Goal: Task Accomplishment & Management: Manage account settings

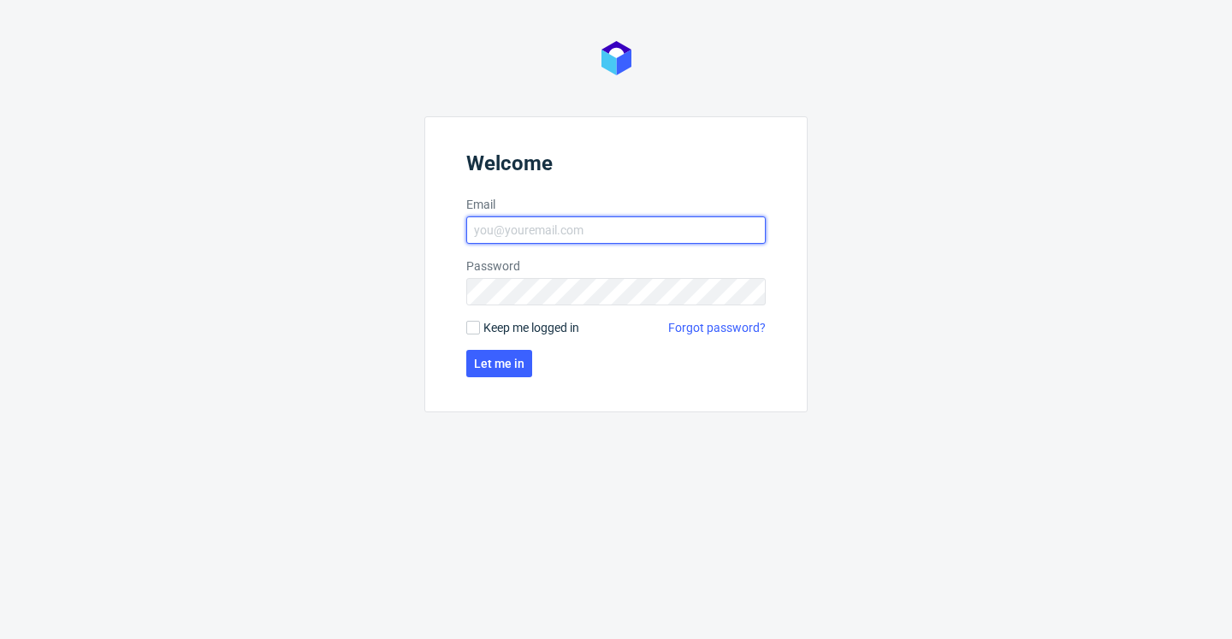
type input "[EMAIL_ADDRESS][DOMAIN_NAME]"
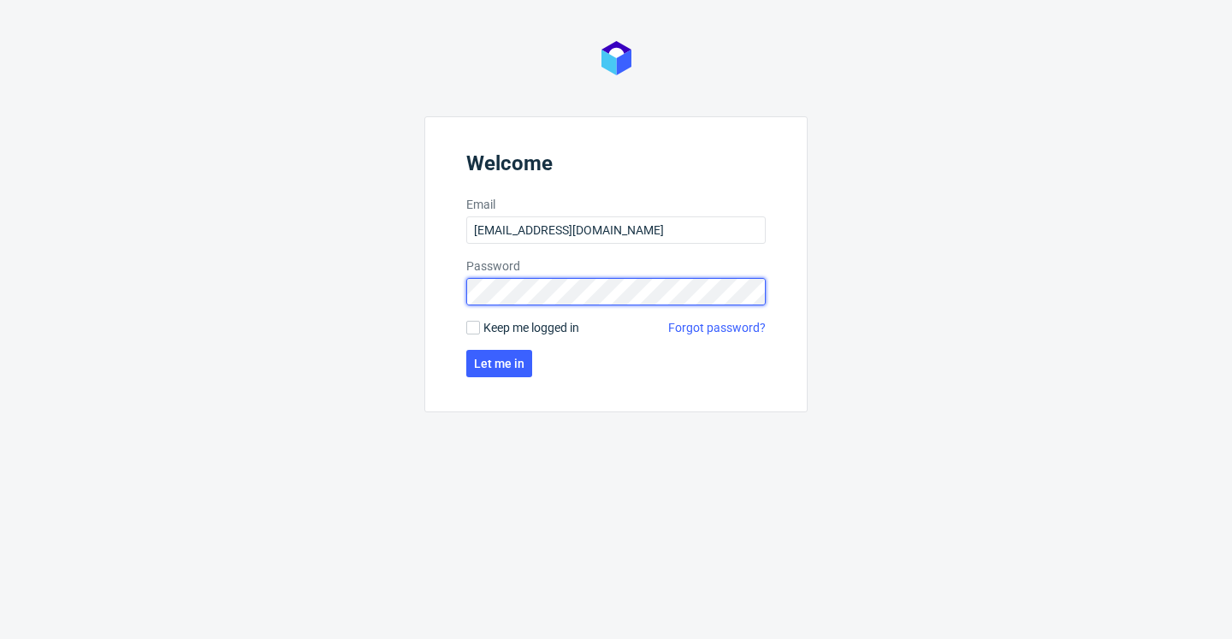
click at [500, 364] on button "Let me in" at bounding box center [499, 363] width 66 height 27
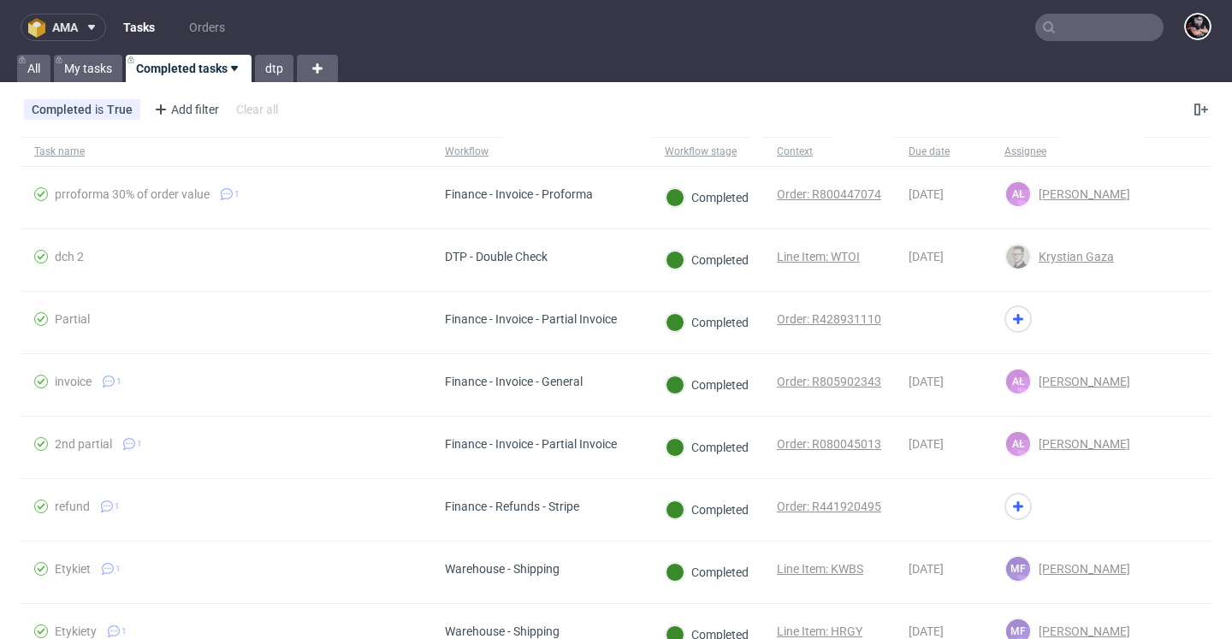
click at [96, 33] on icon at bounding box center [92, 28] width 14 height 14
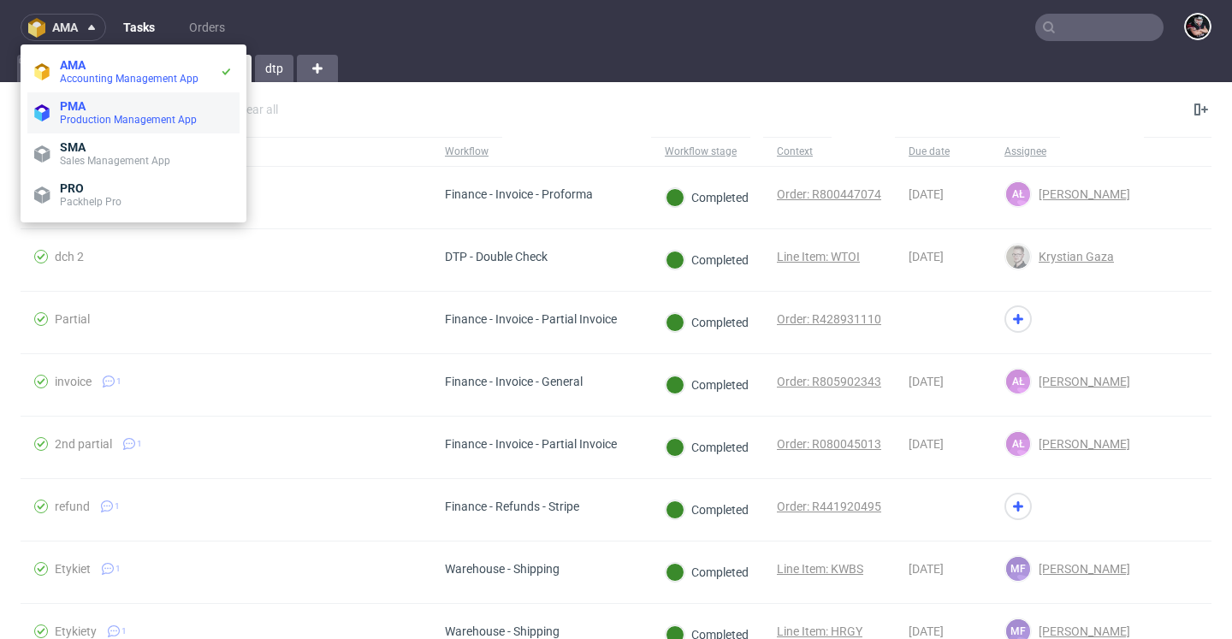
click at [98, 102] on span "PMA" at bounding box center [146, 106] width 173 height 14
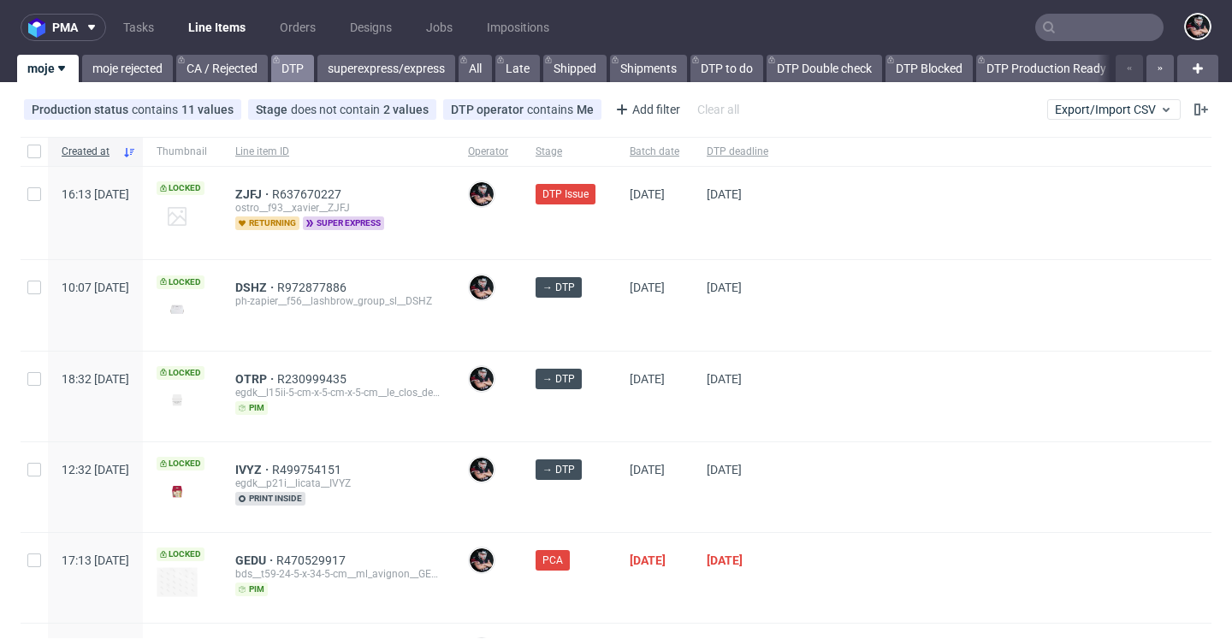
click at [289, 59] on link "DTP" at bounding box center [292, 68] width 43 height 27
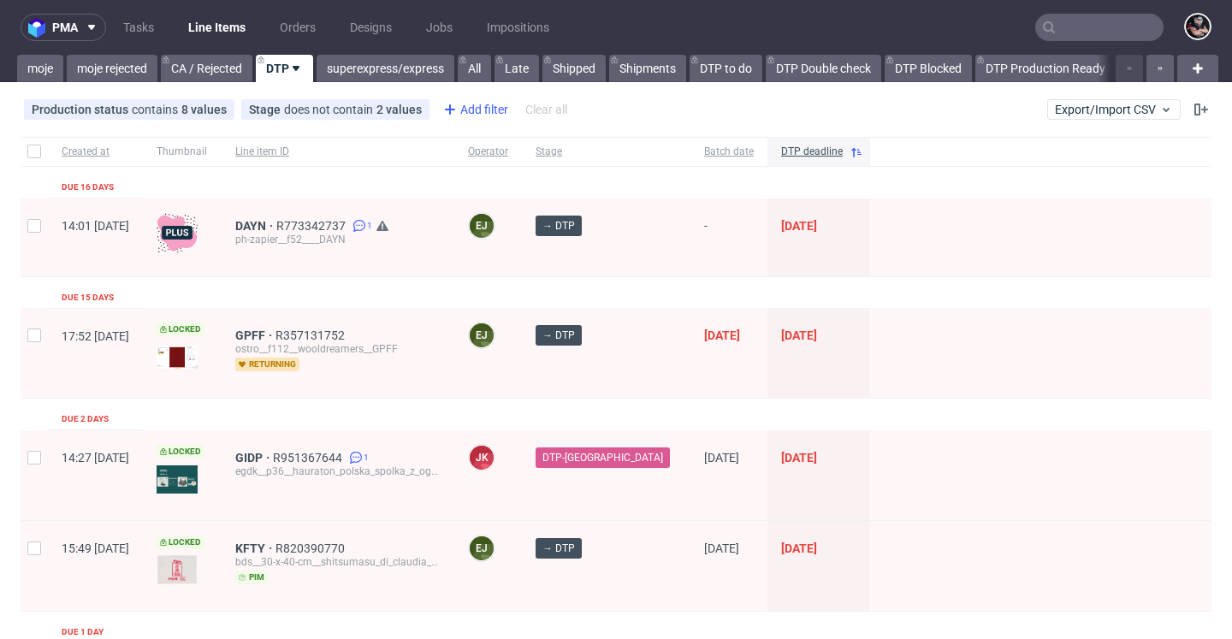
click at [477, 113] on div "Add filter" at bounding box center [473, 109] width 75 height 27
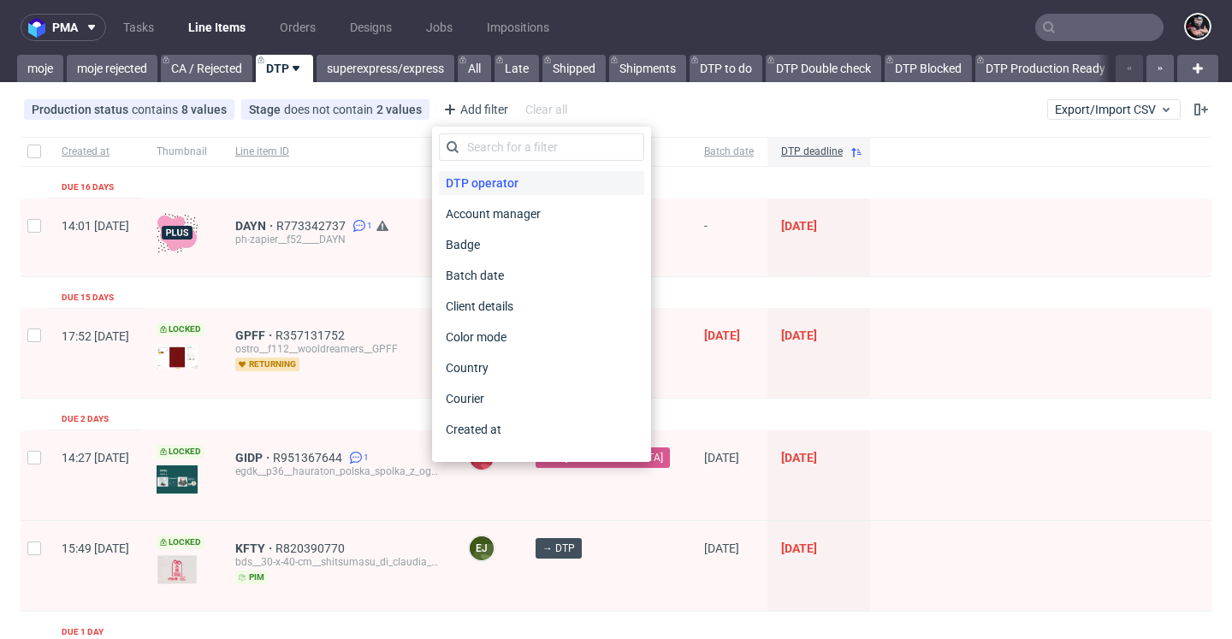
click at [493, 181] on span "DTP operator" at bounding box center [482, 183] width 86 height 24
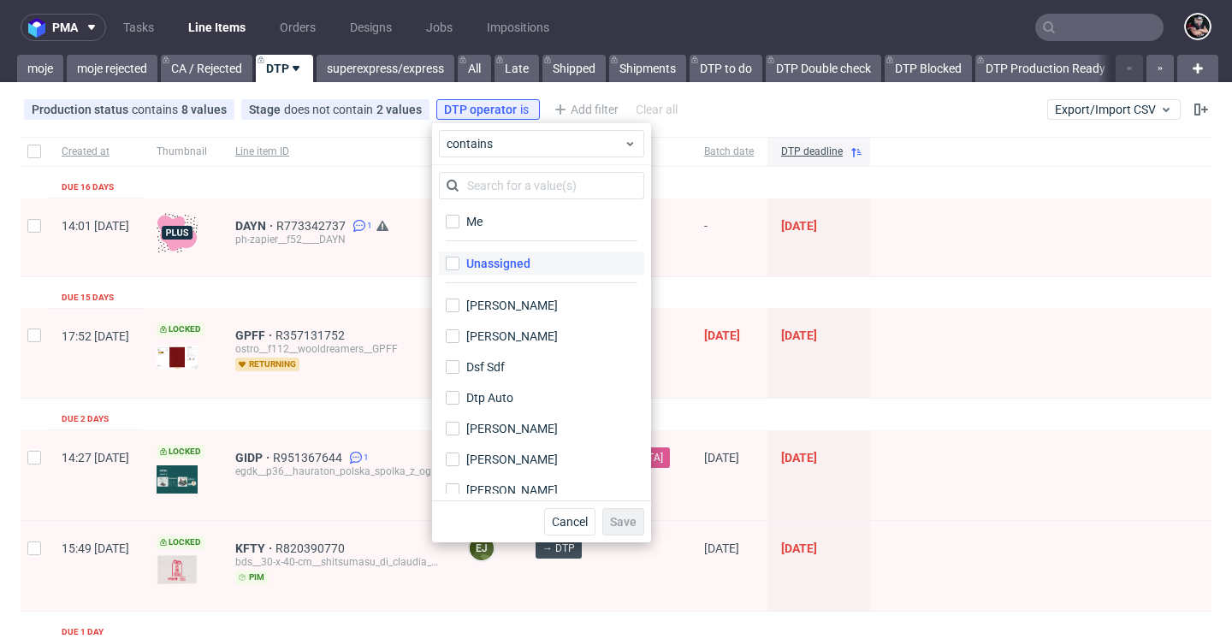
click at [506, 263] on div "Unassigned" at bounding box center [498, 263] width 64 height 17
click at [459, 263] on input "Unassigned" at bounding box center [453, 264] width 14 height 14
checkbox input "true"
click at [626, 523] on span "Save" at bounding box center [623, 522] width 27 height 12
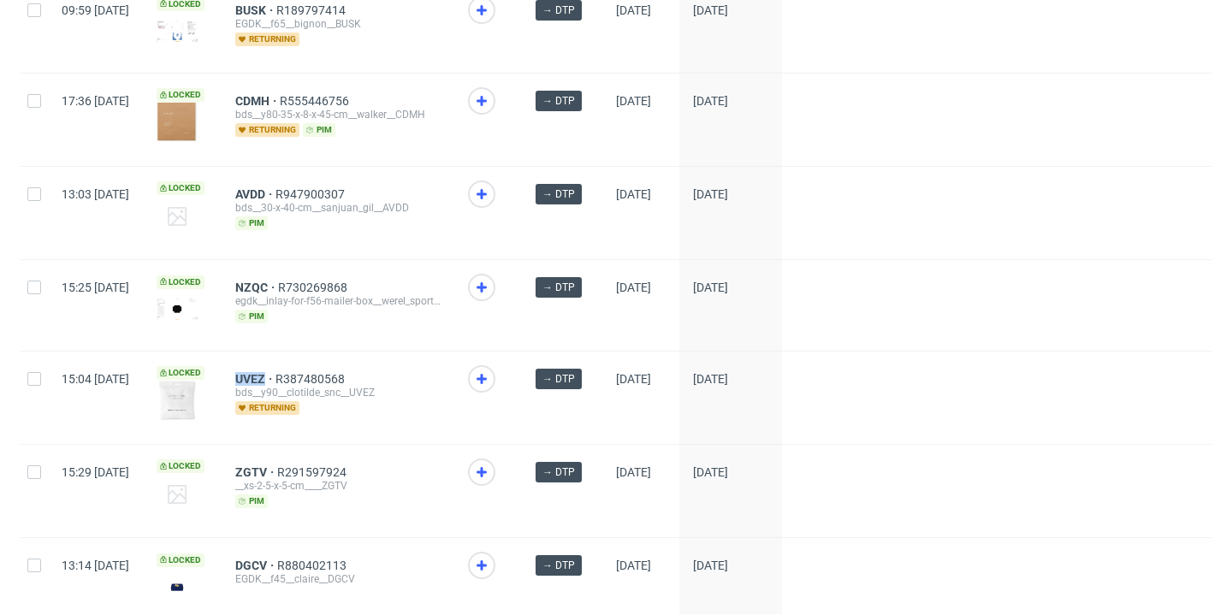
scroll to position [2504, 0]
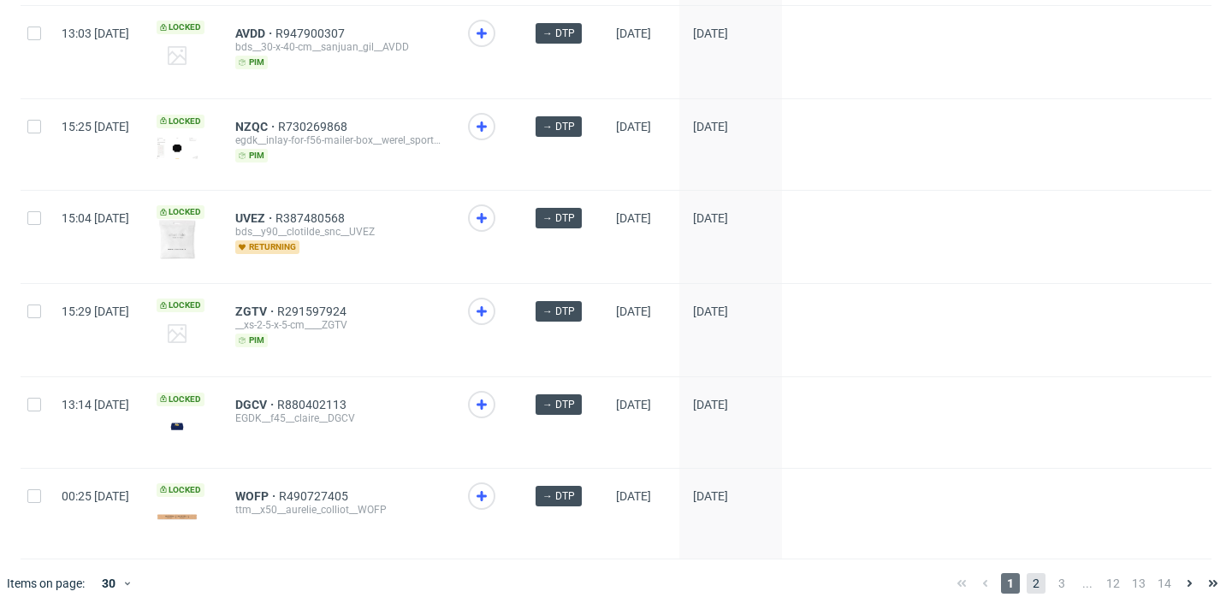
click at [1027, 577] on span "2" at bounding box center [1036, 583] width 19 height 21
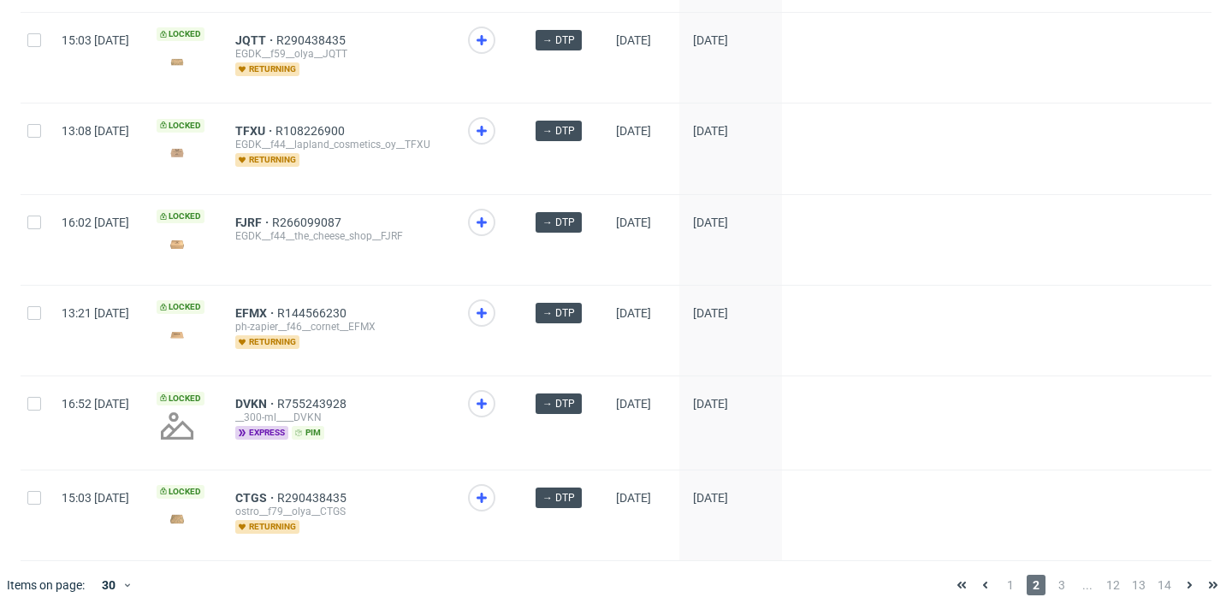
scroll to position [2463, 0]
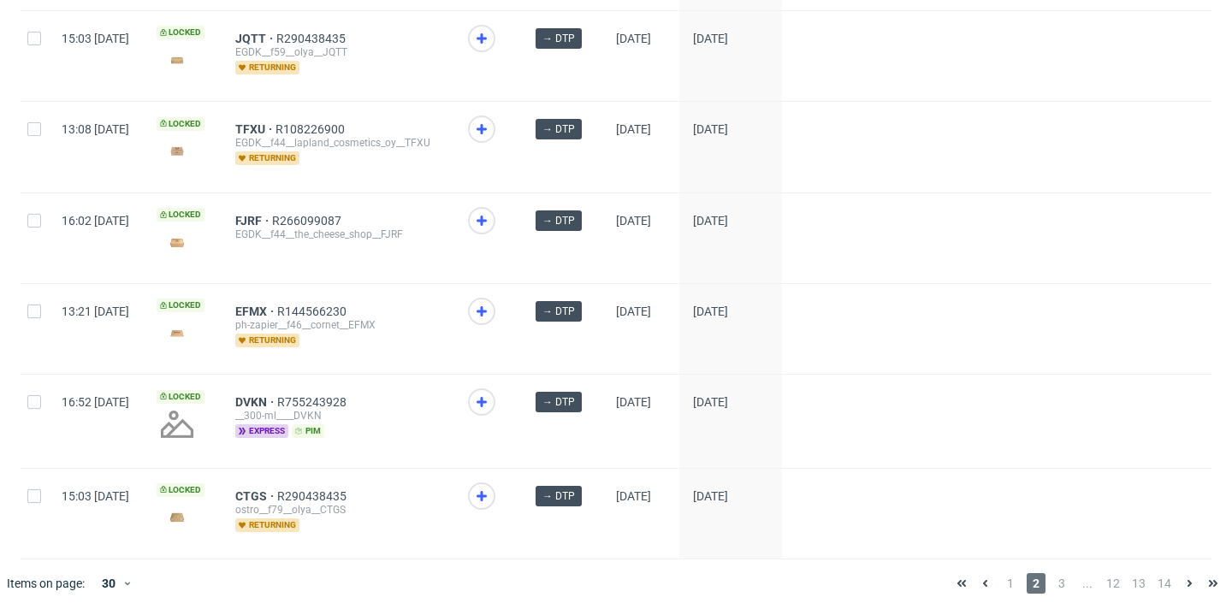
click at [977, 577] on div "1 2 3 ... 12 13 14" at bounding box center [1087, 583] width 275 height 21
click at [980, 577] on div "1 2 3 ... 12 13 14" at bounding box center [1087, 583] width 275 height 21
click at [1001, 580] on span "1" at bounding box center [1010, 583] width 19 height 21
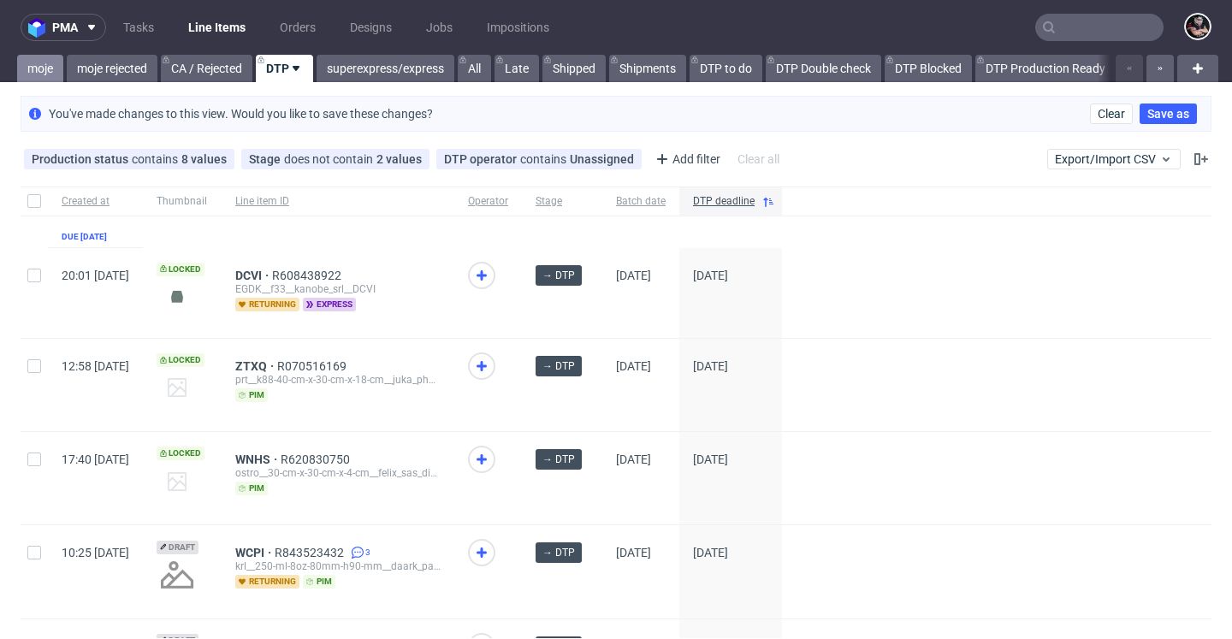
click at [47, 61] on link "moje" at bounding box center [40, 68] width 46 height 27
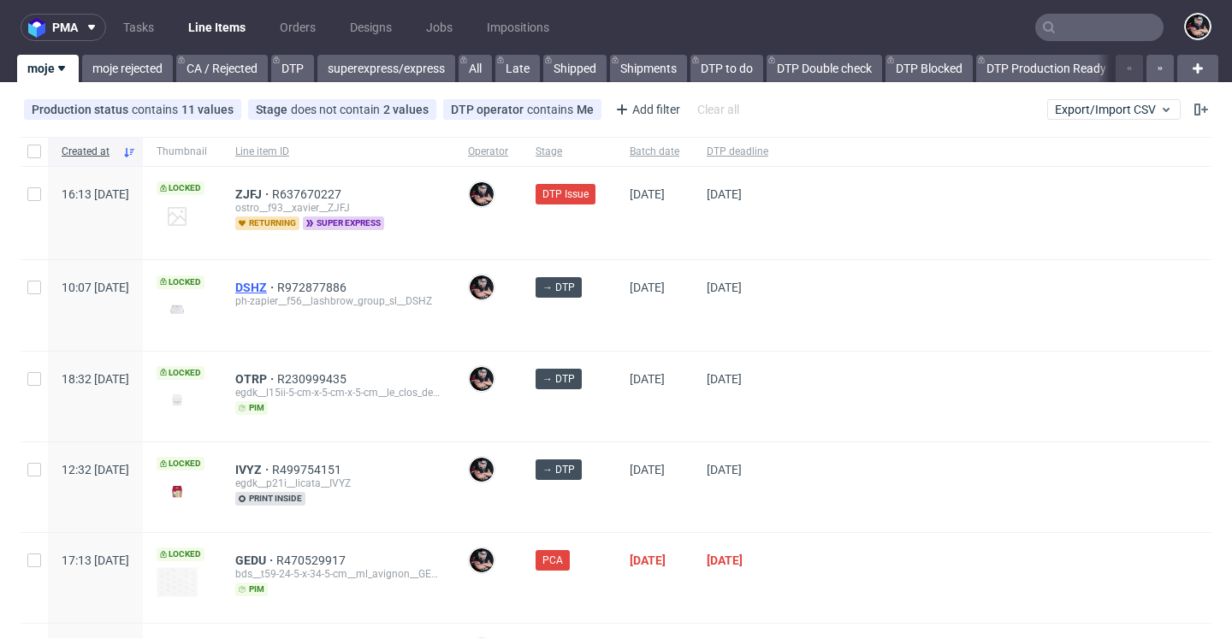
click at [277, 287] on span "DSHZ" at bounding box center [256, 288] width 42 height 14
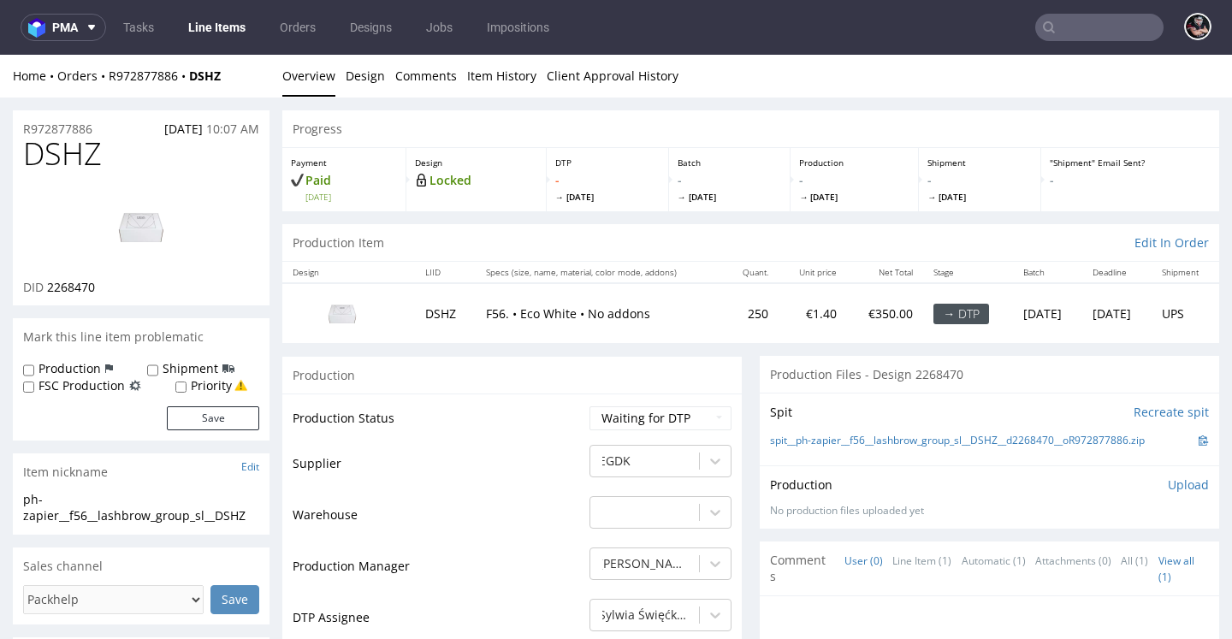
click at [75, 281] on span "2268470" at bounding box center [71, 287] width 48 height 16
copy span "2268470"
click at [849, 435] on link "spit__ph-zapier__f56__lashbrow_group_sl__DSHZ__d2268470__oR972877886.zip" at bounding box center [957, 441] width 375 height 15
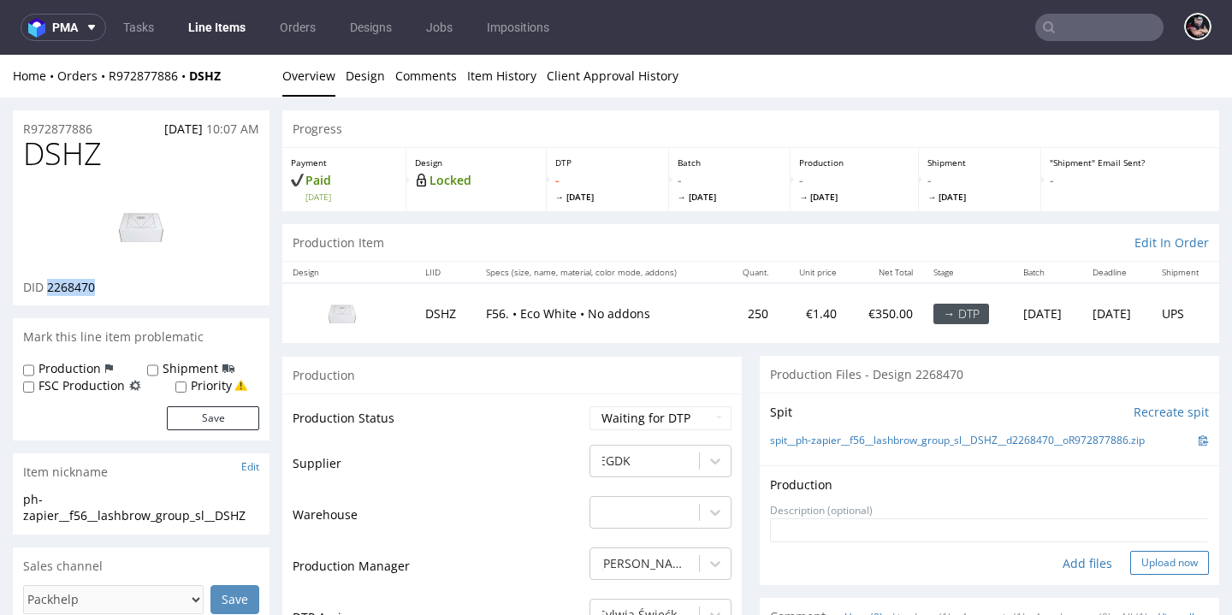
click at [1134, 556] on button "Upload now" at bounding box center [1169, 563] width 79 height 24
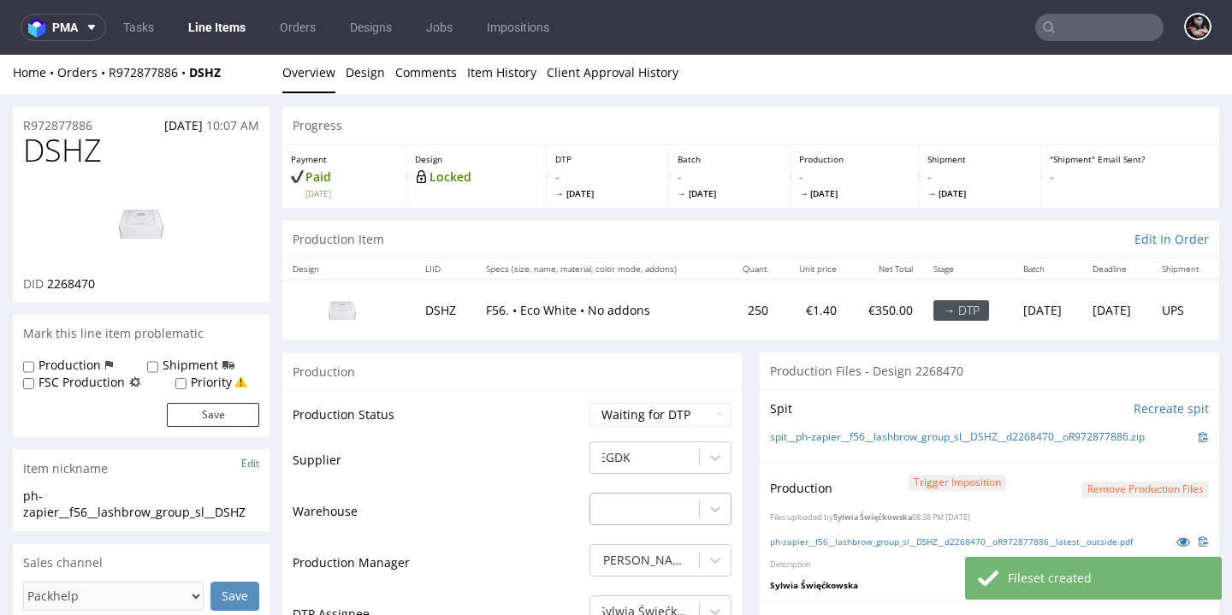
scroll to position [116, 0]
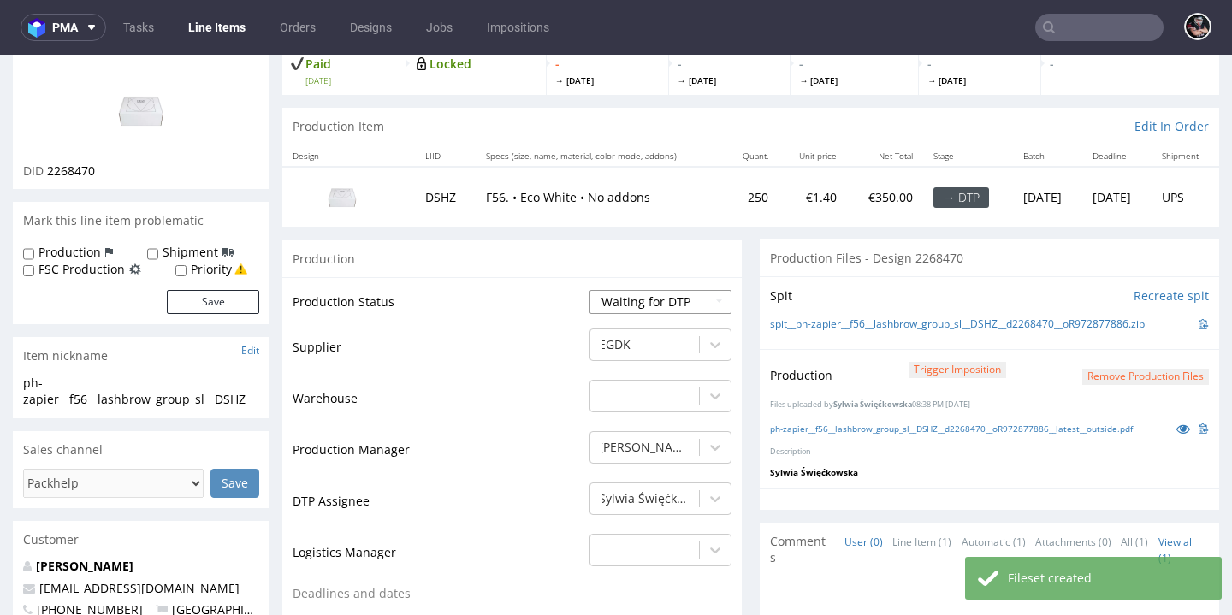
select select "dtp_production_ready"
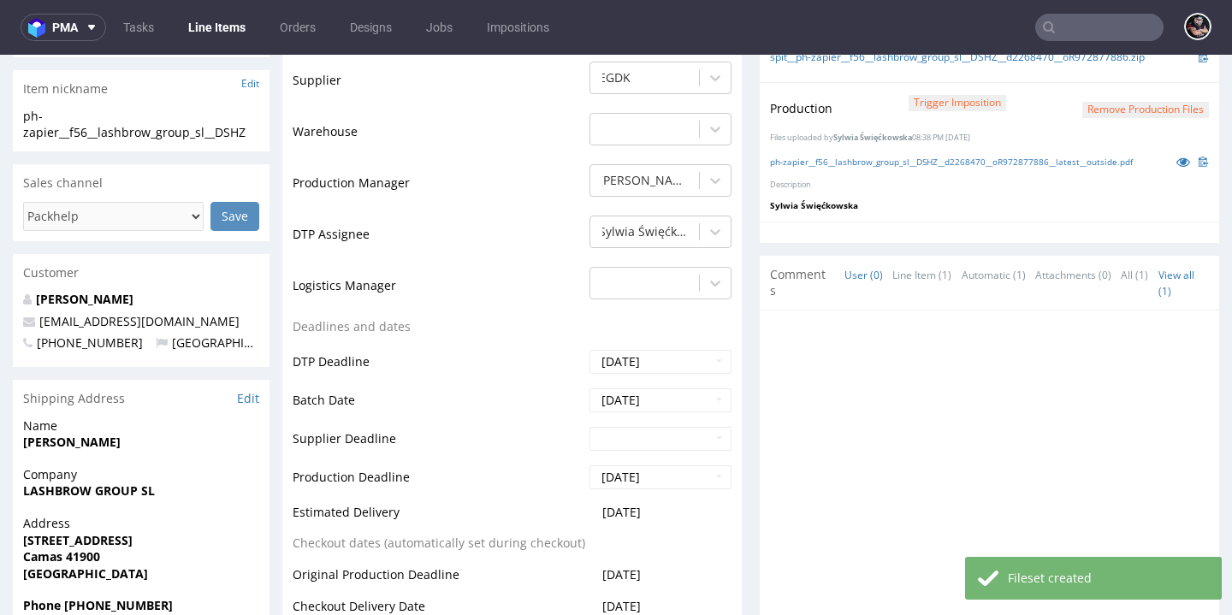
scroll to position [679, 0]
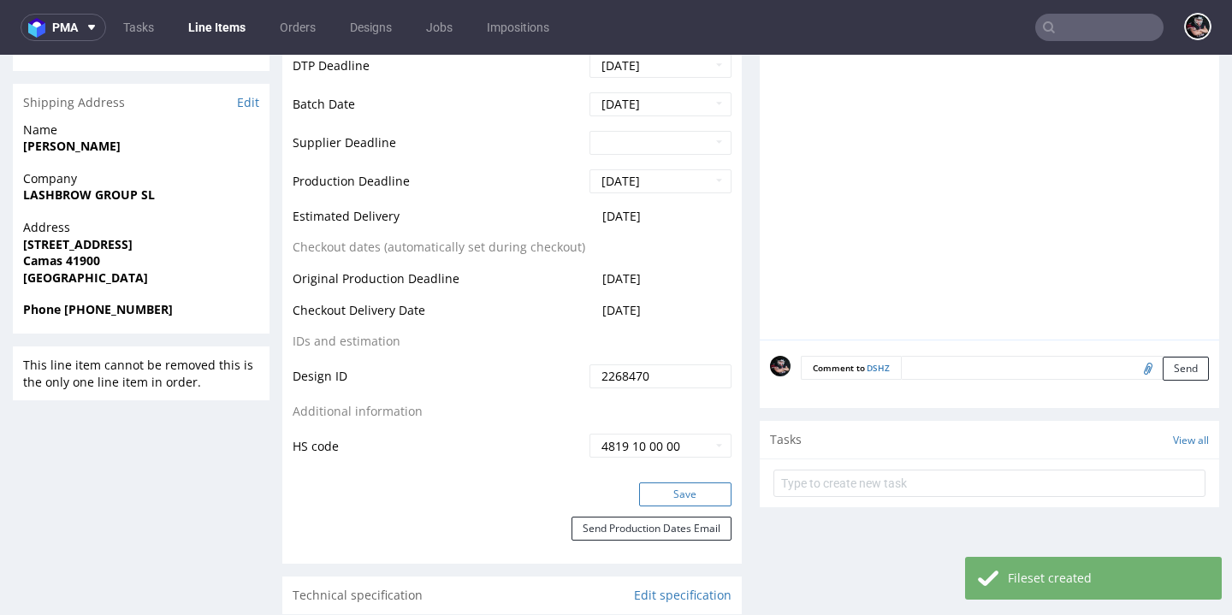
click at [669, 493] on button "Save" at bounding box center [685, 494] width 92 height 24
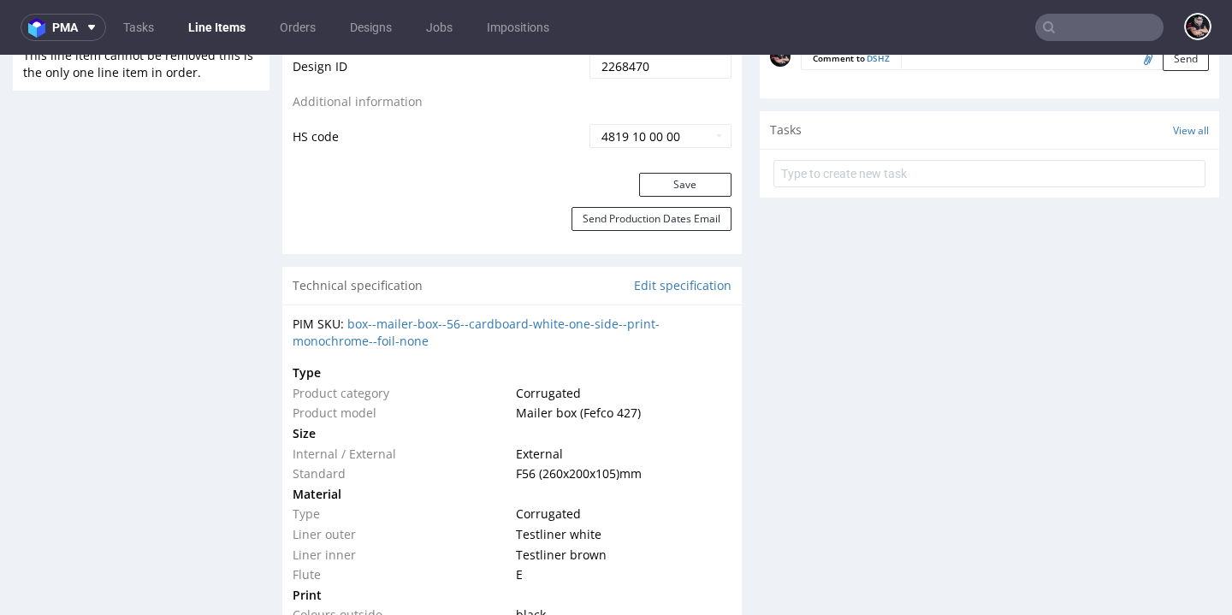
scroll to position [0, 0]
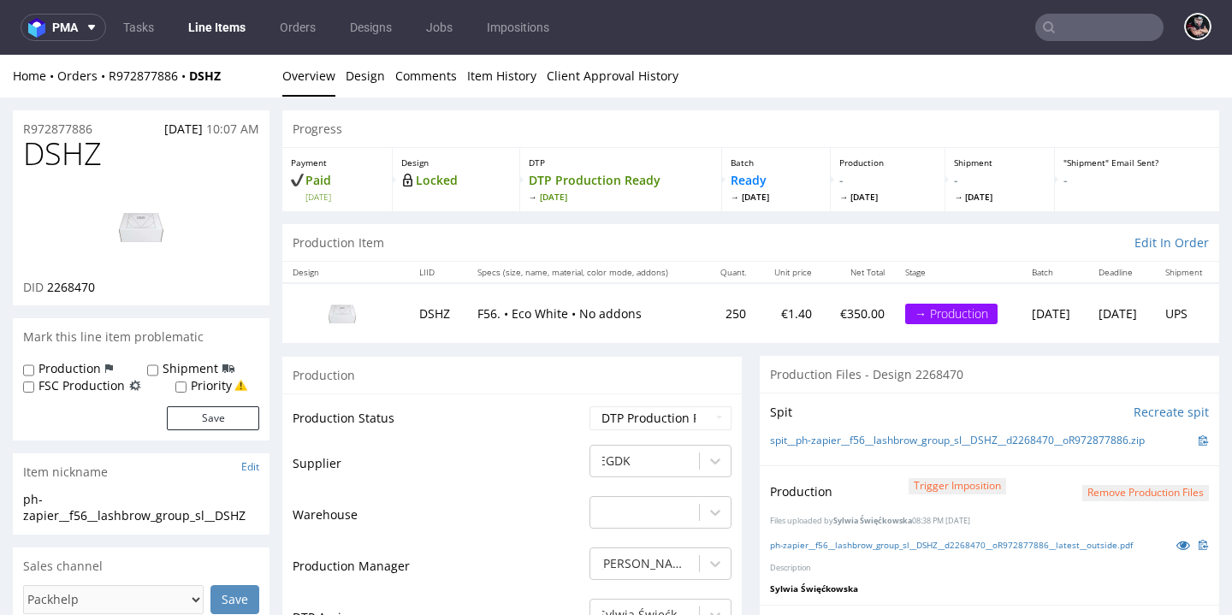
click at [229, 33] on link "Line Items" at bounding box center [217, 27] width 78 height 27
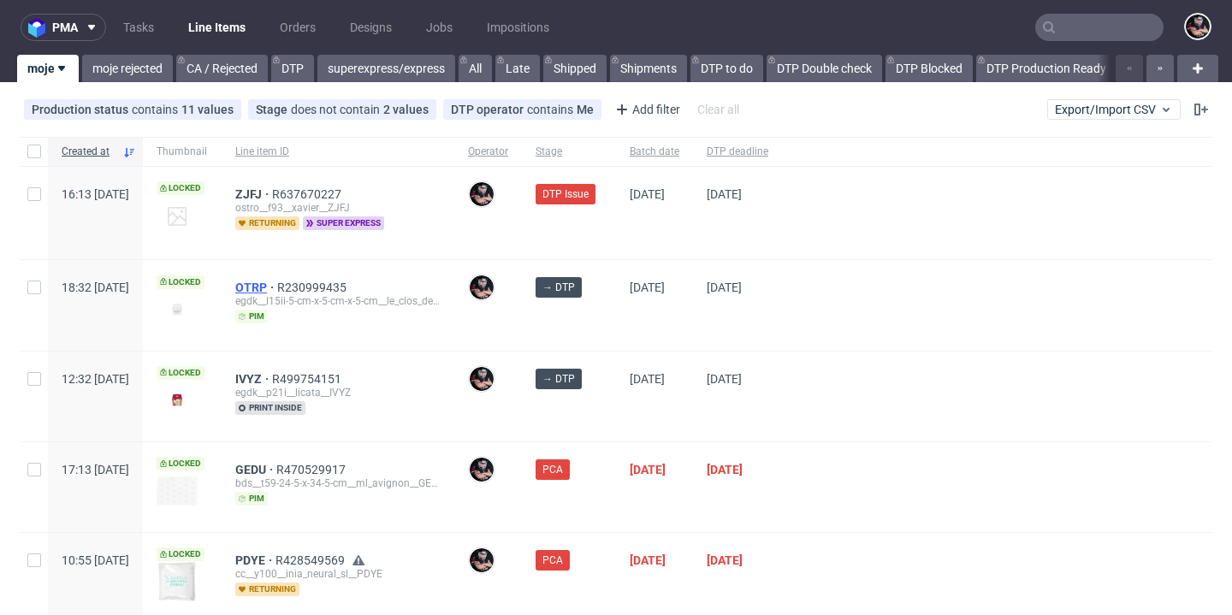
click at [277, 283] on span "OTRP" at bounding box center [256, 288] width 42 height 14
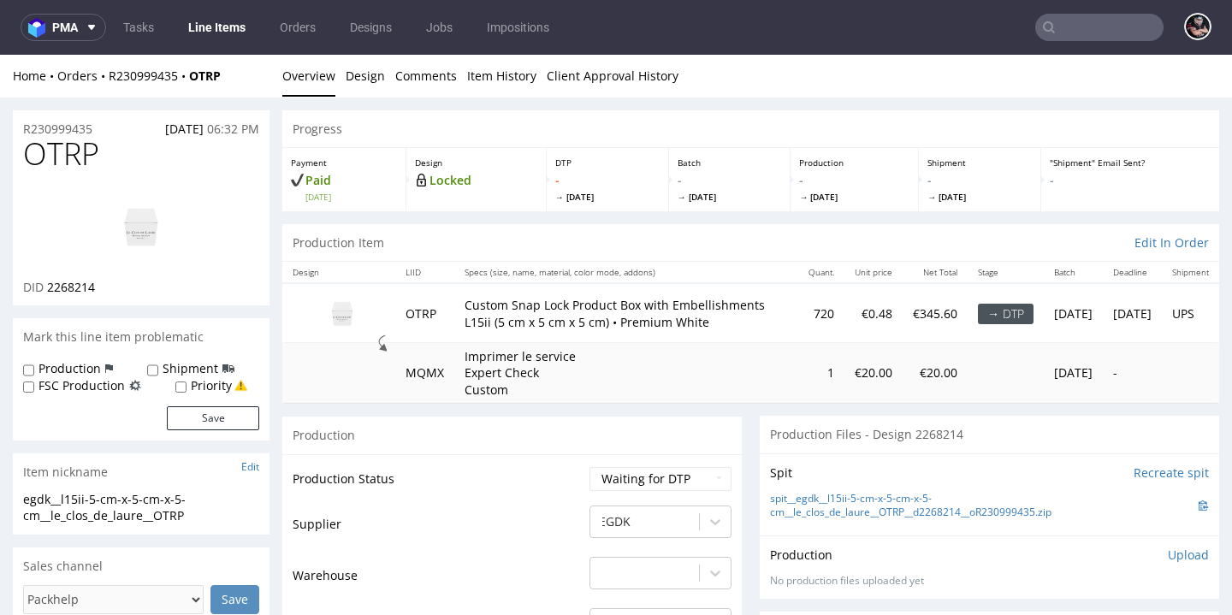
scroll to position [104, 0]
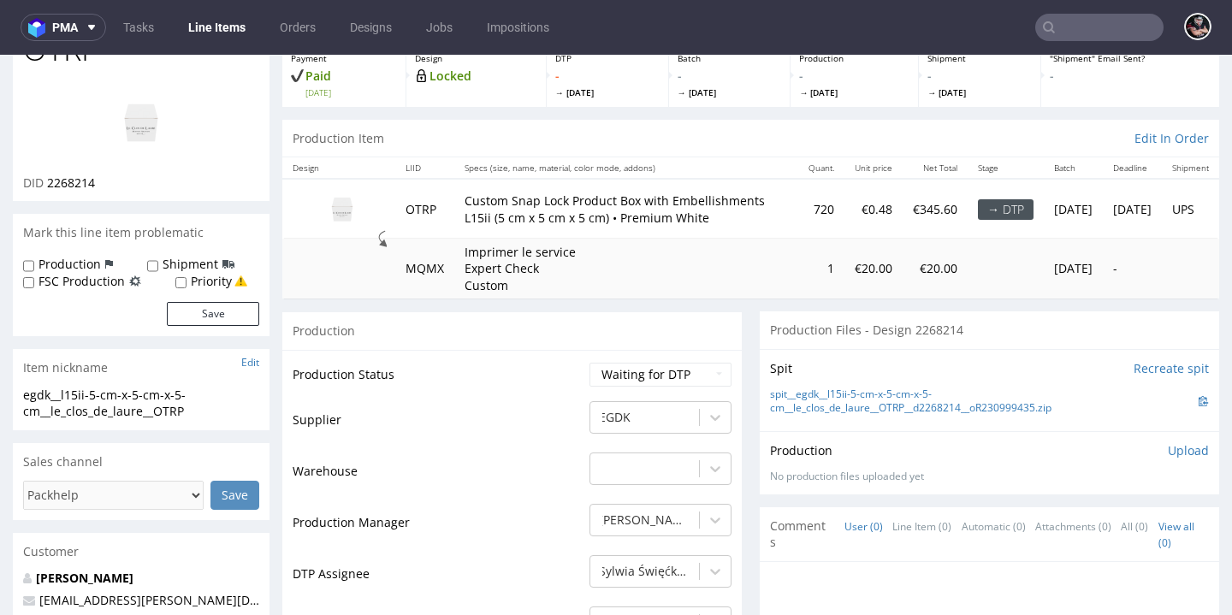
click at [846, 379] on div "Spit Recreate spit spit__egdk__l15ii-5-cm-x-5-cm-x-5-cm__le_clos_de_laure__OTRP…" at bounding box center [989, 390] width 459 height 82
click at [848, 391] on link "spit__egdk__l15ii-5-cm-x-5-cm-x-5-cm__le_clos_de_laure__OTRP__d2268214__oR23099…" at bounding box center [984, 402] width 429 height 29
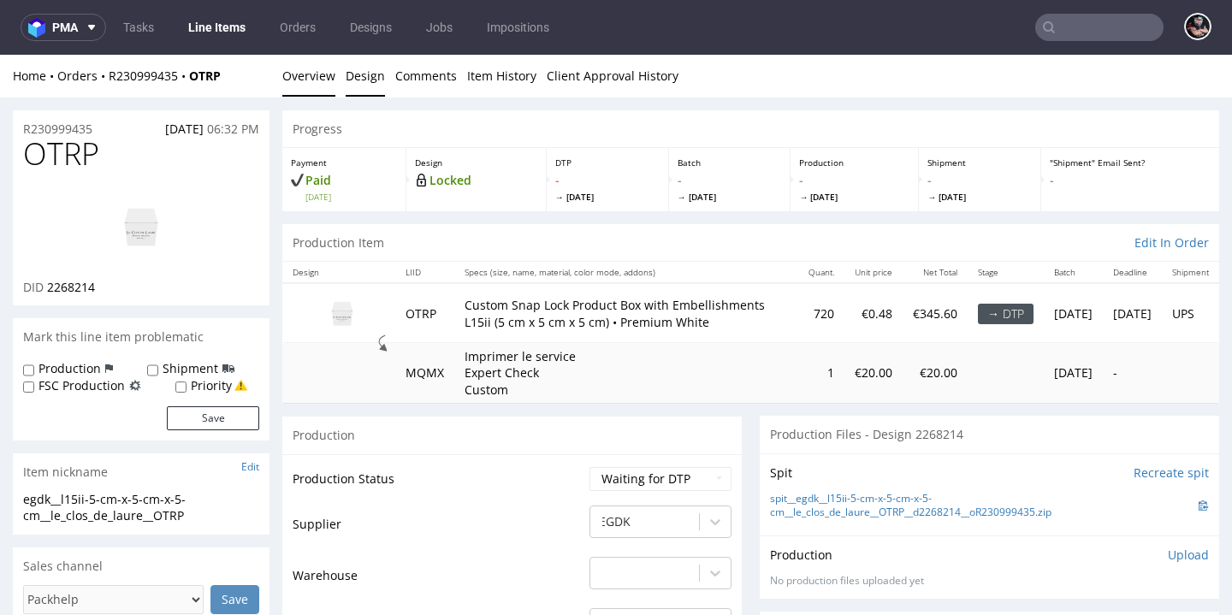
click at [347, 68] on link "Design" at bounding box center [365, 76] width 39 height 42
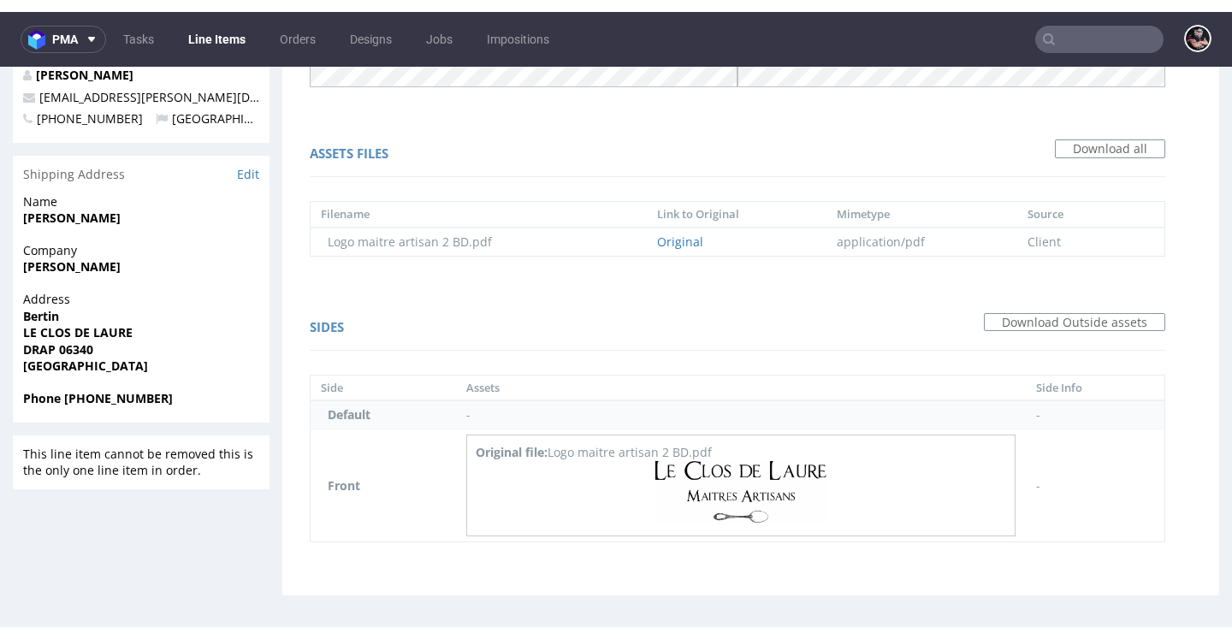
scroll to position [4, 0]
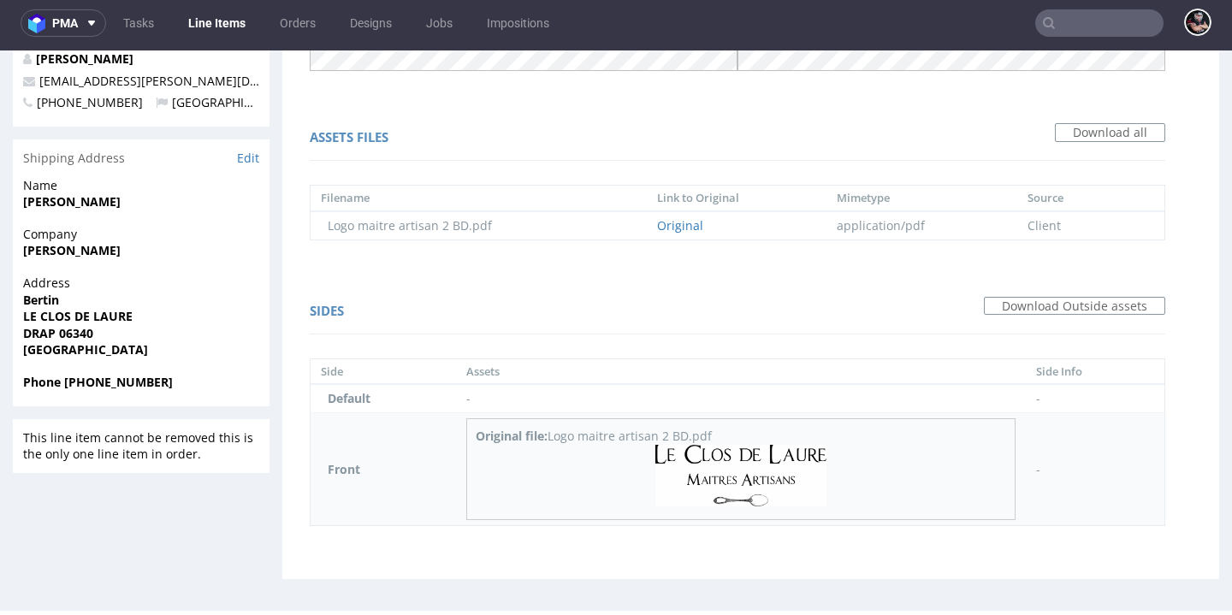
click at [733, 482] on img at bounding box center [740, 476] width 171 height 62
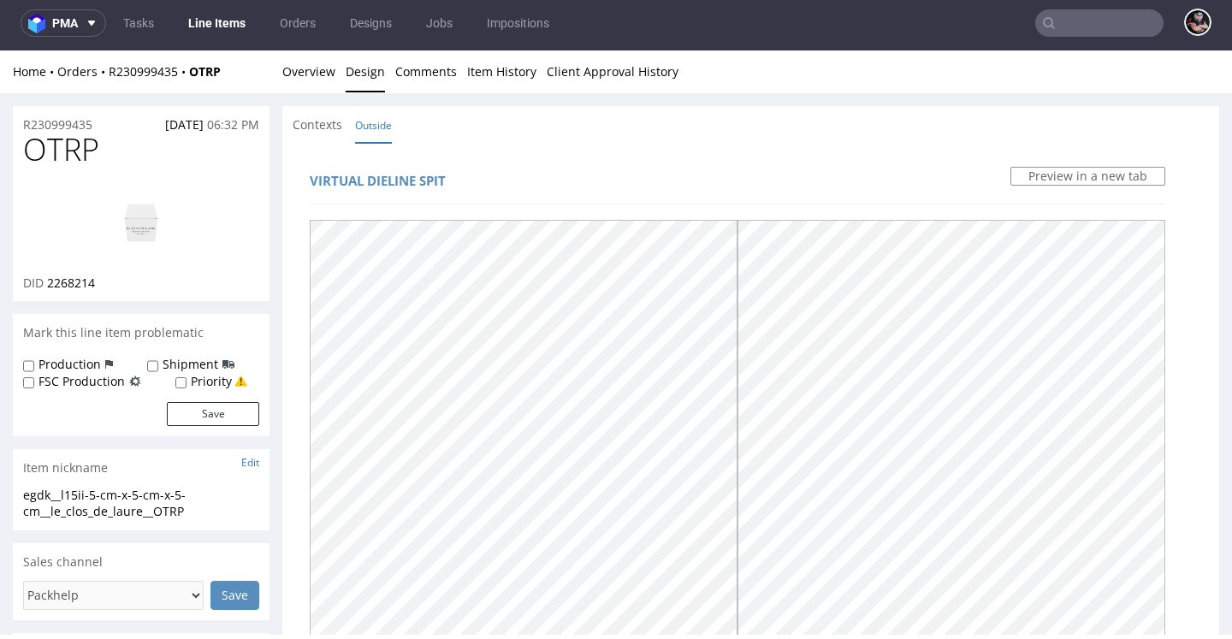
scroll to position [0, 0]
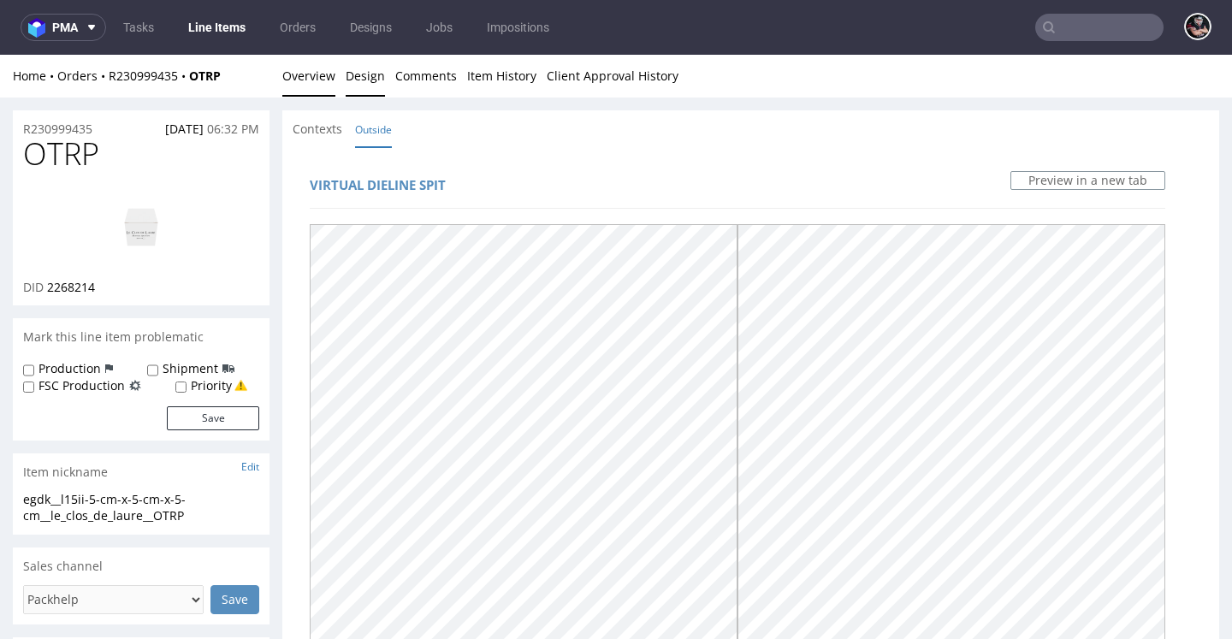
click at [312, 64] on link "Overview" at bounding box center [308, 76] width 53 height 42
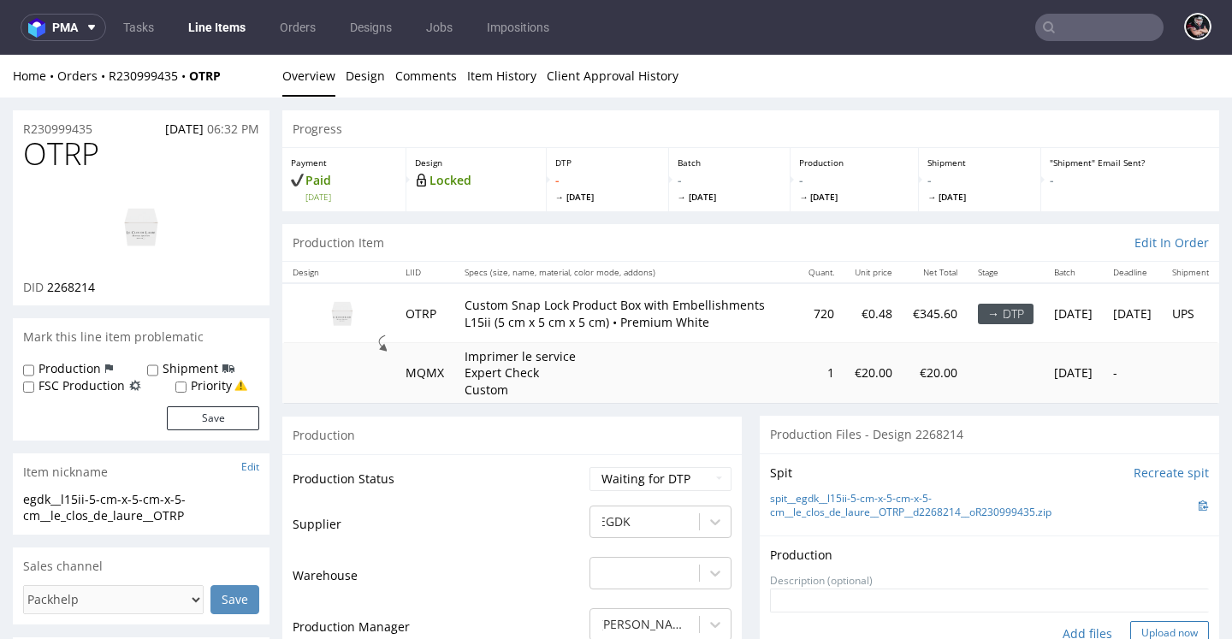
click at [1133, 622] on button "Upload now" at bounding box center [1169, 633] width 79 height 24
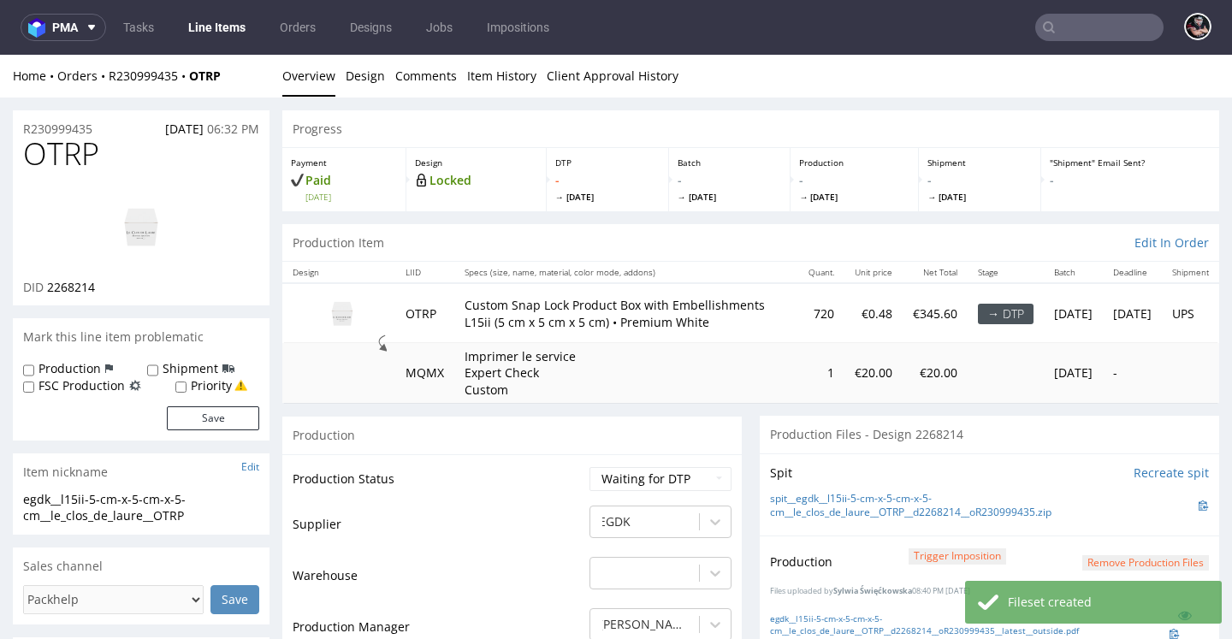
scroll to position [323, 0]
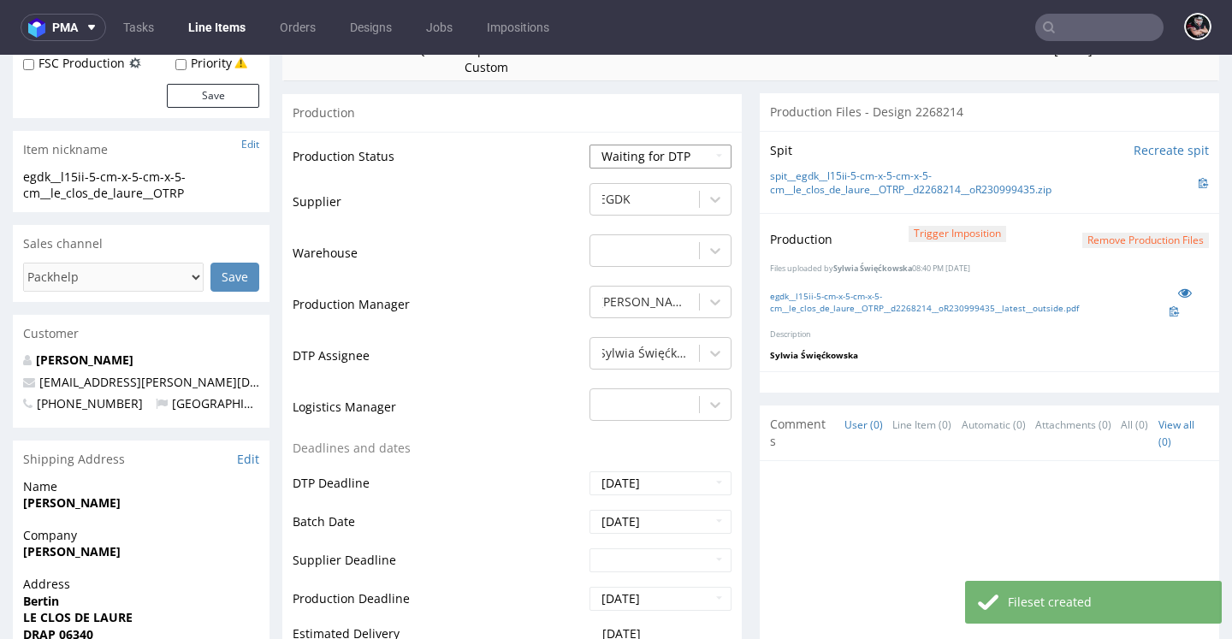
select select "dtp_production_ready"
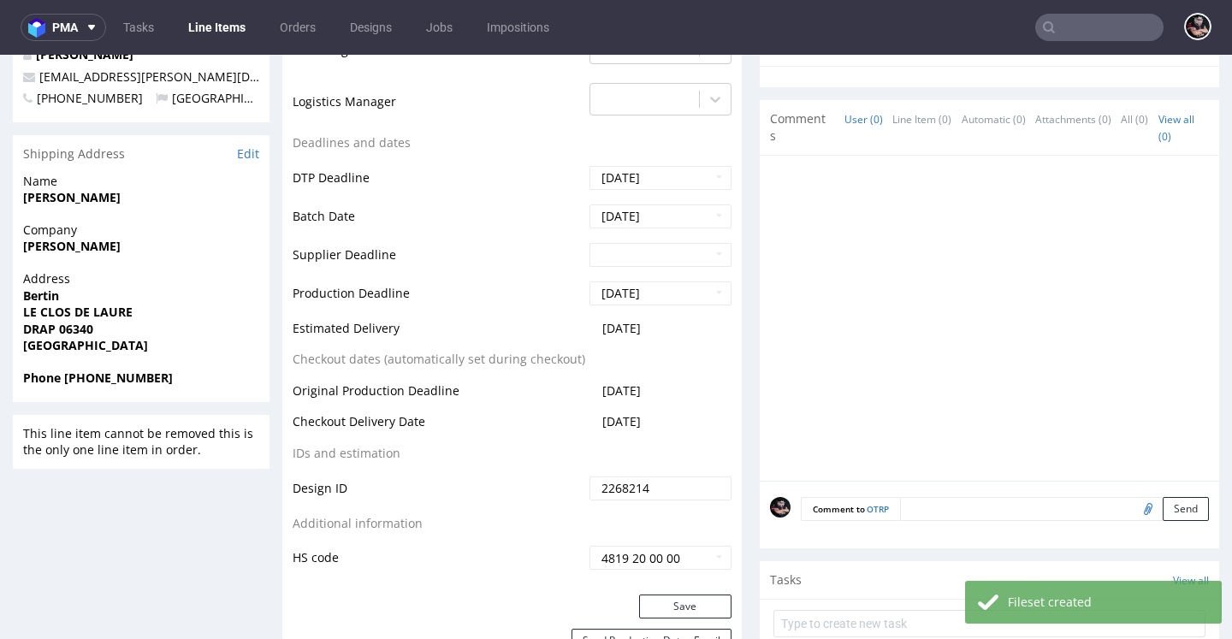
scroll to position [822, 0]
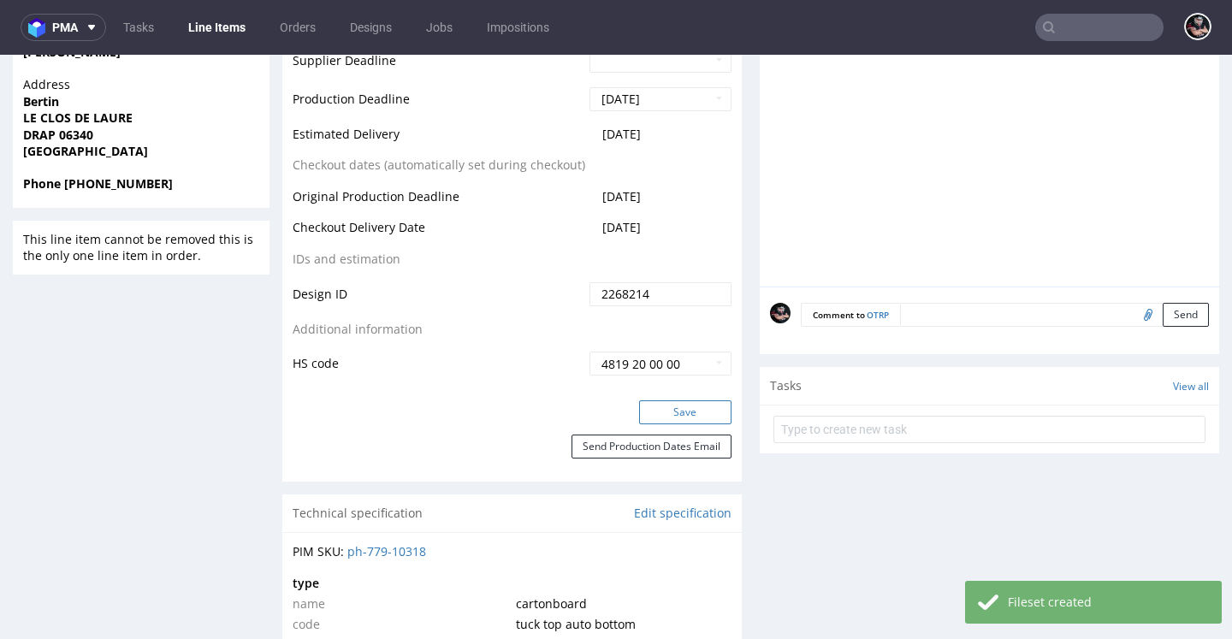
click at [693, 402] on button "Save" at bounding box center [685, 412] width 92 height 24
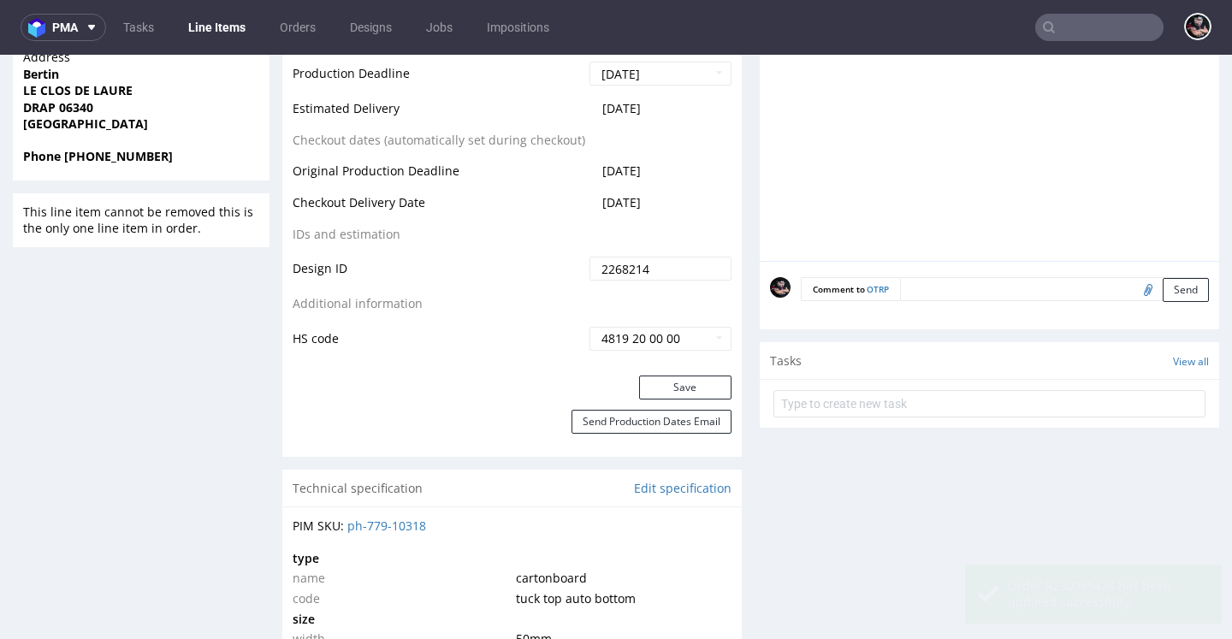
scroll to position [0, 0]
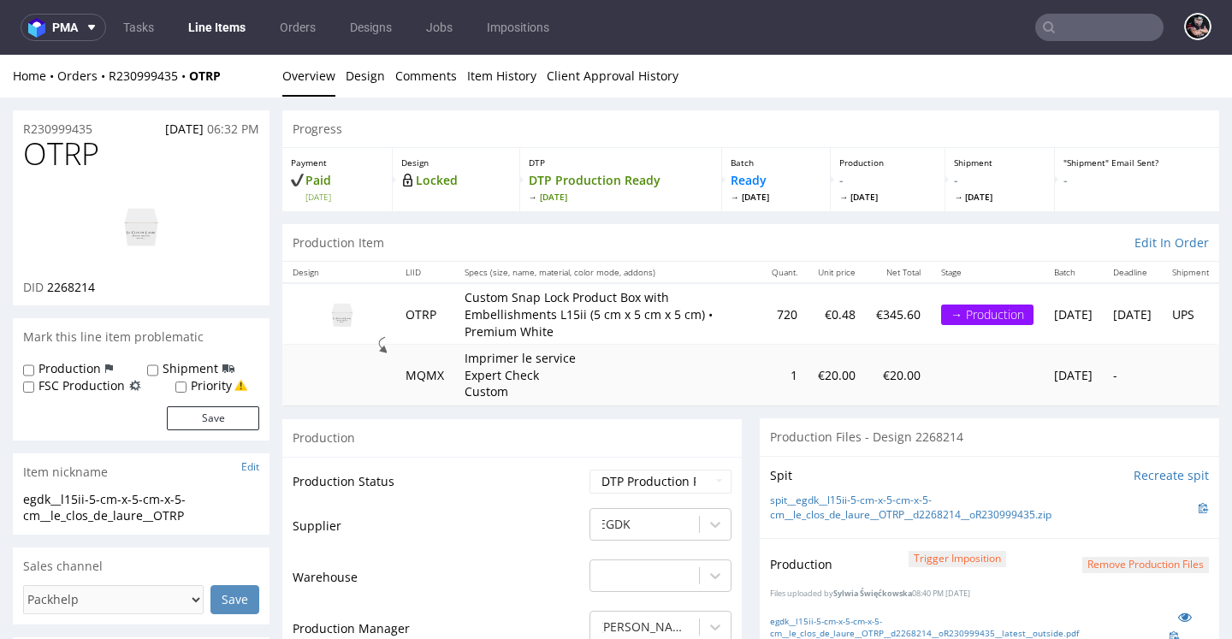
click at [240, 26] on link "Line Items" at bounding box center [217, 27] width 78 height 27
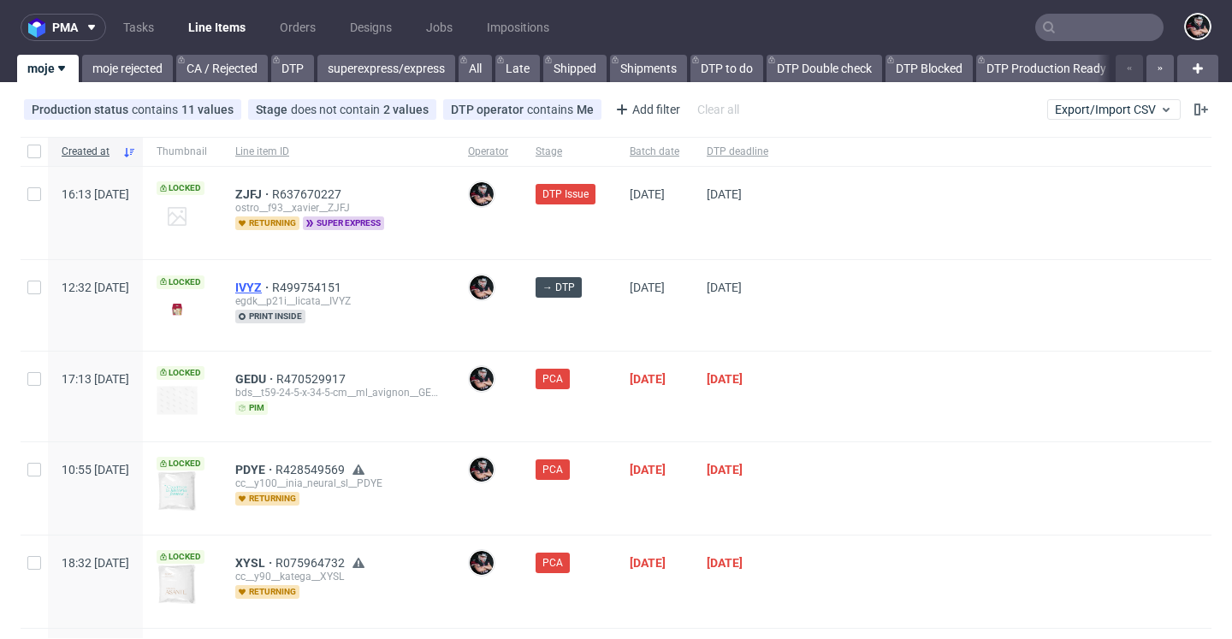
click at [272, 281] on span "IVYZ" at bounding box center [253, 288] width 37 height 14
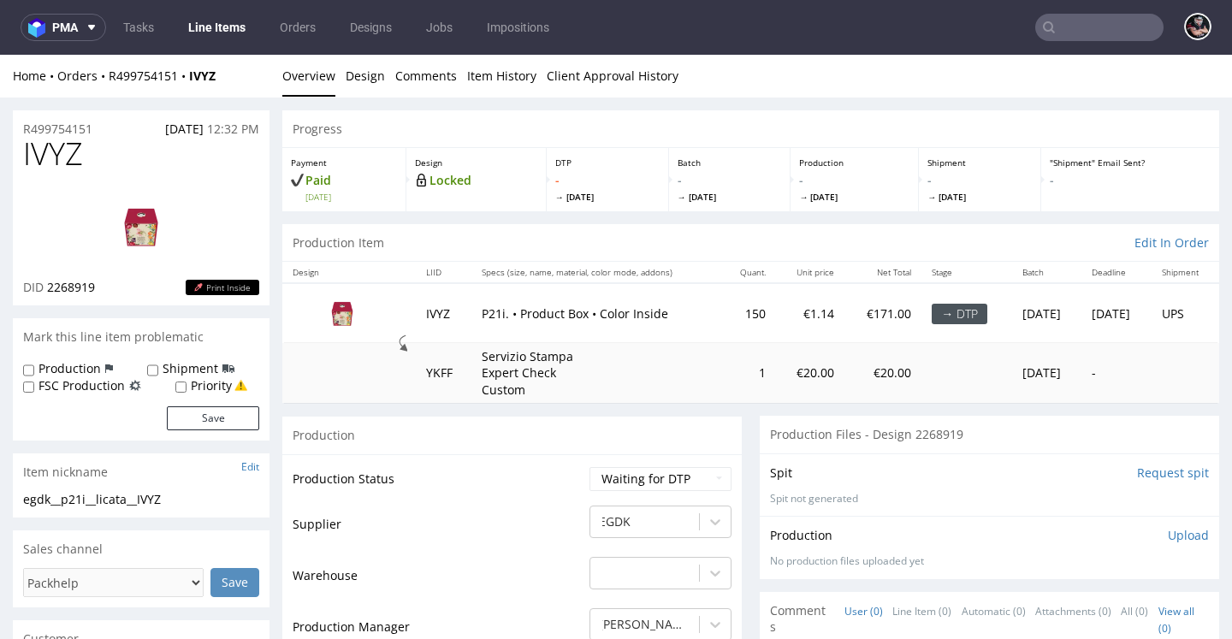
click at [1137, 468] on input "Request spit" at bounding box center [1173, 473] width 72 height 17
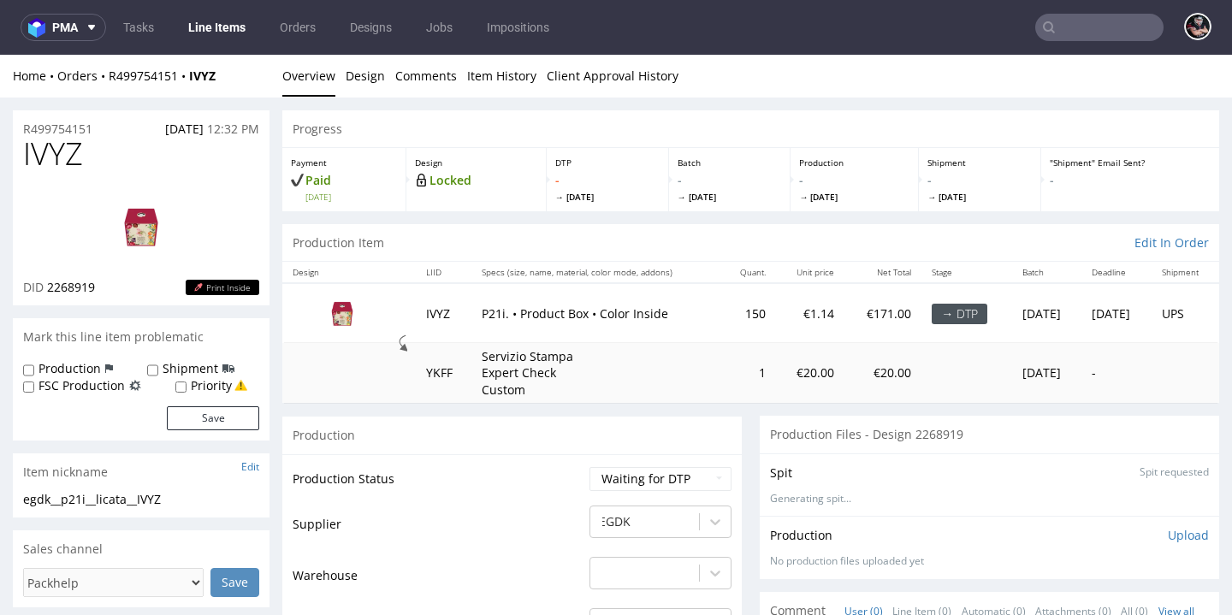
click at [121, 224] on img at bounding box center [141, 226] width 137 height 77
click at [376, 68] on link "Design" at bounding box center [365, 76] width 39 height 42
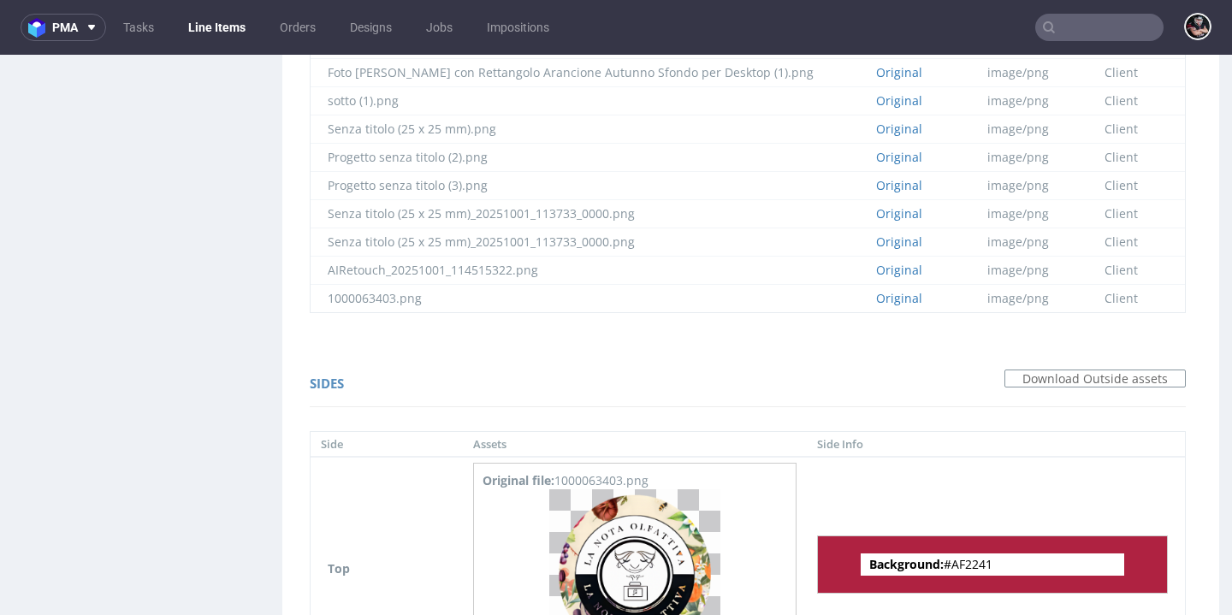
scroll to position [2478, 0]
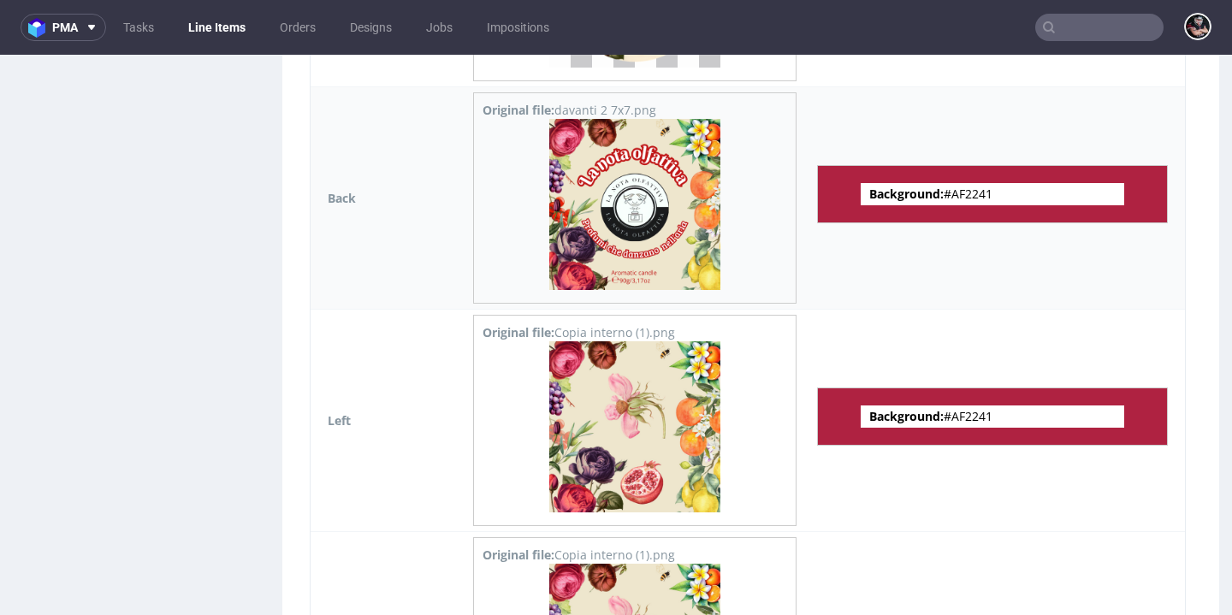
click at [969, 192] on span "Background: #AF2241" at bounding box center [992, 194] width 263 height 22
copy span "AF2241"
click at [961, 411] on span "Background: #AF2241" at bounding box center [992, 417] width 263 height 22
drag, startPoint x: 16, startPoint y: 163, endPoint x: 963, endPoint y: 411, distance: 979.0
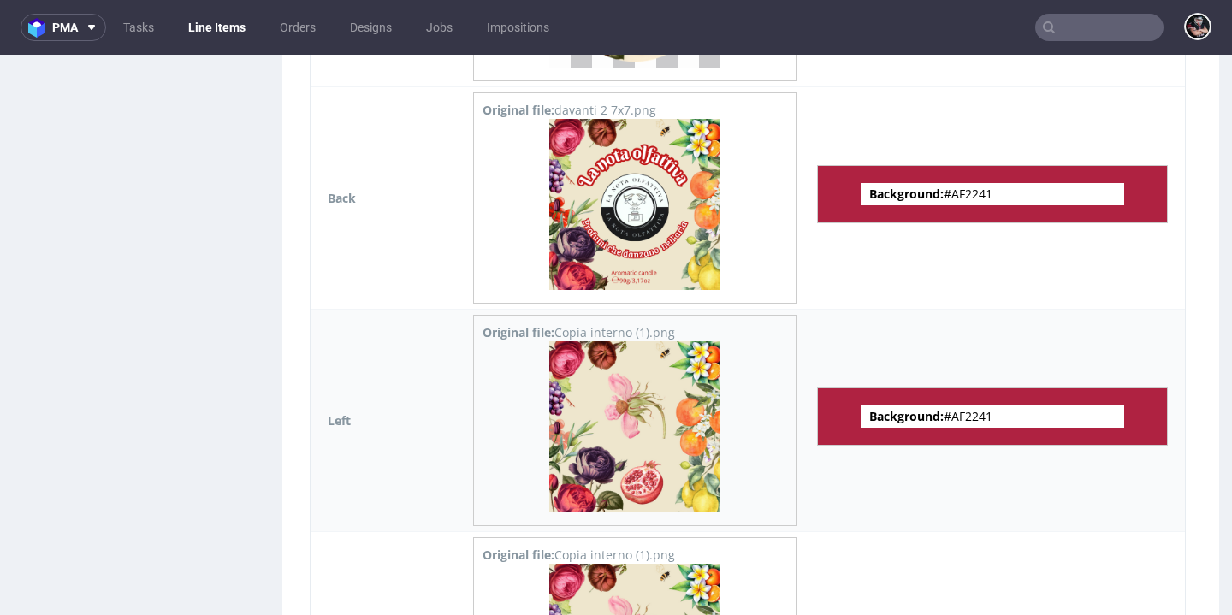
click at [962, 411] on span "Background: #AF2241" at bounding box center [992, 417] width 263 height 22
copy span "AF2241"
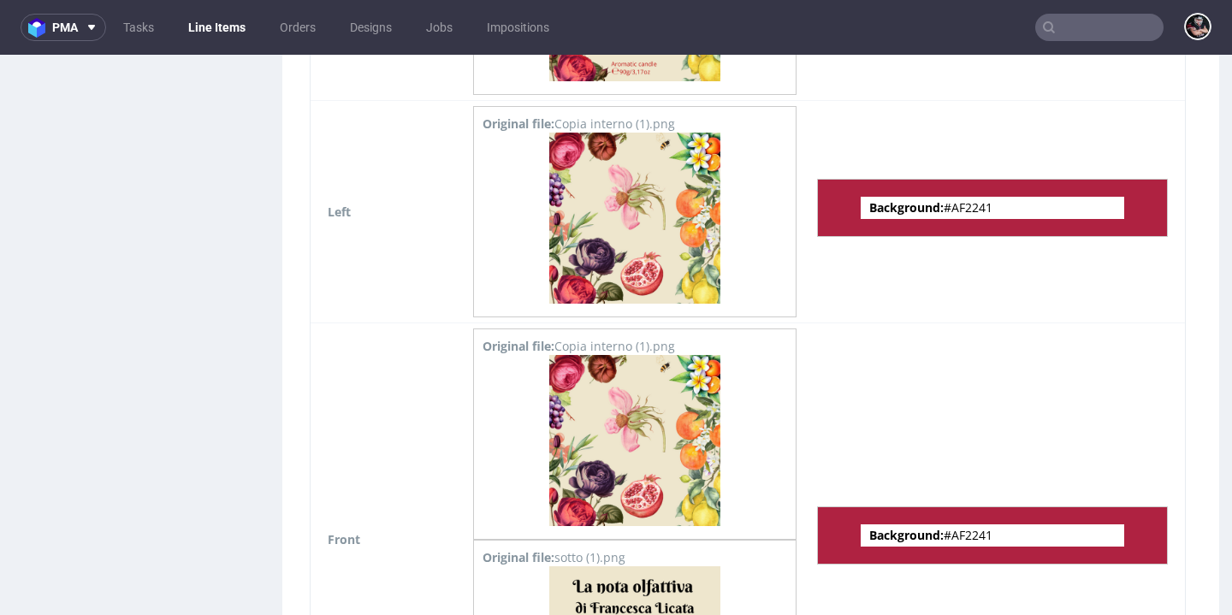
scroll to position [2526, 0]
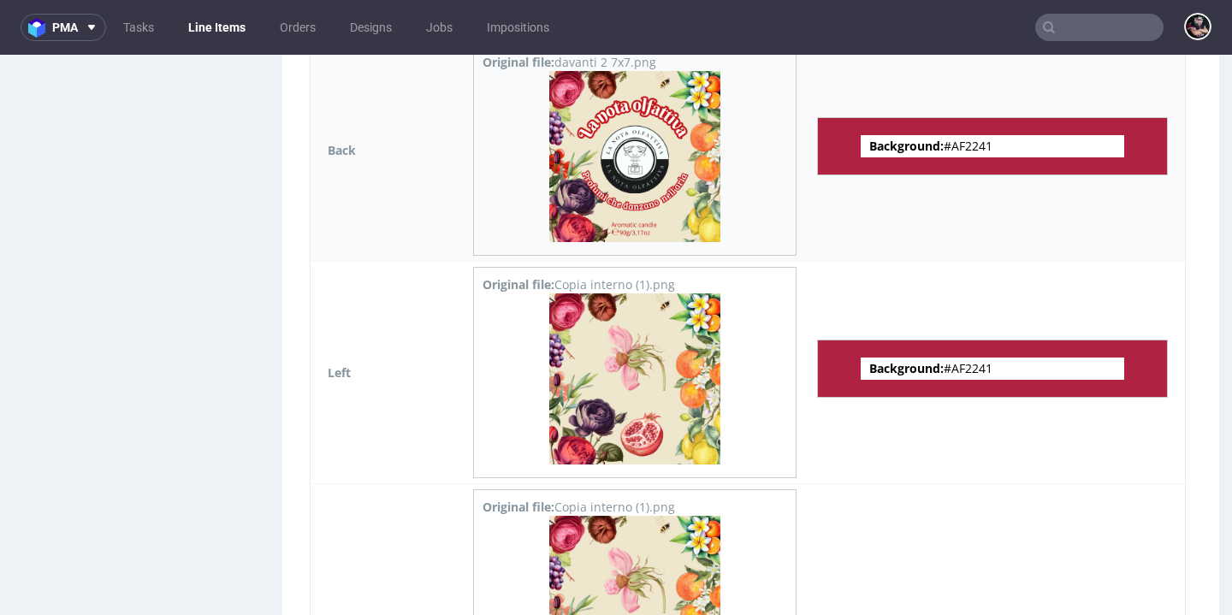
click at [647, 181] on img at bounding box center [634, 156] width 171 height 171
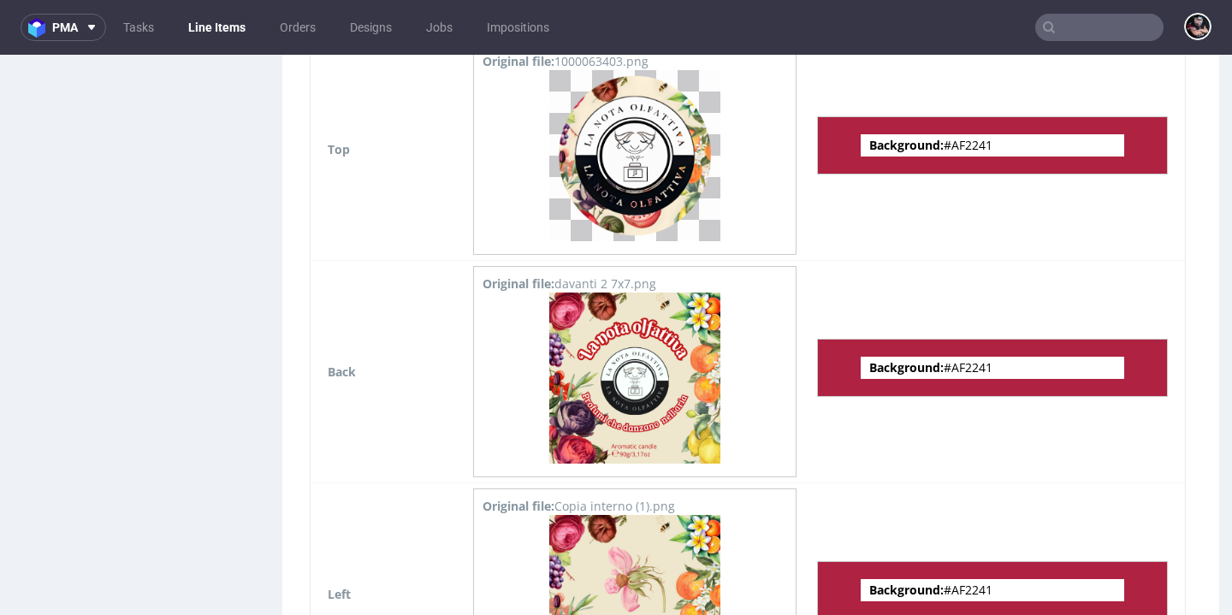
scroll to position [2627, 0]
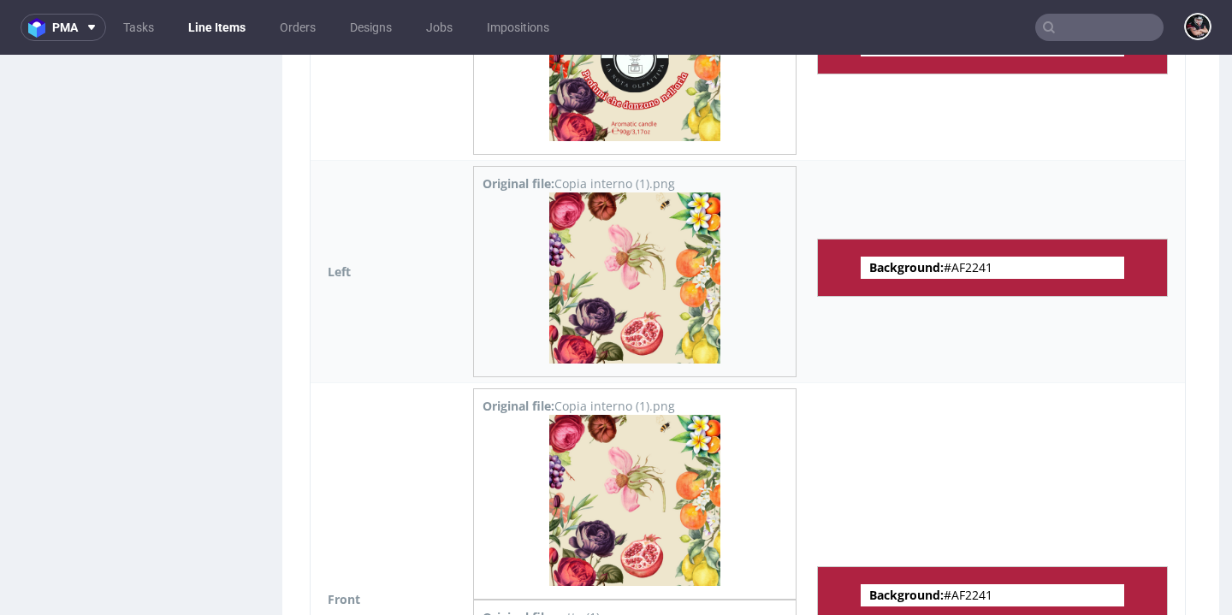
click at [627, 262] on img at bounding box center [634, 277] width 171 height 171
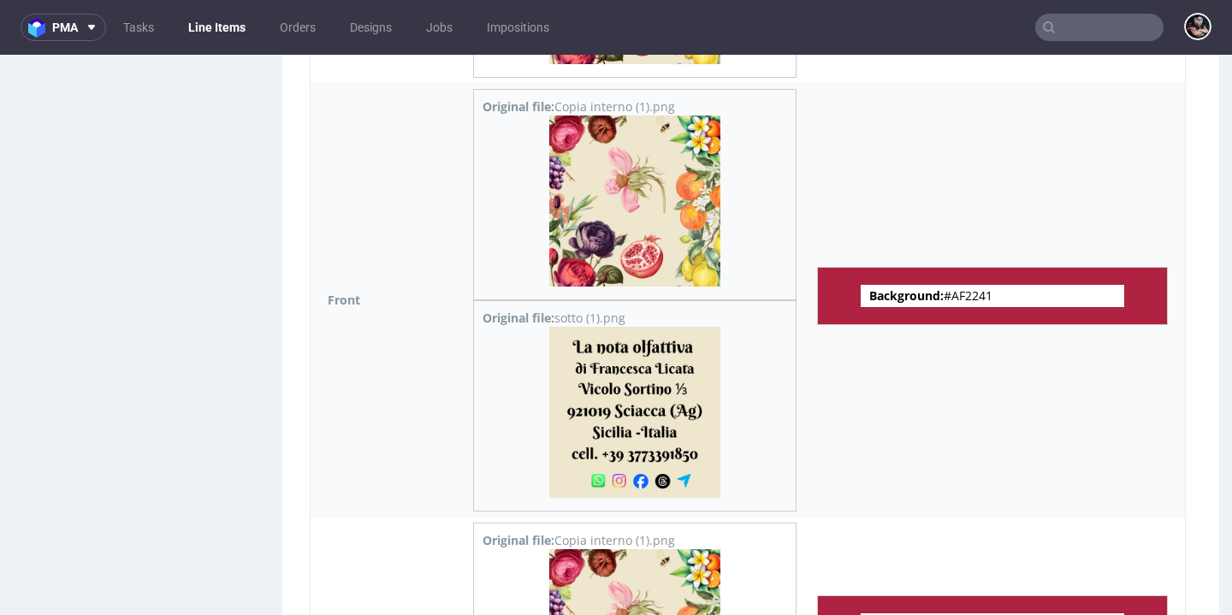
click at [622, 395] on img at bounding box center [634, 412] width 171 height 171
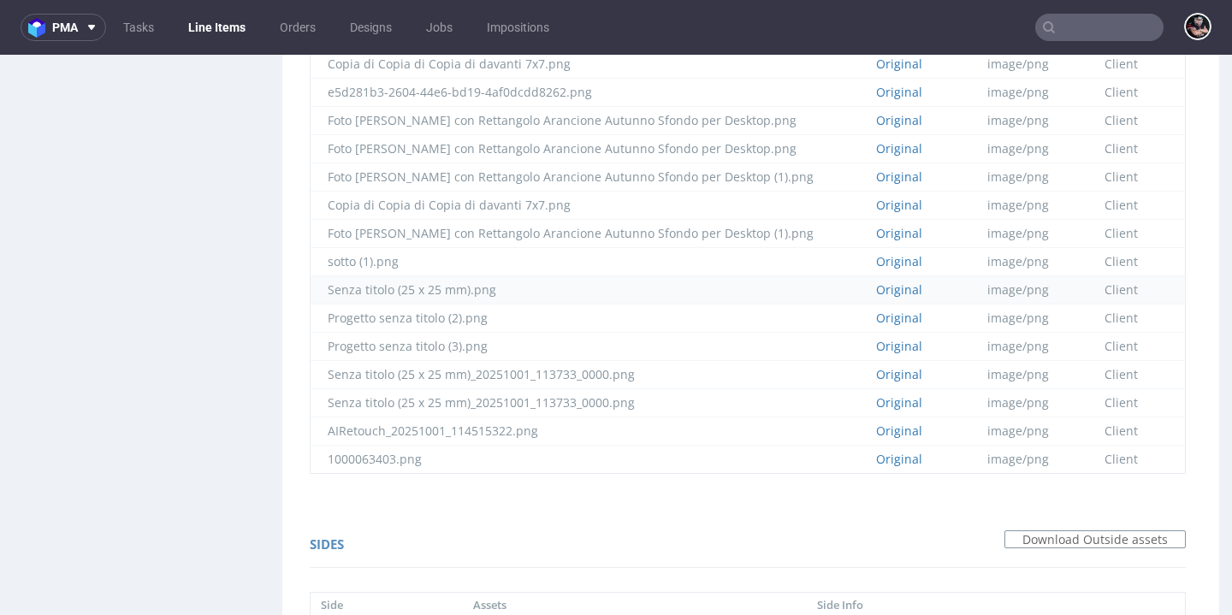
scroll to position [2305, 0]
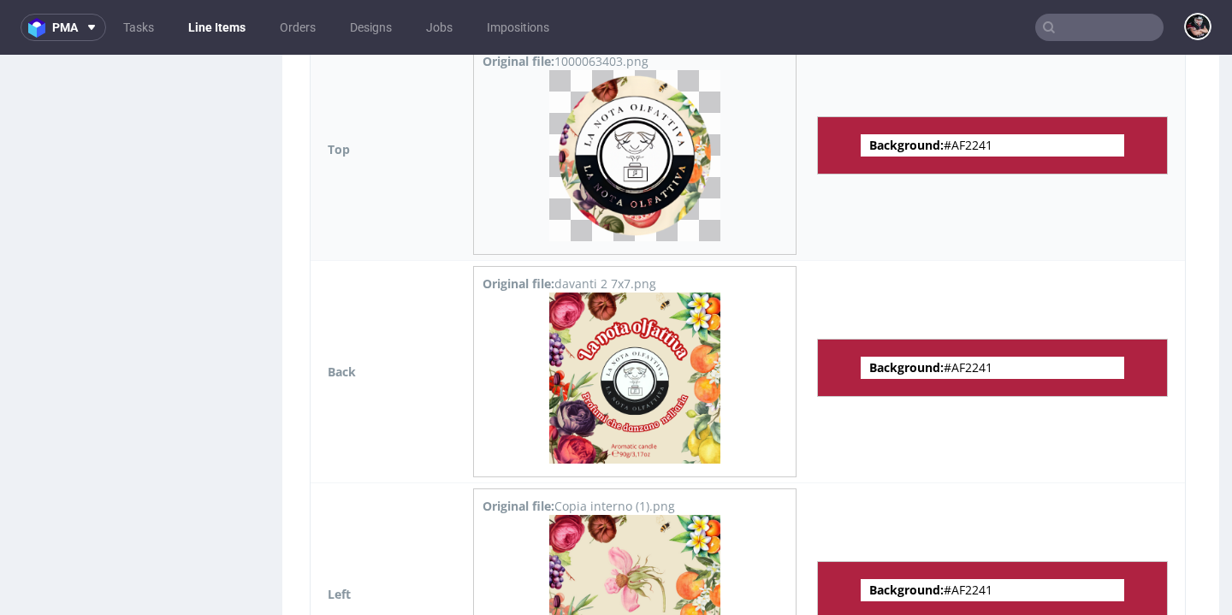
click at [646, 197] on img at bounding box center [634, 155] width 171 height 171
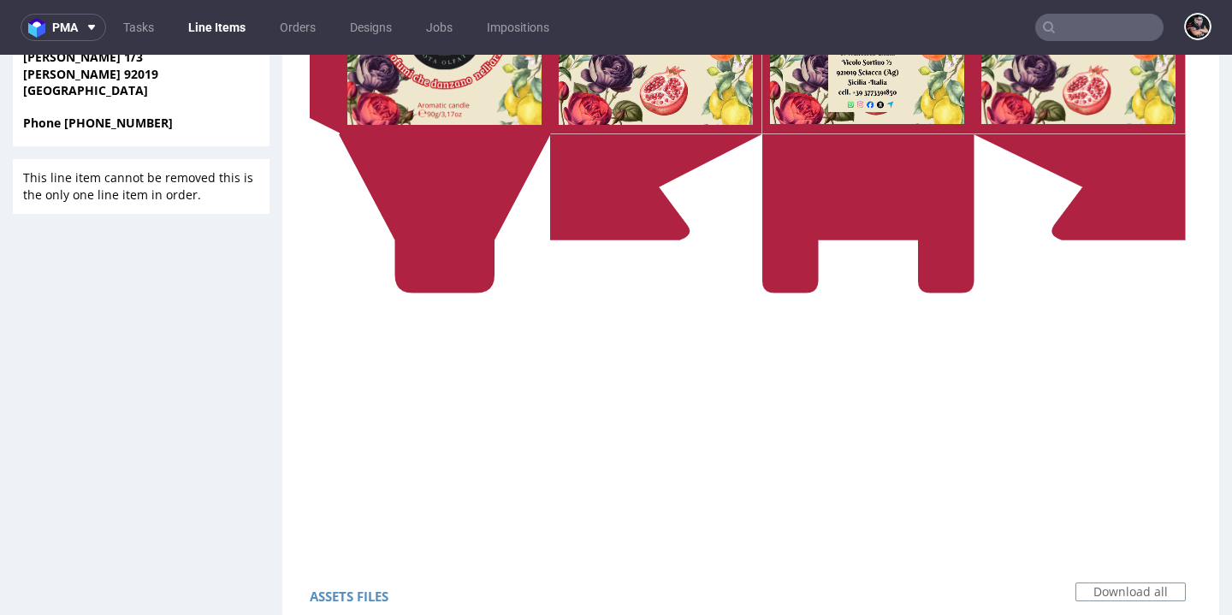
scroll to position [11, 0]
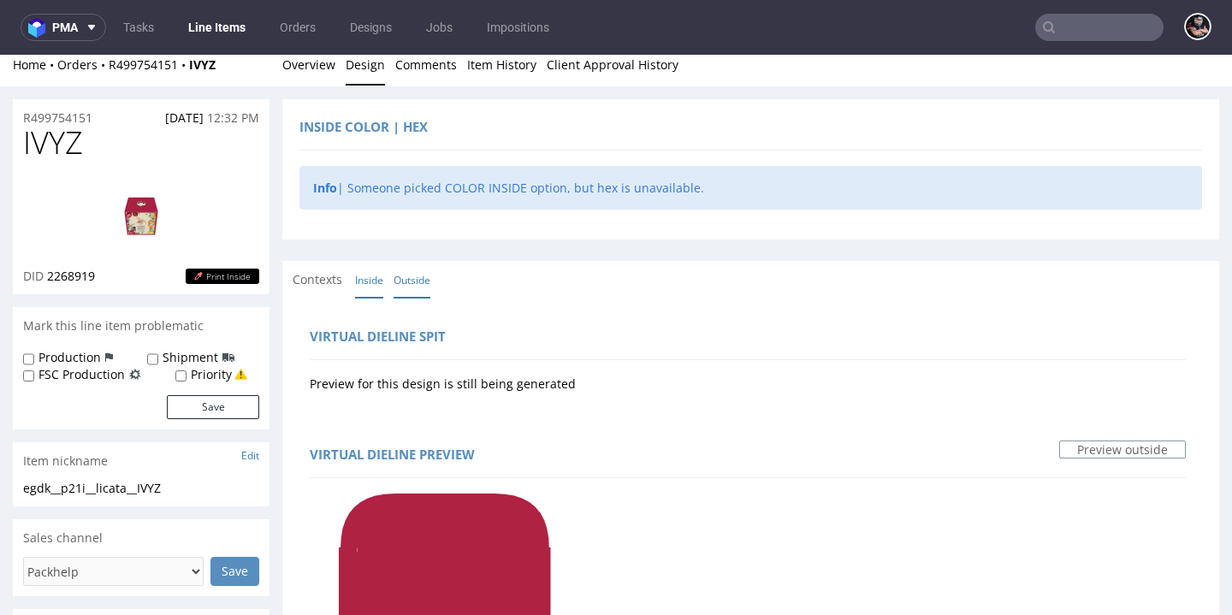
click at [358, 283] on link "Inside" at bounding box center [369, 280] width 28 height 37
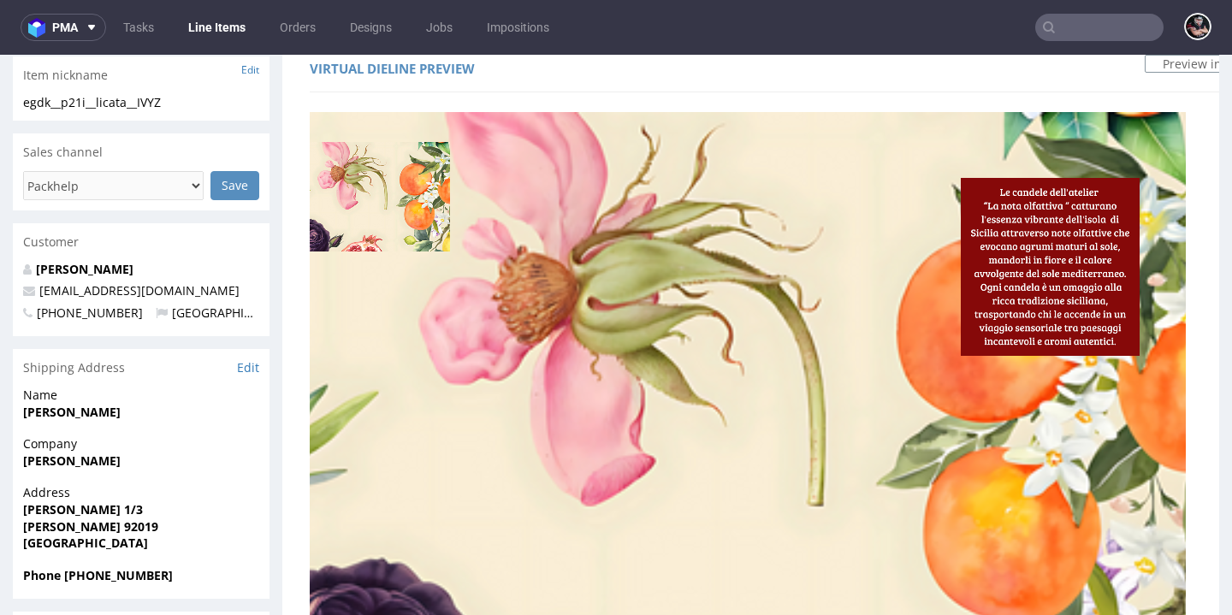
scroll to position [101, 0]
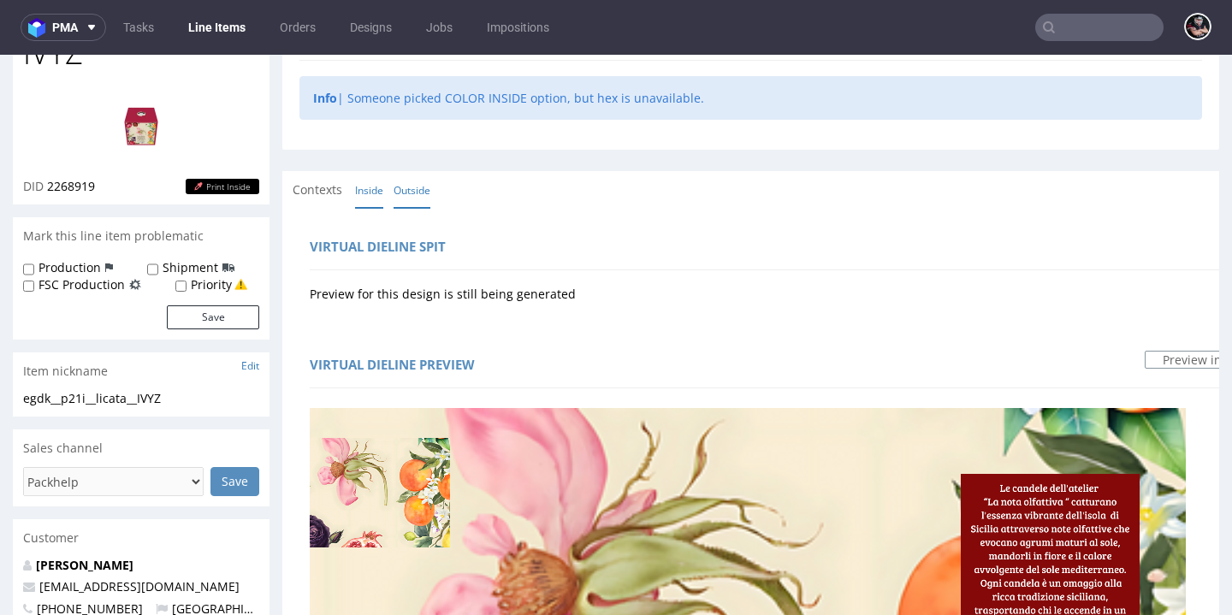
click at [407, 174] on link "Outside" at bounding box center [412, 190] width 37 height 37
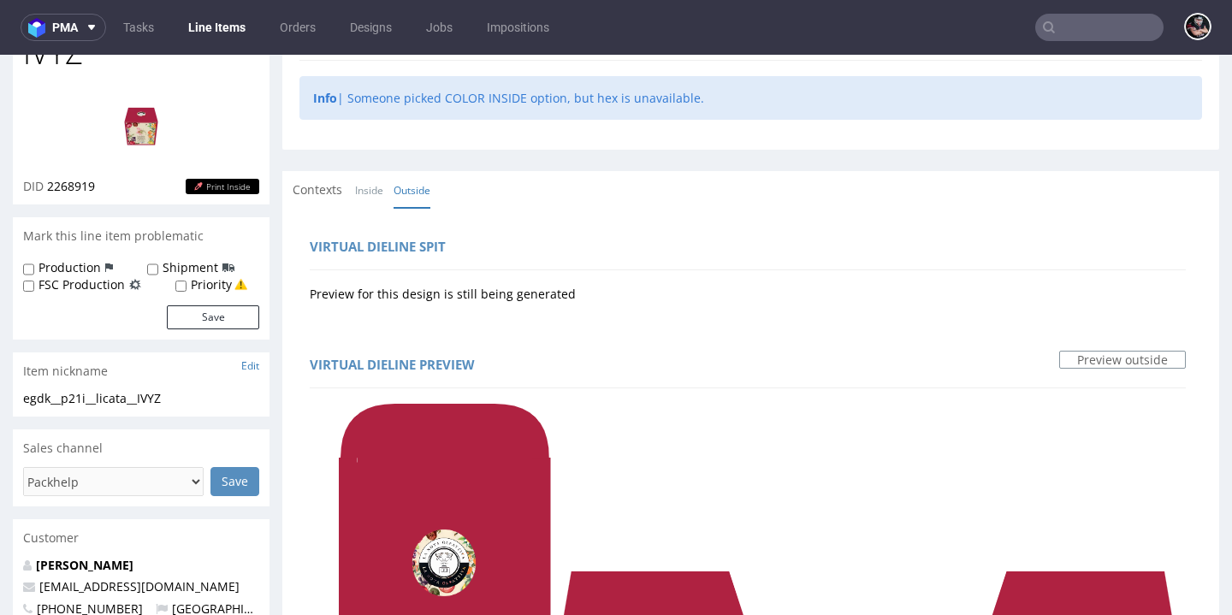
click at [188, 380] on div "Item nickname Edit" at bounding box center [141, 371] width 257 height 38
drag, startPoint x: 164, startPoint y: 391, endPoint x: 16, endPoint y: 400, distance: 148.2
click at [16, 400] on div "egdk__p21i__licata__IVYZ egdk__p21i __licata__IVYZ Update" at bounding box center [141, 403] width 257 height 27
click at [89, 396] on div "egdk__p21i__licata__IVYZ" at bounding box center [141, 398] width 236 height 17
click at [94, 394] on div "egdk__p21i__licata__IVYZ" at bounding box center [141, 398] width 236 height 17
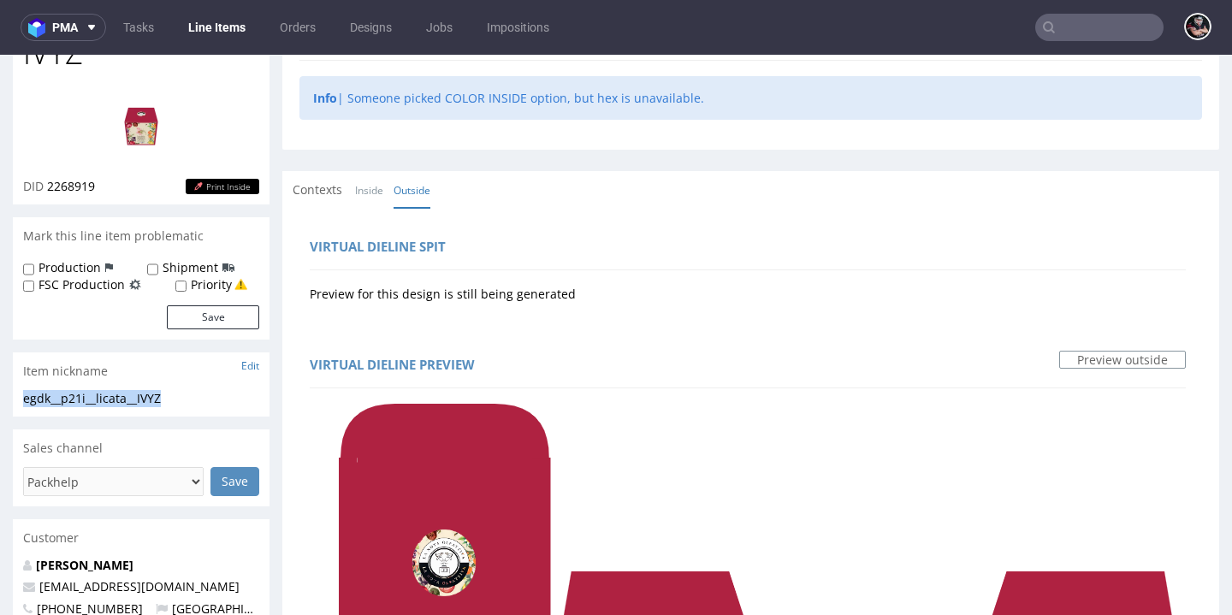
click at [94, 394] on div "egdk__p21i__licata__IVYZ" at bounding box center [141, 398] width 236 height 17
copy div "egdk__p21i__licata__IVYZ"
click at [69, 188] on span "2268919" at bounding box center [71, 186] width 48 height 16
copy span "2268919"
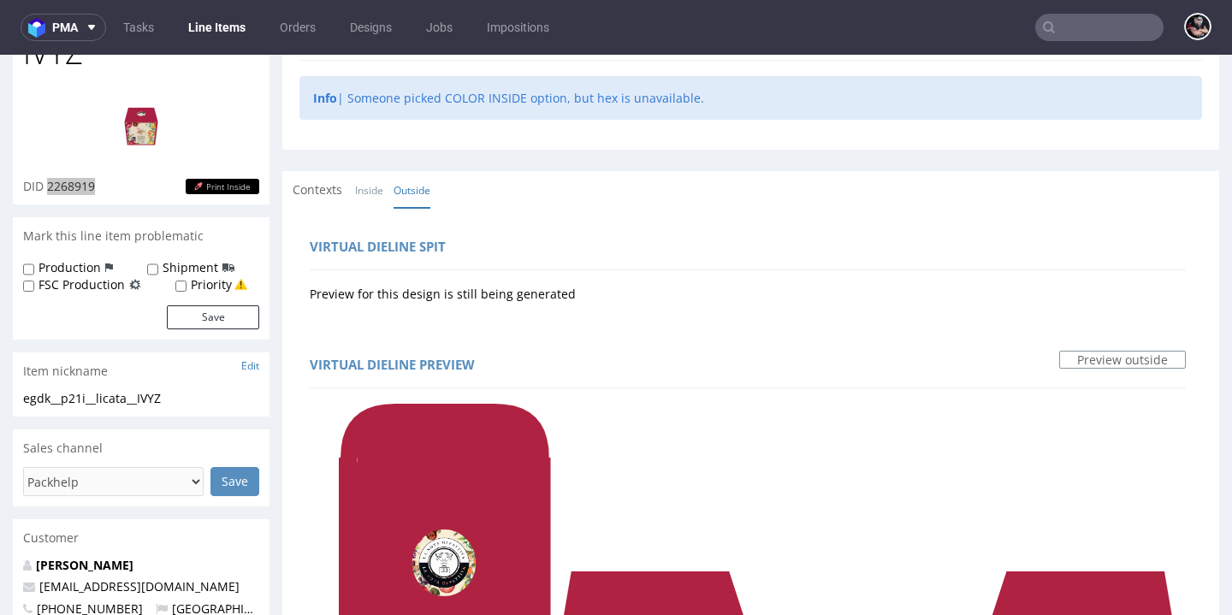
scroll to position [0, 0]
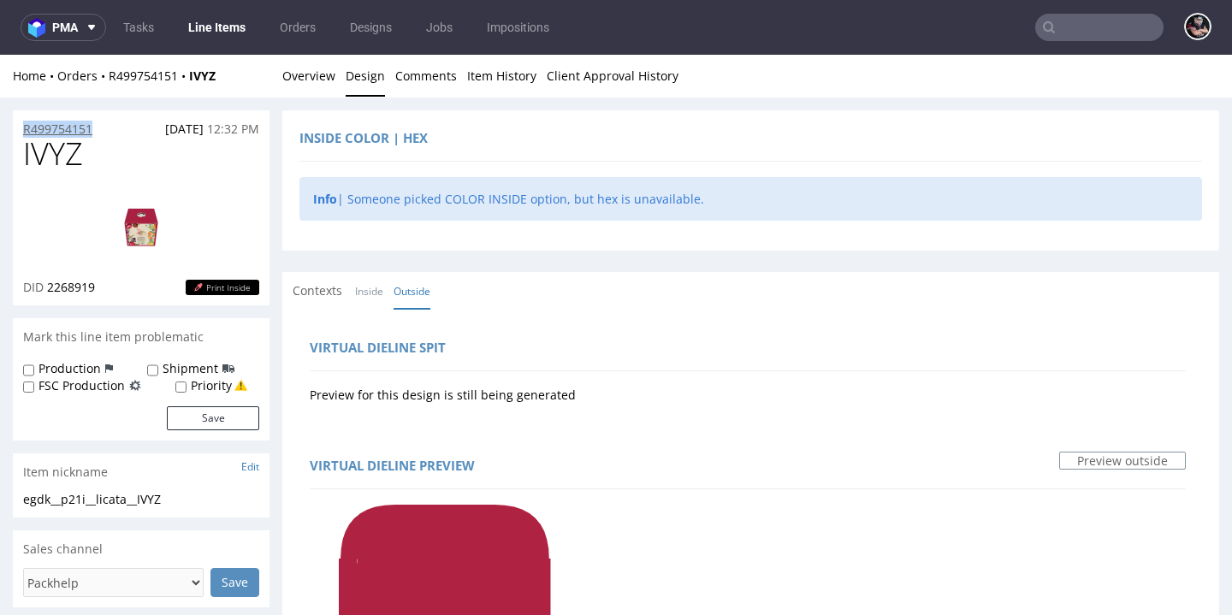
drag, startPoint x: 92, startPoint y: 127, endPoint x: 27, endPoint y: 127, distance: 65.0
click at [27, 127] on div "R499754151 01.10.2025 12:32 PM" at bounding box center [141, 123] width 257 height 27
copy p "R499754151"
click at [368, 300] on link "Inside" at bounding box center [369, 291] width 28 height 37
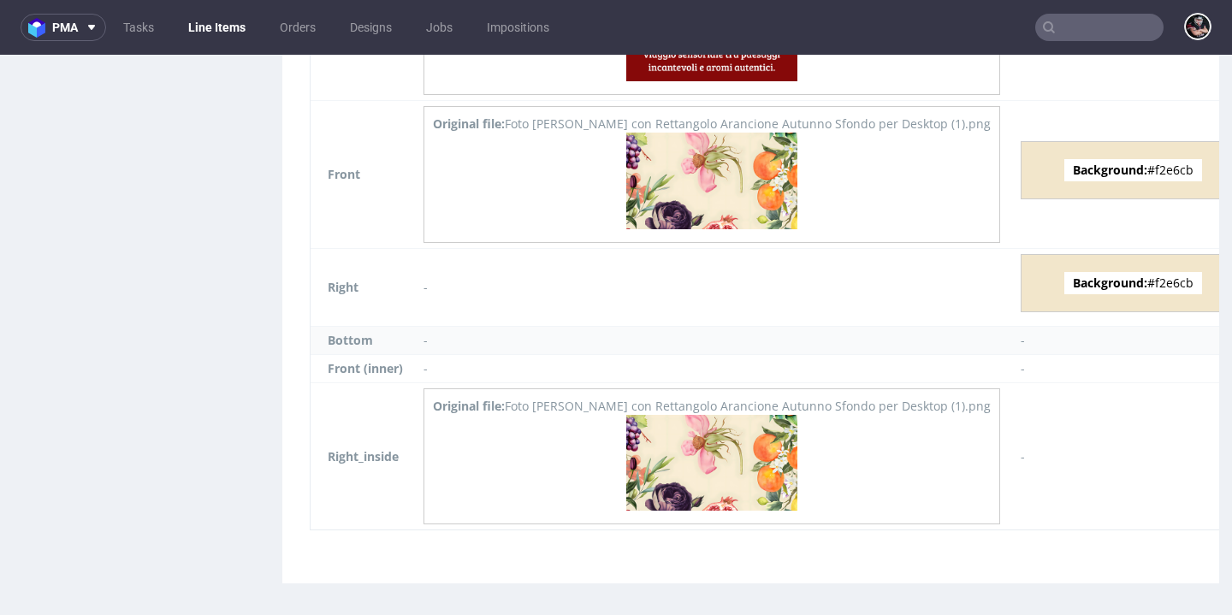
scroll to position [4, 0]
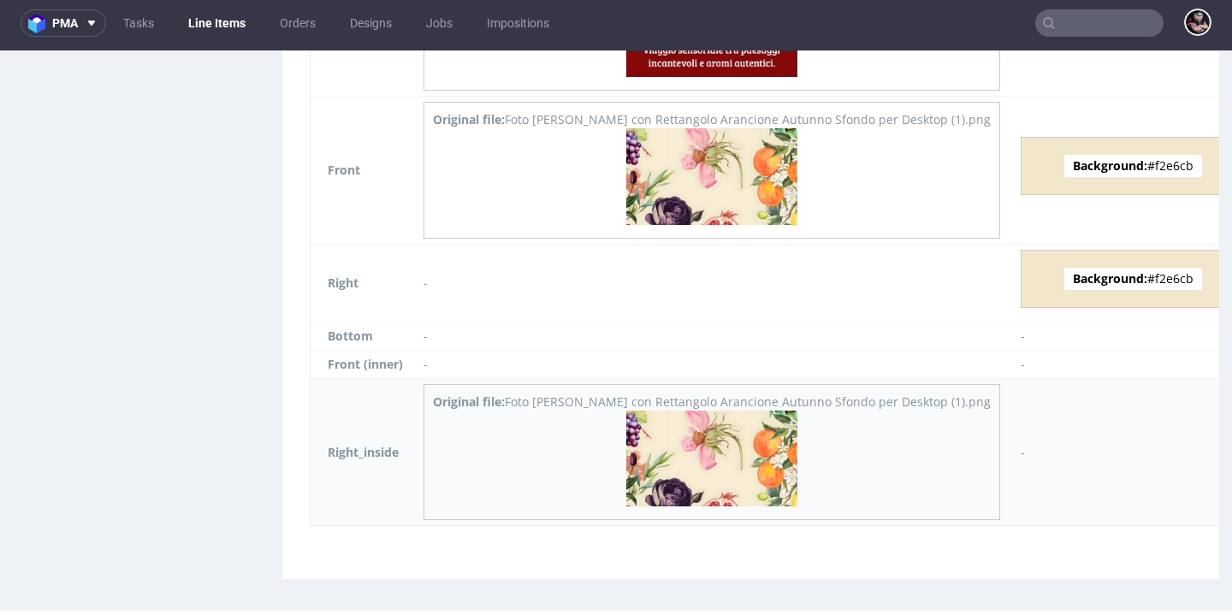
click at [775, 447] on img at bounding box center [711, 459] width 171 height 97
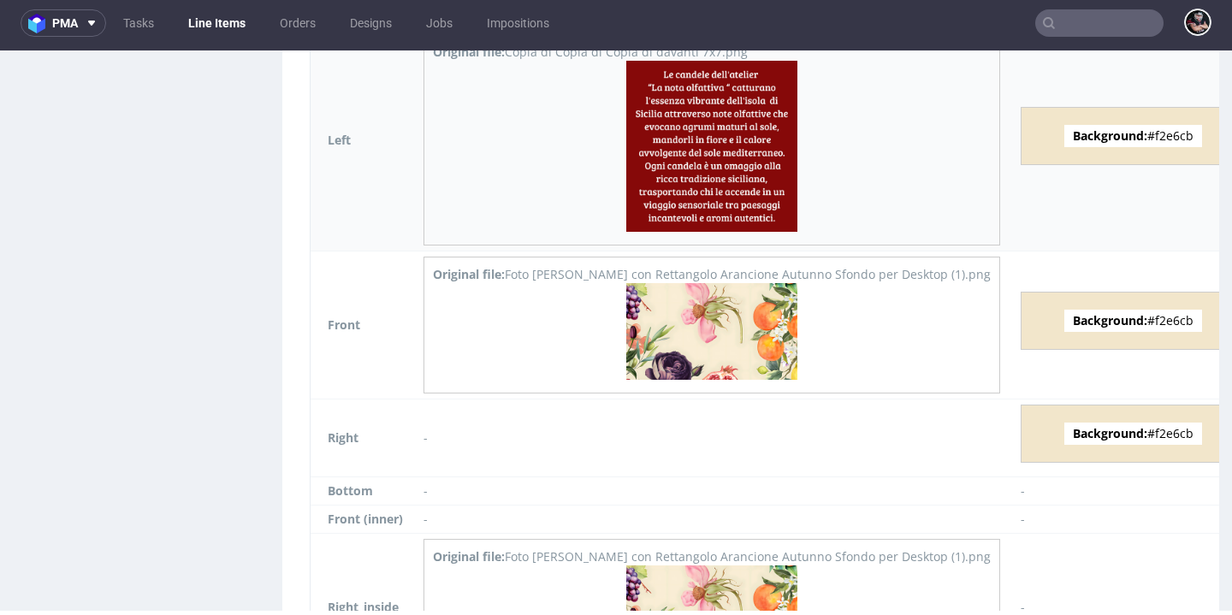
scroll to position [2442, 0]
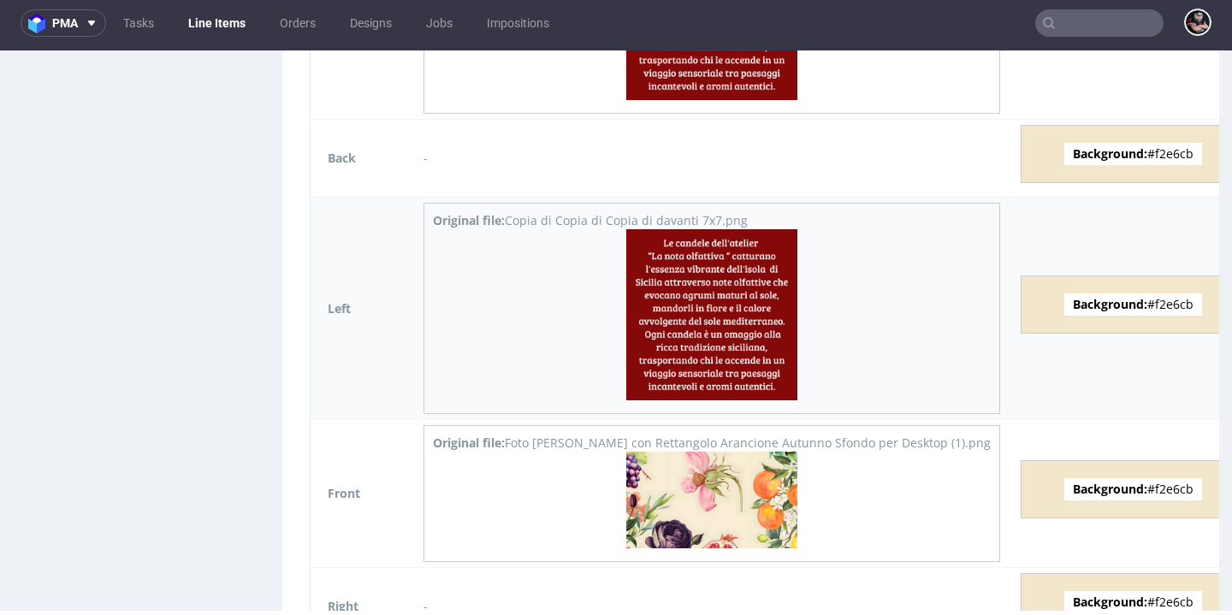
click at [689, 278] on img at bounding box center [711, 314] width 171 height 171
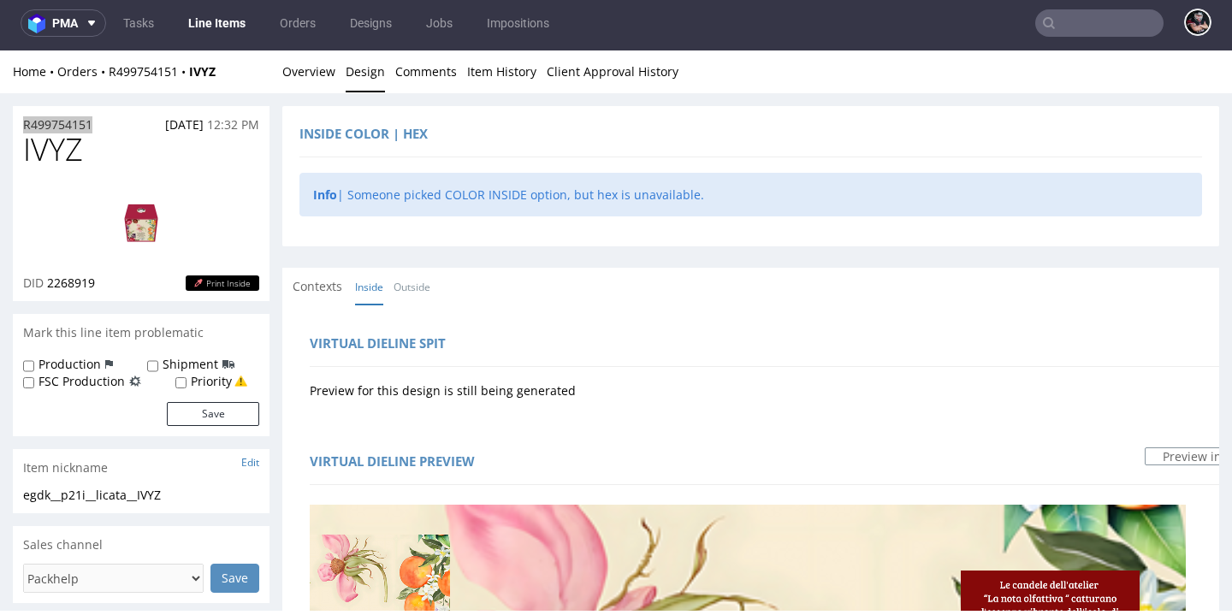
scroll to position [0, 0]
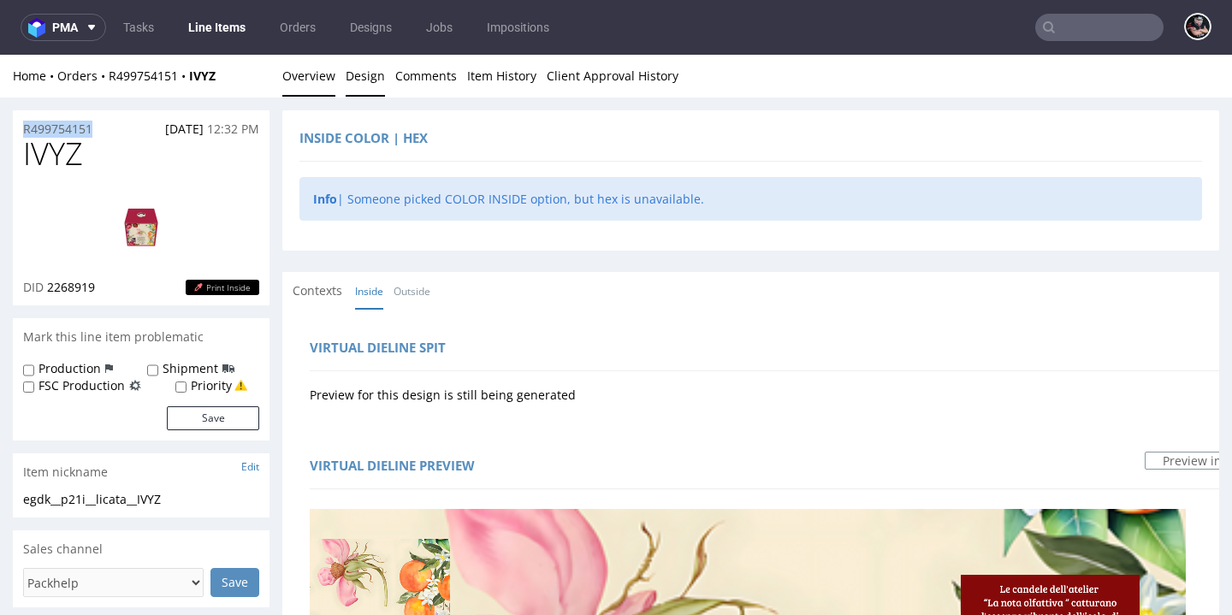
click at [302, 82] on link "Overview" at bounding box center [308, 76] width 53 height 42
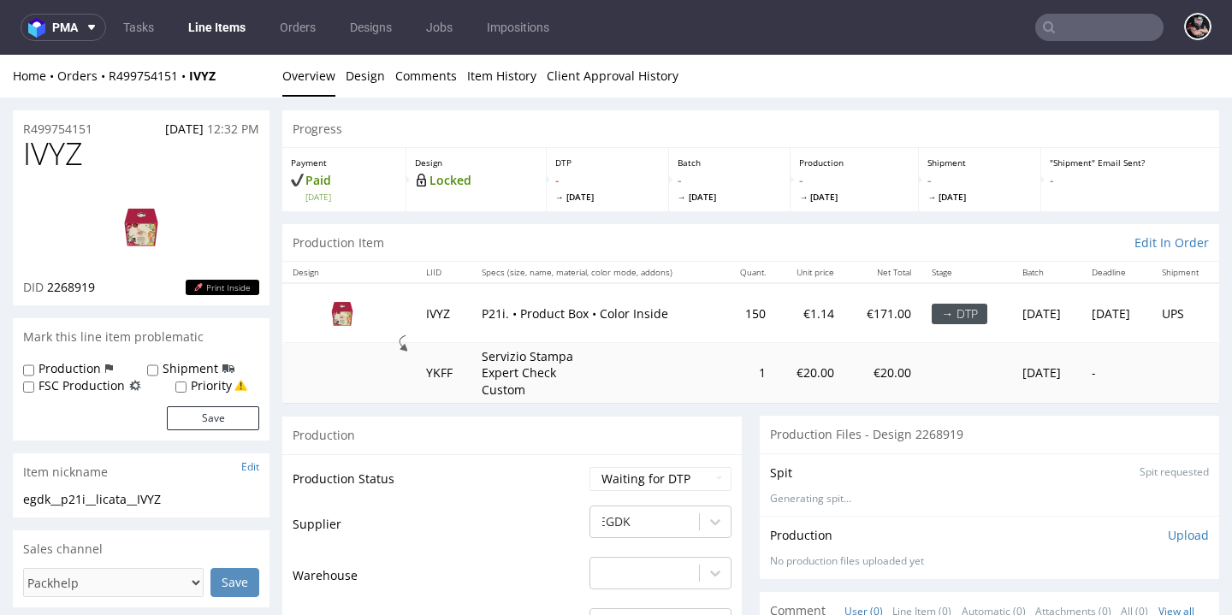
click at [62, 156] on span "IVYZ" at bounding box center [53, 154] width 60 height 34
copy span "IVYZ"
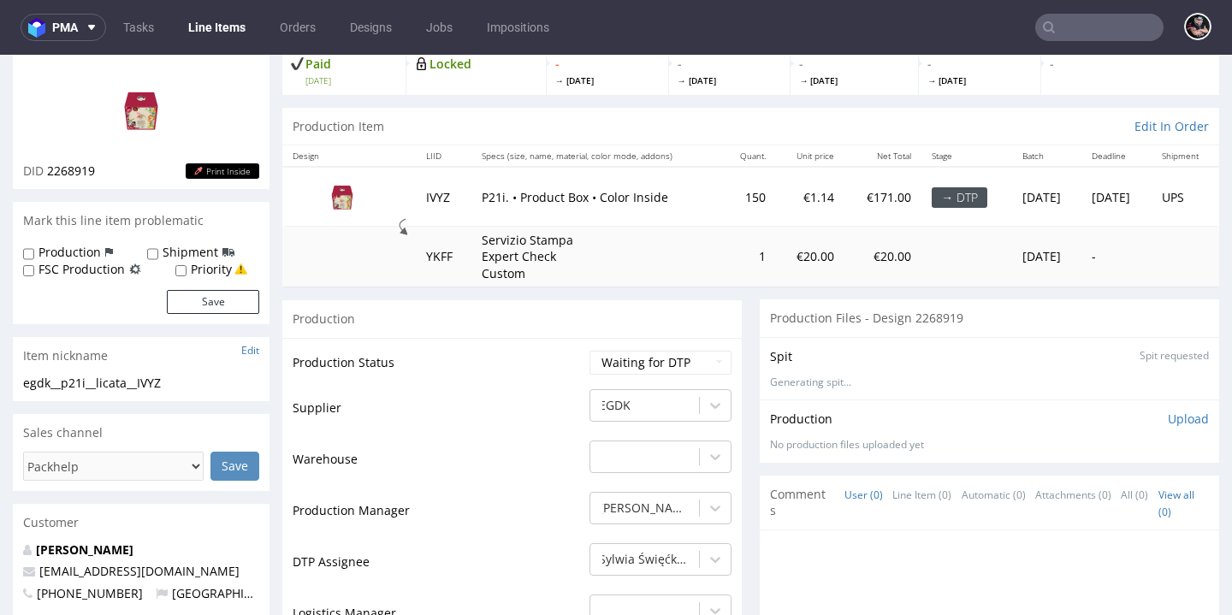
click at [1172, 414] on p "Upload" at bounding box center [1188, 419] width 41 height 17
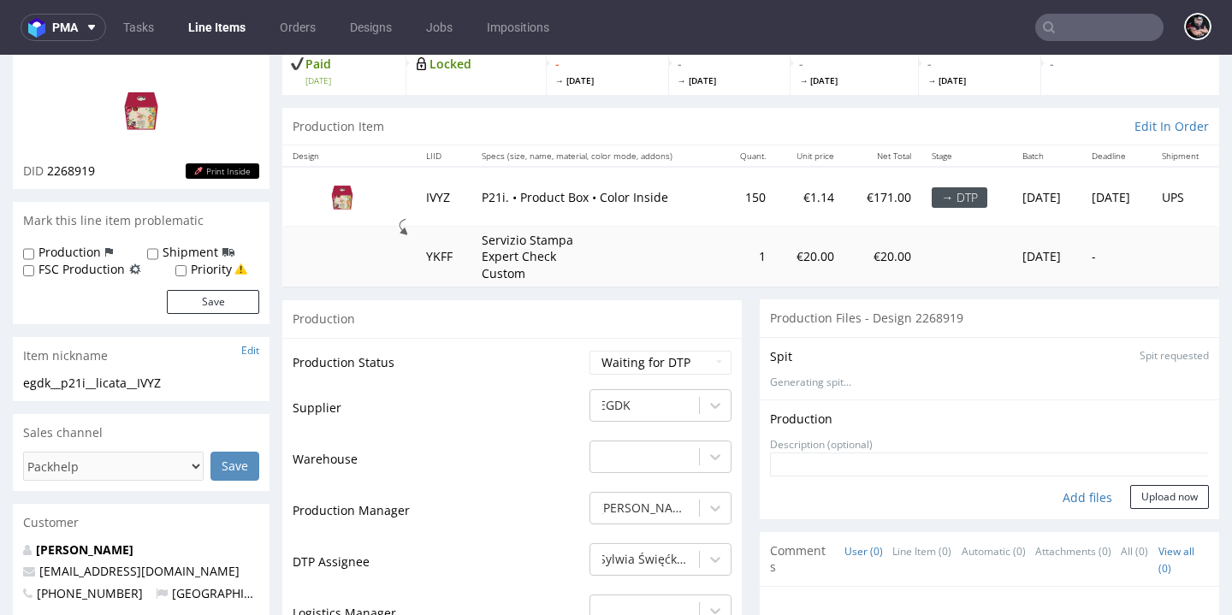
click at [1045, 494] on div "Add files" at bounding box center [1088, 498] width 86 height 26
type input "C:\fakepath\egdk__p21i__licata__IVYZ__d2268919__oR499754151__outside.pdf"
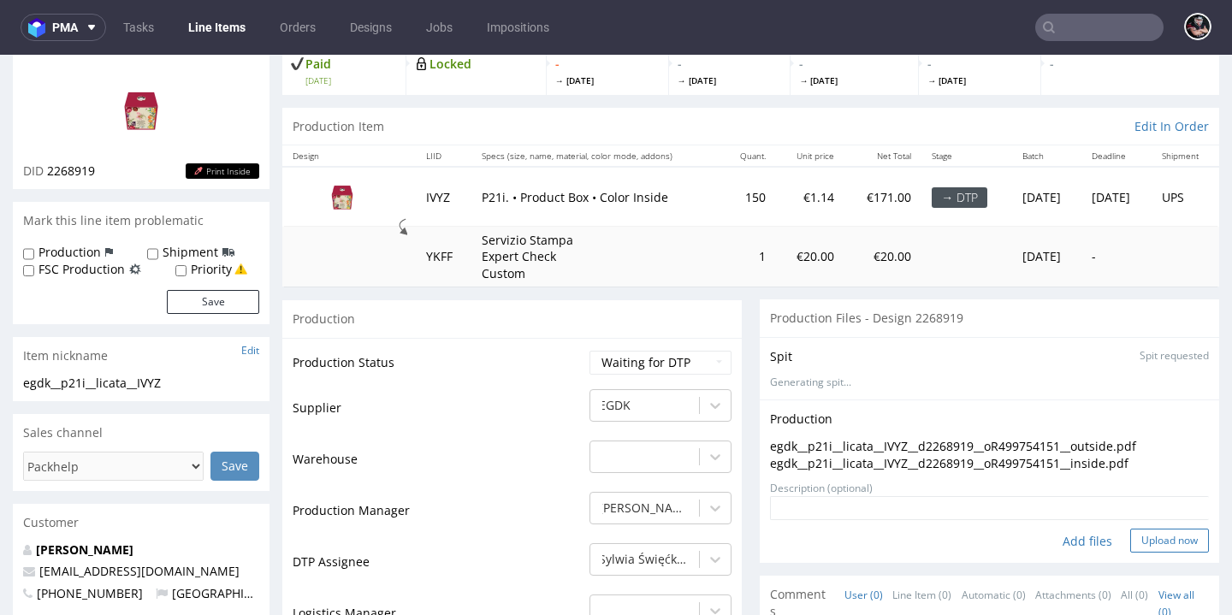
click at [1132, 535] on button "Upload now" at bounding box center [1169, 541] width 79 height 24
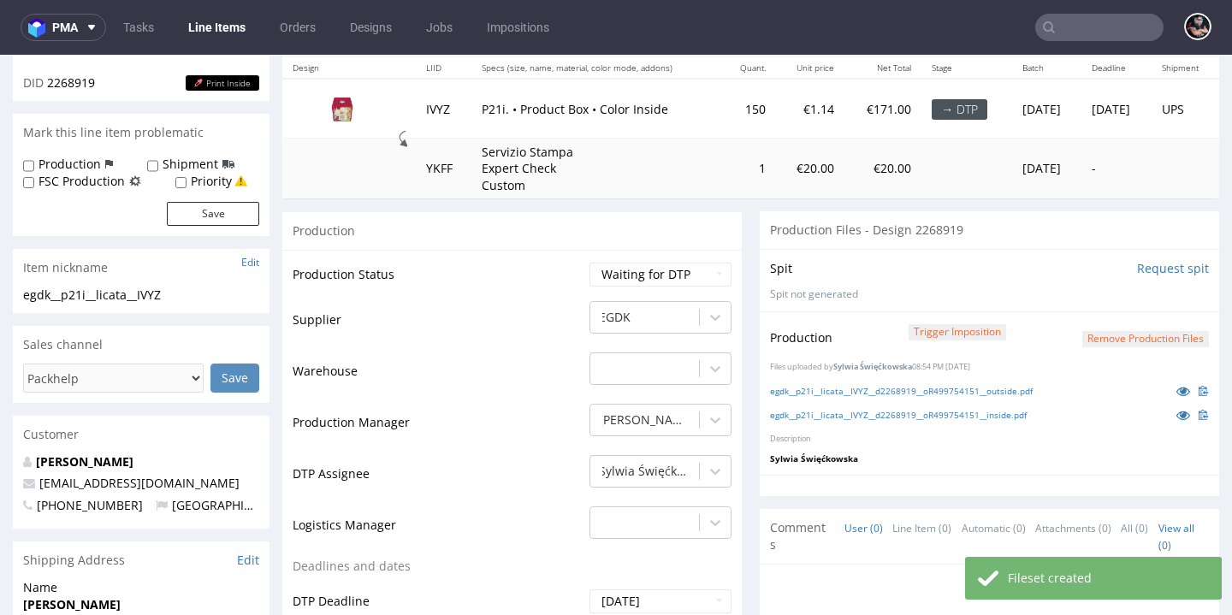
scroll to position [258, 0]
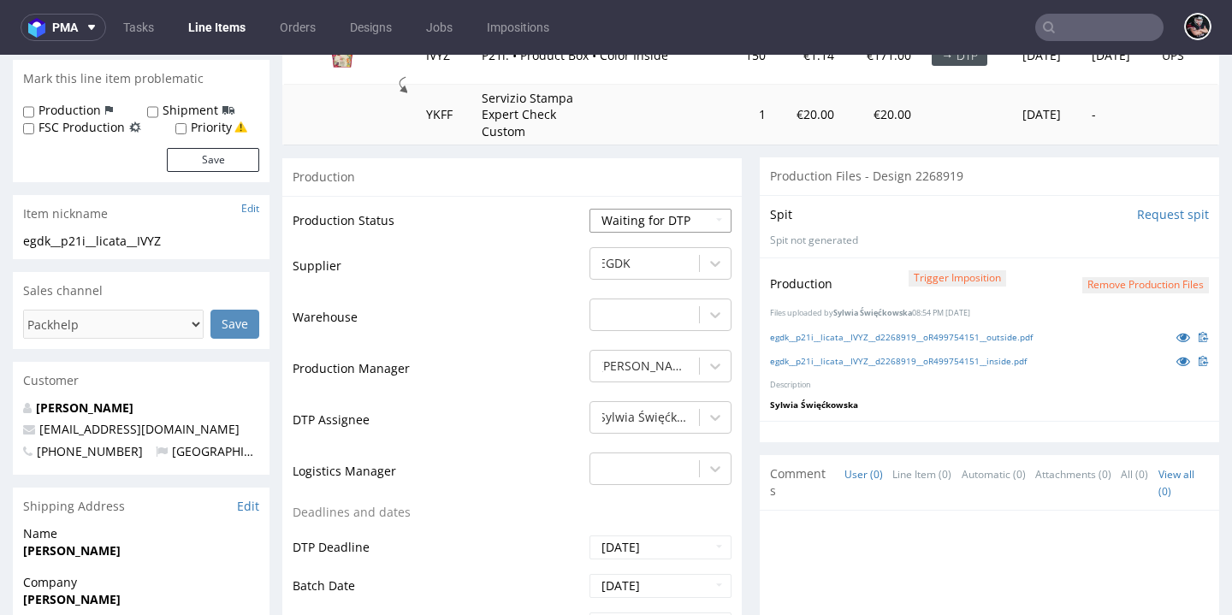
select select "dtp_production_ready"
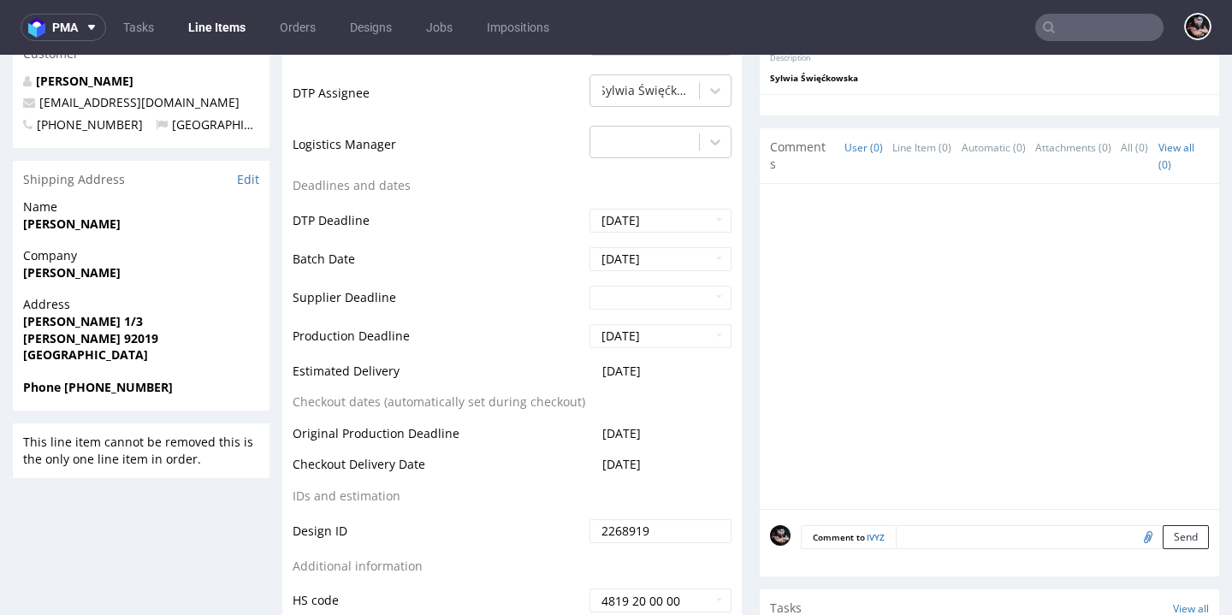
scroll to position [917, 0]
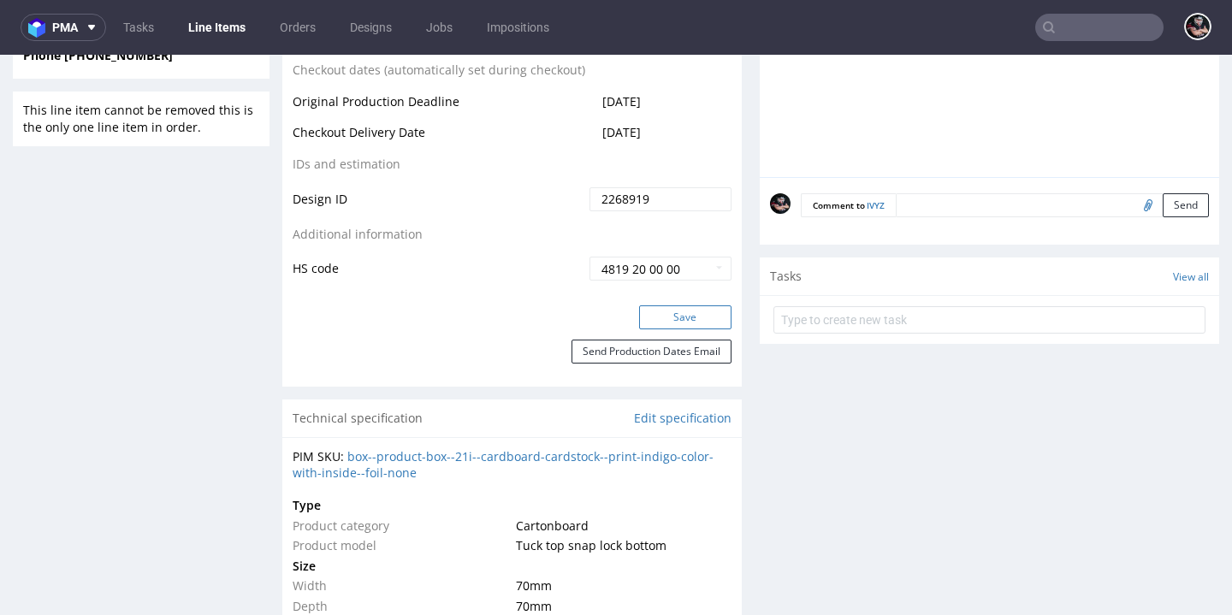
click at [685, 305] on button "Save" at bounding box center [685, 317] width 92 height 24
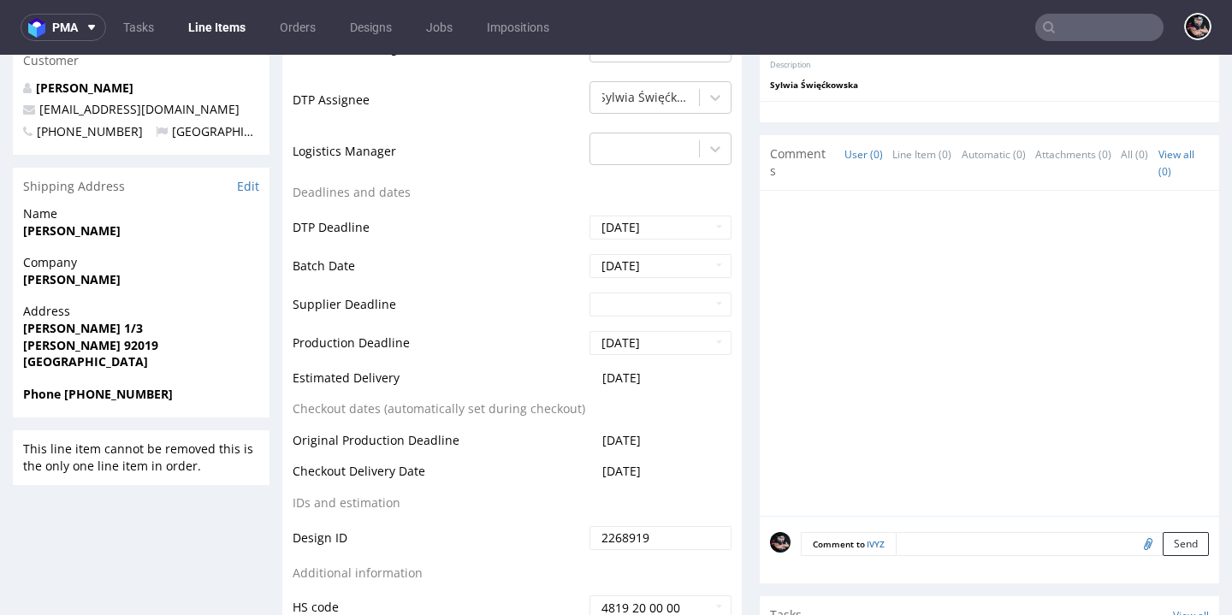
scroll to position [0, 0]
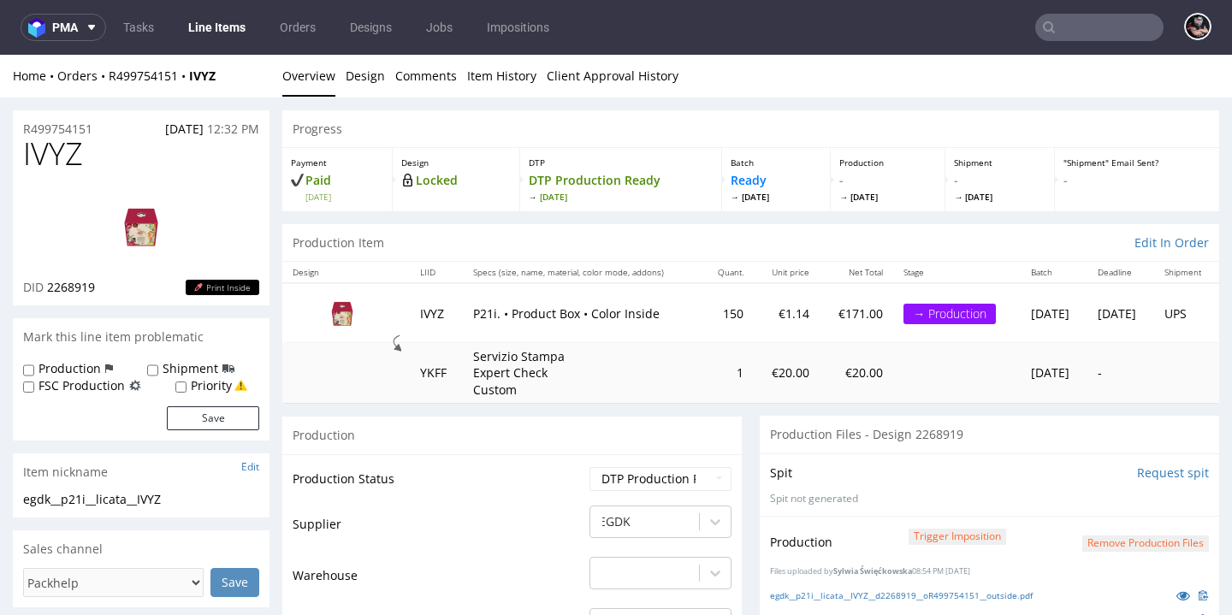
click at [207, 31] on link "Line Items" at bounding box center [217, 27] width 78 height 27
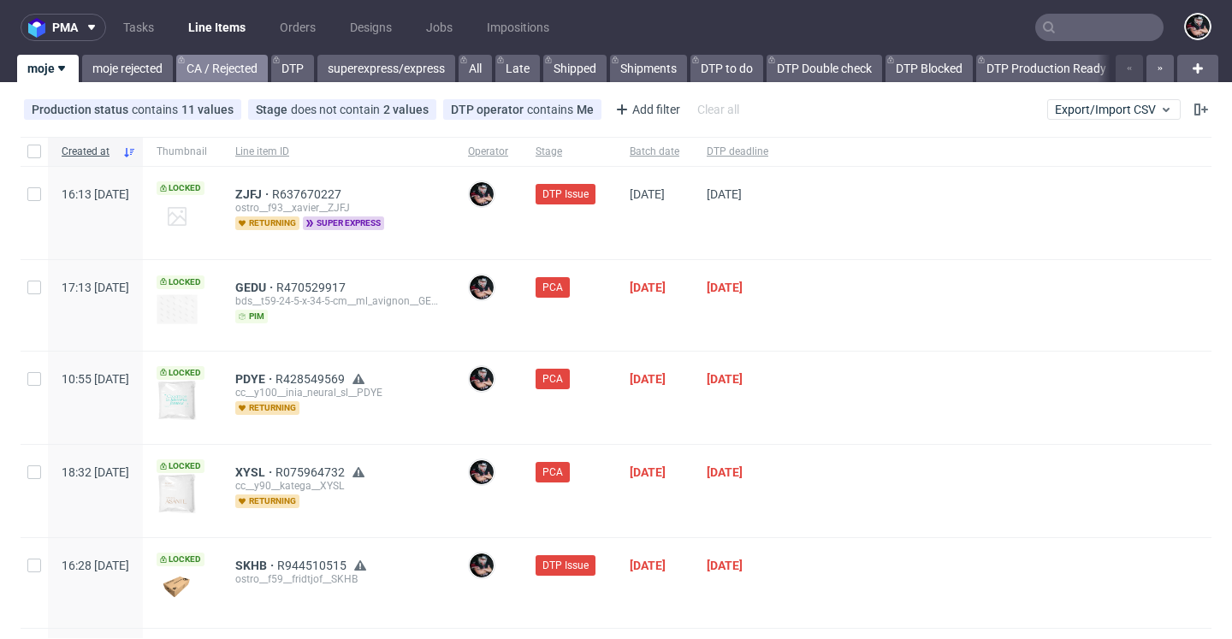
click at [258, 71] on link "CA / Rejected" at bounding box center [222, 68] width 92 height 27
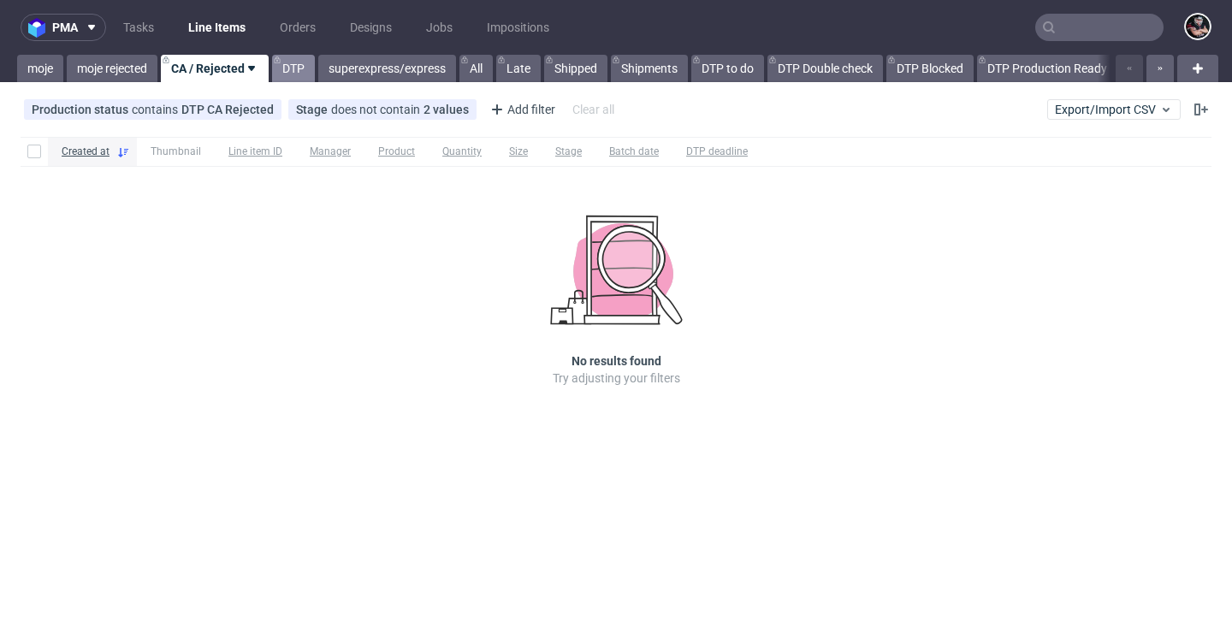
click at [295, 68] on link "DTP" at bounding box center [293, 68] width 43 height 27
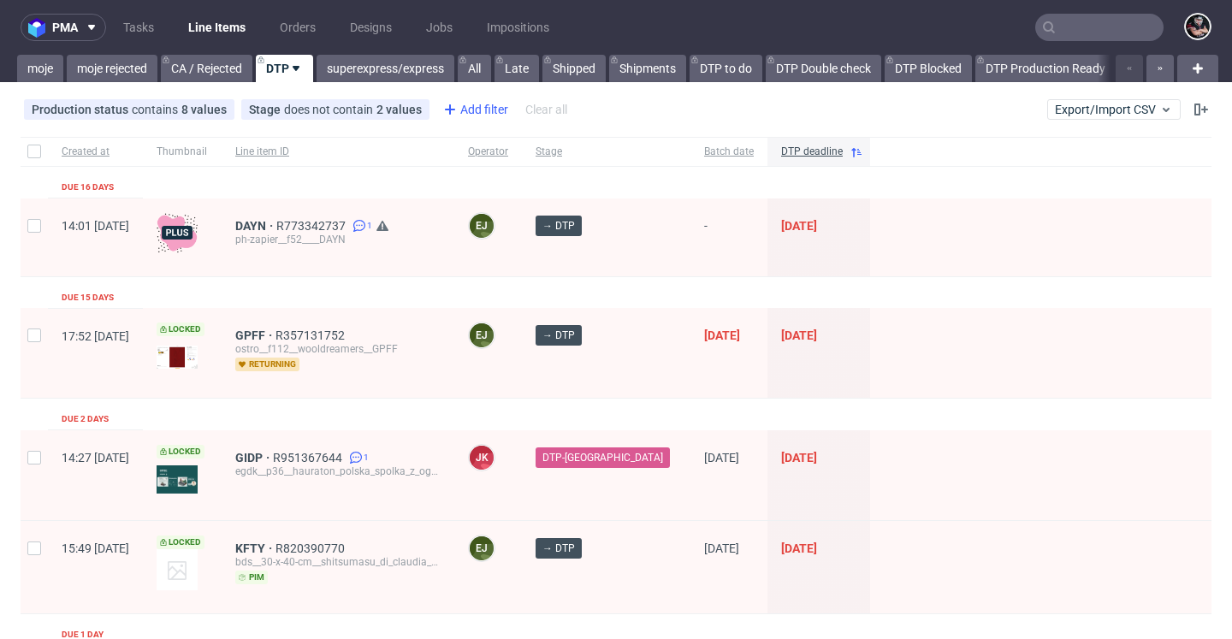
click at [471, 118] on div "Add filter" at bounding box center [473, 109] width 75 height 27
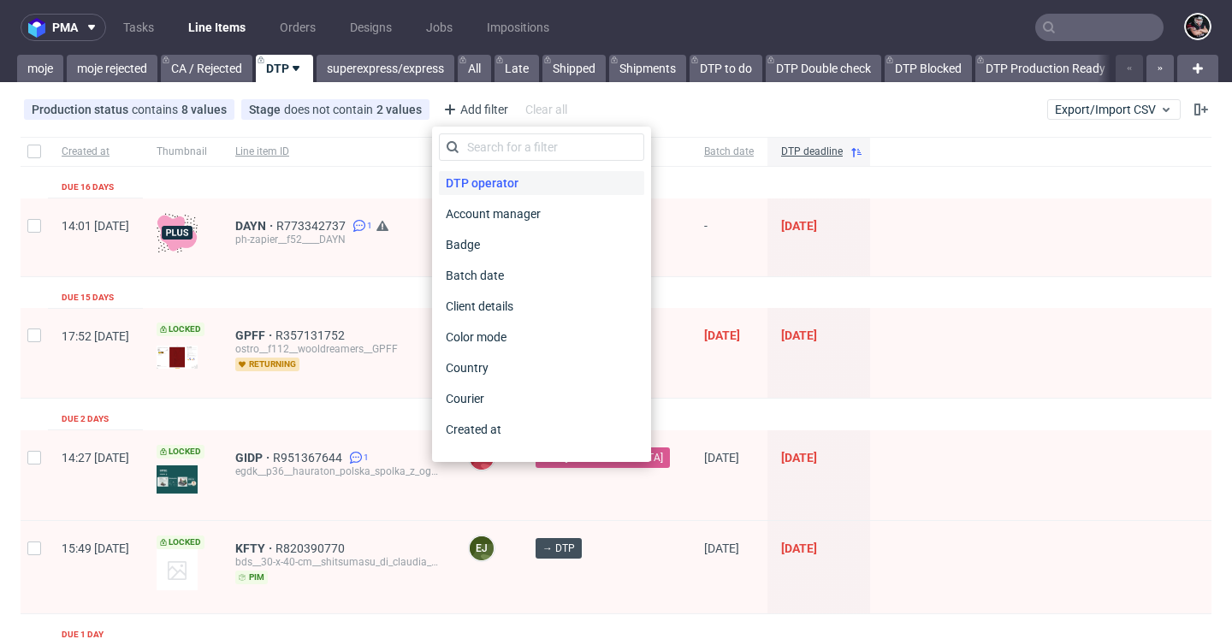
click at [487, 174] on span "DTP operator" at bounding box center [482, 183] width 86 height 24
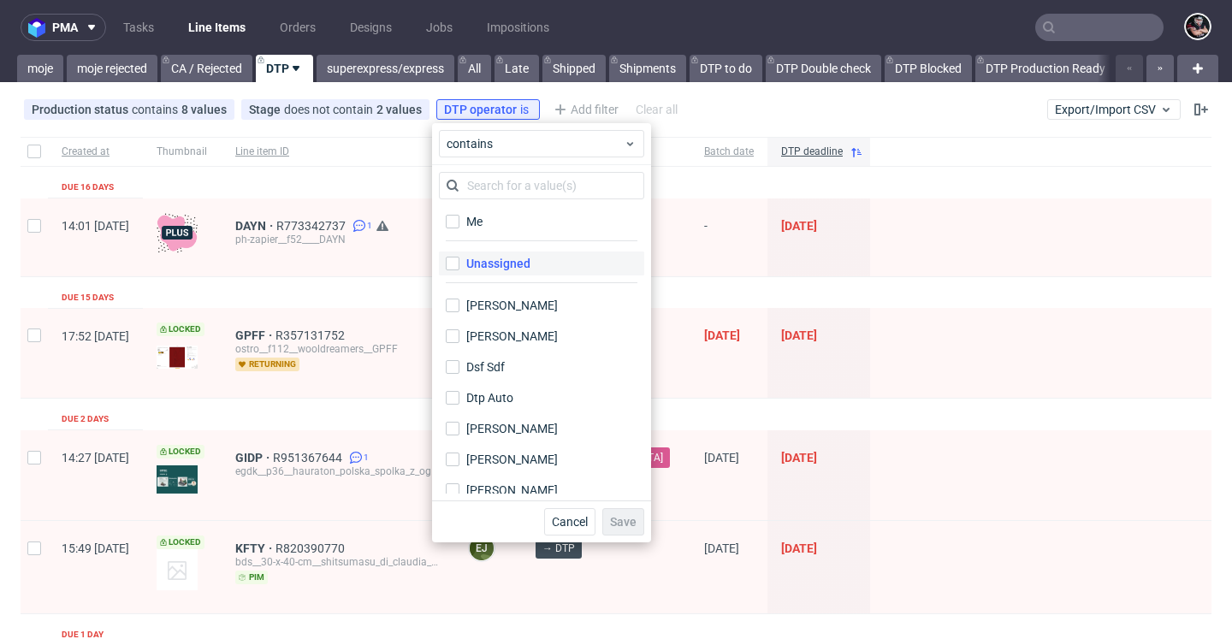
click at [506, 258] on div "Unassigned" at bounding box center [498, 263] width 64 height 17
click at [459, 258] on input "Unassigned" at bounding box center [453, 264] width 14 height 14
checkbox input "true"
click at [632, 524] on span "Save" at bounding box center [623, 522] width 27 height 12
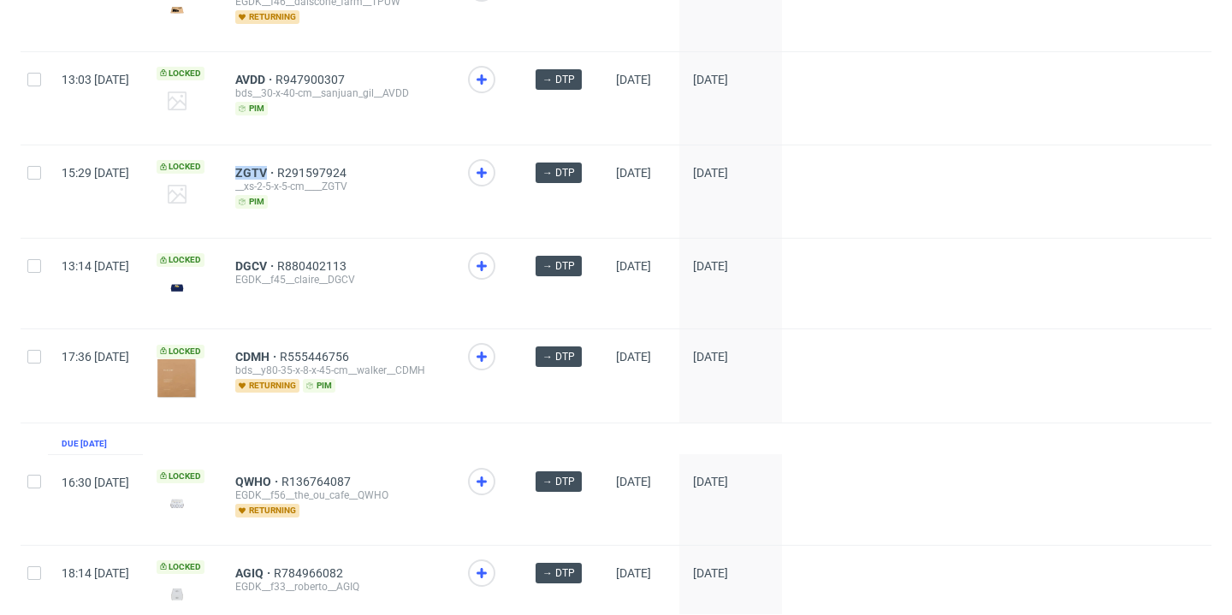
scroll to position [2374, 0]
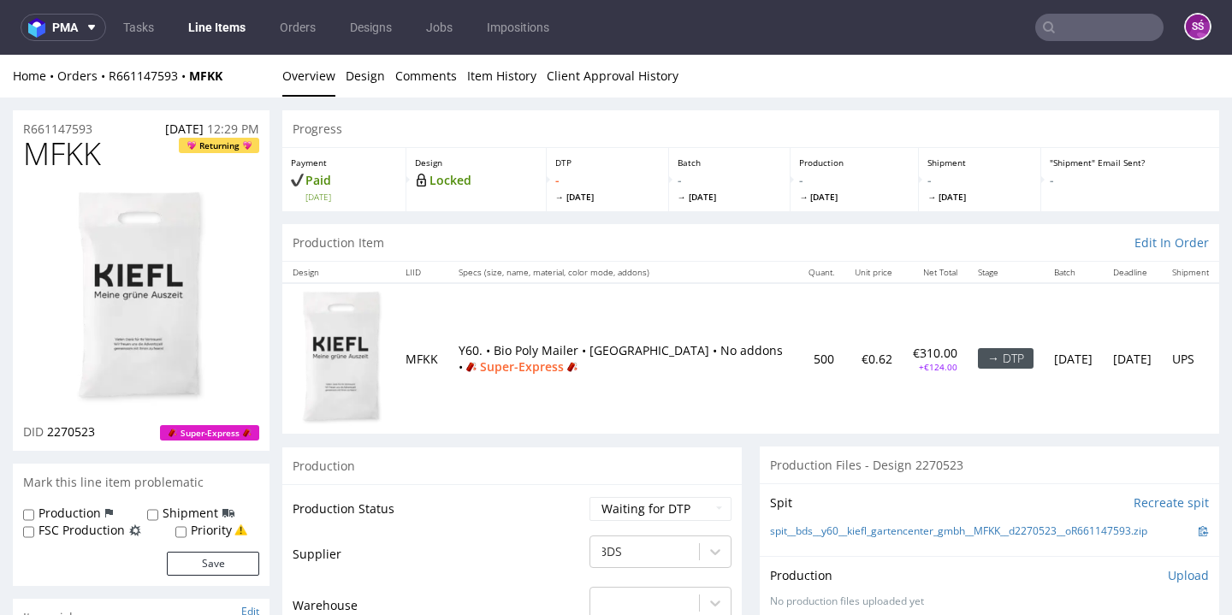
scroll to position [320, 0]
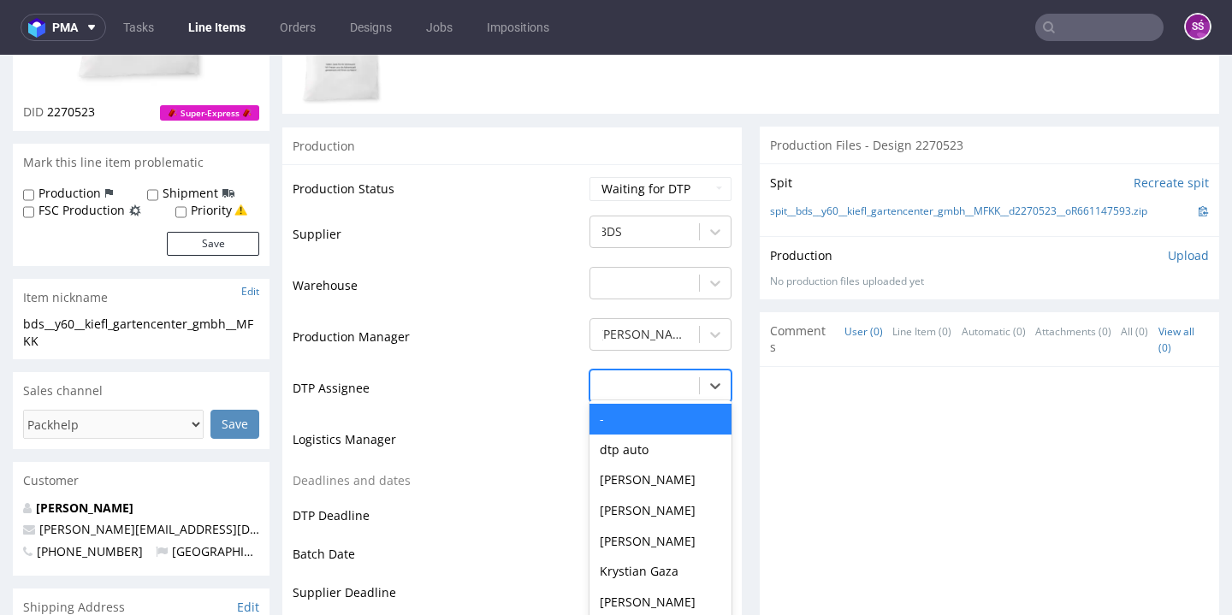
click at [630, 394] on div "- selected, 1 of 31. 31 results available. Use Up and Down to choose options, p…" at bounding box center [660, 382] width 142 height 24
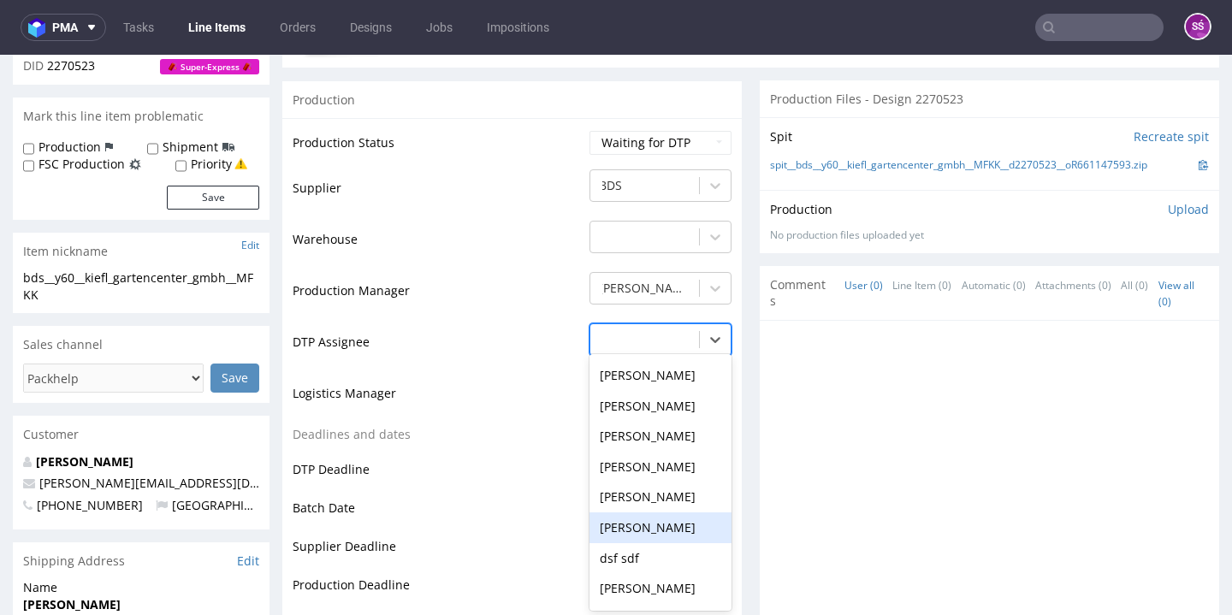
scroll to position [575, 0]
click at [658, 513] on div "Sylwia Święćkowska" at bounding box center [660, 528] width 142 height 31
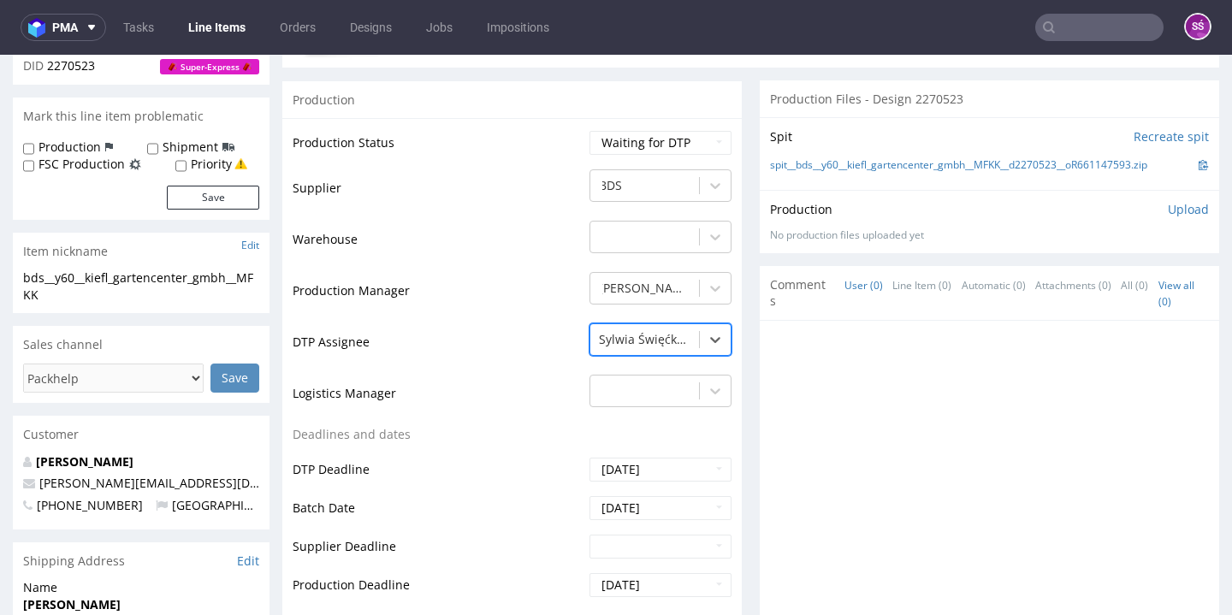
scroll to position [691, 0]
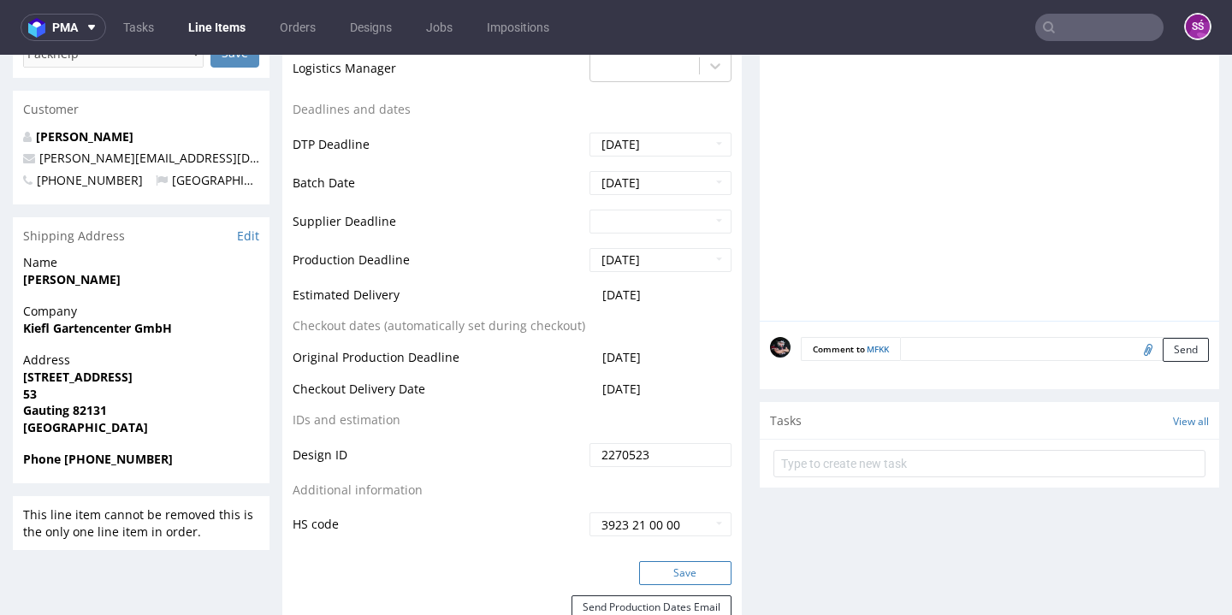
click at [666, 561] on button "Save" at bounding box center [685, 573] width 92 height 24
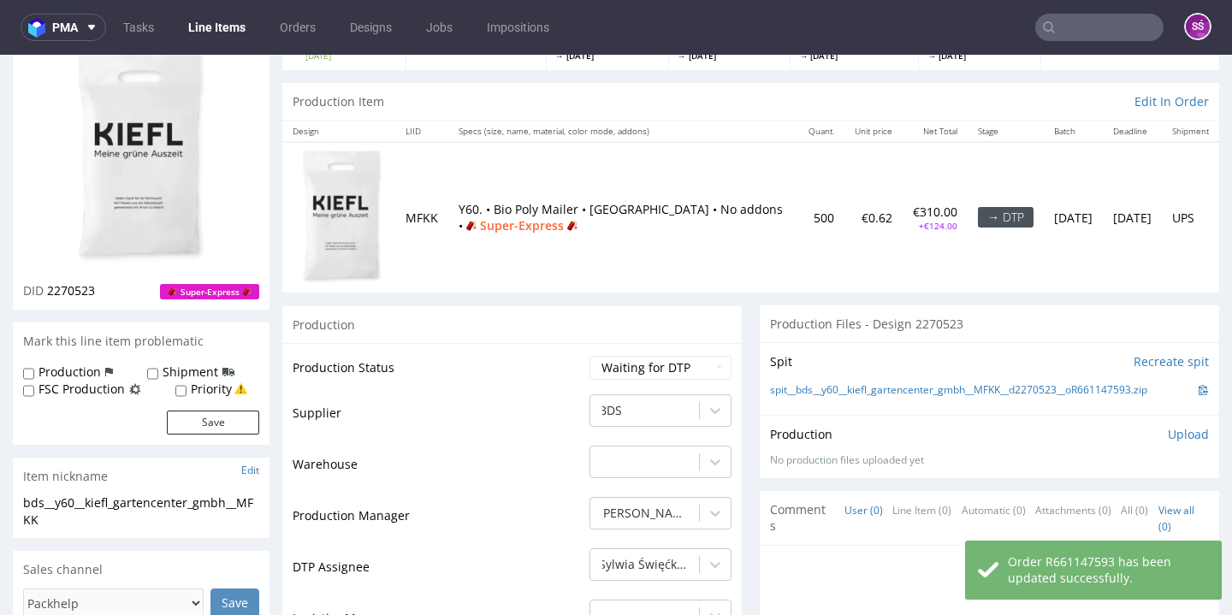
scroll to position [0, 0]
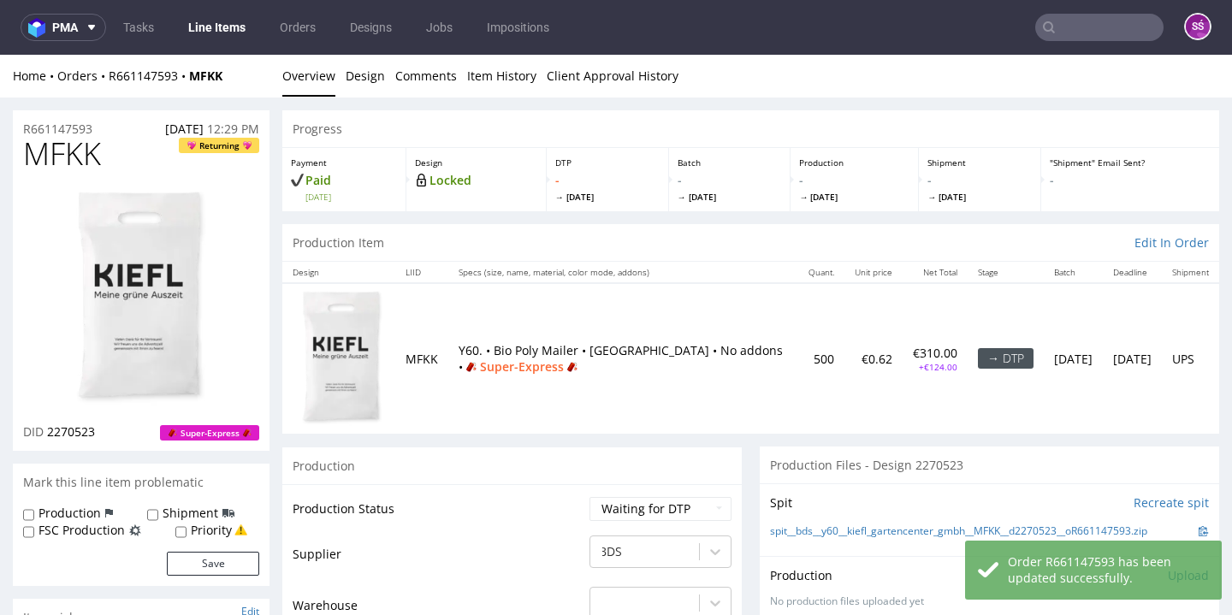
click at [84, 147] on span "MFKK" at bounding box center [62, 154] width 78 height 34
copy span "MFKK"
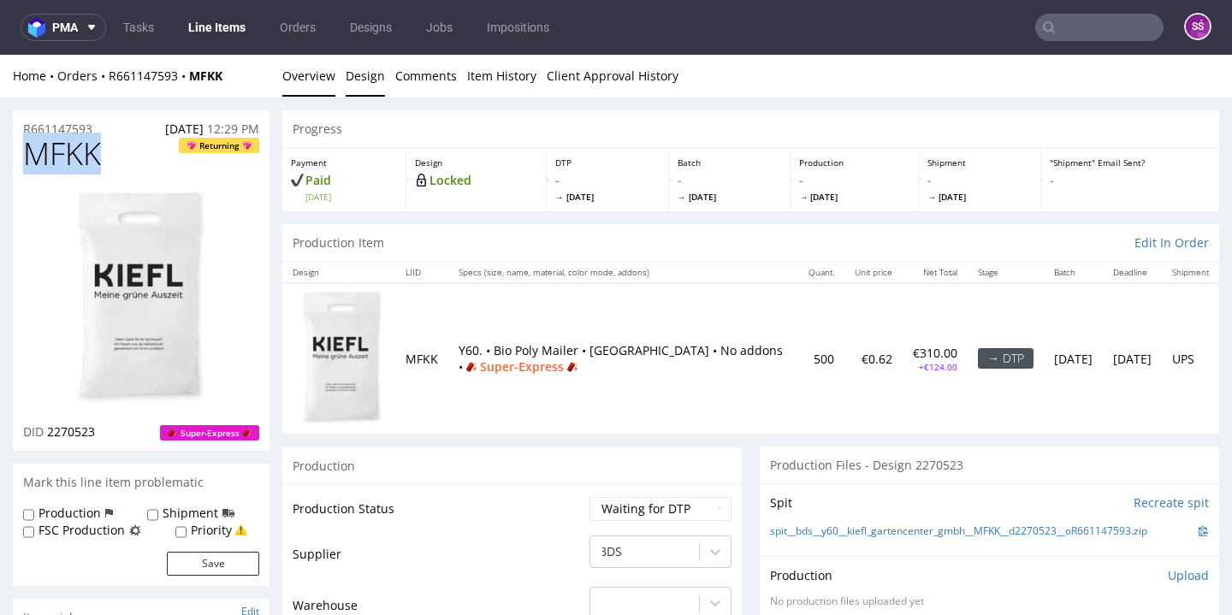
click at [347, 82] on link "Design" at bounding box center [365, 76] width 39 height 42
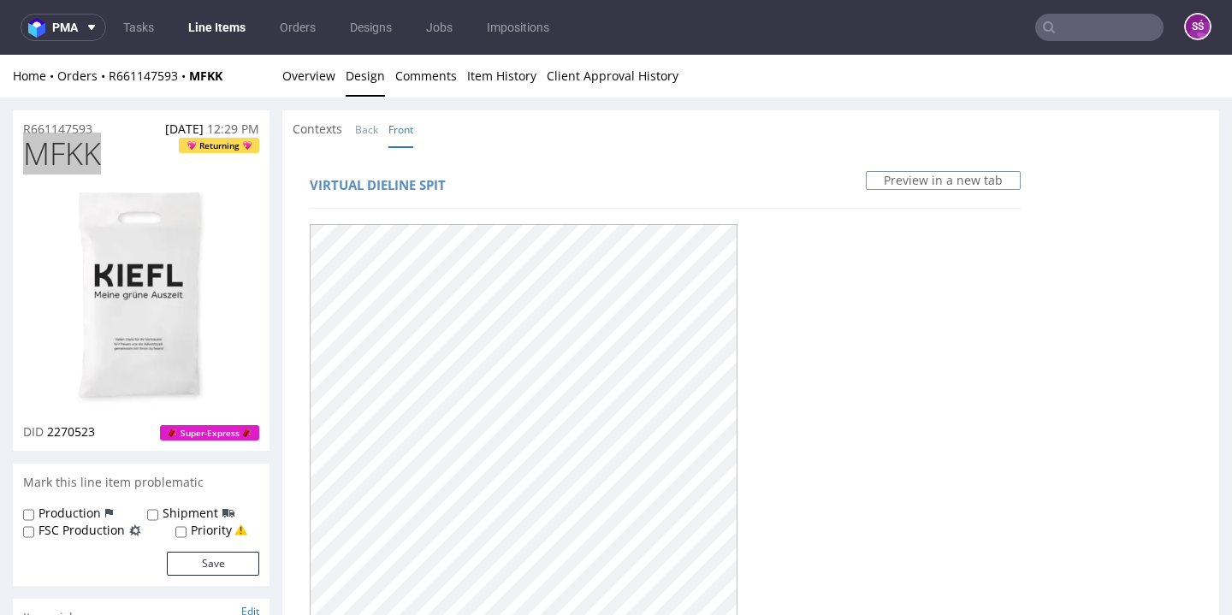
click at [86, 158] on span "MFKK" at bounding box center [62, 154] width 78 height 34
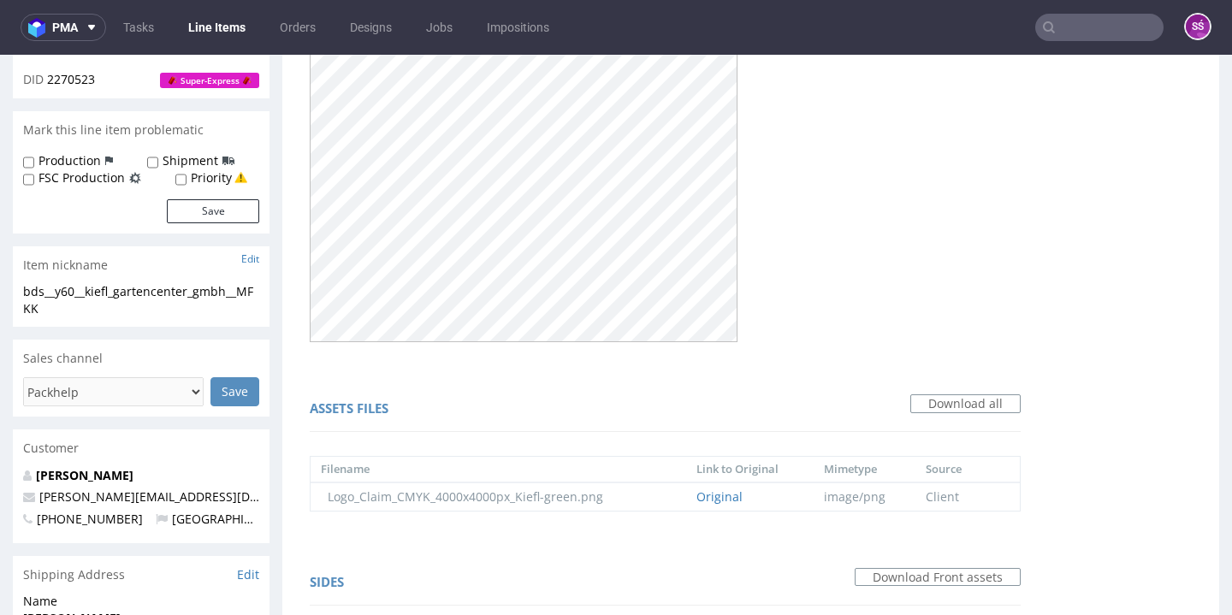
scroll to position [665, 0]
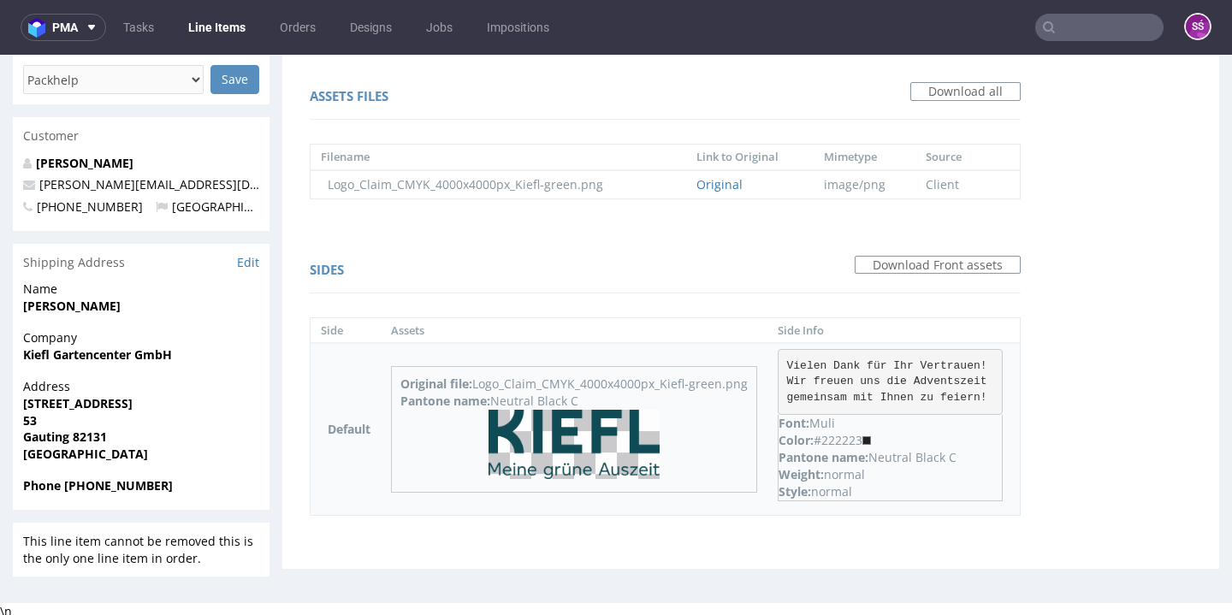
drag, startPoint x: 589, startPoint y: 396, endPoint x: 494, endPoint y: 402, distance: 94.3
click at [494, 402] on div "Pantone name: Neutral Black C" at bounding box center [573, 401] width 347 height 17
copy div "Neutral Black C"
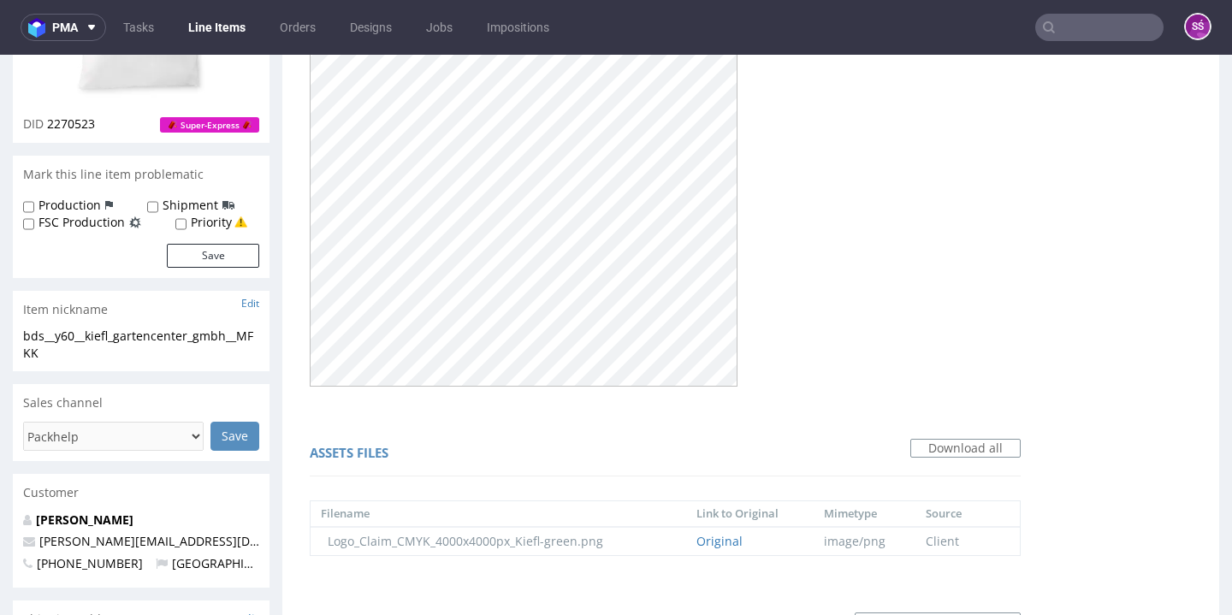
scroll to position [0, 0]
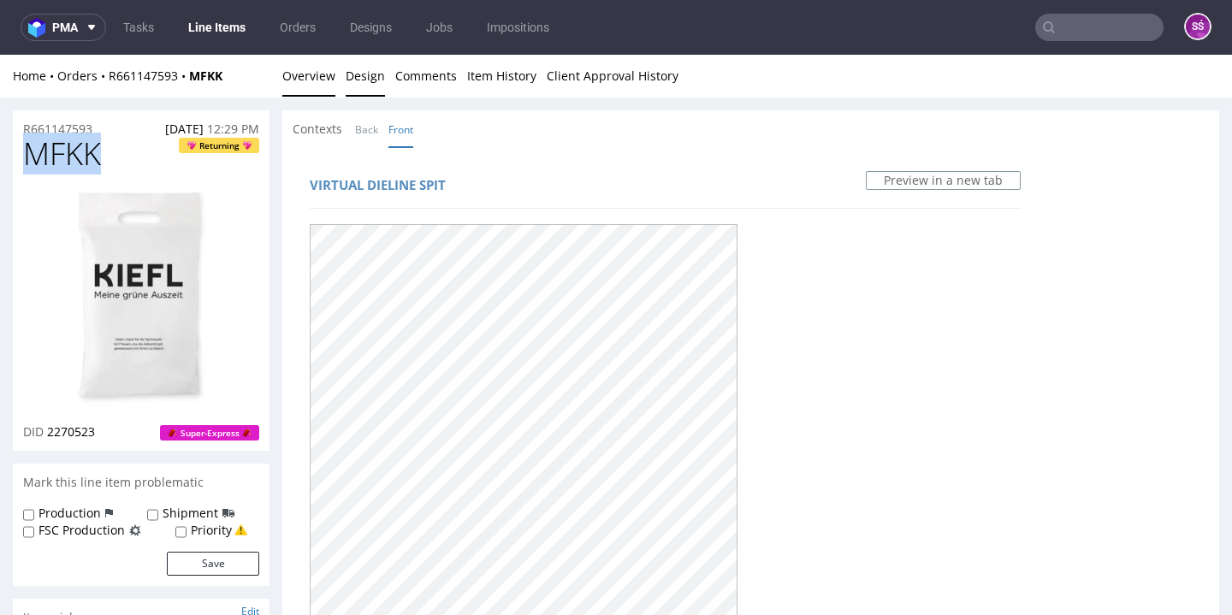
click at [307, 80] on link "Overview" at bounding box center [308, 76] width 53 height 42
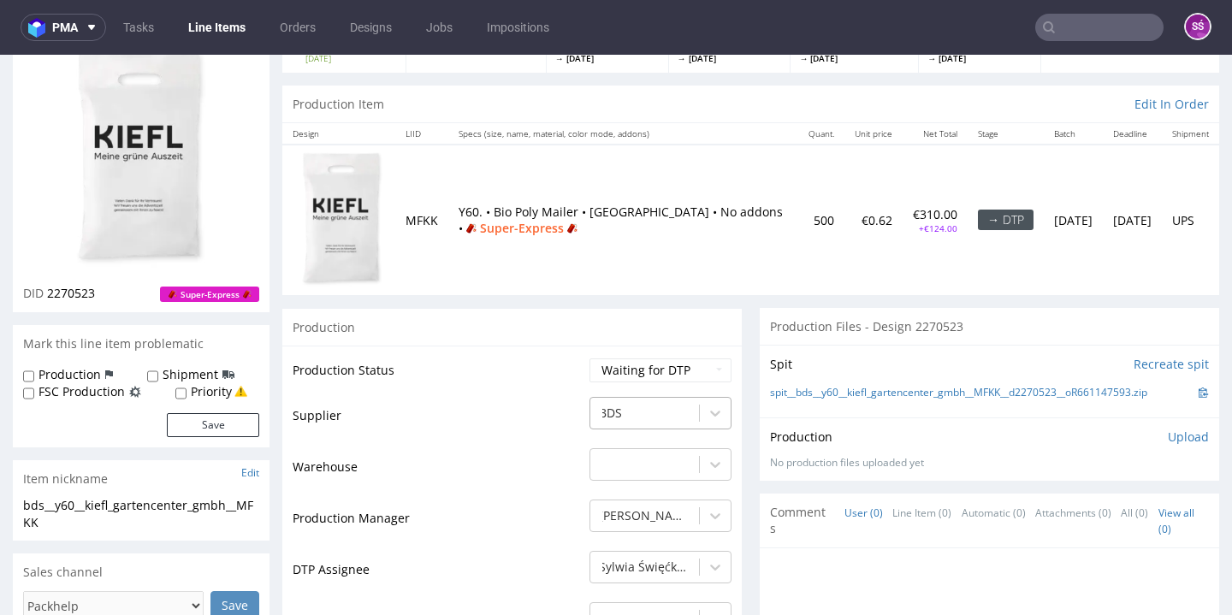
scroll to position [286, 0]
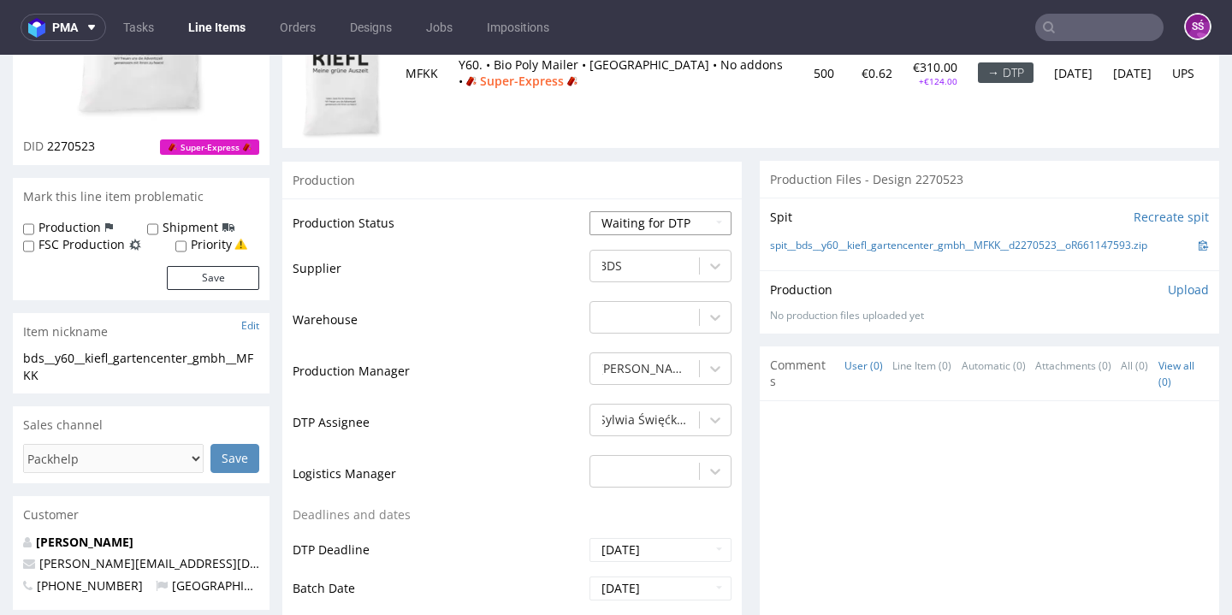
select select "dtp_production_ready"
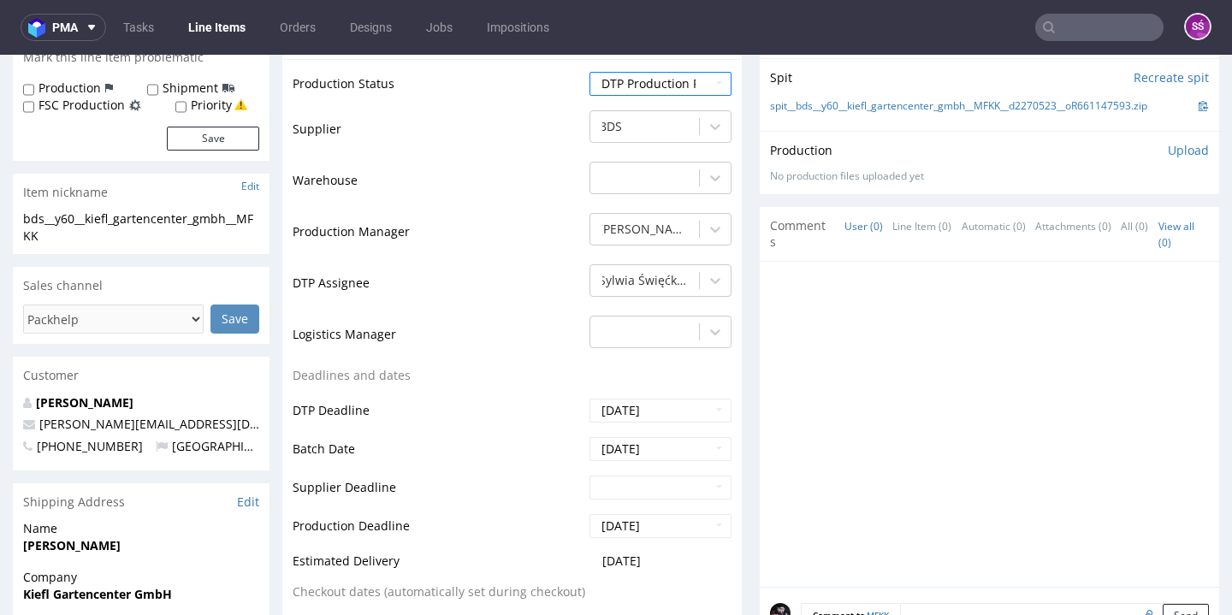
scroll to position [783, 0]
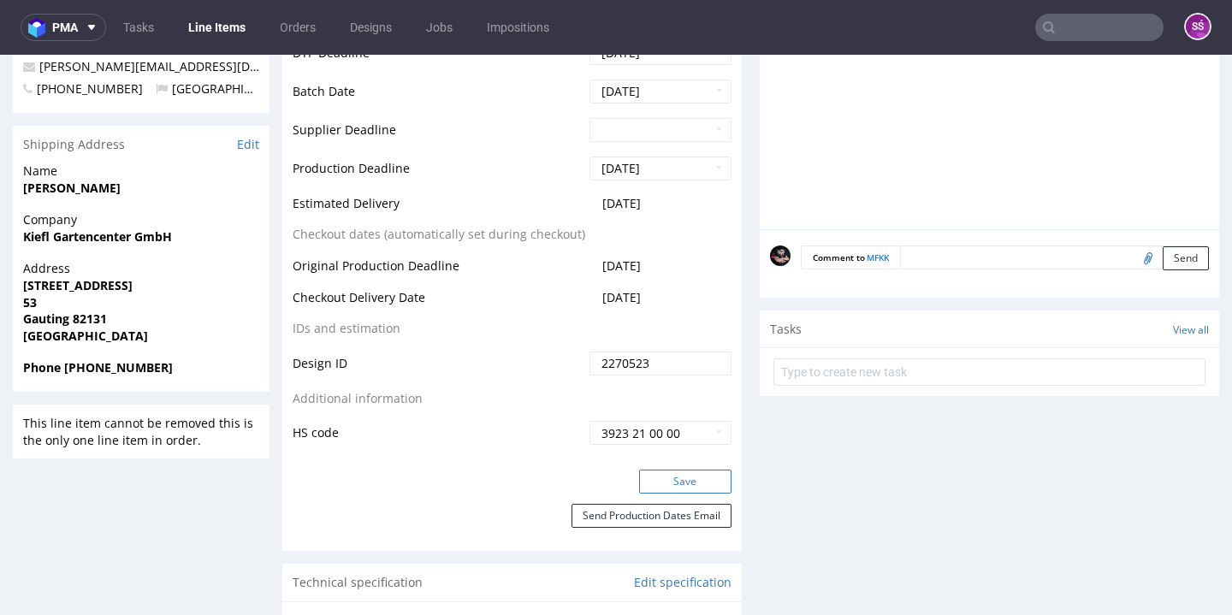
click at [663, 470] on button "Save" at bounding box center [685, 482] width 92 height 24
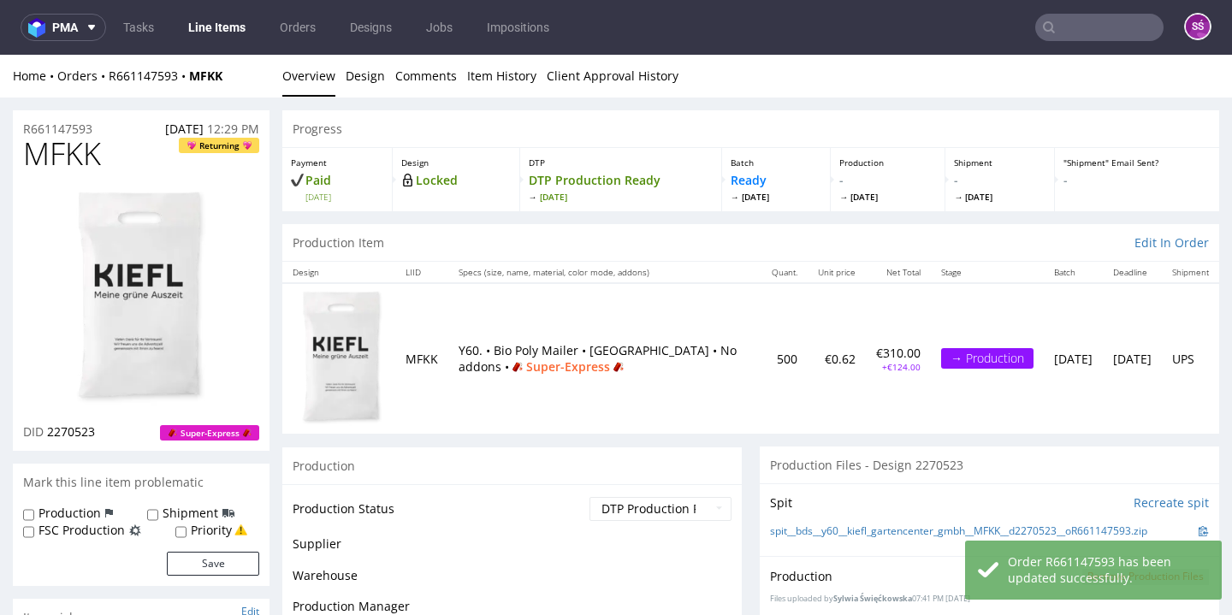
scroll to position [55, 0]
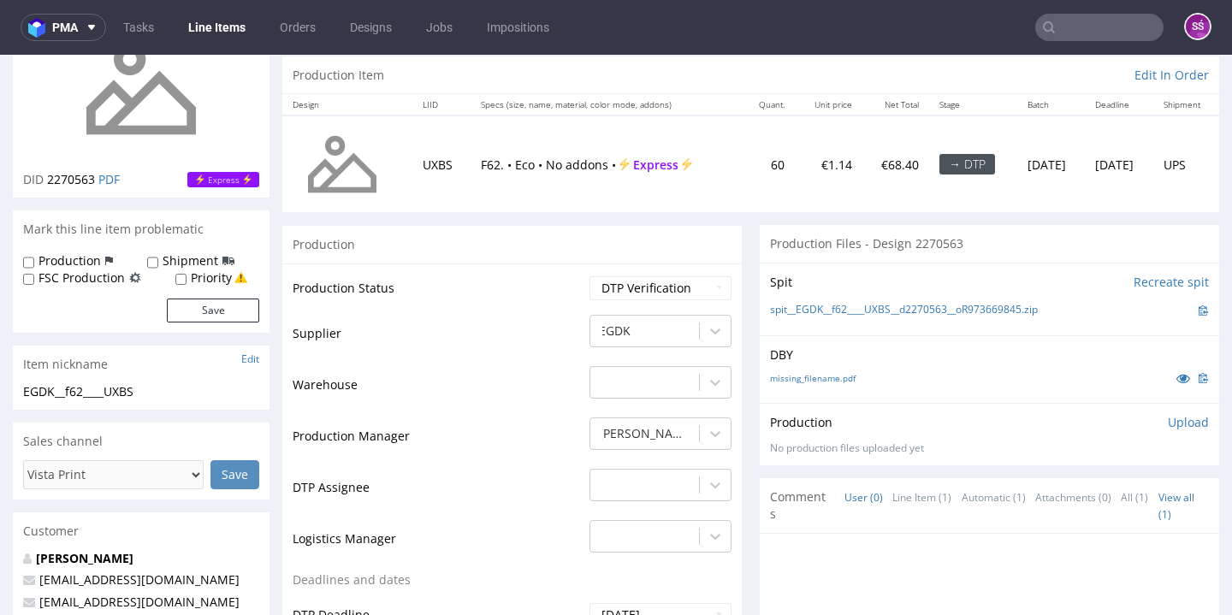
scroll to position [139, 0]
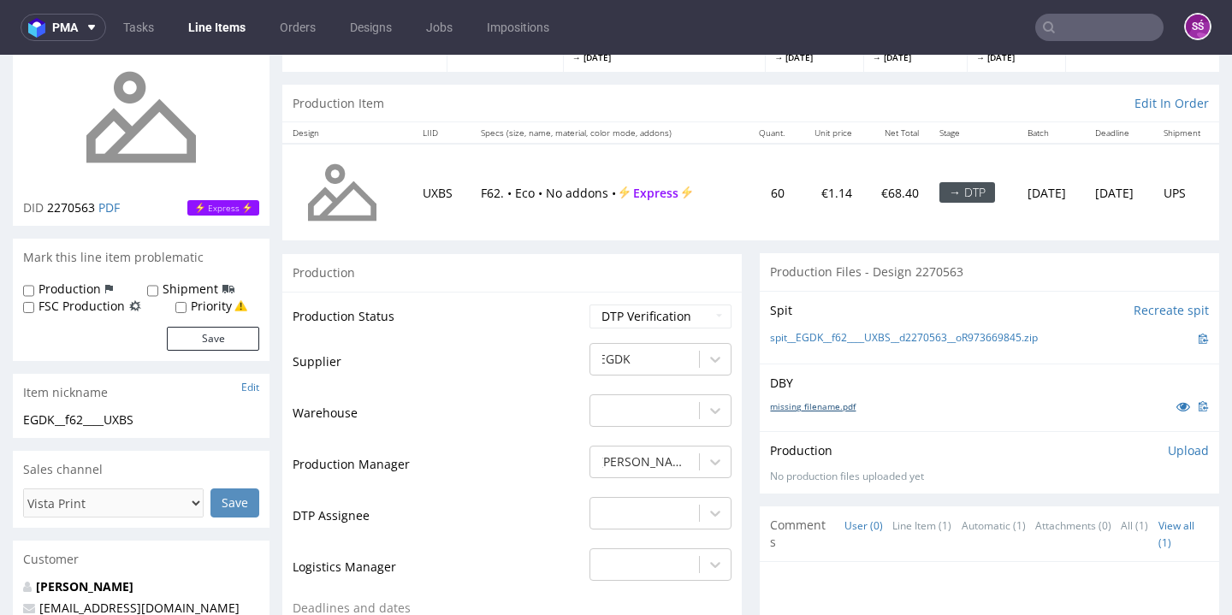
click at [787, 400] on link "missing_filename.pdf" at bounding box center [813, 406] width 86 height 12
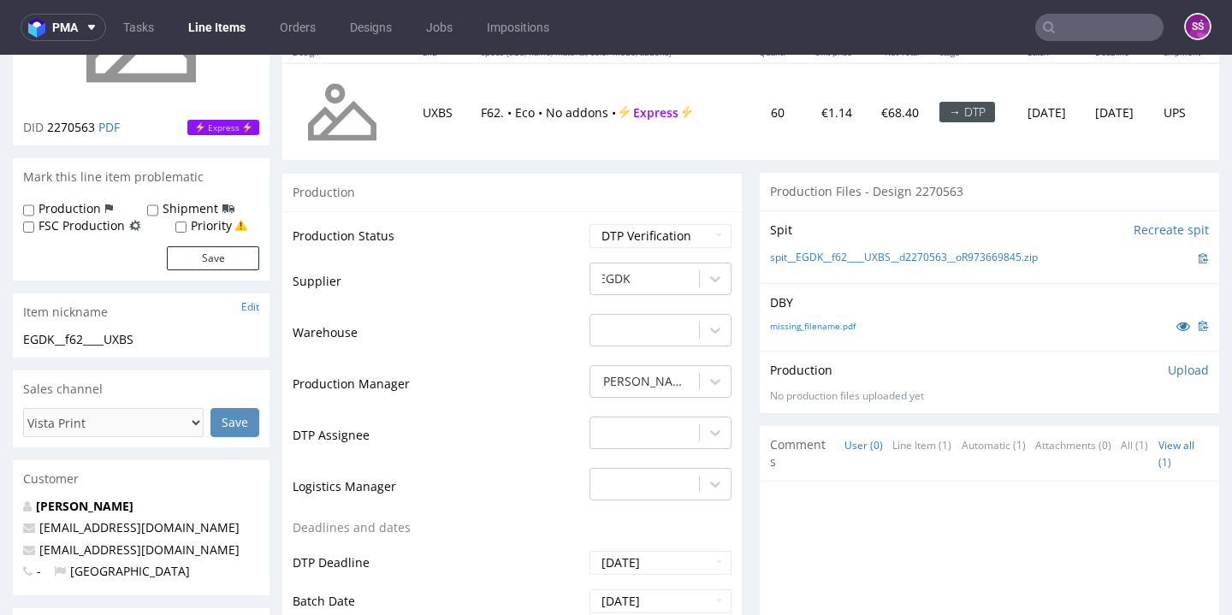
scroll to position [0, 0]
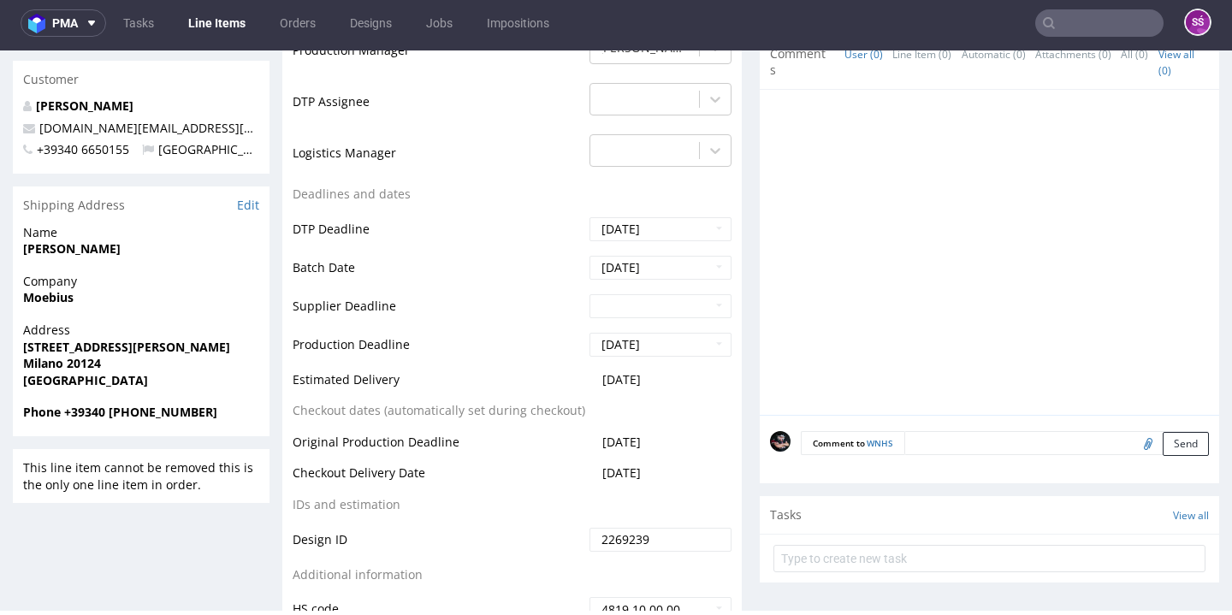
scroll to position [198, 0]
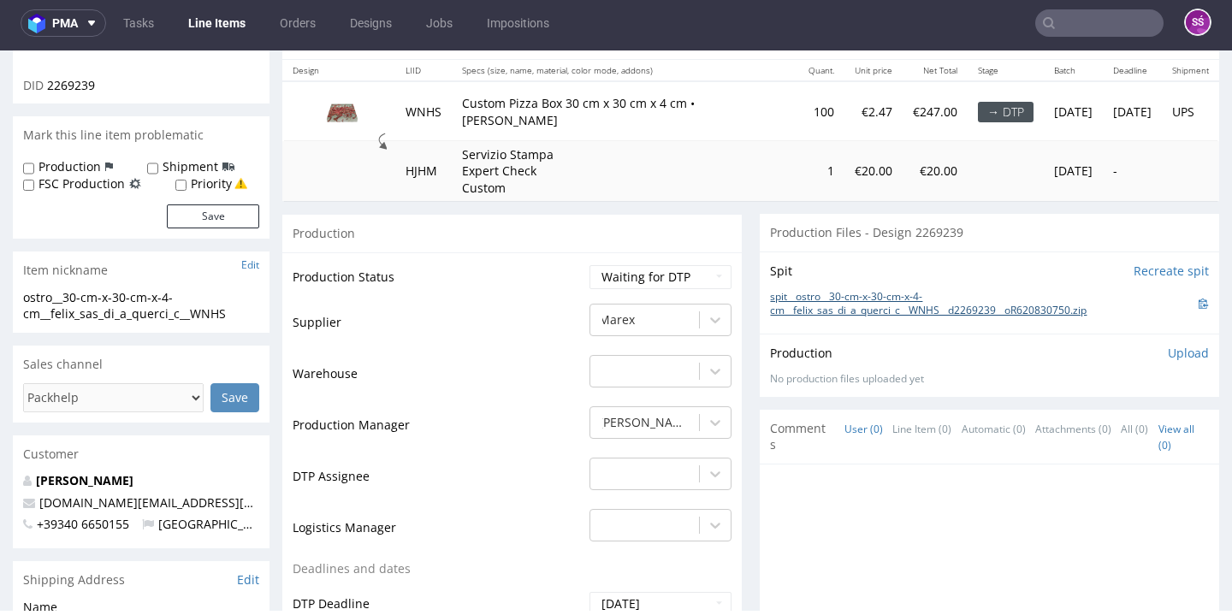
click at [783, 319] on link "spit__ostro__30-cm-x-30-cm-x-4-cm__felix_sas_di_a_querci_c__WNHS__d2269239__oR6…" at bounding box center [984, 304] width 429 height 29
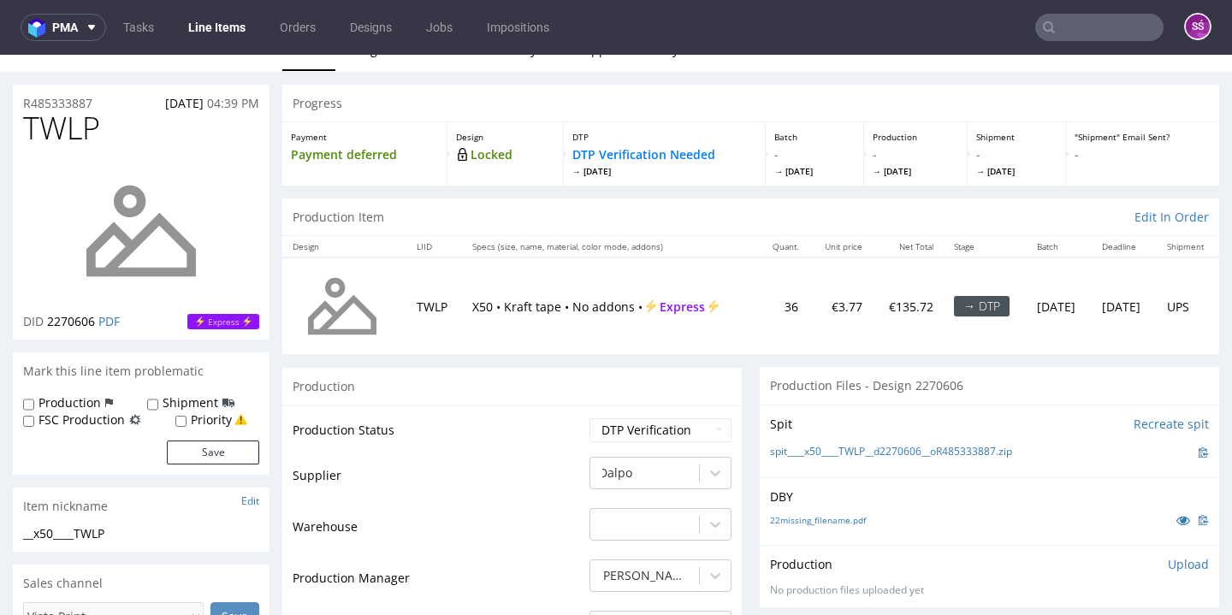
scroll to position [204, 0]
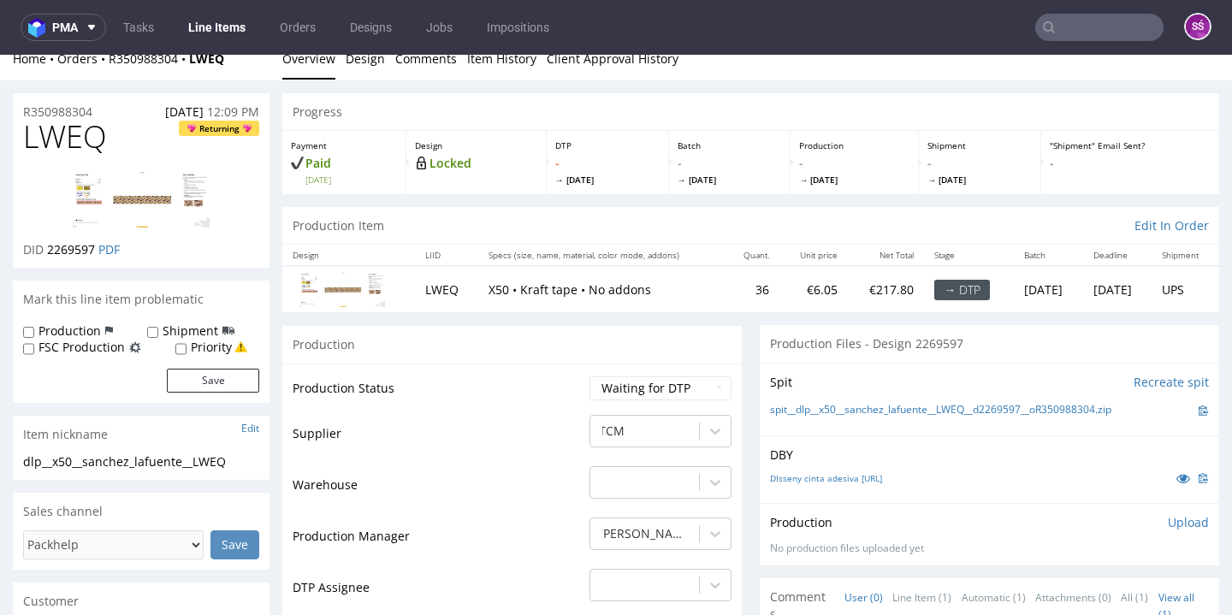
scroll to position [173, 0]
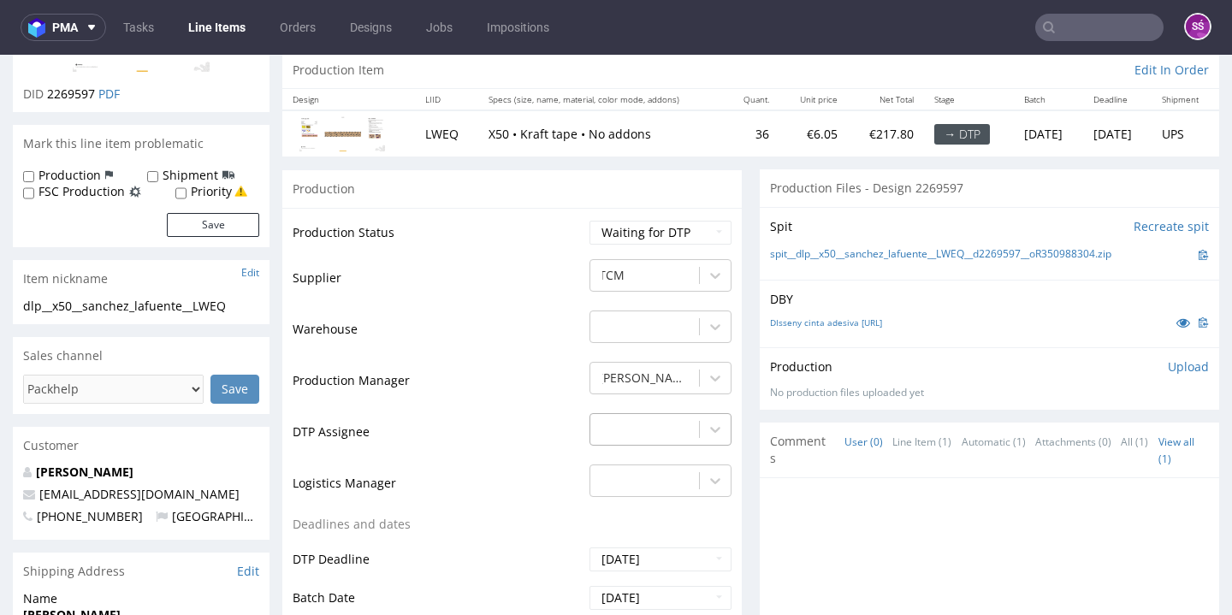
click at [664, 437] on div "-" at bounding box center [660, 425] width 142 height 24
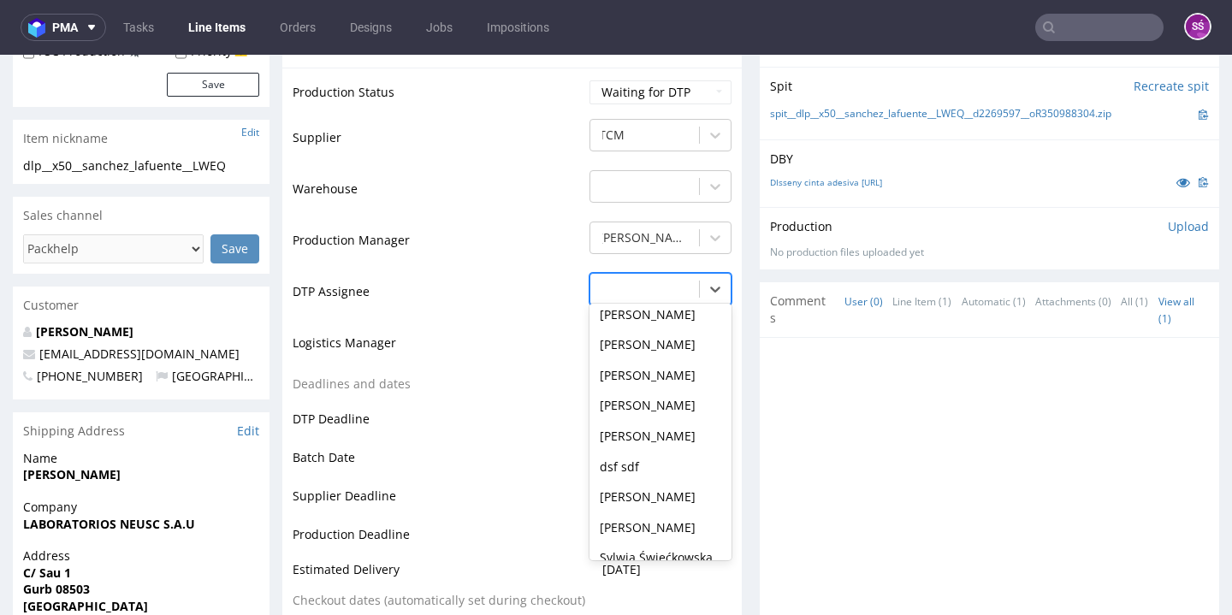
scroll to position [691, 0]
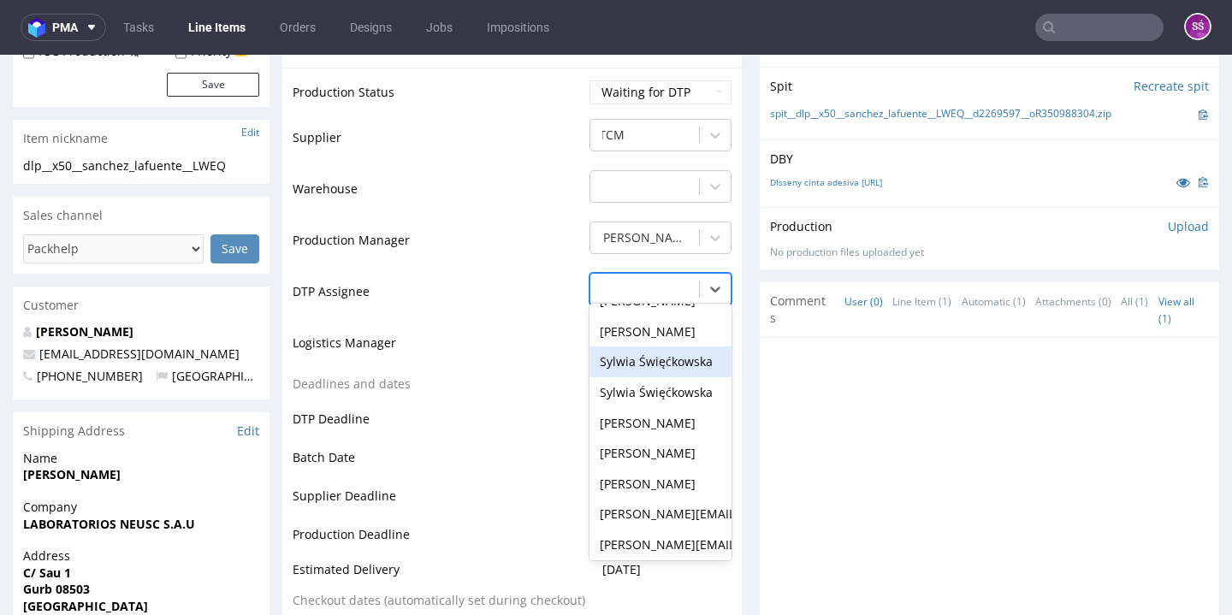
click at [655, 377] on div "Sylwia Święćkowska" at bounding box center [660, 361] width 142 height 31
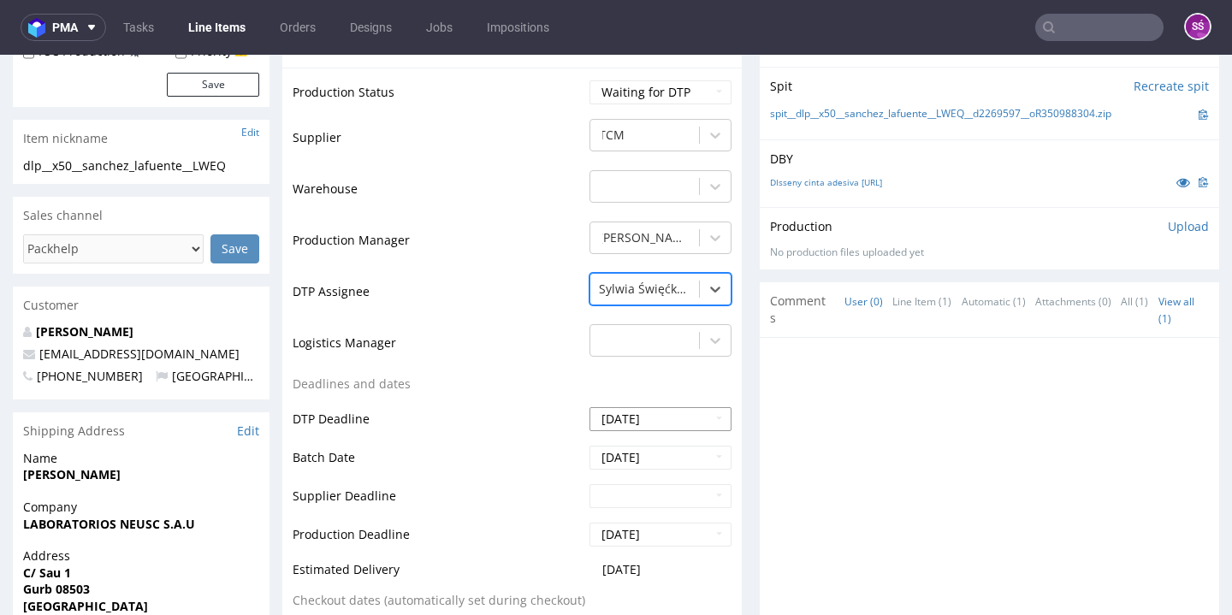
scroll to position [628, 0]
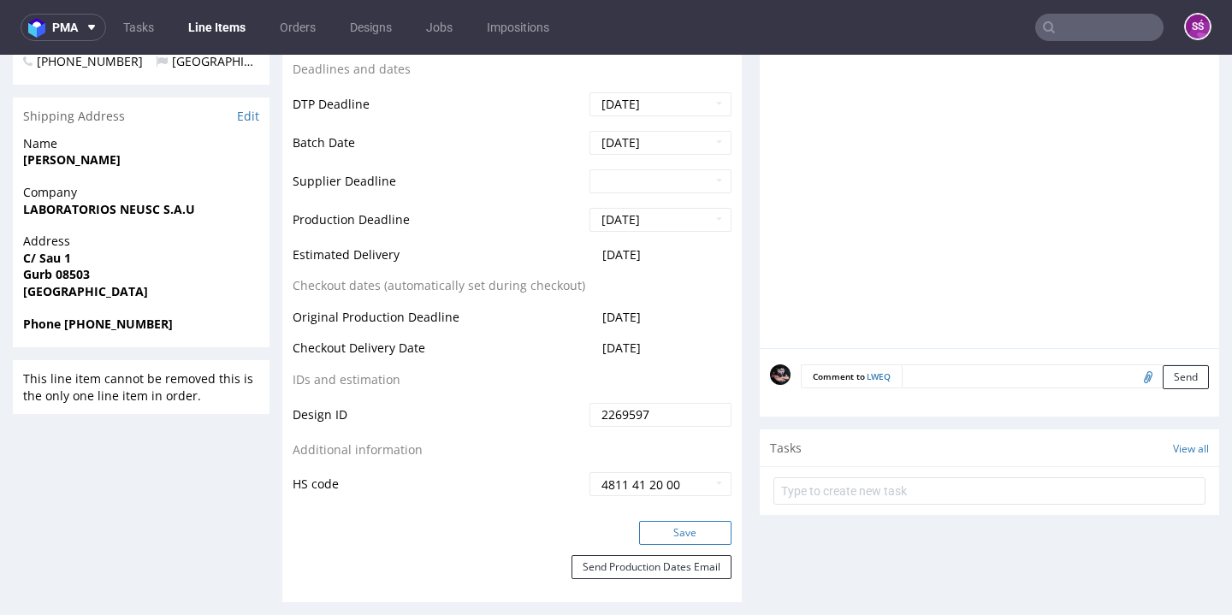
click at [676, 545] on button "Save" at bounding box center [685, 533] width 92 height 24
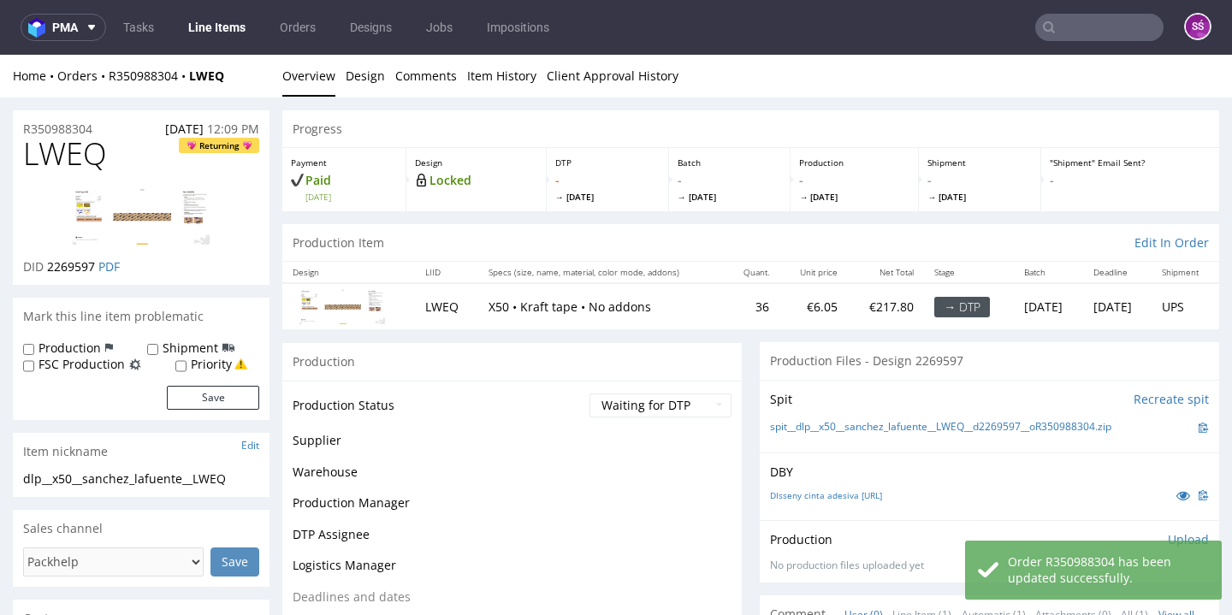
scroll to position [0, 0]
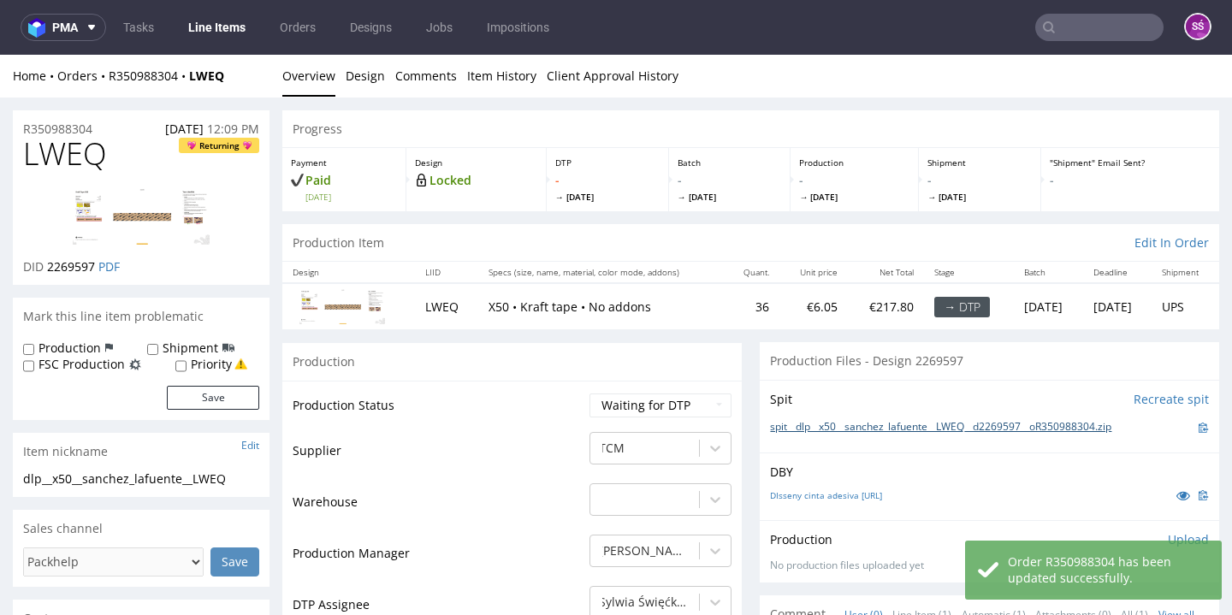
click at [826, 426] on link "spit__dlp__x50__sanchez_lafuente__LWEQ__d2269597__oR350988304.zip" at bounding box center [940, 427] width 341 height 15
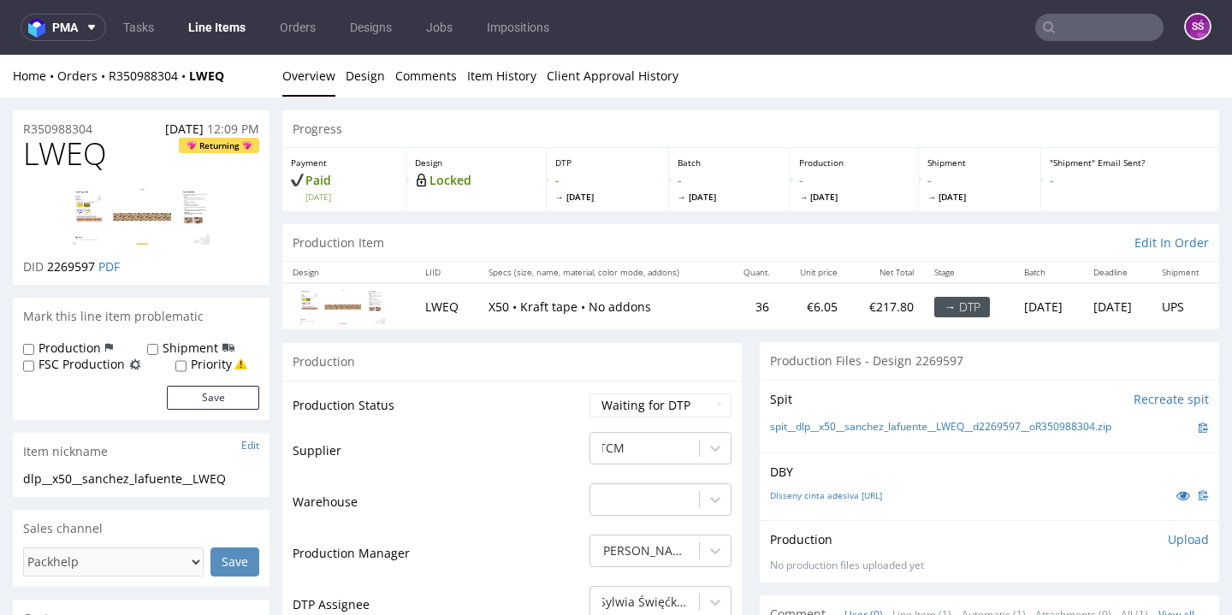
click at [800, 497] on div "DIsseny cinta adesiva Packhelp.ai" at bounding box center [989, 495] width 439 height 19
click at [799, 493] on link "DIsseny cinta adesiva Packhelp.ai" at bounding box center [826, 495] width 112 height 12
click at [83, 158] on span "LWEQ" at bounding box center [65, 154] width 84 height 34
copy span "LWEQ"
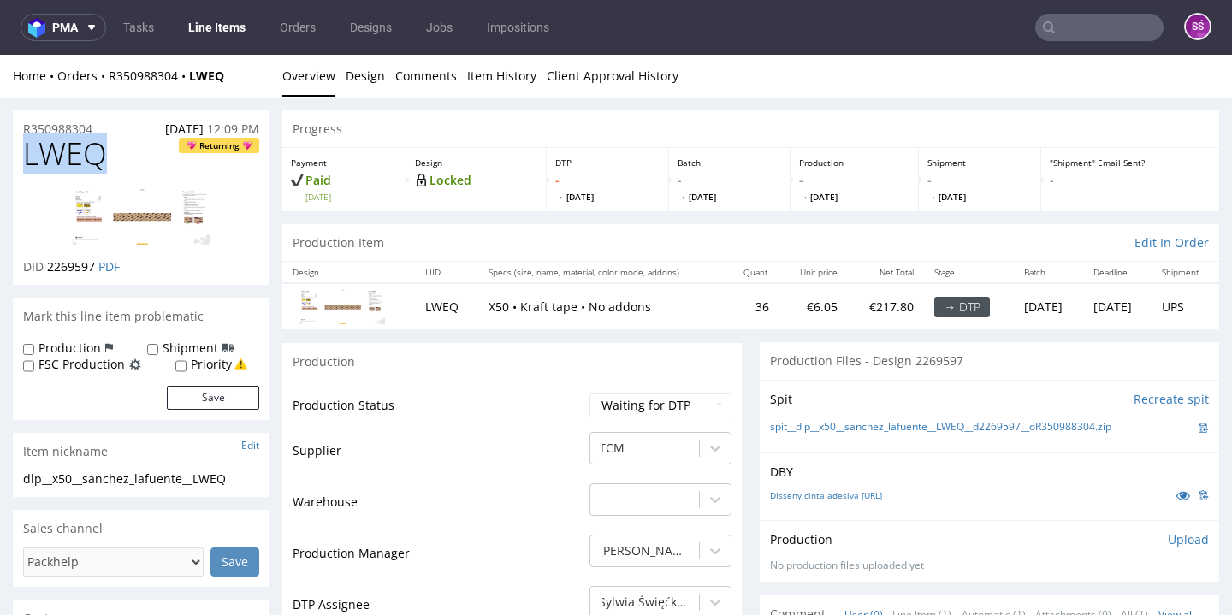
click at [72, 265] on span "2269597" at bounding box center [71, 266] width 48 height 16
copy span "2269597"
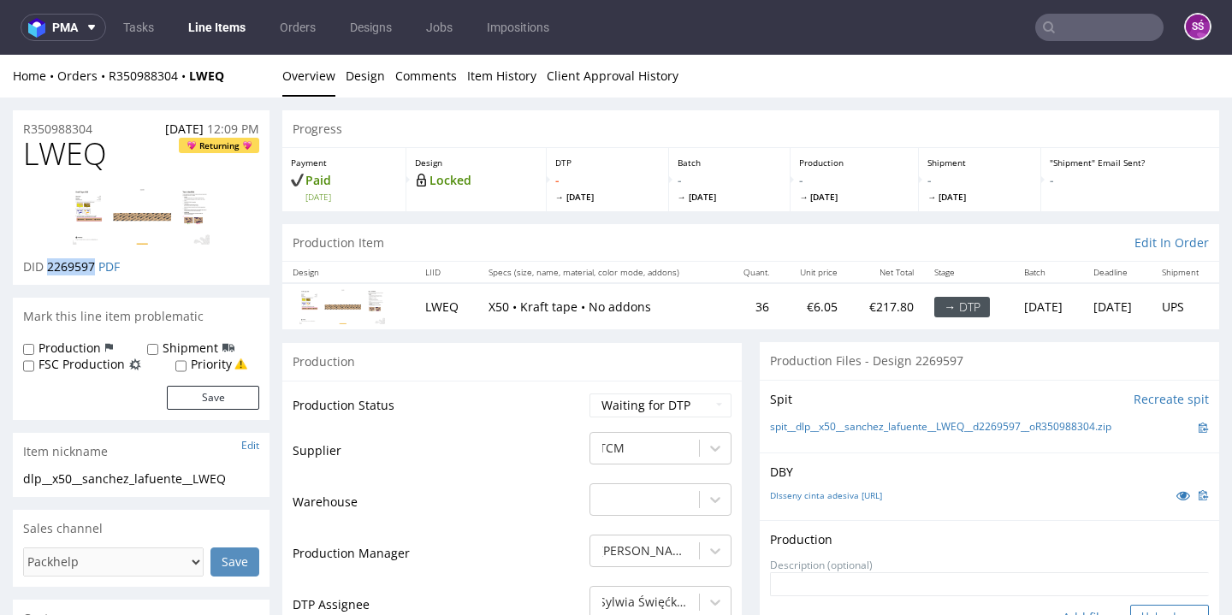
click at [1130, 610] on button "Upload now" at bounding box center [1169, 617] width 79 height 24
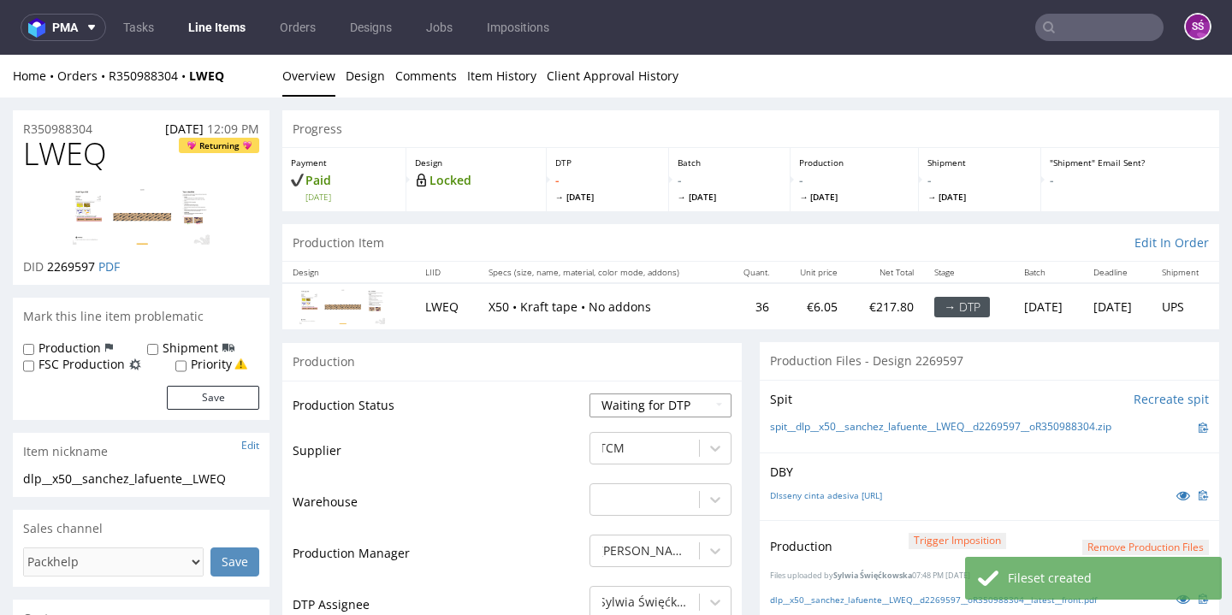
select select "dtp_production_ready"
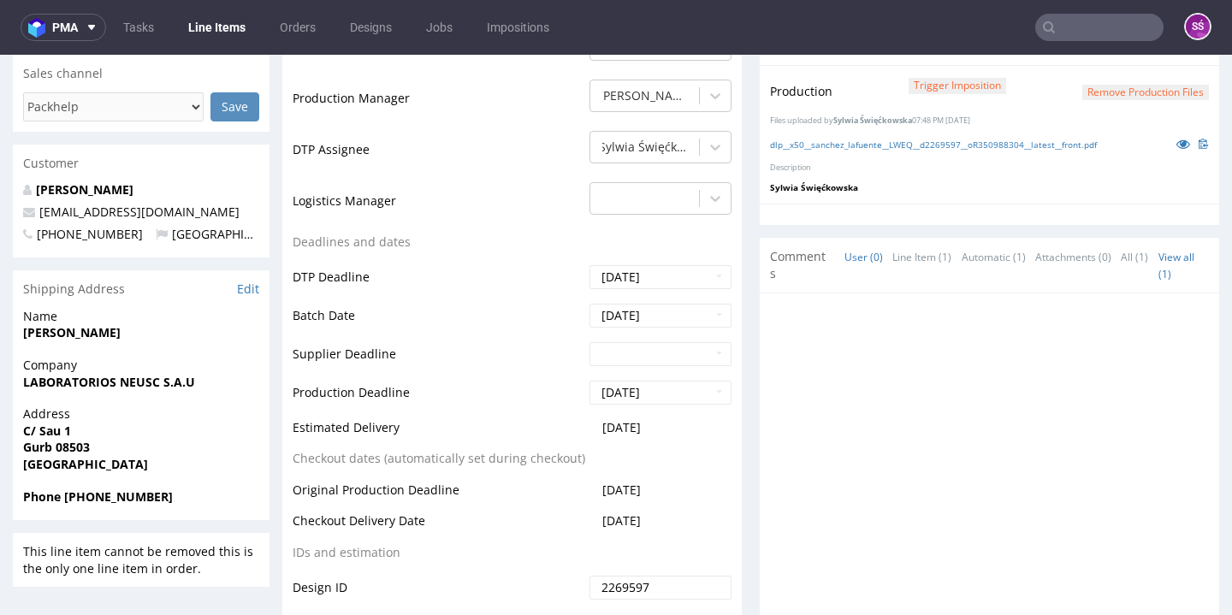
scroll to position [609, 0]
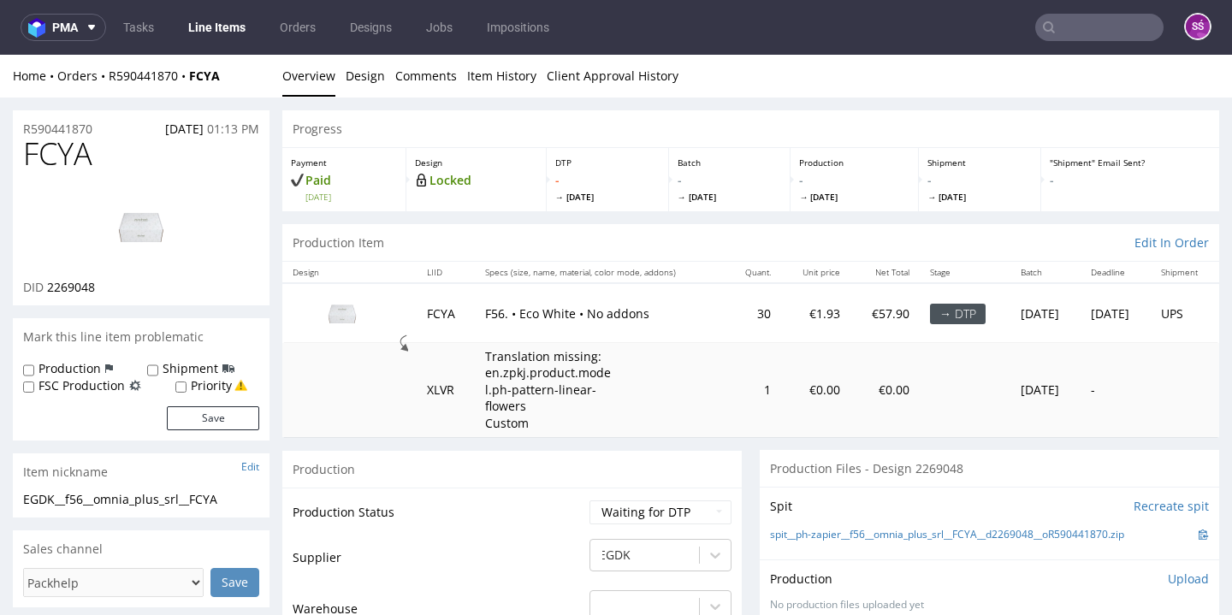
click at [56, 148] on span "FCYA" at bounding box center [57, 154] width 69 height 34
copy span "FCYA"
click at [57, 295] on span "2269048" at bounding box center [71, 287] width 48 height 16
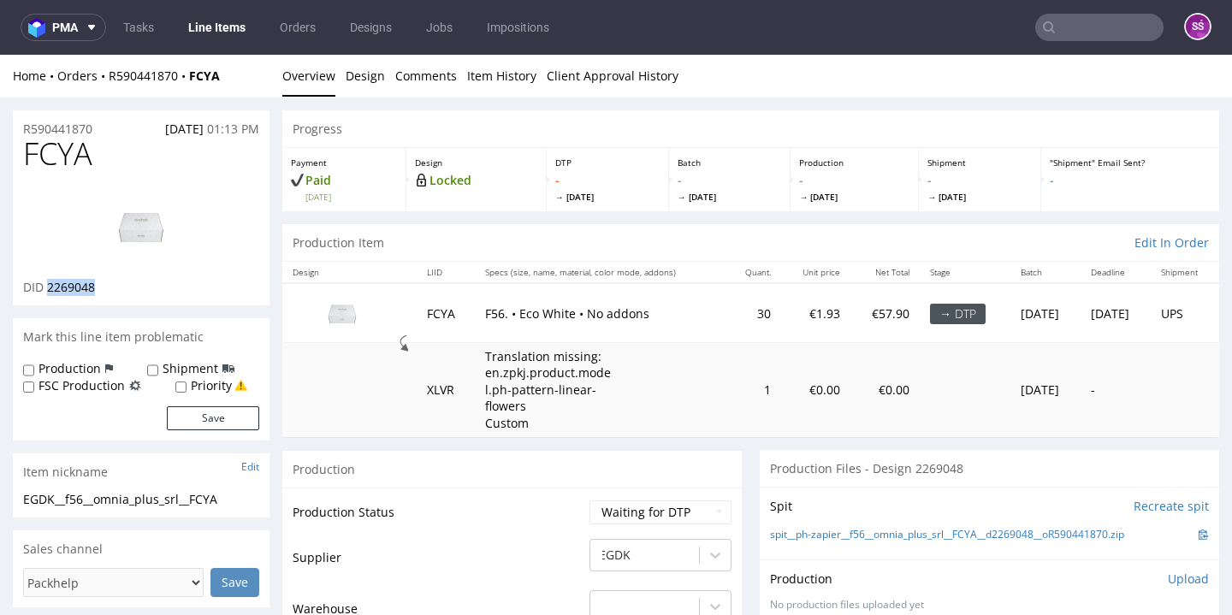
copy span "2269048"
click at [984, 542] on link "spit__ph-zapier__f56__omnia_plus_srl__FCYA__d2269048__oR590441870.zip" at bounding box center [947, 535] width 354 height 15
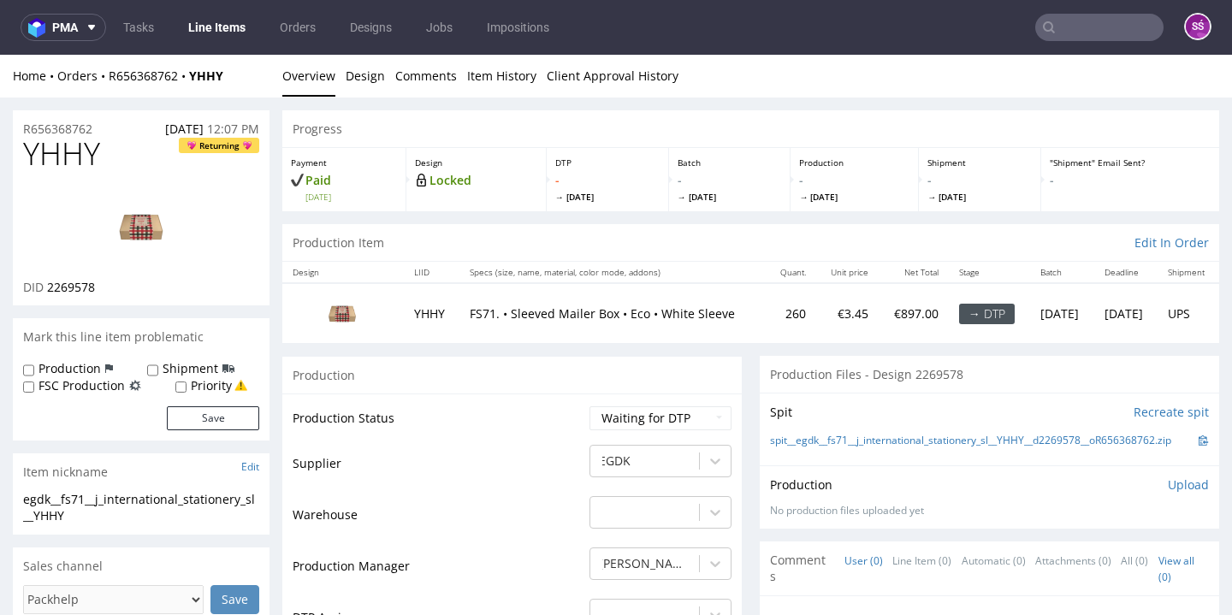
click at [62, 295] on span "2269578" at bounding box center [71, 287] width 48 height 16
copy span "2269578"
click at [998, 448] on link "spit__egdk__fs71__j_international_stationery_sl__YHHY__d2269578__oR656368762.zip" at bounding box center [970, 441] width 401 height 15
click at [364, 75] on link "Design" at bounding box center [365, 76] width 39 height 42
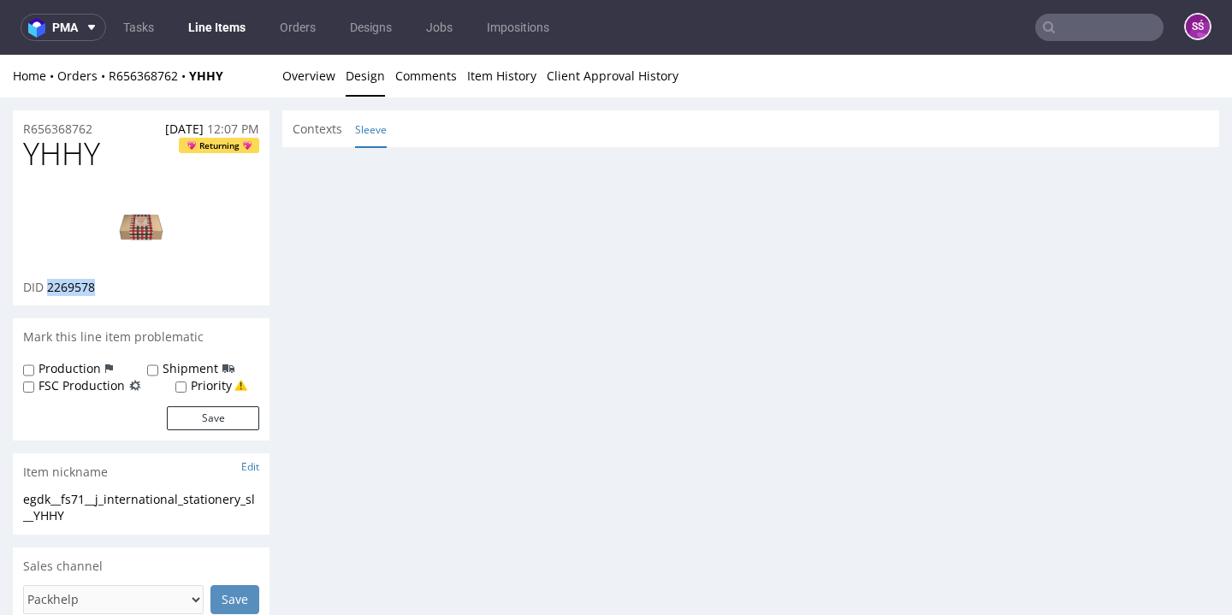
click at [370, 124] on link "Sleeve" at bounding box center [371, 129] width 32 height 37
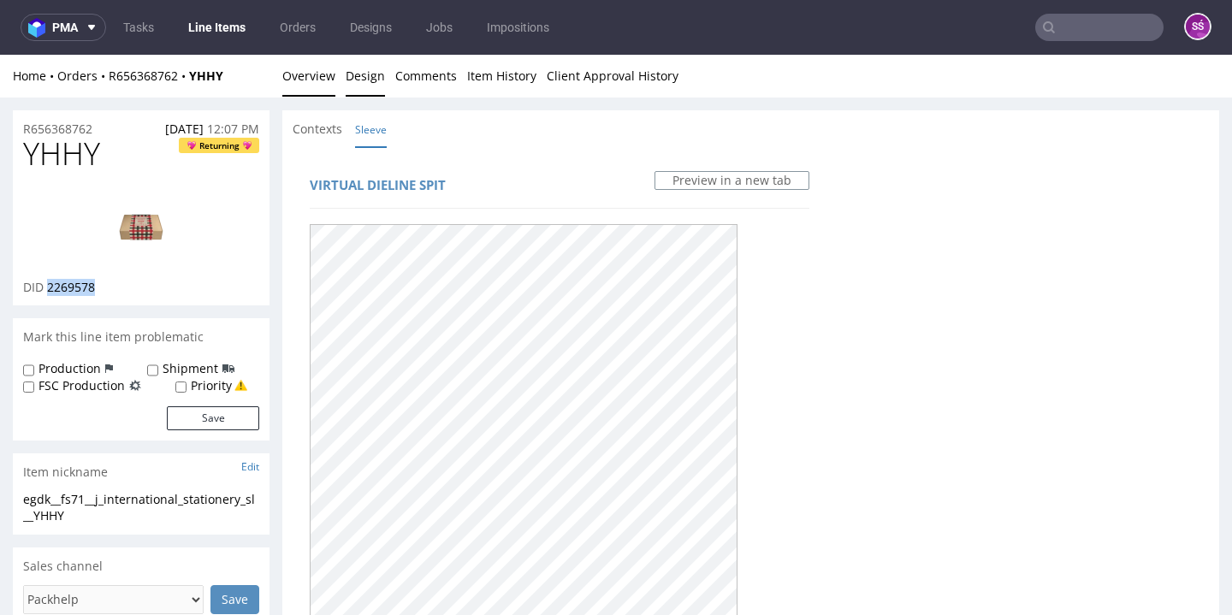
click at [314, 81] on link "Overview" at bounding box center [308, 76] width 53 height 42
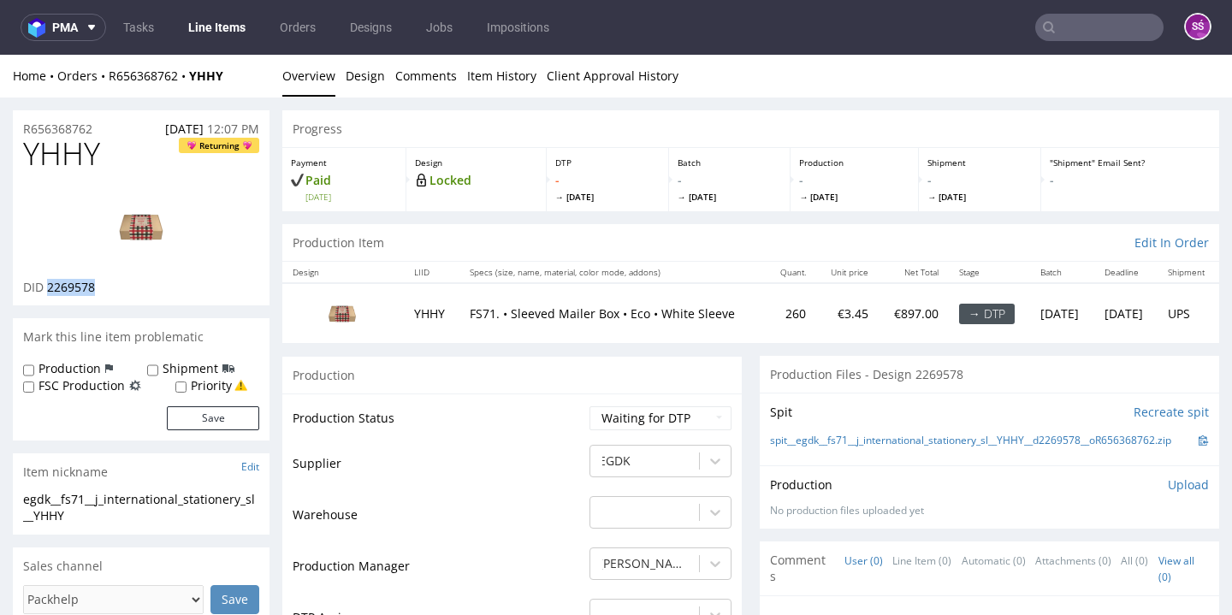
scroll to position [351, 0]
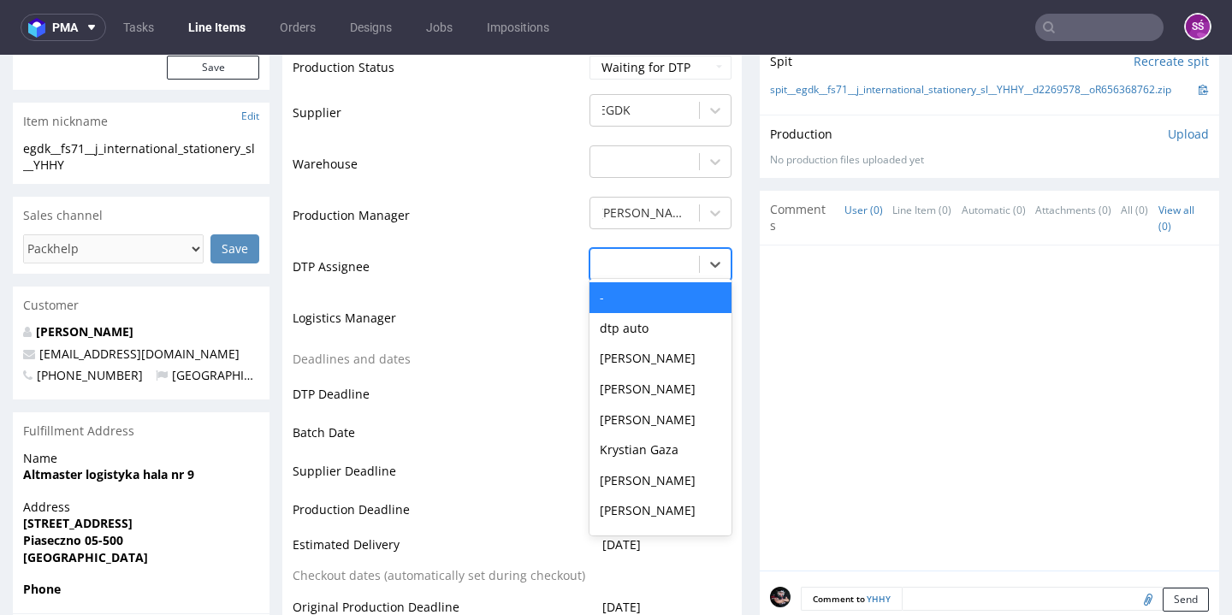
drag, startPoint x: 662, startPoint y: 290, endPoint x: 660, endPoint y: 350, distance: 59.9
click at [662, 275] on div at bounding box center [645, 264] width 92 height 21
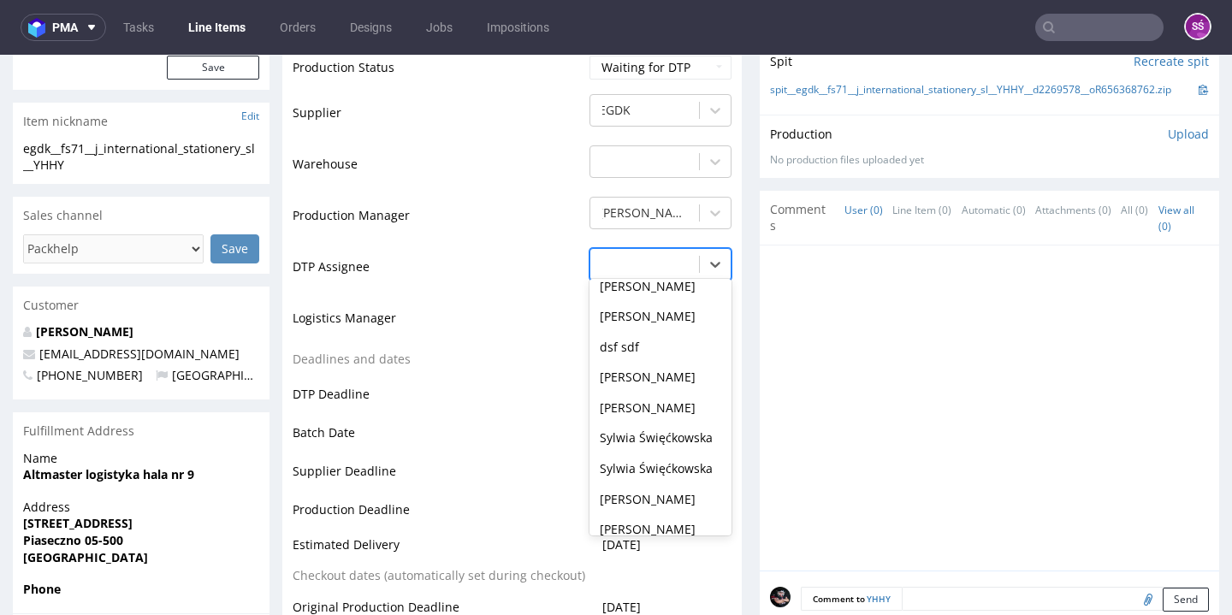
scroll to position [691, 0]
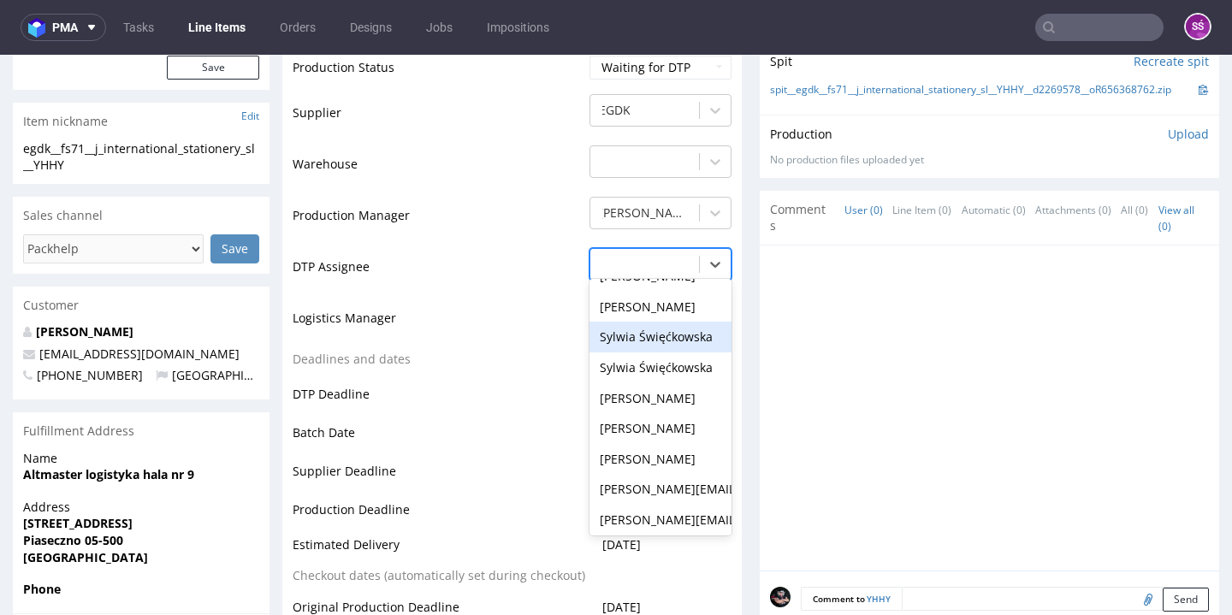
click at [661, 352] on div "Sylwia Święćkowska" at bounding box center [660, 337] width 142 height 31
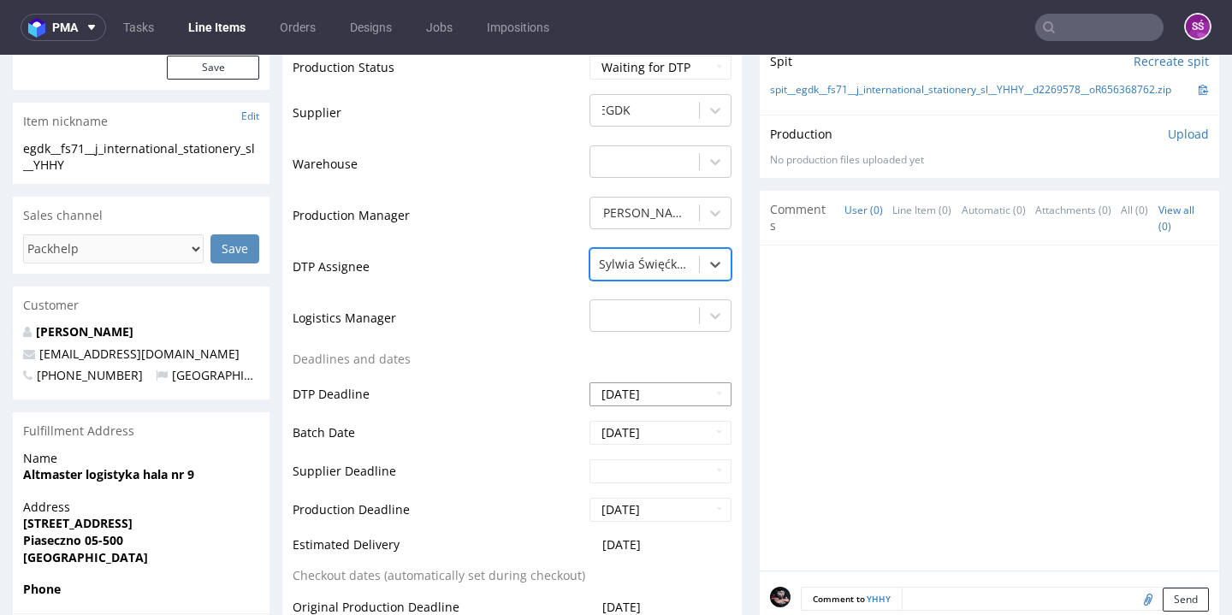
scroll to position [710, 0]
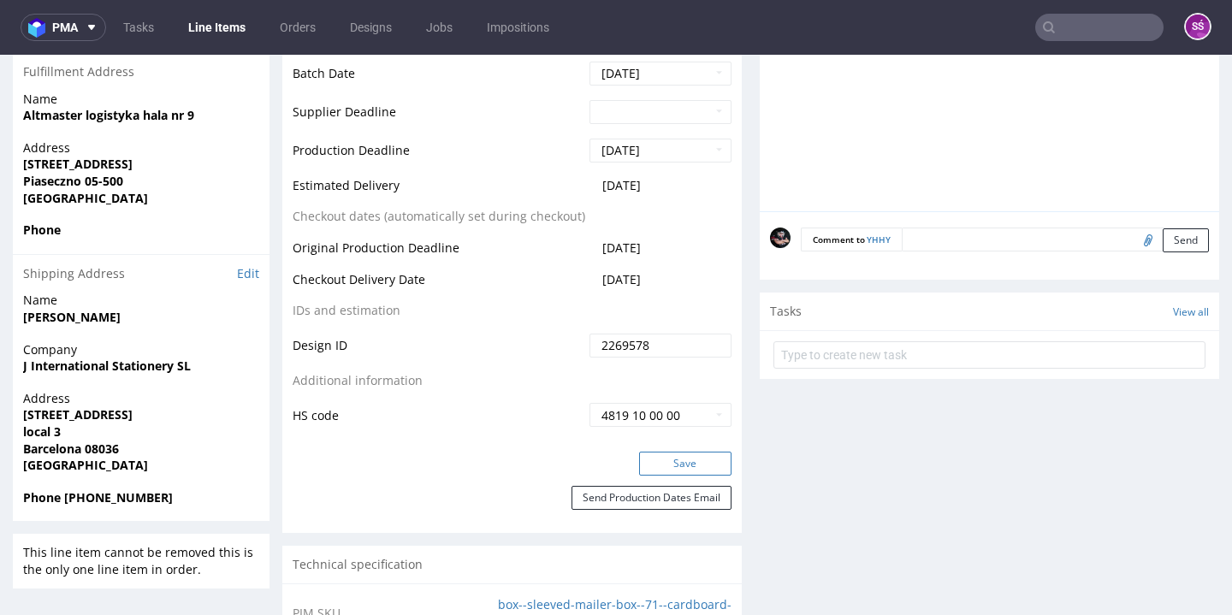
click at [679, 476] on button "Save" at bounding box center [685, 464] width 92 height 24
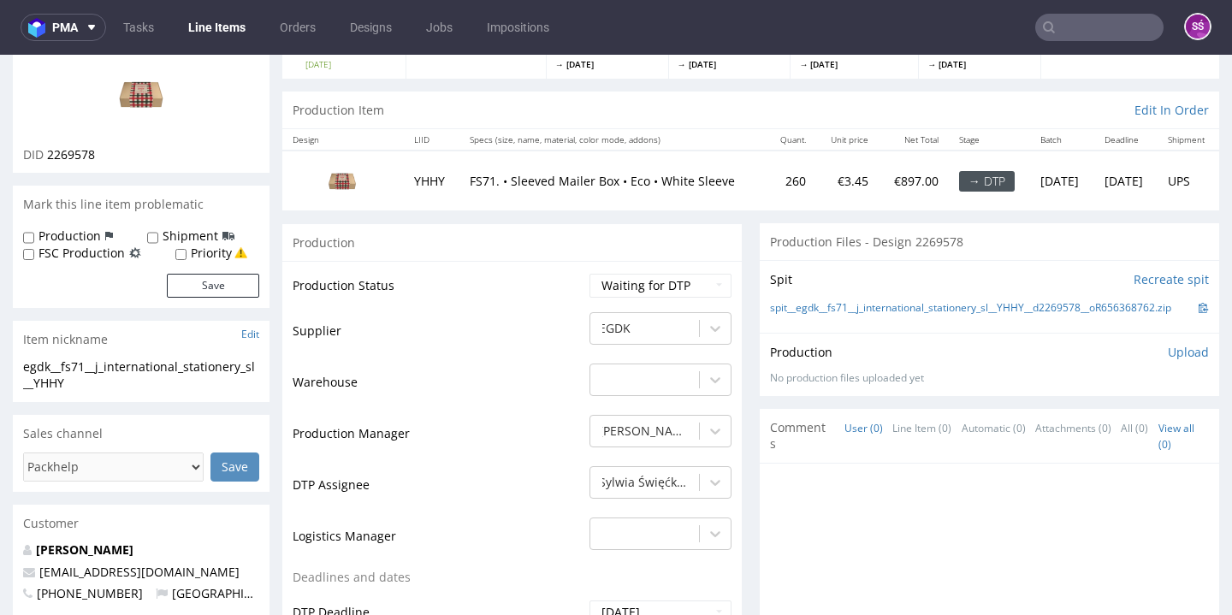
scroll to position [0, 0]
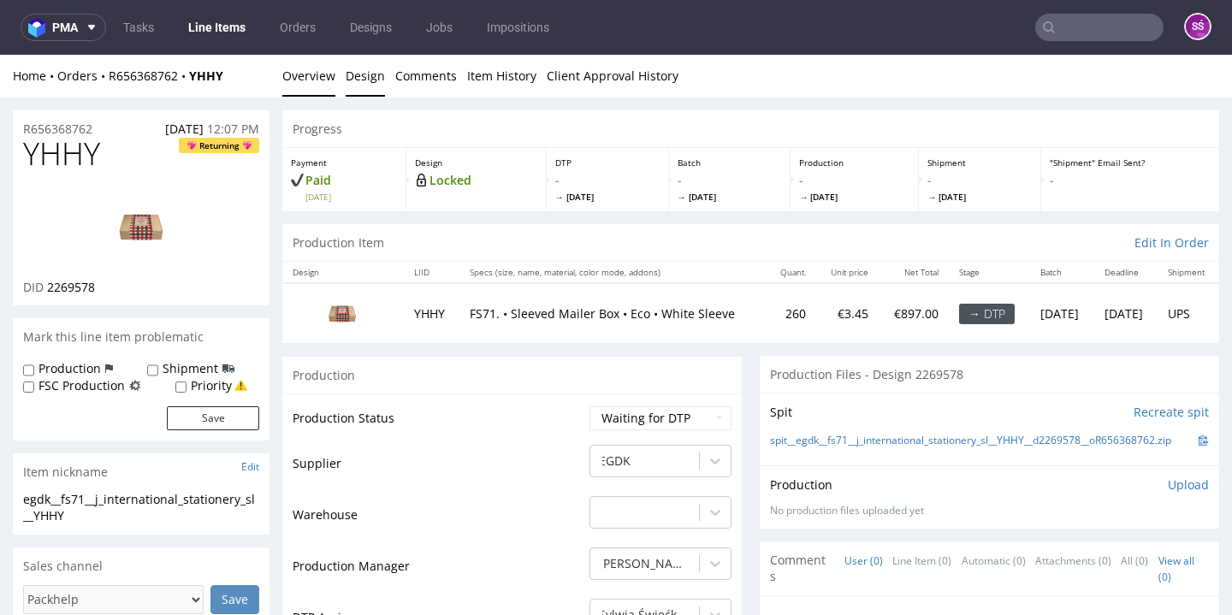
click at [373, 65] on link "Design" at bounding box center [365, 76] width 39 height 42
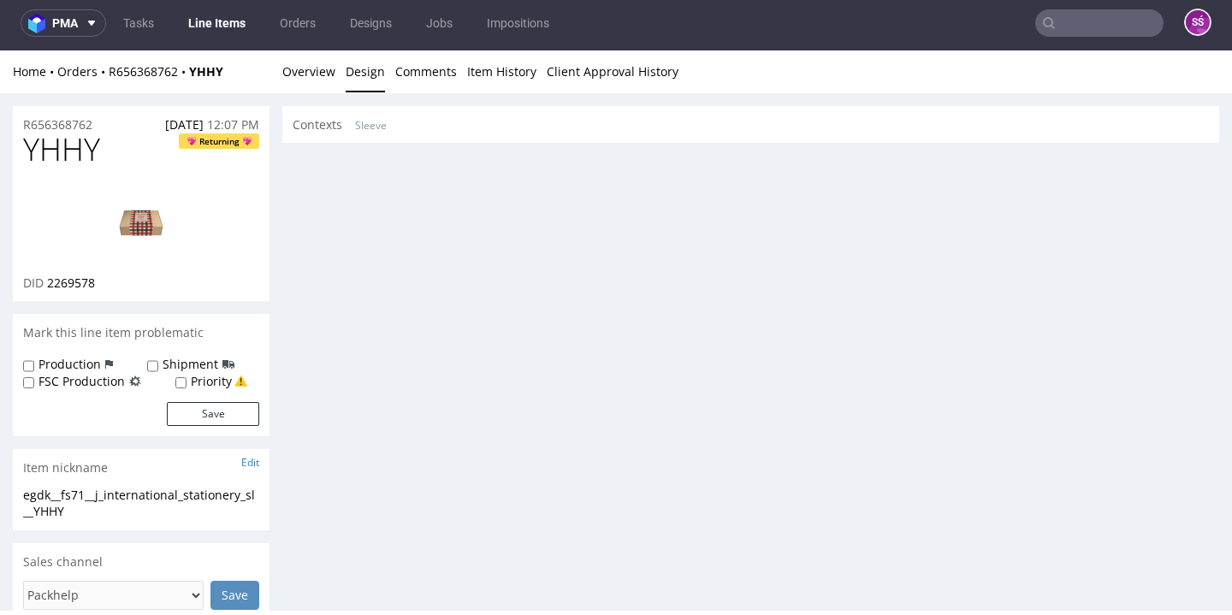
click at [388, 136] on div "Contexts Sleeve" at bounding box center [750, 125] width 937 height 38
click at [364, 130] on link "Sleeve" at bounding box center [371, 125] width 32 height 37
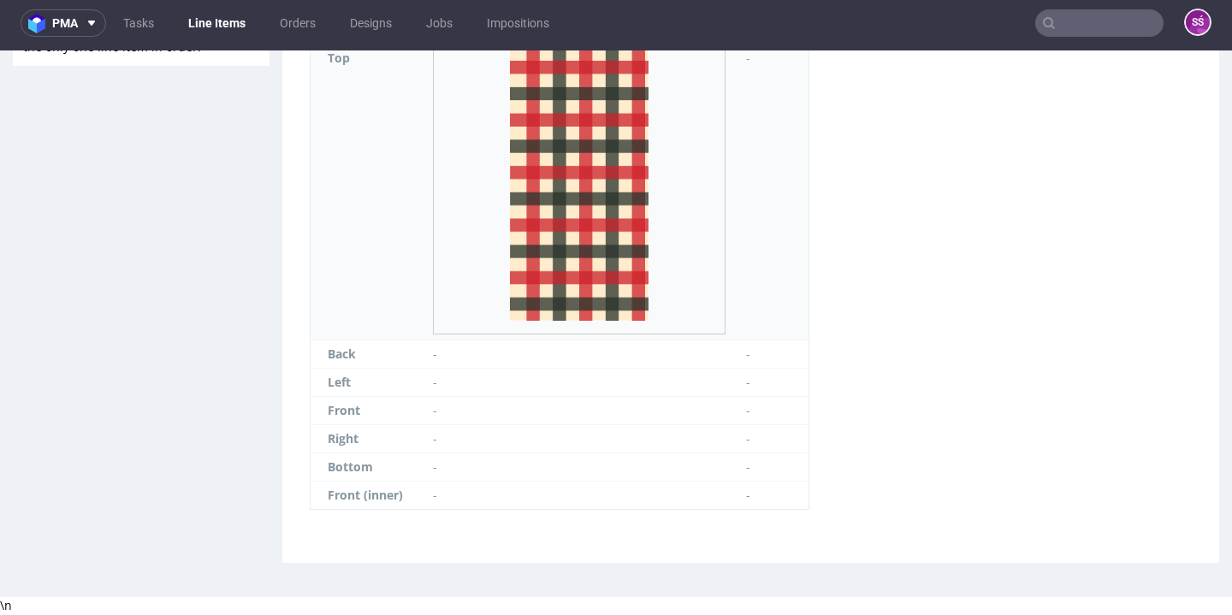
scroll to position [636, 0]
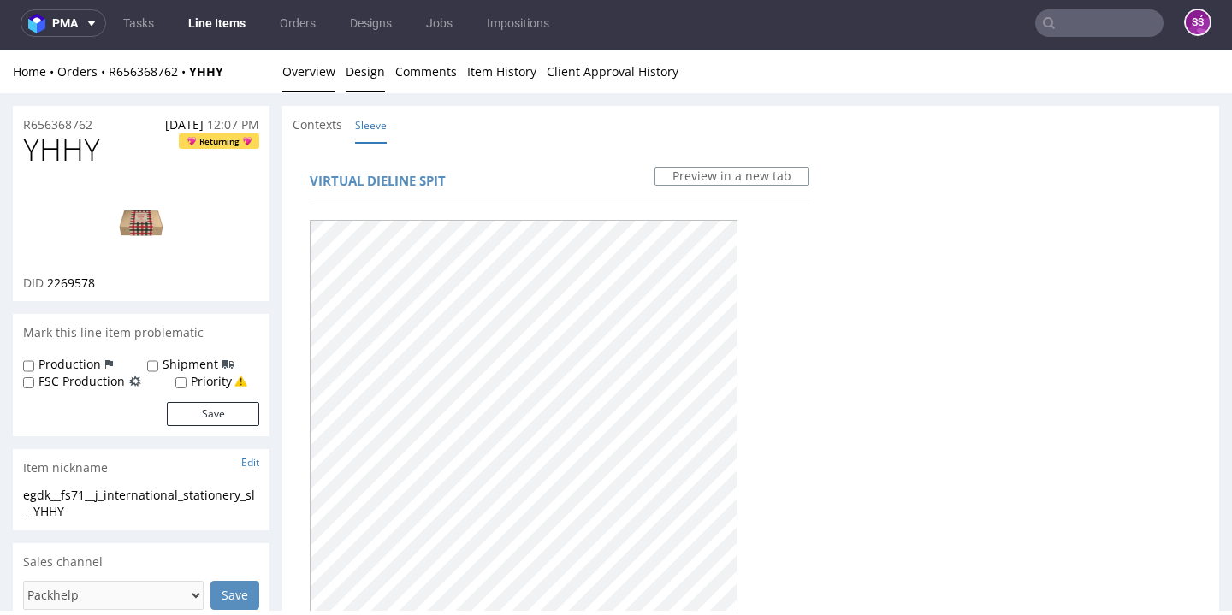
scroll to position [0, 0]
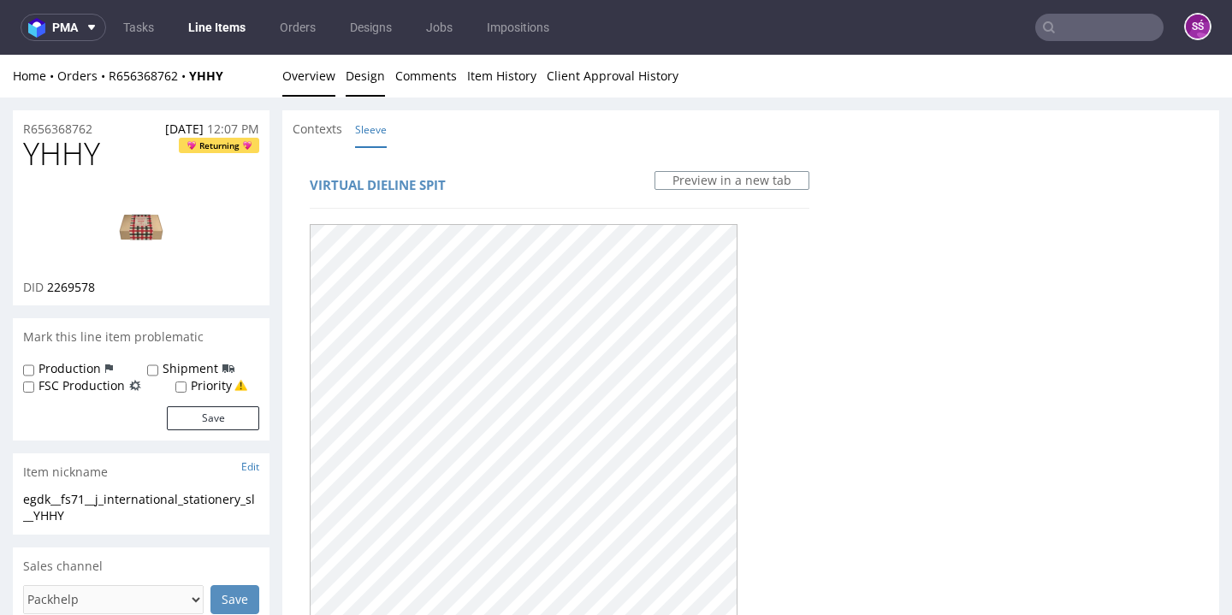
click at [326, 72] on link "Overview" at bounding box center [308, 76] width 53 height 42
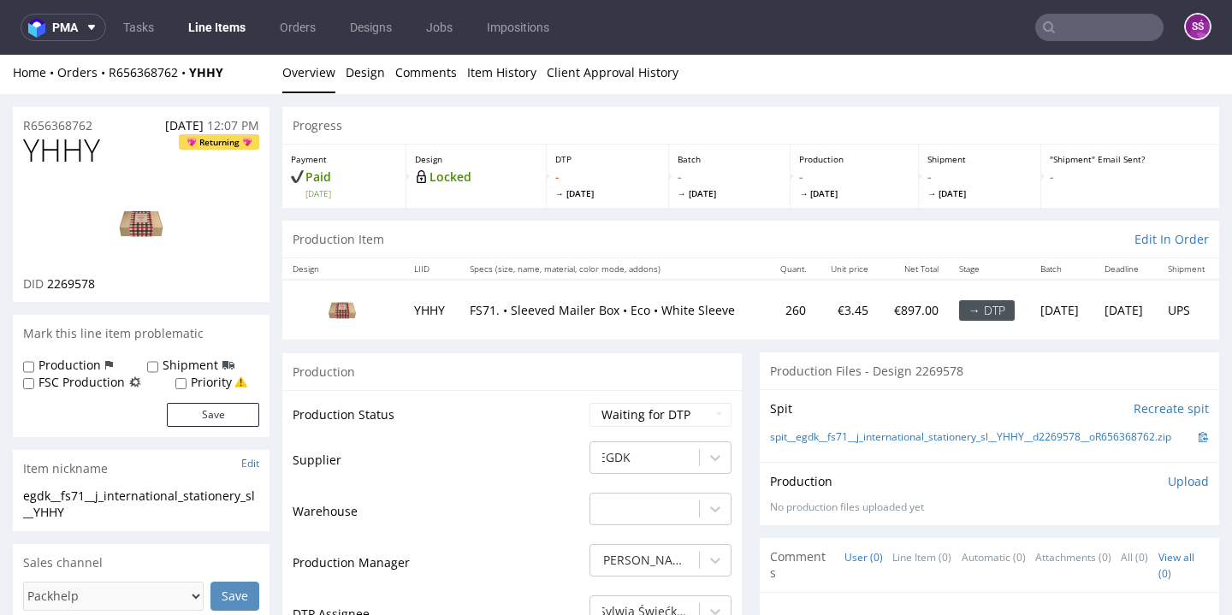
scroll to position [127, 0]
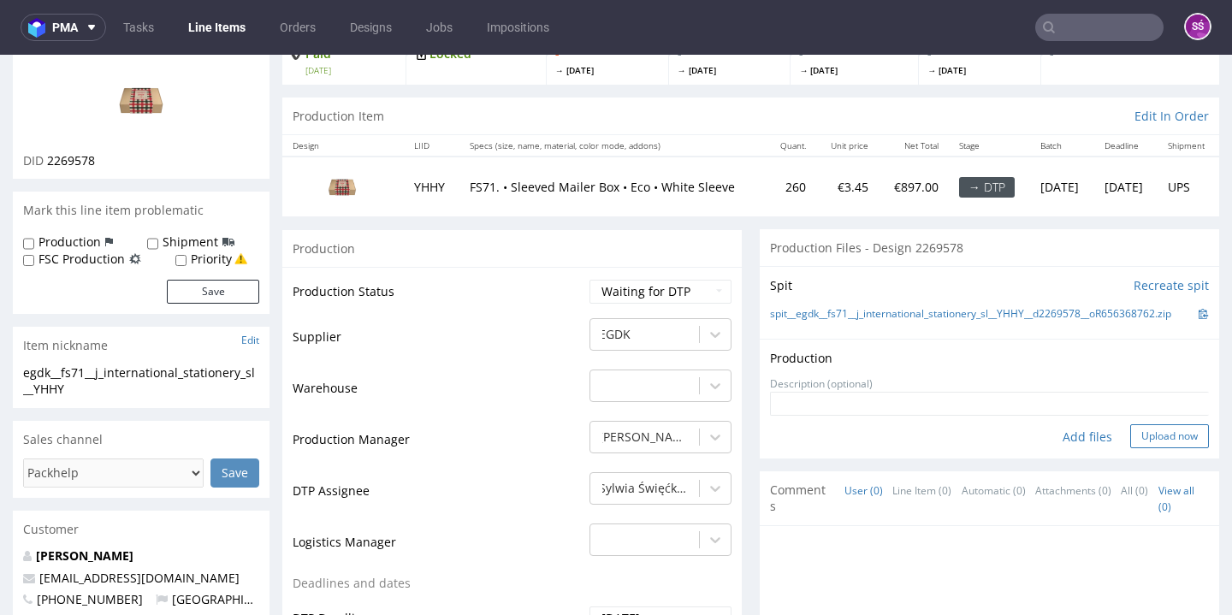
click at [1130, 434] on button "Upload now" at bounding box center [1169, 436] width 79 height 24
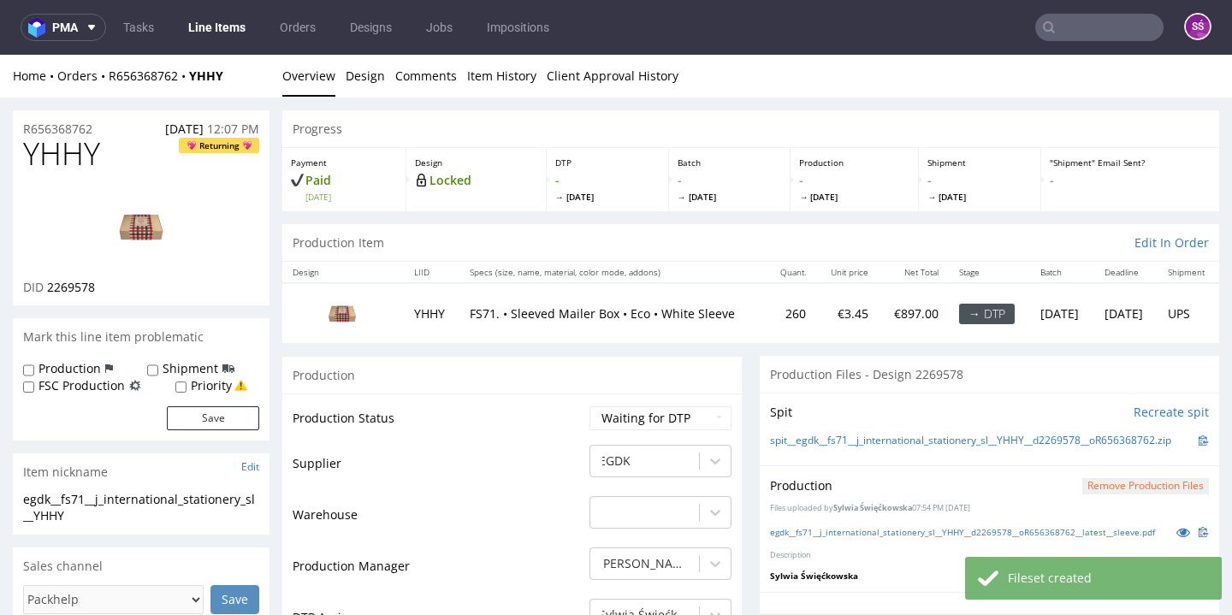
scroll to position [0, 0]
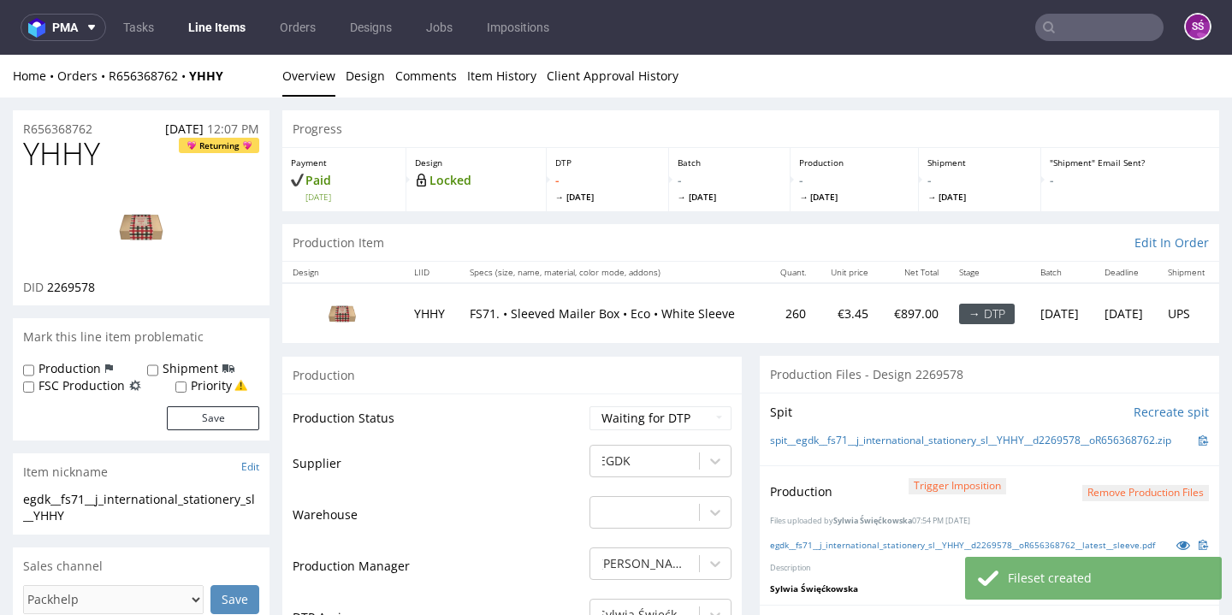
click at [660, 429] on td "Waiting for Artwork Waiting for Diecut Waiting for Mockup Waiting for DTP Waiti…" at bounding box center [658, 424] width 146 height 38
select select "dtp_production_ready"
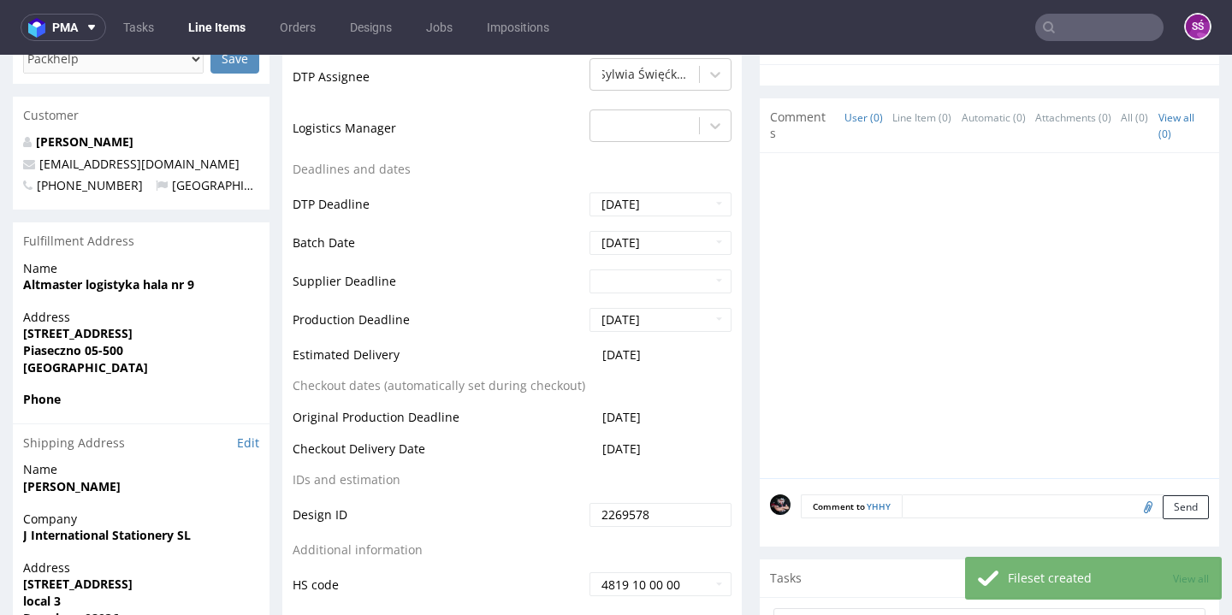
scroll to position [573, 0]
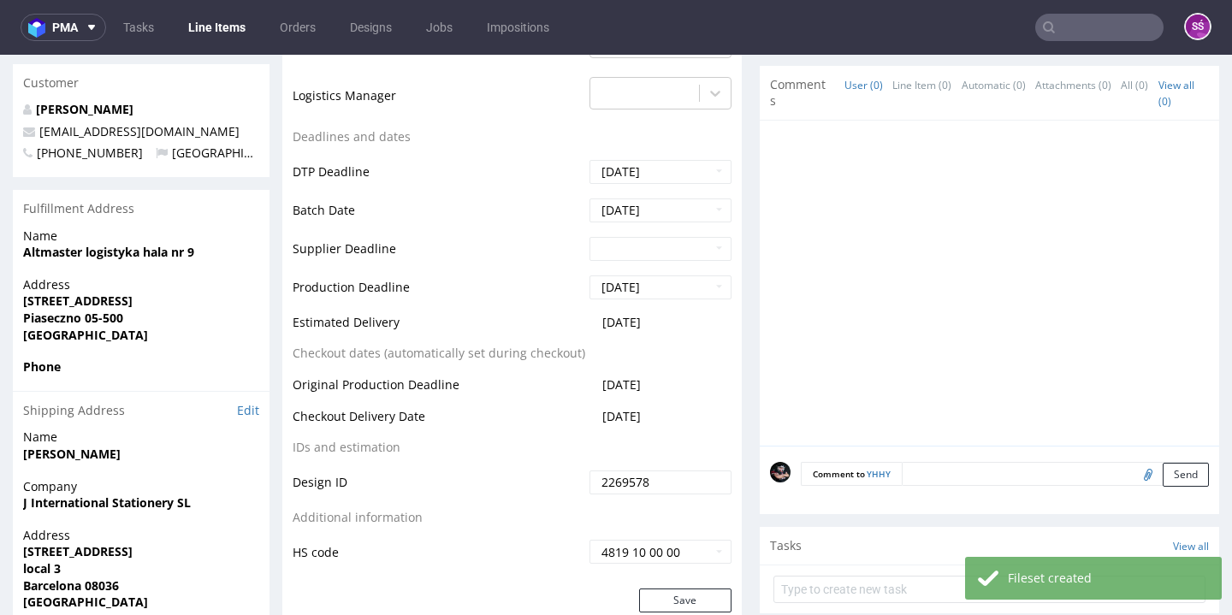
click at [668, 607] on div "Save" at bounding box center [511, 606] width 459 height 34
click at [668, 599] on button "Save" at bounding box center [685, 601] width 92 height 24
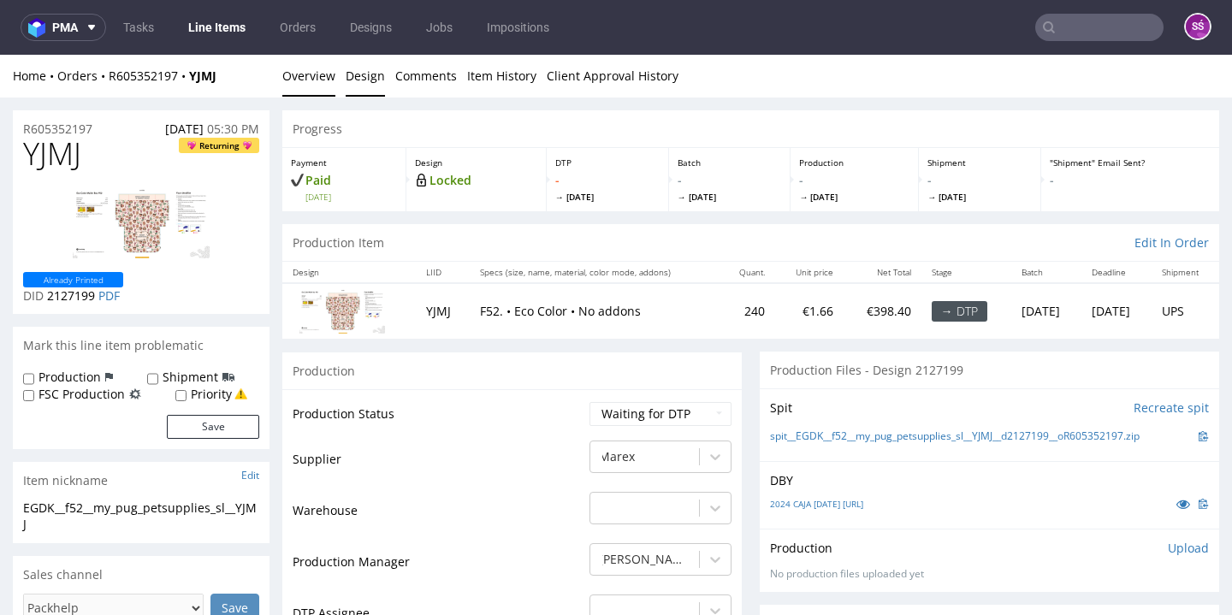
click at [370, 74] on link "Design" at bounding box center [365, 76] width 39 height 42
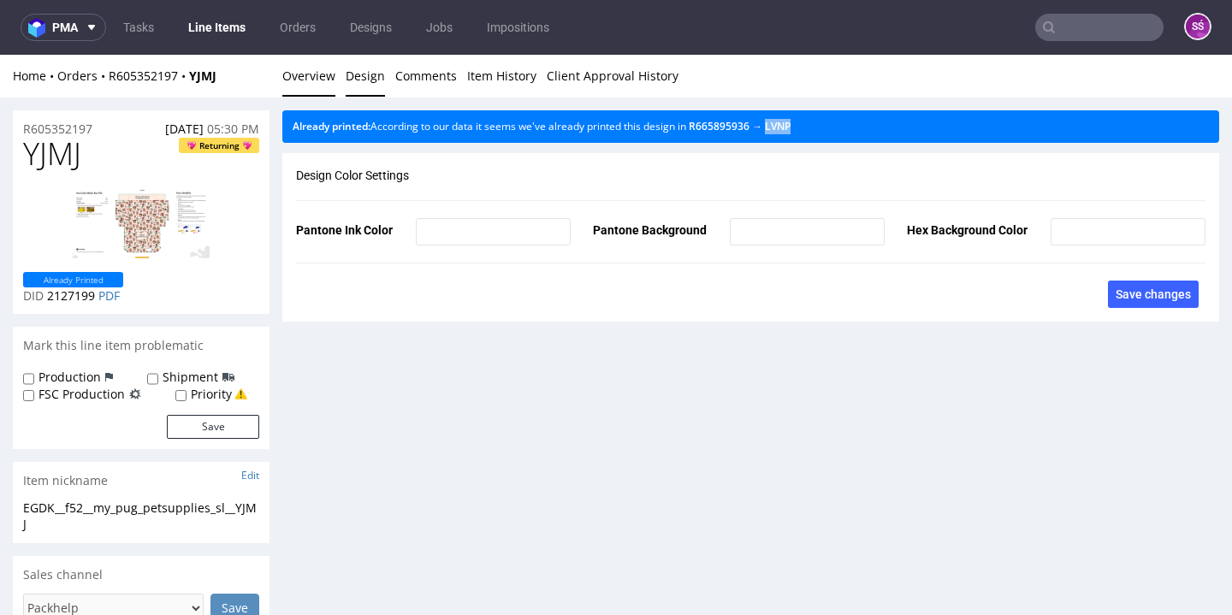
click at [293, 78] on link "Overview" at bounding box center [308, 76] width 53 height 42
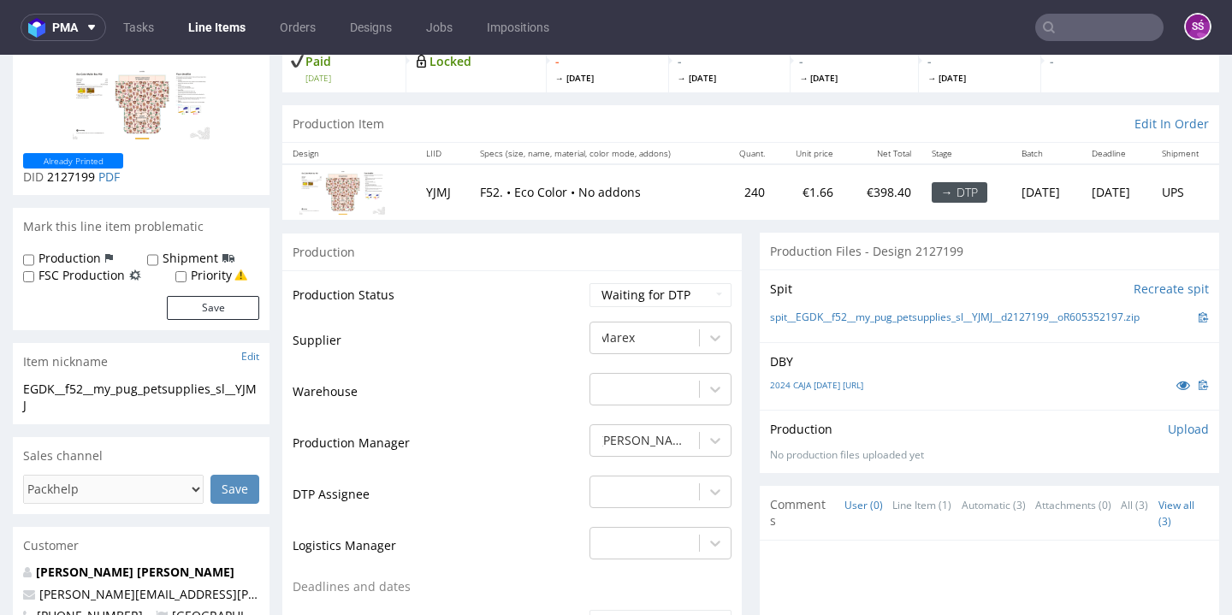
scroll to position [150, 0]
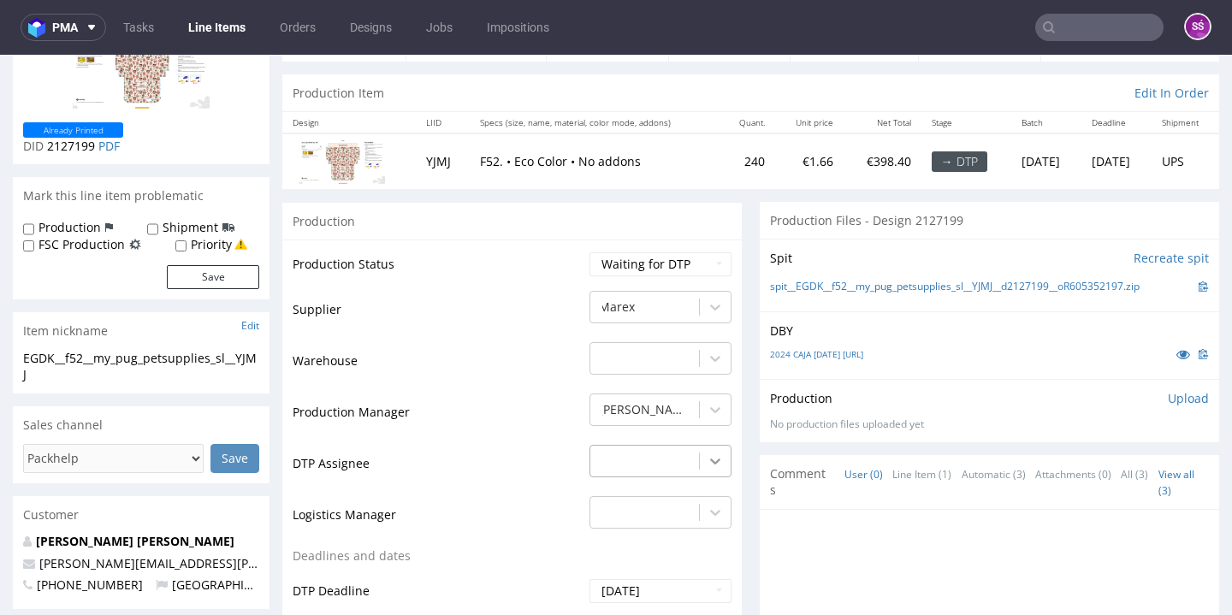
click at [701, 455] on div "-" at bounding box center [660, 457] width 142 height 24
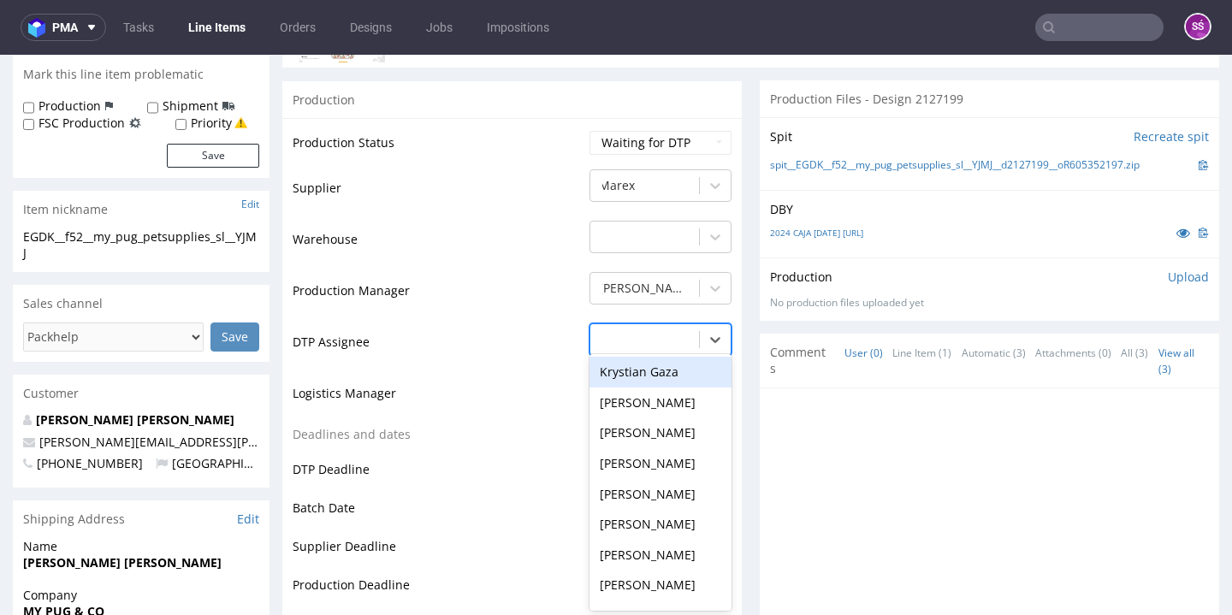
scroll to position [522, 0]
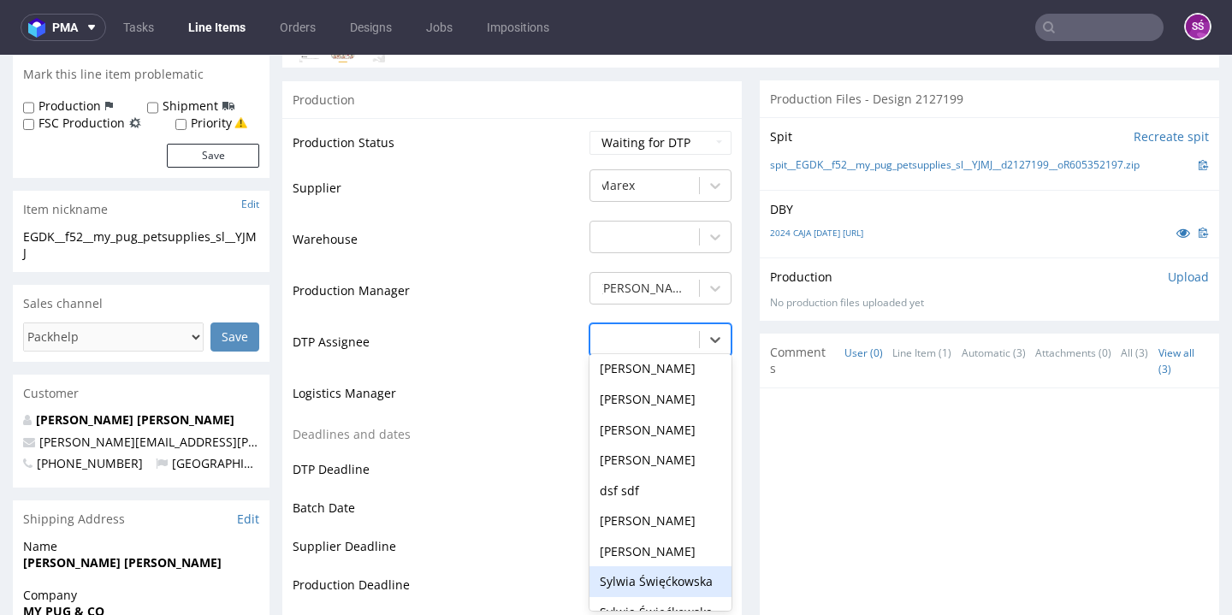
click at [655, 566] on div "Sylwia Święćkowska" at bounding box center [660, 581] width 142 height 31
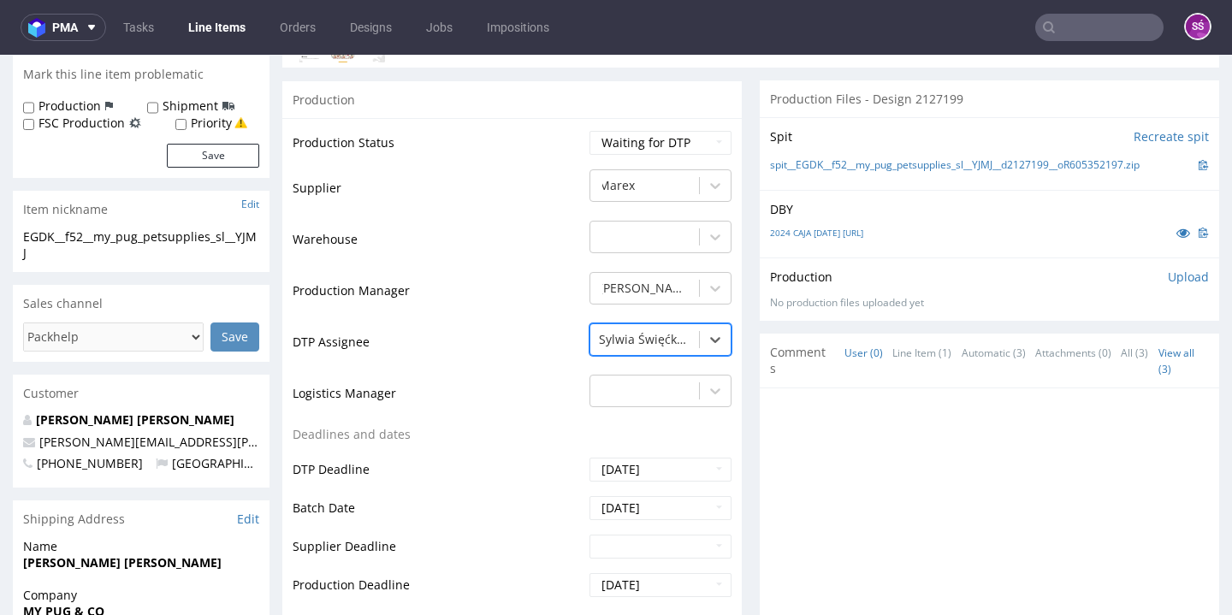
scroll to position [582, 0]
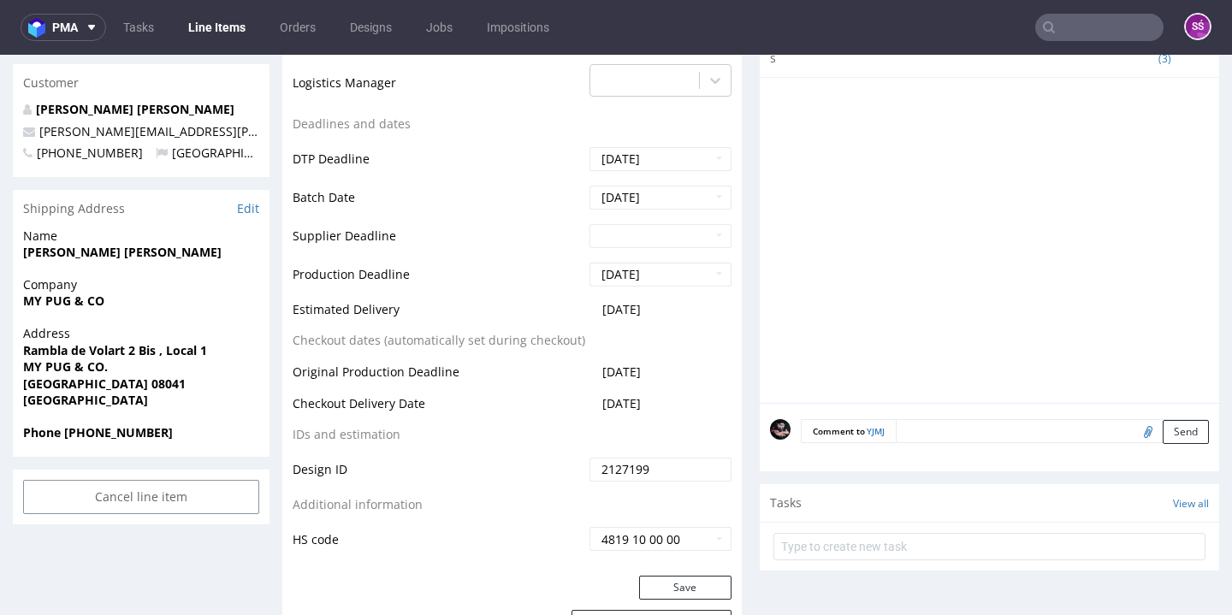
click at [694, 565] on div "Production Status Waiting for Artwork Waiting for Diecut Waiting for Mockup Wai…" at bounding box center [511, 192] width 459 height 768
click at [693, 576] on button "Save" at bounding box center [685, 588] width 92 height 24
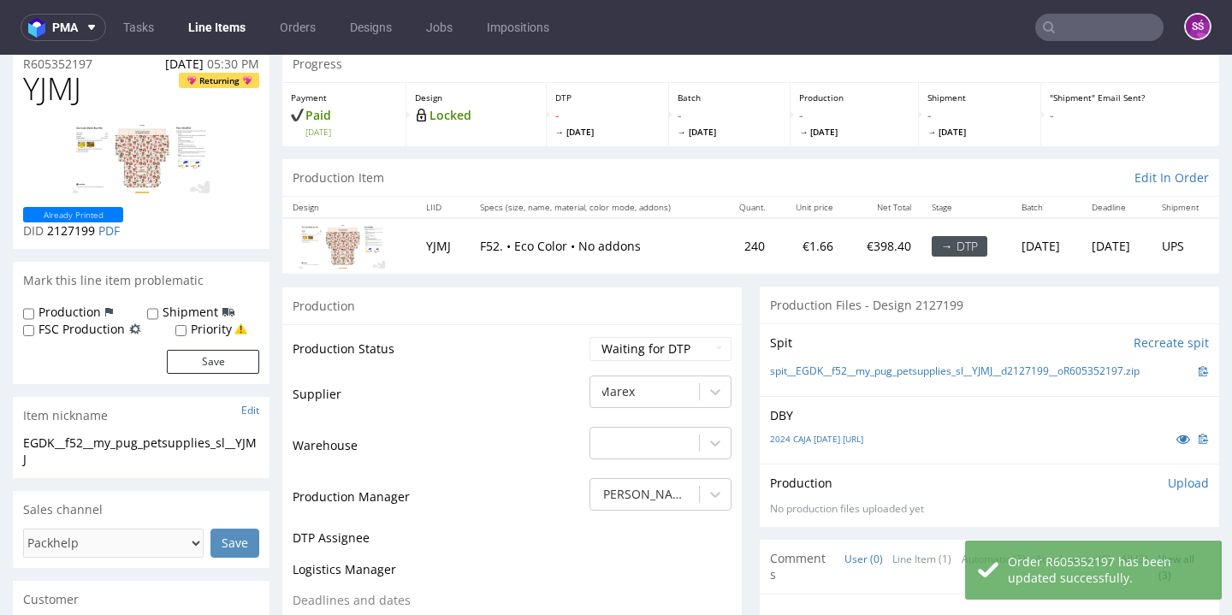
scroll to position [65, 0]
click at [828, 372] on link "spit__EGDK__f52__my_pug_petsupplies_sl__YJMJ__d2127199__oR605352197.zip" at bounding box center [955, 371] width 370 height 15
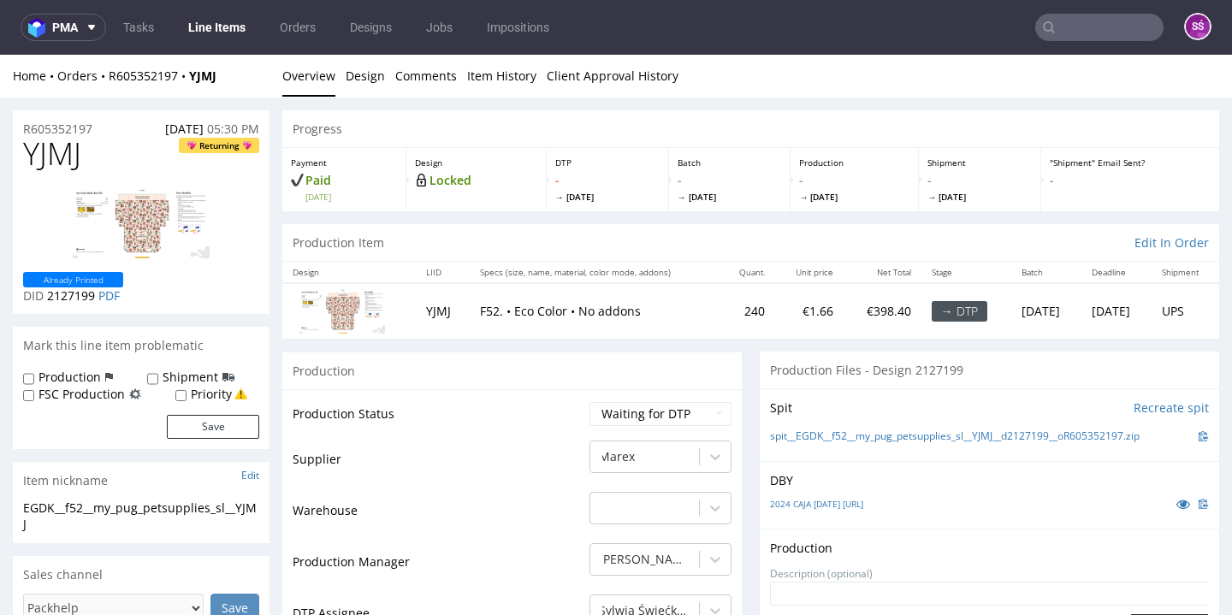
scroll to position [145, 0]
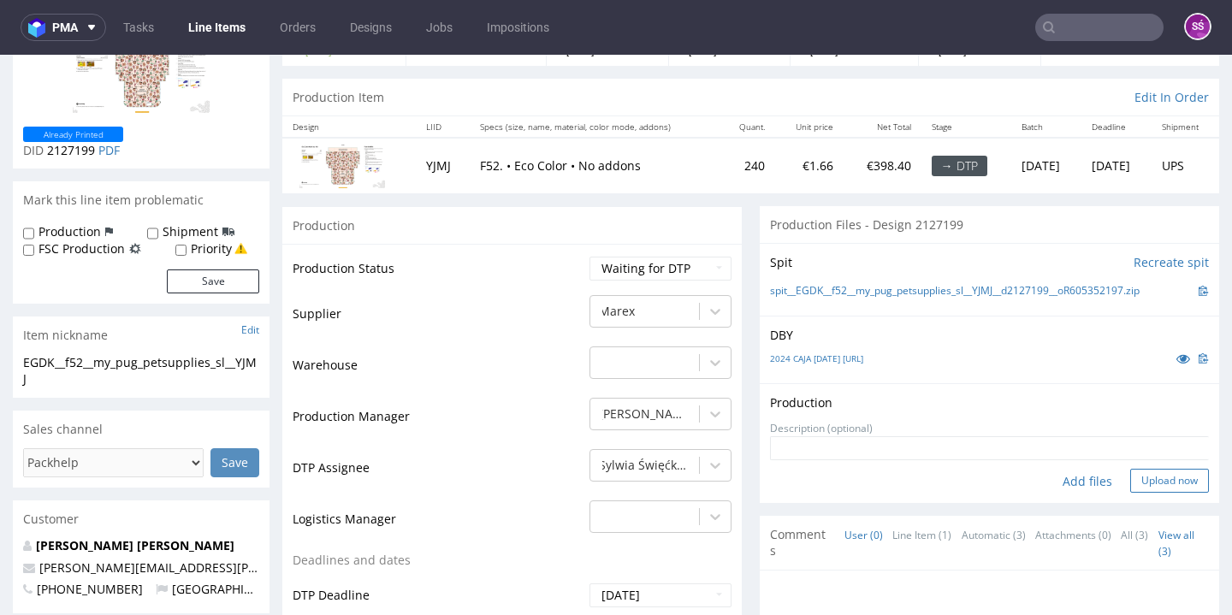
click at [1140, 476] on button "Upload now" at bounding box center [1169, 481] width 79 height 24
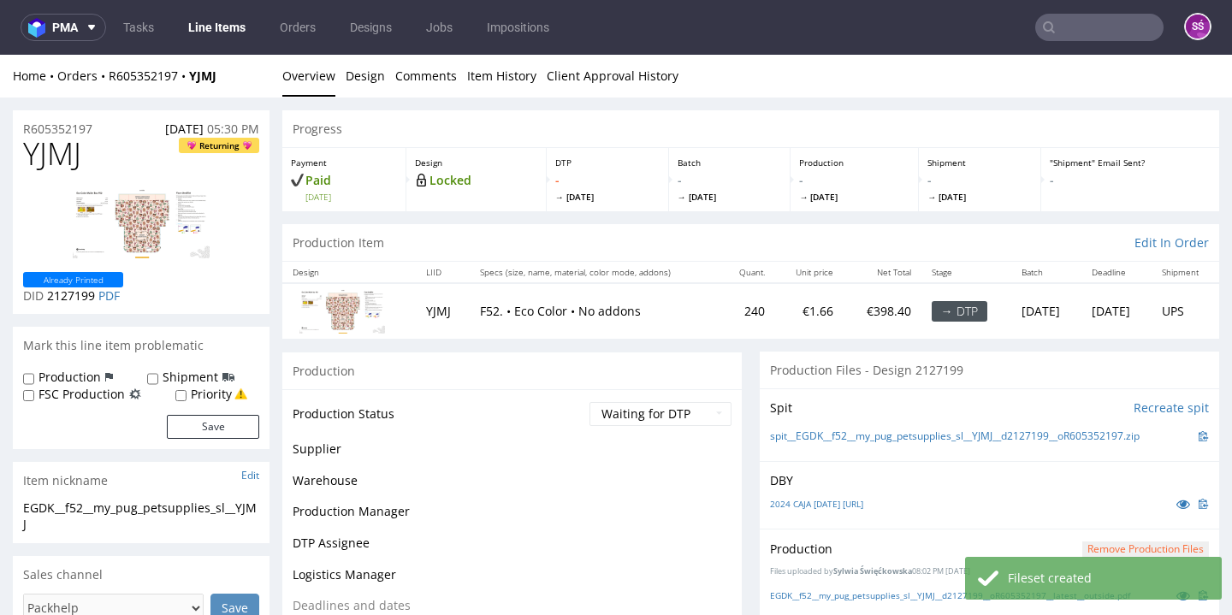
scroll to position [0, 0]
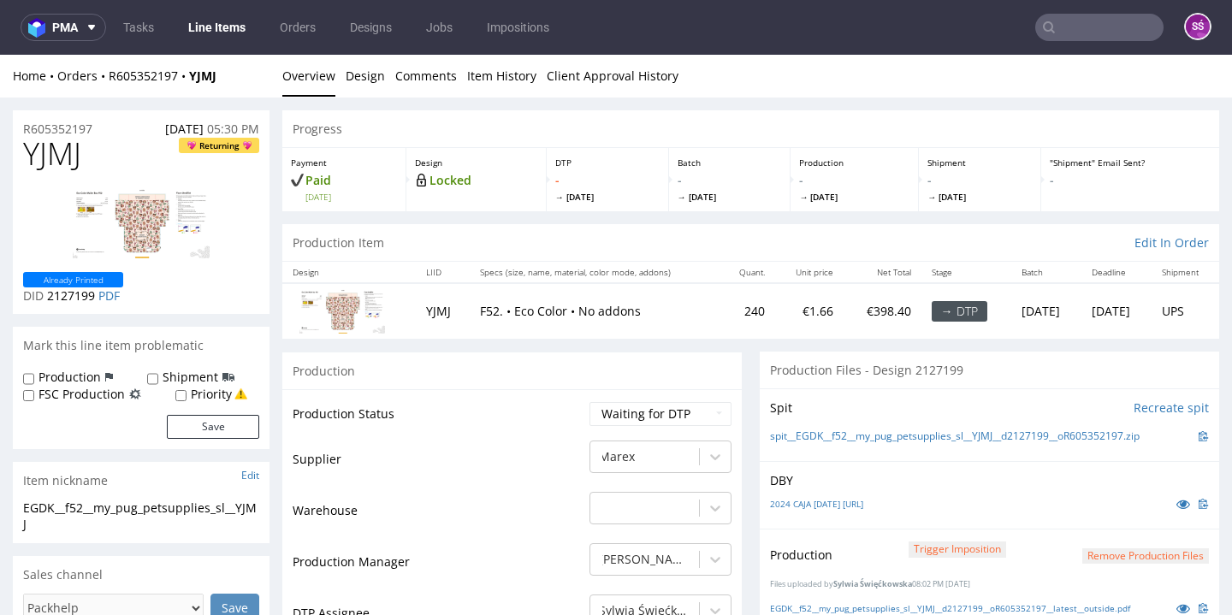
select select "dtp_production_ready"
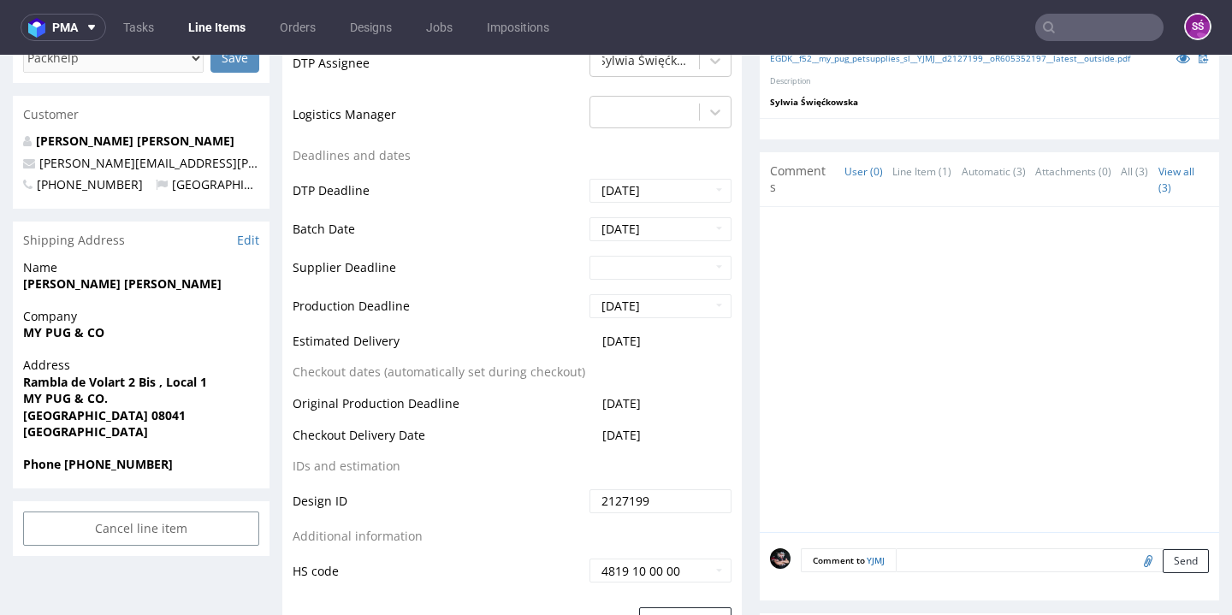
scroll to position [554, 0]
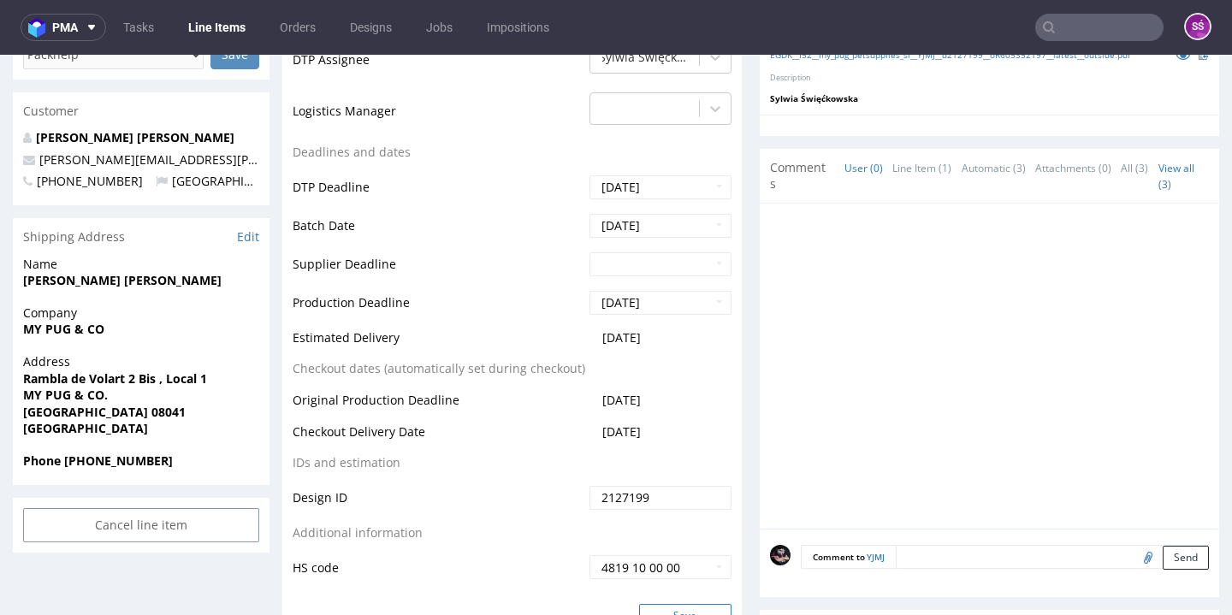
click at [672, 604] on button "Save" at bounding box center [685, 616] width 92 height 24
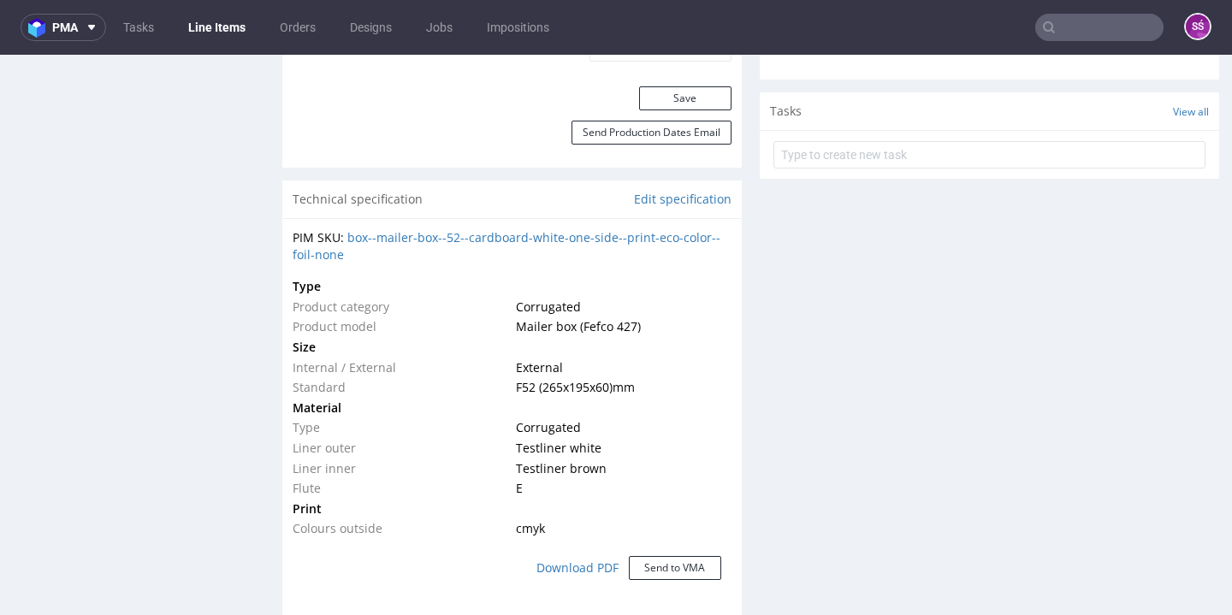
scroll to position [0, 0]
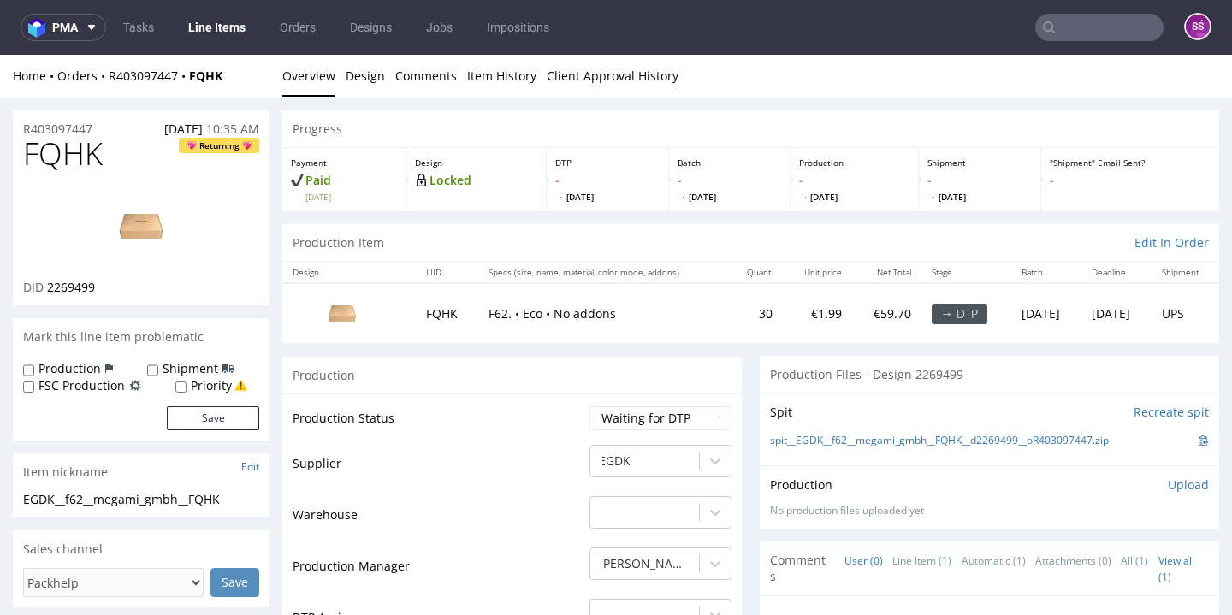
click at [67, 295] on span "2269499" at bounding box center [71, 287] width 48 height 16
copy span "2269499"
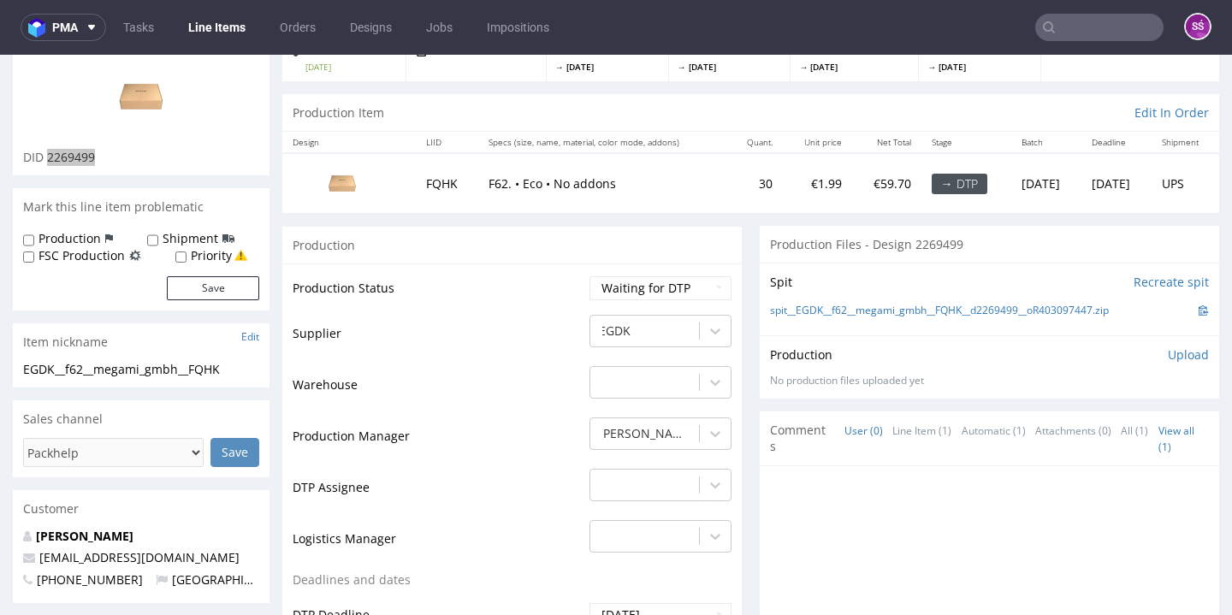
scroll to position [164, 0]
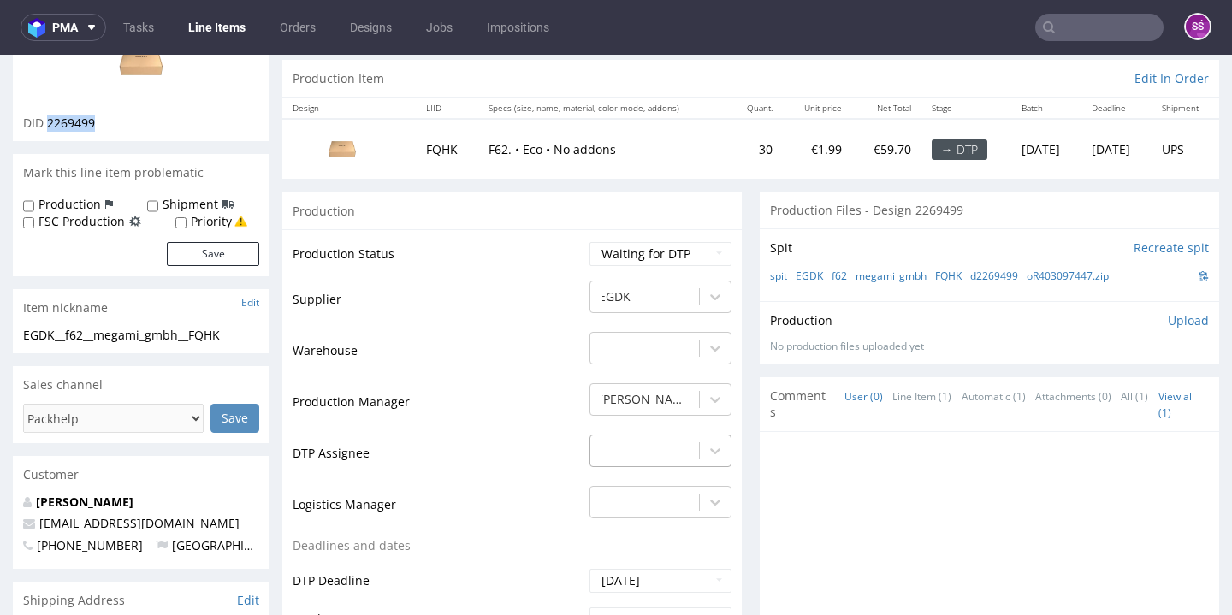
click at [627, 459] on div "-" at bounding box center [660, 447] width 142 height 24
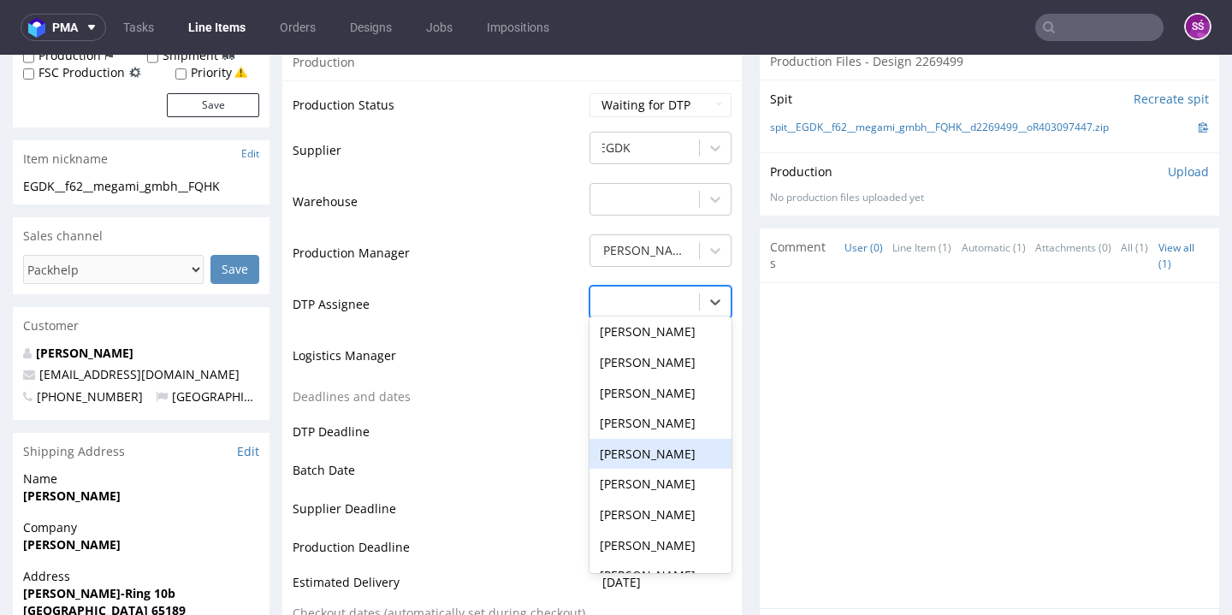
scroll to position [691, 0]
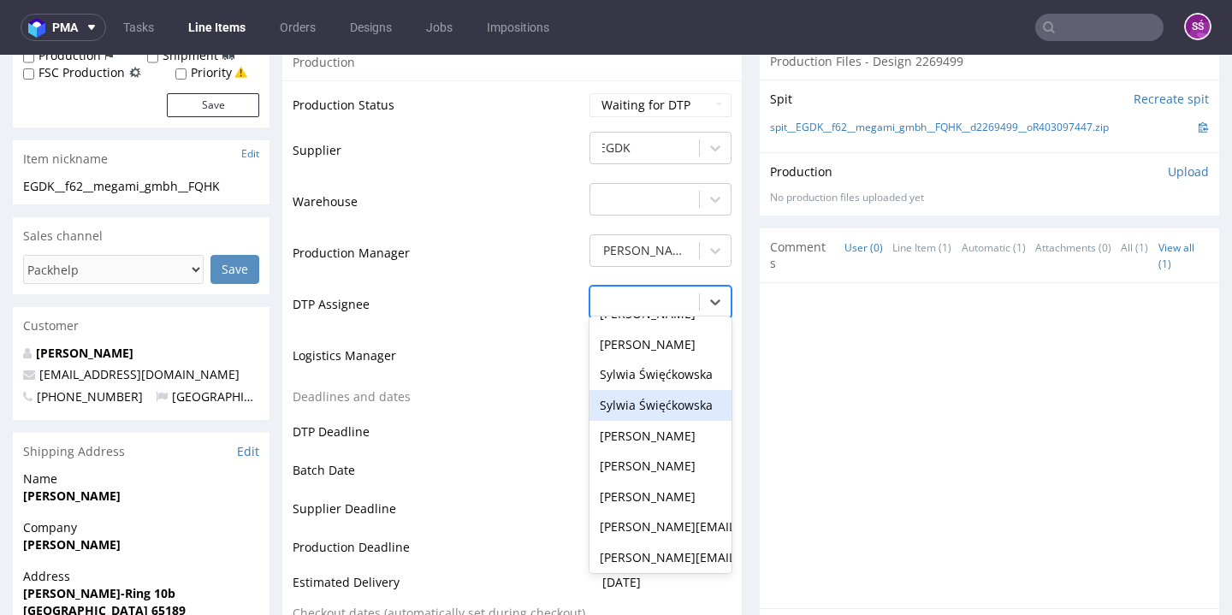
click at [648, 421] on div "Sylwia Święćkowska" at bounding box center [660, 405] width 142 height 31
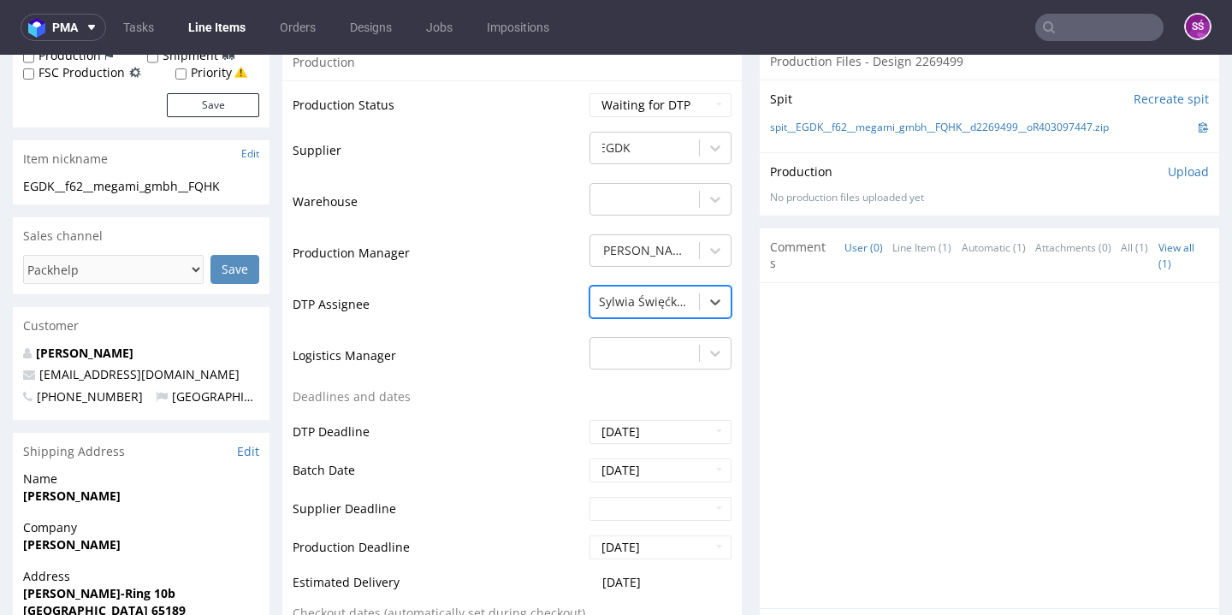
scroll to position [618, 0]
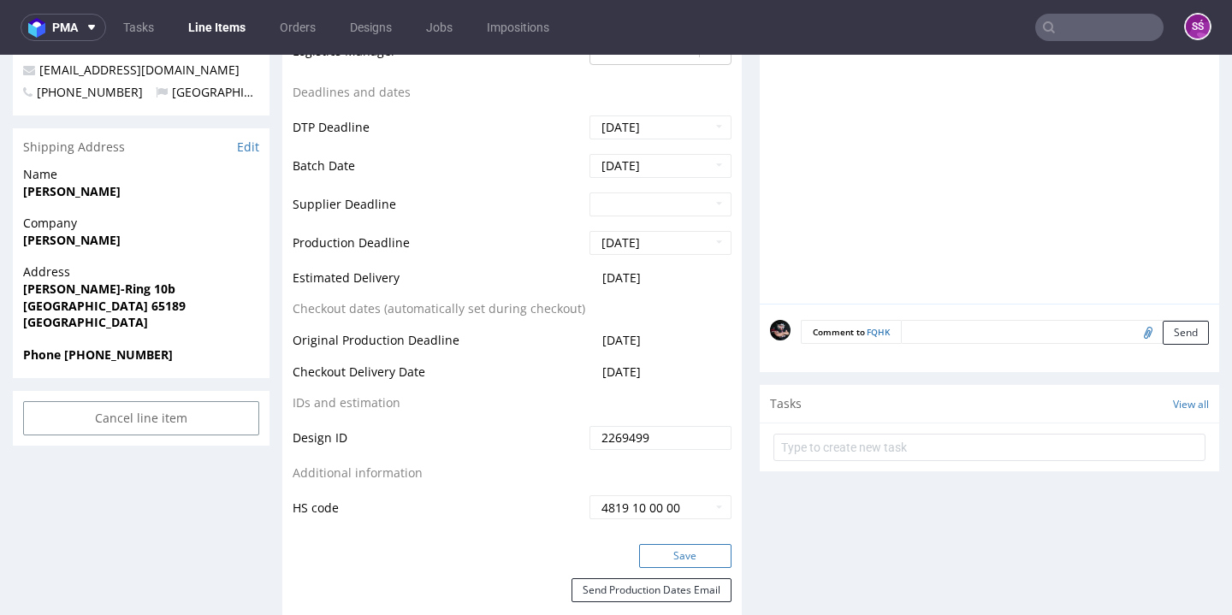
click at [666, 568] on button "Save" at bounding box center [685, 556] width 92 height 24
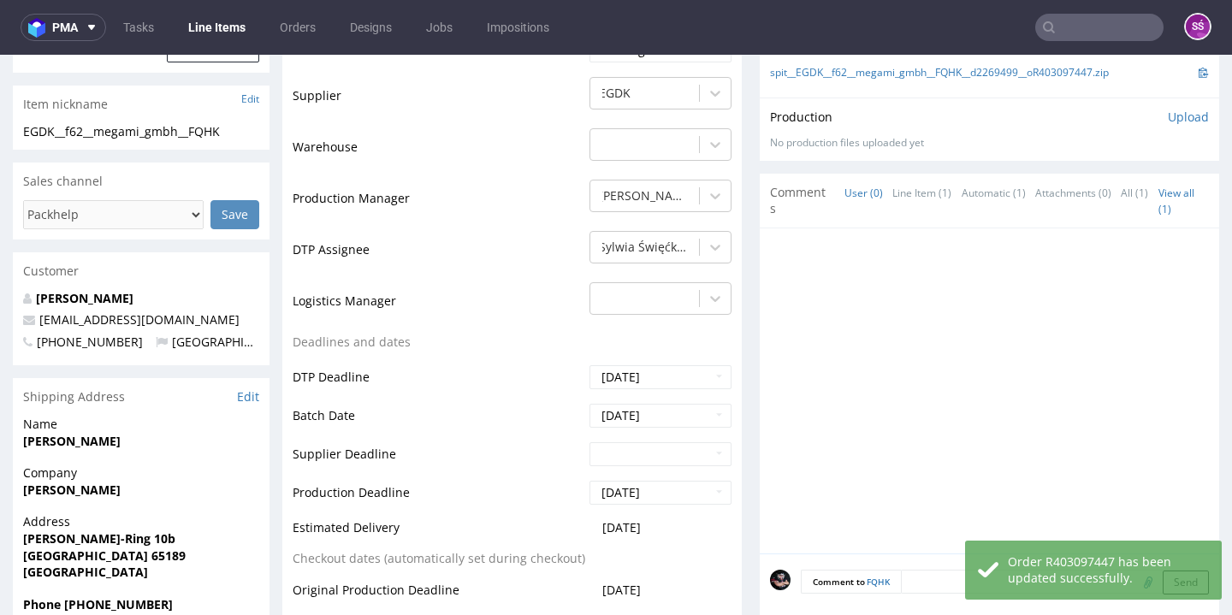
scroll to position [209, 0]
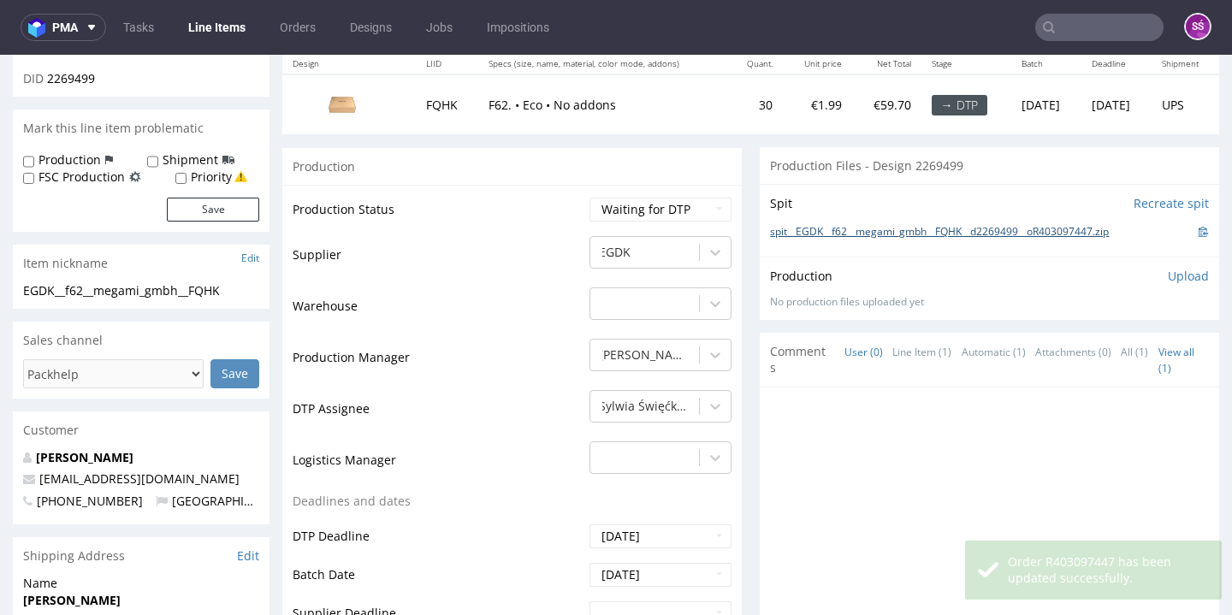
click at [934, 232] on link "spit__EGDK__f62__megami_gmbh__FQHK__d2269499__oR403097447.zip" at bounding box center [939, 232] width 339 height 15
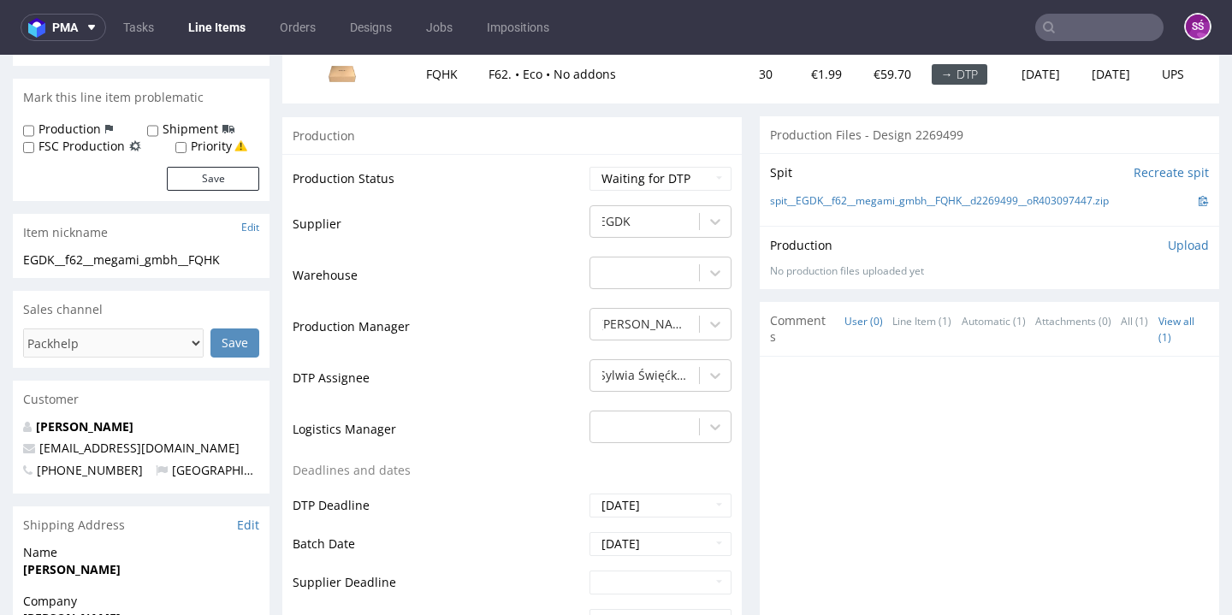
scroll to position [0, 0]
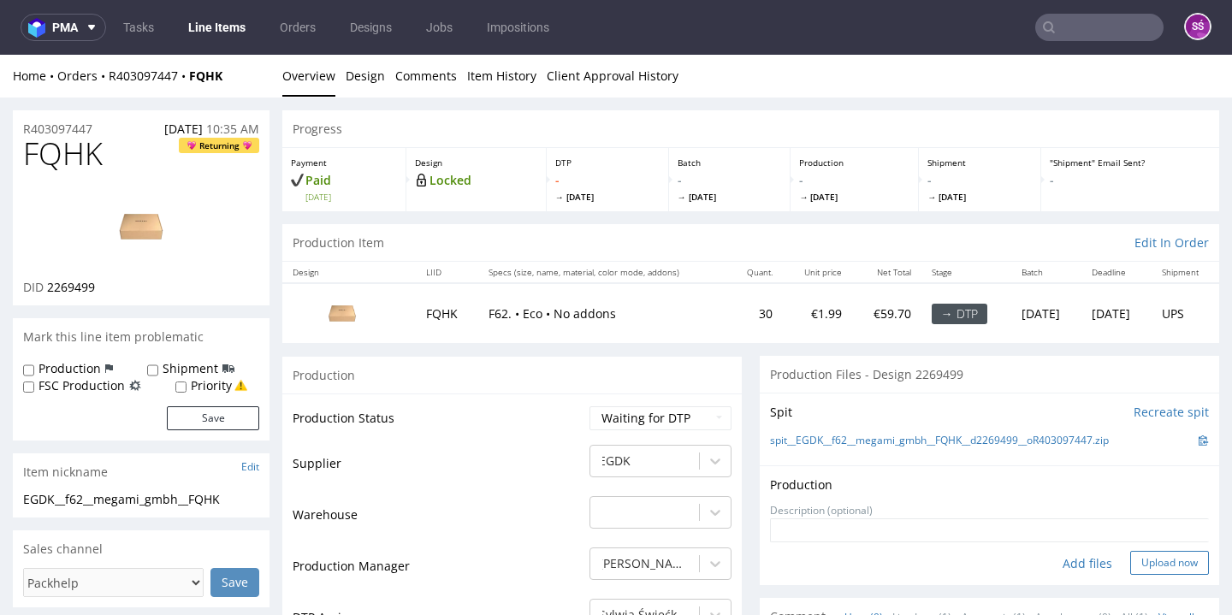
click at [1138, 556] on button "Upload now" at bounding box center [1169, 563] width 79 height 24
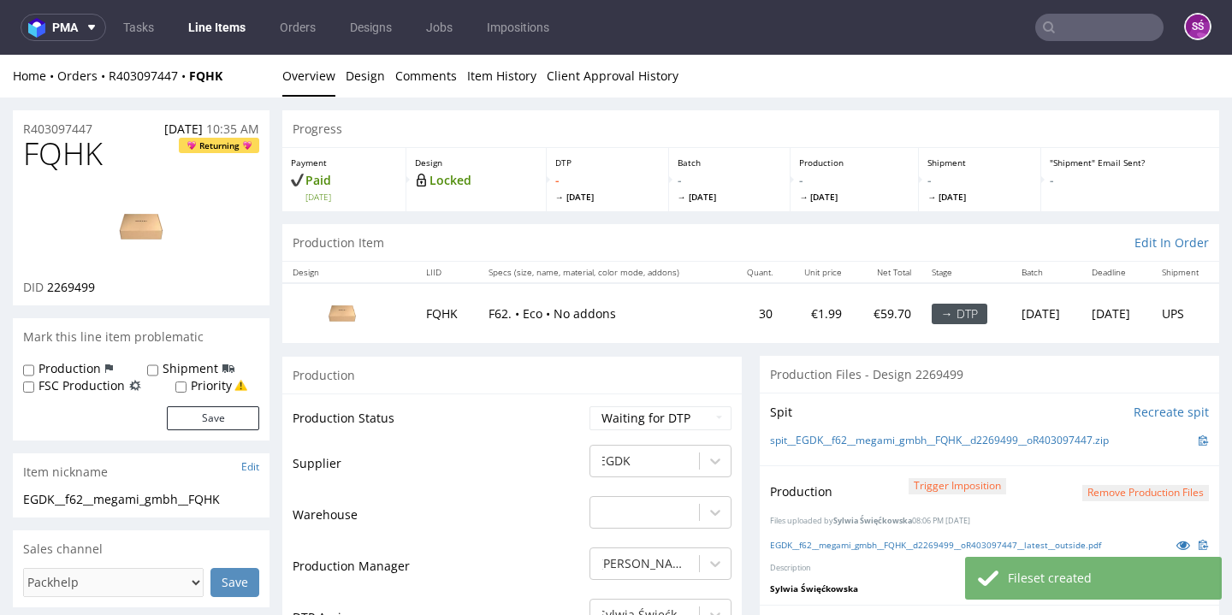
scroll to position [125, 0]
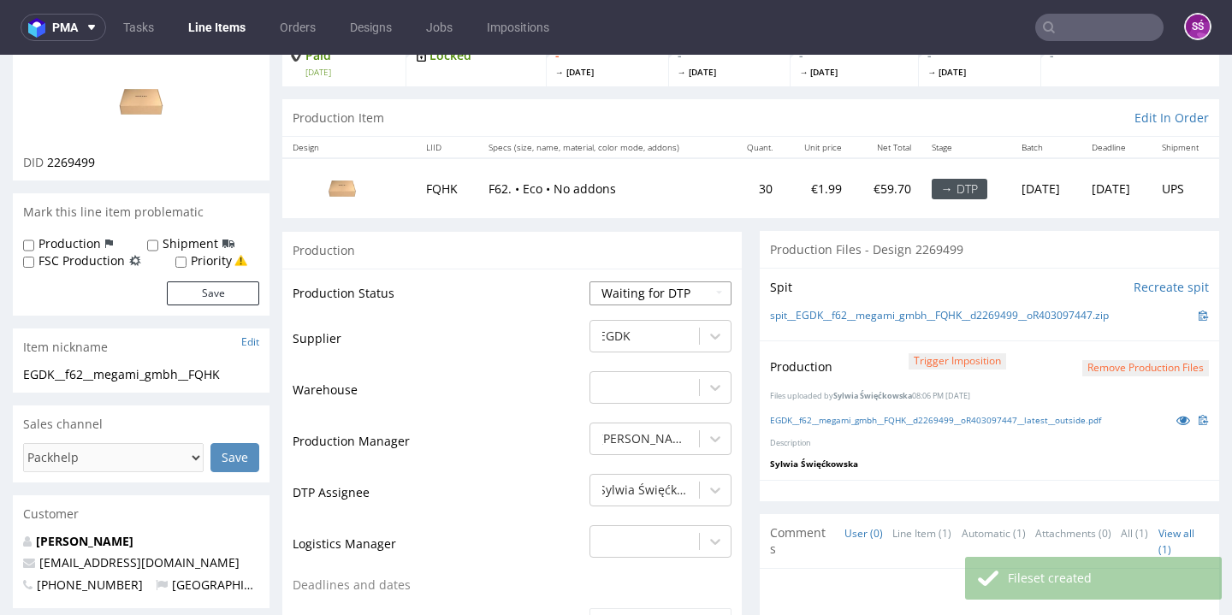
select select "dtp_production_ready"
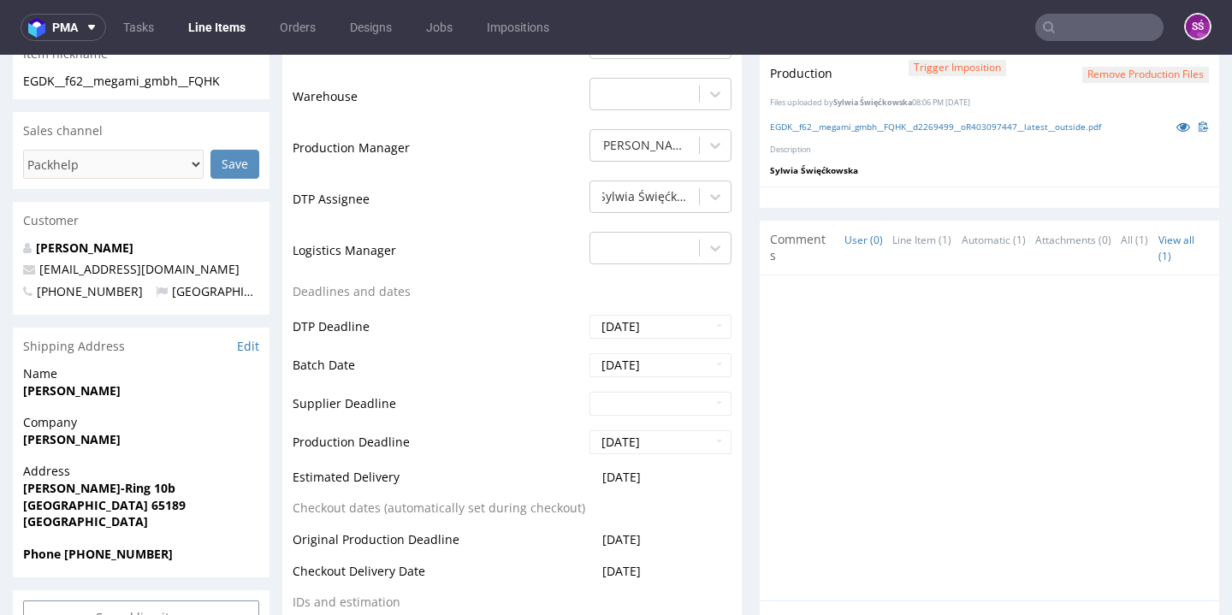
scroll to position [743, 0]
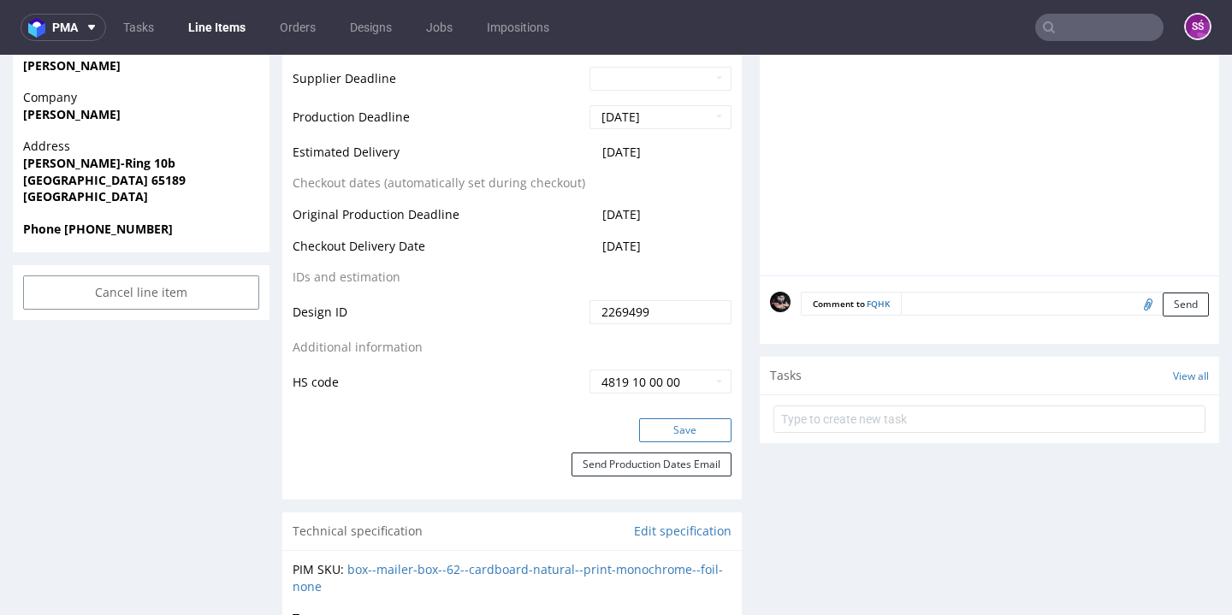
click at [657, 418] on button "Save" at bounding box center [685, 430] width 92 height 24
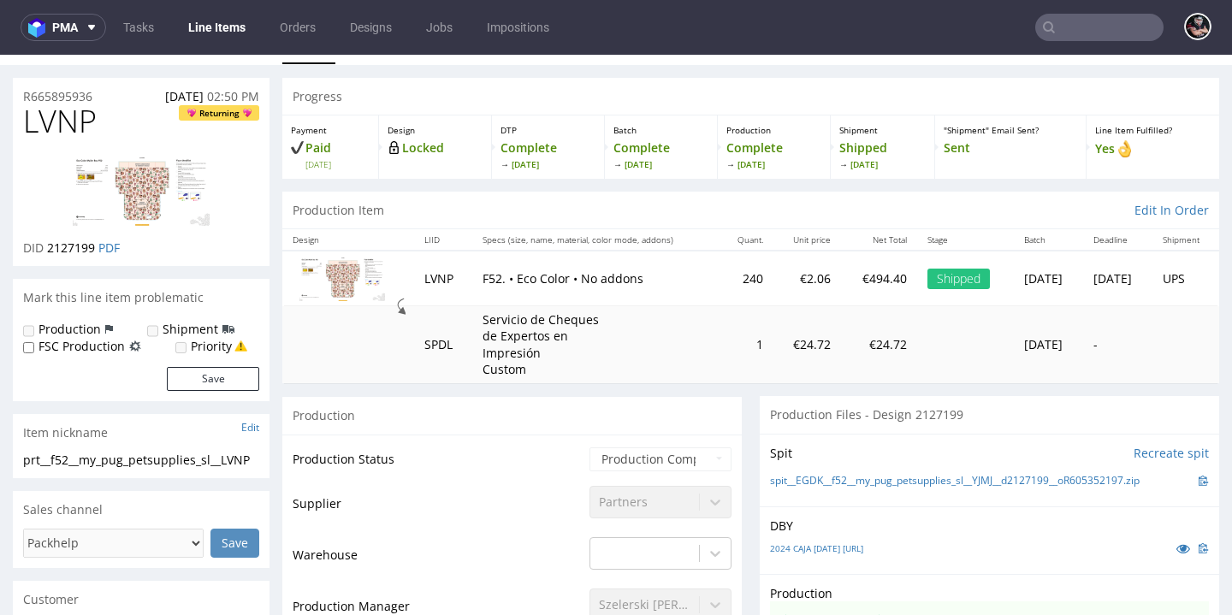
scroll to position [177, 0]
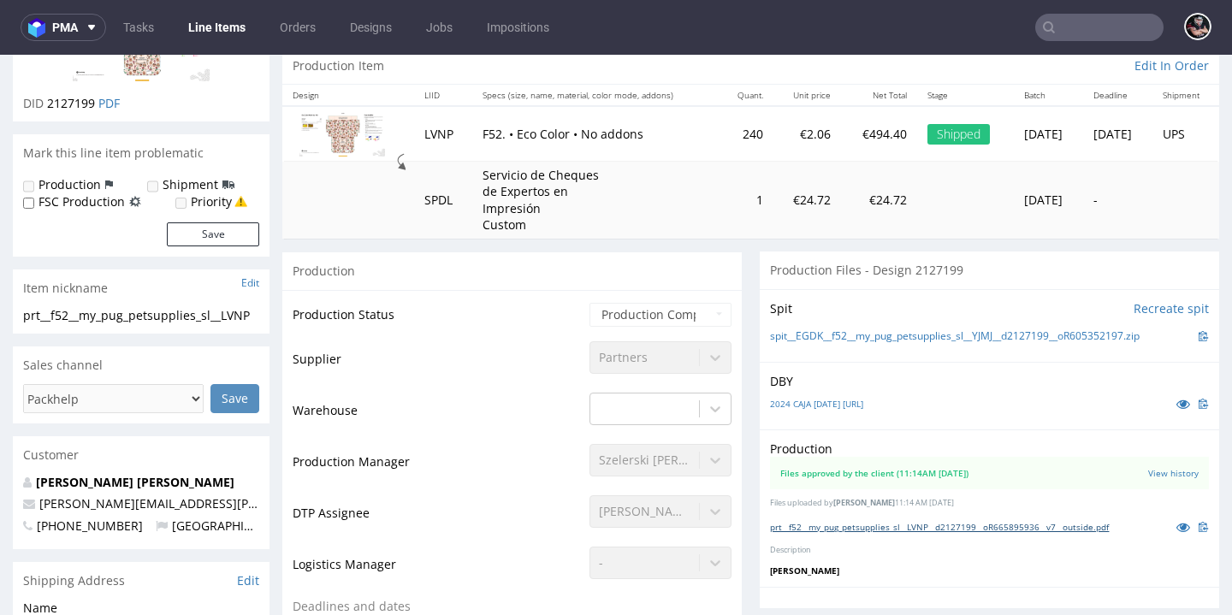
click at [838, 521] on link "prt__f52__my_pug_petsupplies_sl__LVNP__d2127199__oR665895936__v7__outside.pdf" at bounding box center [939, 527] width 339 height 12
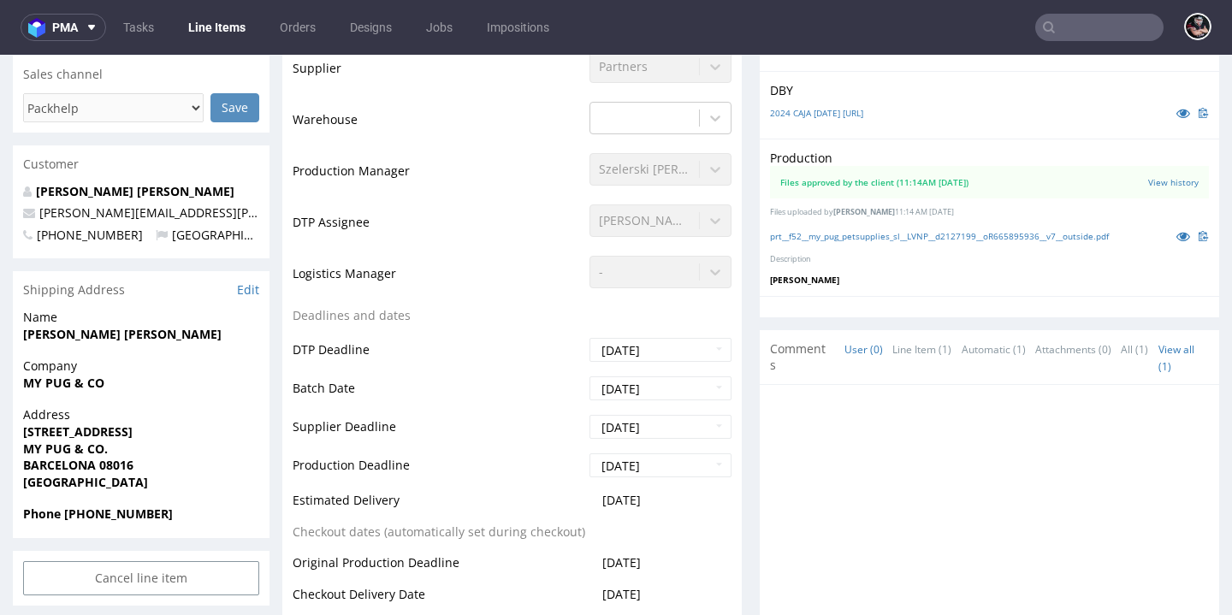
scroll to position [0, 0]
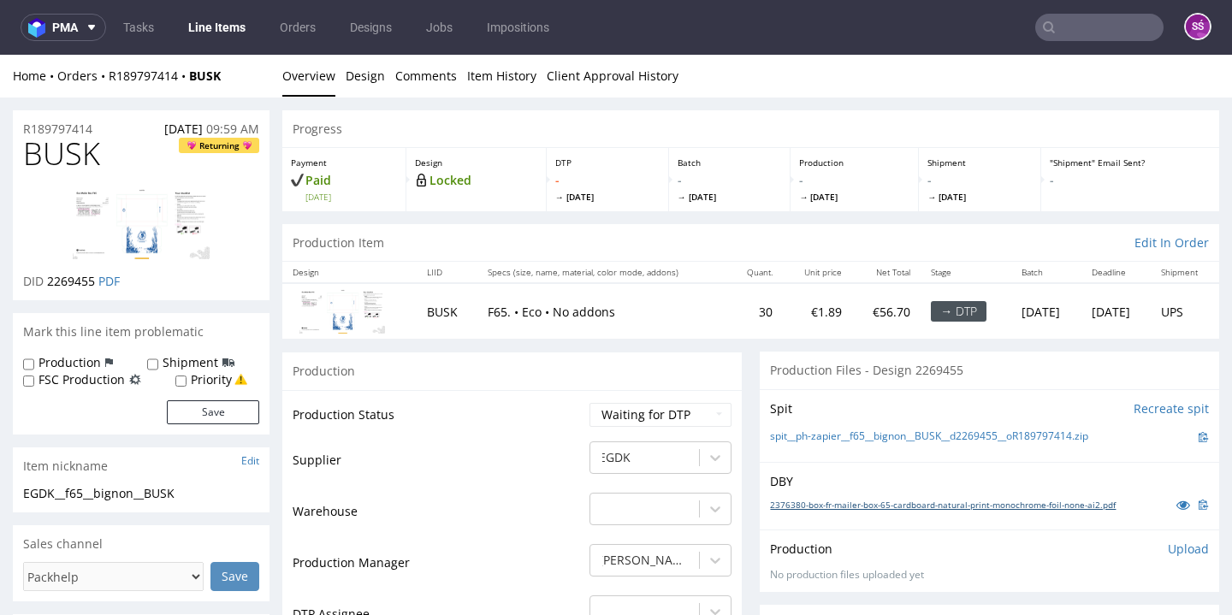
click at [861, 511] on link "2376380-box-fr-mailer-box-65-cardboard-natural-print-monochrome-foil-none-ai2.p…" at bounding box center [943, 505] width 346 height 12
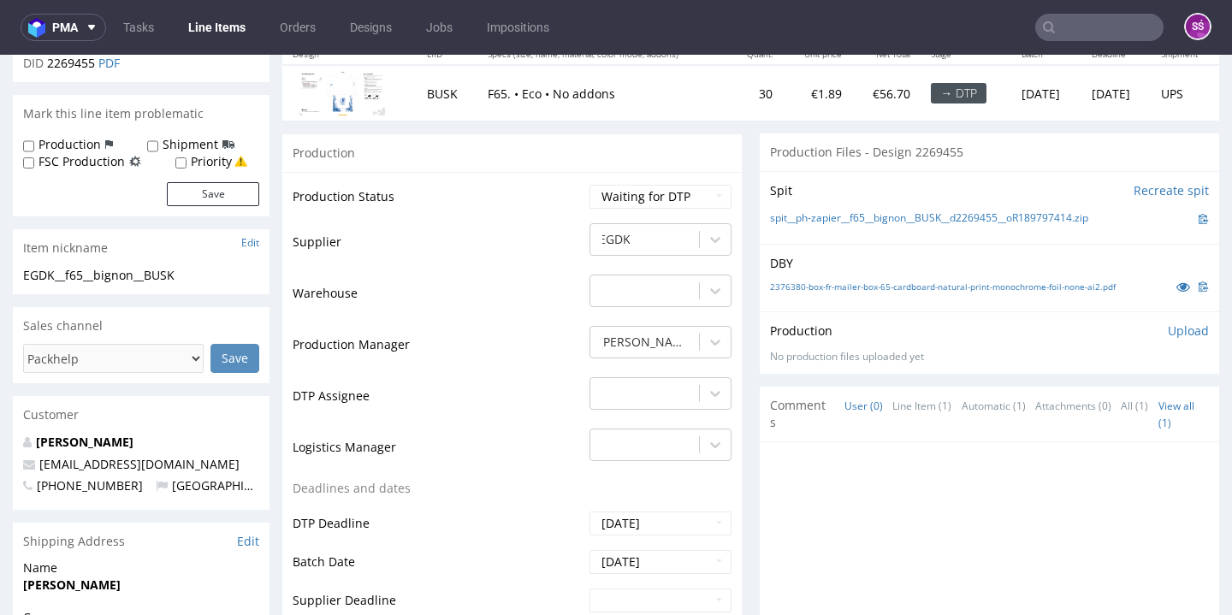
scroll to position [332, 0]
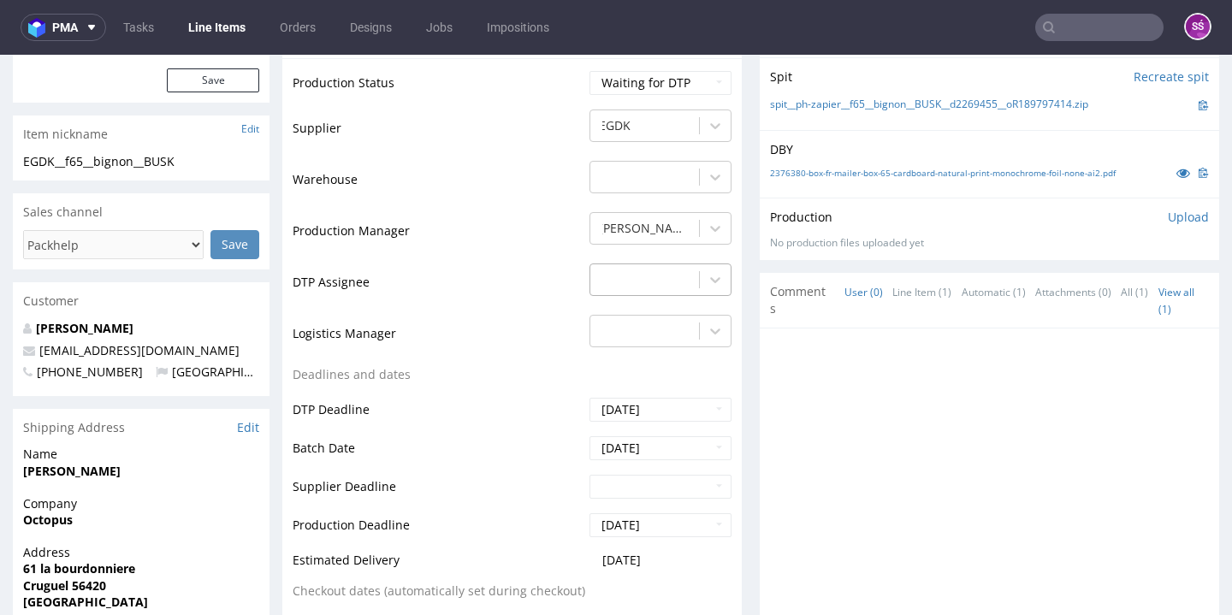
click at [660, 290] on div at bounding box center [645, 279] width 92 height 21
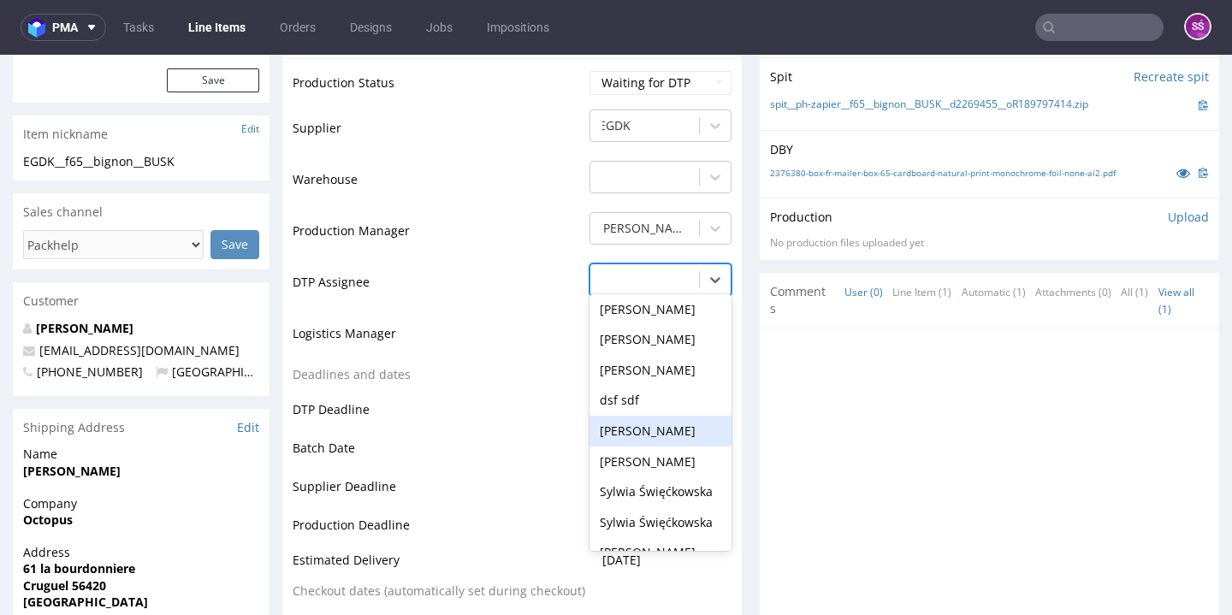
scroll to position [691, 0]
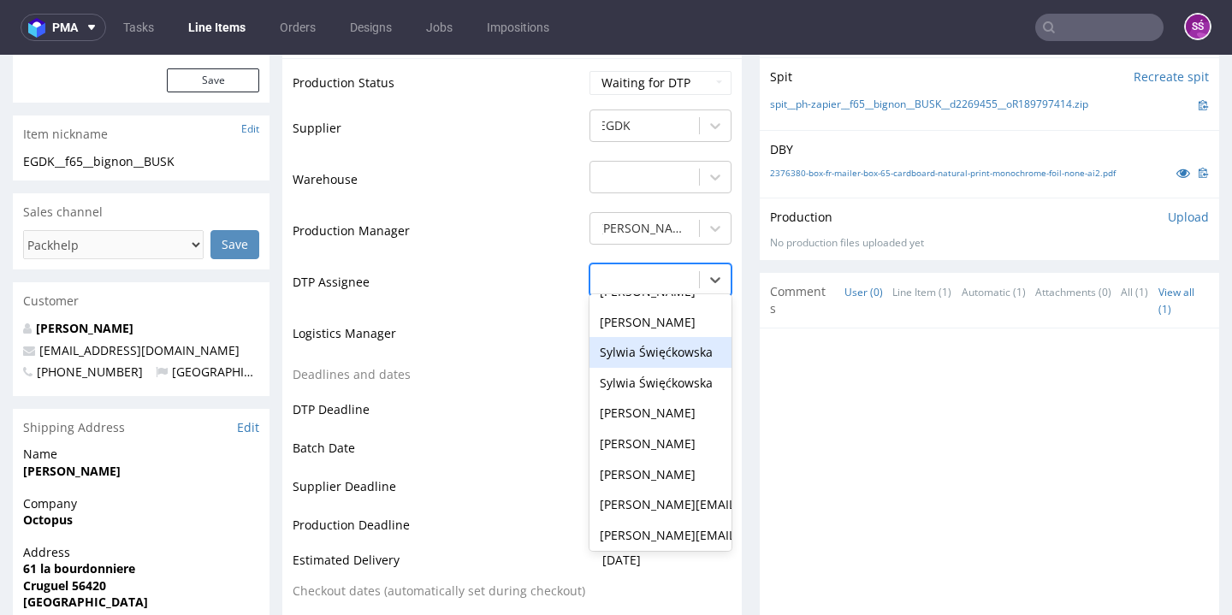
drag, startPoint x: 647, startPoint y: 399, endPoint x: 642, endPoint y: 382, distance: 17.0
click at [642, 382] on div "- dtp auto [PERSON_NAME] [PERSON_NAME] [PERSON_NAME] [PERSON_NAME] [PERSON_NAME…" at bounding box center [660, 422] width 142 height 257
click at [639, 368] on div "Sylwia Święćkowska" at bounding box center [660, 352] width 142 height 31
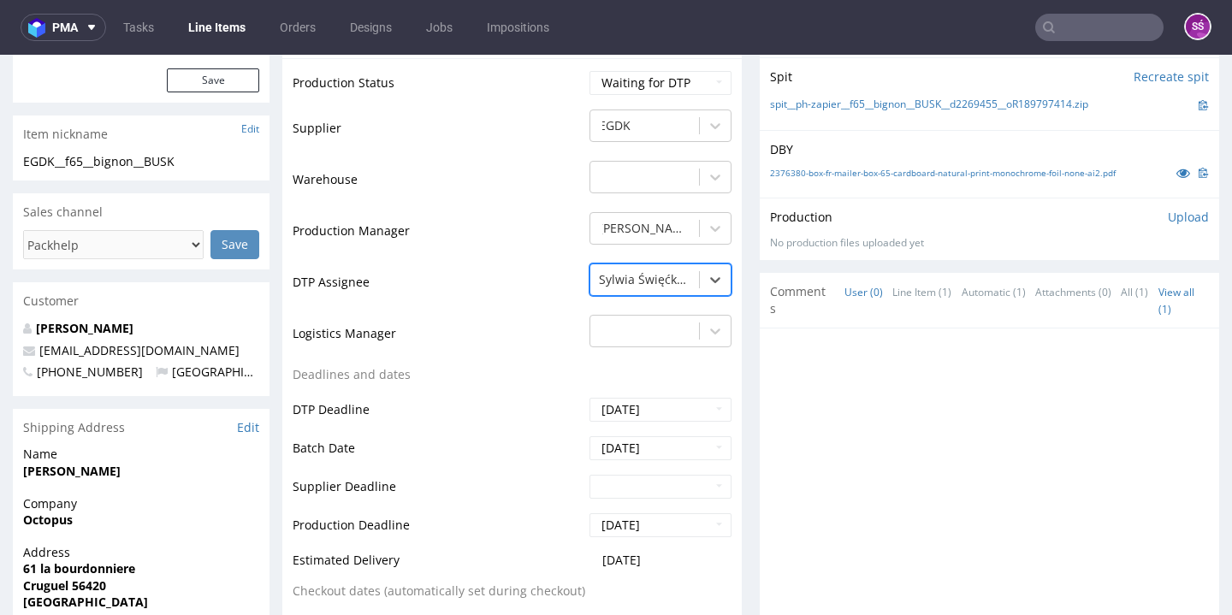
scroll to position [675, 0]
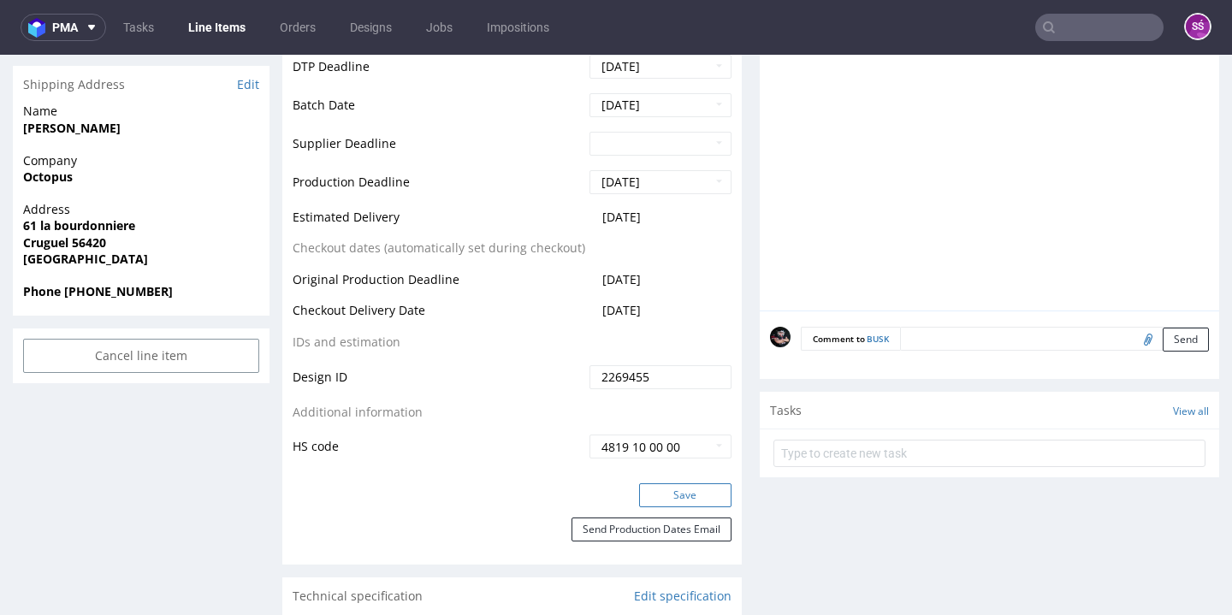
click at [667, 507] on button "Save" at bounding box center [685, 495] width 92 height 24
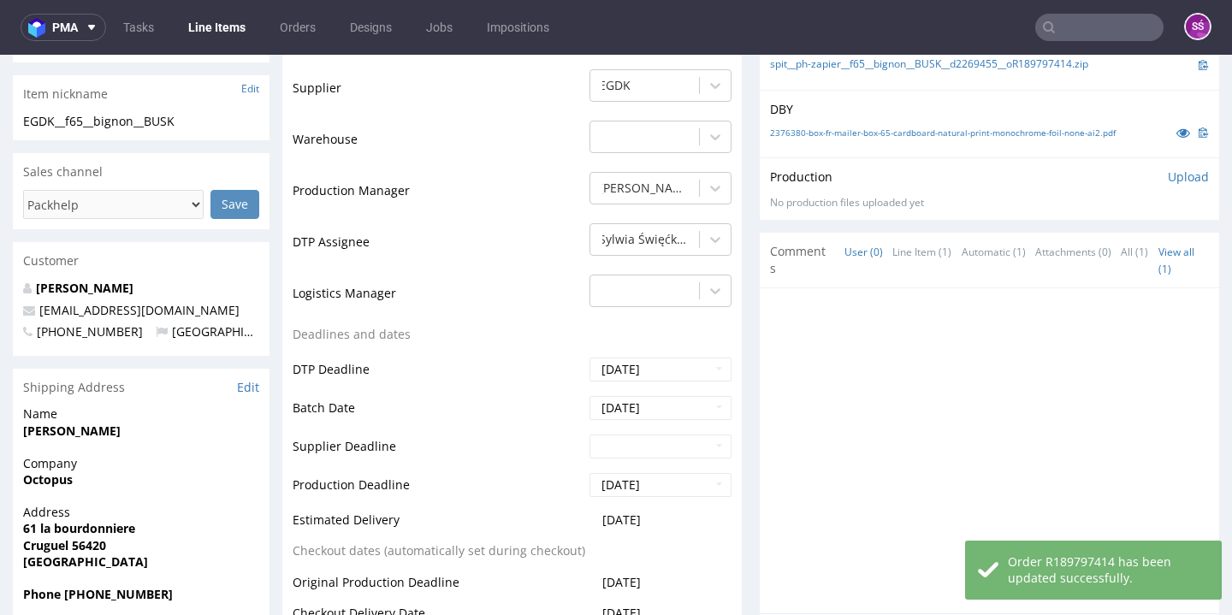
scroll to position [226, 0]
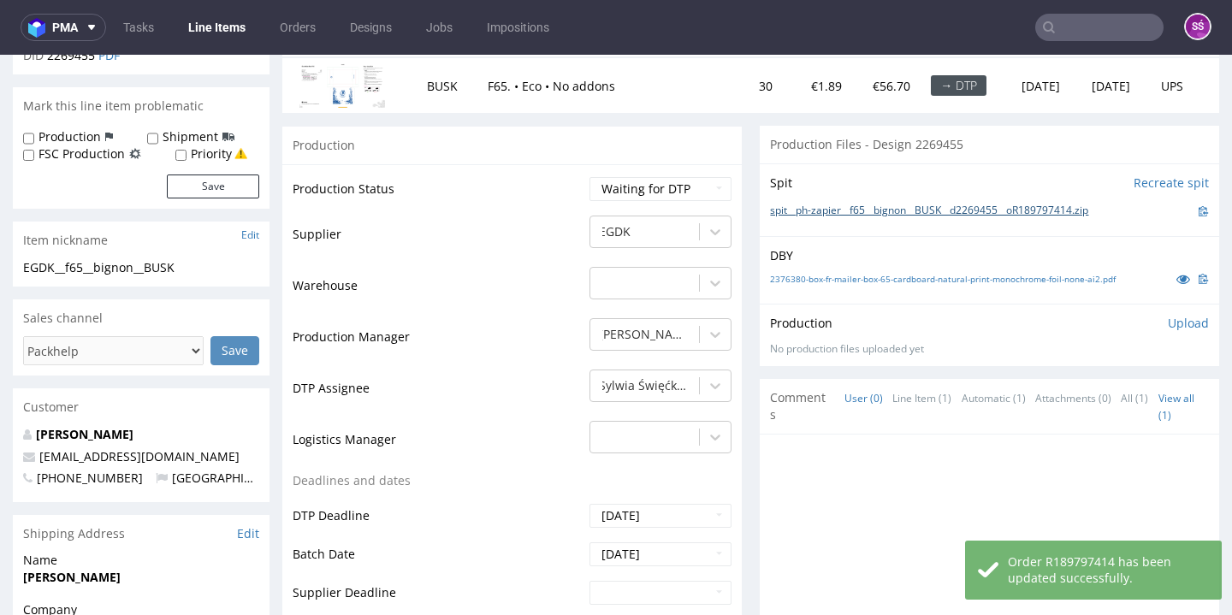
click at [854, 208] on link "spit__ph-zapier__f65__bignon__BUSK__d2269455__oR189797414.zip" at bounding box center [929, 211] width 318 height 15
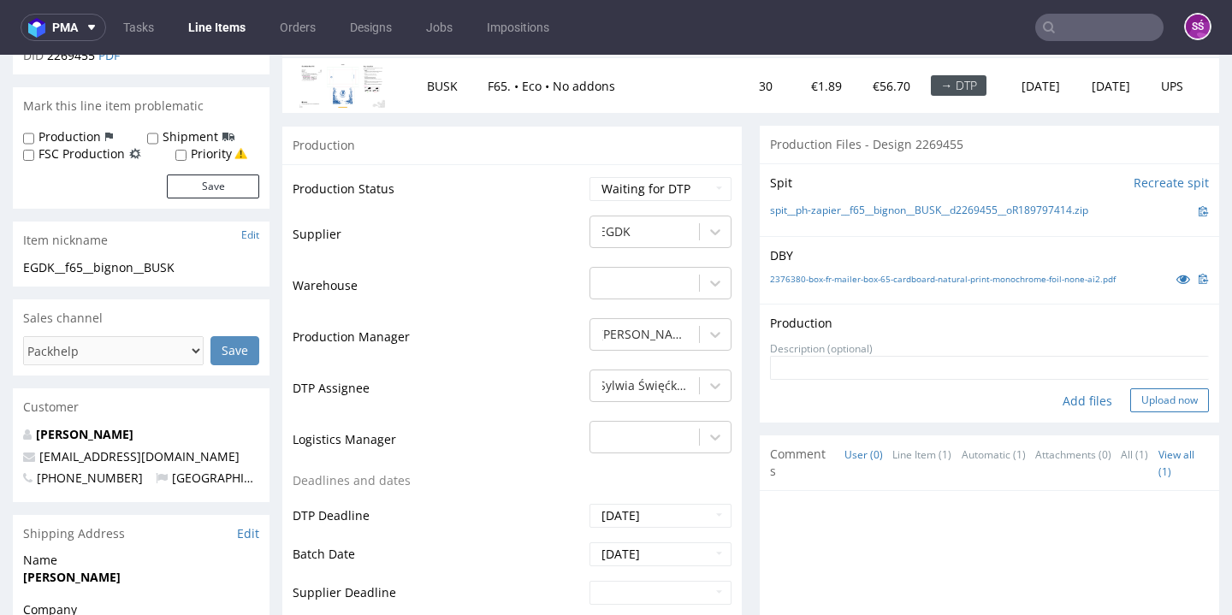
click at [1130, 400] on button "Upload now" at bounding box center [1169, 400] width 79 height 24
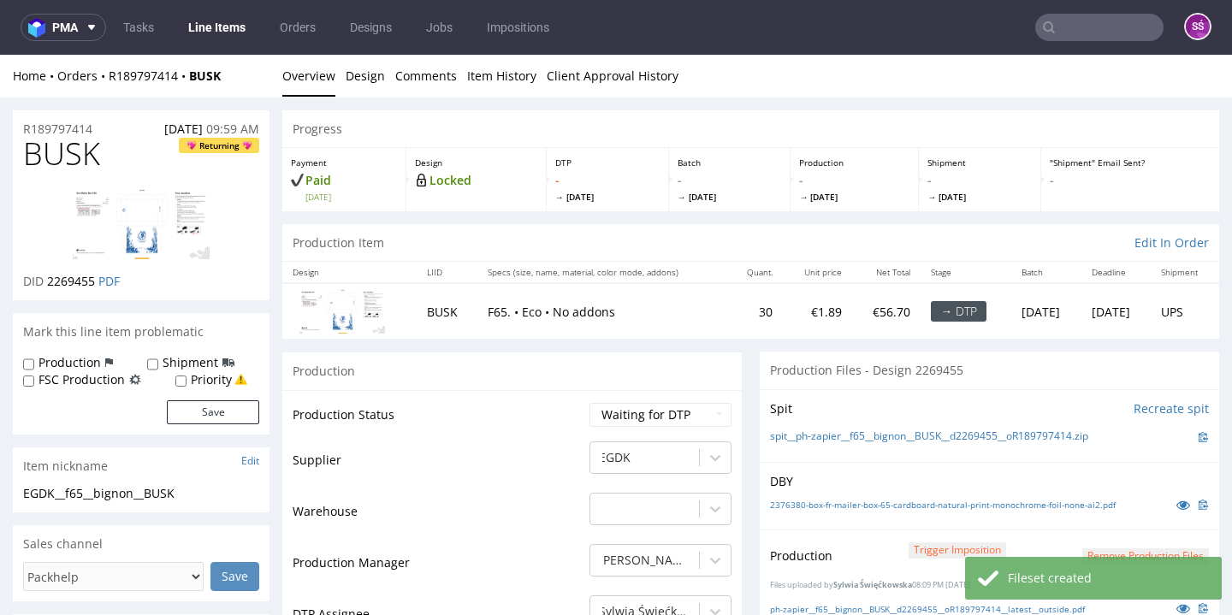
scroll to position [298, 0]
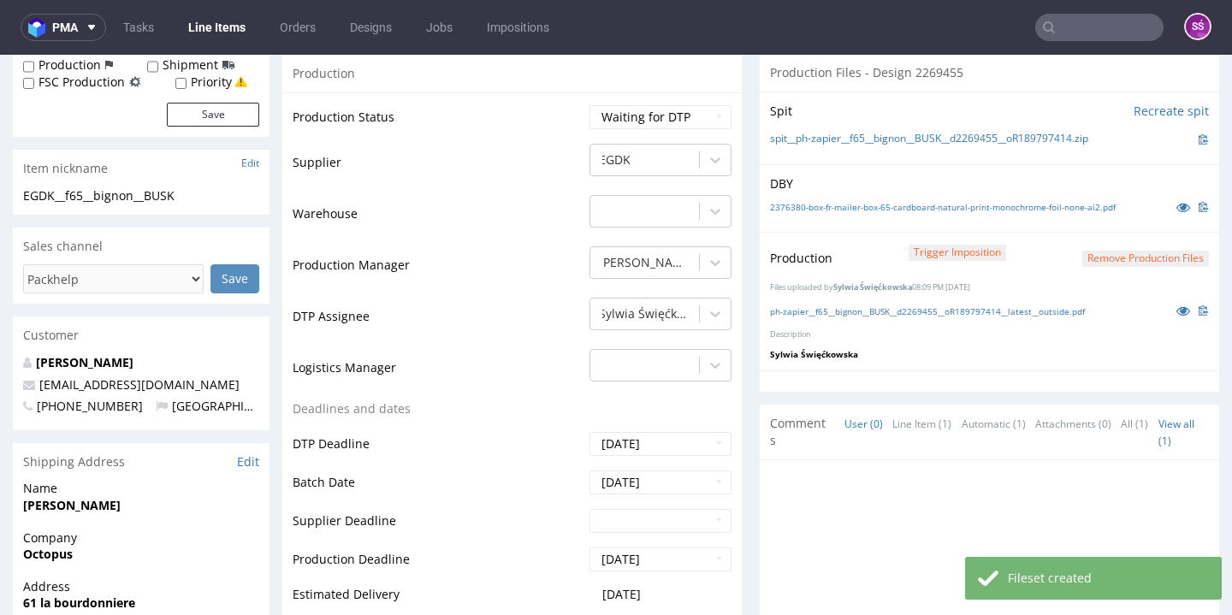
click at [663, 128] on td "Waiting for Artwork Waiting for Diecut Waiting for Mockup Waiting for DTP Waiti…" at bounding box center [658, 123] width 146 height 38
select select "dtp_production_ready"
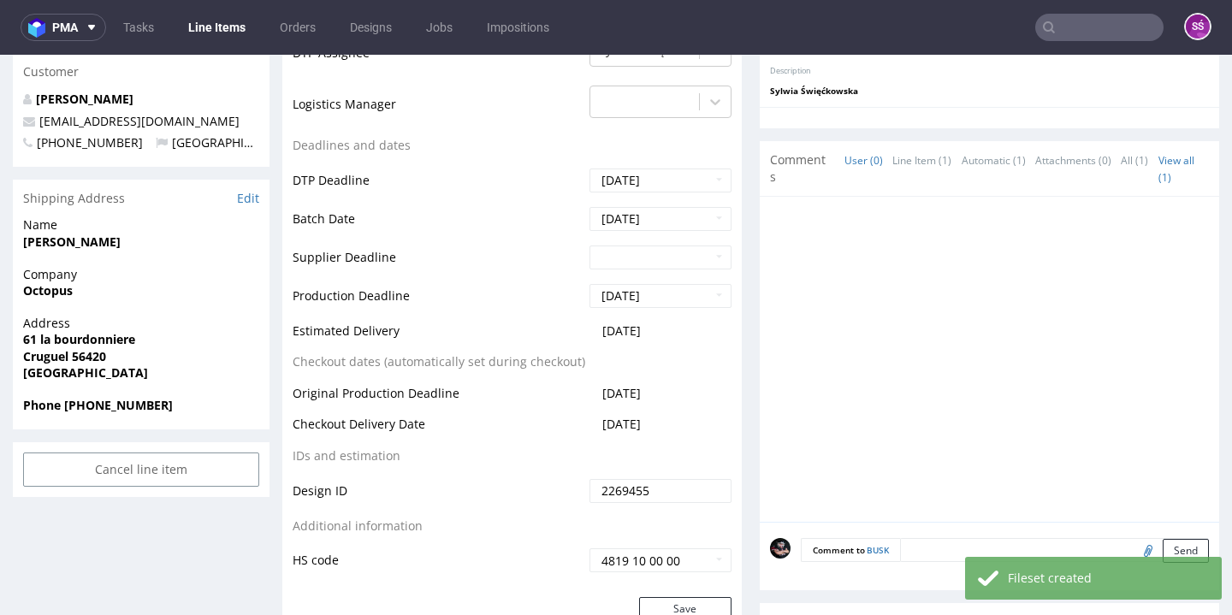
scroll to position [591, 0]
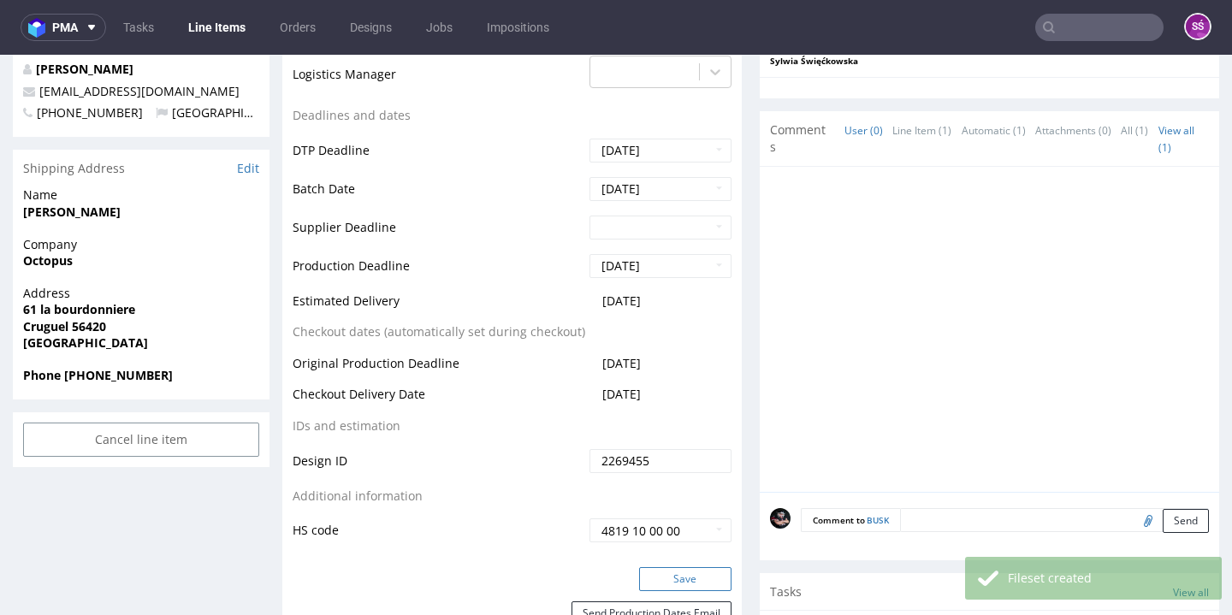
click at [662, 571] on button "Save" at bounding box center [685, 579] width 92 height 24
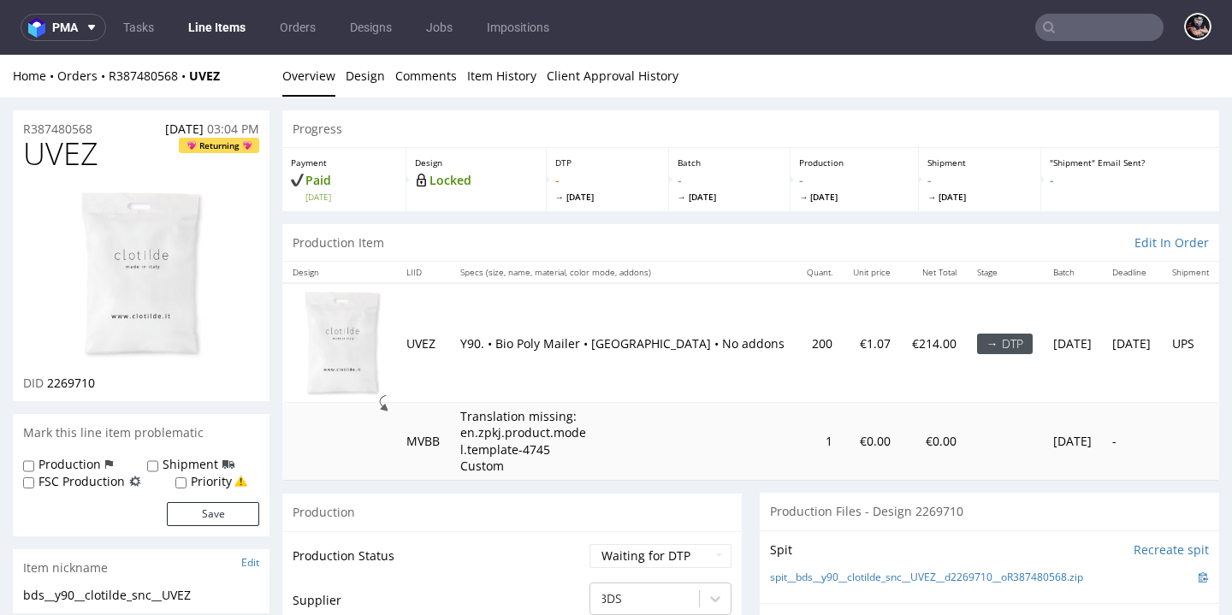
click at [71, 148] on span "UVEZ" at bounding box center [60, 154] width 75 height 34
copy span "UVEZ"
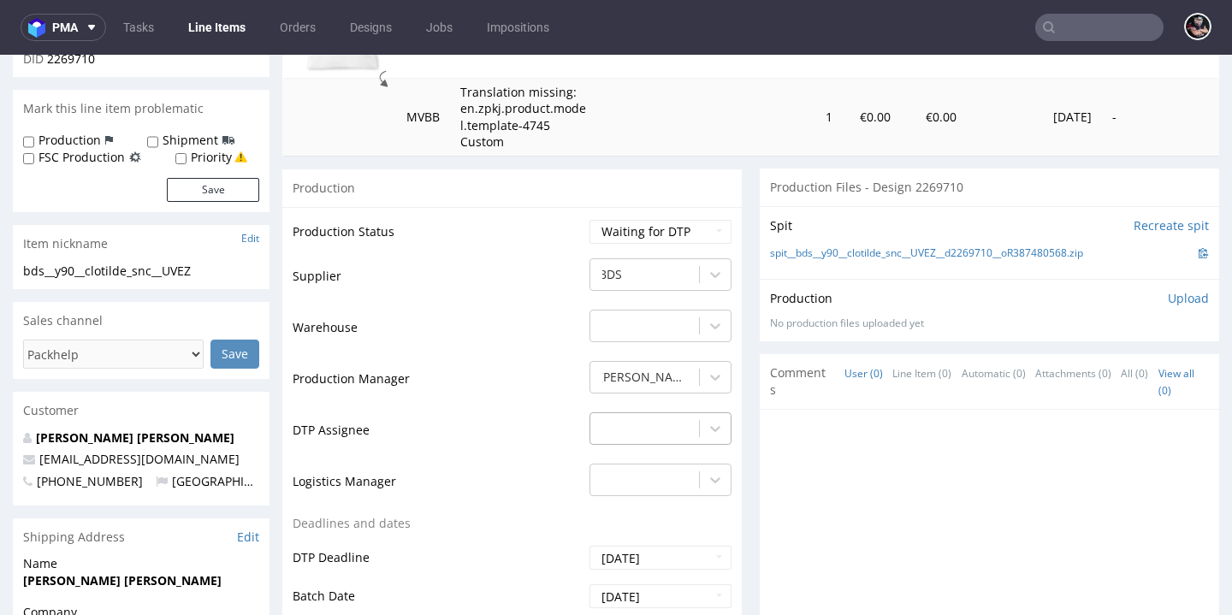
click at [651, 430] on div "-" at bounding box center [660, 424] width 142 height 24
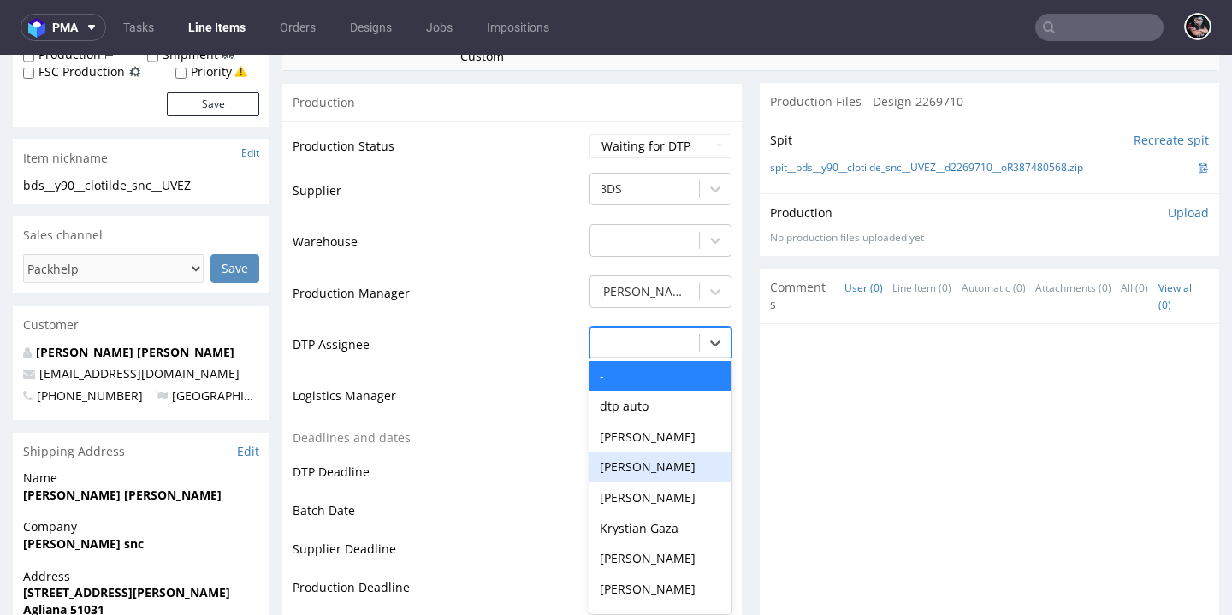
scroll to position [571, 0]
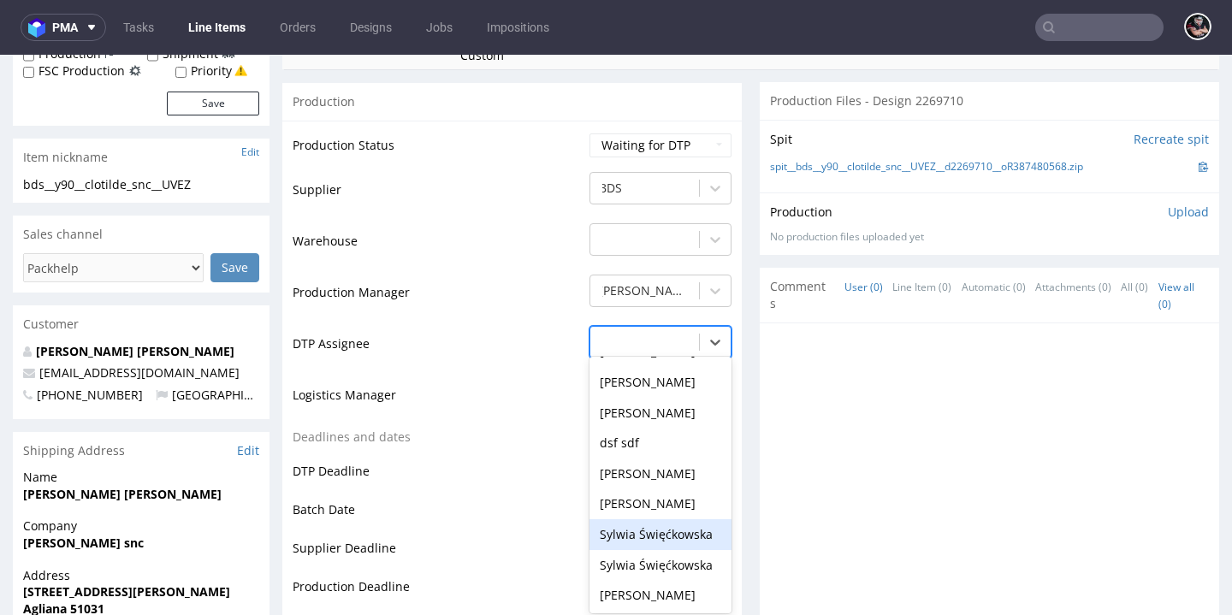
click at [638, 519] on div "Sylwia Święćkowska" at bounding box center [660, 534] width 142 height 31
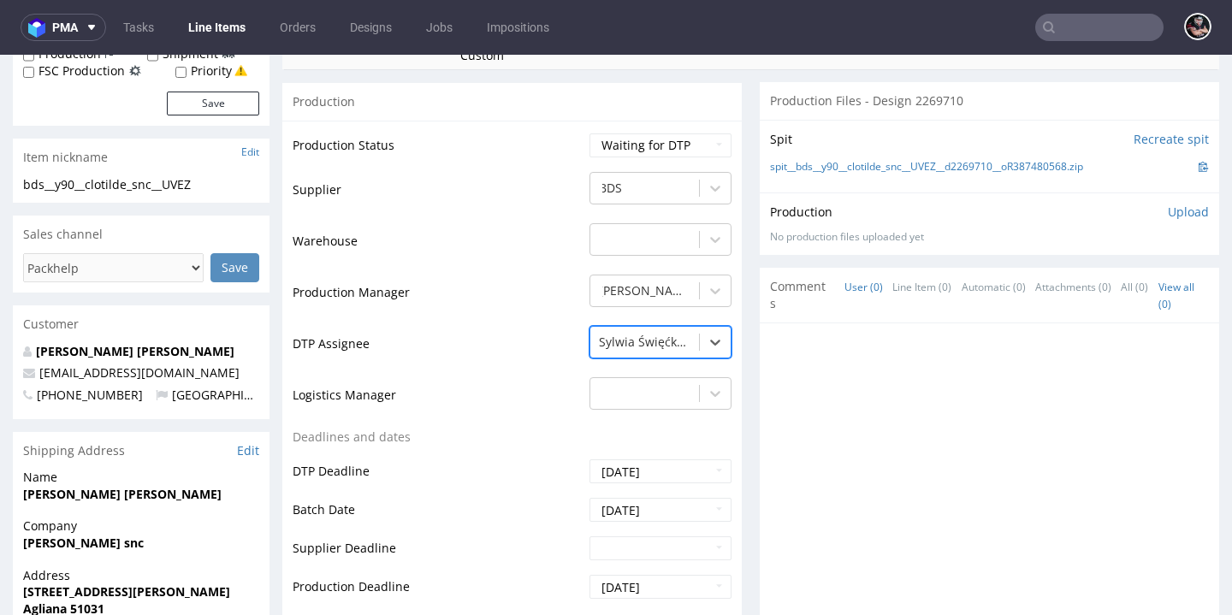
scroll to position [727, 0]
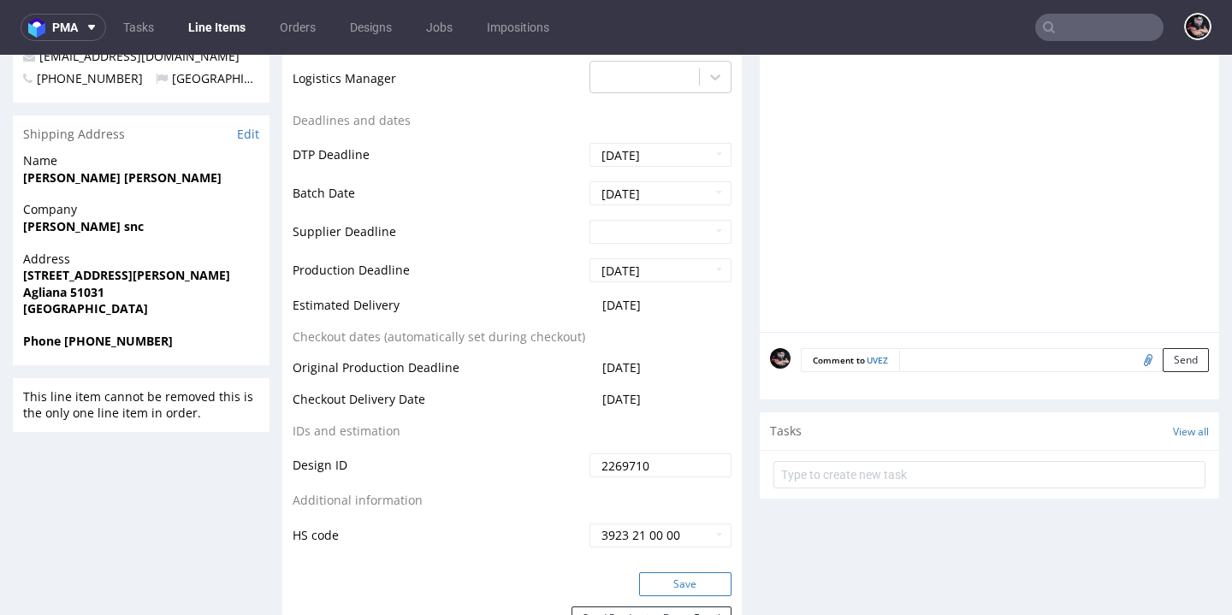
click at [678, 572] on button "Save" at bounding box center [685, 584] width 92 height 24
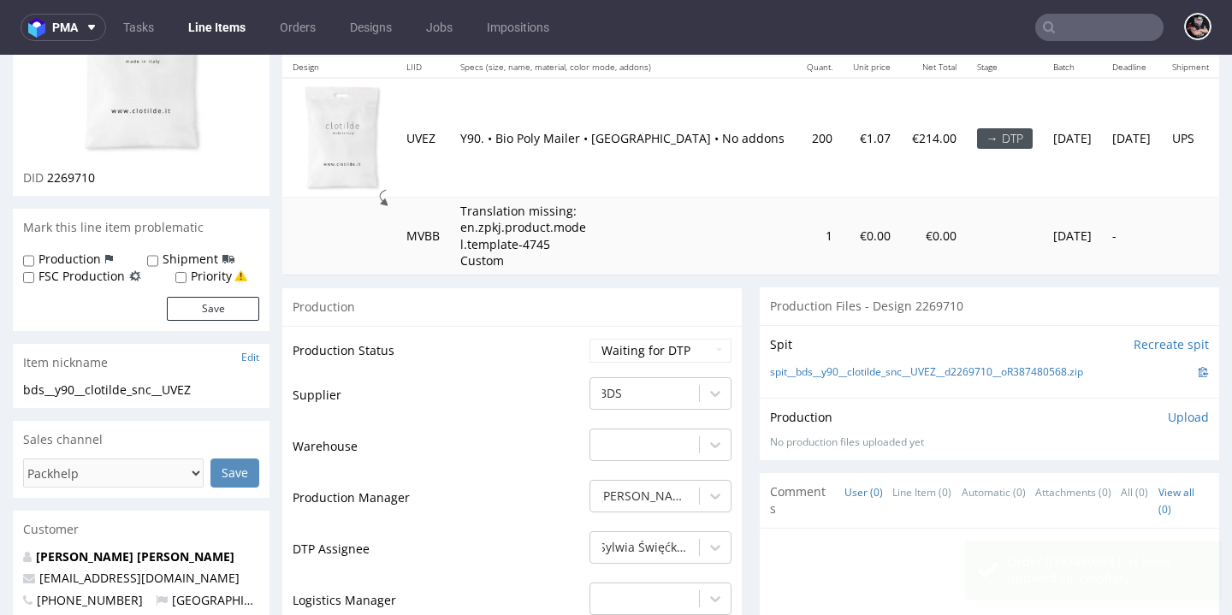
scroll to position [0, 0]
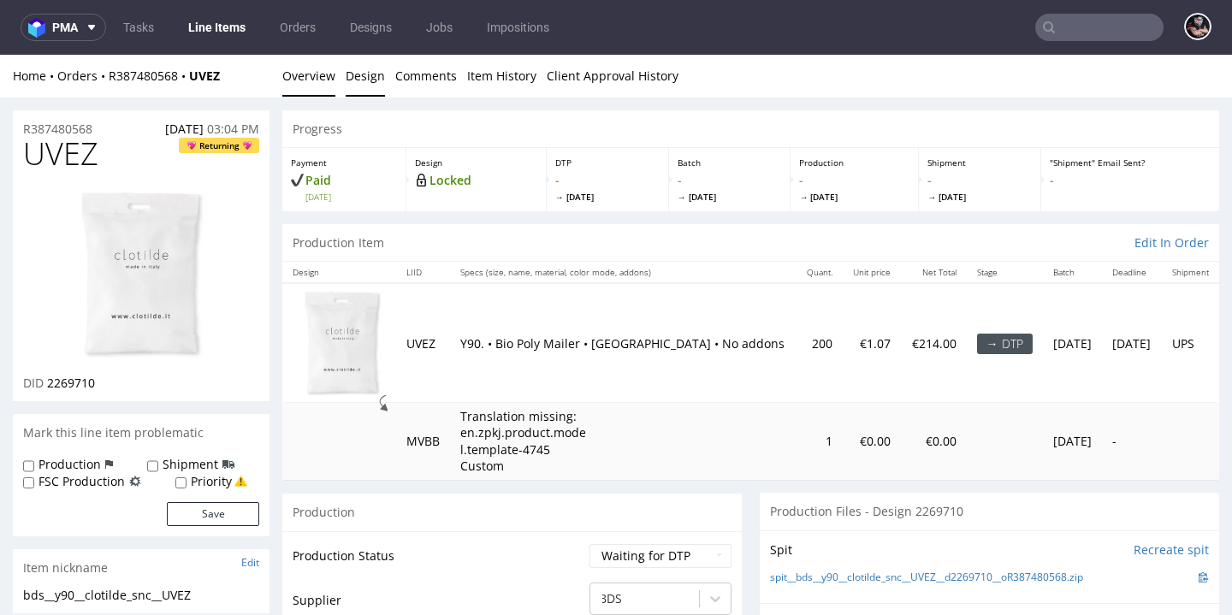
click at [372, 77] on link "Design" at bounding box center [365, 76] width 39 height 42
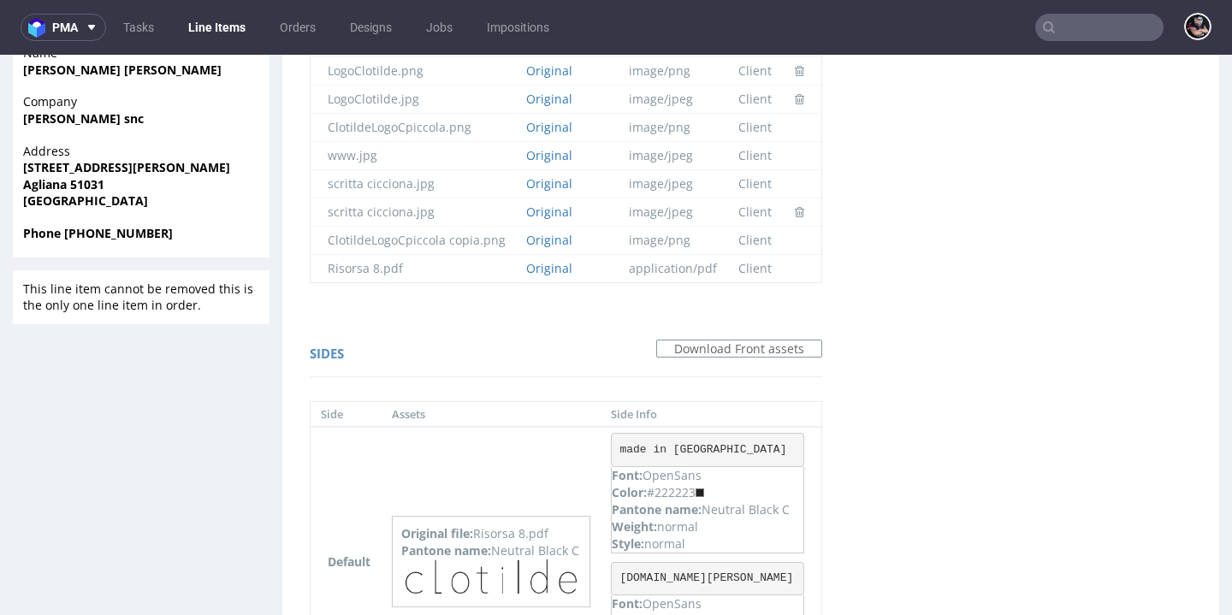
scroll to position [1004, 0]
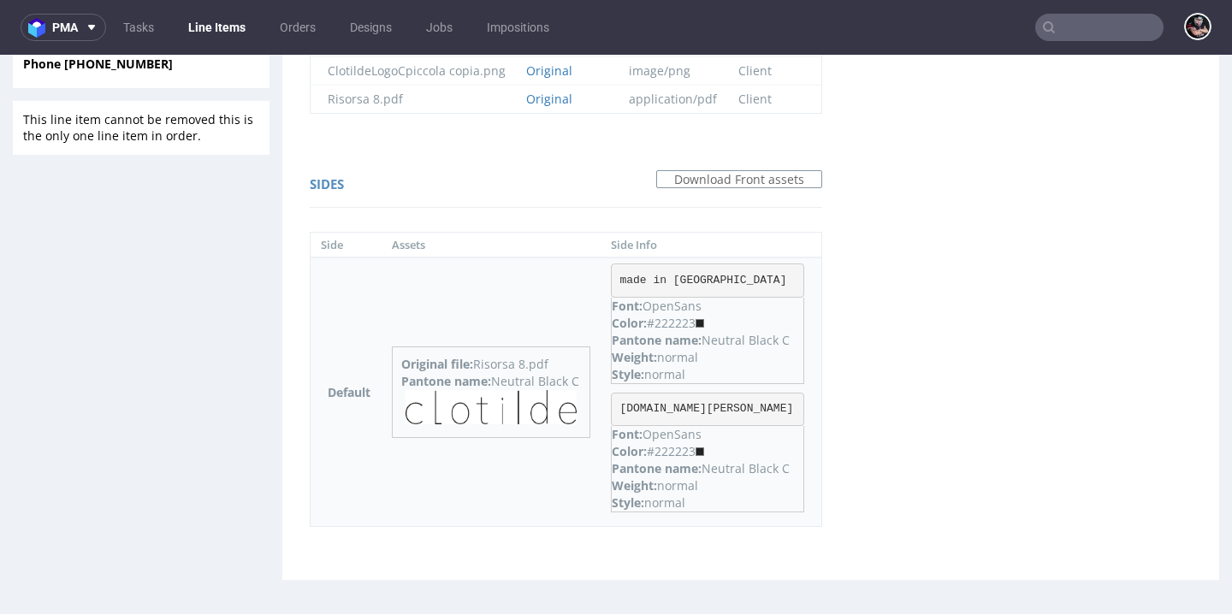
drag, startPoint x: 711, startPoint y: 340, endPoint x: 799, endPoint y: 340, distance: 88.1
click at [799, 340] on td "made in italy Font: OpenSans Color: #222223 Pantone name: Neutral Black C Weigh…" at bounding box center [711, 392] width 221 height 269
copy div "Neutral Black C"
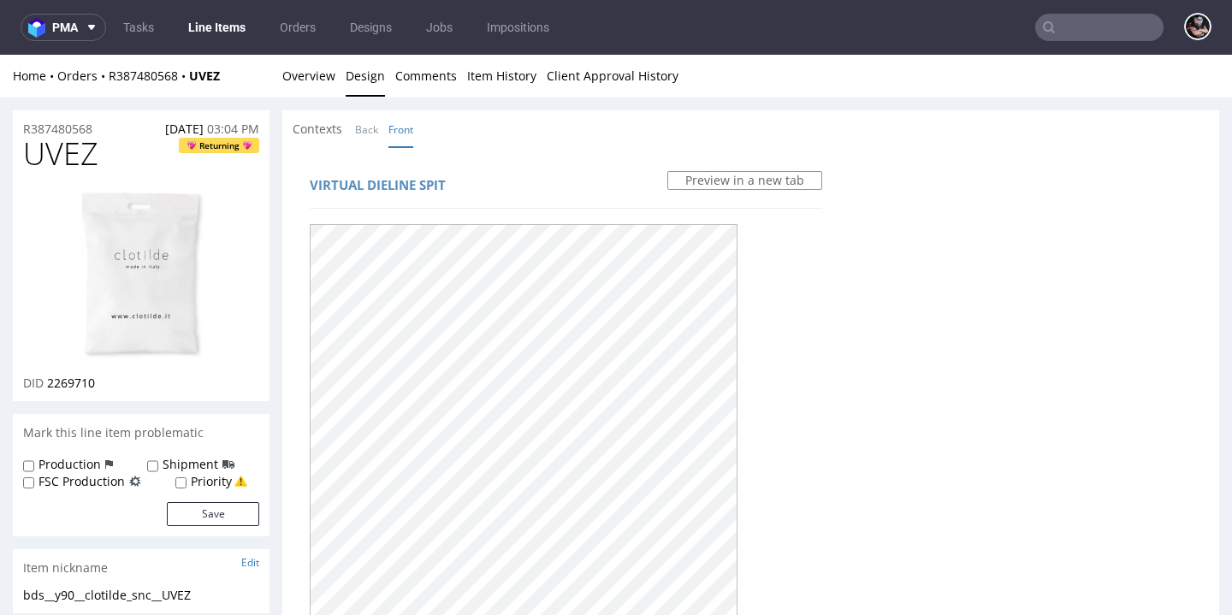
click at [68, 157] on span "UVEZ" at bounding box center [60, 154] width 75 height 34
copy span "UVEZ"
click at [322, 83] on link "Overview" at bounding box center [308, 76] width 53 height 42
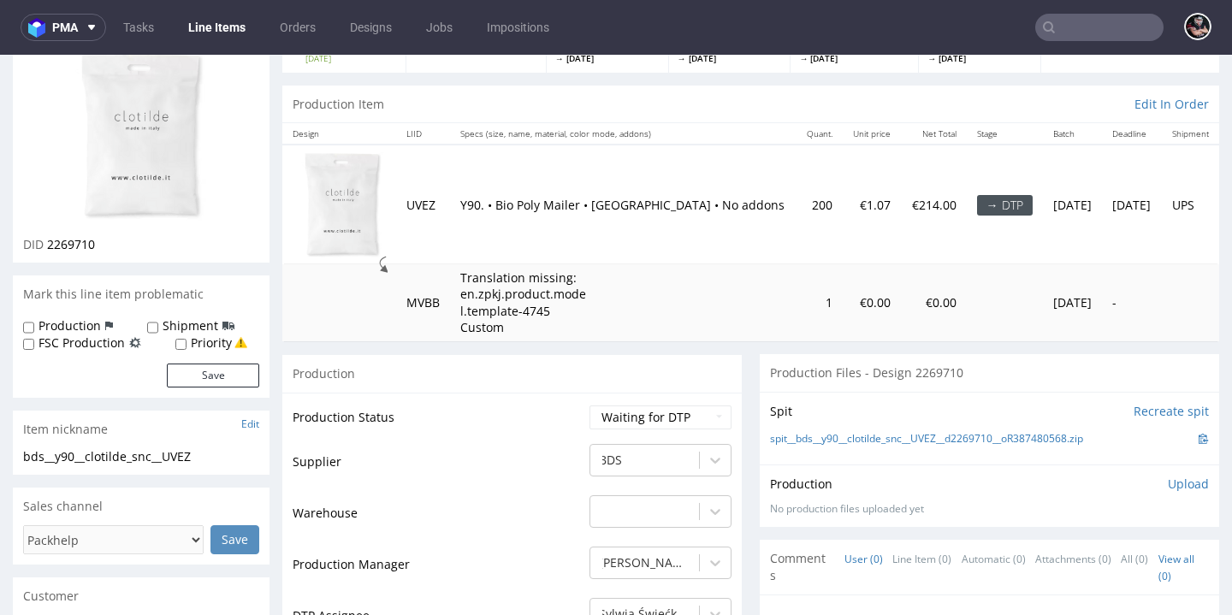
scroll to position [299, 0]
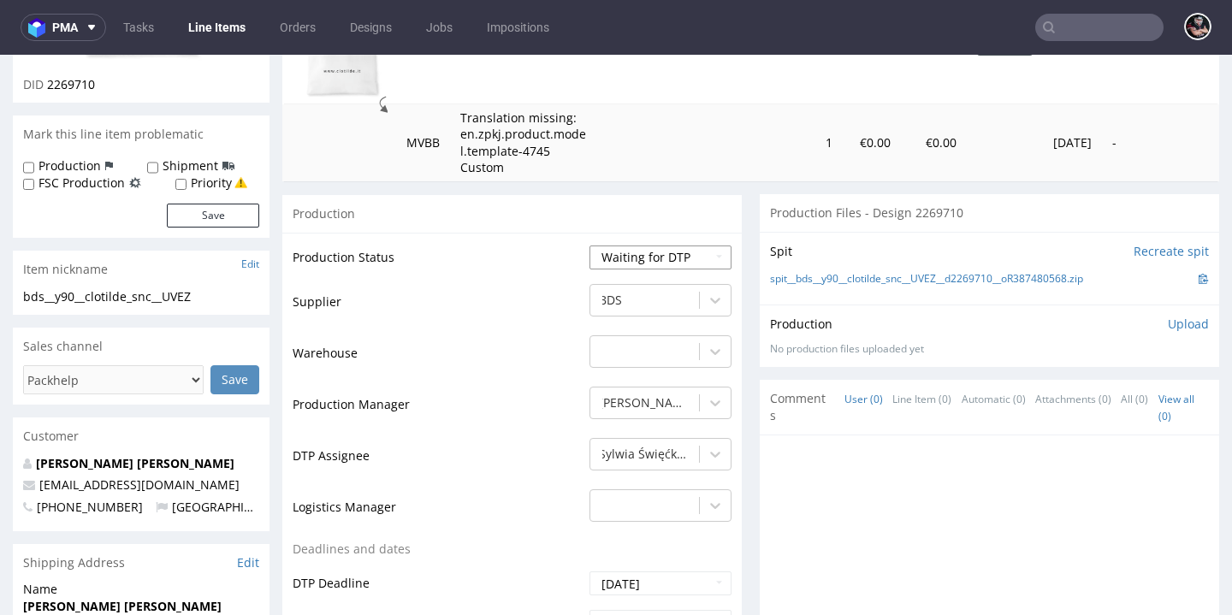
select select "dtp_production_ready"
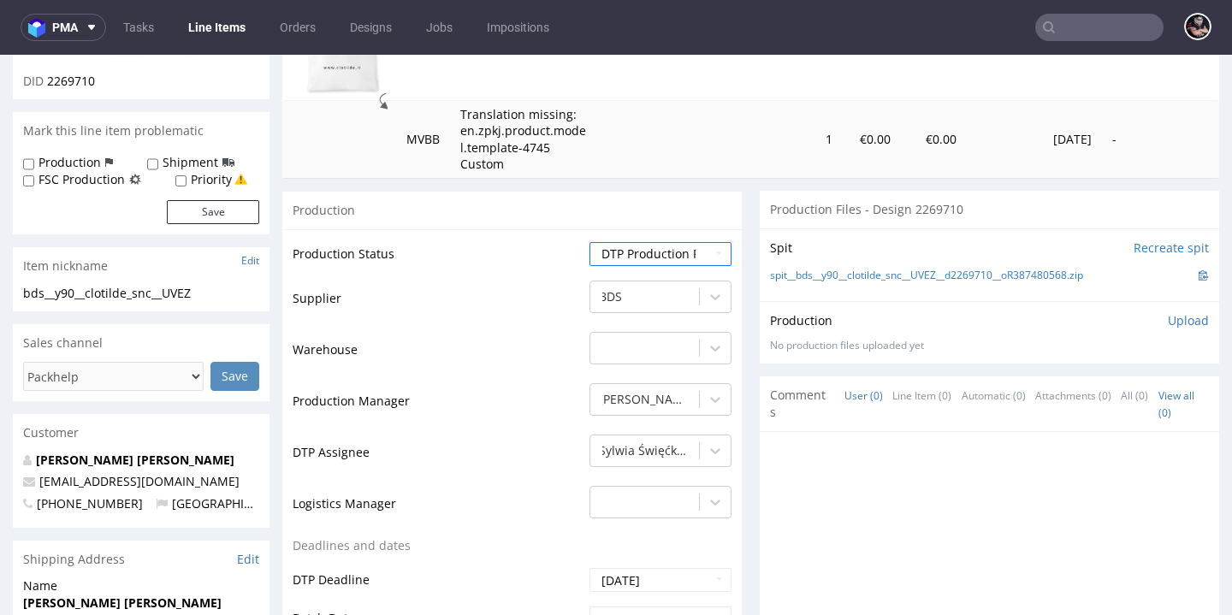
scroll to position [971, 0]
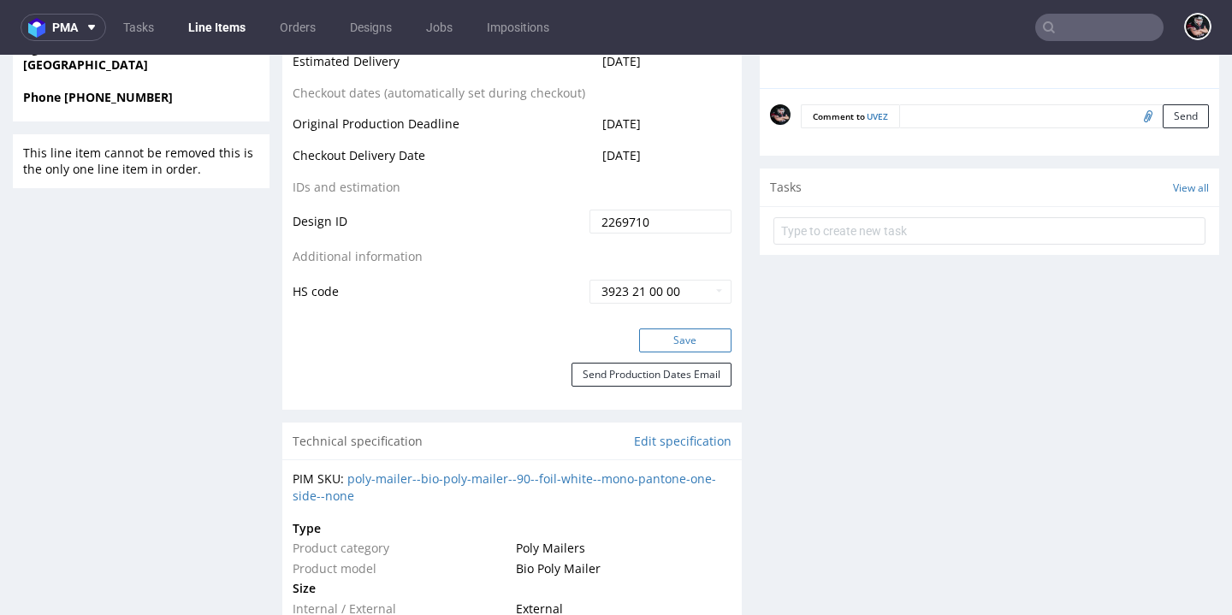
click at [690, 338] on button "Save" at bounding box center [685, 341] width 92 height 24
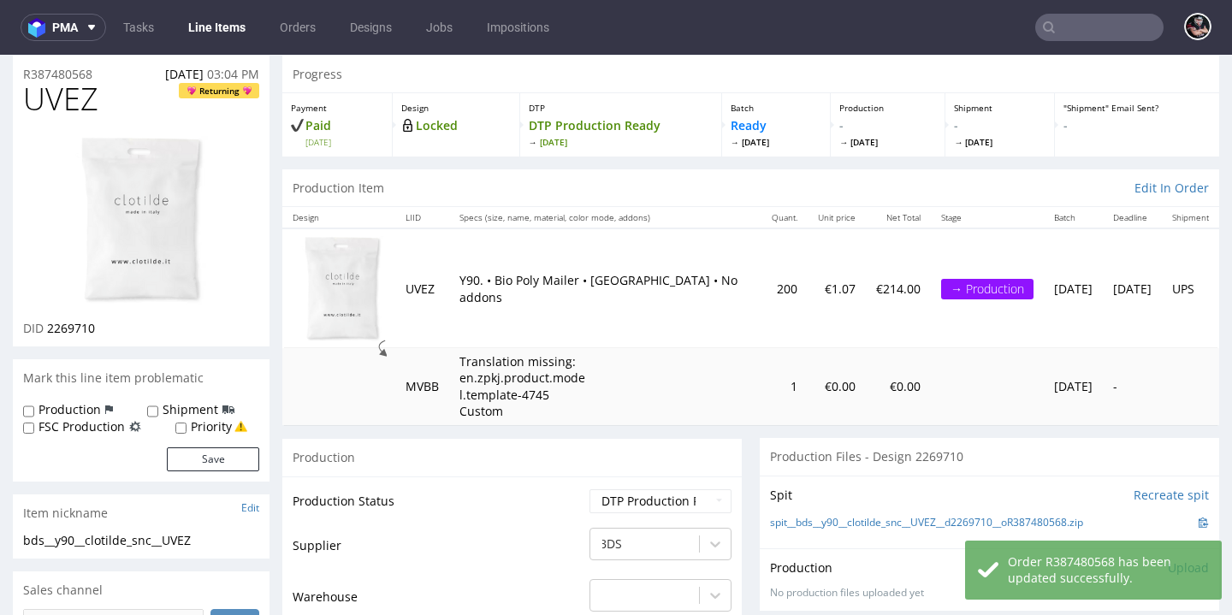
scroll to position [170, 0]
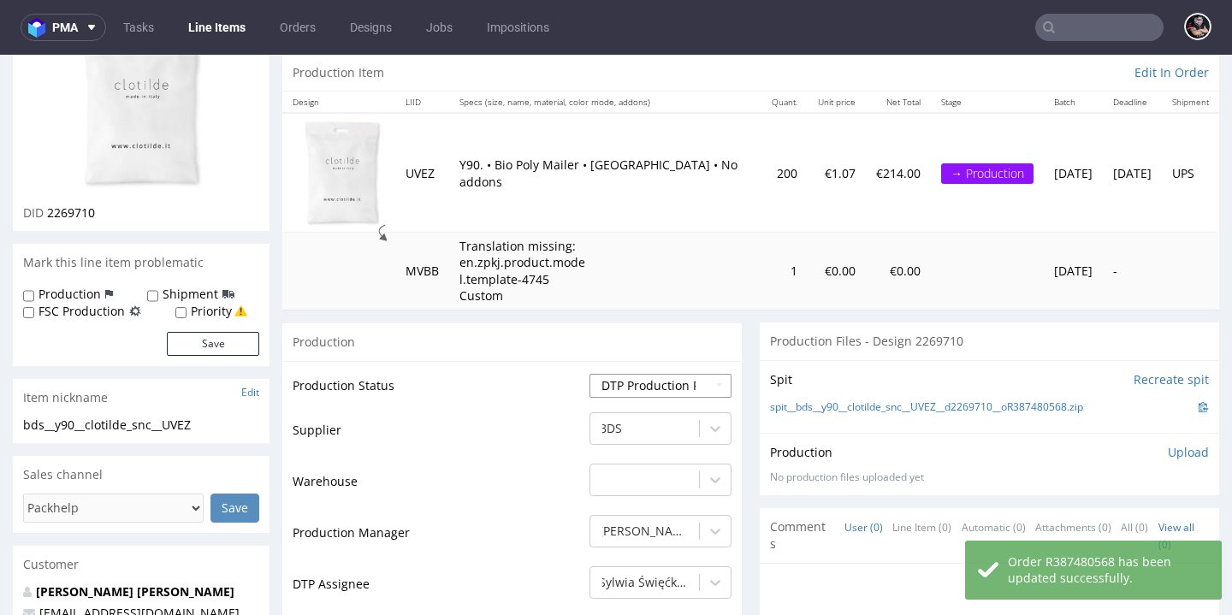
select select "dtp_in_process"
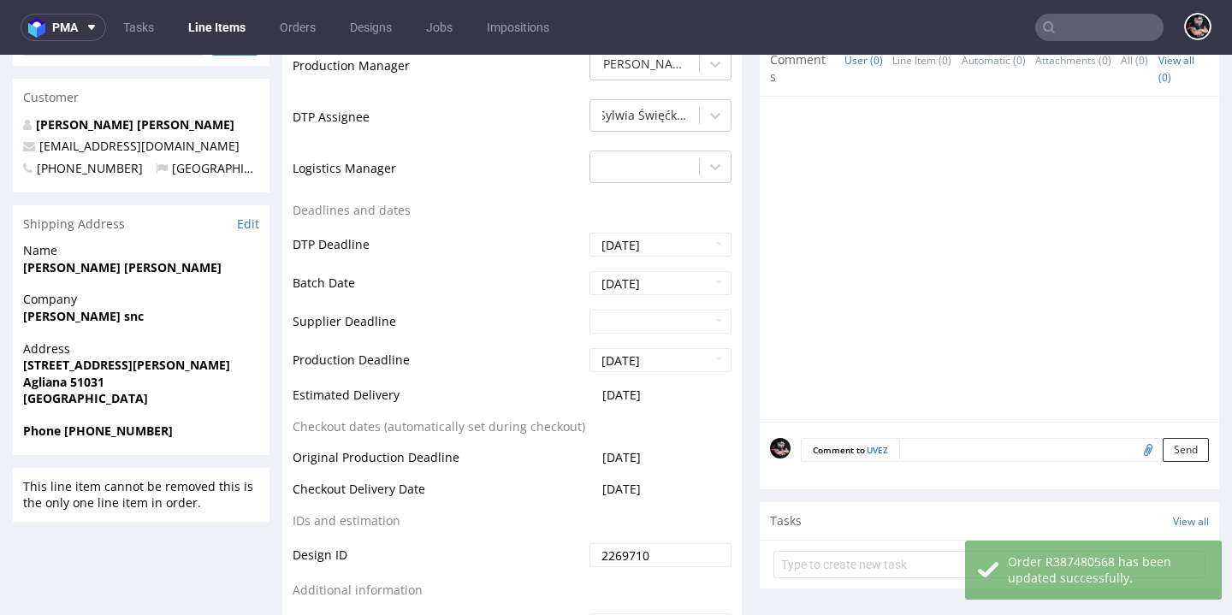
scroll to position [800, 0]
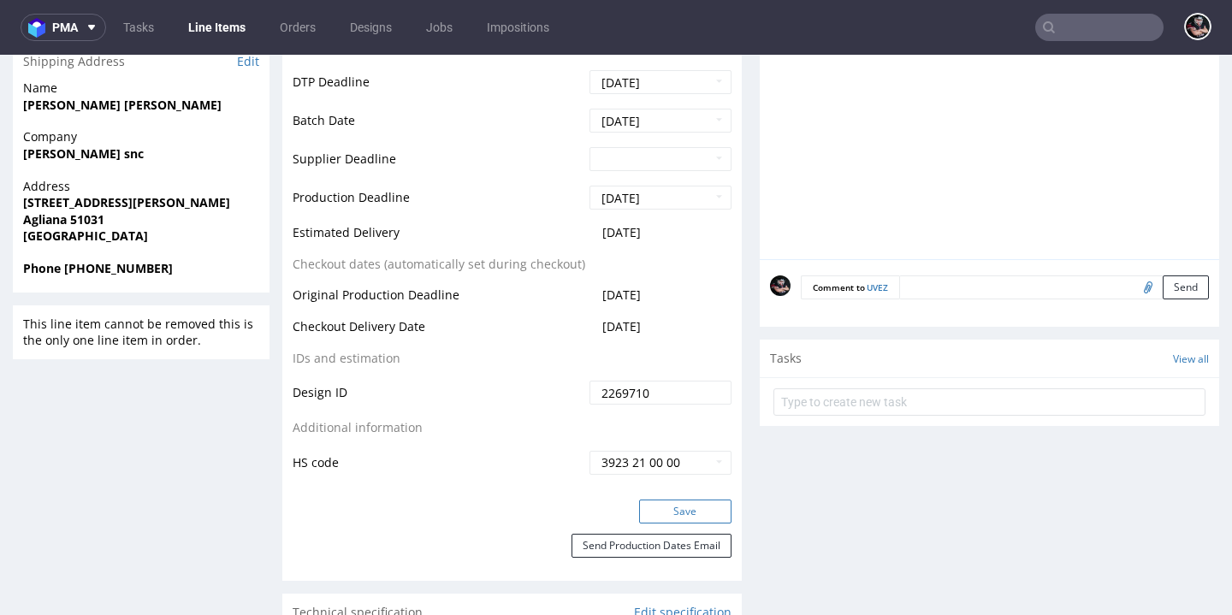
click at [684, 500] on button "Save" at bounding box center [685, 512] width 92 height 24
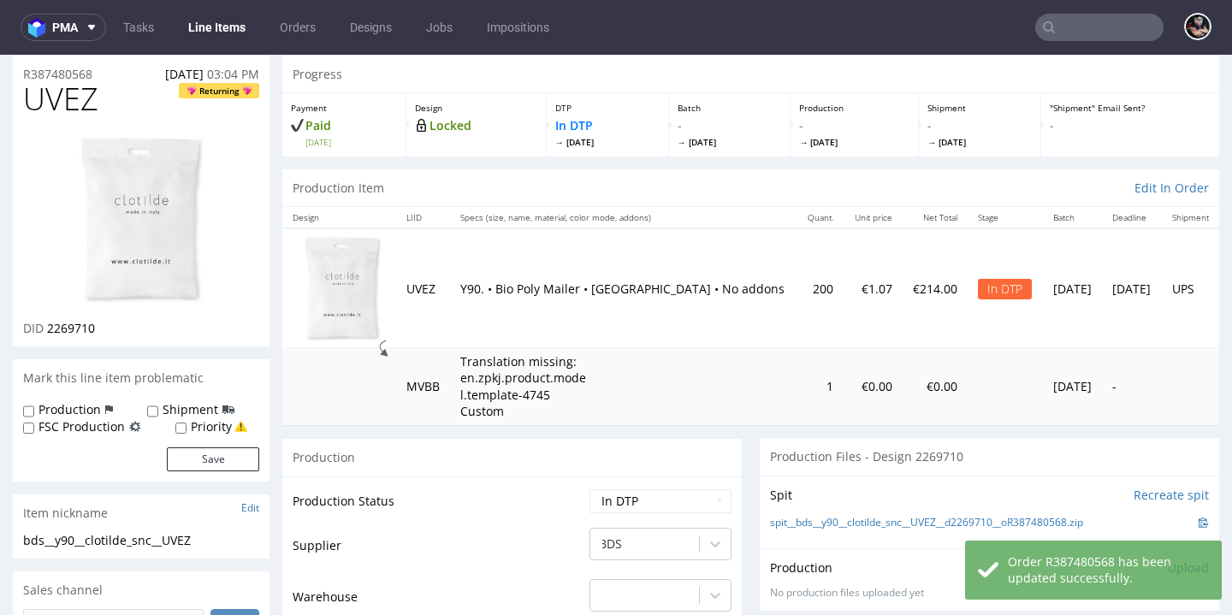
scroll to position [370, 0]
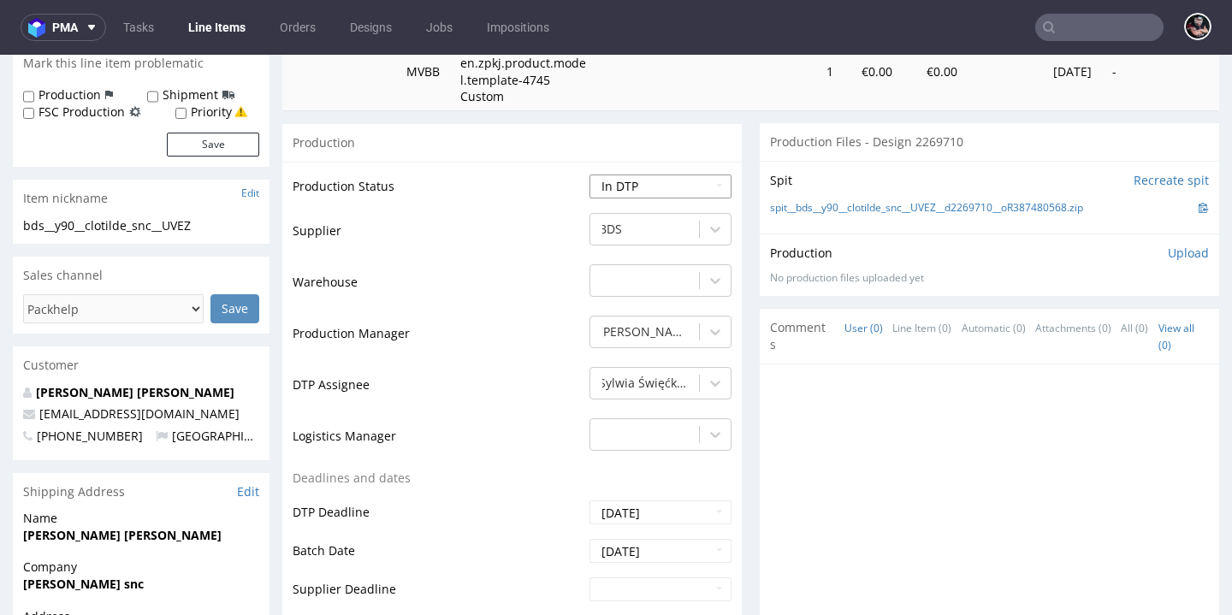
select select "dtp_production_ready"
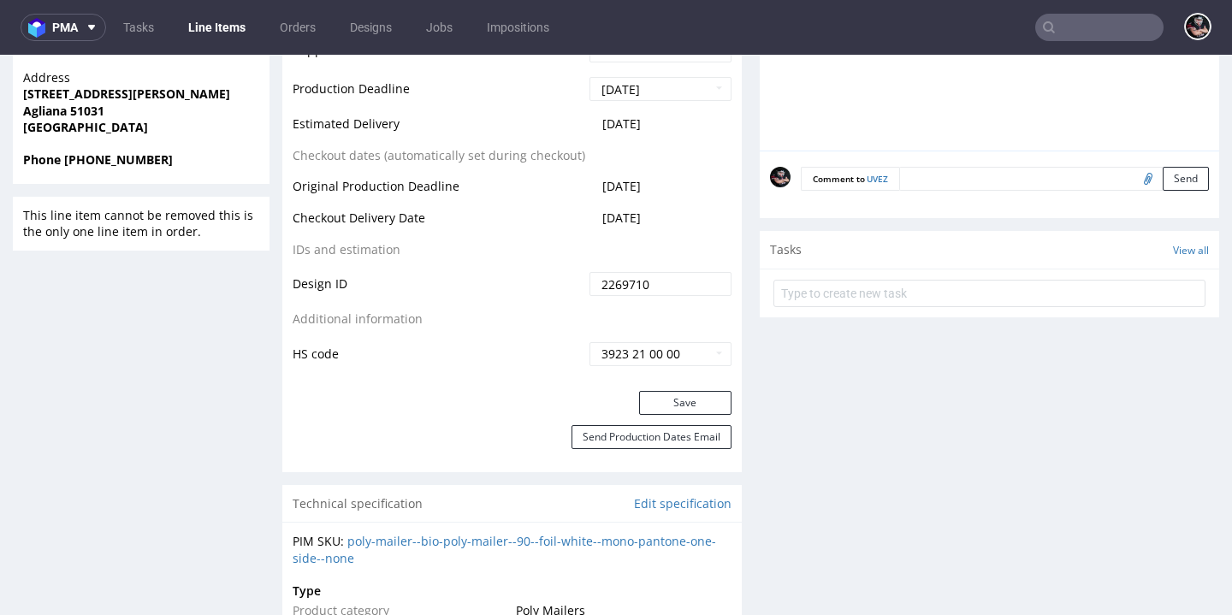
scroll to position [1138, 0]
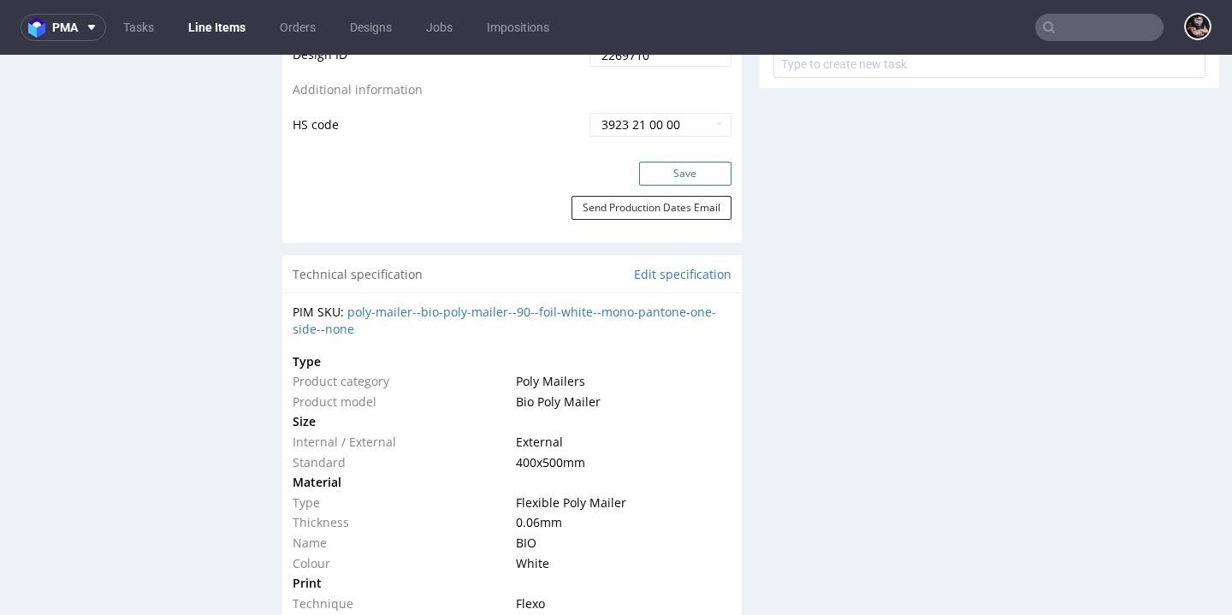
click at [667, 173] on button "Save" at bounding box center [685, 174] width 92 height 24
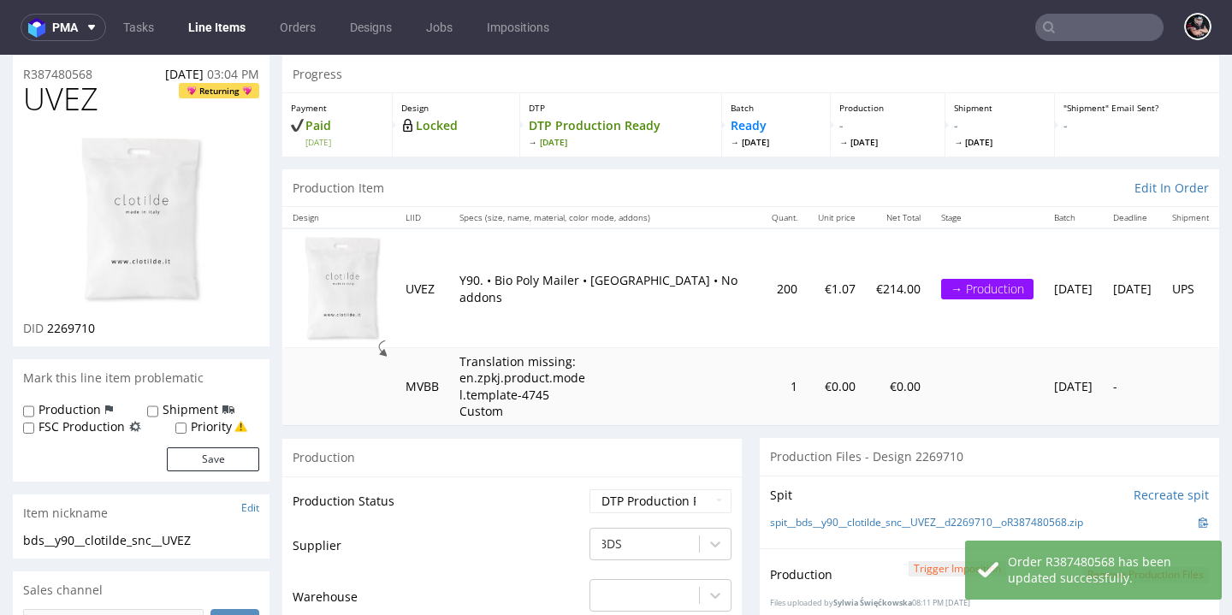
scroll to position [0, 0]
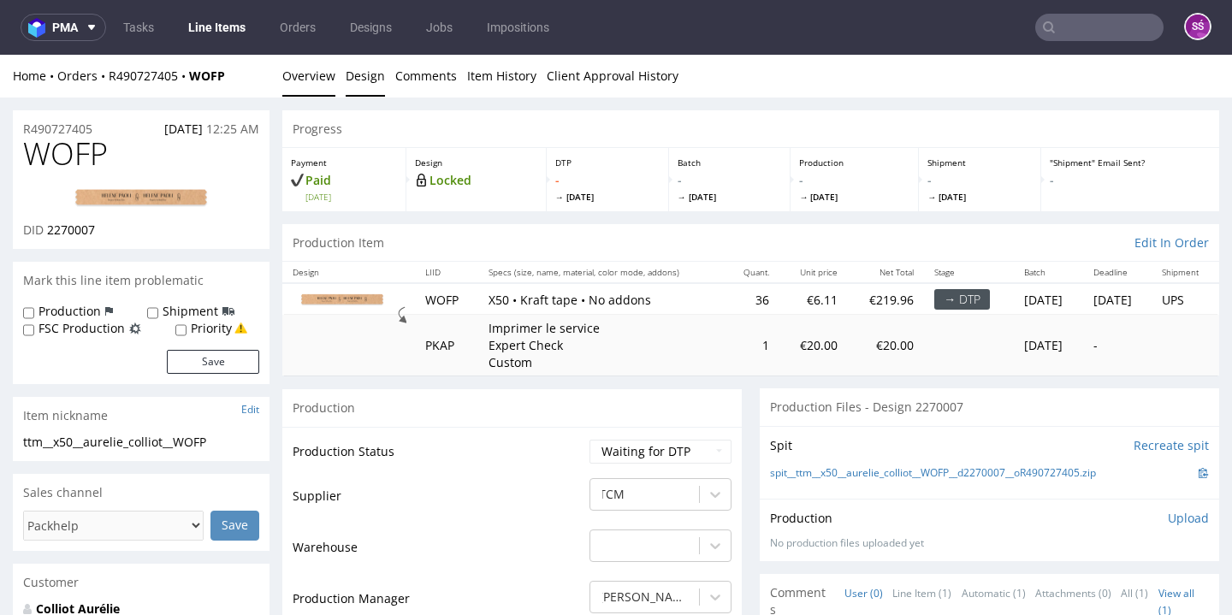
click at [357, 91] on link "Design" at bounding box center [365, 76] width 39 height 42
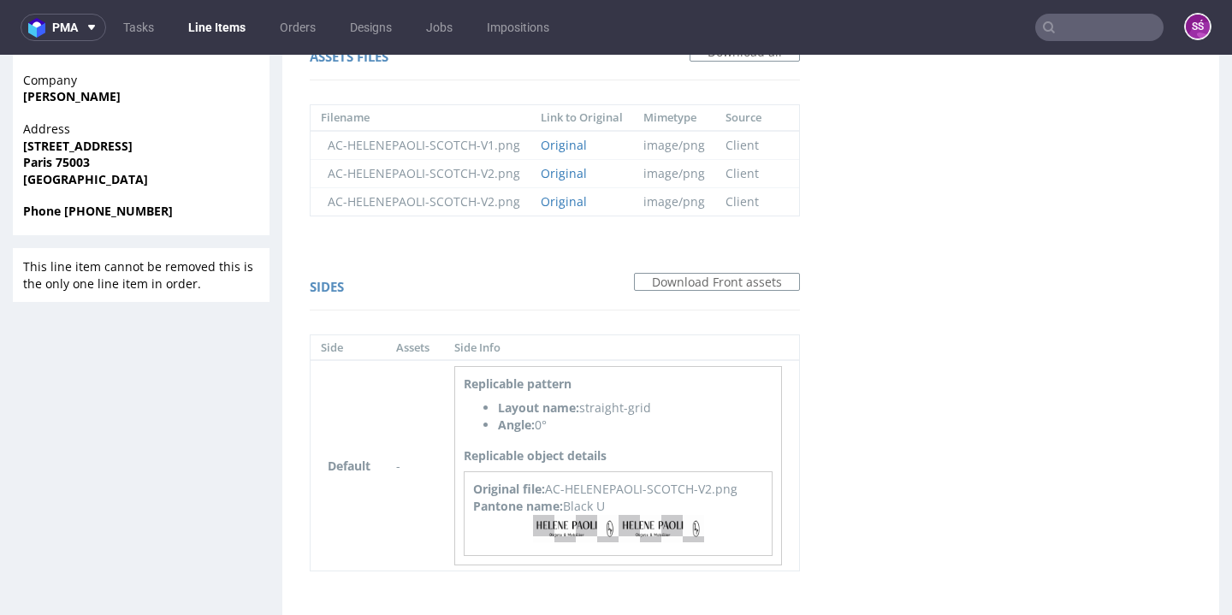
scroll to position [745, 0]
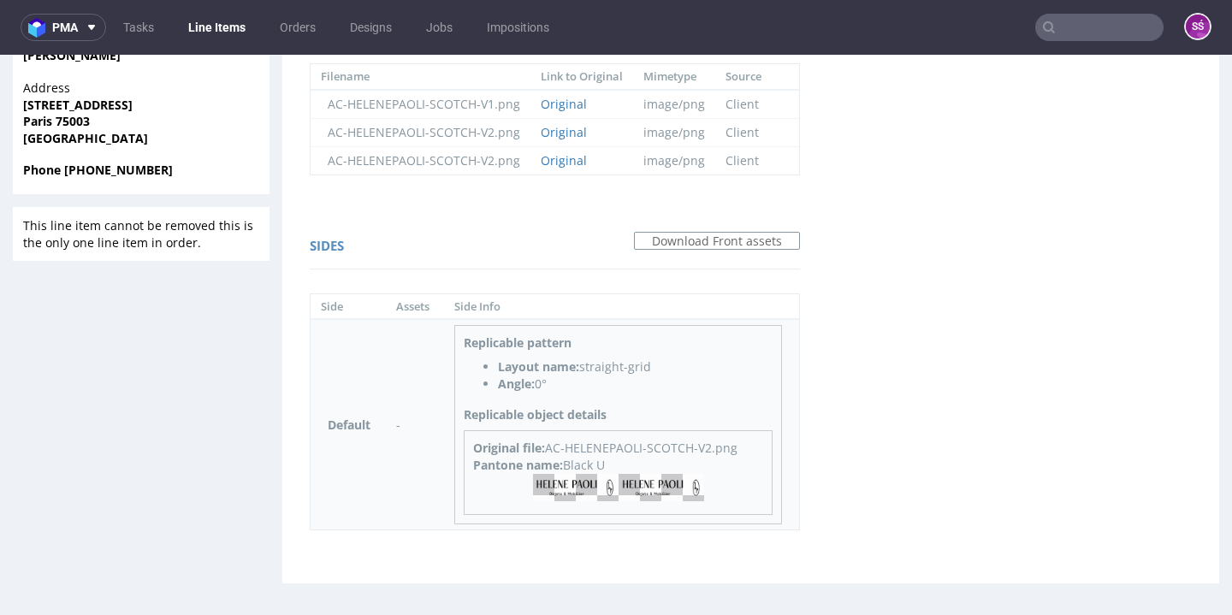
click at [669, 485] on img at bounding box center [618, 487] width 171 height 27
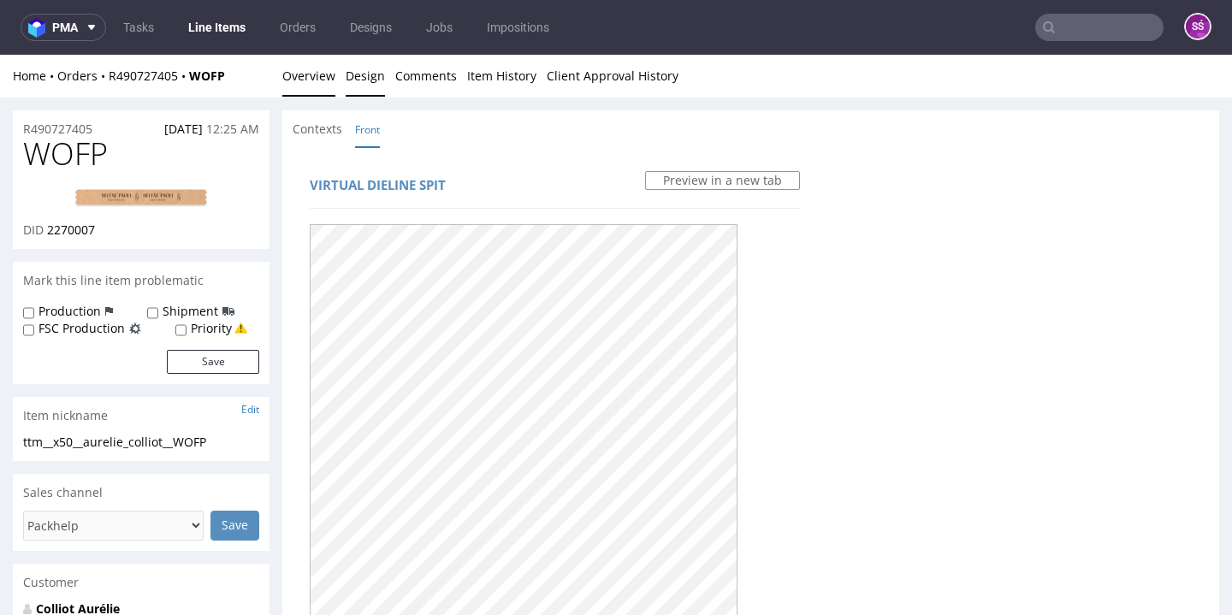
click at [295, 82] on link "Overview" at bounding box center [308, 76] width 53 height 42
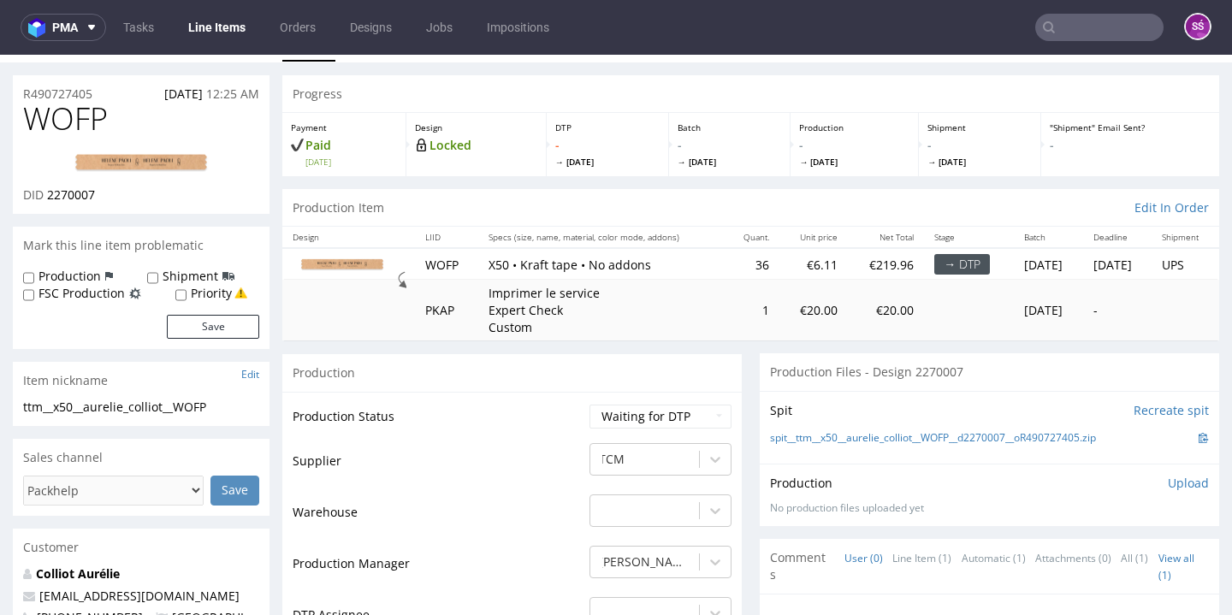
scroll to position [183, 0]
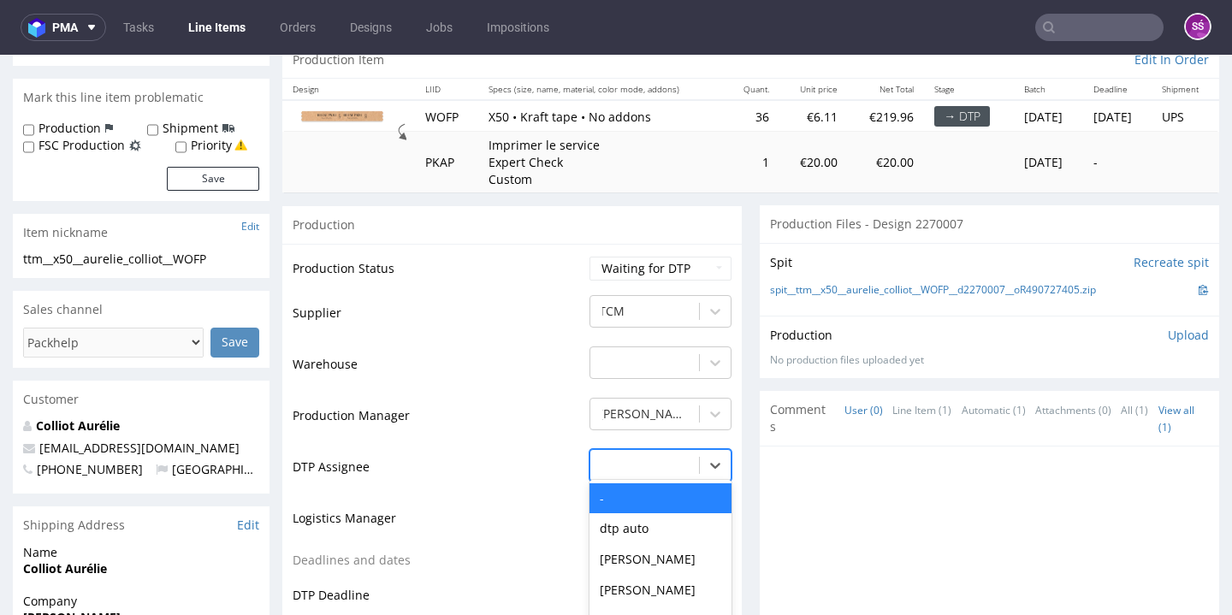
click at [669, 473] on div "- selected, 1 of 31. 31 results available. Use Up and Down to choose options, p…" at bounding box center [660, 461] width 142 height 24
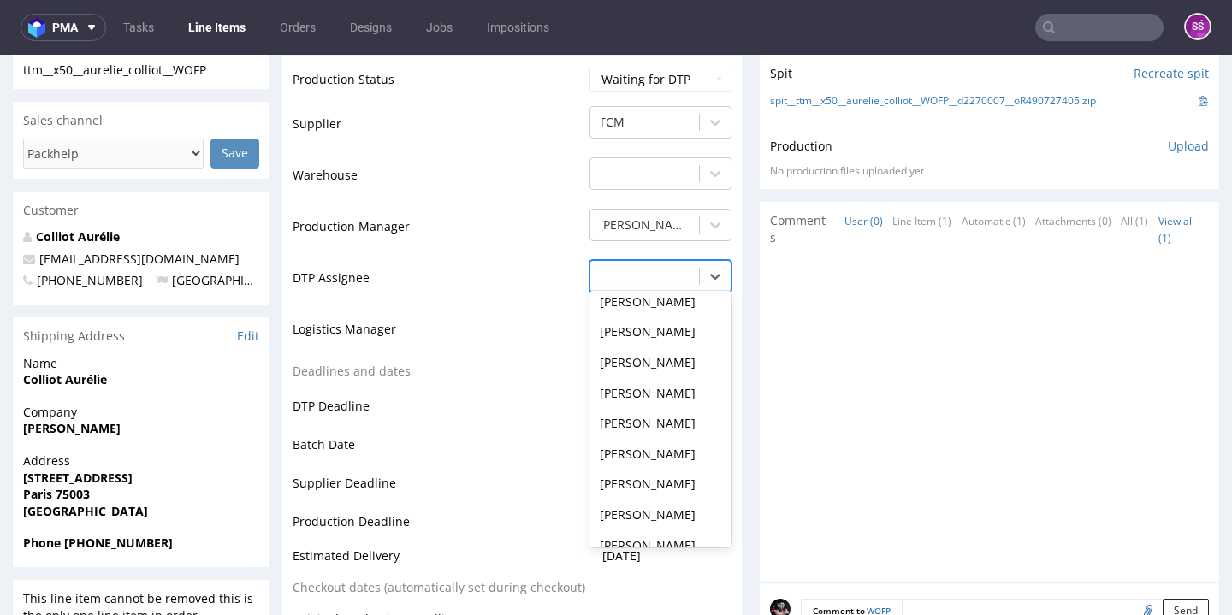
scroll to position [586, 0]
click at [658, 470] on div "Sylwia Święćkowska" at bounding box center [660, 454] width 142 height 31
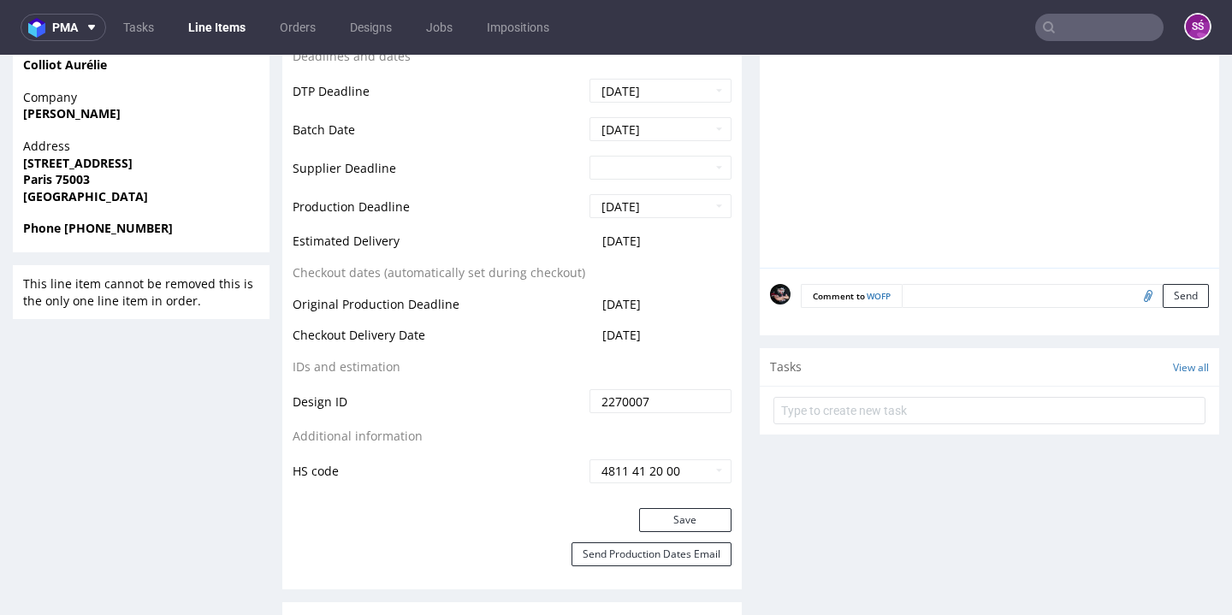
scroll to position [889, 0]
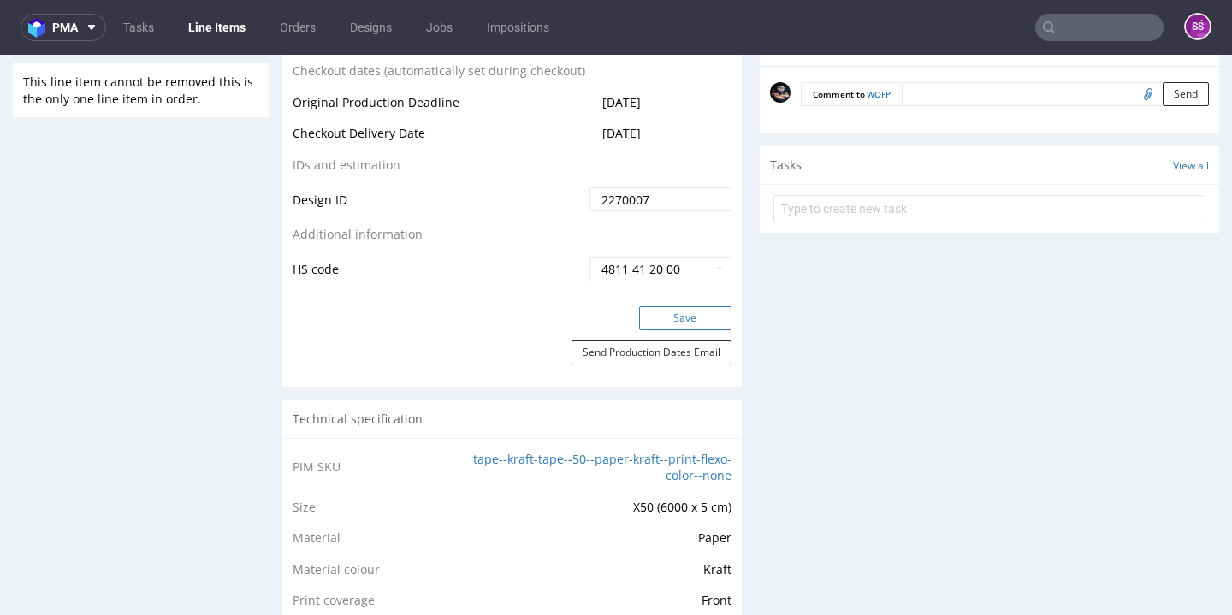
click at [692, 330] on button "Save" at bounding box center [685, 318] width 92 height 24
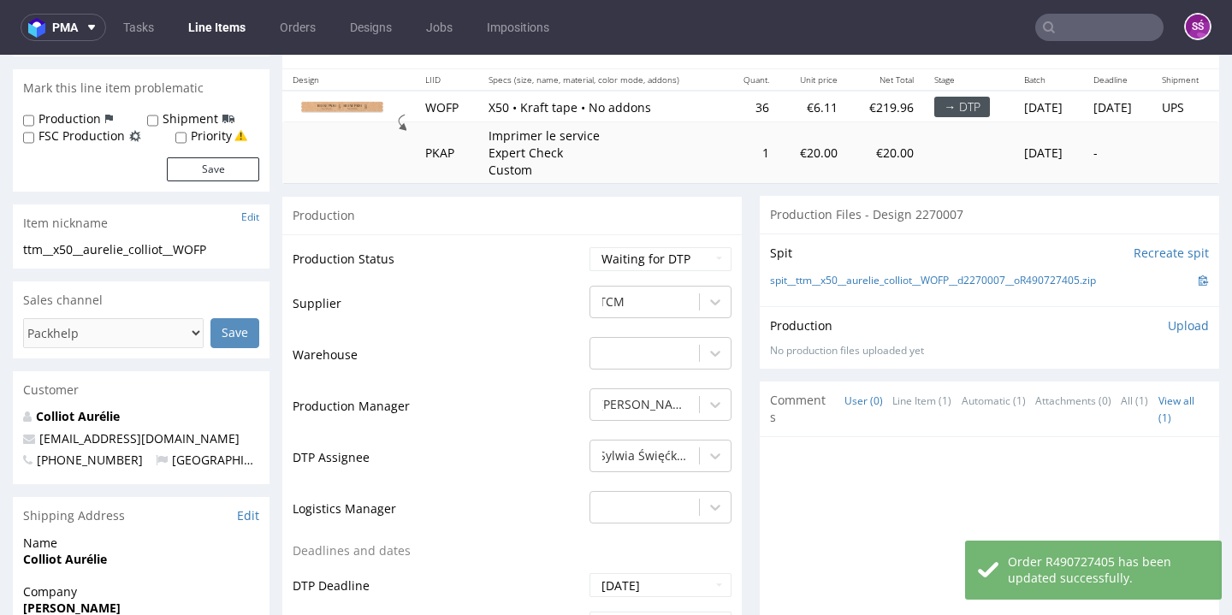
scroll to position [0, 0]
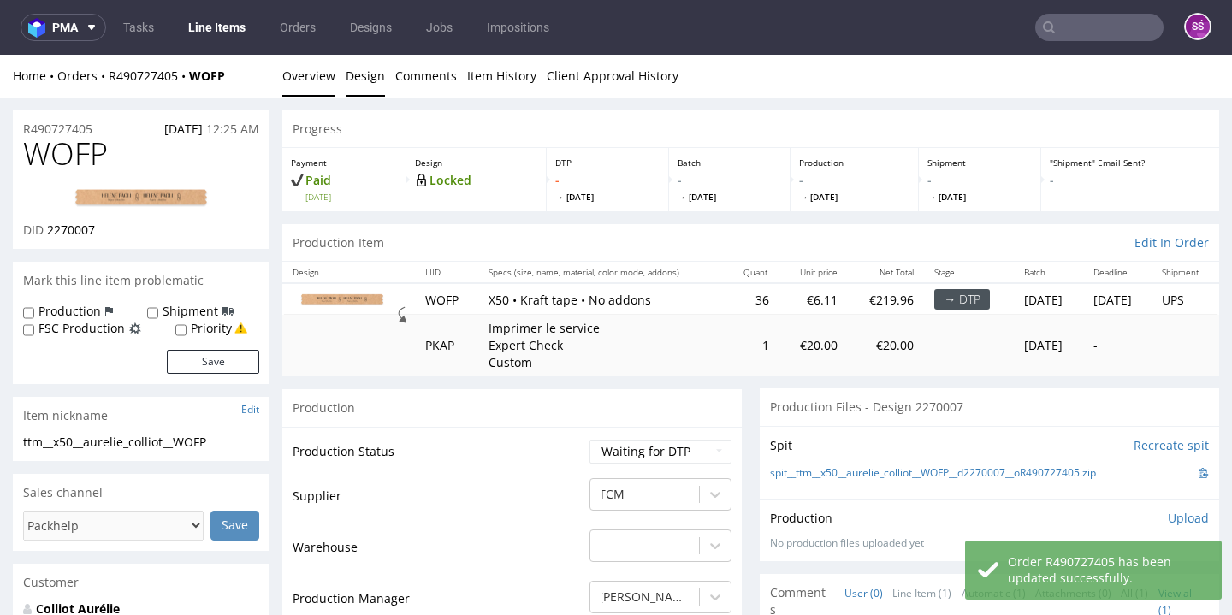
click at [355, 90] on link "Design" at bounding box center [365, 76] width 39 height 42
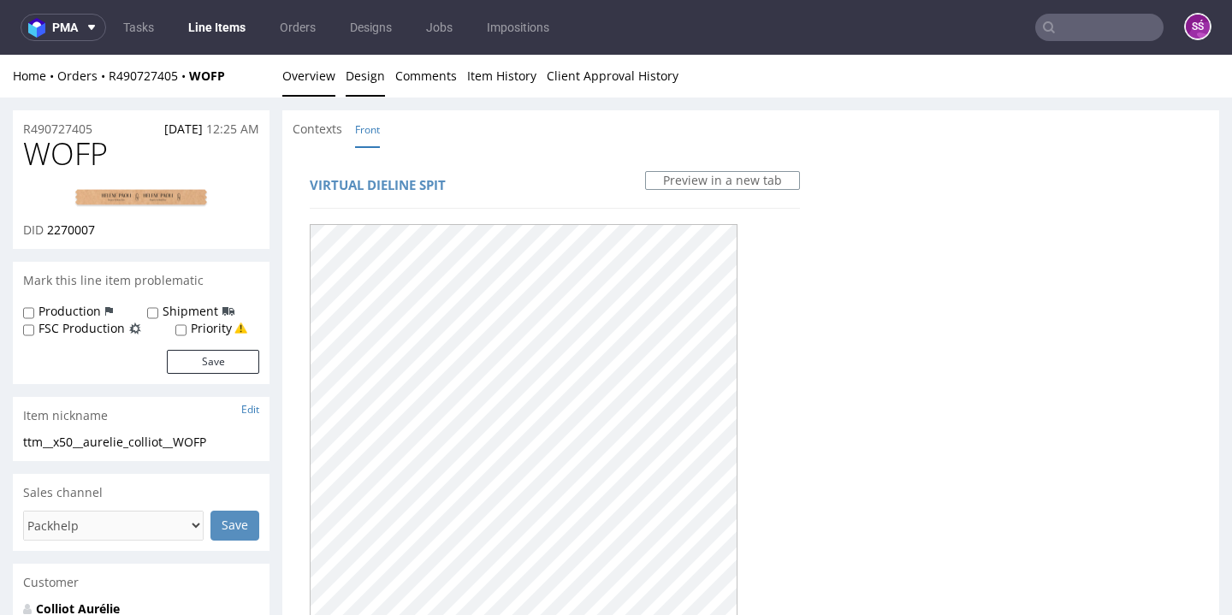
click at [305, 77] on link "Overview" at bounding box center [308, 76] width 53 height 42
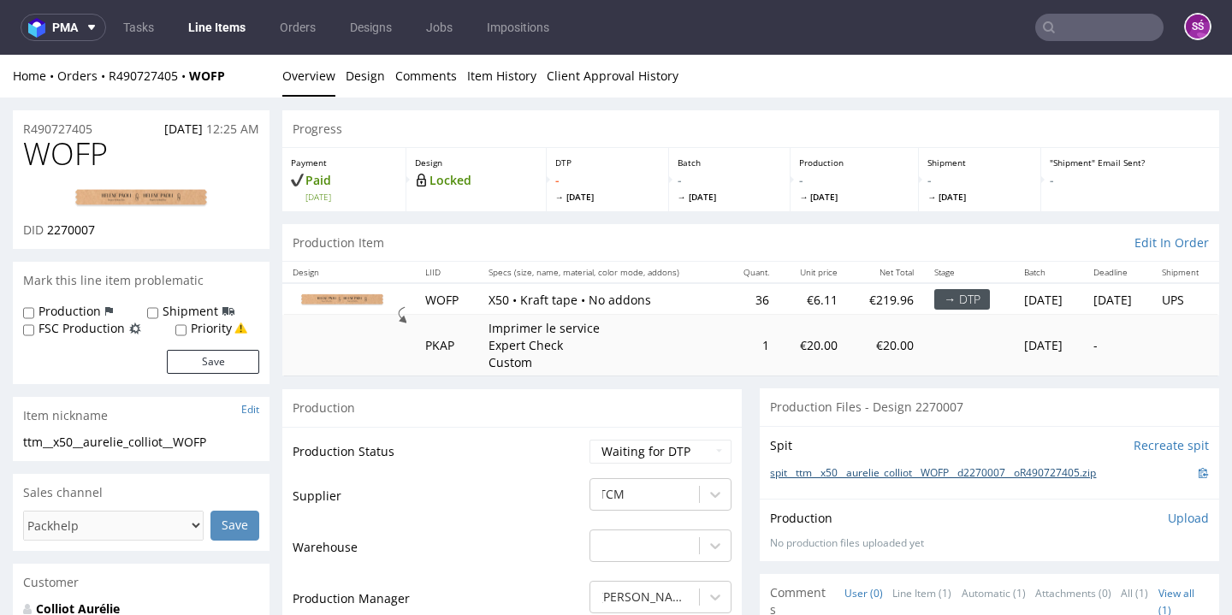
click at [867, 468] on link "spit__ttm__x50__aurelie_colliot__WOFP__d2270007__oR490727405.zip" at bounding box center [933, 473] width 326 height 15
click at [58, 143] on span "WOFP" at bounding box center [65, 154] width 85 height 34
copy span "WOFP"
click at [65, 225] on span "2270007" at bounding box center [71, 230] width 48 height 16
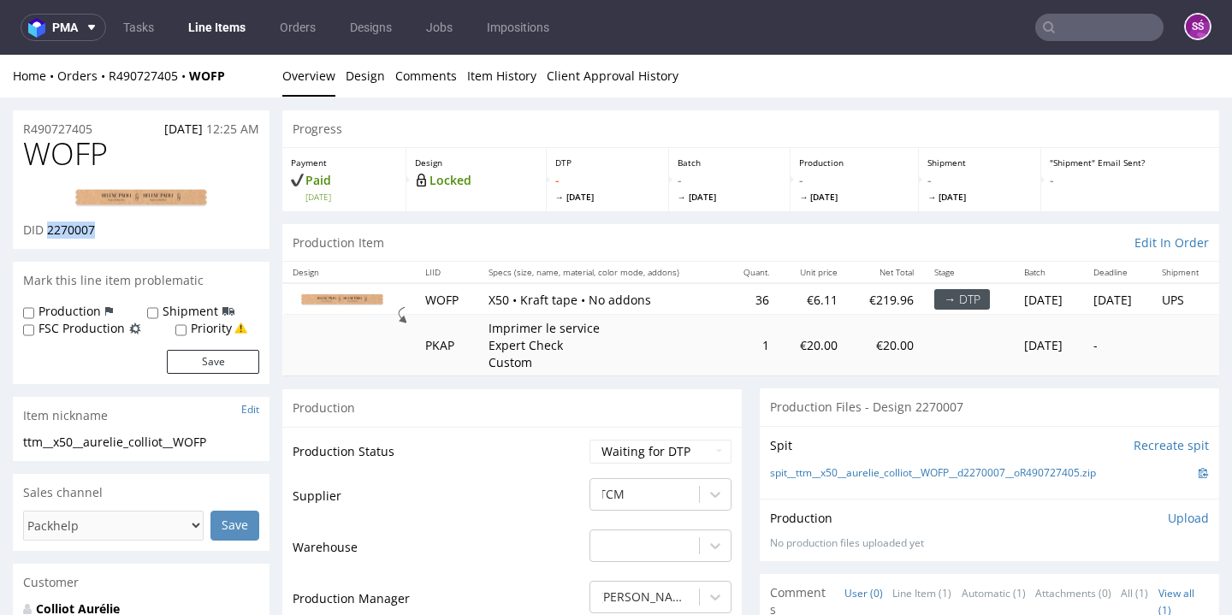
click at [65, 225] on span "2270007" at bounding box center [71, 230] width 48 height 16
copy span "2270007"
click at [370, 94] on link "Design" at bounding box center [365, 76] width 39 height 42
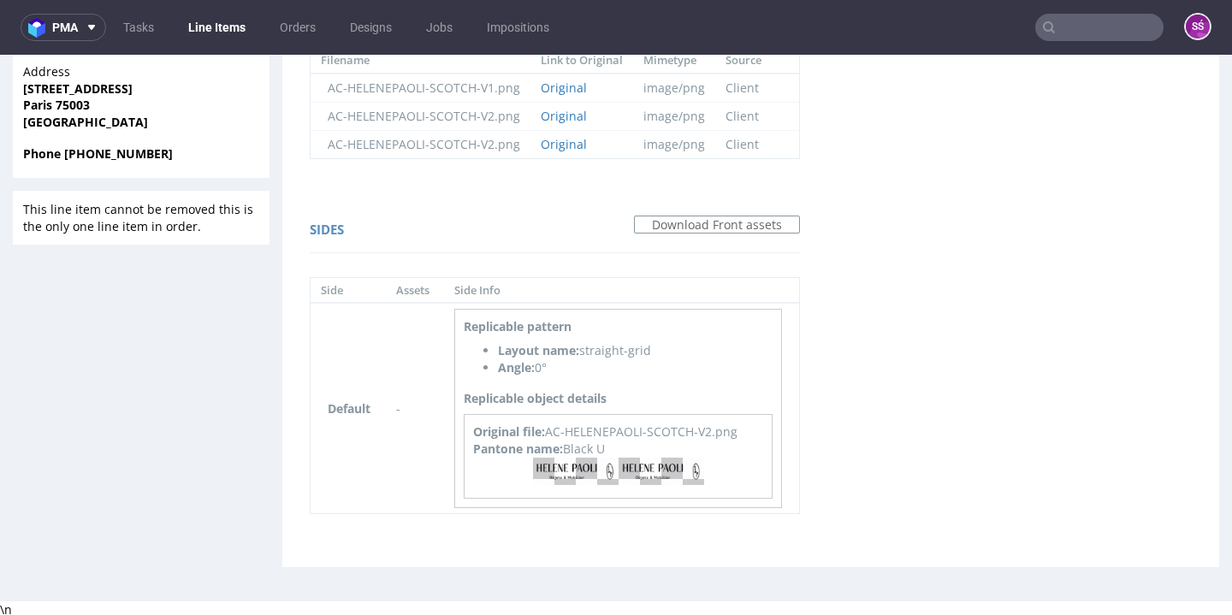
scroll to position [4, 0]
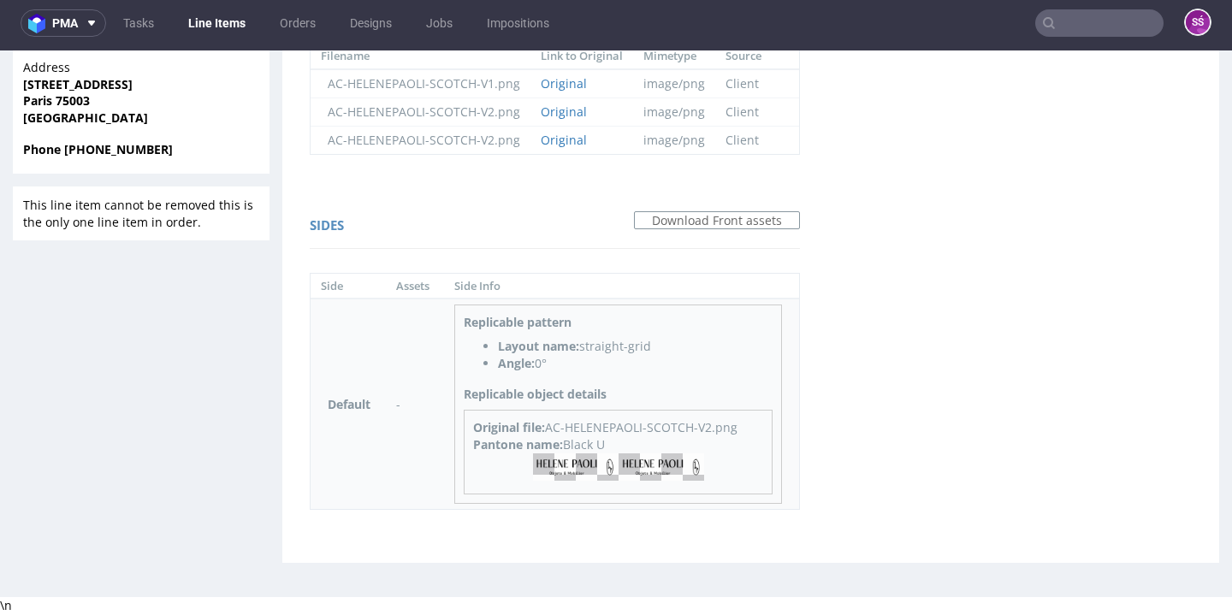
drag, startPoint x: 614, startPoint y: 446, endPoint x: 570, endPoint y: 448, distance: 44.6
click at [570, 448] on div "Pantone name: Black U" at bounding box center [618, 444] width 290 height 17
copy div "Black U"
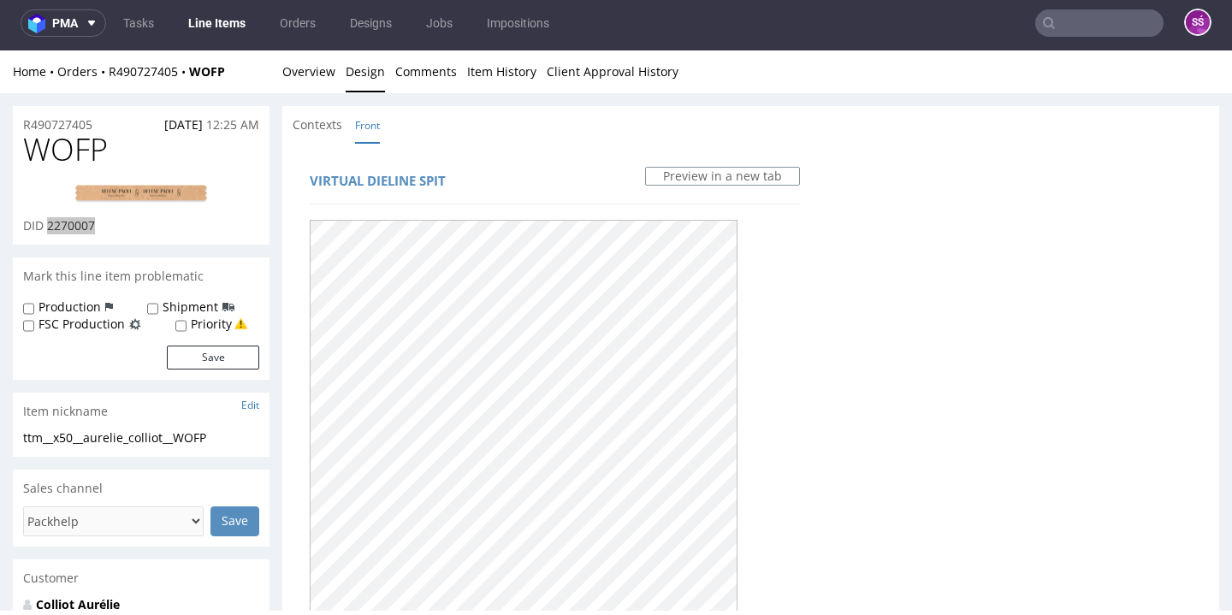
scroll to position [0, 0]
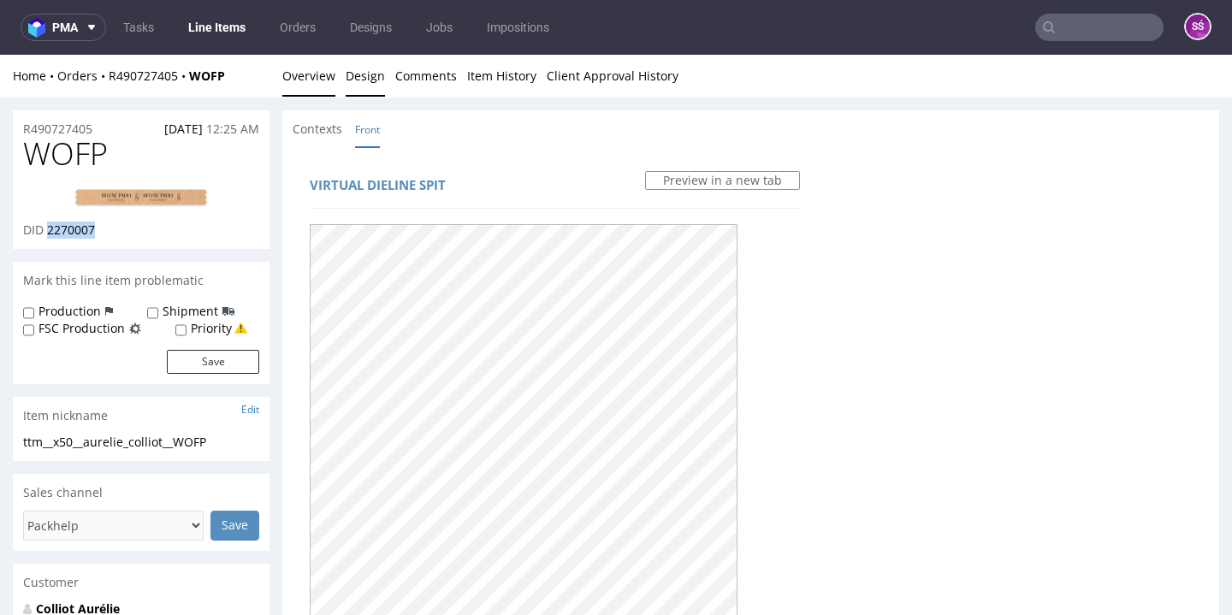
click at [307, 80] on link "Overview" at bounding box center [308, 76] width 53 height 42
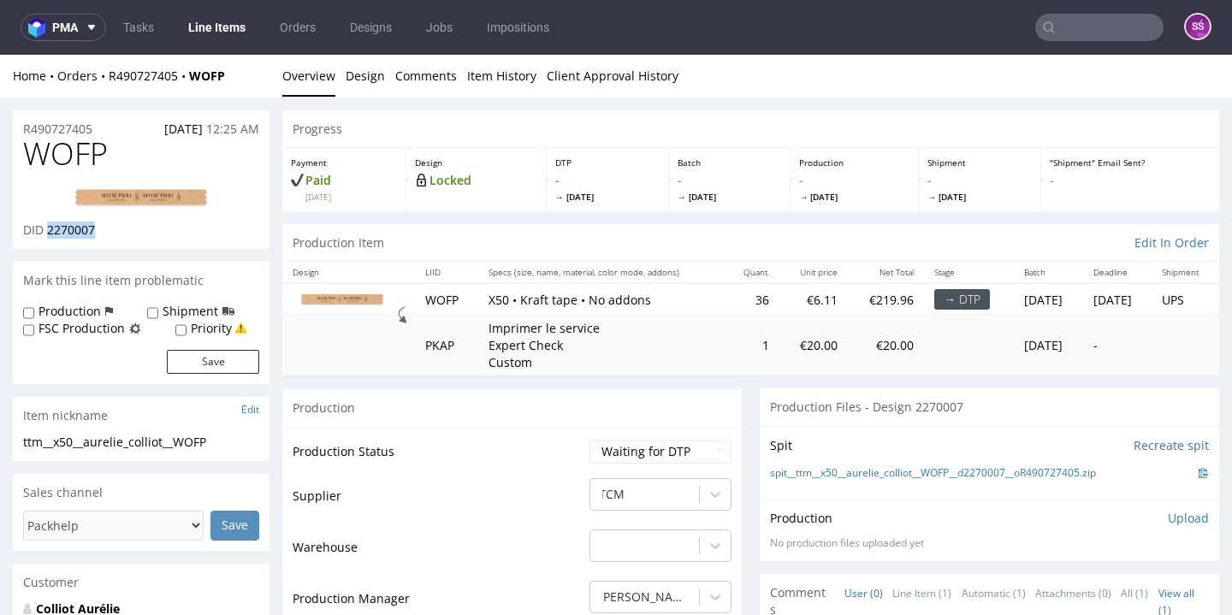
scroll to position [148, 0]
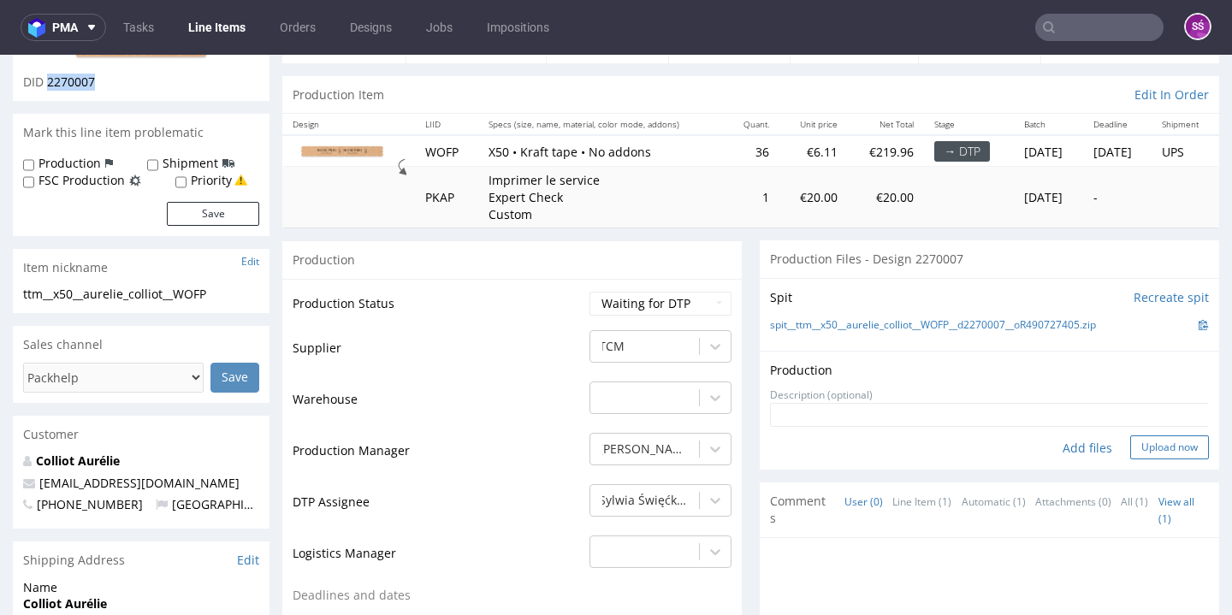
click at [1148, 437] on button "Upload now" at bounding box center [1169, 447] width 79 height 24
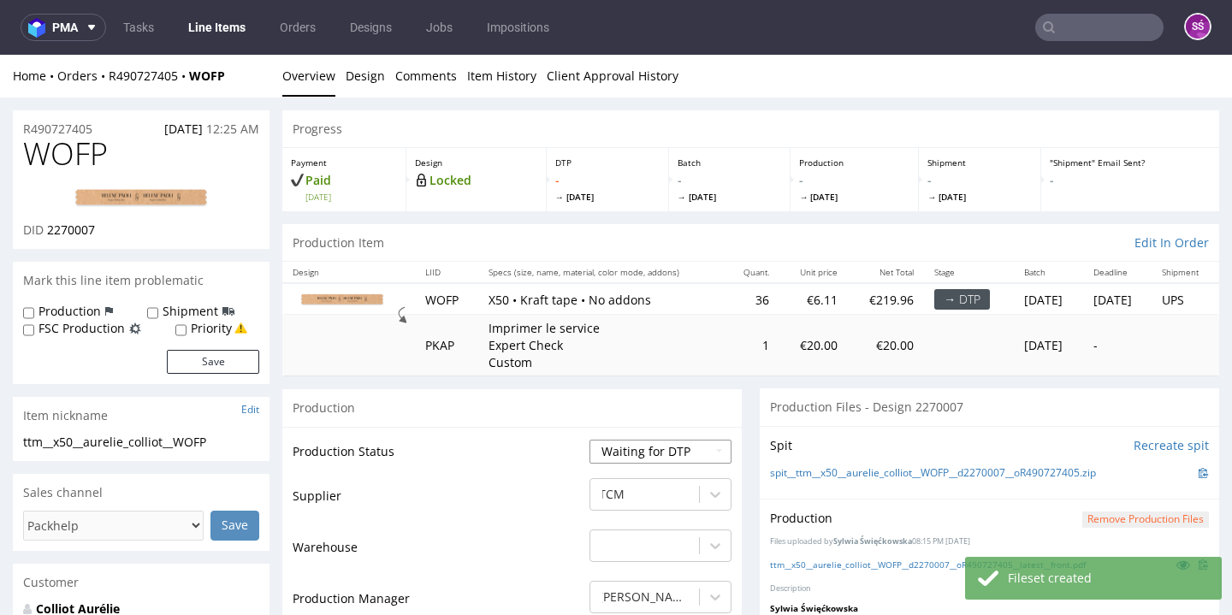
scroll to position [298, 0]
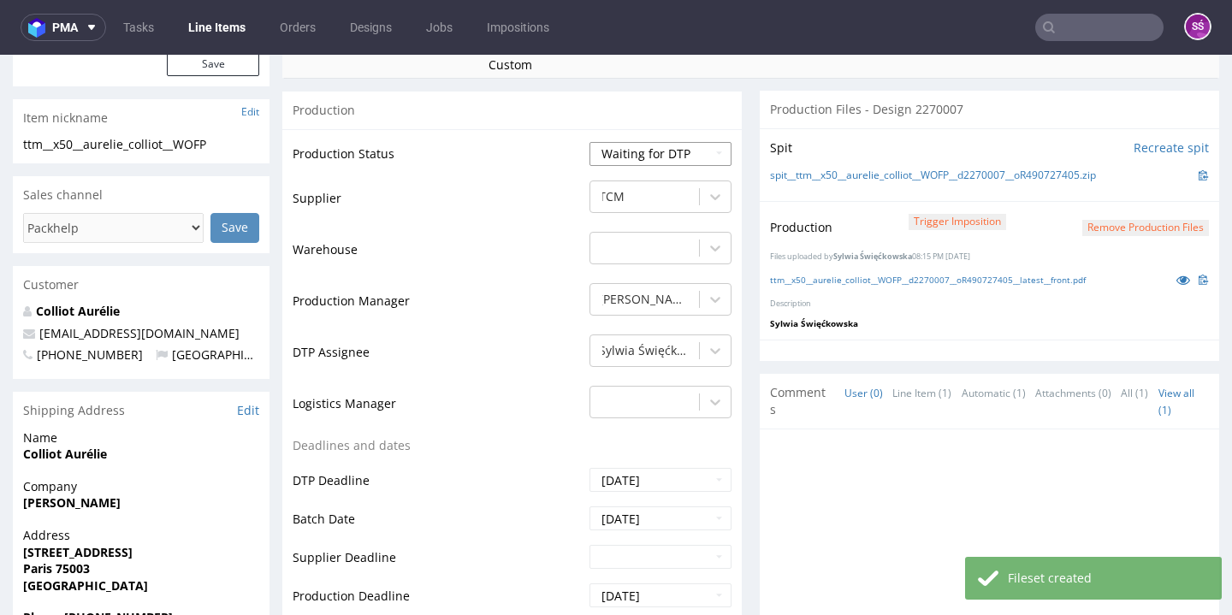
select select "dtp_production_ready"
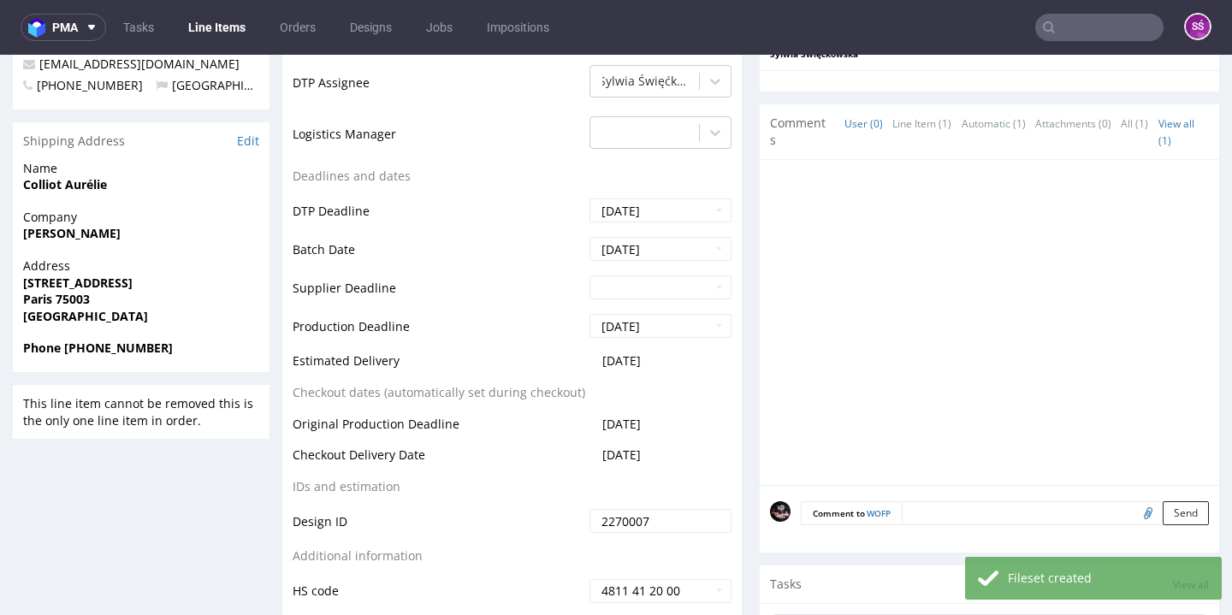
scroll to position [700, 0]
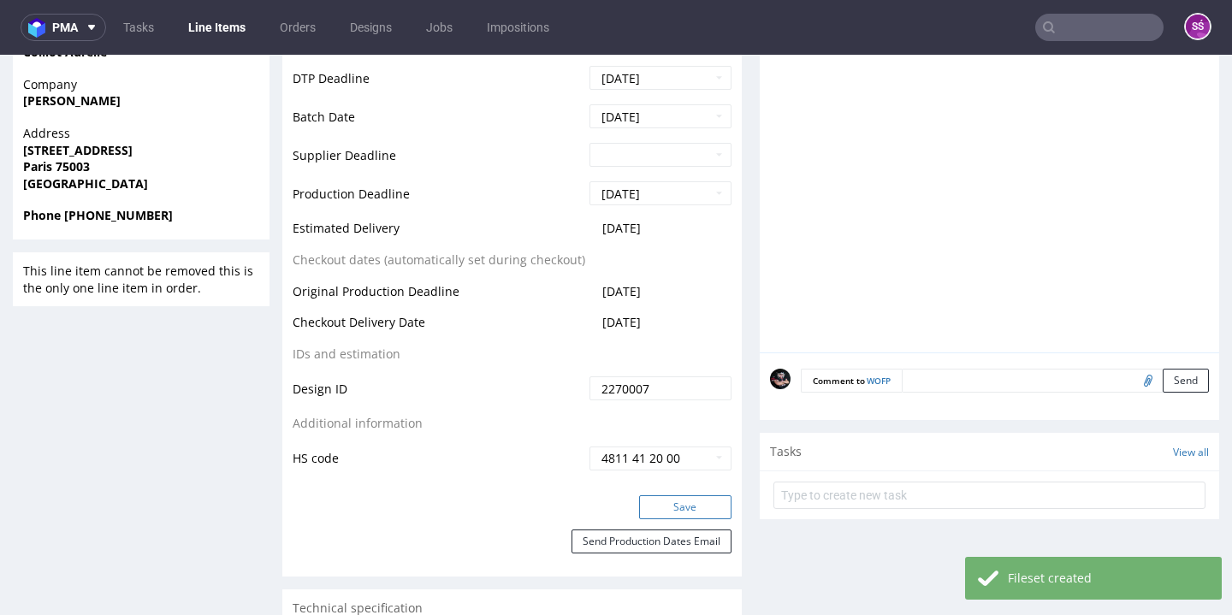
click at [657, 502] on button "Save" at bounding box center [685, 507] width 92 height 24
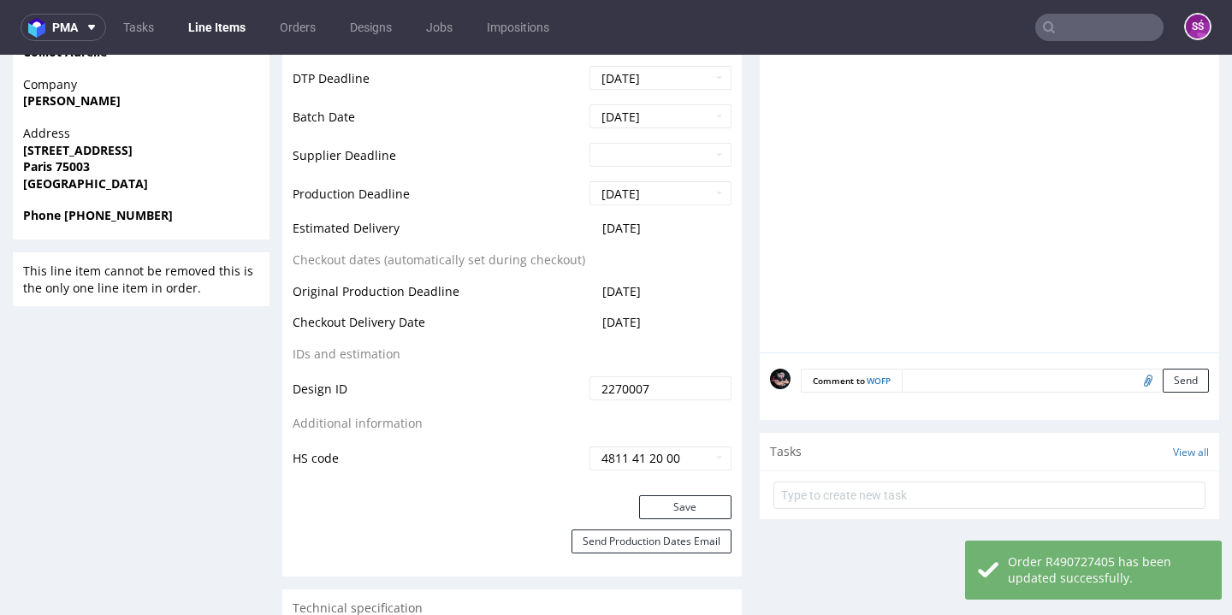
scroll to position [0, 0]
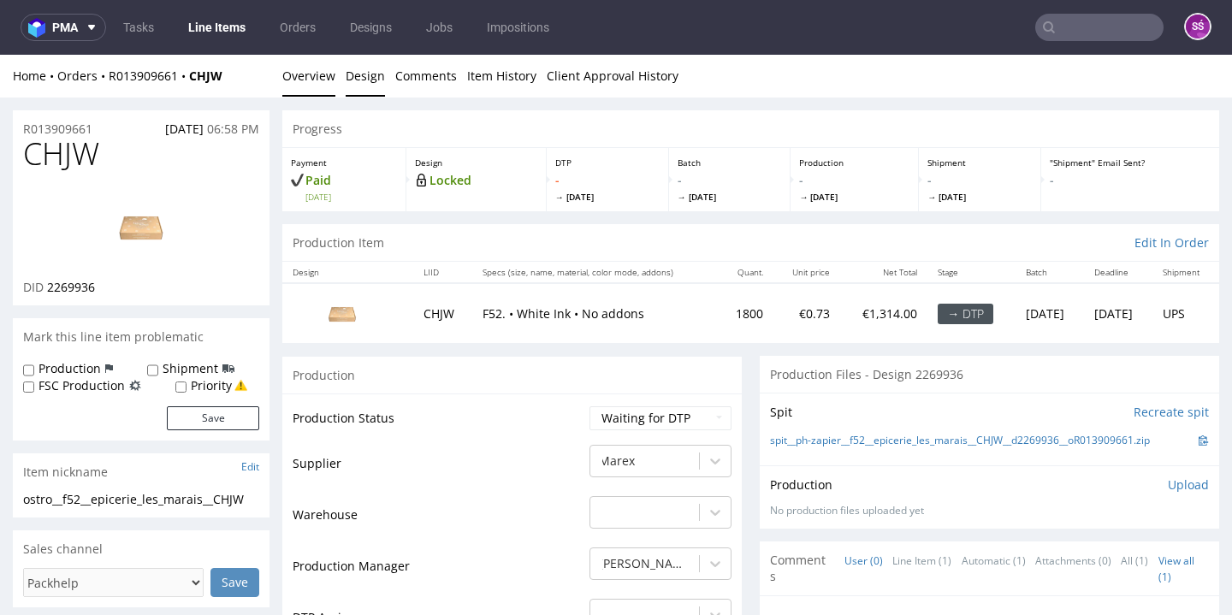
click at [363, 63] on link "Design" at bounding box center [365, 76] width 39 height 42
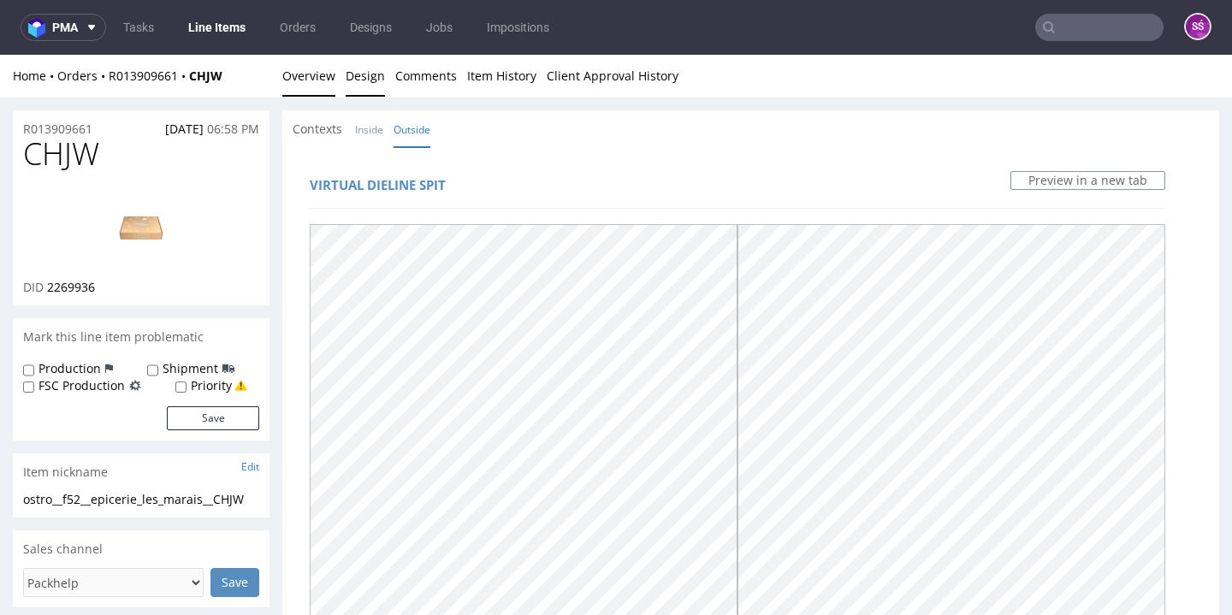
click at [318, 67] on link "Overview" at bounding box center [308, 76] width 53 height 42
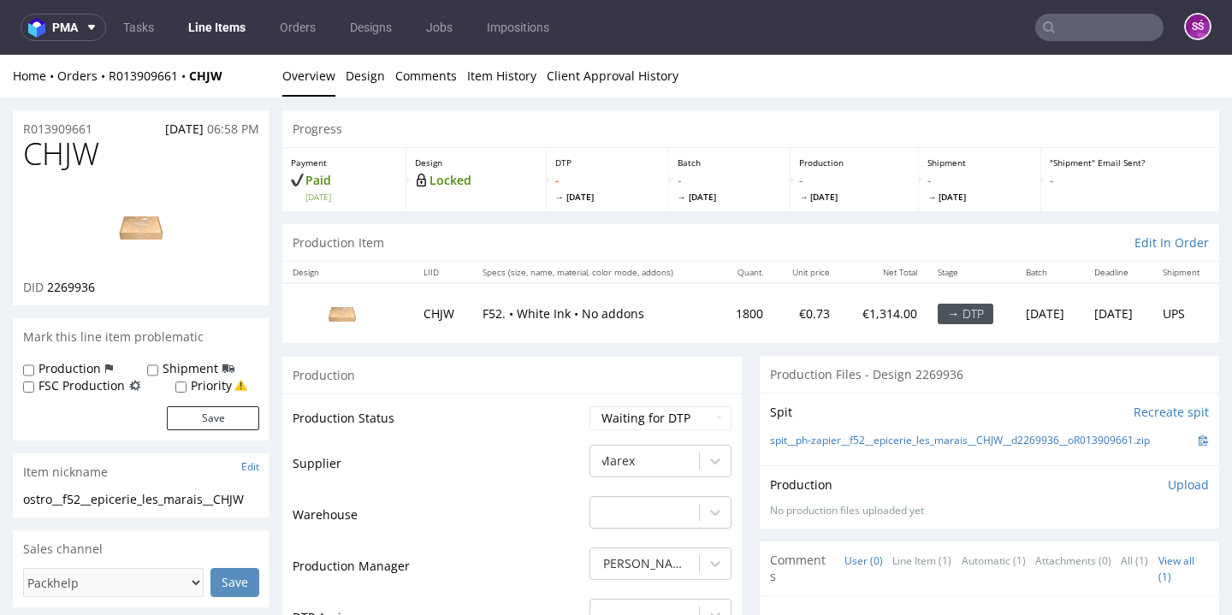
click at [60, 154] on span "CHJW" at bounding box center [61, 154] width 76 height 34
copy span "CHJW"
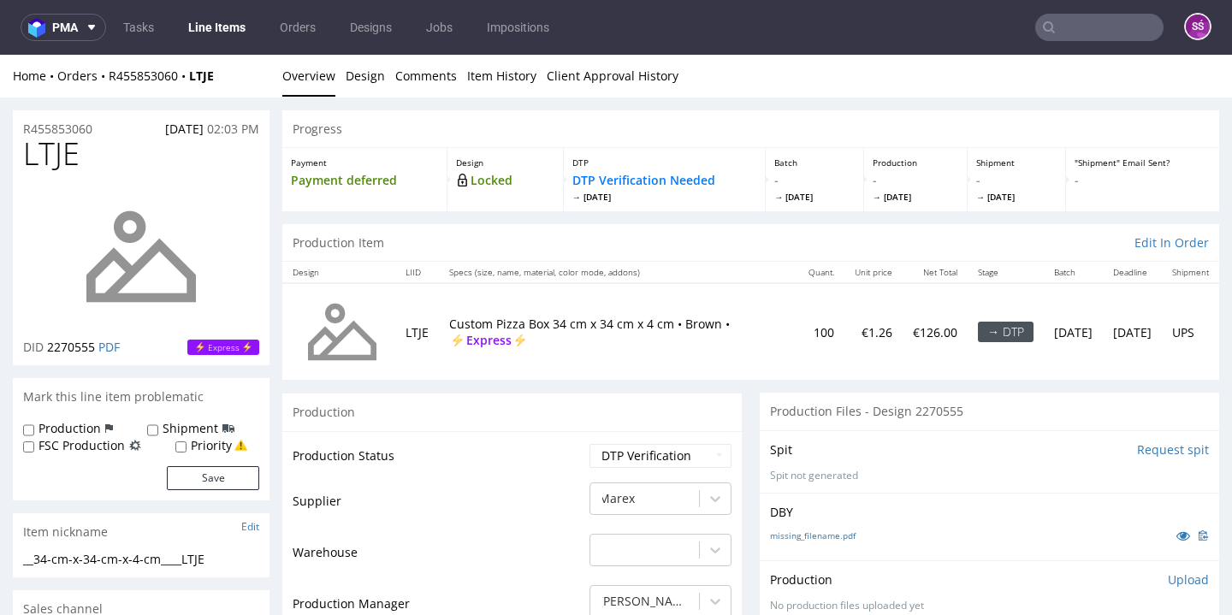
scroll to position [131, 0]
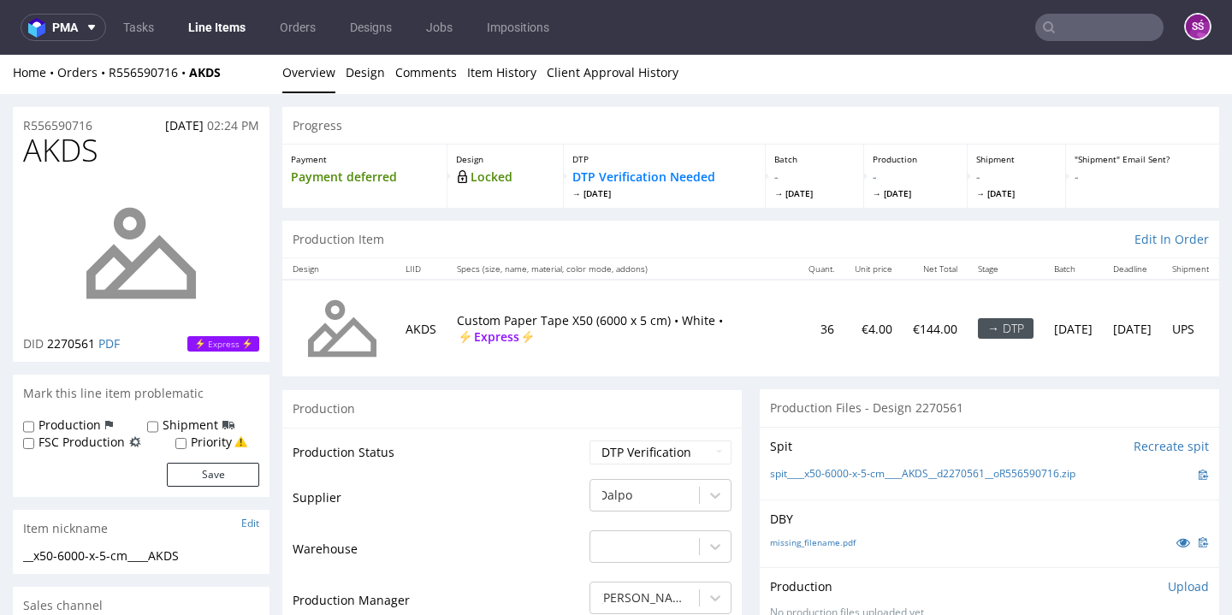
scroll to position [120, 0]
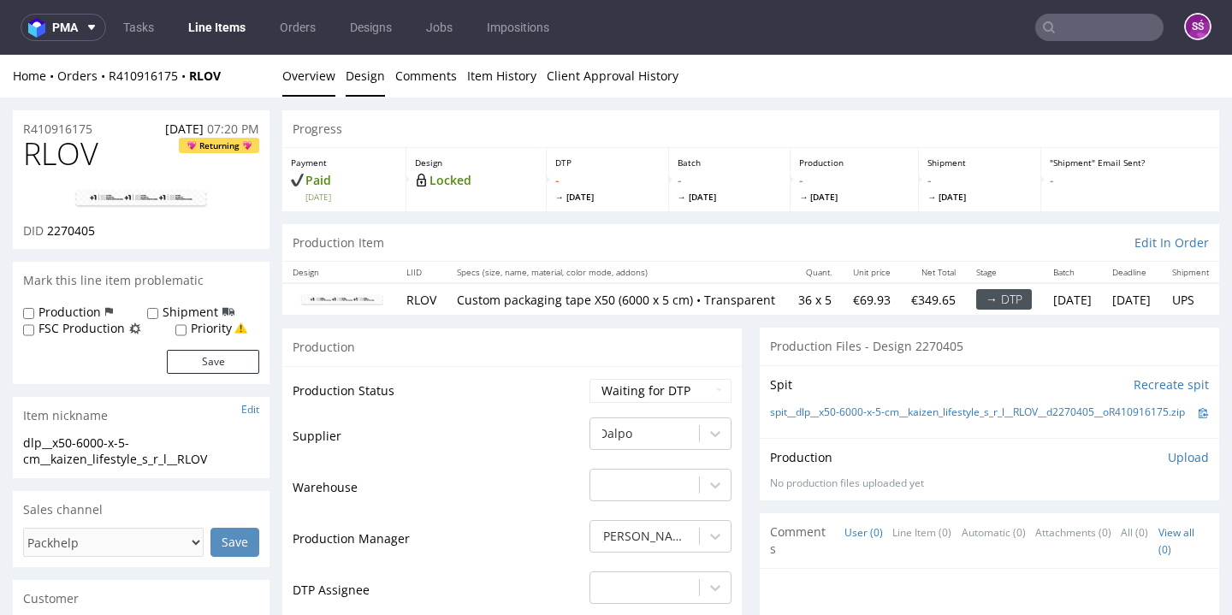
click at [363, 77] on link "Design" at bounding box center [365, 76] width 39 height 42
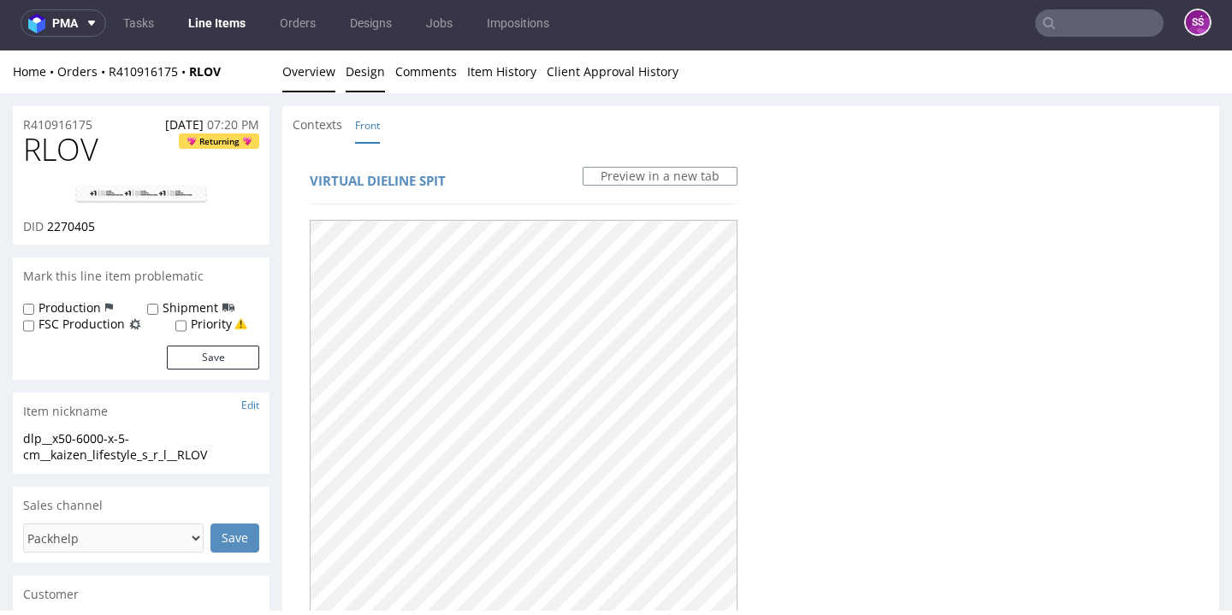
click at [302, 68] on link "Overview" at bounding box center [308, 71] width 53 height 42
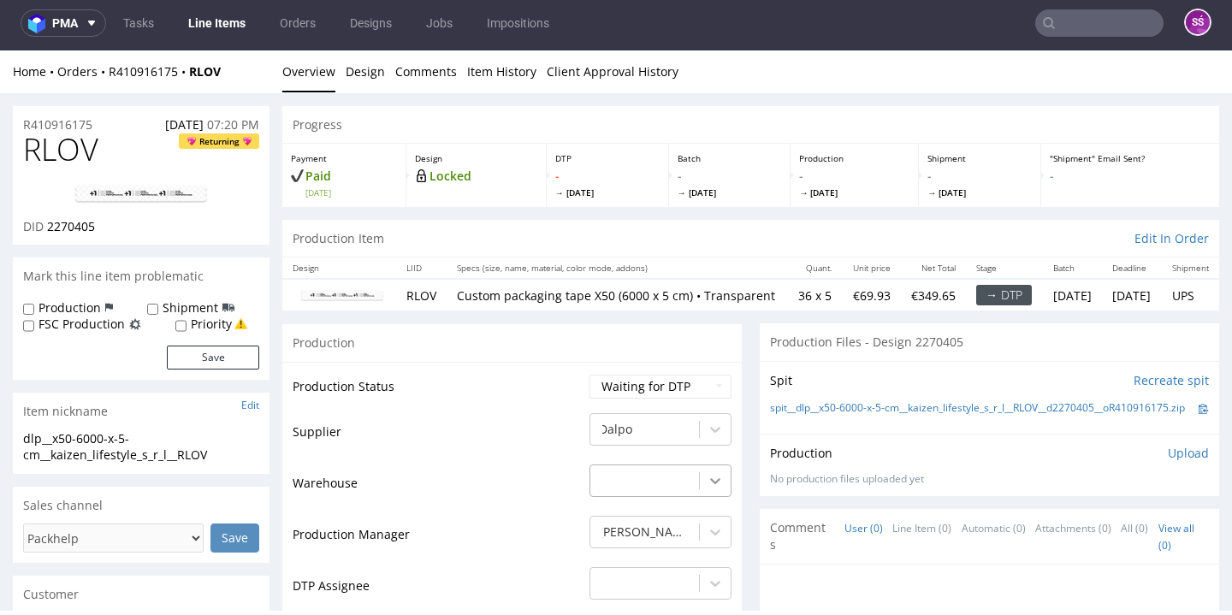
scroll to position [30, 0]
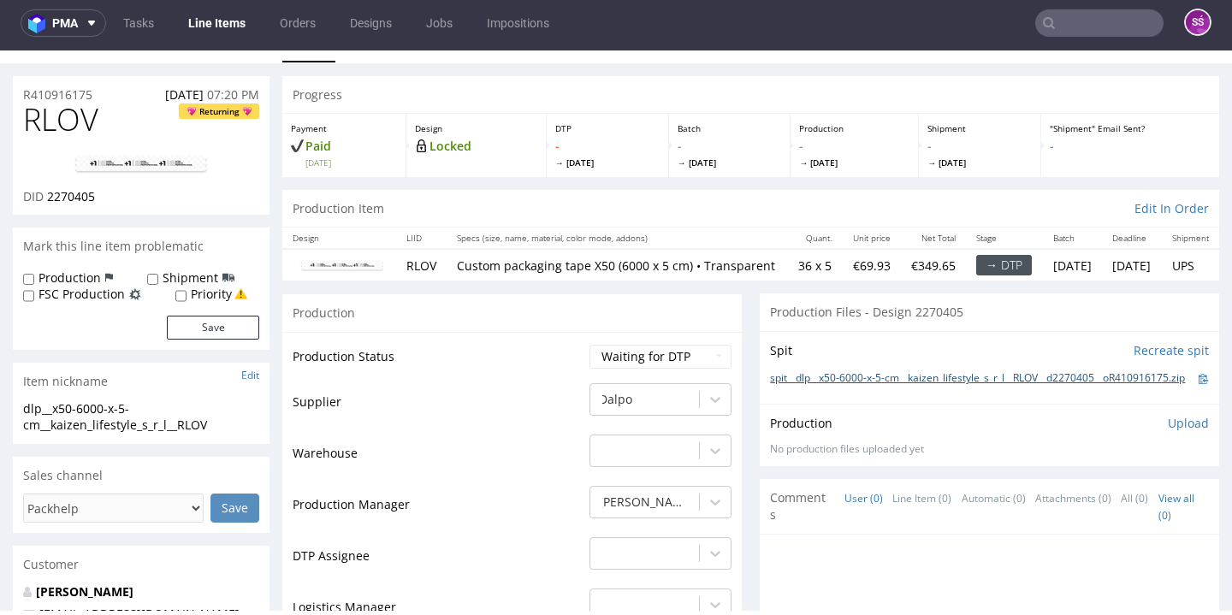
click at [828, 386] on link "spit__dlp__x50-6000-x-5-cm__kaizen_lifestyle_s_r_l__RLOV__d2270405__oR410916175…" at bounding box center [977, 378] width 415 height 15
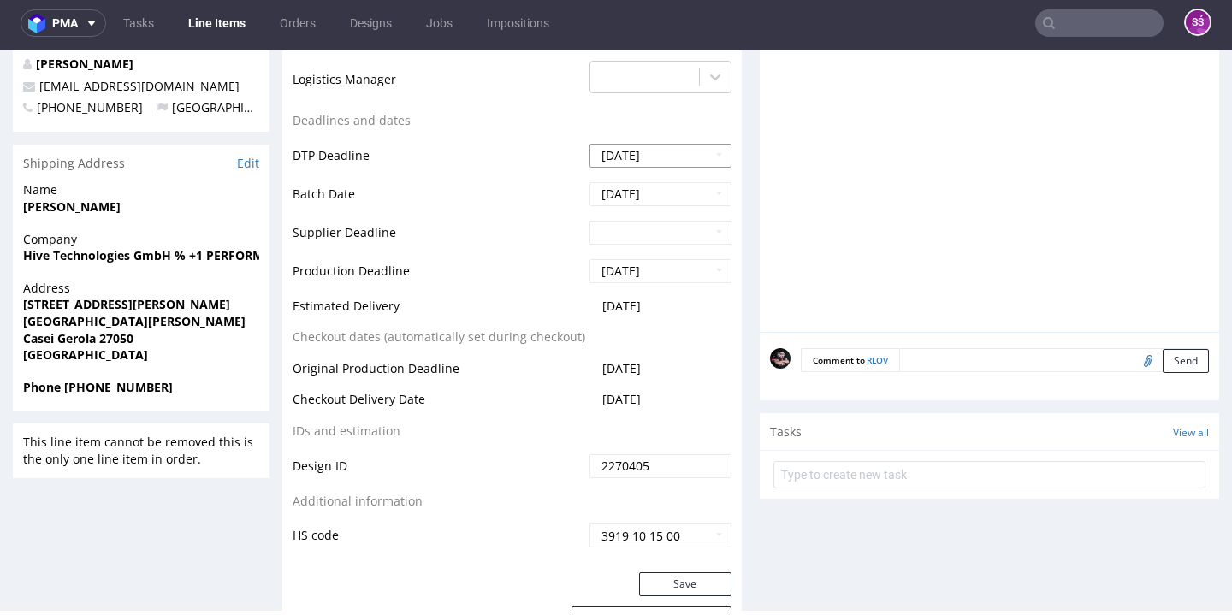
scroll to position [398, 0]
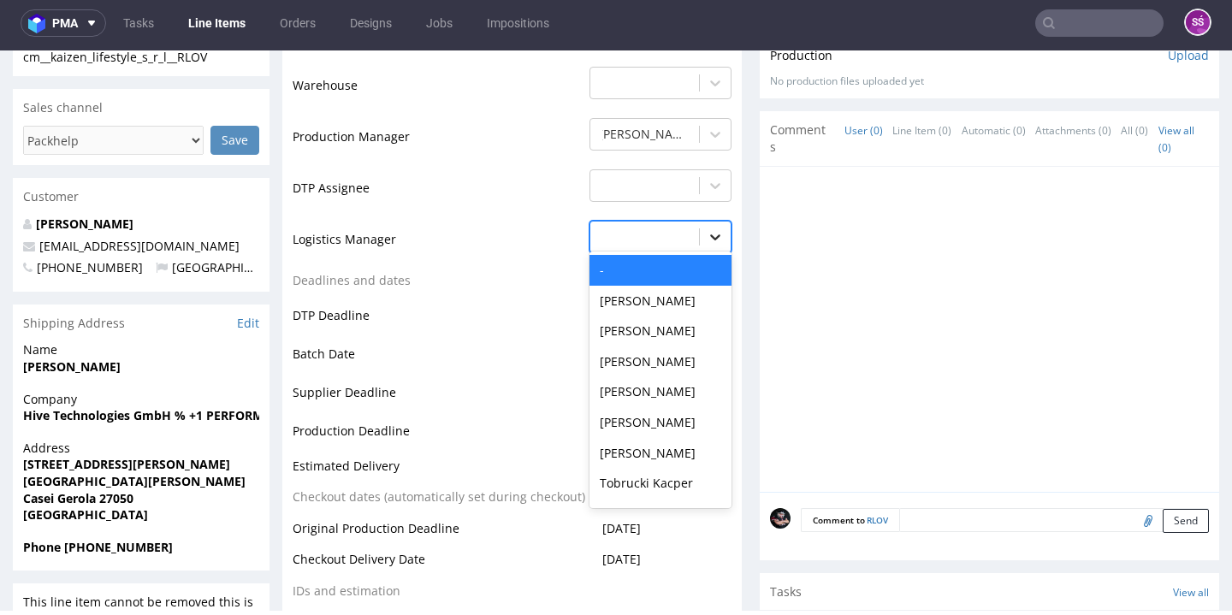
click at [707, 246] on icon at bounding box center [715, 236] width 17 height 17
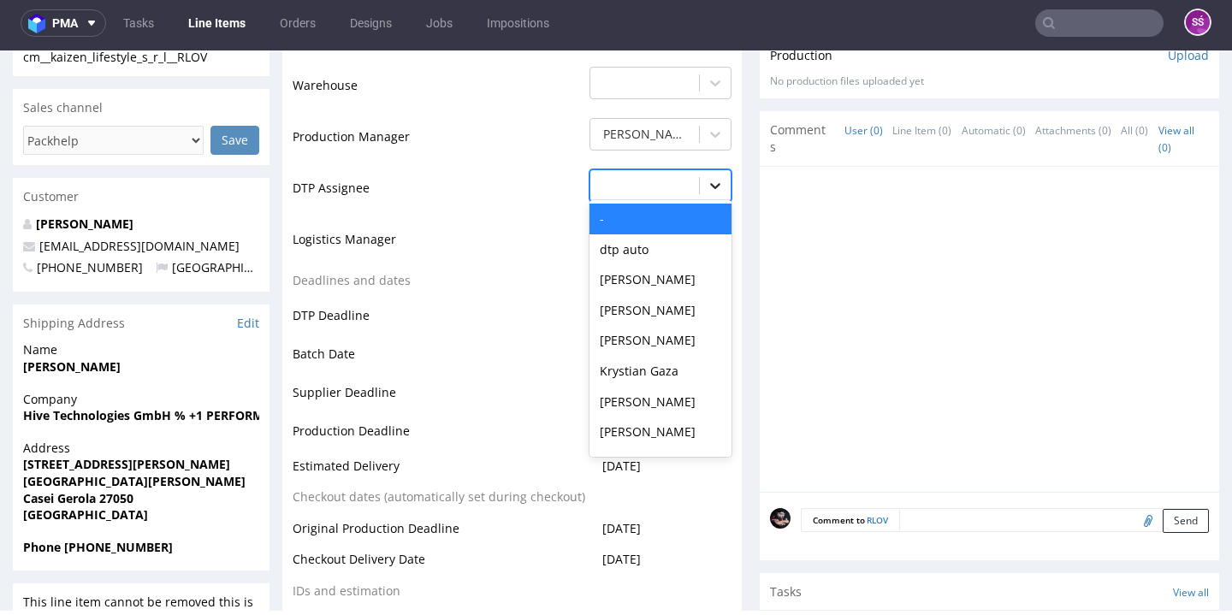
click at [707, 193] on icon at bounding box center [715, 185] width 17 height 17
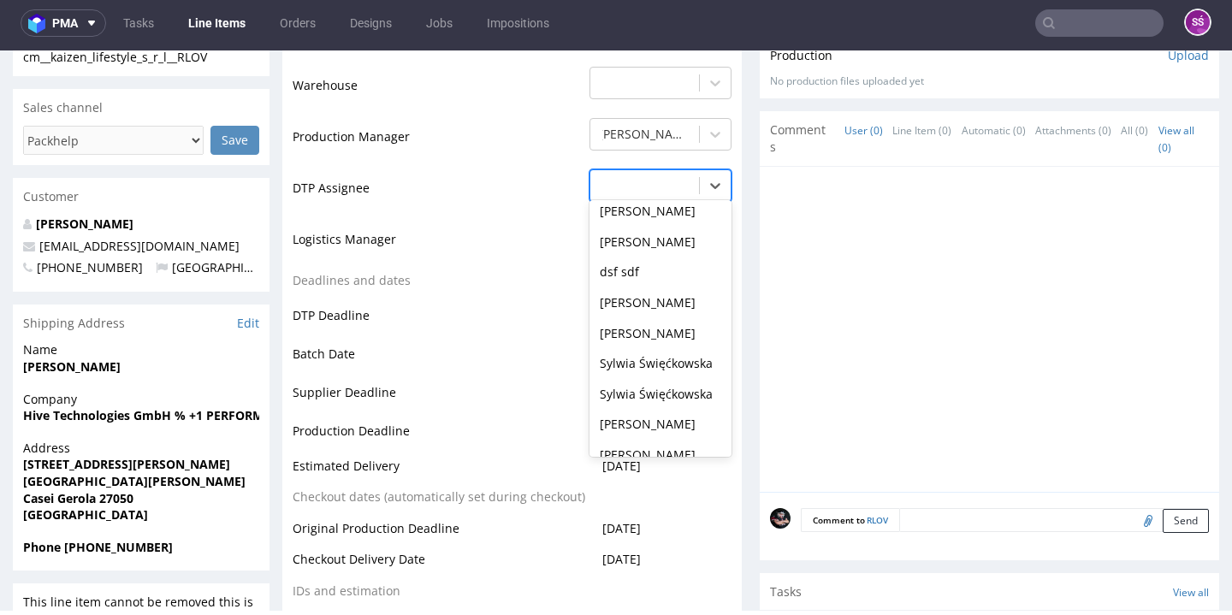
scroll to position [691, 0]
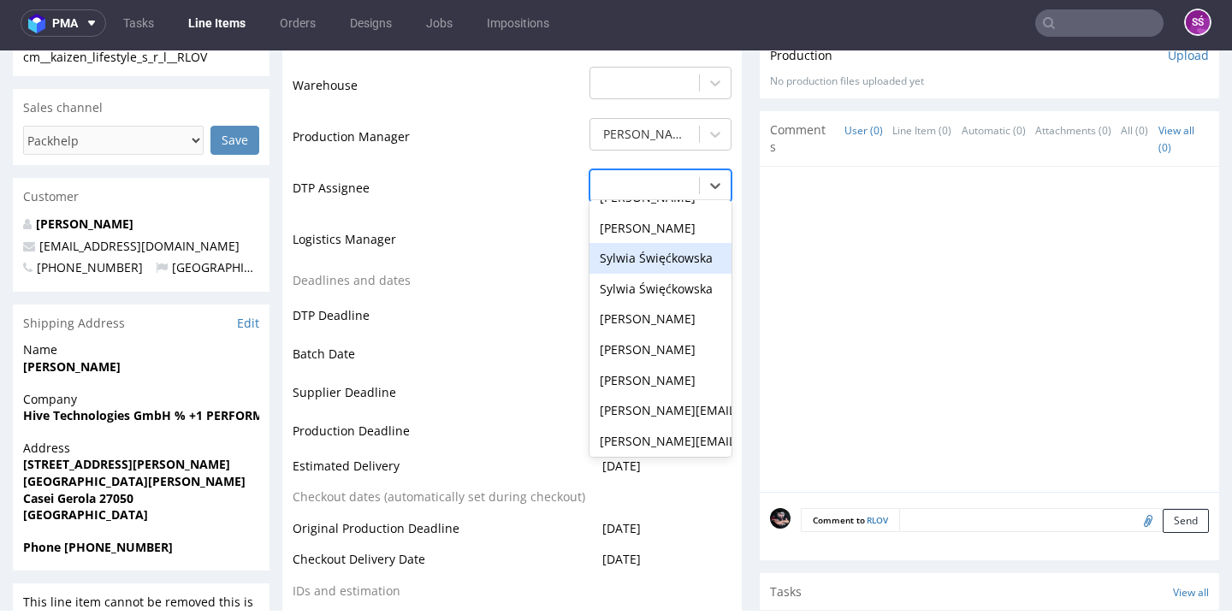
click at [664, 265] on div "Sylwia Święćkowska" at bounding box center [660, 258] width 142 height 31
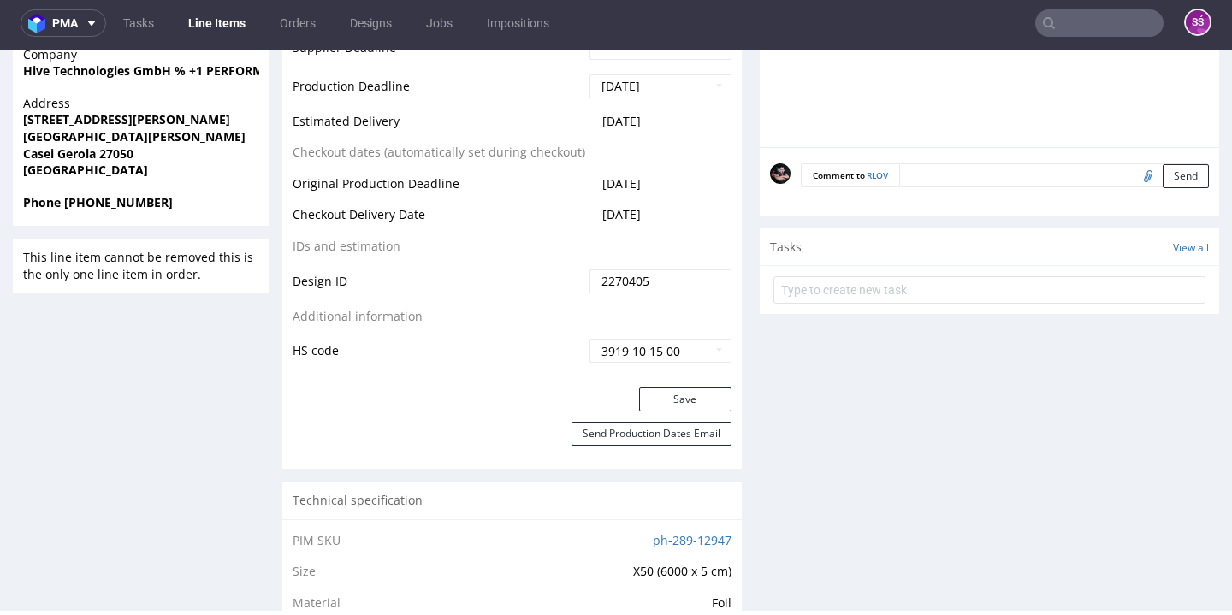
scroll to position [936, 0]
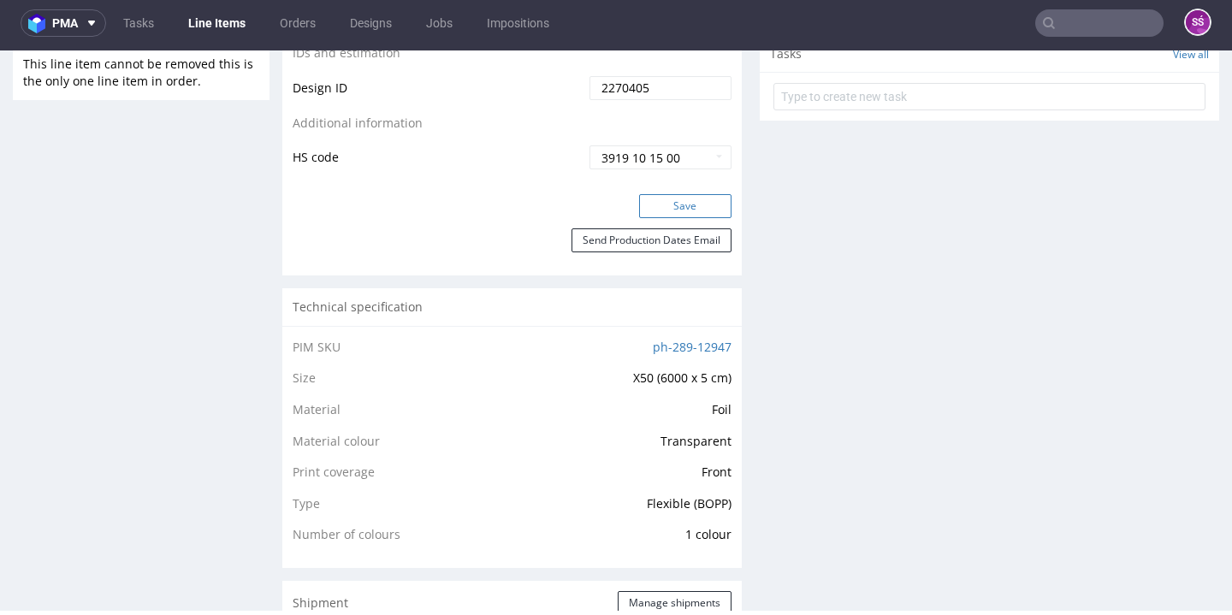
click at [685, 204] on button "Save" at bounding box center [685, 206] width 92 height 24
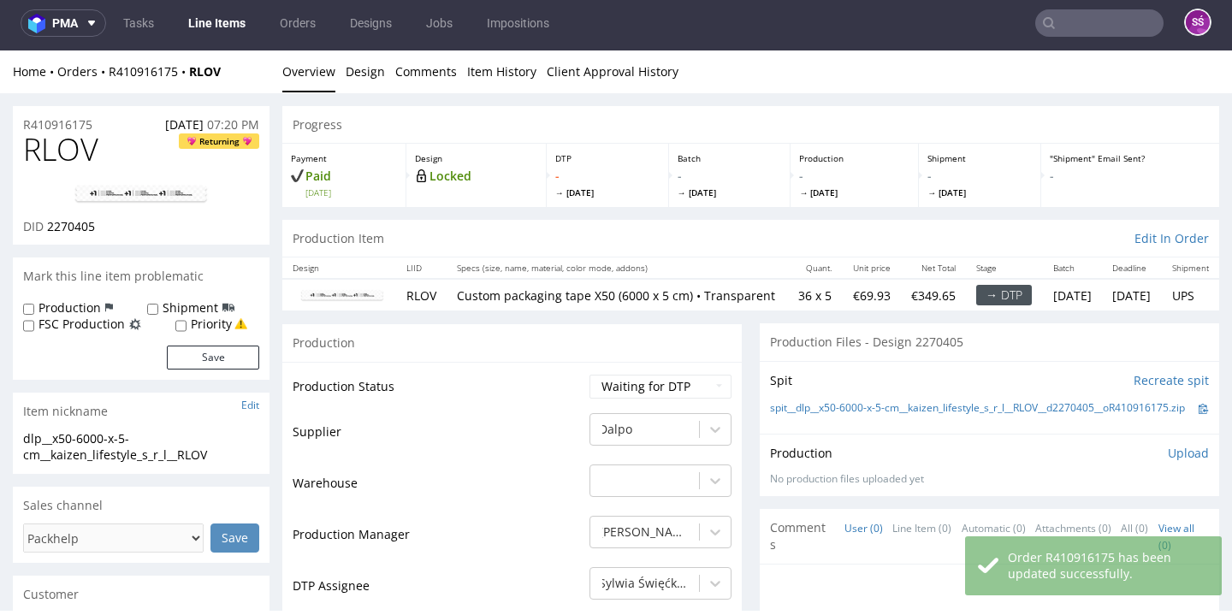
scroll to position [0, 0]
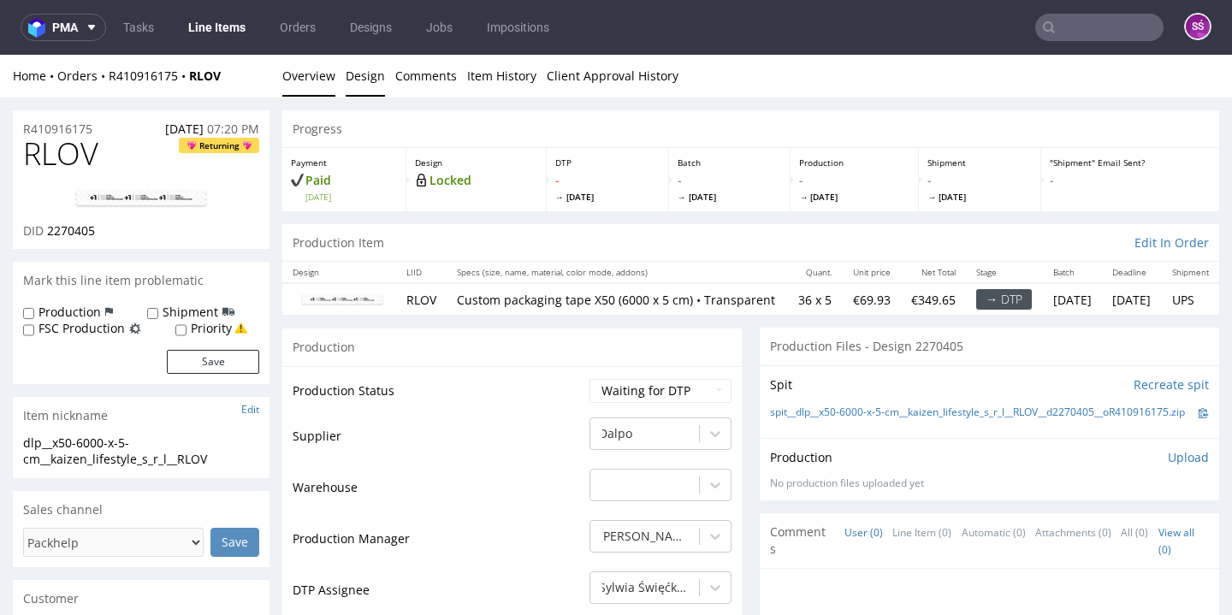
click at [374, 91] on link "Design" at bounding box center [365, 76] width 39 height 42
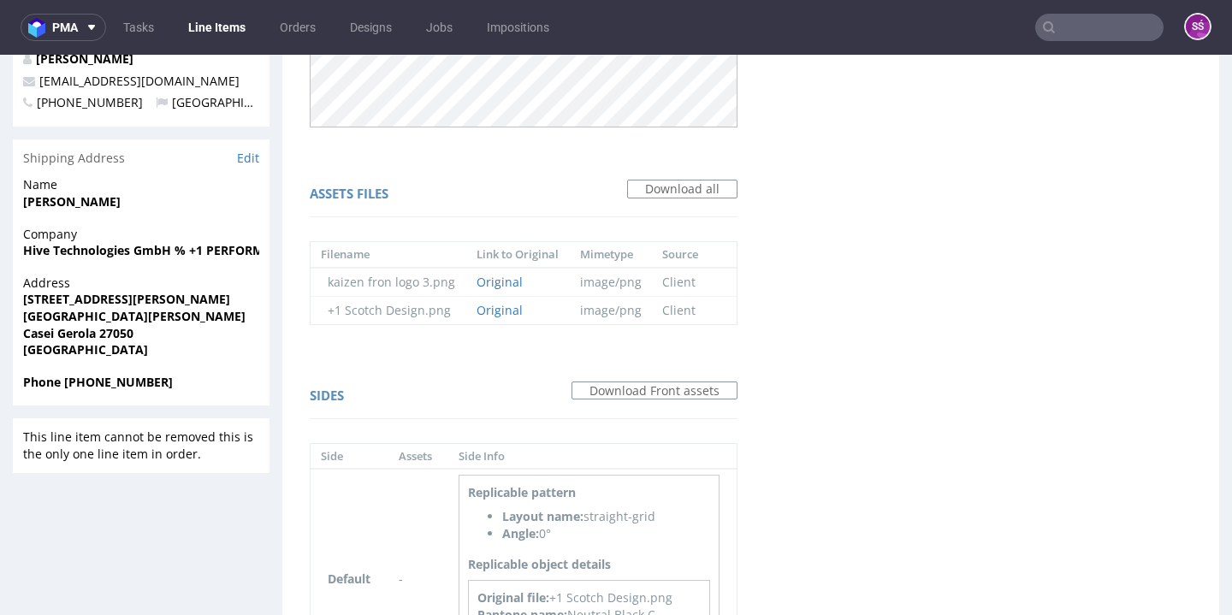
scroll to position [743, 0]
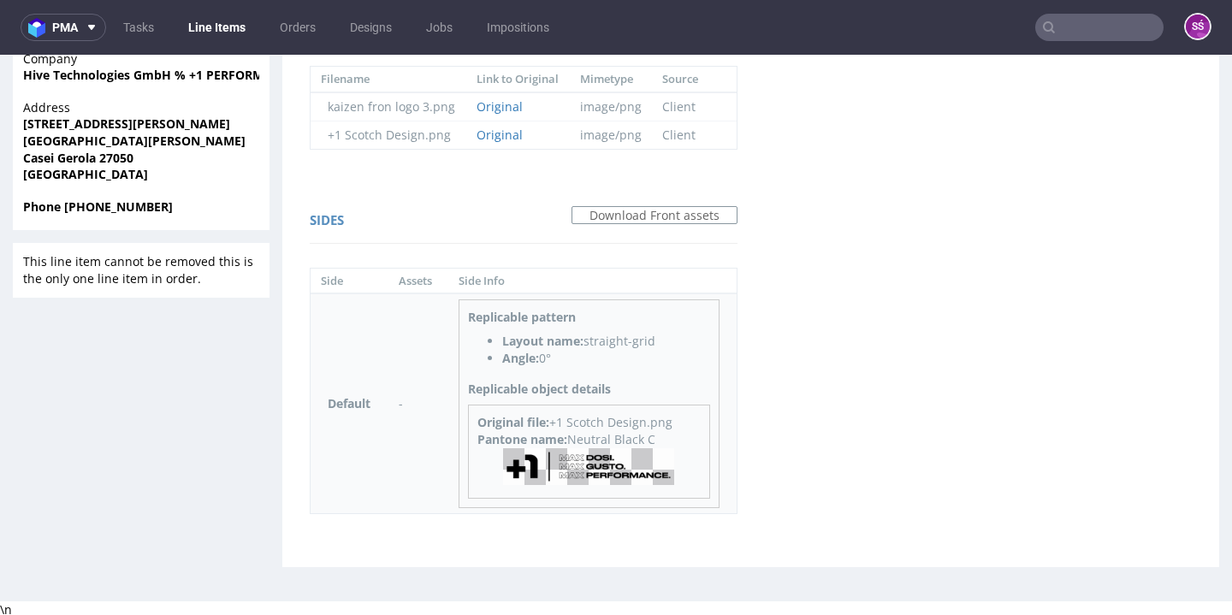
drag, startPoint x: 658, startPoint y: 437, endPoint x: 618, endPoint y: 443, distance: 40.7
click at [618, 443] on div "Pantone name: Neutral Black C" at bounding box center [588, 439] width 223 height 17
copy div "Black C"
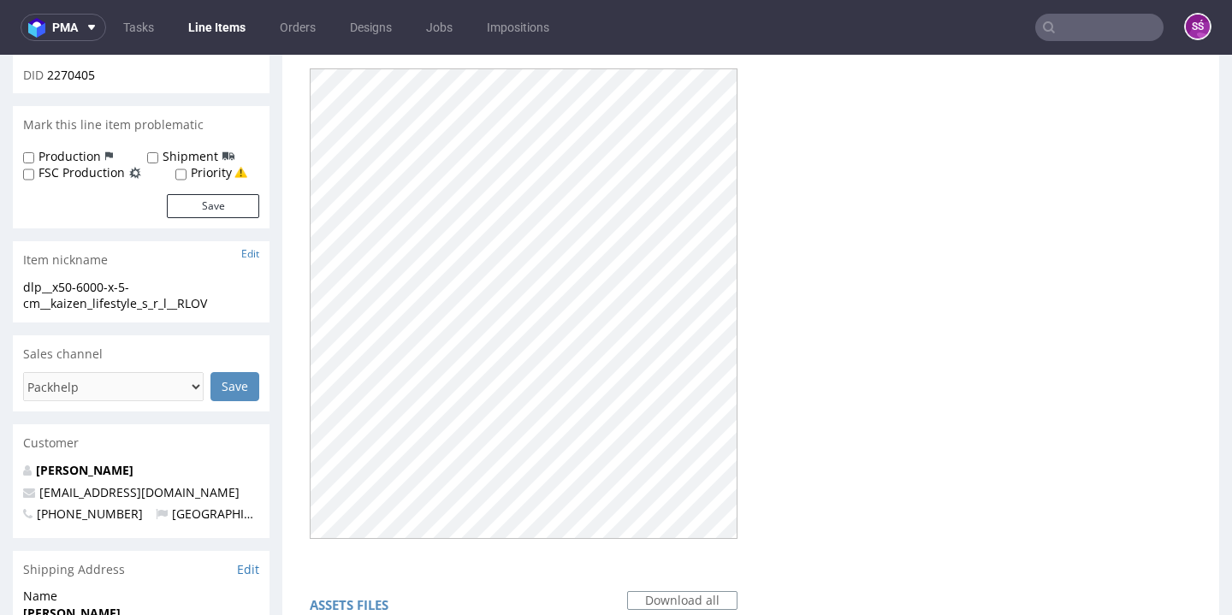
scroll to position [0, 0]
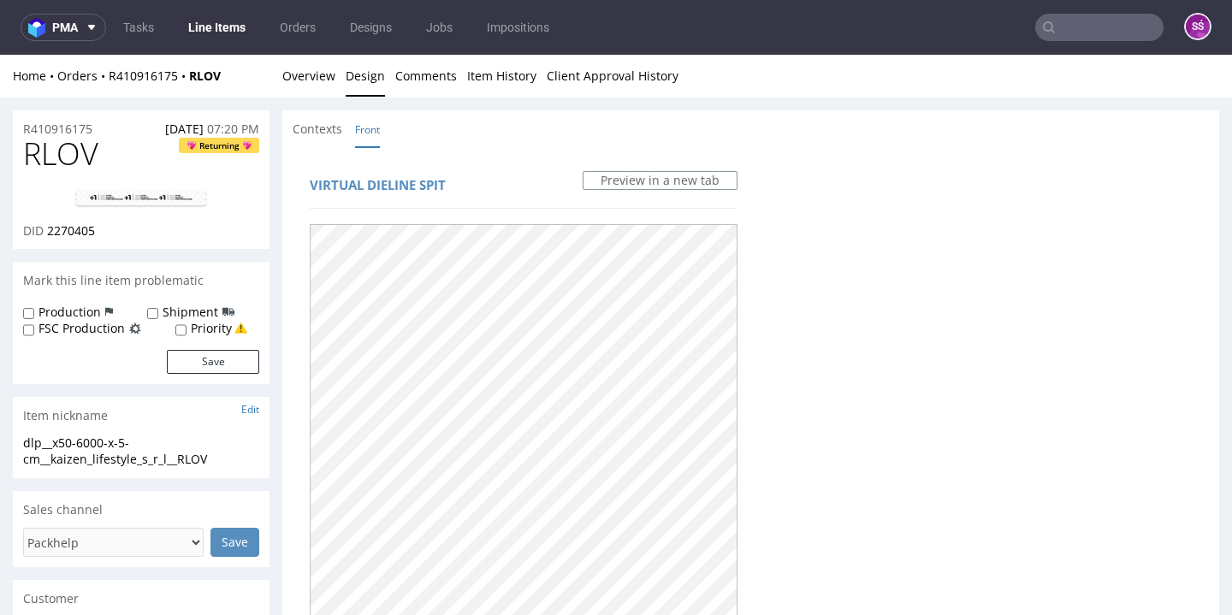
click at [58, 154] on span "RLOV" at bounding box center [60, 154] width 75 height 34
copy span "RLOV"
click at [84, 229] on span "2270405" at bounding box center [71, 230] width 48 height 16
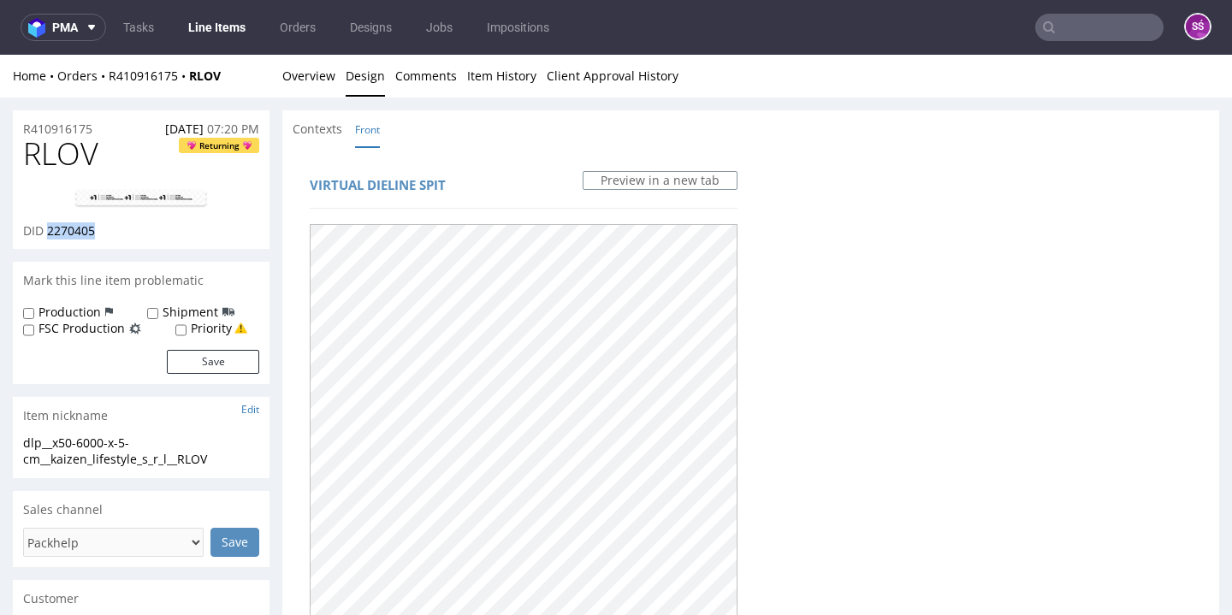
copy span "2270405"
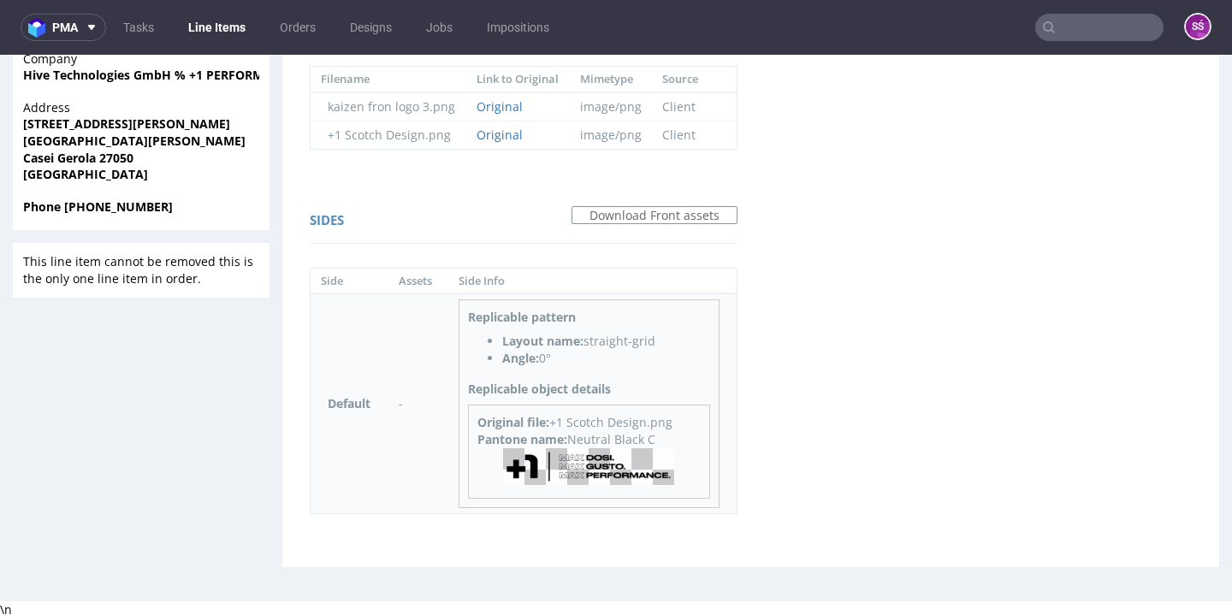
click at [629, 471] on img at bounding box center [588, 466] width 171 height 37
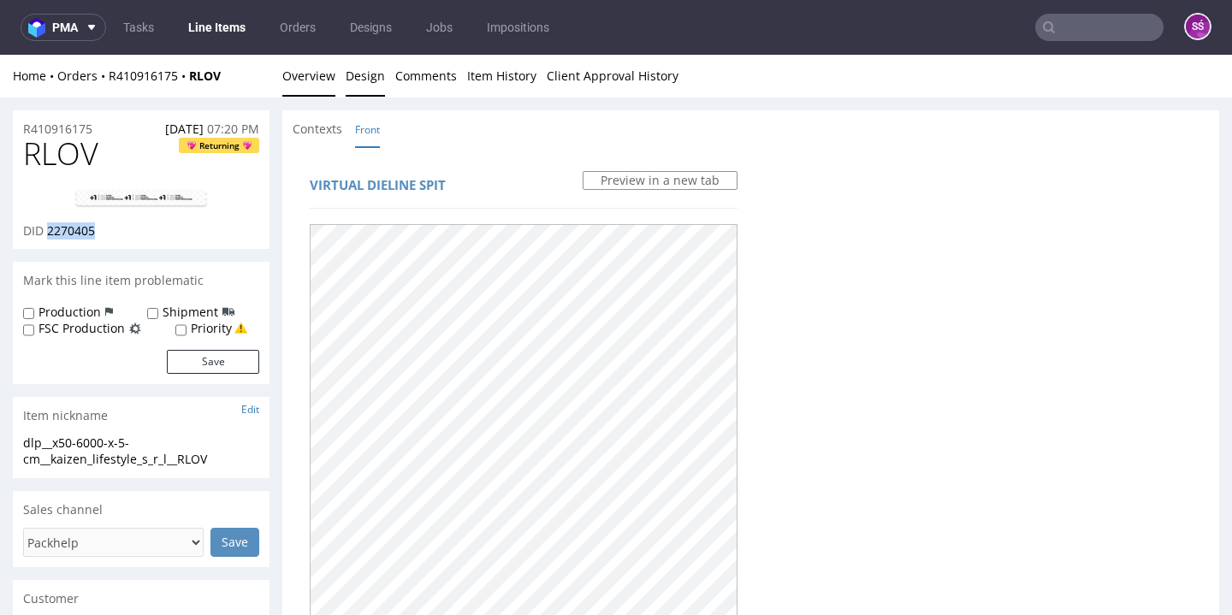
click at [311, 83] on link "Overview" at bounding box center [308, 76] width 53 height 42
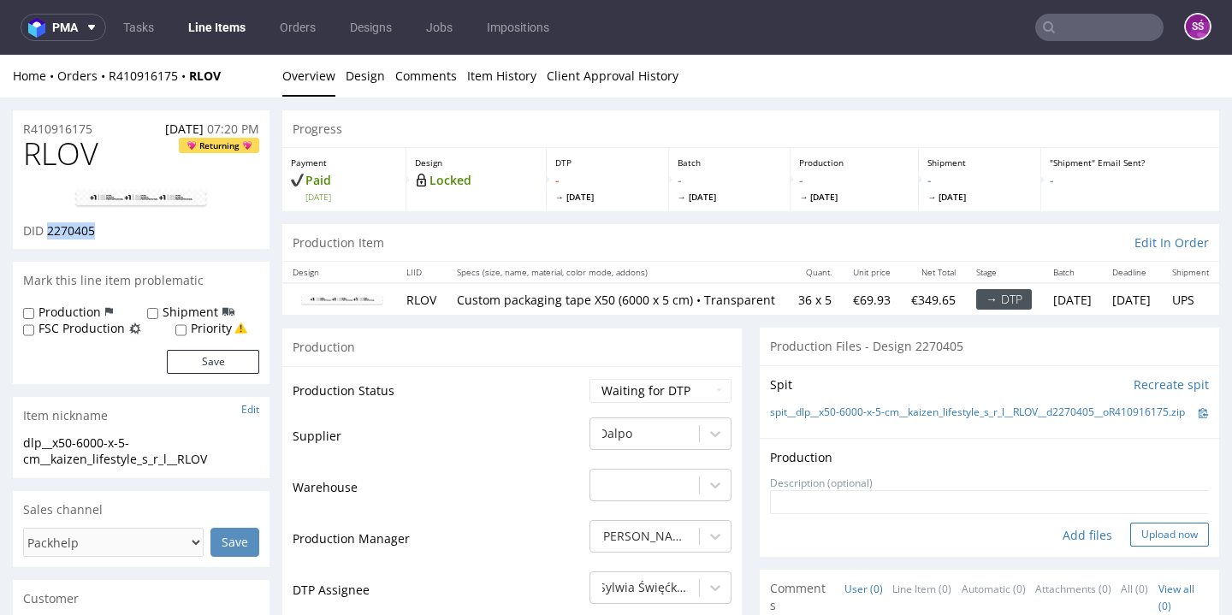
click at [1134, 547] on button "Upload now" at bounding box center [1169, 535] width 79 height 24
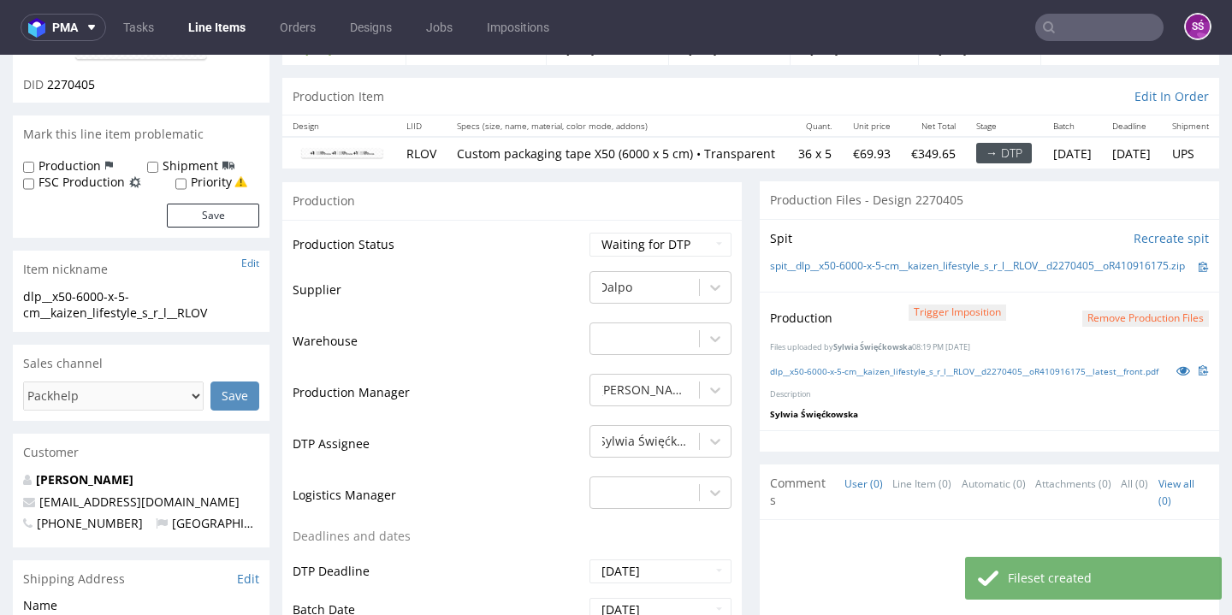
scroll to position [280, 0]
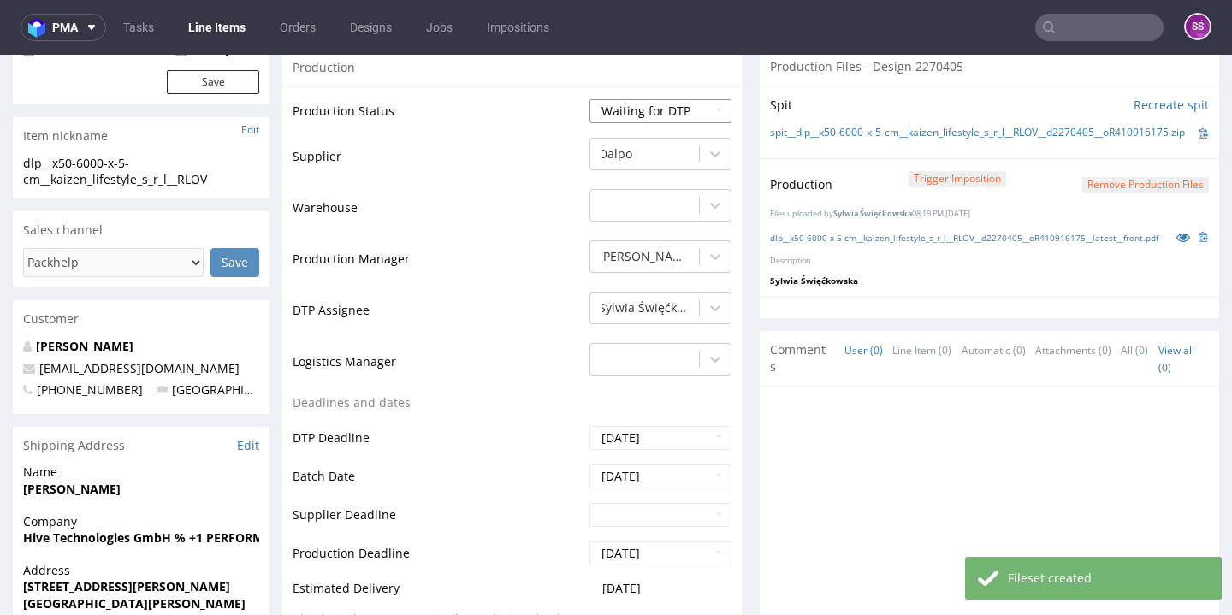
select select "dtp_production_ready"
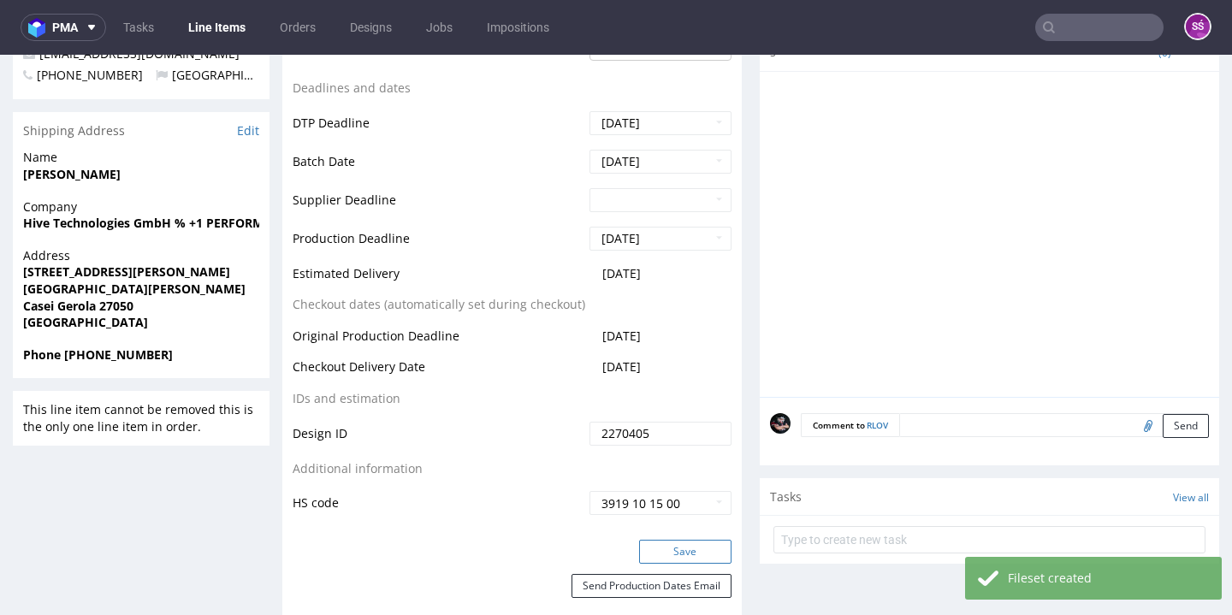
click at [657, 564] on button "Save" at bounding box center [685, 552] width 92 height 24
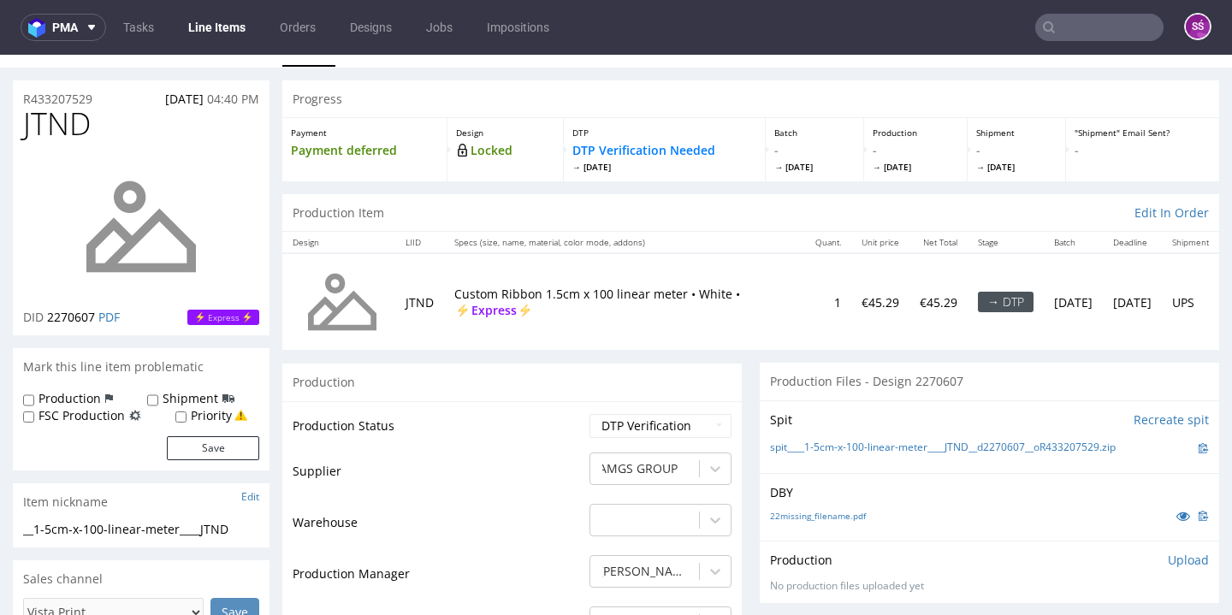
scroll to position [56, 0]
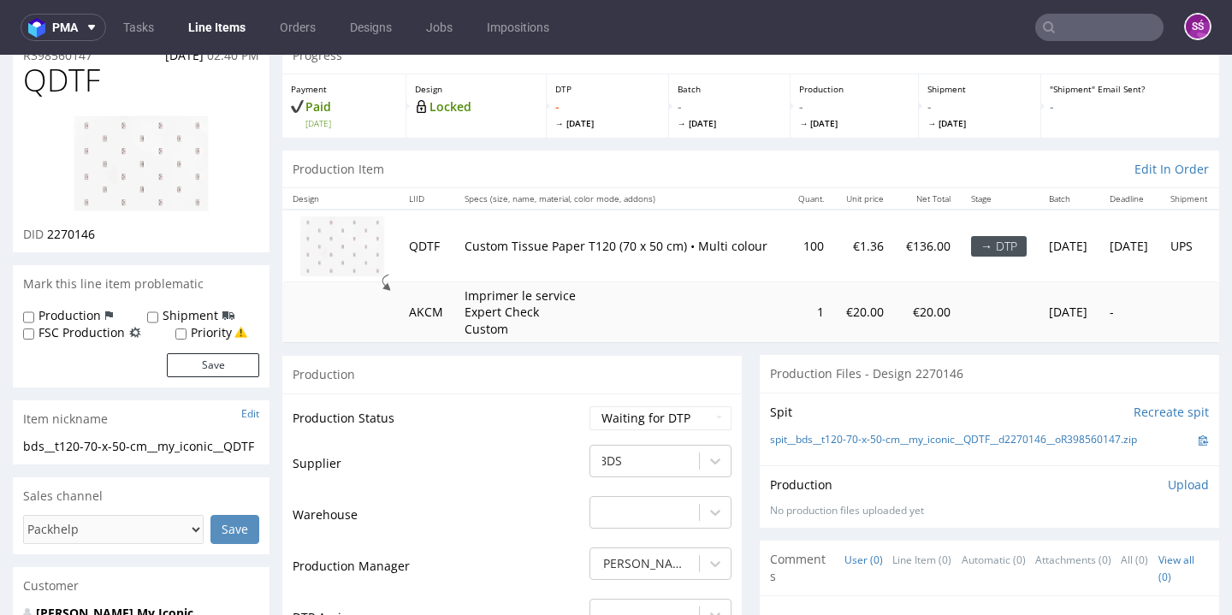
scroll to position [70, 0]
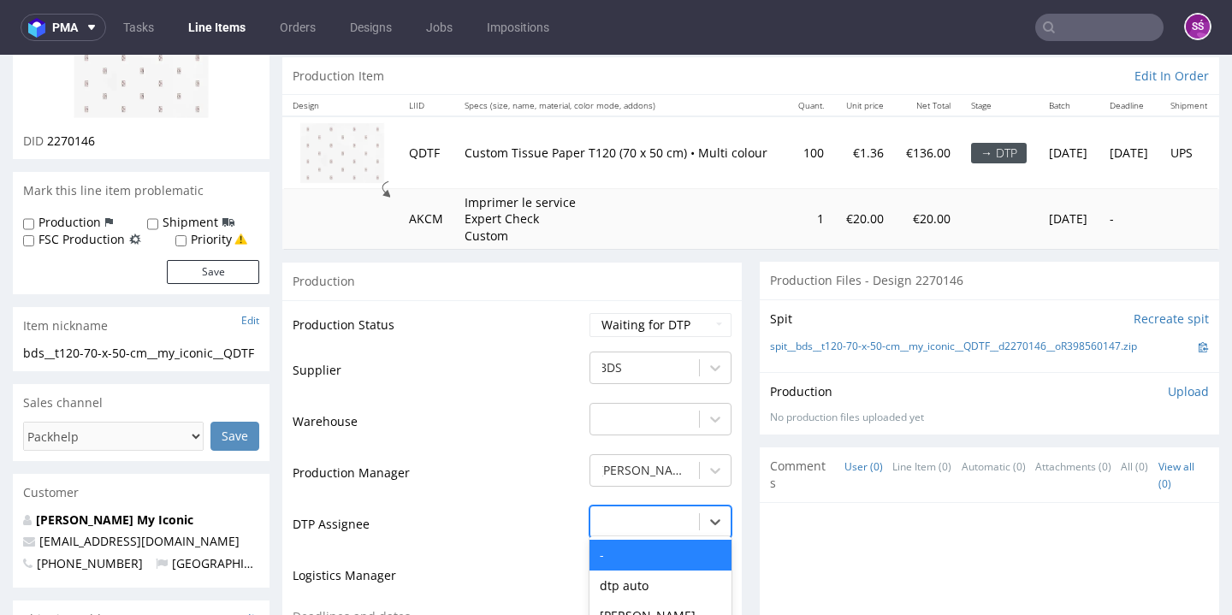
click at [699, 530] on div "- selected, 1 of 31. 31 results available. Use Up and Down to choose options, p…" at bounding box center [660, 518] width 142 height 24
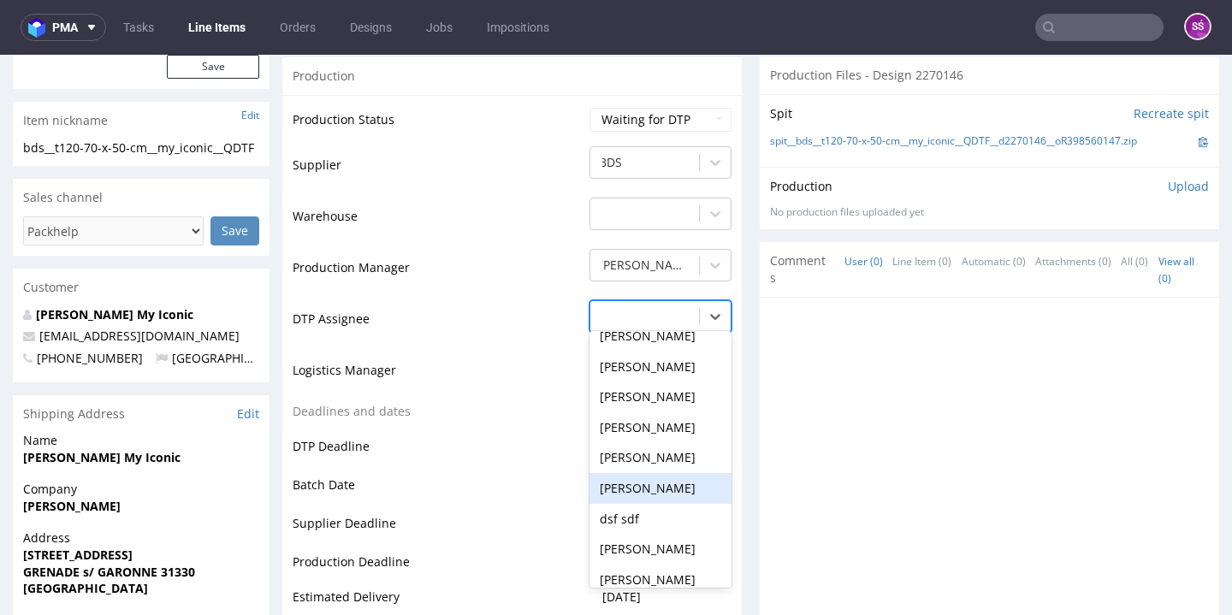
scroll to position [618, 0]
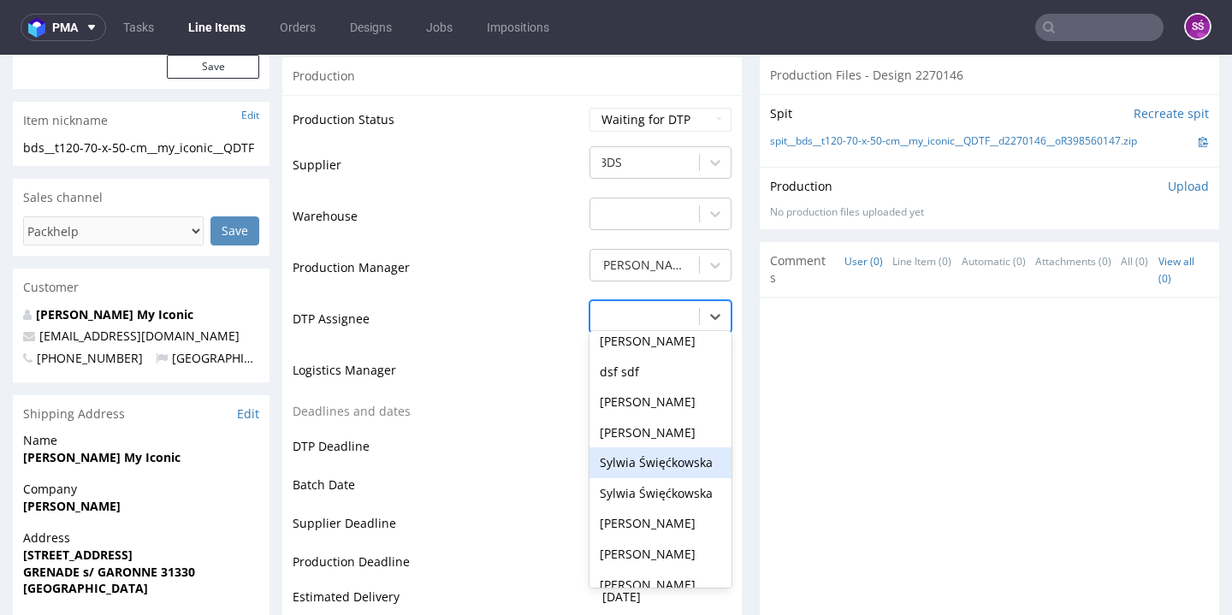
click at [663, 478] on div "Sylwia Święćkowska" at bounding box center [660, 462] width 142 height 31
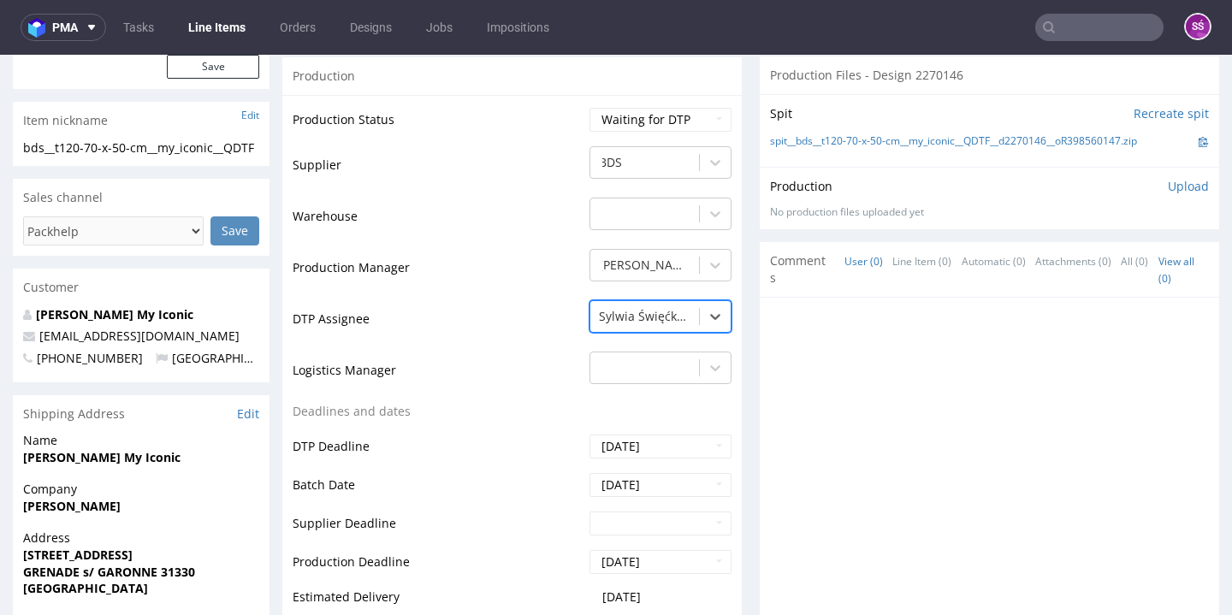
scroll to position [926, 0]
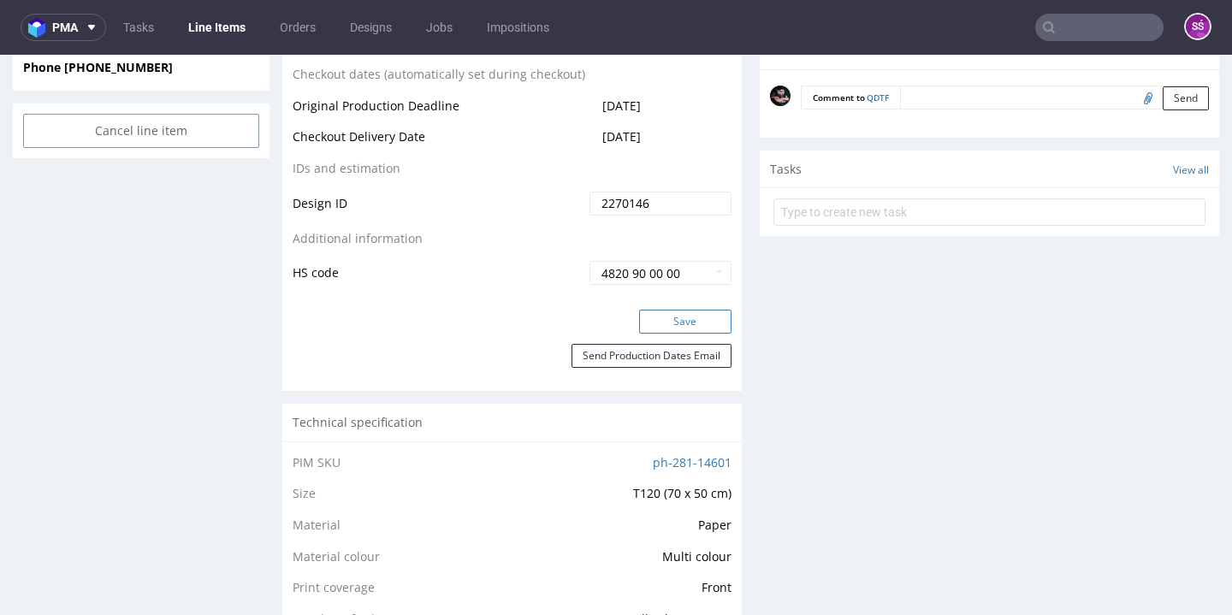
click at [666, 334] on button "Save" at bounding box center [685, 322] width 92 height 24
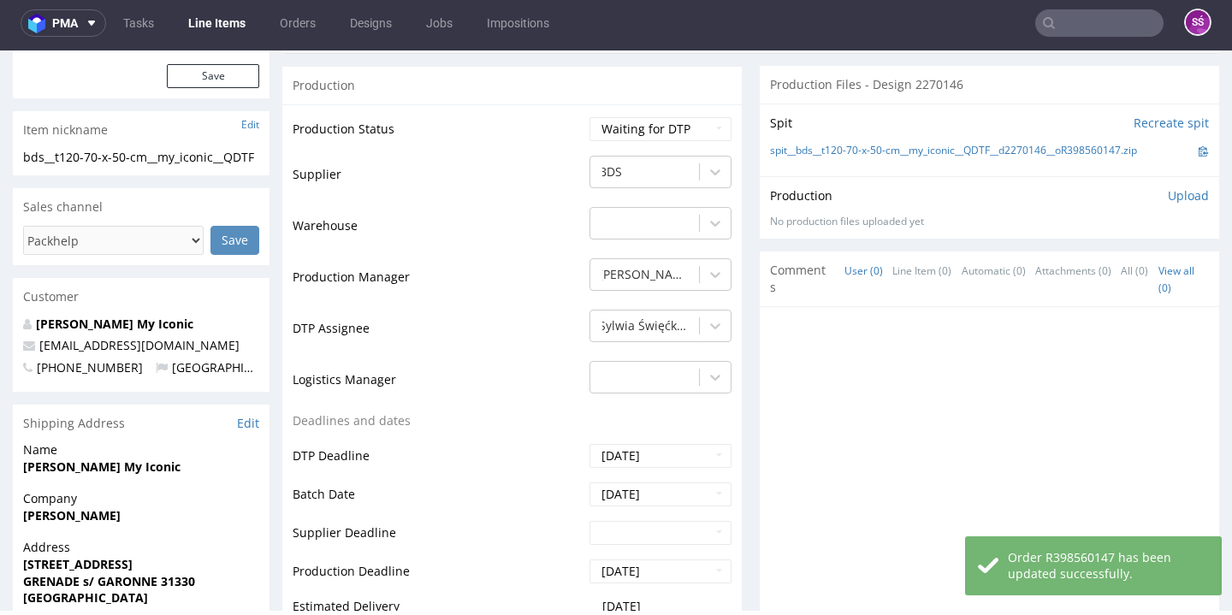
scroll to position [24, 0]
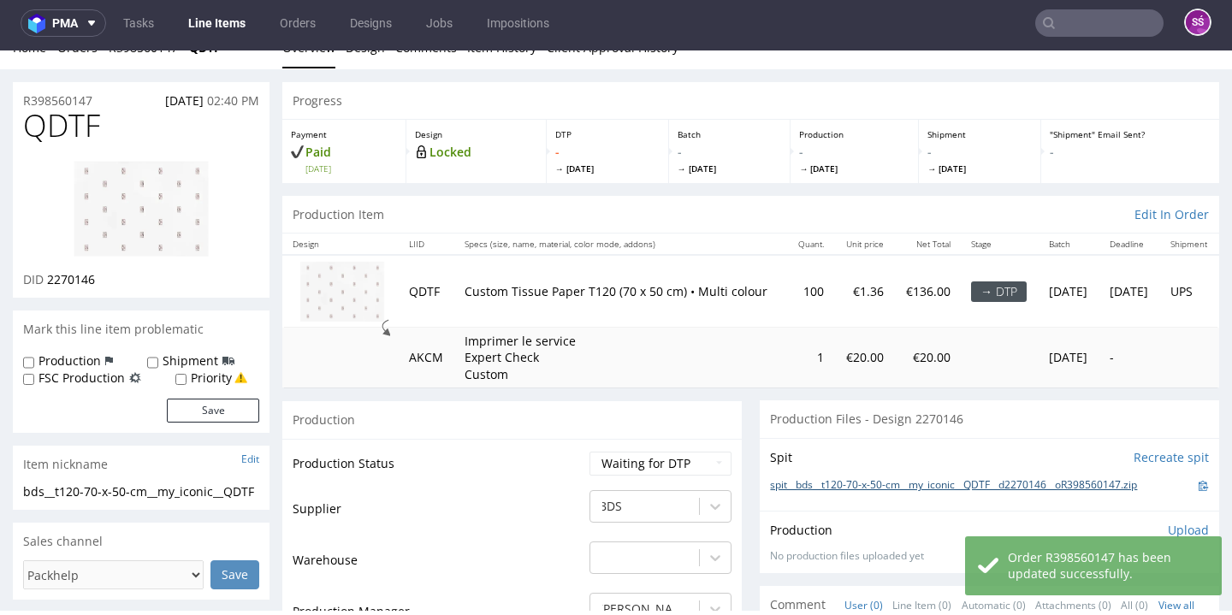
click at [811, 487] on link "spit__bds__t120-70-x-50-cm__my_iconic__QDTF__d2270146__oR398560147.zip" at bounding box center [953, 485] width 367 height 15
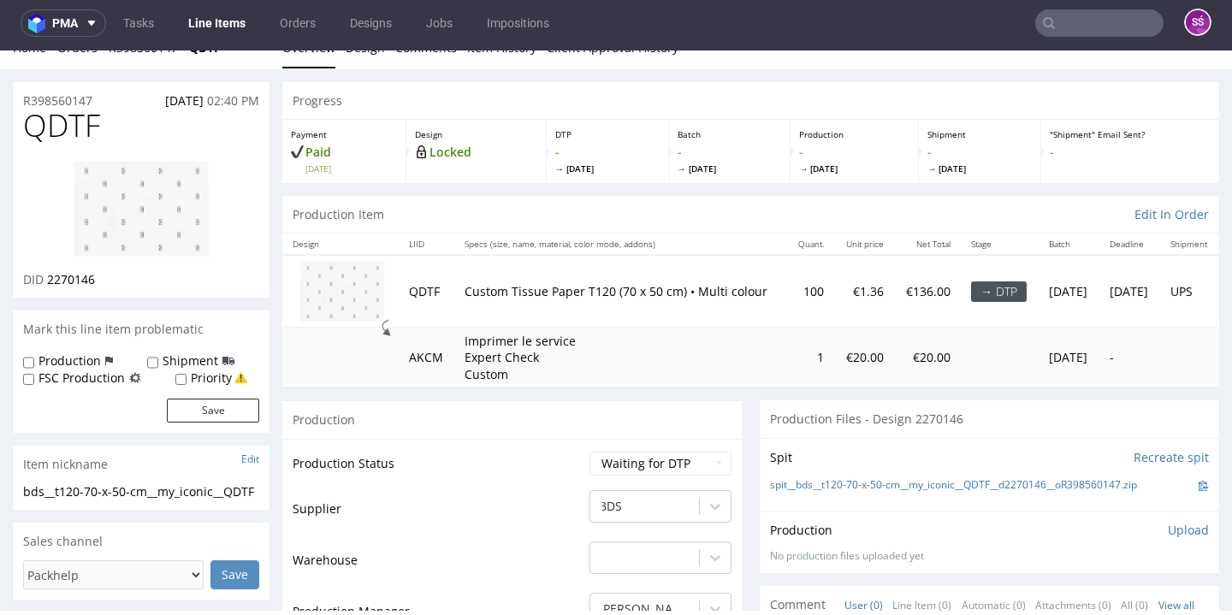
click at [66, 119] on span "QDTF" at bounding box center [61, 126] width 77 height 34
copy span "QDTF"
click at [84, 277] on span "2270146" at bounding box center [71, 279] width 48 height 16
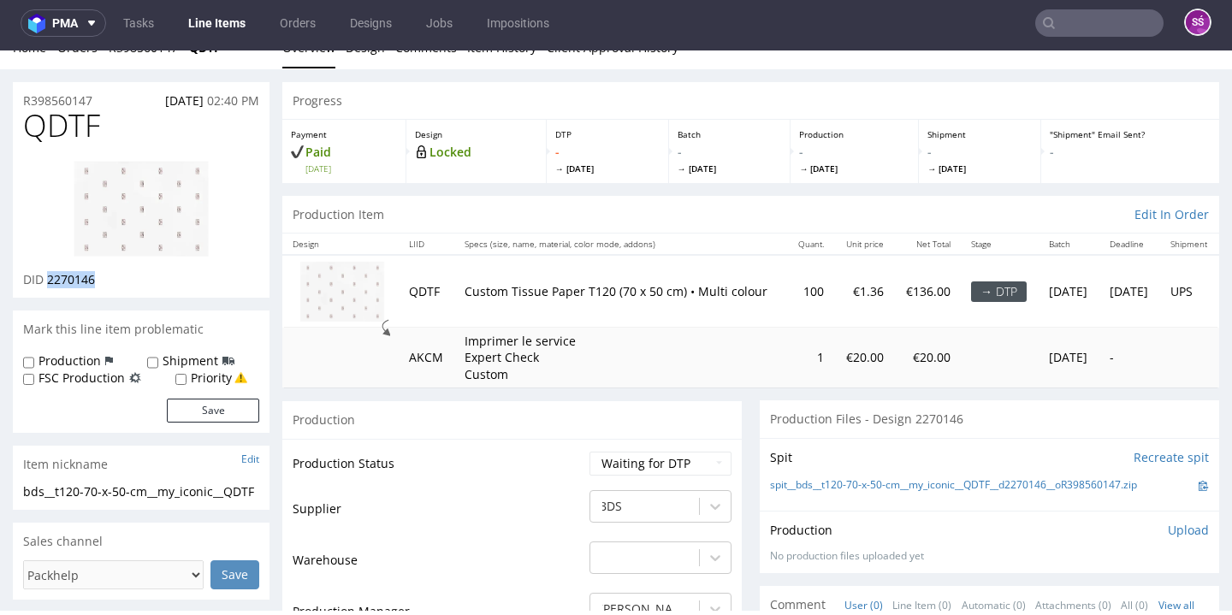
copy span "2270146"
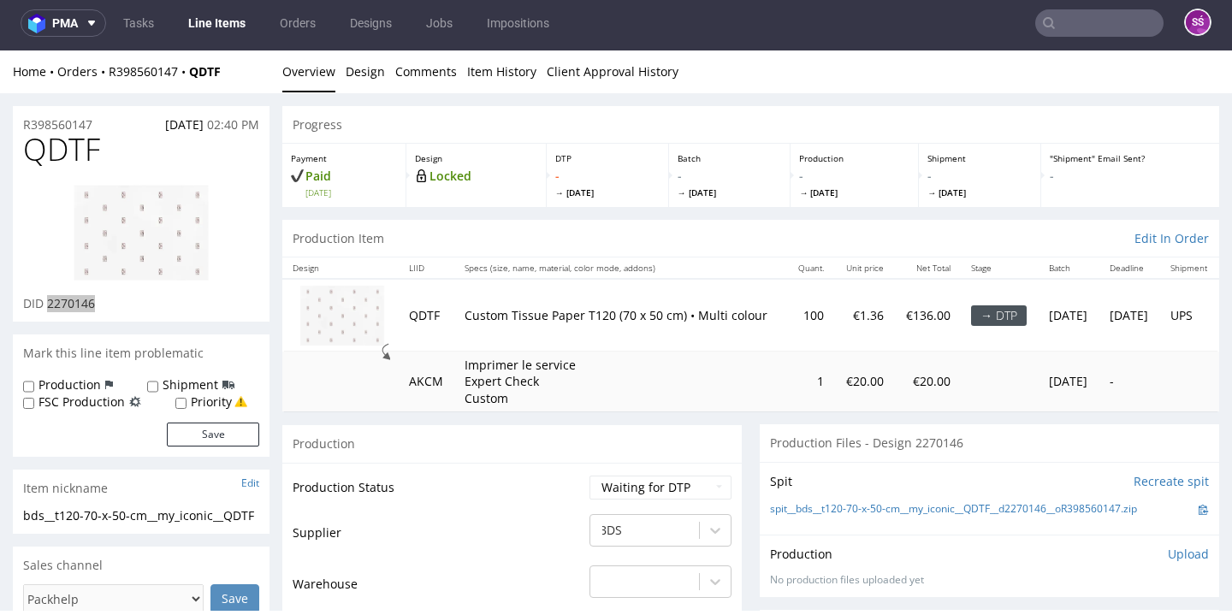
scroll to position [1, 0]
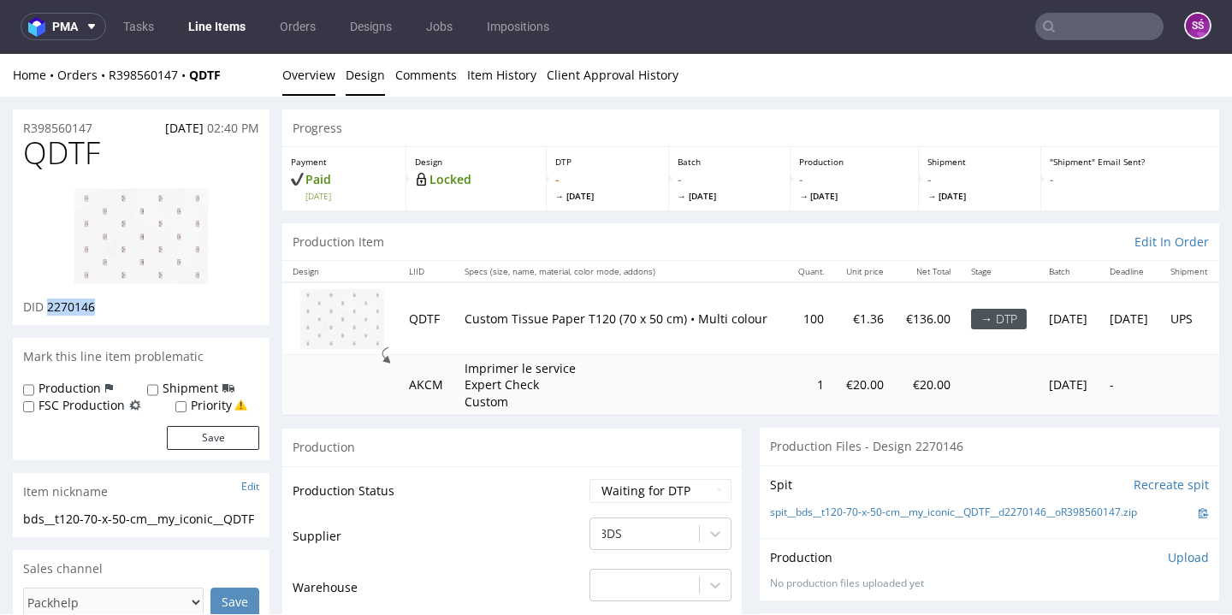
click at [362, 81] on link "Design" at bounding box center [365, 75] width 39 height 42
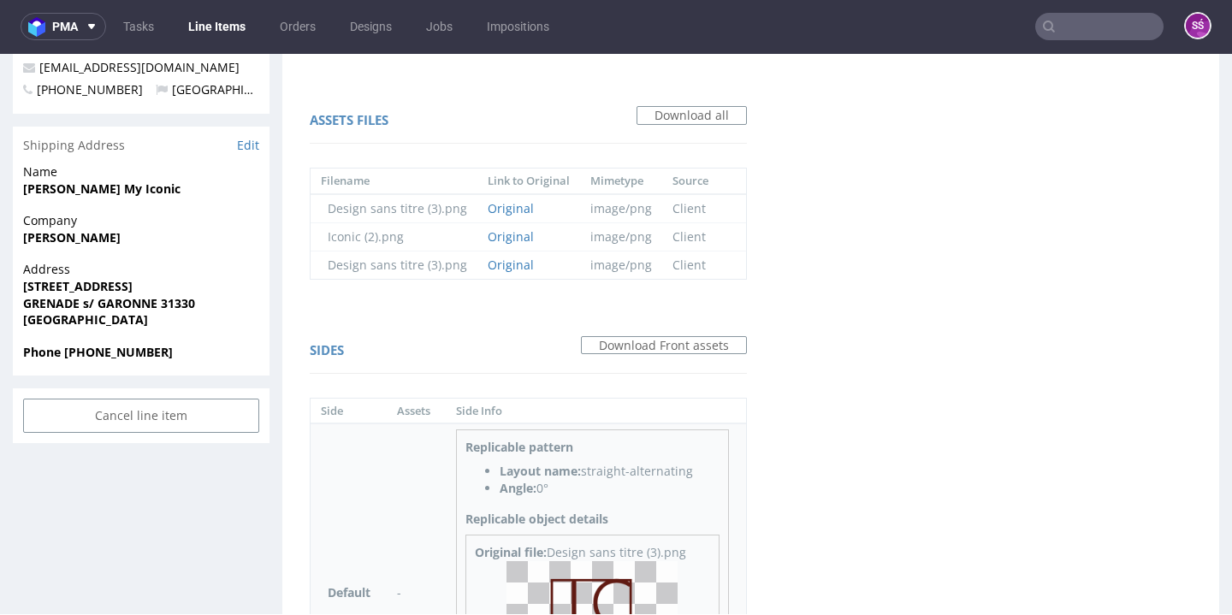
scroll to position [775, 0]
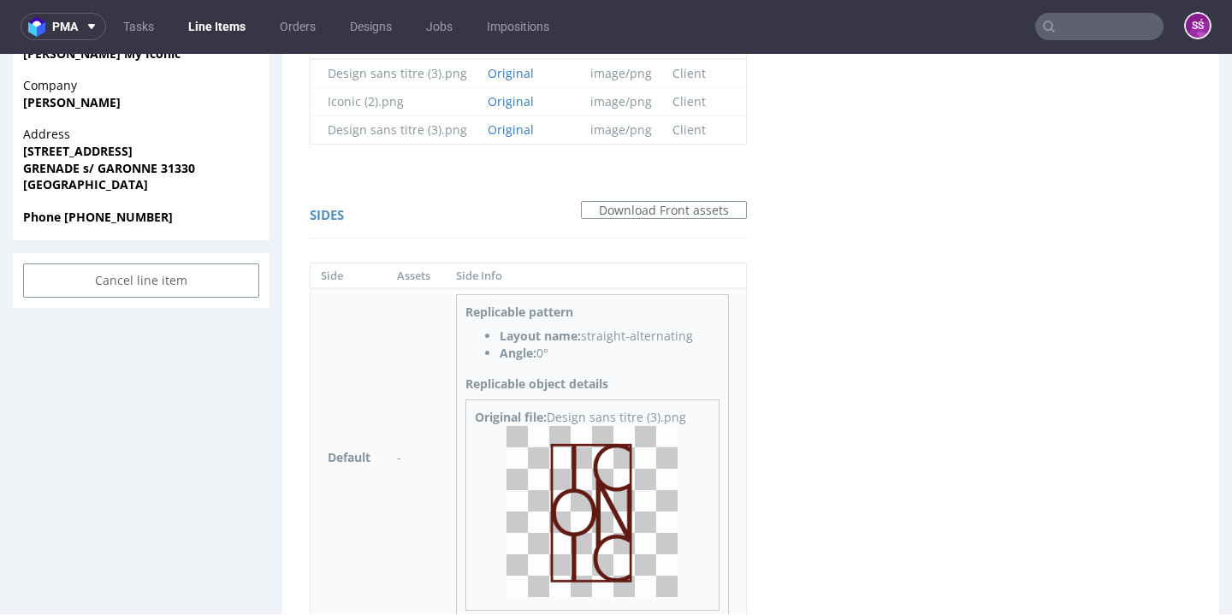
click at [612, 508] on img at bounding box center [591, 511] width 171 height 171
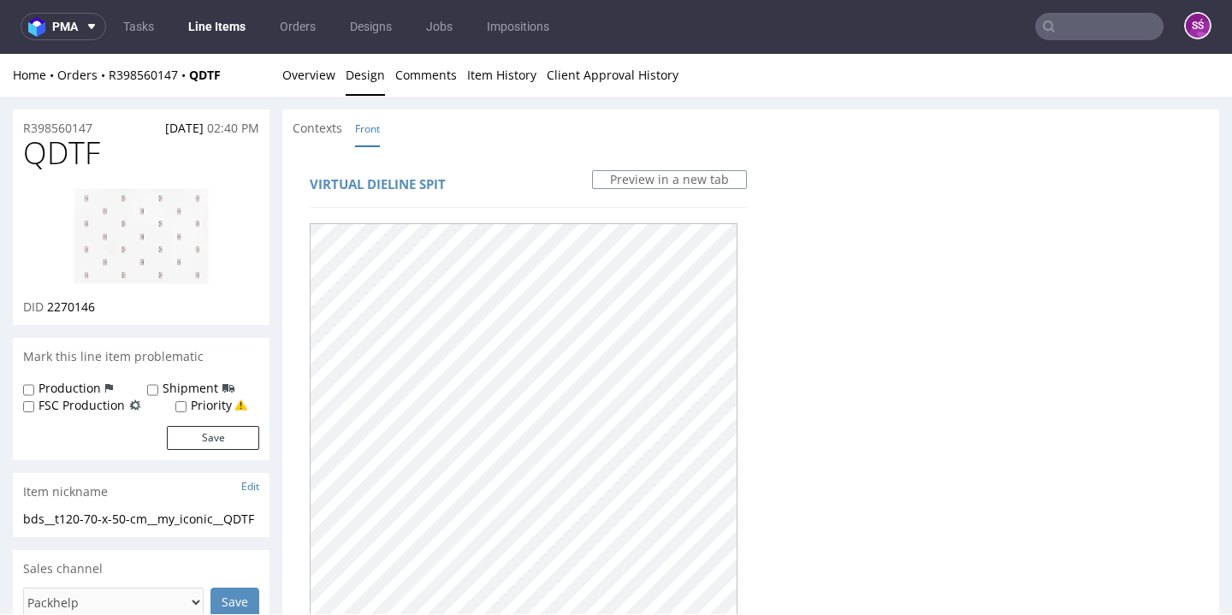
scroll to position [0, 0]
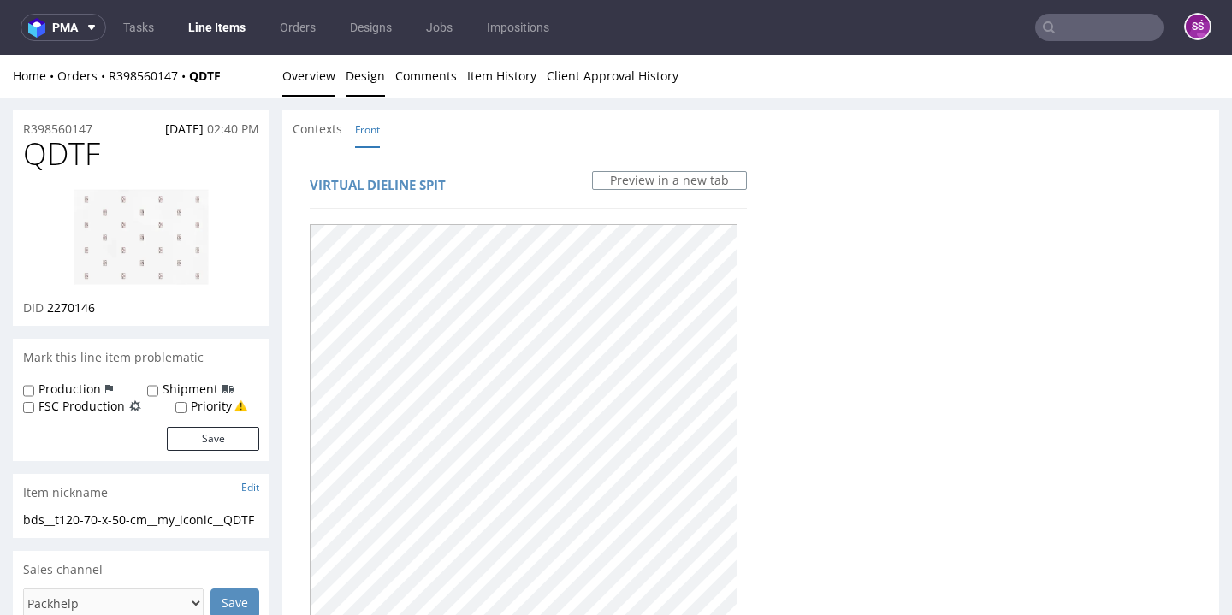
click at [304, 78] on link "Overview" at bounding box center [308, 76] width 53 height 42
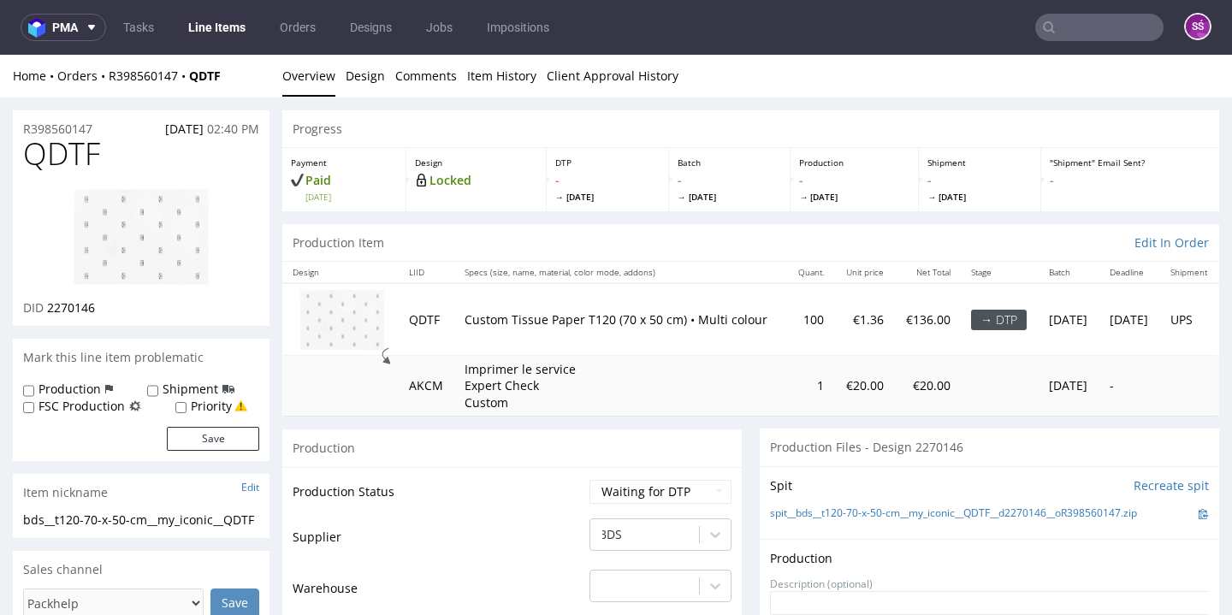
scroll to position [133, 0]
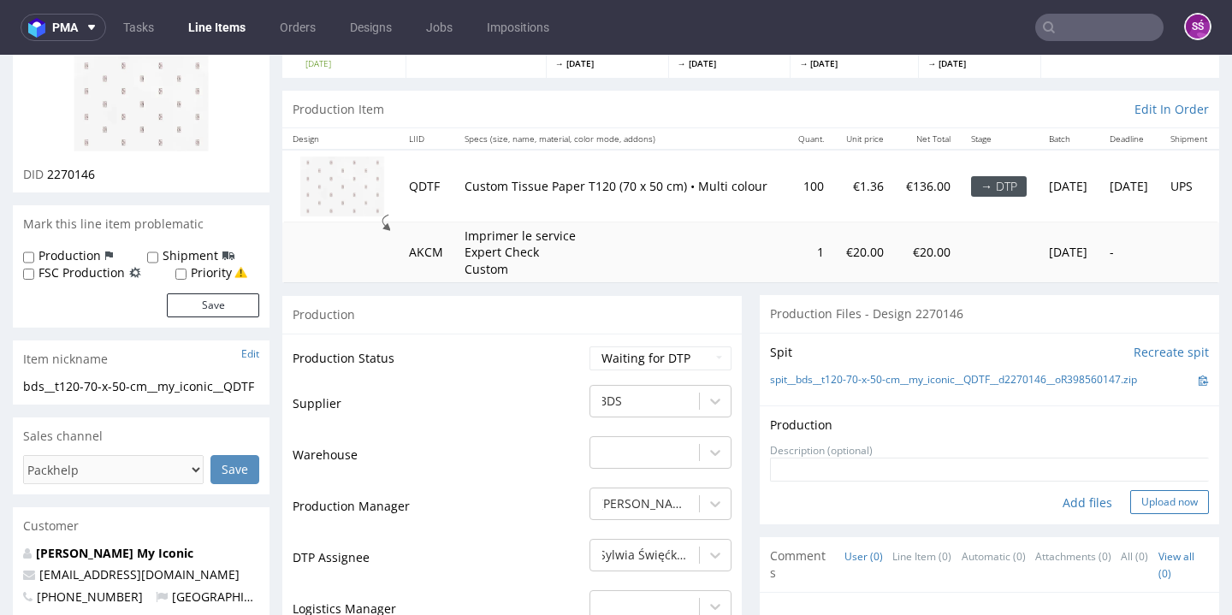
click at [1141, 501] on button "Upload now" at bounding box center [1169, 502] width 79 height 24
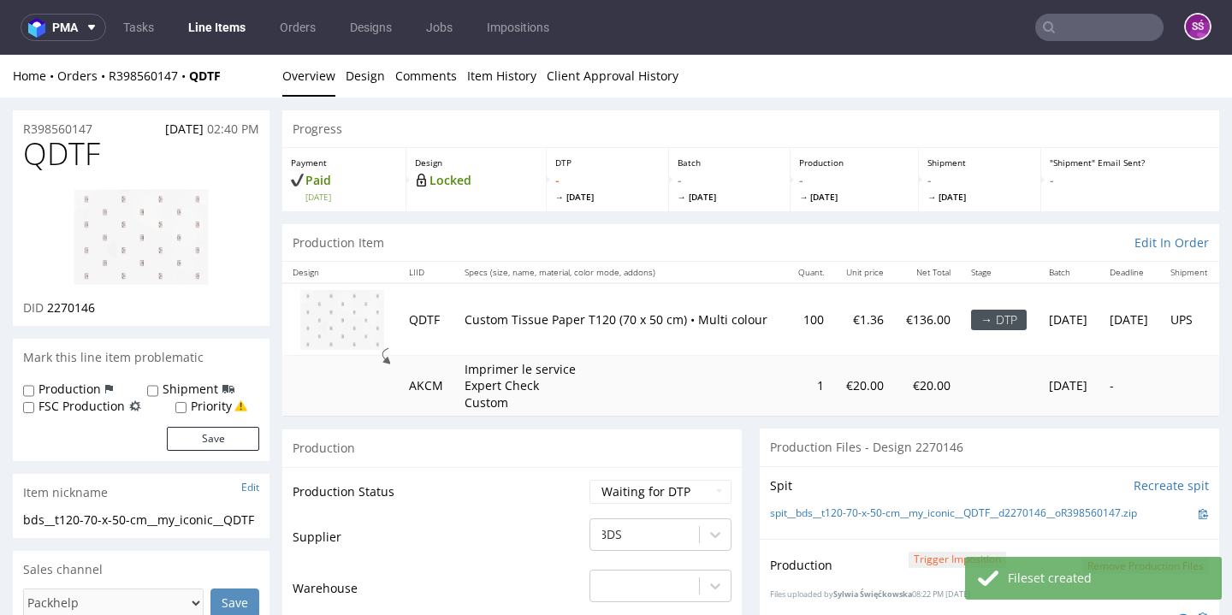
scroll to position [141, 0]
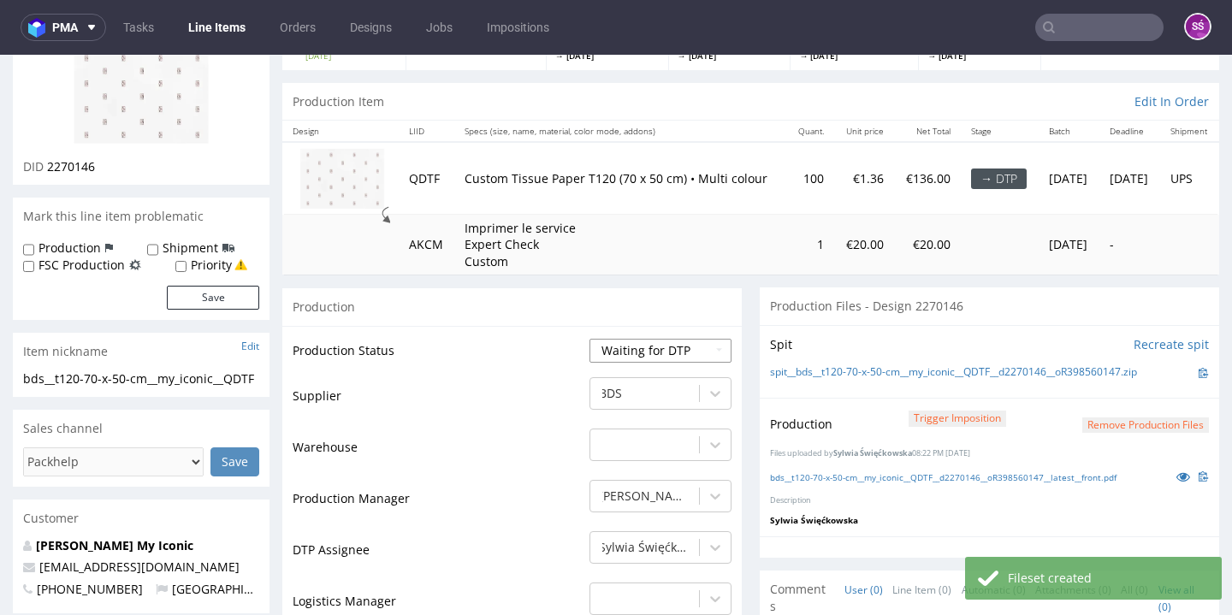
select select "dtp_production_ready"
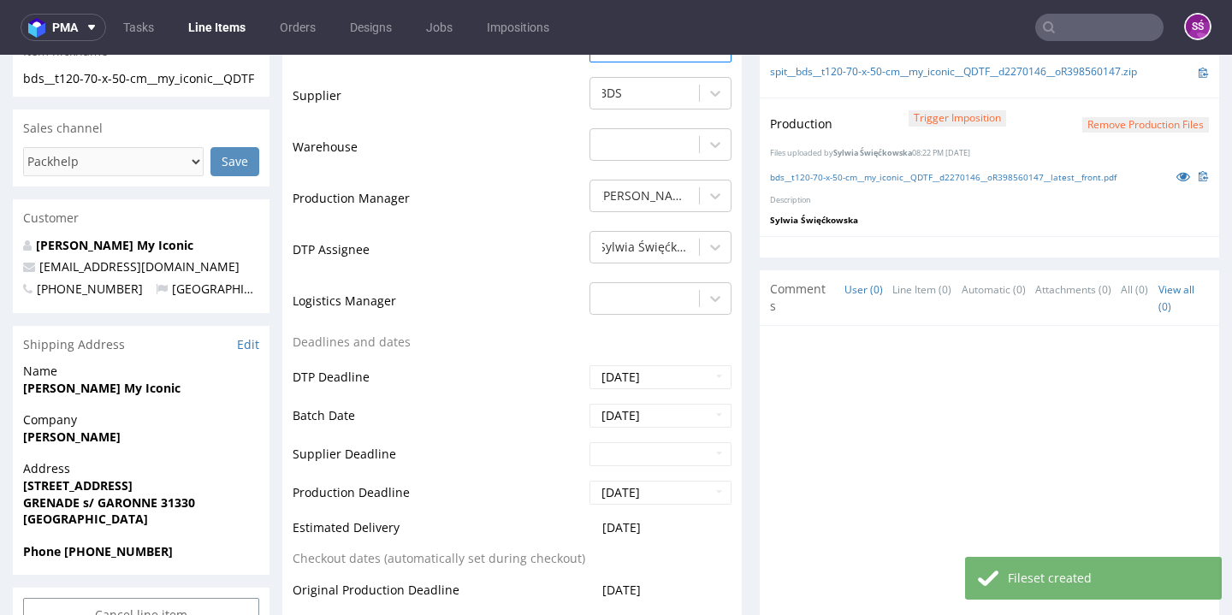
scroll to position [754, 0]
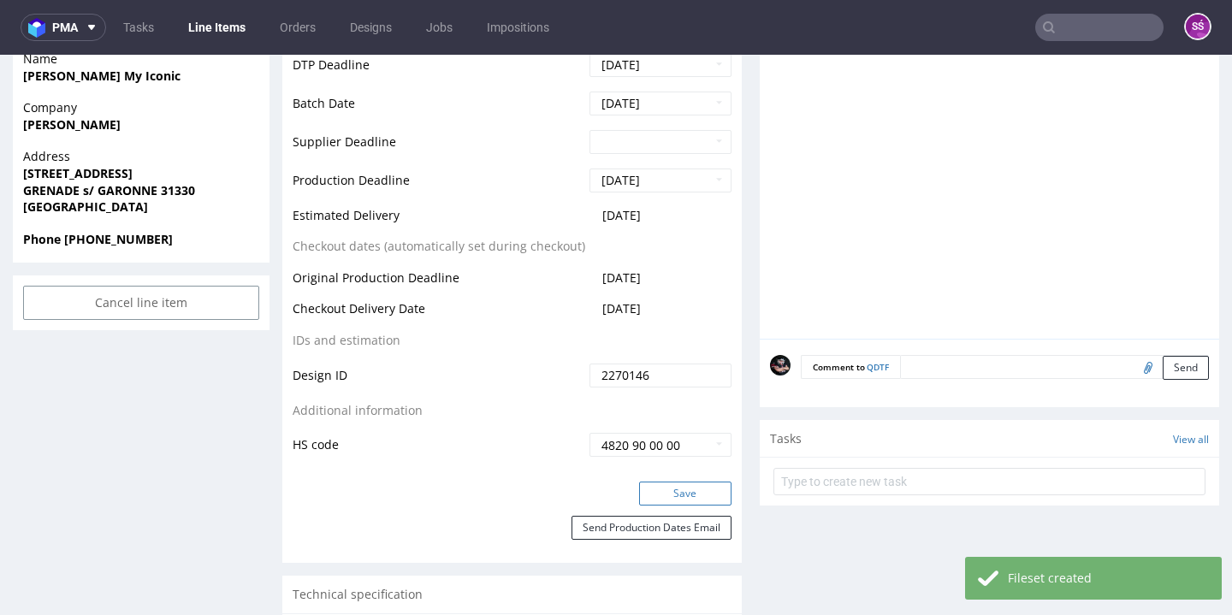
click at [664, 490] on button "Save" at bounding box center [685, 494] width 92 height 24
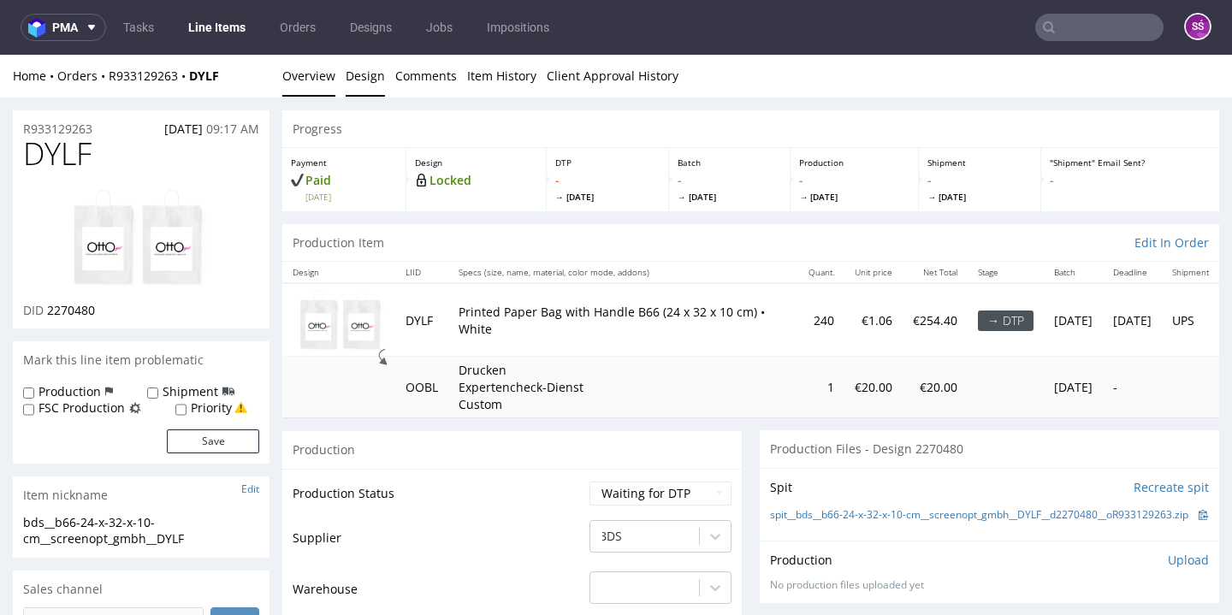
click at [346, 84] on link "Design" at bounding box center [365, 76] width 39 height 42
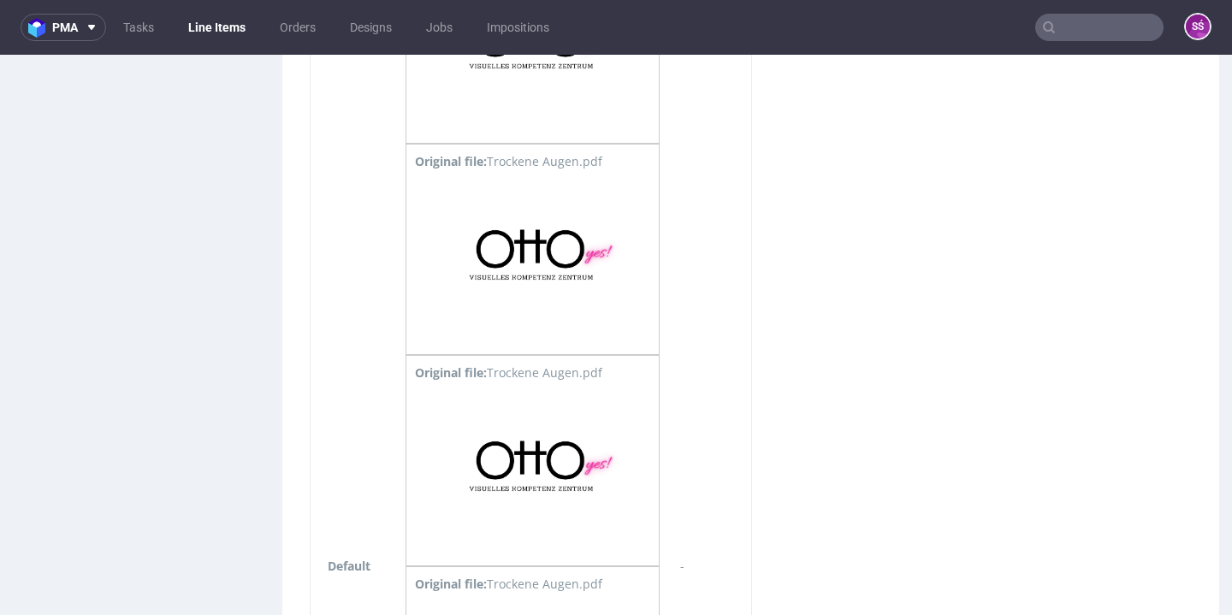
scroll to position [9, 0]
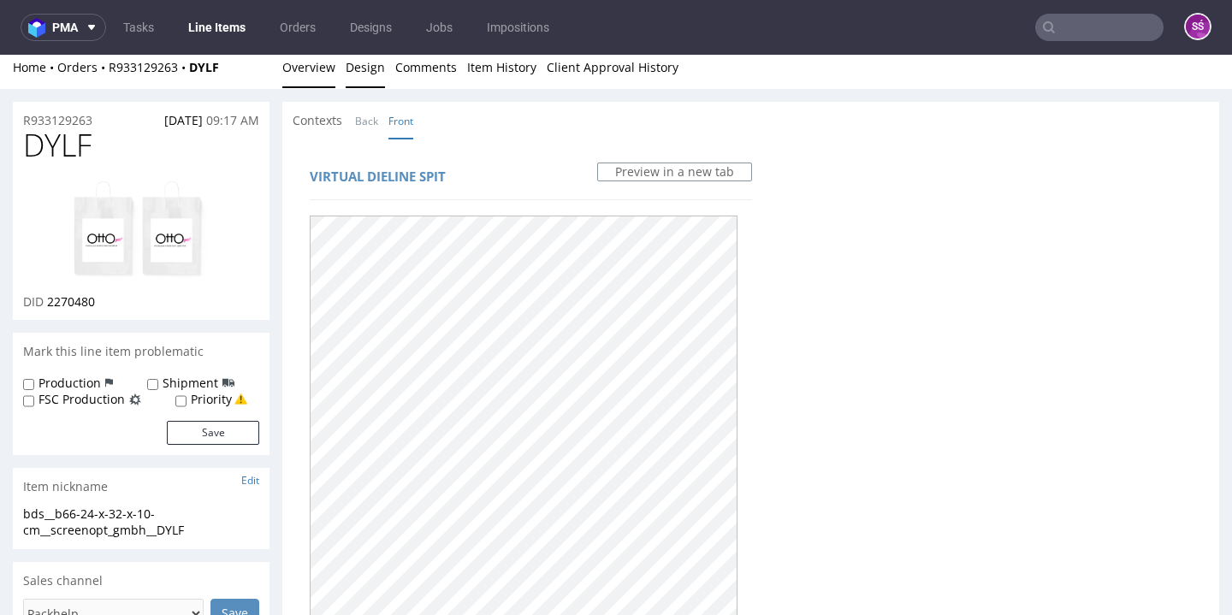
click at [310, 62] on link "Overview" at bounding box center [308, 67] width 53 height 42
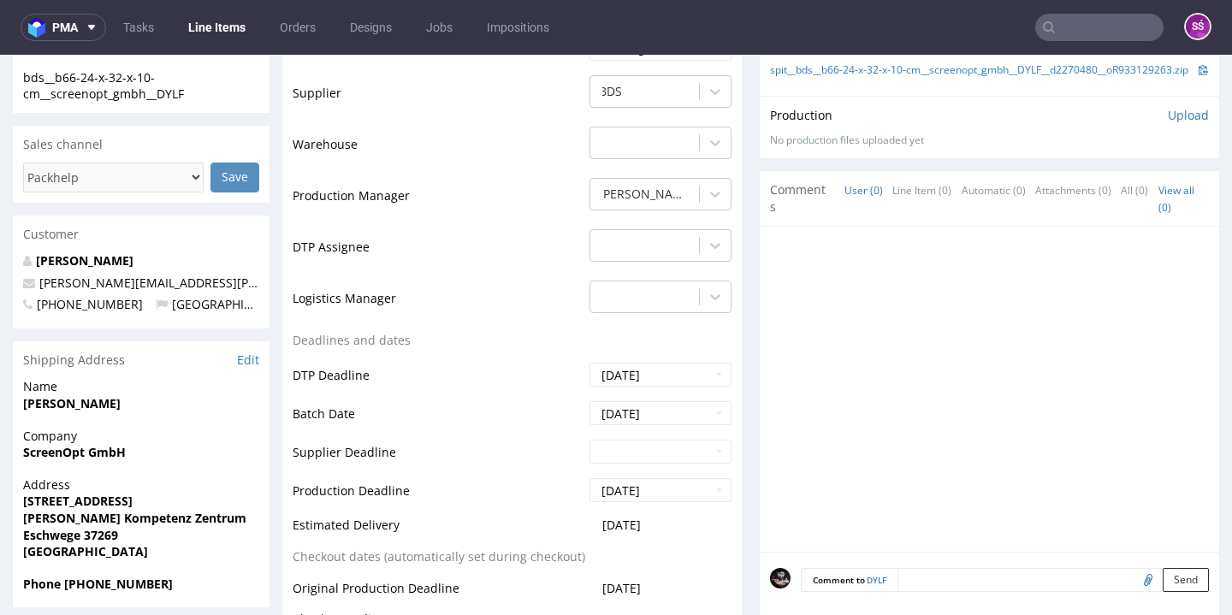
scroll to position [0, 0]
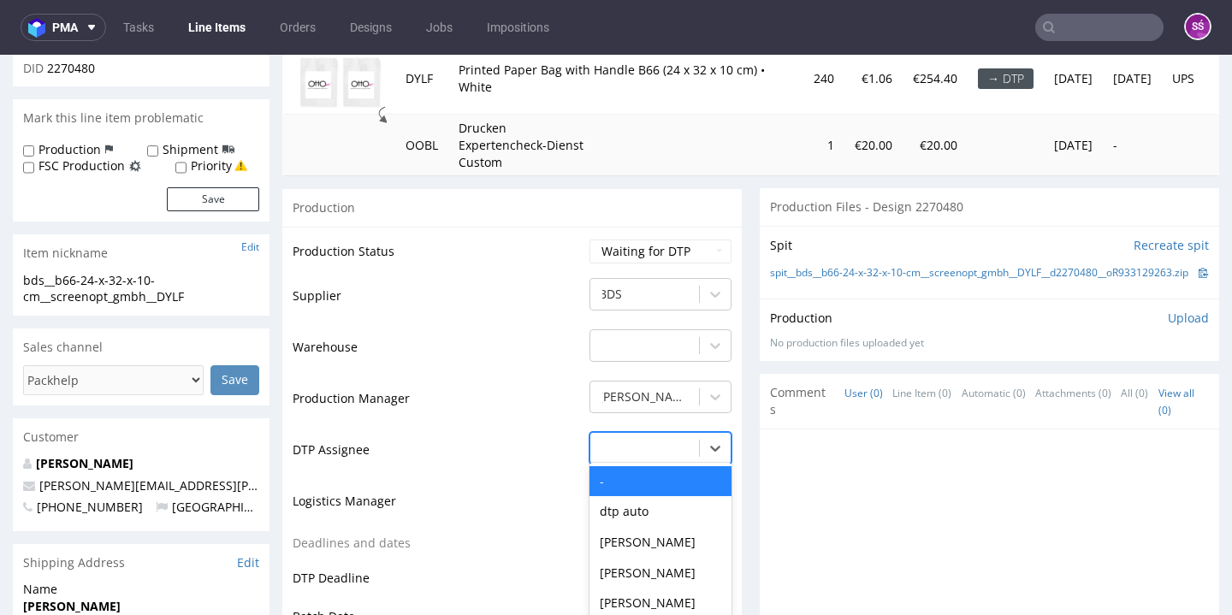
click at [669, 443] on div "- selected, 1 of 31. 31 results available. Use Up and Down to choose options, p…" at bounding box center [660, 444] width 142 height 24
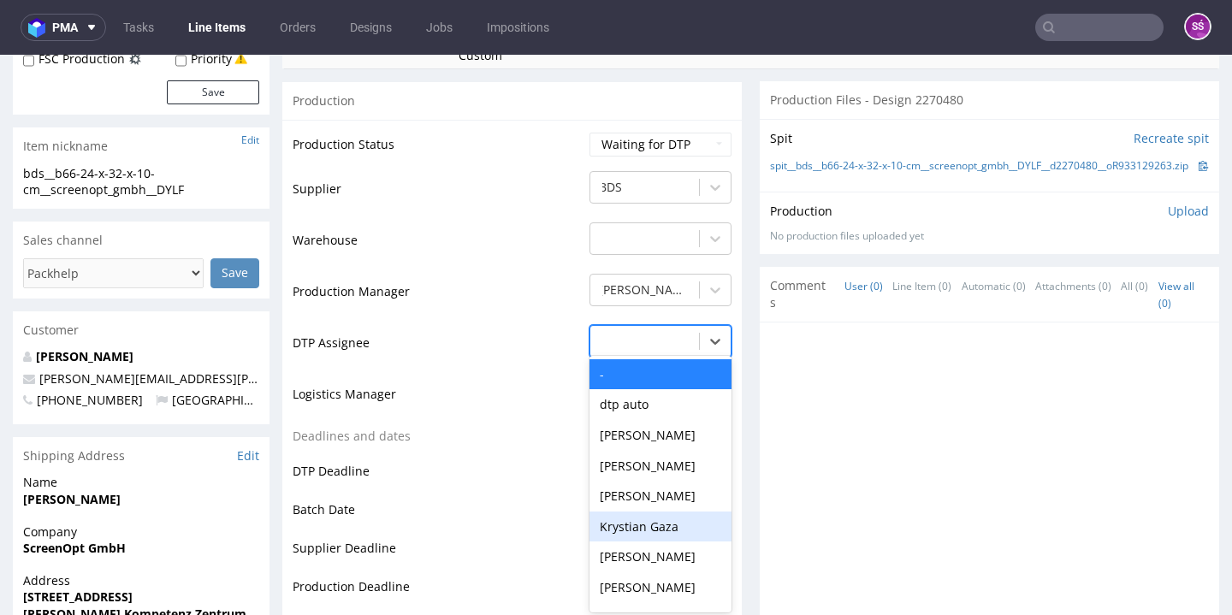
scroll to position [559, 0]
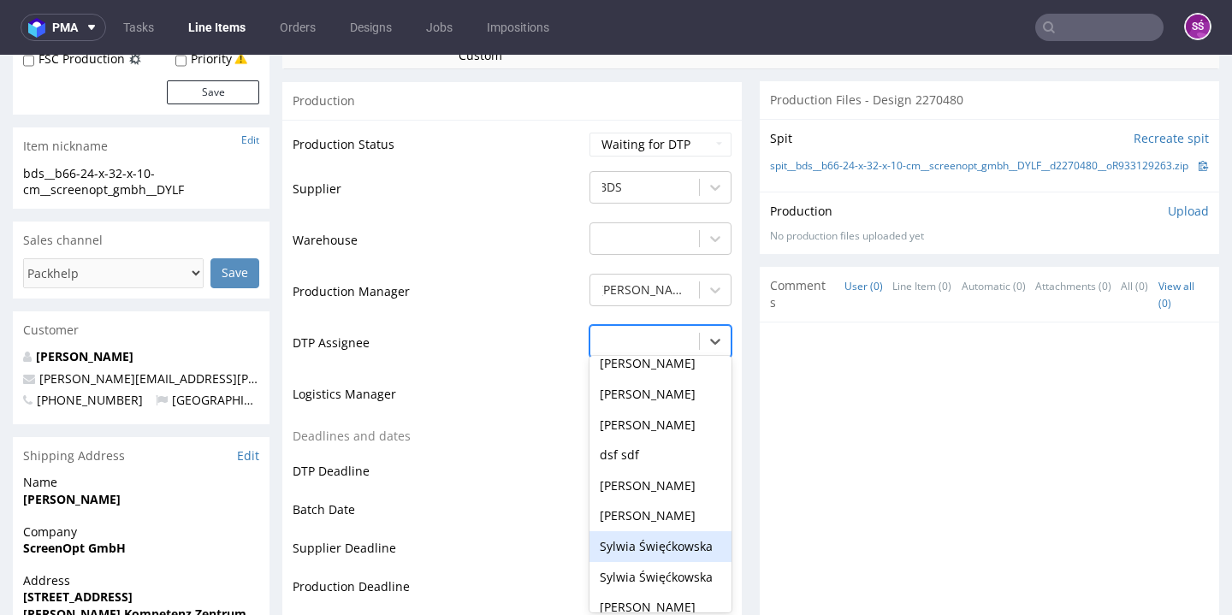
click at [663, 531] on div "Sylwia Święćkowska" at bounding box center [660, 546] width 142 height 31
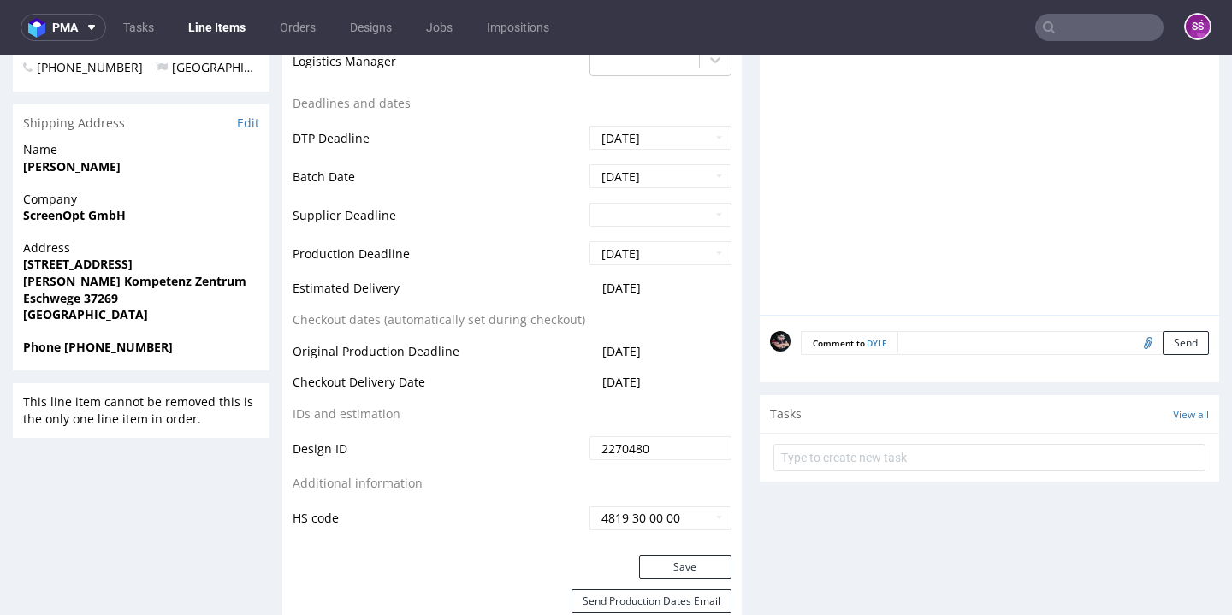
scroll to position [886, 0]
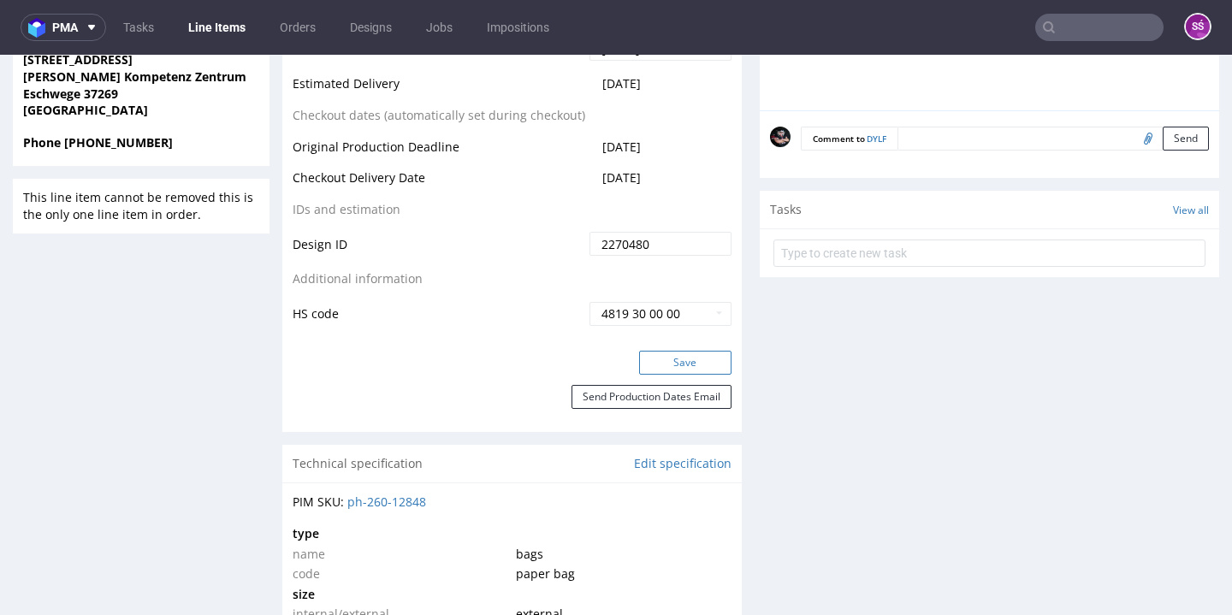
click at [699, 351] on button "Save" at bounding box center [685, 363] width 92 height 24
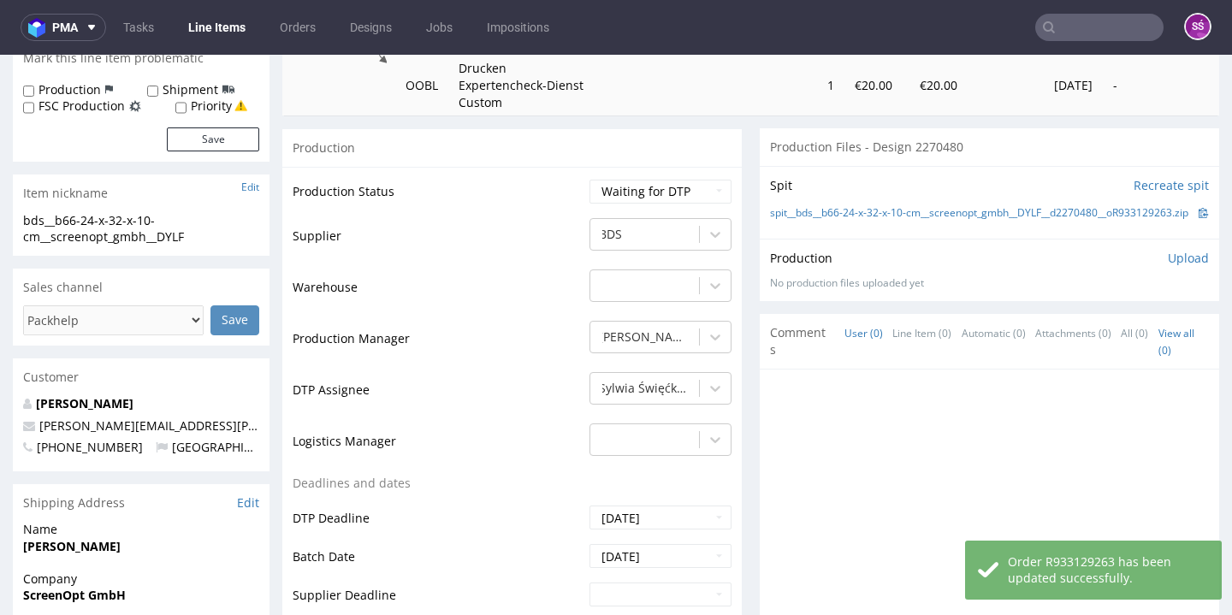
scroll to position [192, 0]
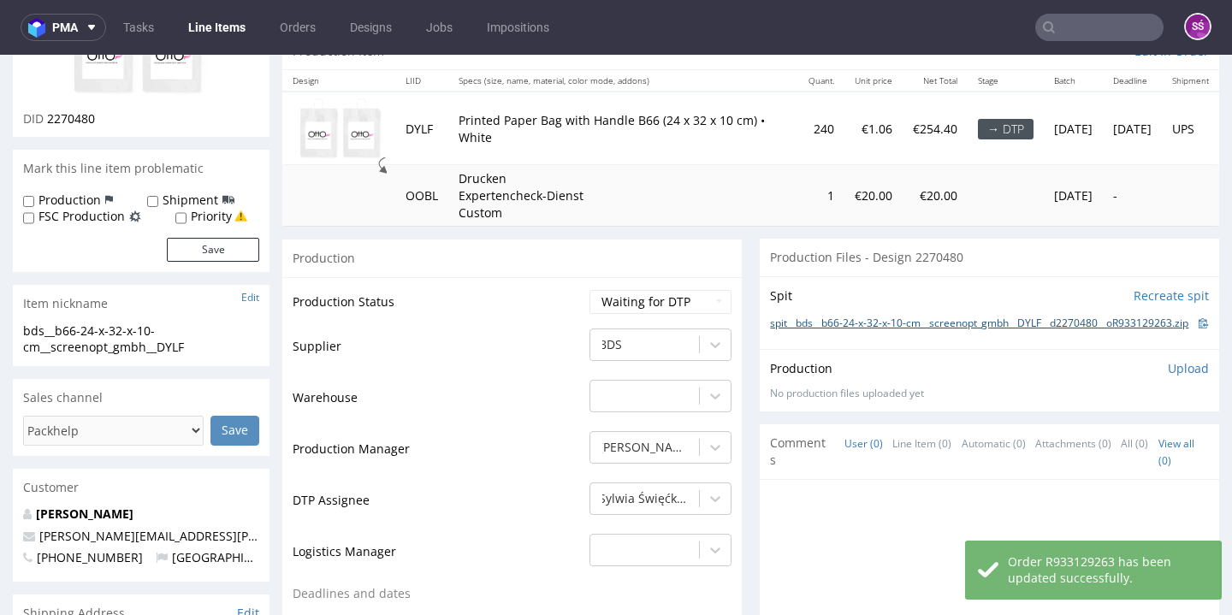
click at [824, 317] on link "spit__bds__b66-24-x-32-x-10-cm__screenopt_gmbh__DYLF__d2270480__oR933129263.zip" at bounding box center [979, 324] width 418 height 15
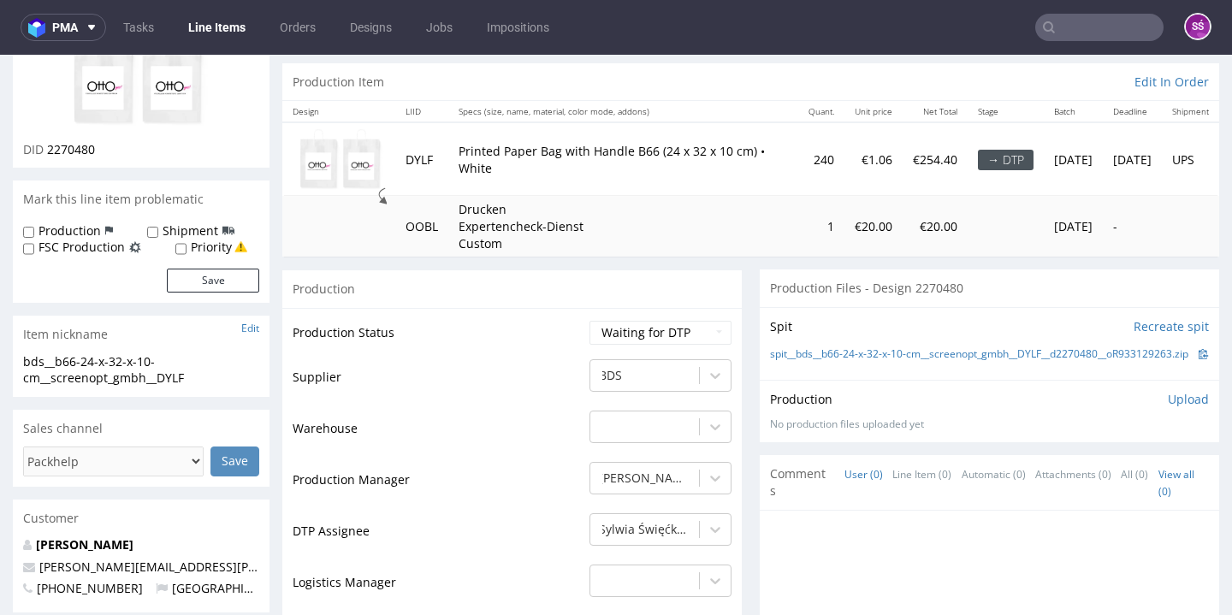
scroll to position [0, 0]
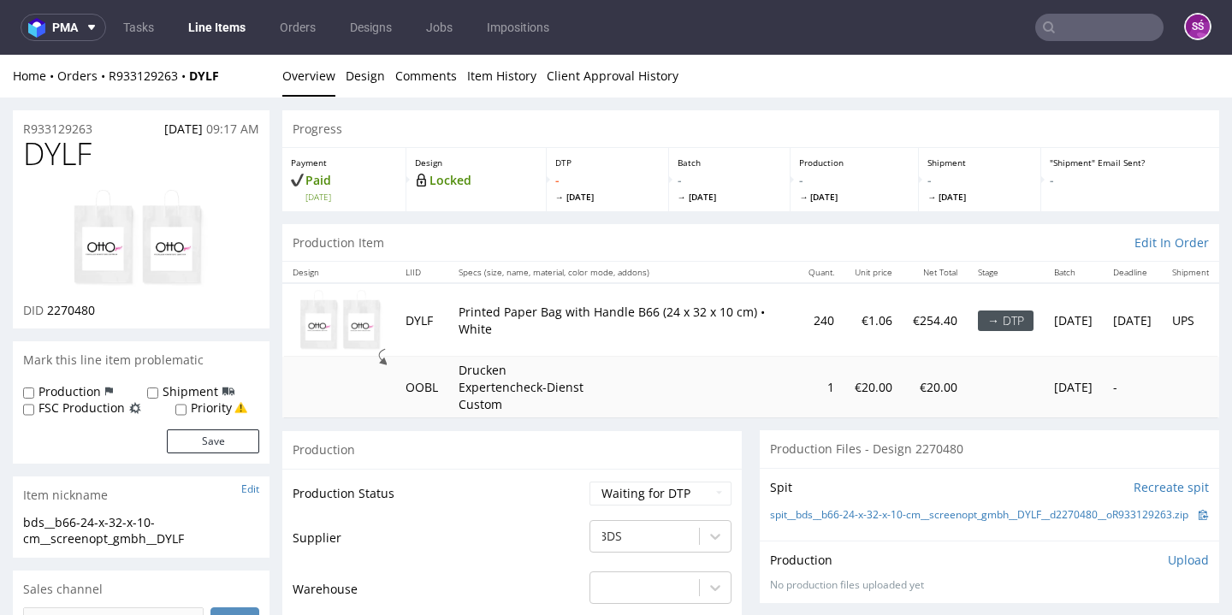
click at [62, 149] on span "DYLF" at bounding box center [57, 154] width 68 height 34
copy span "DYLF"
click at [88, 307] on span "2270480" at bounding box center [71, 310] width 48 height 16
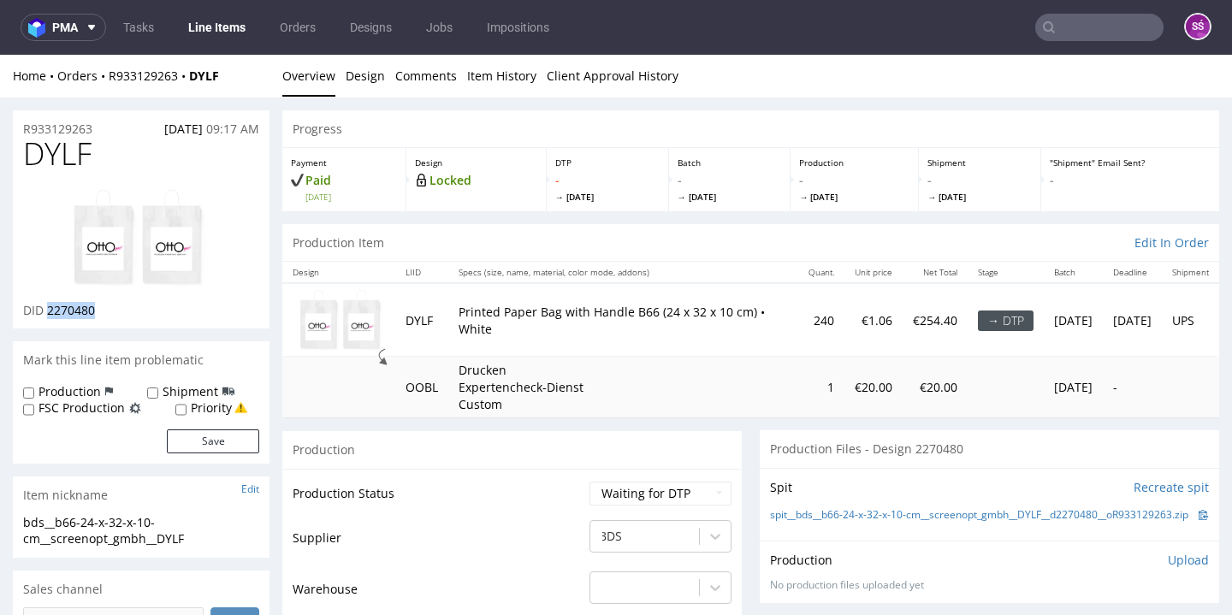
copy span "2270480"
click at [356, 81] on link "Design" at bounding box center [365, 76] width 39 height 42
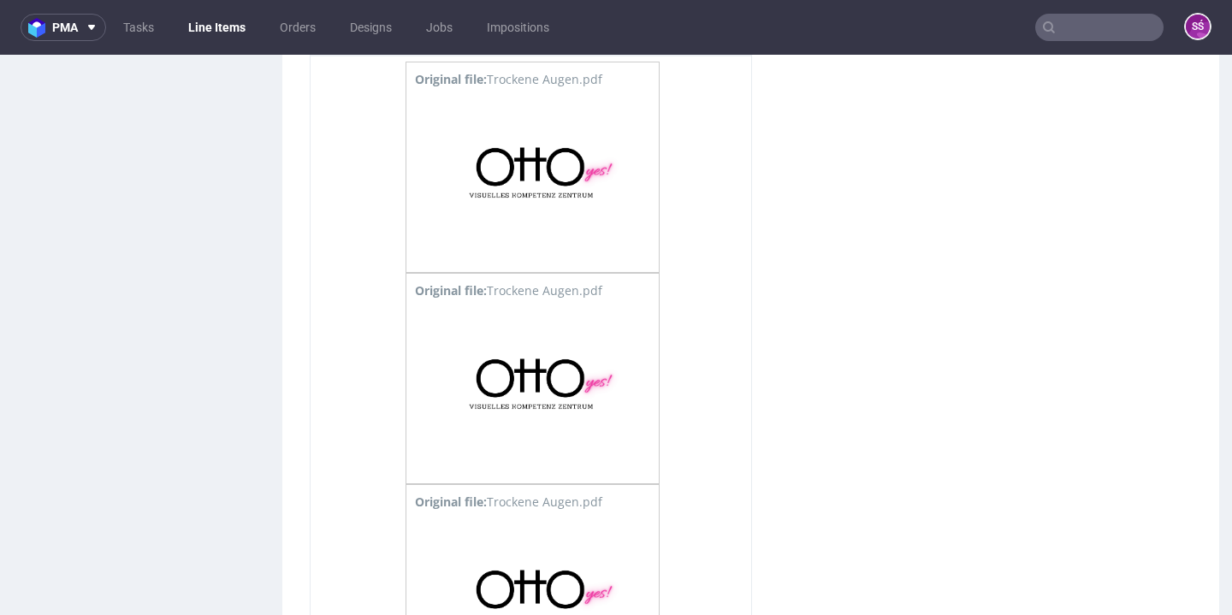
scroll to position [1266, 0]
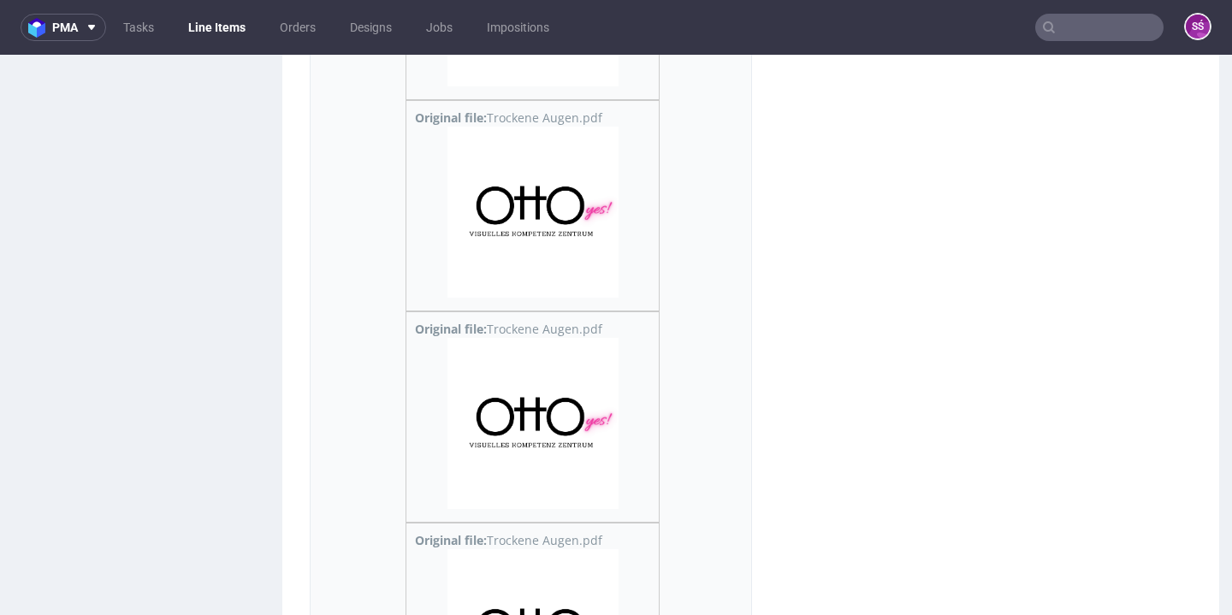
click at [566, 173] on img at bounding box center [532, 212] width 171 height 171
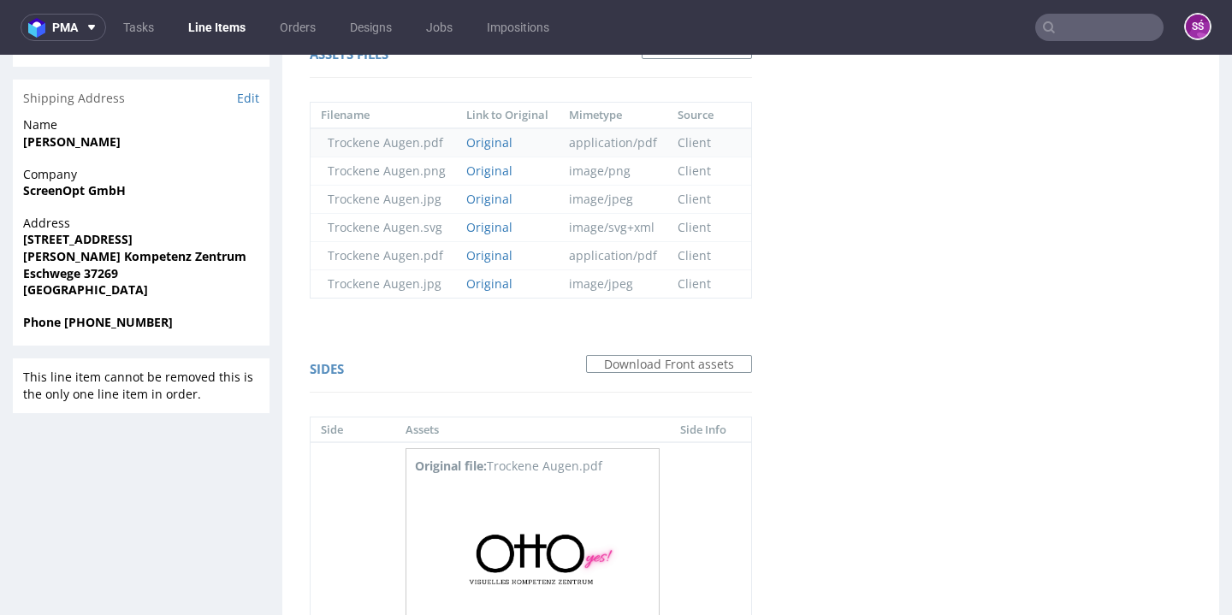
scroll to position [0, 0]
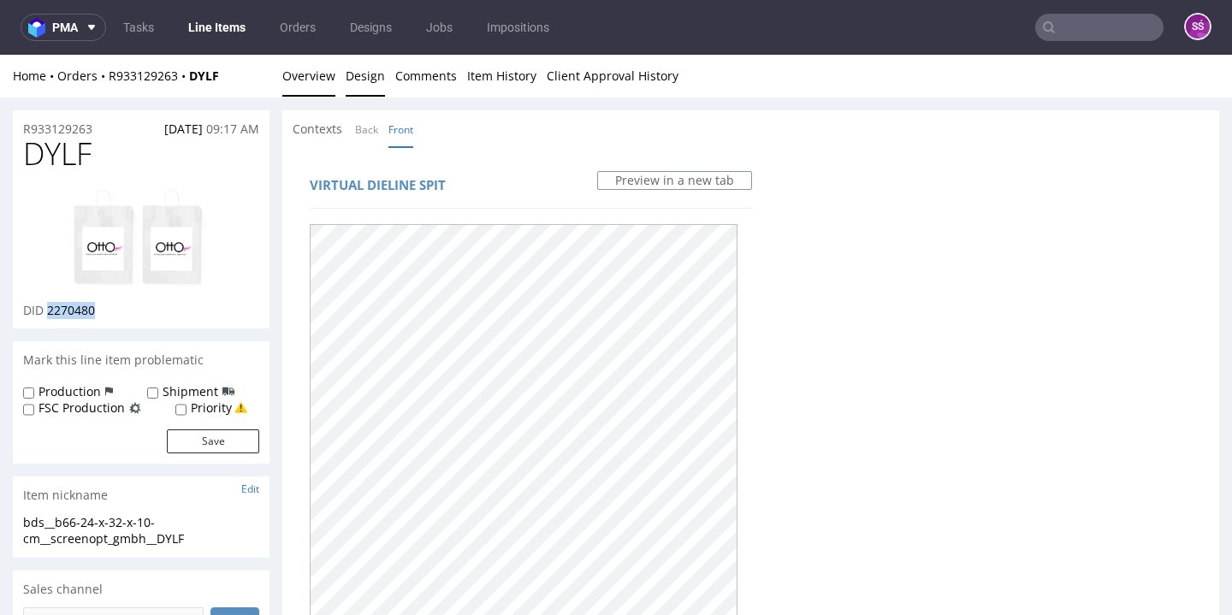
click at [317, 76] on link "Overview" at bounding box center [308, 76] width 53 height 42
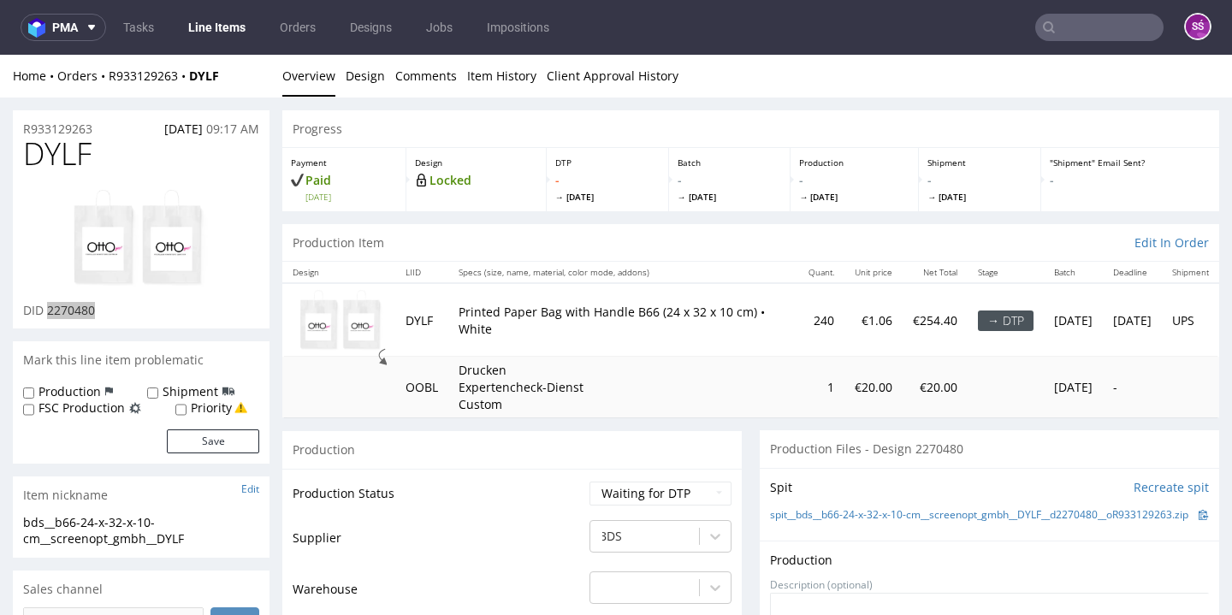
scroll to position [154, 0]
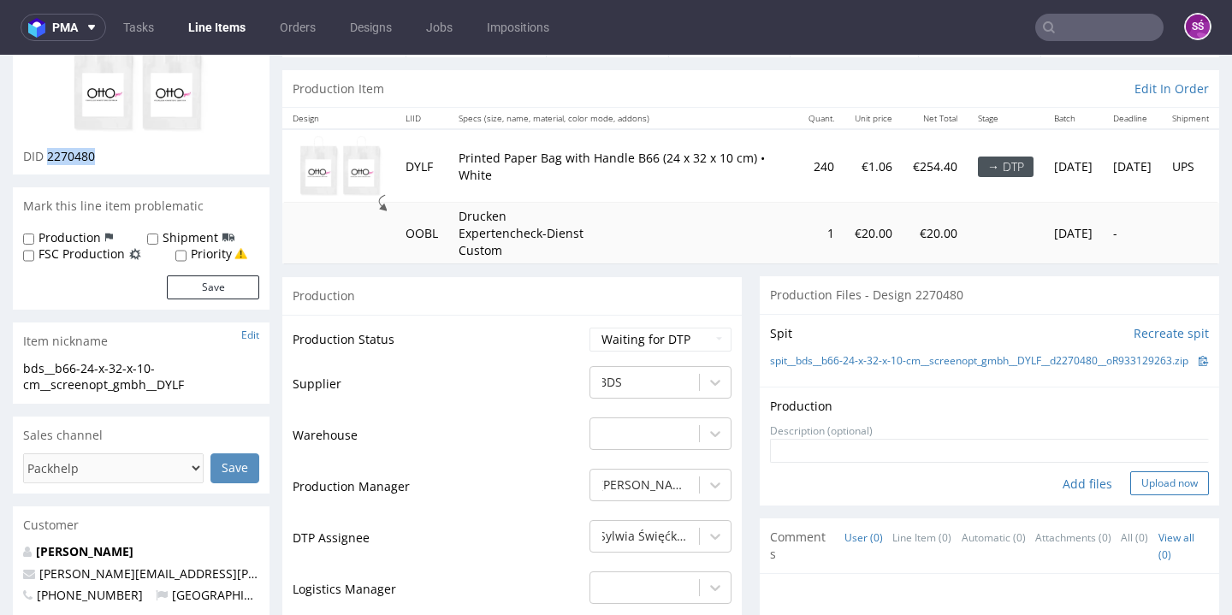
click at [1143, 486] on button "Upload now" at bounding box center [1169, 483] width 79 height 24
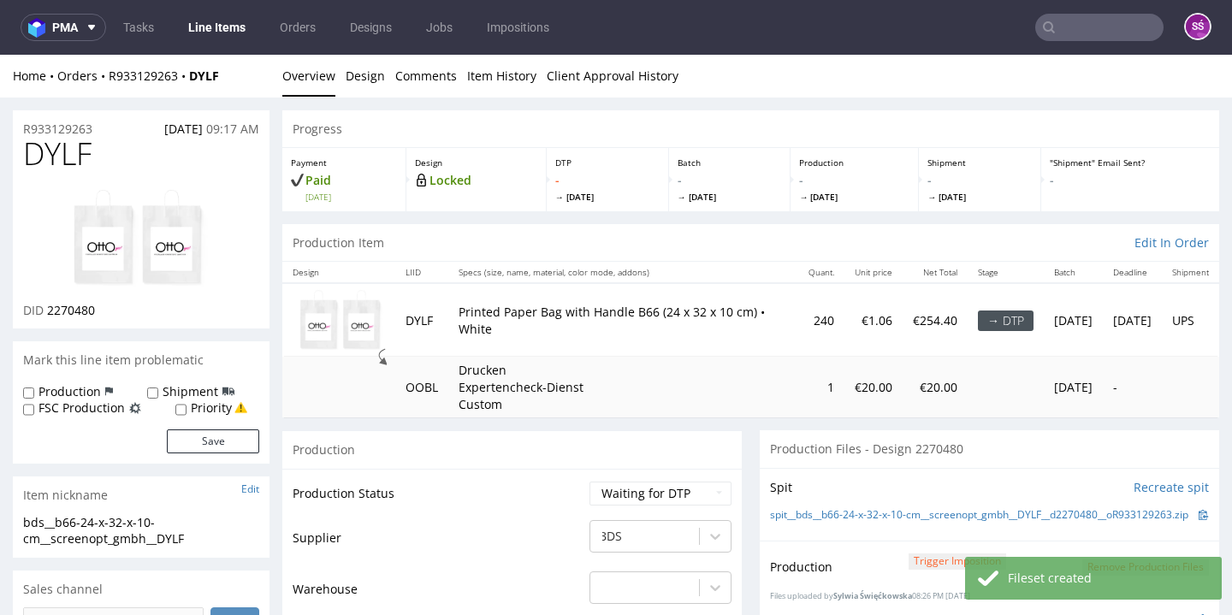
scroll to position [139, 0]
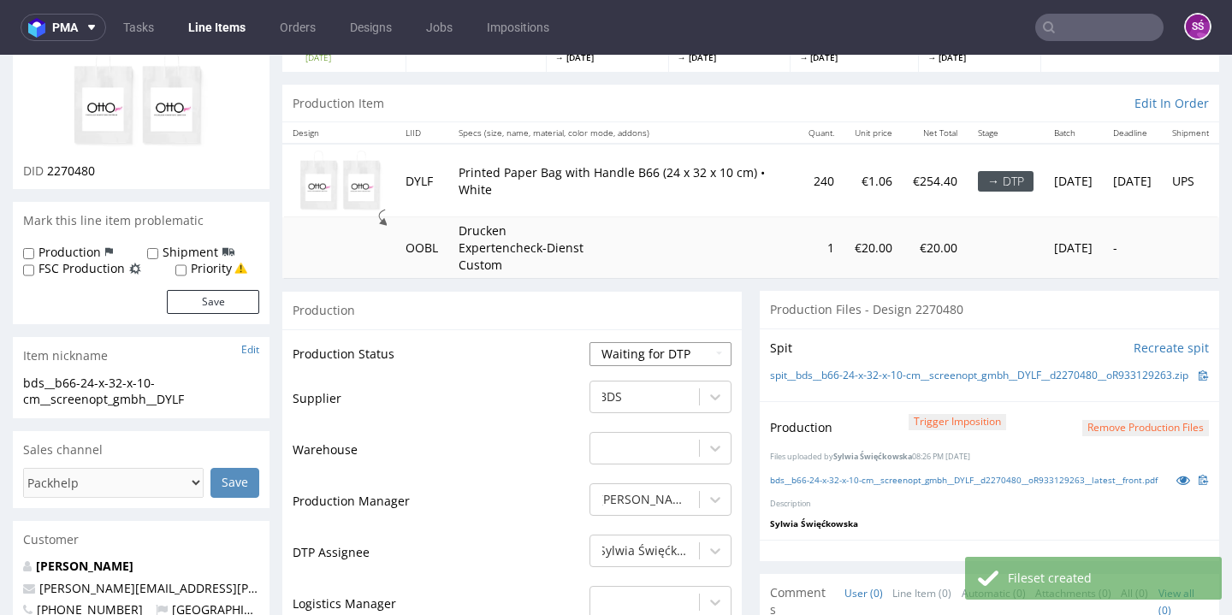
select select "dtp_production_ready"
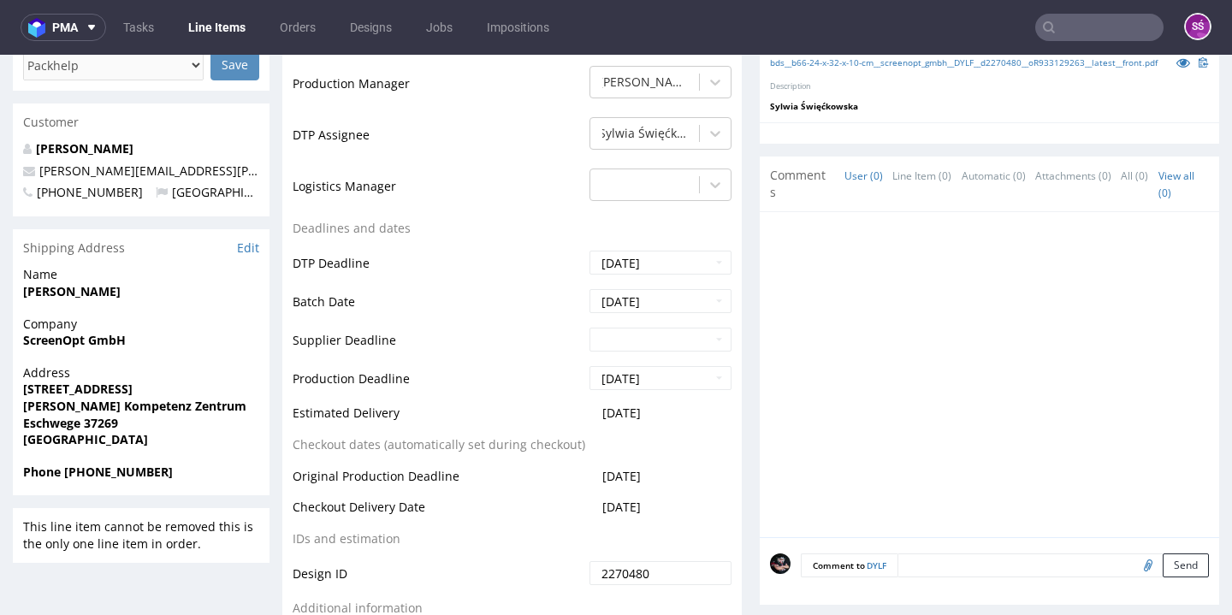
scroll to position [717, 0]
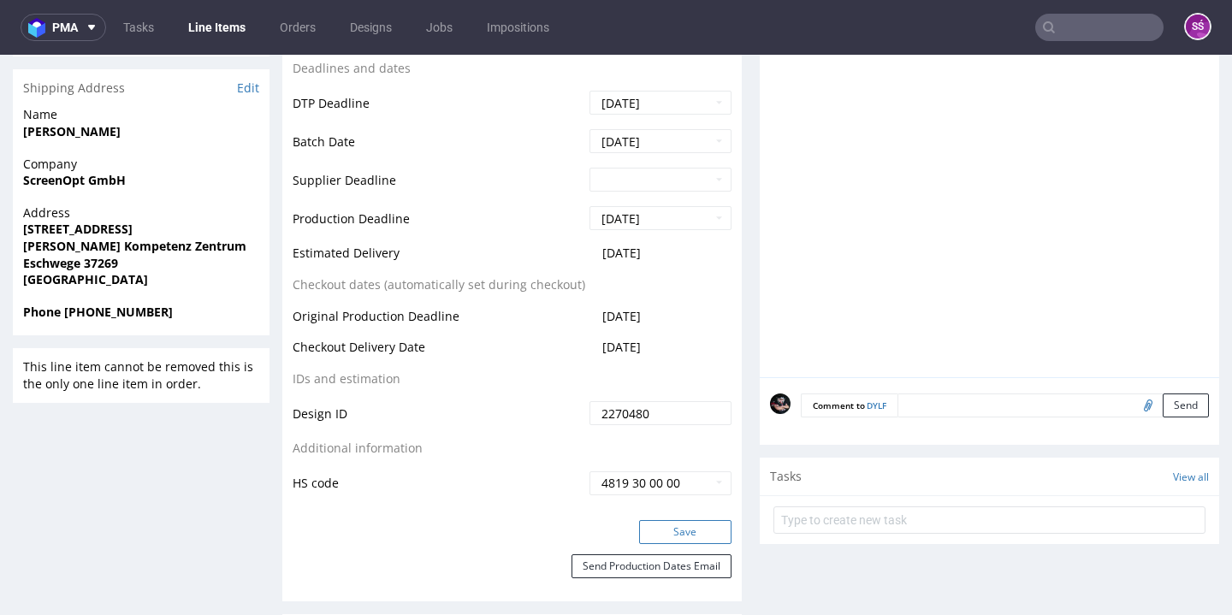
click at [659, 527] on button "Save" at bounding box center [685, 532] width 92 height 24
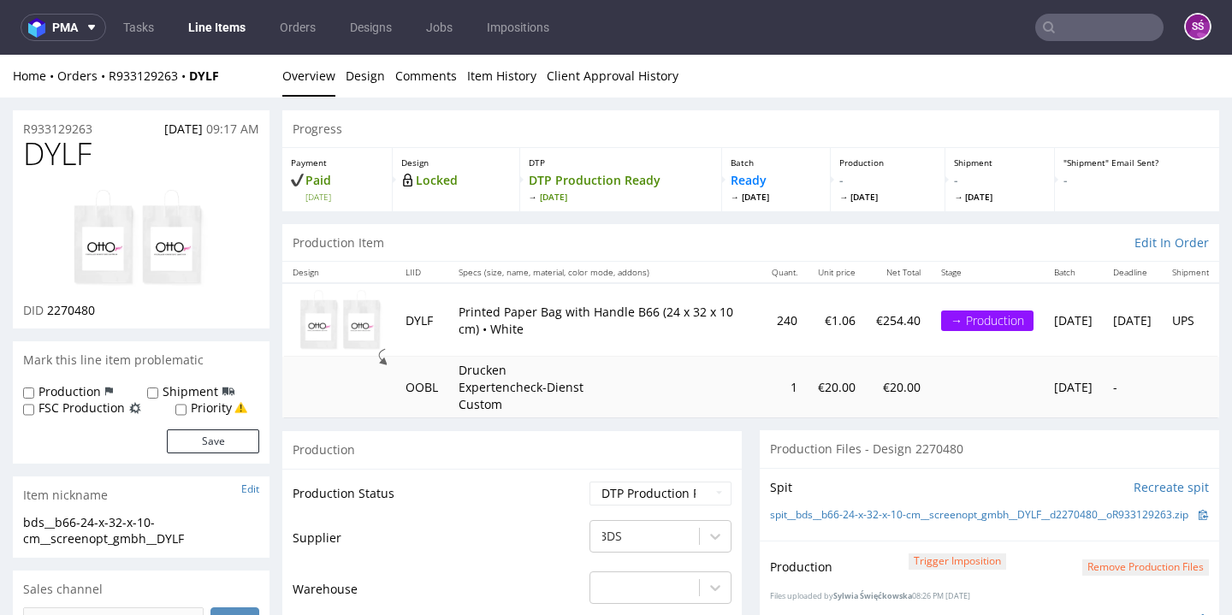
scroll to position [326, 0]
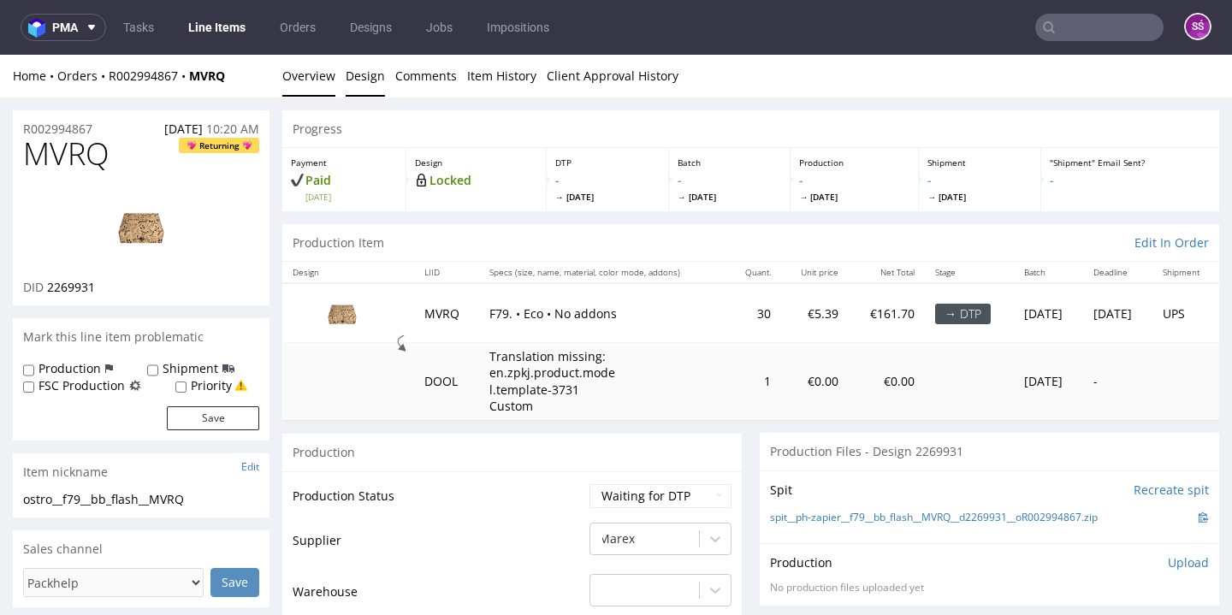
click at [370, 70] on link "Design" at bounding box center [365, 76] width 39 height 42
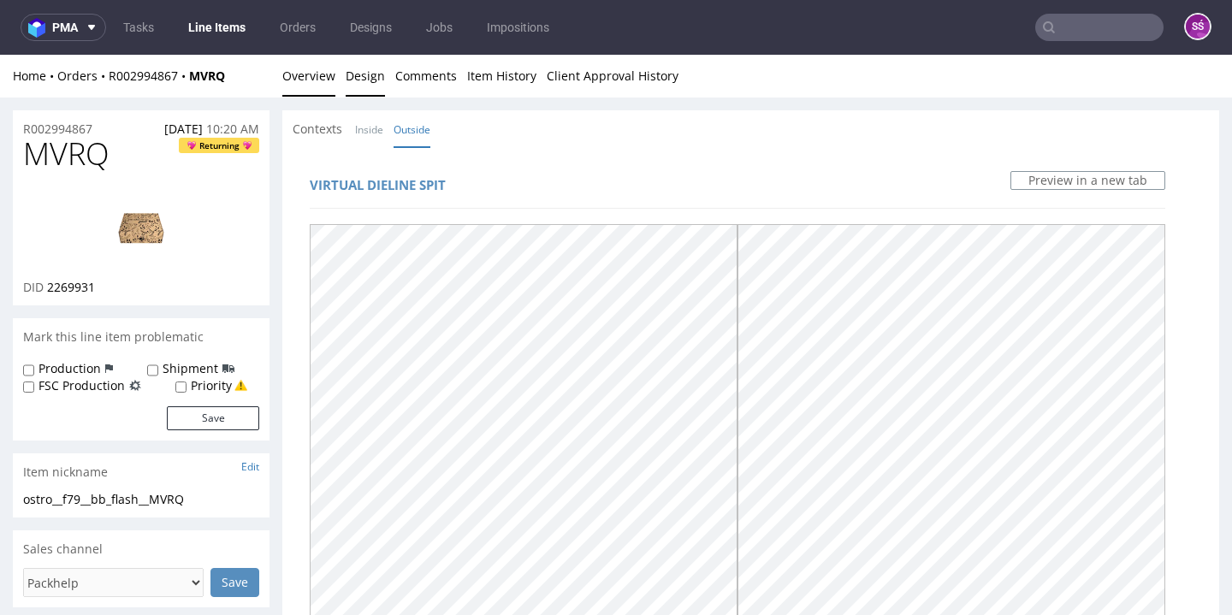
click at [317, 82] on link "Overview" at bounding box center [308, 76] width 53 height 42
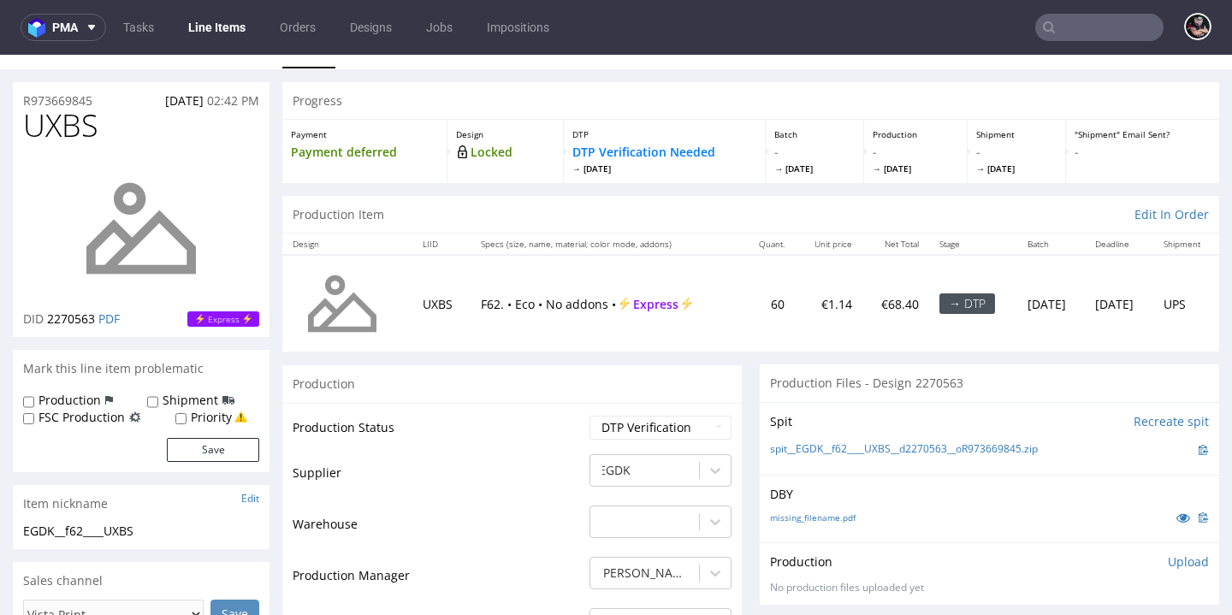
scroll to position [59, 0]
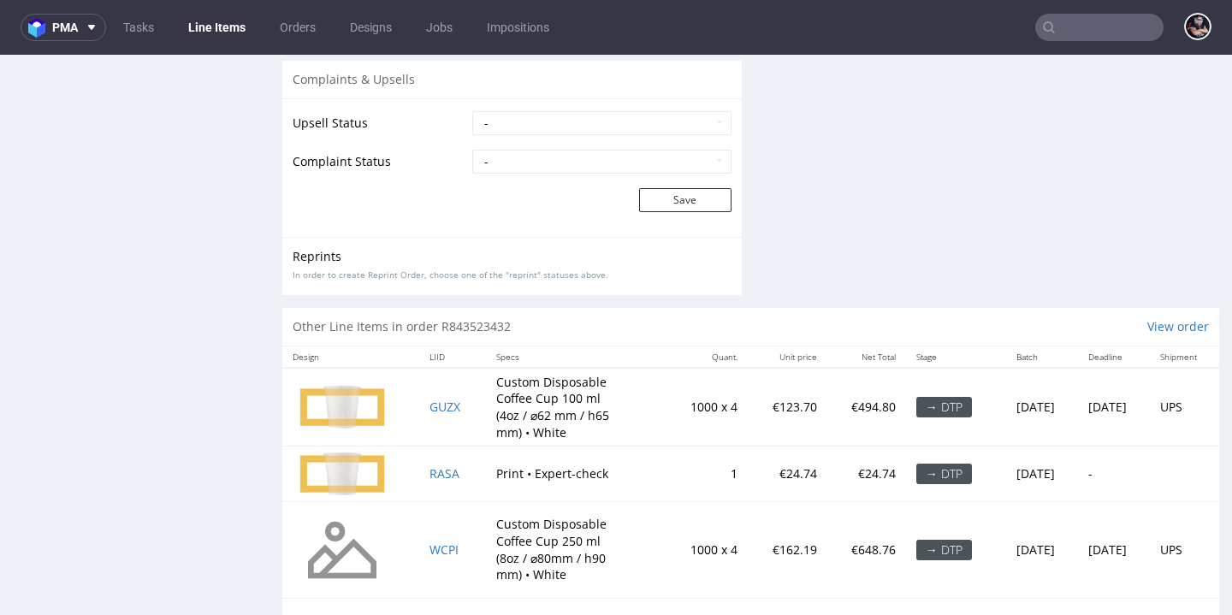
scroll to position [2944, 0]
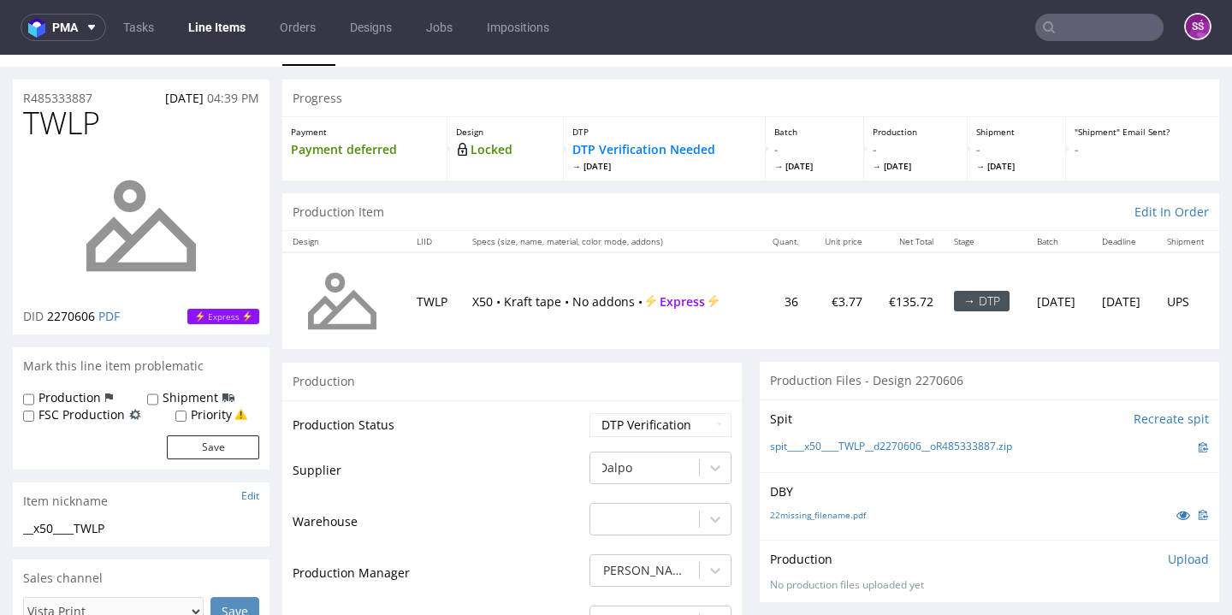
scroll to position [62, 0]
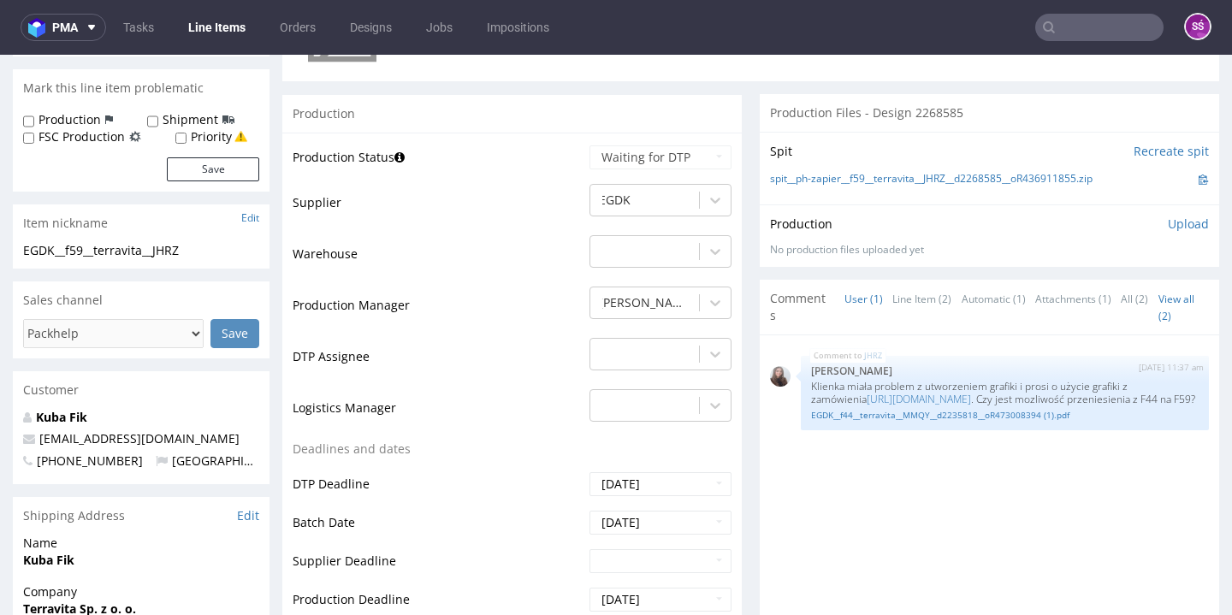
scroll to position [502, 0]
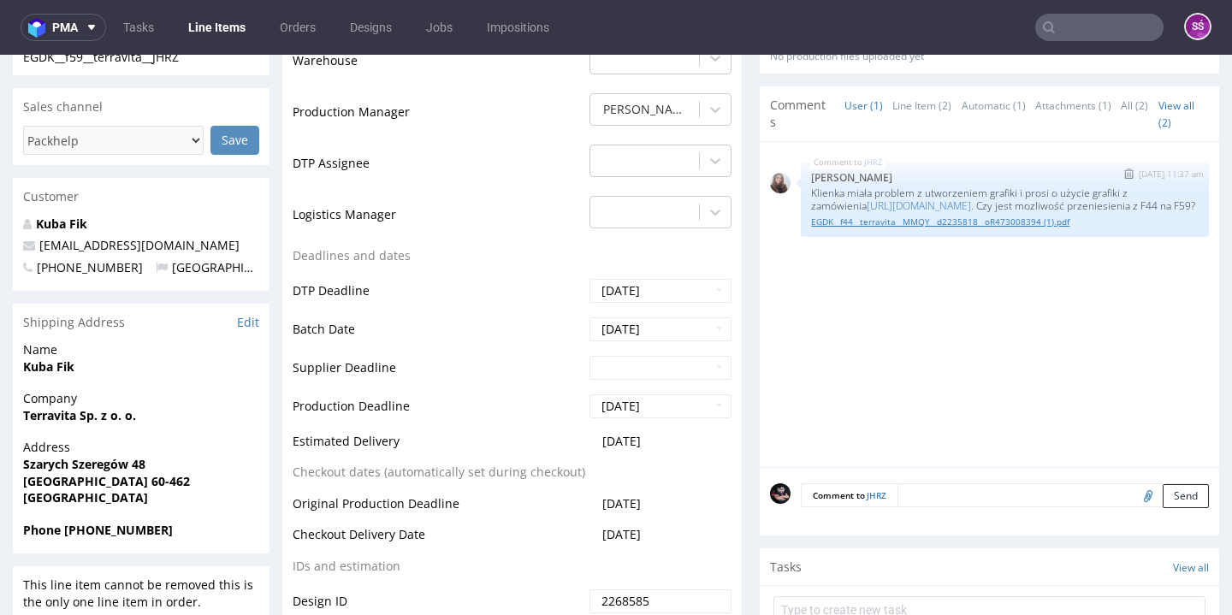
click at [944, 228] on link "EGDK__f44__terravita__MMQY__d2235818__oR473008394 (1).pdf" at bounding box center [1005, 222] width 388 height 13
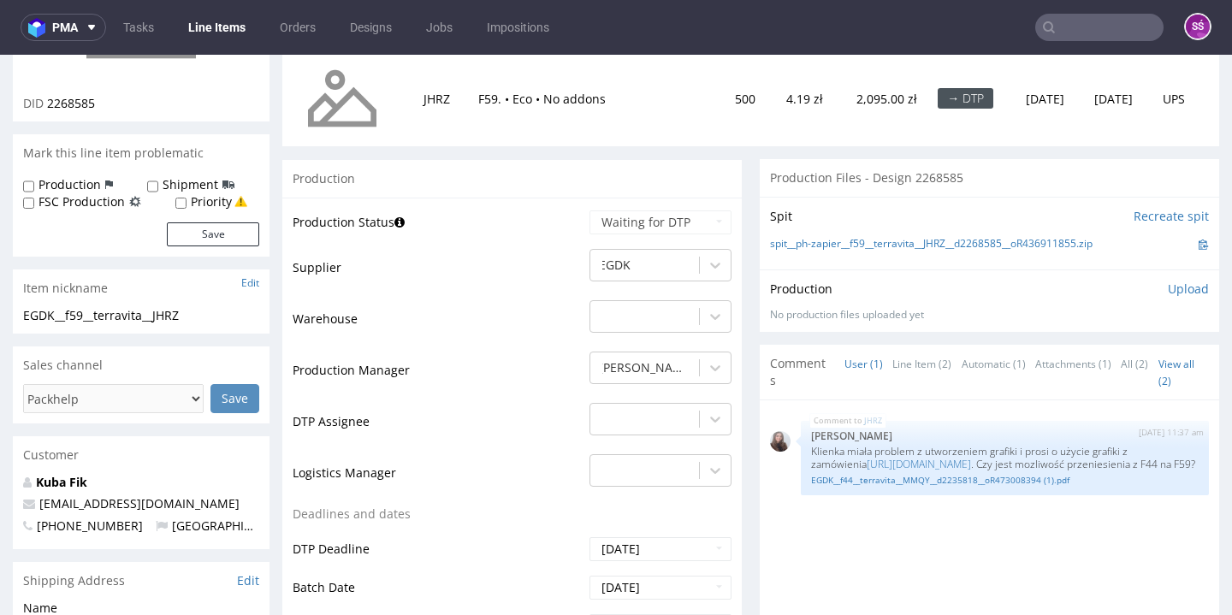
scroll to position [0, 0]
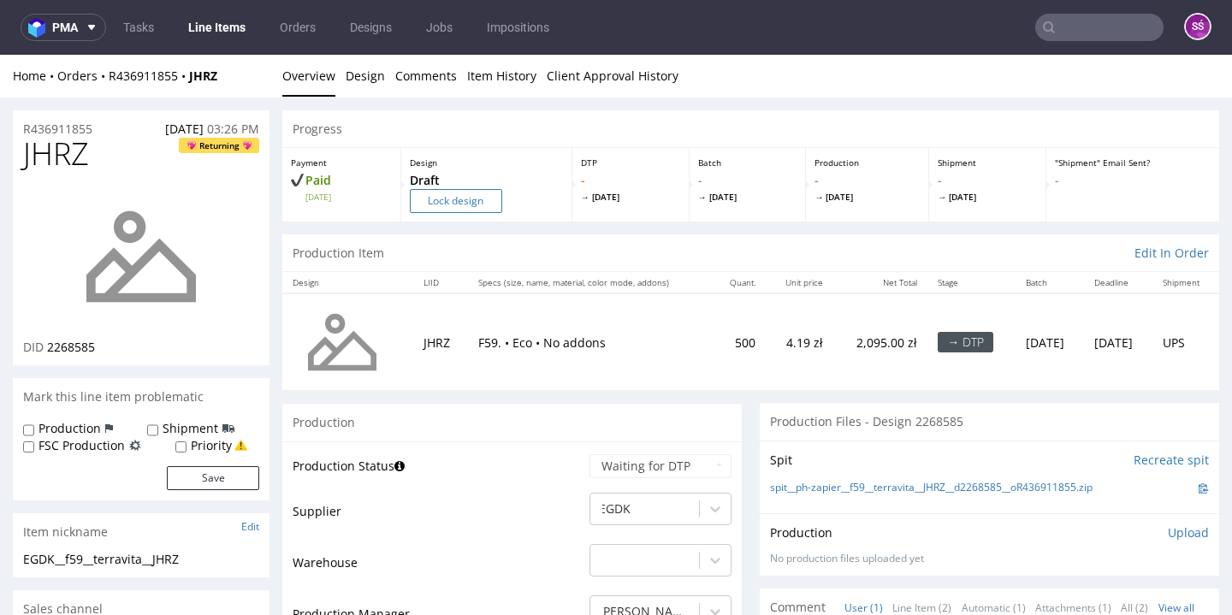
click at [454, 208] on input "Lock design" at bounding box center [456, 201] width 92 height 24
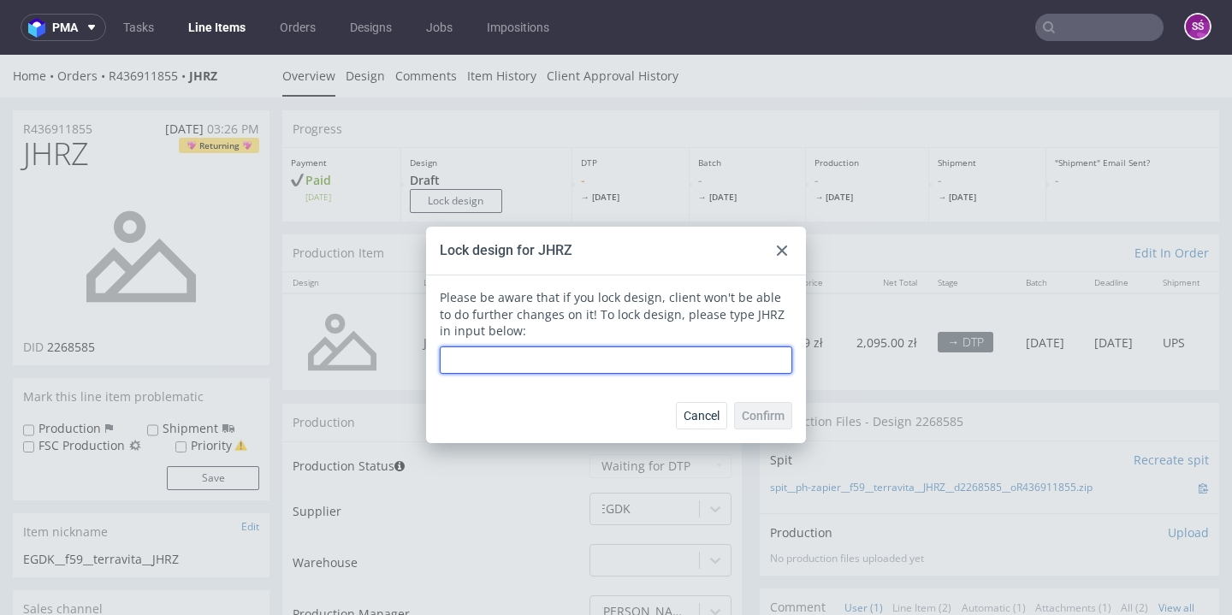
click at [525, 359] on input "text" at bounding box center [616, 359] width 352 height 27
type input "JHRZ"
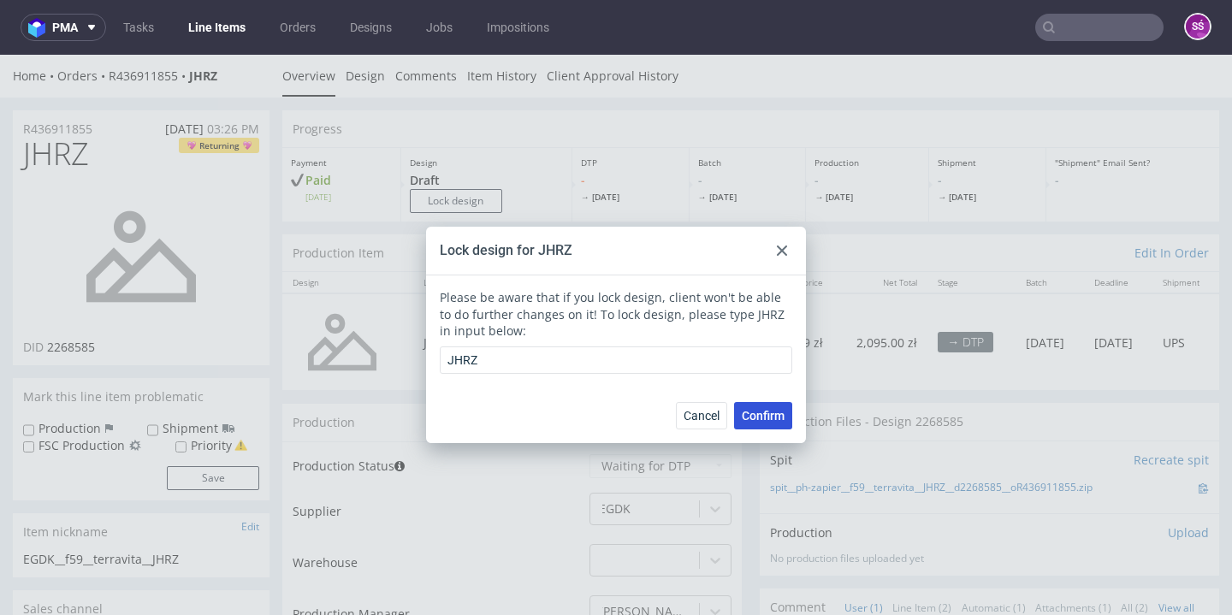
click at [737, 423] on button "Confirm" at bounding box center [763, 415] width 58 height 27
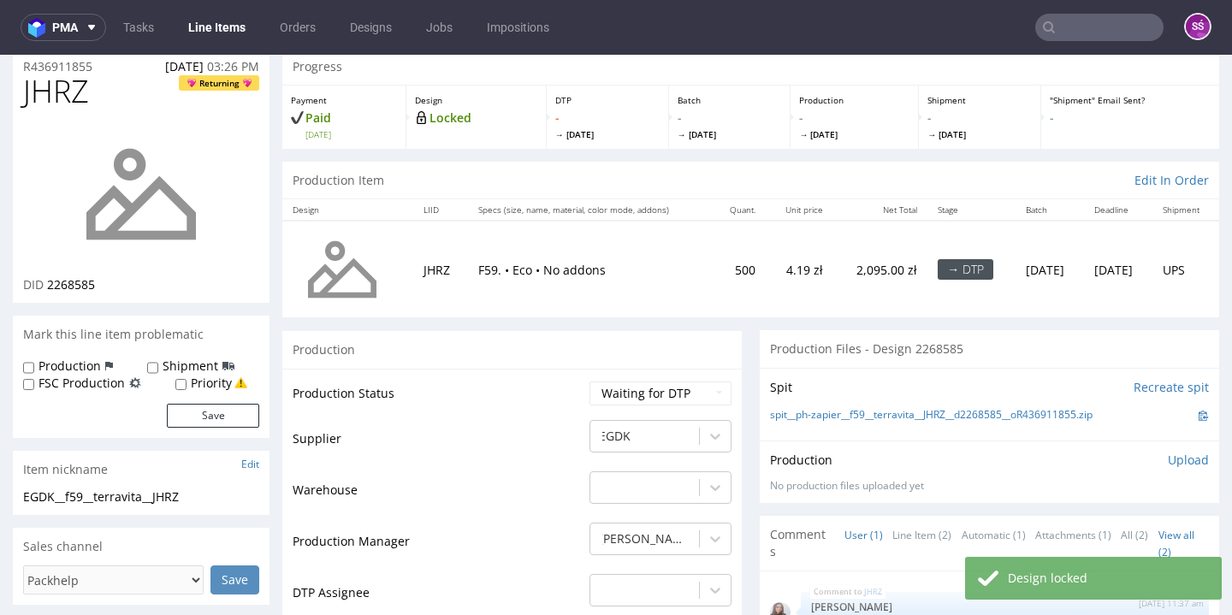
scroll to position [32, 0]
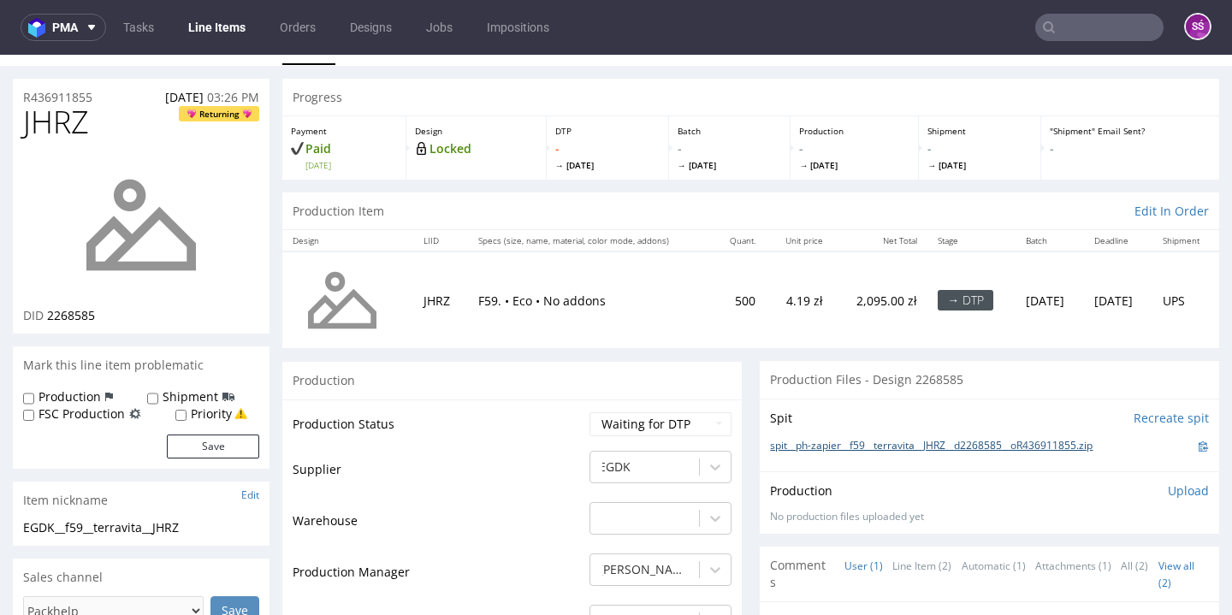
click at [977, 439] on link "spit__ph-zapier__f59__terravita__JHRZ__d2268585__oR436911855.zip" at bounding box center [931, 446] width 323 height 15
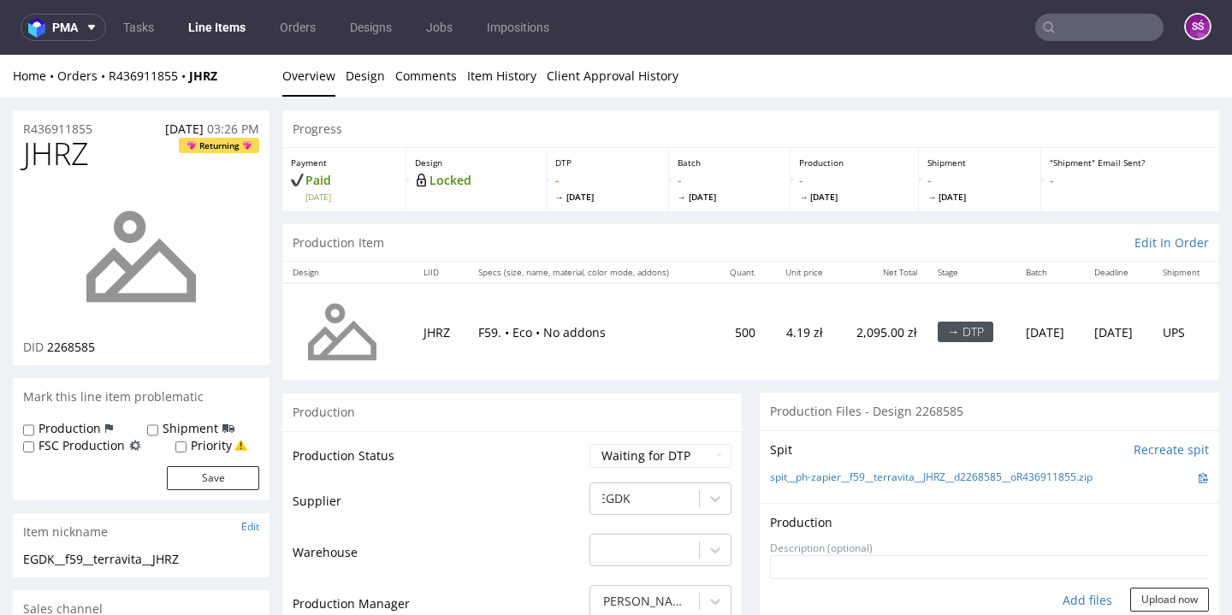
scroll to position [31, 0]
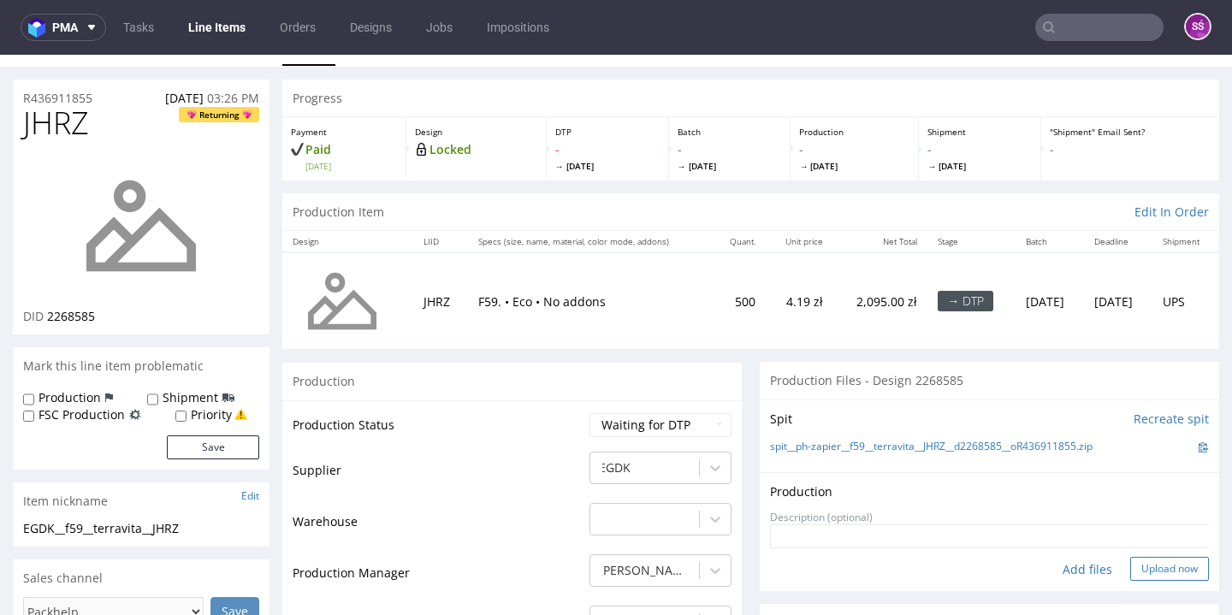
click at [1140, 565] on button "Upload now" at bounding box center [1169, 569] width 79 height 24
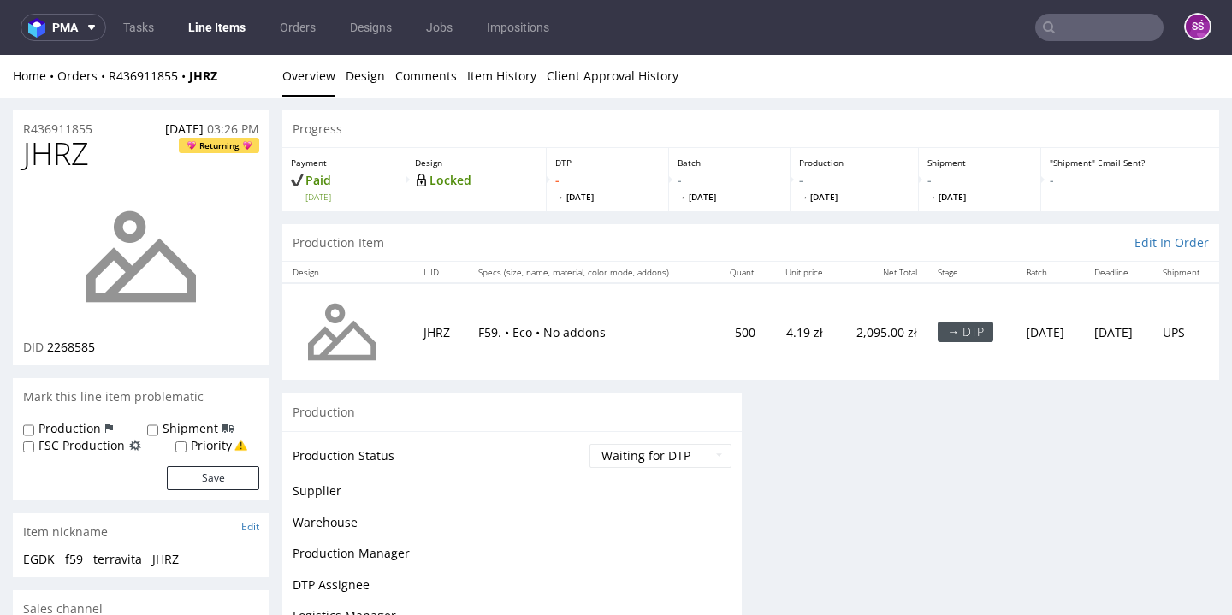
scroll to position [0, 0]
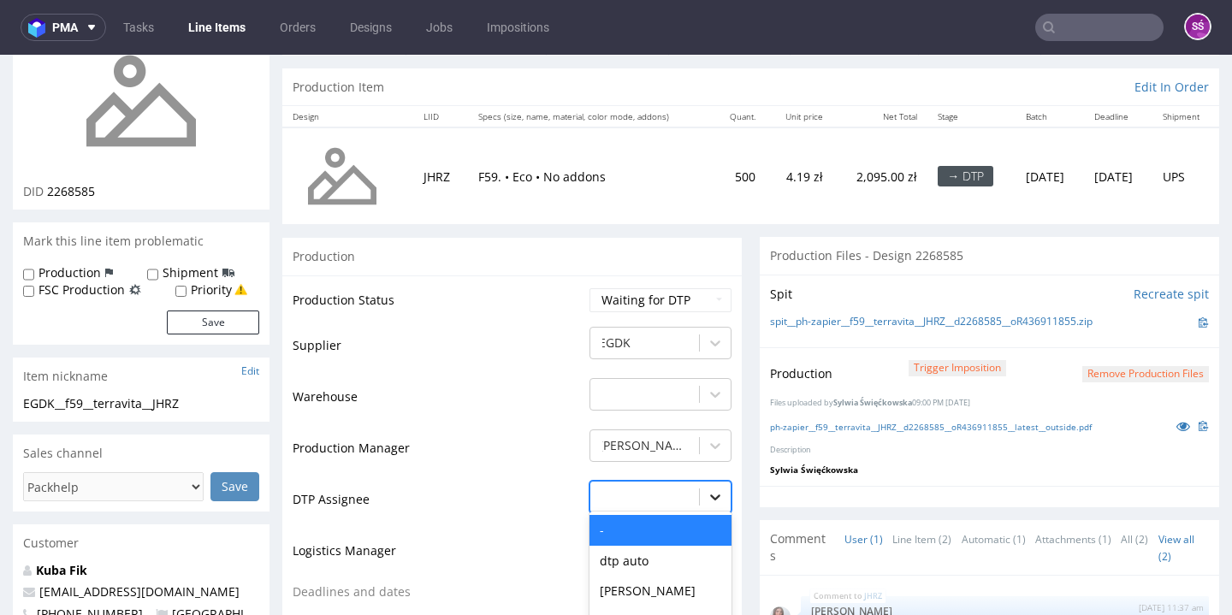
click at [690, 487] on div "- selected, 1 of 31. 31 results available. Use Up and Down to choose options, p…" at bounding box center [660, 493] width 142 height 24
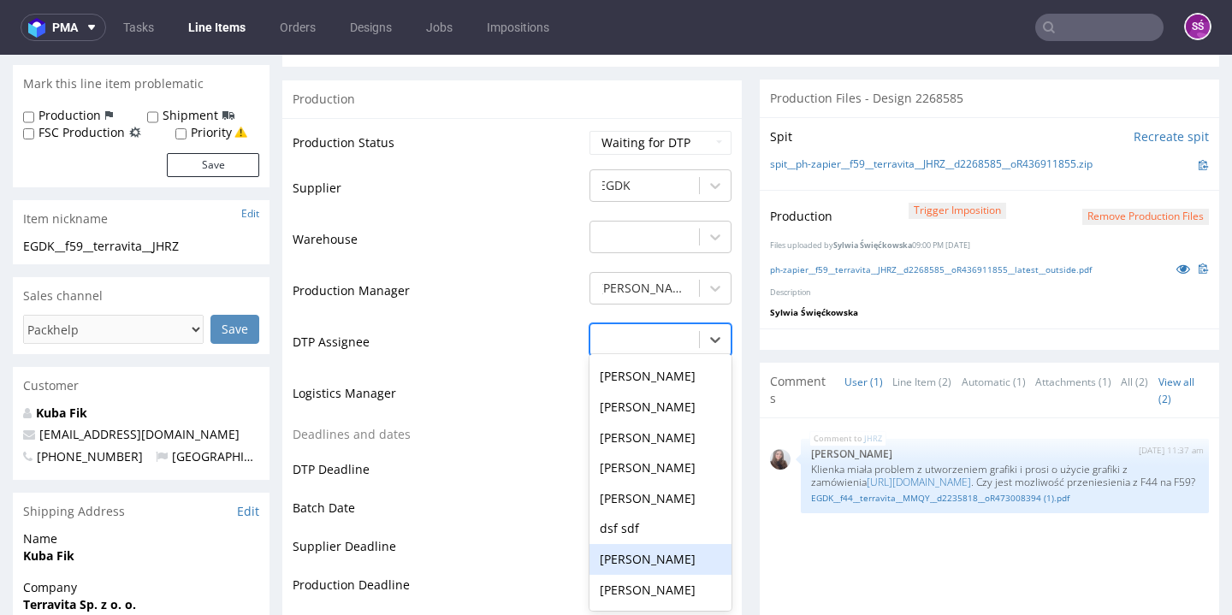
scroll to position [607, 0]
click at [649, 494] on div "Sylwia Święćkowska" at bounding box center [660, 497] width 142 height 31
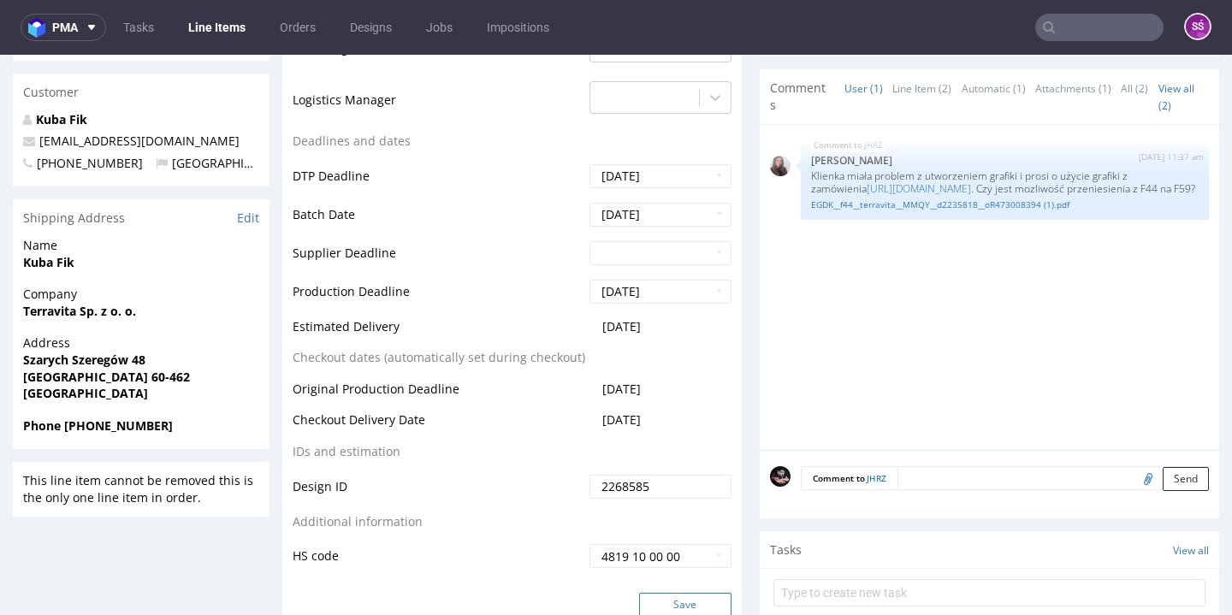
click at [667, 593] on button "Save" at bounding box center [685, 605] width 92 height 24
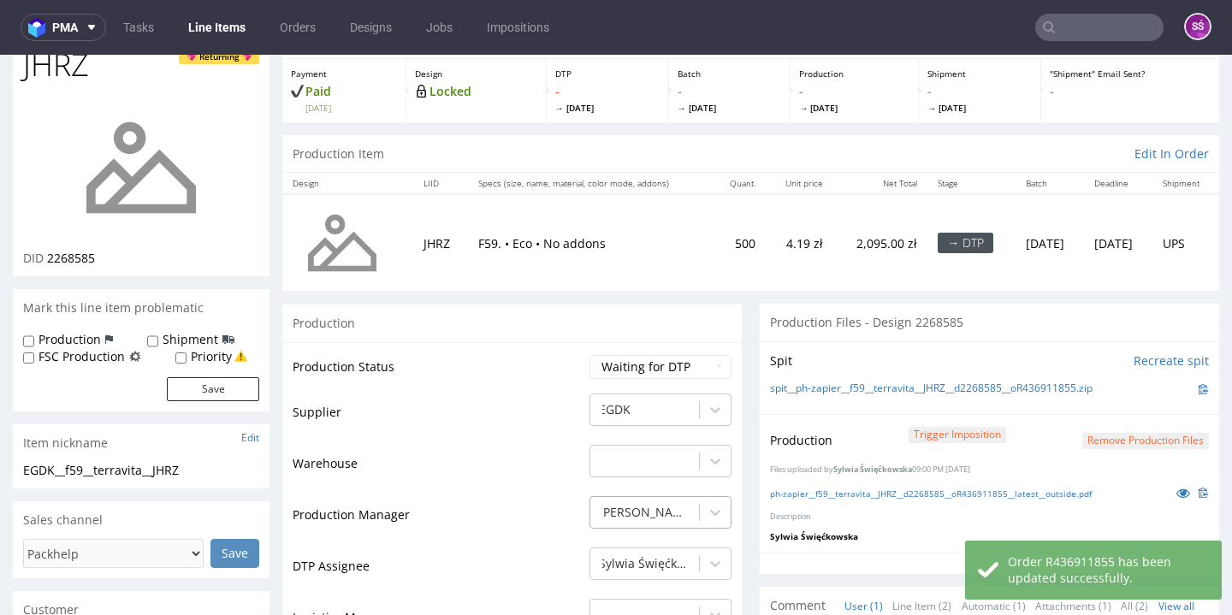
scroll to position [54, 0]
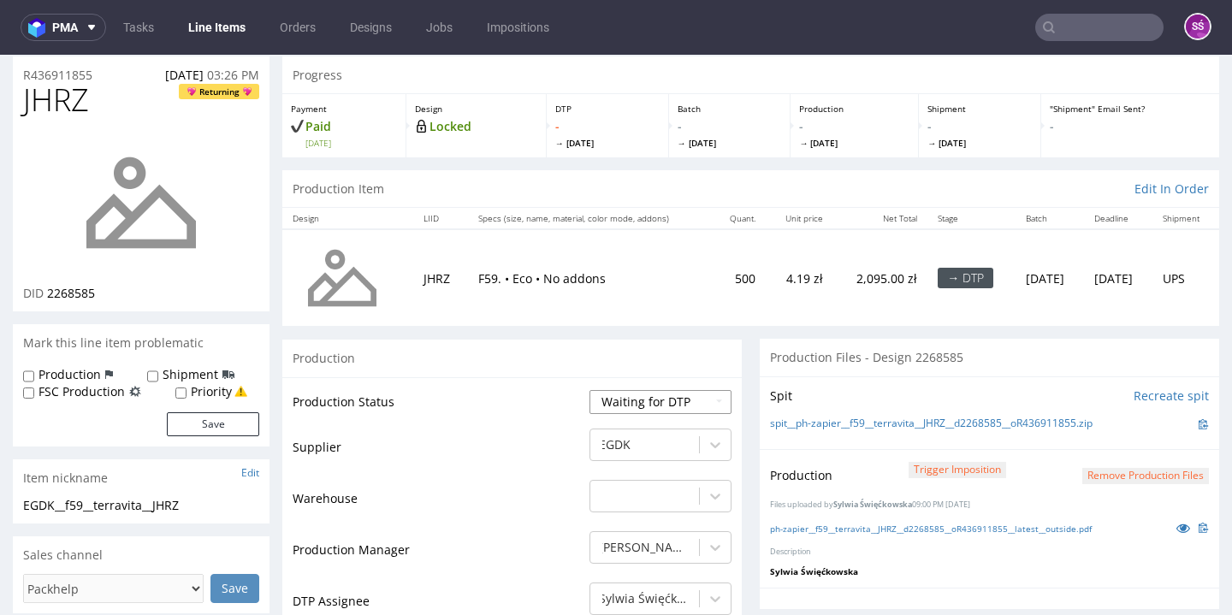
select select "dtp_production_ready"
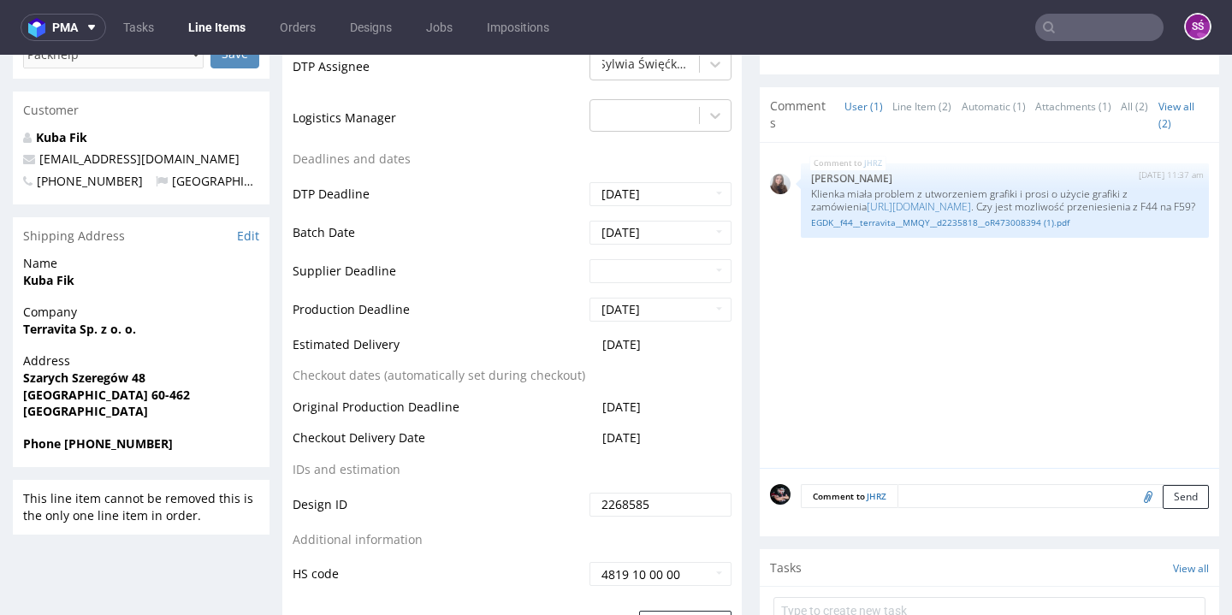
scroll to position [619, 0]
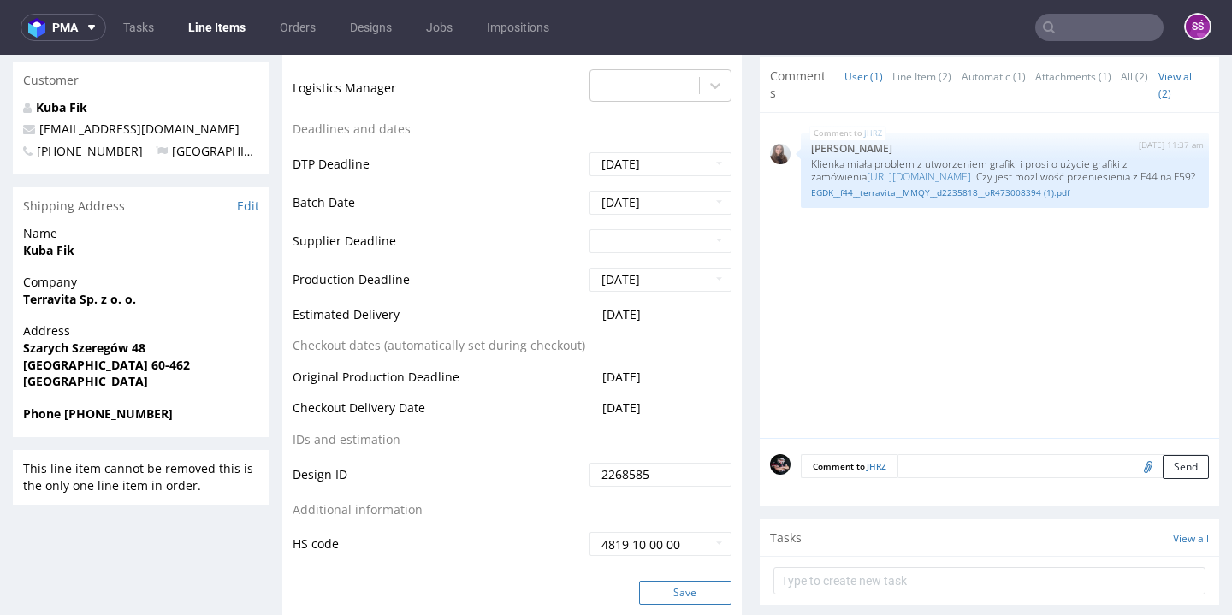
click at [672, 585] on button "Save" at bounding box center [685, 593] width 92 height 24
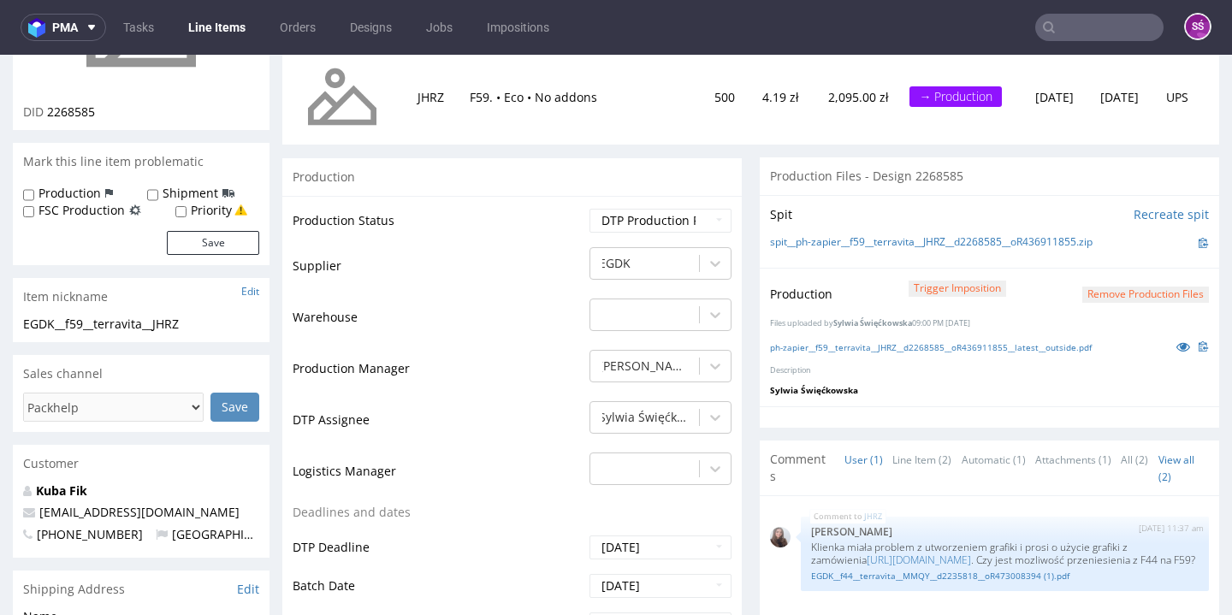
scroll to position [0, 0]
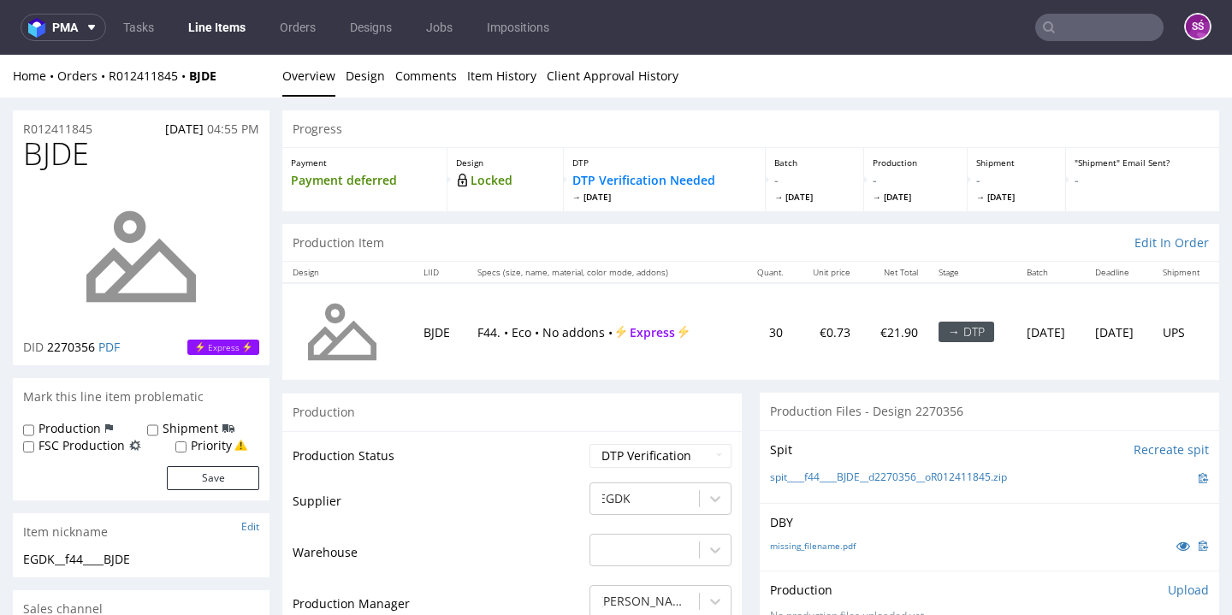
scroll to position [145, 0]
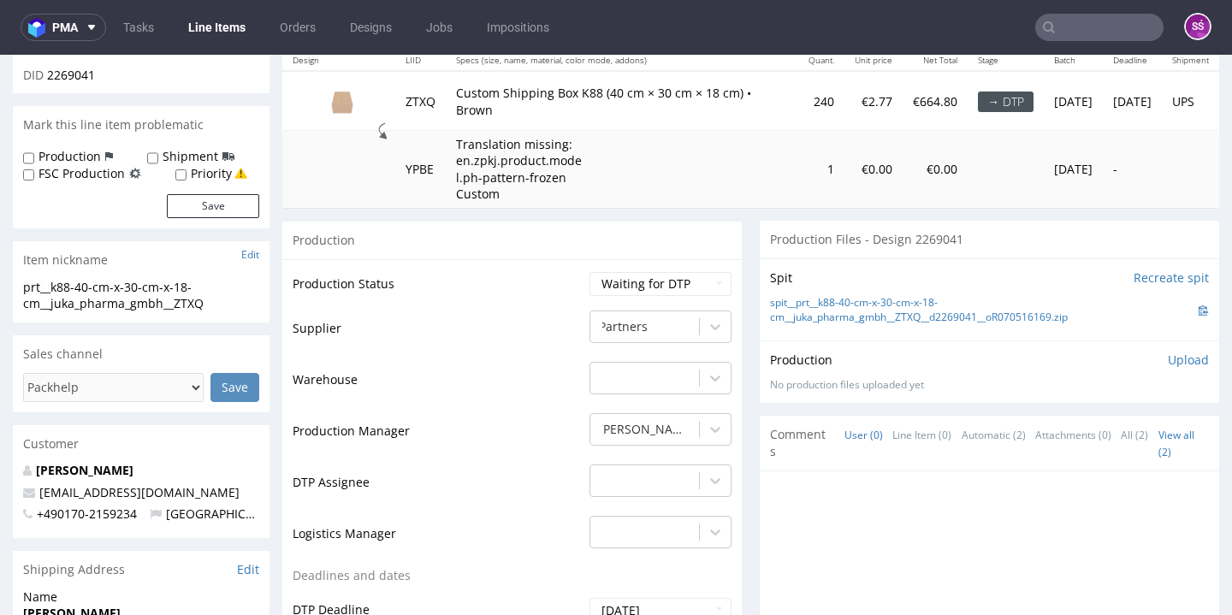
scroll to position [209, 0]
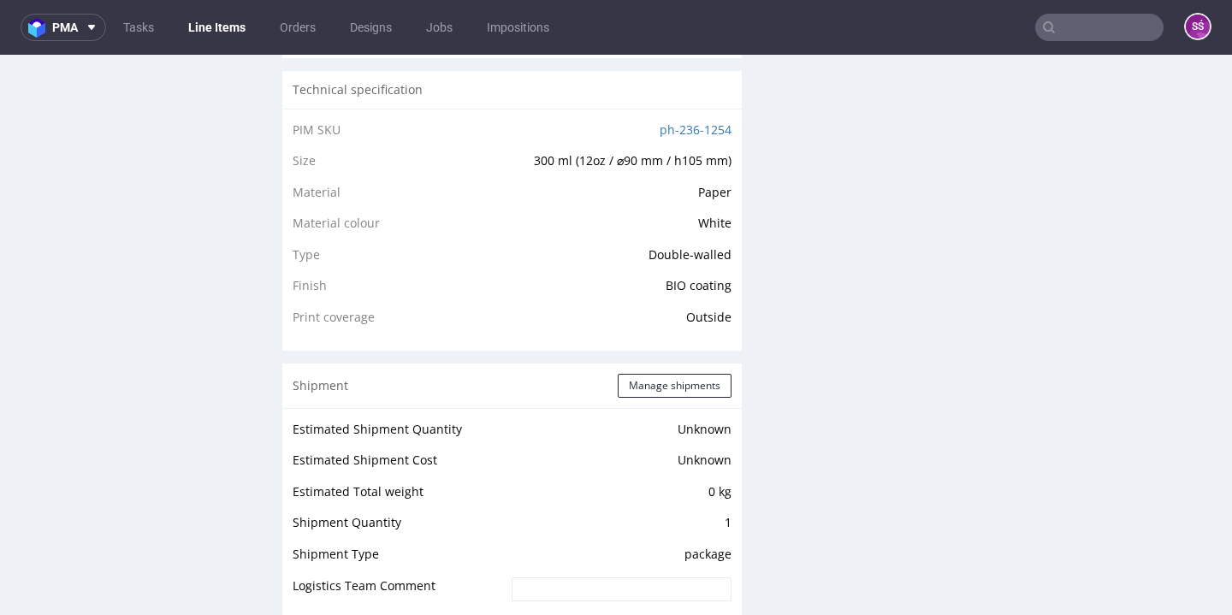
scroll to position [174, 0]
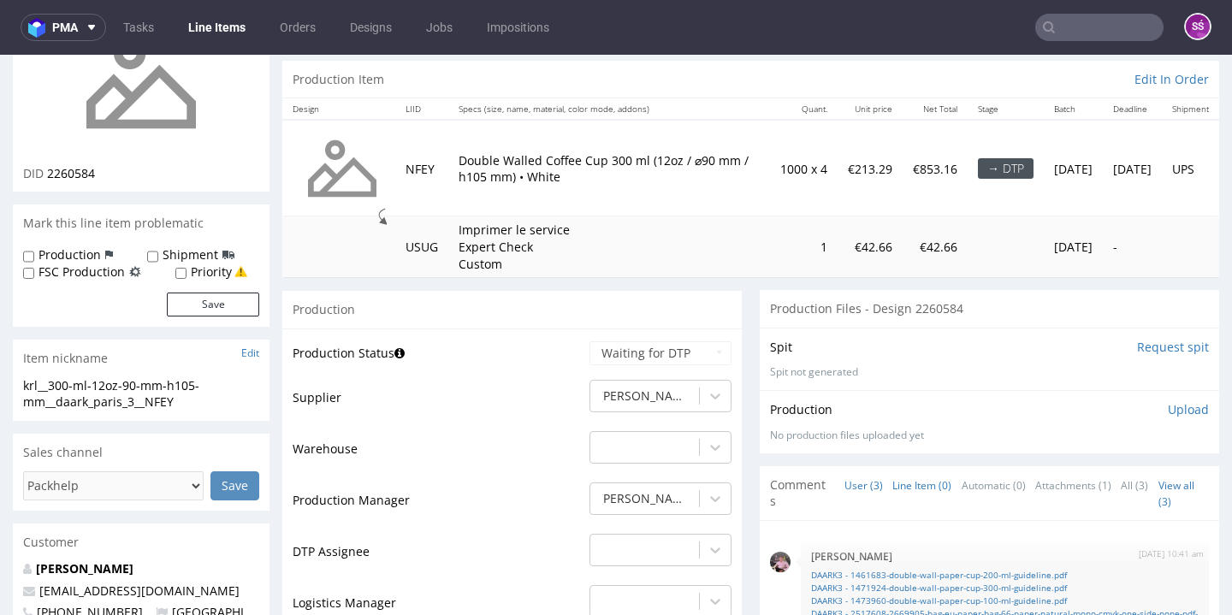
click at [892, 477] on link "Line Item (0)" at bounding box center [921, 485] width 59 height 37
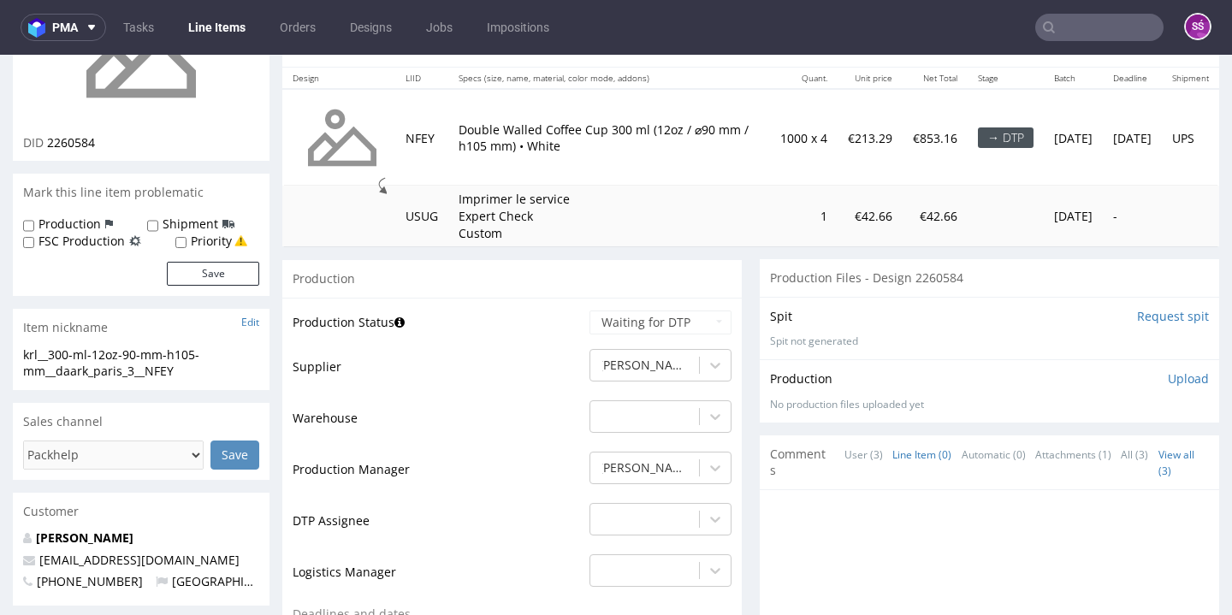
scroll to position [56, 0]
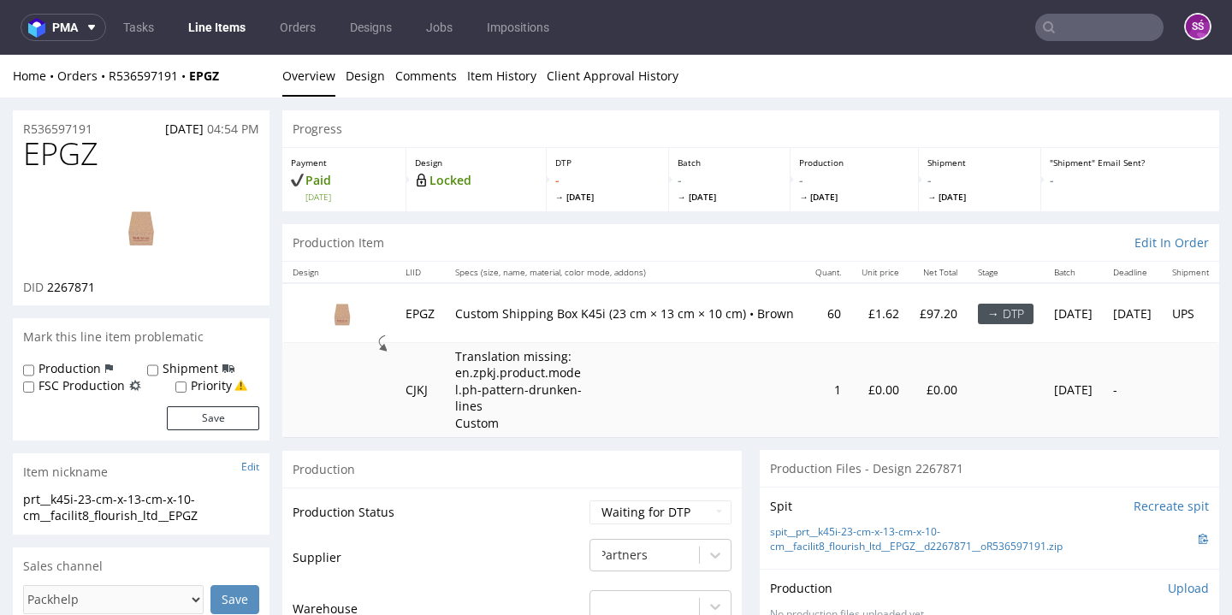
scroll to position [3, 0]
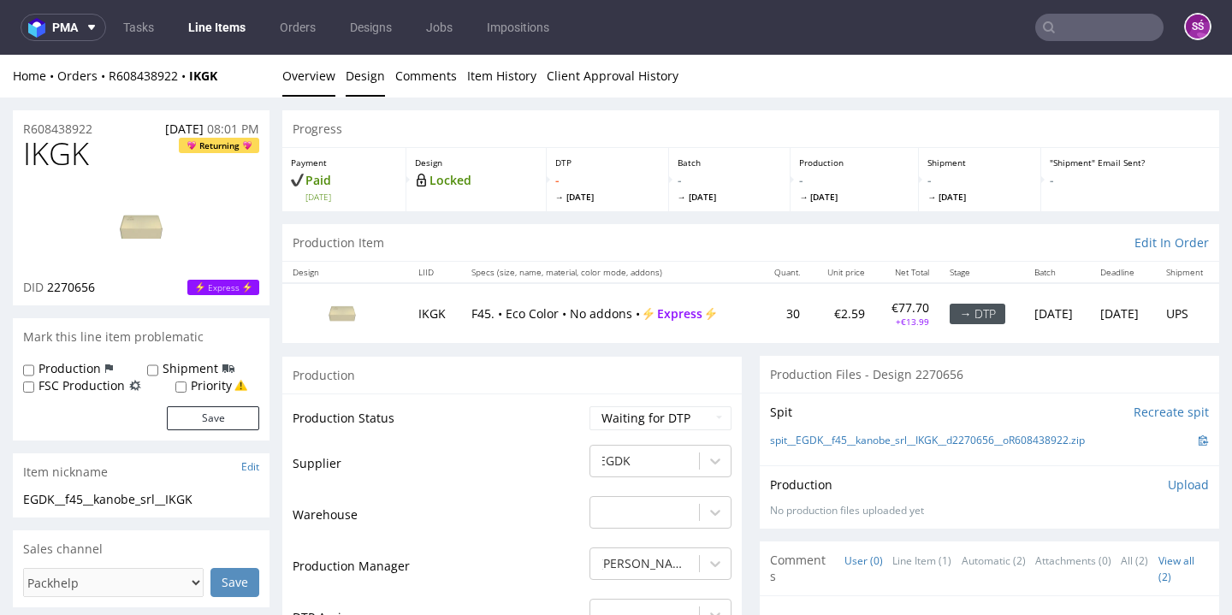
click at [379, 87] on link "Design" at bounding box center [365, 76] width 39 height 42
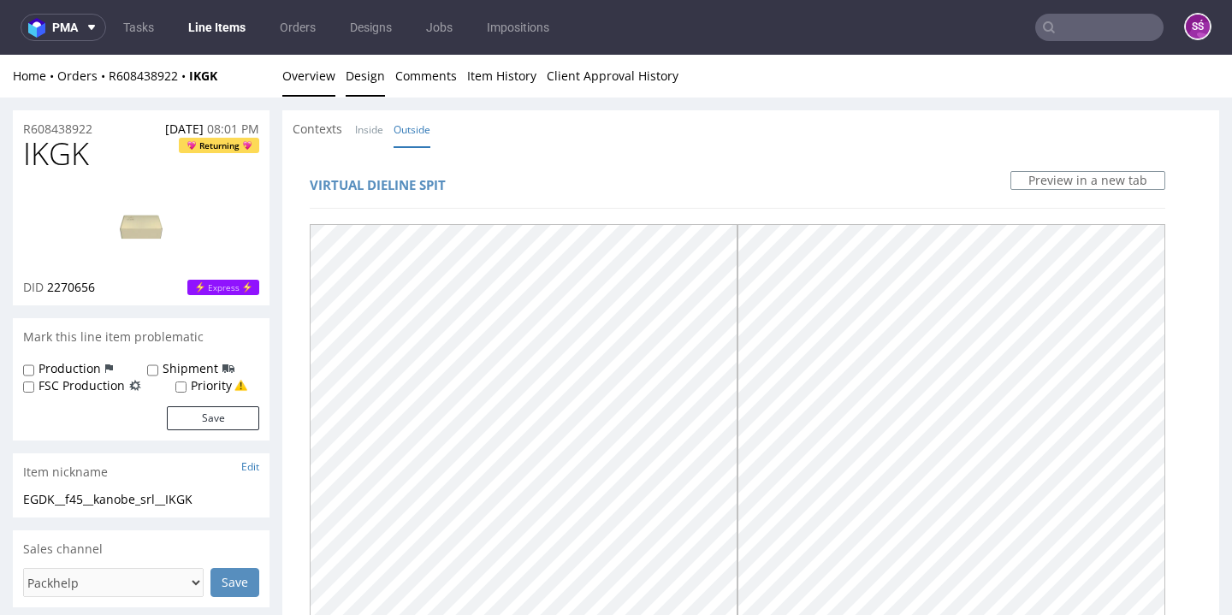
click at [318, 81] on link "Overview" at bounding box center [308, 76] width 53 height 42
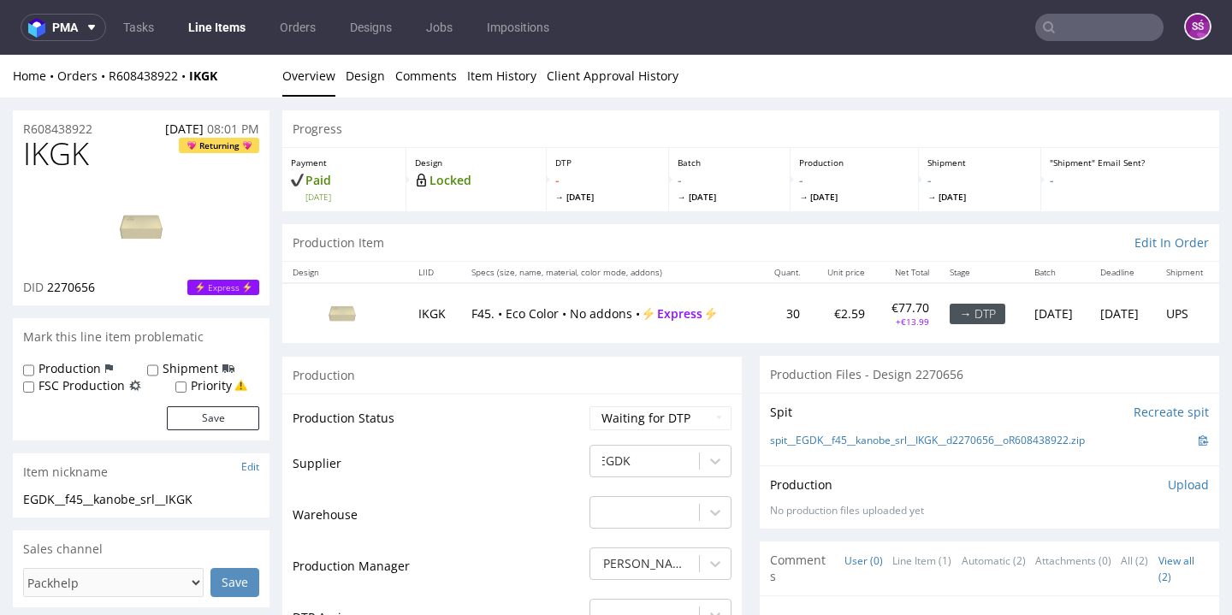
scroll to position [149, 0]
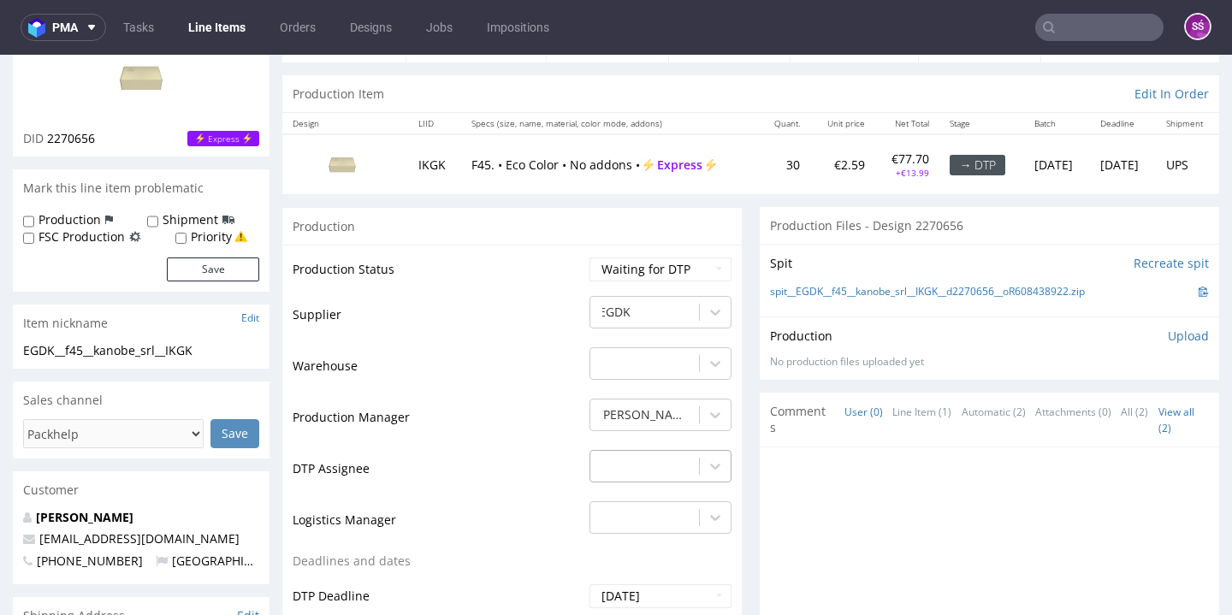
click at [635, 456] on div "-" at bounding box center [660, 462] width 142 height 24
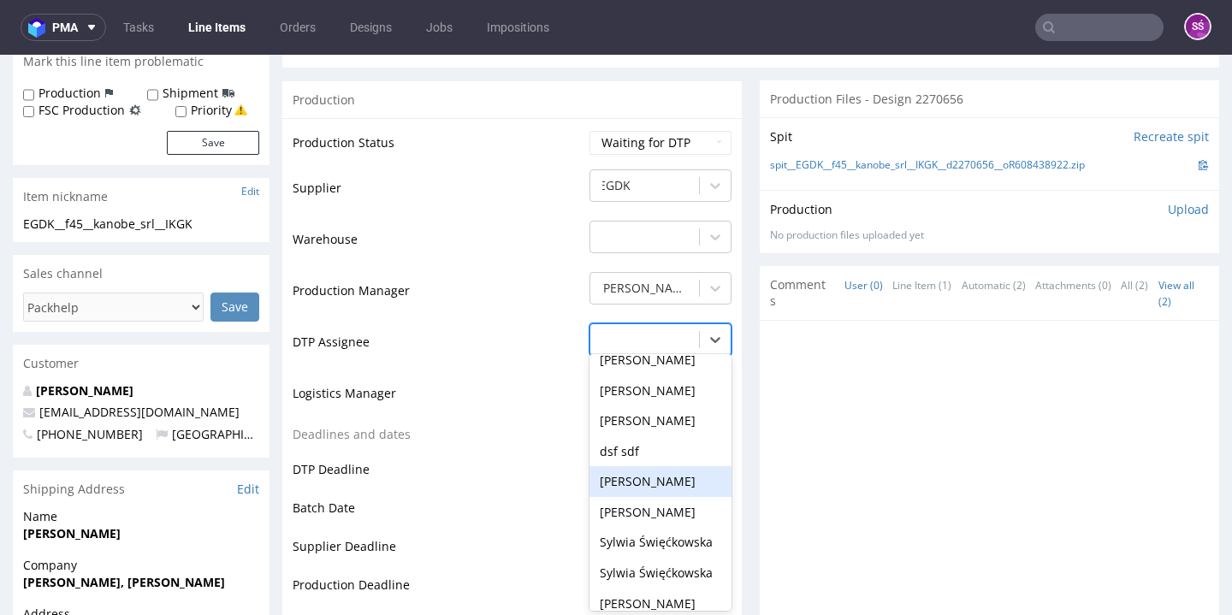
scroll to position [691, 0]
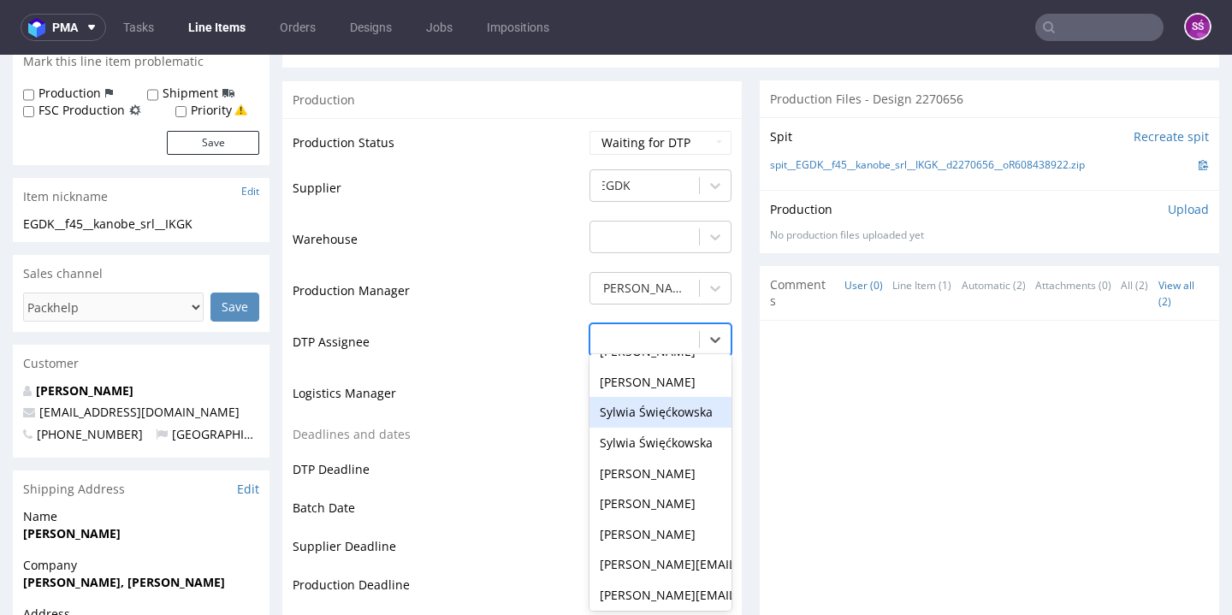
click at [661, 410] on div "Sylwia Święćkowska" at bounding box center [660, 412] width 142 height 31
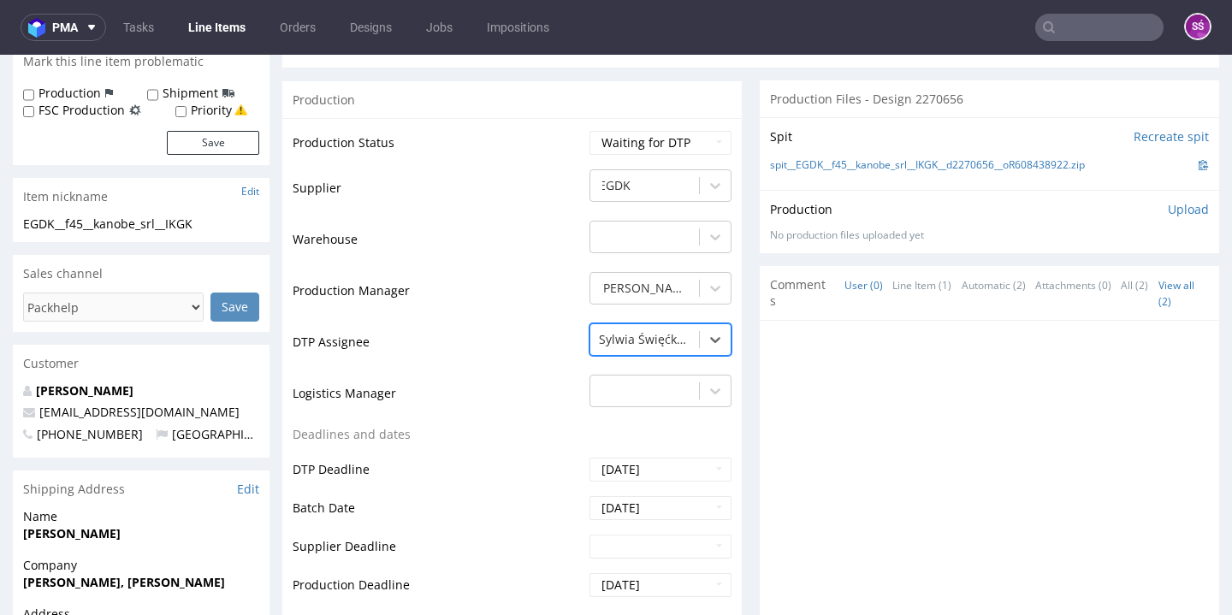
scroll to position [601, 0]
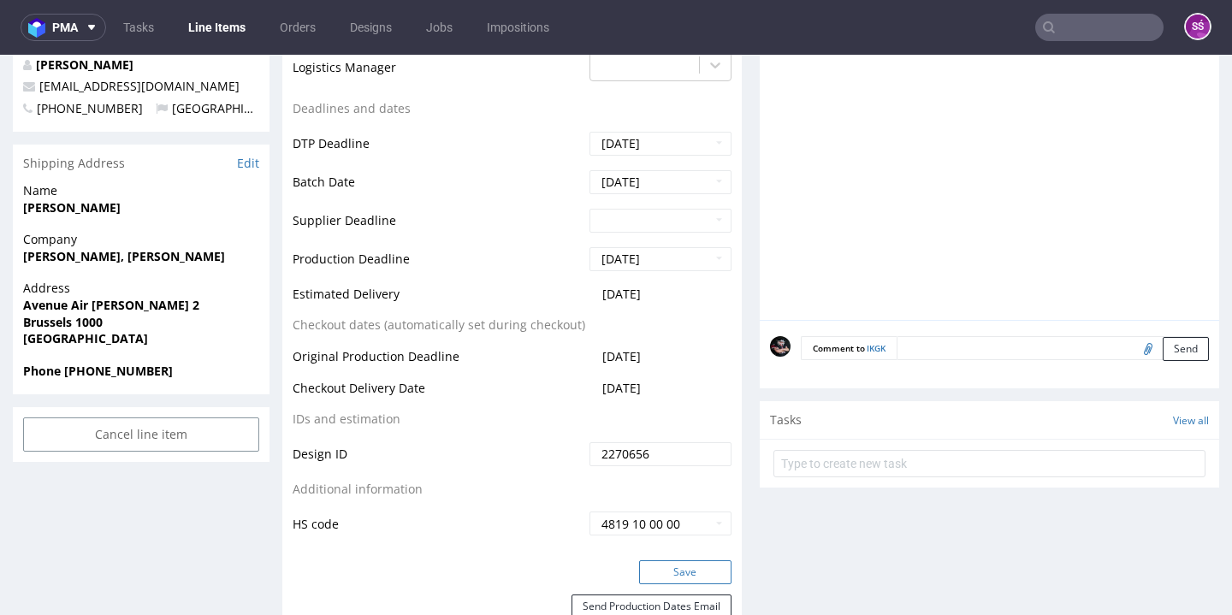
click at [686, 566] on button "Save" at bounding box center [685, 572] width 92 height 24
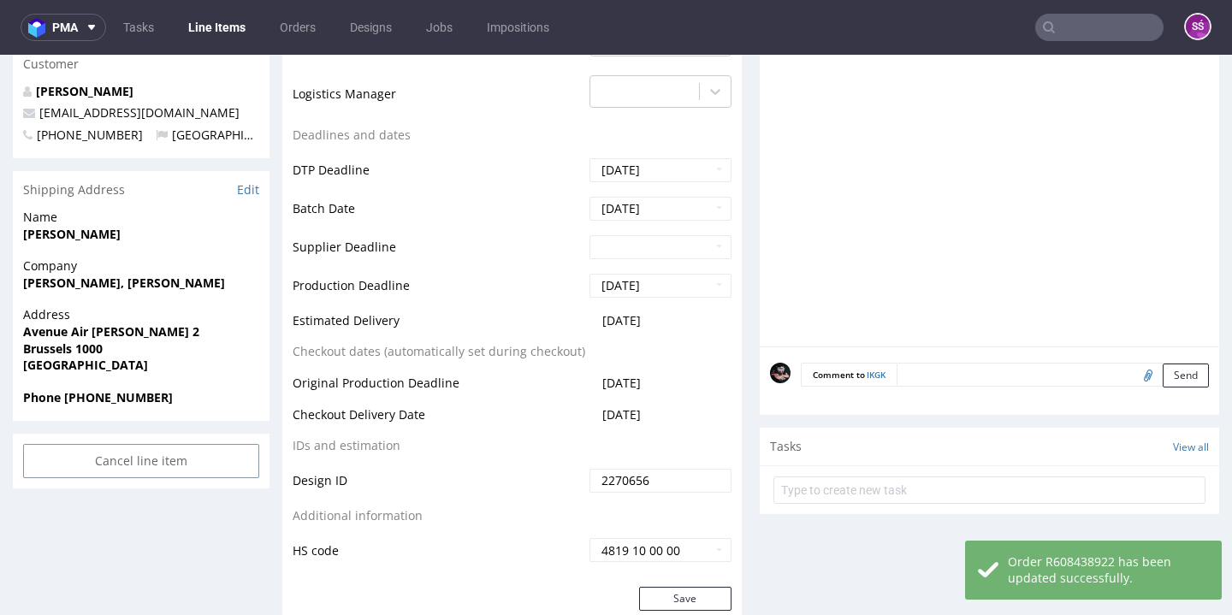
scroll to position [0, 0]
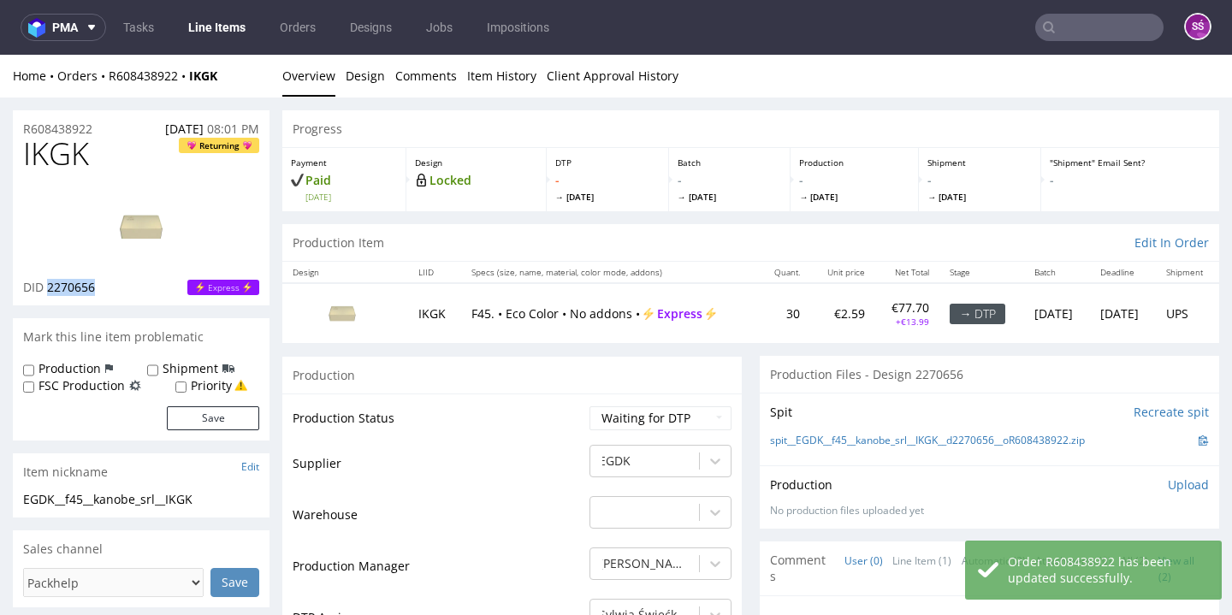
drag, startPoint x: 98, startPoint y: 286, endPoint x: 47, endPoint y: 287, distance: 51.3
click at [47, 287] on div "DID 2270656 Express" at bounding box center [141, 287] width 236 height 17
copy span "2270656"
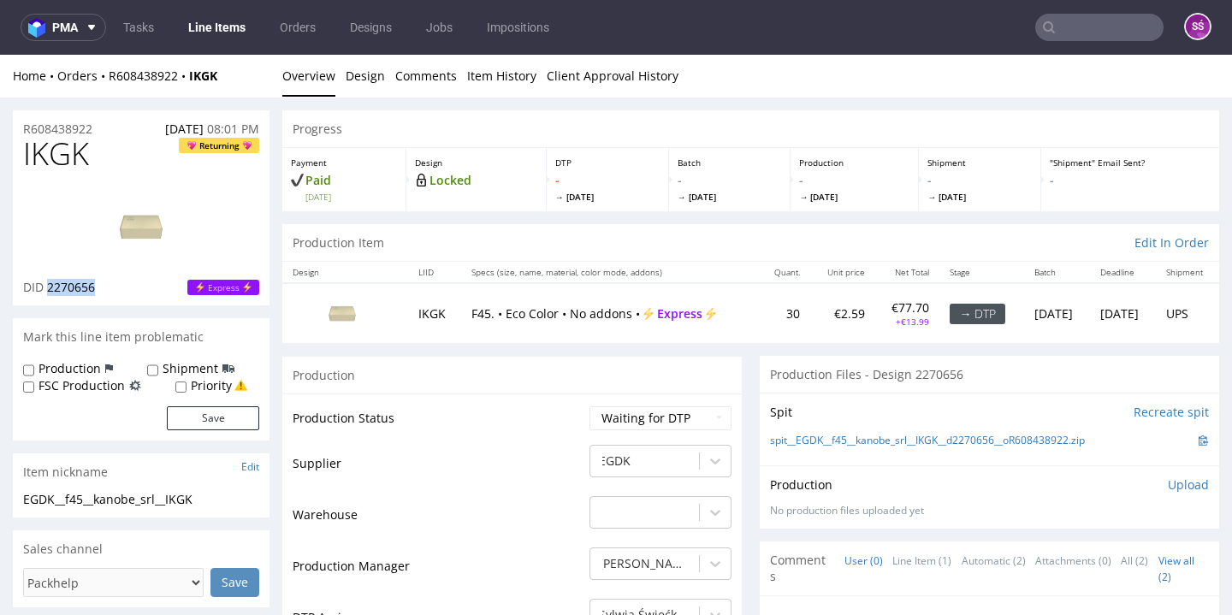
click at [846, 439] on link "spit__EGDK__f45__kanobe_srl__IKGK__d2270656__oR608438922.zip" at bounding box center [927, 441] width 315 height 15
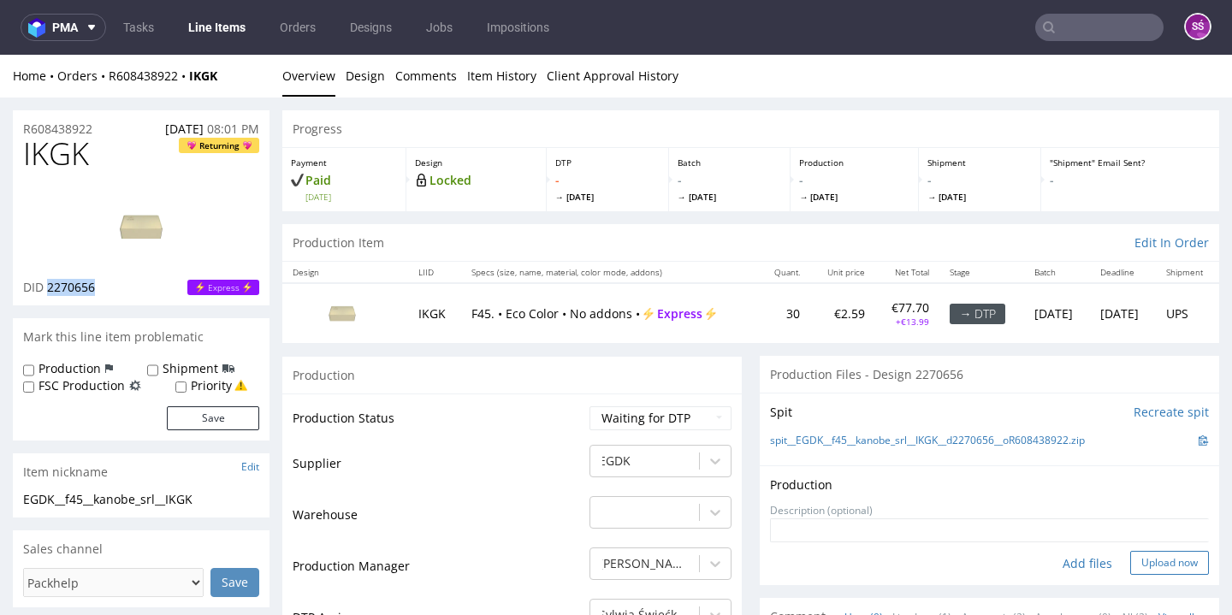
click at [1130, 559] on button "Upload now" at bounding box center [1169, 563] width 79 height 24
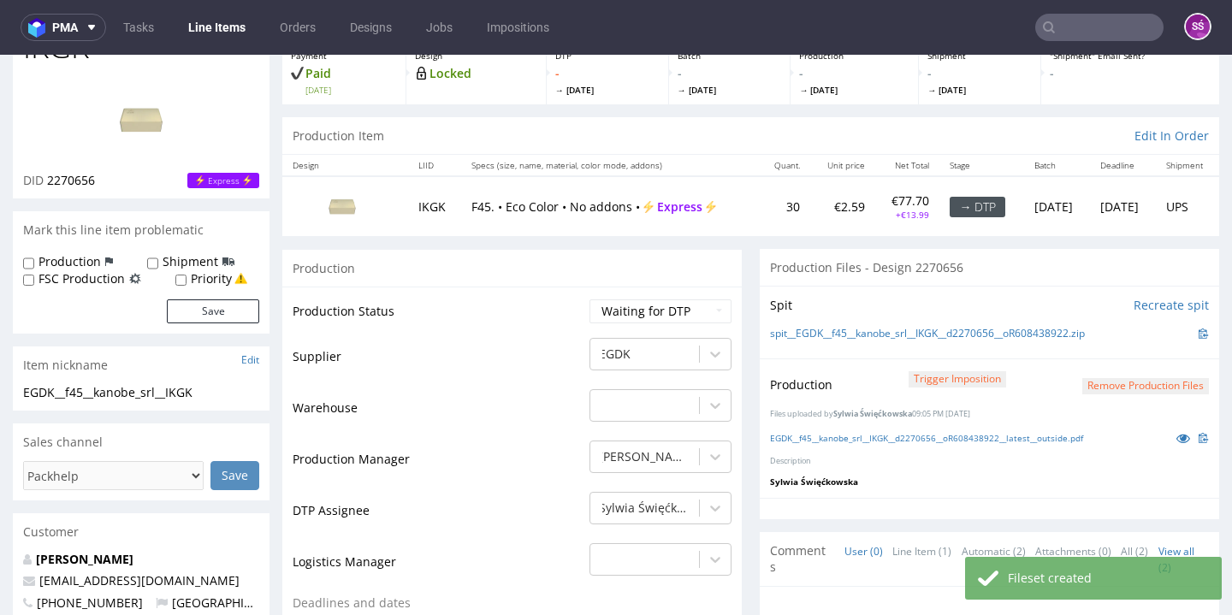
scroll to position [140, 0]
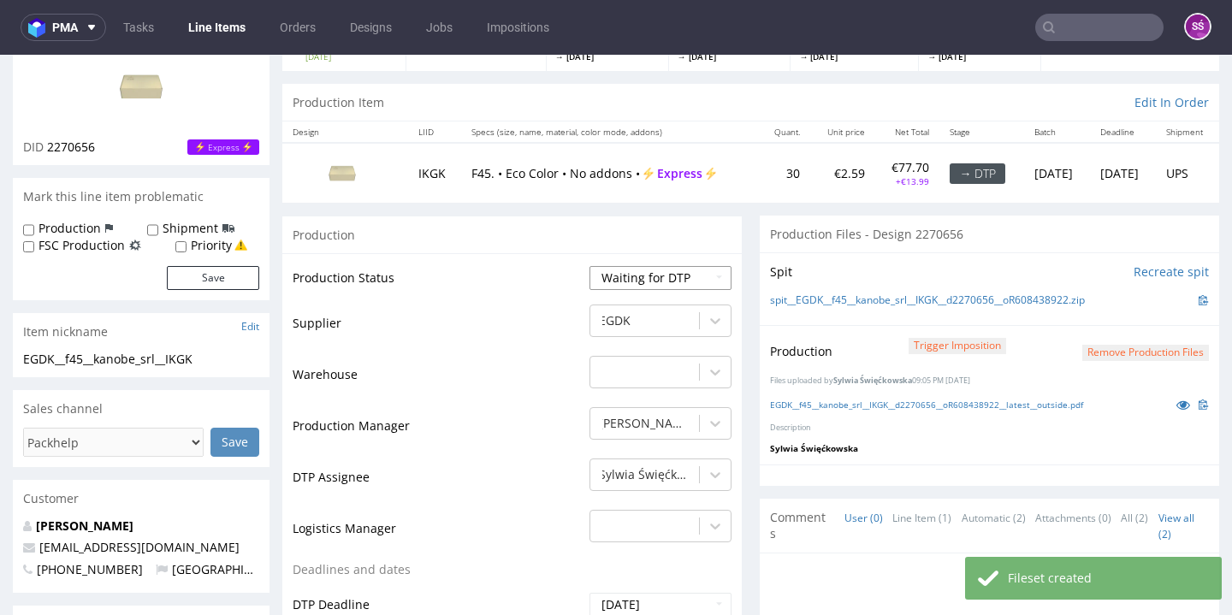
select select "dtp_production_ready"
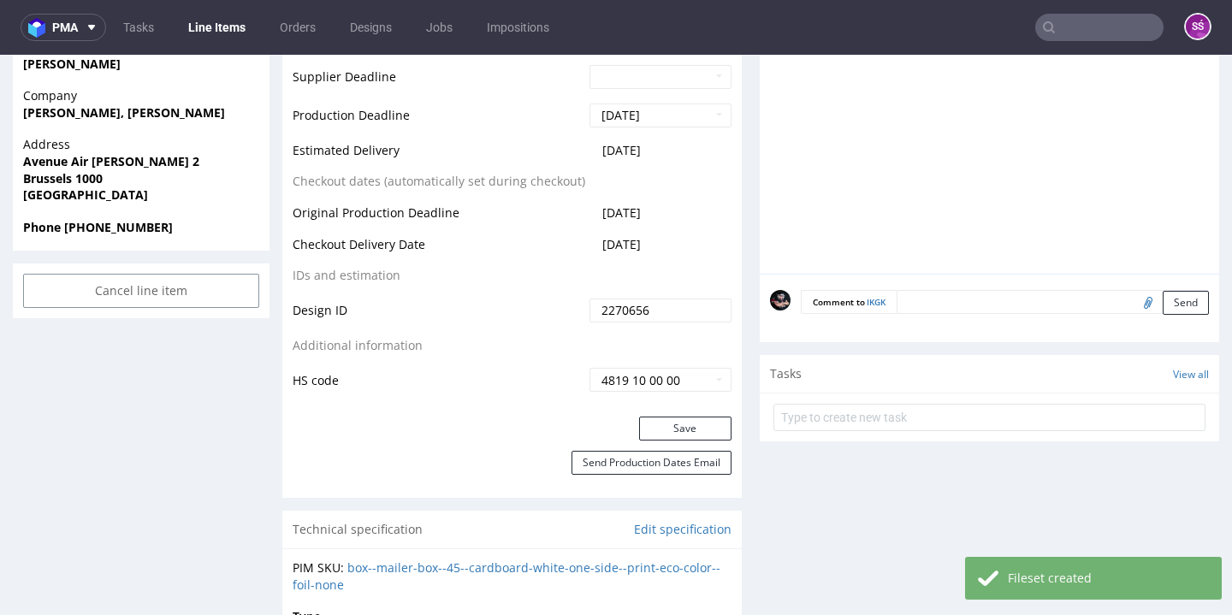
scroll to position [773, 0]
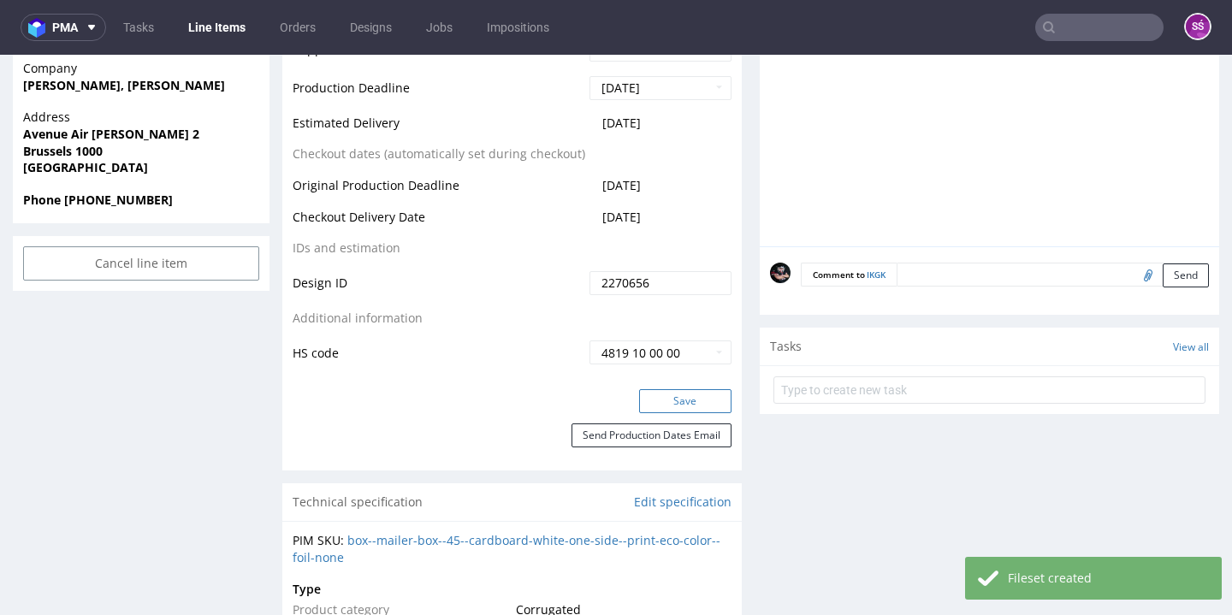
click at [664, 400] on button "Save" at bounding box center [685, 401] width 92 height 24
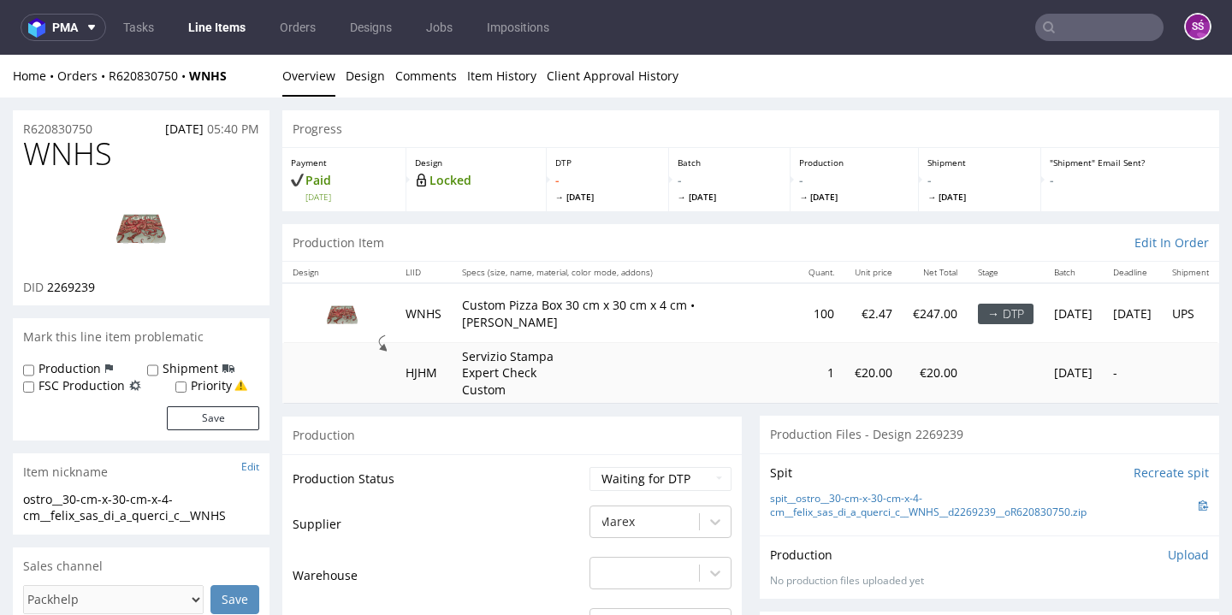
scroll to position [3, 0]
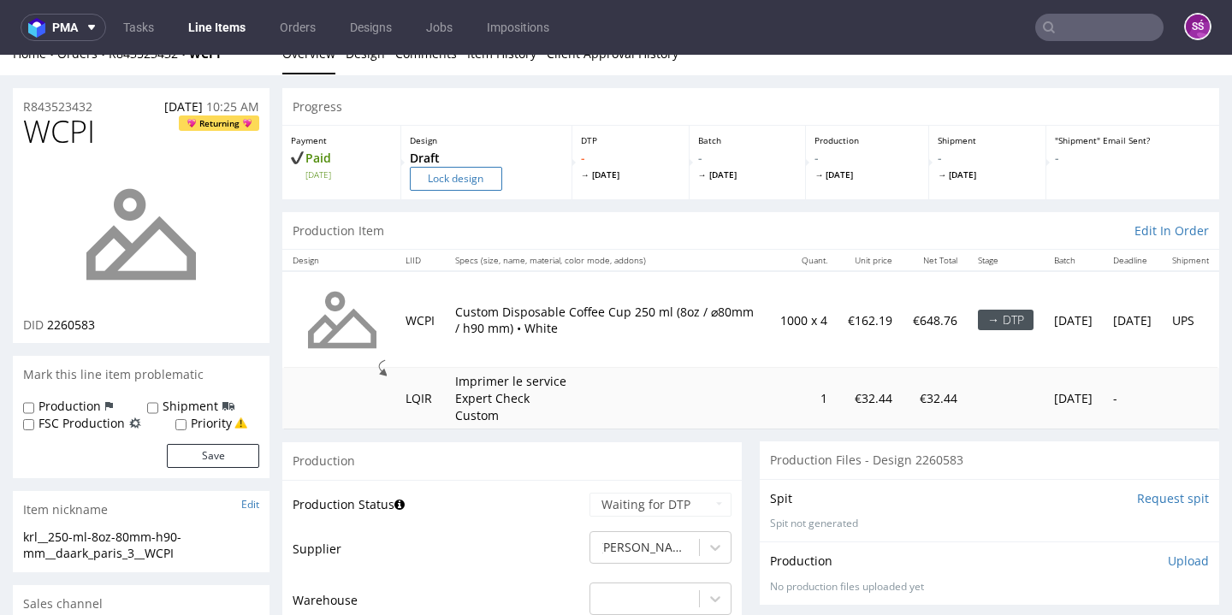
scroll to position [82, 0]
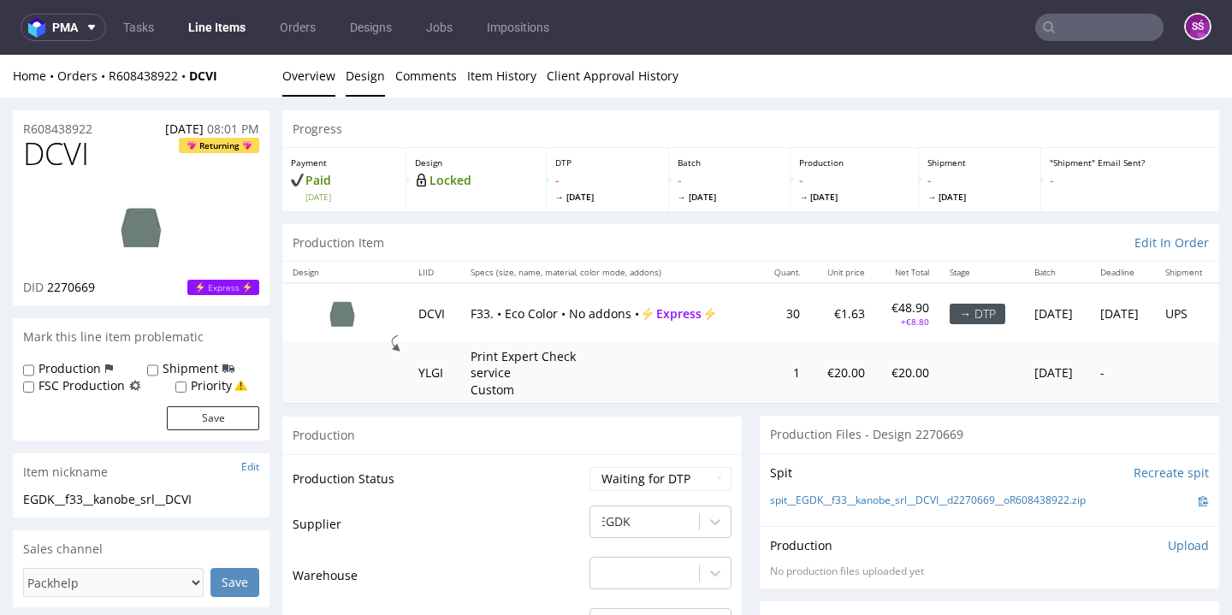
click at [365, 84] on link "Design" at bounding box center [365, 76] width 39 height 42
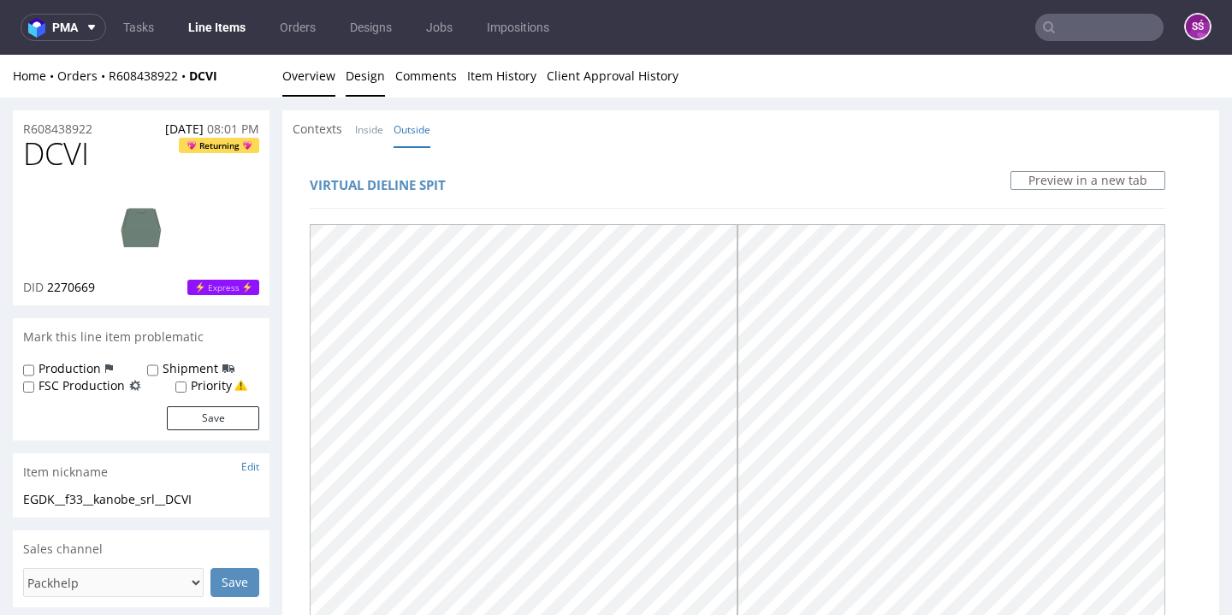
click at [331, 77] on link "Overview" at bounding box center [308, 76] width 53 height 42
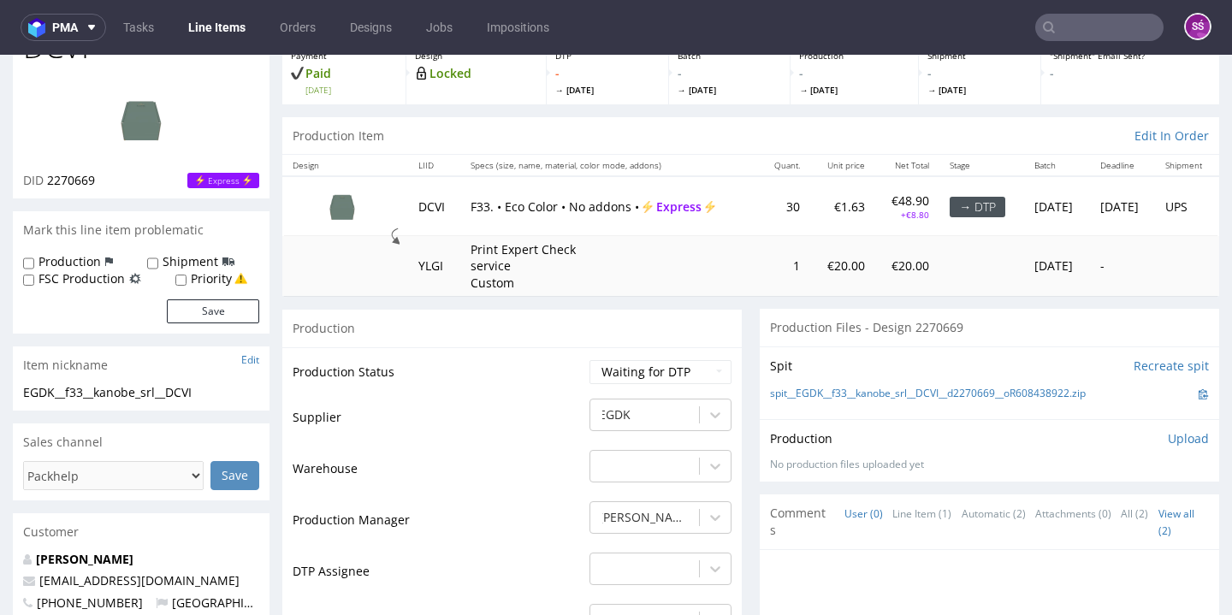
scroll to position [134, 0]
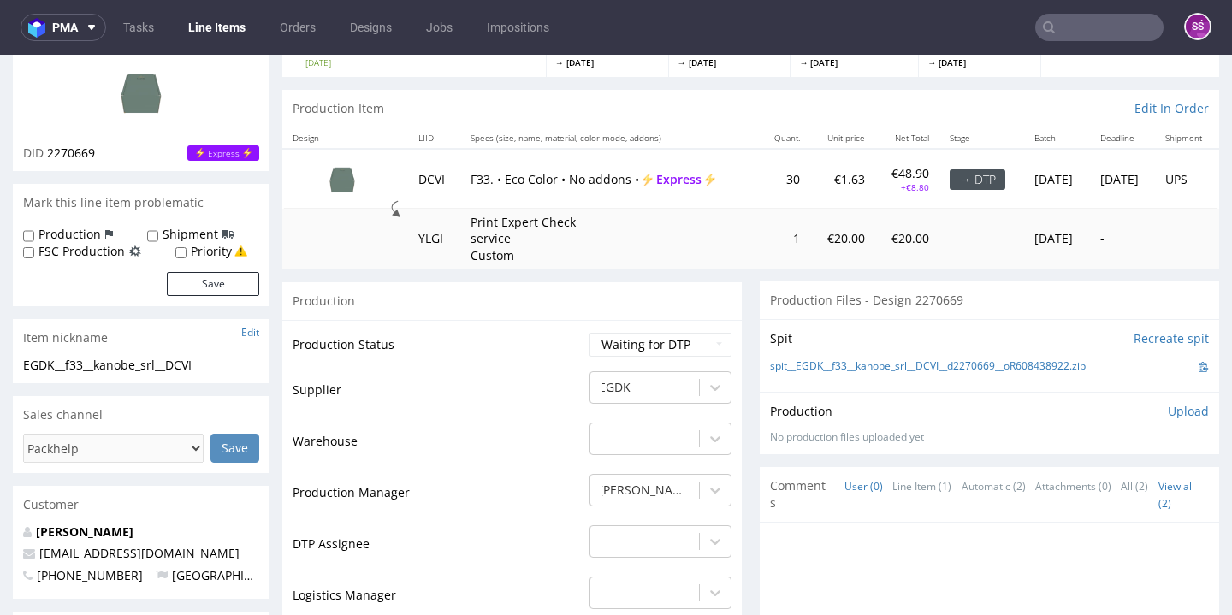
click at [94, 162] on div "DID 2270669 Express" at bounding box center [141, 153] width 236 height 17
drag, startPoint x: 96, startPoint y: 213, endPoint x: 48, endPoint y: 210, distance: 48.0
click at [48, 162] on div "DID 2270669 Express" at bounding box center [141, 153] width 236 height 17
copy span "2270669"
click at [874, 374] on link "spit__EGDK__f33__kanobe_srl__DCVI__d2270669__oR608438922.zip" at bounding box center [928, 366] width 316 height 15
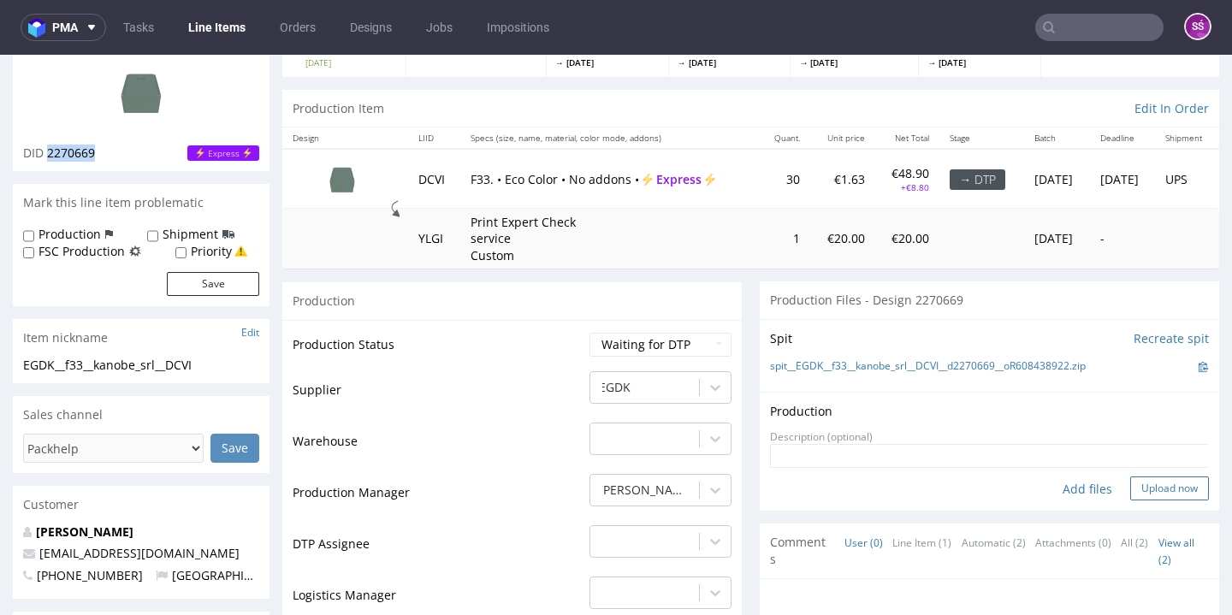
click at [1158, 500] on button "Upload now" at bounding box center [1169, 489] width 79 height 24
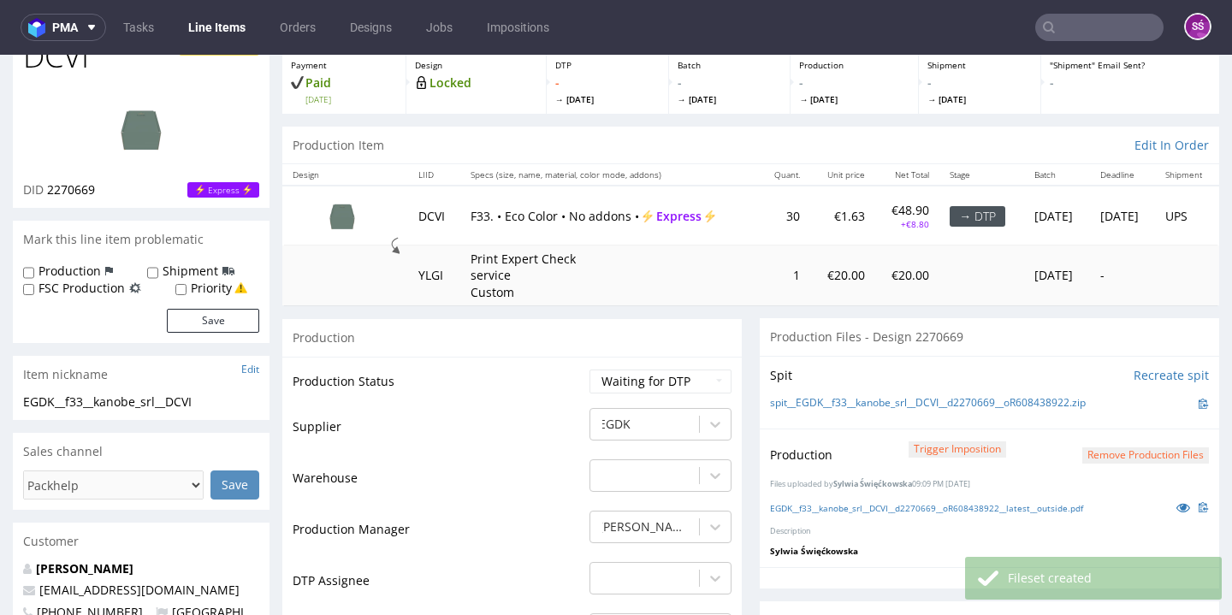
scroll to position [214, 0]
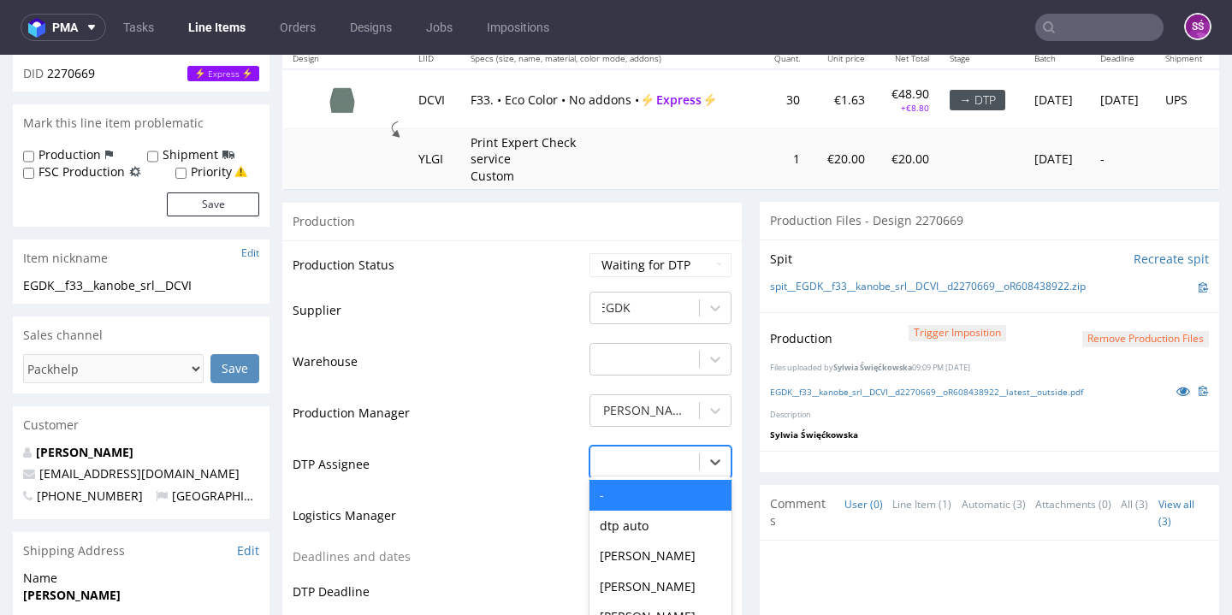
click at [664, 470] on div "- selected, 1 of 31. 31 results available. Use Up and Down to choose options, p…" at bounding box center [660, 458] width 142 height 24
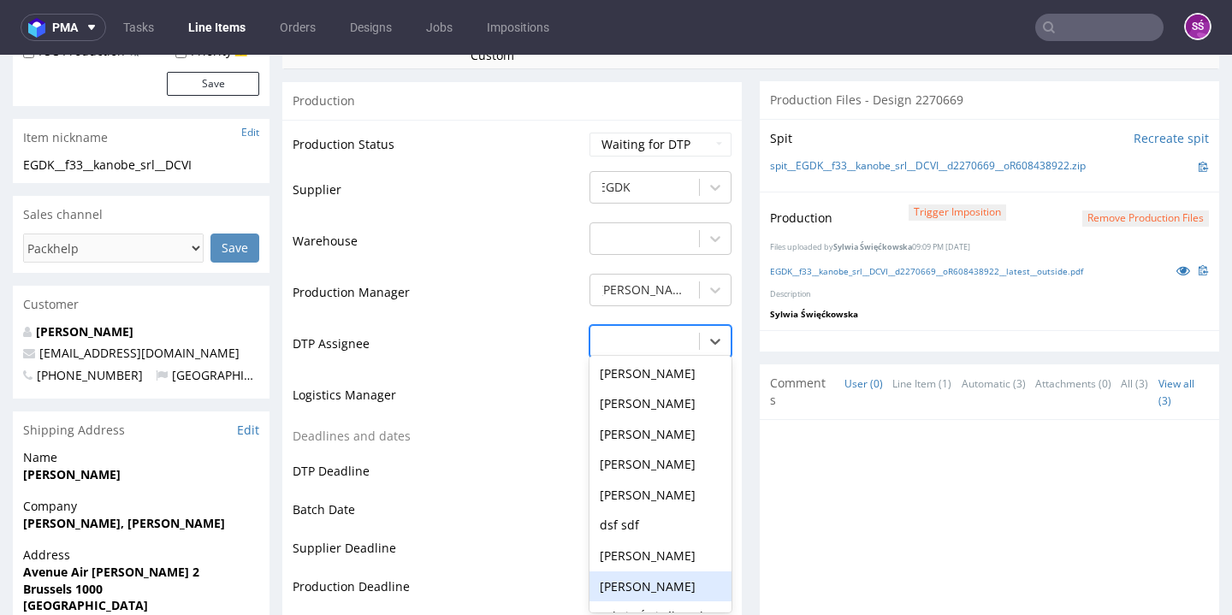
scroll to position [628, 0]
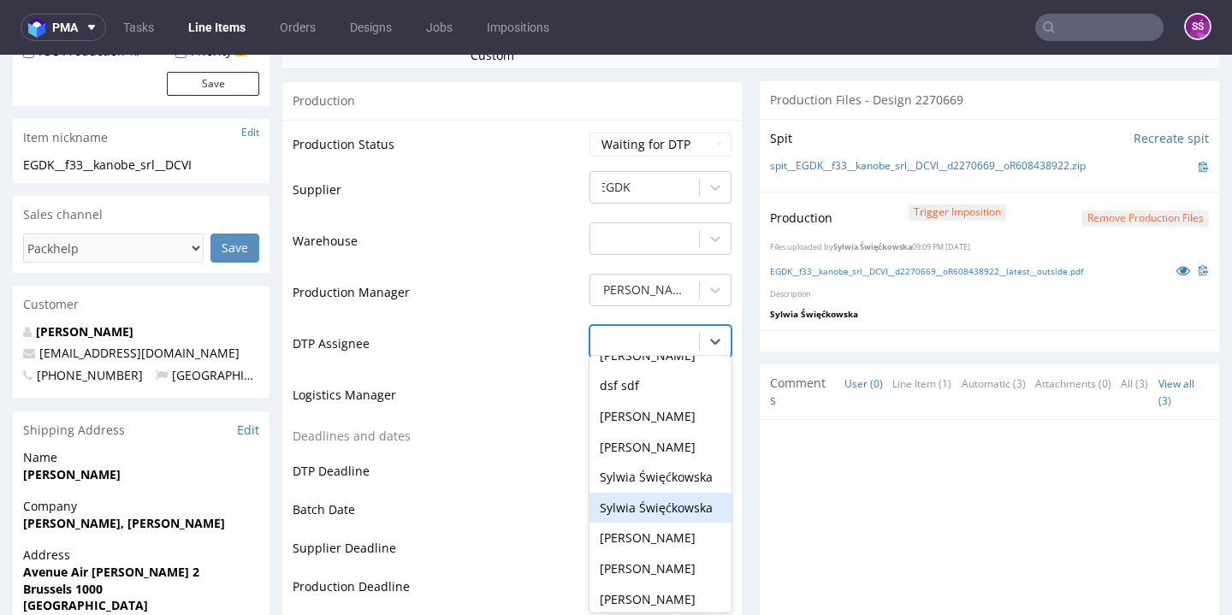
click at [660, 499] on div "Sylwia Święćkowska" at bounding box center [660, 508] width 142 height 31
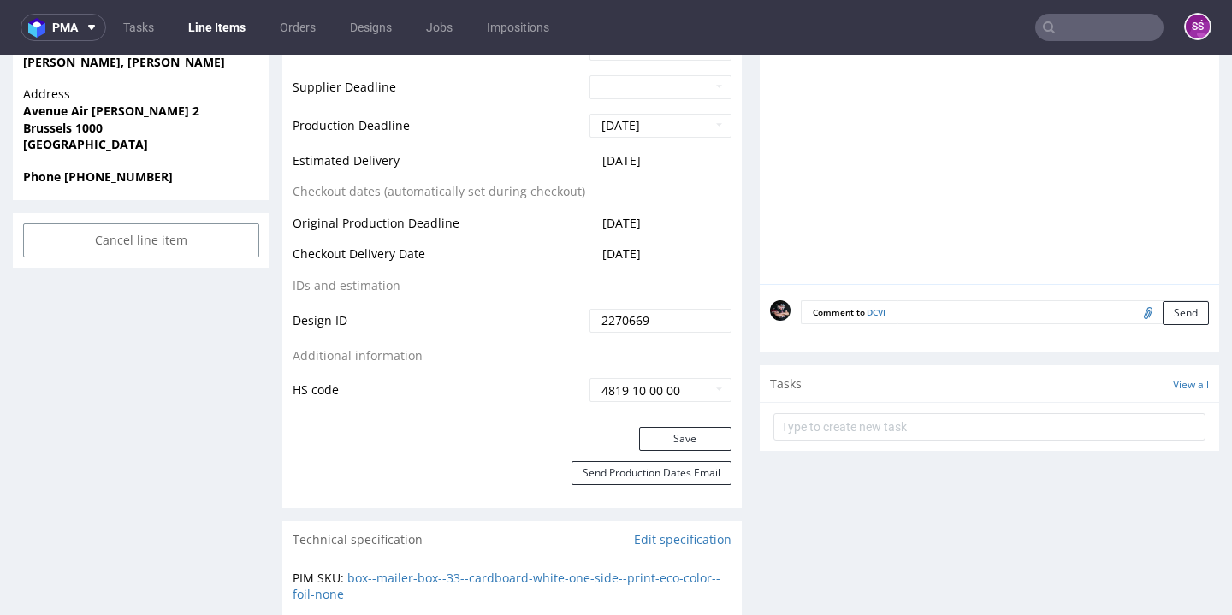
scroll to position [977, 0]
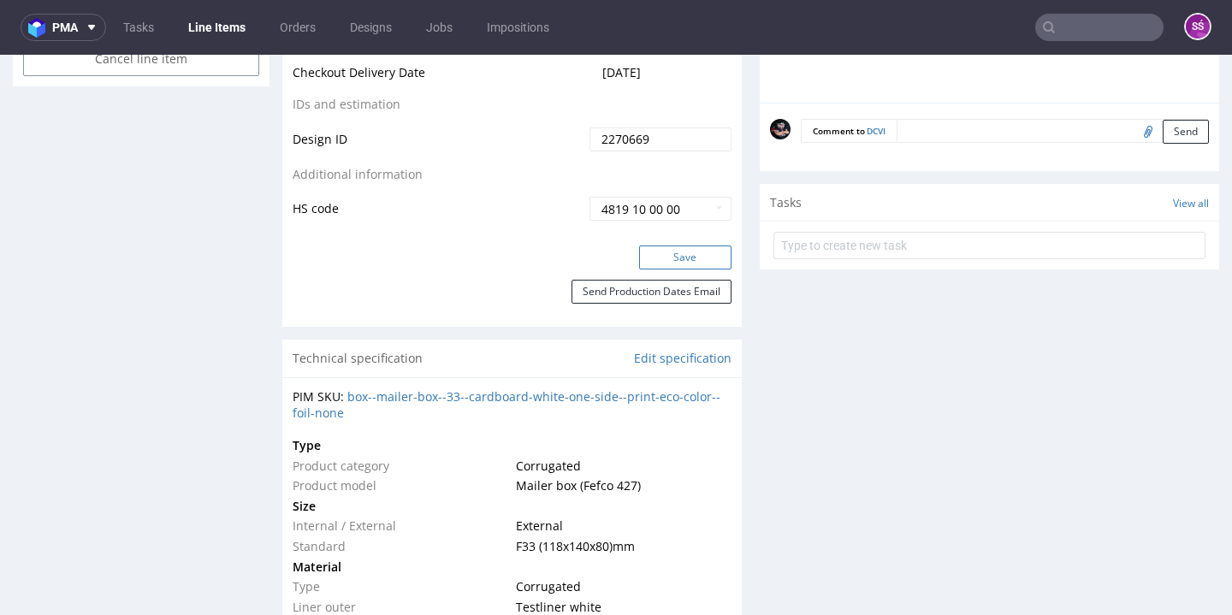
click at [664, 250] on button "Save" at bounding box center [685, 258] width 92 height 24
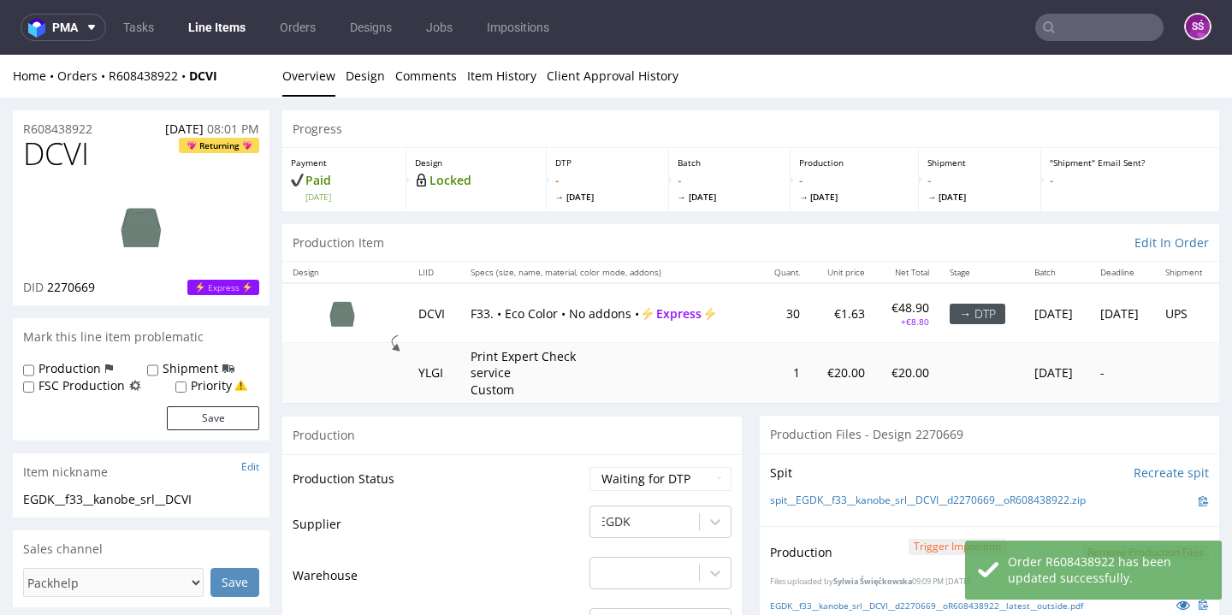
scroll to position [154, 0]
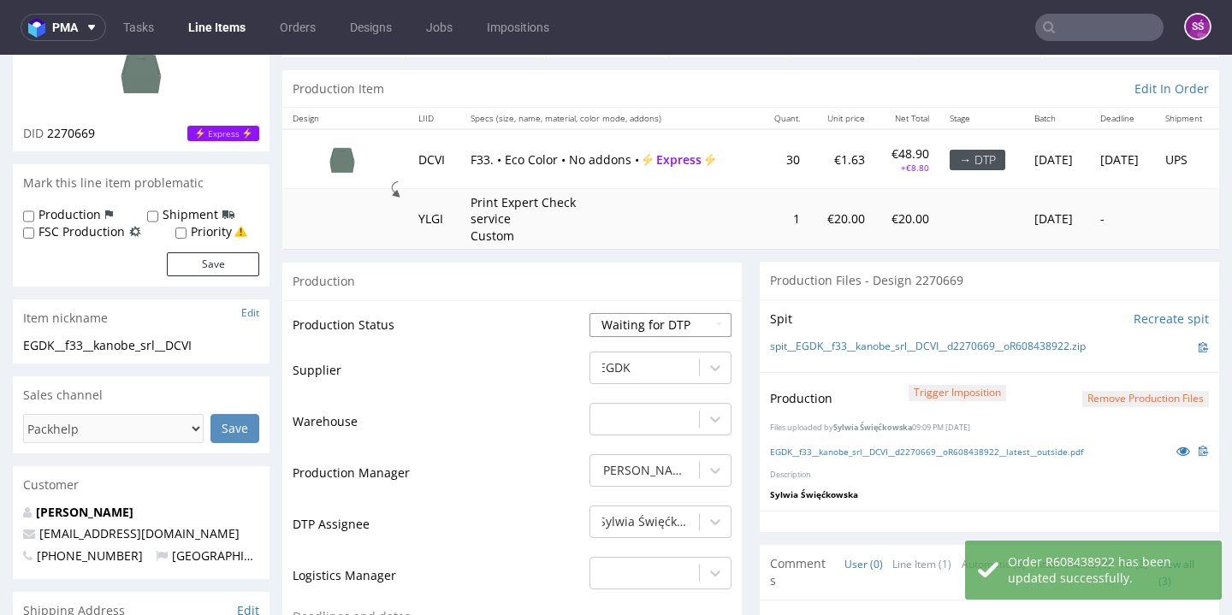
select select "dtp_production_ready"
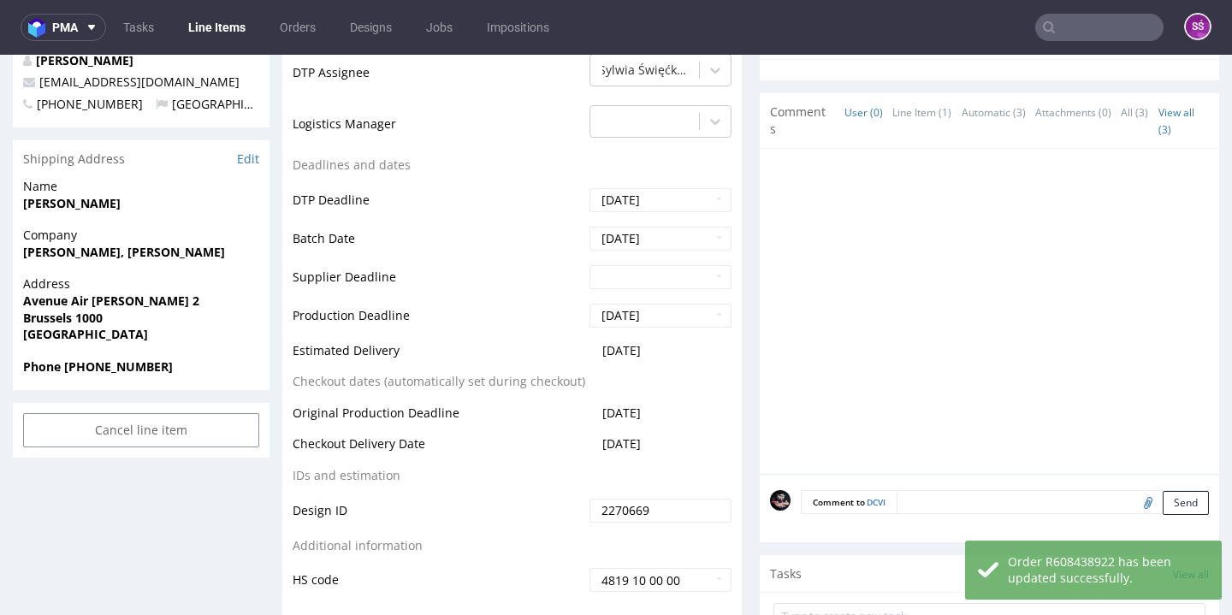
scroll to position [743, 0]
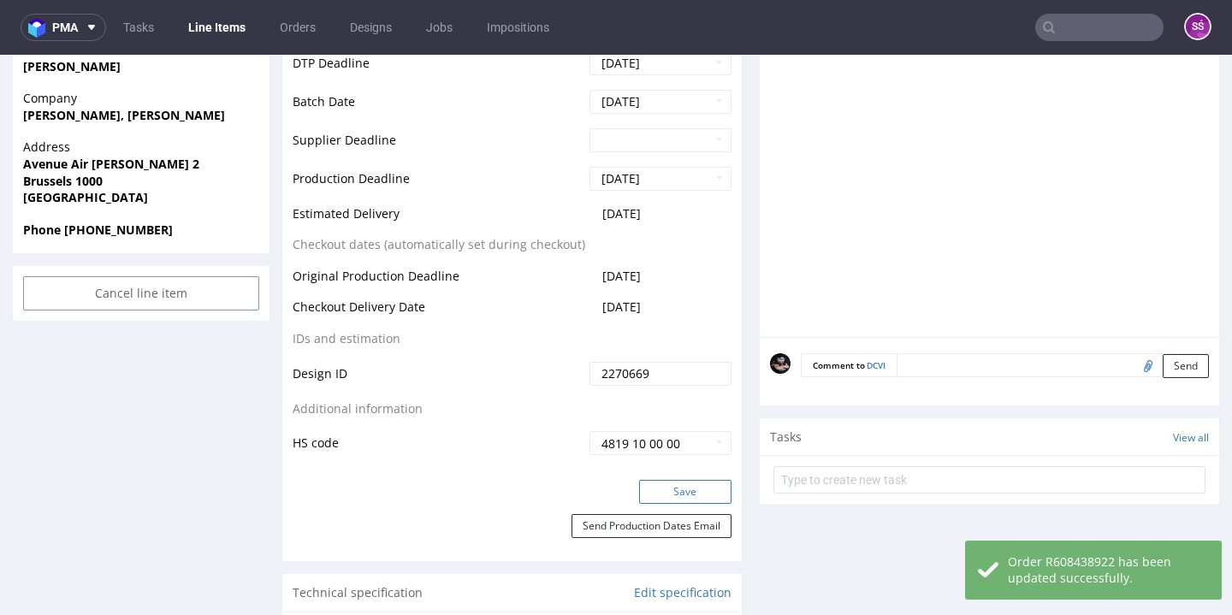
click at [681, 492] on button "Save" at bounding box center [685, 492] width 92 height 24
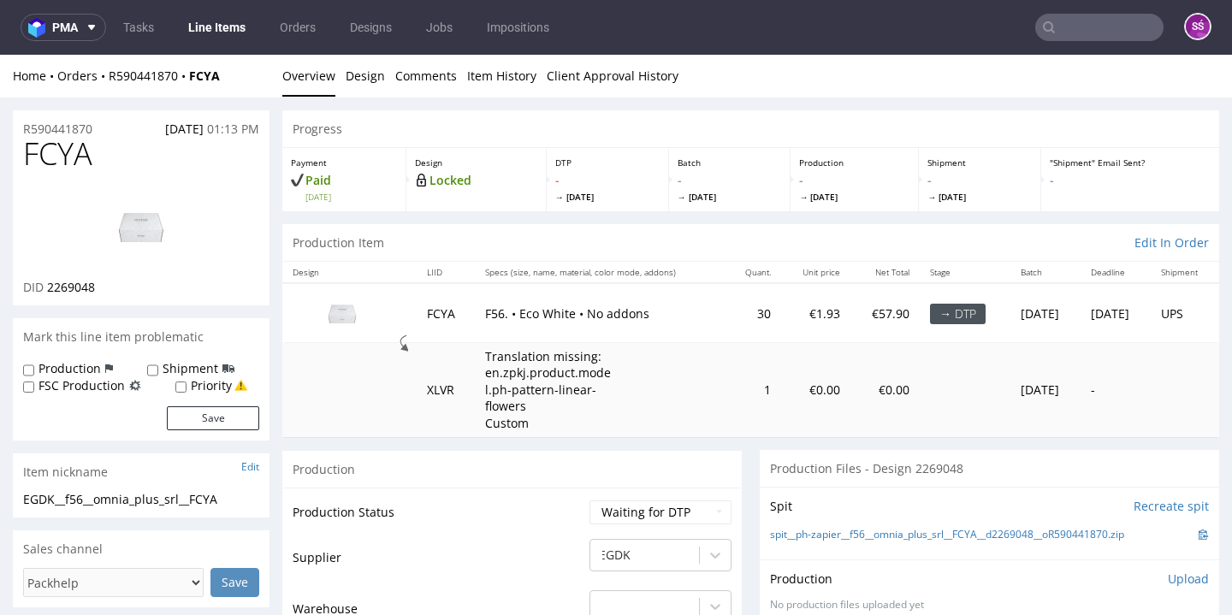
click at [341, 77] on li "Overview" at bounding box center [313, 76] width 63 height 17
click at [351, 79] on link "Design" at bounding box center [365, 76] width 39 height 42
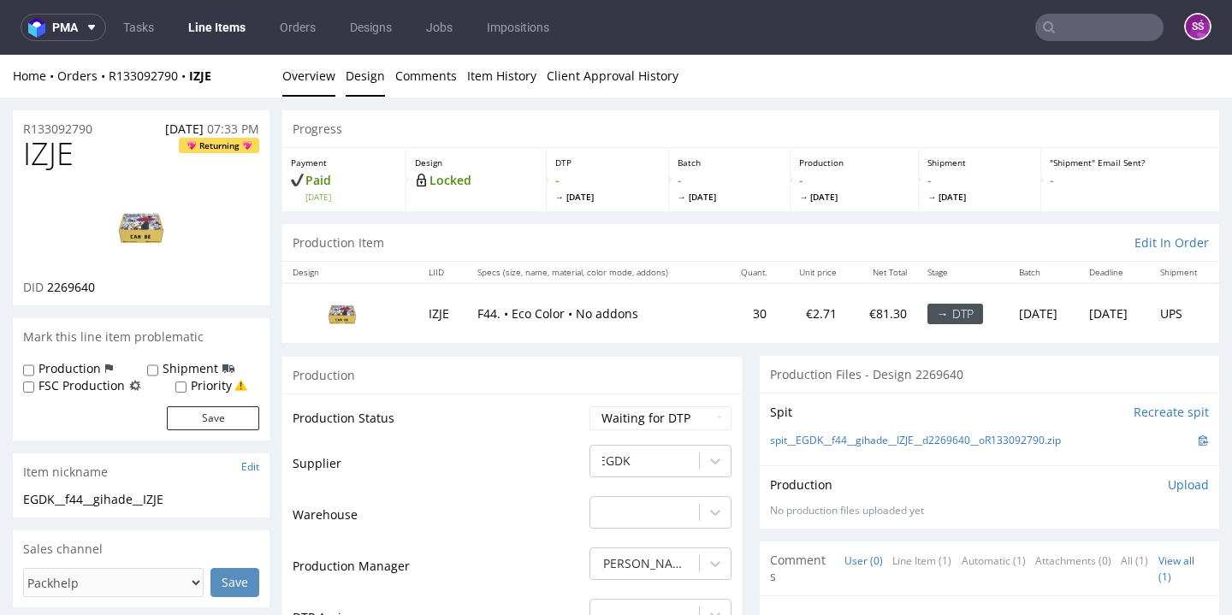
click at [363, 68] on link "Design" at bounding box center [365, 76] width 39 height 42
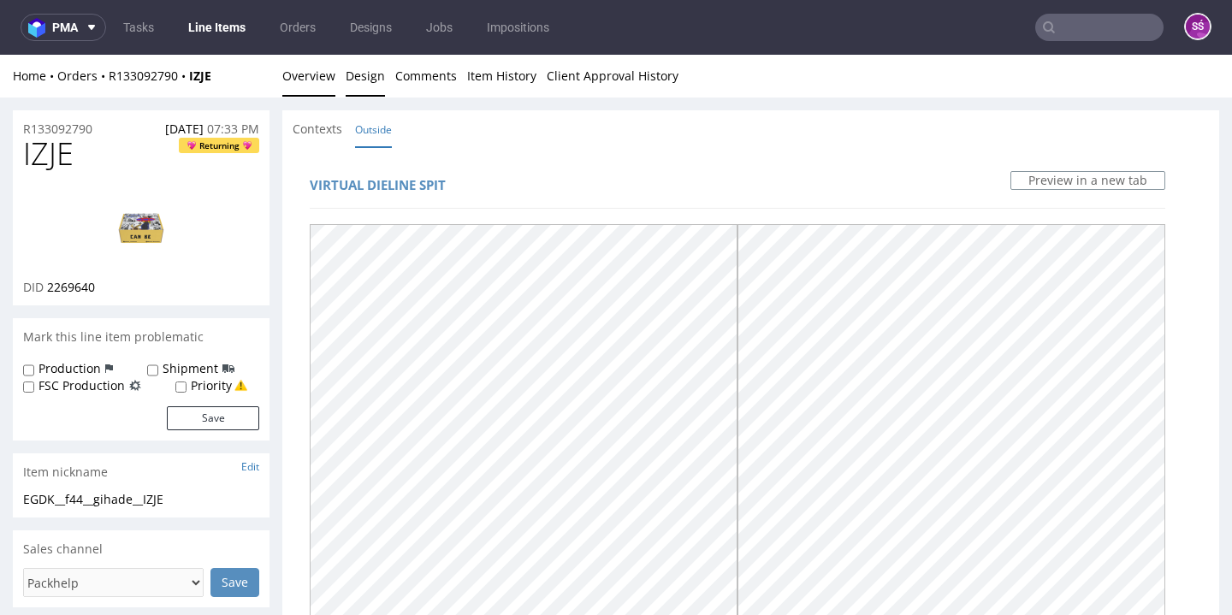
click at [323, 66] on link "Overview" at bounding box center [308, 76] width 53 height 42
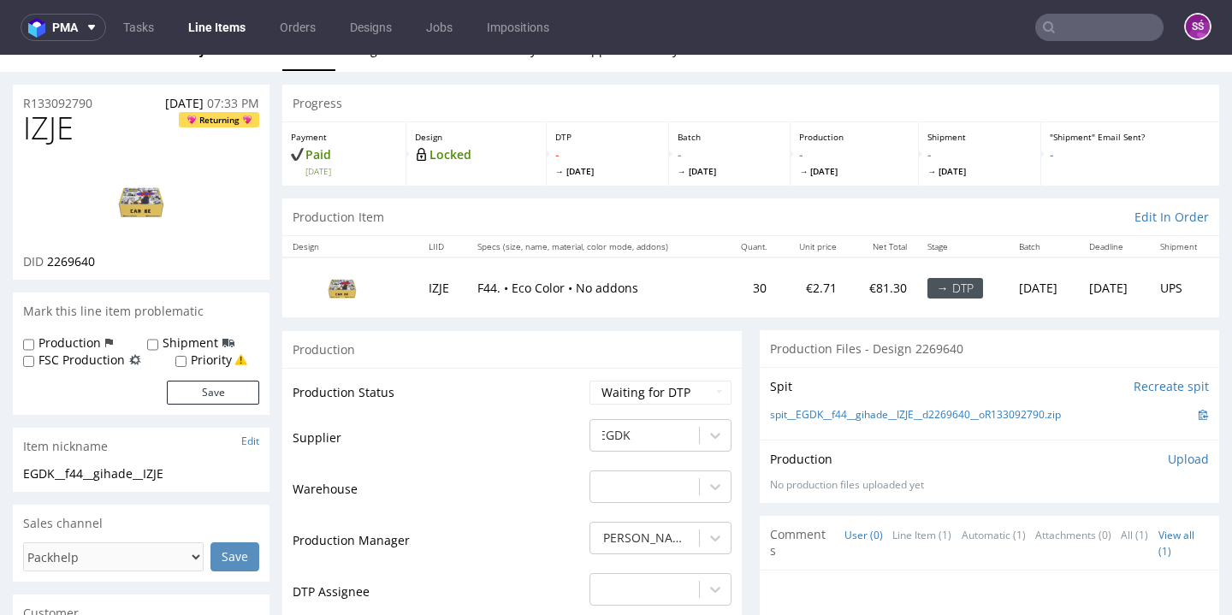
scroll to position [65, 0]
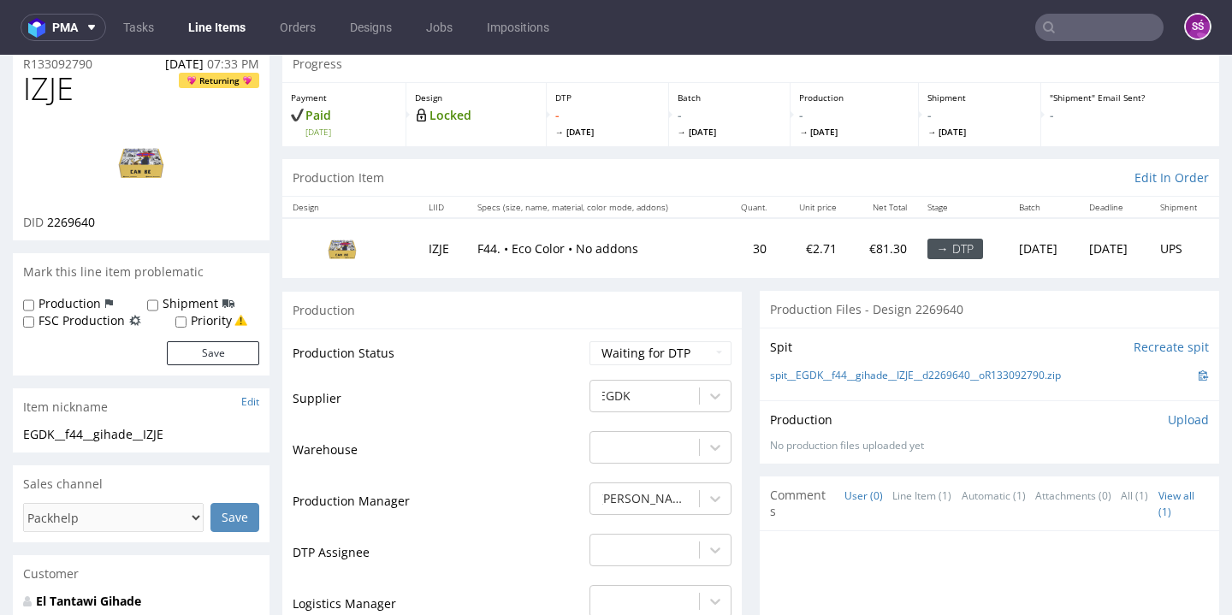
click at [94, 230] on span "2269640" at bounding box center [71, 222] width 48 height 16
drag, startPoint x: 98, startPoint y: 281, endPoint x: 50, endPoint y: 280, distance: 47.9
click at [50, 231] on div "DID 2269640" at bounding box center [141, 222] width 236 height 17
click at [74, 230] on span "2269640" at bounding box center [71, 222] width 48 height 16
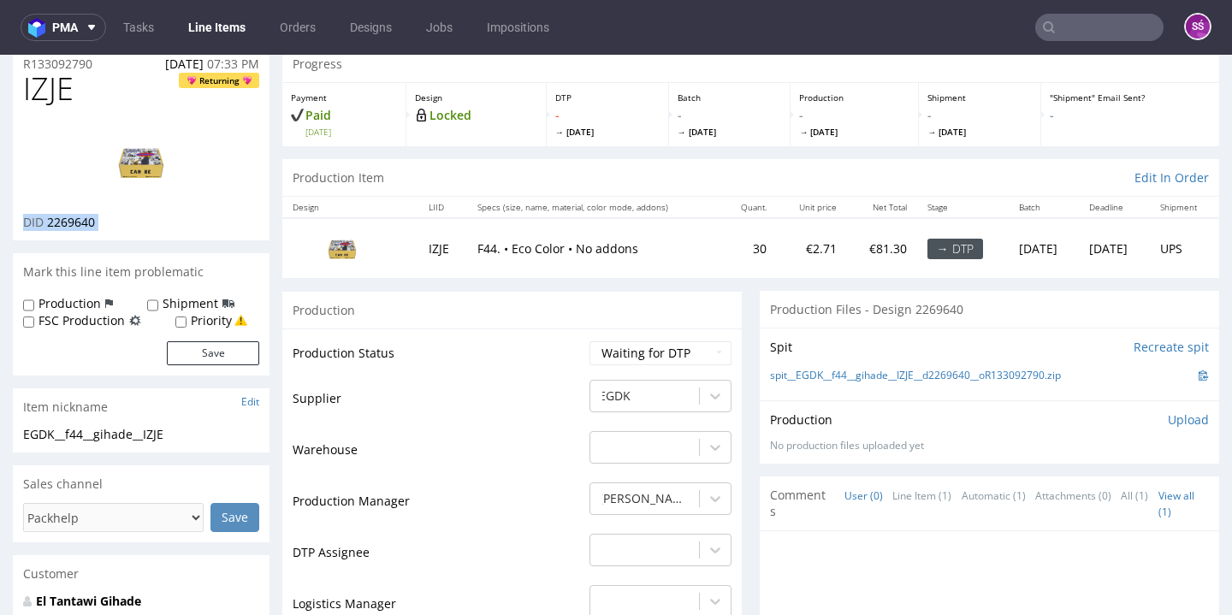
click at [74, 230] on span "2269640" at bounding box center [71, 222] width 48 height 16
click at [75, 230] on span "2269640" at bounding box center [71, 222] width 48 height 16
click at [74, 230] on span "2269640" at bounding box center [71, 222] width 48 height 16
click at [853, 383] on link "spit__EGDK__f44__gihade__IZJE__d2269640__oR133092790.zip" at bounding box center [915, 376] width 291 height 15
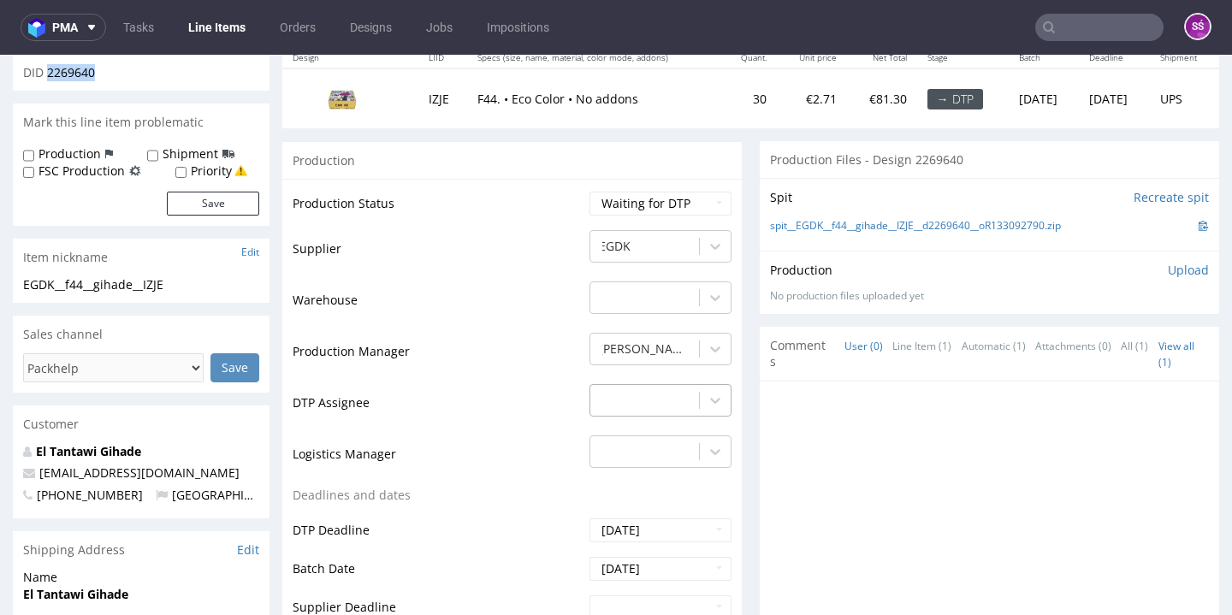
click at [681, 408] on div "-" at bounding box center [660, 396] width 142 height 24
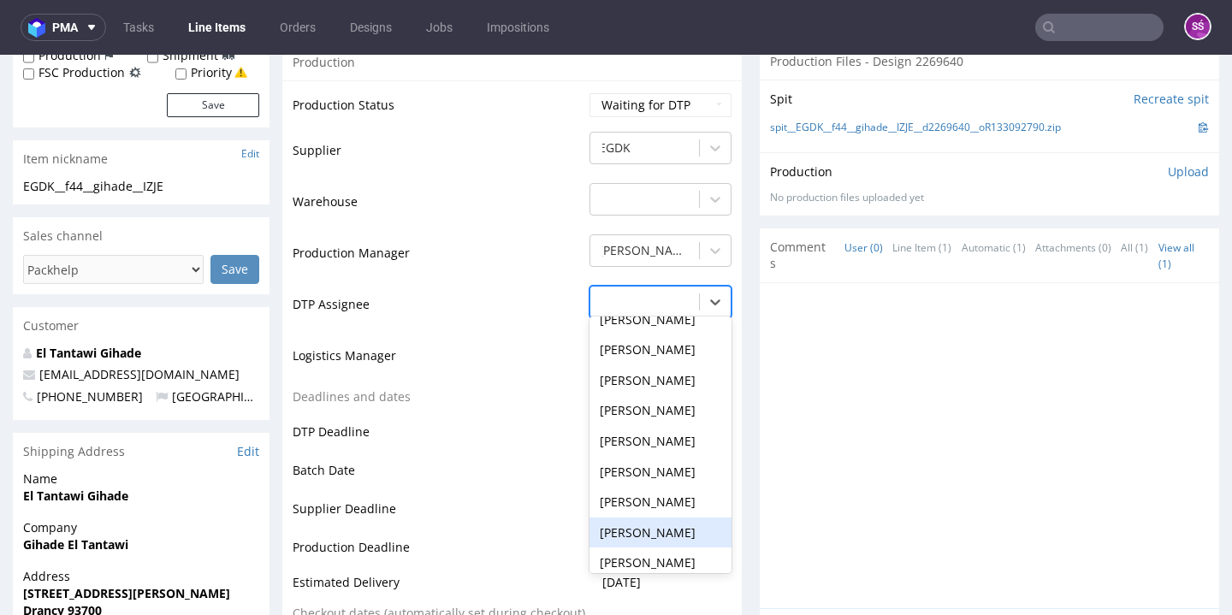
scroll to position [578, 0]
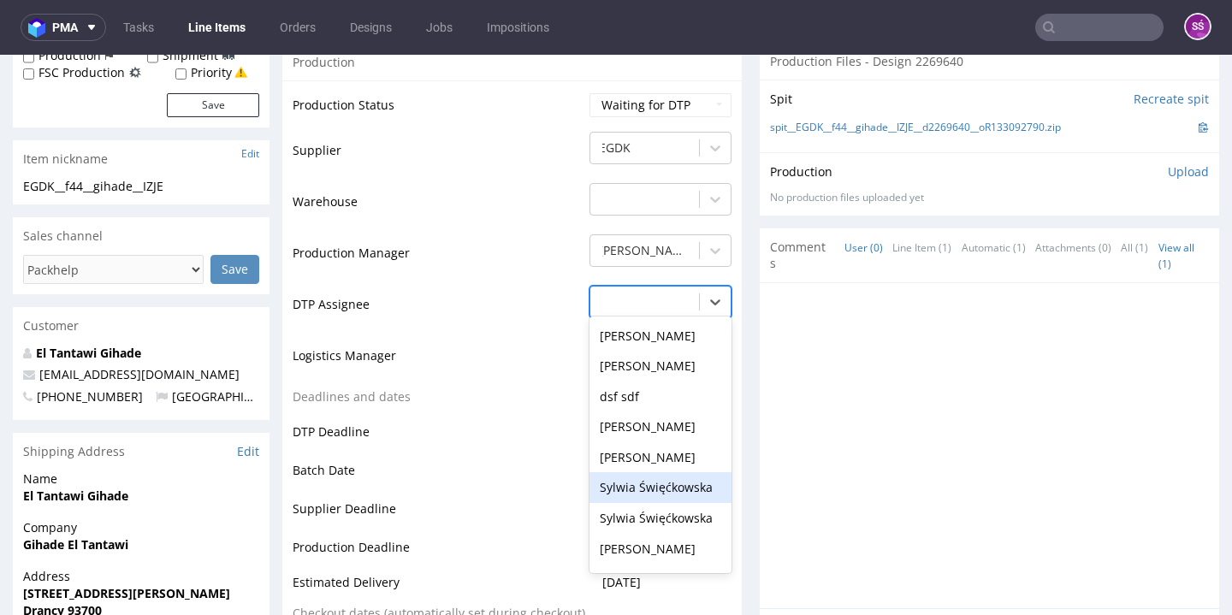
click at [660, 501] on div "Sylwia Święćkowska" at bounding box center [660, 487] width 142 height 31
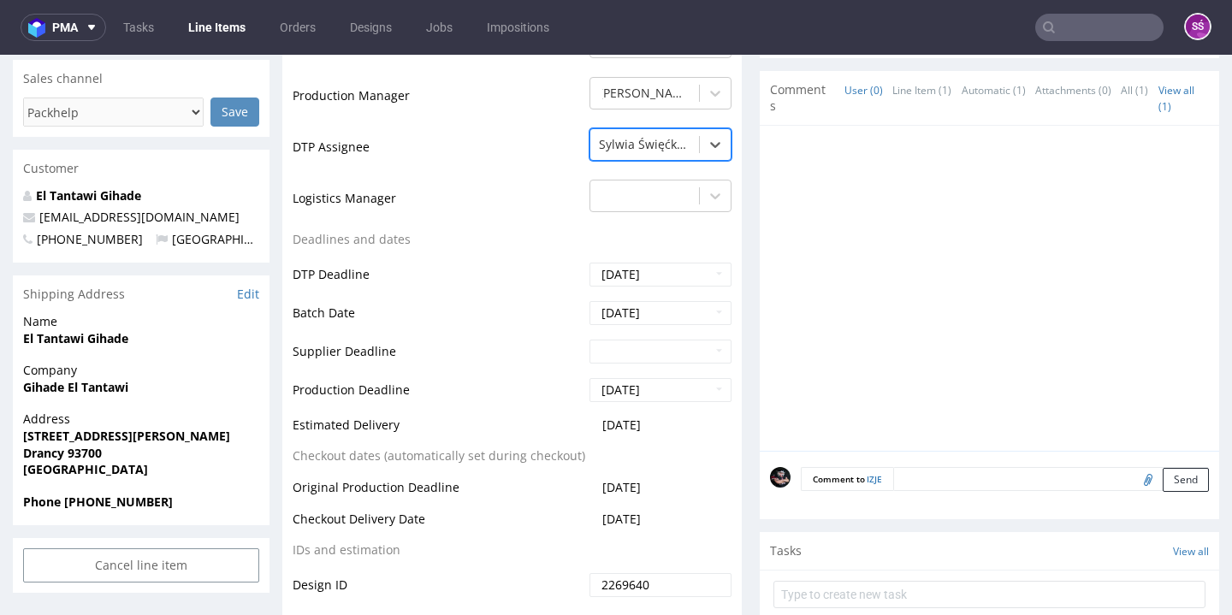
scroll to position [607, 0]
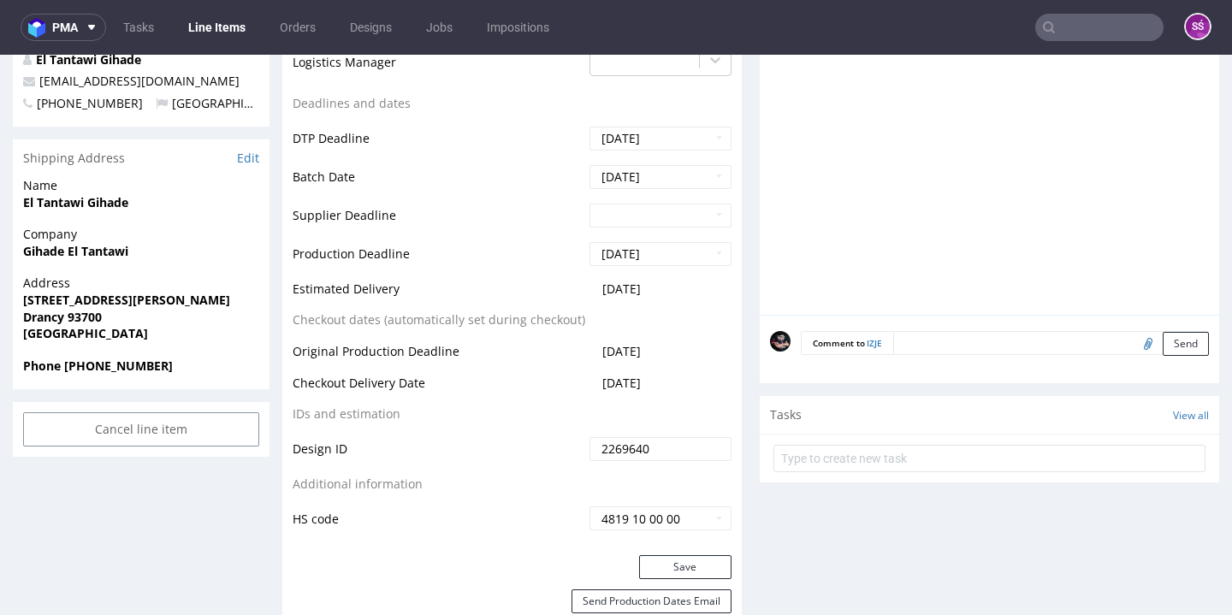
click at [663, 555] on div "Production Status Waiting for Artwork Waiting for Diecut Waiting for Mockup Wai…" at bounding box center [511, 171] width 459 height 768
click at [667, 579] on button "Save" at bounding box center [685, 567] width 92 height 24
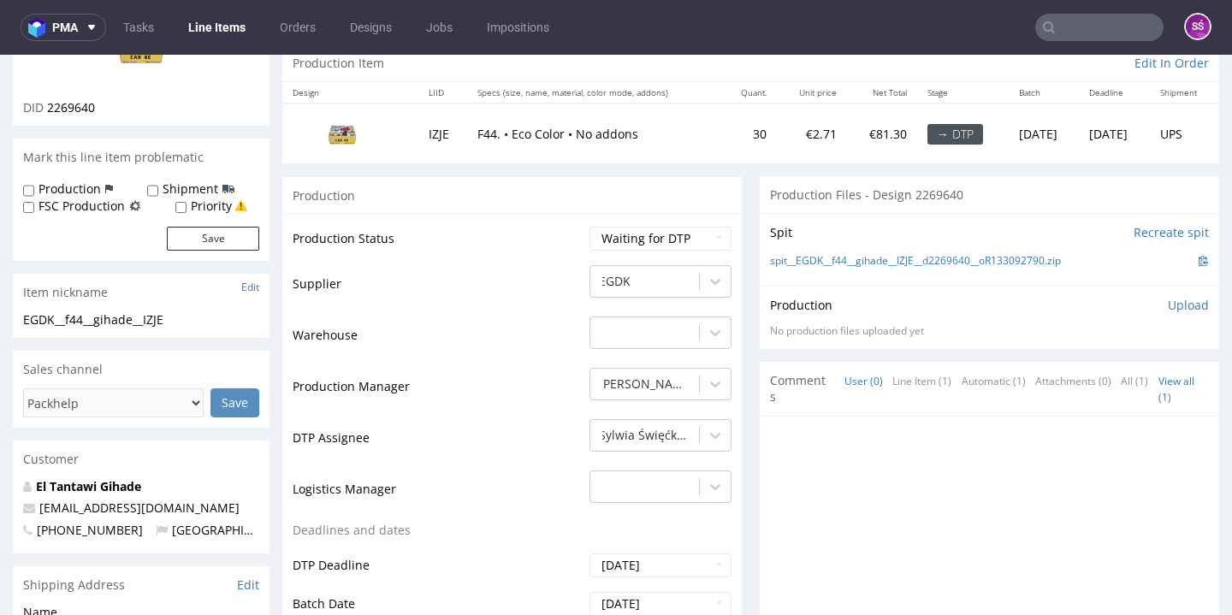
scroll to position [0, 0]
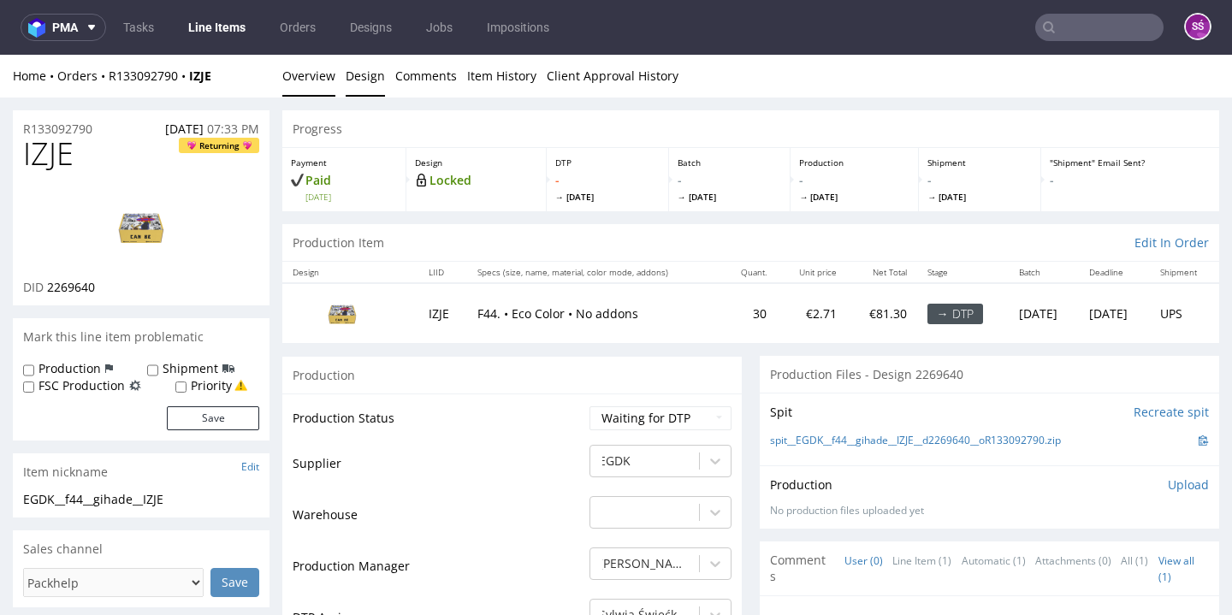
click at [357, 80] on link "Design" at bounding box center [365, 76] width 39 height 42
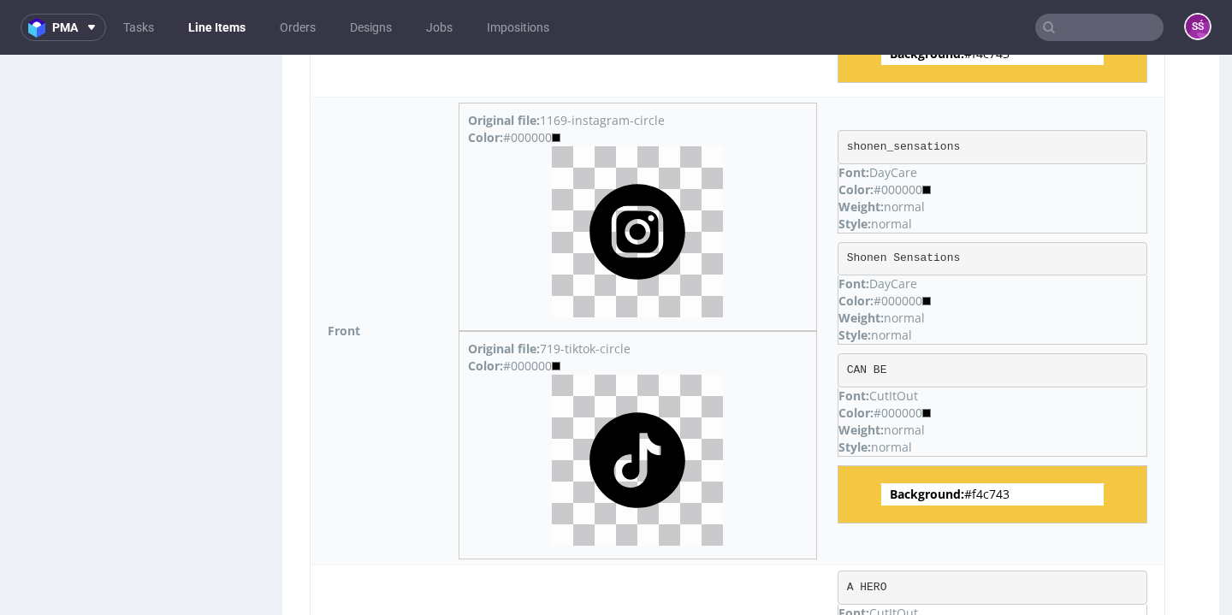
scroll to position [1675, 0]
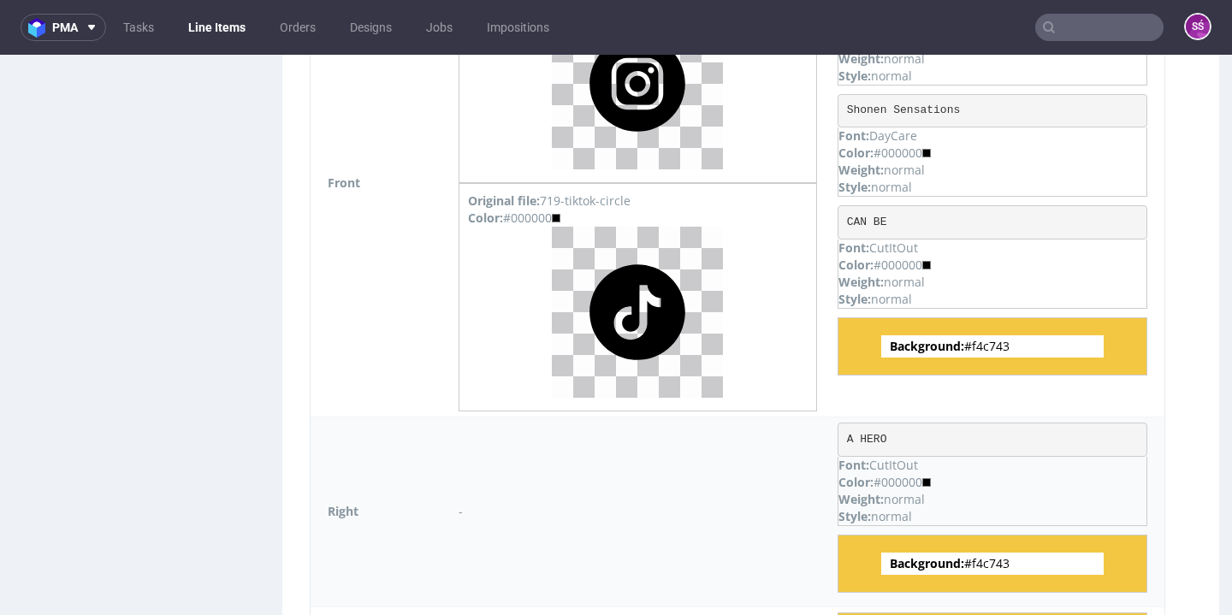
click at [891, 458] on p "Font: CutItOut" at bounding box center [992, 465] width 308 height 17
copy p "CutItOut"
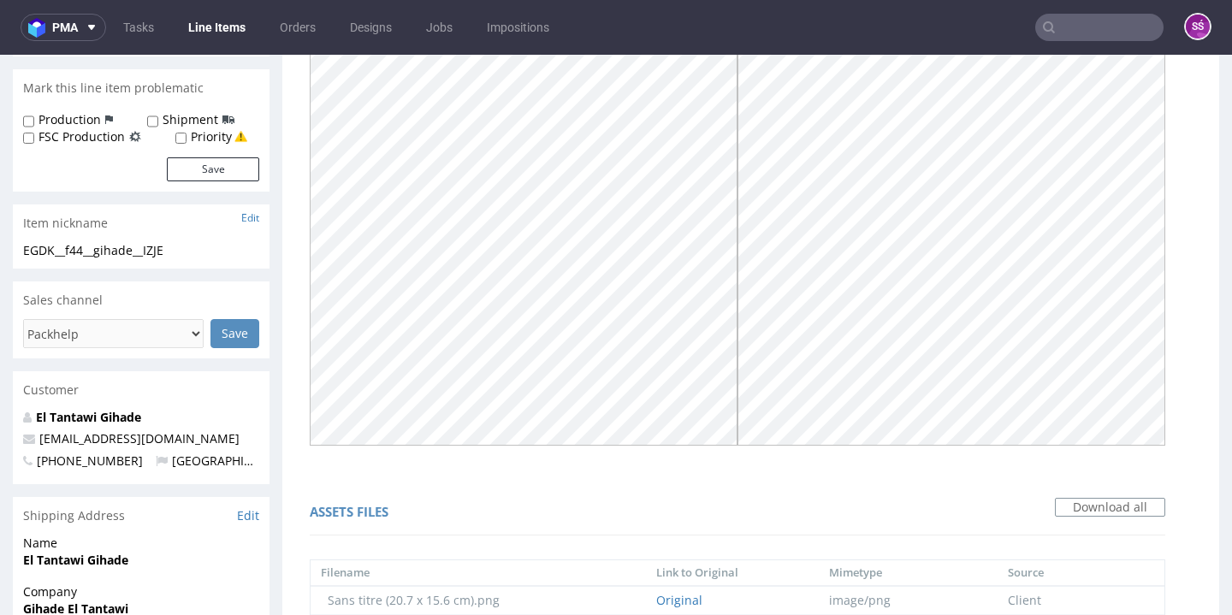
scroll to position [0, 0]
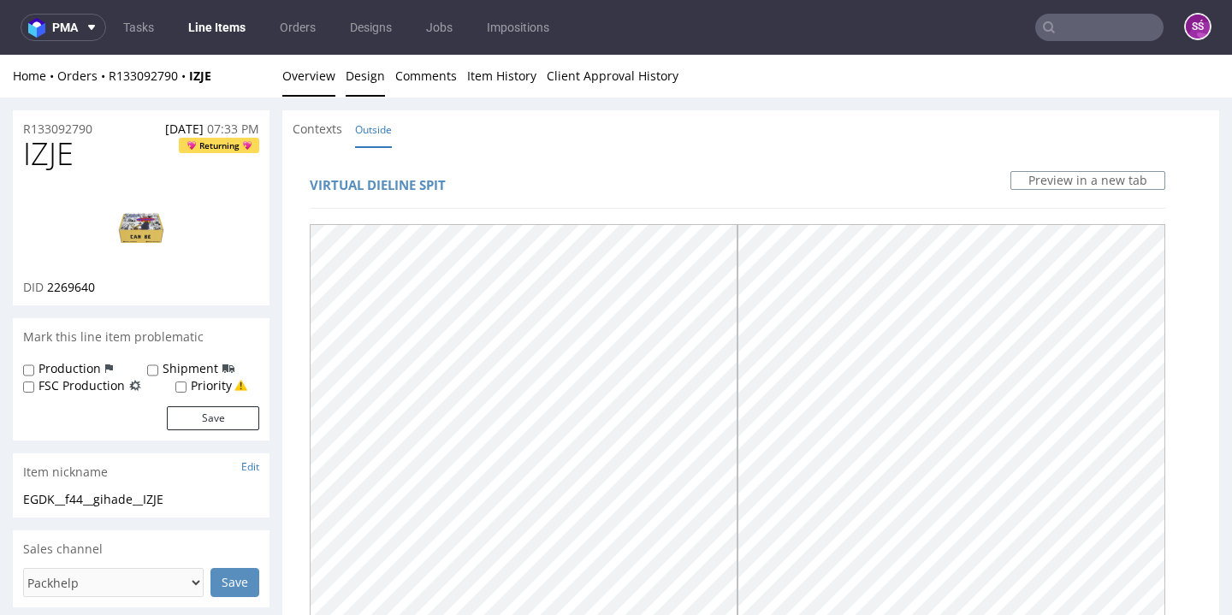
click at [315, 72] on link "Overview" at bounding box center [308, 76] width 53 height 42
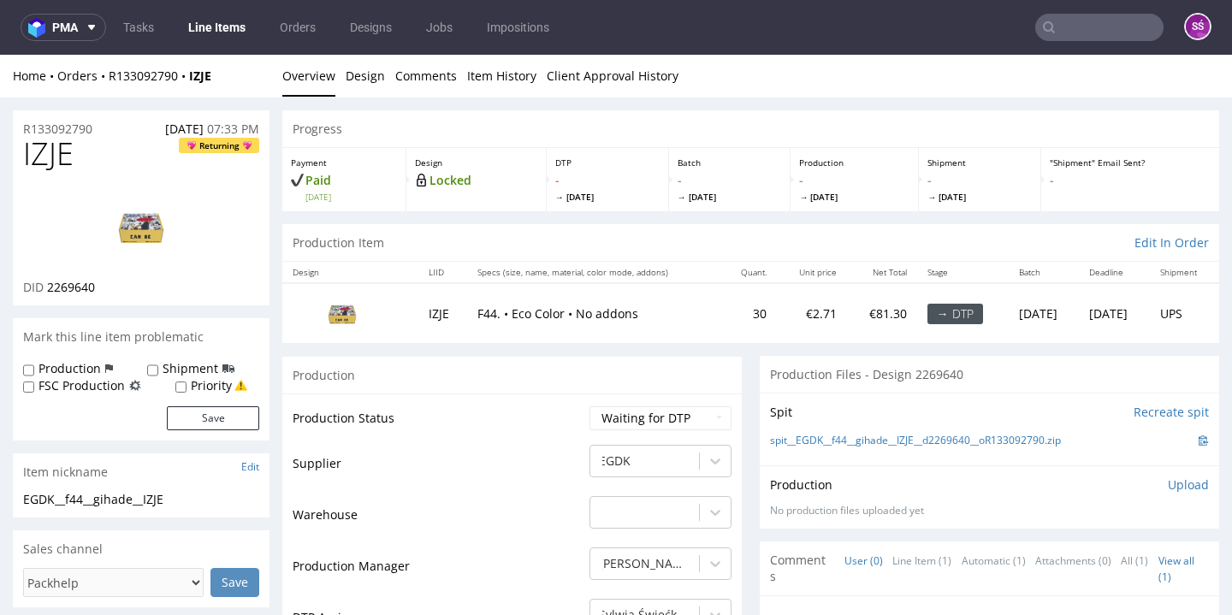
click at [317, 73] on link "Overview" at bounding box center [308, 76] width 53 height 42
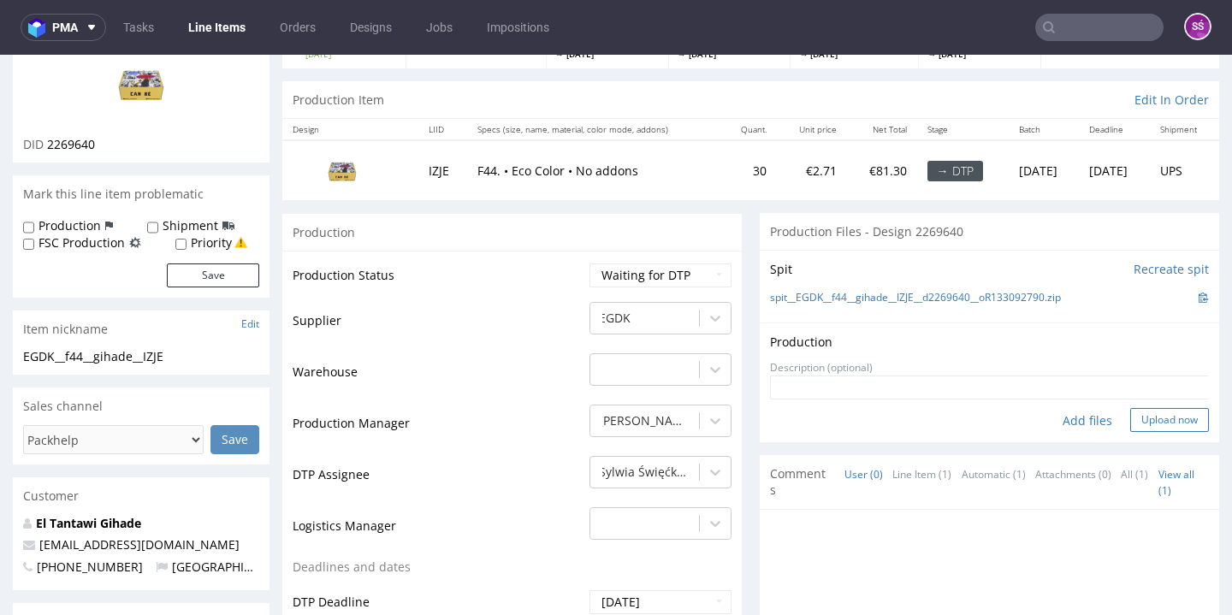
click at [1131, 417] on button "Upload now" at bounding box center [1169, 420] width 79 height 24
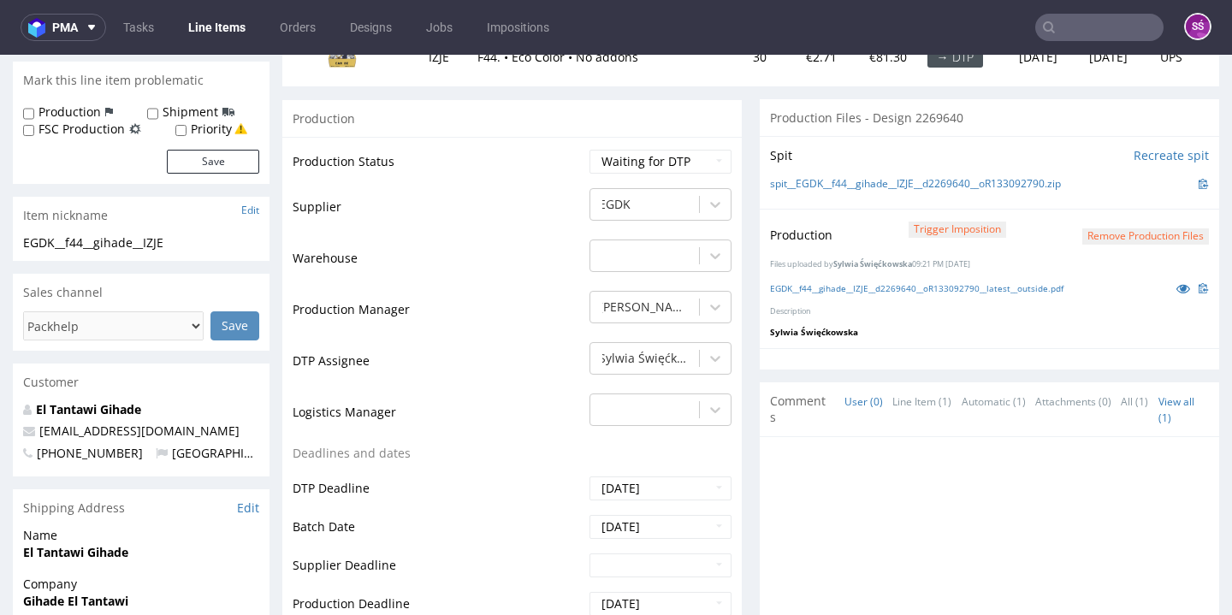
scroll to position [0, 0]
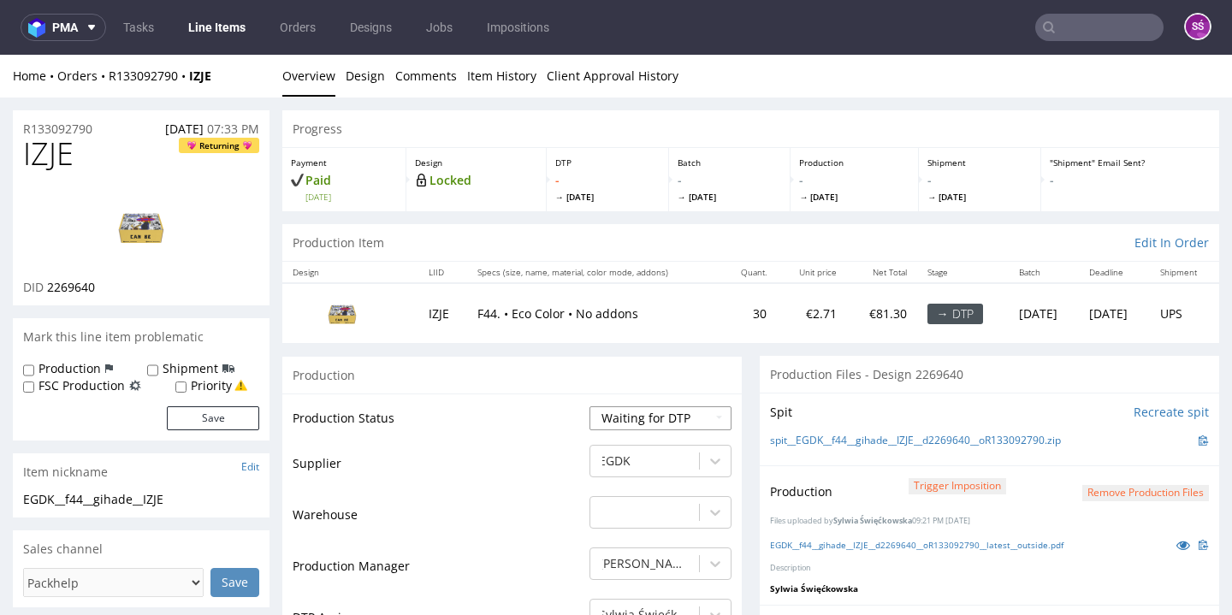
select select "dtp_production_ready"
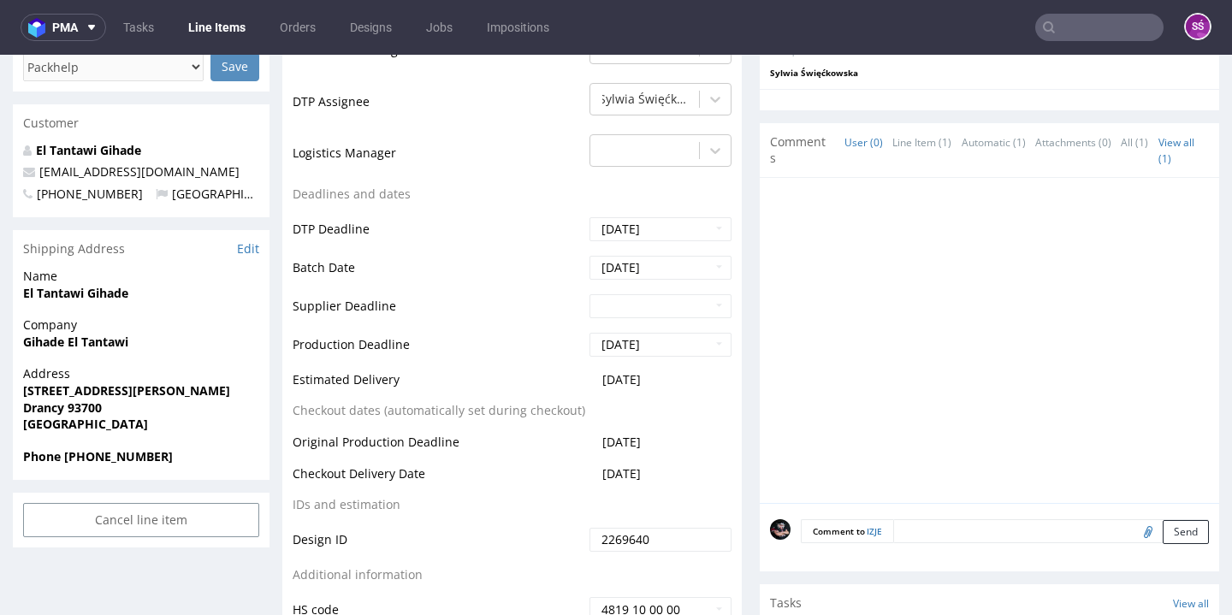
scroll to position [814, 0]
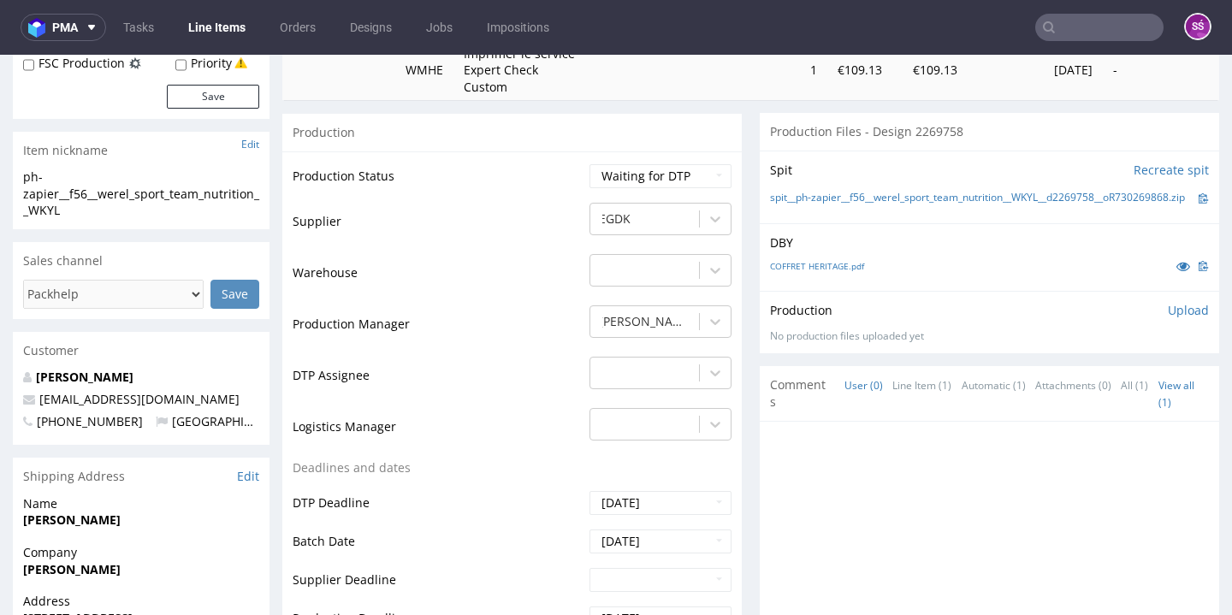
scroll to position [265, 0]
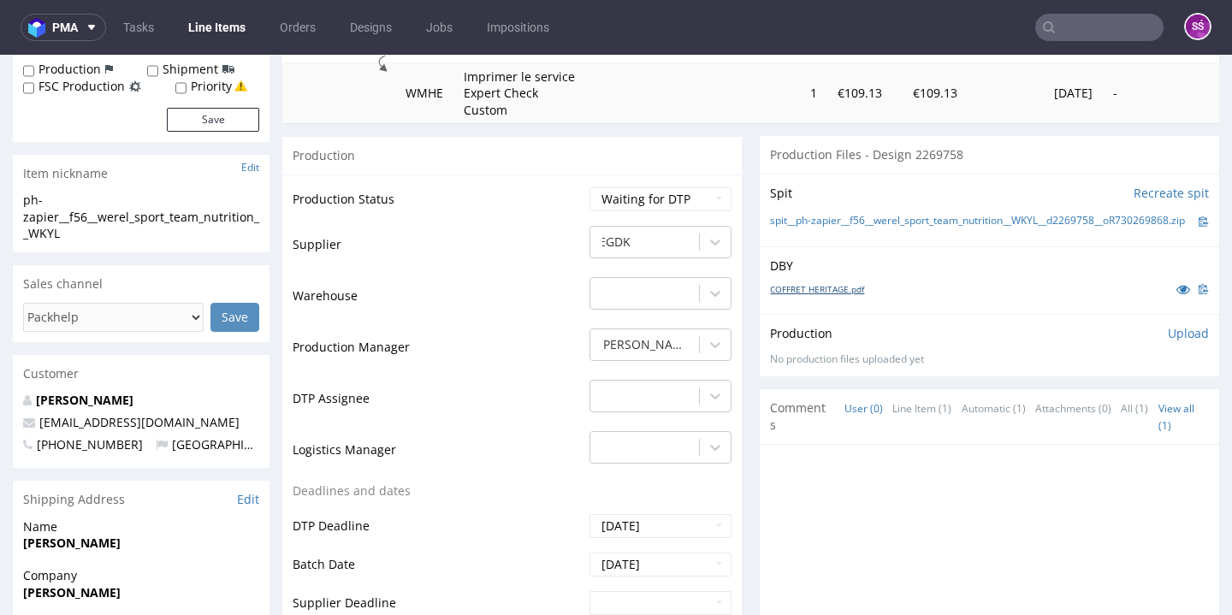
click at [814, 295] on link "COFFRET HERITAGE.pdf" at bounding box center [817, 289] width 94 height 12
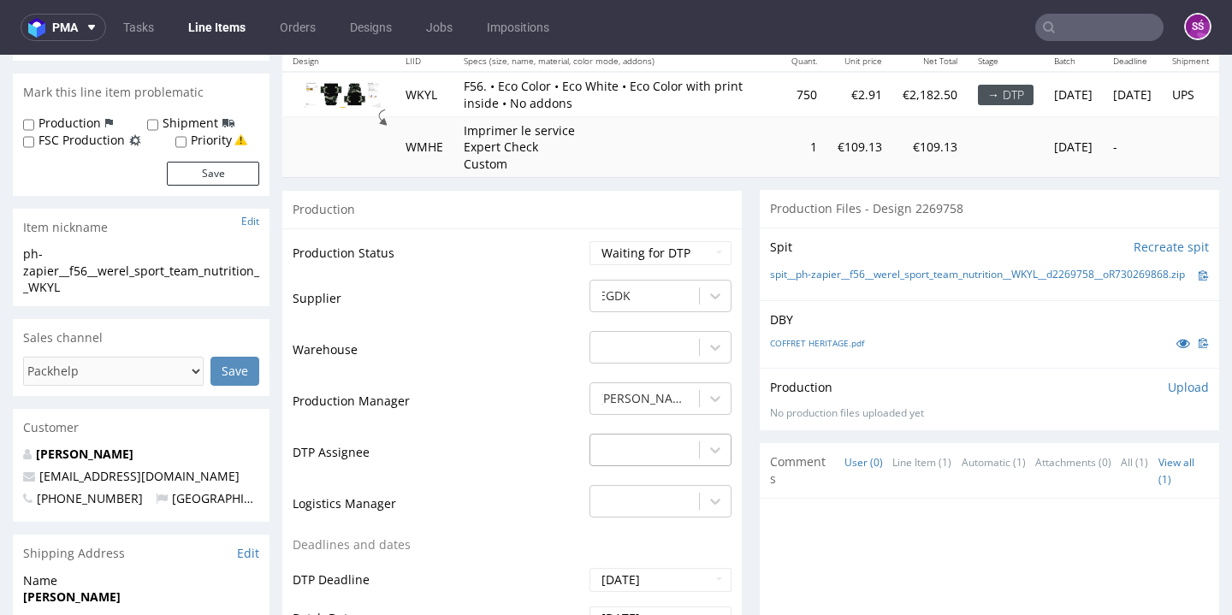
click at [681, 458] on div "-" at bounding box center [660, 446] width 142 height 24
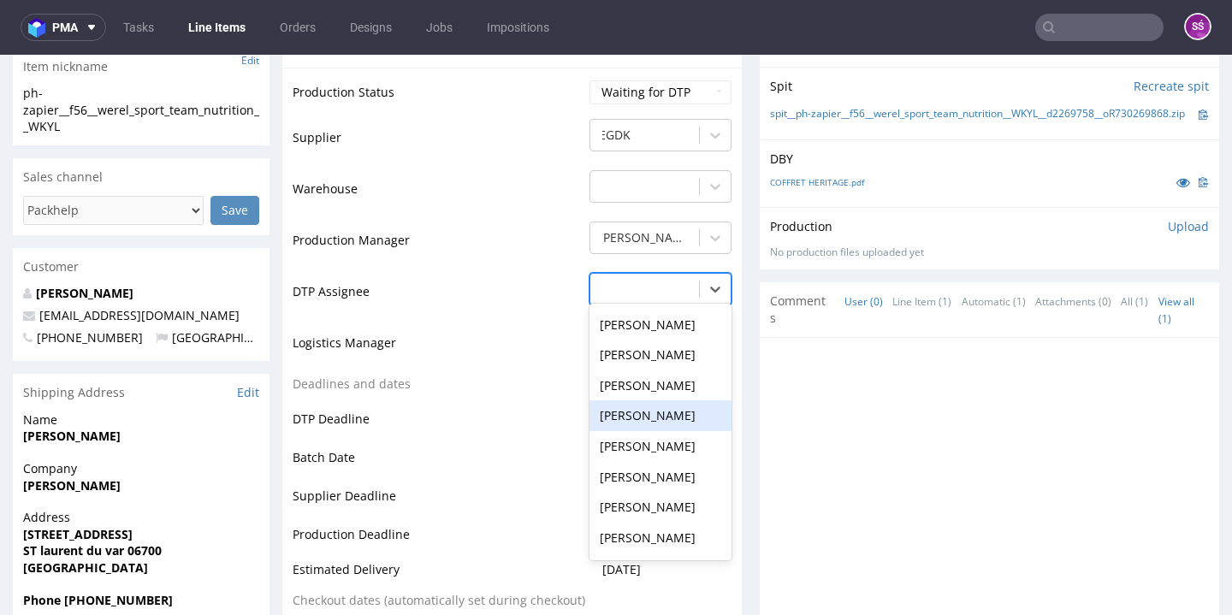
scroll to position [519, 0]
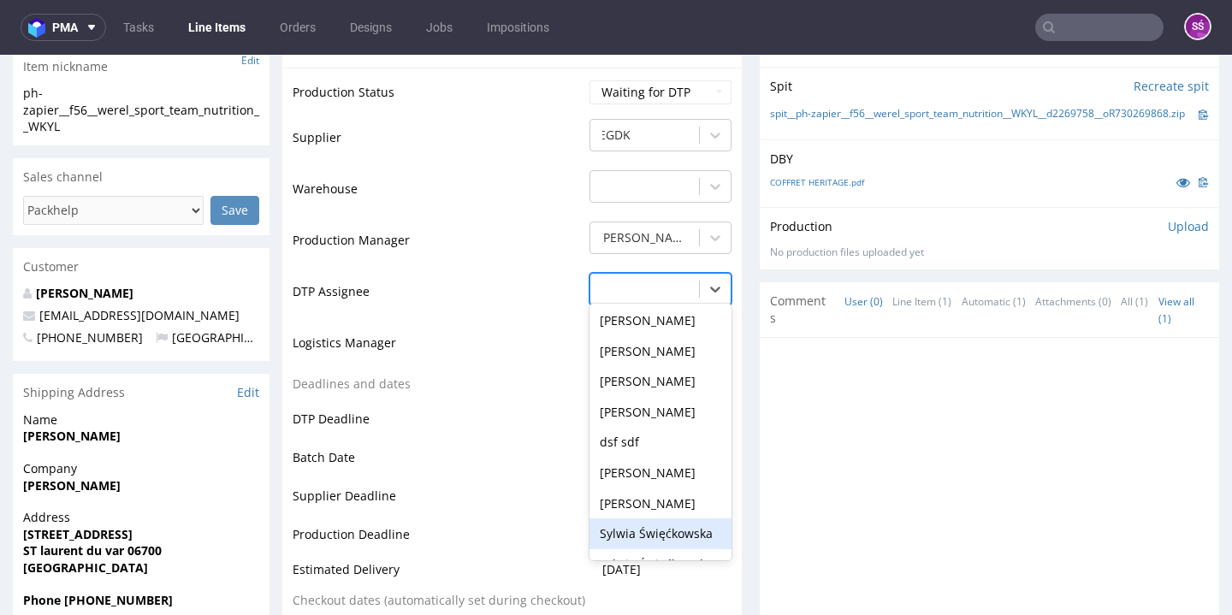
click at [642, 549] on div "Sylwia Święćkowska" at bounding box center [660, 533] width 142 height 31
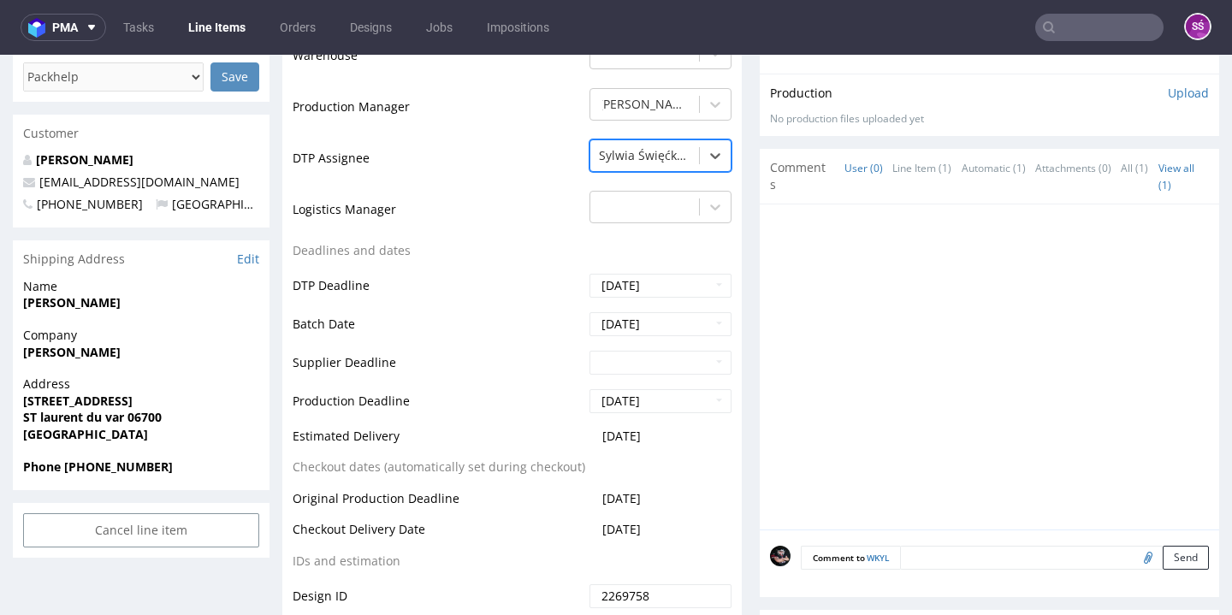
scroll to position [1079, 0]
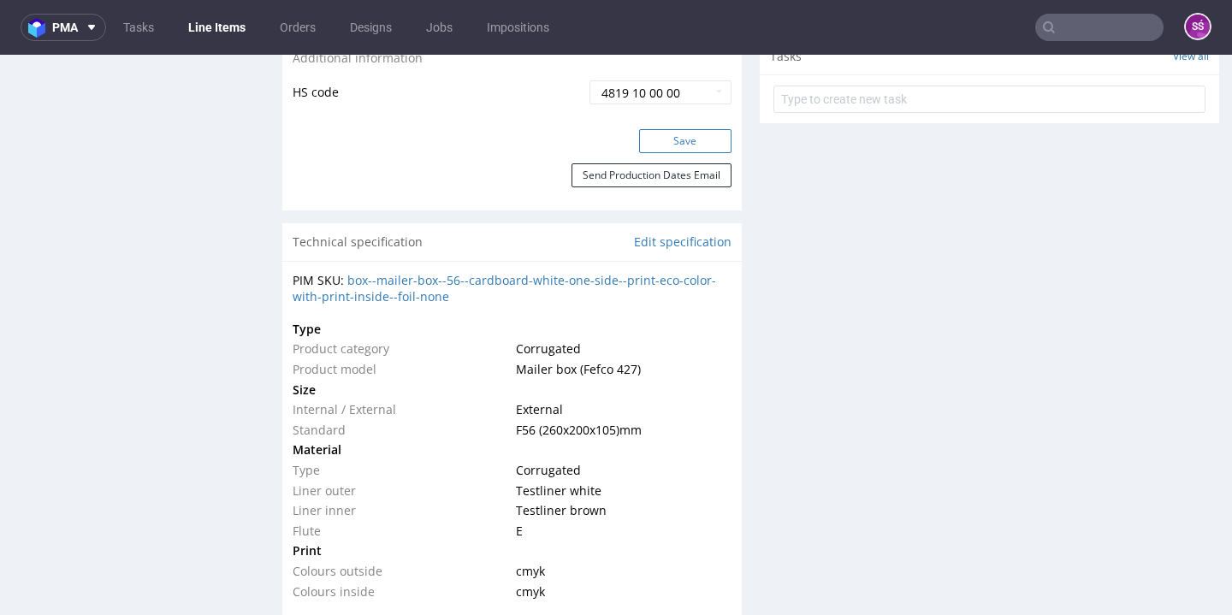
click at [677, 153] on button "Save" at bounding box center [685, 141] width 92 height 24
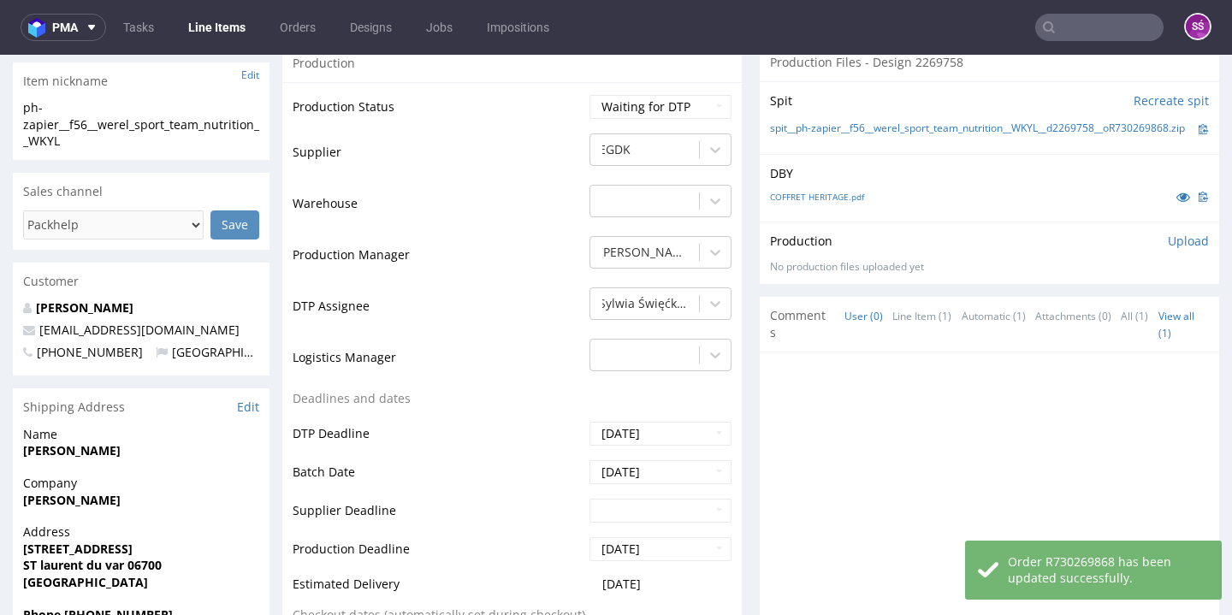
scroll to position [0, 0]
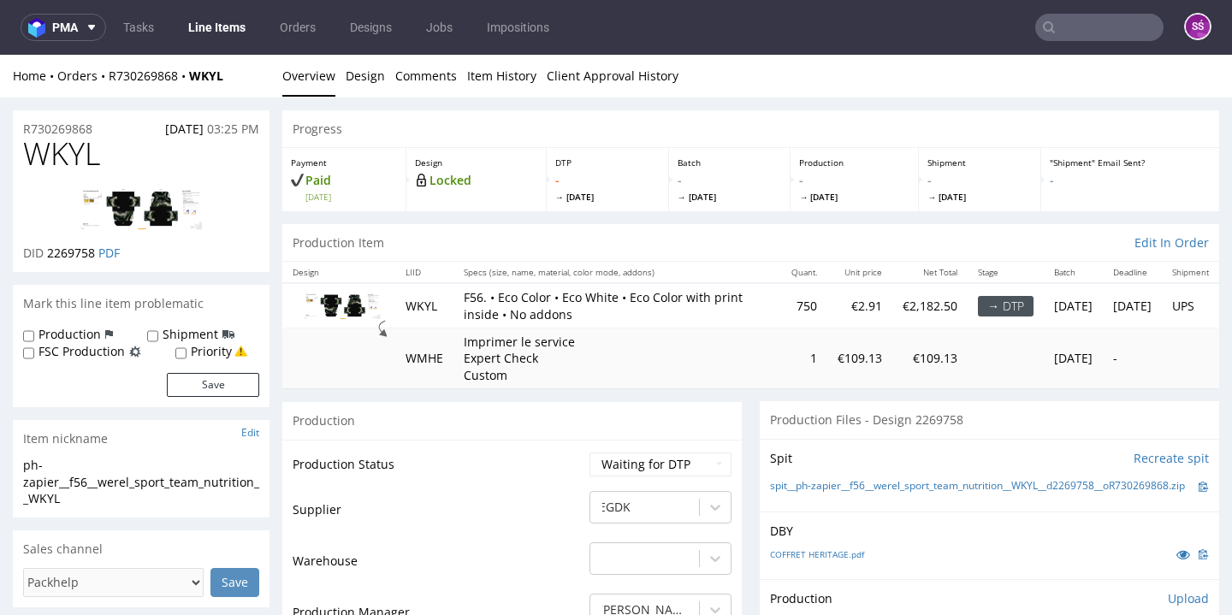
click at [150, 206] on img at bounding box center [141, 210] width 137 height 44
click at [874, 492] on link "spit__ph-zapier__f56__werel_sport_team_nutrition__WKYL__d2269758__oR730269868.z…" at bounding box center [977, 486] width 415 height 15
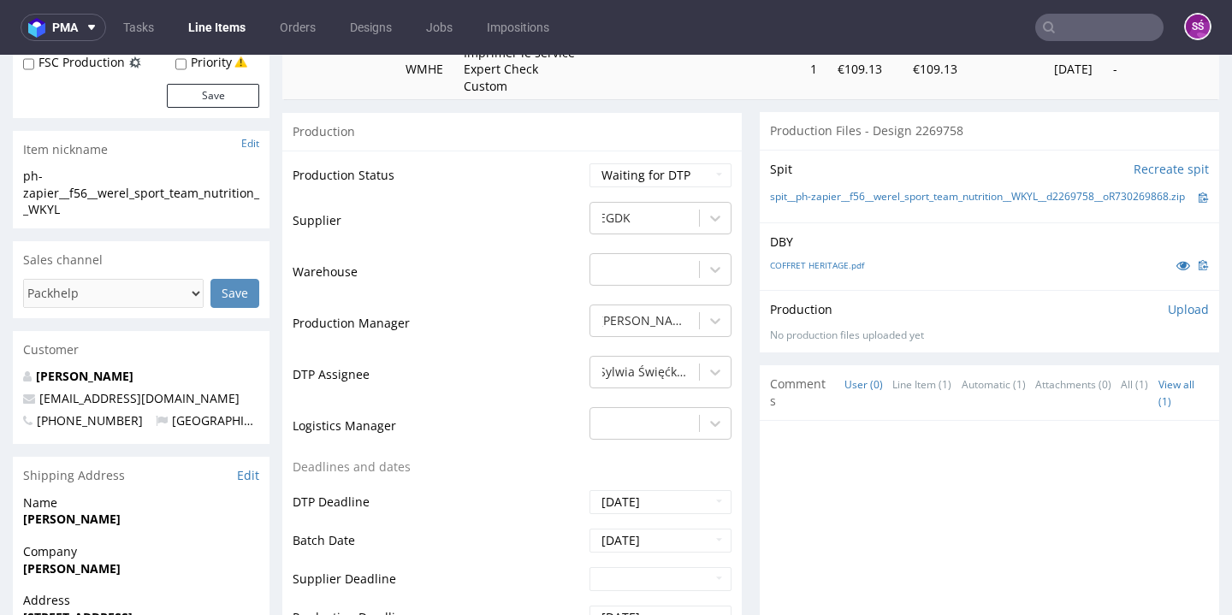
scroll to position [265, 0]
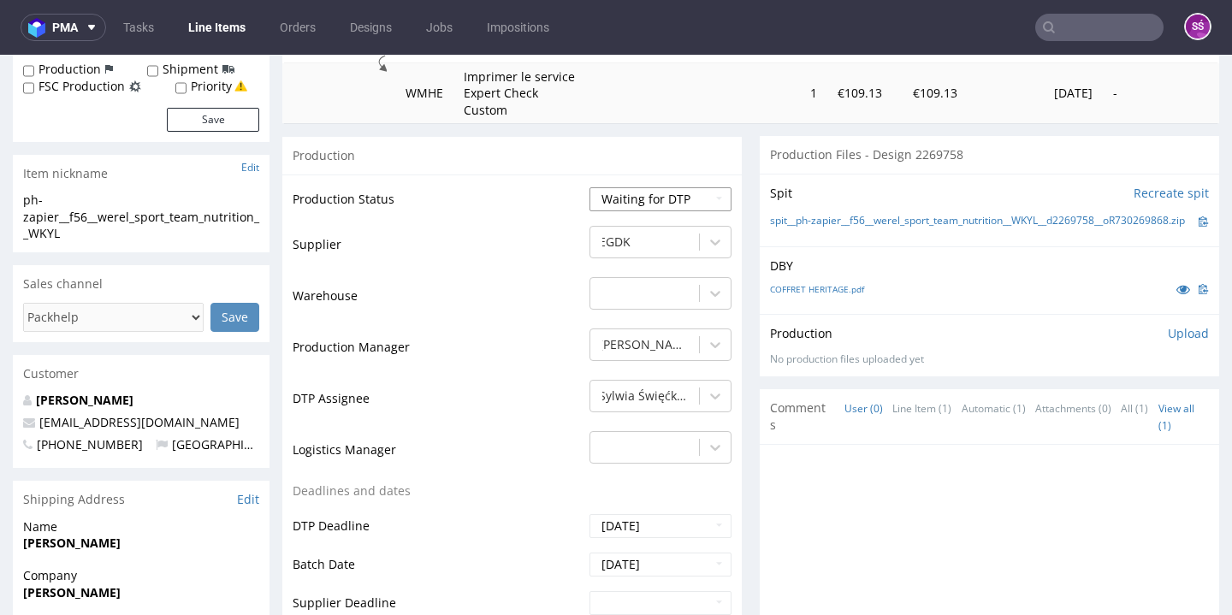
select select "dtp_issue"
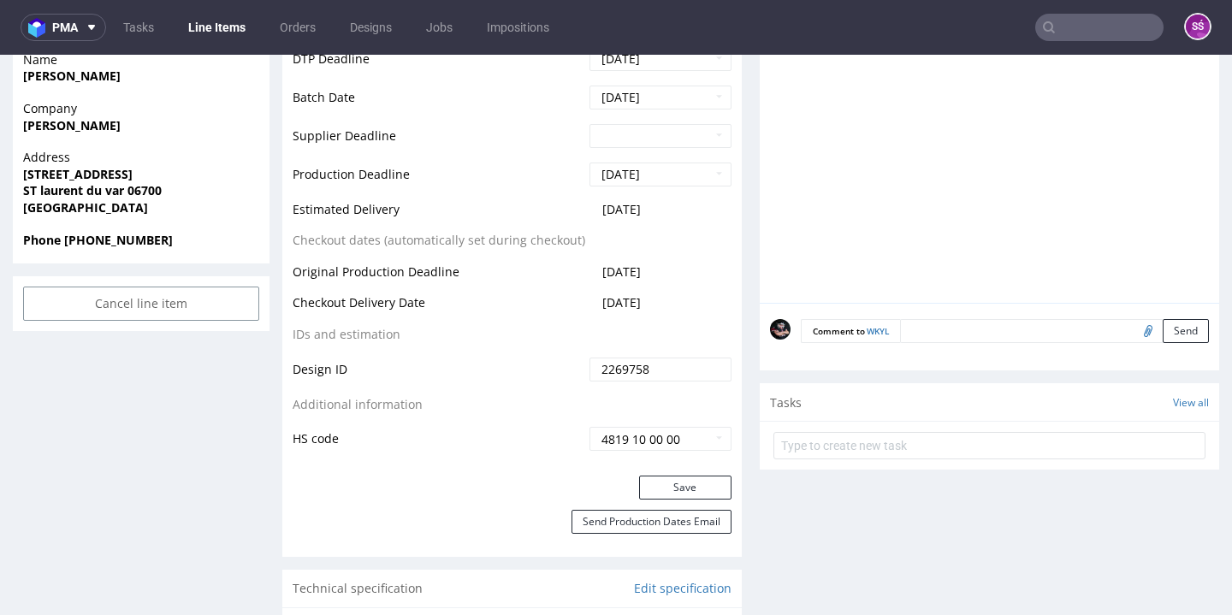
scroll to position [882, 0]
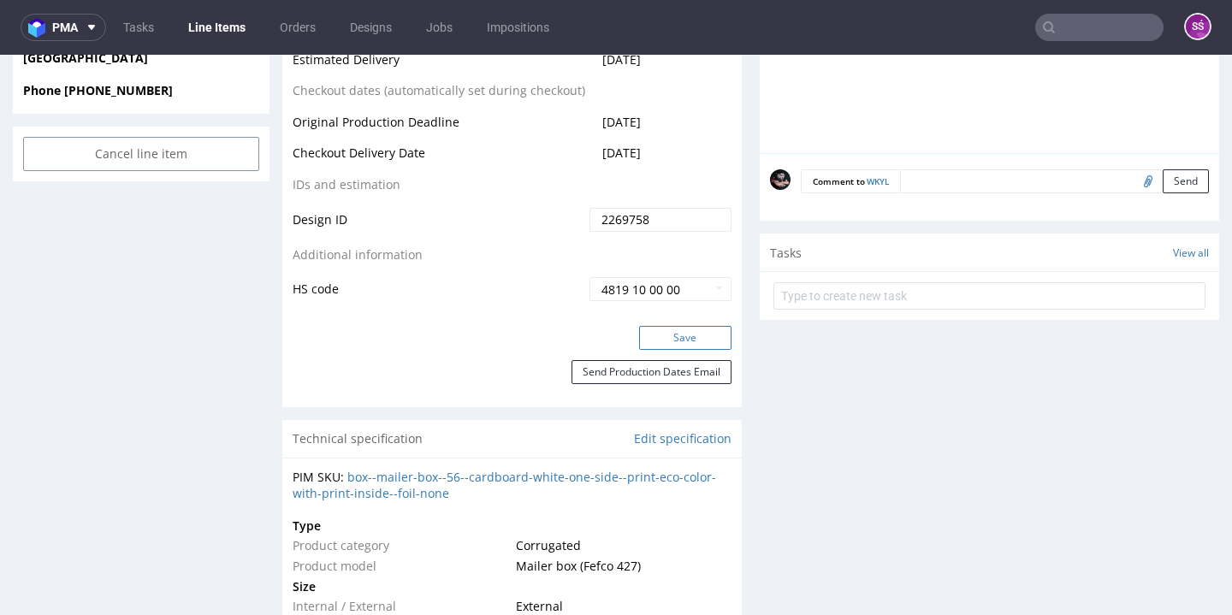
click at [674, 332] on button "Save" at bounding box center [685, 338] width 92 height 24
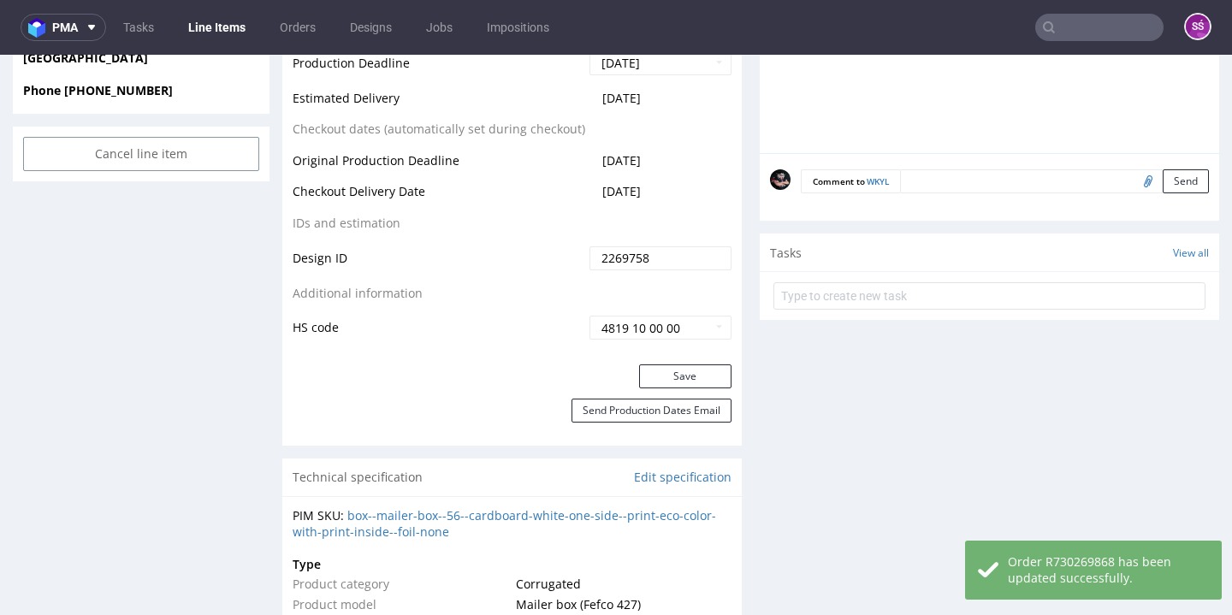
click at [884, 311] on form at bounding box center [989, 295] width 432 height 41
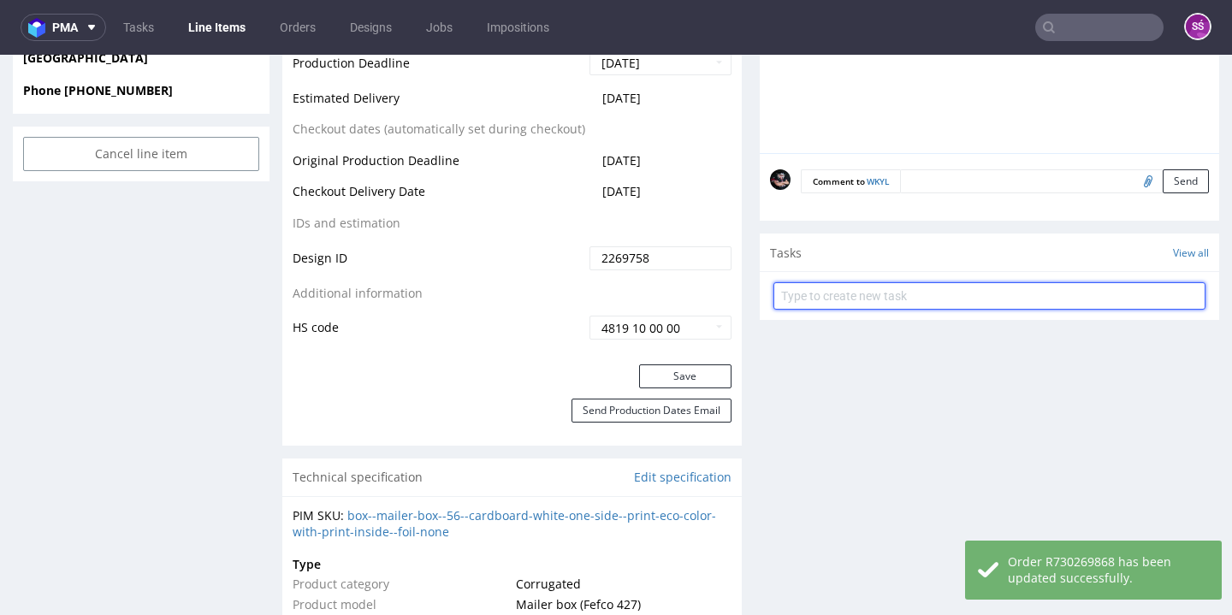
click at [862, 301] on input "text" at bounding box center [989, 295] width 432 height 27
type input "issue"
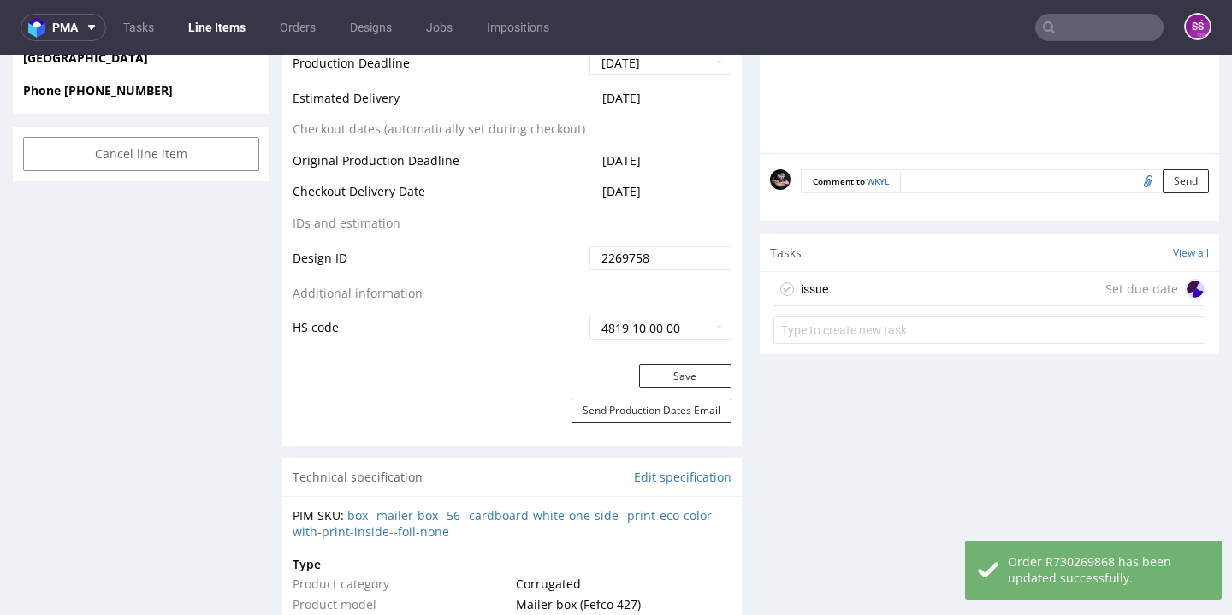
click at [851, 283] on div "issue Set due date" at bounding box center [989, 289] width 432 height 34
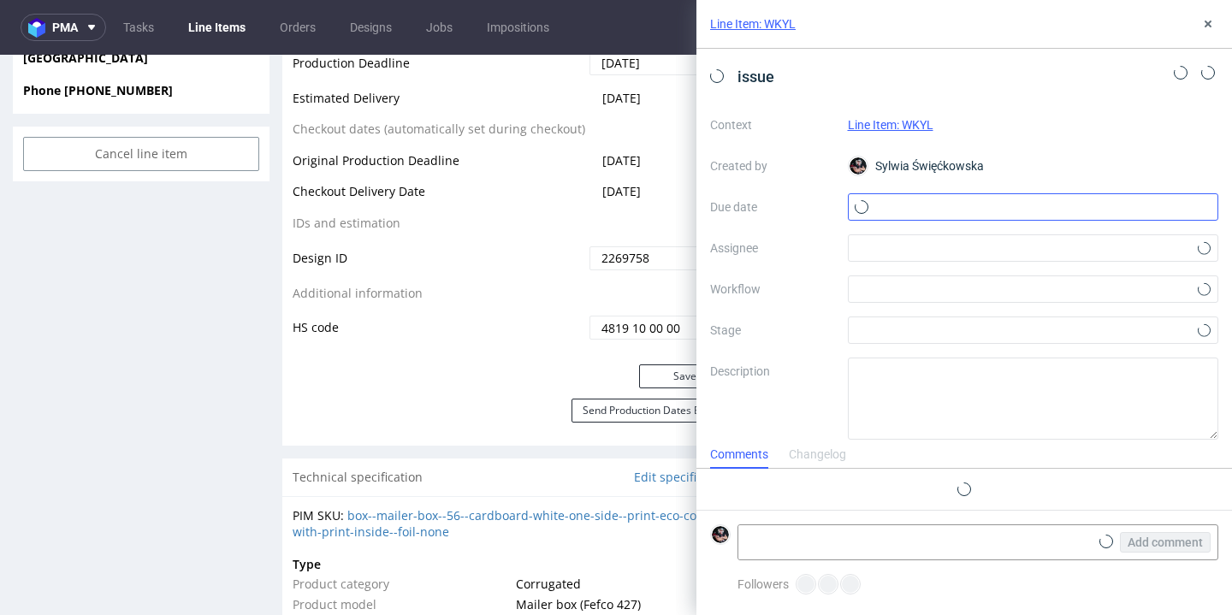
scroll to position [14, 0]
click at [879, 196] on input "text" at bounding box center [1033, 206] width 371 height 27
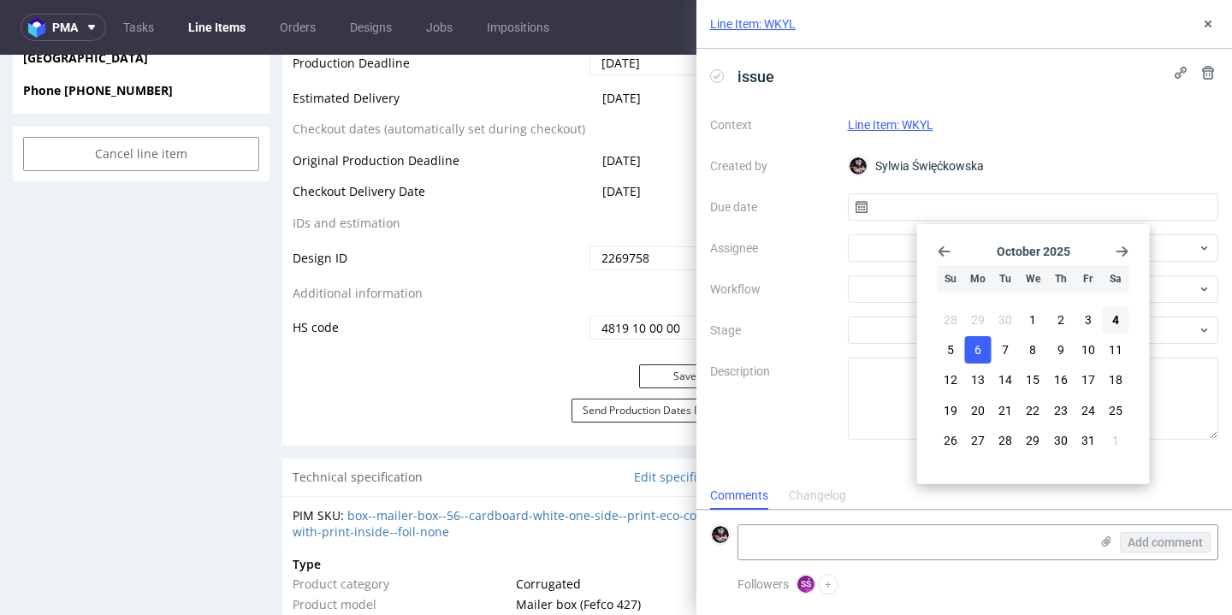
click at [973, 353] on button "6" at bounding box center [978, 349] width 27 height 27
type input "06/10/2025"
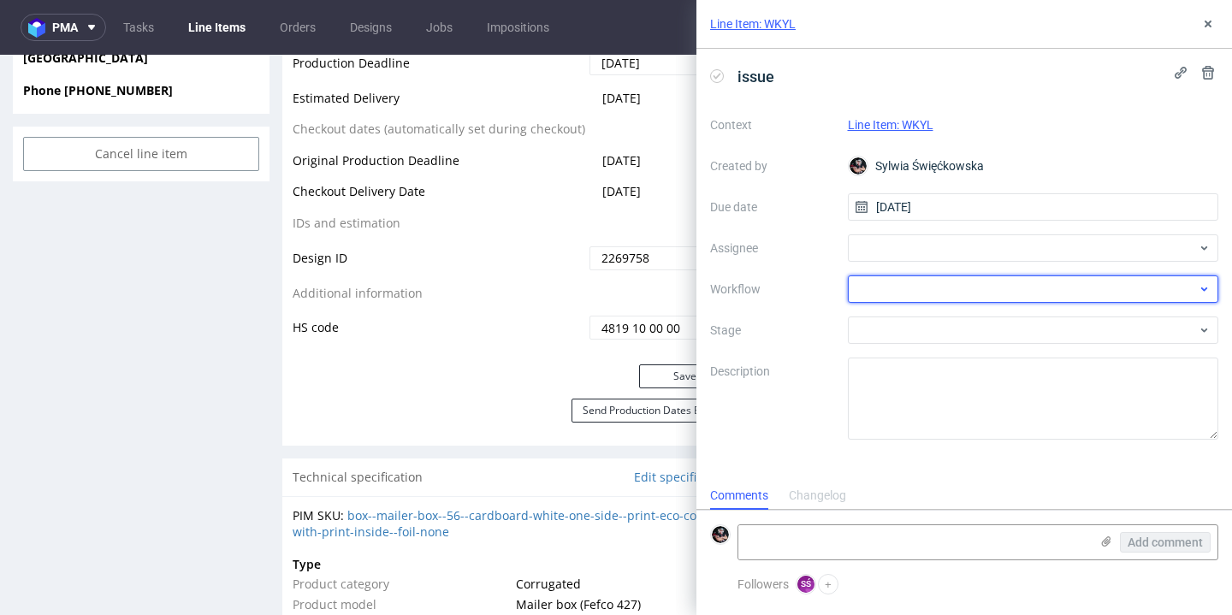
click at [904, 275] on div at bounding box center [1033, 288] width 371 height 27
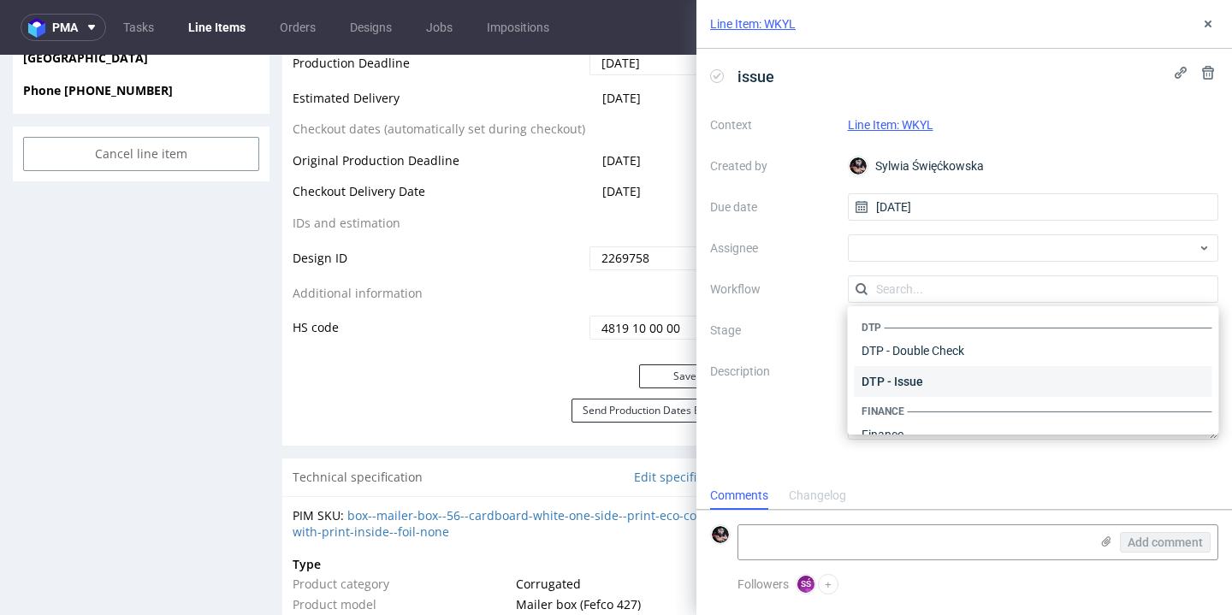
click at [914, 378] on div "DTP - Issue" at bounding box center [1034, 381] width 358 height 31
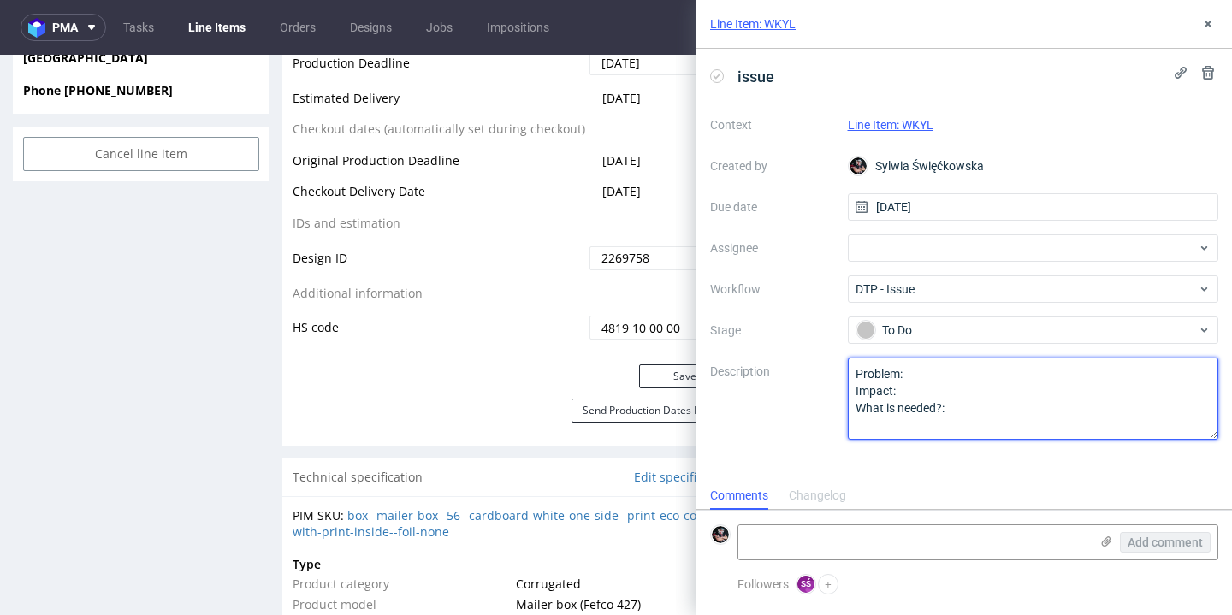
click at [941, 376] on textarea "Problem: Impact: What is needed?:" at bounding box center [1033, 399] width 371 height 82
click at [957, 404] on textarea "Problem: Impact: What is needed?:" at bounding box center [1033, 399] width 371 height 82
type textarea "Problem: images are not embed Impact: What is needed?: please send images which…"
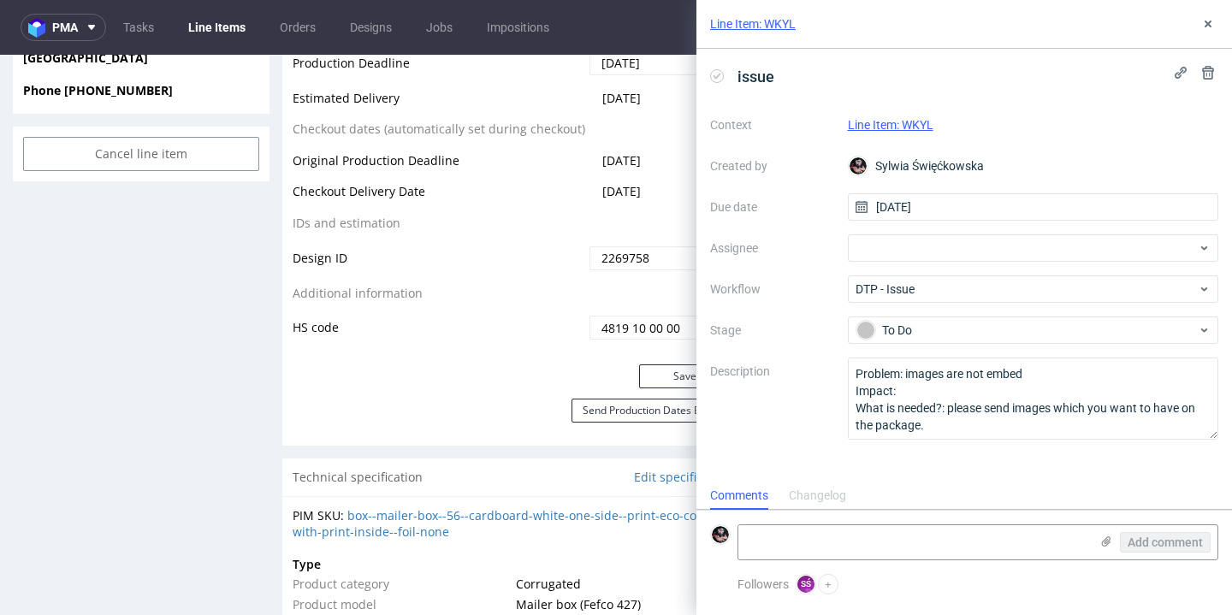
click at [1038, 477] on div "issue Context Line Item: WKYL Created by Sylwia Święćkowska Due date 06/10/2025…" at bounding box center [964, 265] width 536 height 433
click at [1206, 30] on icon at bounding box center [1208, 24] width 14 height 14
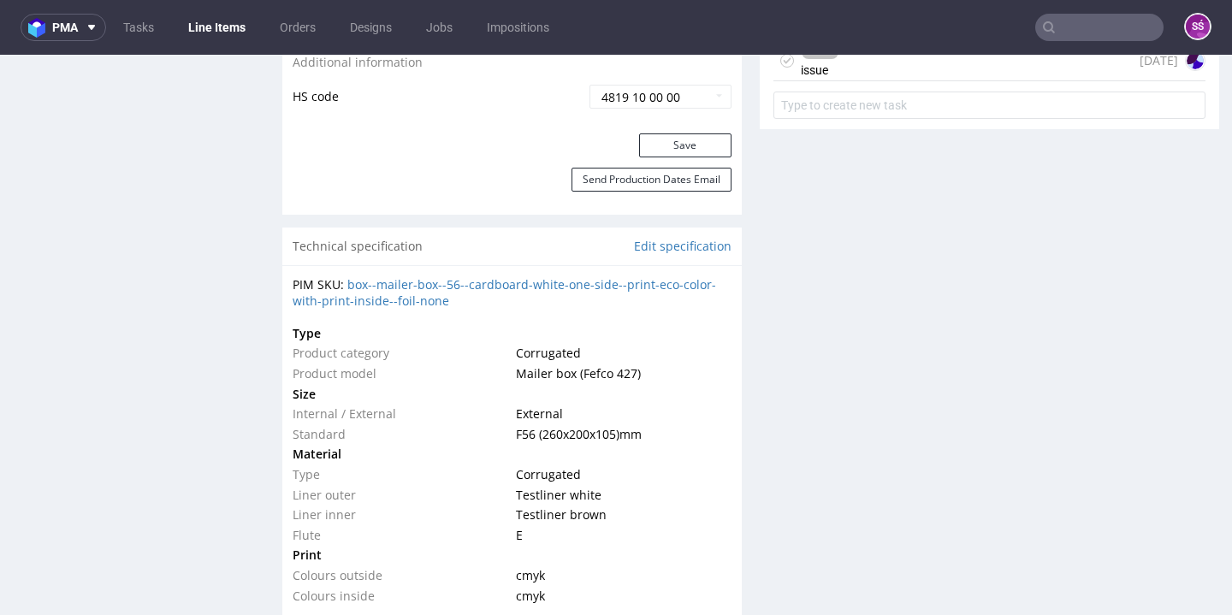
scroll to position [15, 0]
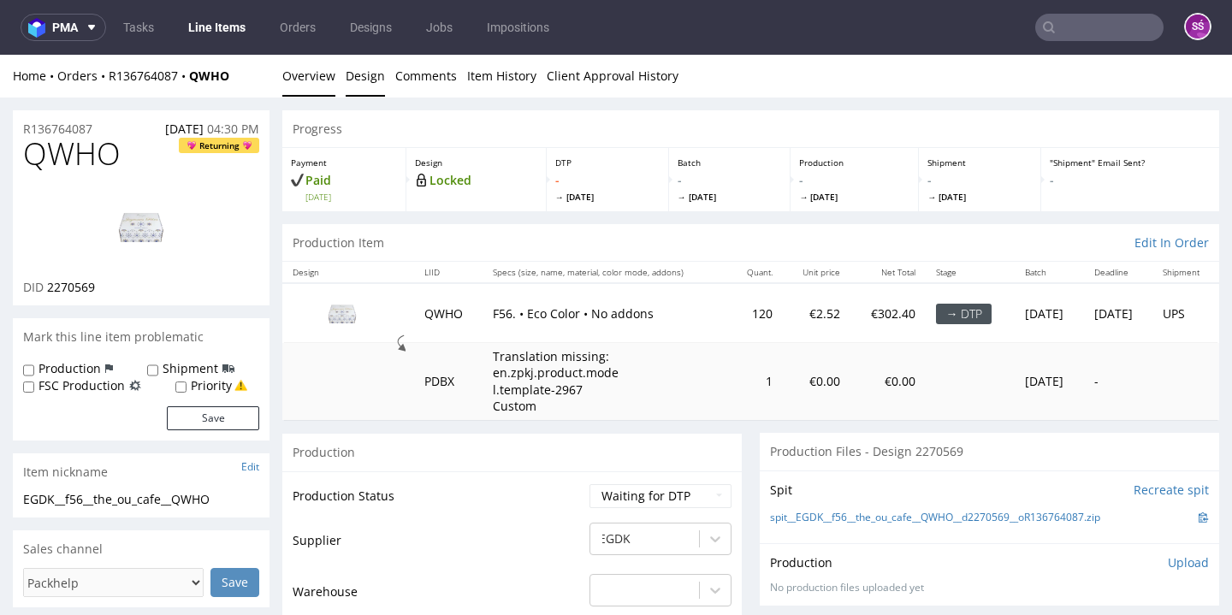
click at [365, 80] on link "Design" at bounding box center [365, 76] width 39 height 42
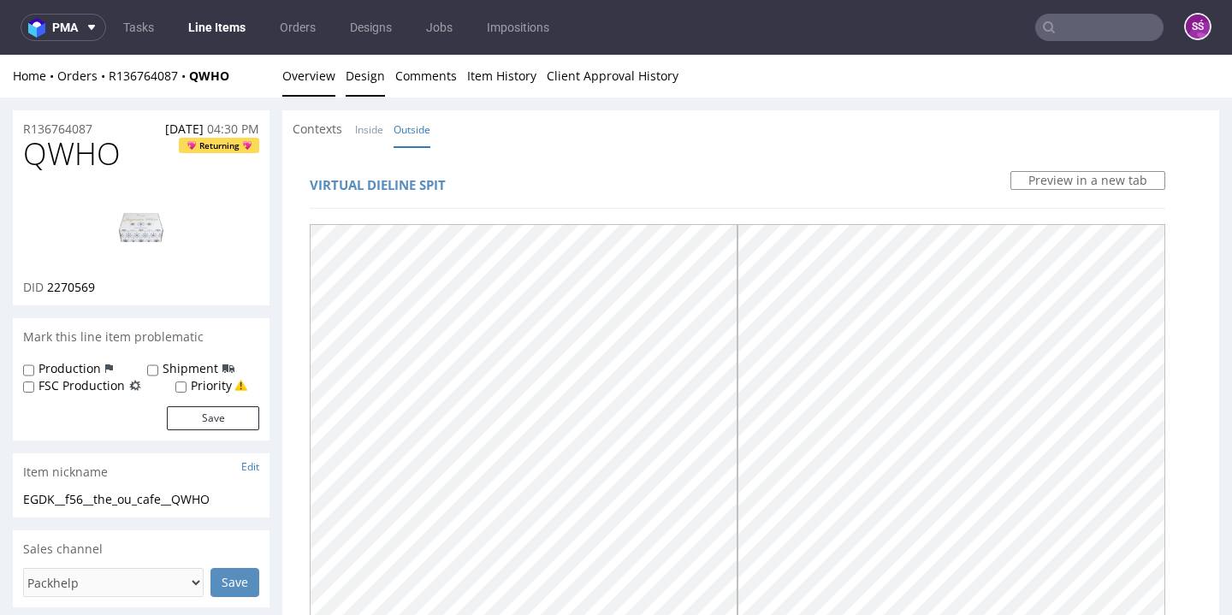
click at [303, 77] on link "Overview" at bounding box center [308, 76] width 53 height 42
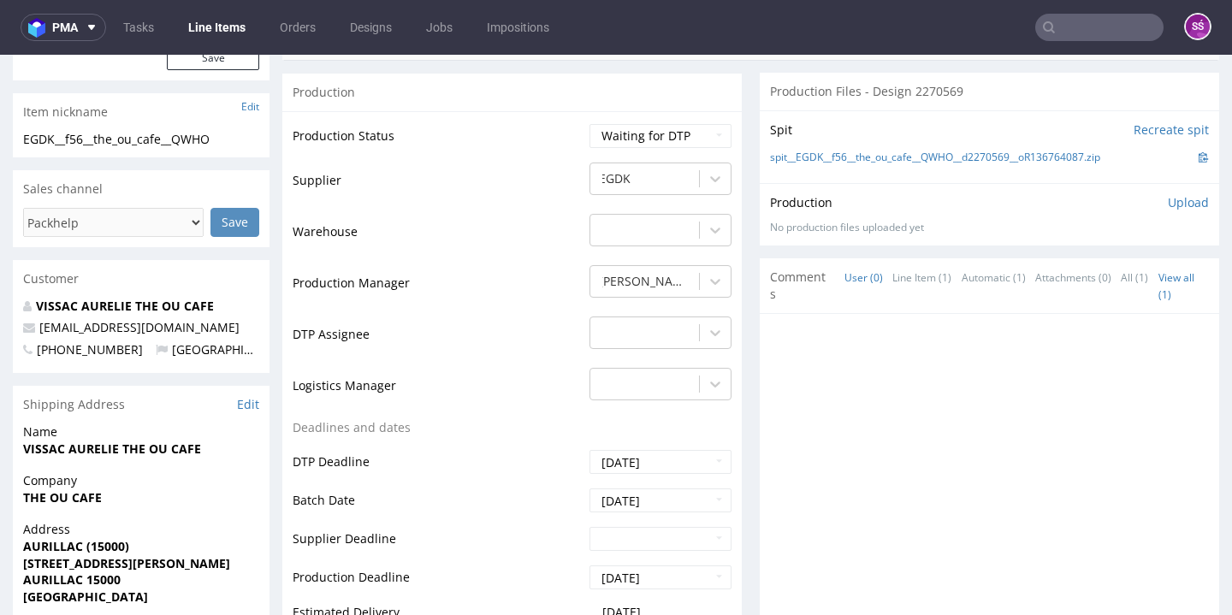
scroll to position [565, 0]
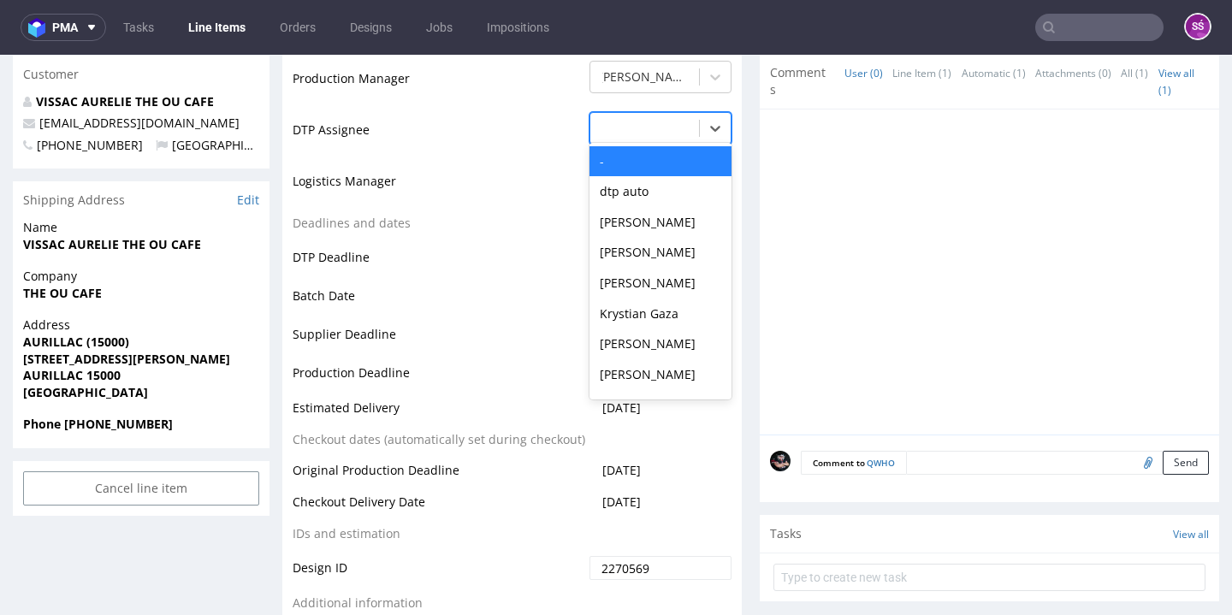
click at [667, 139] on div at bounding box center [645, 128] width 92 height 21
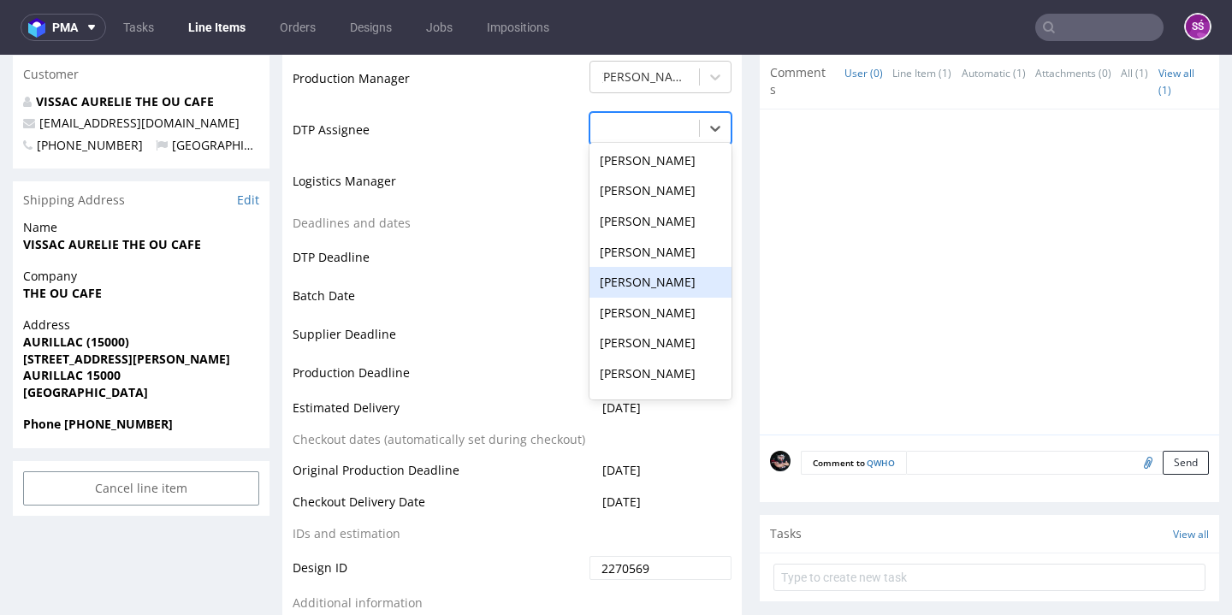
scroll to position [687, 0]
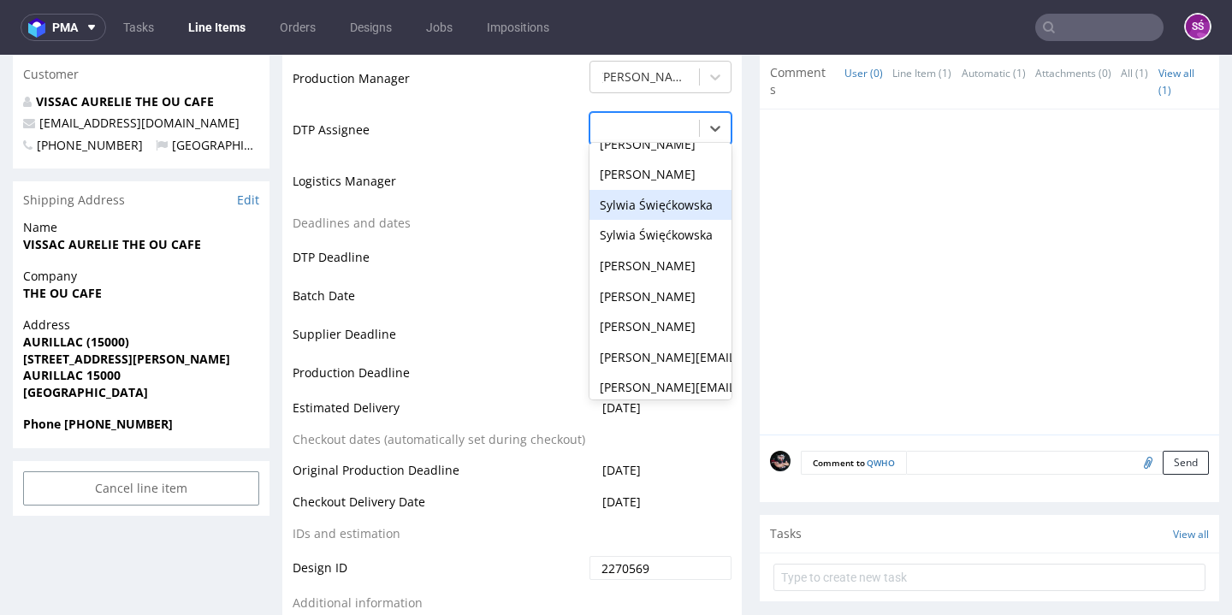
click at [649, 221] on div "Sylwia Święćkowska" at bounding box center [660, 205] width 142 height 31
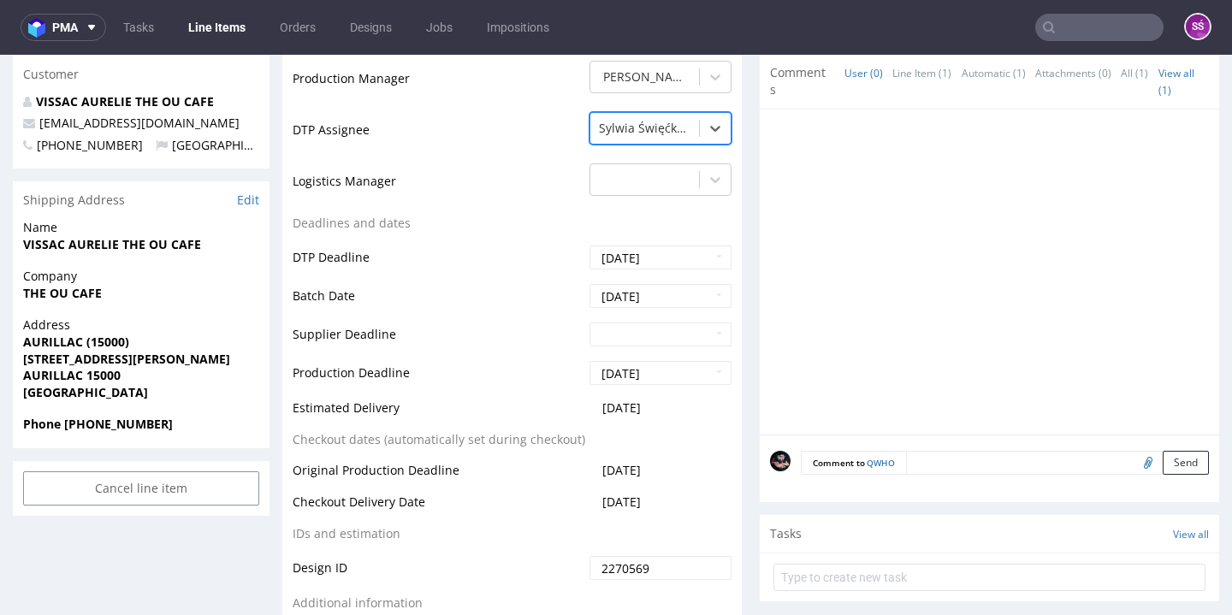
scroll to position [1106, 0]
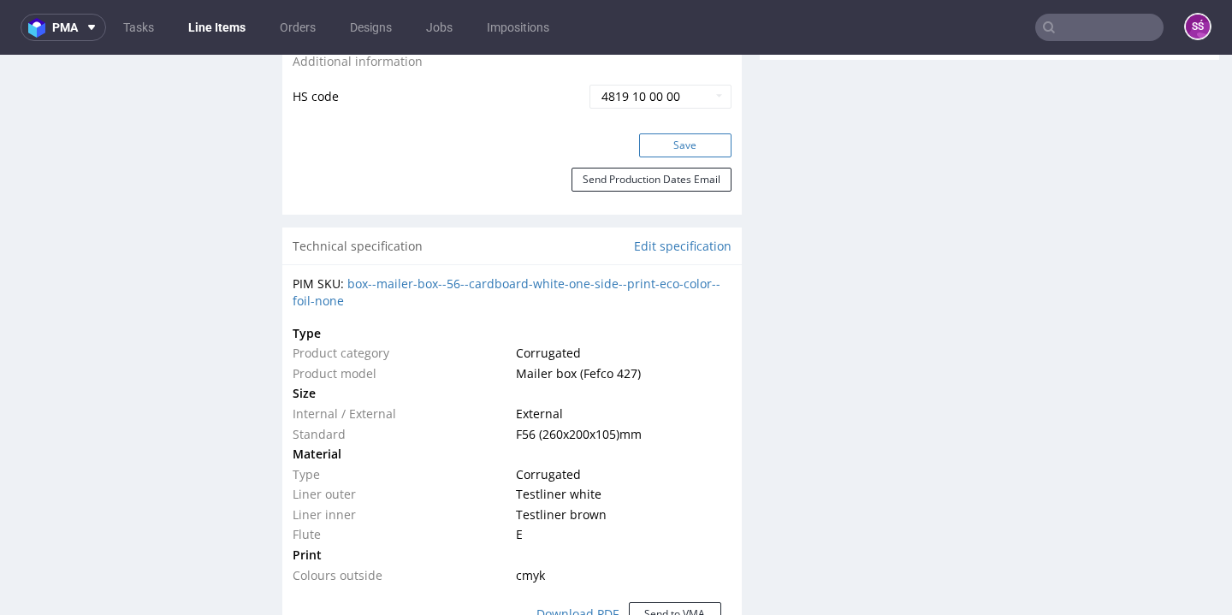
click at [639, 157] on button "Save" at bounding box center [685, 145] width 92 height 24
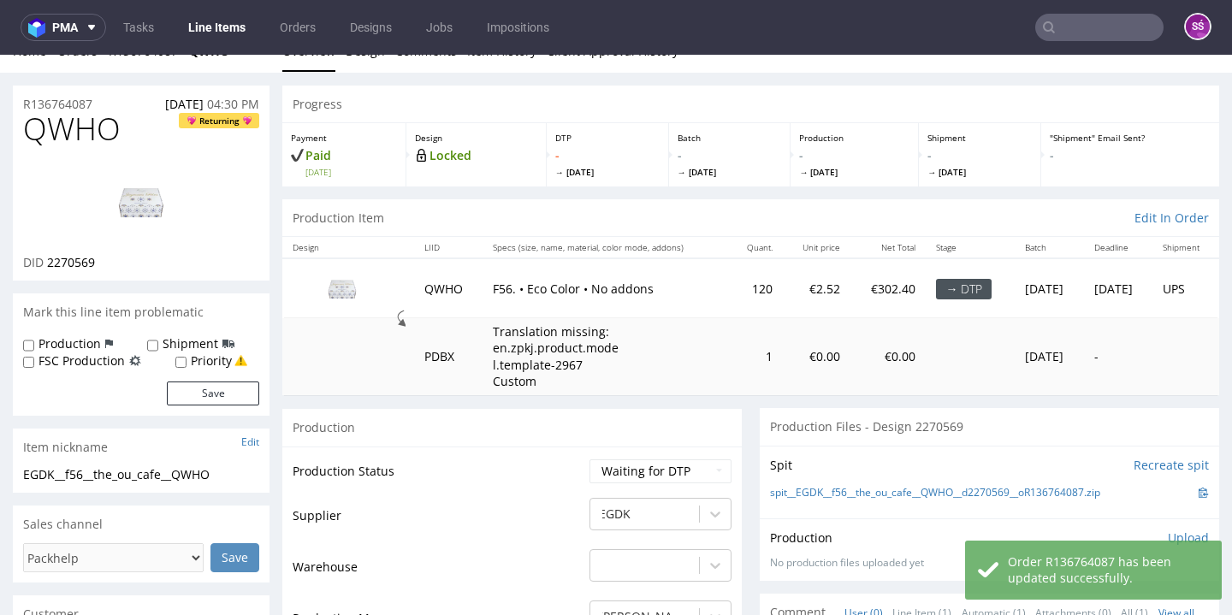
scroll to position [0, 0]
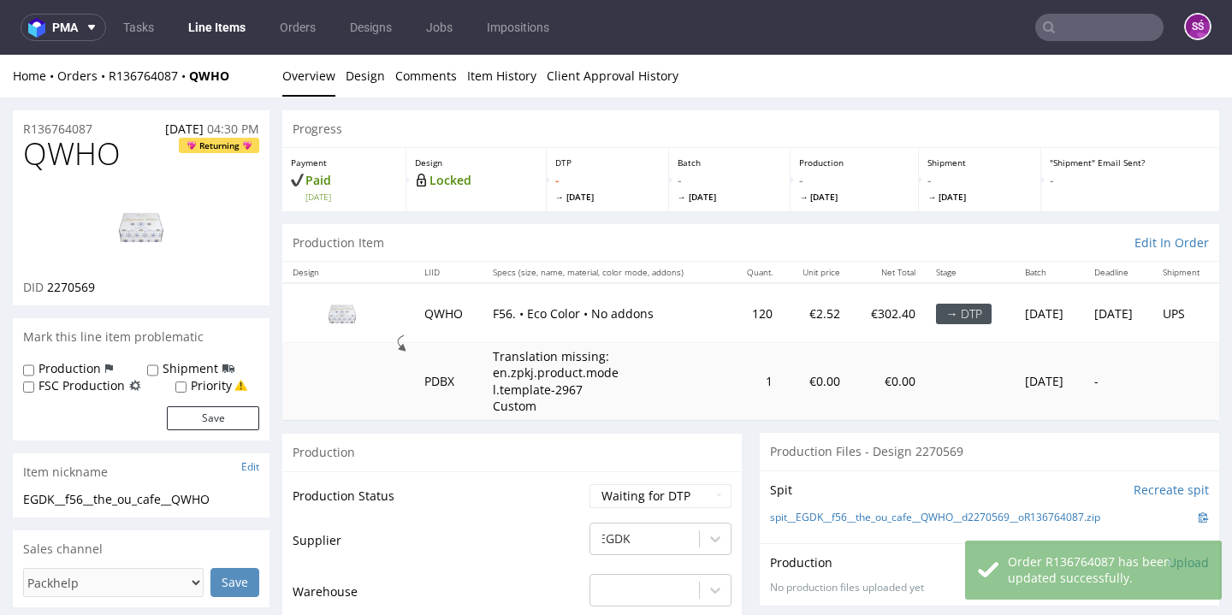
click at [83, 290] on span "2270569" at bounding box center [71, 287] width 48 height 16
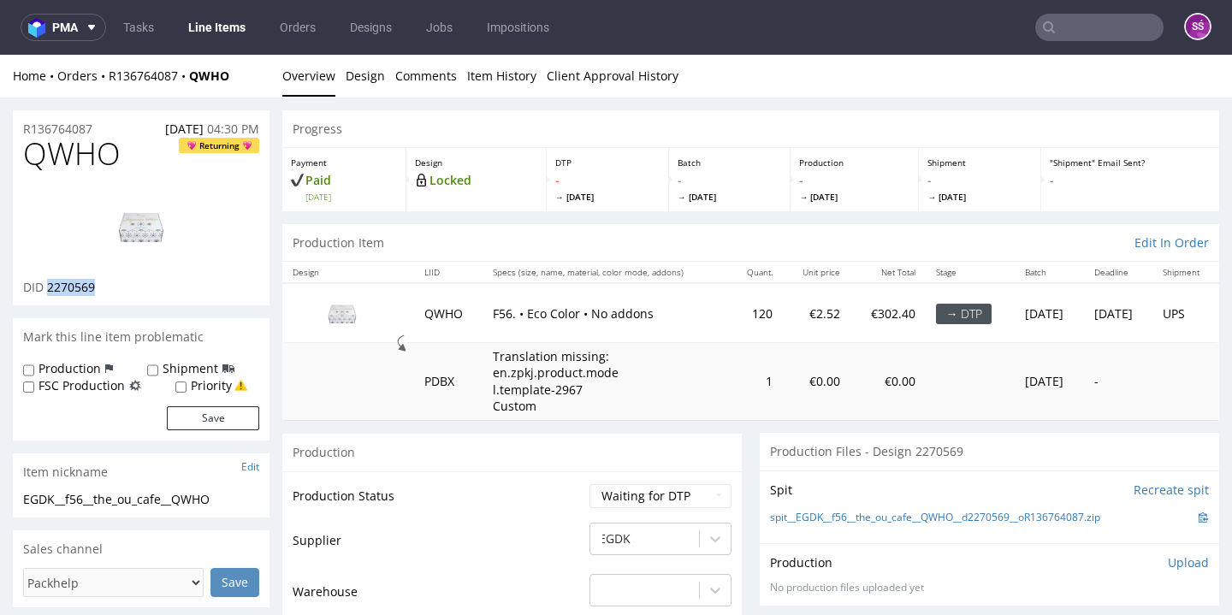
drag, startPoint x: 91, startPoint y: 290, endPoint x: 48, endPoint y: 284, distance: 43.2
click at [48, 284] on div "DID 2270569" at bounding box center [141, 287] width 236 height 17
copy span "2270569"
click at [823, 511] on link "spit__EGDK__f56__the_ou_cafe__QWHO__d2270569__oR136764087.zip" at bounding box center [935, 518] width 330 height 15
click at [374, 71] on link "Design" at bounding box center [365, 76] width 39 height 42
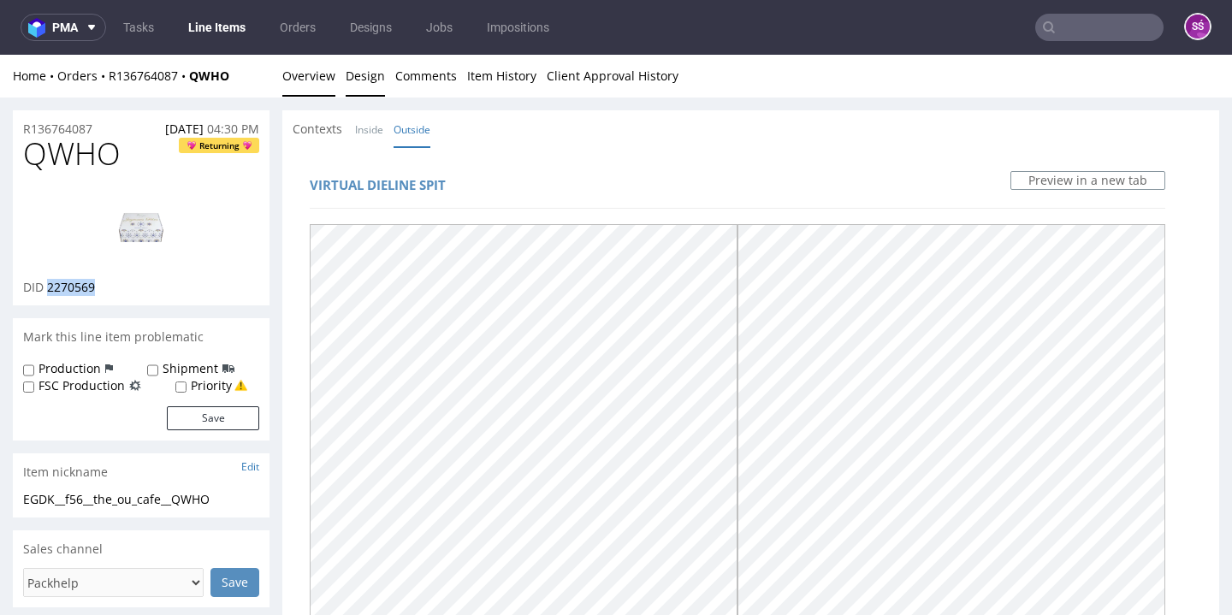
click at [320, 82] on link "Overview" at bounding box center [308, 76] width 53 height 42
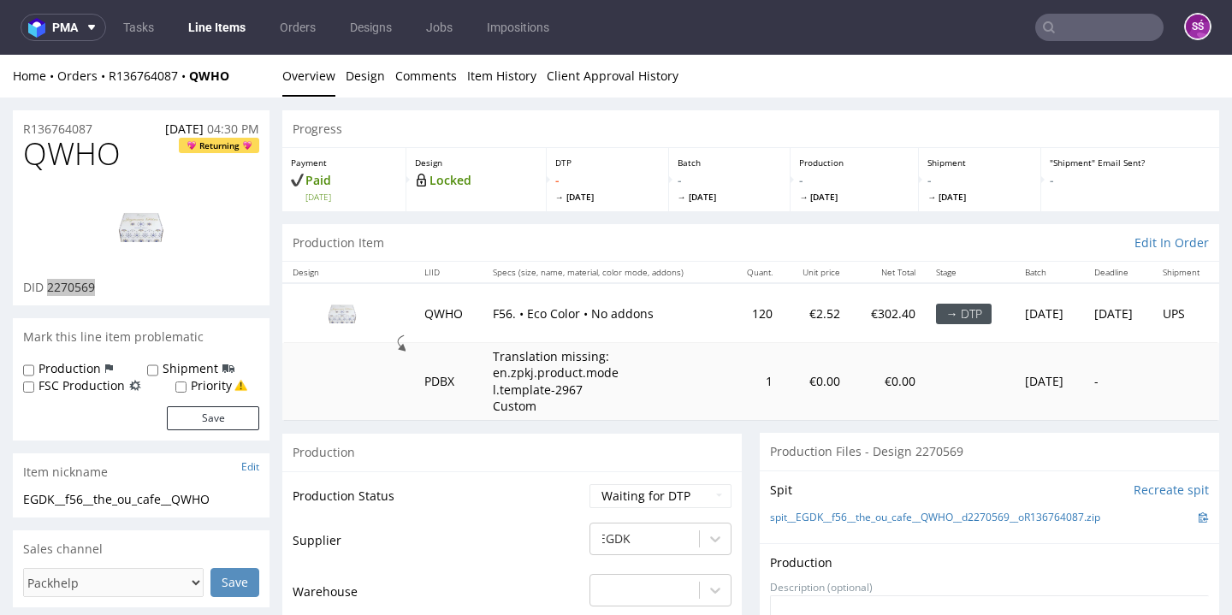
scroll to position [134, 0]
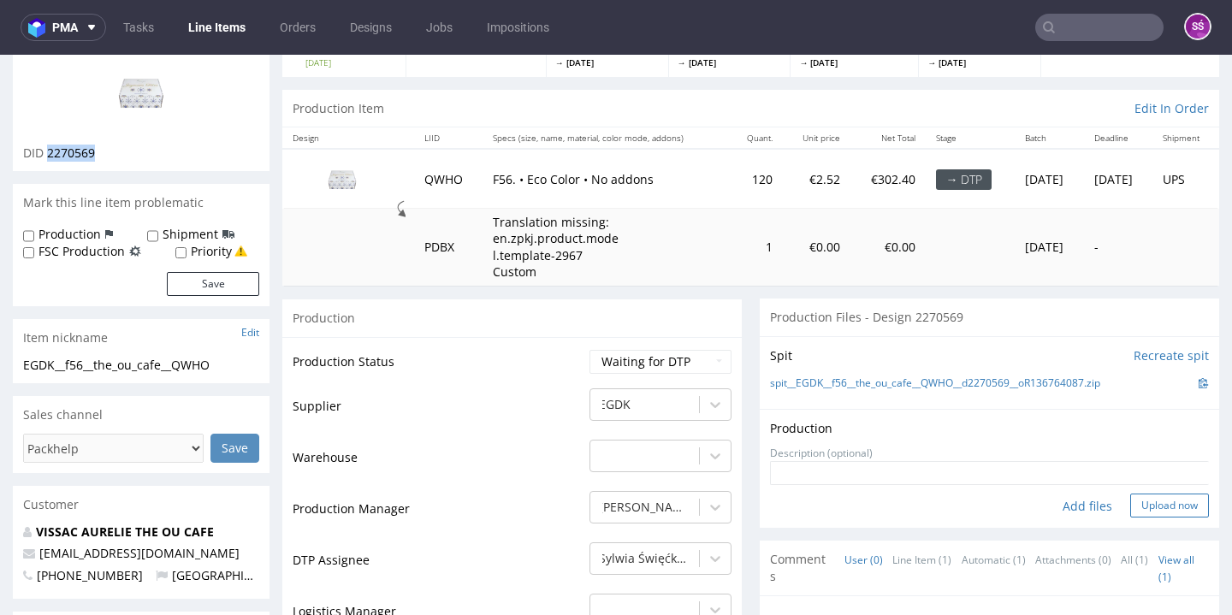
click at [1130, 500] on button "Upload now" at bounding box center [1169, 506] width 79 height 24
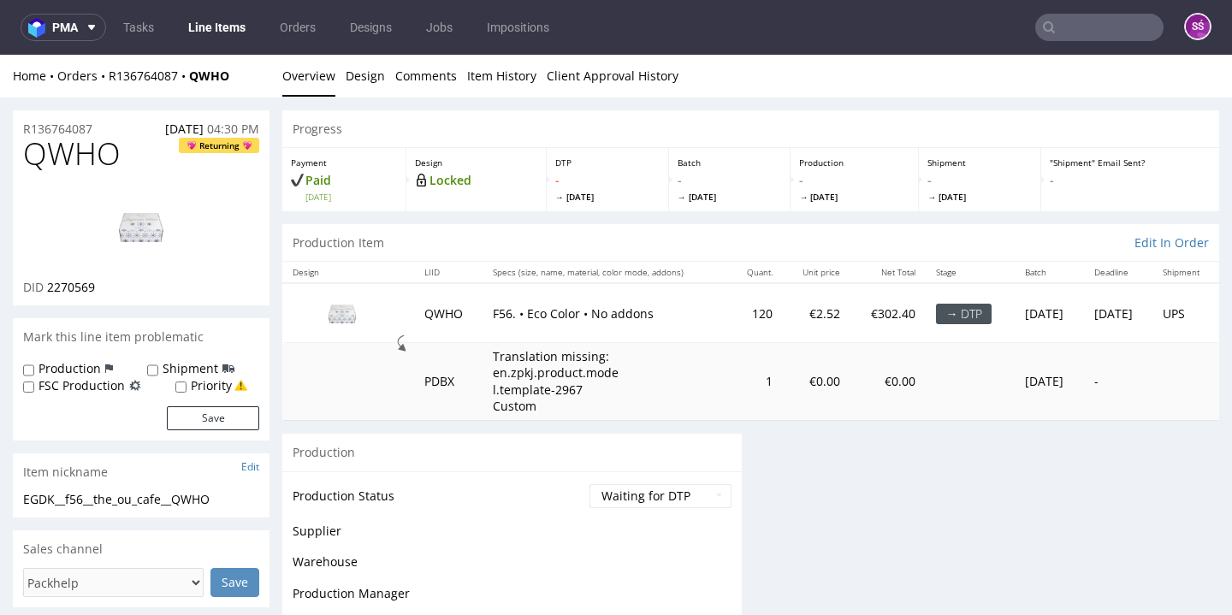
scroll to position [0, 0]
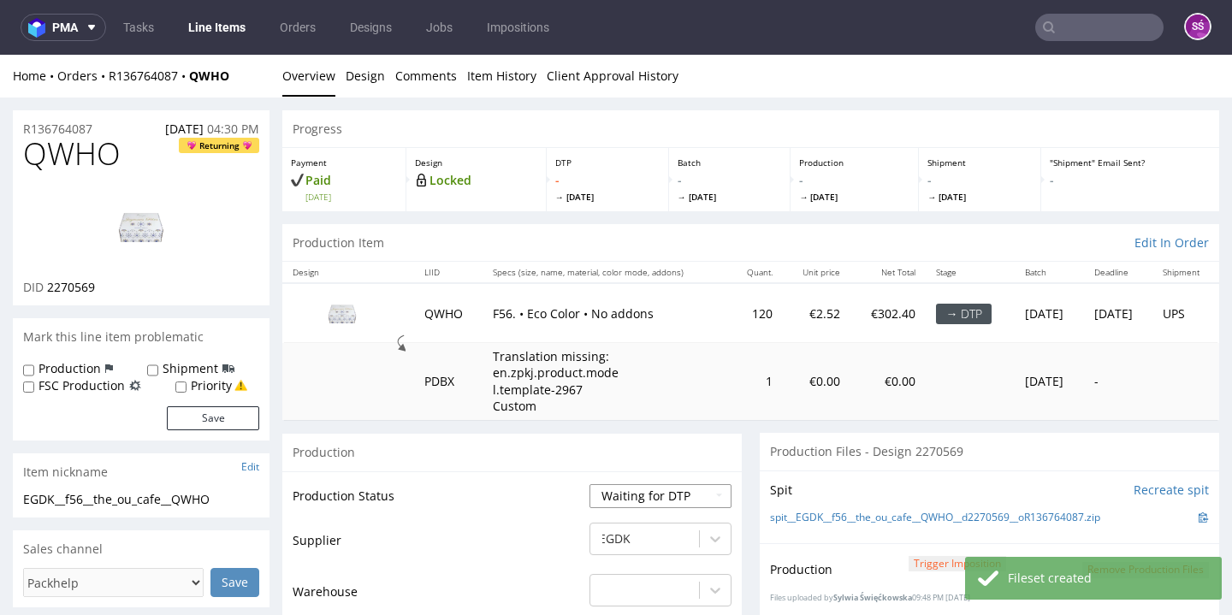
select select "dtp_production_ready"
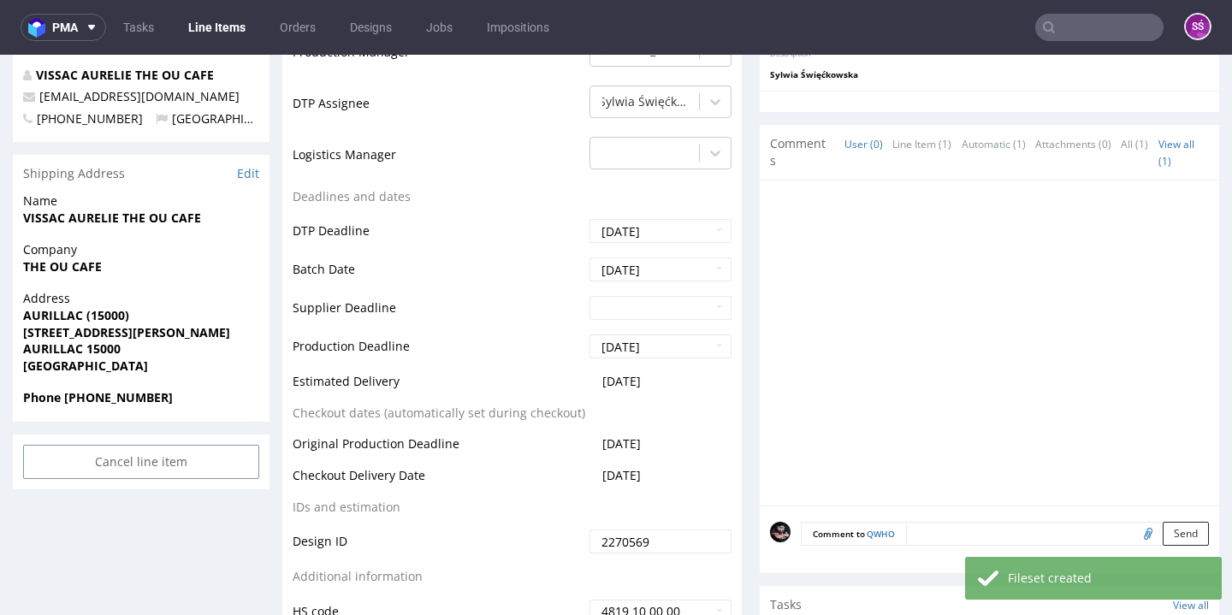
scroll to position [743, 0]
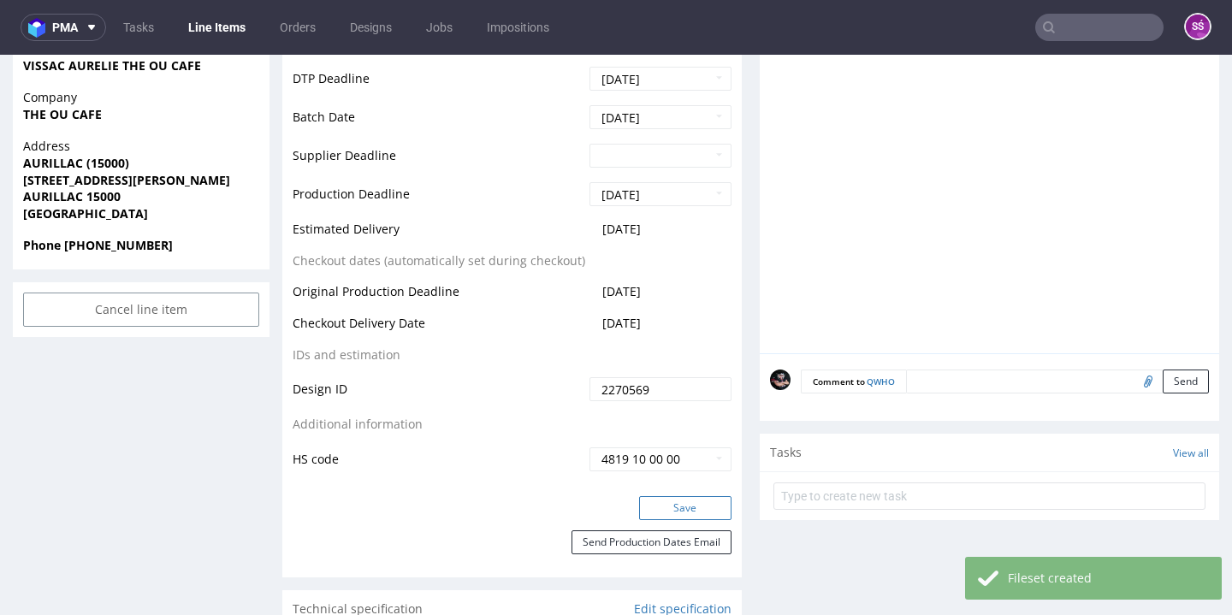
click at [681, 505] on button "Save" at bounding box center [685, 508] width 92 height 24
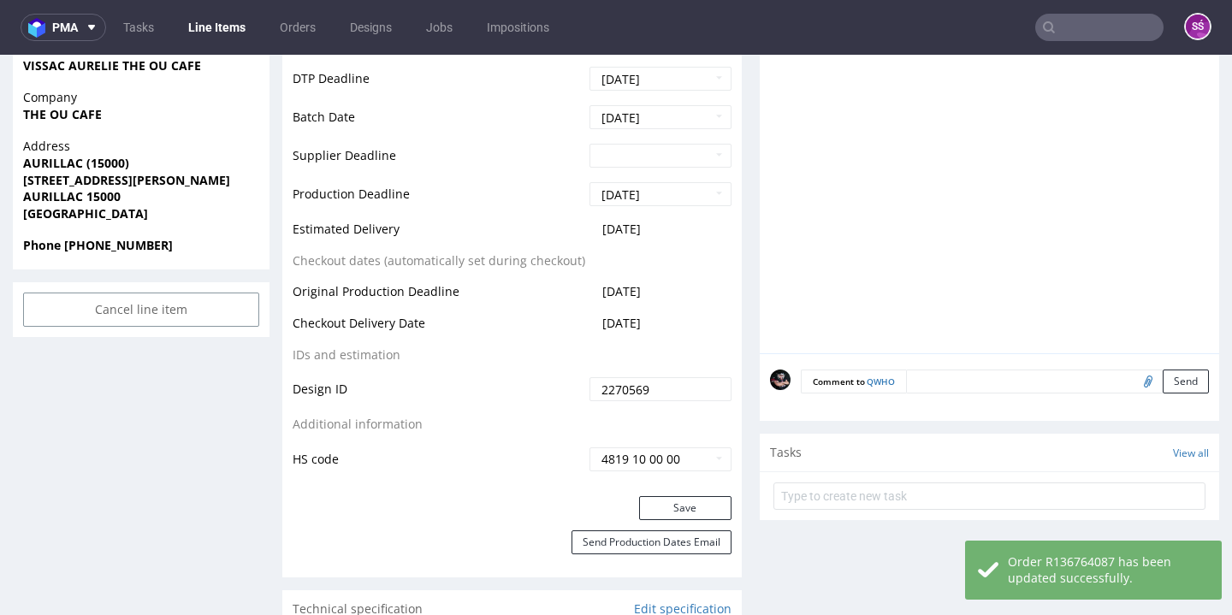
scroll to position [0, 0]
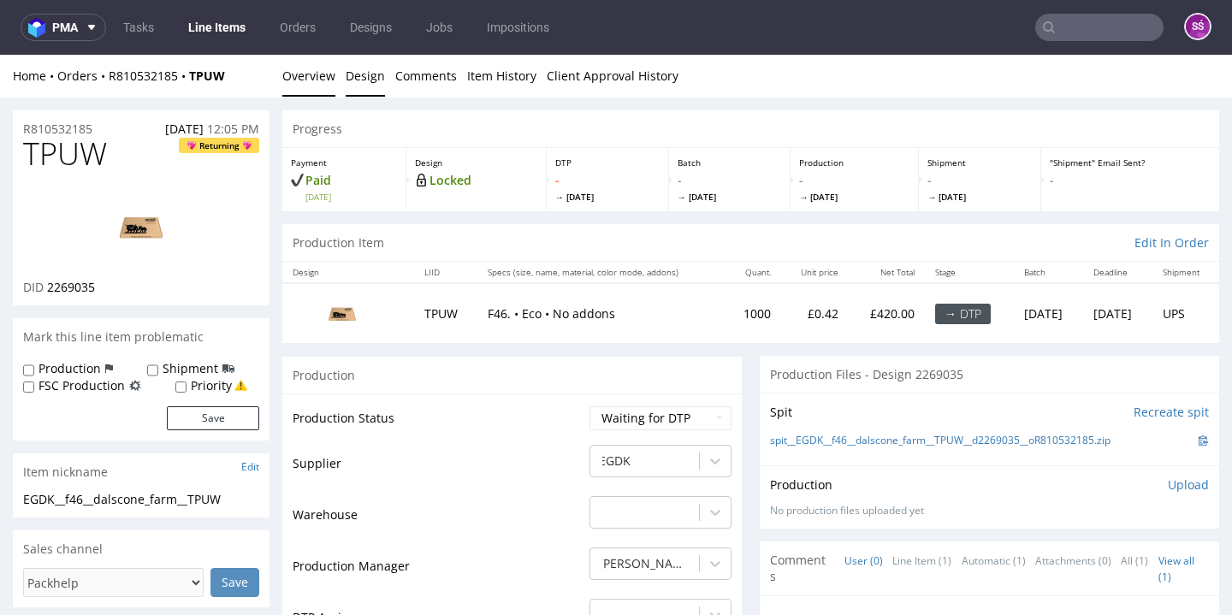
click at [378, 79] on link "Design" at bounding box center [365, 76] width 39 height 42
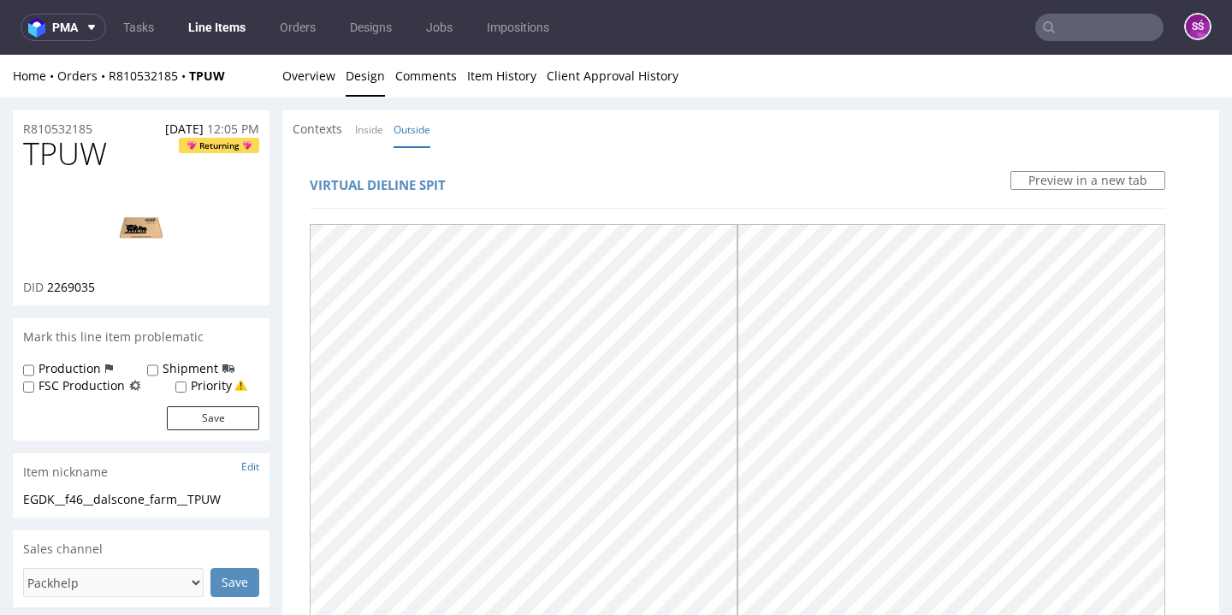
click at [340, 66] on div "Home Orders R810532185 TPUW Overview Design Comments Item History Client Approv…" at bounding box center [616, 76] width 1232 height 43
click at [320, 85] on link "Overview" at bounding box center [308, 76] width 53 height 42
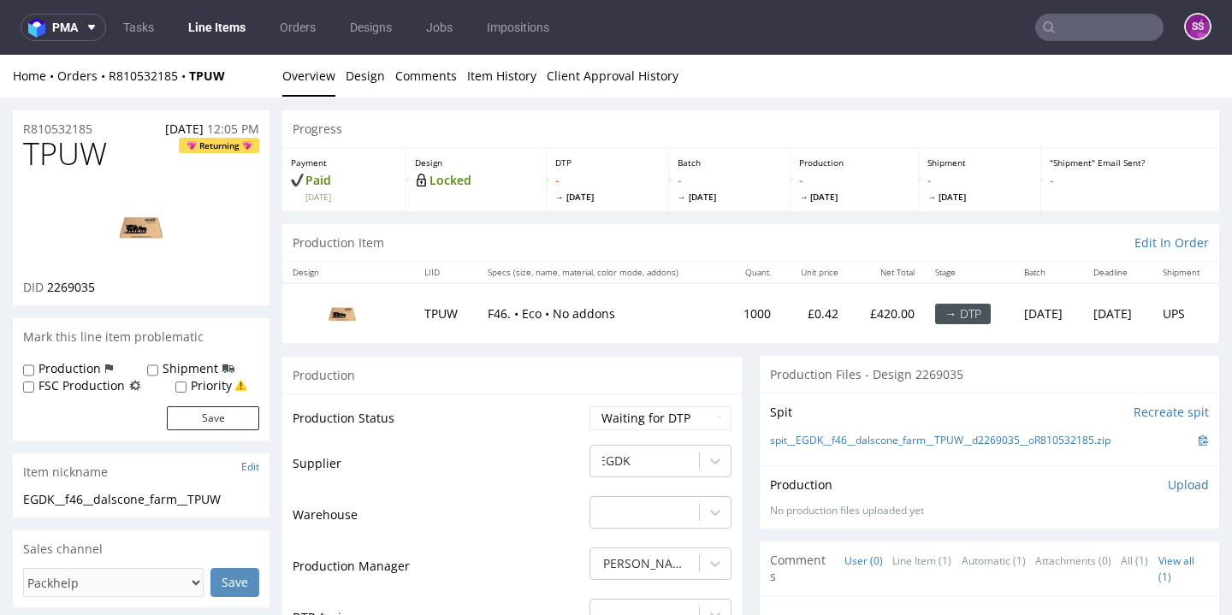
scroll to position [311, 0]
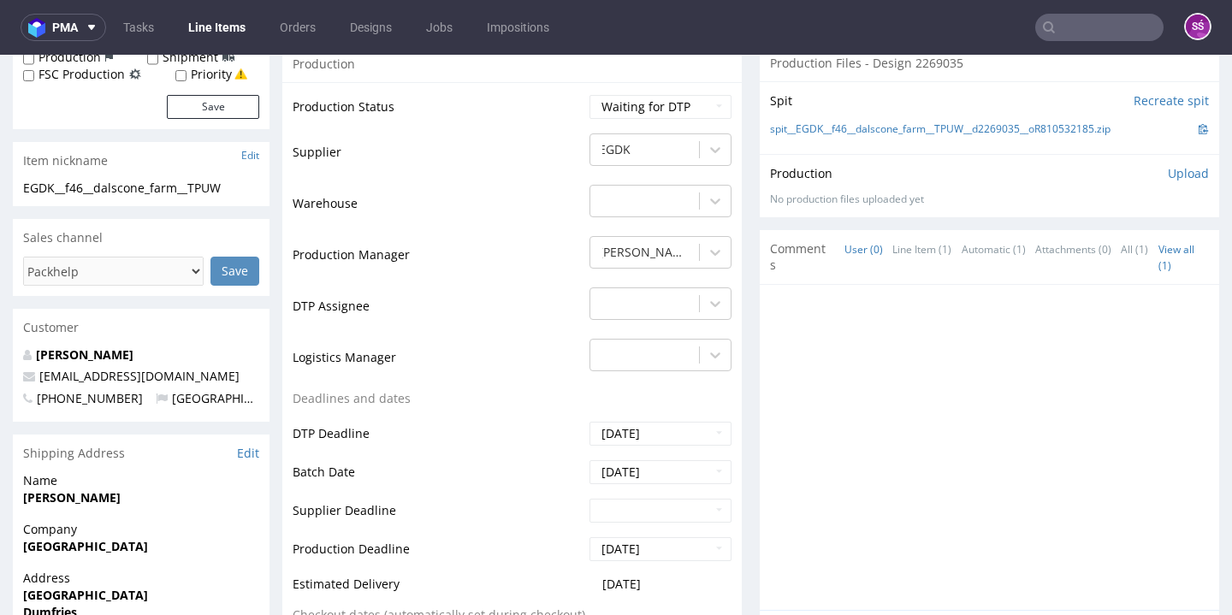
click at [624, 286] on td "[PERSON_NAME]" at bounding box center [658, 259] width 146 height 51
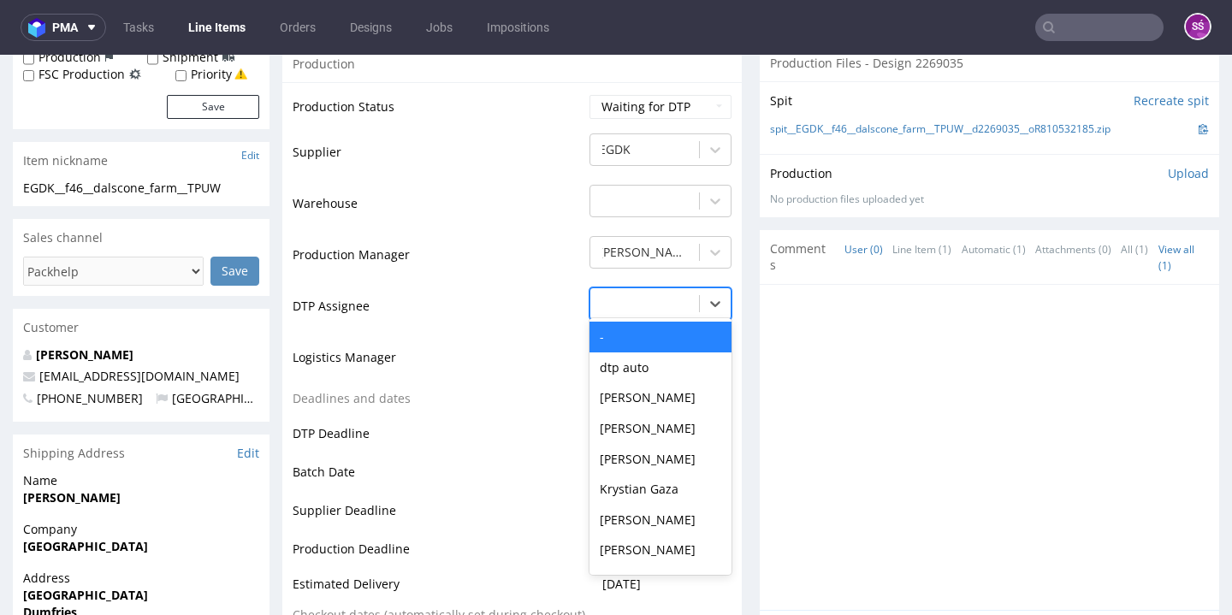
click at [630, 314] on div at bounding box center [645, 303] width 92 height 21
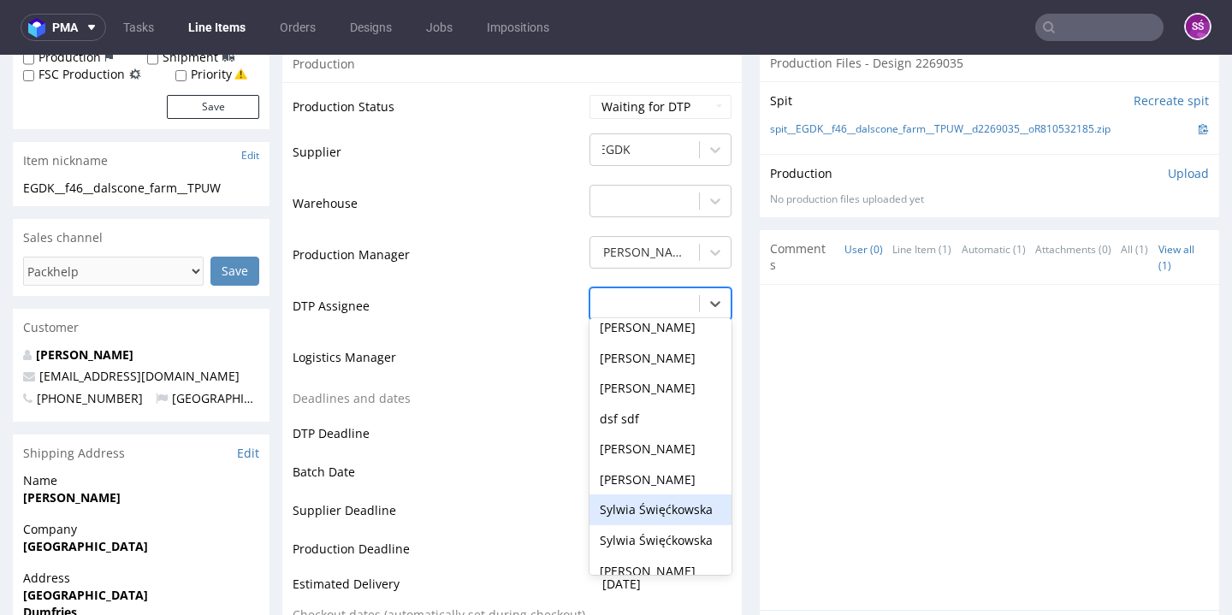
click at [658, 525] on div "Sylwia Święćkowska" at bounding box center [660, 509] width 142 height 31
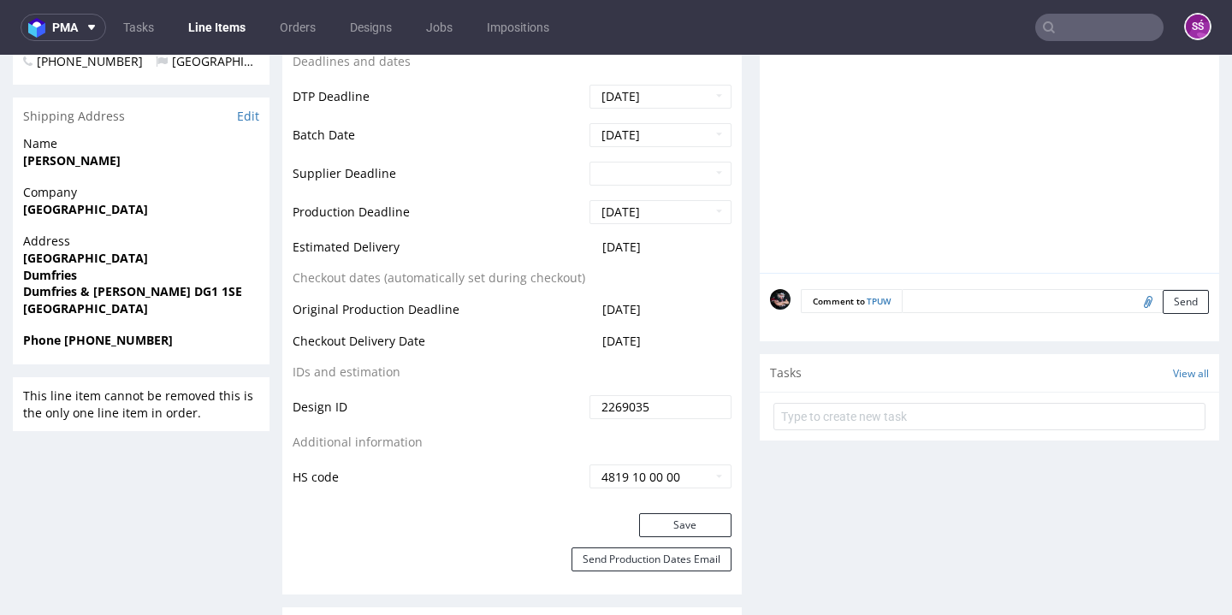
scroll to position [682, 0]
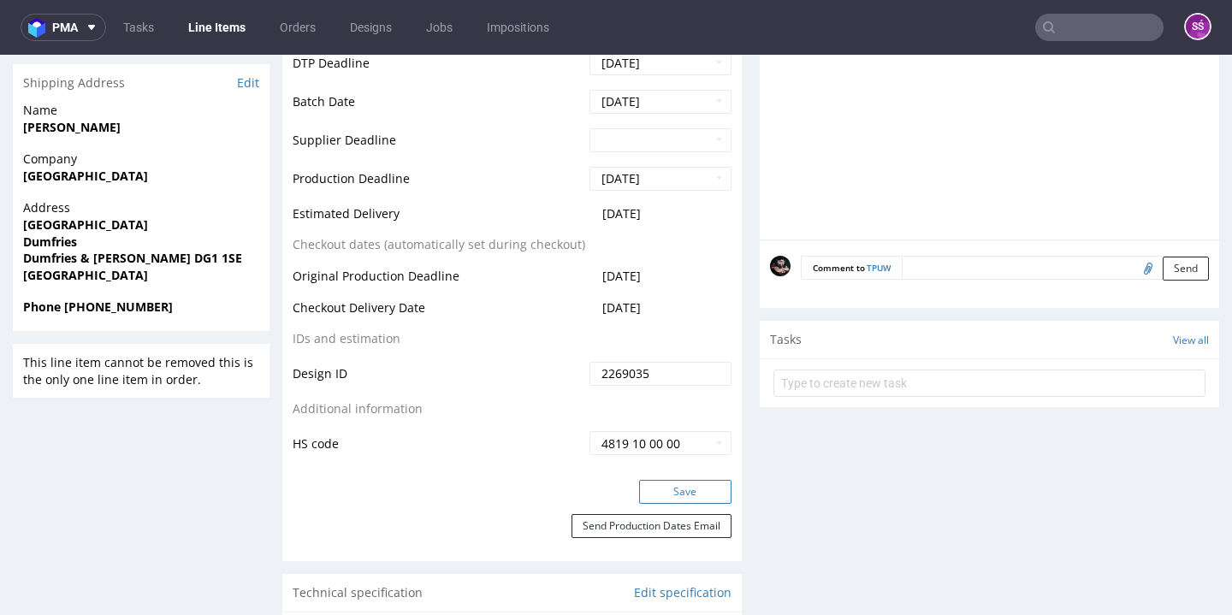
click at [668, 504] on button "Save" at bounding box center [685, 492] width 92 height 24
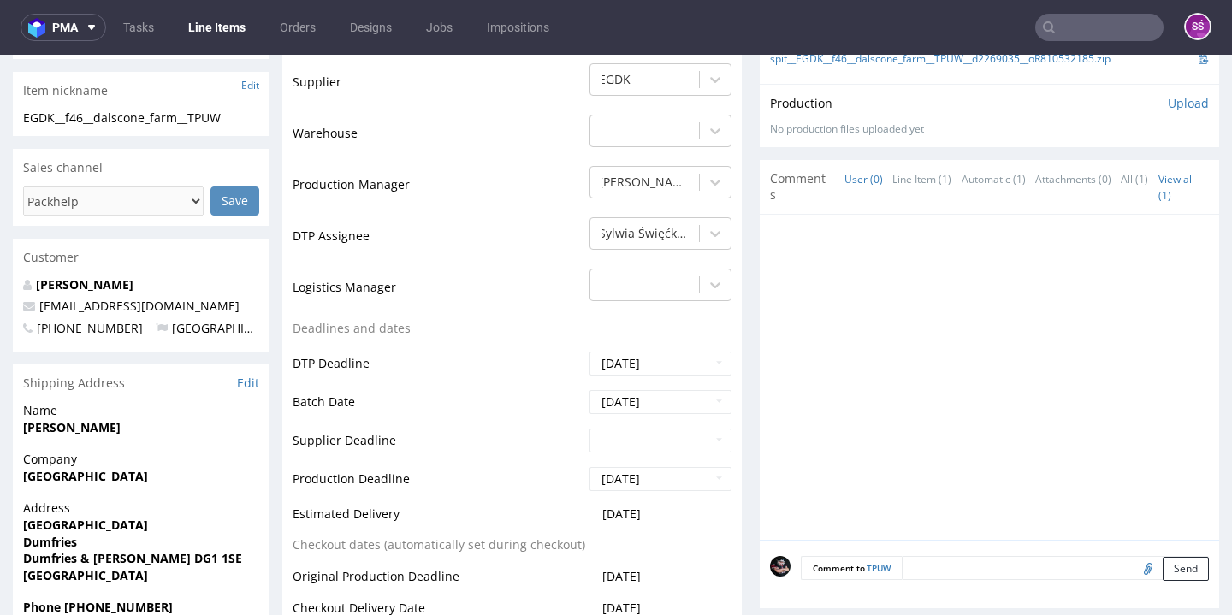
scroll to position [0, 0]
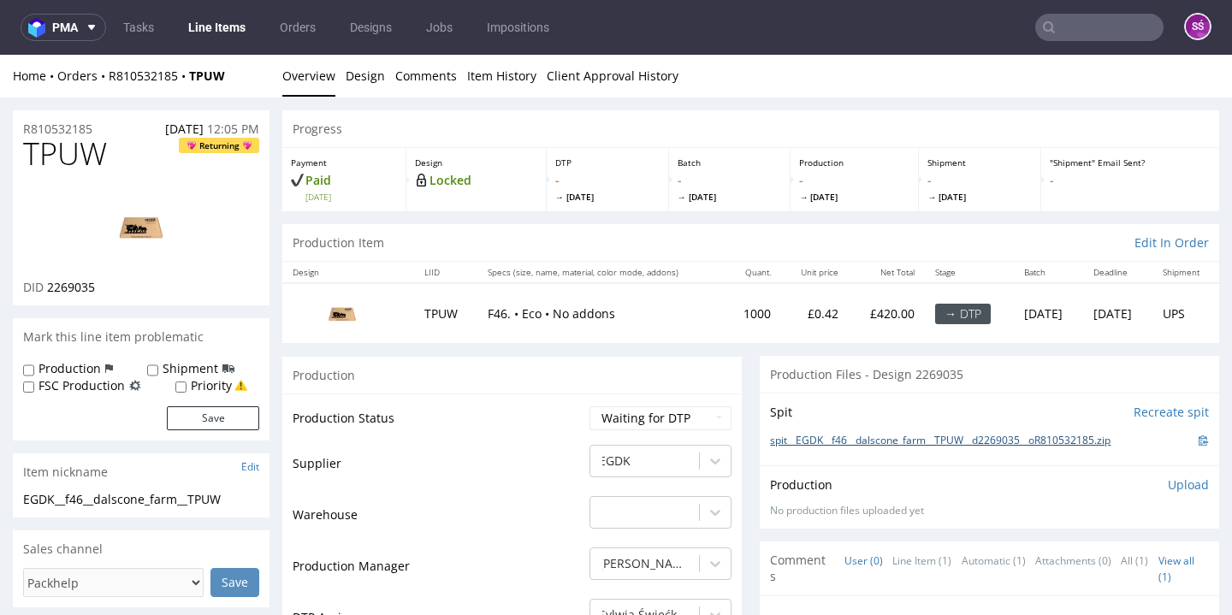
click at [827, 438] on link "spit__EGDK__f46__dalscone_farm__TPUW__d2269035__oR810532185.zip" at bounding box center [940, 441] width 340 height 15
click at [350, 82] on link "Design" at bounding box center [365, 76] width 39 height 42
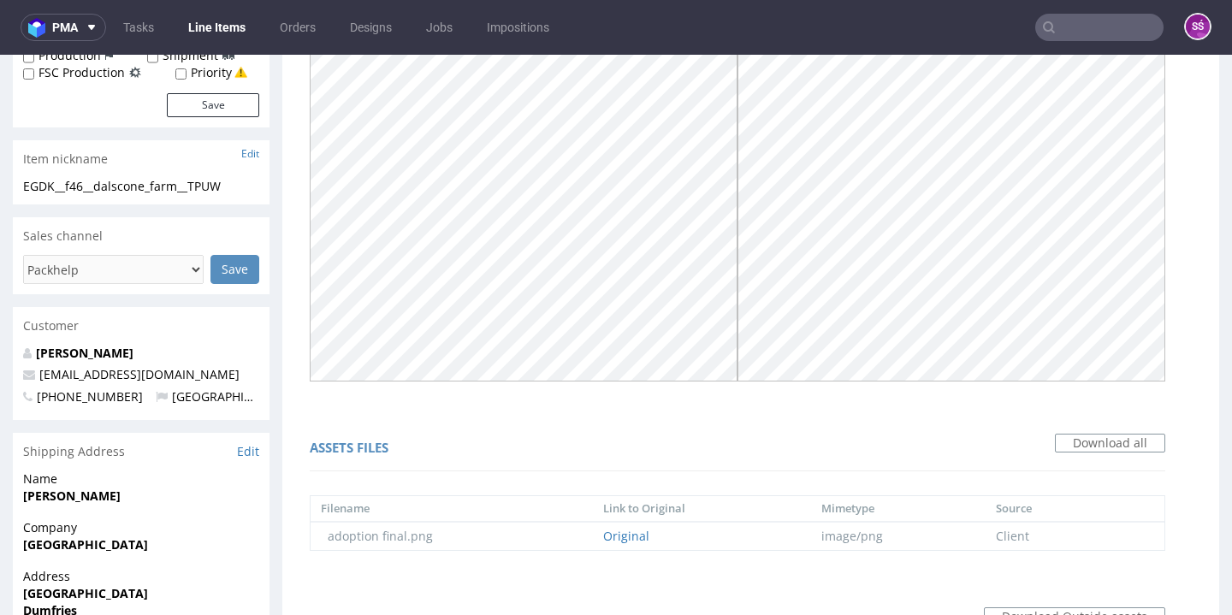
scroll to position [642, 0]
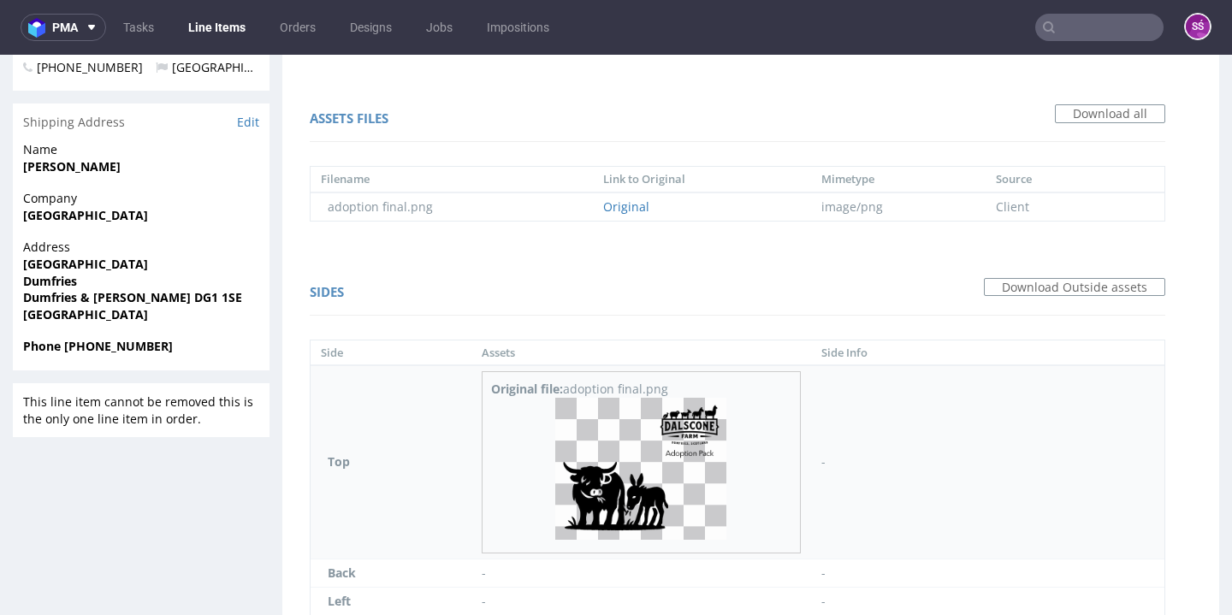
click at [598, 463] on img at bounding box center [640, 469] width 171 height 142
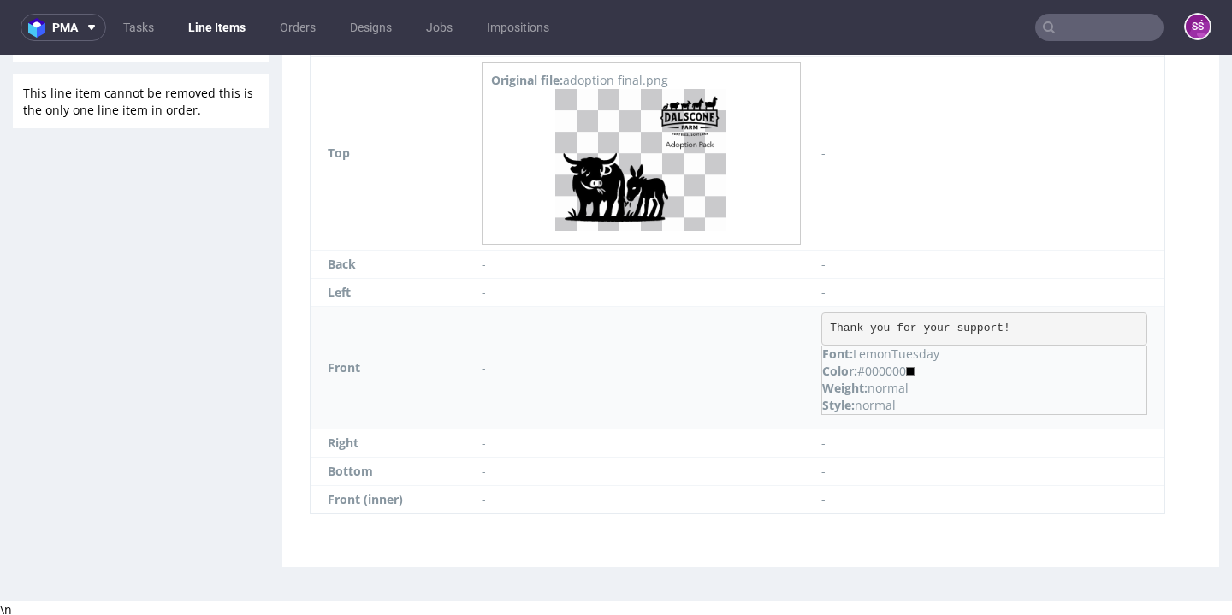
click at [887, 333] on pre "Thank you for your support!" at bounding box center [984, 329] width 326 height 34
click at [887, 327] on pre "Thank you for your support!" at bounding box center [984, 329] width 326 height 34
copy pre "Thank you for your support!"
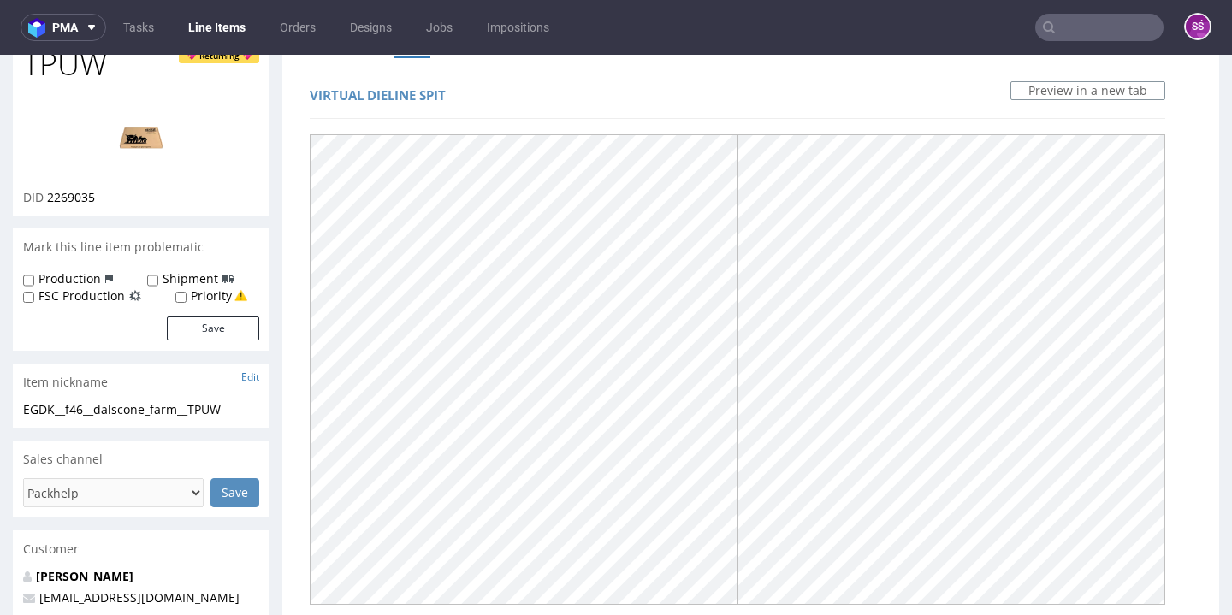
scroll to position [0, 0]
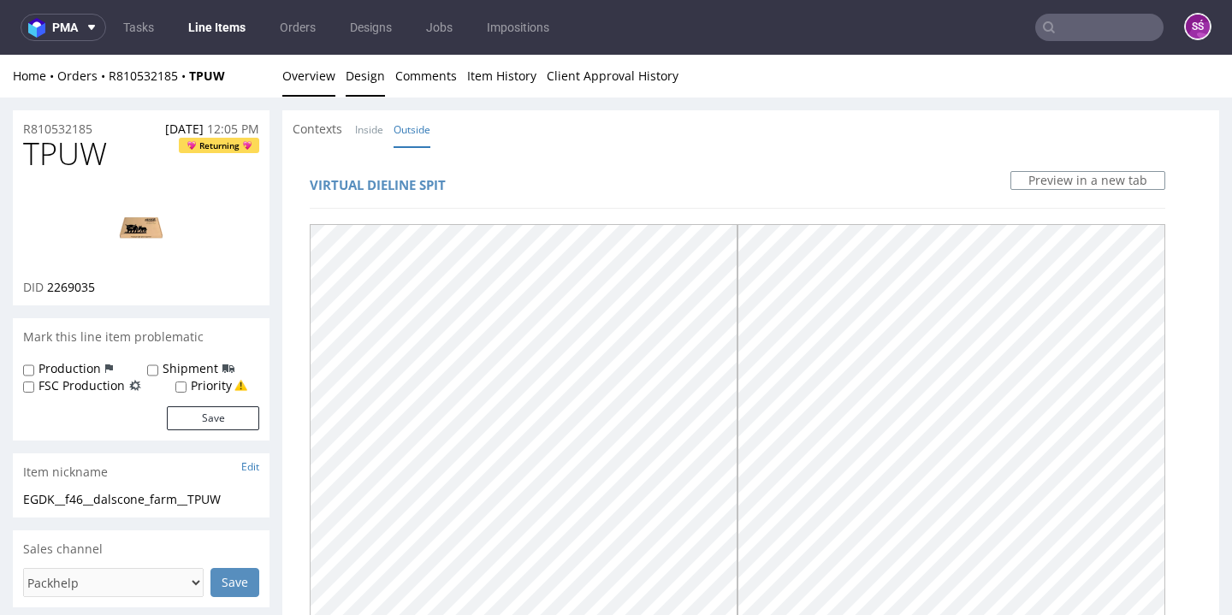
click at [304, 81] on link "Overview" at bounding box center [308, 76] width 53 height 42
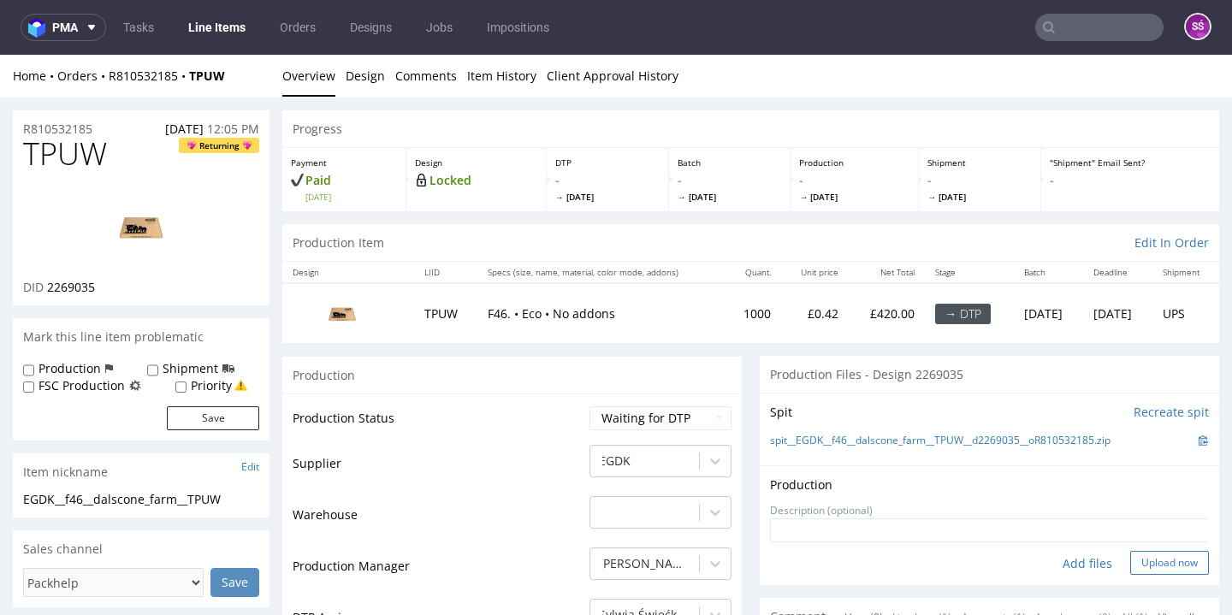
click at [1146, 559] on button "Upload now" at bounding box center [1169, 563] width 79 height 24
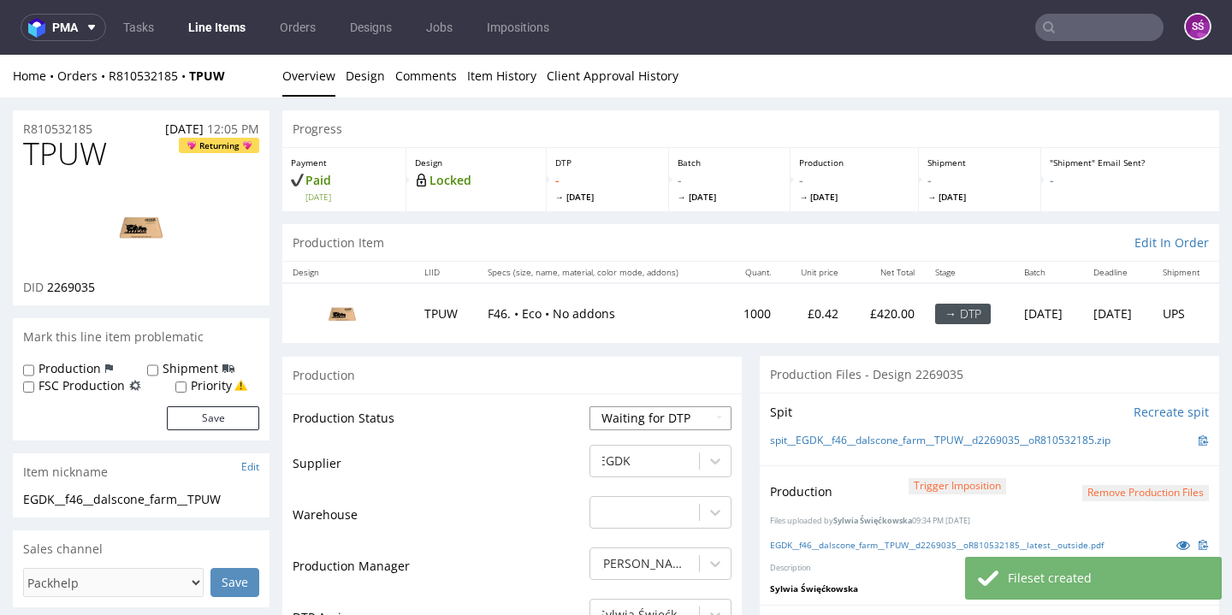
select select "dtp_production_ready"
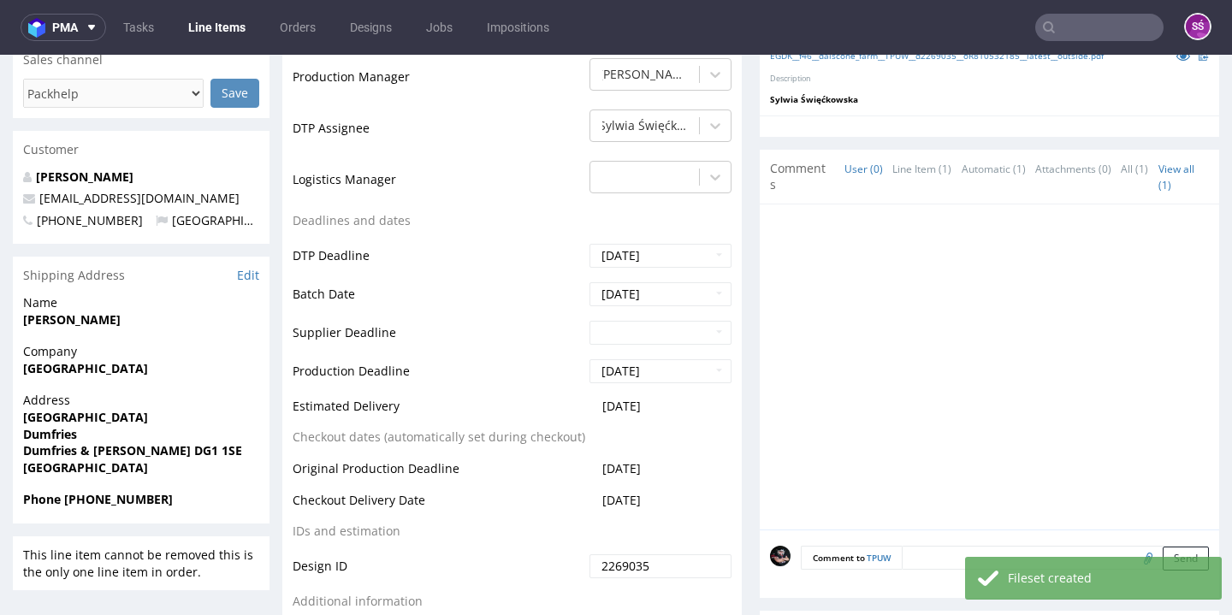
scroll to position [607, 0]
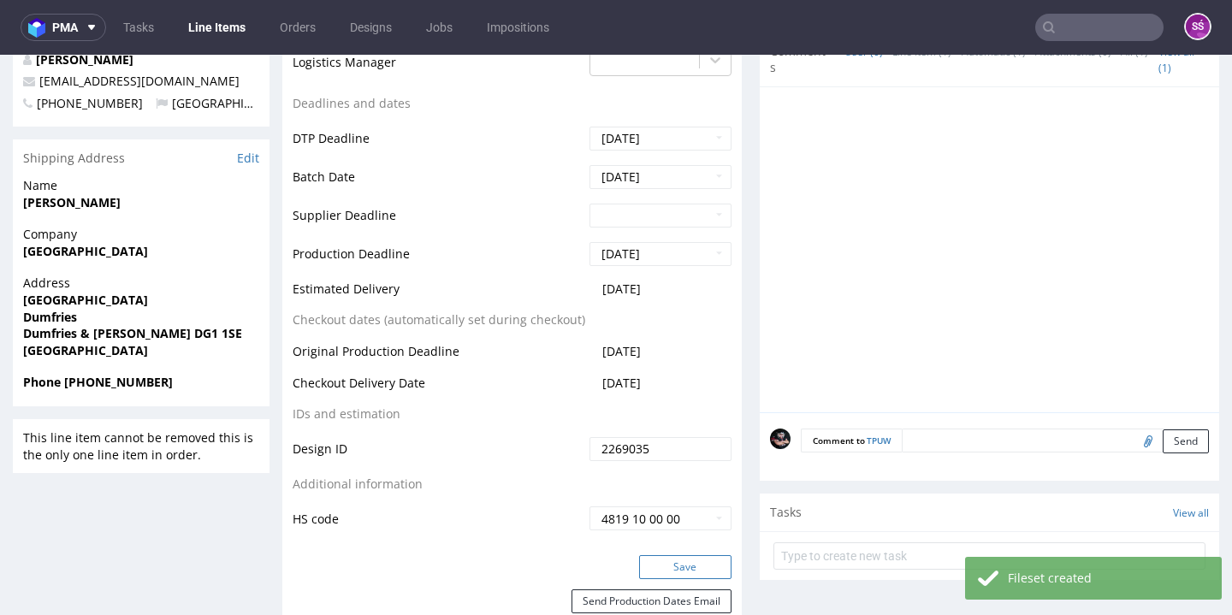
click at [673, 562] on button "Save" at bounding box center [685, 567] width 92 height 24
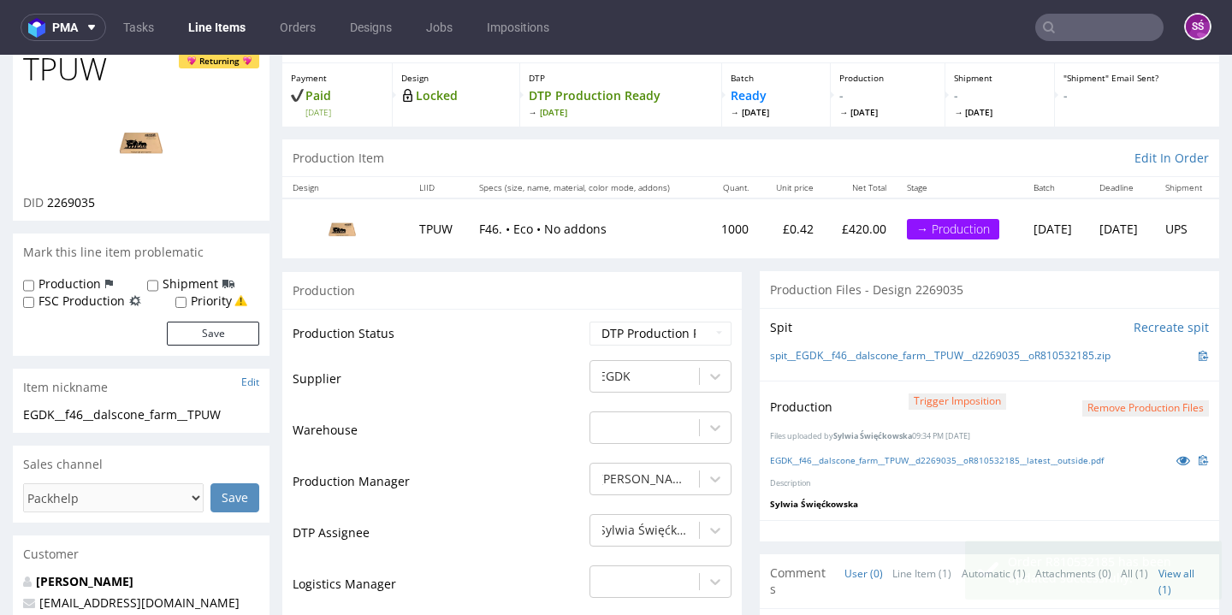
scroll to position [0, 0]
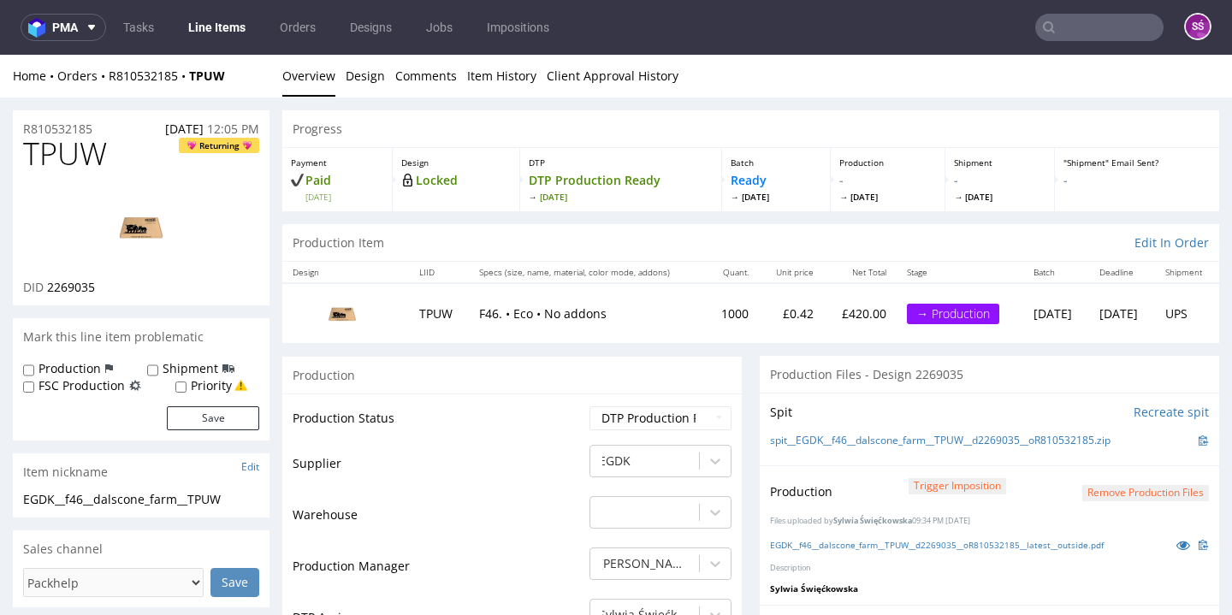
click at [234, 29] on link "Line Items" at bounding box center [217, 27] width 78 height 27
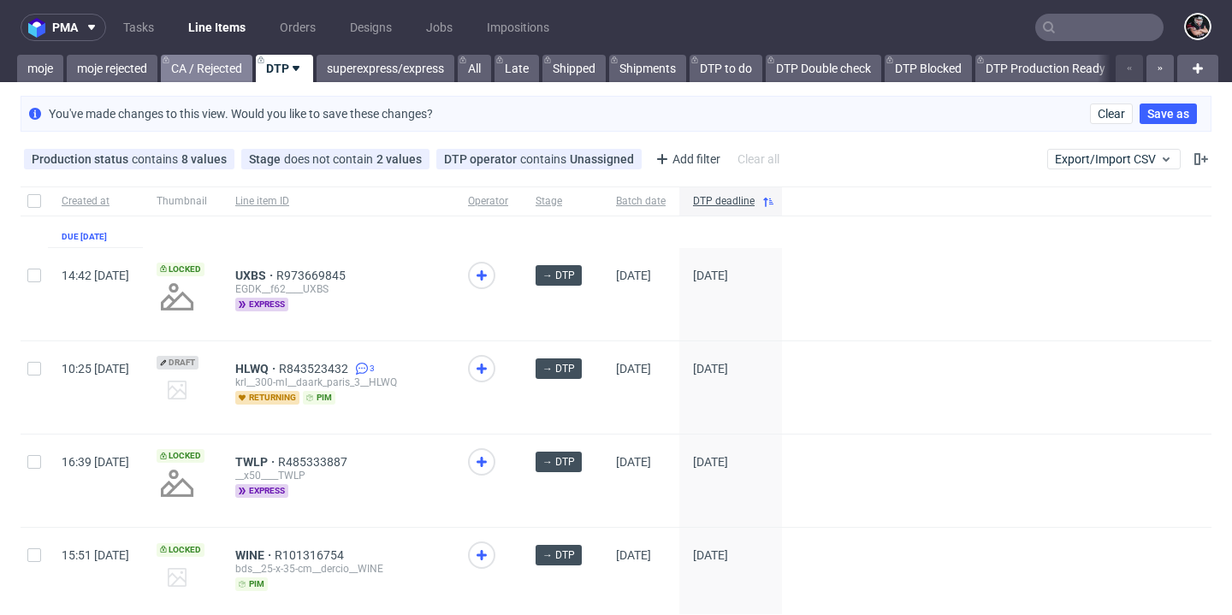
click at [221, 62] on link "CA / Rejected" at bounding box center [207, 68] width 92 height 27
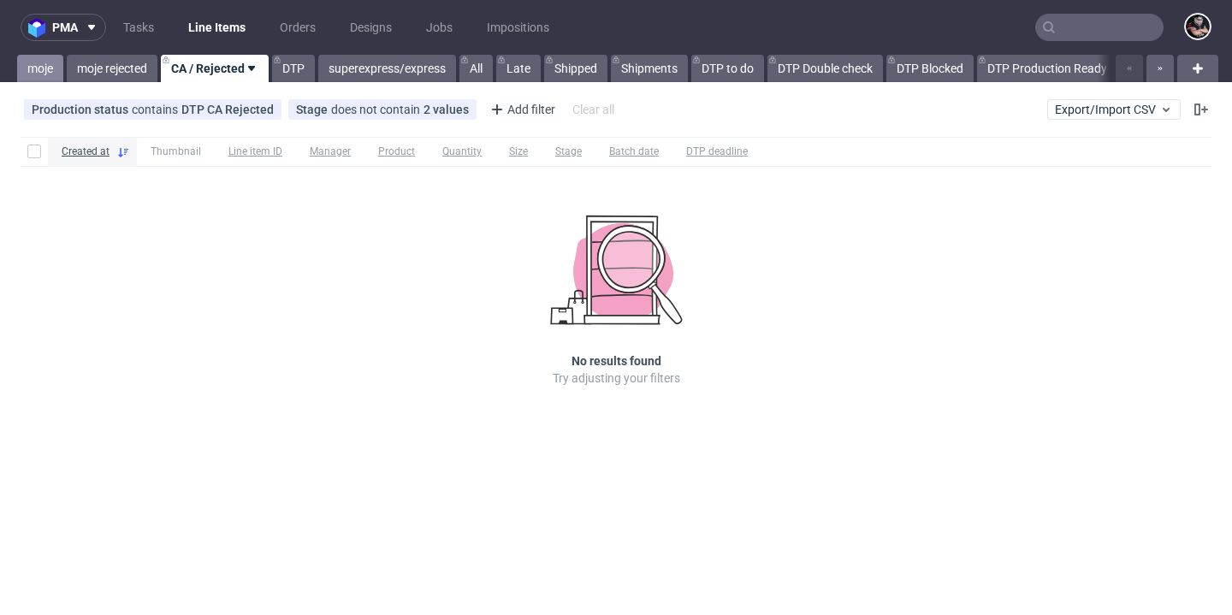
click at [46, 64] on link "moje" at bounding box center [40, 68] width 46 height 27
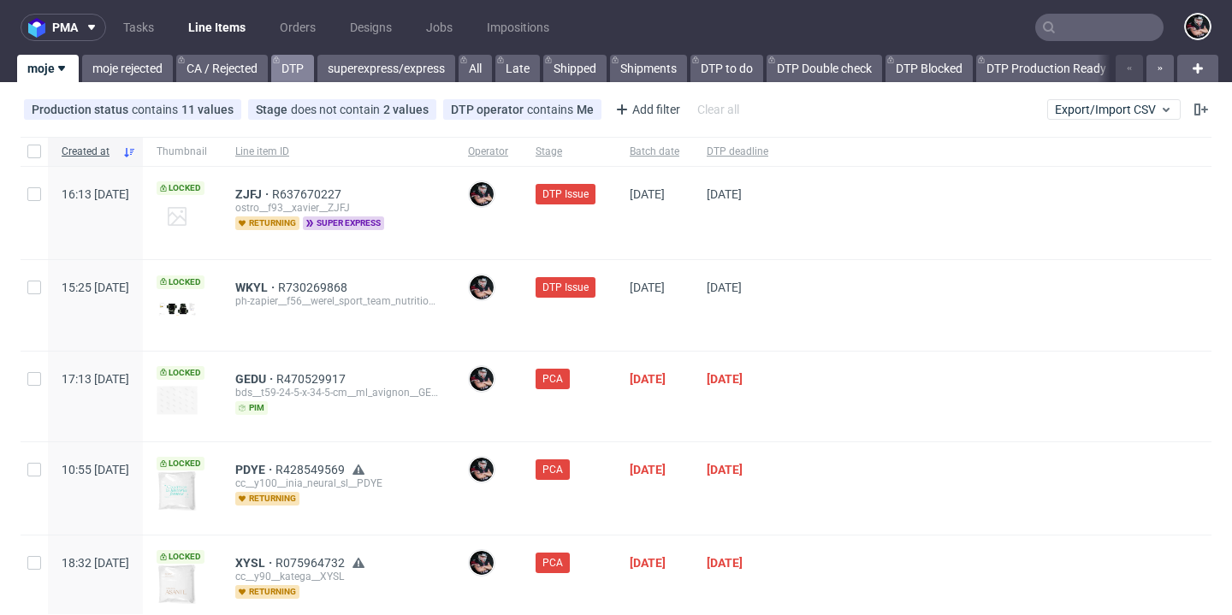
click at [294, 75] on link "DTP" at bounding box center [292, 68] width 43 height 27
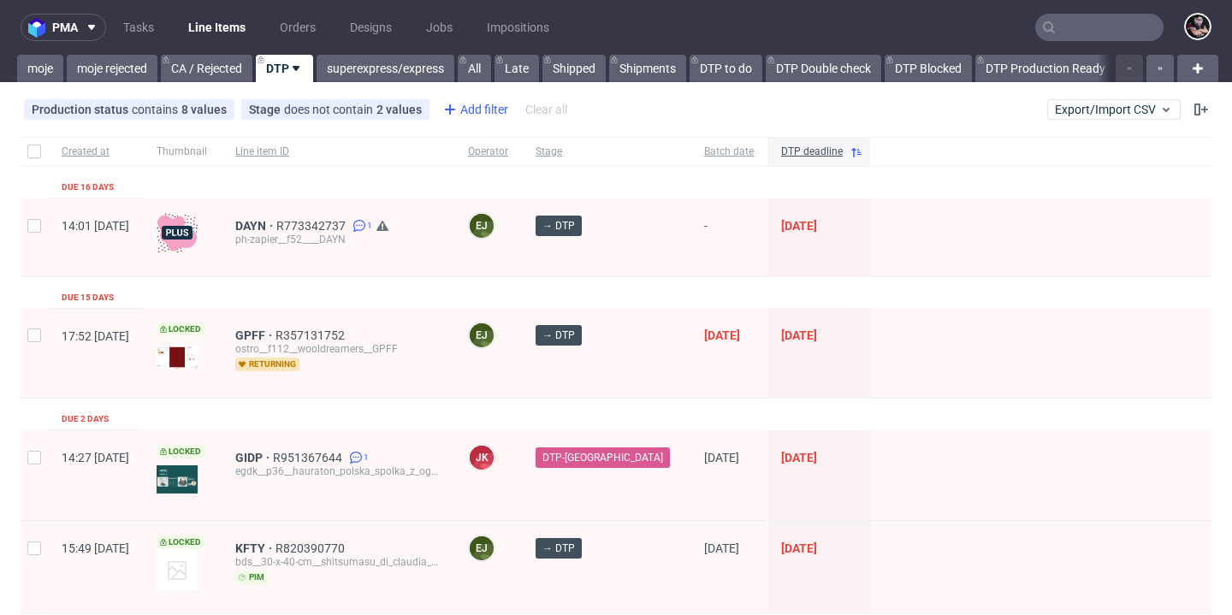
click at [441, 109] on icon at bounding box center [450, 109] width 21 height 21
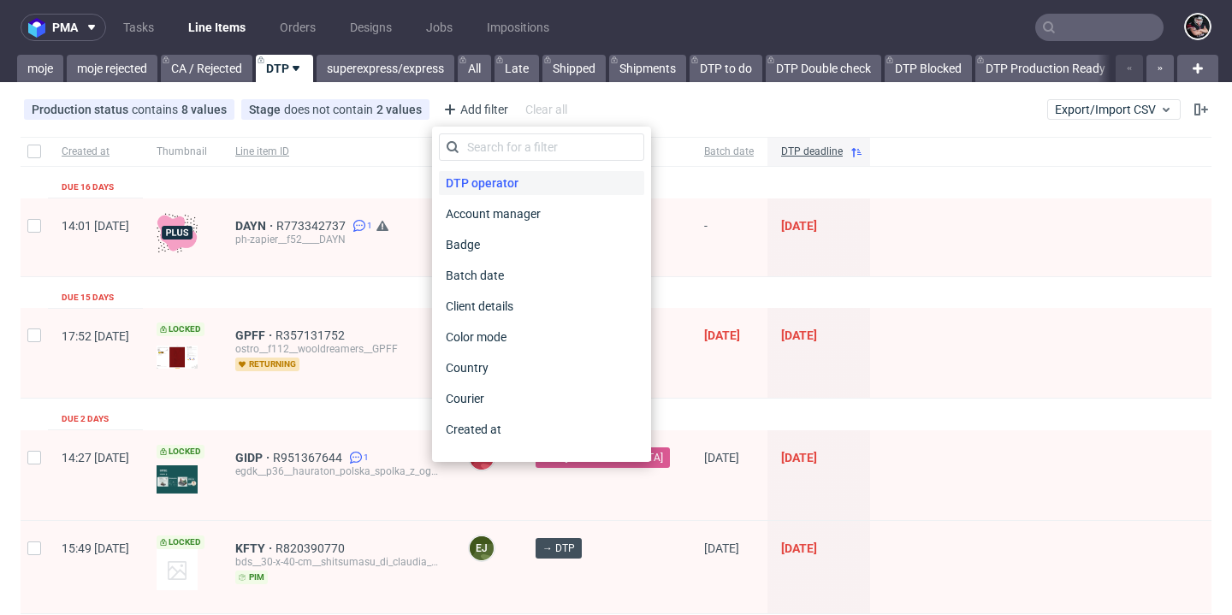
click at [476, 180] on span "DTP operator" at bounding box center [482, 183] width 86 height 24
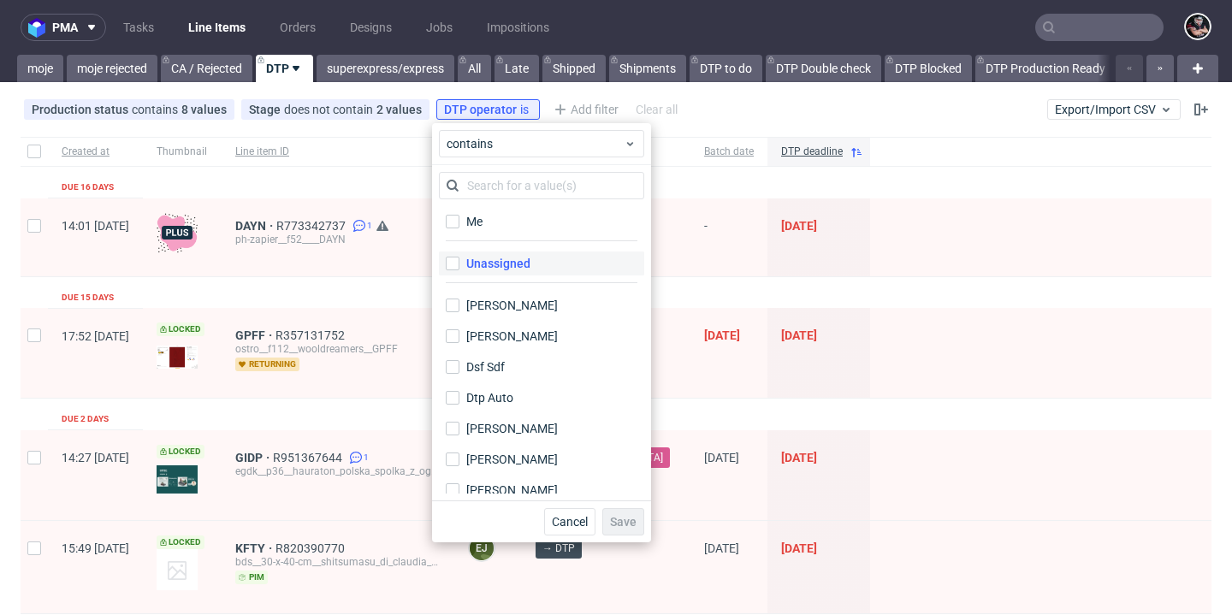
click at [477, 263] on div "Unassigned" at bounding box center [498, 263] width 64 height 17
click at [459, 263] on input "Unassigned" at bounding box center [453, 264] width 14 height 14
checkbox input "true"
click at [627, 522] on span "Save" at bounding box center [623, 522] width 27 height 12
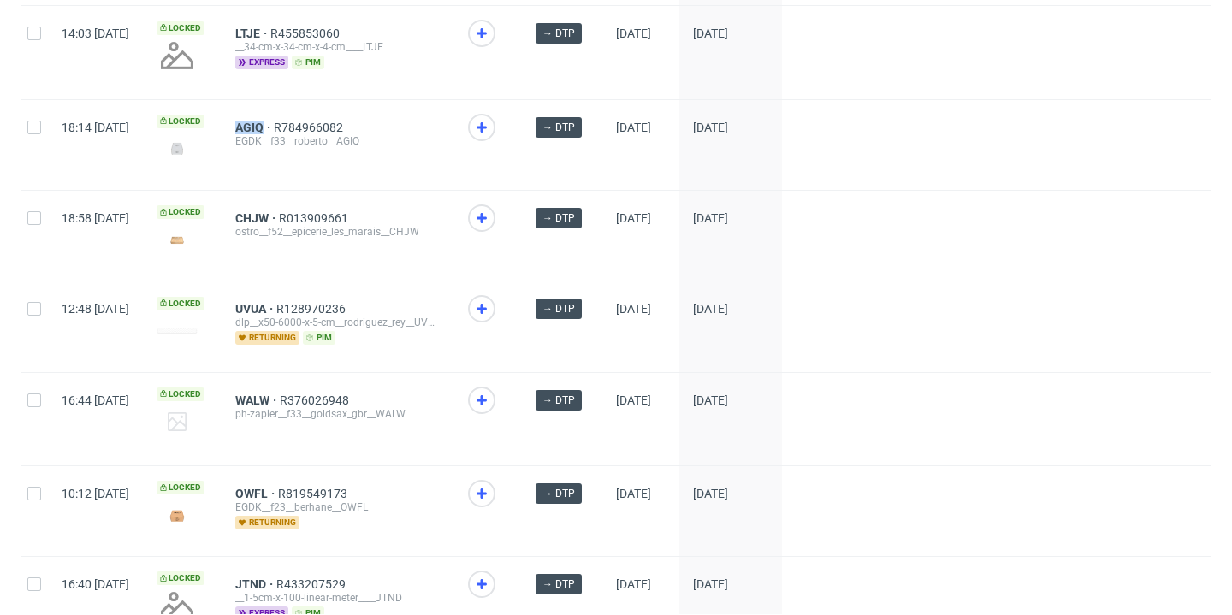
scroll to position [2531, 0]
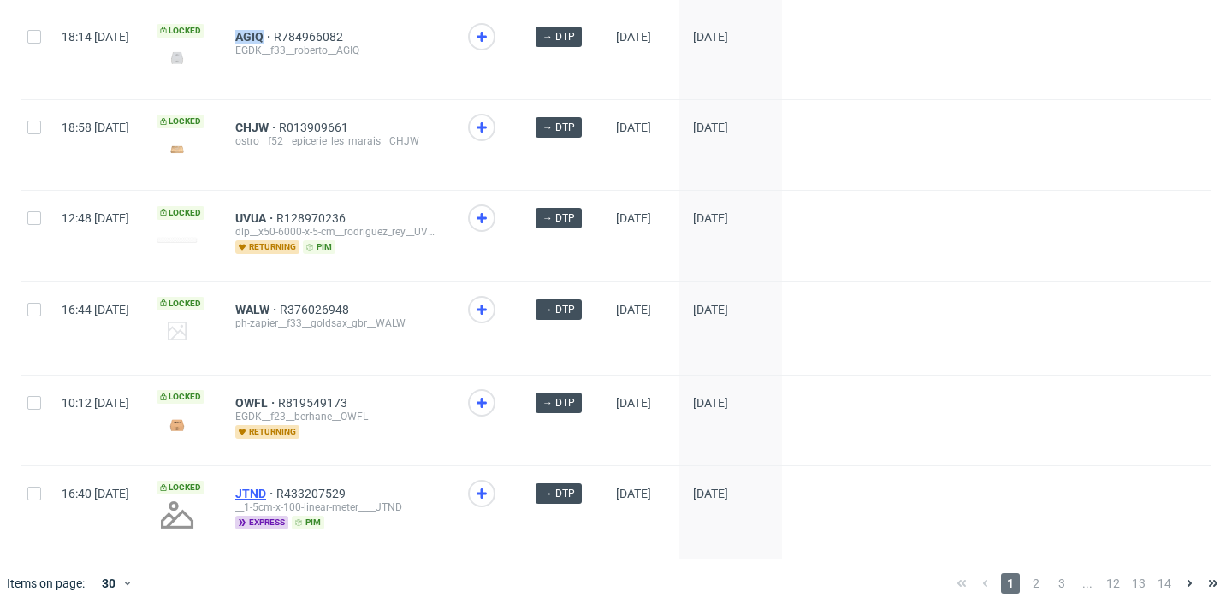
click at [276, 488] on span "JTND" at bounding box center [255, 494] width 41 height 14
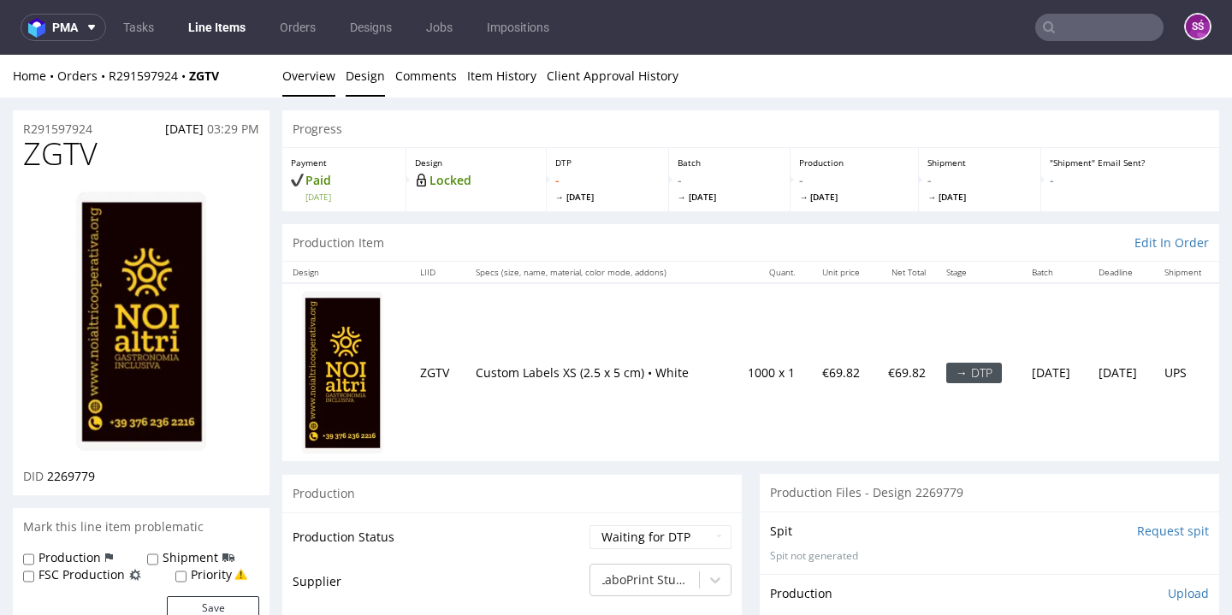
click at [362, 80] on link "Design" at bounding box center [365, 76] width 39 height 42
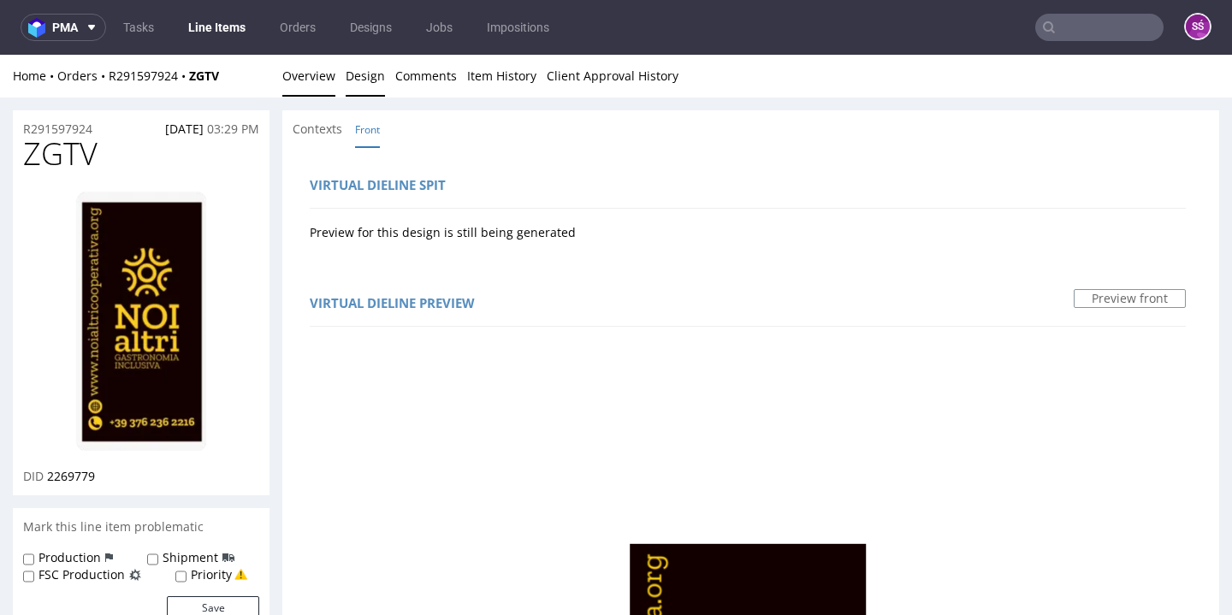
click at [299, 73] on link "Overview" at bounding box center [308, 76] width 53 height 42
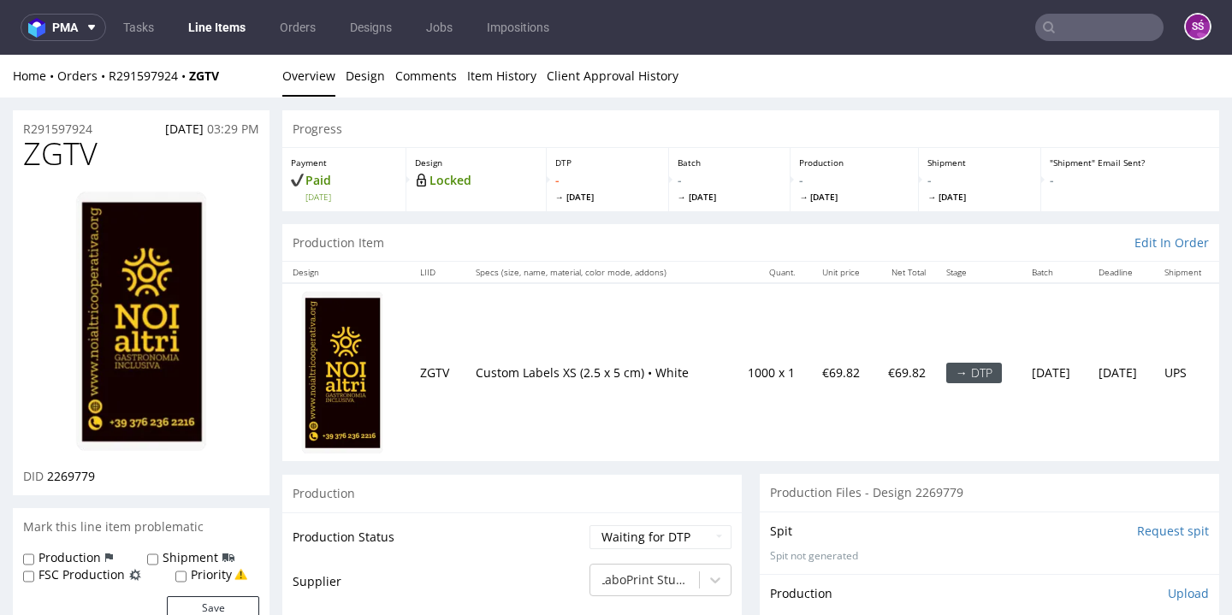
click at [154, 254] on img at bounding box center [141, 321] width 137 height 266
click at [382, 69] on link "Design" at bounding box center [365, 76] width 39 height 42
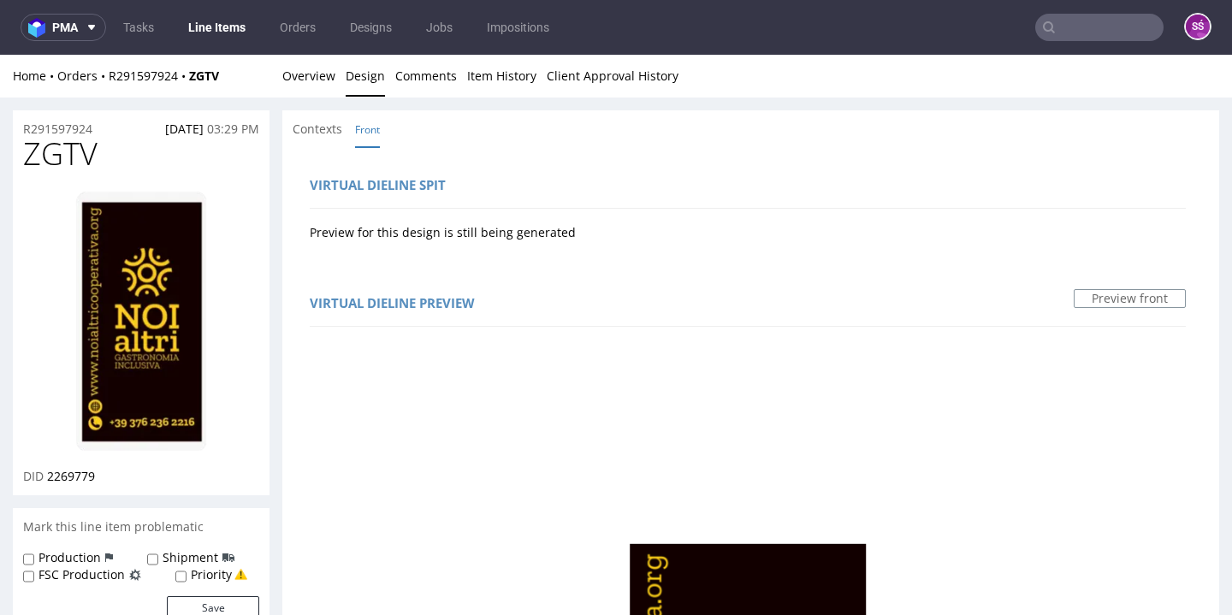
click at [373, 81] on link "Design" at bounding box center [365, 76] width 39 height 42
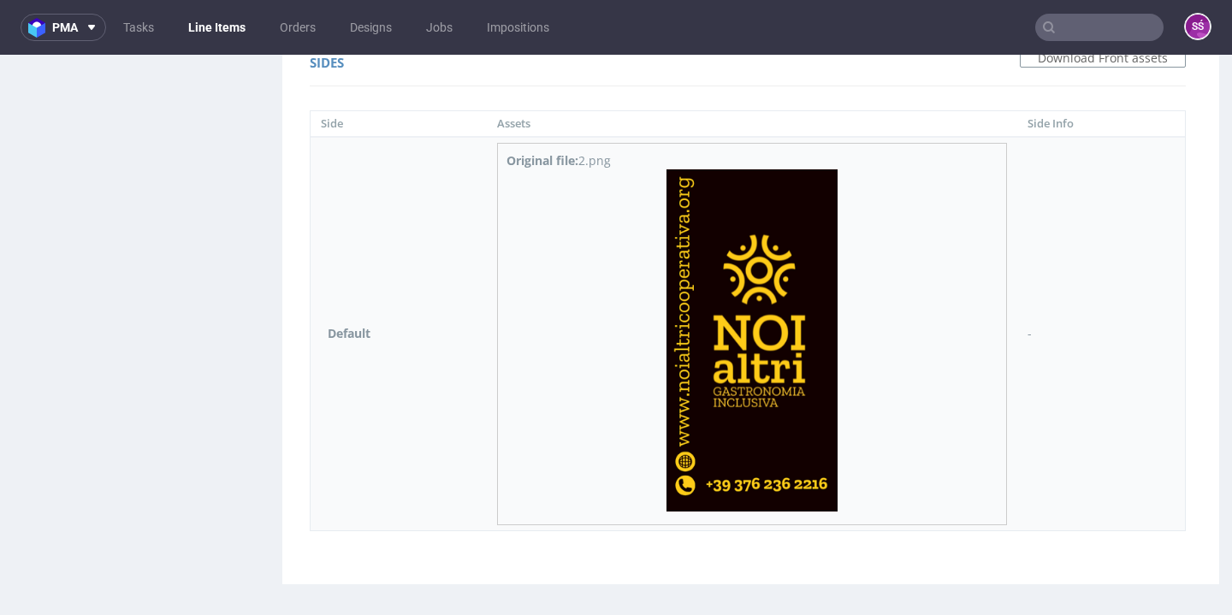
scroll to position [4, 0]
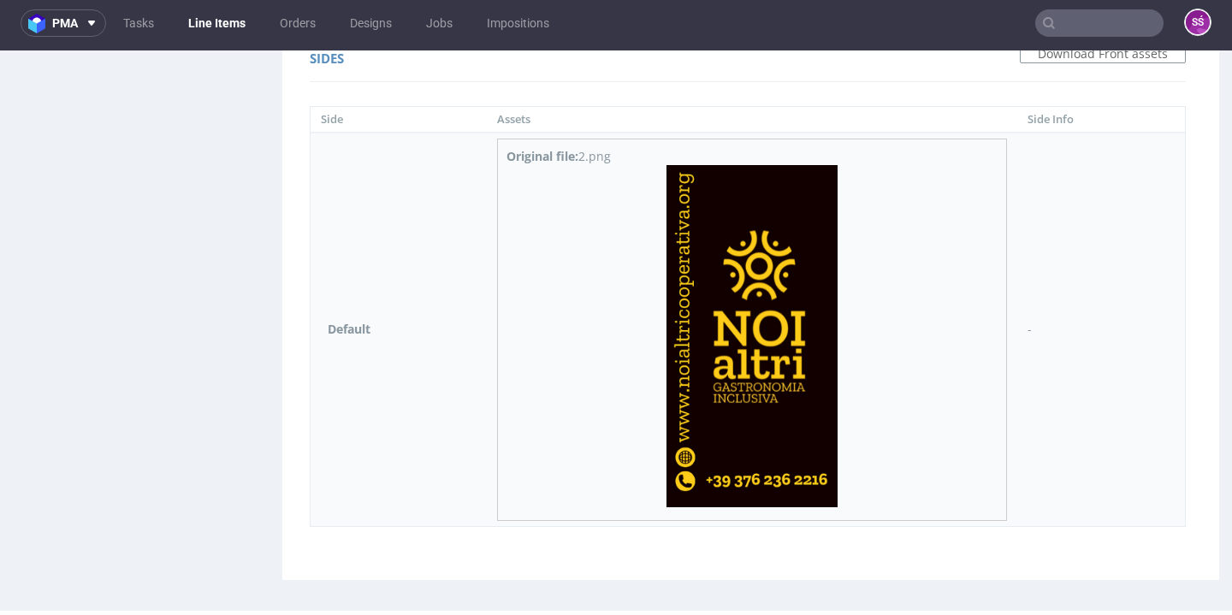
click at [746, 317] on img at bounding box center [751, 336] width 171 height 342
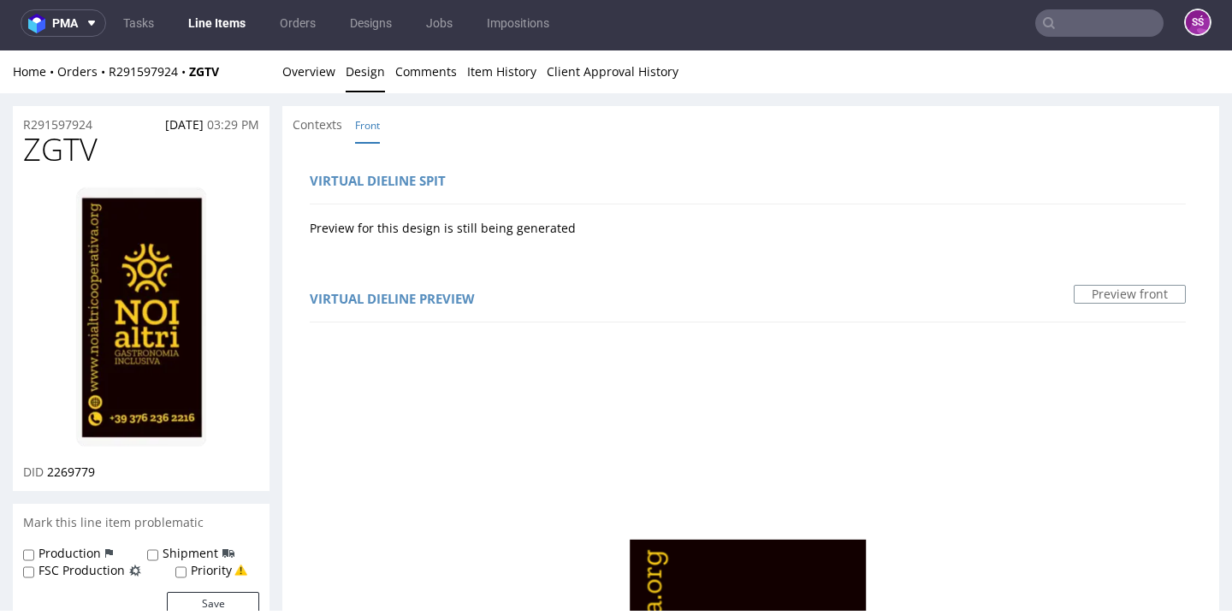
scroll to position [0, 0]
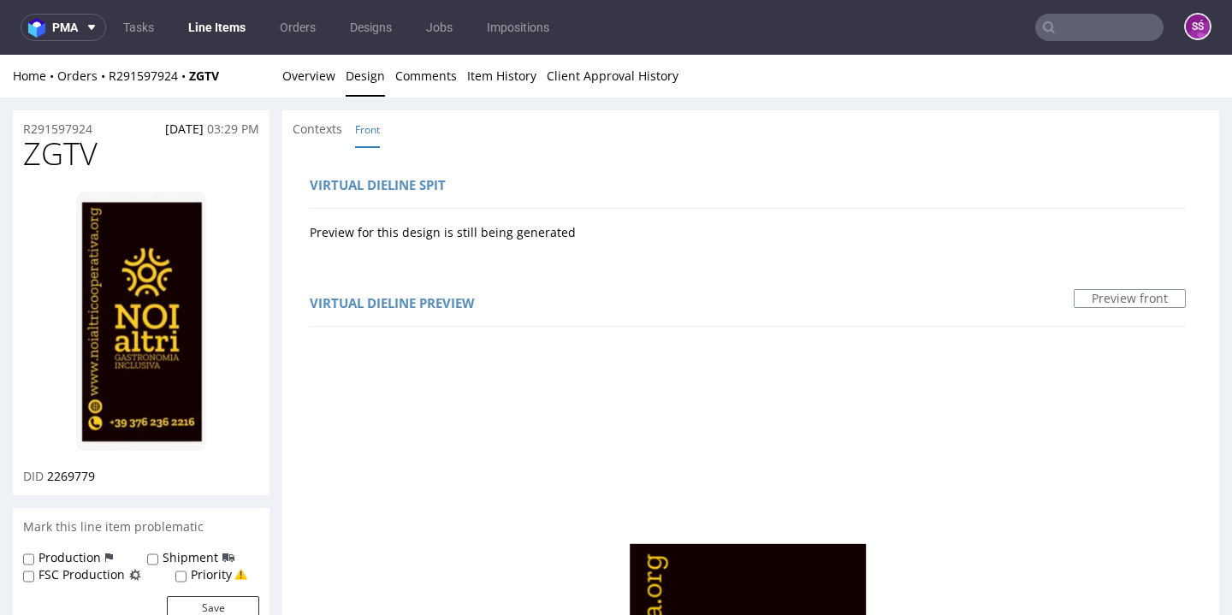
click at [288, 81] on link "Overview" at bounding box center [308, 76] width 53 height 42
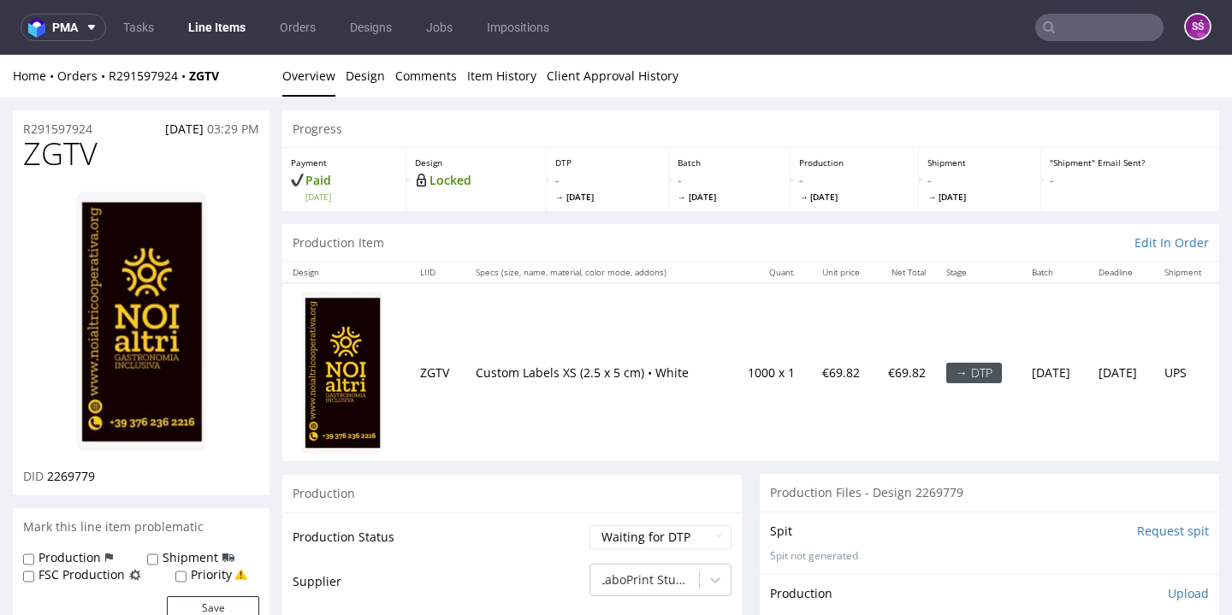
click at [288, 81] on link "Overview" at bounding box center [308, 76] width 53 height 42
click at [80, 468] on span "2269779" at bounding box center [71, 476] width 48 height 16
drag, startPoint x: 61, startPoint y: 130, endPoint x: 17, endPoint y: 133, distance: 43.7
click at [17, 133] on div "R291597924 [DATE] 03:29 PM" at bounding box center [141, 123] width 257 height 27
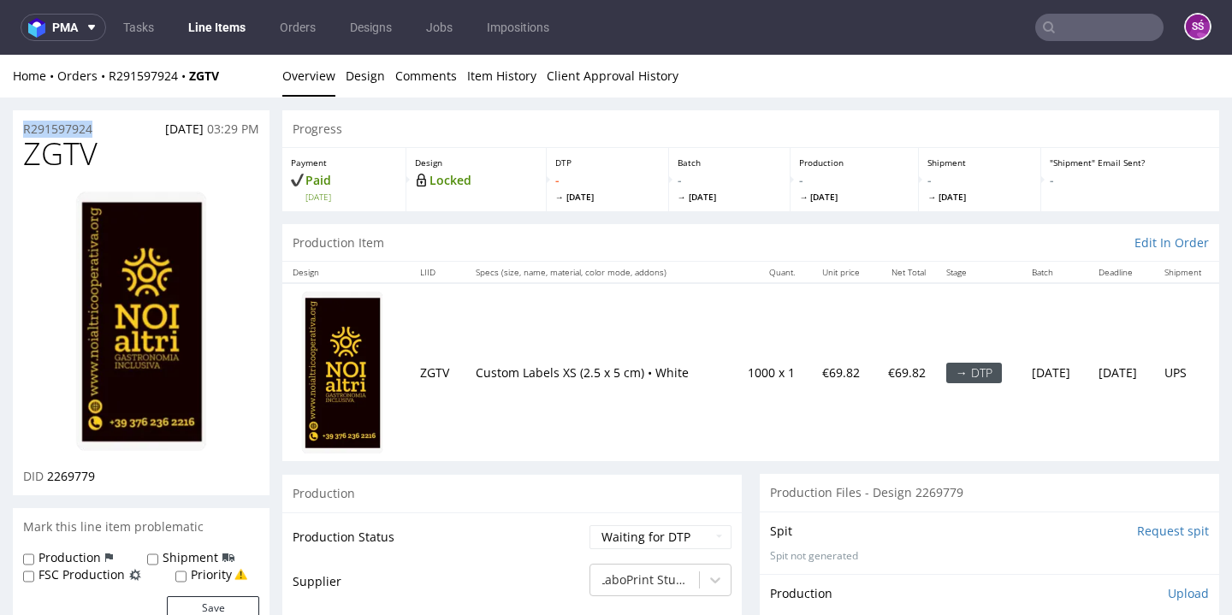
copy p "R291597924"
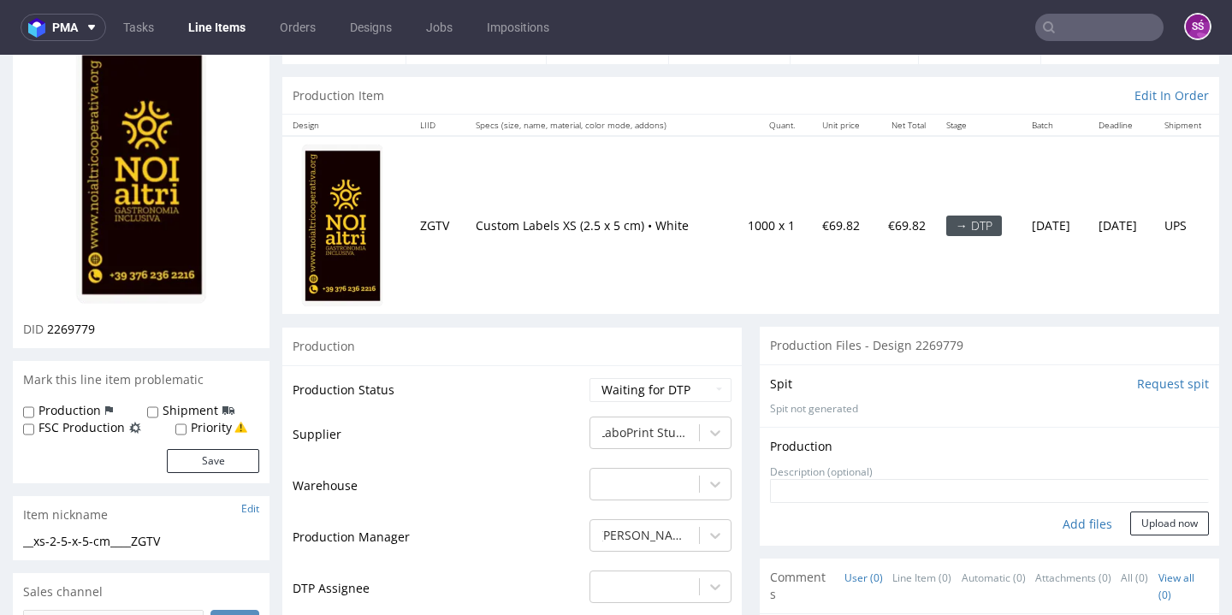
scroll to position [181, 0]
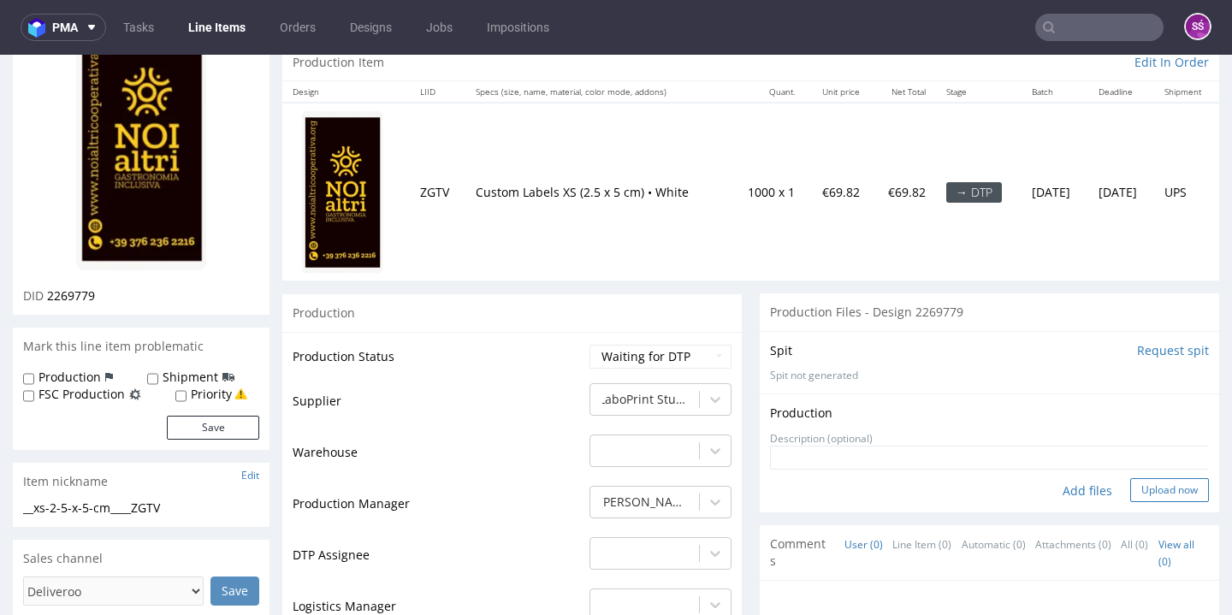
click at [1130, 478] on button "Upload now" at bounding box center [1169, 490] width 79 height 24
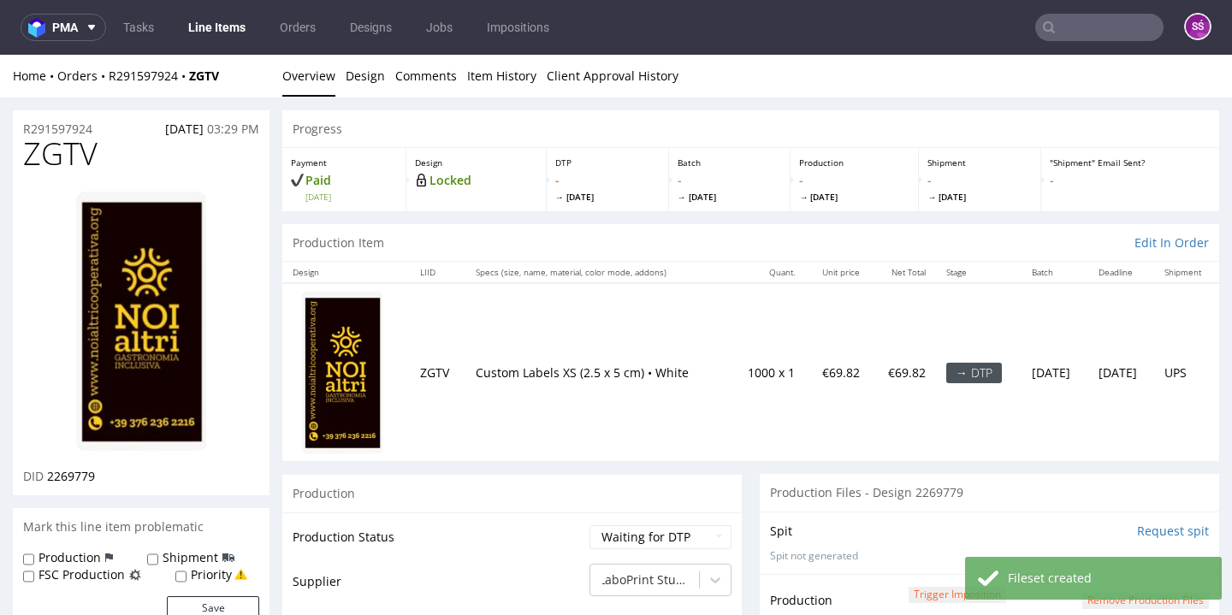
scroll to position [332, 0]
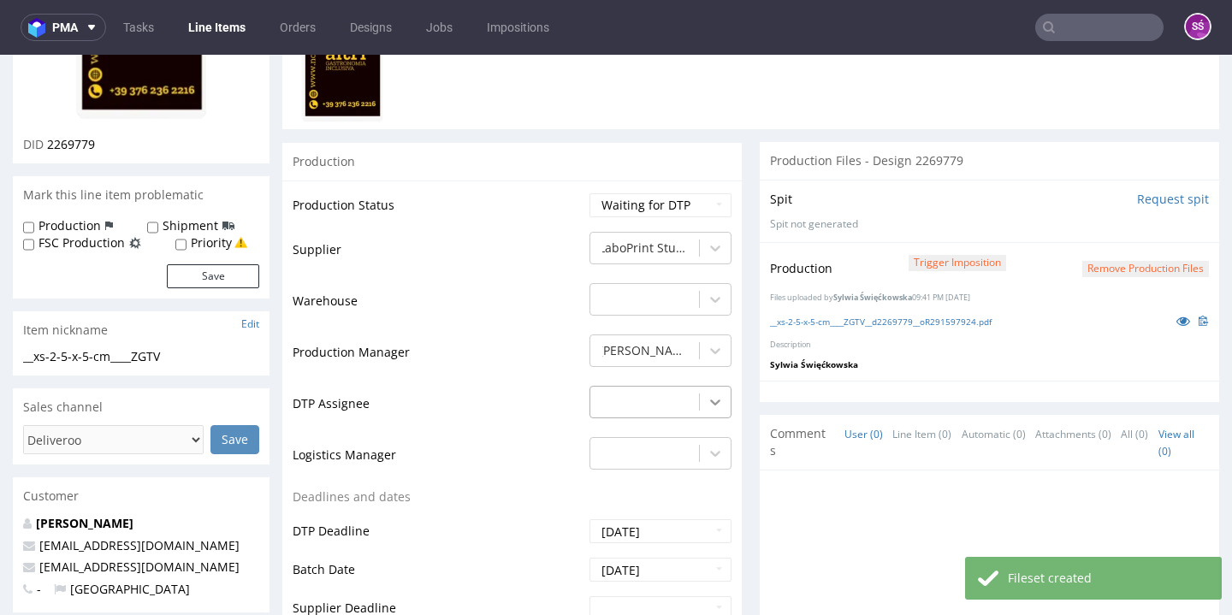
click at [708, 394] on icon at bounding box center [715, 402] width 17 height 17
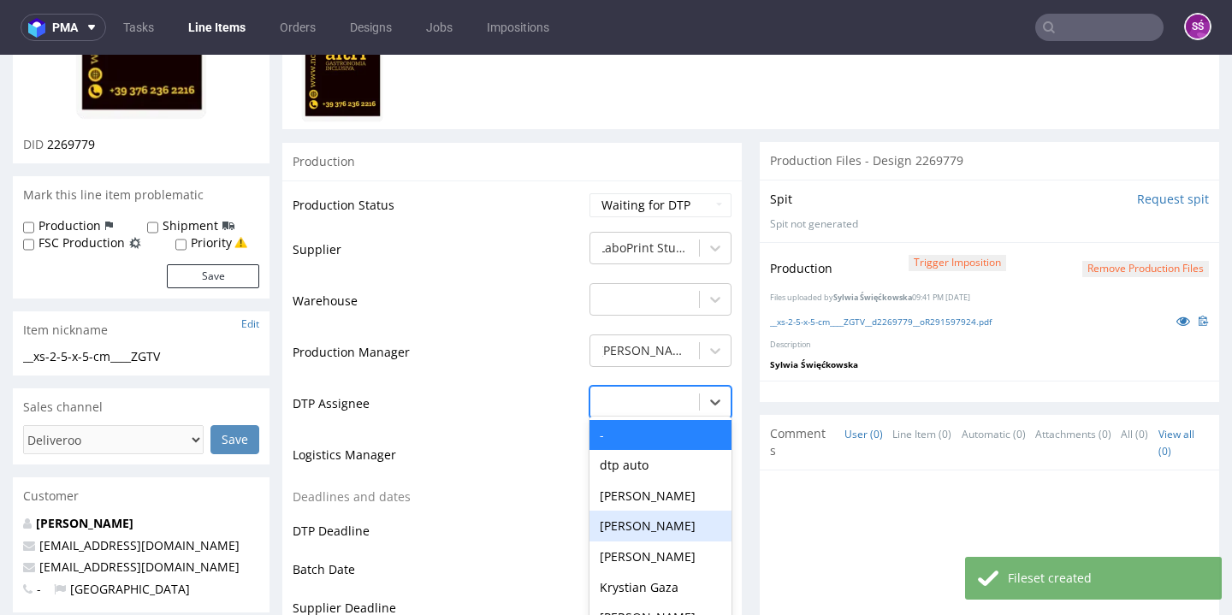
scroll to position [574, 0]
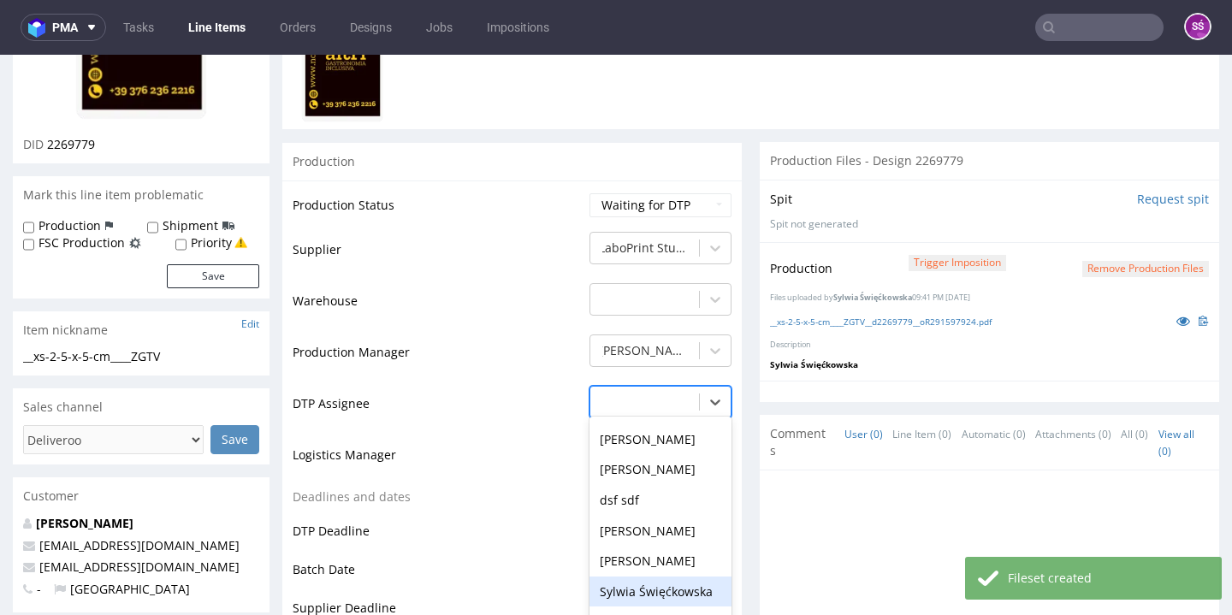
click at [660, 577] on div "Sylwia Święćkowska" at bounding box center [660, 592] width 142 height 31
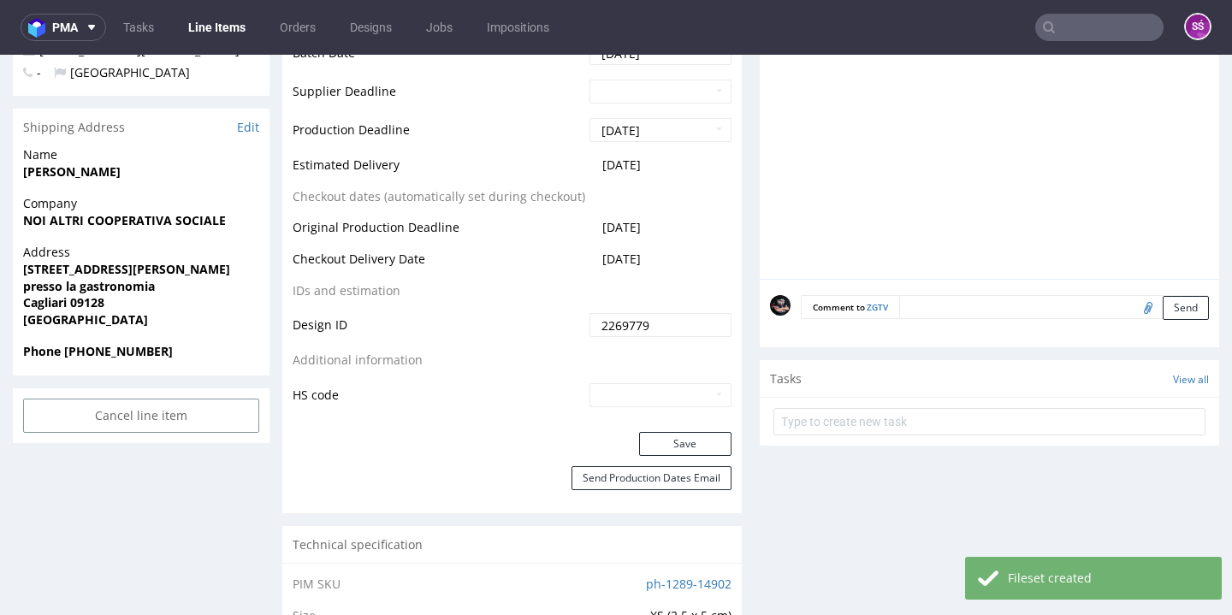
scroll to position [852, 0]
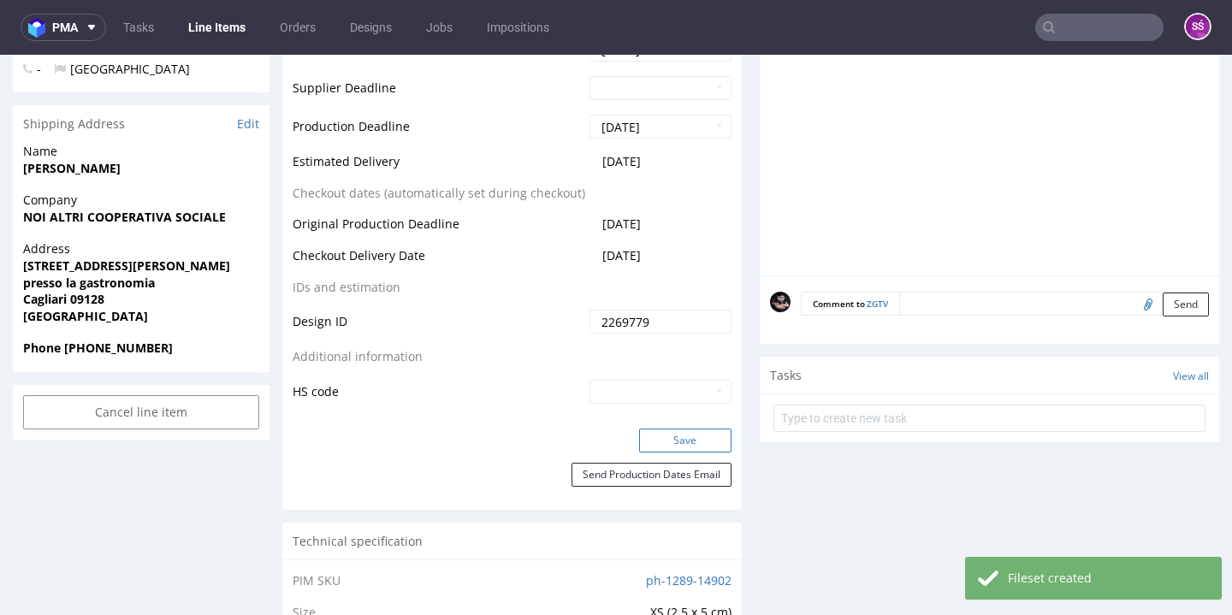
click at [686, 429] on button "Save" at bounding box center [685, 441] width 92 height 24
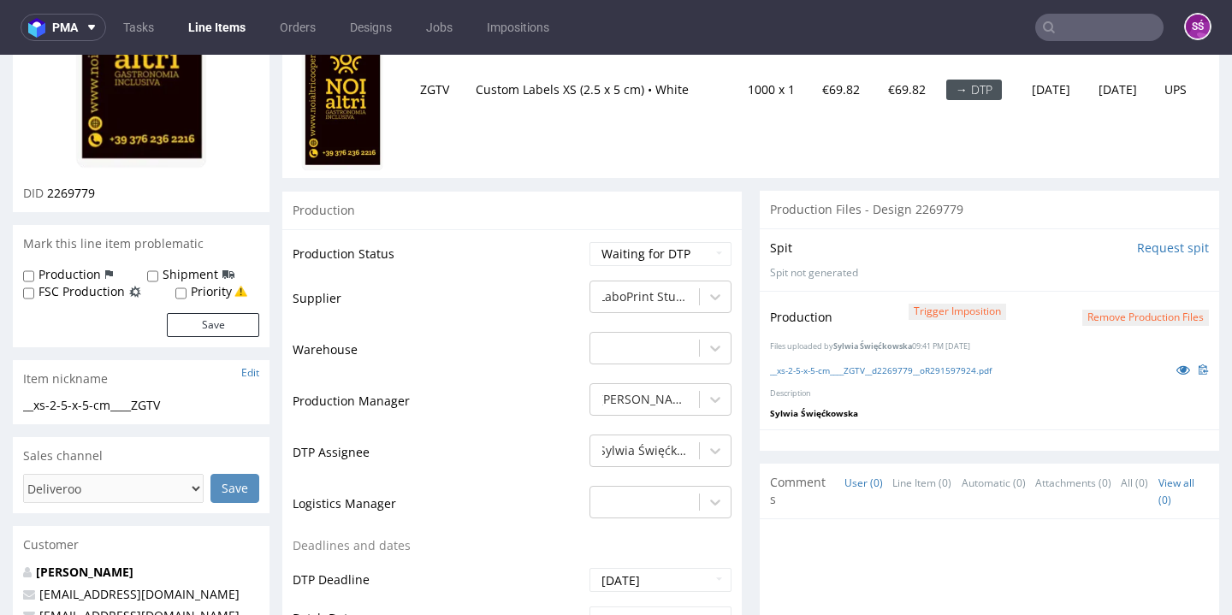
scroll to position [428, 0]
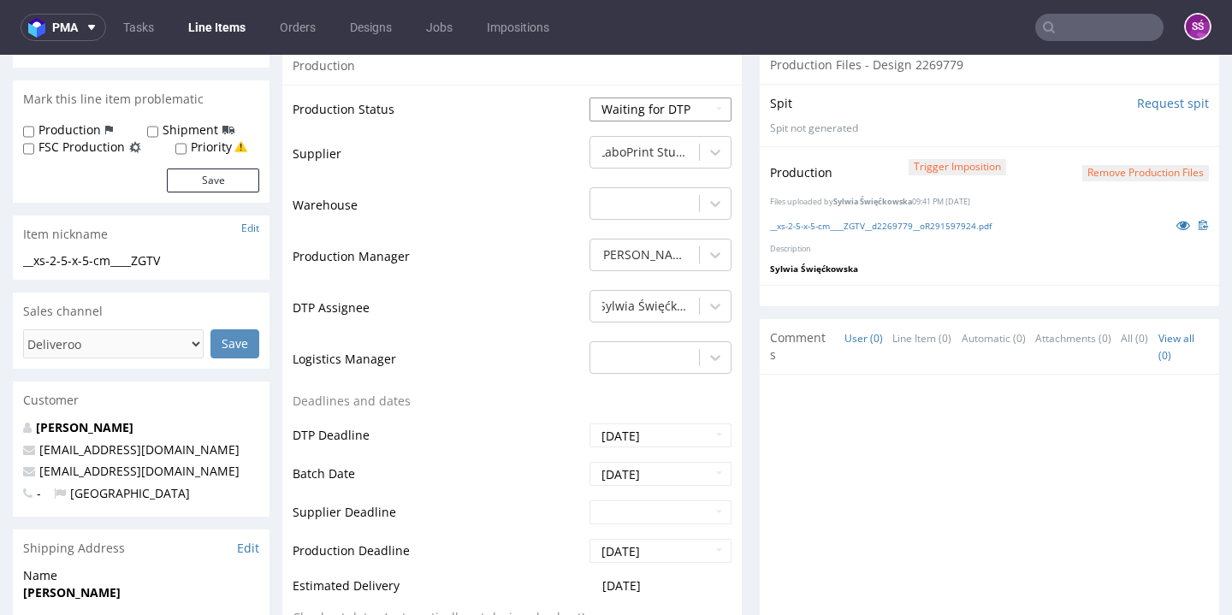
select select "dtp_production_ready"
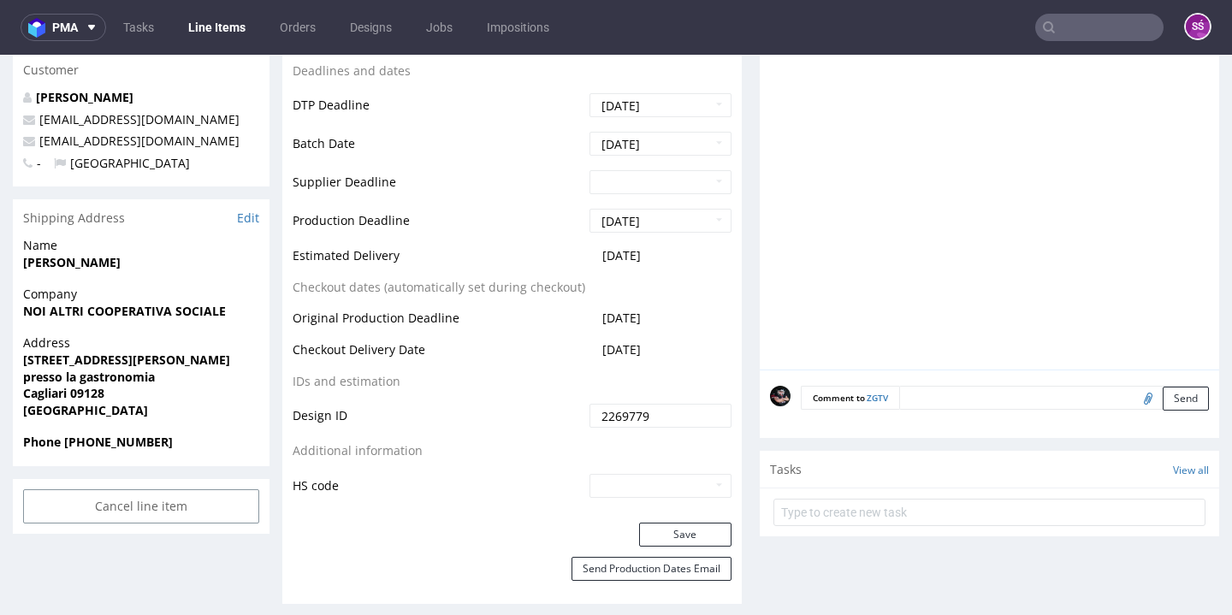
scroll to position [960, 0]
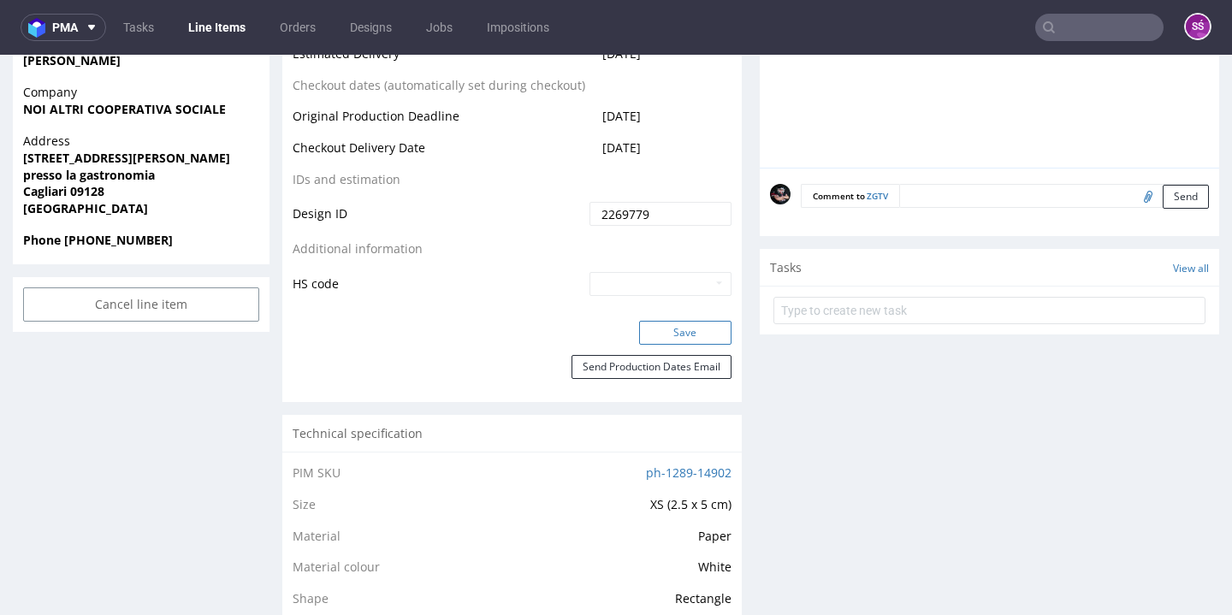
click at [674, 332] on button "Save" at bounding box center [685, 333] width 92 height 24
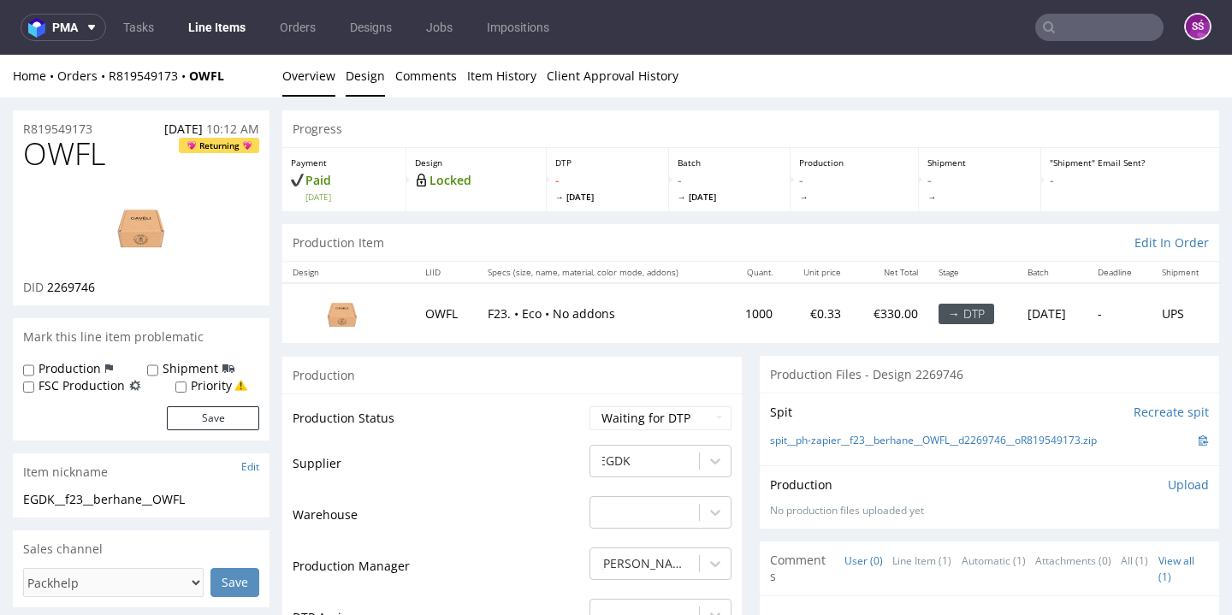
click at [364, 85] on link "Design" at bounding box center [365, 76] width 39 height 42
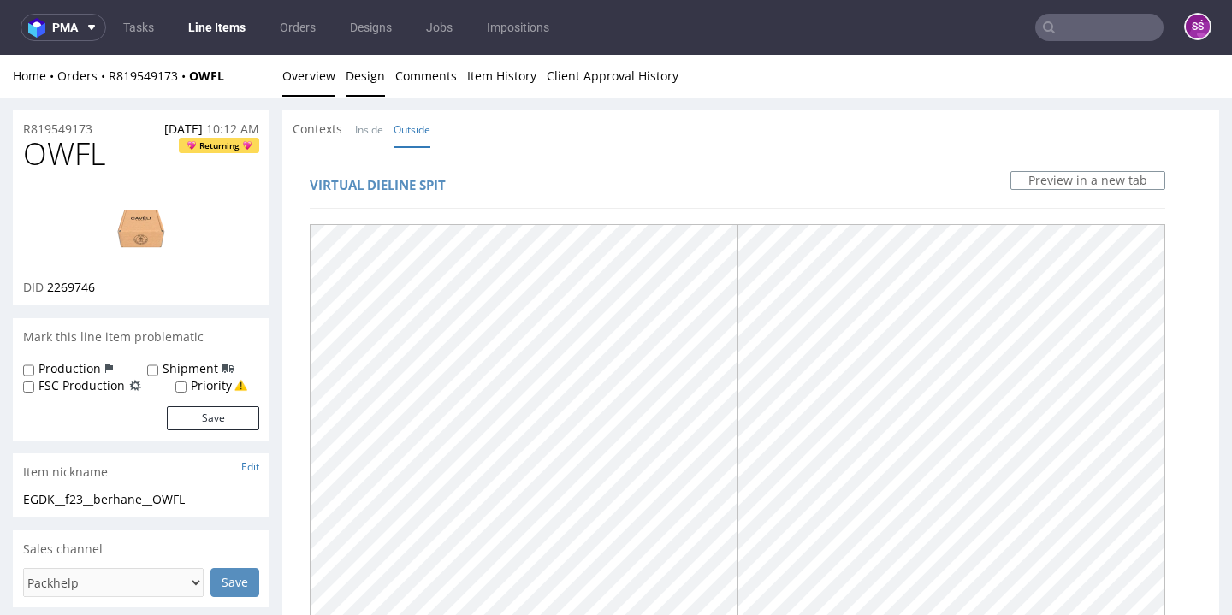
click at [292, 82] on link "Overview" at bounding box center [308, 76] width 53 height 42
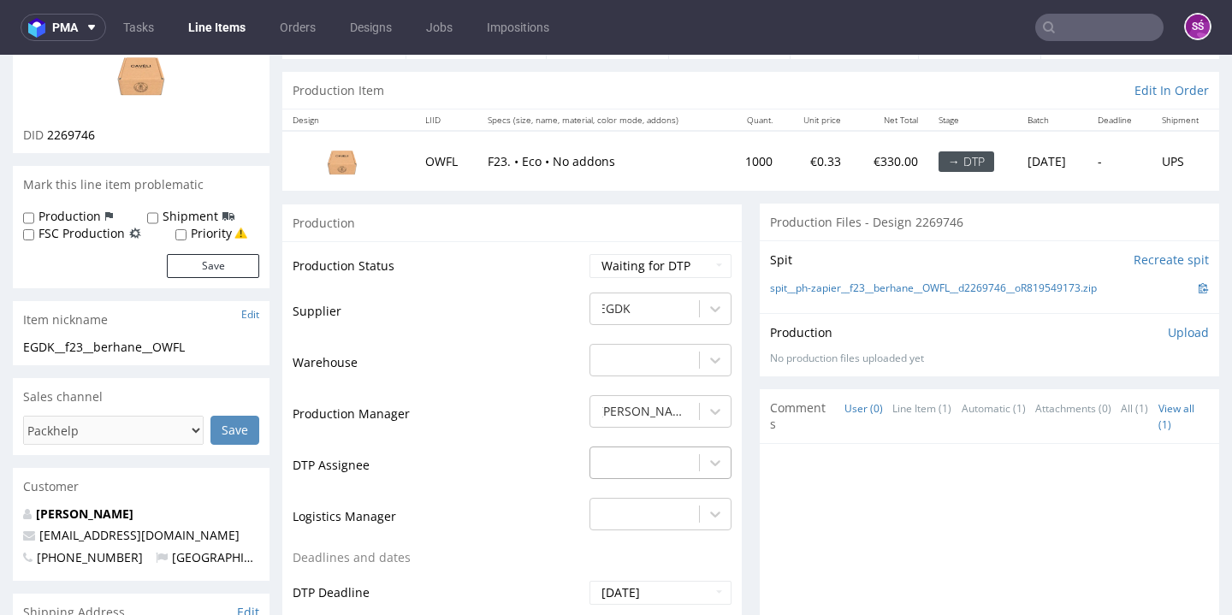
click at [655, 447] on div "-" at bounding box center [660, 459] width 142 height 24
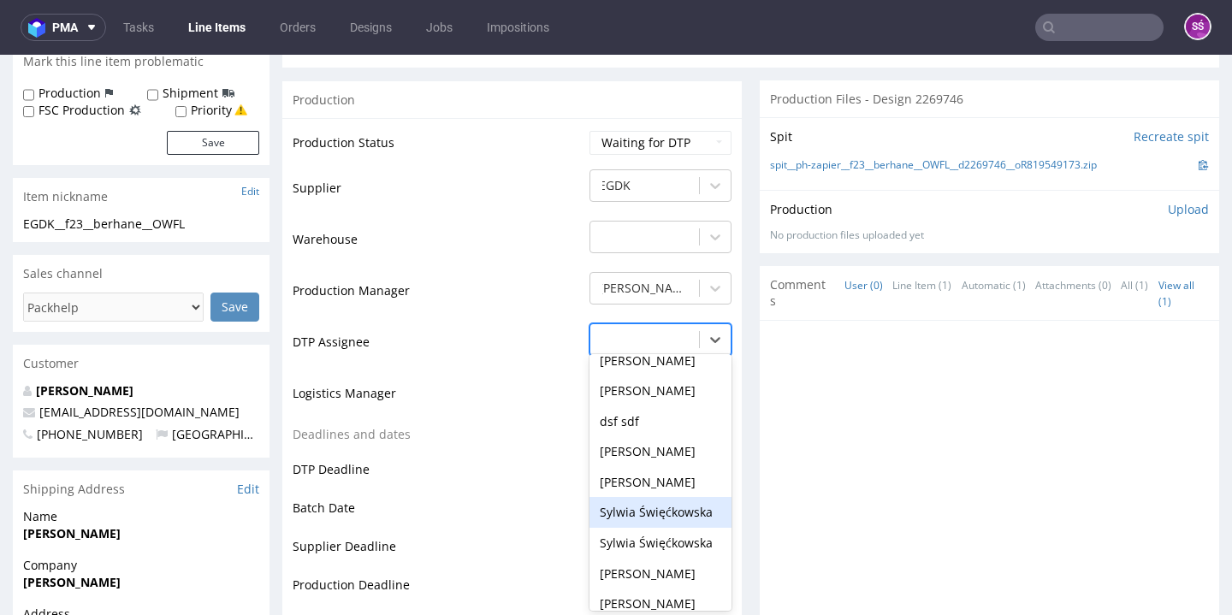
scroll to position [691, 0]
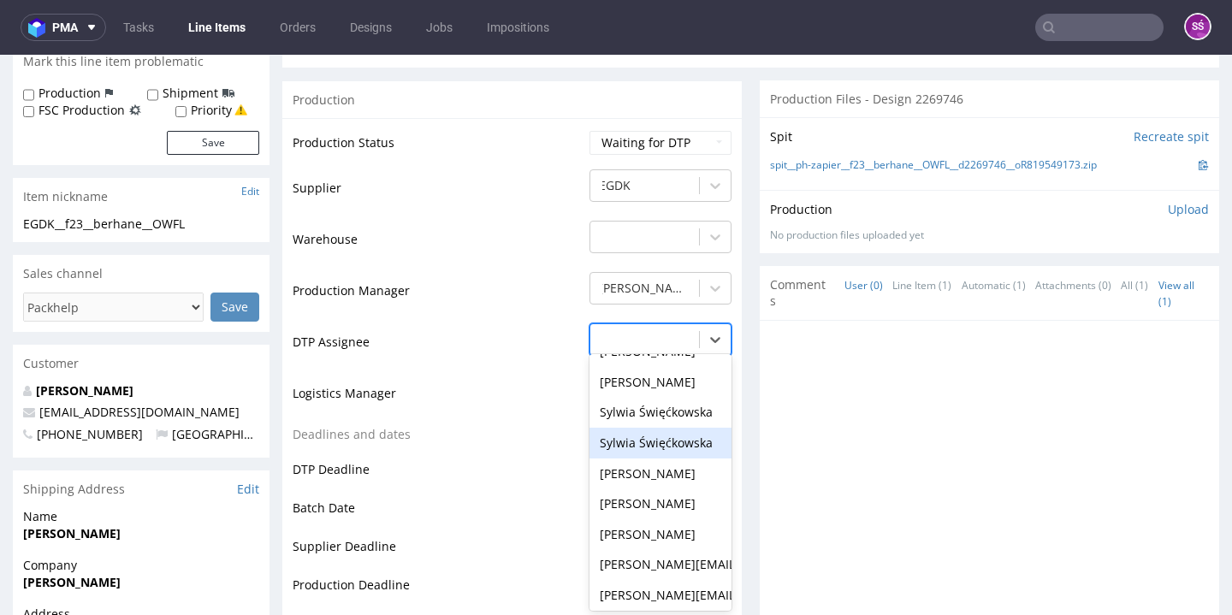
click at [648, 411] on div "Sylwia Święćkowska" at bounding box center [660, 412] width 142 height 31
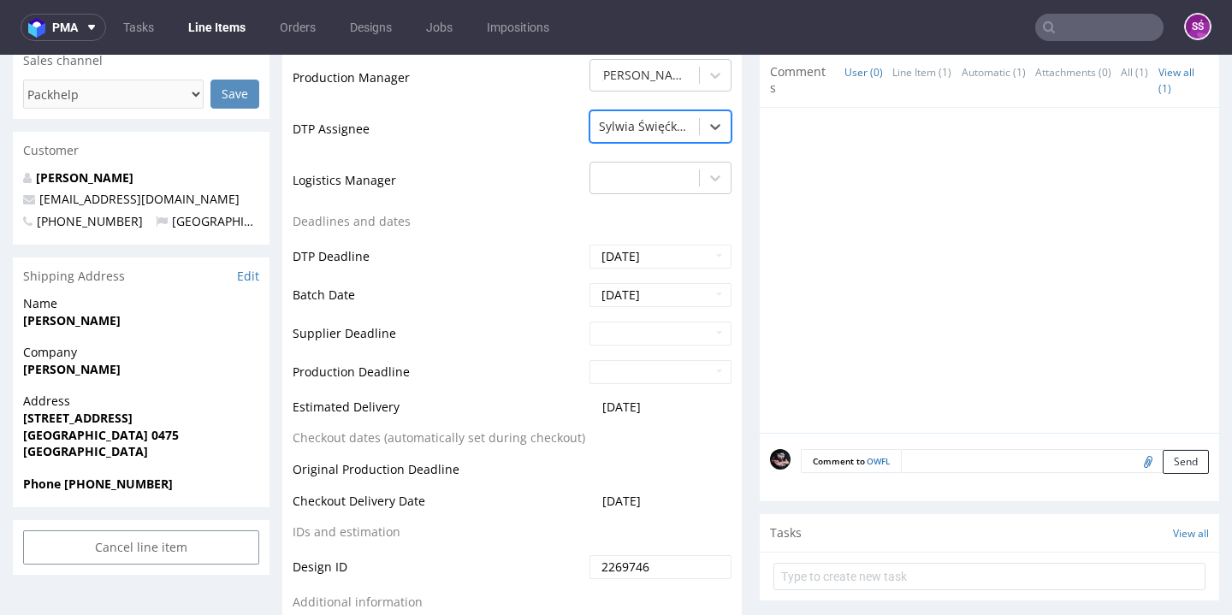
scroll to position [642, 0]
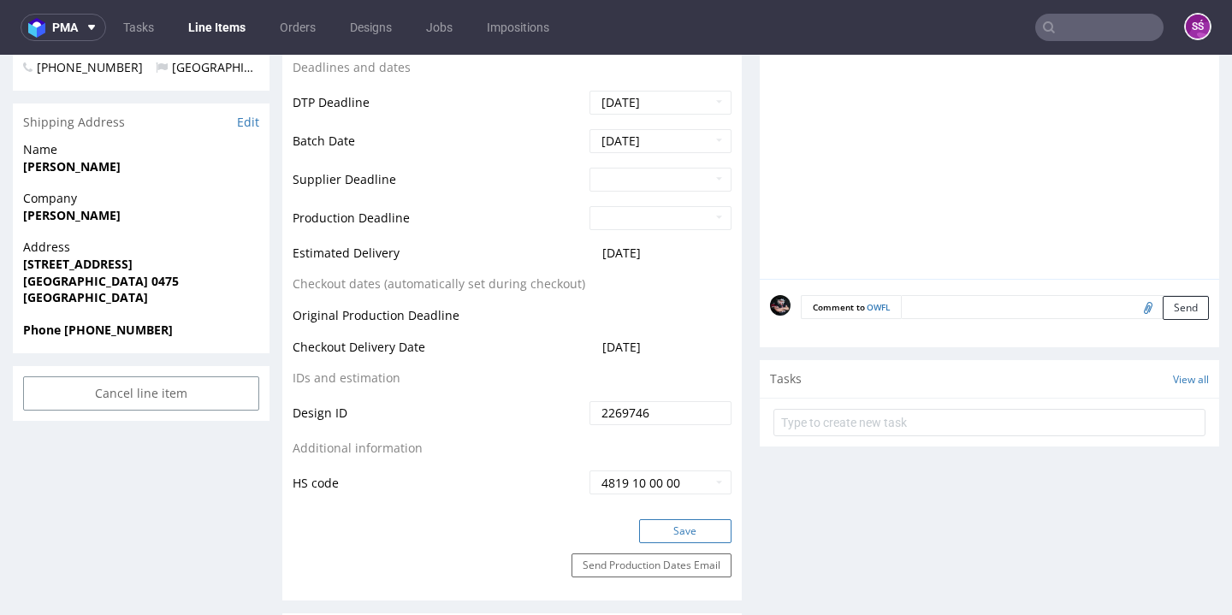
click at [663, 519] on button "Save" at bounding box center [685, 531] width 92 height 24
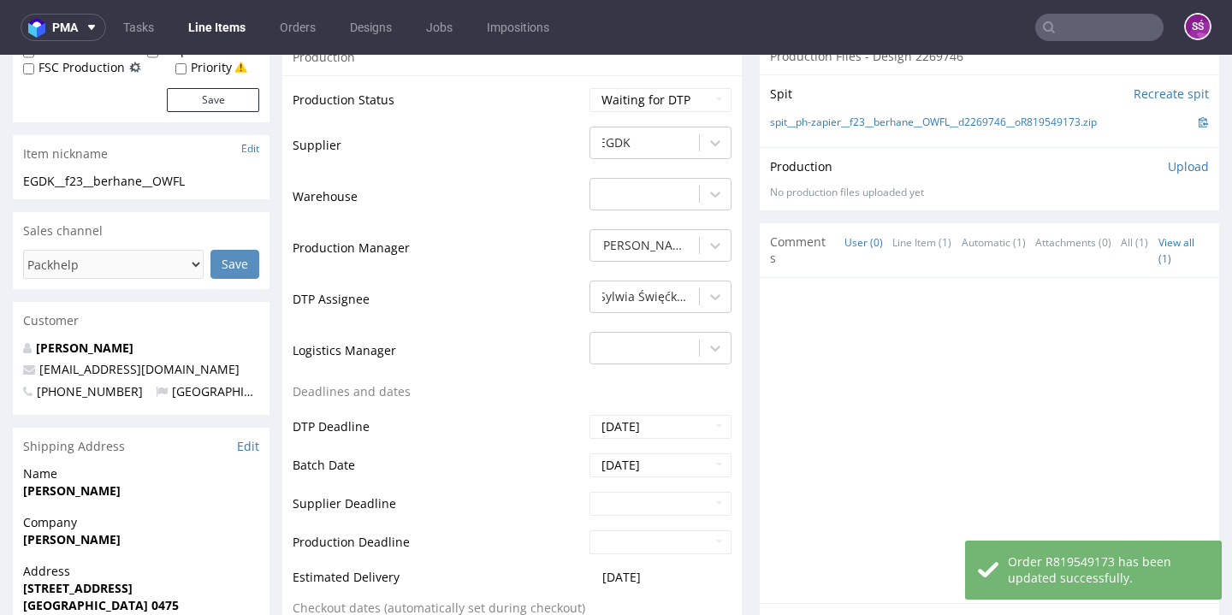
scroll to position [4, 0]
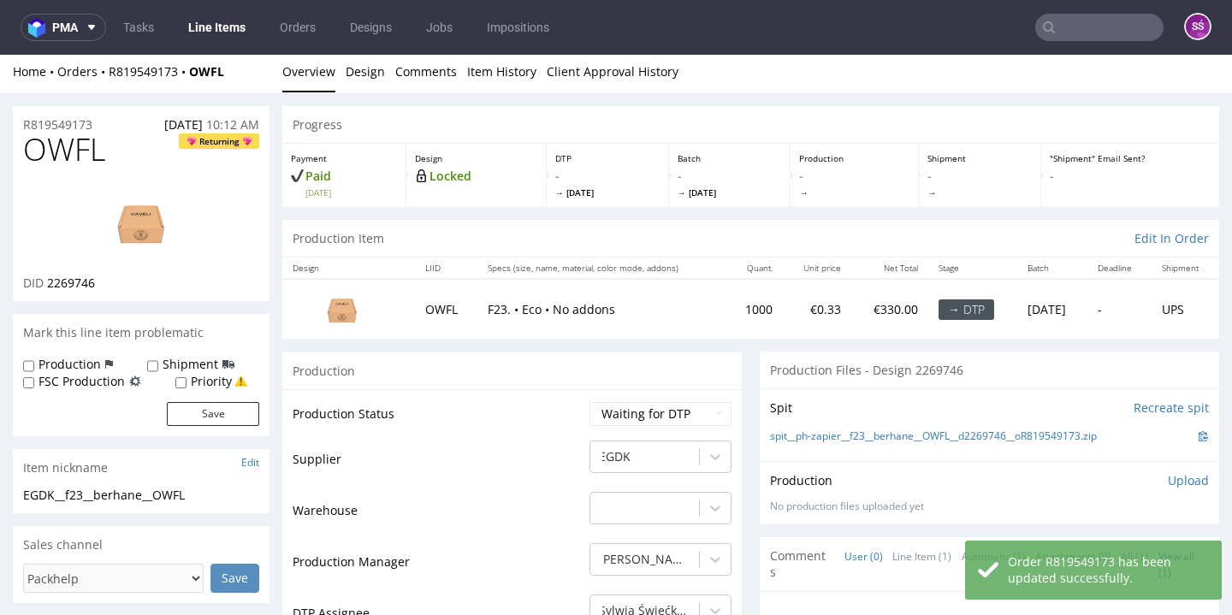
click at [71, 285] on span "2269746" at bounding box center [71, 283] width 48 height 16
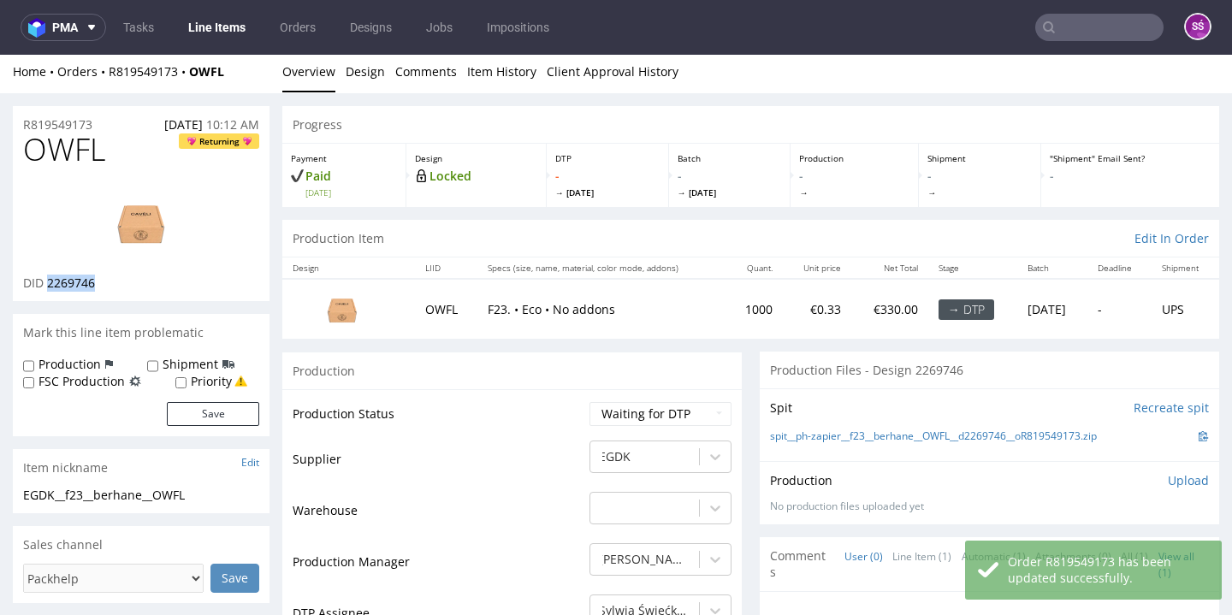
copy span "2269746"
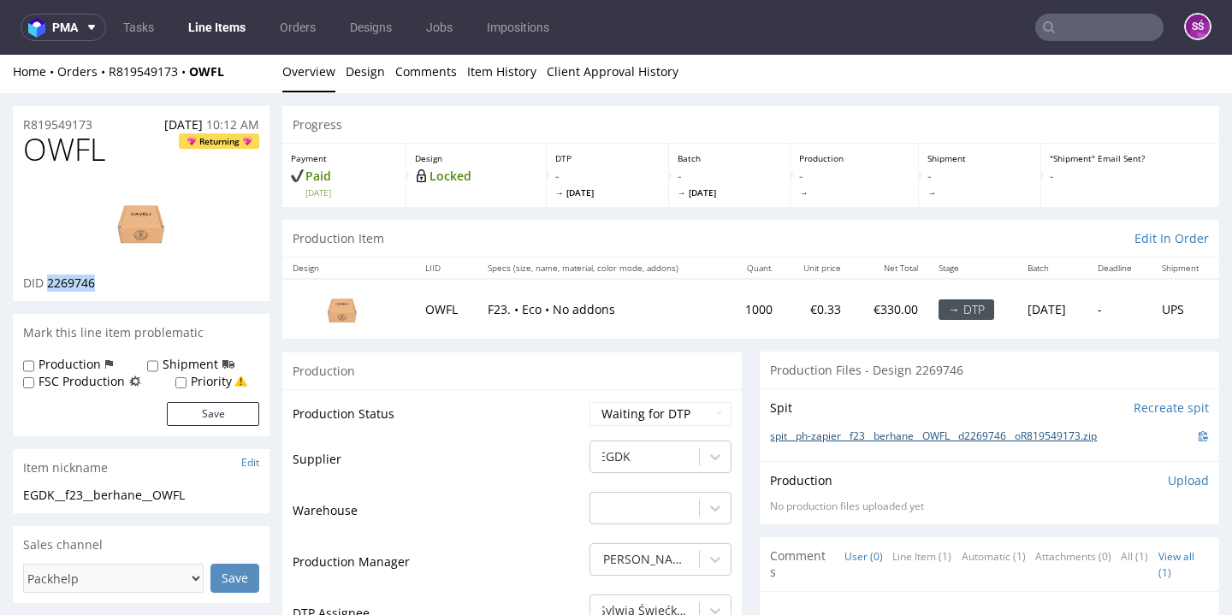
click at [832, 429] on link "spit__ph-zapier__f23__berhane__OWFL__d2269746__oR819549173.zip" at bounding box center [933, 436] width 327 height 15
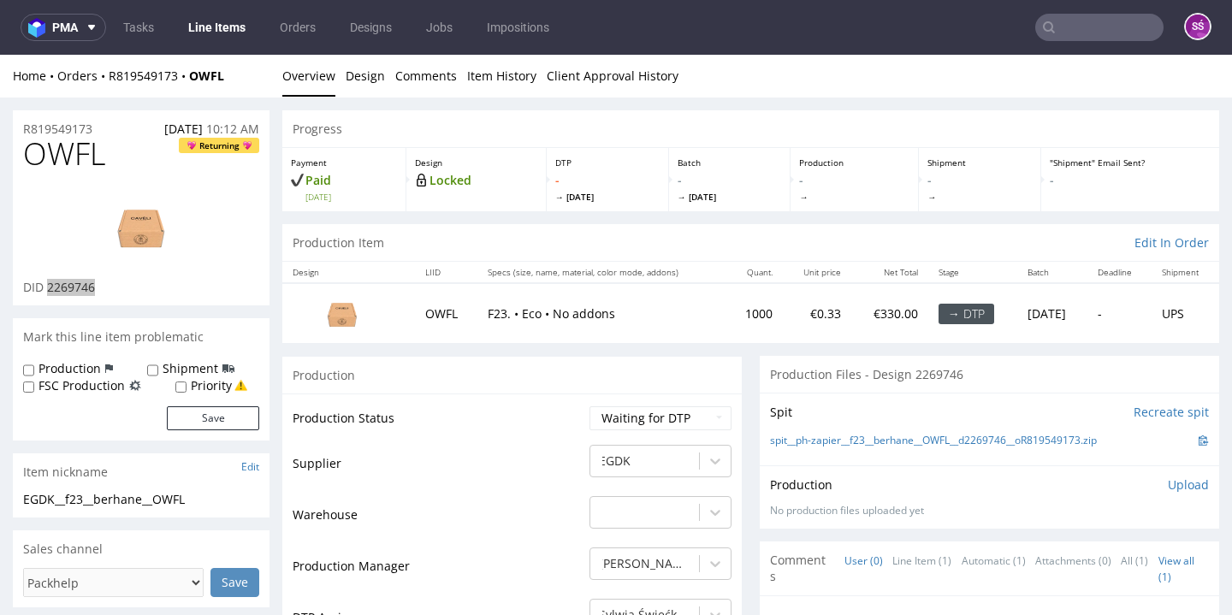
scroll to position [31, 0]
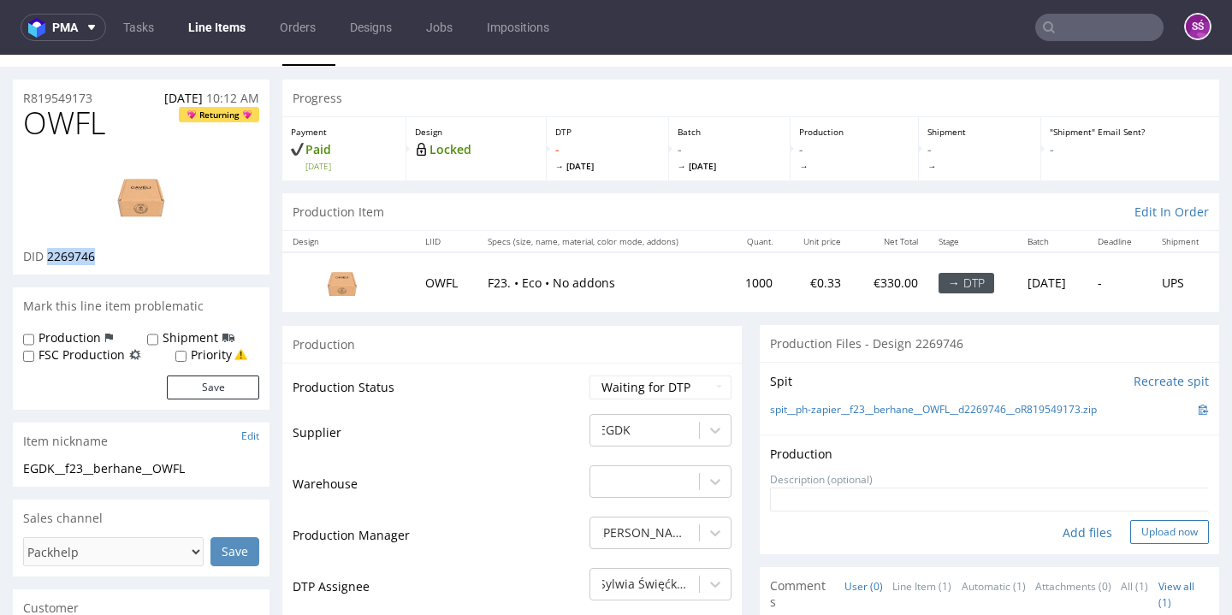
click at [1131, 530] on button "Upload now" at bounding box center [1169, 532] width 79 height 24
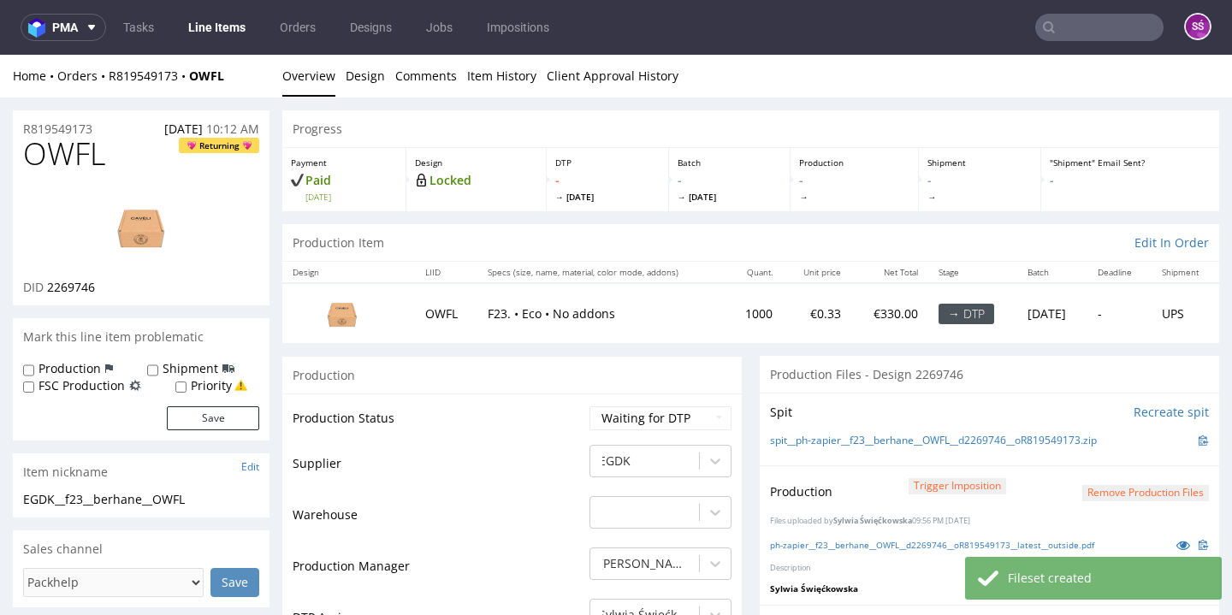
scroll to position [145, 0]
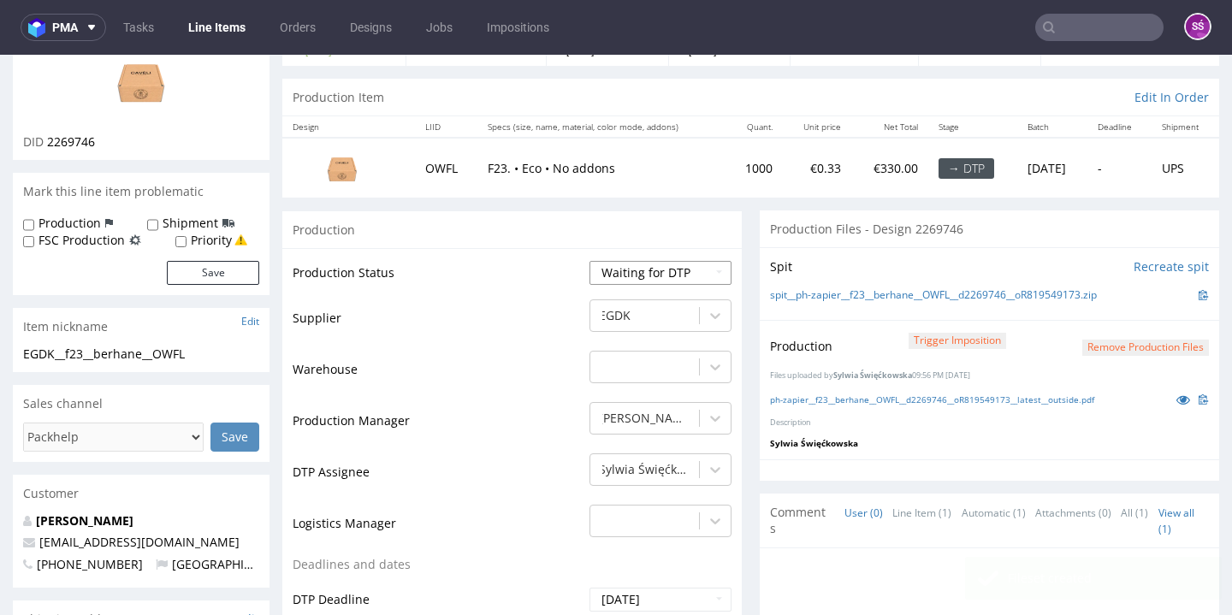
select select "dtp_production_ready"
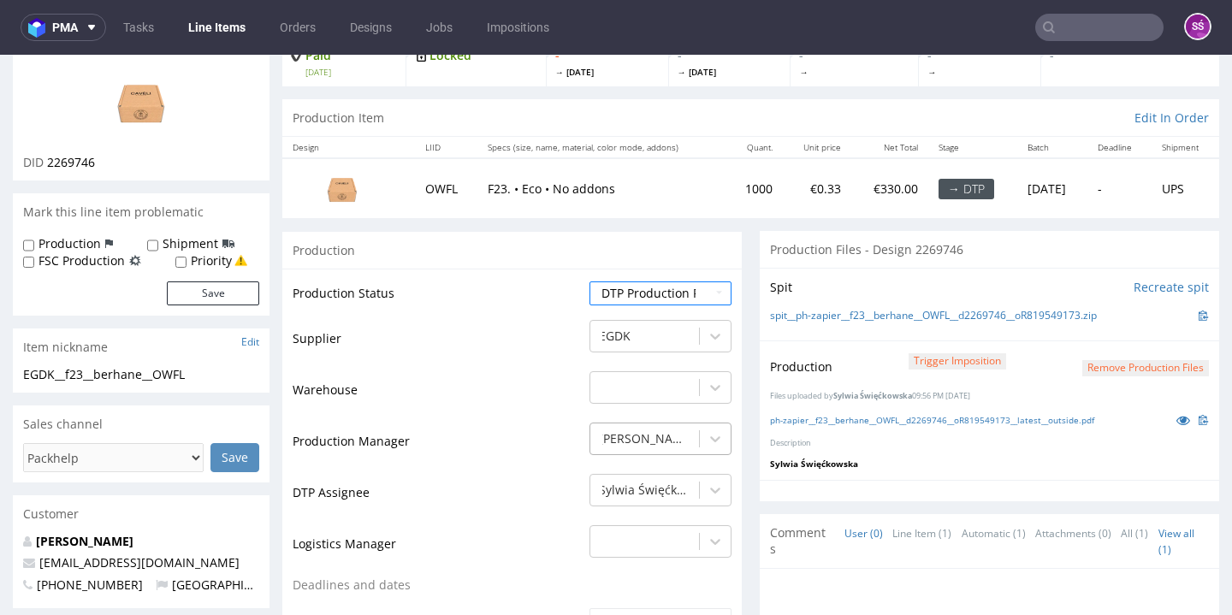
scroll to position [826, 0]
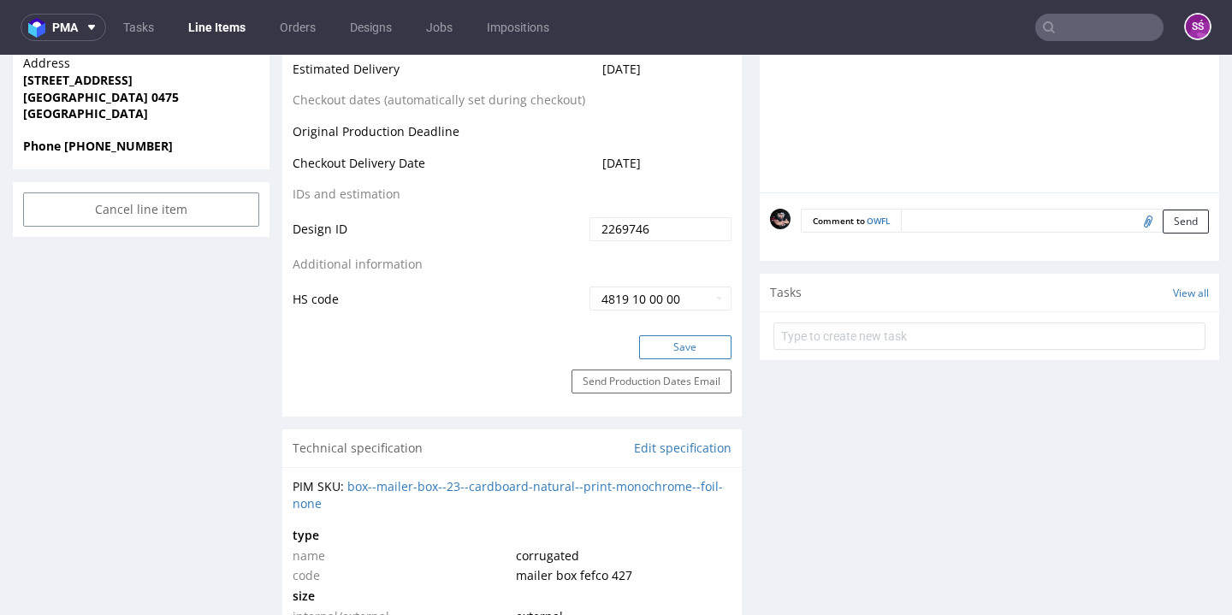
click at [686, 346] on button "Save" at bounding box center [685, 347] width 92 height 24
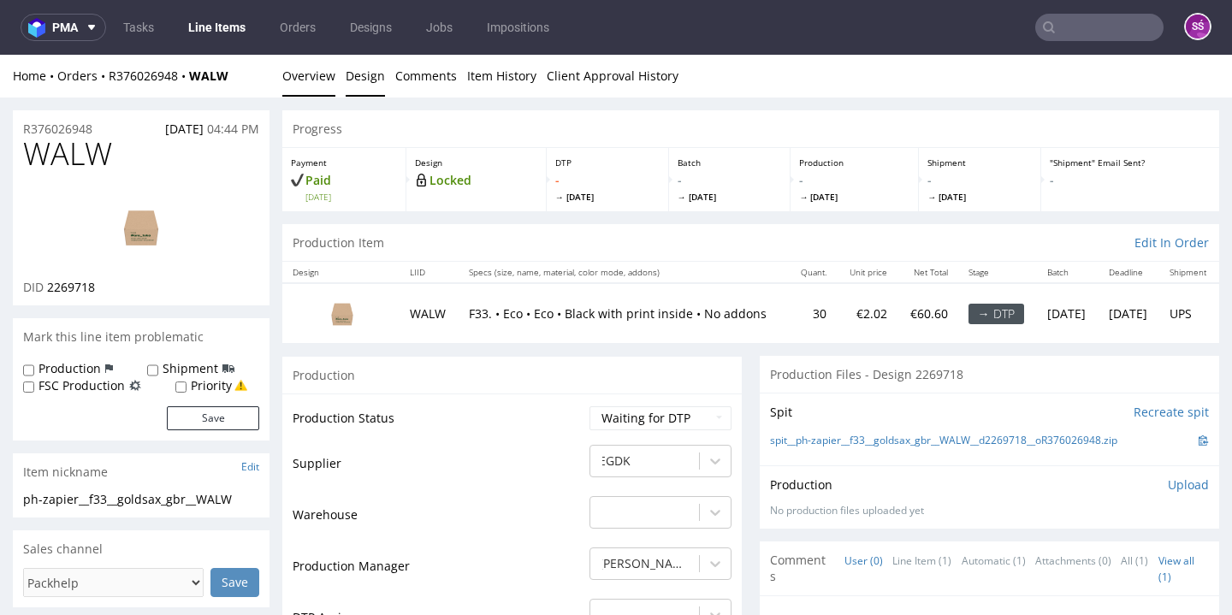
click at [351, 83] on link "Design" at bounding box center [365, 76] width 39 height 42
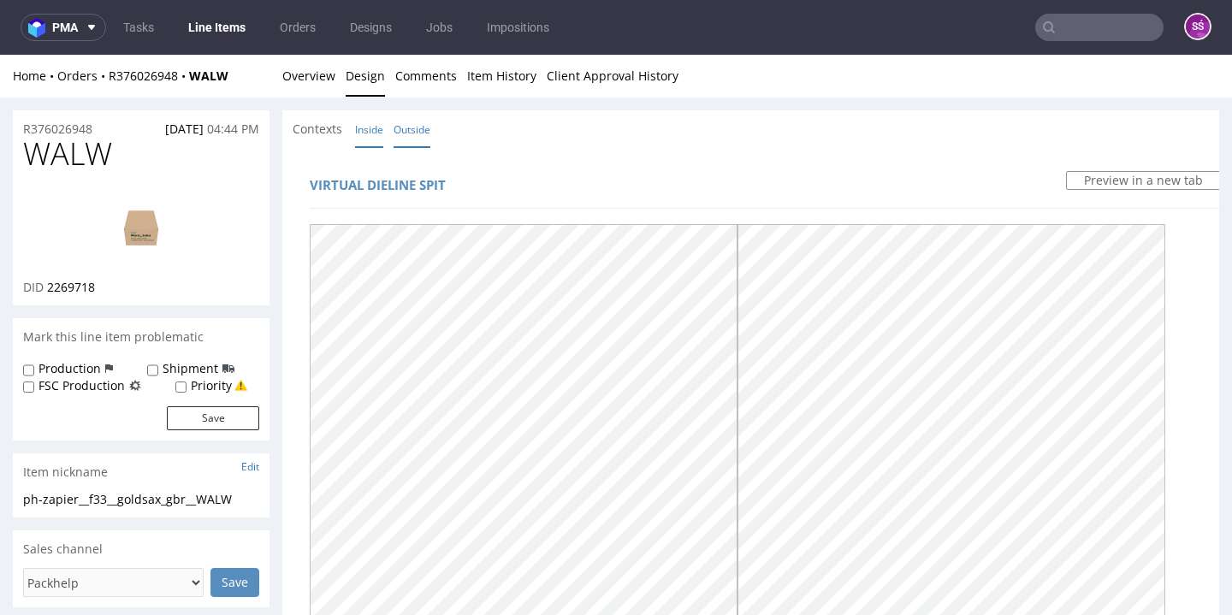
click at [381, 129] on link "Inside" at bounding box center [369, 129] width 28 height 37
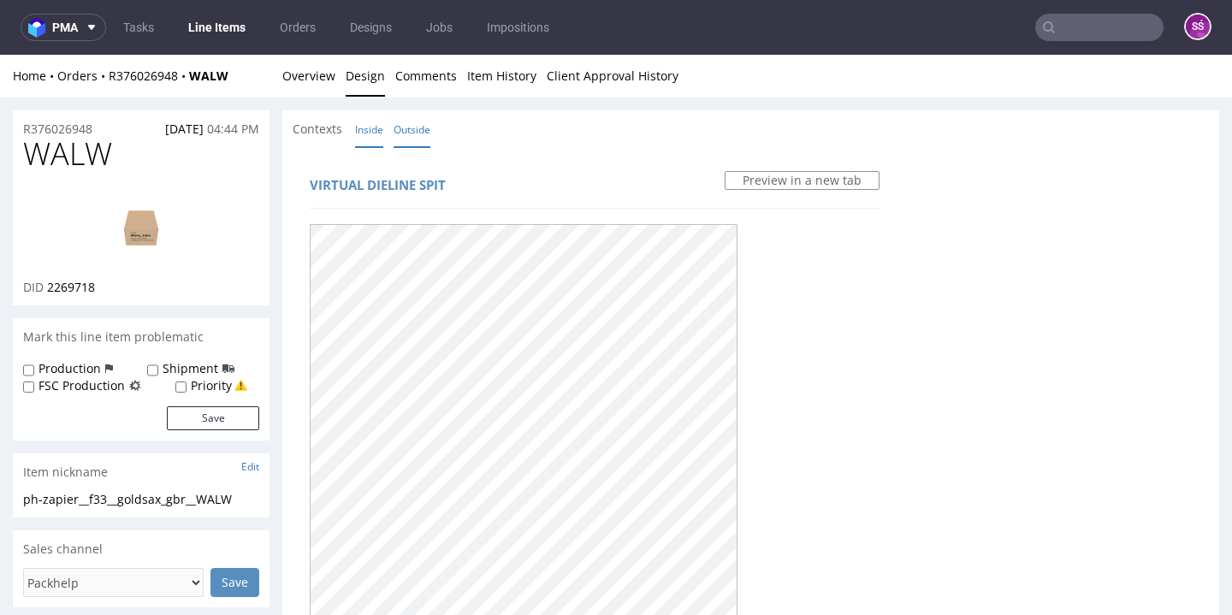
click at [411, 130] on link "Outside" at bounding box center [412, 129] width 37 height 37
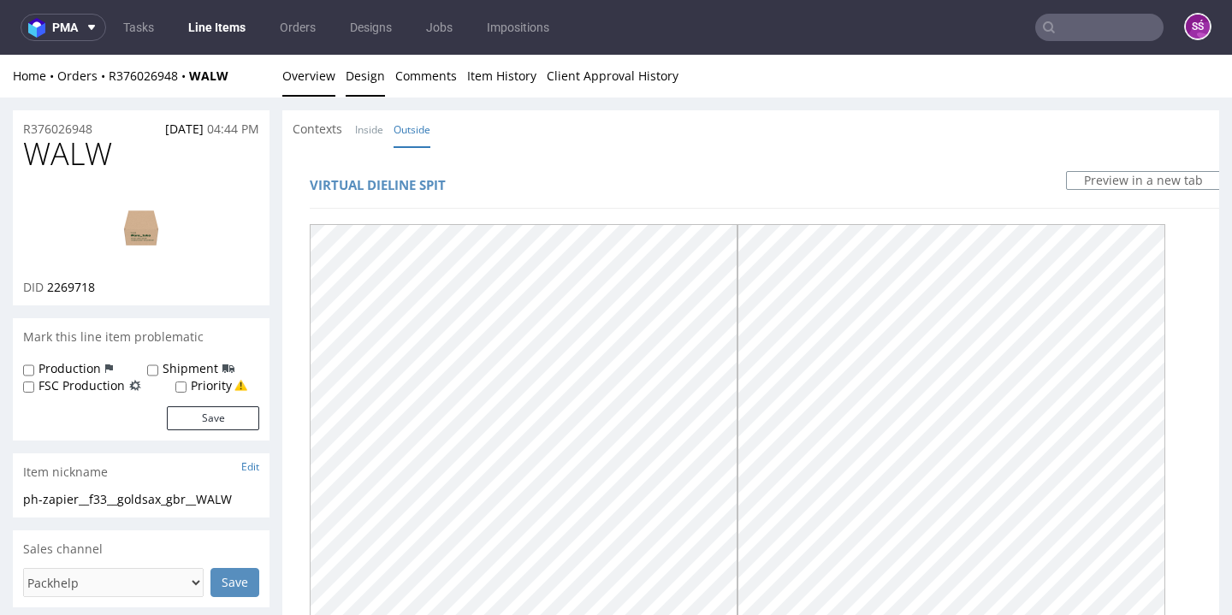
click at [307, 68] on link "Overview" at bounding box center [308, 76] width 53 height 42
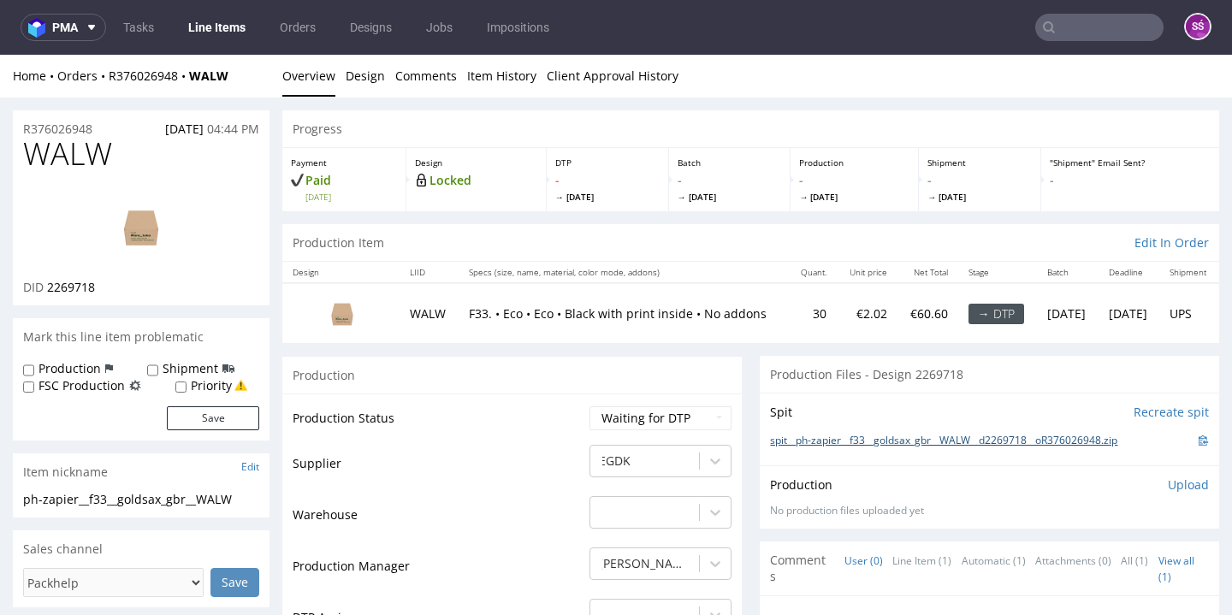
click at [829, 448] on link "spit__ph-zapier__f33__goldsax_gbr__WALW__d2269718__oR376026948.zip" at bounding box center [943, 441] width 347 height 15
click at [70, 295] on span "2269718" at bounding box center [71, 287] width 48 height 16
copy span "2269718"
click at [347, 82] on link "Design" at bounding box center [365, 76] width 39 height 42
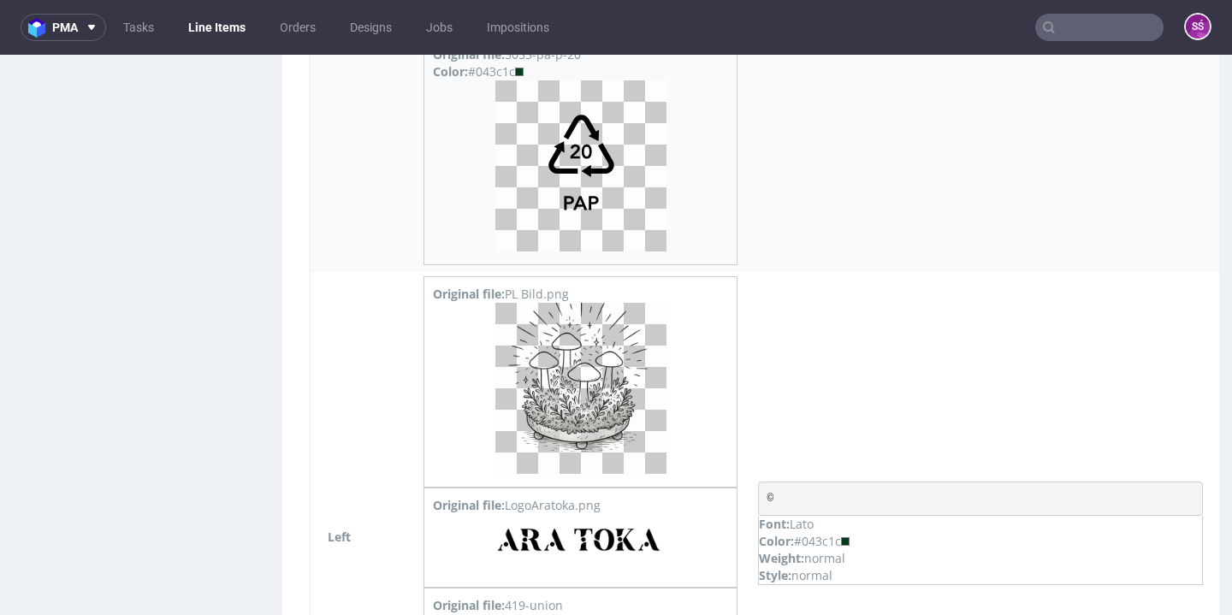
scroll to position [1992, 0]
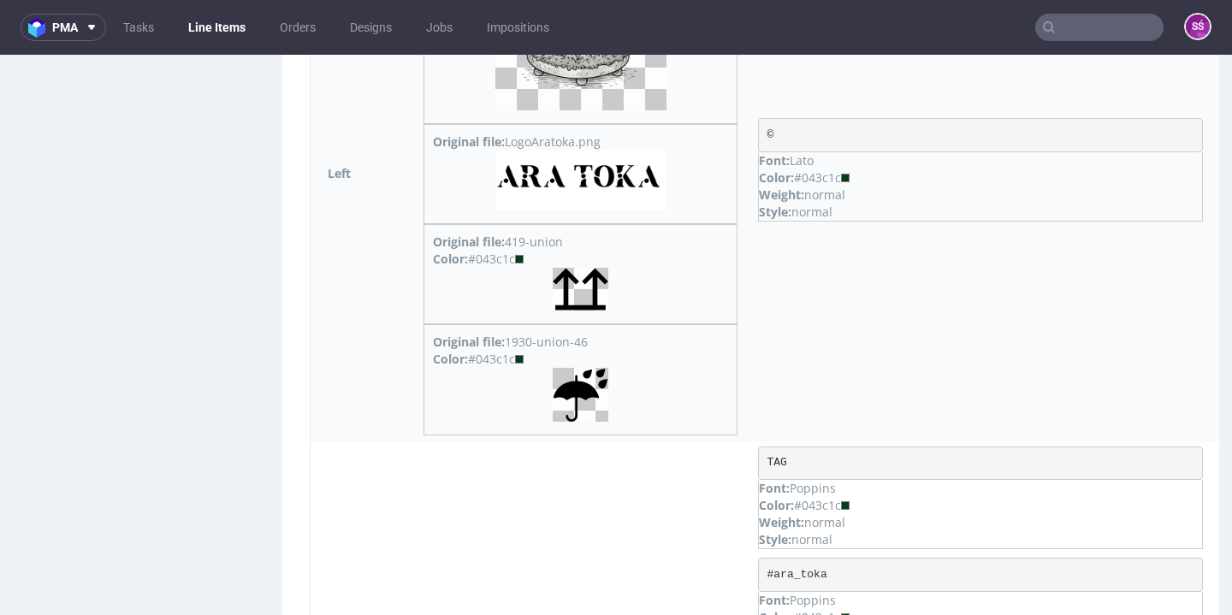
click at [835, 180] on div "Color: #043c1c" at bounding box center [980, 177] width 443 height 17
copy div "043c1c"
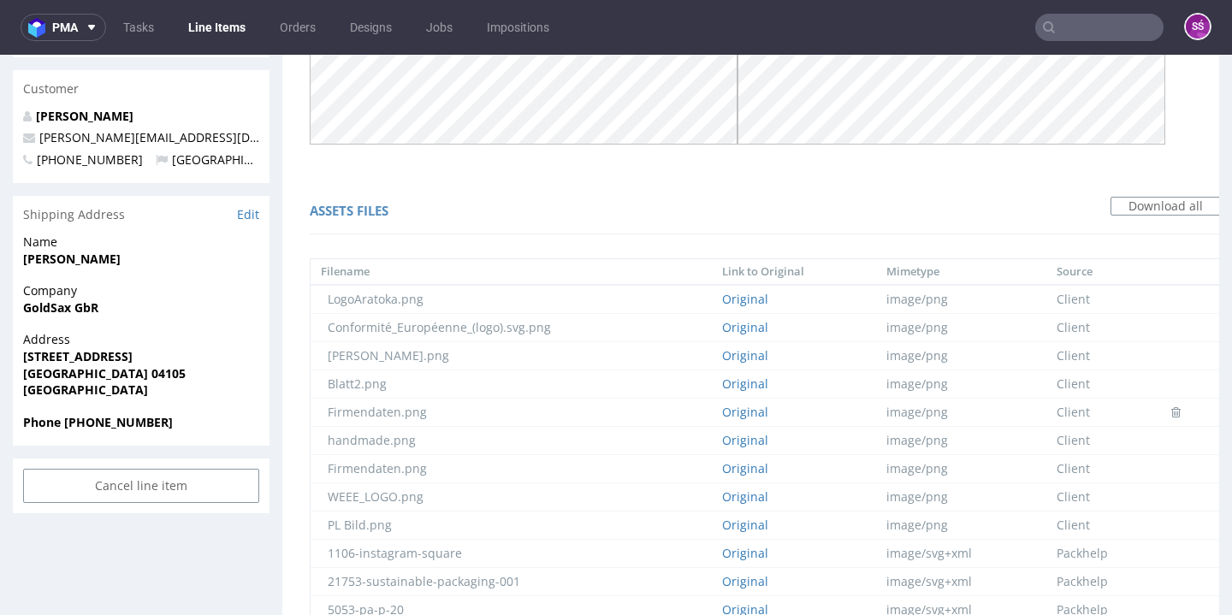
scroll to position [0, 0]
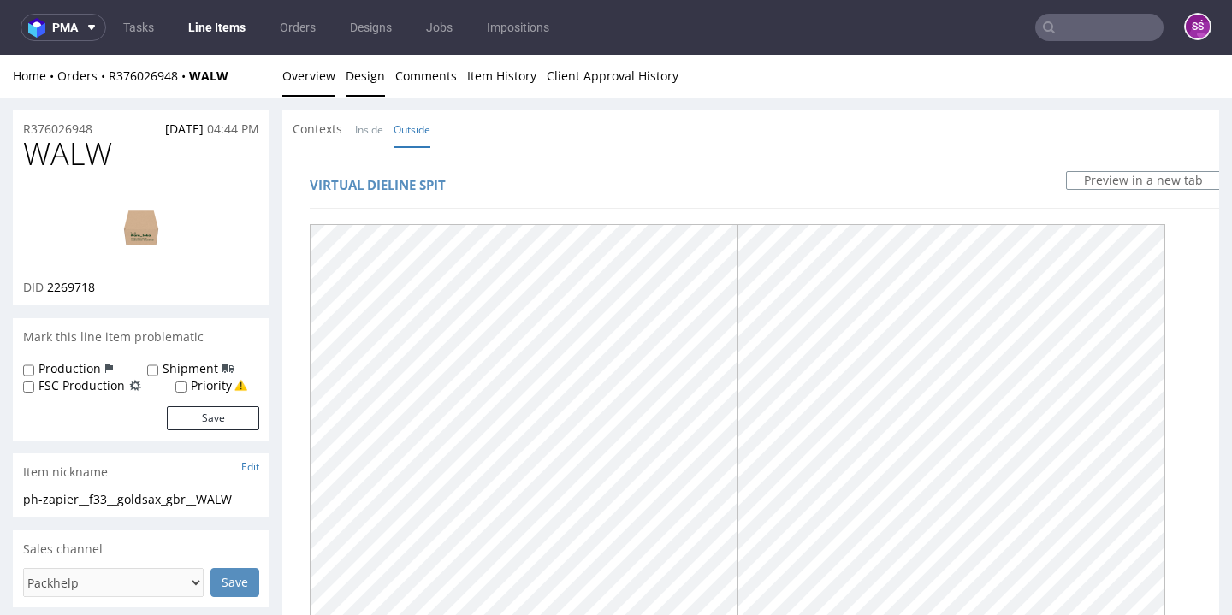
click at [320, 71] on link "Overview" at bounding box center [308, 76] width 53 height 42
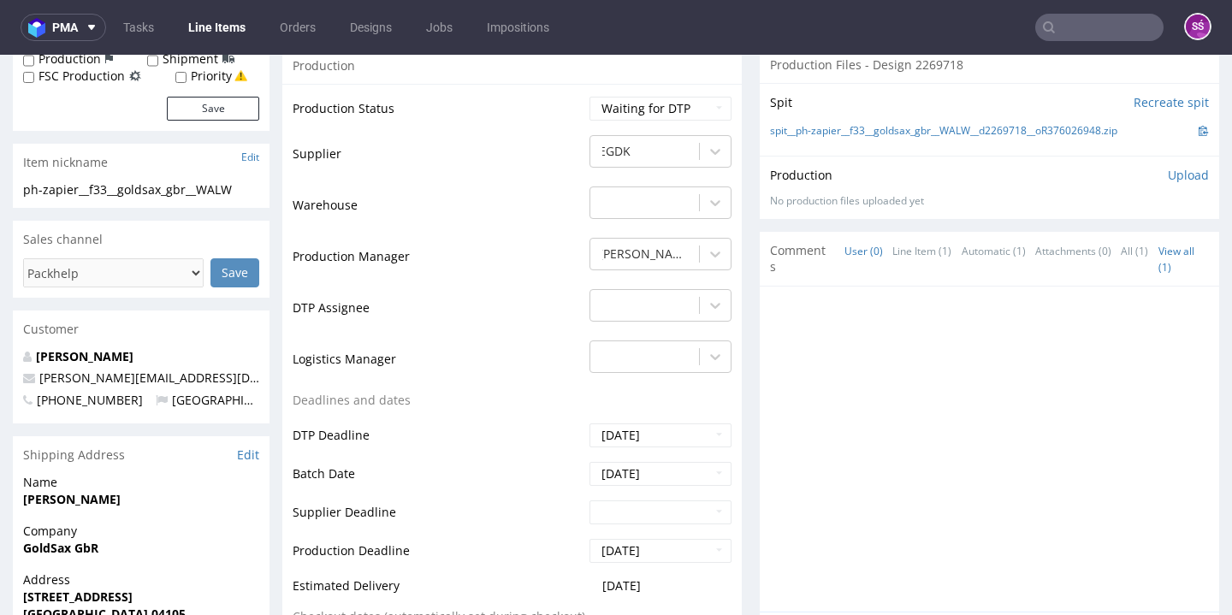
scroll to position [148, 0]
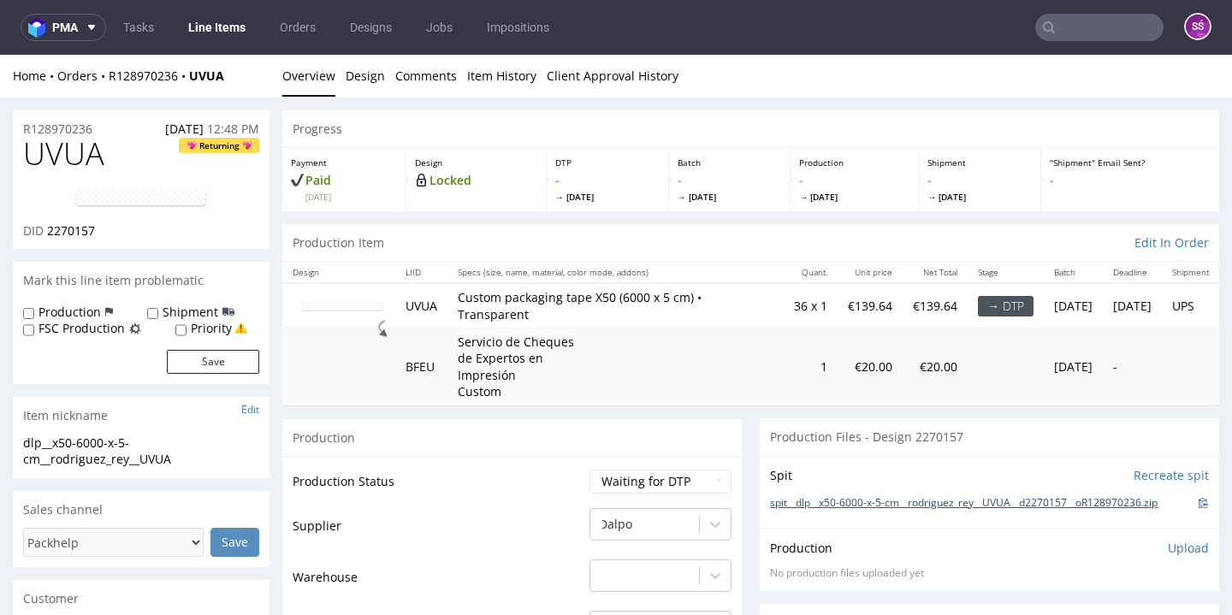
click at [802, 496] on link "spit__dlp__x50-6000-x-5-cm__rodriguez_rey__UVUA__d2270157__oR128970236.zip" at bounding box center [964, 503] width 388 height 15
click at [396, 88] on link "Comments" at bounding box center [426, 76] width 62 height 42
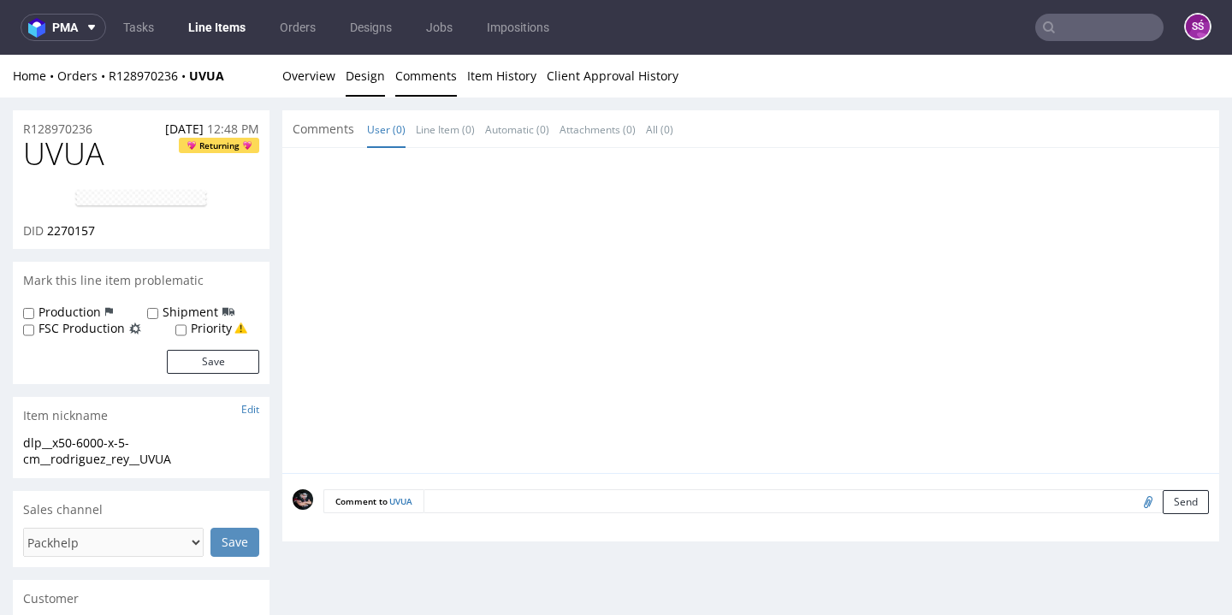
click at [367, 80] on link "Design" at bounding box center [365, 76] width 39 height 42
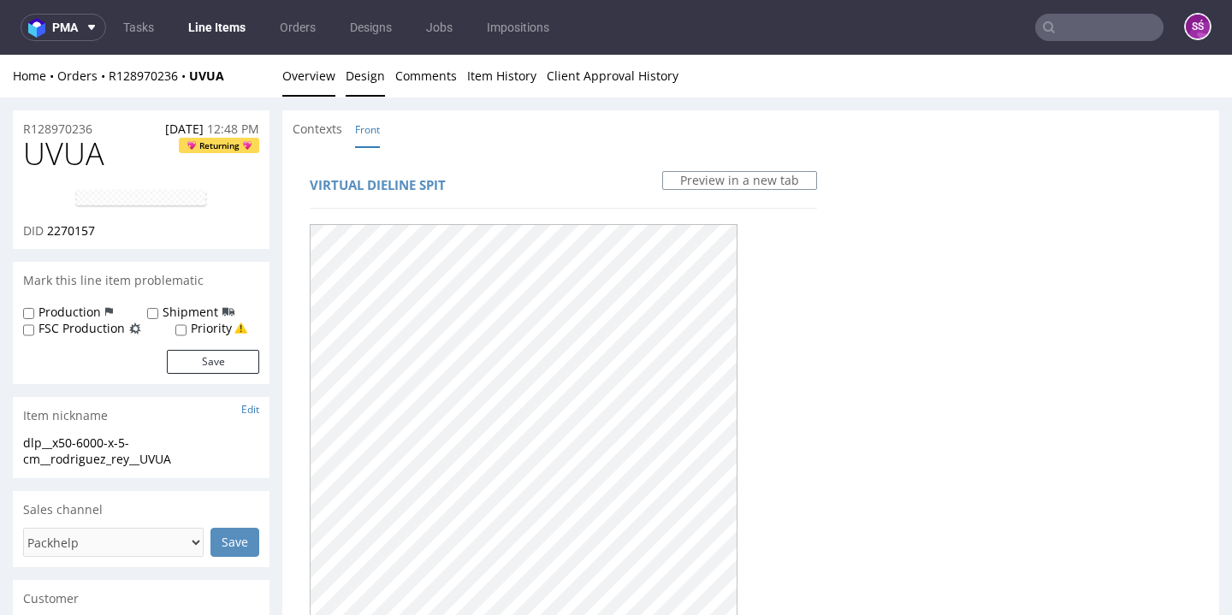
click at [311, 81] on link "Overview" at bounding box center [308, 76] width 53 height 42
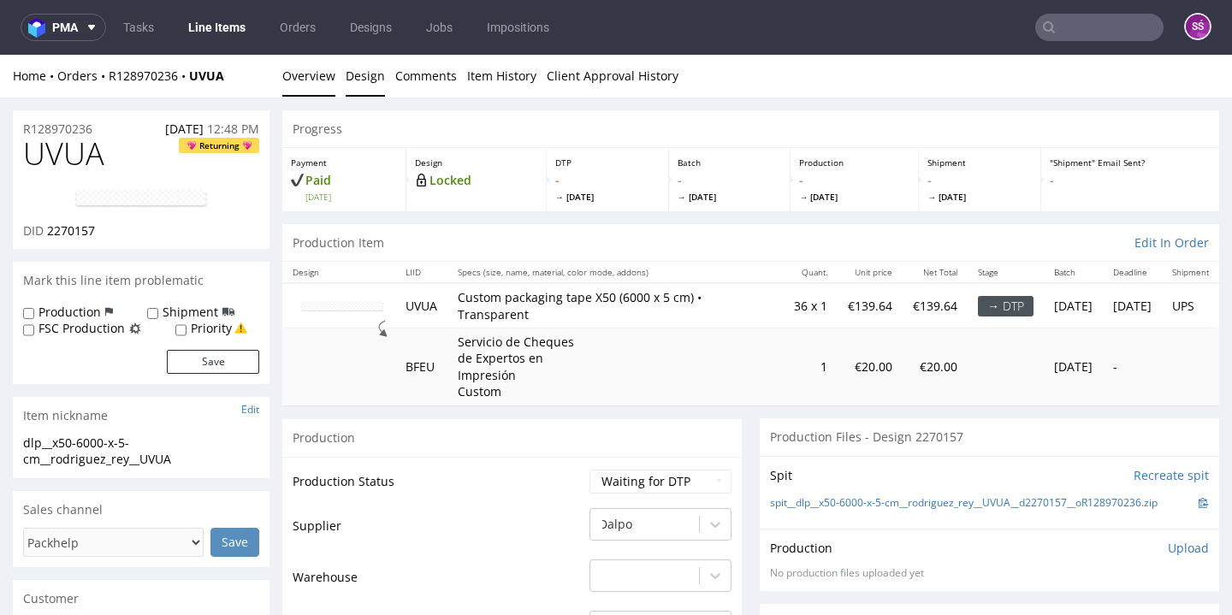
click at [362, 81] on link "Design" at bounding box center [365, 76] width 39 height 42
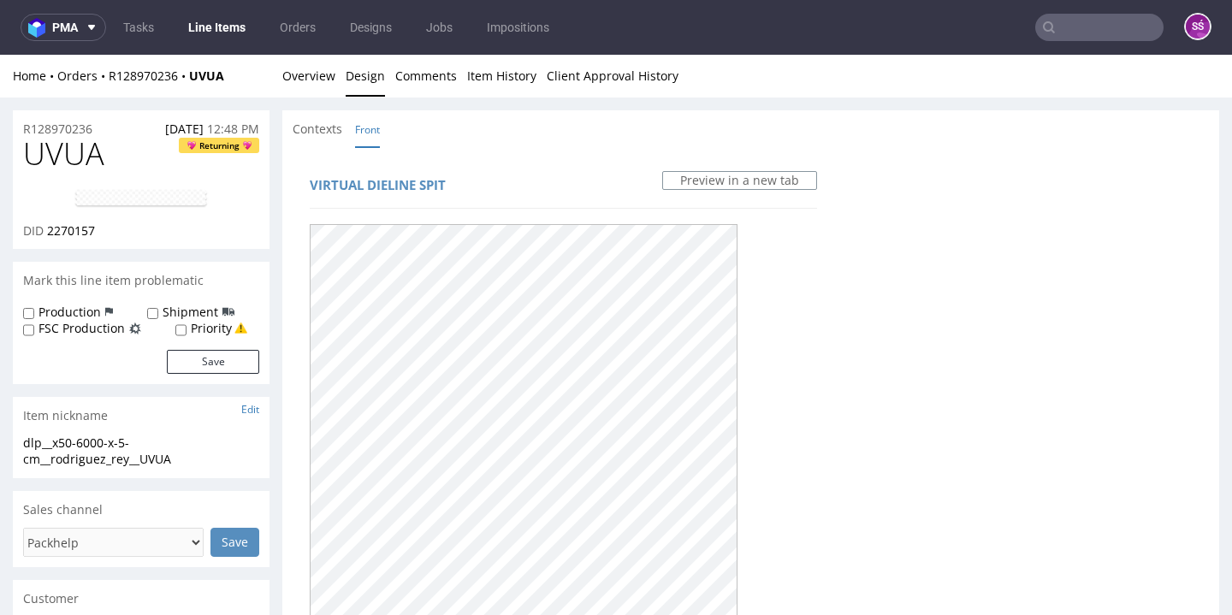
click at [41, 155] on span "UVUA" at bounding box center [63, 154] width 81 height 34
copy span "UVUA"
click at [73, 240] on div "UVUA Returning DID 2270157" at bounding box center [141, 193] width 257 height 112
click at [73, 228] on span "2270157" at bounding box center [71, 230] width 48 height 16
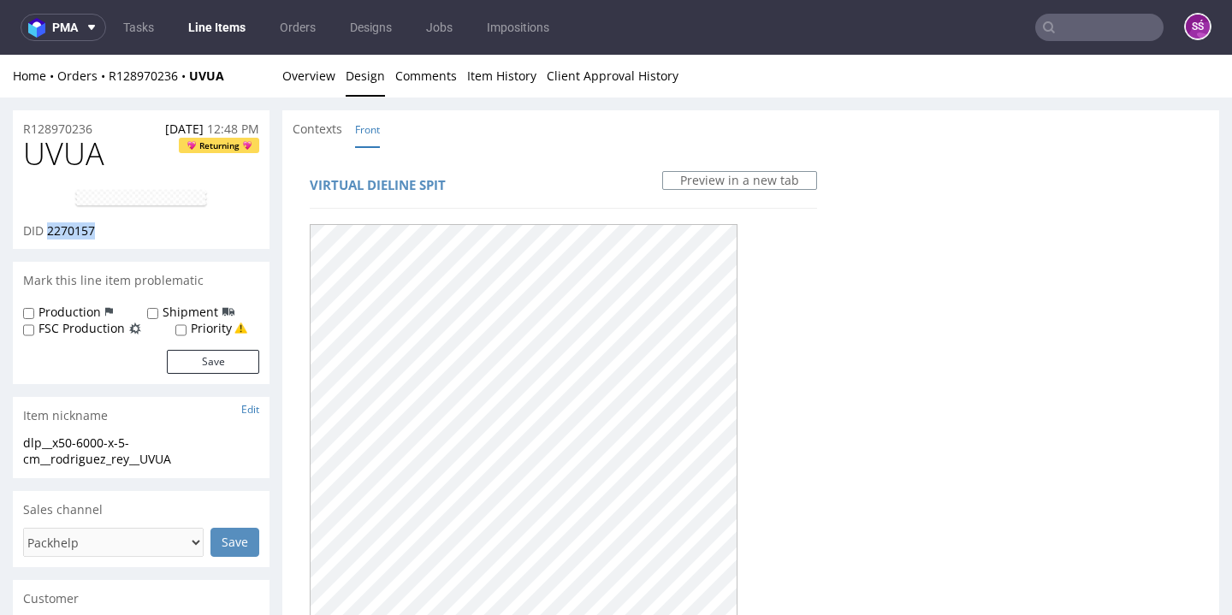
click at [73, 228] on span "2270157" at bounding box center [71, 230] width 48 height 16
copy span "2270157"
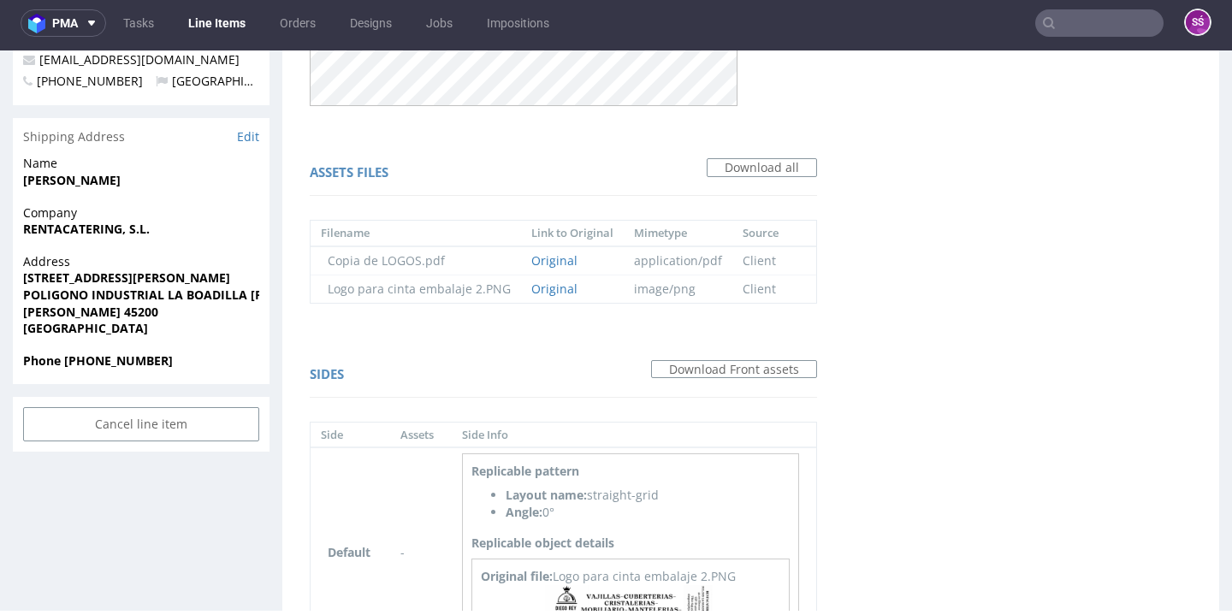
scroll to position [716, 0]
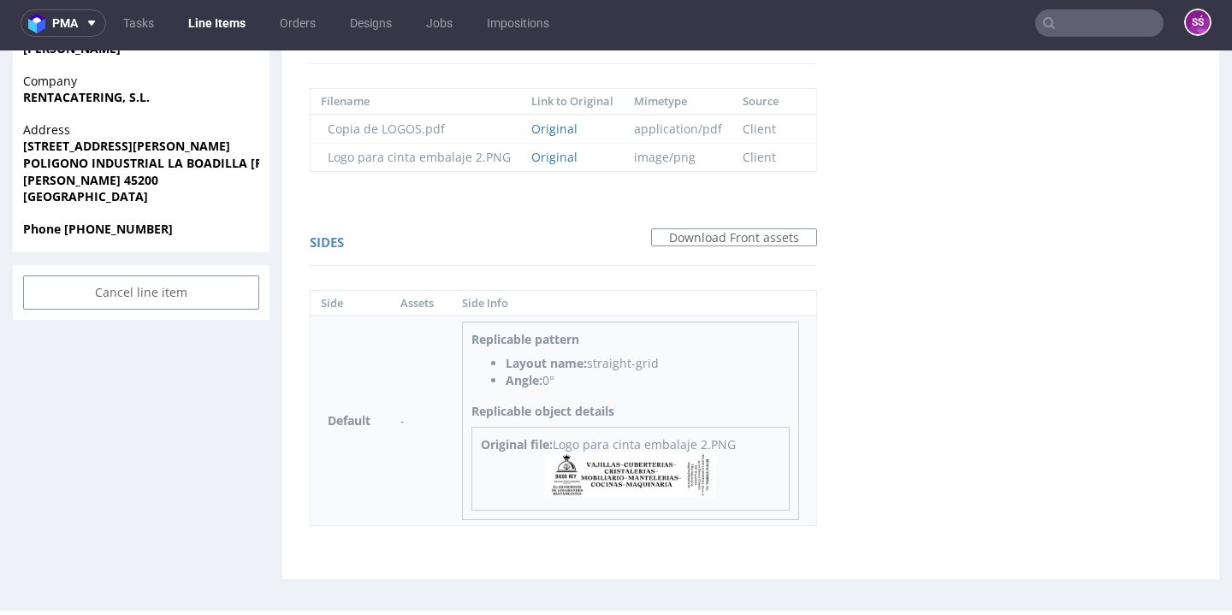
click at [611, 465] on img at bounding box center [630, 475] width 171 height 44
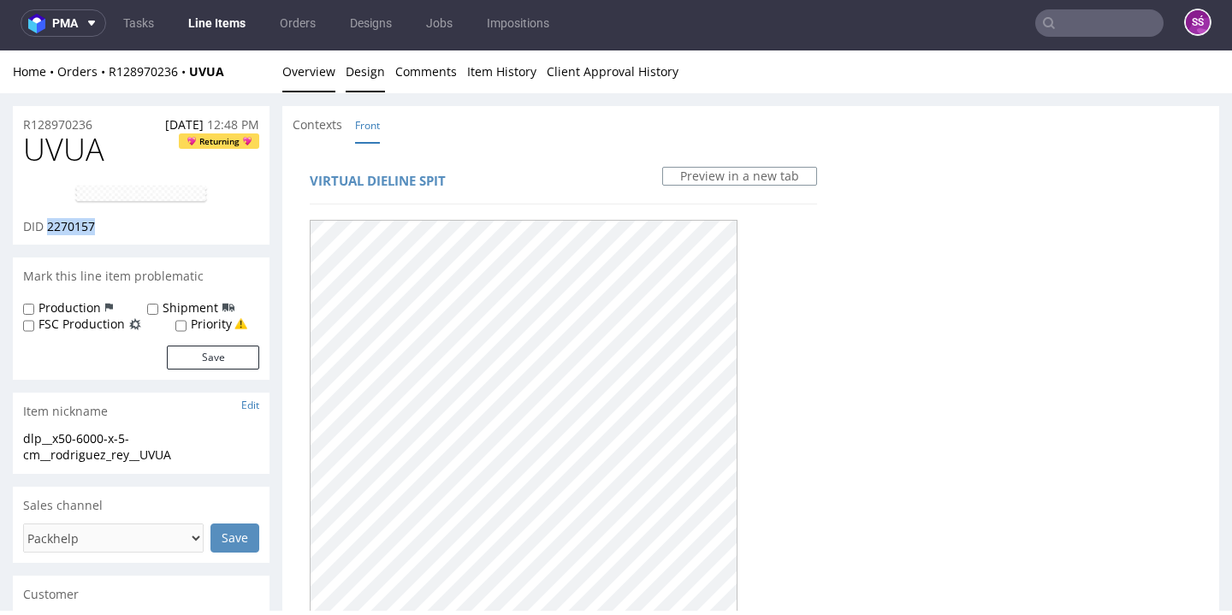
scroll to position [0, 0]
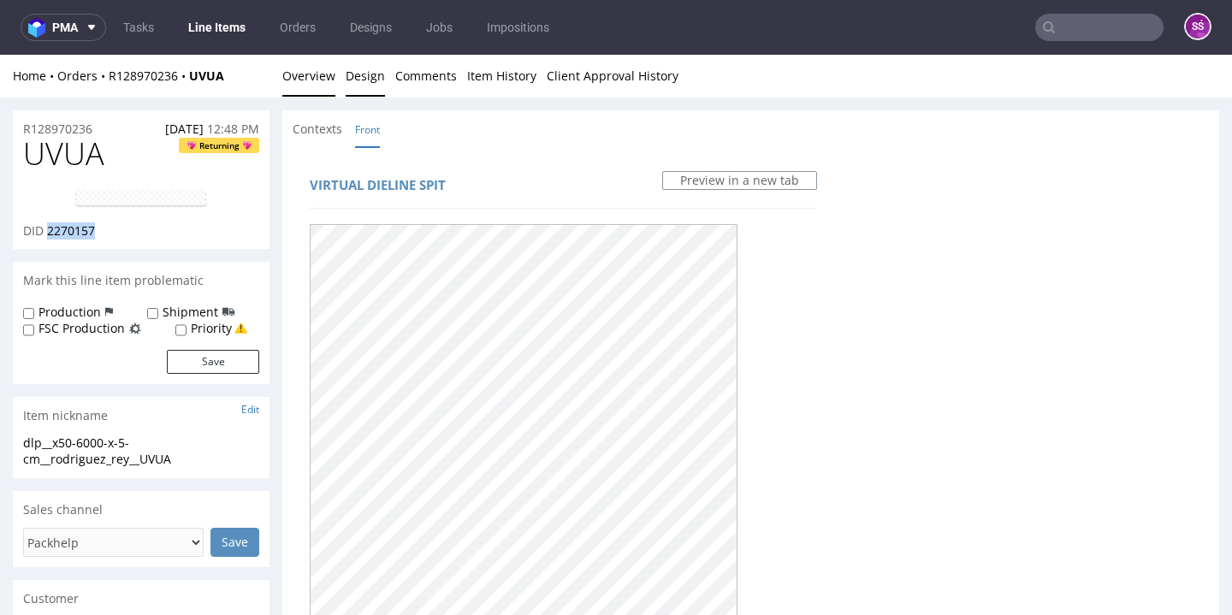
click at [304, 86] on link "Overview" at bounding box center [308, 76] width 53 height 42
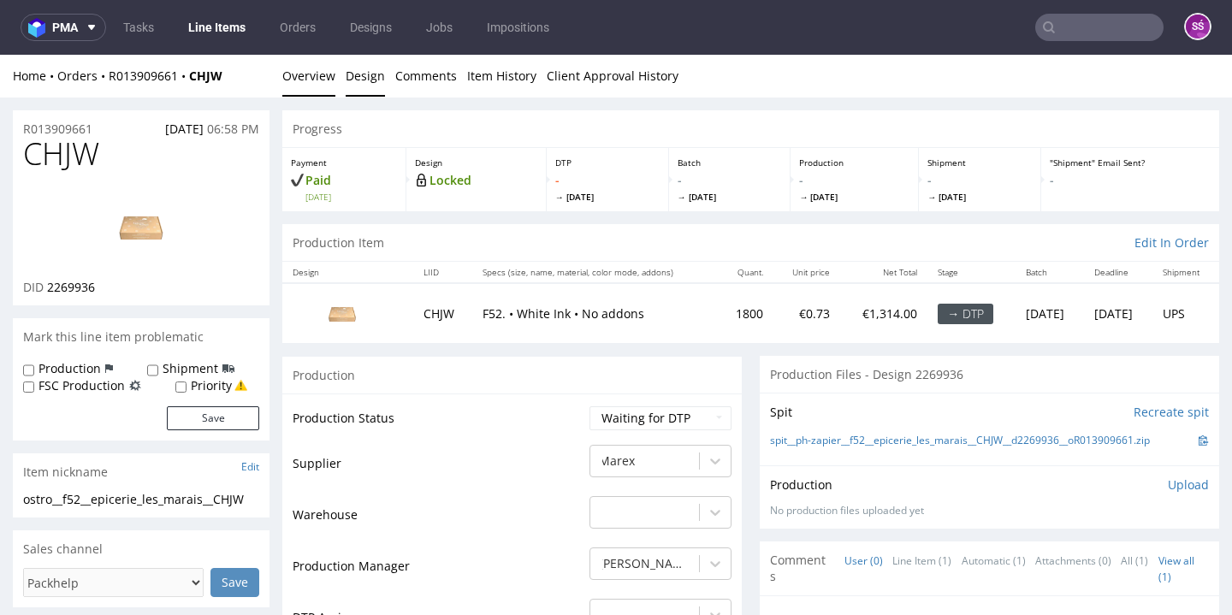
click at [352, 69] on link "Design" at bounding box center [365, 76] width 39 height 42
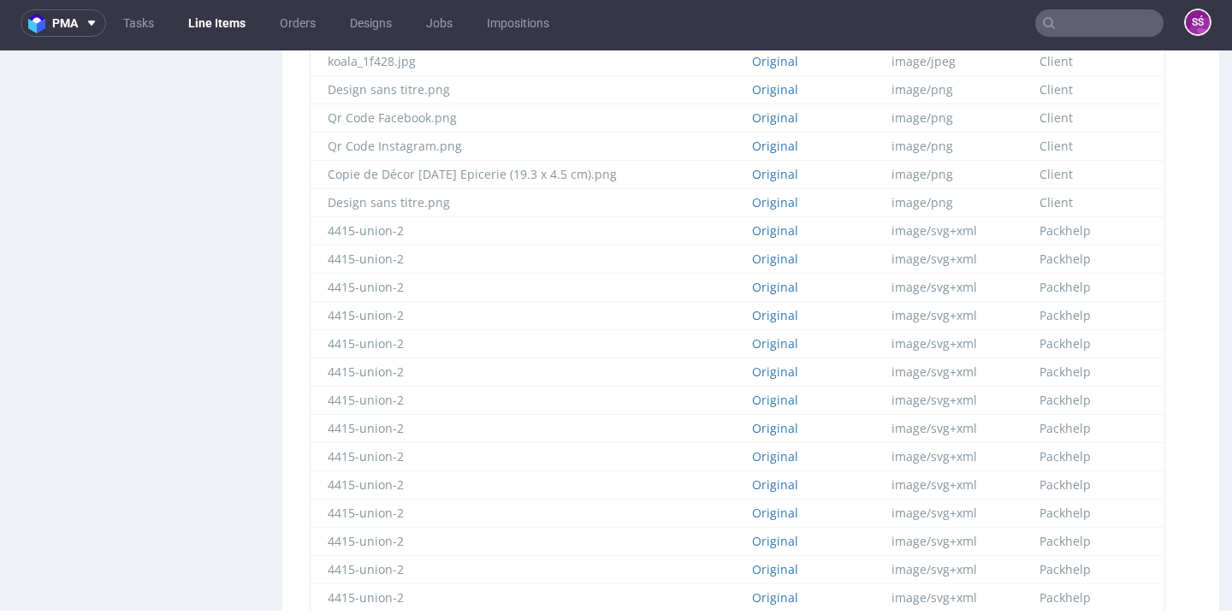
scroll to position [33, 0]
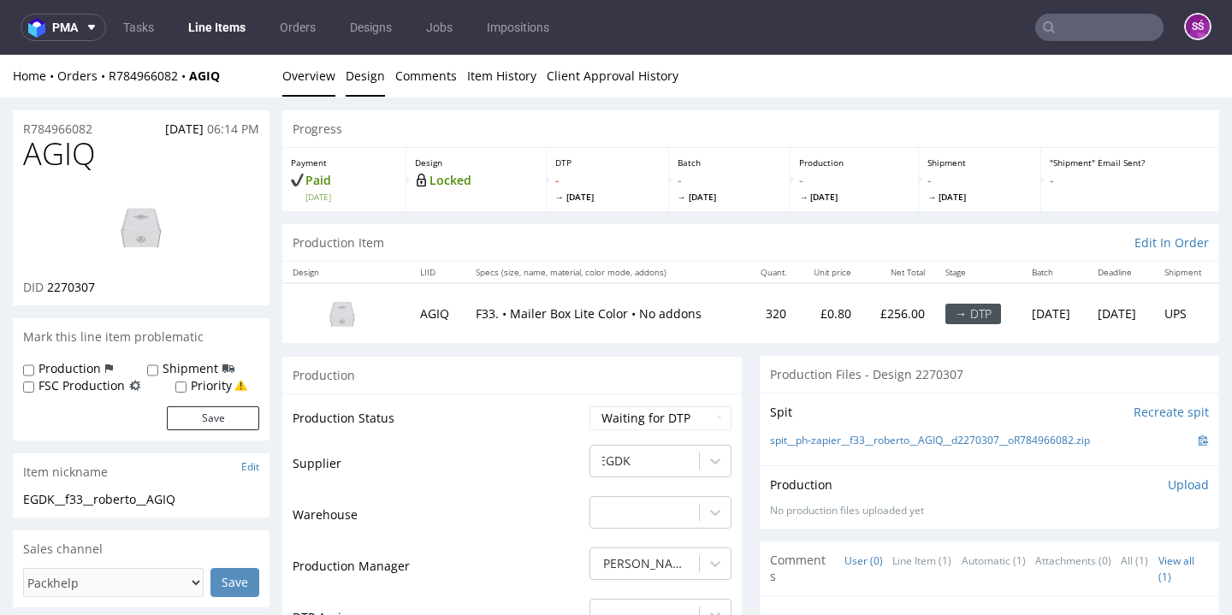
click at [376, 83] on link "Design" at bounding box center [365, 76] width 39 height 42
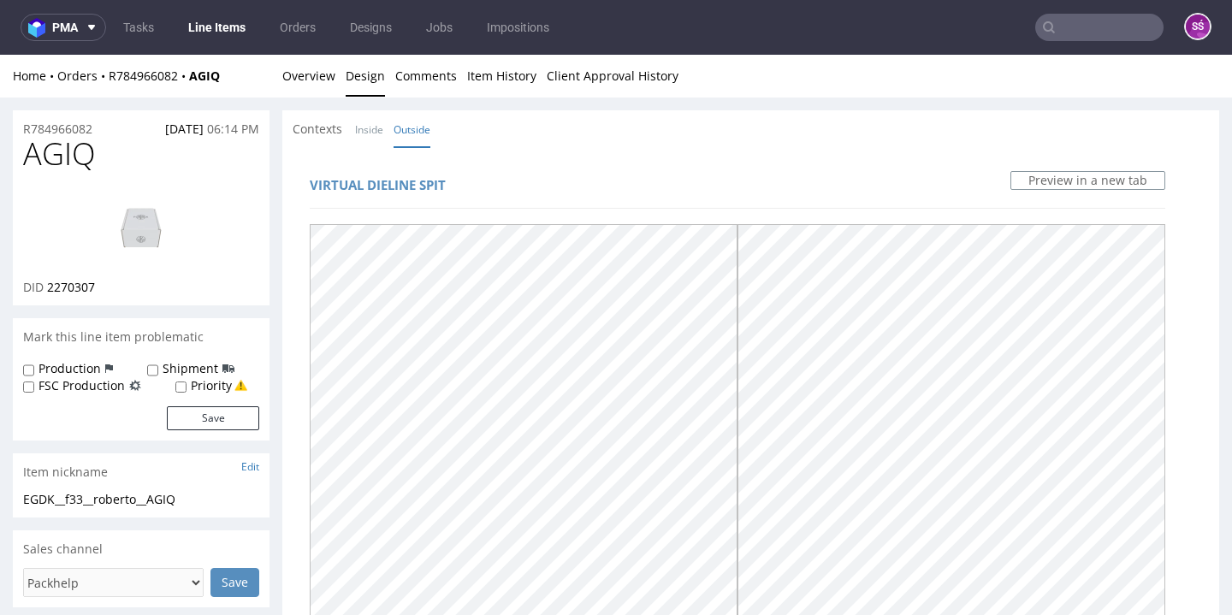
click at [335, 80] on li "Overview" at bounding box center [313, 76] width 63 height 17
click at [324, 80] on link "Overview" at bounding box center [308, 76] width 53 height 42
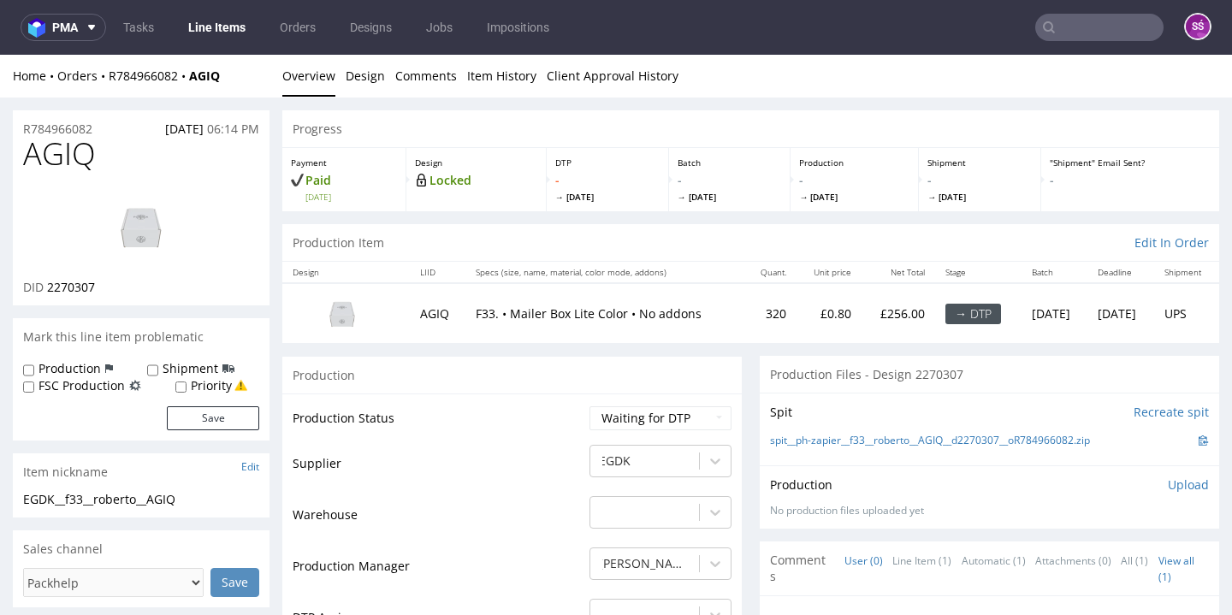
click at [67, 287] on span "2270307" at bounding box center [71, 287] width 48 height 16
copy span "2270307"
click at [879, 434] on link "spit__ph-zapier__f33__roberto__AGIQ__d2270307__oR784966082.zip" at bounding box center [930, 441] width 320 height 15
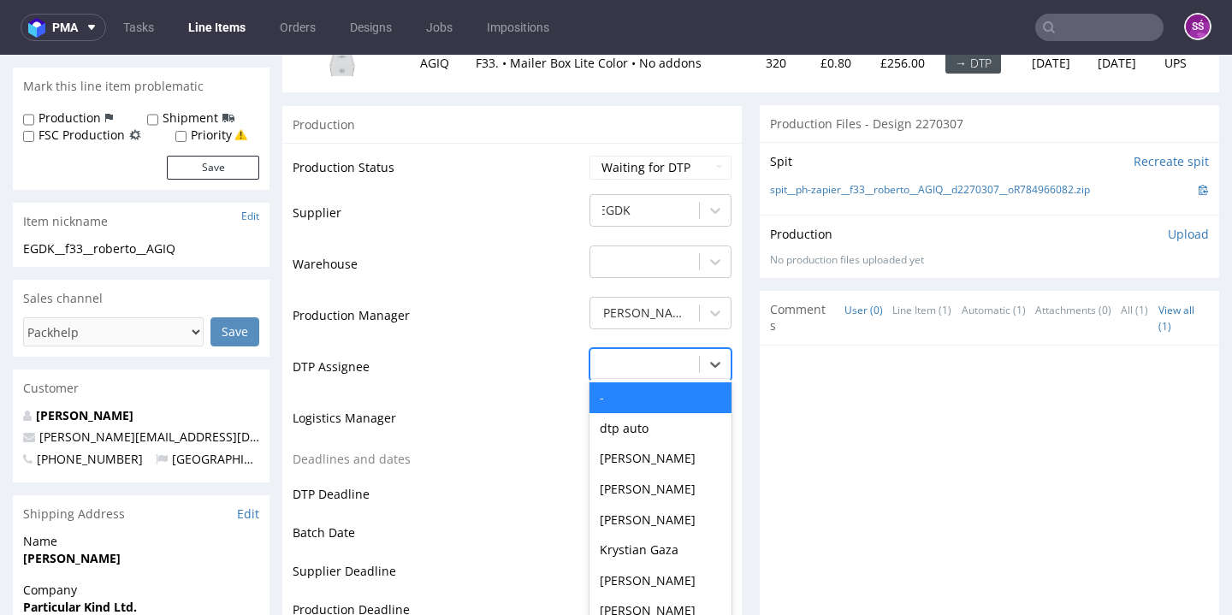
drag, startPoint x: 628, startPoint y: 364, endPoint x: 619, endPoint y: 394, distance: 30.6
click at [628, 364] on div "- selected, 1 of 31. 31 results available. Use Up and Down to choose options, p…" at bounding box center [660, 360] width 142 height 24
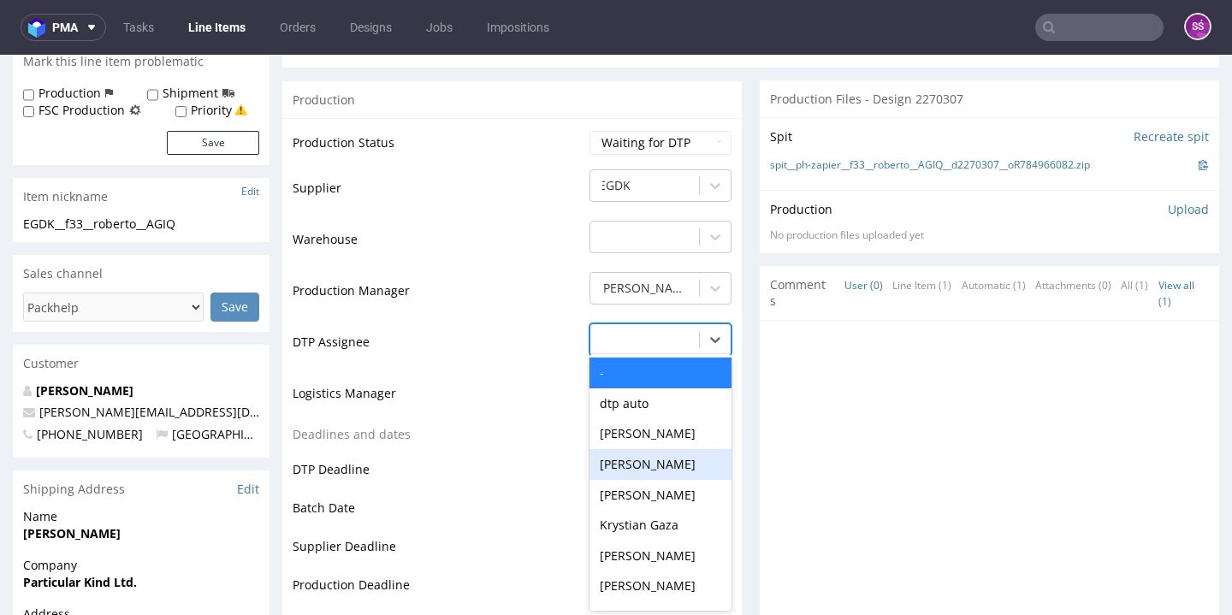
scroll to position [582, 0]
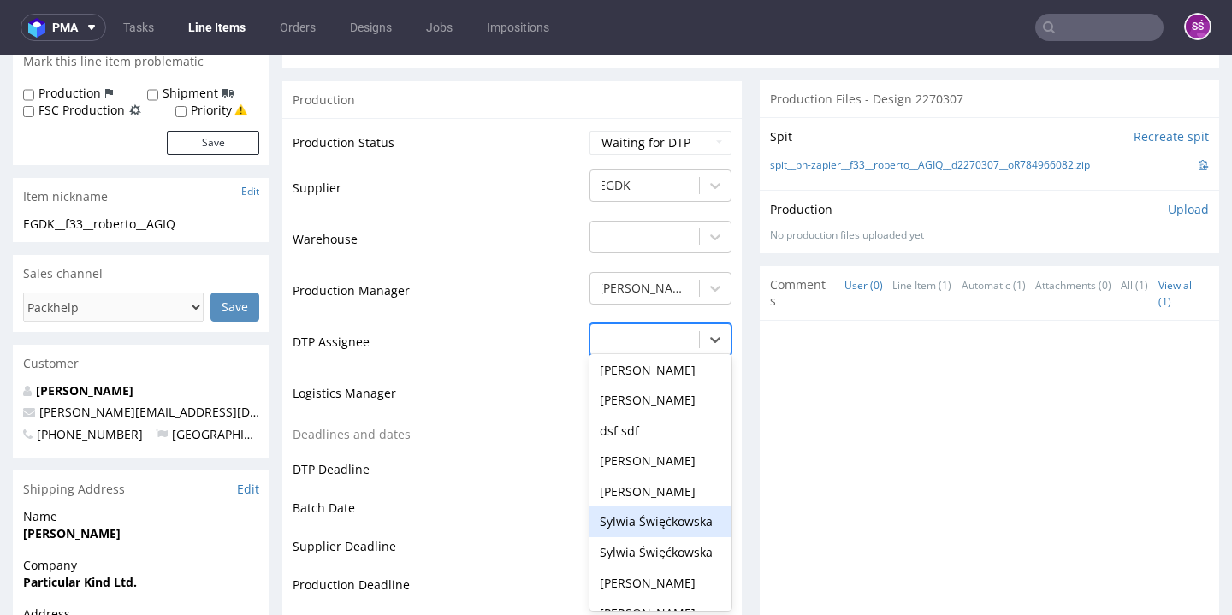
click at [645, 506] on div "Sylwia Święćkowska" at bounding box center [660, 521] width 142 height 31
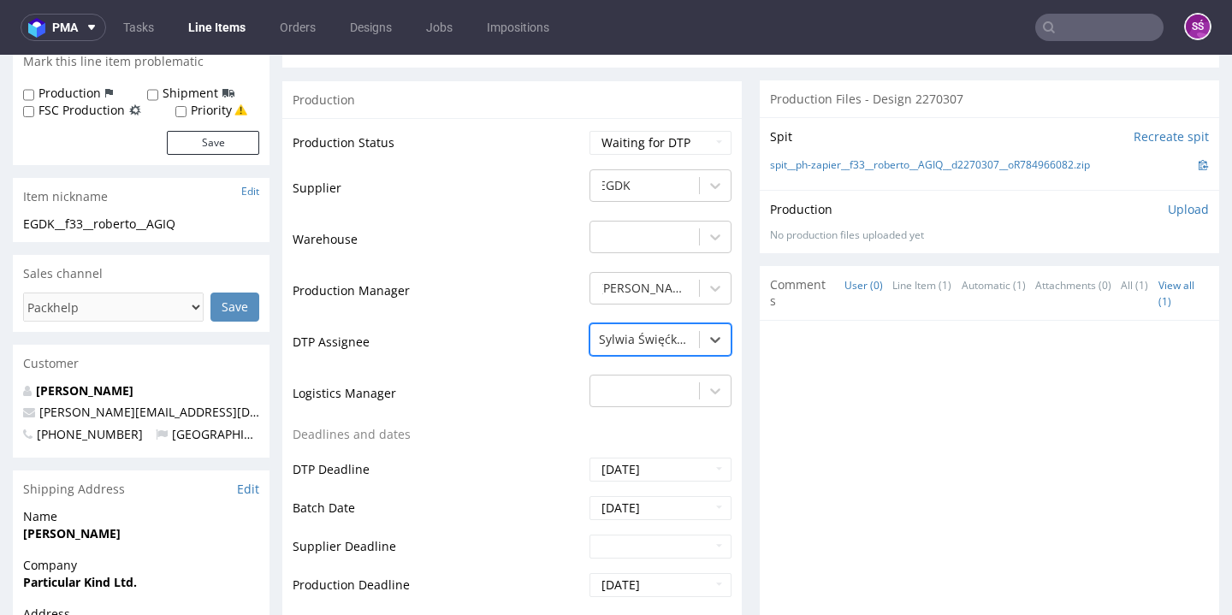
scroll to position [608, 0]
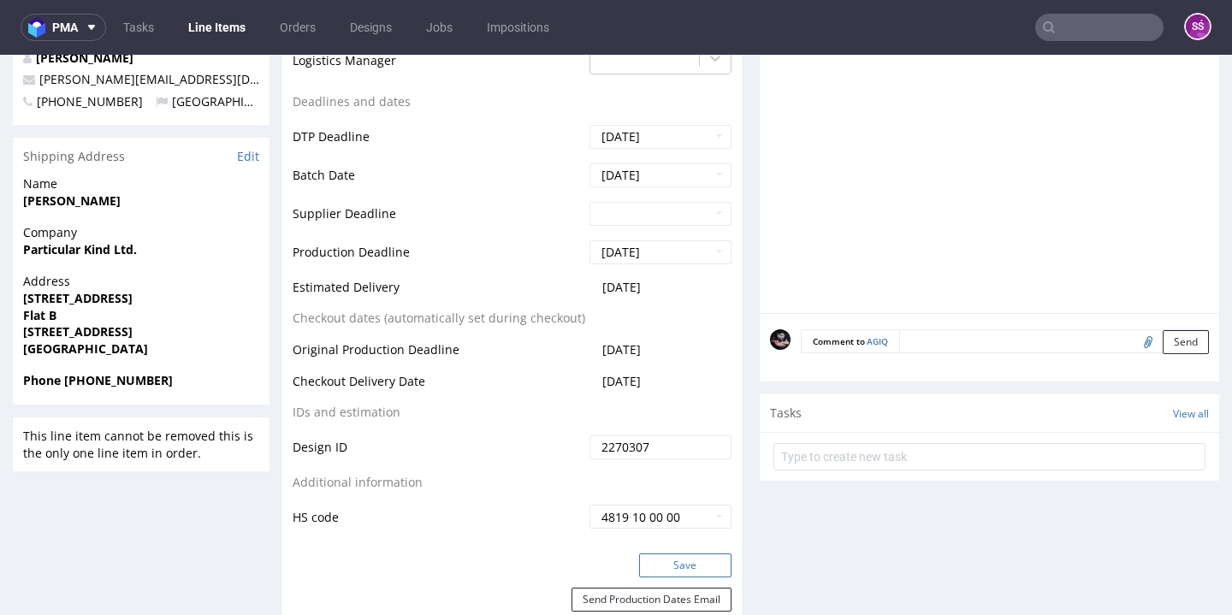
click at [678, 565] on button "Save" at bounding box center [685, 566] width 92 height 24
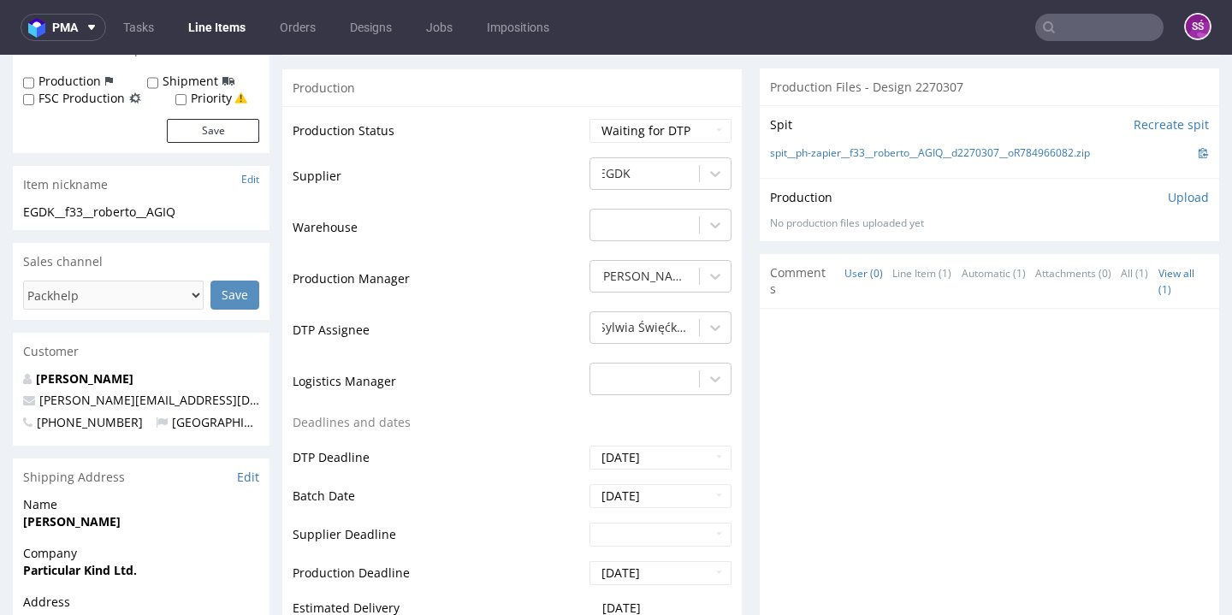
scroll to position [0, 0]
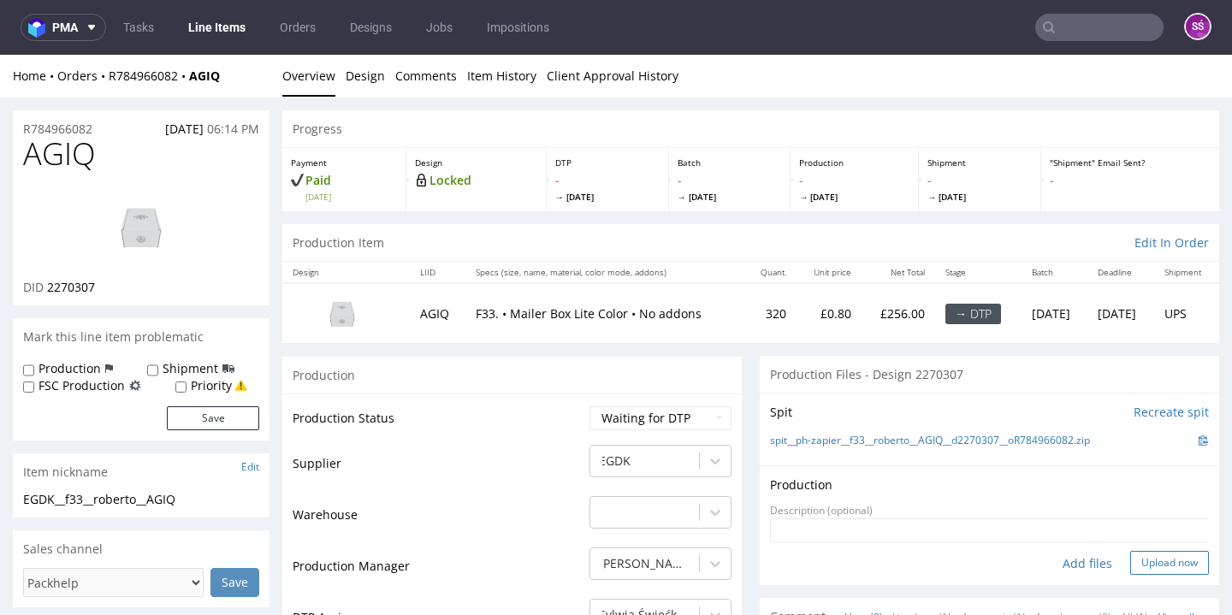
click at [1130, 560] on button "Upload now" at bounding box center [1169, 563] width 79 height 24
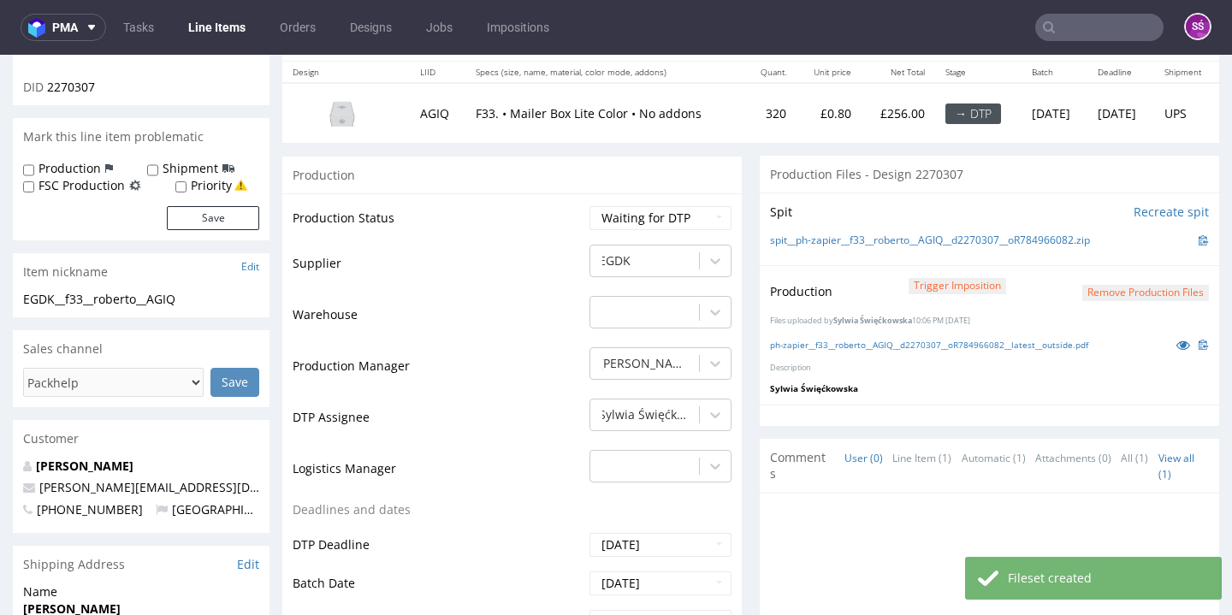
scroll to position [317, 0]
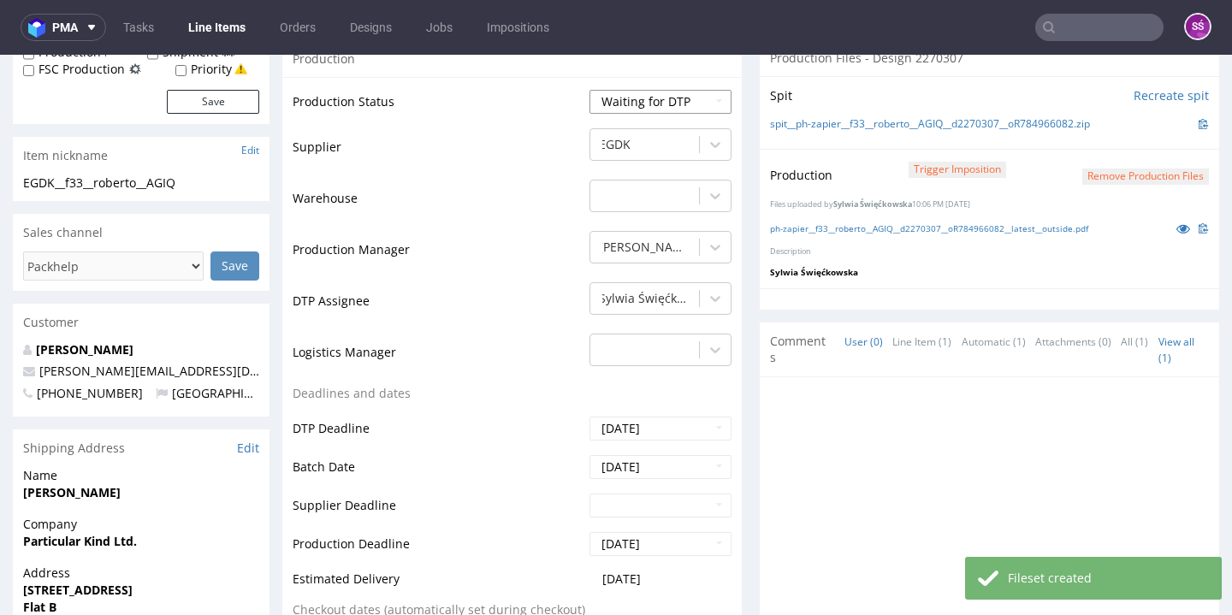
select select "dtp_production_ready"
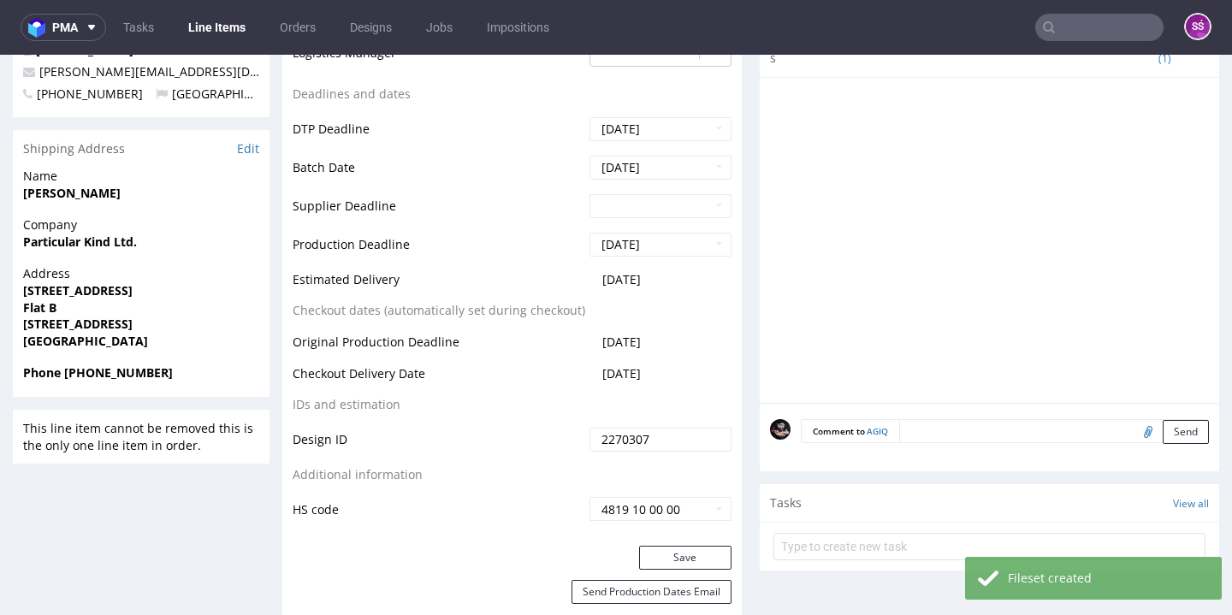
scroll to position [786, 0]
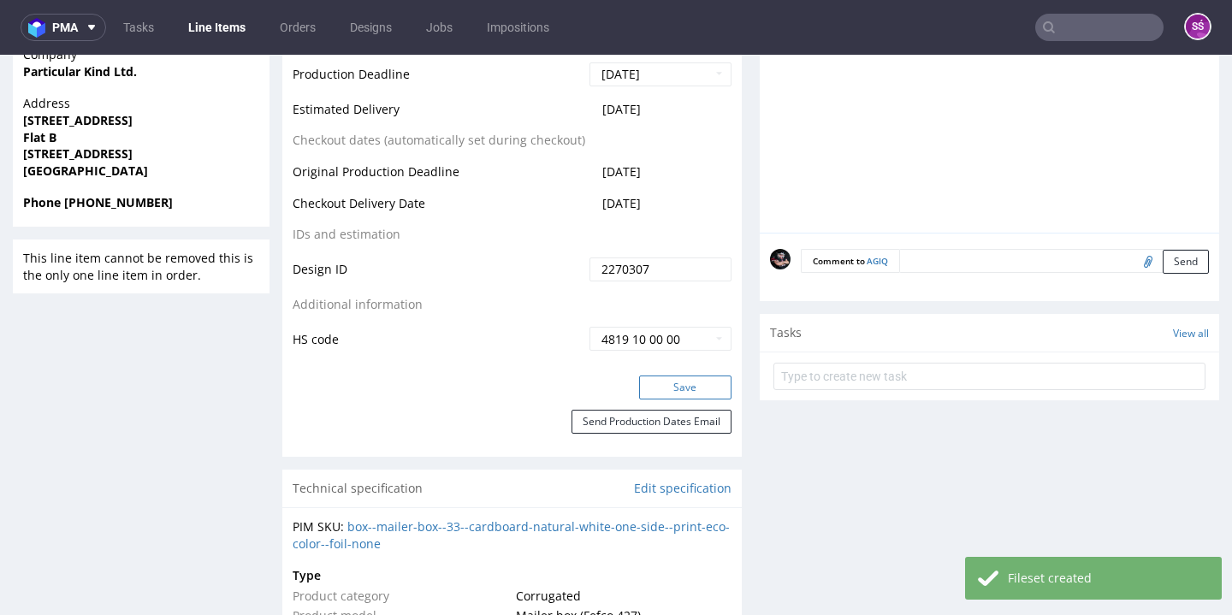
click at [681, 385] on button "Save" at bounding box center [685, 388] width 92 height 24
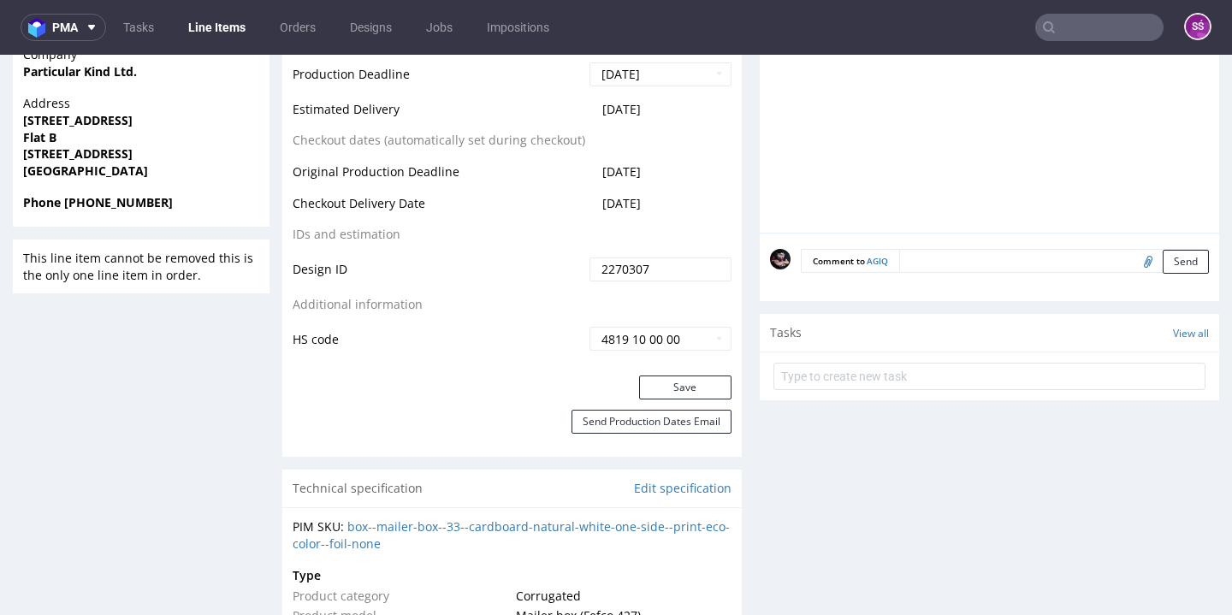
scroll to position [0, 0]
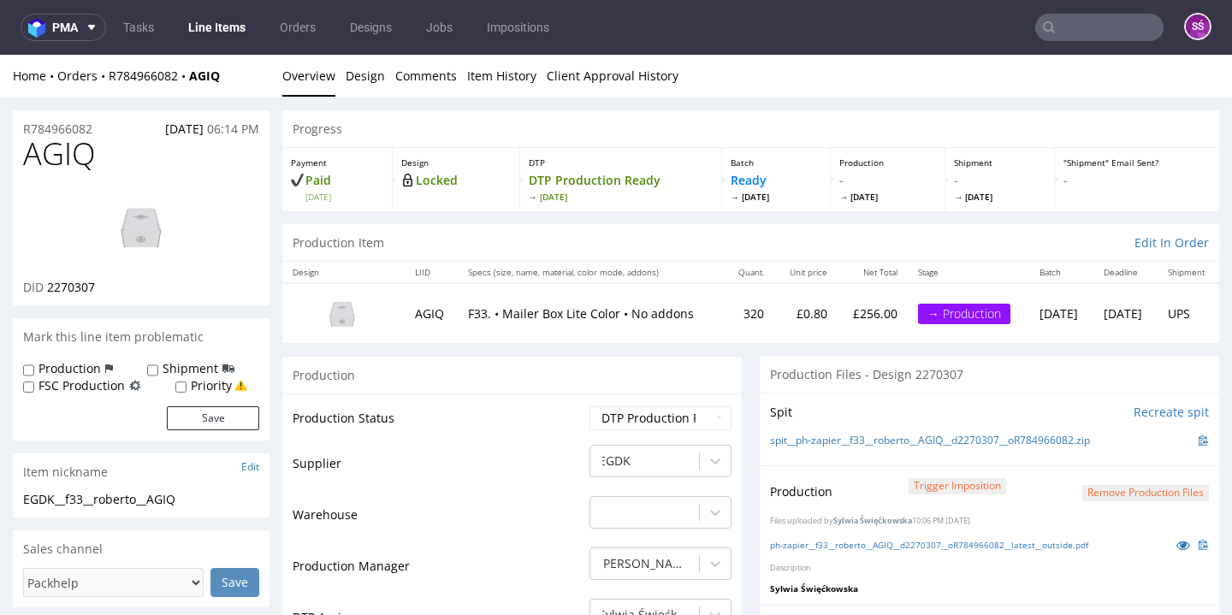
click at [215, 40] on link "Line Items" at bounding box center [217, 27] width 78 height 27
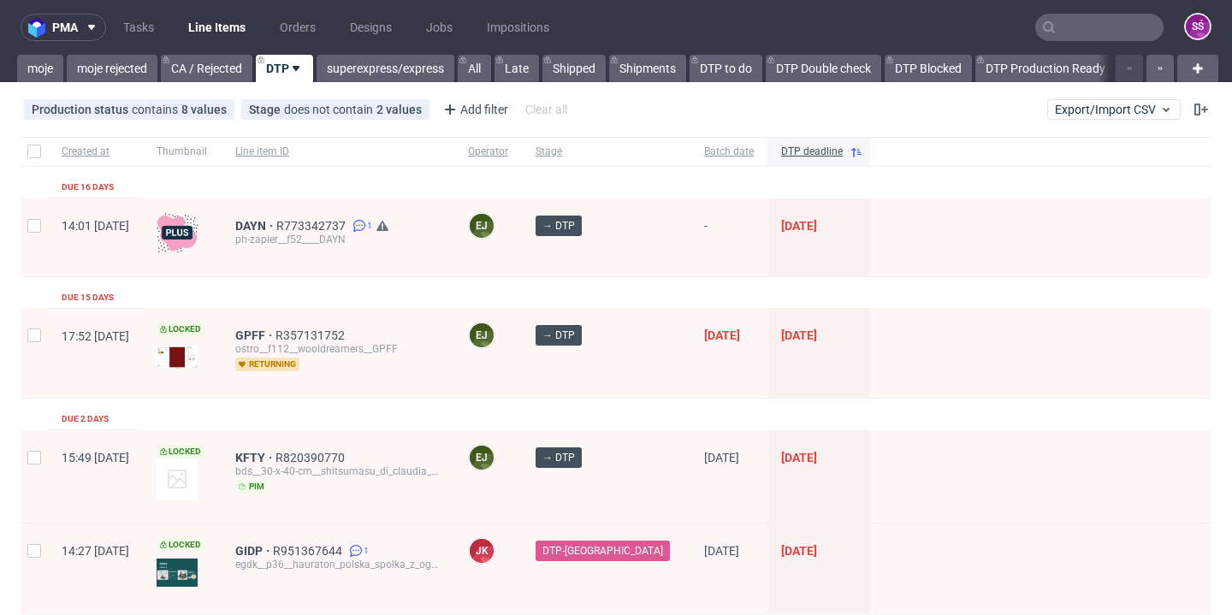
click at [219, 30] on link "Line Items" at bounding box center [217, 27] width 78 height 27
click at [226, 71] on link "CA / Rejected" at bounding box center [207, 68] width 92 height 27
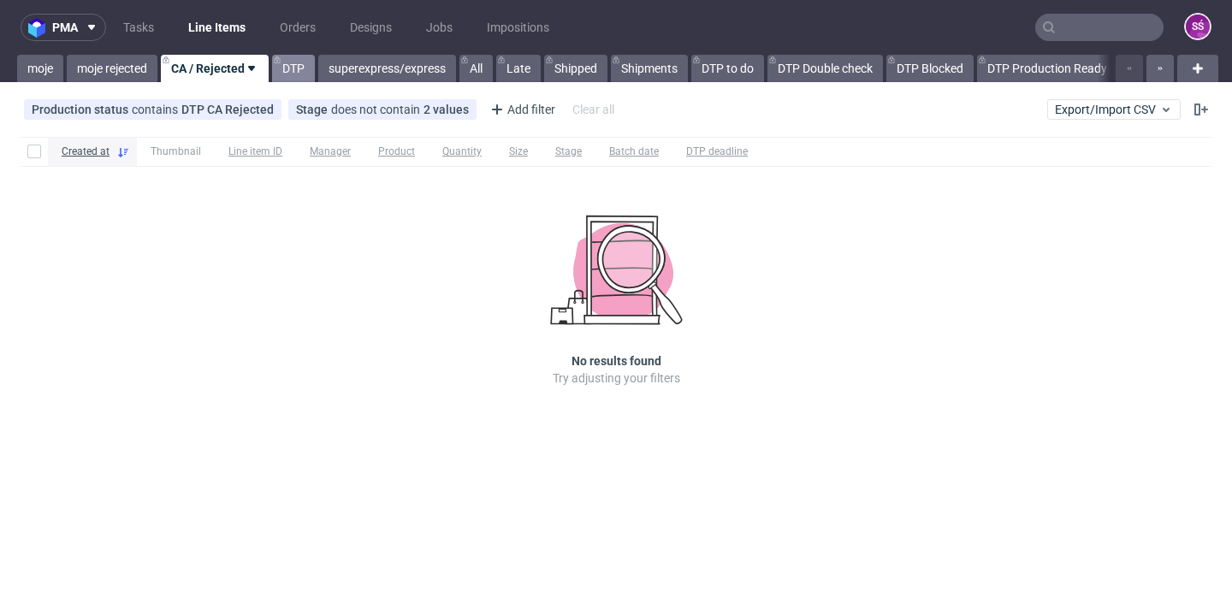
click at [313, 68] on link "DTP" at bounding box center [293, 68] width 43 height 27
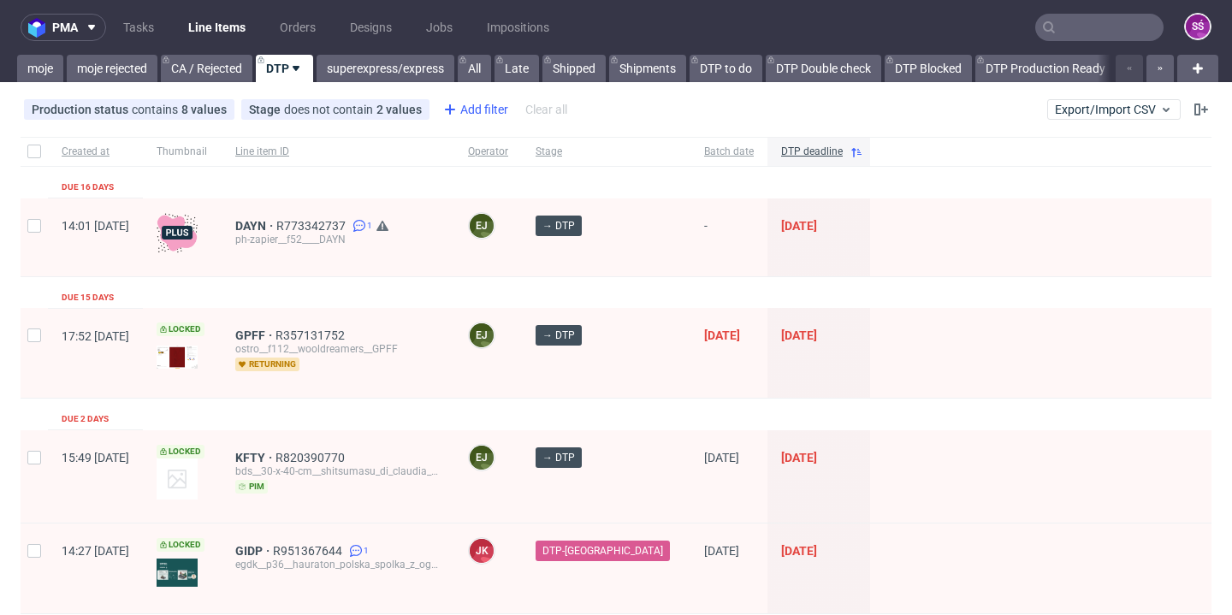
click at [449, 103] on icon at bounding box center [450, 109] width 21 height 21
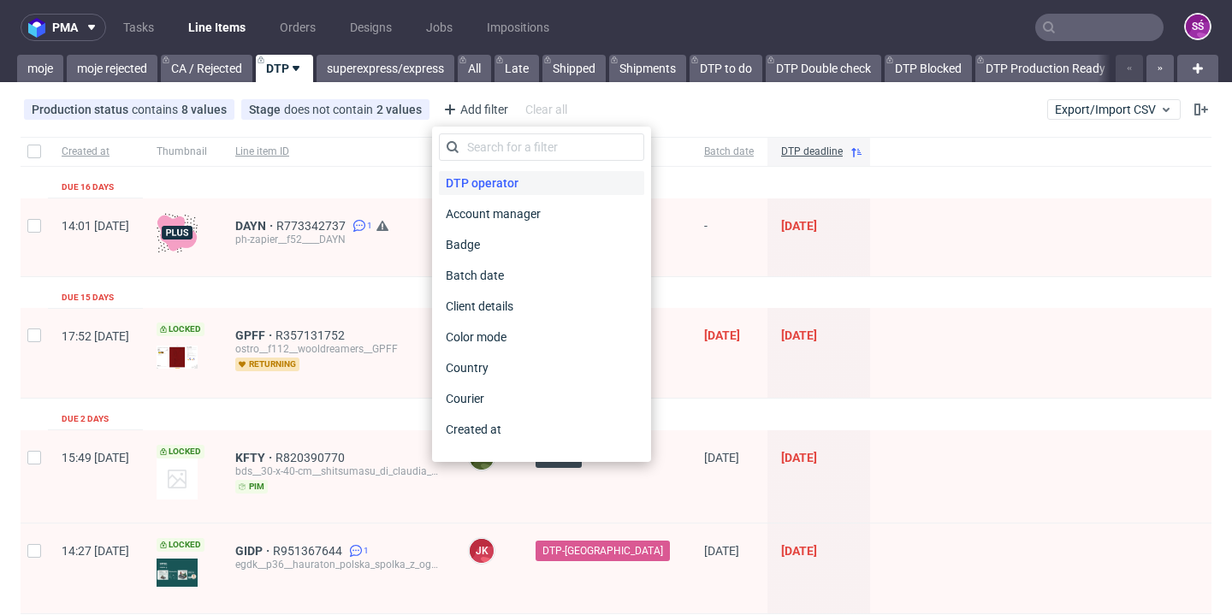
click at [470, 186] on span "DTP operator" at bounding box center [482, 183] width 86 height 24
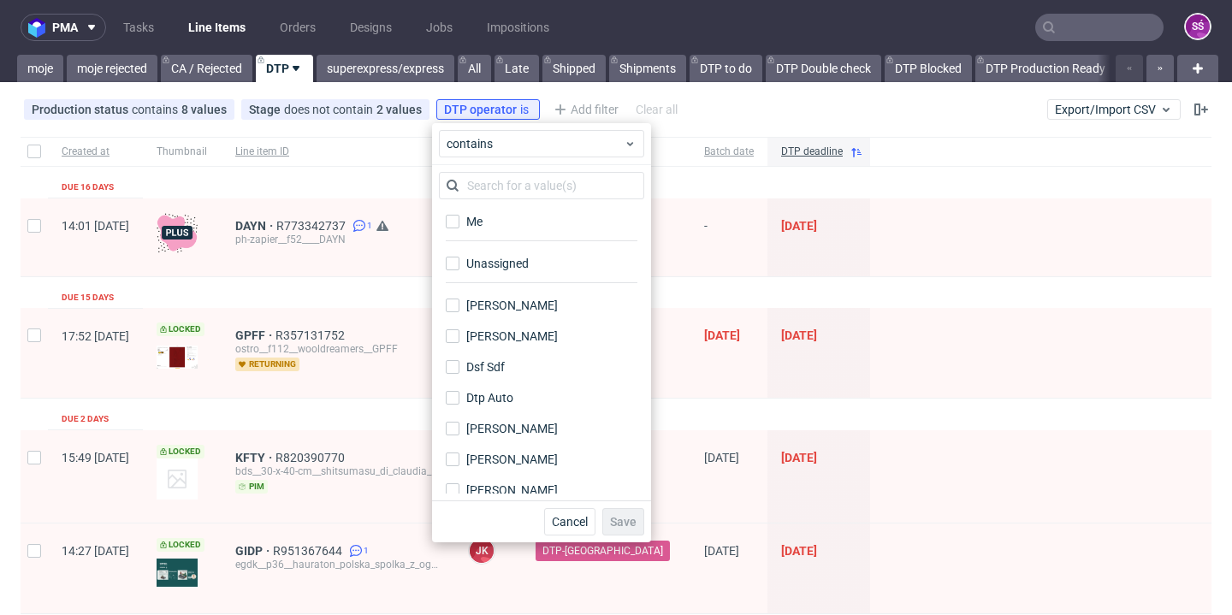
drag, startPoint x: 488, startPoint y: 266, endPoint x: 486, endPoint y: 283, distance: 17.2
click at [488, 266] on div "Unassigned" at bounding box center [497, 263] width 62 height 17
click at [459, 266] on input "Unassigned" at bounding box center [453, 264] width 14 height 14
checkbox input "true"
click at [625, 524] on span "Save" at bounding box center [623, 522] width 27 height 12
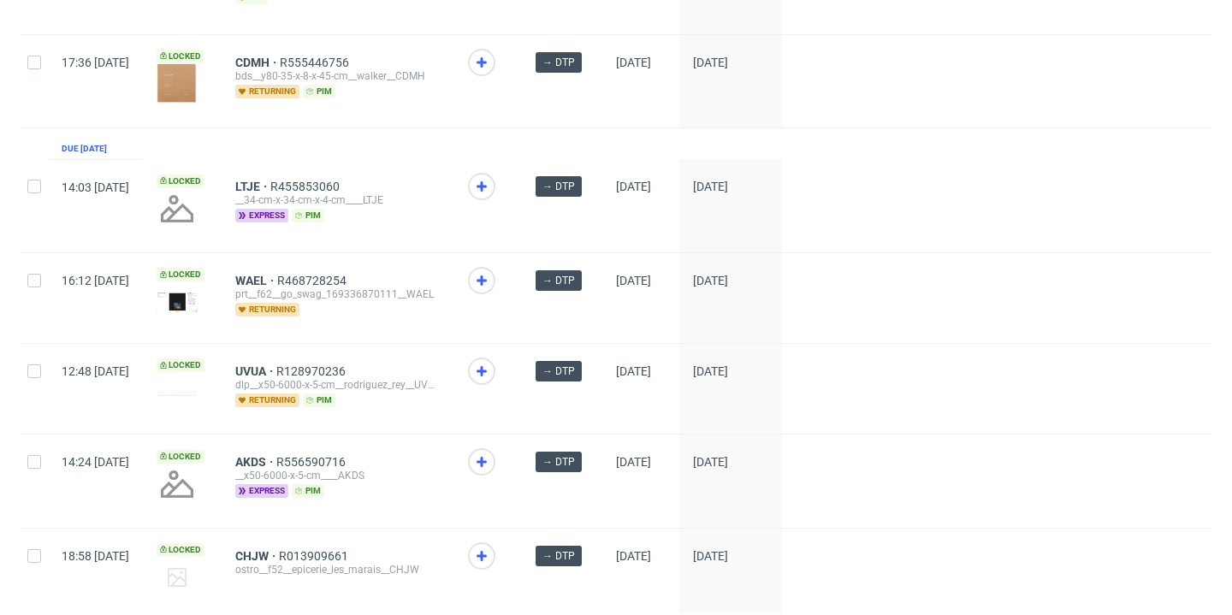
scroll to position [2541, 0]
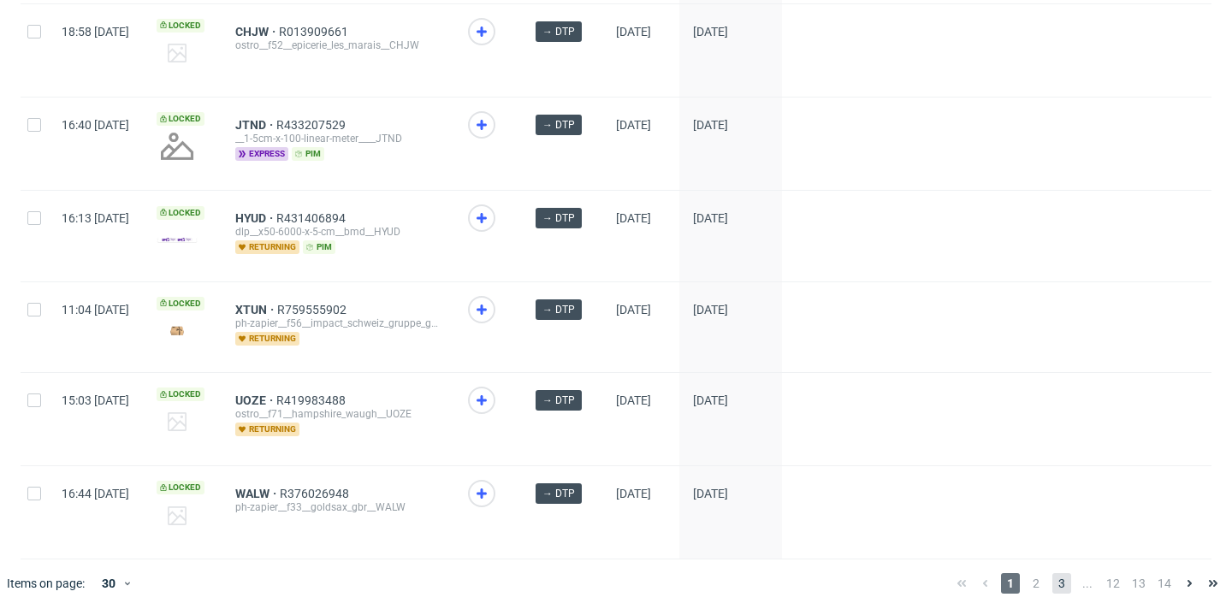
click at [1052, 589] on span "3" at bounding box center [1061, 583] width 19 height 21
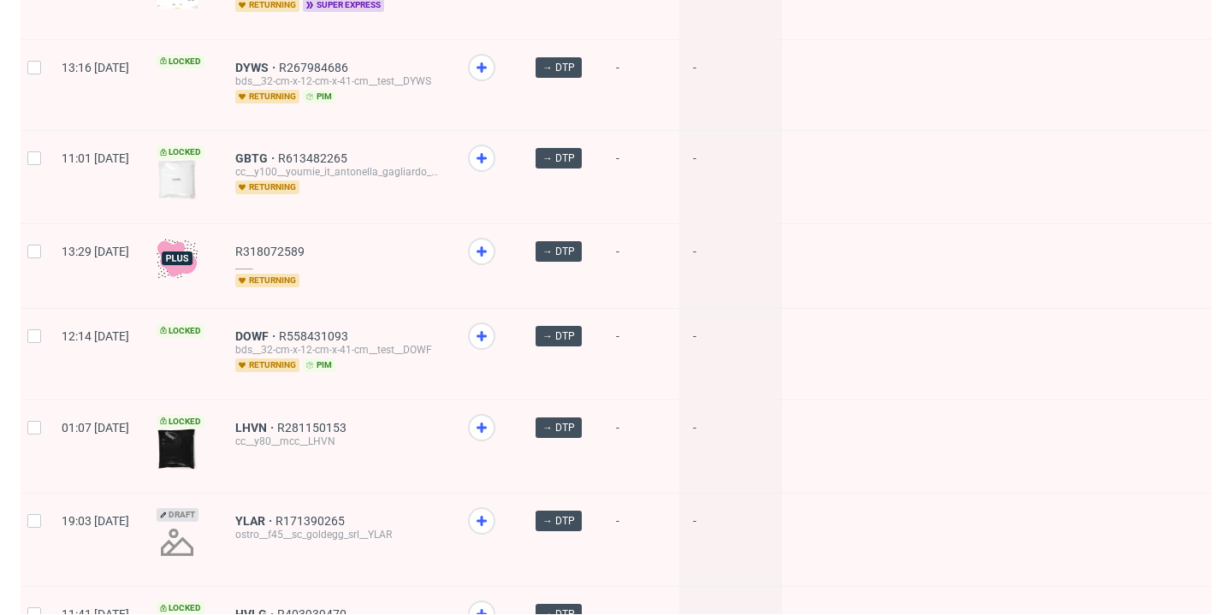
scroll to position [2426, 0]
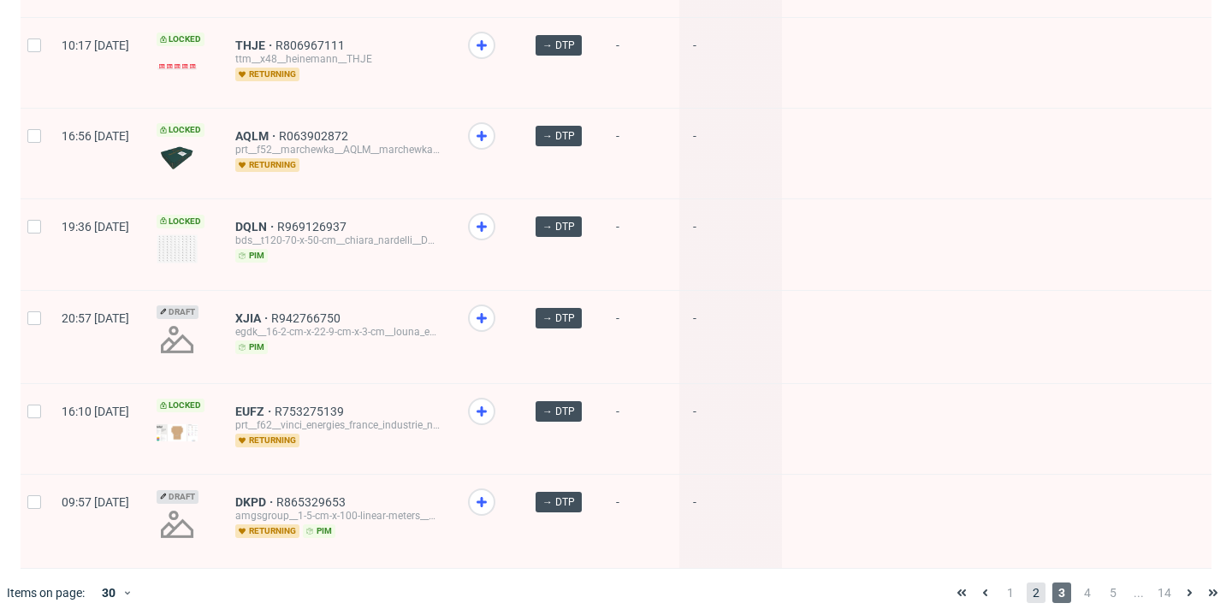
click at [1027, 587] on span "2" at bounding box center [1036, 593] width 19 height 21
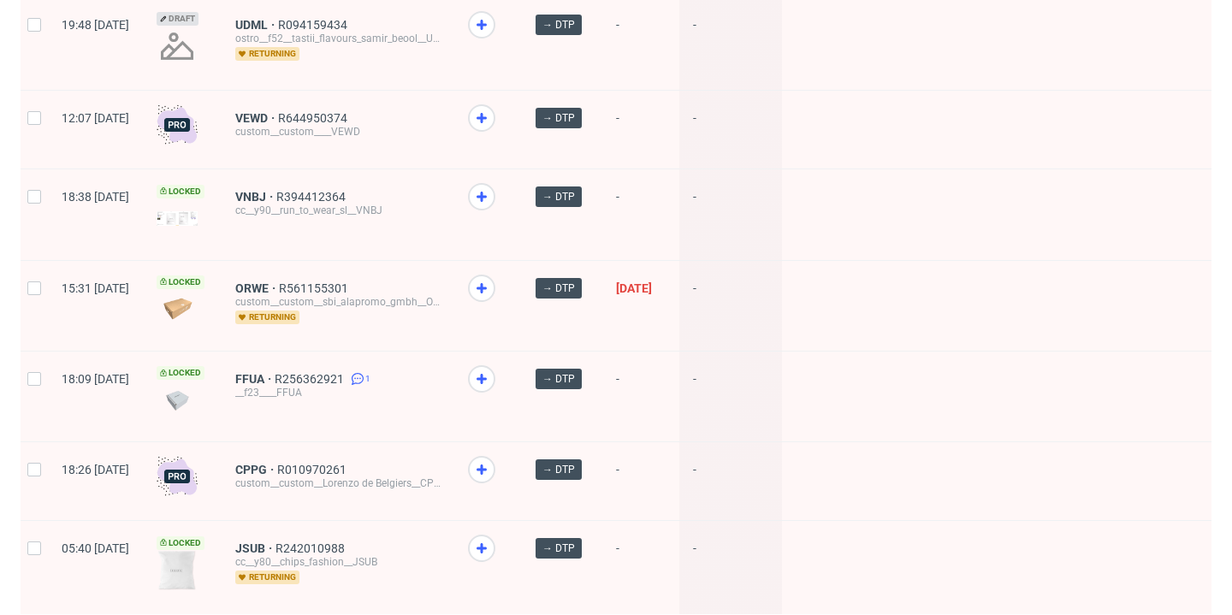
scroll to position [2472, 0]
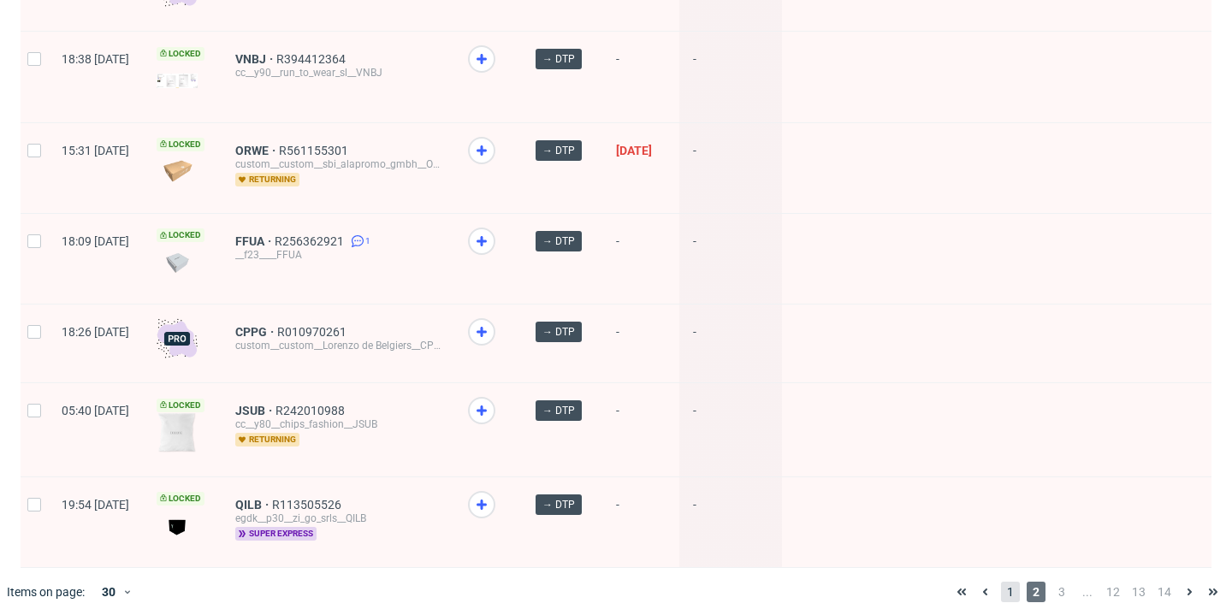
click at [1001, 582] on span "1" at bounding box center [1010, 592] width 19 height 21
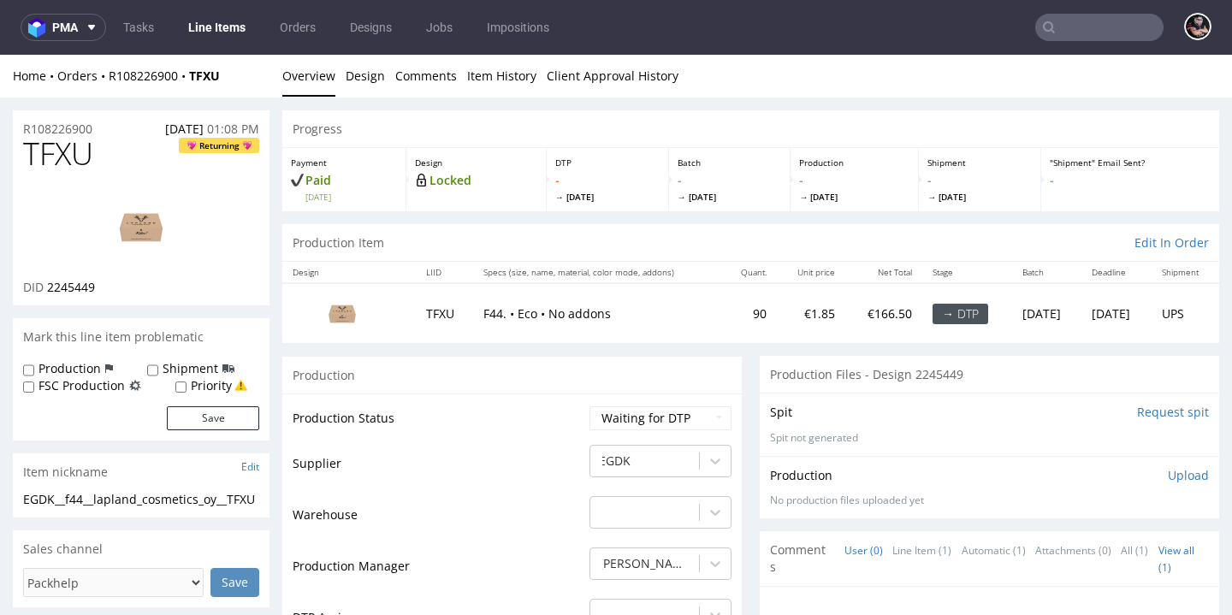
click at [342, 77] on li "Overview" at bounding box center [313, 76] width 63 height 17
click at [354, 81] on link "Design" at bounding box center [365, 76] width 39 height 42
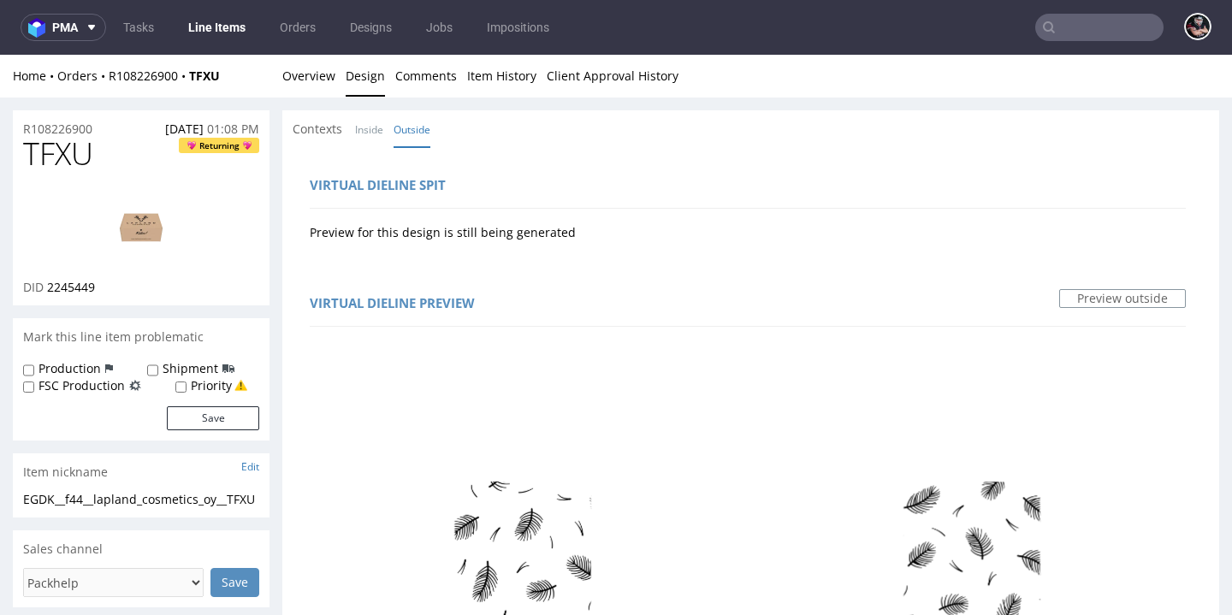
click at [254, 87] on div "Home Orders R108226900 TFXU Overview Design Comments Item History Client Approv…" at bounding box center [616, 76] width 1232 height 43
click at [321, 83] on link "Overview" at bounding box center [308, 76] width 53 height 42
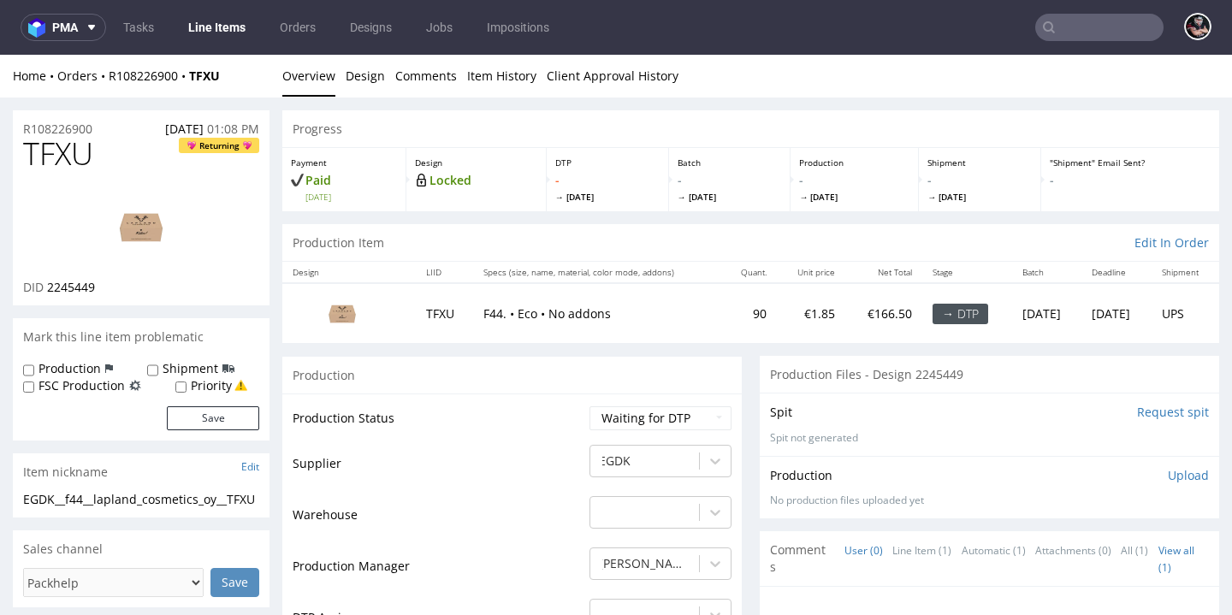
click at [1137, 408] on input "Request spit" at bounding box center [1173, 412] width 72 height 17
click at [244, 27] on link "Line Items" at bounding box center [217, 27] width 78 height 27
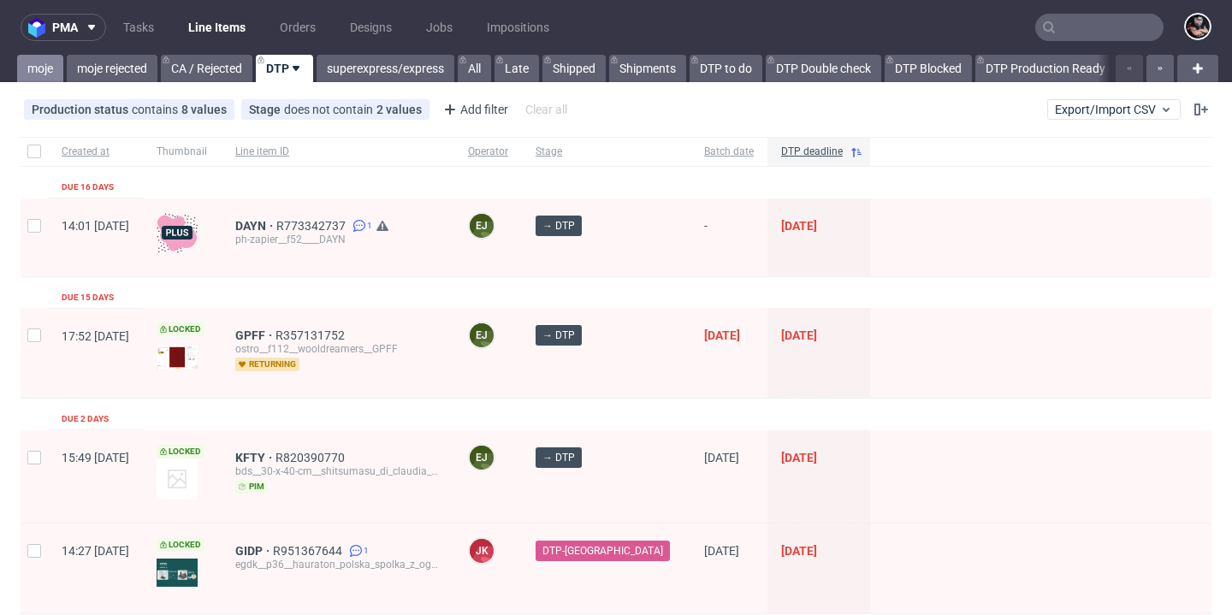
click at [49, 78] on link "moje" at bounding box center [40, 68] width 46 height 27
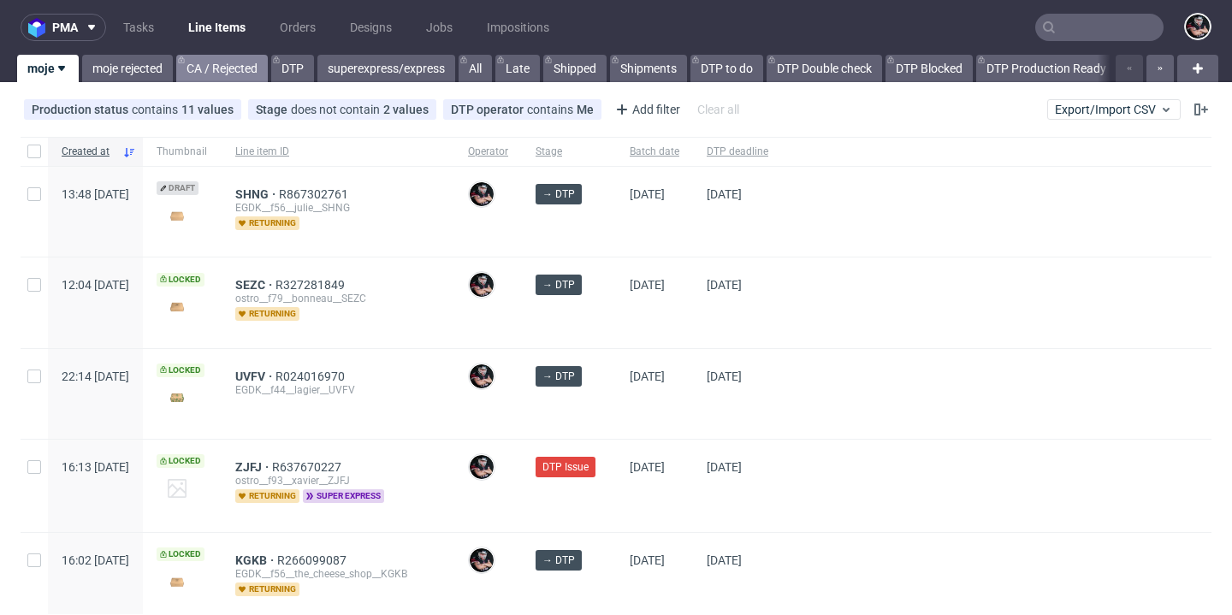
click at [229, 73] on link "CA / Rejected" at bounding box center [222, 68] width 92 height 27
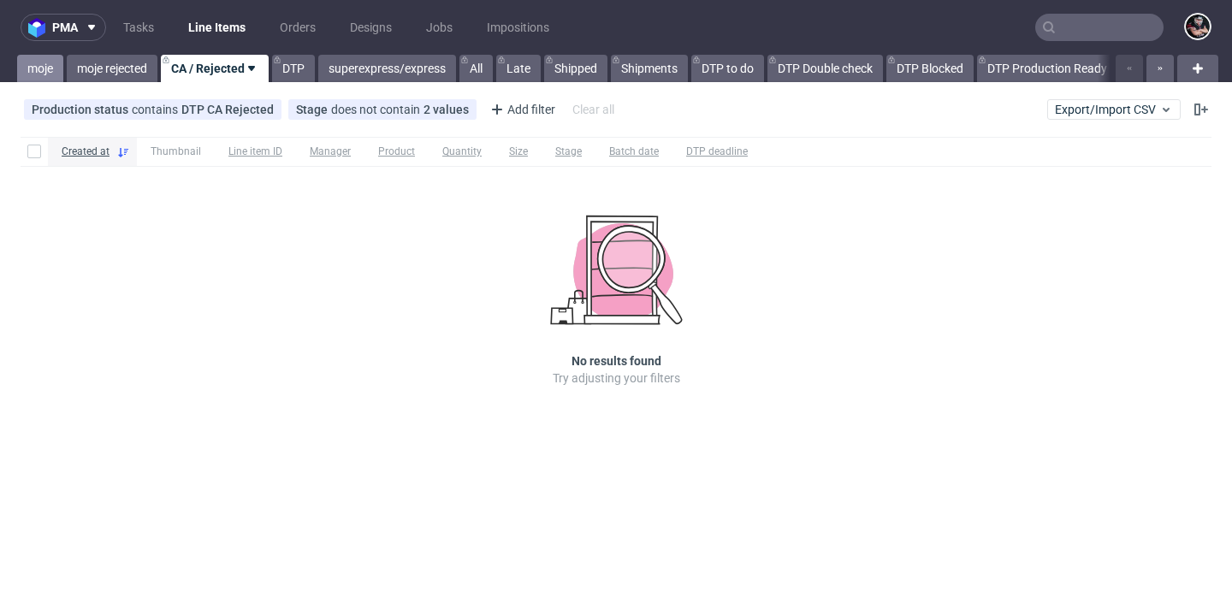
click at [21, 68] on link "moje" at bounding box center [40, 68] width 46 height 27
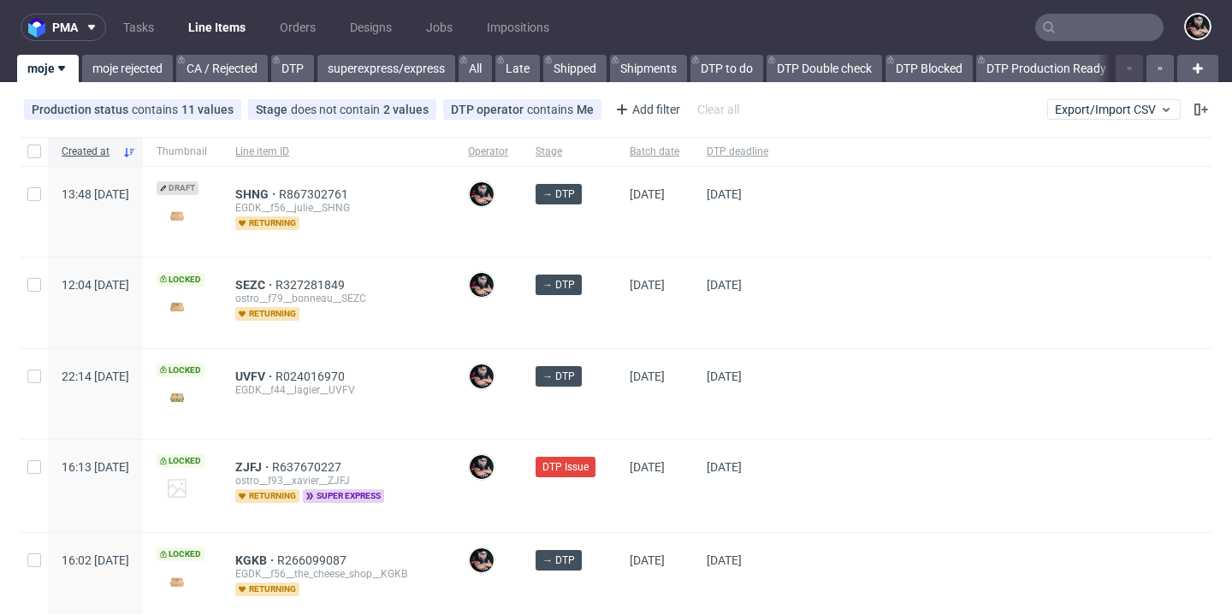
click at [238, 27] on link "Line Items" at bounding box center [217, 27] width 78 height 27
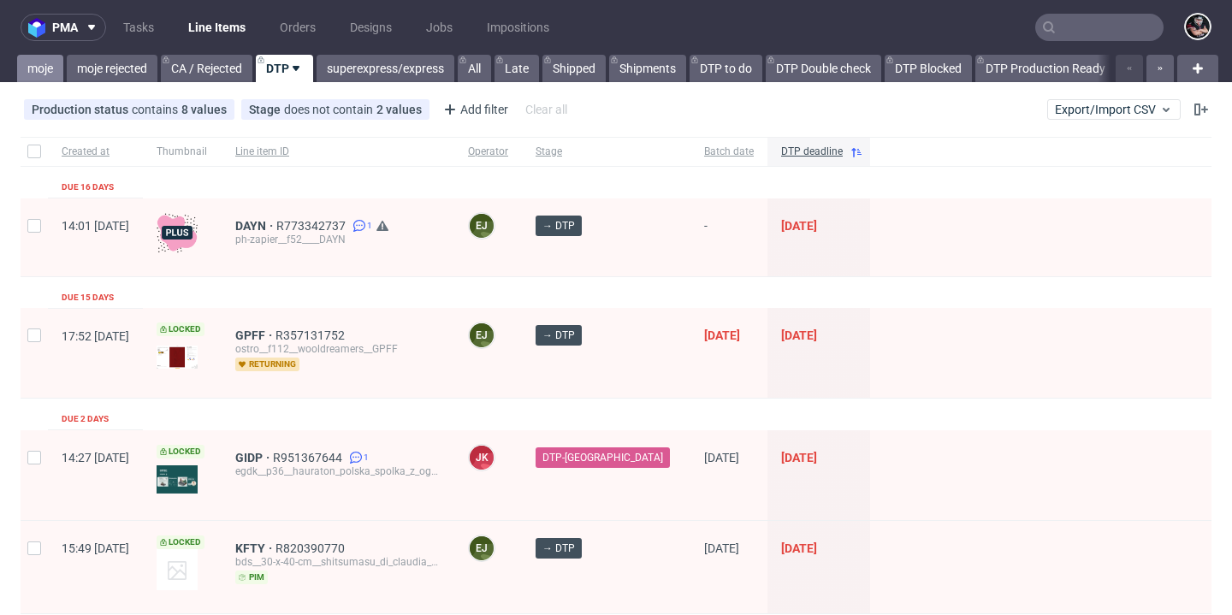
click at [34, 66] on link "moje" at bounding box center [40, 68] width 46 height 27
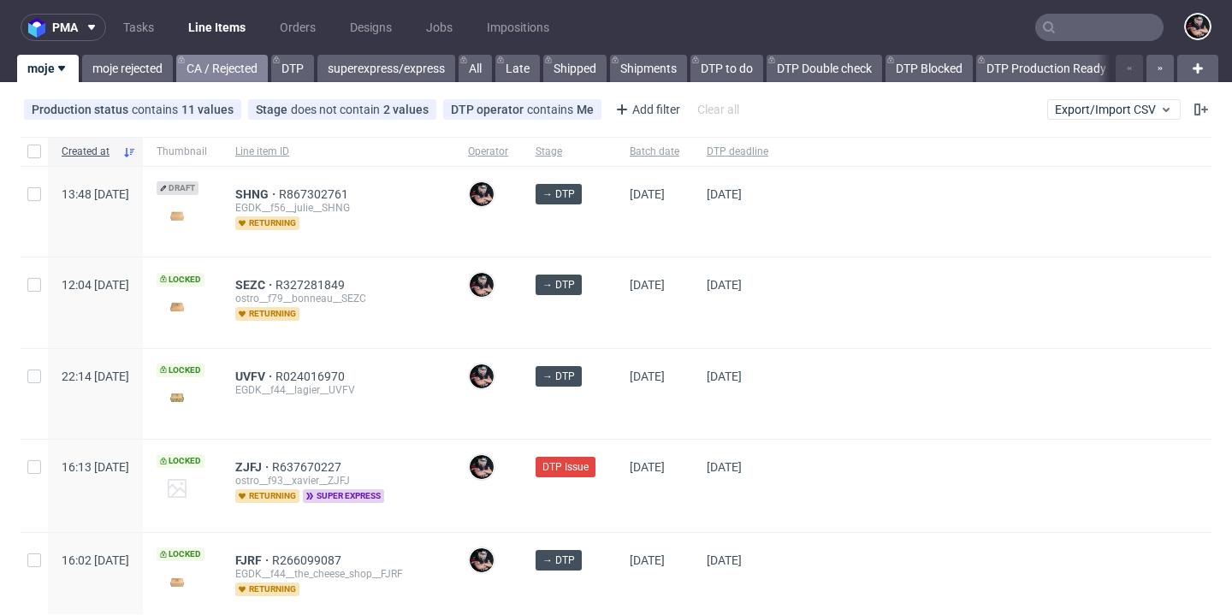
click at [210, 78] on link "CA / Rejected" at bounding box center [222, 68] width 92 height 27
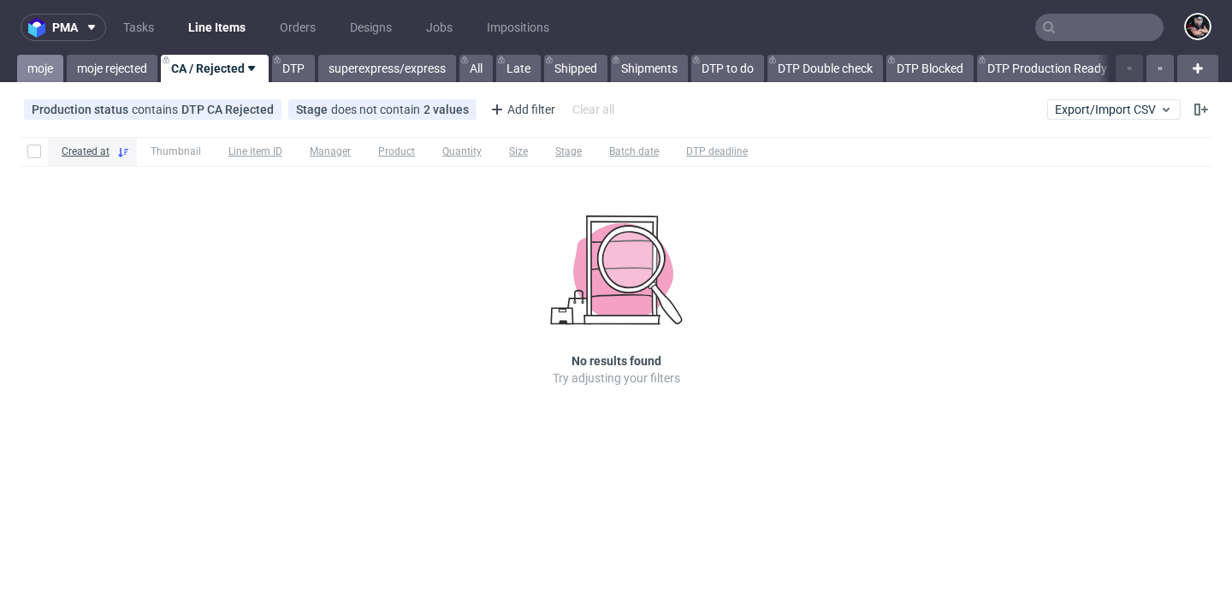
click at [29, 73] on link "moje" at bounding box center [40, 68] width 46 height 27
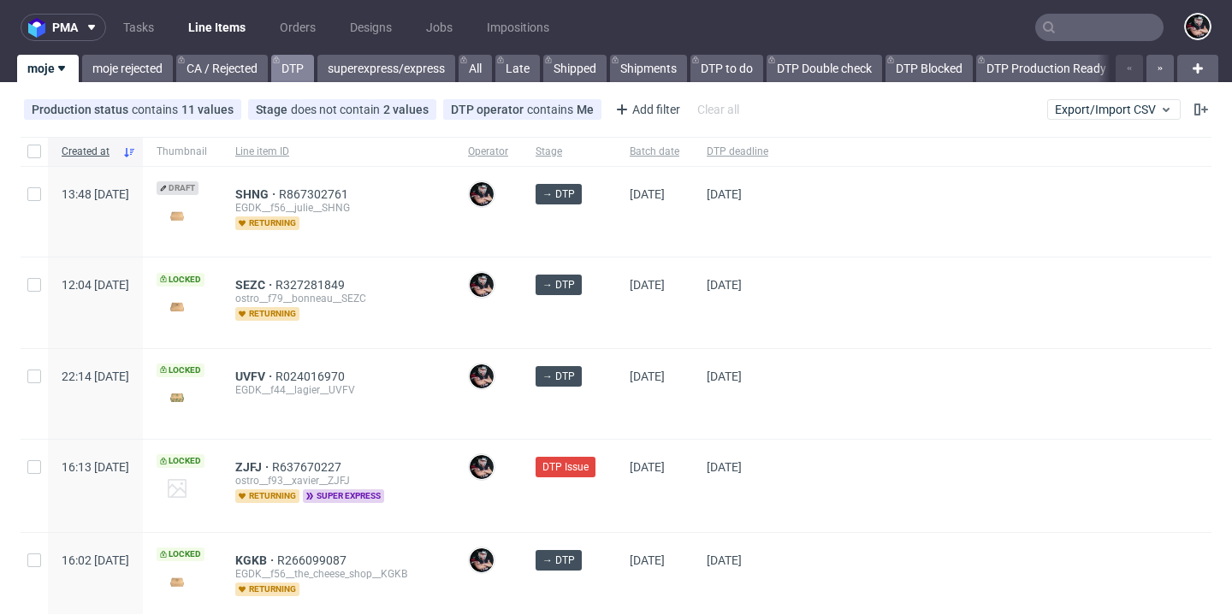
click at [291, 63] on link "DTP" at bounding box center [292, 68] width 43 height 27
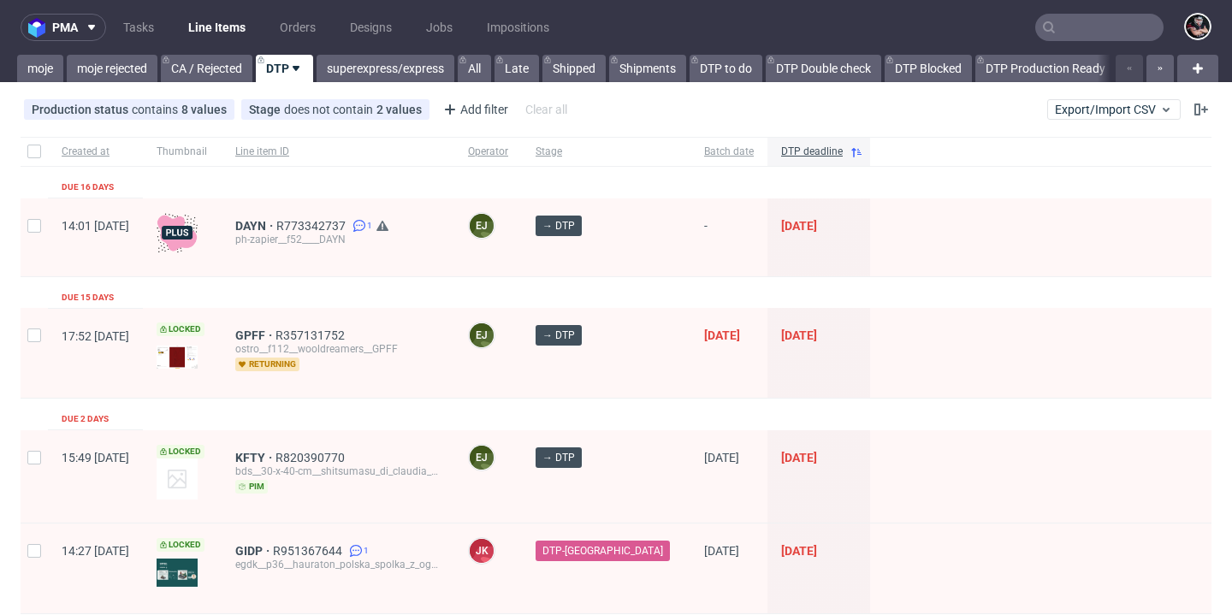
scroll to position [104, 0]
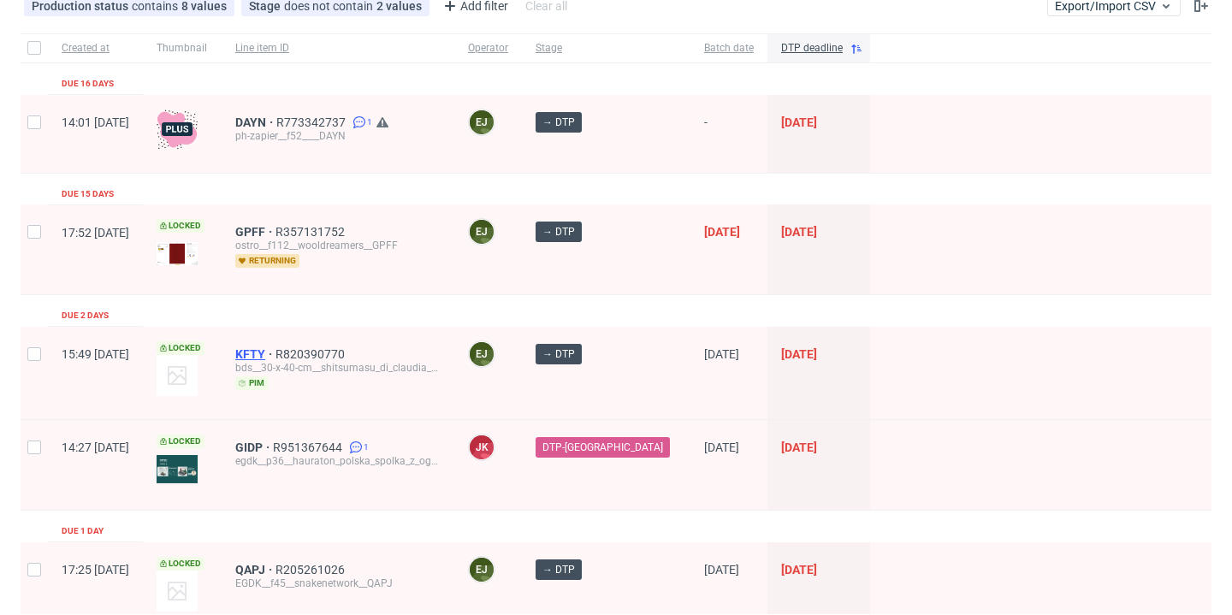
click at [275, 349] on span "KFTY" at bounding box center [255, 354] width 40 height 14
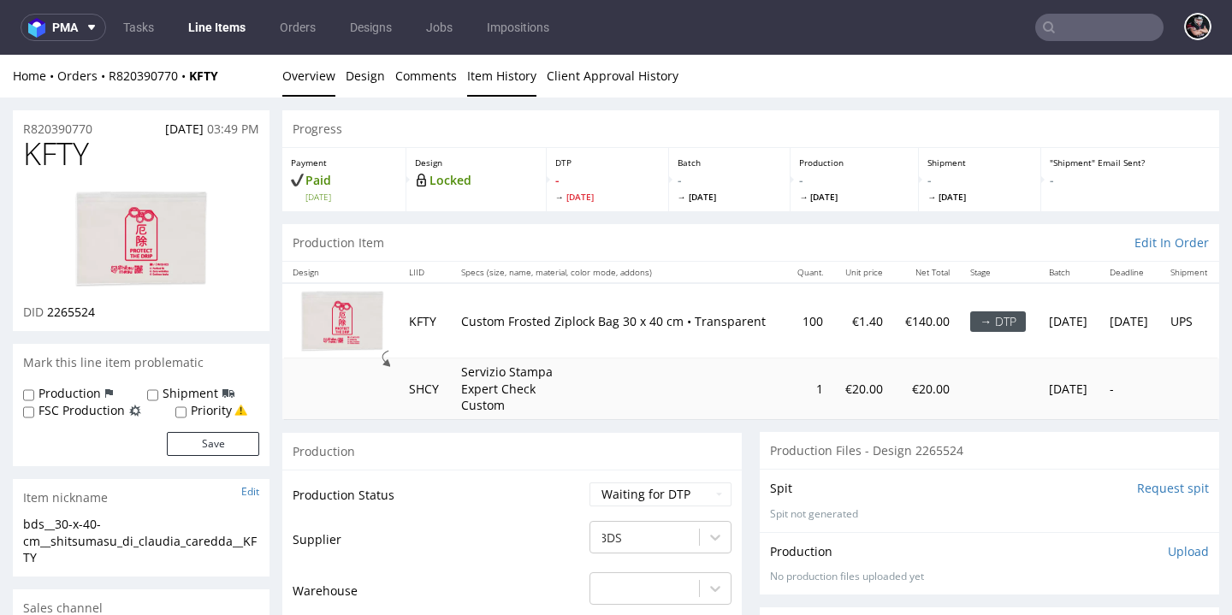
click at [495, 84] on link "Item History" at bounding box center [501, 76] width 69 height 42
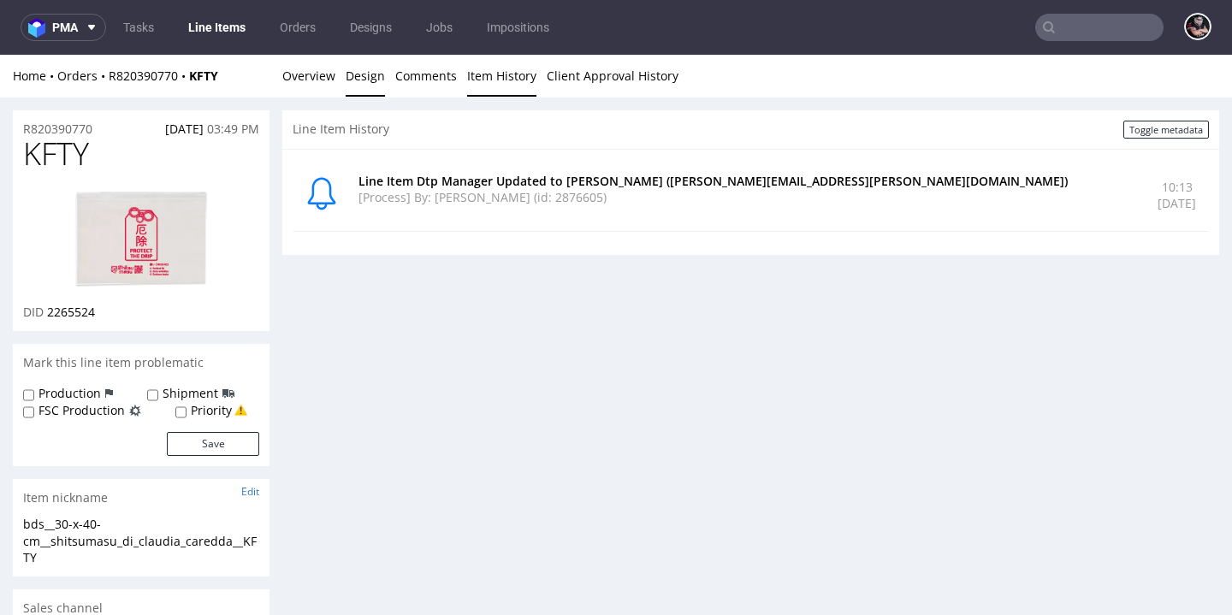
click at [369, 73] on link "Design" at bounding box center [365, 76] width 39 height 42
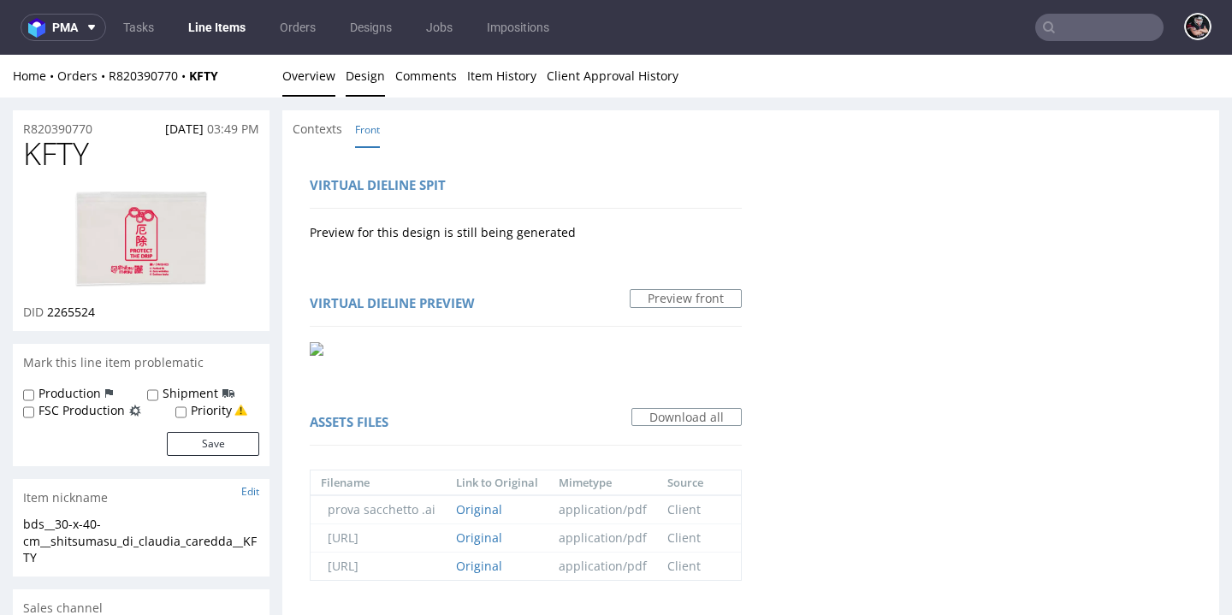
click at [295, 75] on link "Overview" at bounding box center [308, 76] width 53 height 42
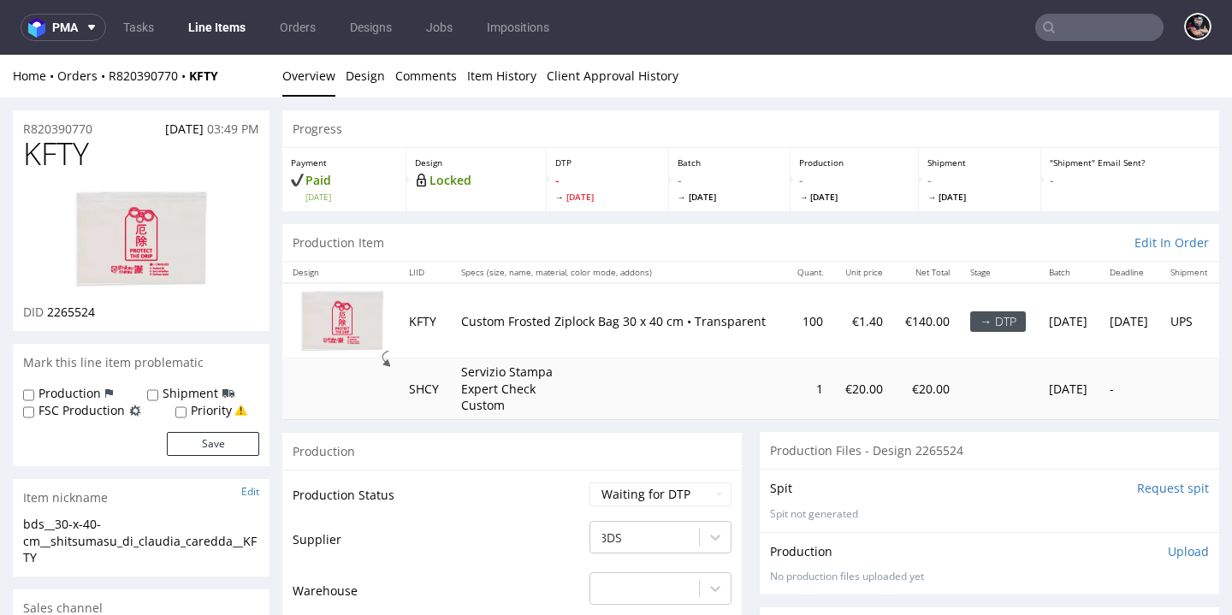
click at [222, 20] on link "Line Items" at bounding box center [217, 27] width 78 height 27
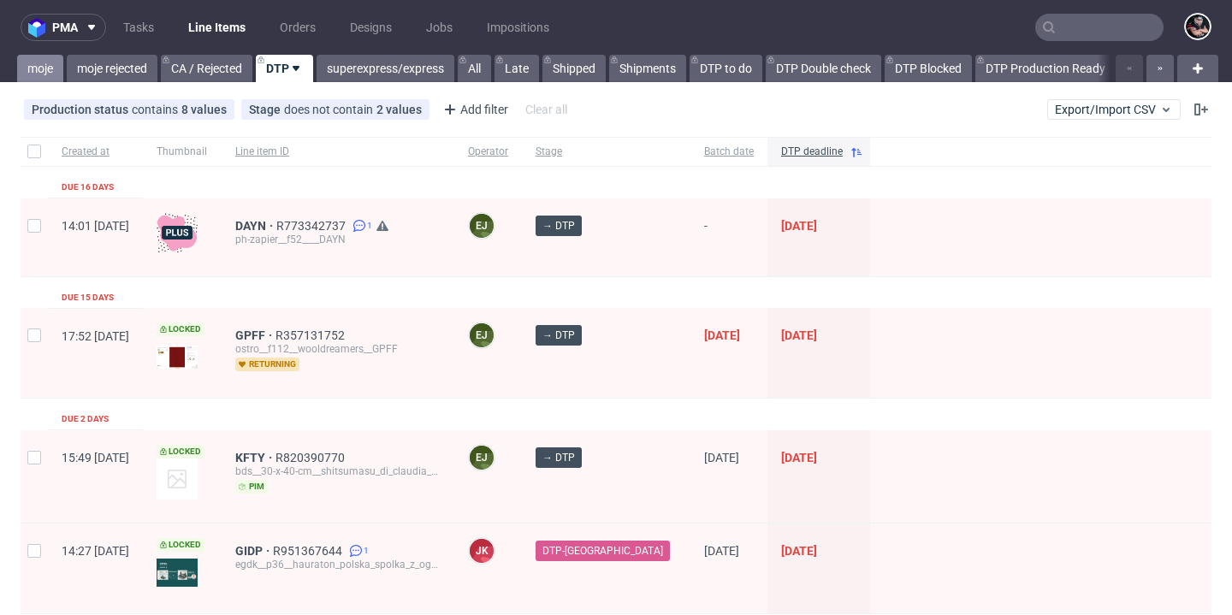
click at [45, 68] on link "moje" at bounding box center [40, 68] width 46 height 27
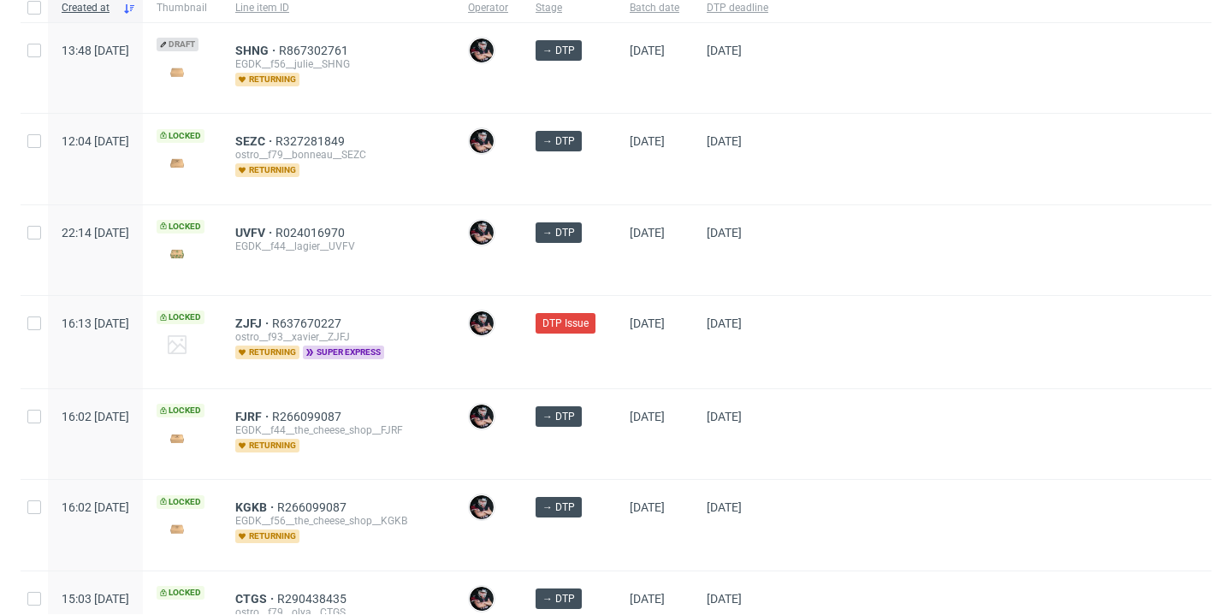
scroll to position [434, 0]
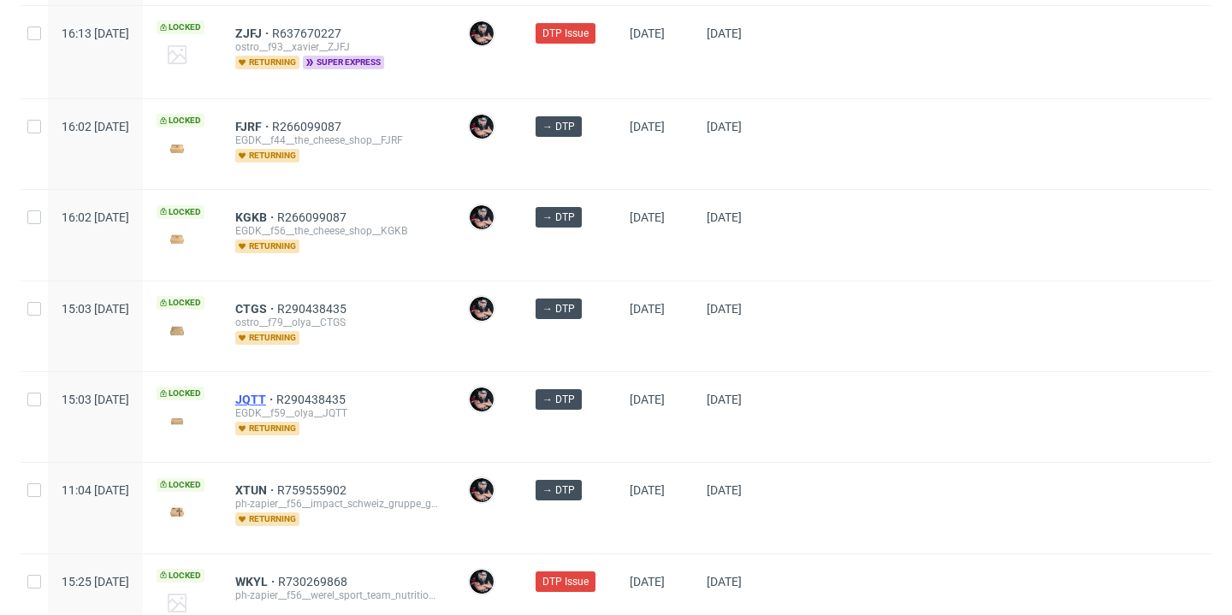
click at [276, 404] on span "JQTT" at bounding box center [255, 400] width 41 height 14
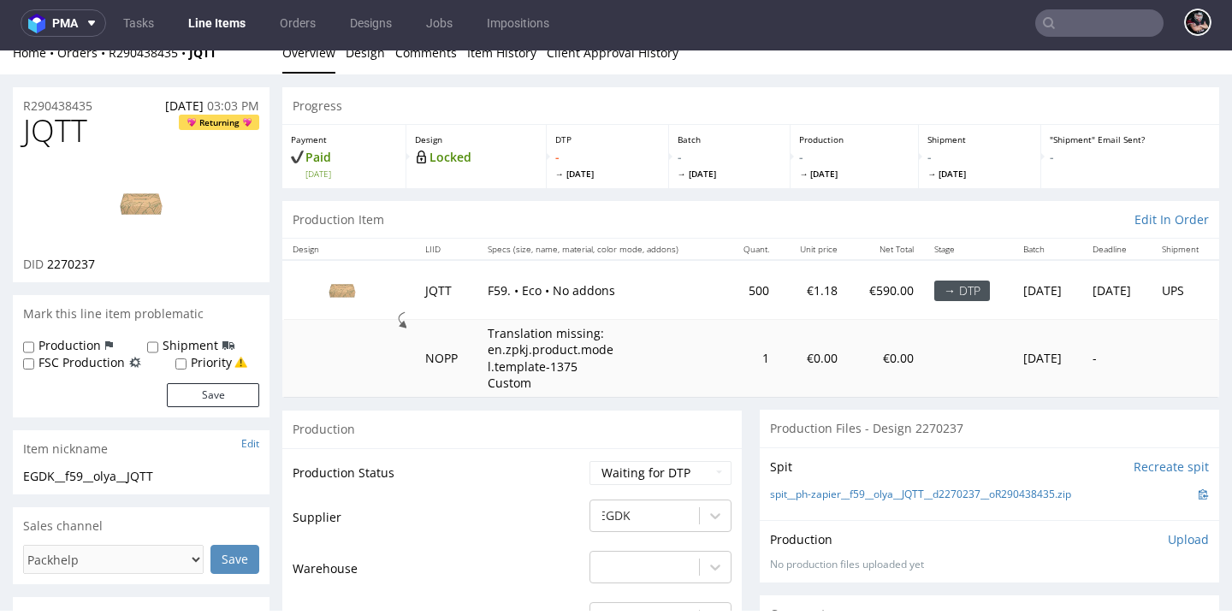
scroll to position [73, 0]
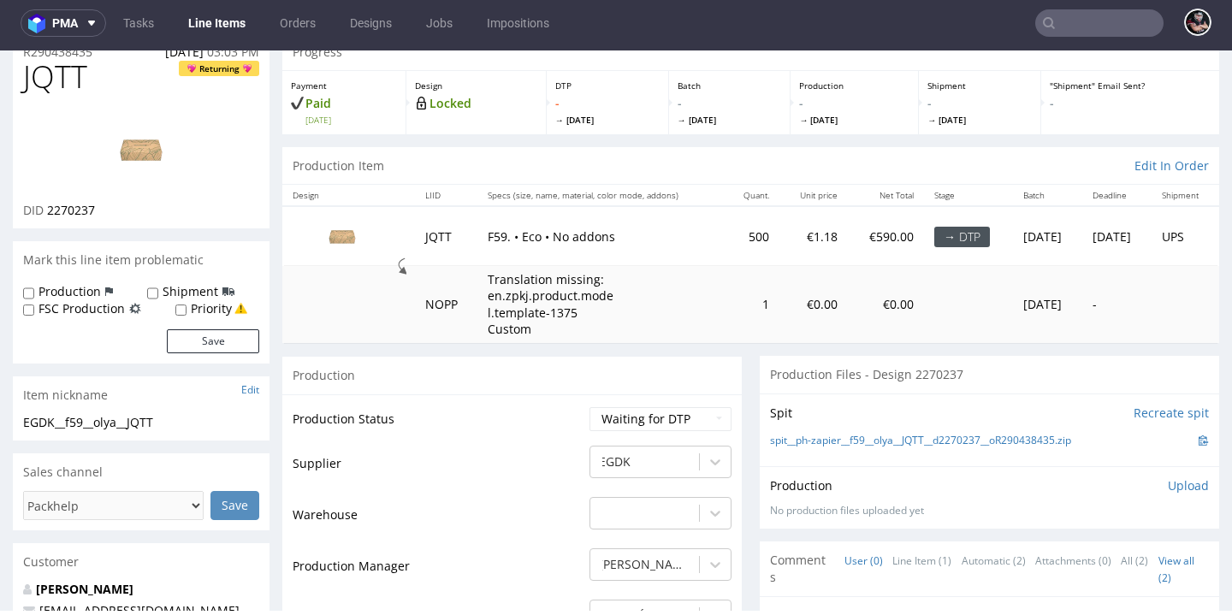
click at [67, 213] on span "2270237" at bounding box center [71, 210] width 48 height 16
copy span "2270237"
click at [915, 439] on link "spit__ph-zapier__f59__olya__JQTT__d2270237__oR290438435.zip" at bounding box center [920, 441] width 301 height 15
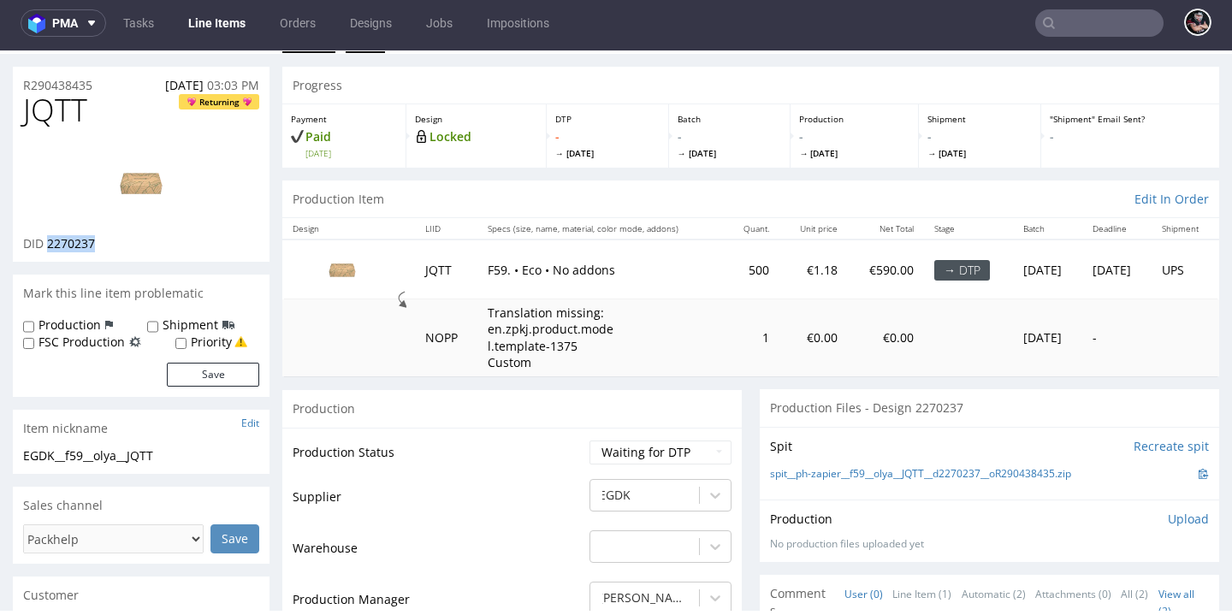
scroll to position [0, 0]
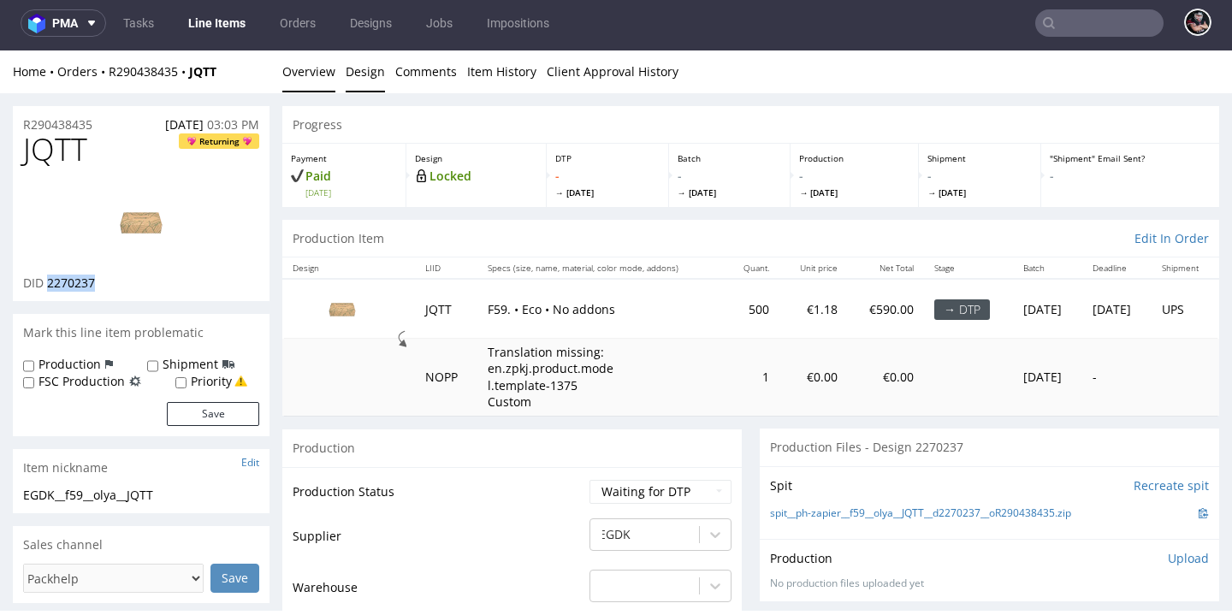
click at [373, 75] on link "Design" at bounding box center [365, 71] width 39 height 42
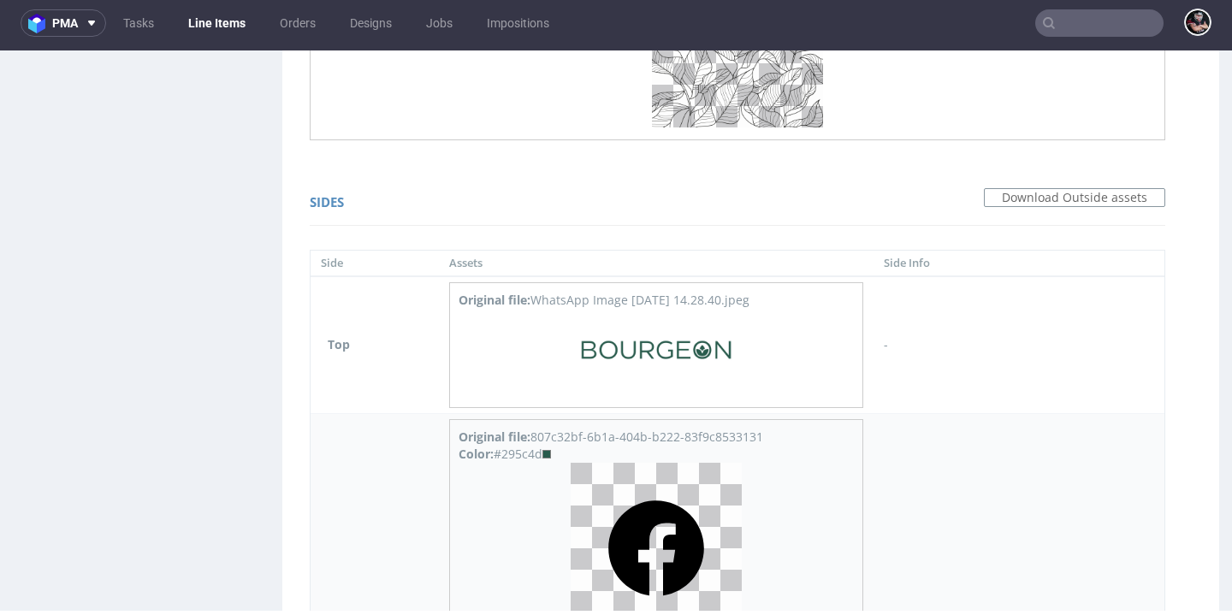
scroll to position [1360, 0]
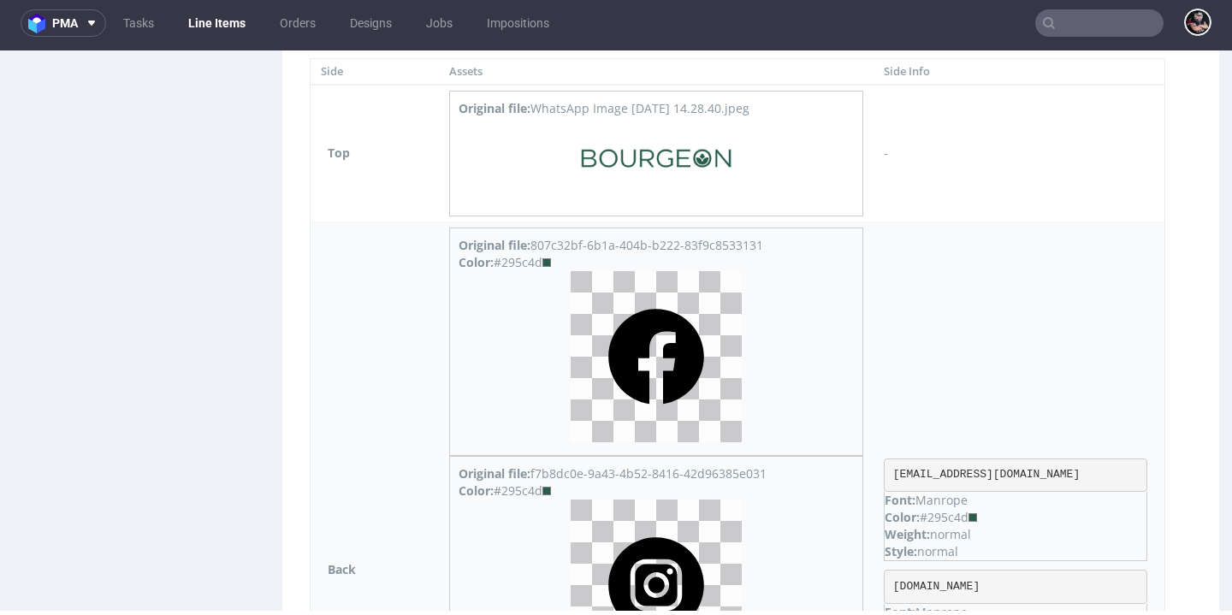
click at [950, 517] on div "Color: #295c4d" at bounding box center [1016, 517] width 262 height 17
copy div "295c4d"
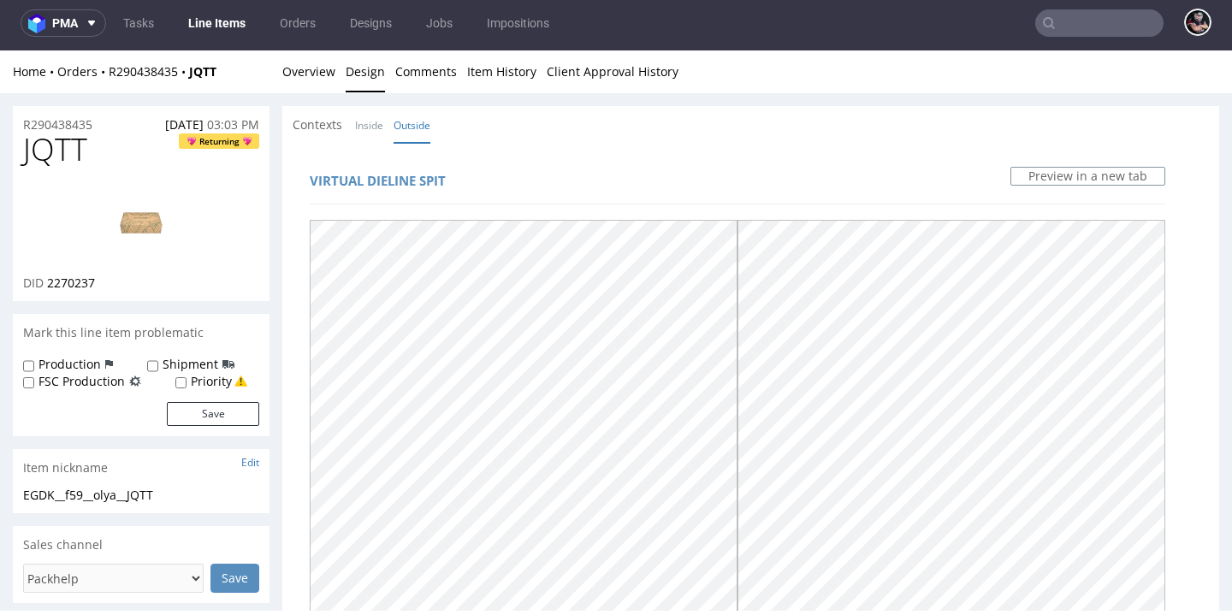
scroll to position [0, 0]
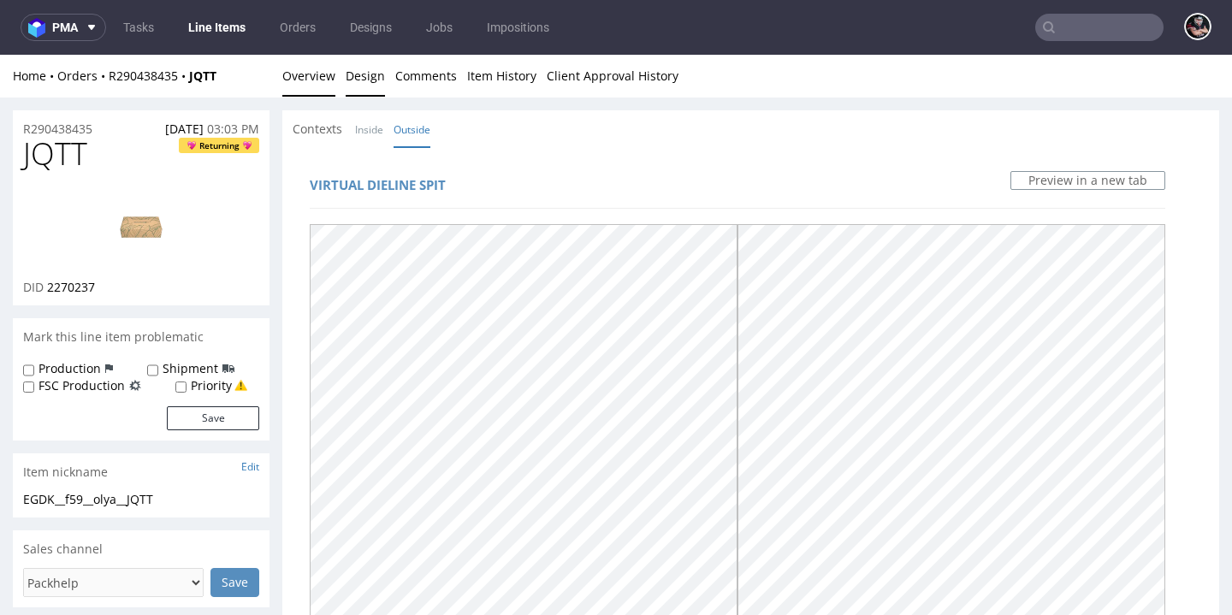
click at [316, 85] on link "Overview" at bounding box center [308, 76] width 53 height 42
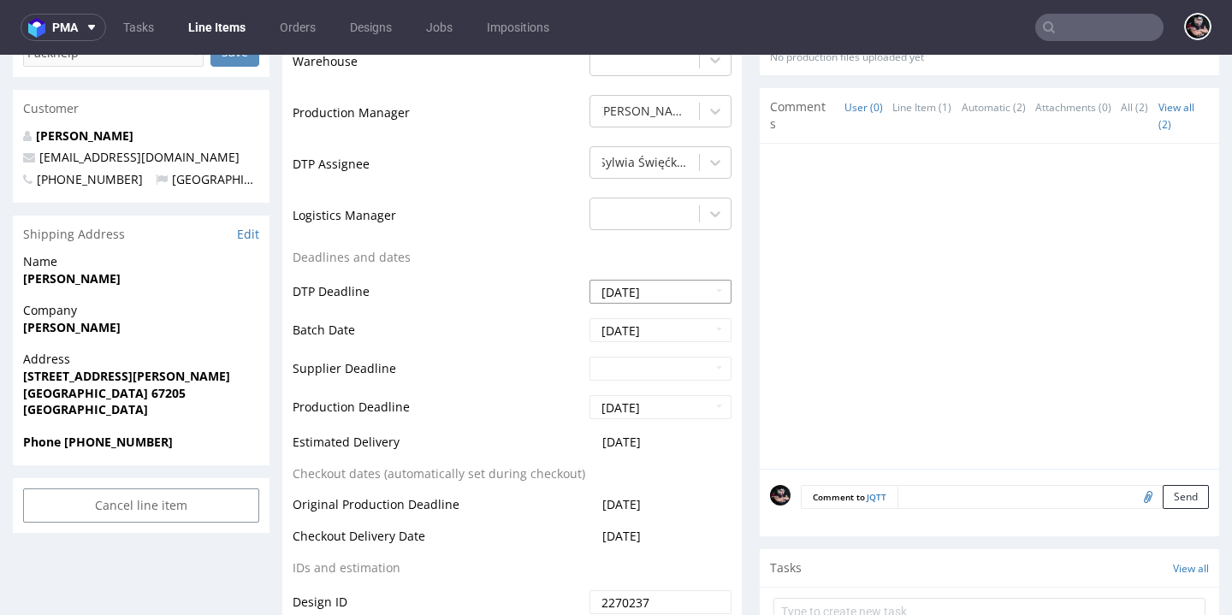
scroll to position [198, 0]
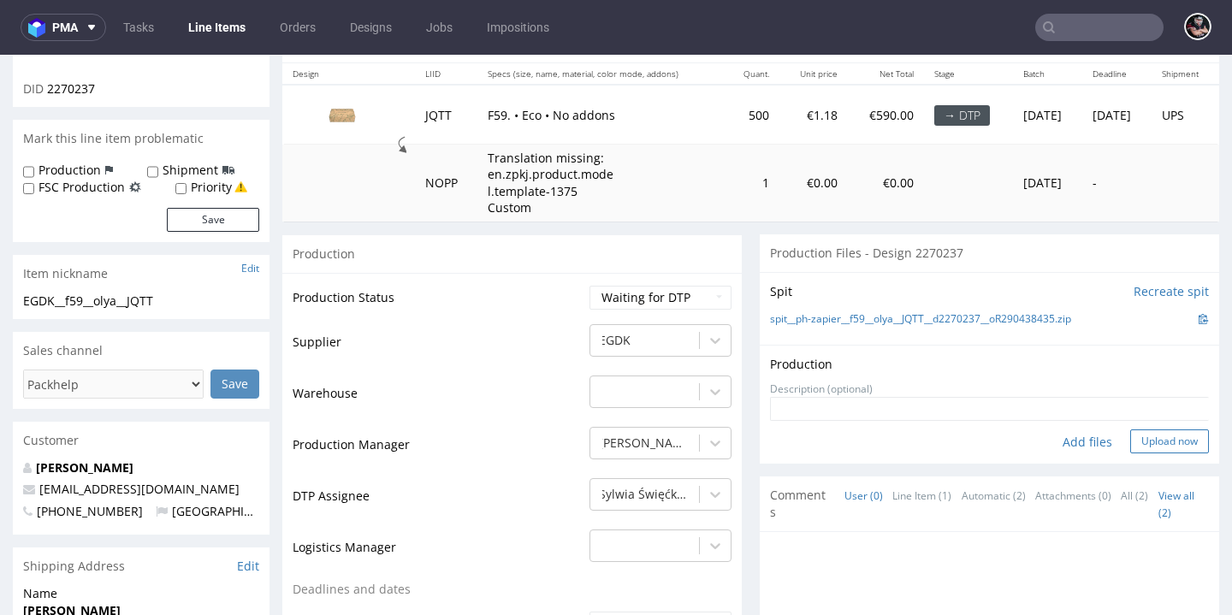
click at [1141, 429] on button "Upload now" at bounding box center [1169, 441] width 79 height 24
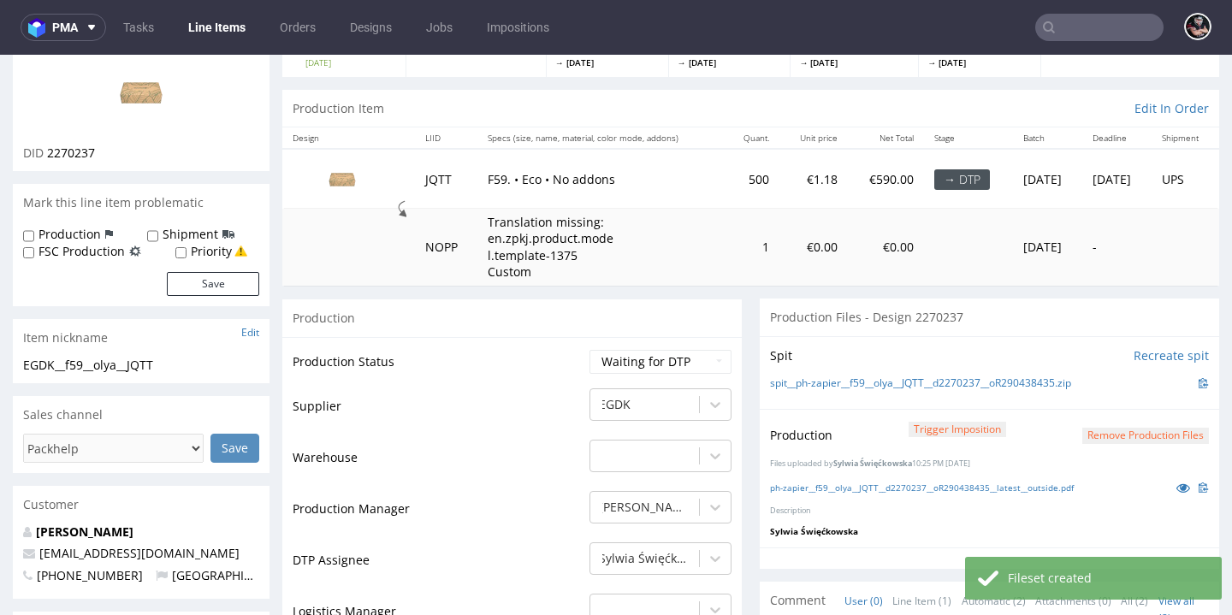
scroll to position [290, 0]
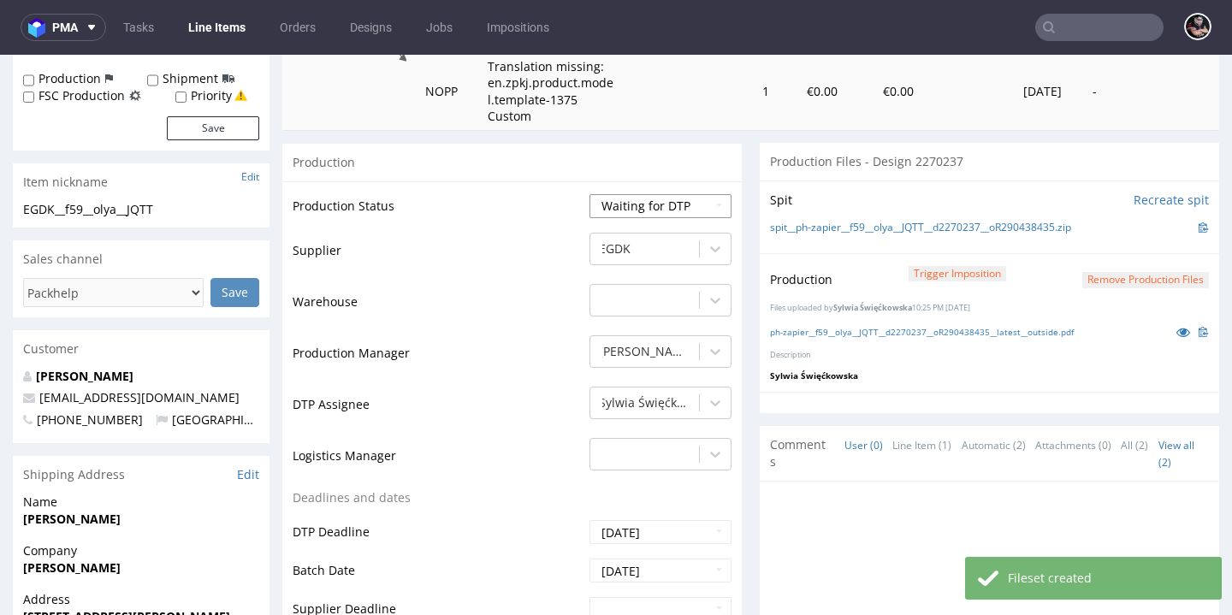
select select "dtp_production_ready"
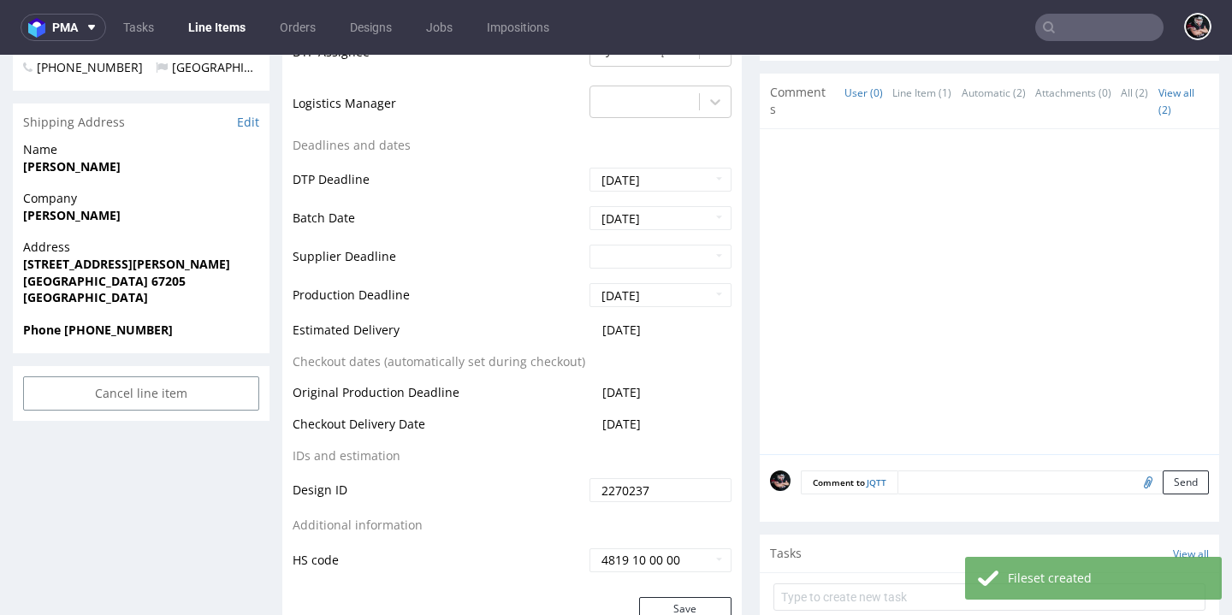
scroll to position [791, 0]
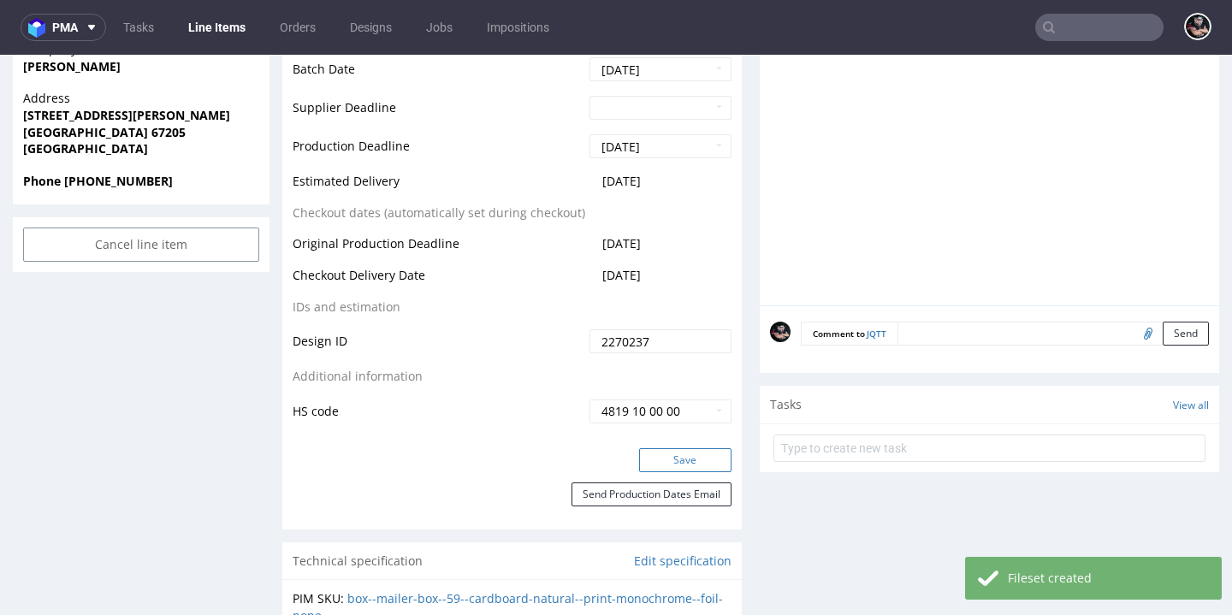
click at [668, 472] on button "Save" at bounding box center [685, 460] width 92 height 24
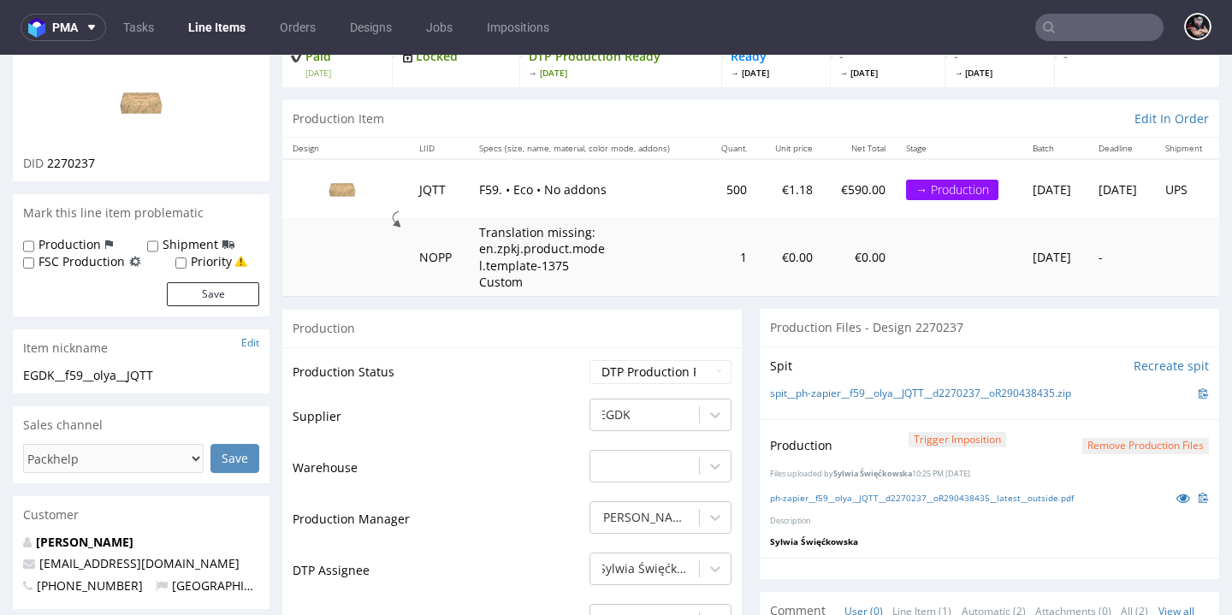
scroll to position [0, 0]
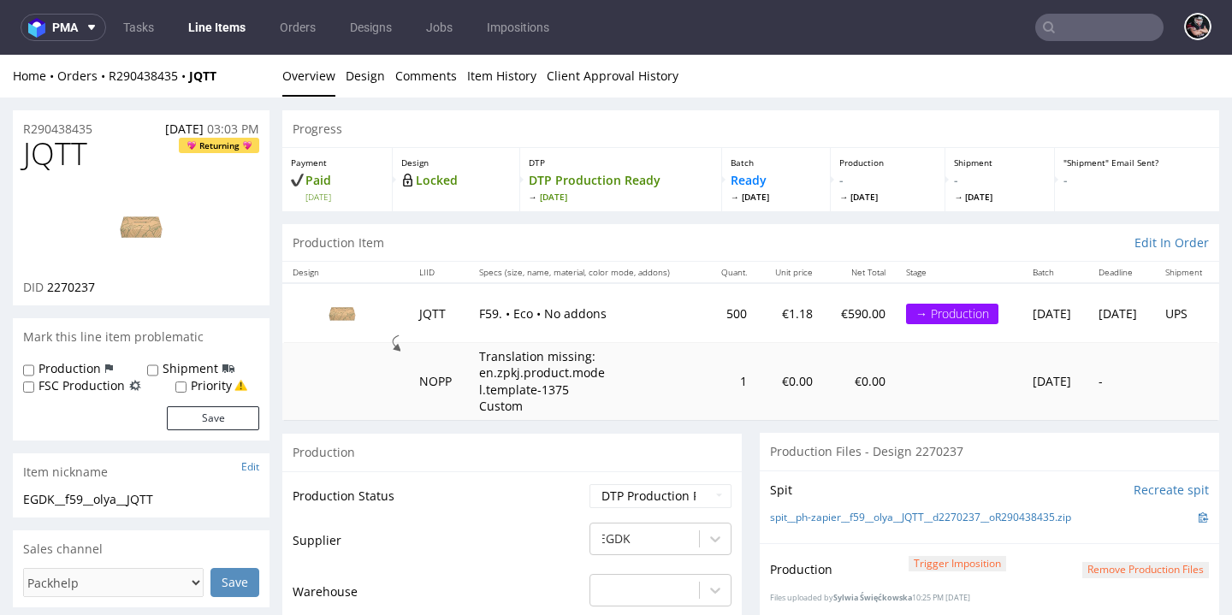
click at [222, 34] on link "Line Items" at bounding box center [217, 27] width 78 height 27
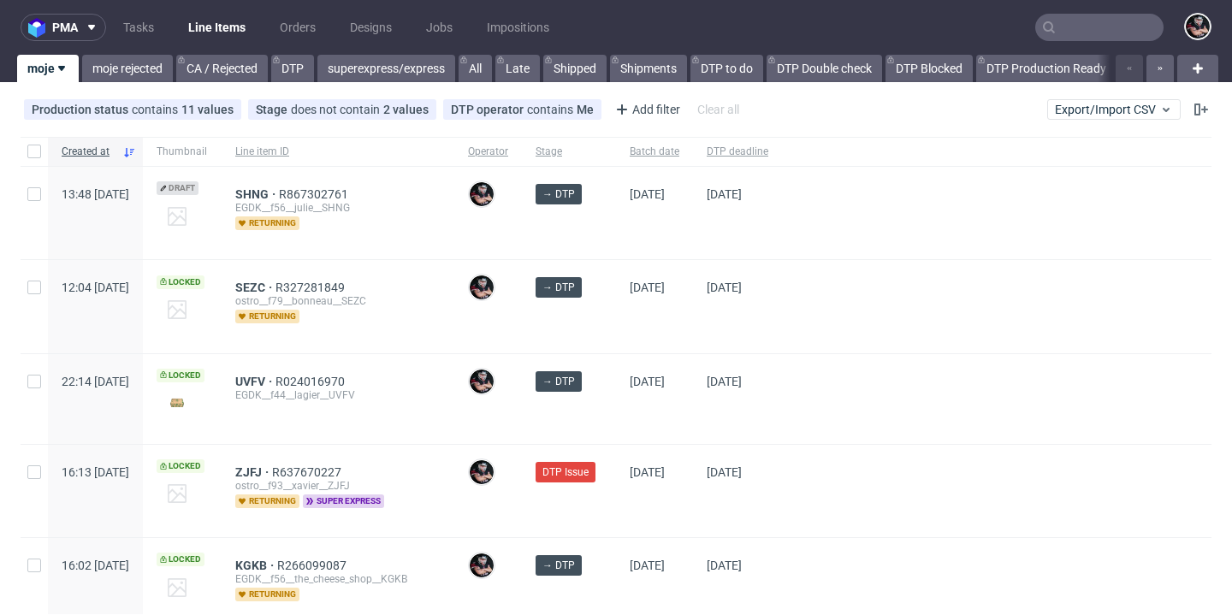
scroll to position [17, 0]
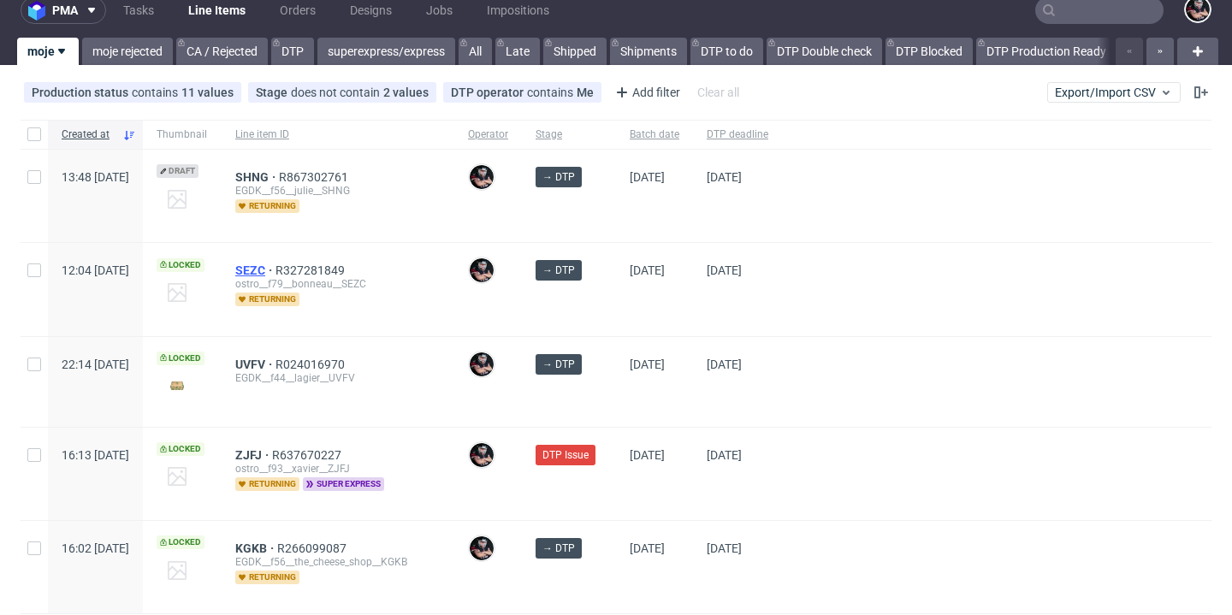
click at [275, 267] on span "SEZC" at bounding box center [255, 270] width 40 height 14
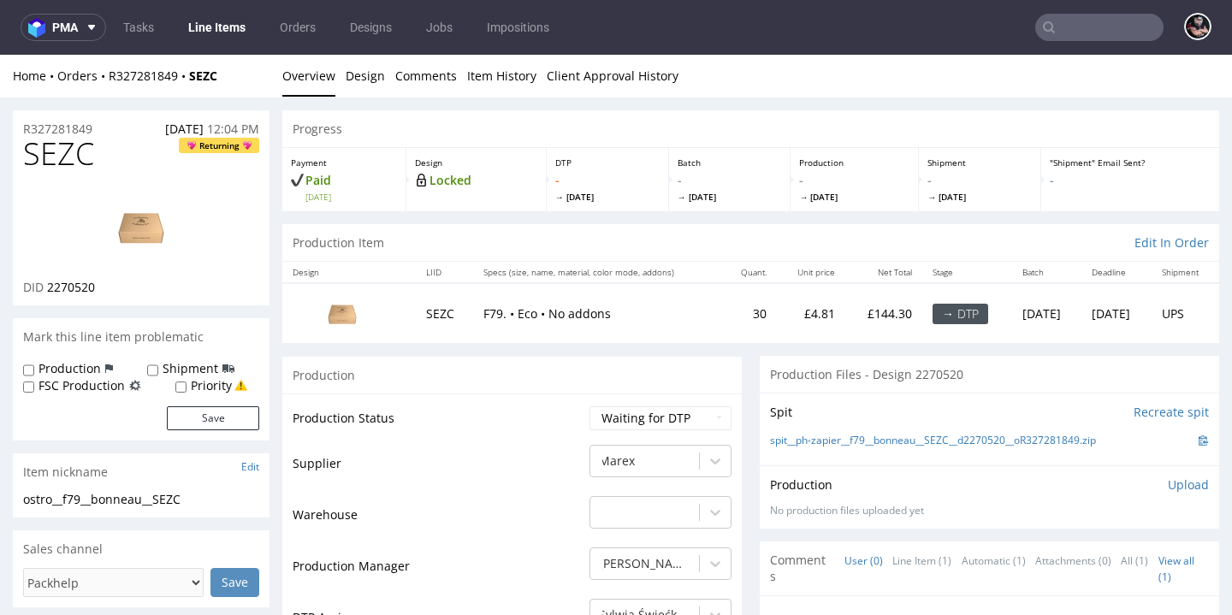
click at [74, 147] on span "SEZC" at bounding box center [58, 154] width 71 height 34
copy span "SEZC"
click at [770, 448] on link "spit__ph-zapier__f79__bonneau__SEZC__d2270520__oR327281849.zip" at bounding box center [933, 441] width 326 height 15
click at [366, 74] on link "Design" at bounding box center [365, 76] width 39 height 42
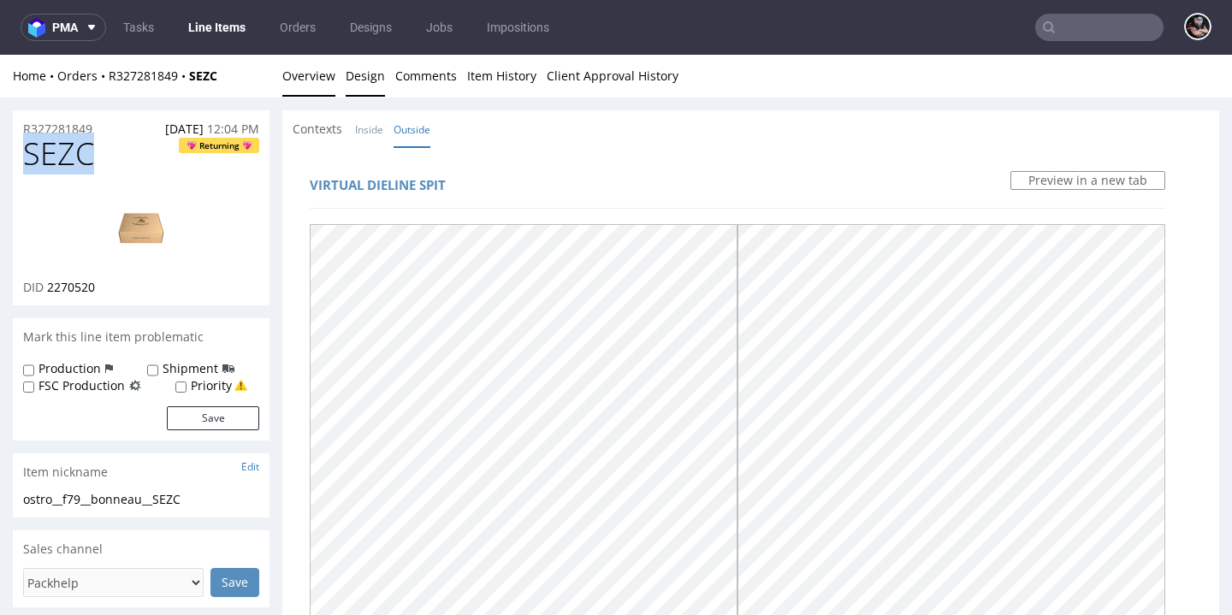
drag, startPoint x: 317, startPoint y: 87, endPoint x: 38, endPoint y: 66, distance: 278.9
click at [317, 87] on link "Overview" at bounding box center [308, 76] width 53 height 42
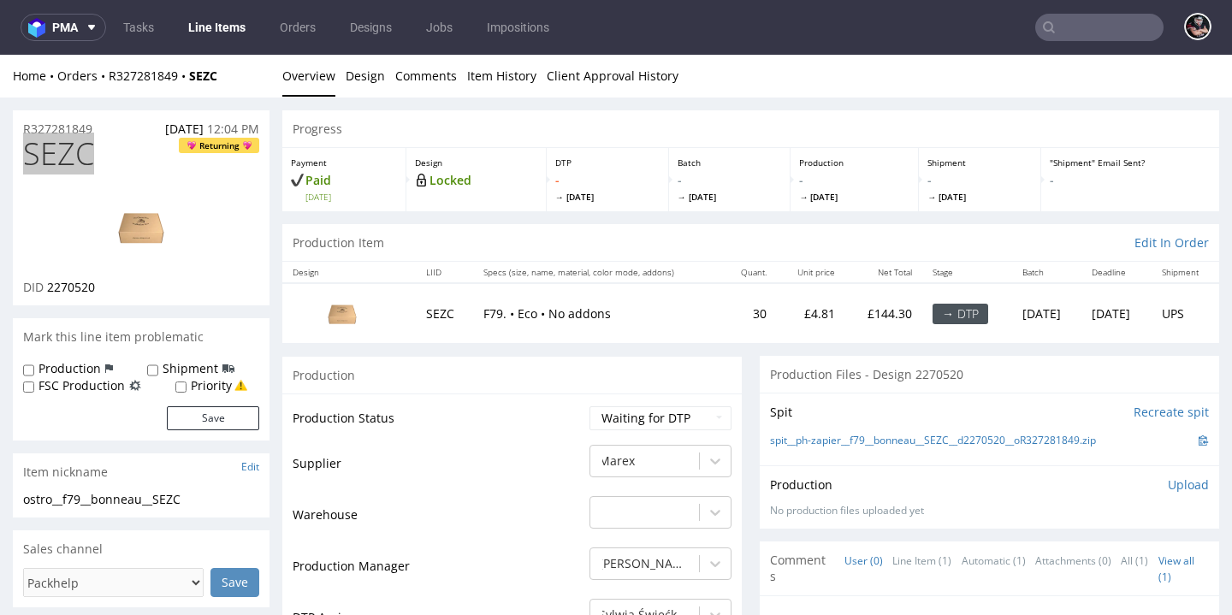
scroll to position [104, 0]
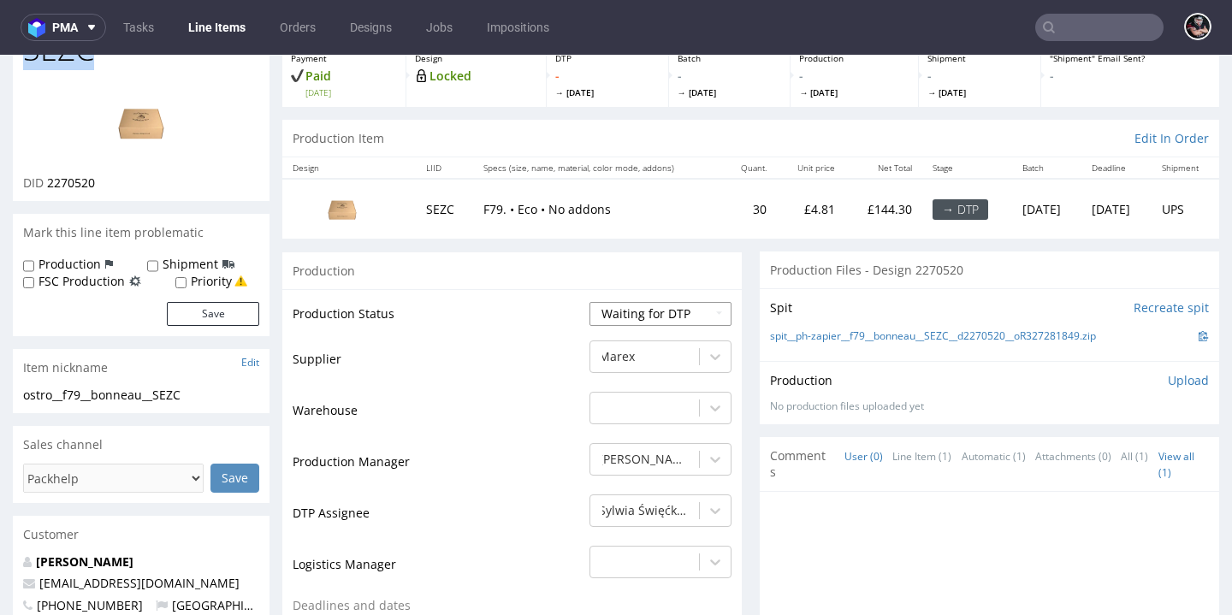
select select "dtp_production_ready"
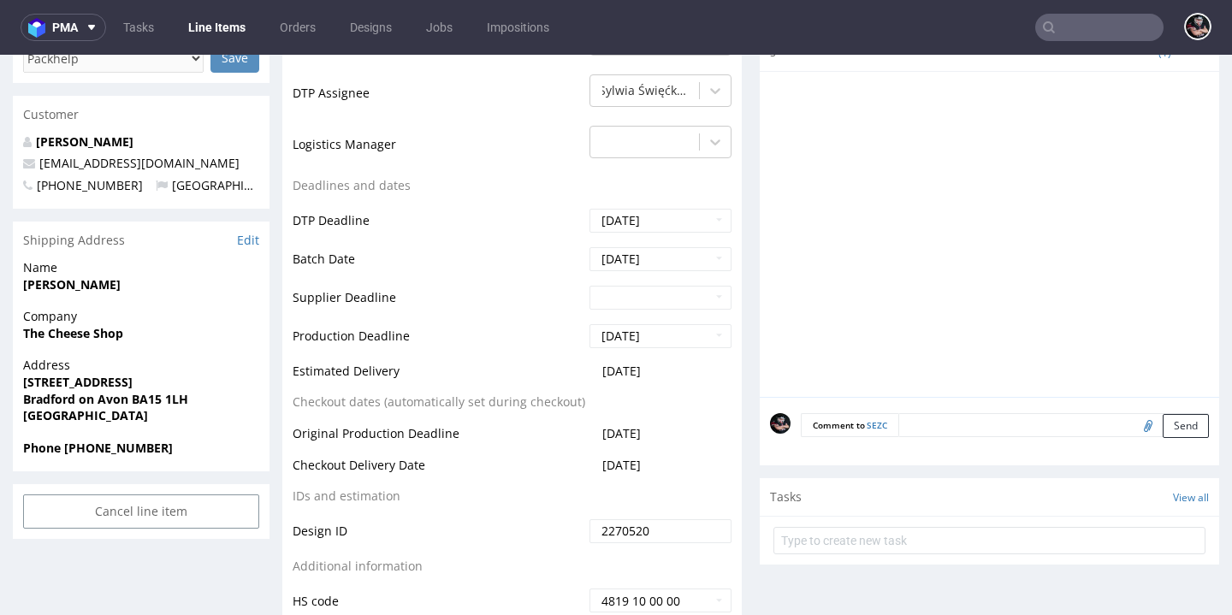
scroll to position [862, 0]
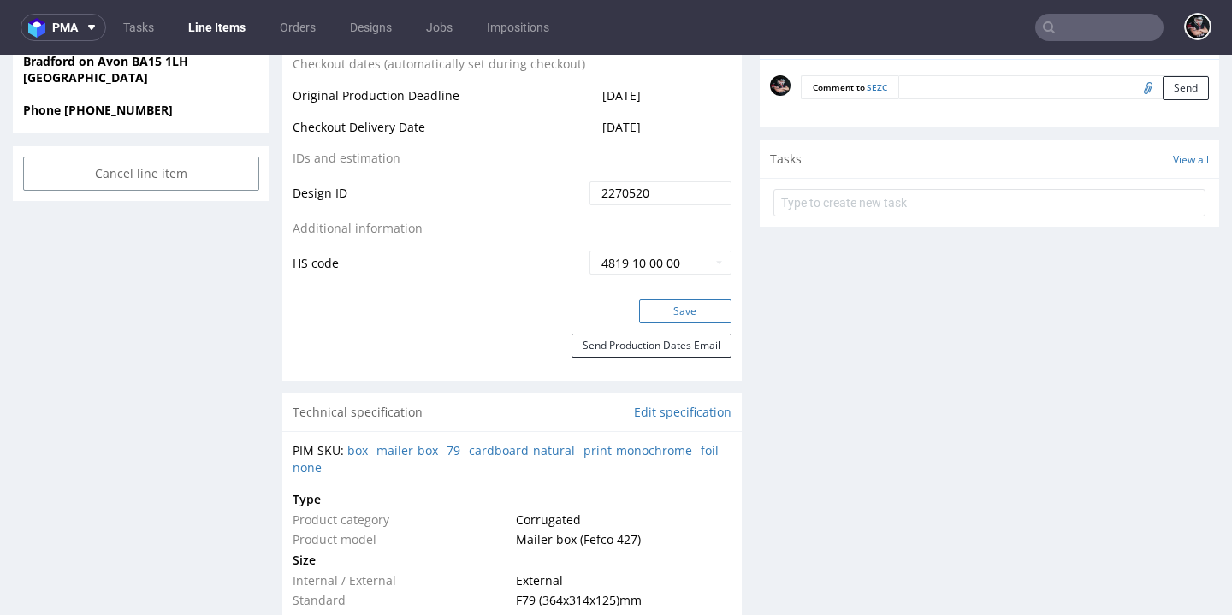
click at [652, 323] on button "Save" at bounding box center [685, 311] width 92 height 24
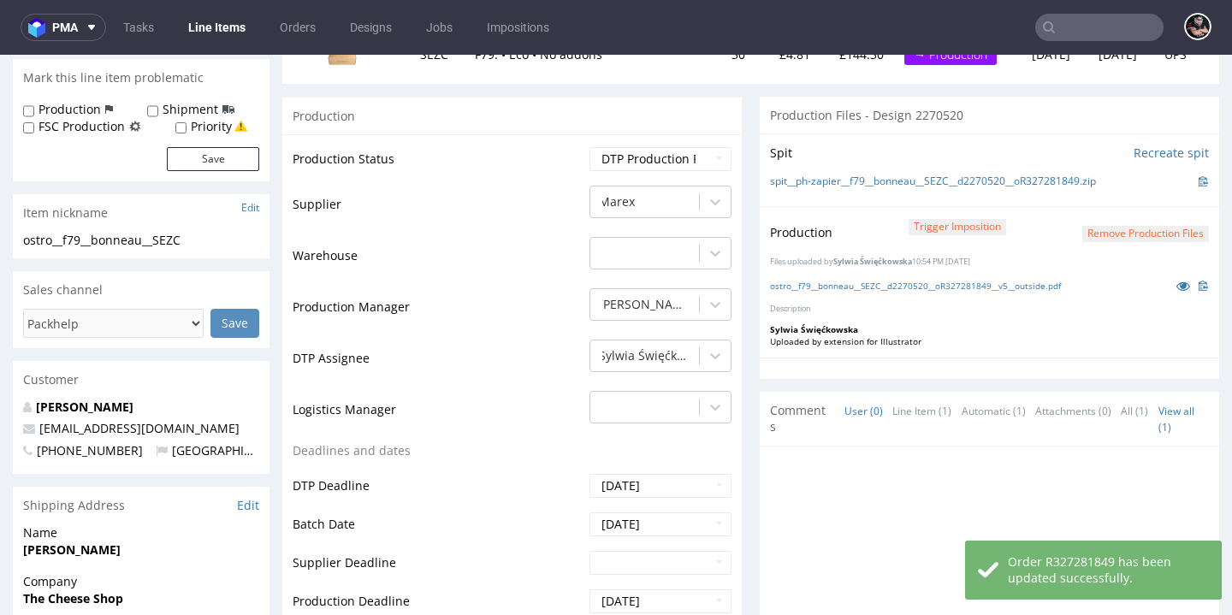
scroll to position [0, 0]
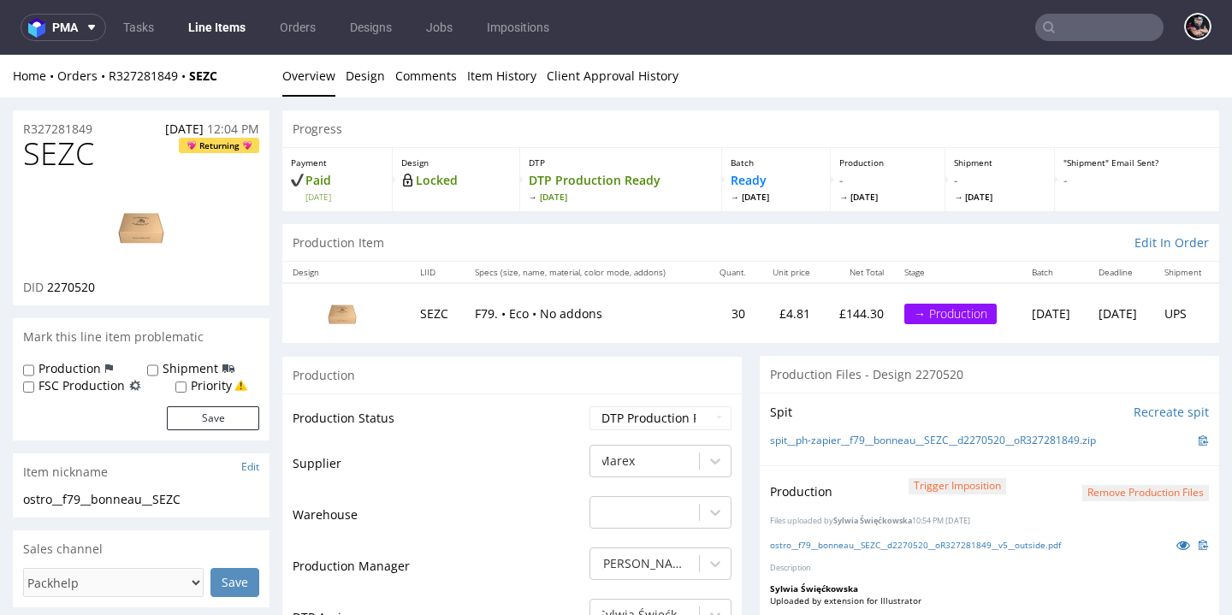
click at [210, 24] on link "Line Items" at bounding box center [217, 27] width 78 height 27
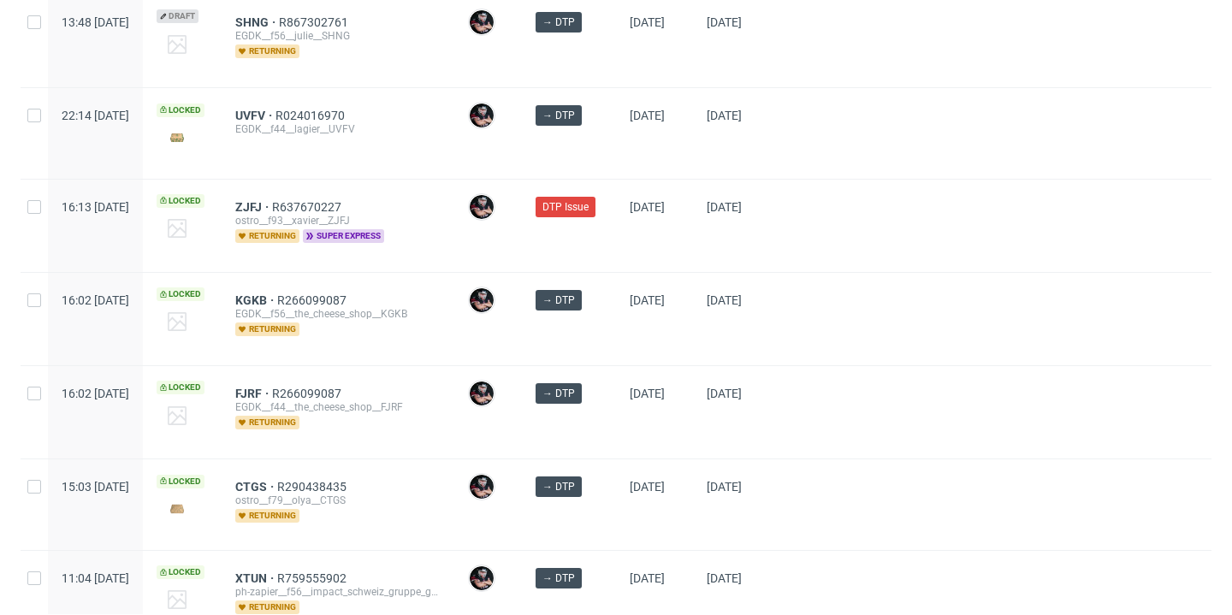
scroll to position [305, 0]
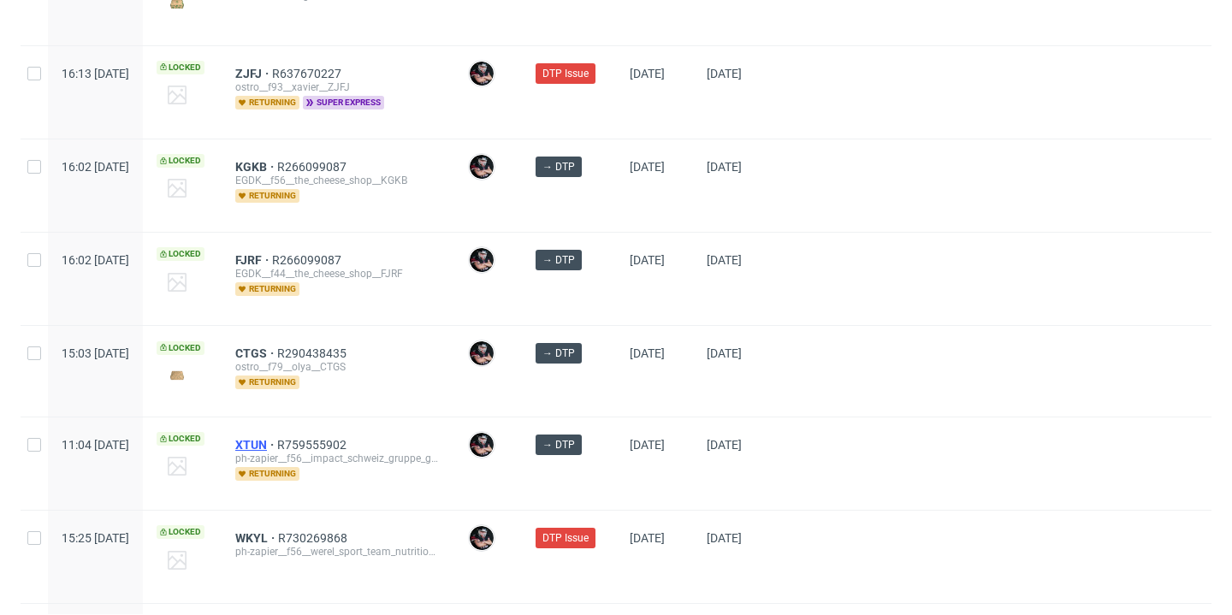
click at [277, 441] on span "XTUN" at bounding box center [256, 445] width 42 height 14
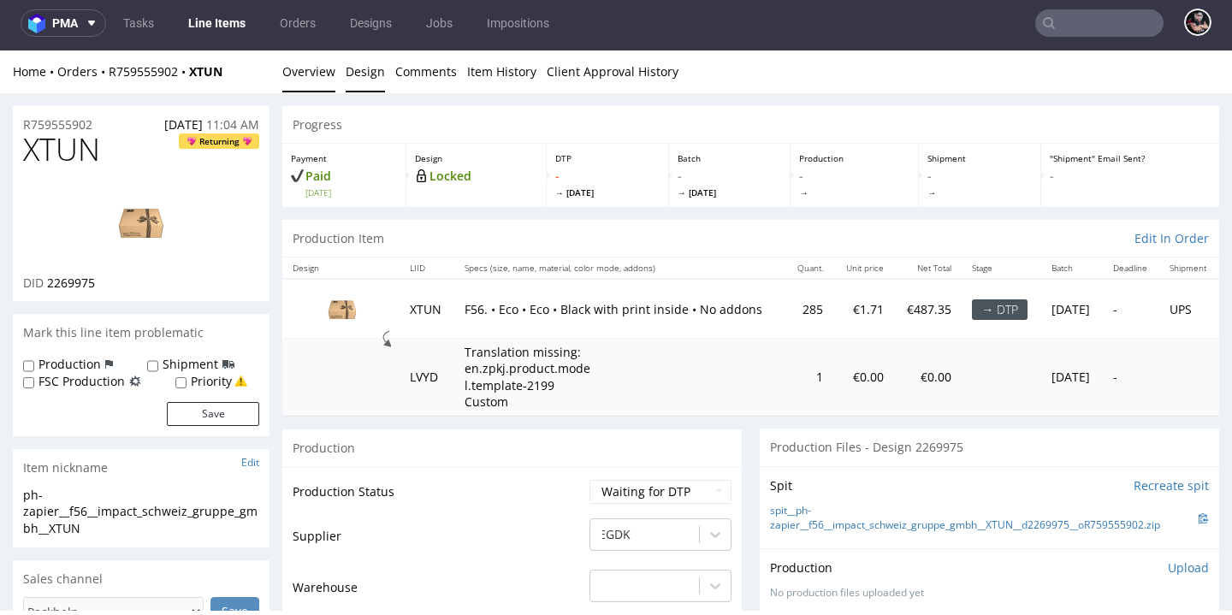
click at [367, 64] on link "Design" at bounding box center [365, 71] width 39 height 42
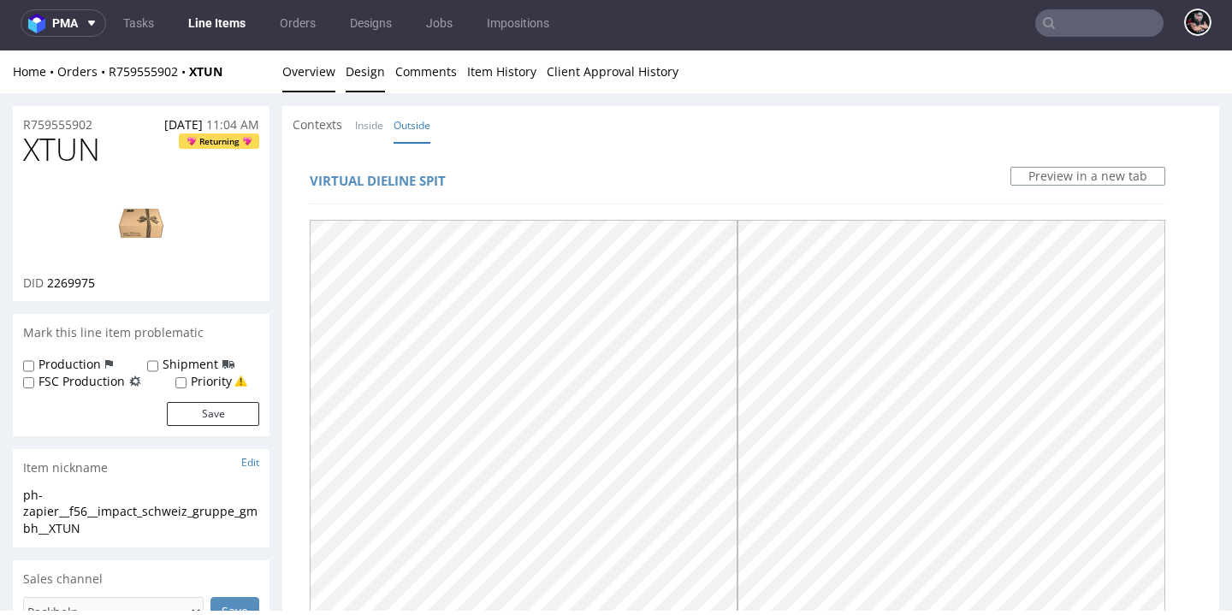
click at [311, 63] on link "Overview" at bounding box center [308, 71] width 53 height 42
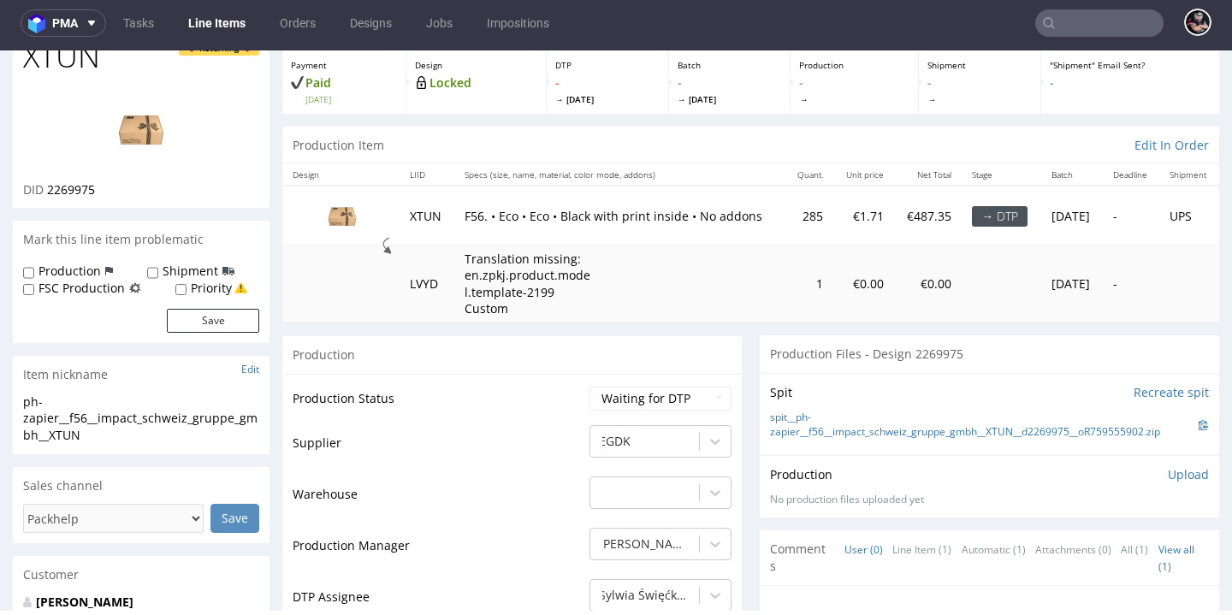
scroll to position [151, 0]
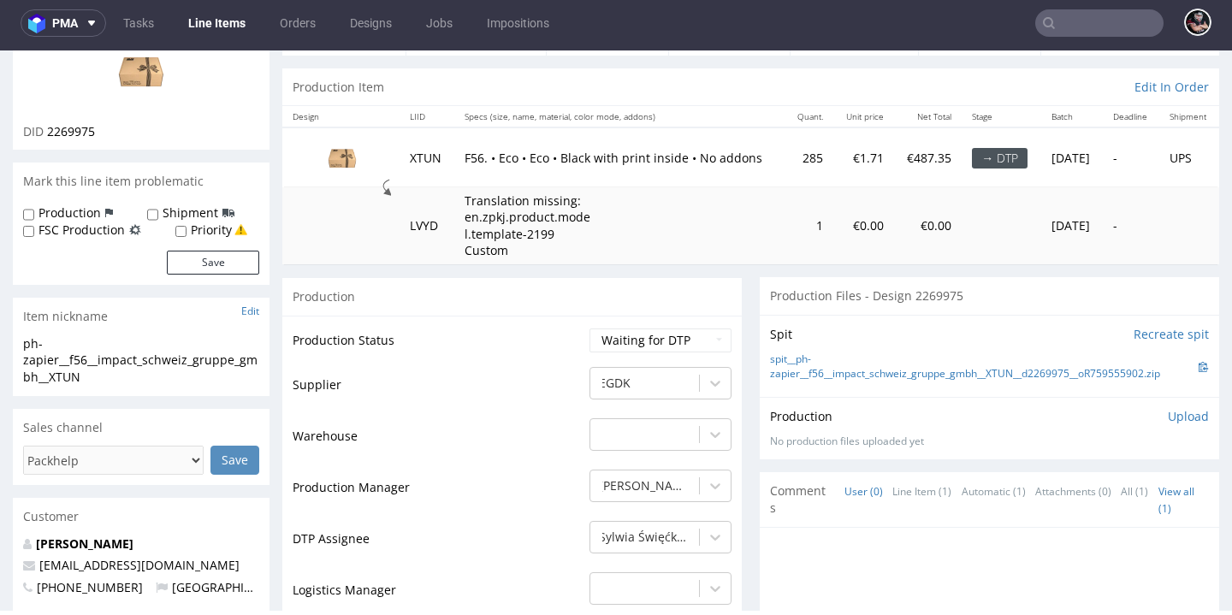
click at [62, 139] on span "2269975" at bounding box center [71, 131] width 48 height 16
copy span "2269975"
click at [833, 382] on link "spit__ph-zapier__f56__impact_schweiz_gruppe_gmbh__XTUN__d2269975__oR759555902.z…" at bounding box center [984, 366] width 429 height 29
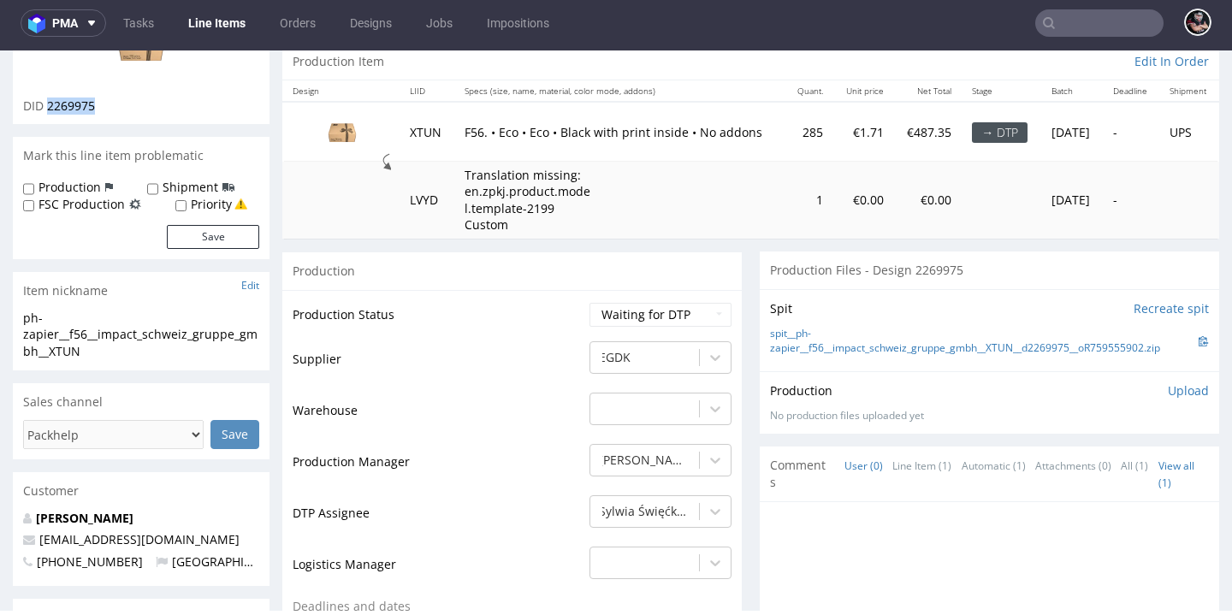
scroll to position [0, 0]
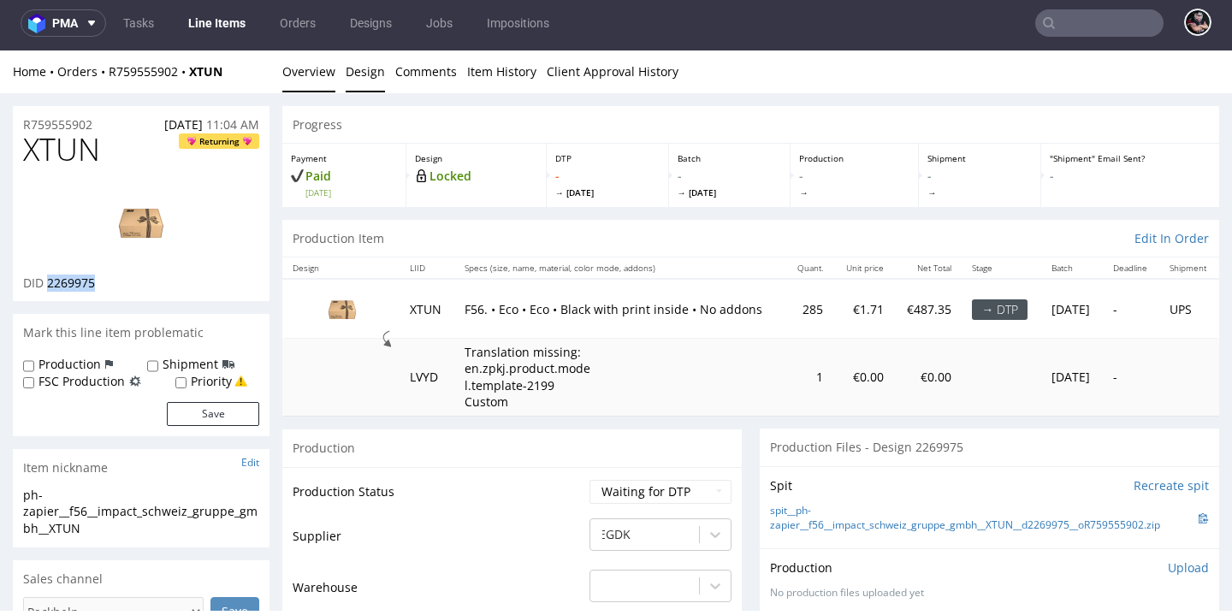
click at [352, 78] on link "Design" at bounding box center [365, 71] width 39 height 42
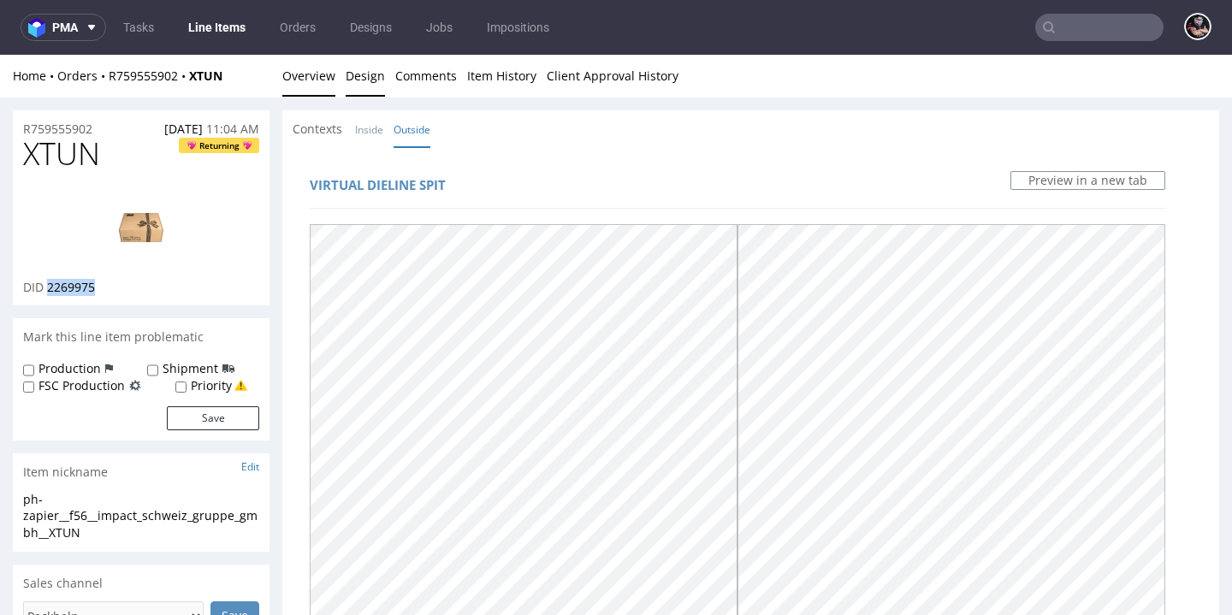
click at [311, 68] on link "Overview" at bounding box center [308, 76] width 53 height 42
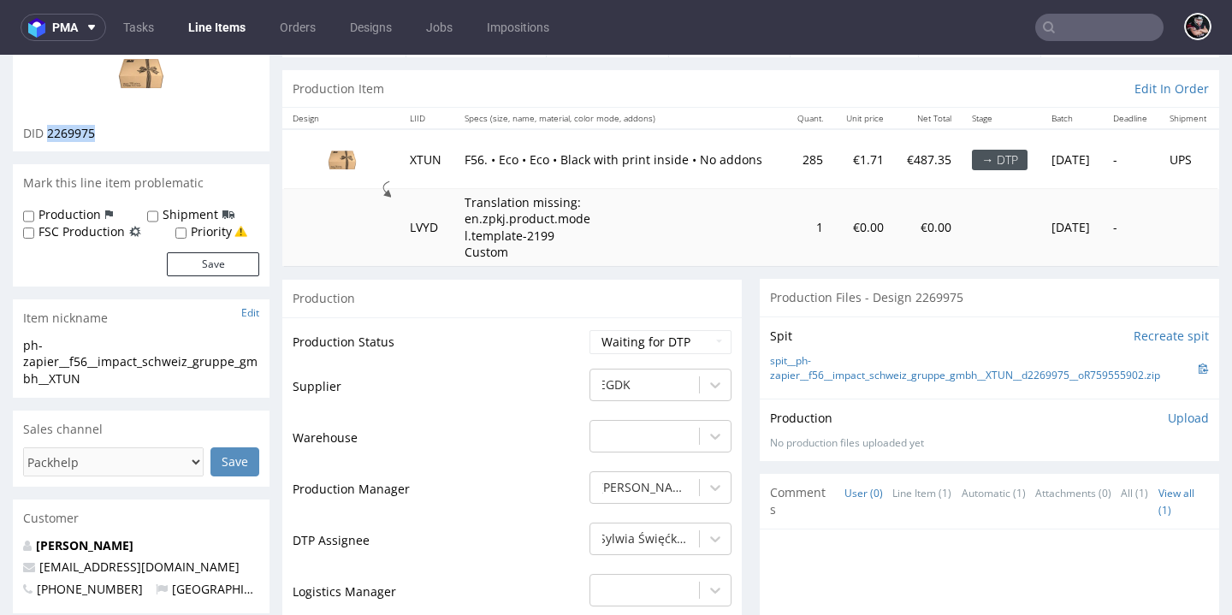
scroll to position [271, 0]
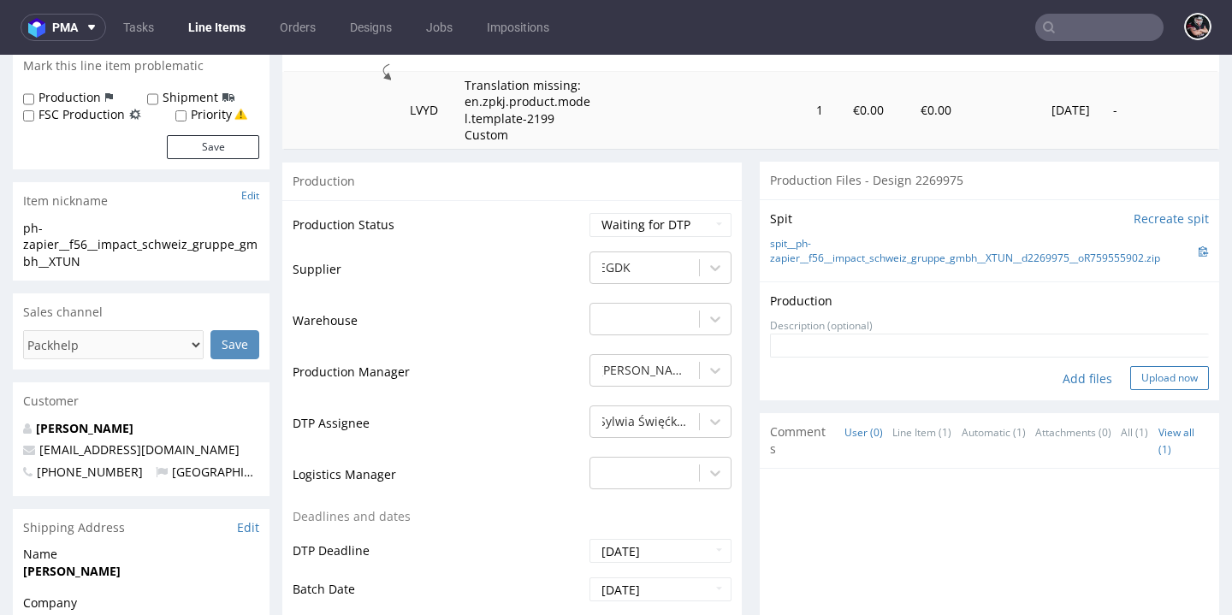
click at [1146, 390] on button "Upload now" at bounding box center [1169, 378] width 79 height 24
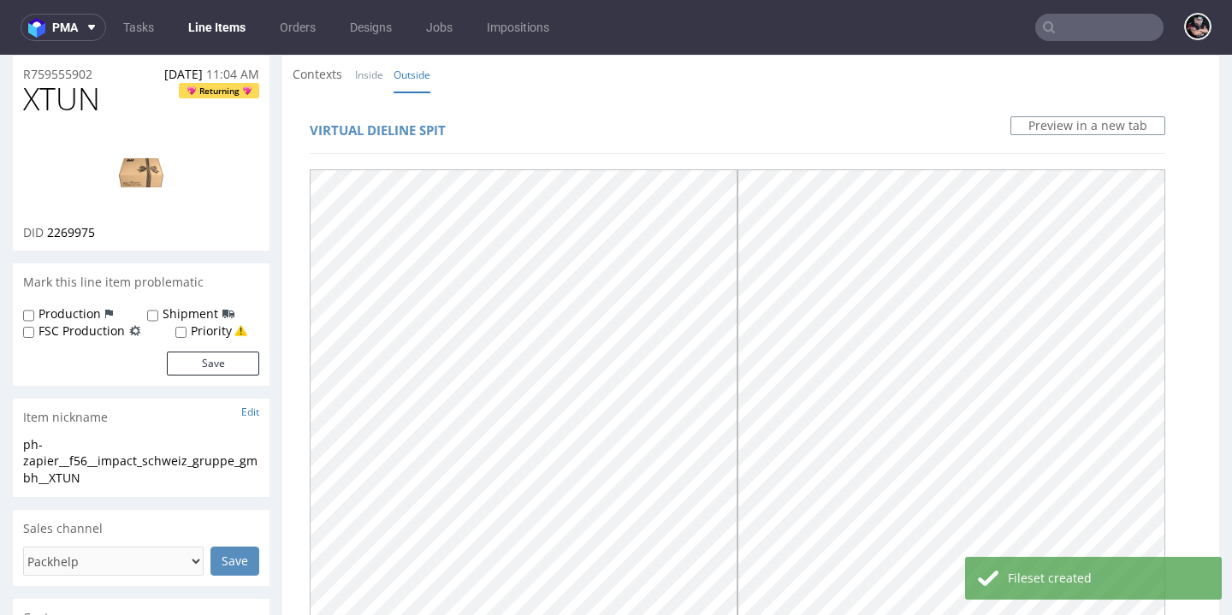
scroll to position [0, 0]
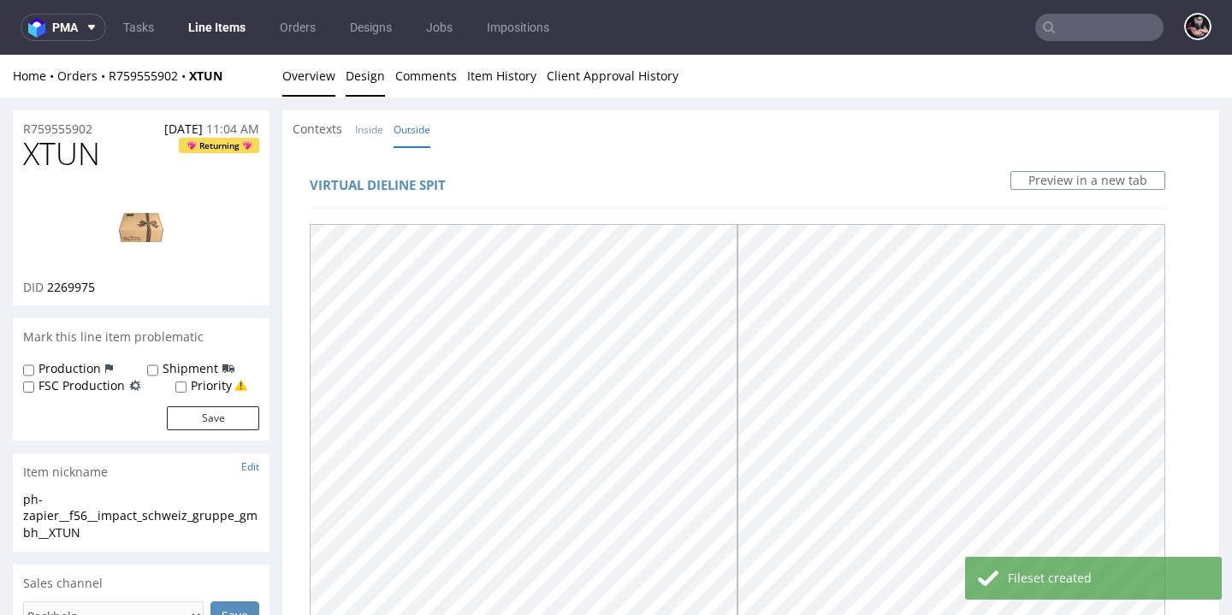
click at [331, 75] on link "Overview" at bounding box center [308, 76] width 53 height 42
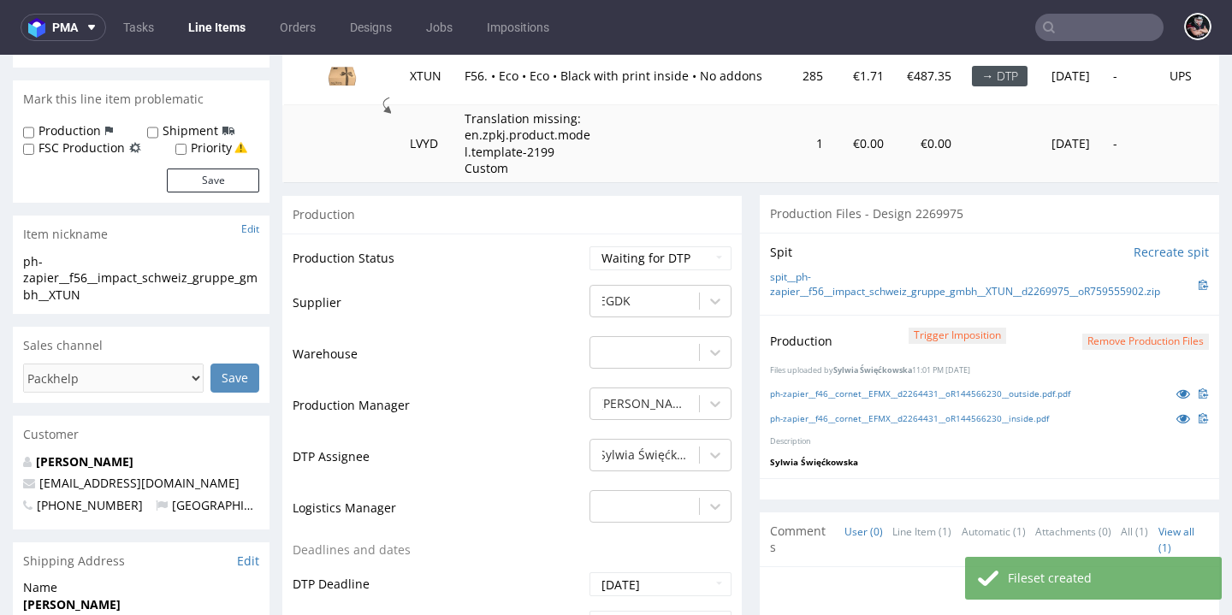
scroll to position [270, 0]
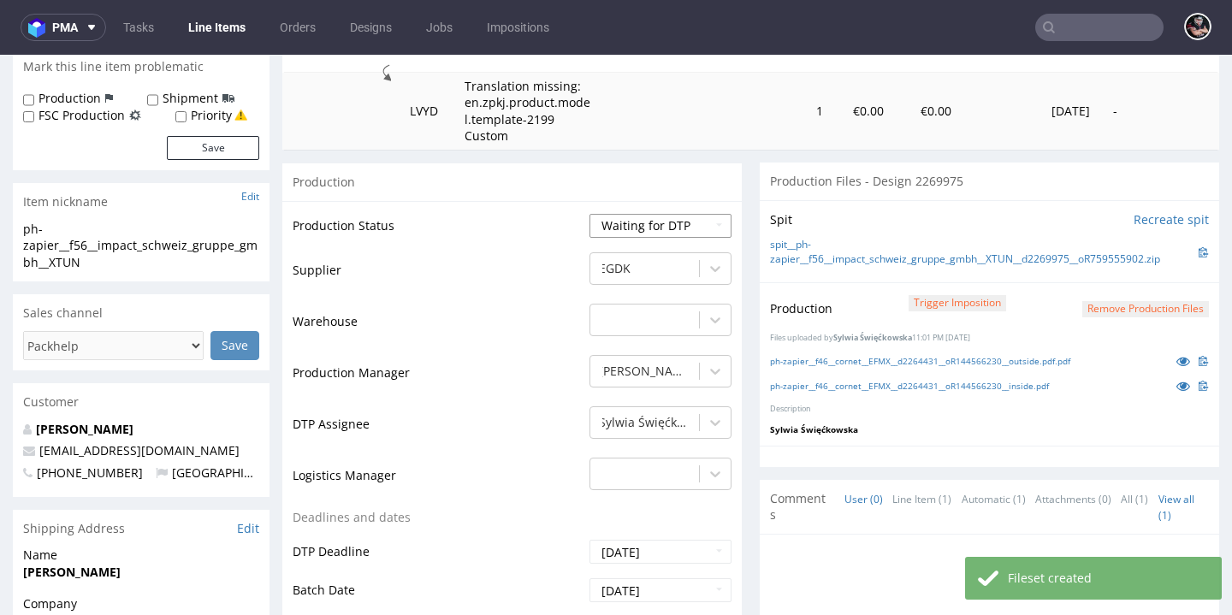
select select "dtp_production_ready"
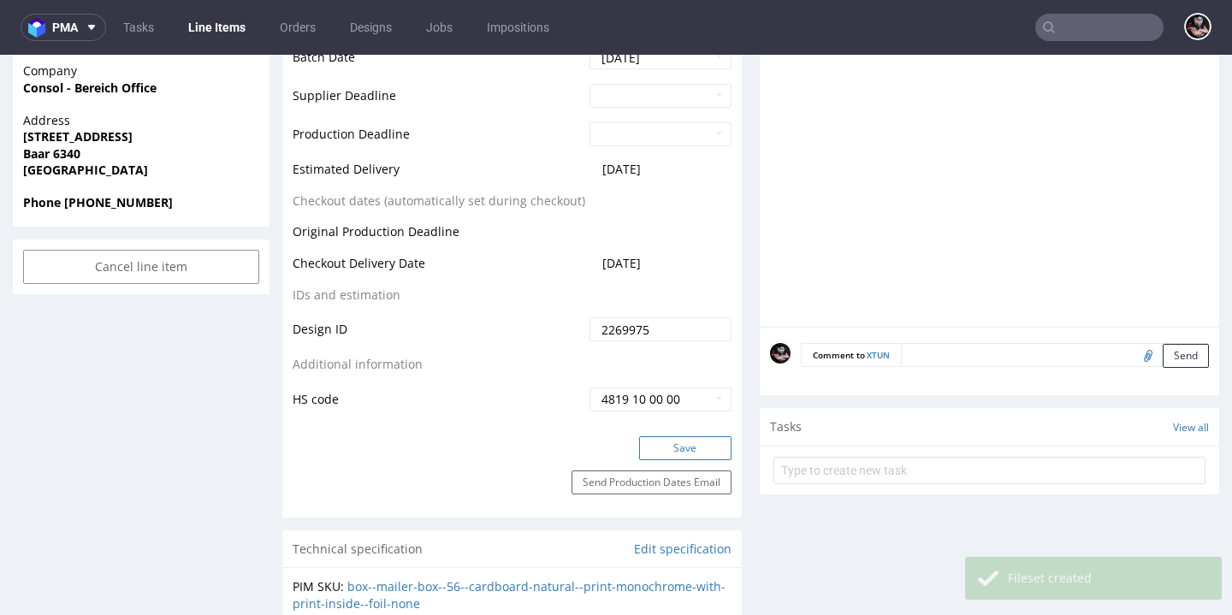
click at [678, 460] on button "Save" at bounding box center [685, 448] width 92 height 24
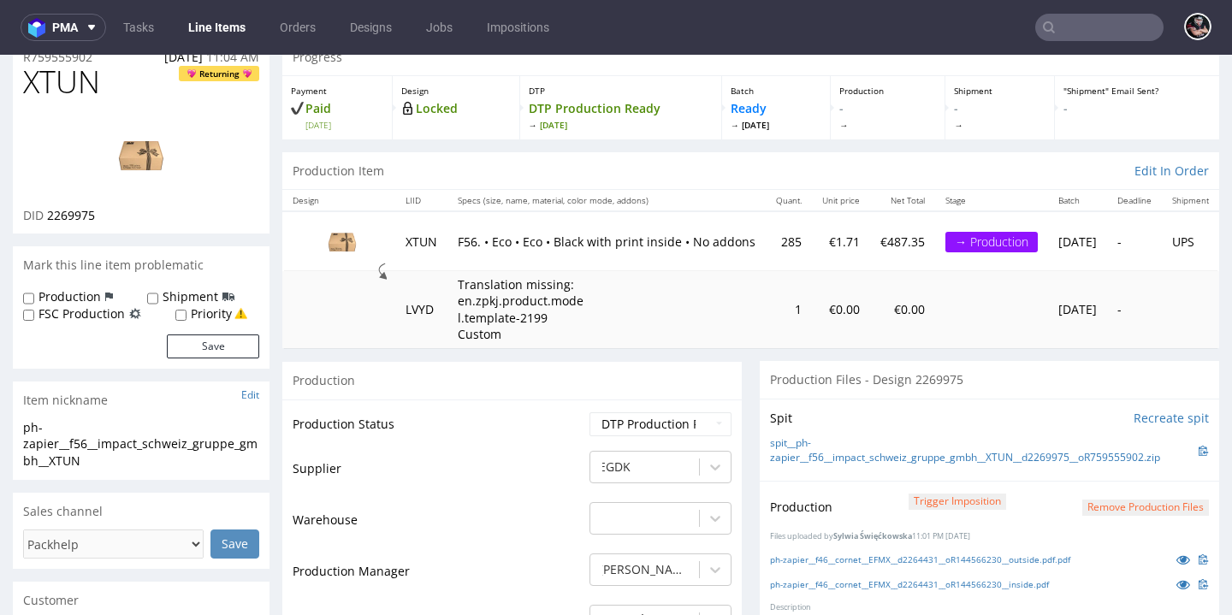
scroll to position [0, 0]
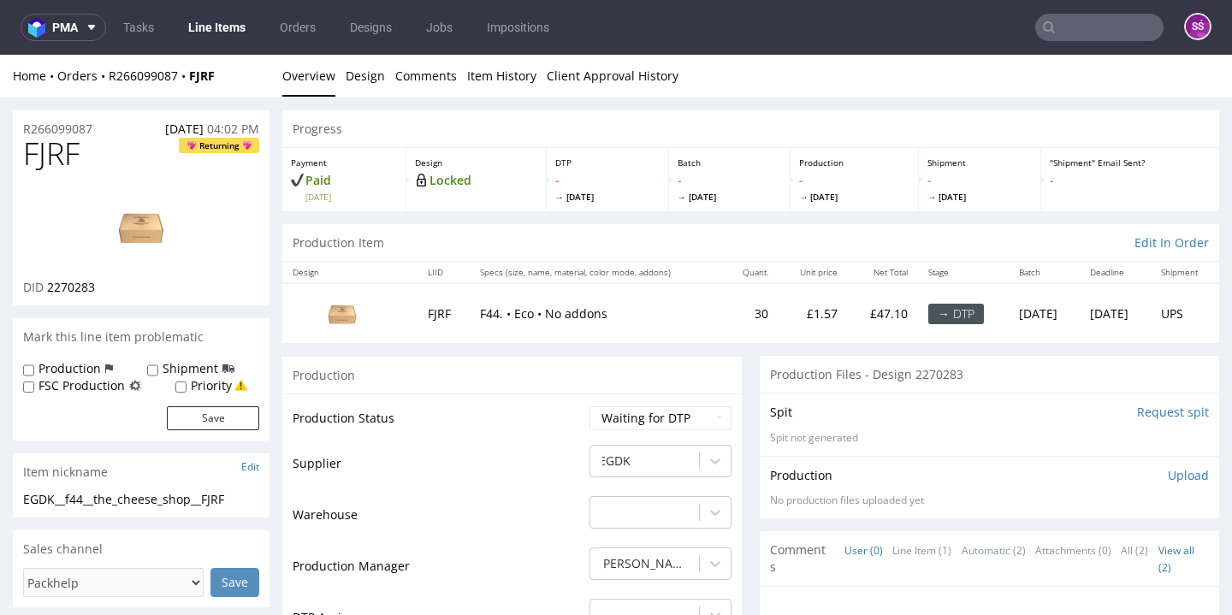
click at [1137, 404] on input "Request spit" at bounding box center [1173, 412] width 72 height 17
click at [1081, 411] on p "👉 Spit created, reload 👈" at bounding box center [1134, 412] width 149 height 17
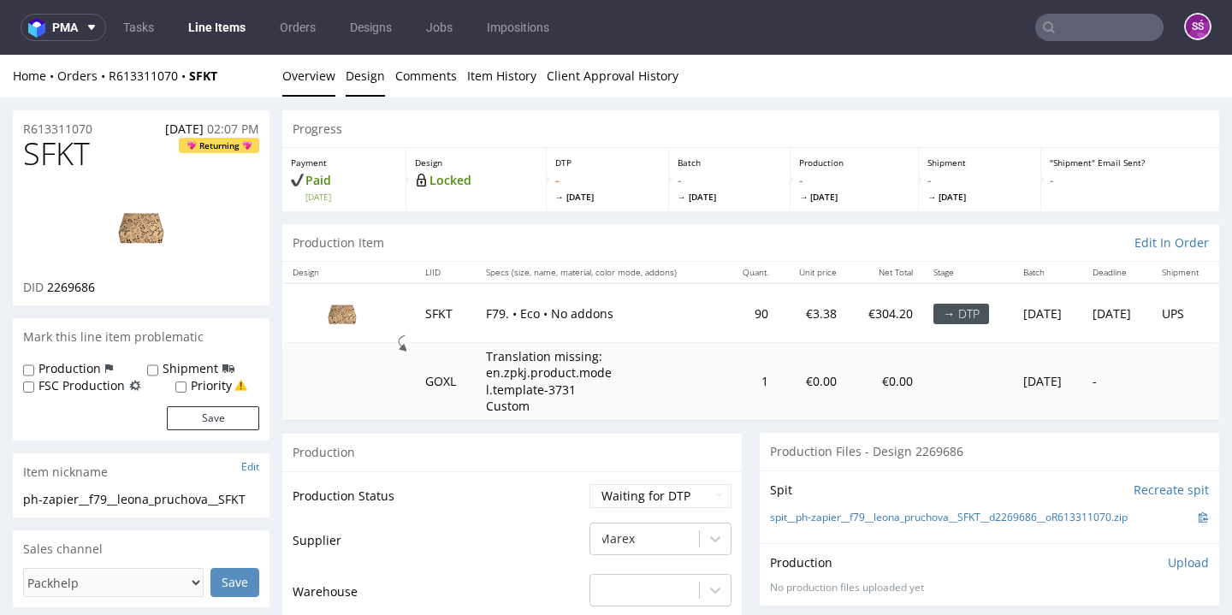
click at [360, 83] on link "Design" at bounding box center [365, 76] width 39 height 42
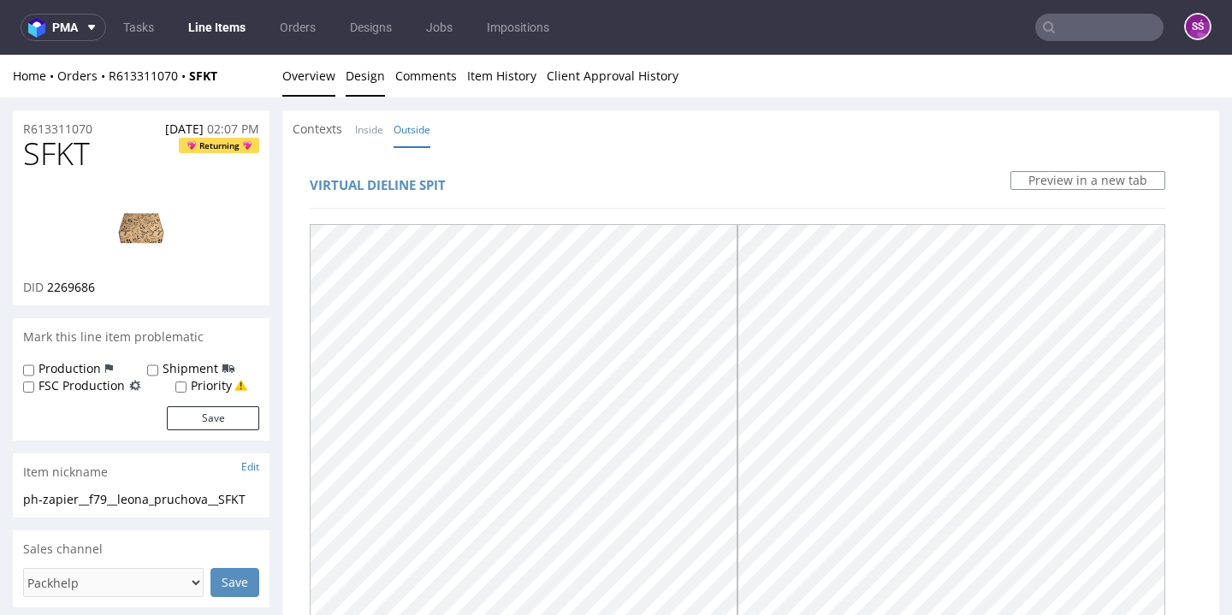
click at [321, 88] on link "Overview" at bounding box center [308, 76] width 53 height 42
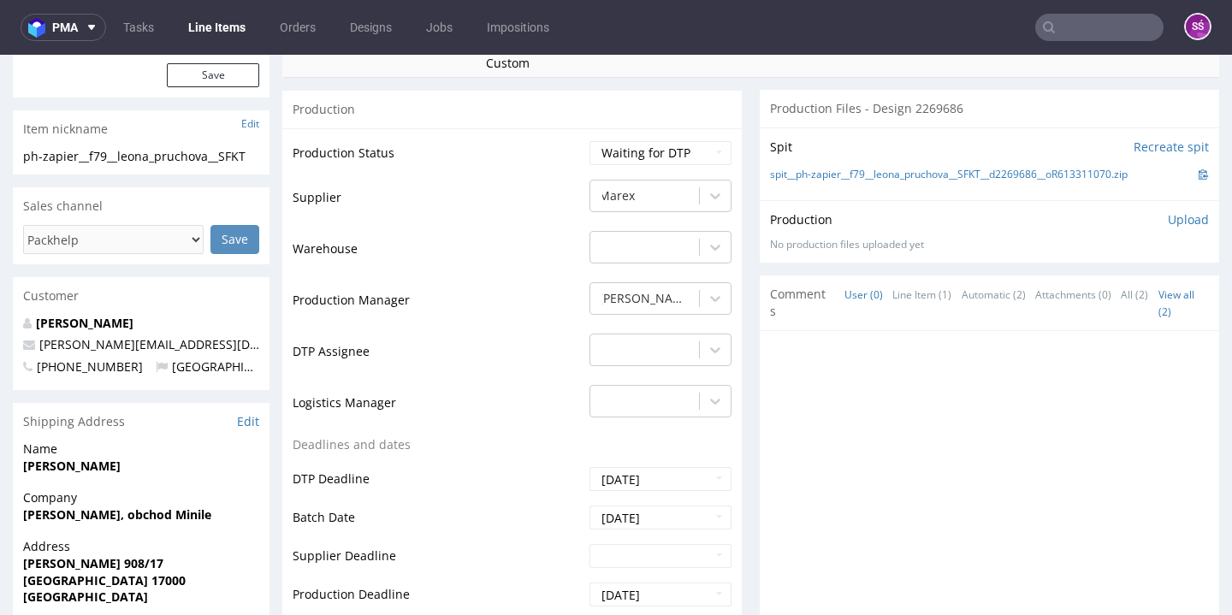
scroll to position [545, 0]
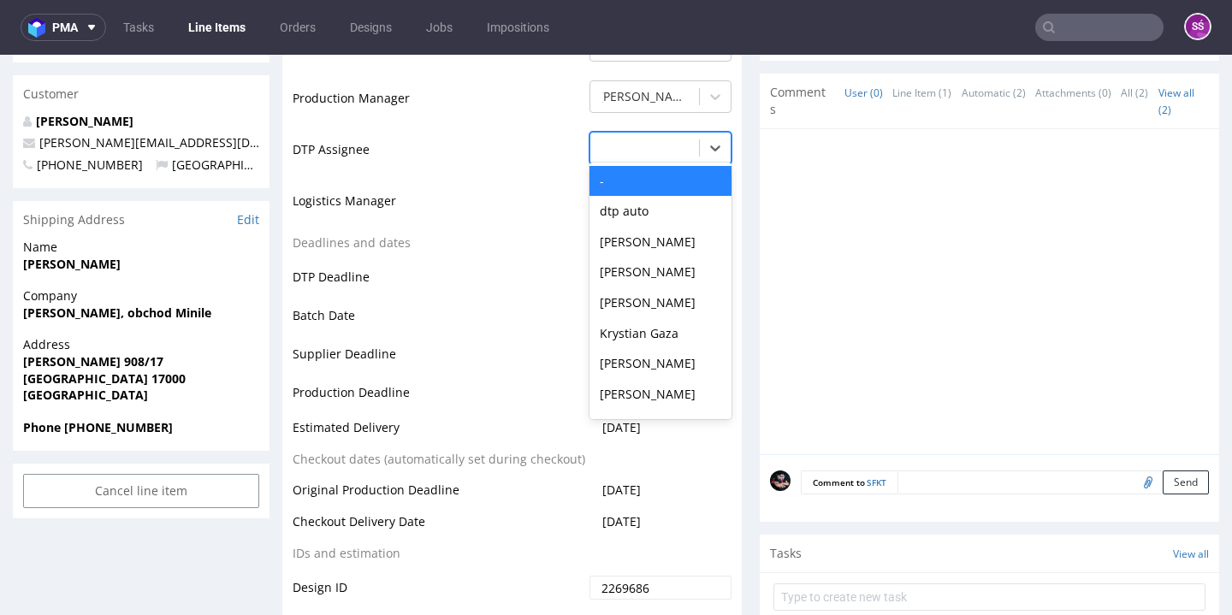
click at [659, 151] on div at bounding box center [645, 148] width 92 height 21
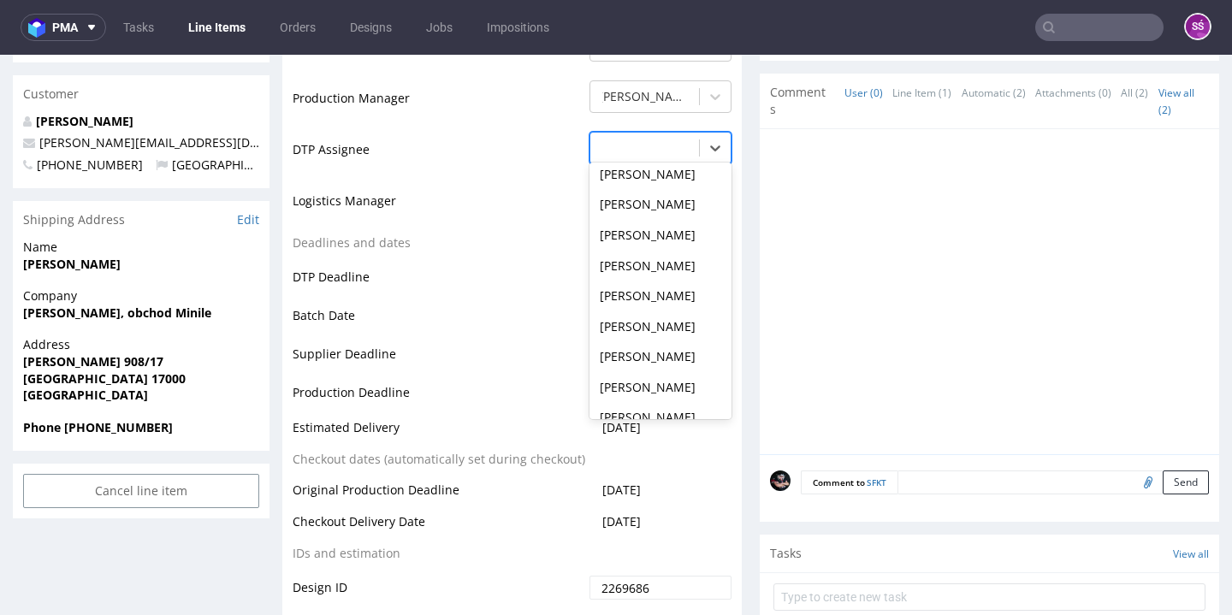
scroll to position [571, 0]
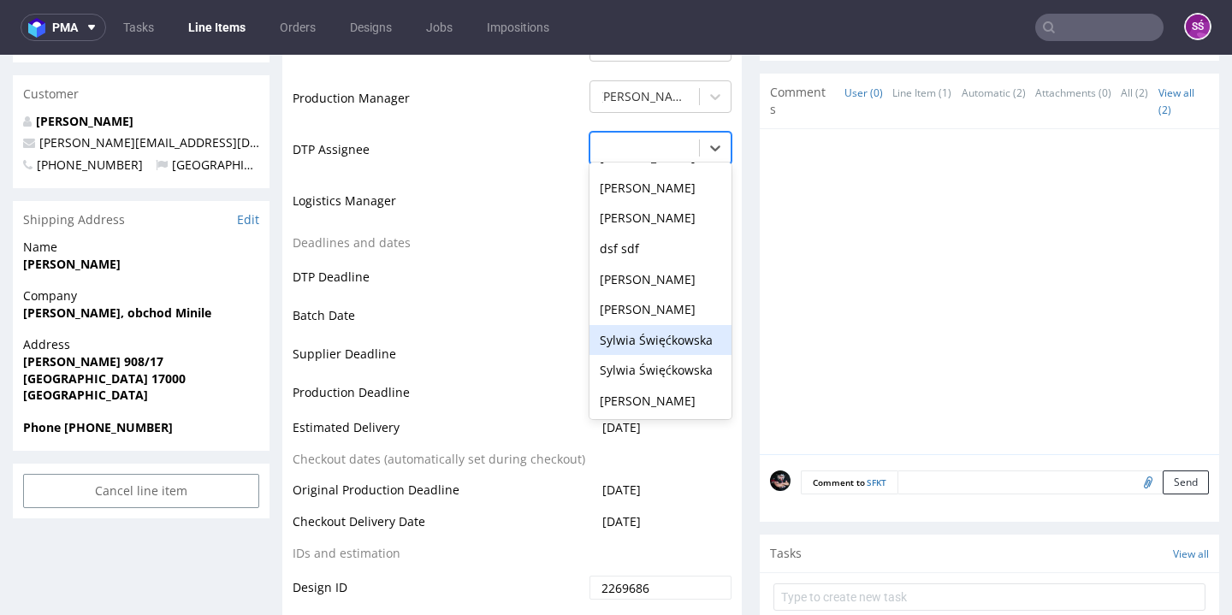
click at [662, 325] on div "Sylwia Święćkowska" at bounding box center [660, 340] width 142 height 31
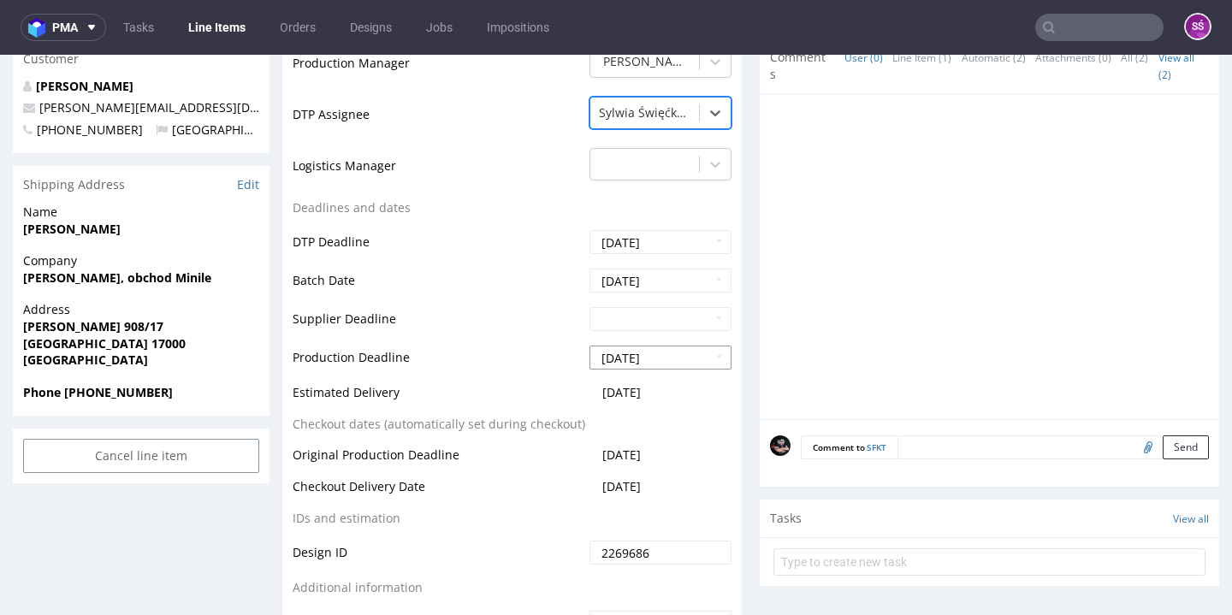
scroll to position [873, 0]
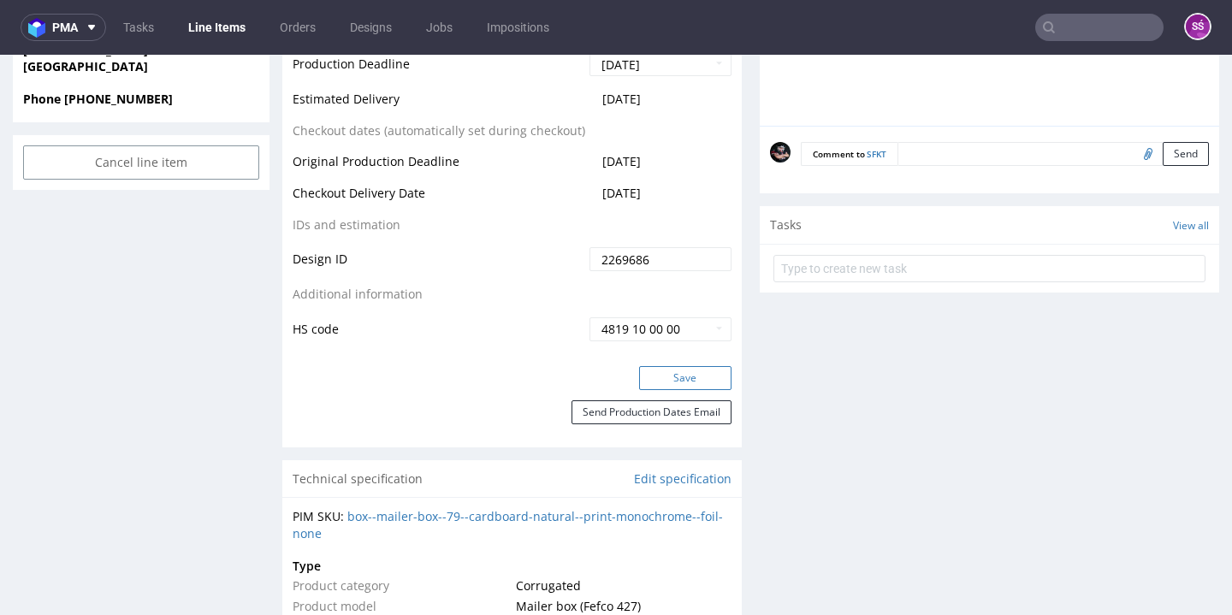
click at [682, 374] on button "Save" at bounding box center [685, 378] width 92 height 24
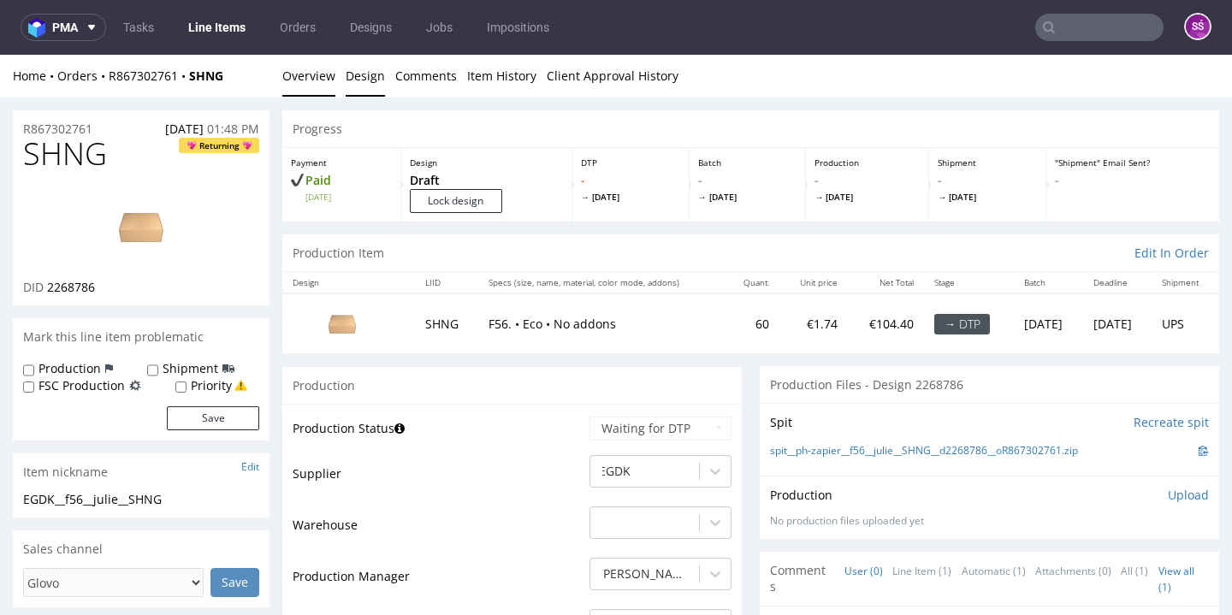
click at [353, 76] on link "Design" at bounding box center [365, 76] width 39 height 42
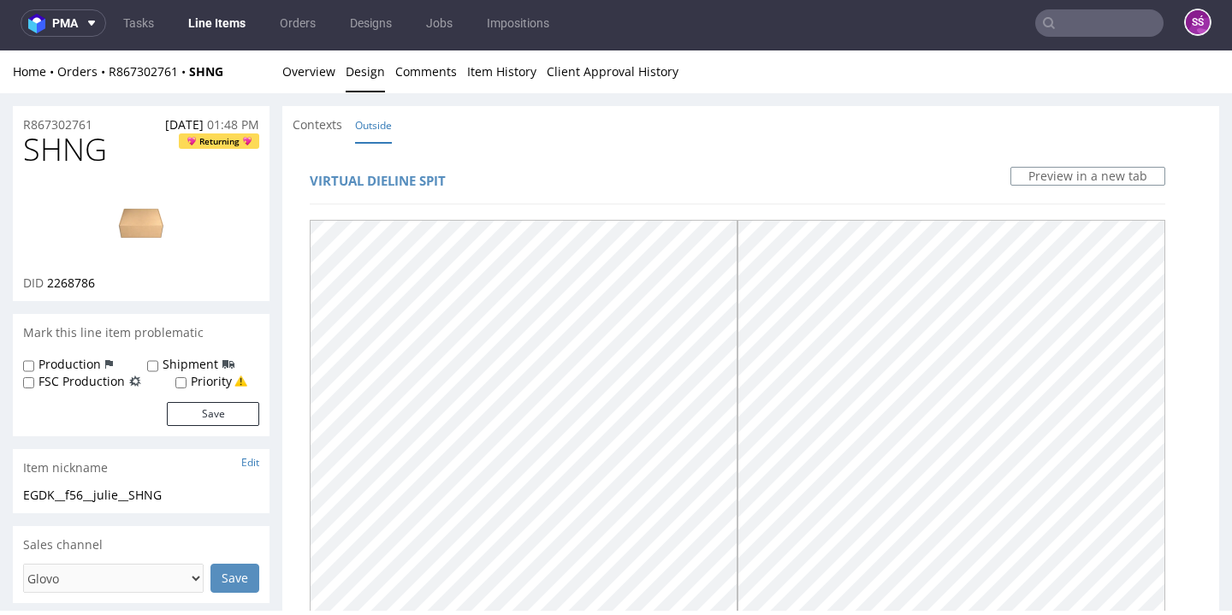
scroll to position [577, 0]
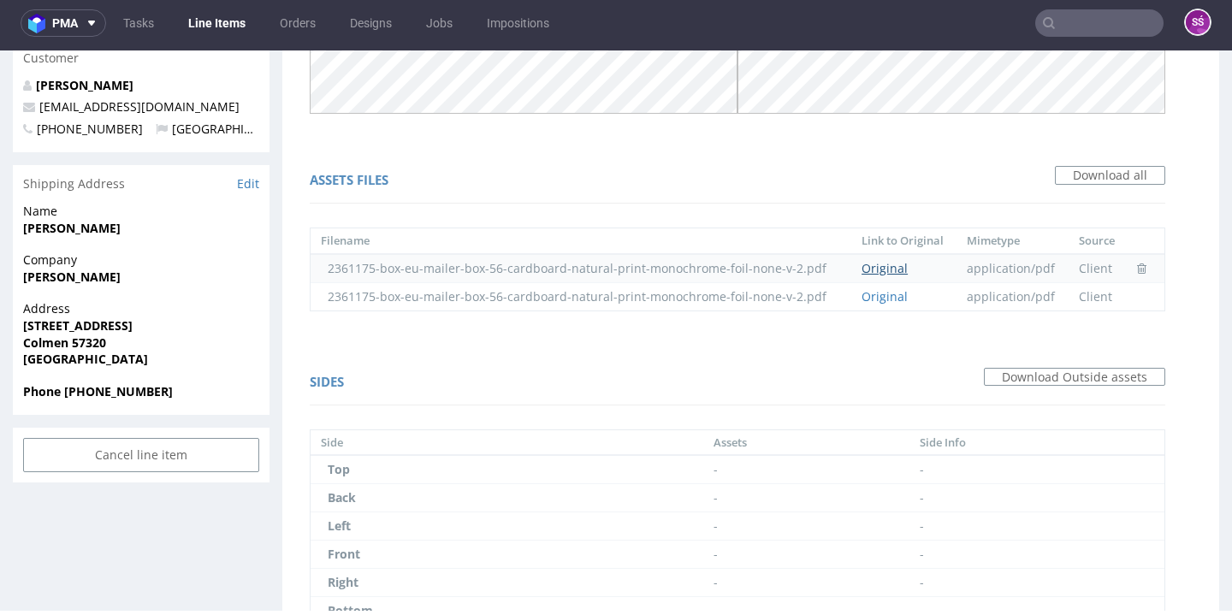
click at [884, 267] on link "Original" at bounding box center [884, 268] width 46 height 16
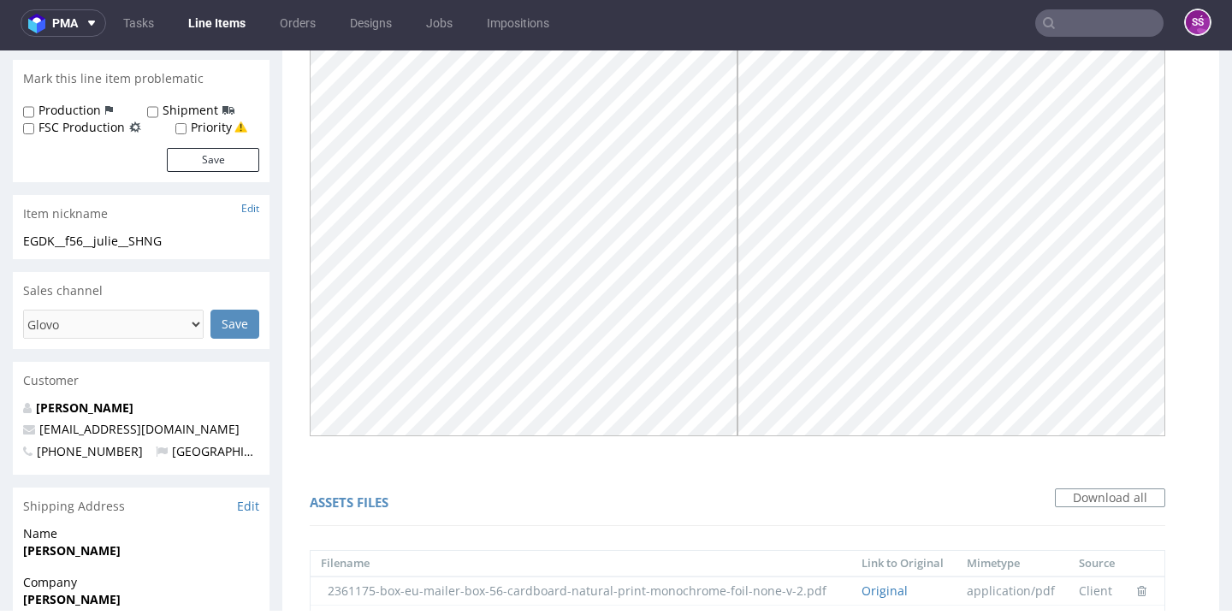
scroll to position [0, 0]
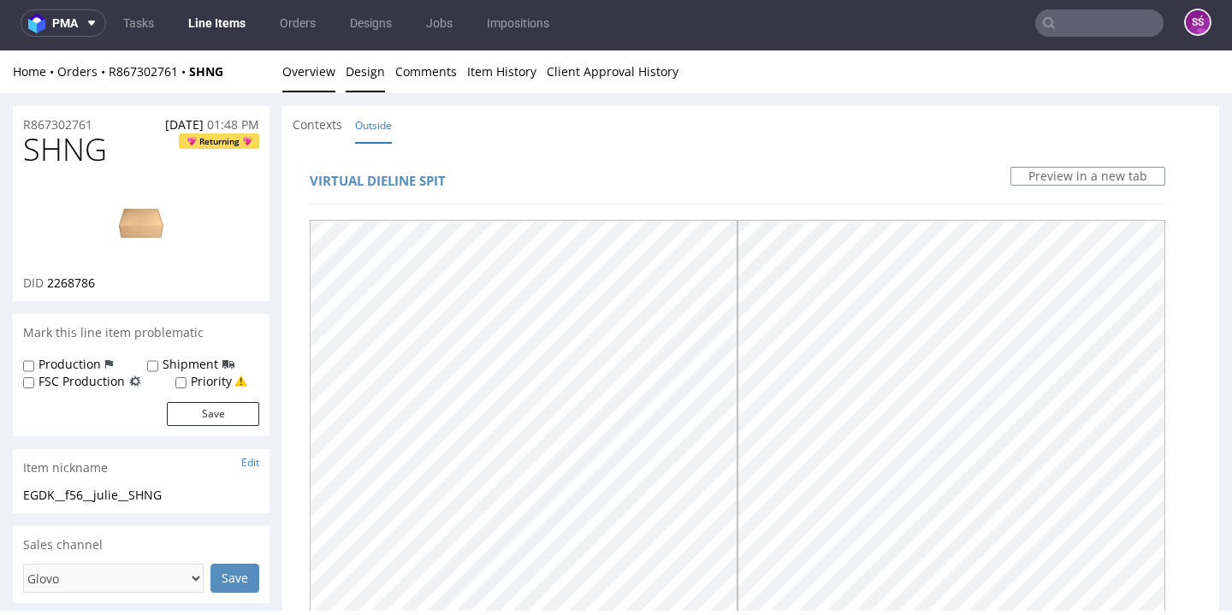
click at [297, 72] on link "Overview" at bounding box center [308, 71] width 53 height 42
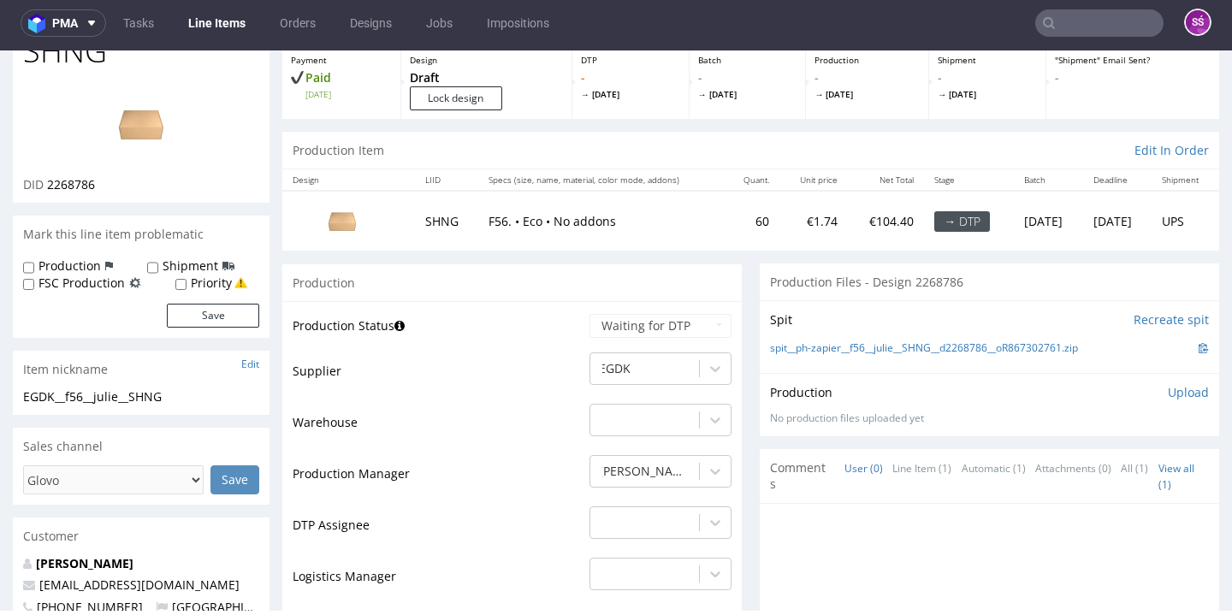
scroll to position [303, 0]
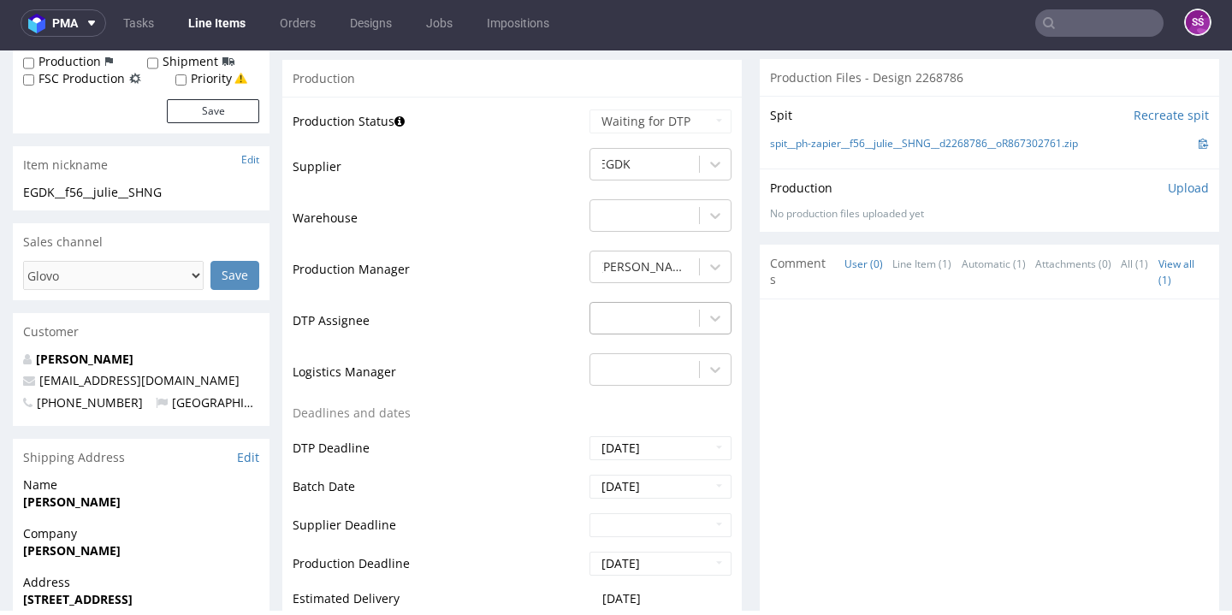
click at [639, 317] on div at bounding box center [645, 318] width 92 height 21
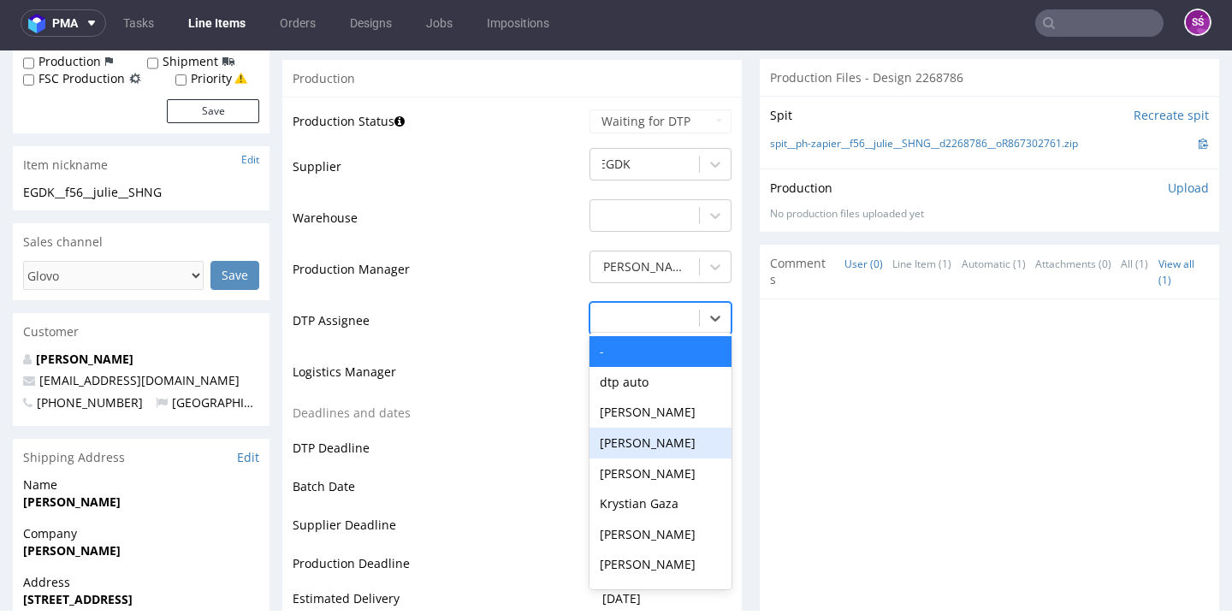
scroll to position [570, 0]
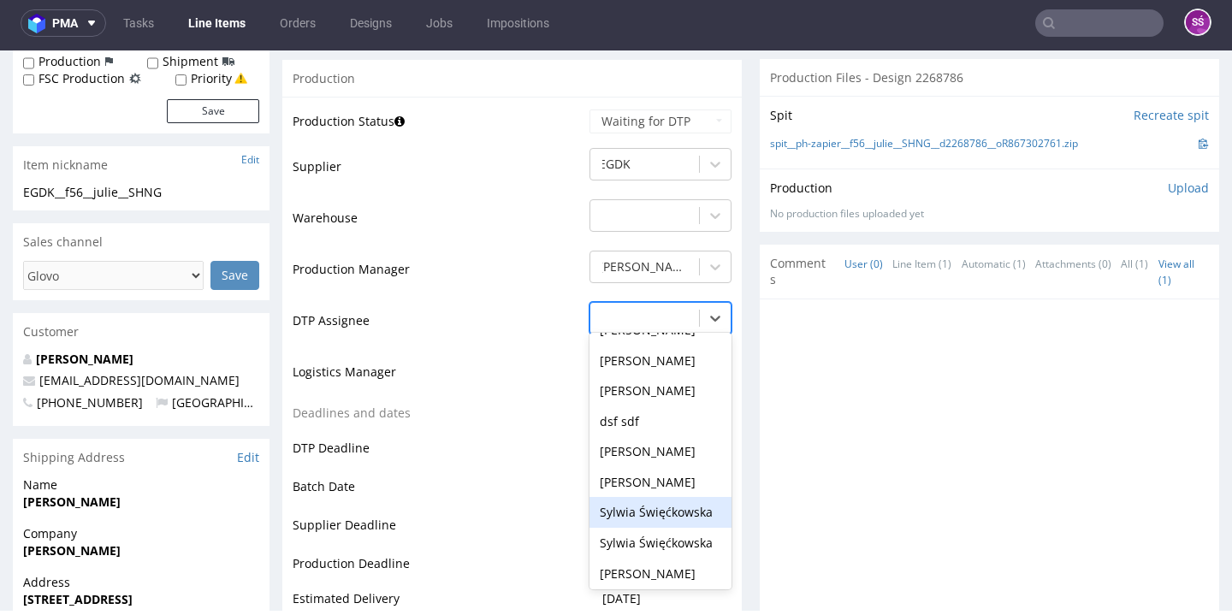
click at [659, 497] on div "Sylwia Święćkowska" at bounding box center [660, 512] width 142 height 31
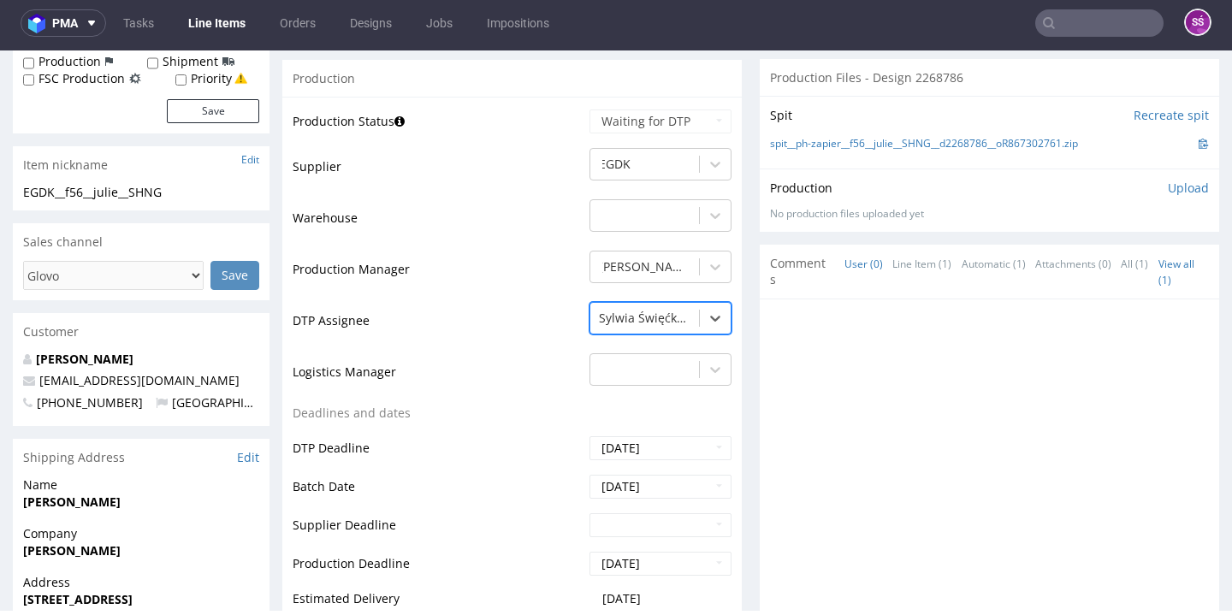
scroll to position [628, 0]
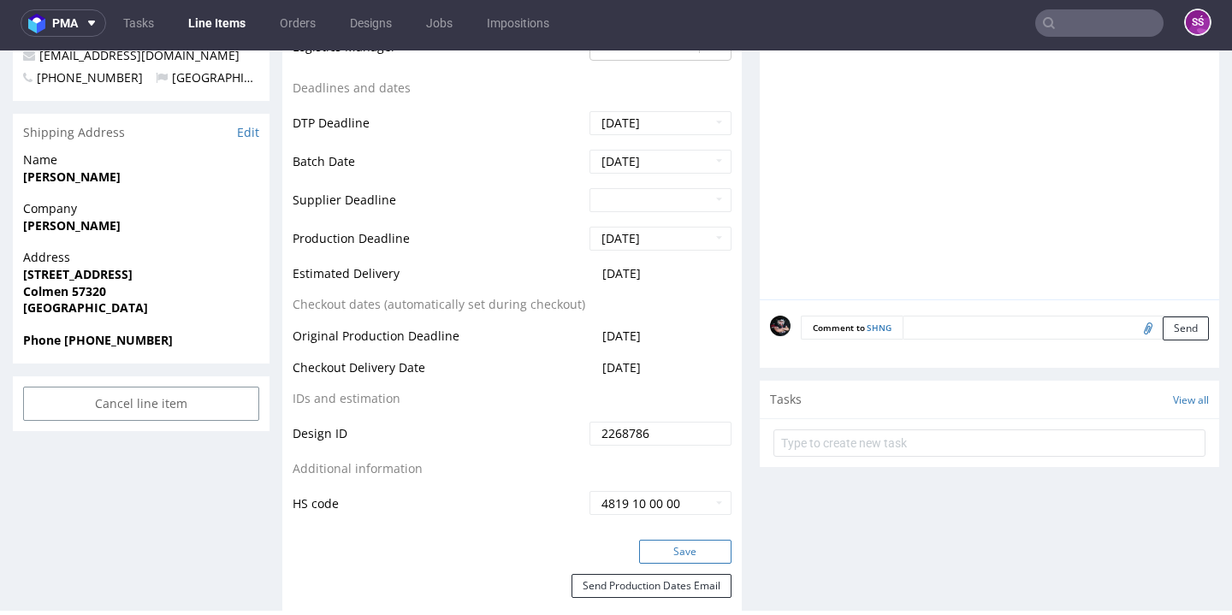
click at [672, 545] on button "Save" at bounding box center [685, 552] width 92 height 24
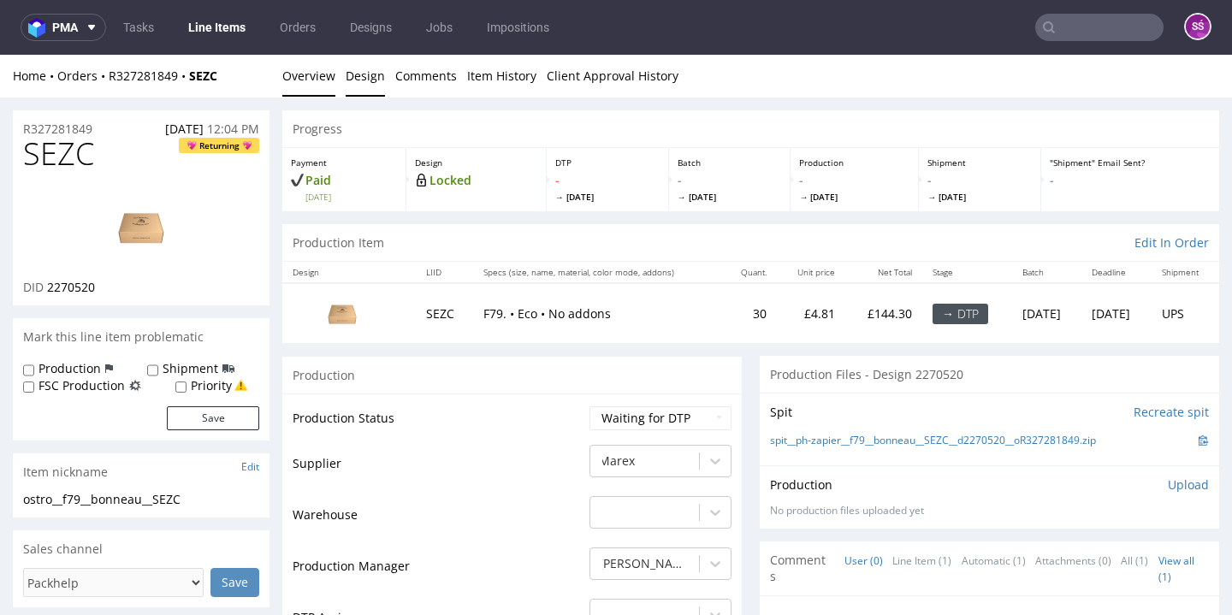
click at [367, 84] on link "Design" at bounding box center [365, 76] width 39 height 42
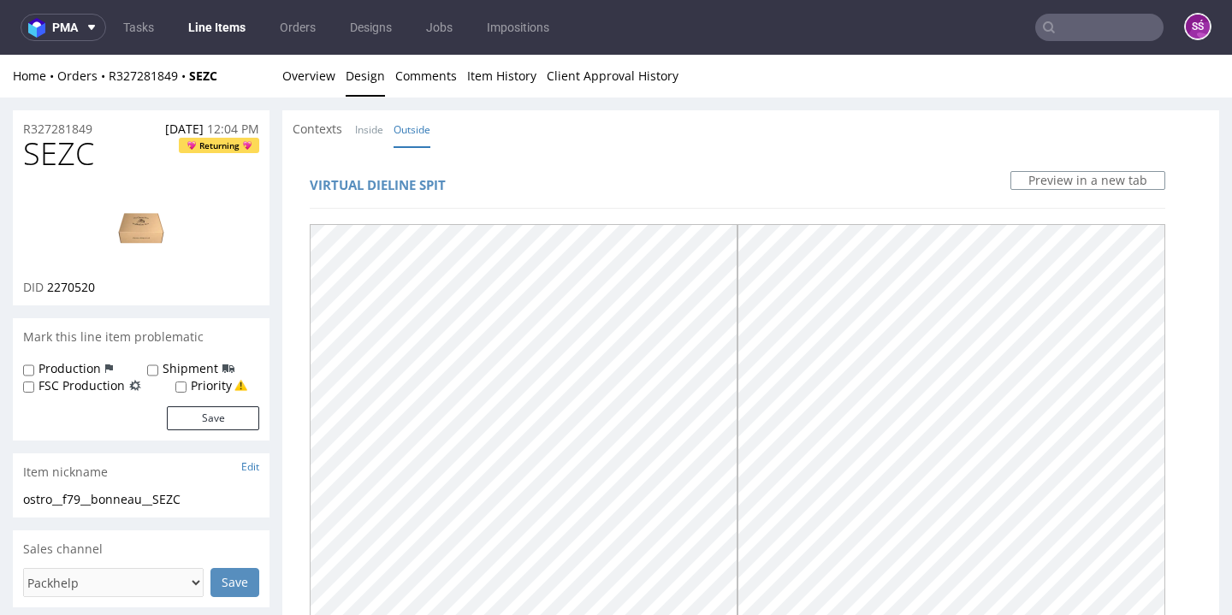
click at [267, 80] on div "Home Orders R327281849 SEZC" at bounding box center [141, 76] width 257 height 17
click at [291, 80] on link "Overview" at bounding box center [308, 76] width 53 height 42
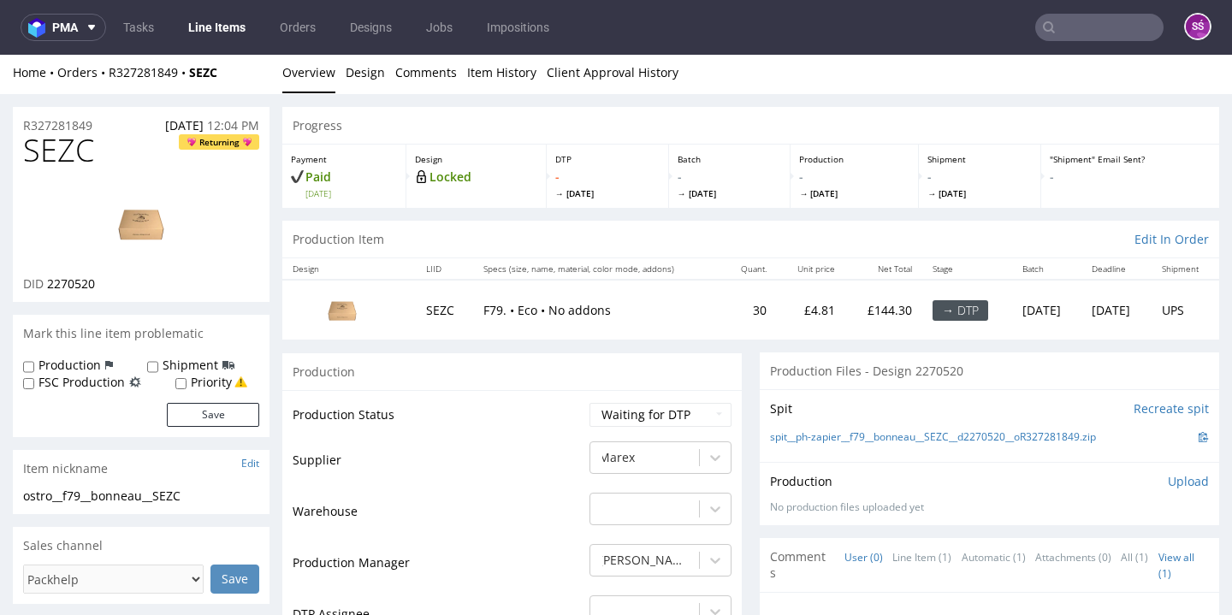
scroll to position [366, 0]
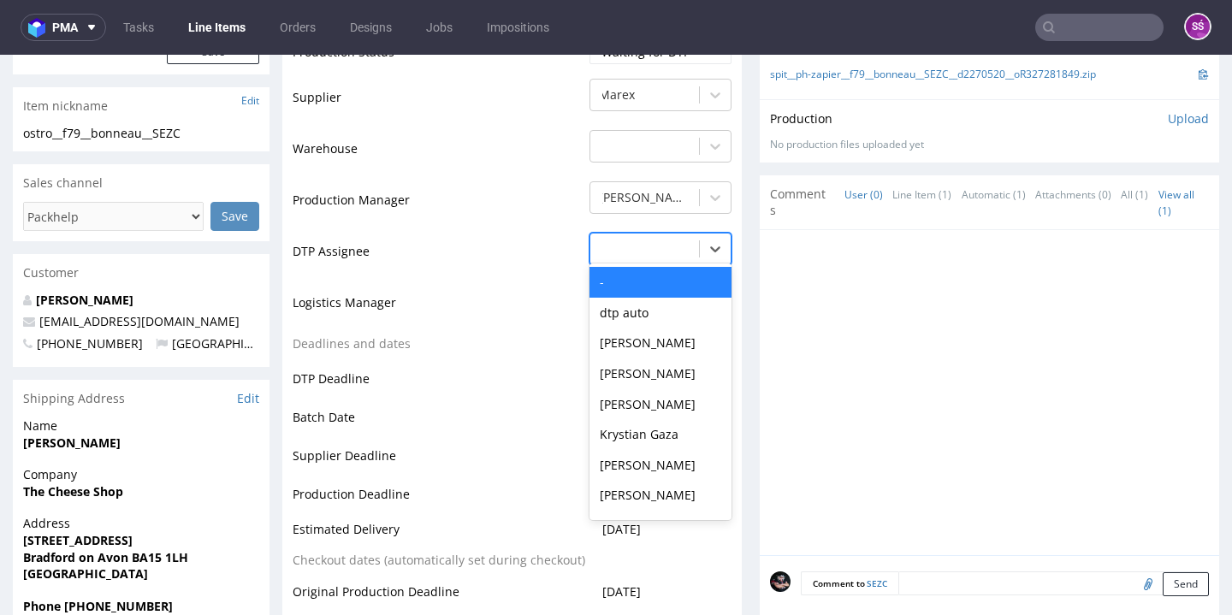
click at [660, 239] on div at bounding box center [645, 249] width 92 height 21
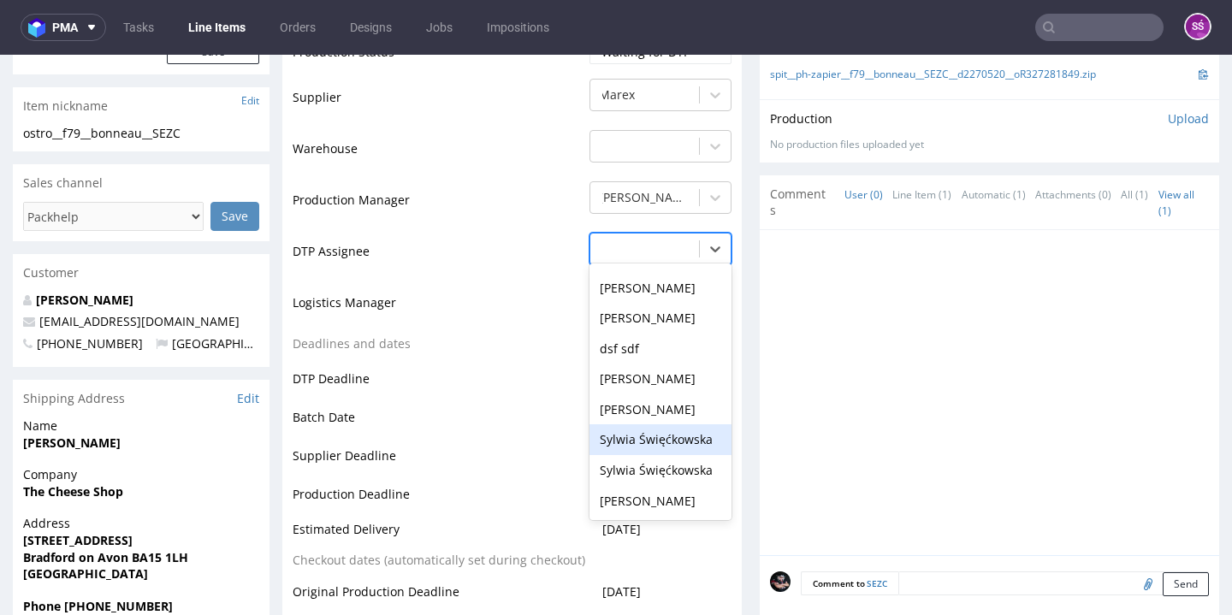
click at [667, 428] on div "Sylwia Święćkowska" at bounding box center [660, 439] width 142 height 31
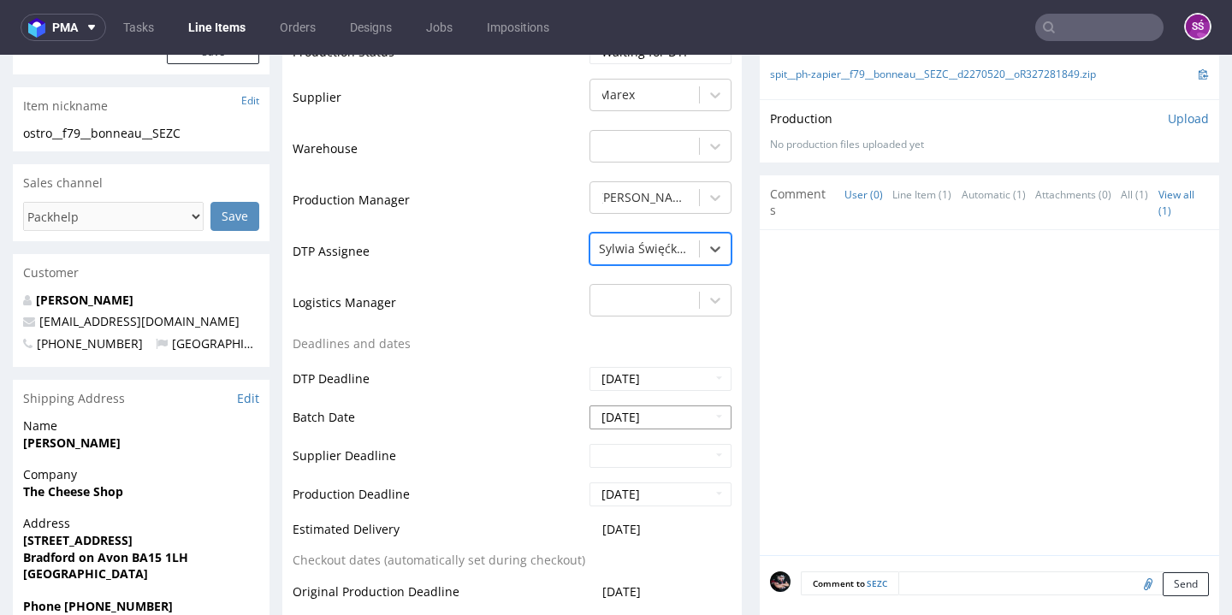
scroll to position [711, 0]
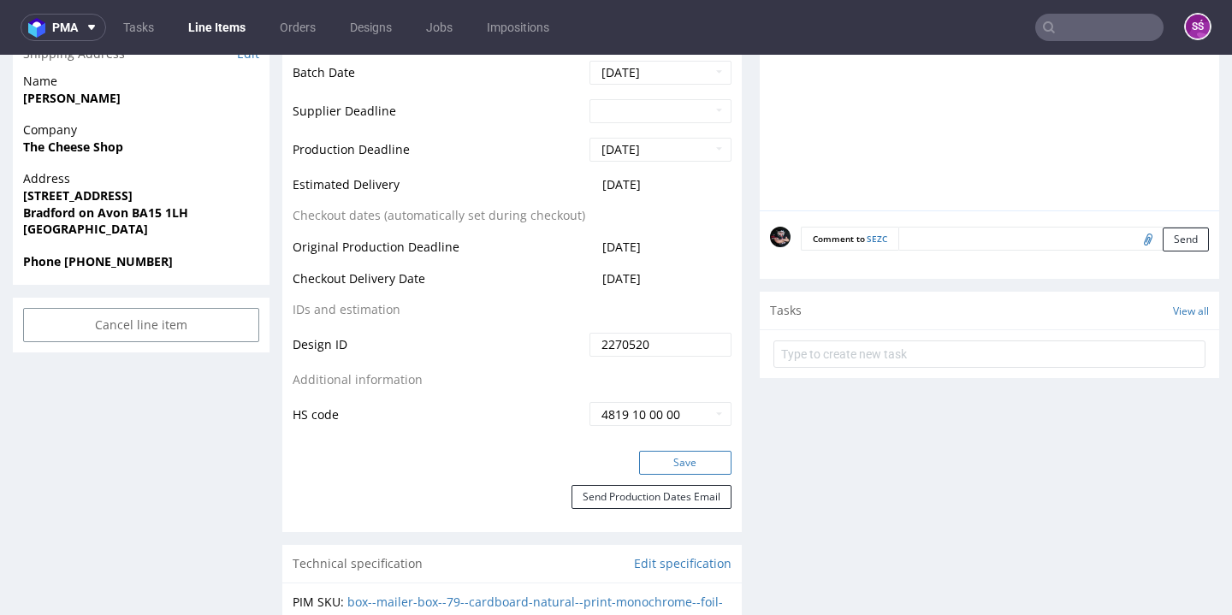
click at [696, 459] on button "Save" at bounding box center [685, 463] width 92 height 24
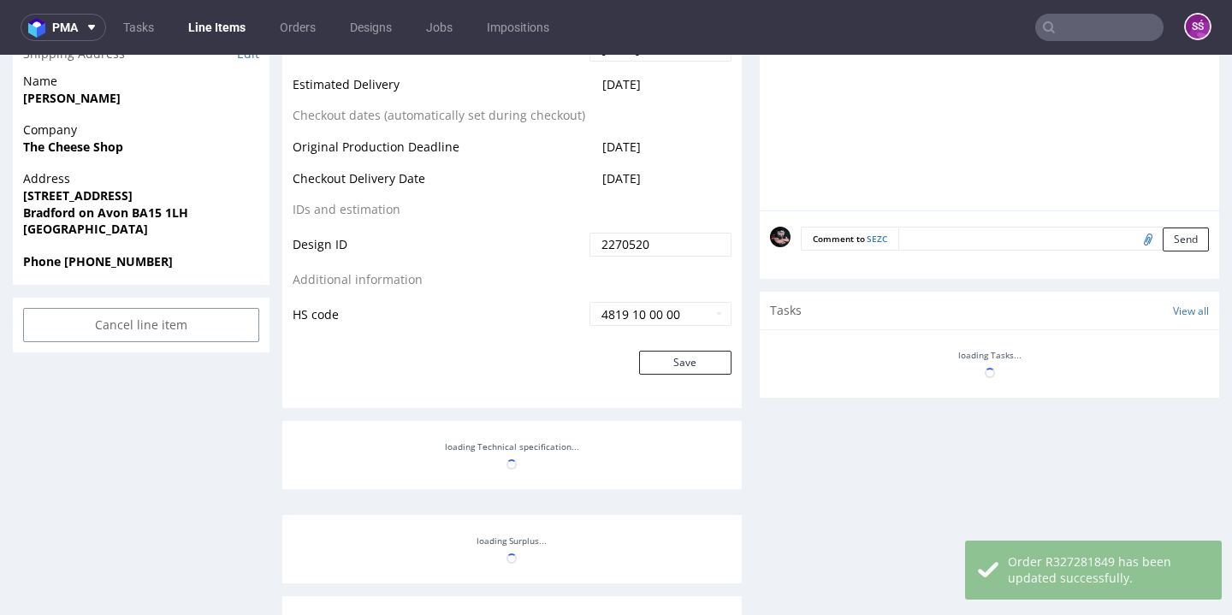
scroll to position [55, 0]
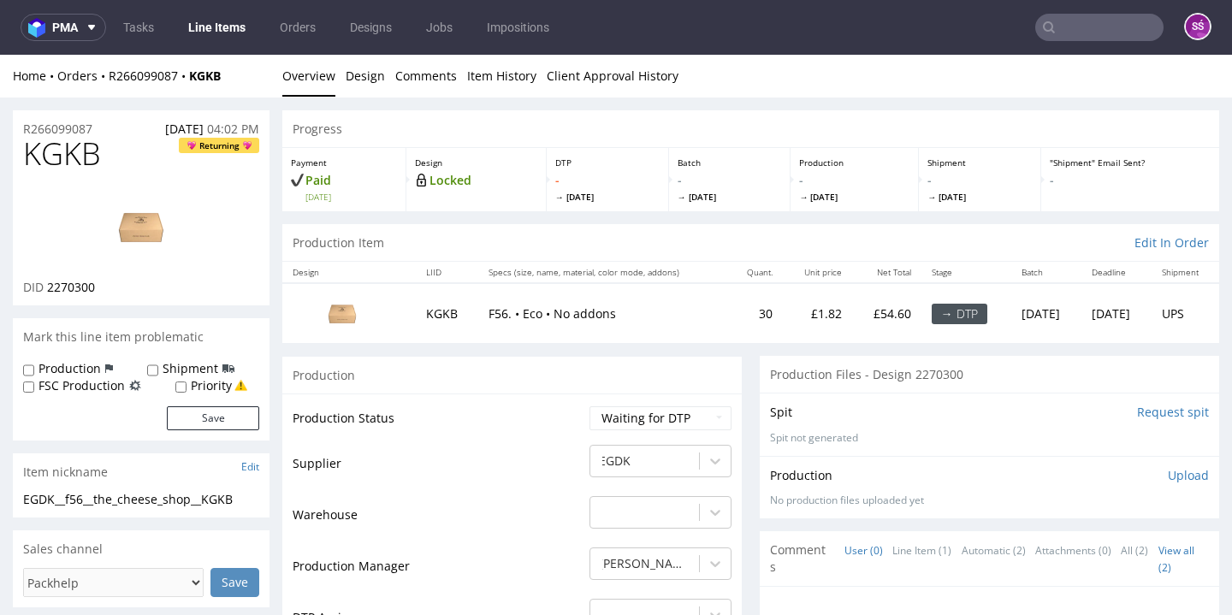
click at [1137, 407] on input "Request spit" at bounding box center [1173, 412] width 72 height 17
click at [1077, 406] on p "👉 Spit created, reload 👈" at bounding box center [1134, 412] width 149 height 17
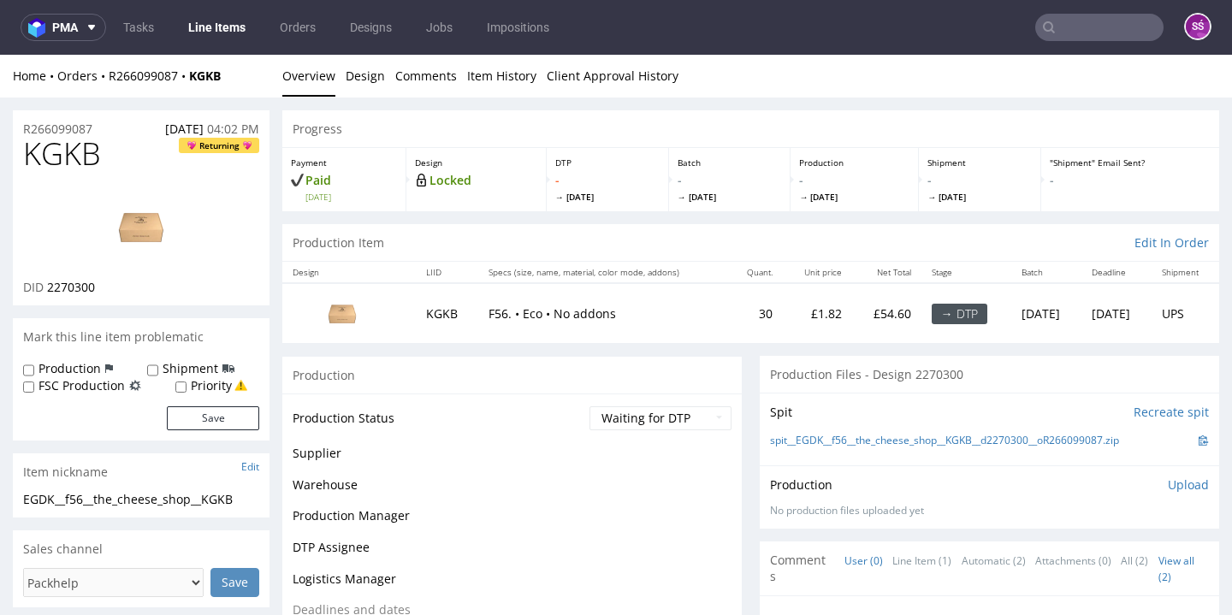
scroll to position [323, 0]
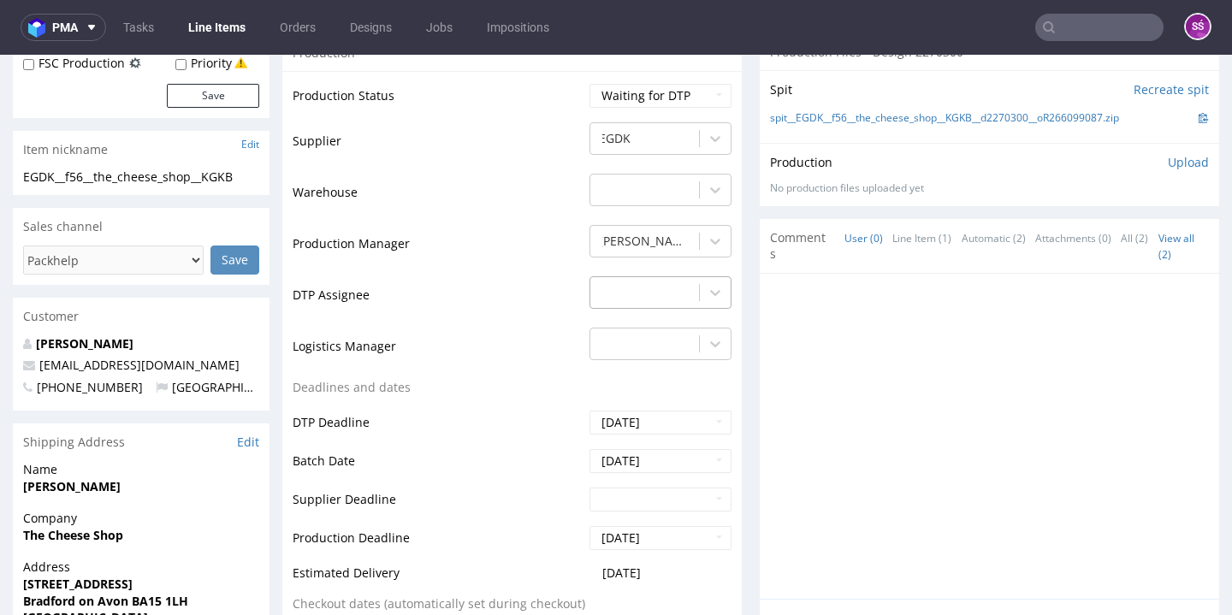
click at [668, 279] on div "-" at bounding box center [644, 292] width 109 height 27
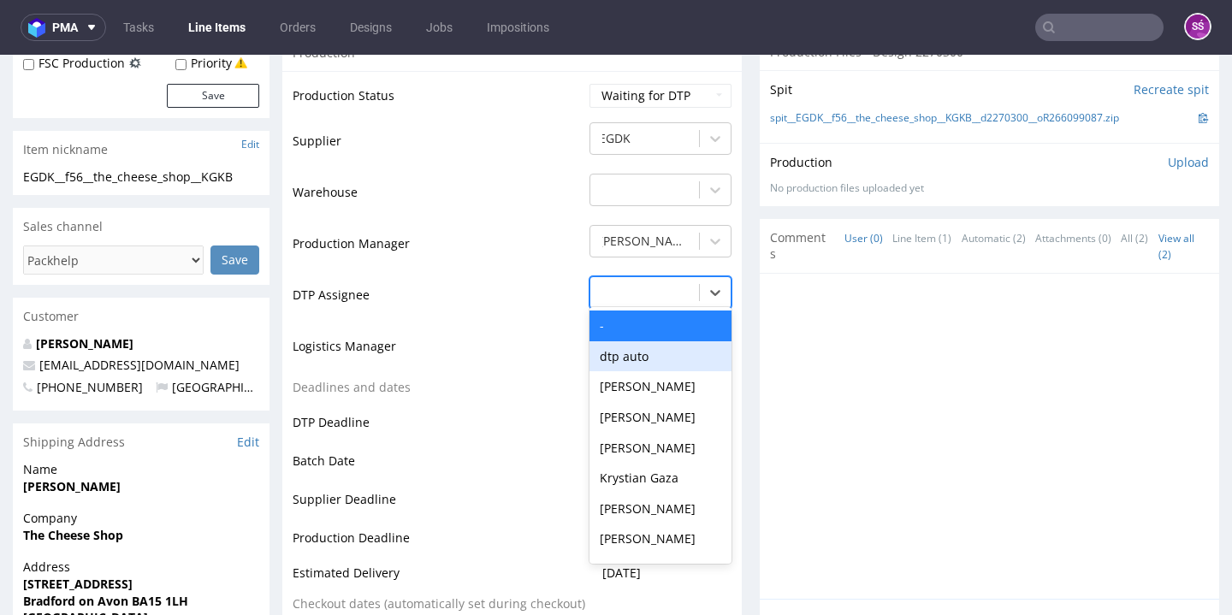
scroll to position [582, 0]
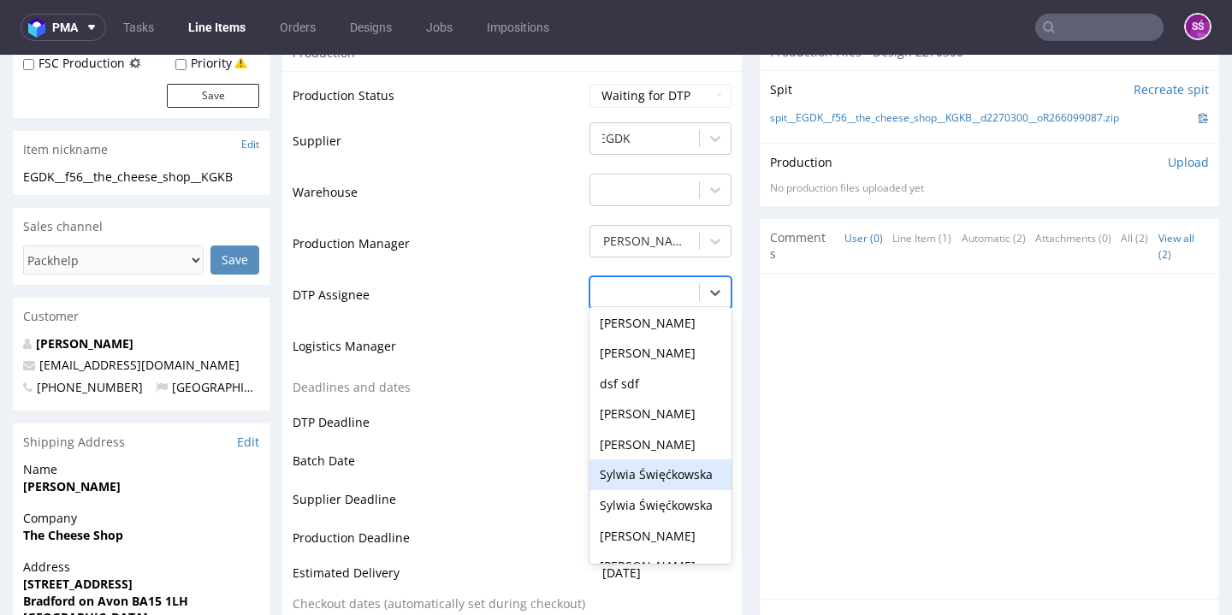
click at [667, 459] on div "Sylwia Święćkowska" at bounding box center [660, 474] width 142 height 31
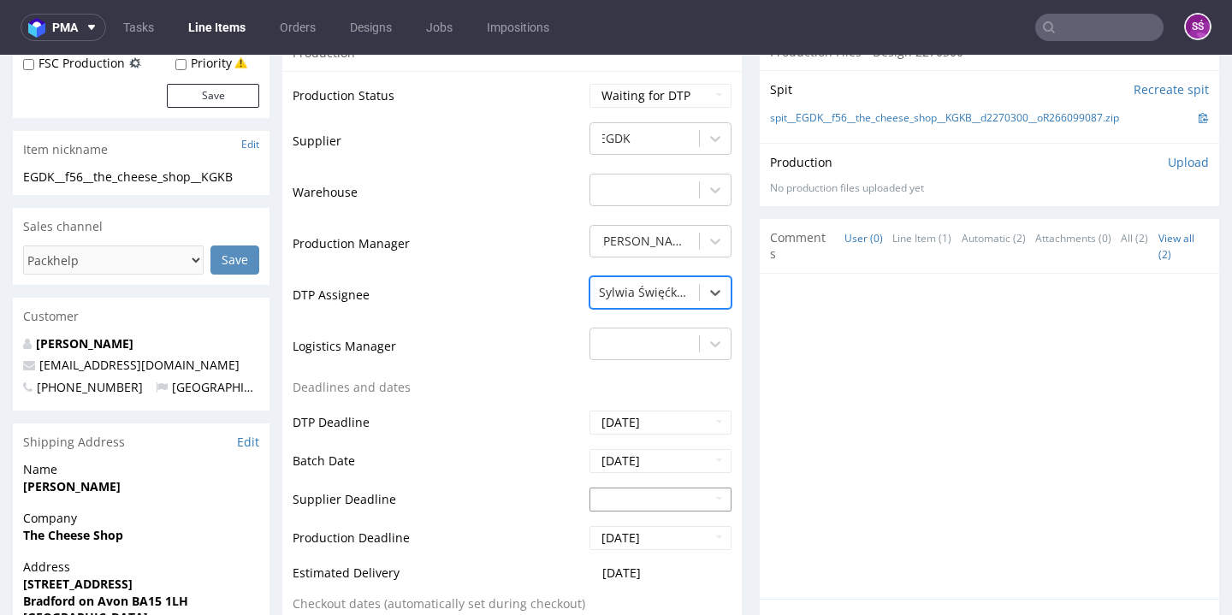
scroll to position [628, 0]
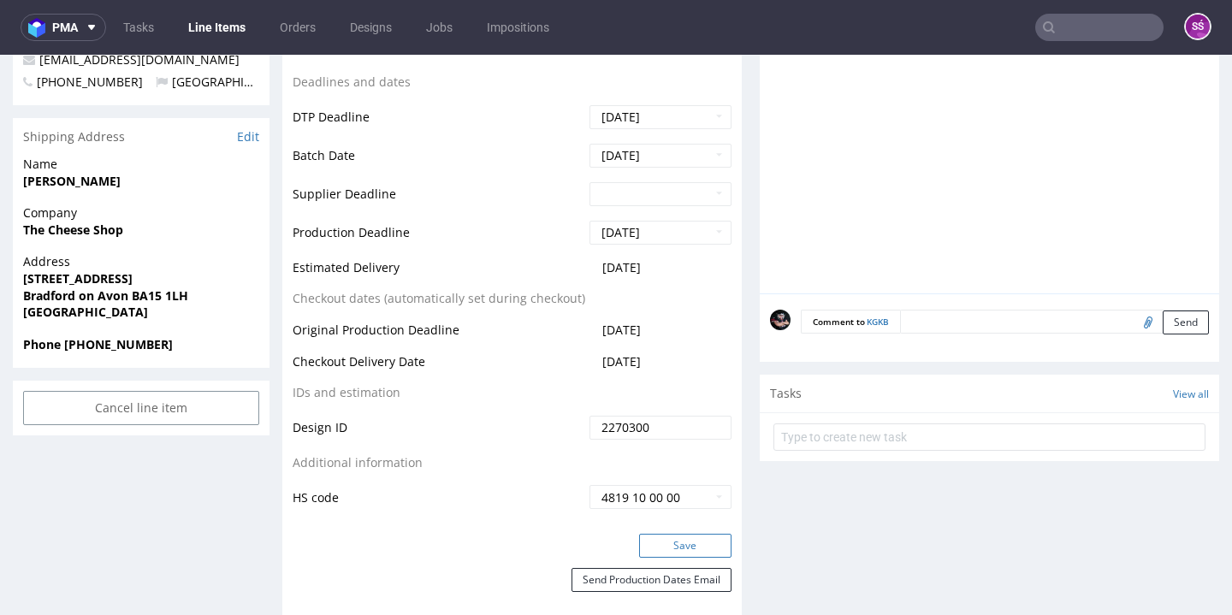
click at [668, 536] on button "Save" at bounding box center [685, 546] width 92 height 24
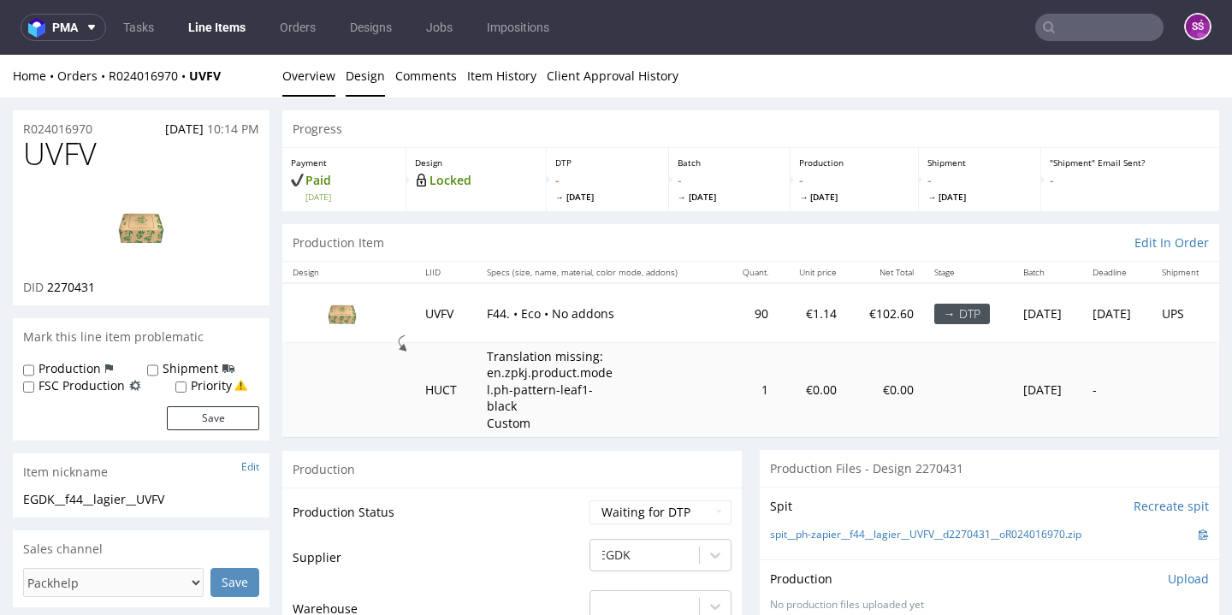
click at [360, 82] on link "Design" at bounding box center [365, 76] width 39 height 42
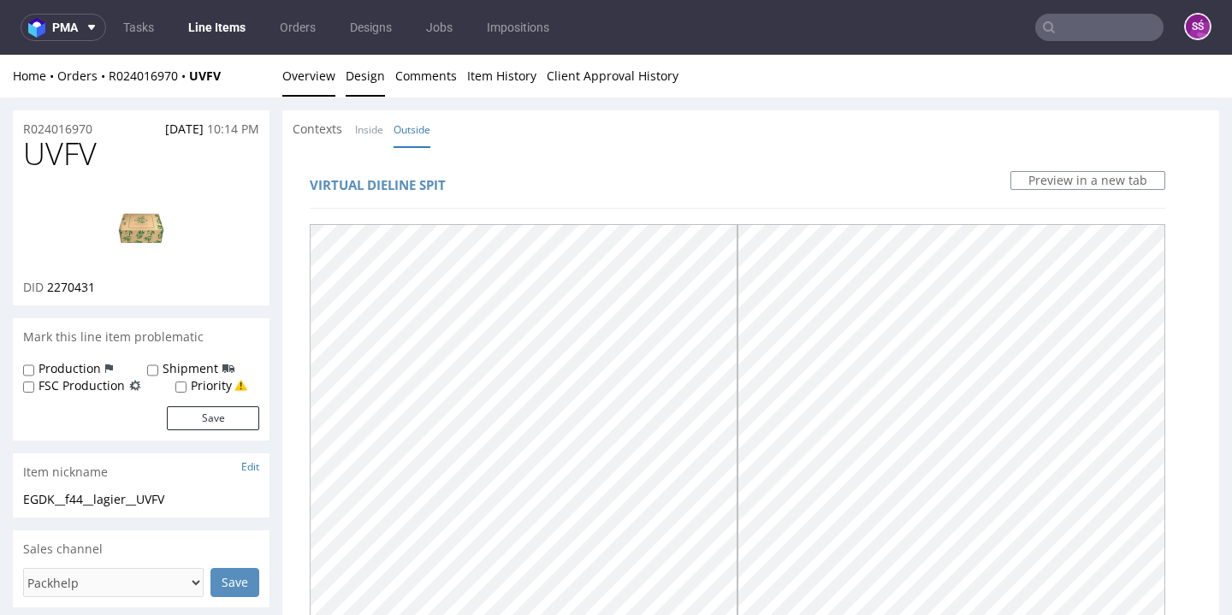
click at [299, 80] on link "Overview" at bounding box center [308, 76] width 53 height 42
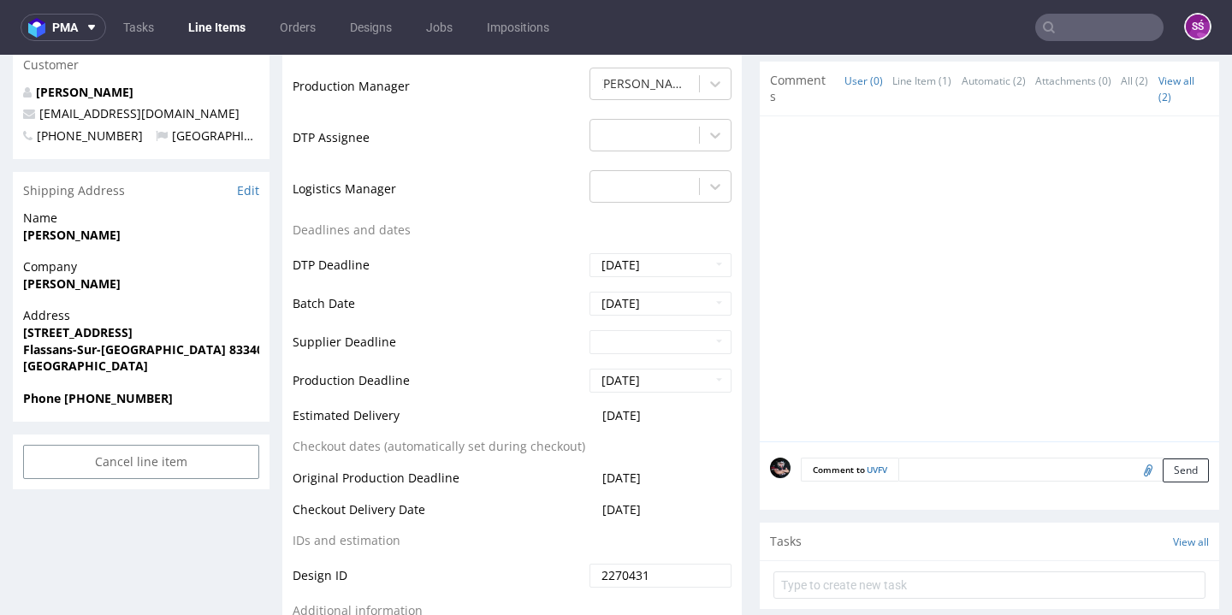
scroll to position [240, 0]
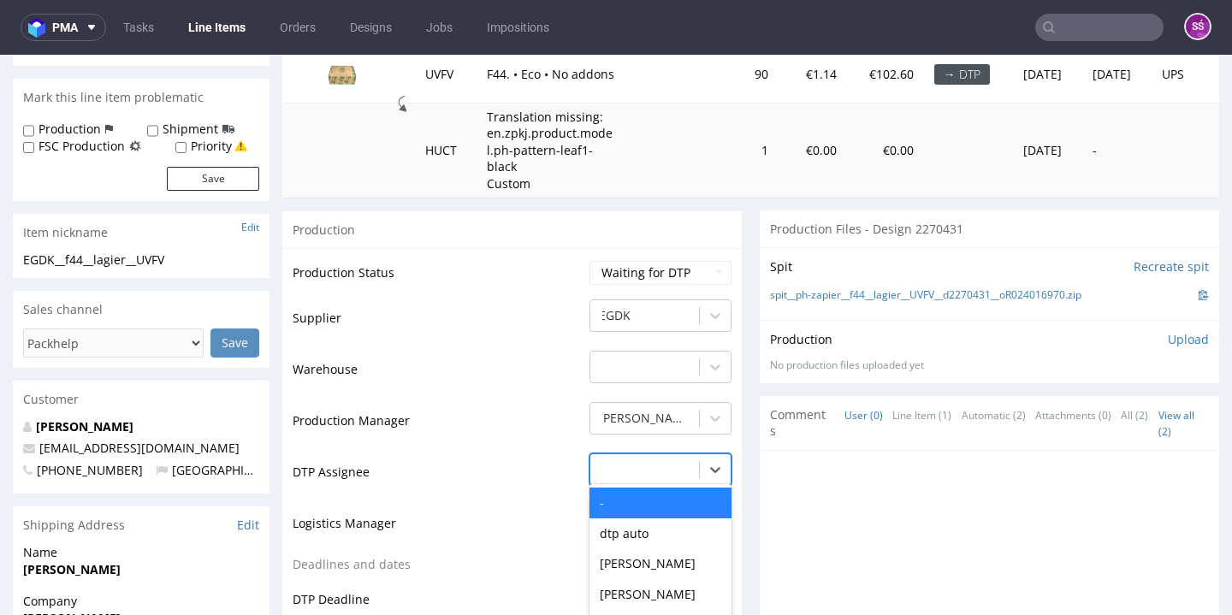
drag, startPoint x: 666, startPoint y: 478, endPoint x: 653, endPoint y: 516, distance: 39.8
click at [666, 477] on div "- selected, 1 of 31. 31 results available. Use Up and Down to choose options, p…" at bounding box center [660, 465] width 142 height 24
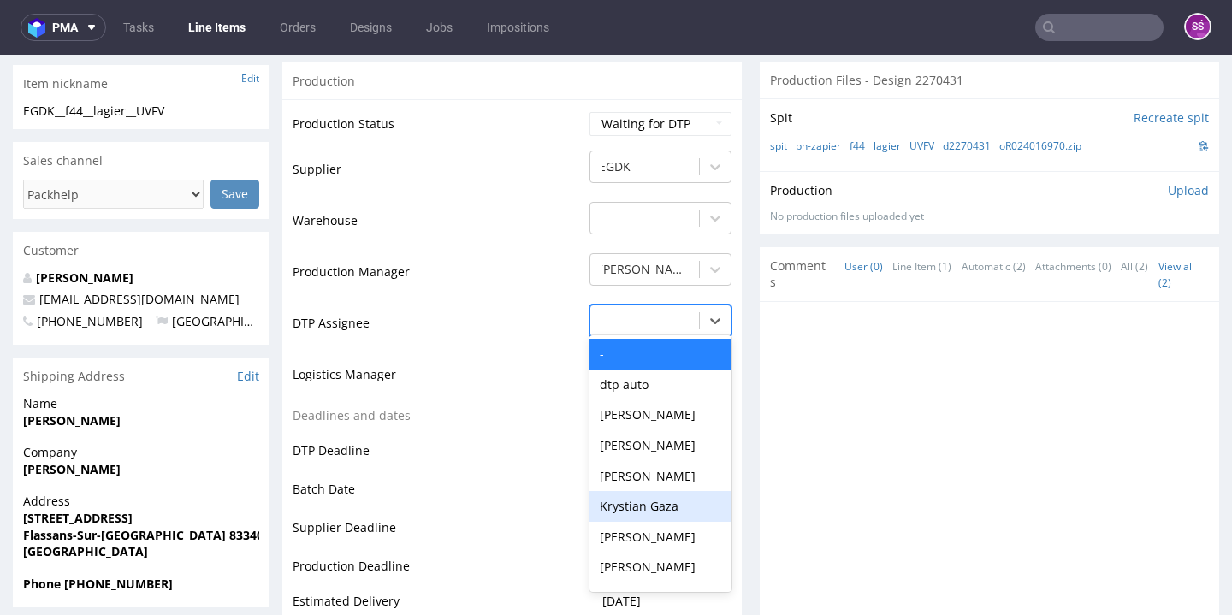
scroll to position [549, 0]
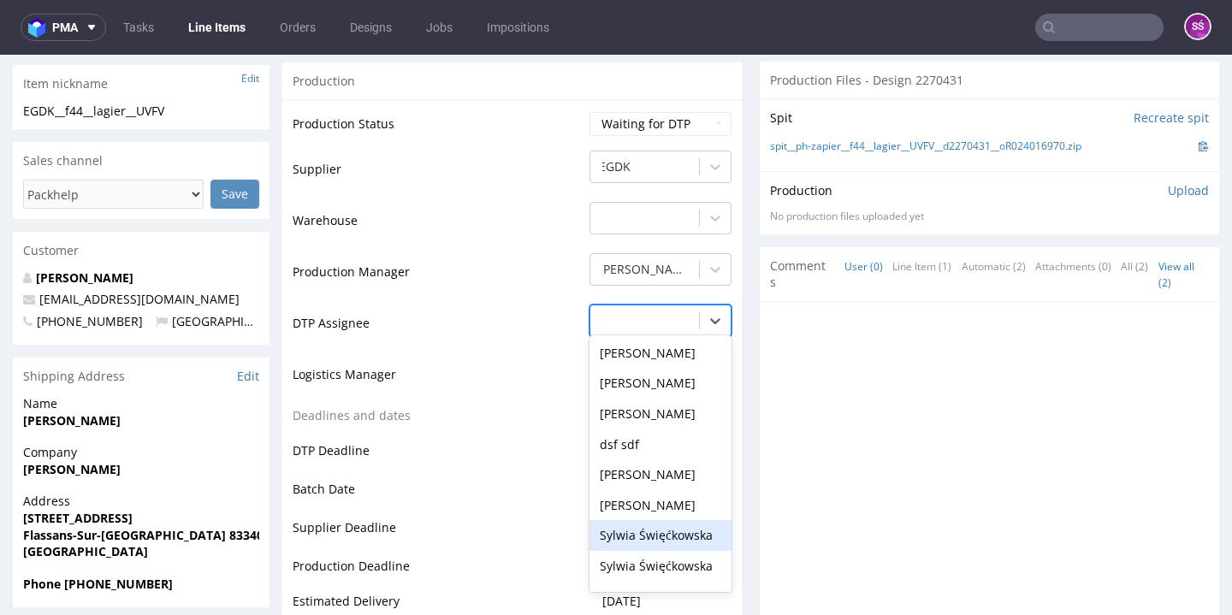
click at [660, 536] on div "Sylwia Święćkowska" at bounding box center [660, 535] width 142 height 31
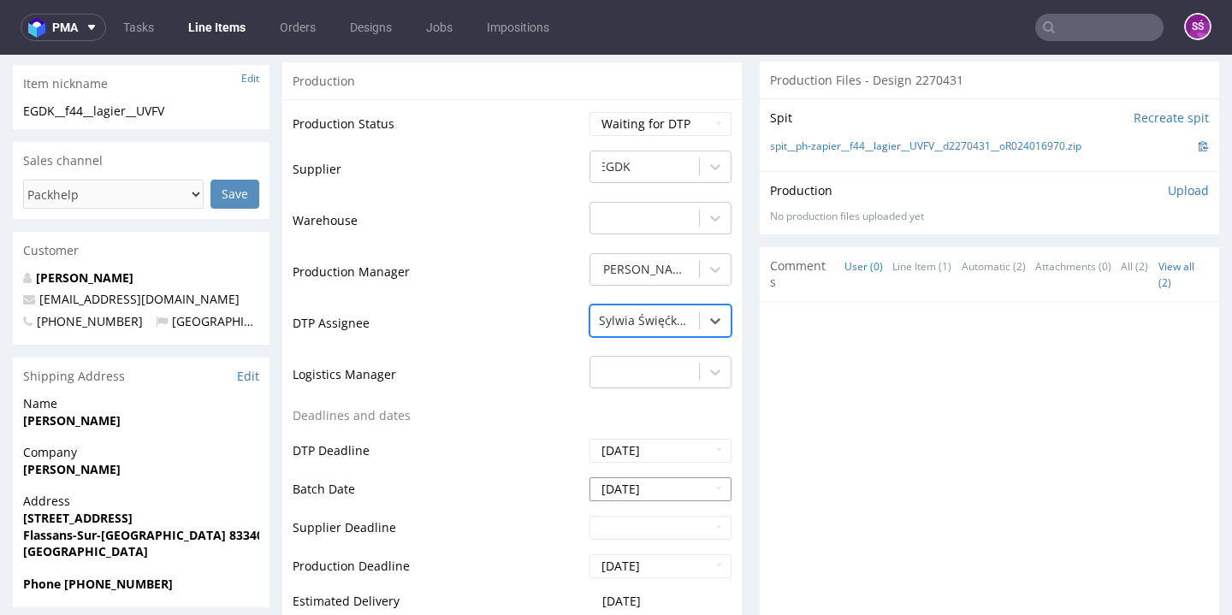
scroll to position [699, 0]
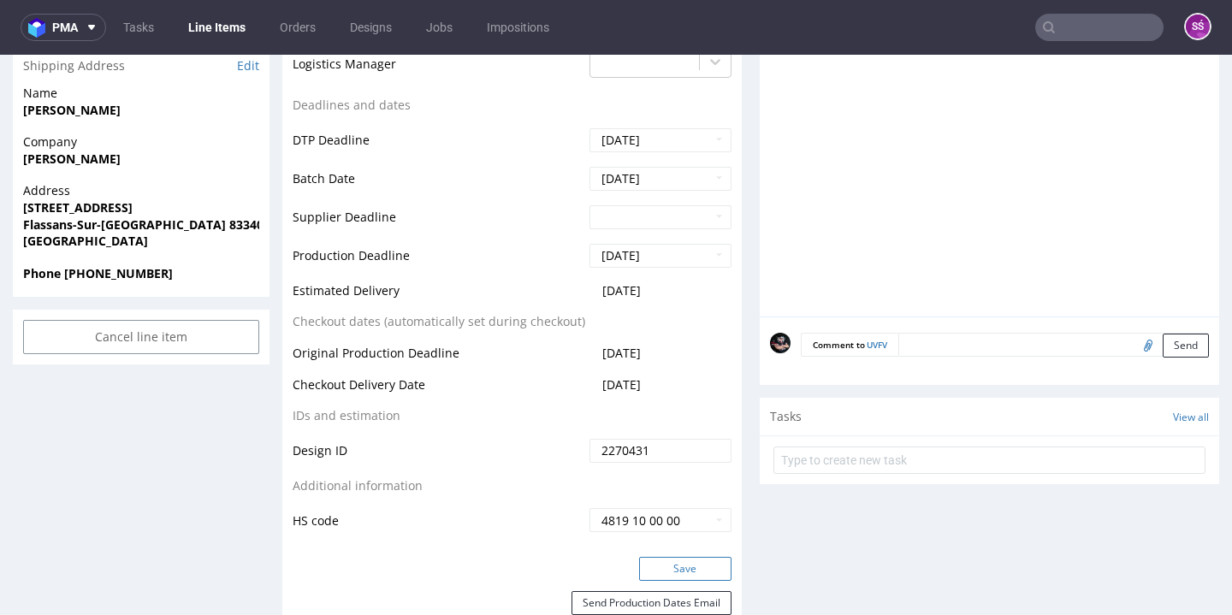
click at [670, 578] on button "Save" at bounding box center [685, 569] width 92 height 24
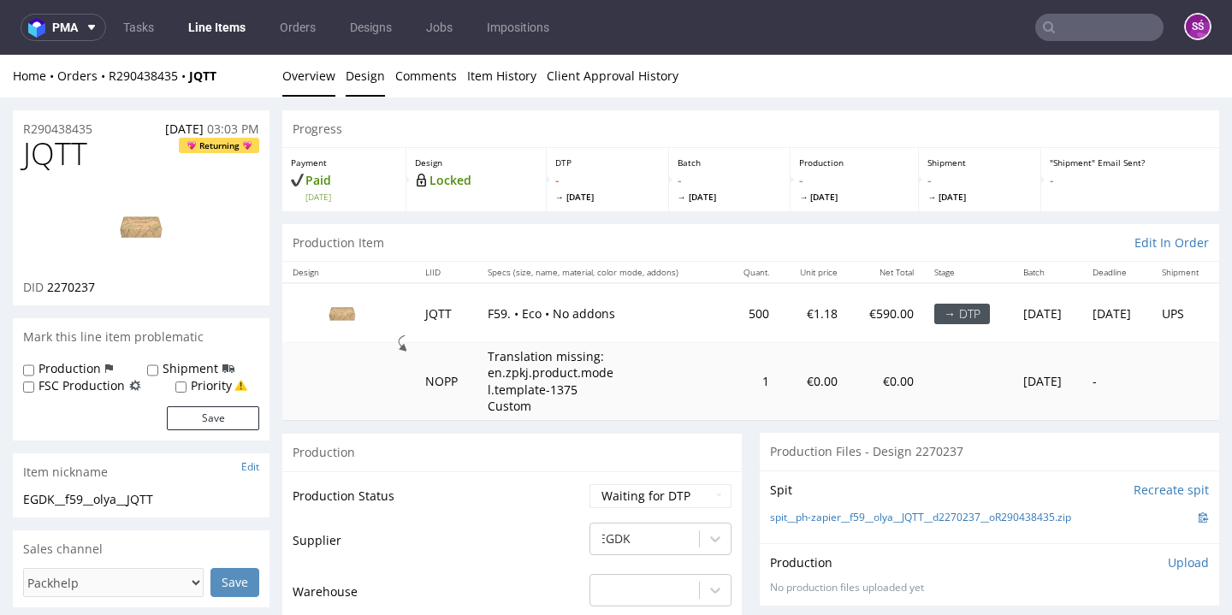
click at [366, 74] on link "Design" at bounding box center [365, 76] width 39 height 42
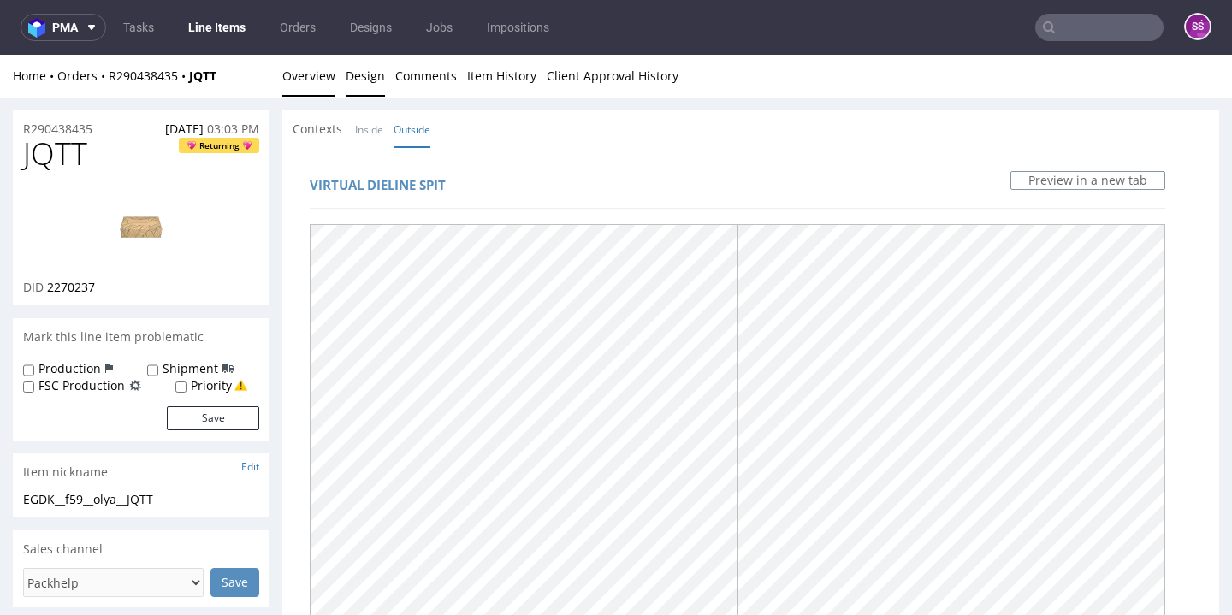
click at [305, 78] on link "Overview" at bounding box center [308, 76] width 53 height 42
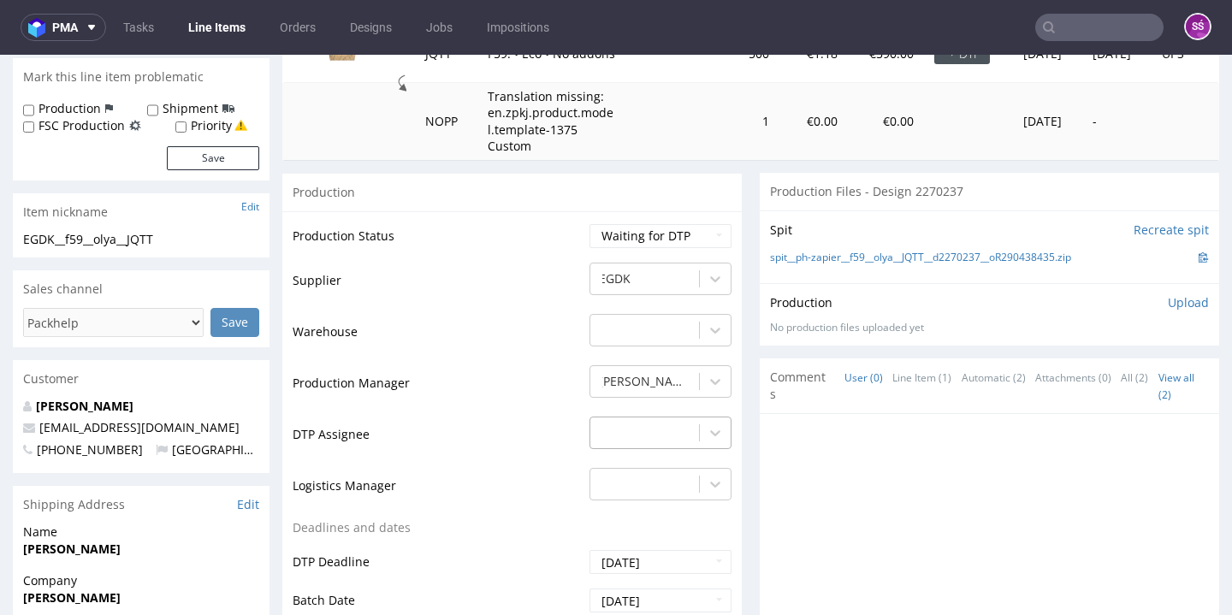
click at [661, 438] on div "-" at bounding box center [660, 429] width 142 height 24
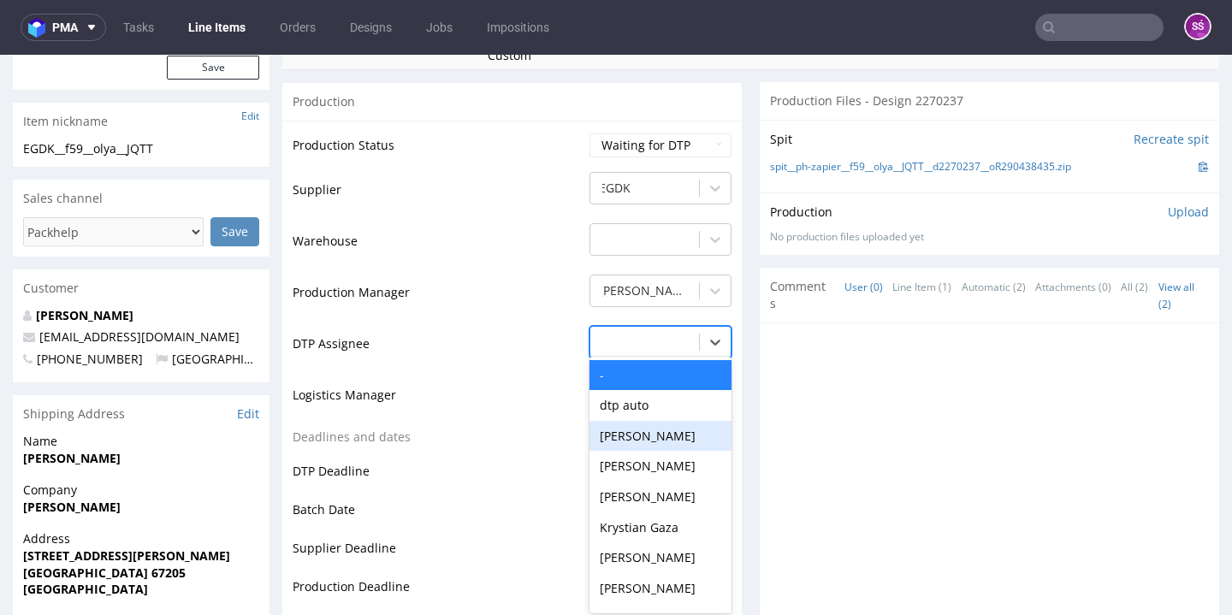
scroll to position [550, 0]
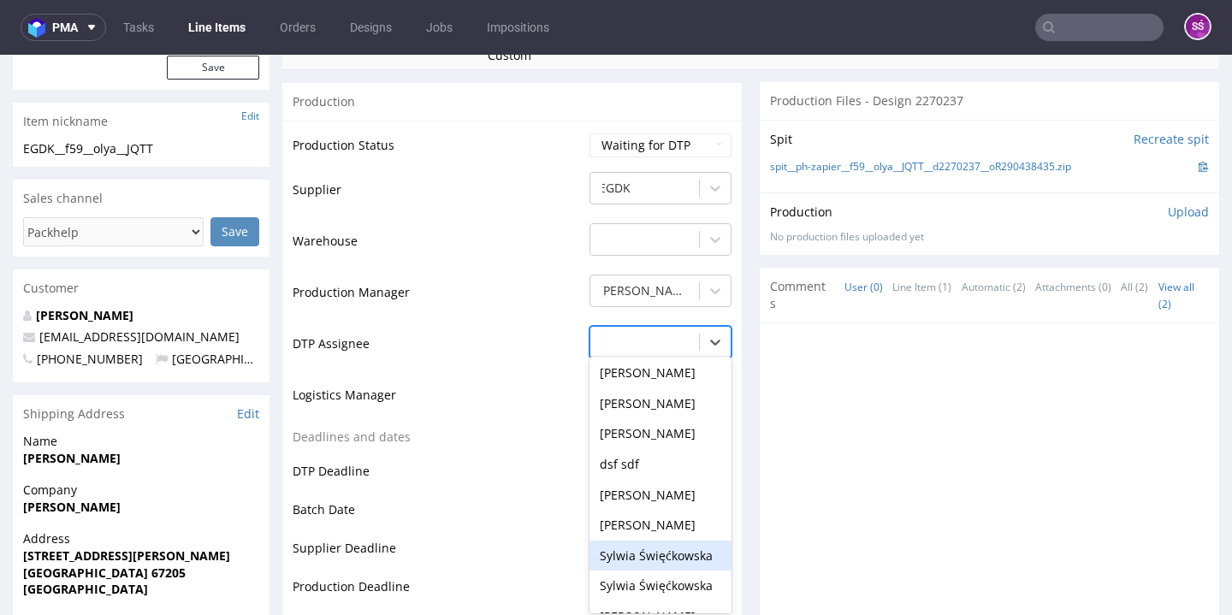
click at [666, 541] on div "Sylwia Święćkowska" at bounding box center [660, 556] width 142 height 31
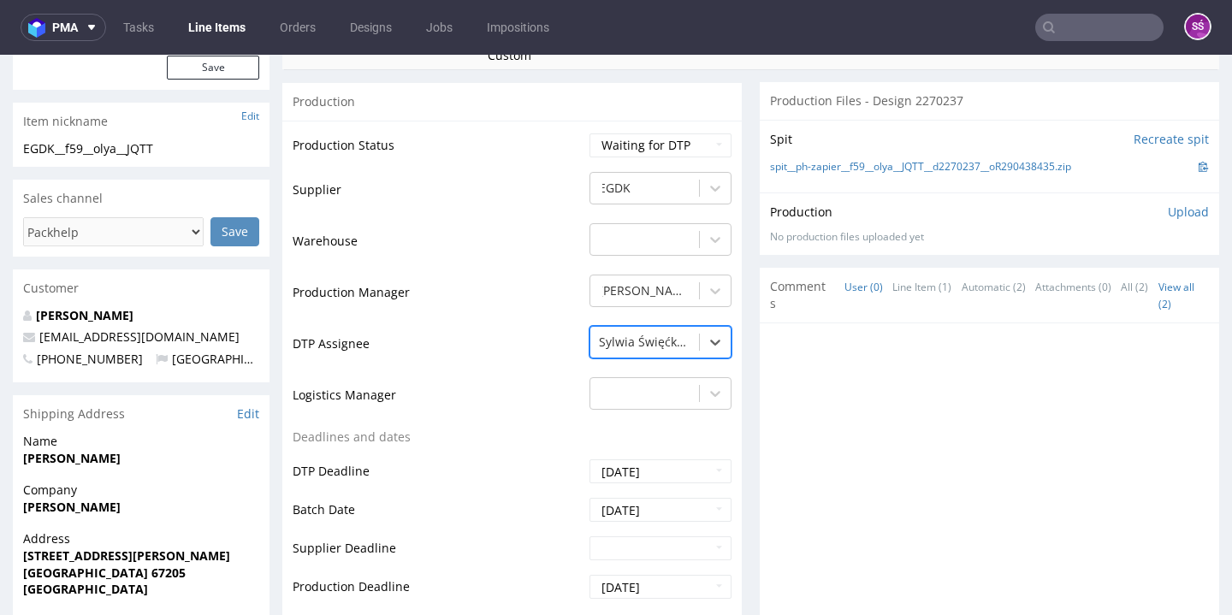
scroll to position [678, 0]
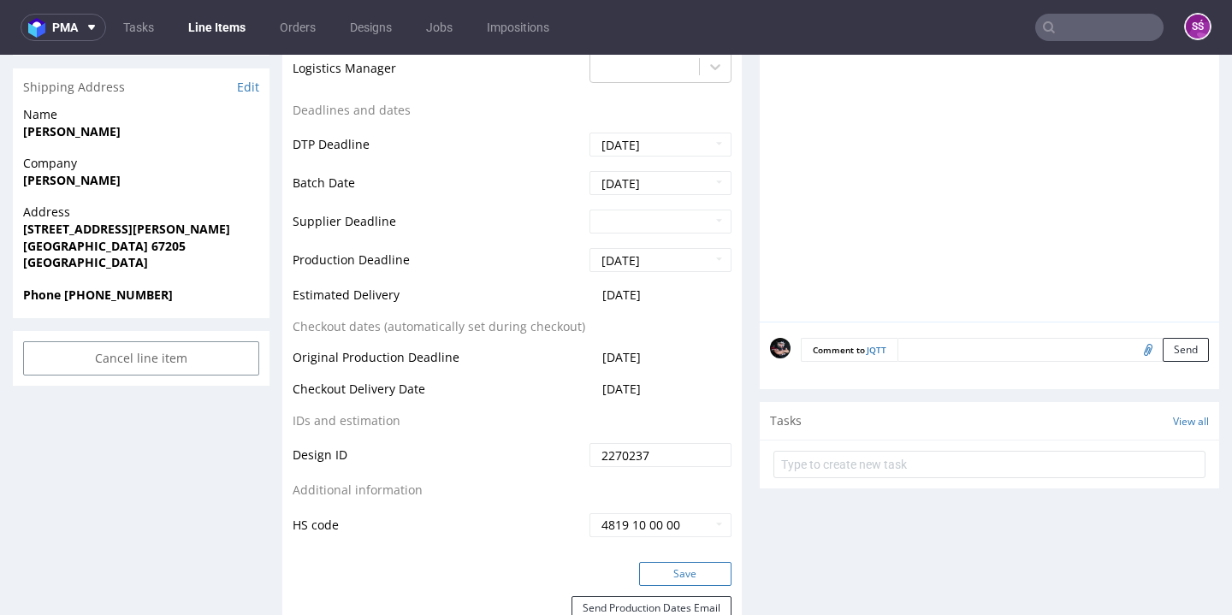
click at [687, 562] on button "Save" at bounding box center [685, 574] width 92 height 24
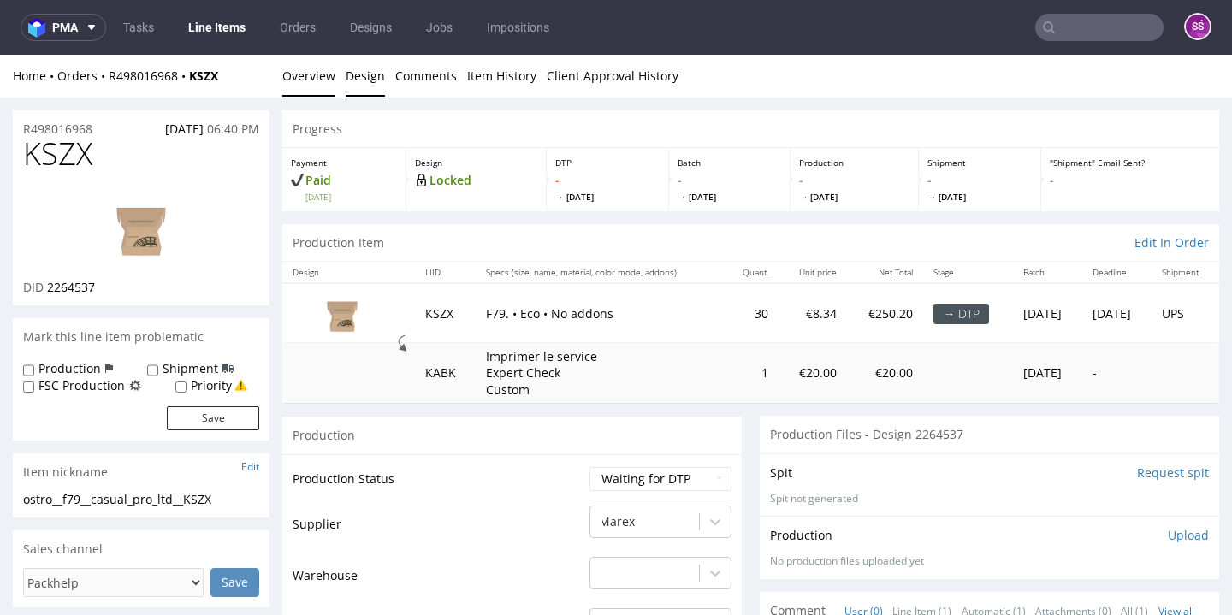
click at [370, 77] on link "Design" at bounding box center [365, 76] width 39 height 42
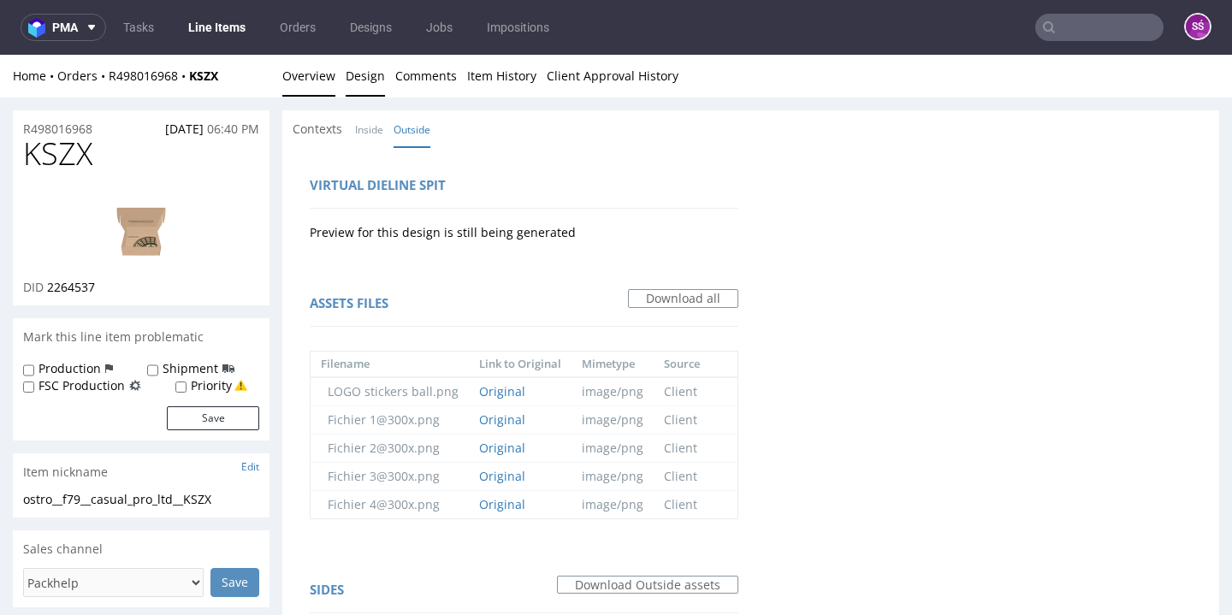
click at [315, 86] on link "Overview" at bounding box center [308, 76] width 53 height 42
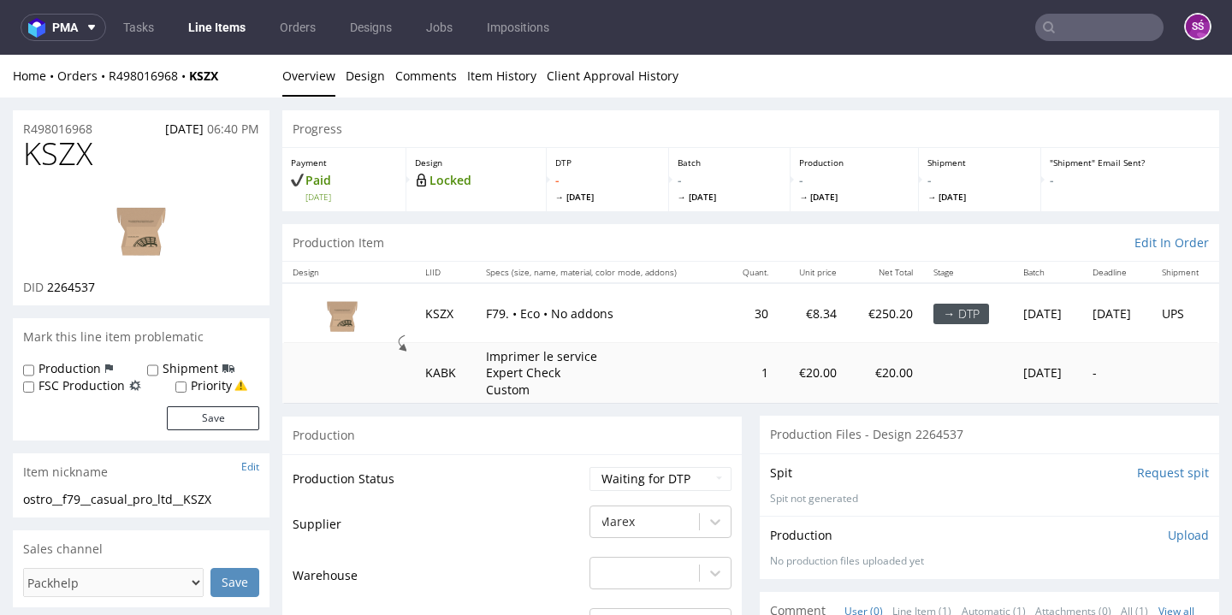
click at [1160, 472] on input "Request spit" at bounding box center [1173, 473] width 72 height 17
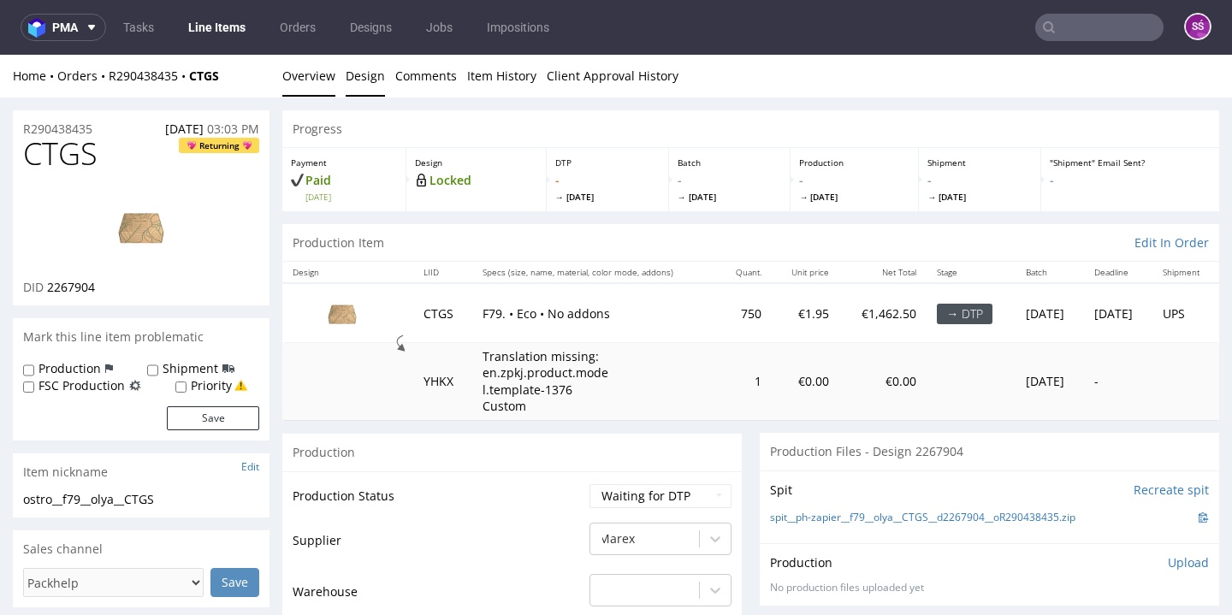
click at [365, 77] on link "Design" at bounding box center [365, 76] width 39 height 42
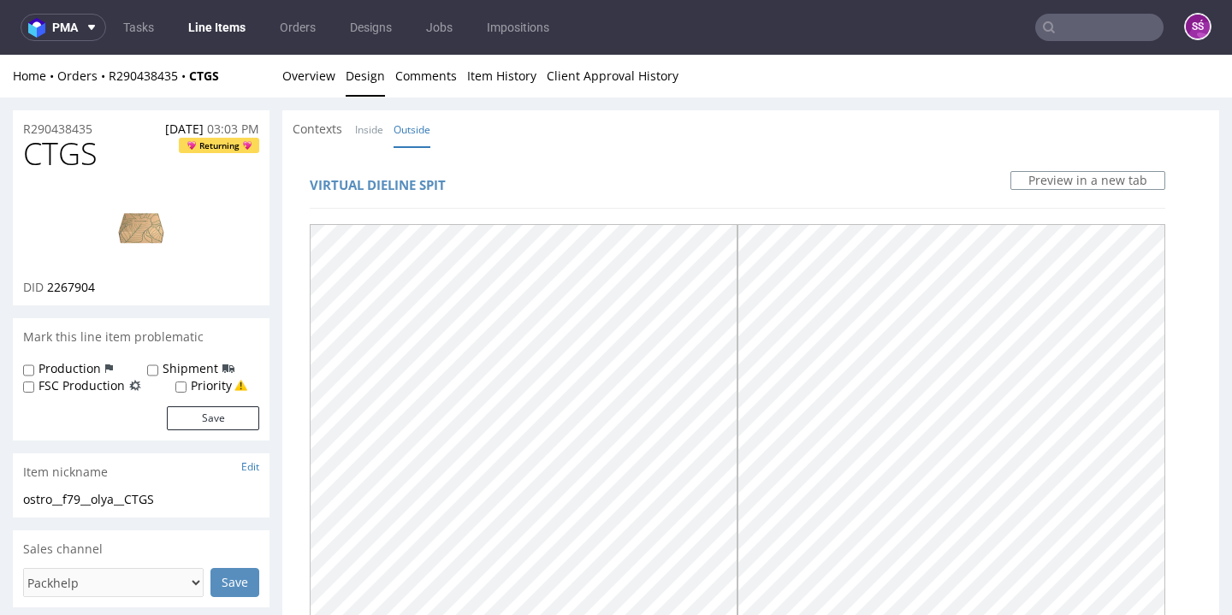
click at [311, 54] on nav "pma Tasks Line Items Orders Designs Jobs Impositions SŚ" at bounding box center [616, 27] width 1232 height 55
click at [315, 67] on link "Overview" at bounding box center [308, 76] width 53 height 42
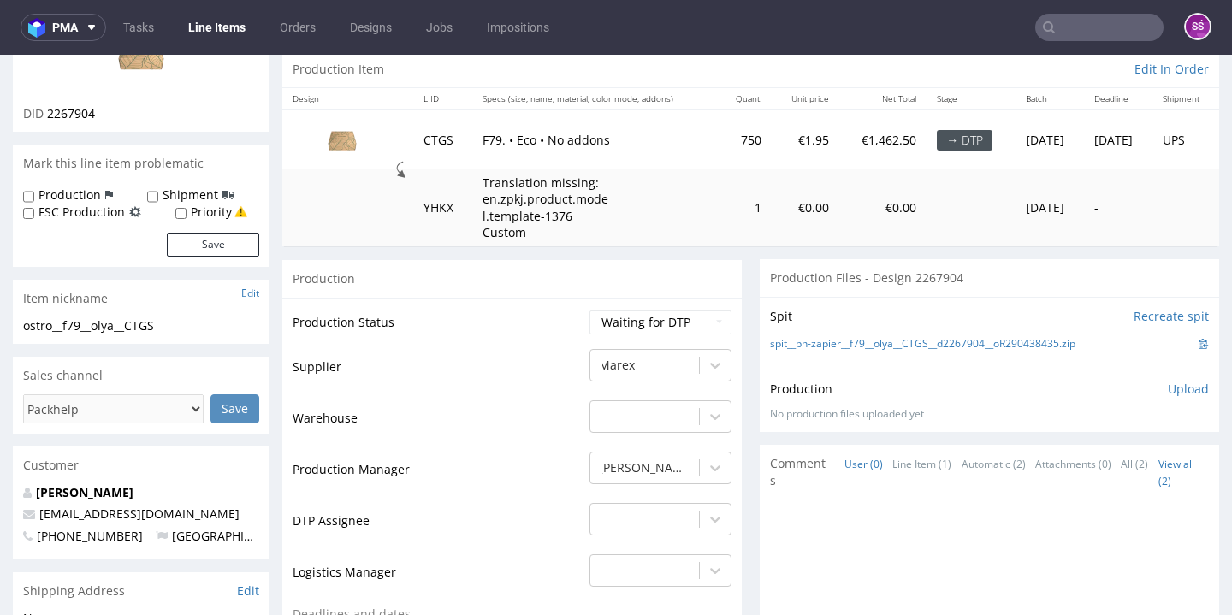
scroll to position [358, 0]
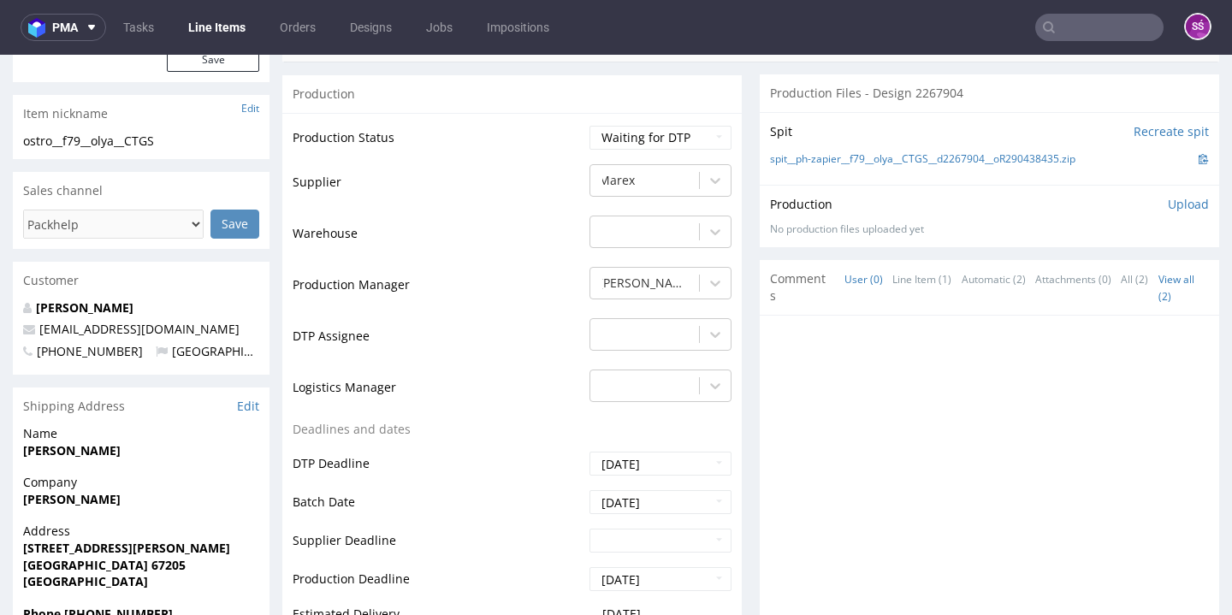
click at [651, 307] on td "Gajda Filip" at bounding box center [658, 290] width 146 height 51
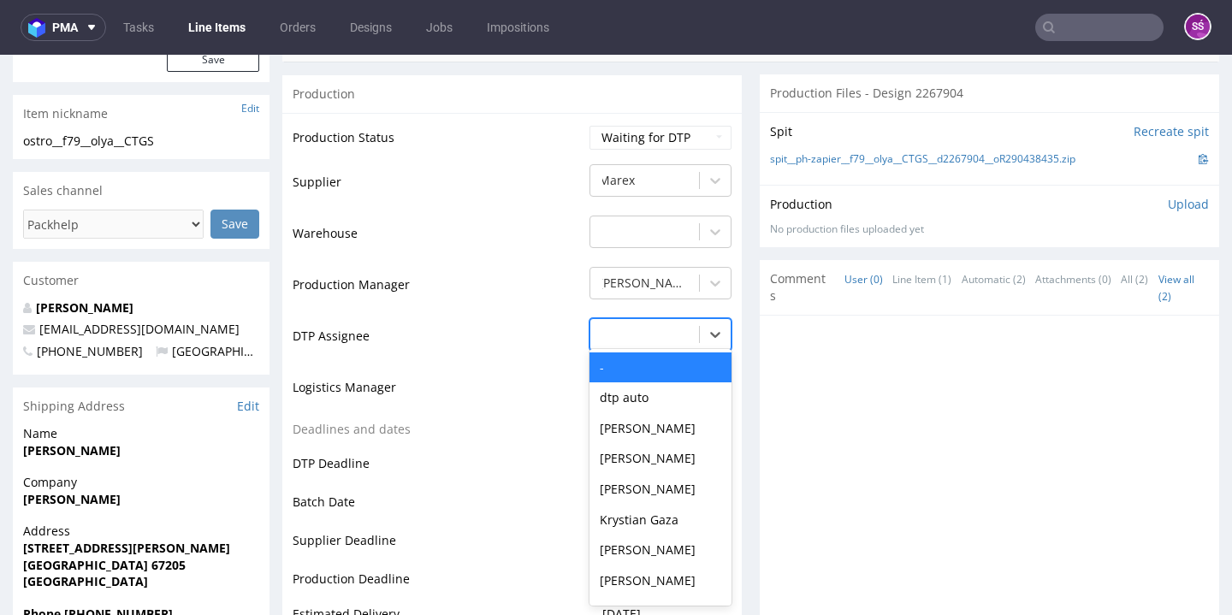
drag, startPoint x: 650, startPoint y: 320, endPoint x: 649, endPoint y: 341, distance: 21.4
click at [649, 324] on div at bounding box center [645, 334] width 92 height 21
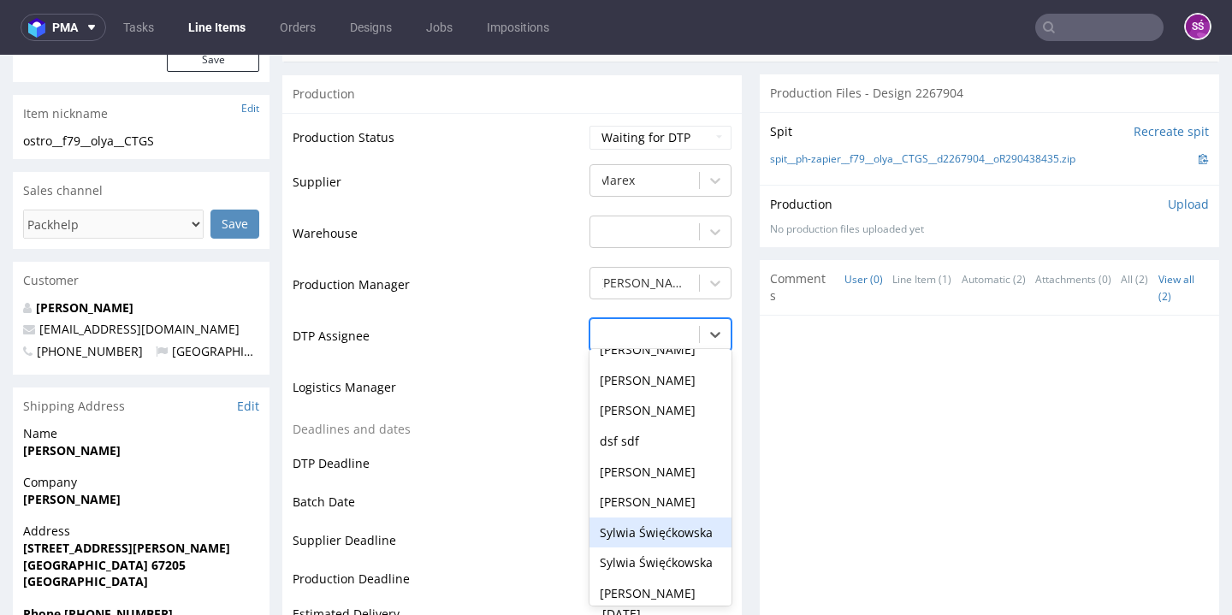
click at [653, 518] on div "Sylwia Święćkowska" at bounding box center [660, 533] width 142 height 31
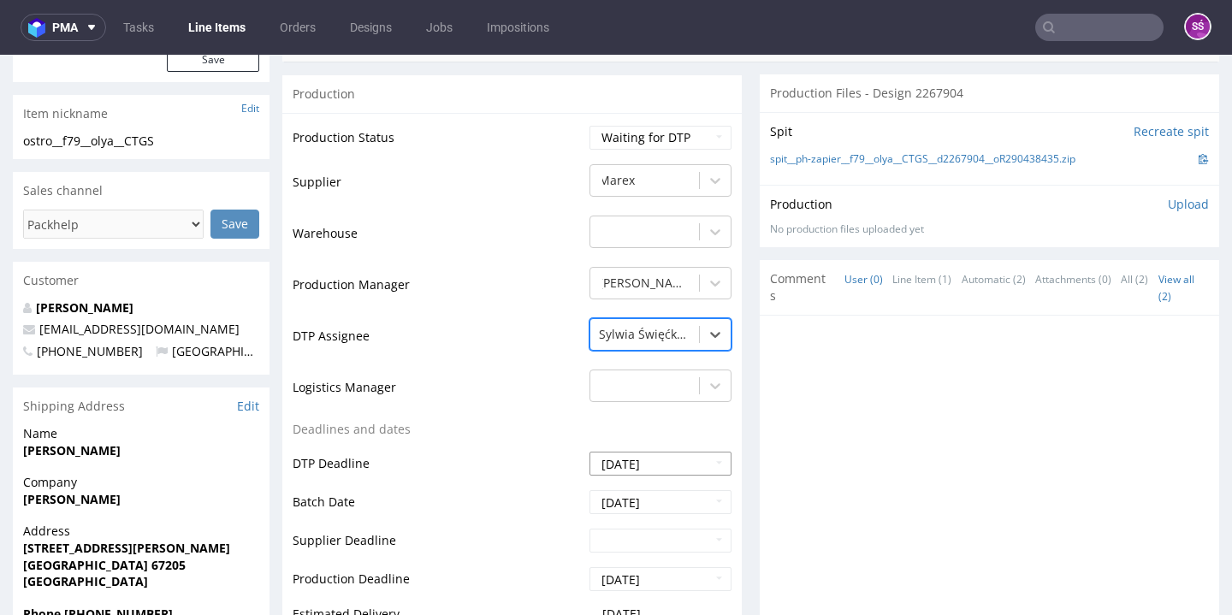
scroll to position [899, 0]
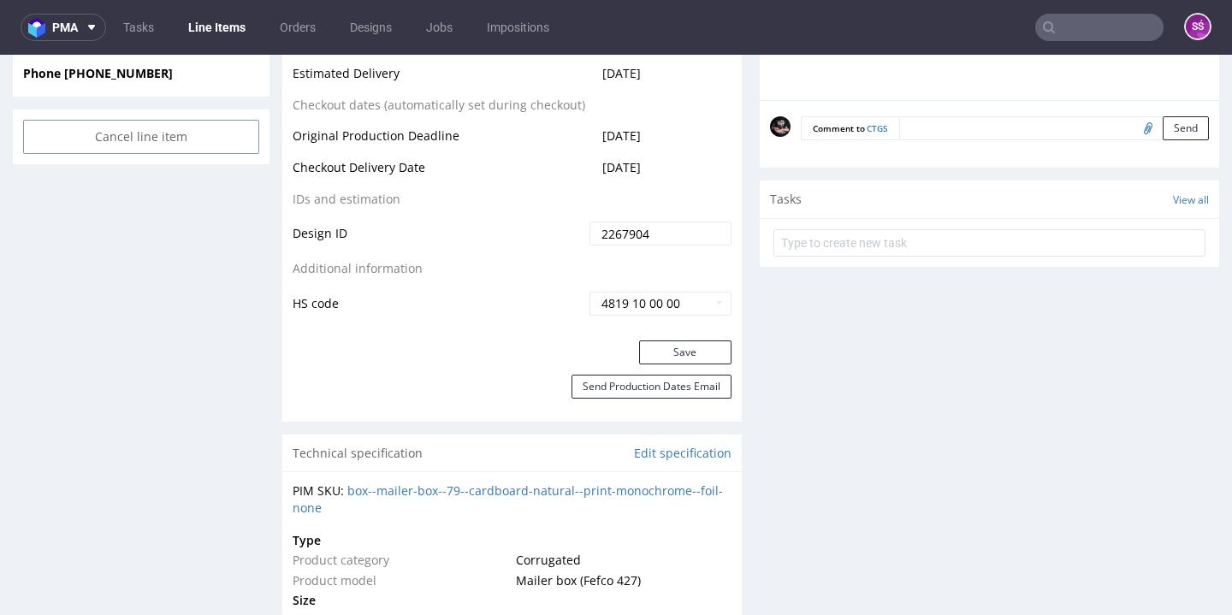
click at [683, 340] on button "Save" at bounding box center [685, 352] width 92 height 24
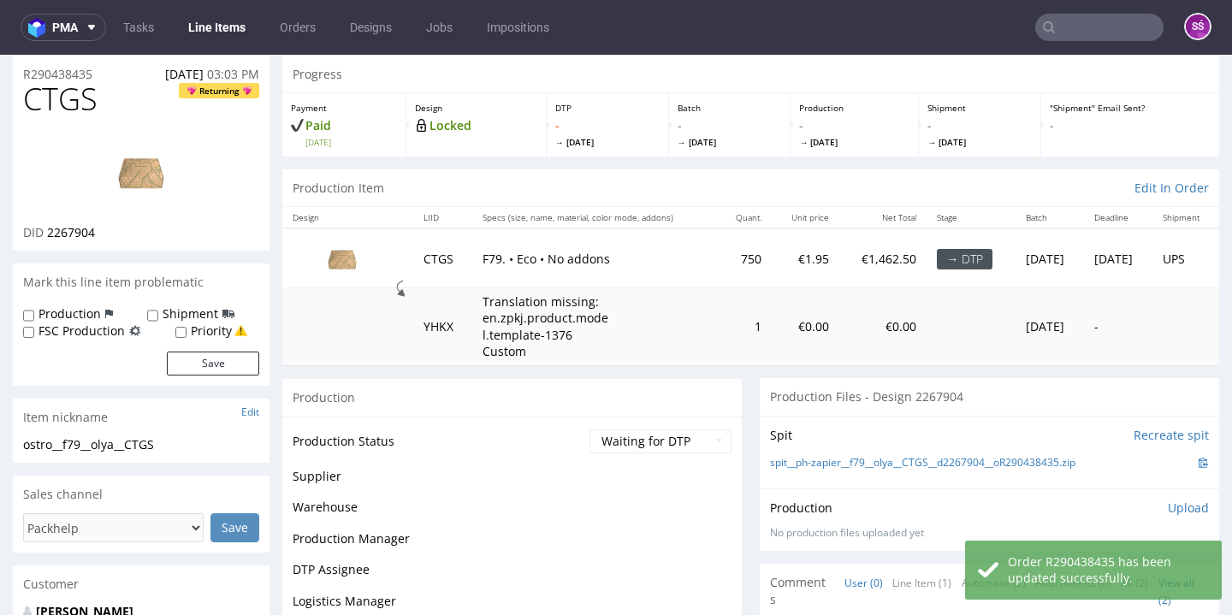
scroll to position [55, 0]
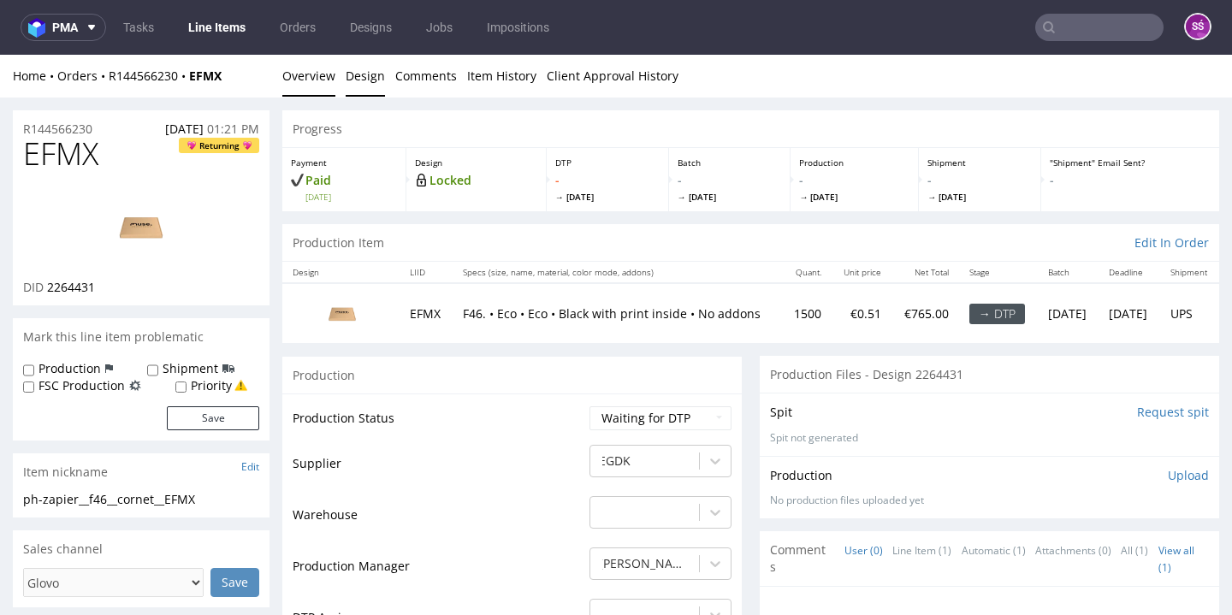
click at [356, 78] on link "Design" at bounding box center [365, 76] width 39 height 42
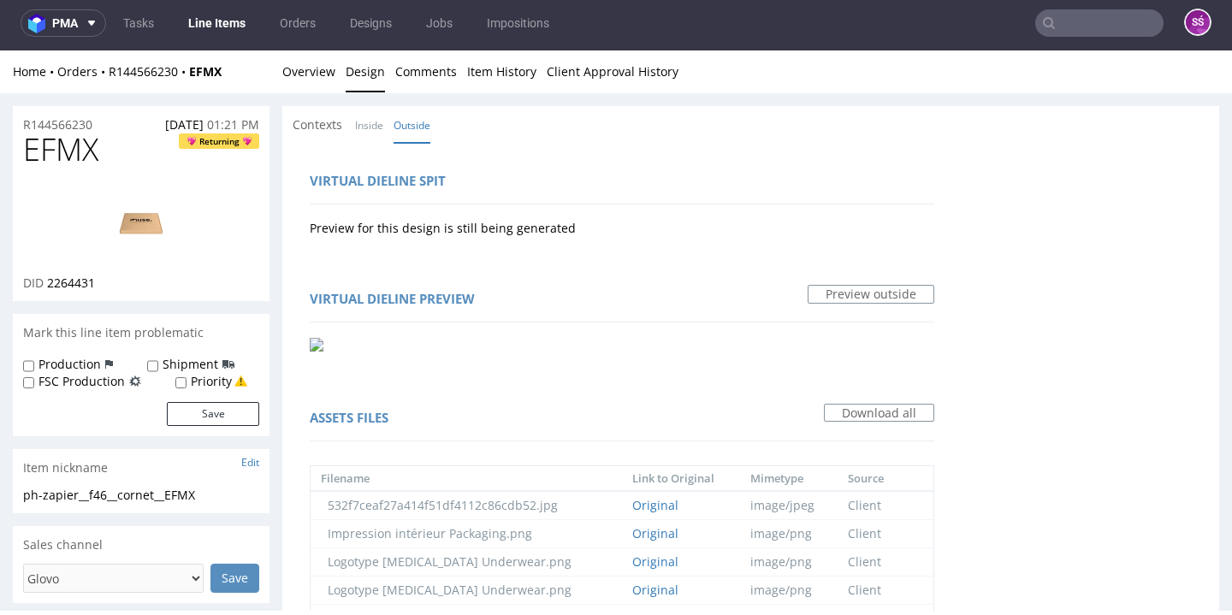
click at [351, 82] on link "Design" at bounding box center [365, 71] width 39 height 42
click at [313, 74] on link "Overview" at bounding box center [308, 71] width 53 height 42
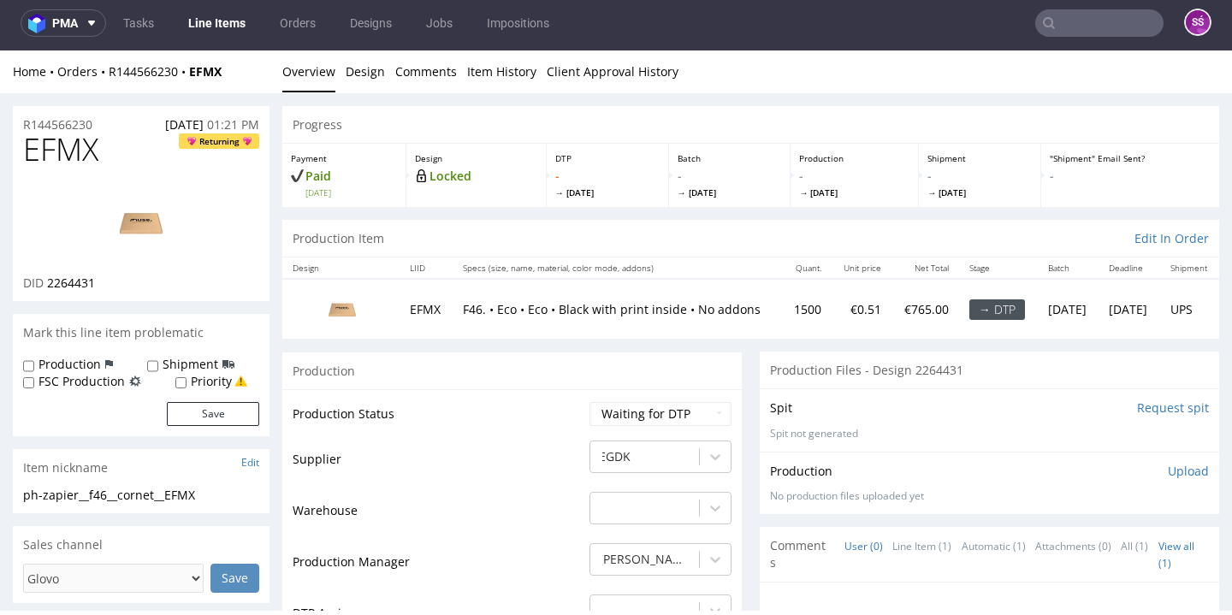
click at [1140, 401] on input "Request spit" at bounding box center [1173, 408] width 72 height 17
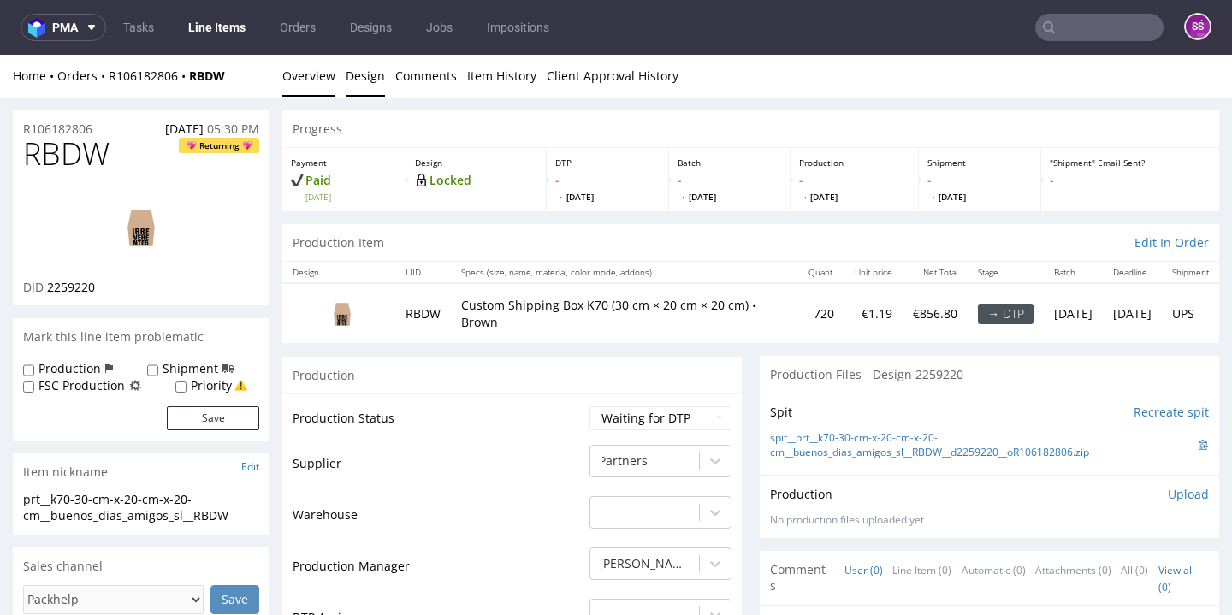
click at [368, 82] on link "Design" at bounding box center [365, 76] width 39 height 42
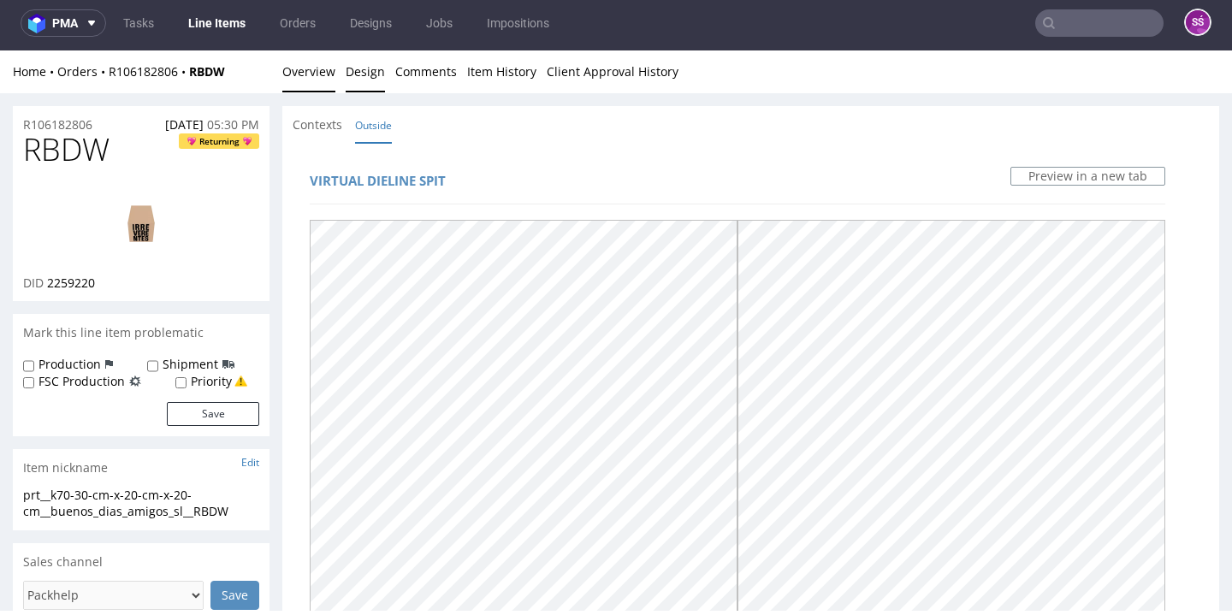
click at [314, 64] on link "Overview" at bounding box center [308, 71] width 53 height 42
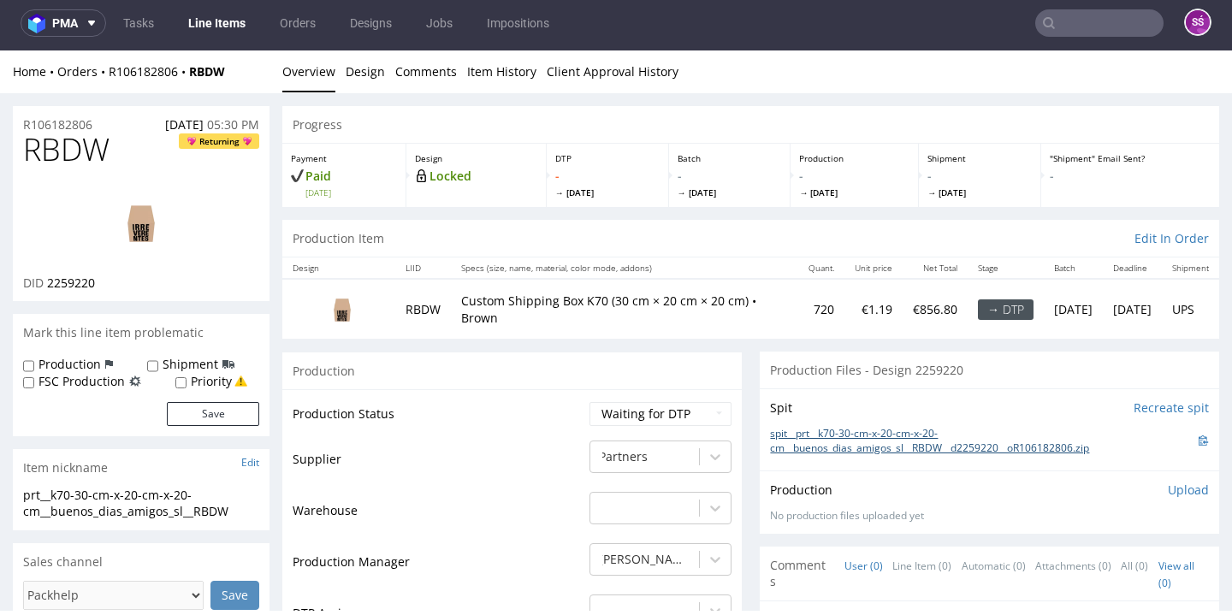
click at [832, 431] on link "spit__prt__k70-30-cm-x-20-cm-x-20-cm__buenos_dias_amigos_sl__RBDW__d2259220__oR…" at bounding box center [984, 441] width 429 height 29
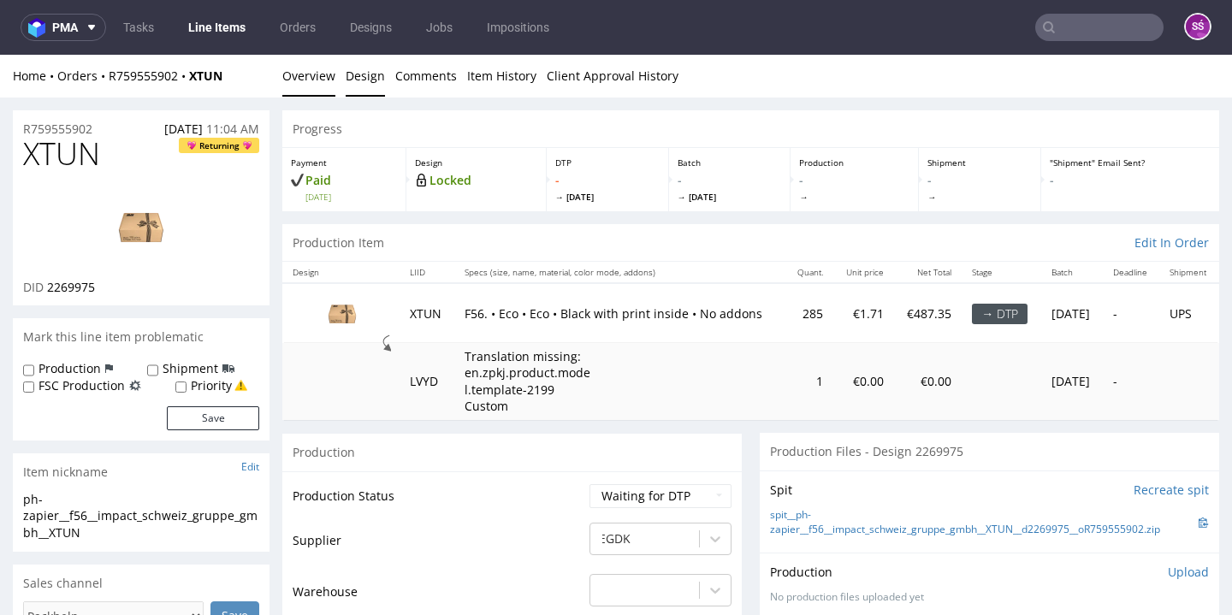
click at [370, 79] on link "Design" at bounding box center [365, 76] width 39 height 42
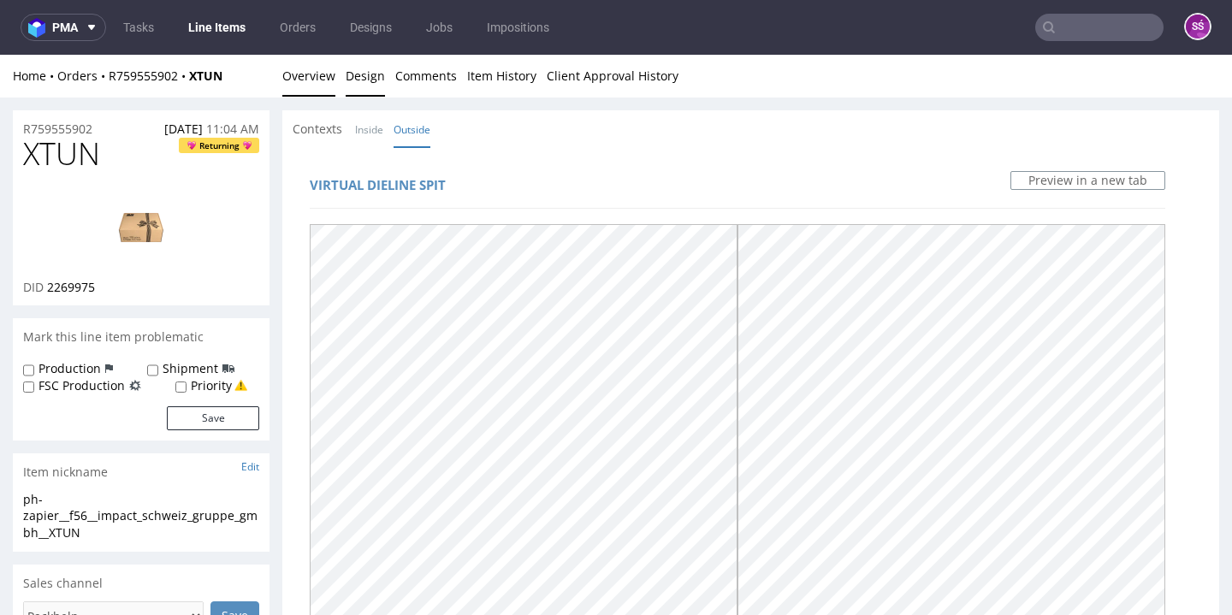
click at [325, 93] on link "Overview" at bounding box center [308, 76] width 53 height 42
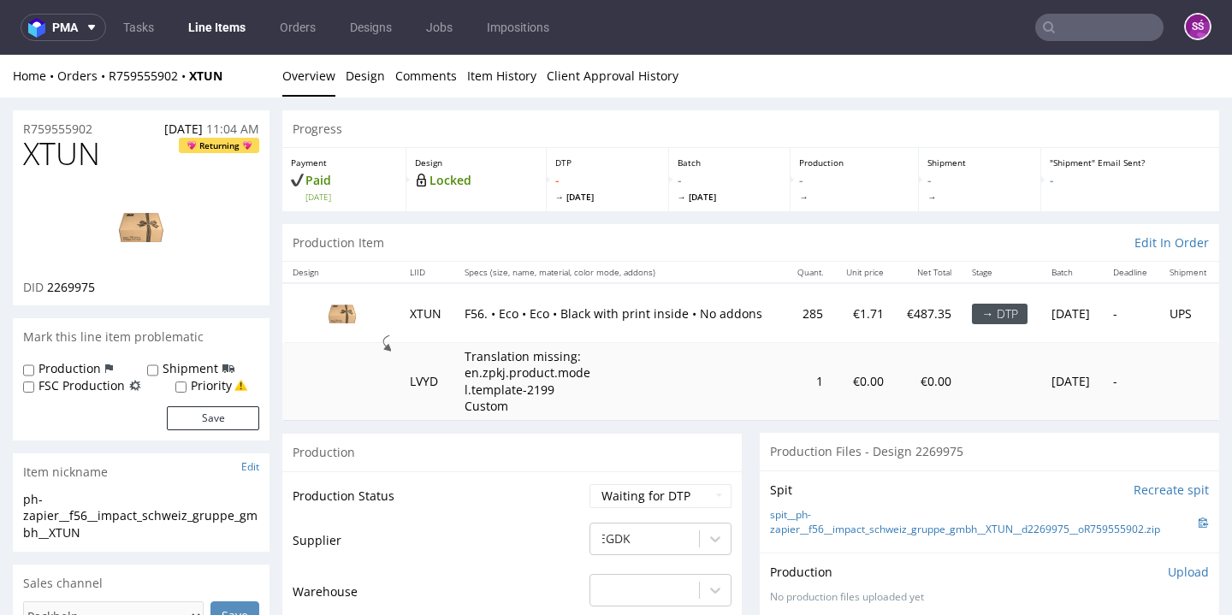
scroll to position [357, 0]
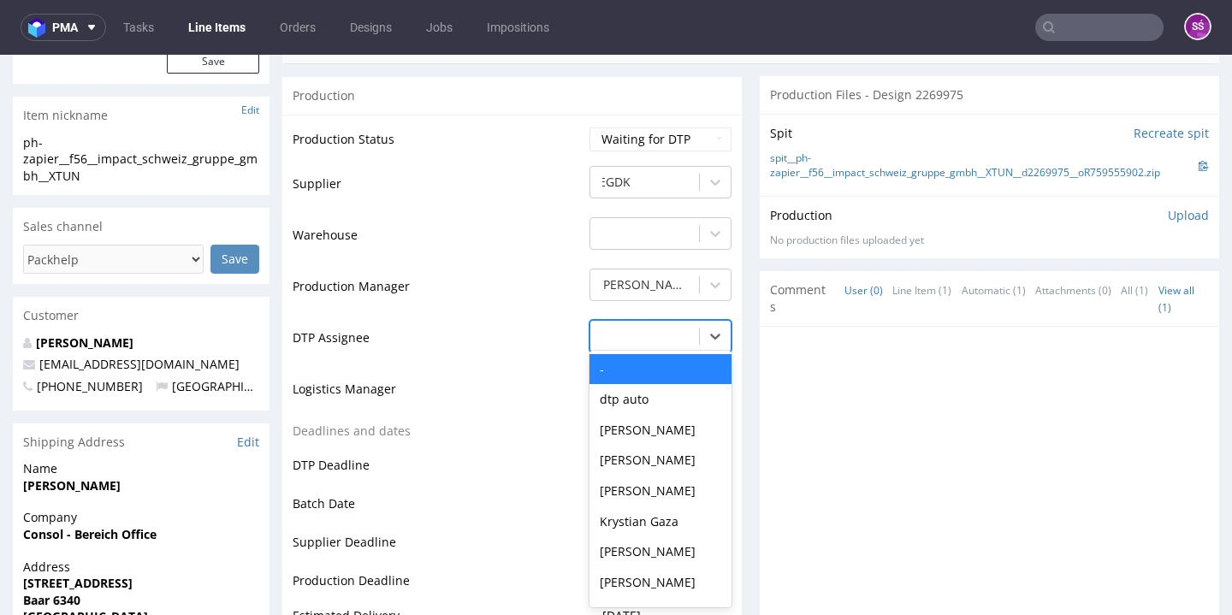
click at [660, 326] on div at bounding box center [645, 336] width 92 height 21
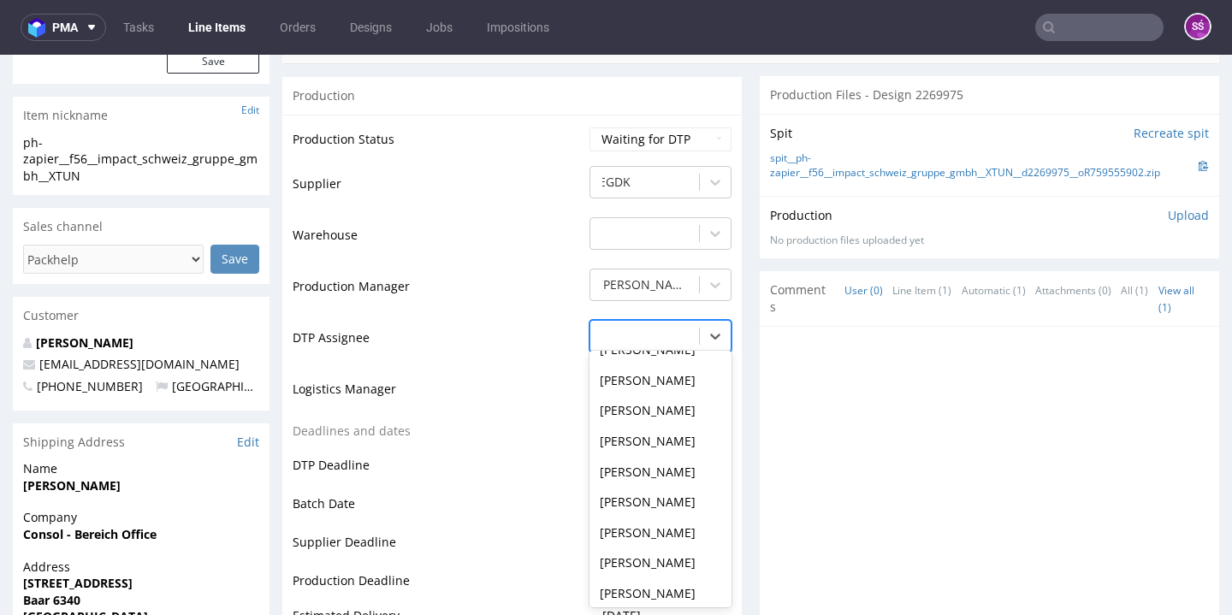
scroll to position [543, 0]
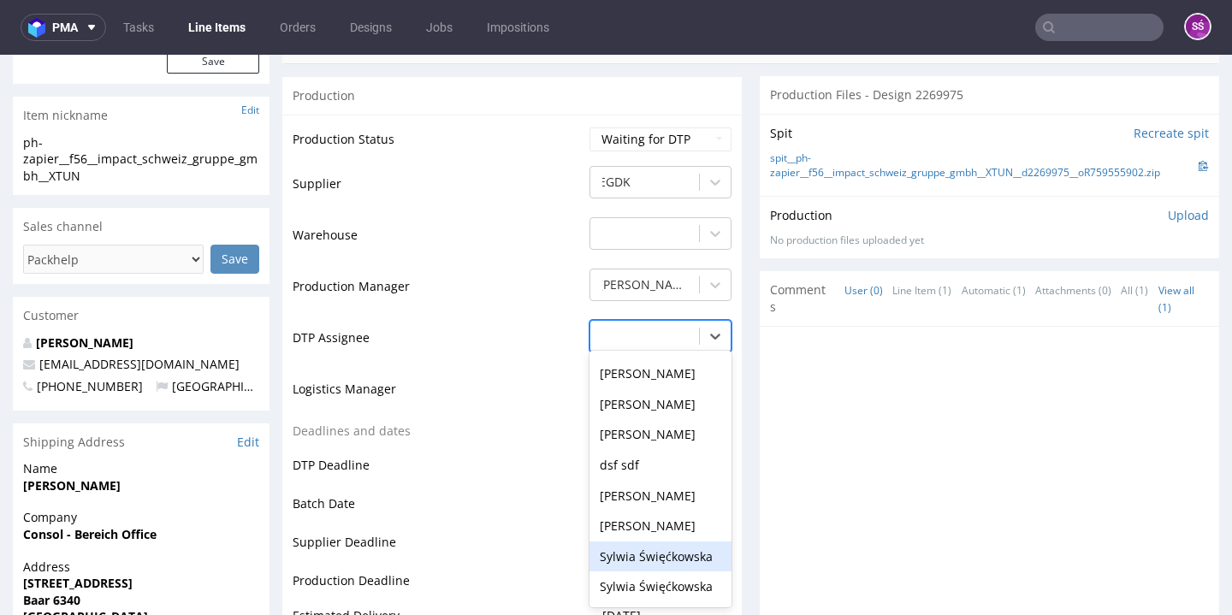
click at [660, 542] on div "Sylwia Święćkowska" at bounding box center [660, 557] width 142 height 31
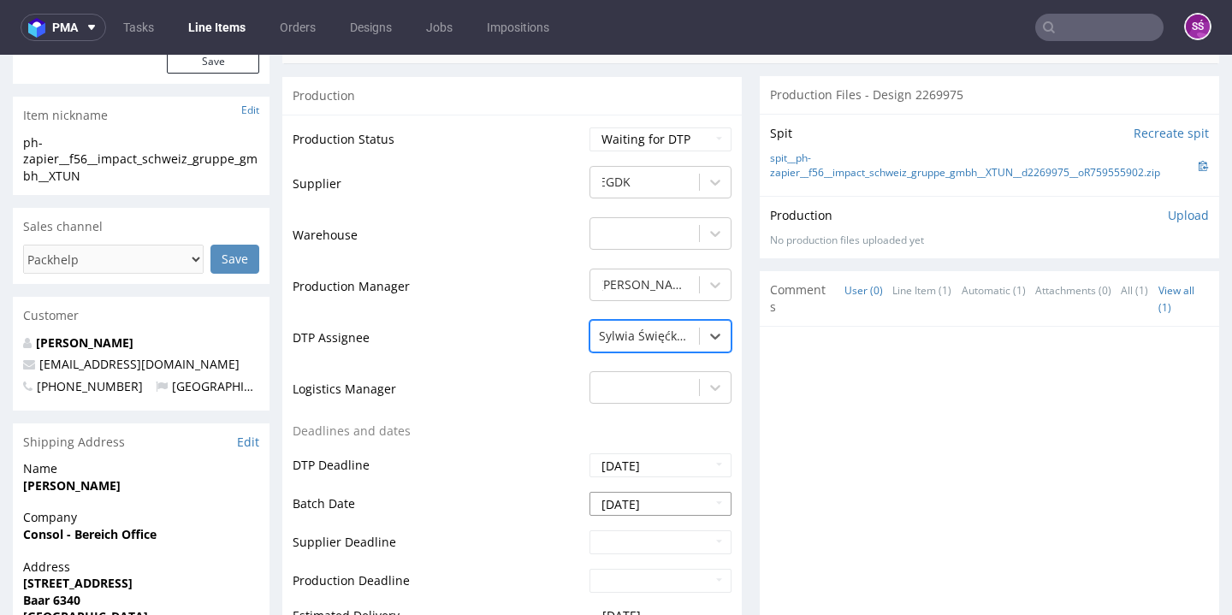
scroll to position [661, 0]
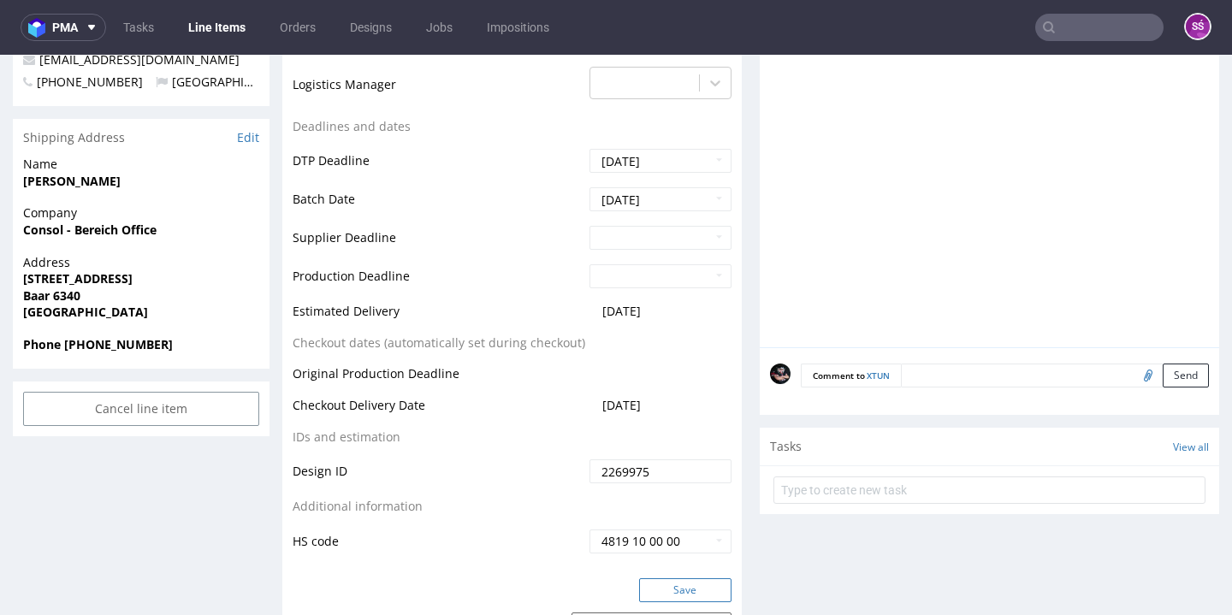
click at [655, 585] on button "Save" at bounding box center [685, 590] width 92 height 24
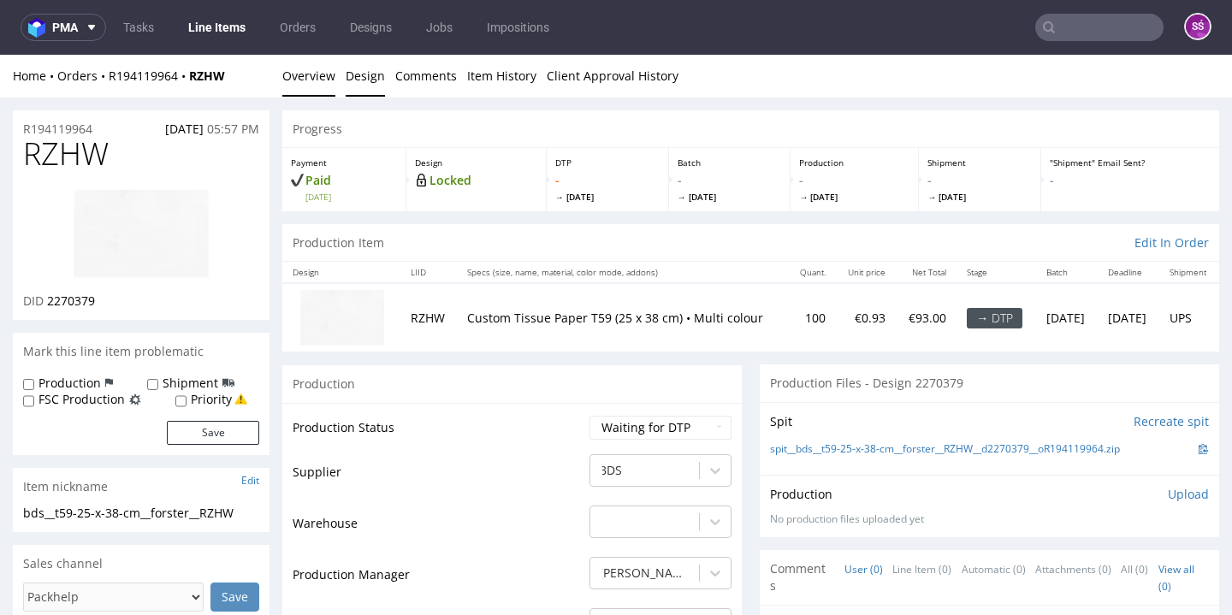
click at [356, 84] on link "Design" at bounding box center [365, 76] width 39 height 42
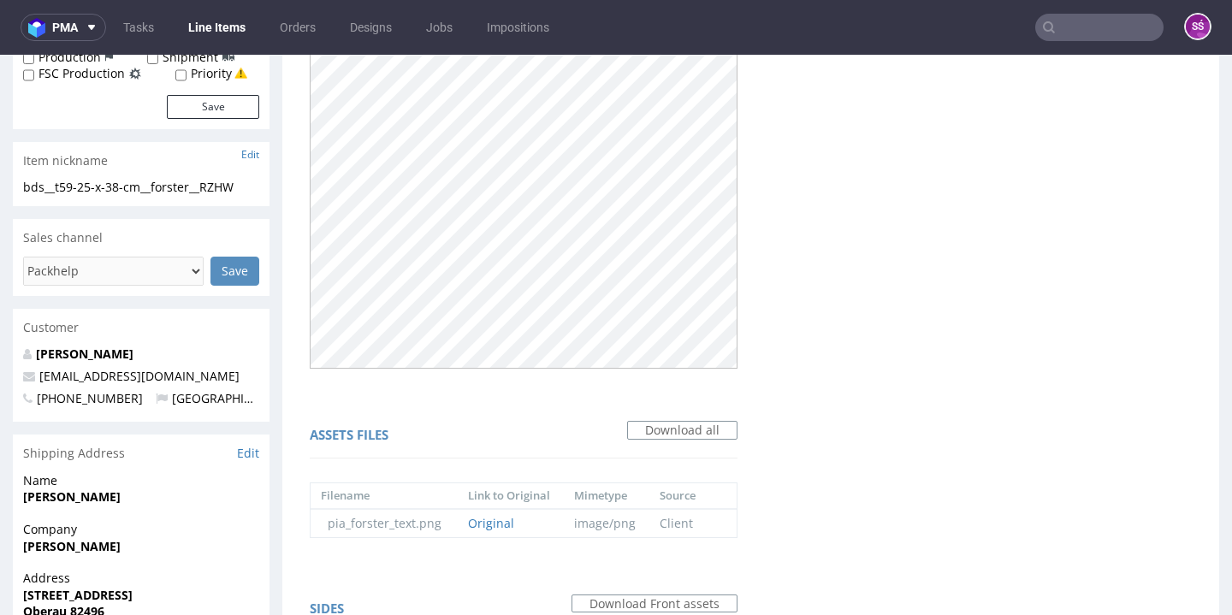
scroll to position [674, 0]
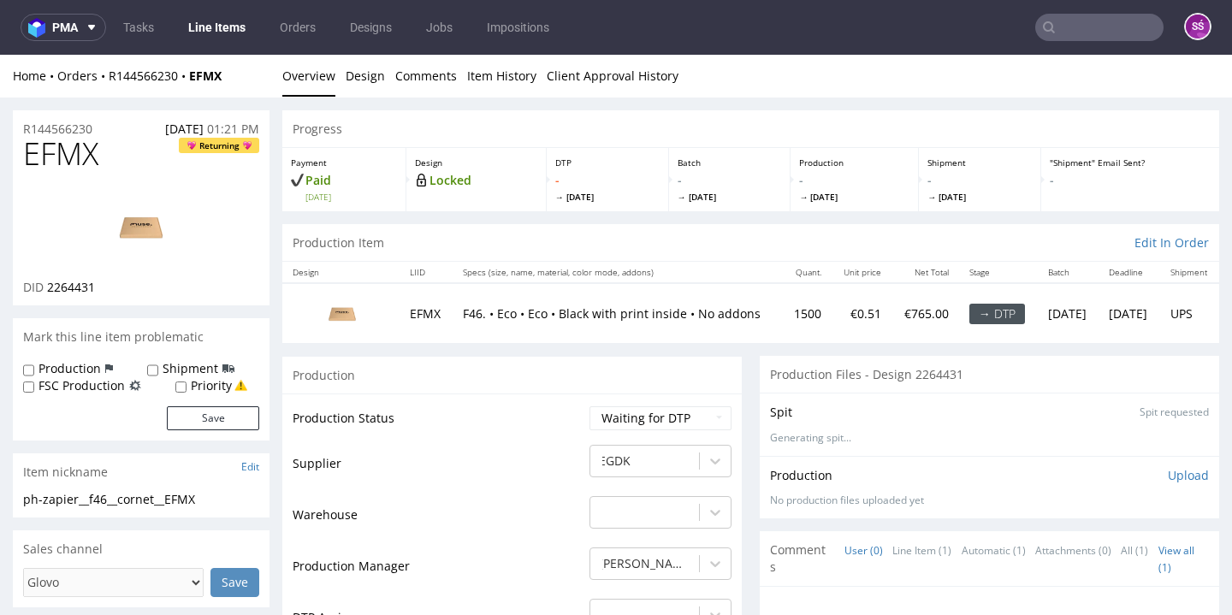
scroll to position [4, 0]
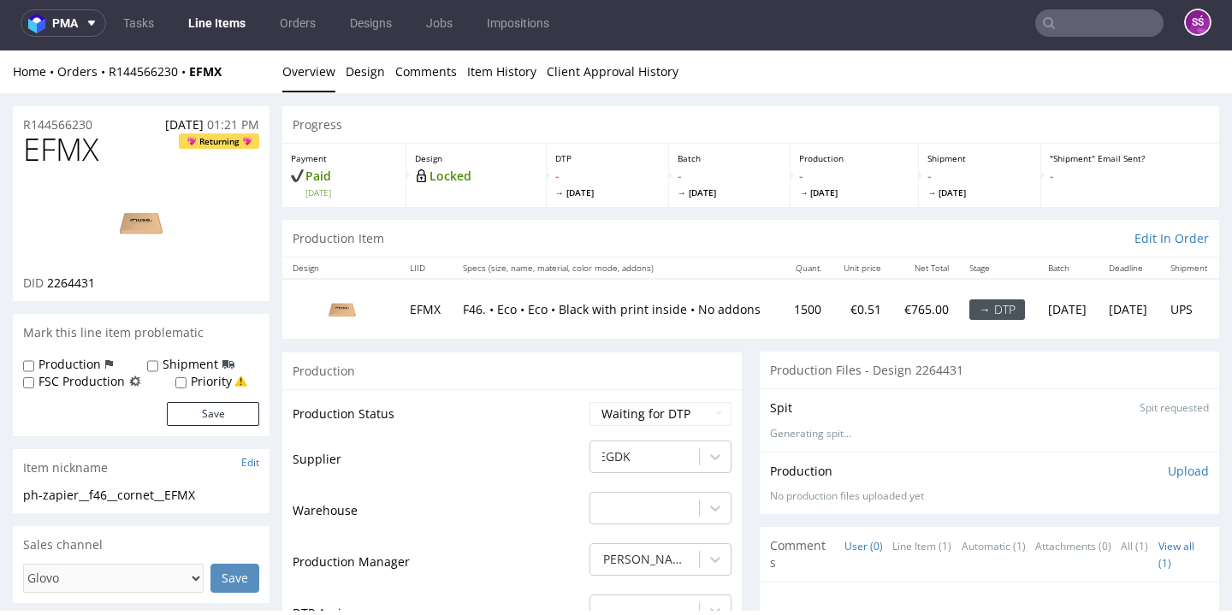
click at [80, 487] on div "ph-zapier__f46__cornet__EFMX" at bounding box center [141, 495] width 236 height 17
click at [98, 487] on div "ph-zapier__f46__cornet__EFMX" at bounding box center [141, 495] width 236 height 17
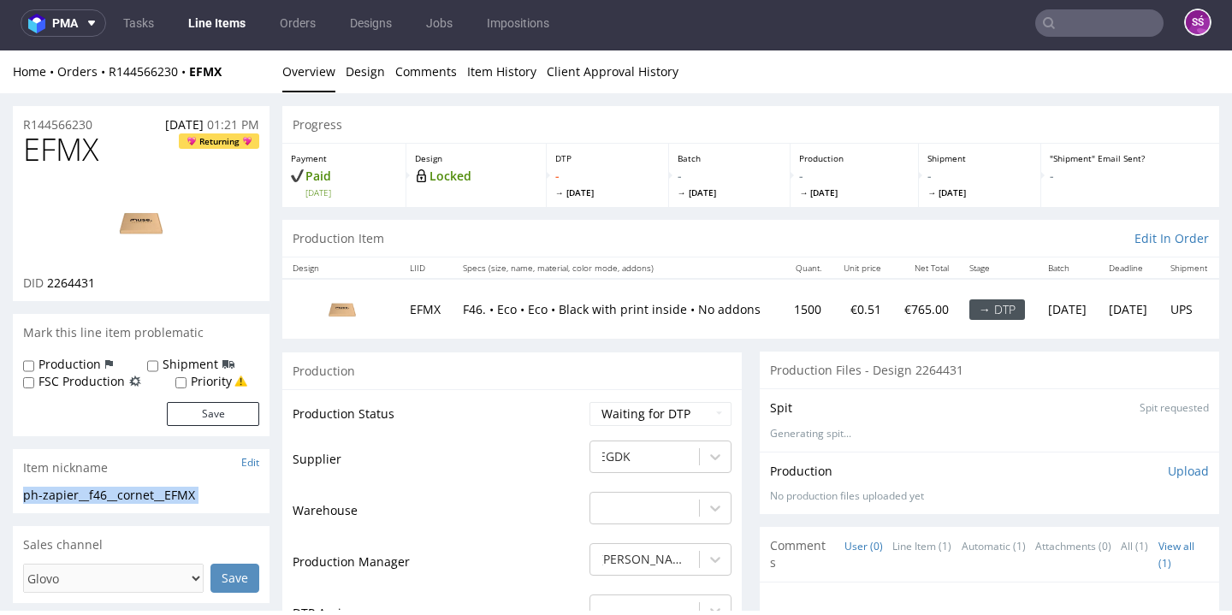
click at [98, 487] on div "ph-zapier__f46__cornet__EFMX" at bounding box center [141, 495] width 236 height 17
copy div "ph-zapier__f46__cornet__EFMX Update"
click at [76, 281] on span "2264431" at bounding box center [71, 283] width 48 height 16
copy span "2264431"
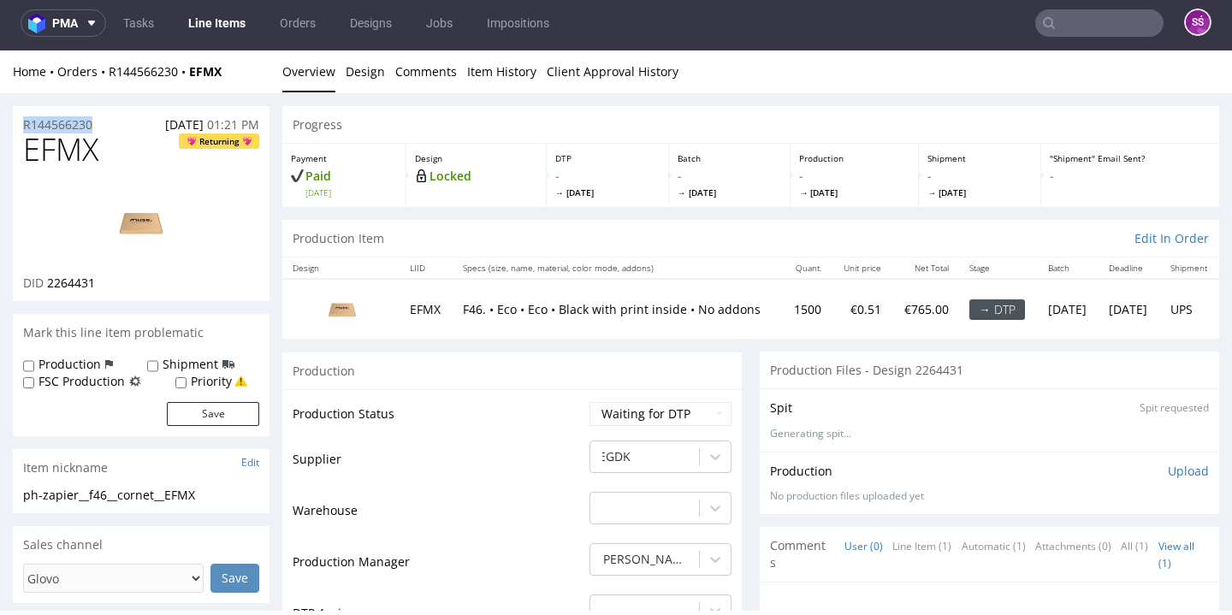
drag, startPoint x: 89, startPoint y: 121, endPoint x: 20, endPoint y: 121, distance: 69.3
click at [20, 121] on div "R144566230 03.10.2025 01:21 PM" at bounding box center [141, 119] width 257 height 27
copy p "R144566230"
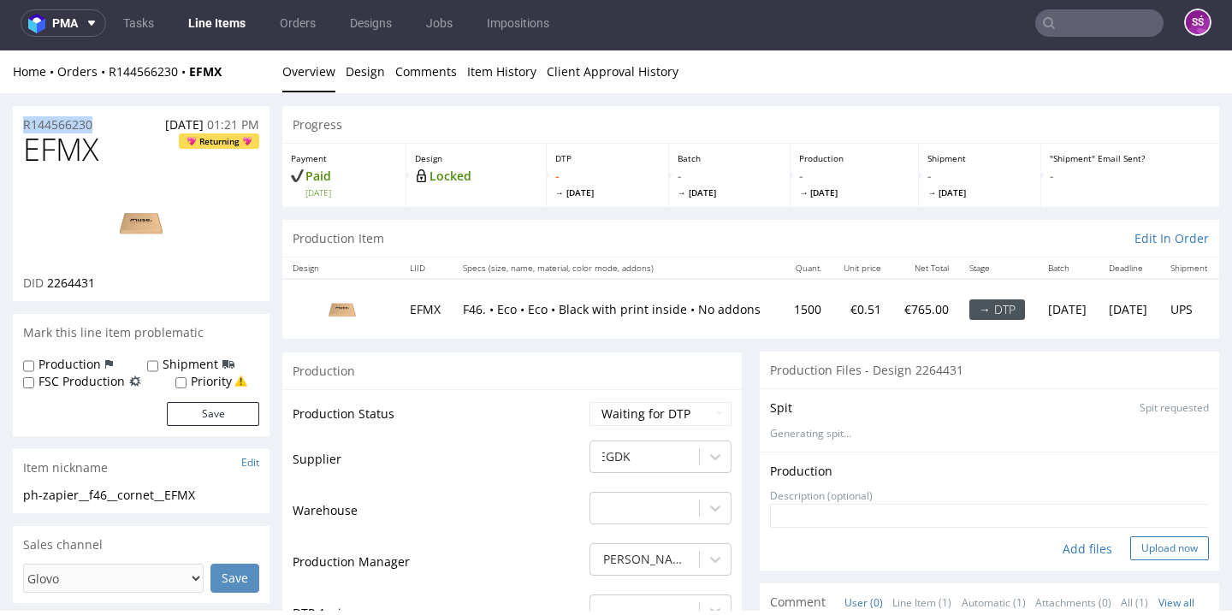
click at [1138, 542] on button "Upload now" at bounding box center [1169, 548] width 79 height 24
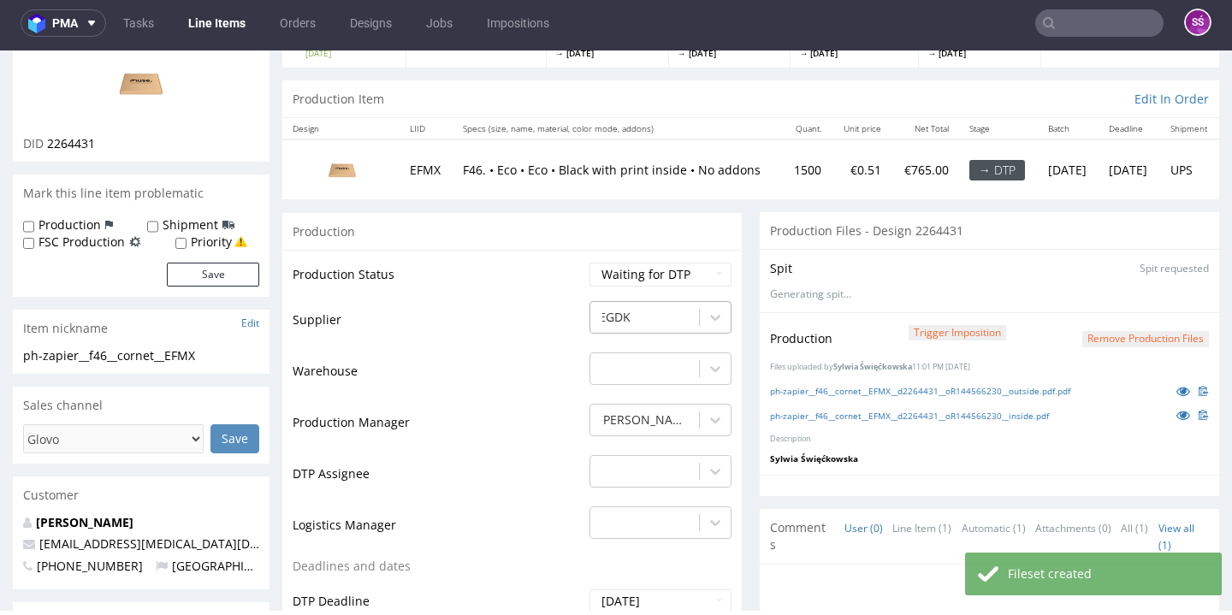
scroll to position [279, 0]
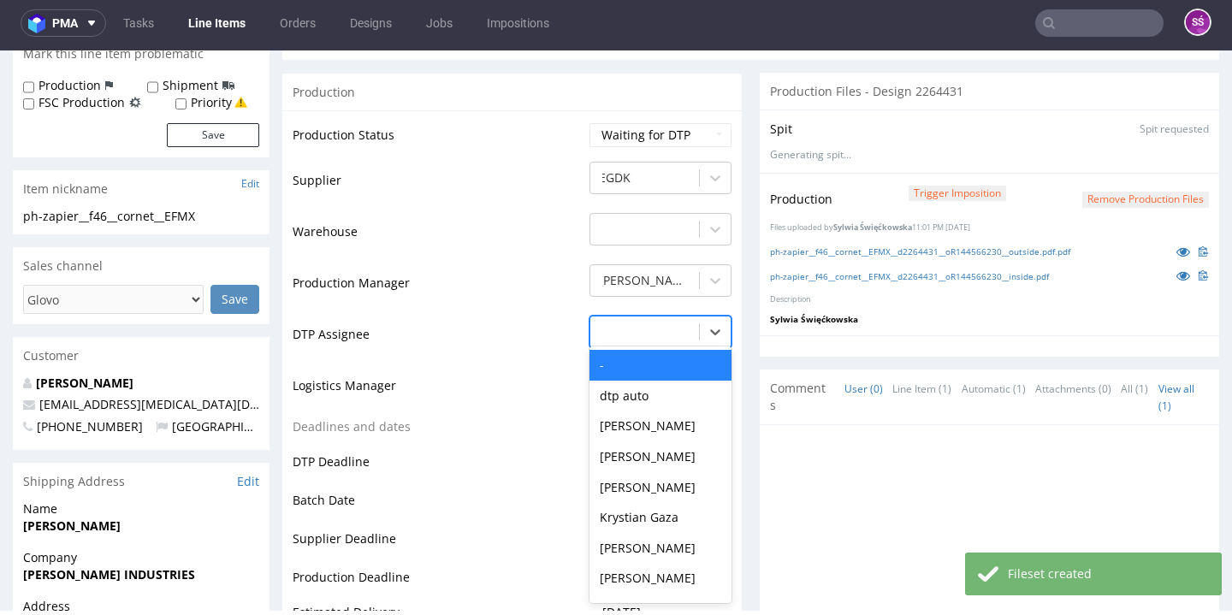
click at [672, 324] on div at bounding box center [645, 332] width 92 height 21
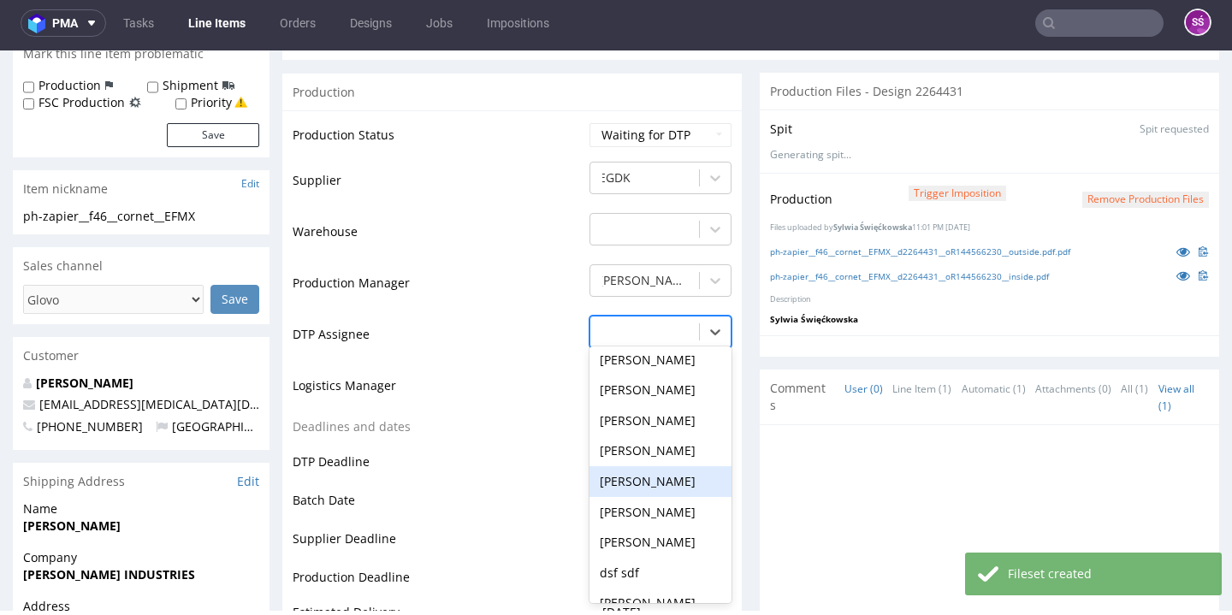
scroll to position [577, 0]
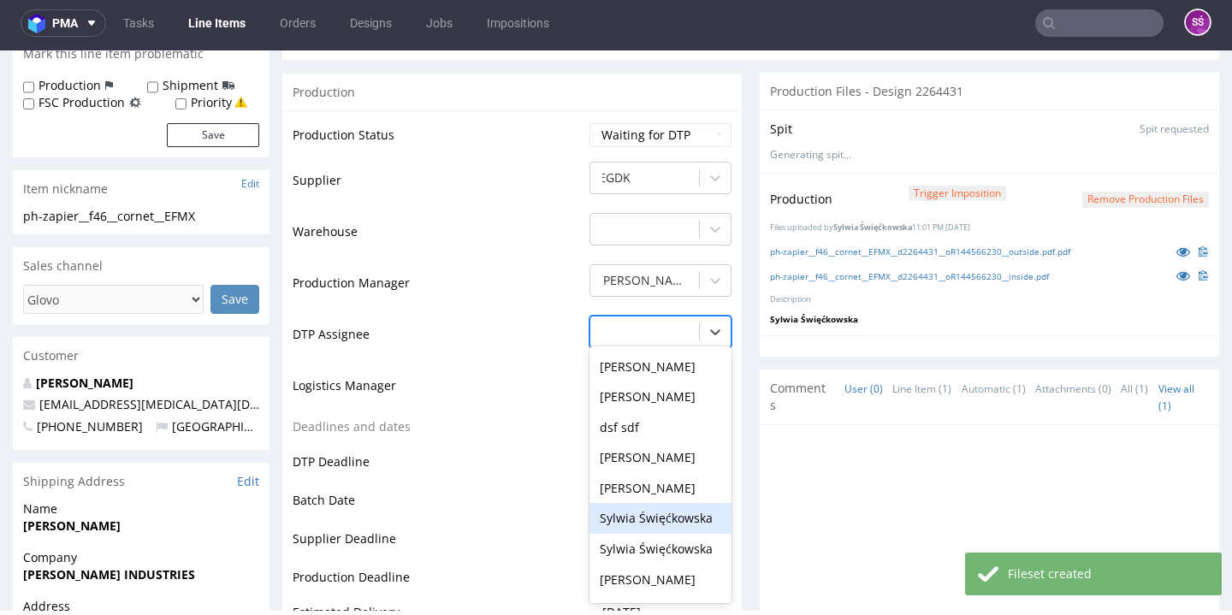
click at [656, 506] on div "Sylwia Święćkowska" at bounding box center [660, 518] width 142 height 31
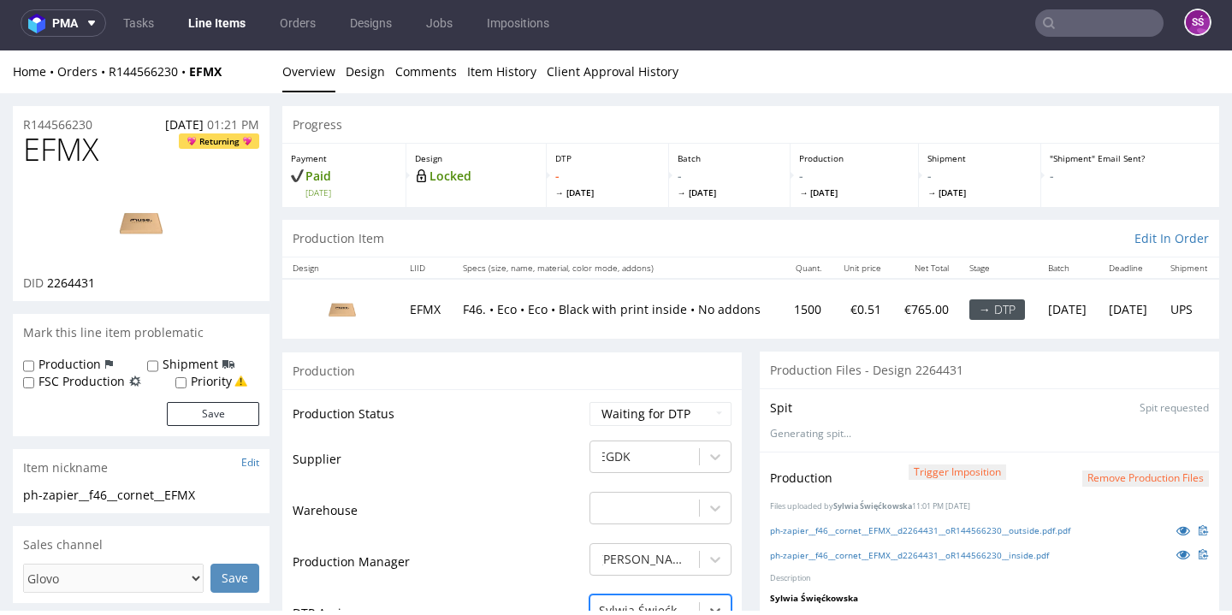
scroll to position [0, 0]
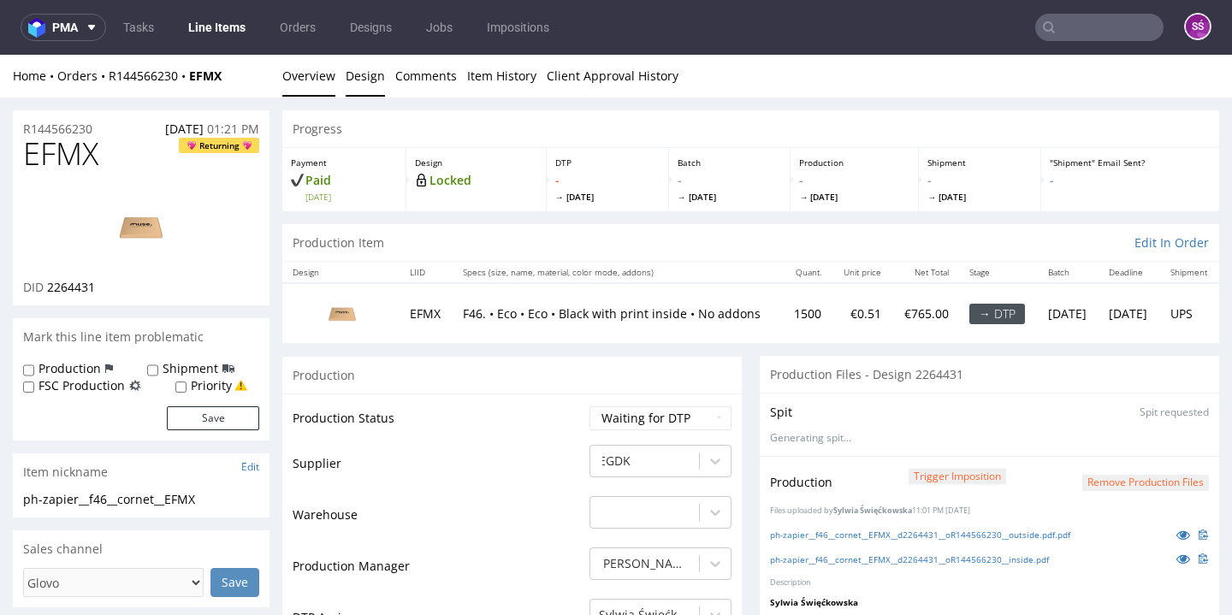
click at [370, 78] on link "Design" at bounding box center [365, 76] width 39 height 42
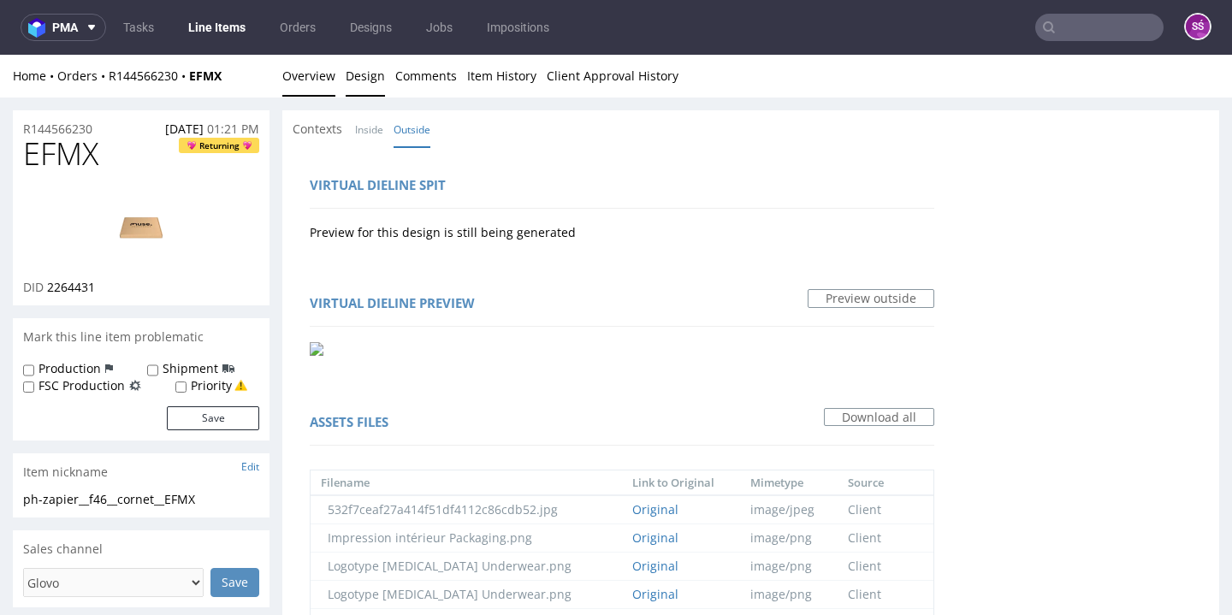
drag, startPoint x: 316, startPoint y: 88, endPoint x: 271, endPoint y: 68, distance: 48.6
click at [316, 88] on link "Overview" at bounding box center [308, 76] width 53 height 42
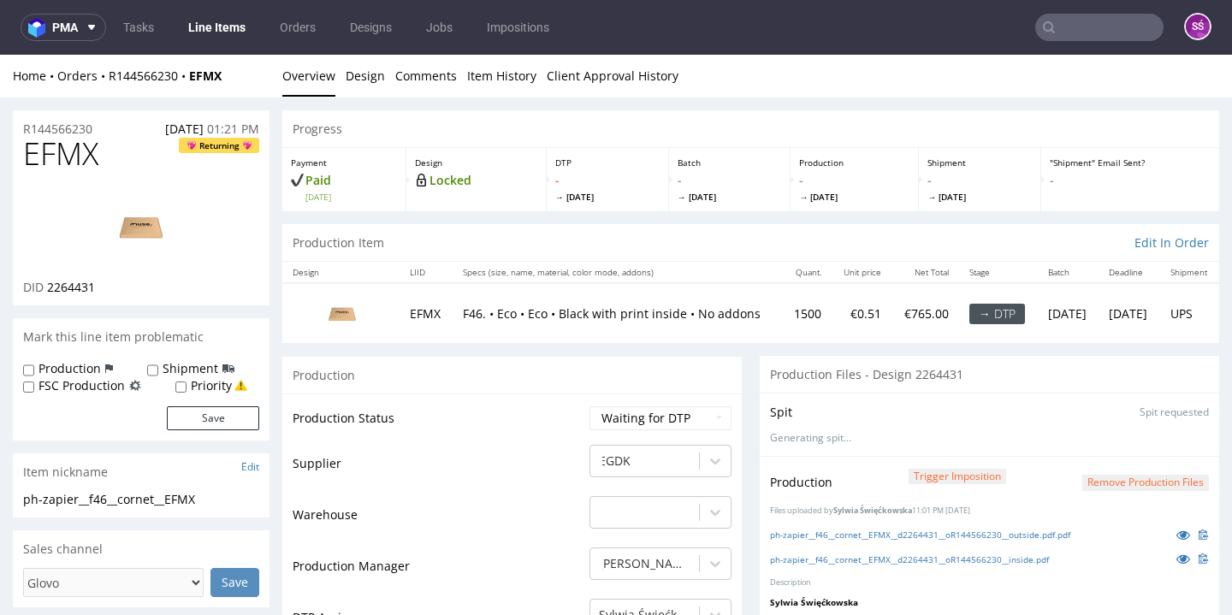
scroll to position [133, 0]
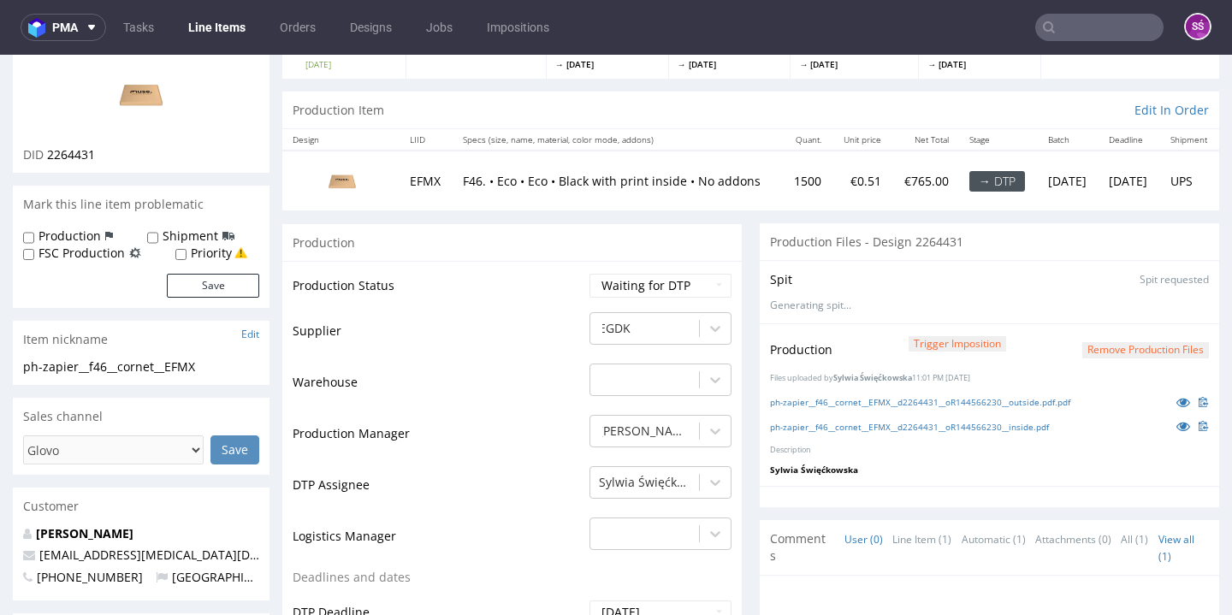
click at [1106, 347] on button "Remove production files" at bounding box center [1145, 350] width 127 height 16
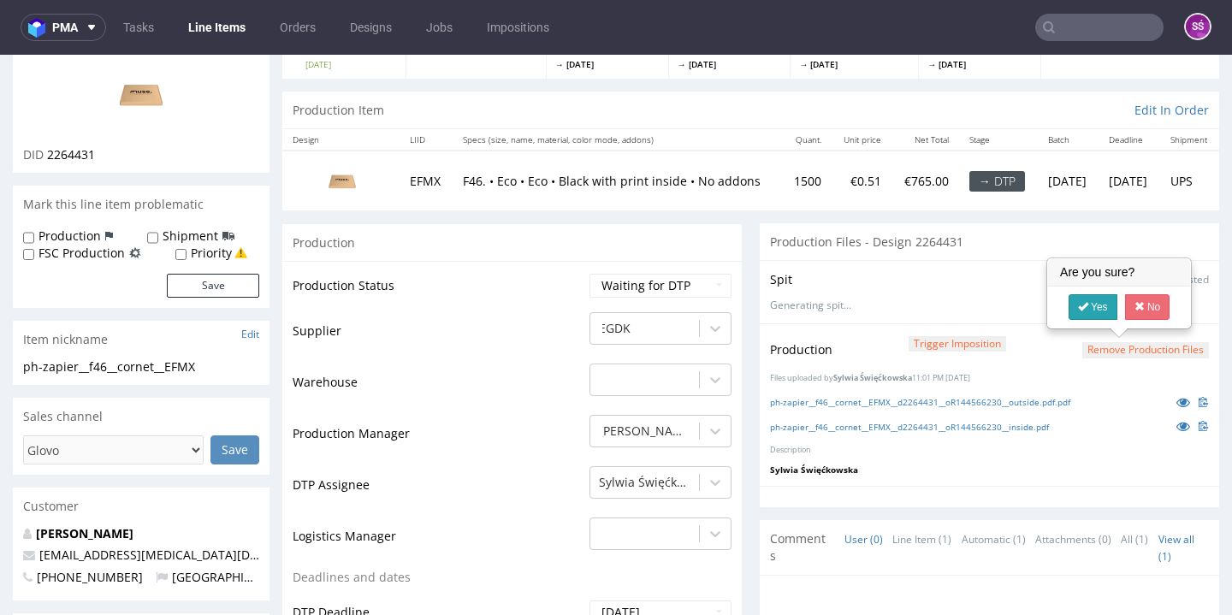
click at [1077, 310] on link "Yes" at bounding box center [1093, 307] width 49 height 26
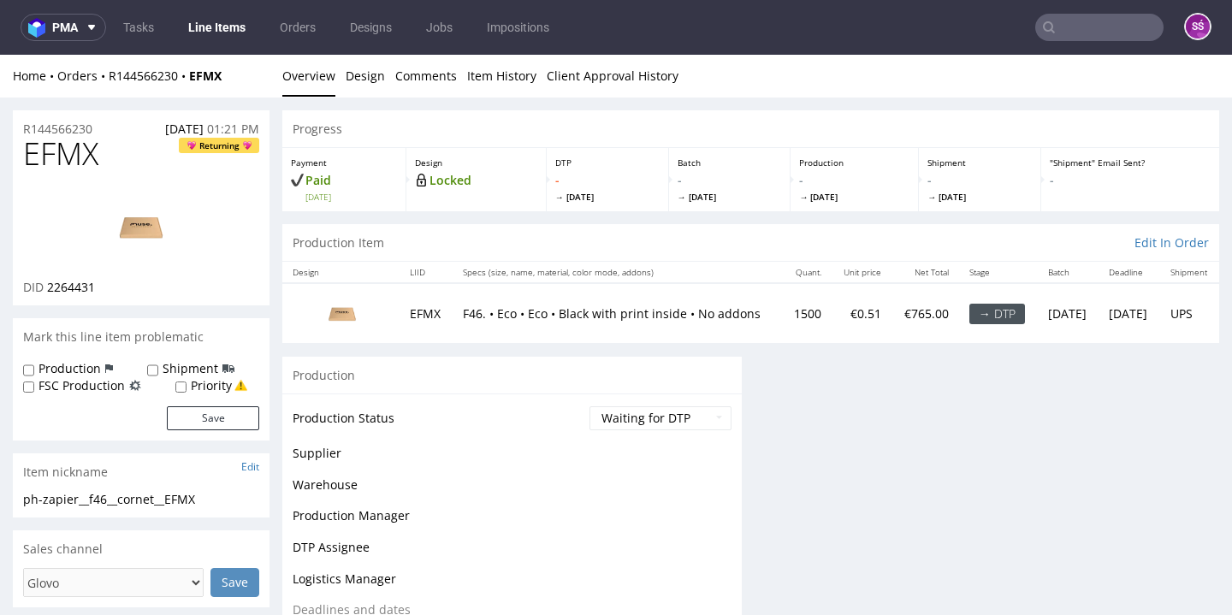
scroll to position [0, 0]
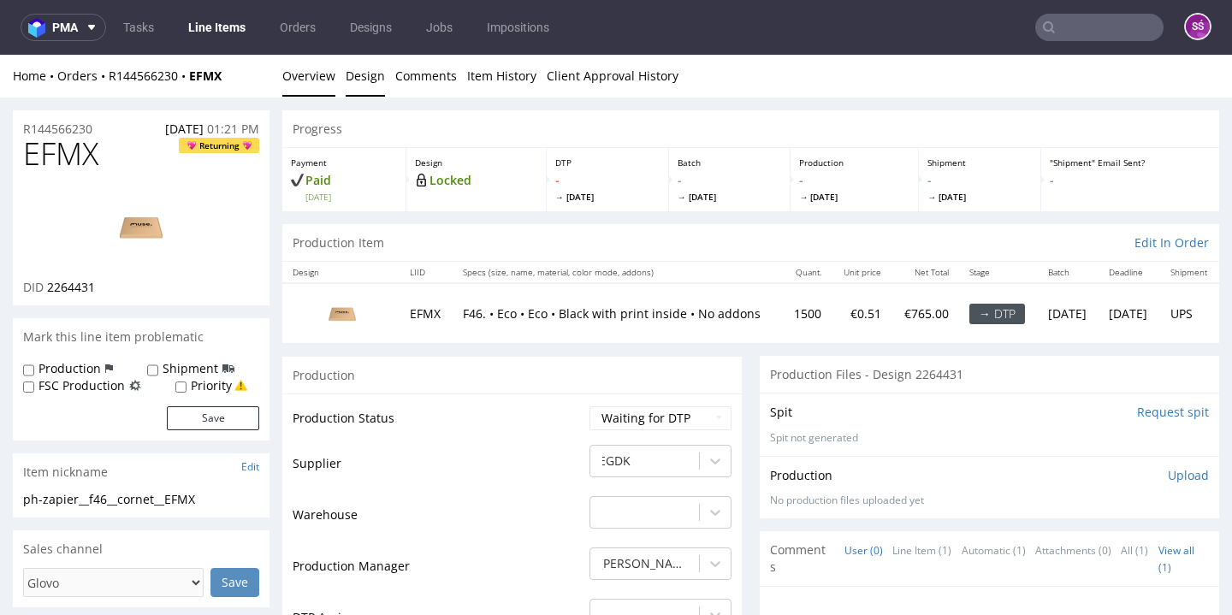
click at [368, 72] on link "Design" at bounding box center [365, 76] width 39 height 42
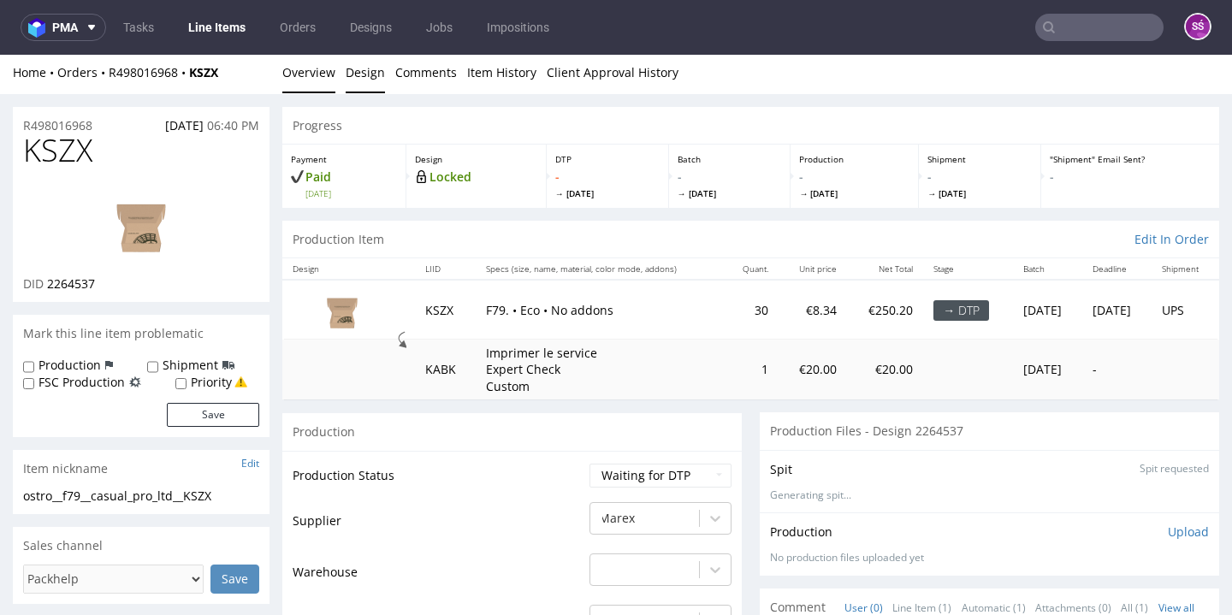
click at [347, 70] on link "Design" at bounding box center [365, 72] width 39 height 42
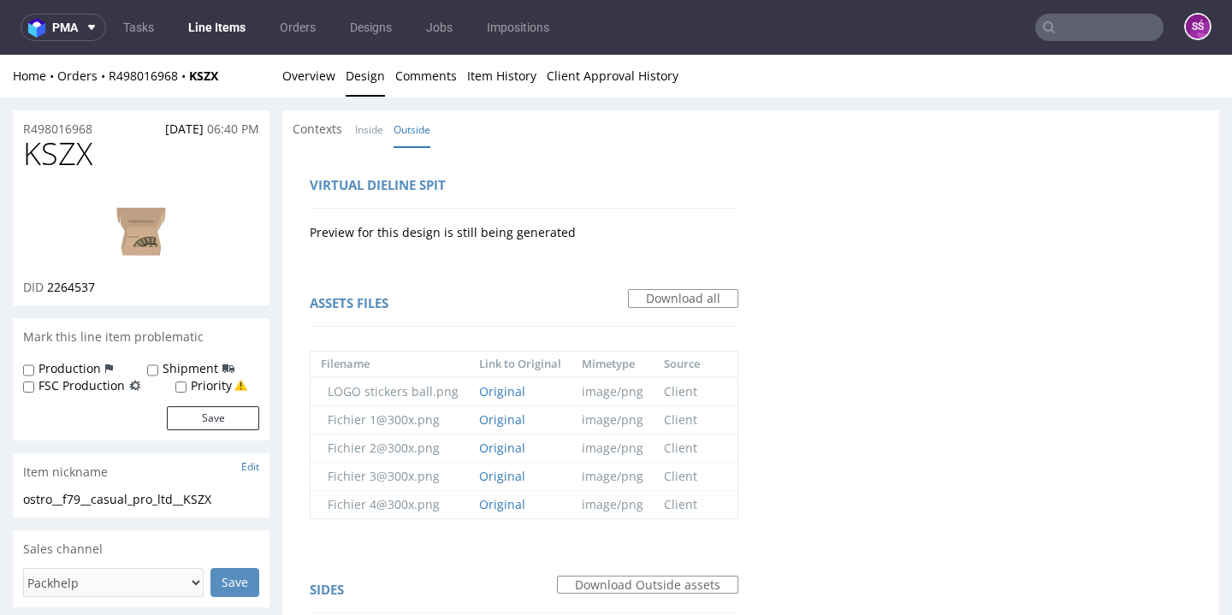
click at [157, 241] on img at bounding box center [141, 226] width 137 height 77
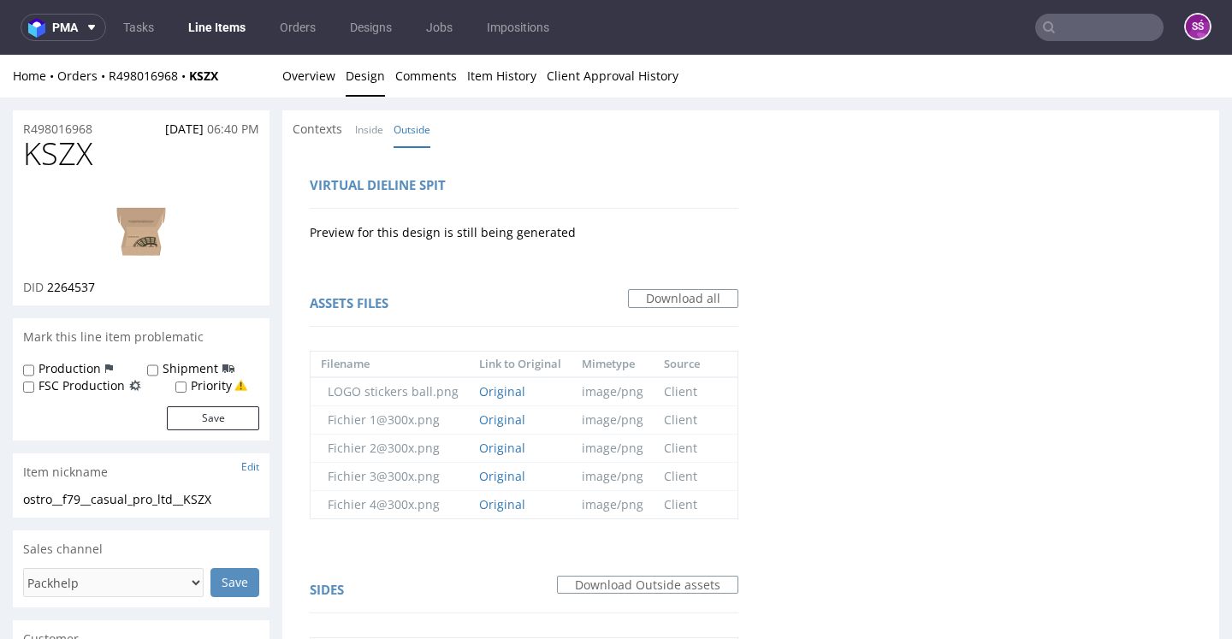
click at [219, 31] on link "Line Items" at bounding box center [217, 27] width 78 height 27
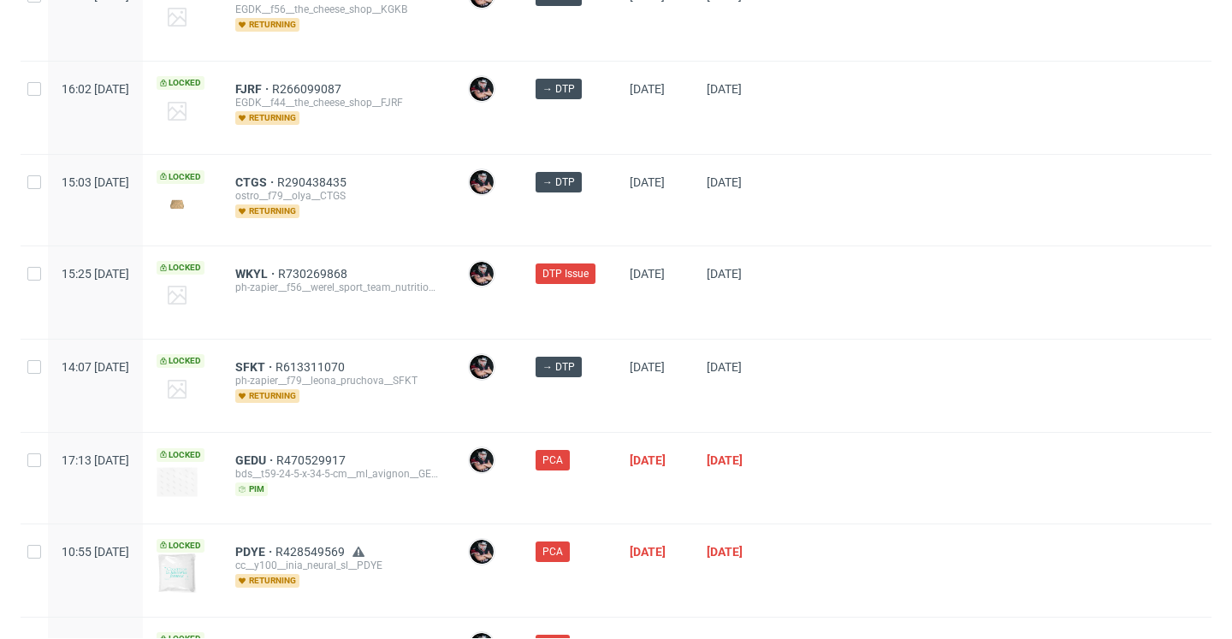
scroll to position [446, 0]
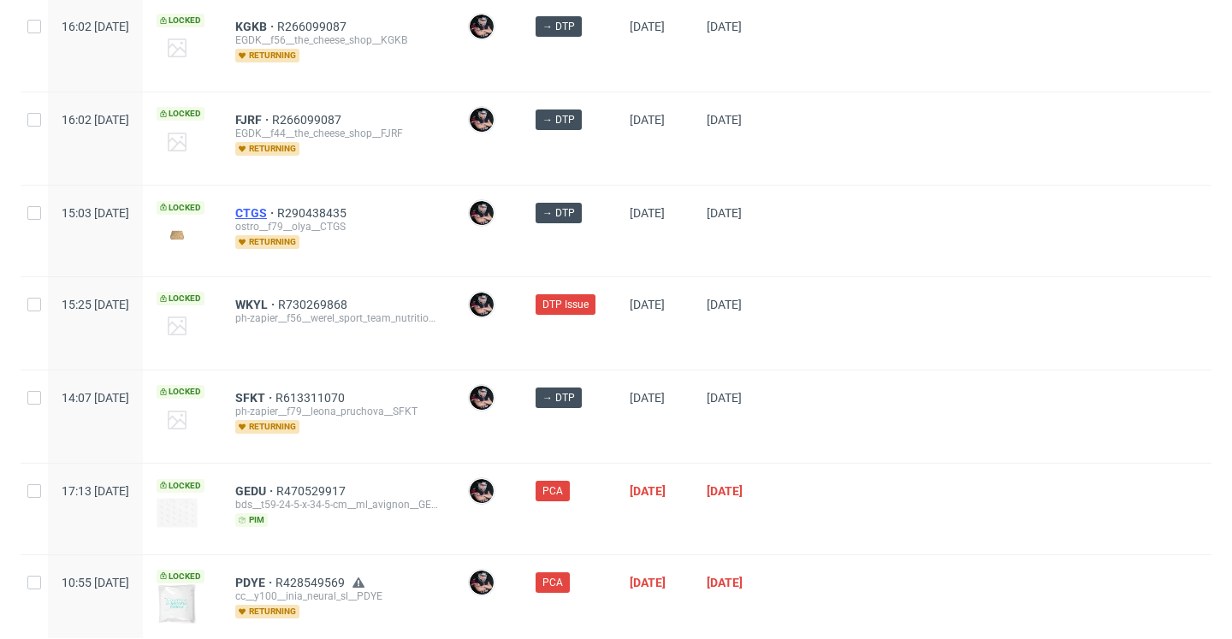
click at [277, 213] on span "CTGS" at bounding box center [256, 213] width 42 height 14
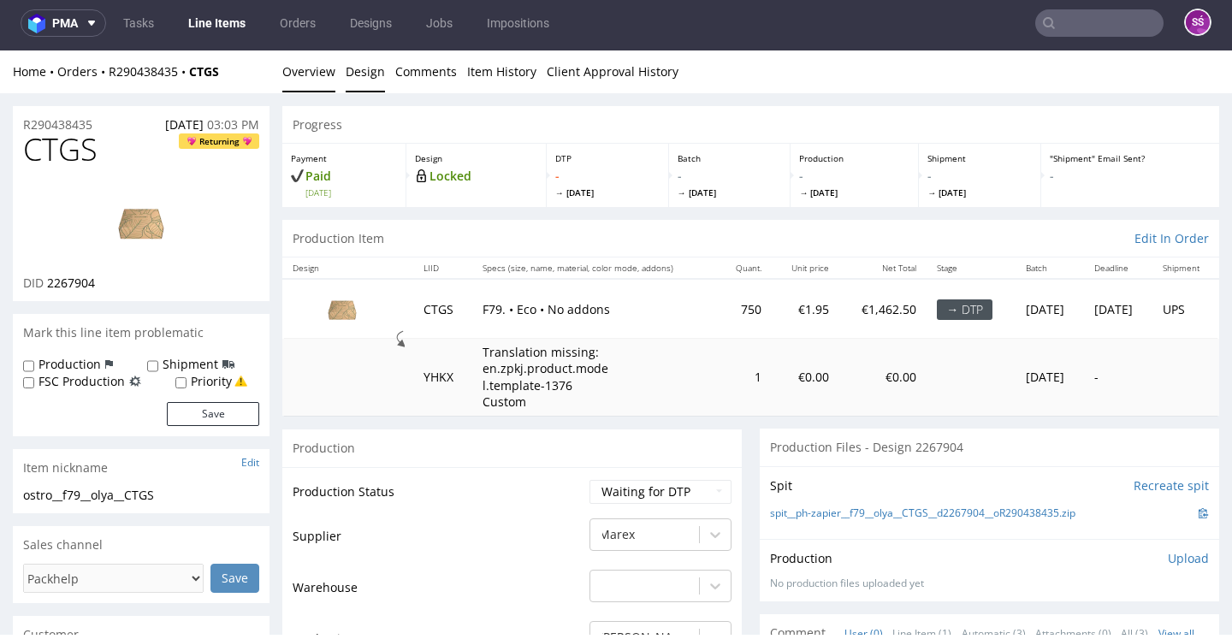
click at [346, 78] on link "Design" at bounding box center [365, 71] width 39 height 42
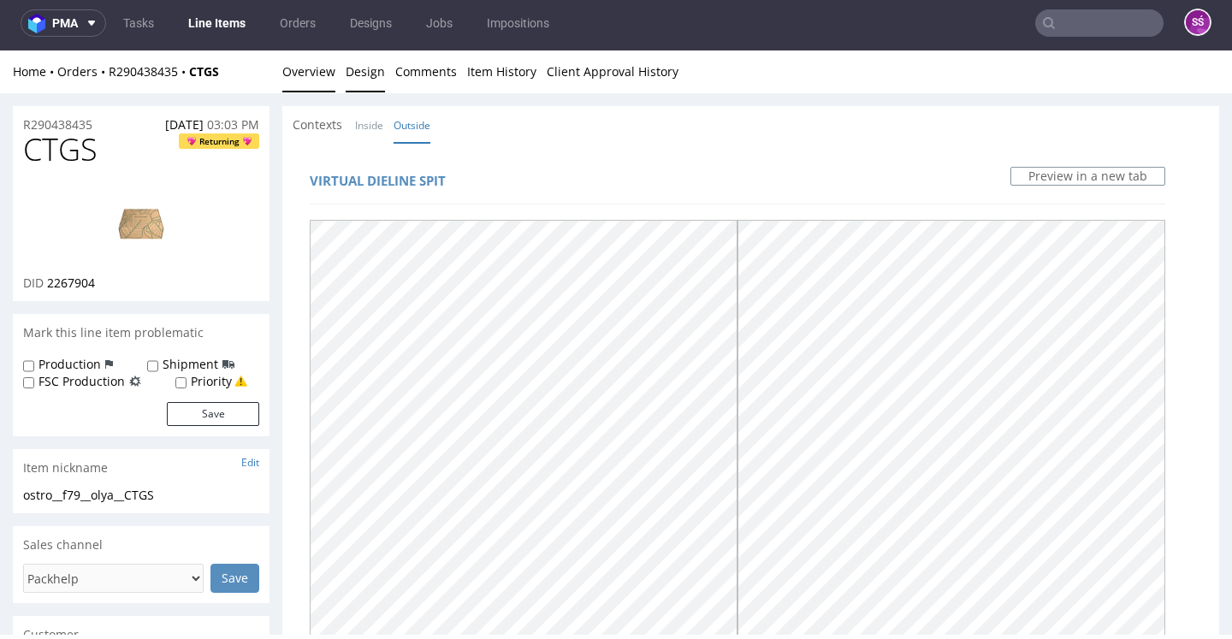
click at [315, 81] on link "Overview" at bounding box center [308, 71] width 53 height 42
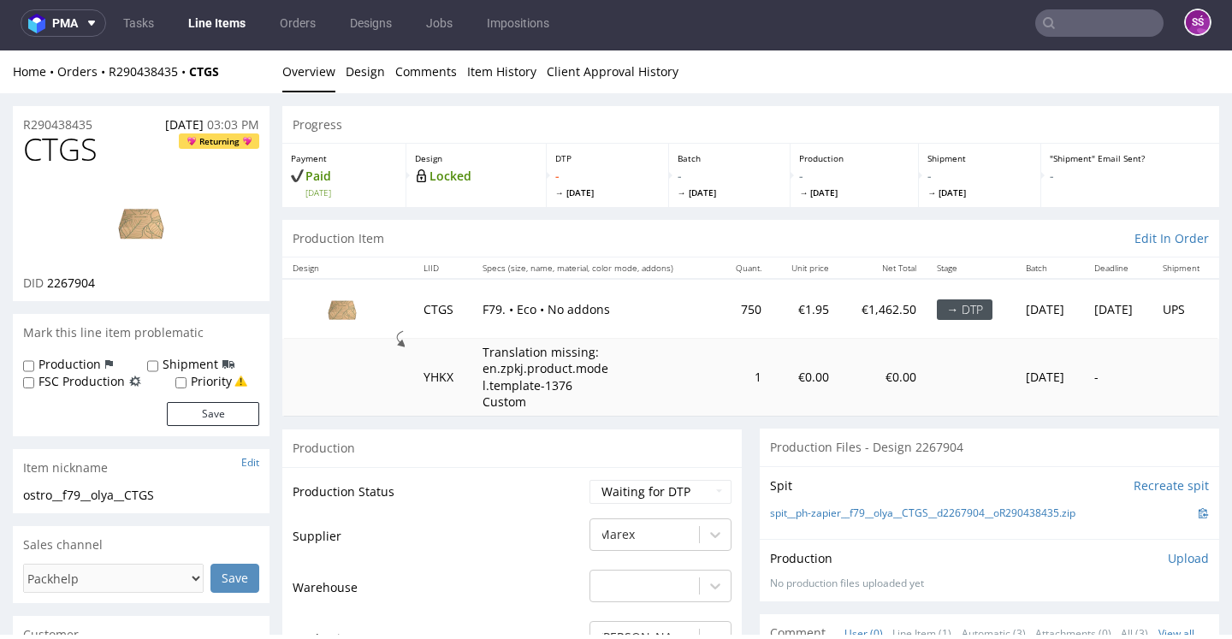
click at [44, 149] on span "CTGS" at bounding box center [60, 150] width 74 height 34
copy span "CTGS"
click at [974, 510] on link "spit__ph-zapier__f79__olya__CTGS__d2267904__oR290438435.zip" at bounding box center [922, 513] width 305 height 15
click at [368, 62] on link "Design" at bounding box center [365, 71] width 39 height 42
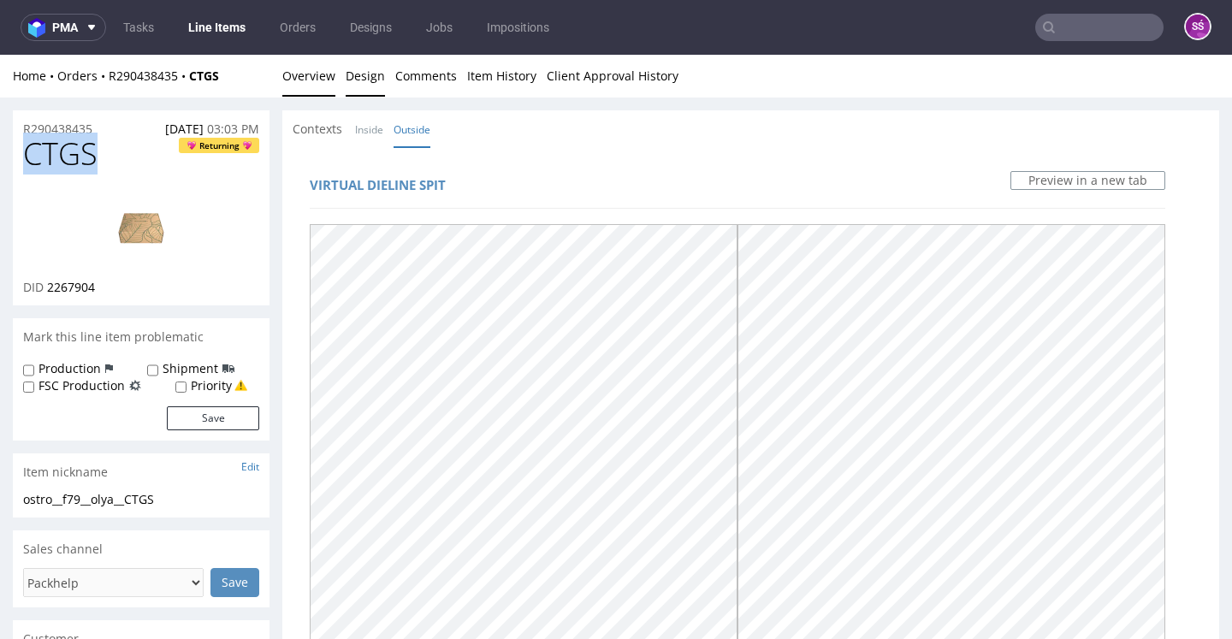
click at [299, 75] on link "Overview" at bounding box center [308, 76] width 53 height 42
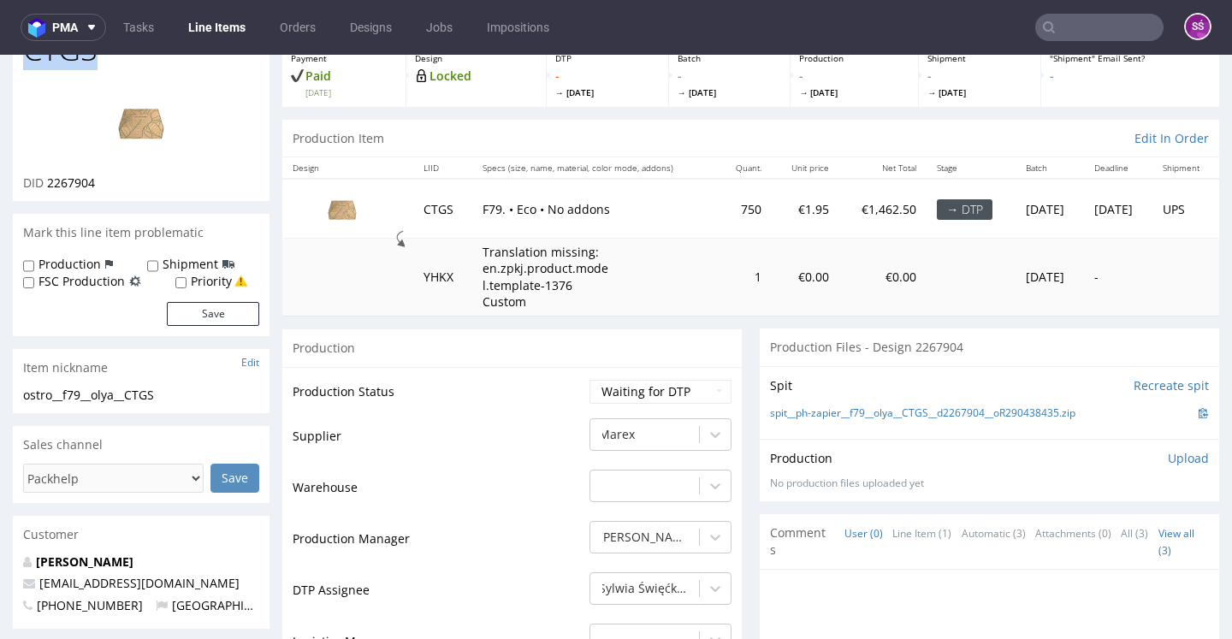
scroll to position [108, 0]
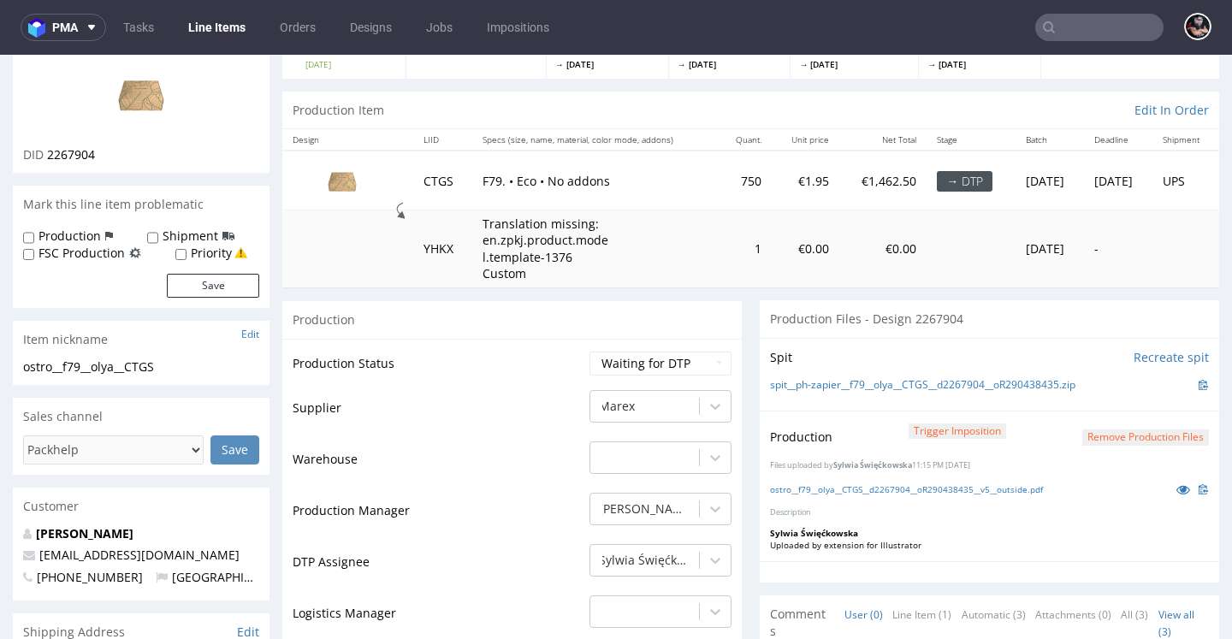
scroll to position [249, 0]
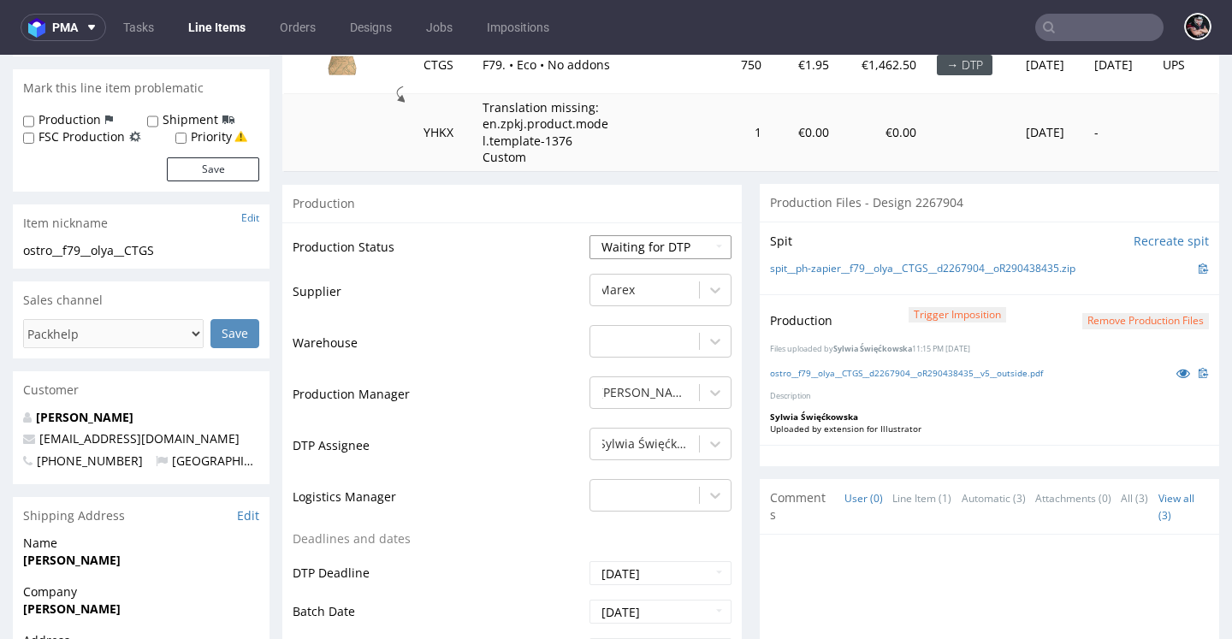
select select "dtp_production_ready"
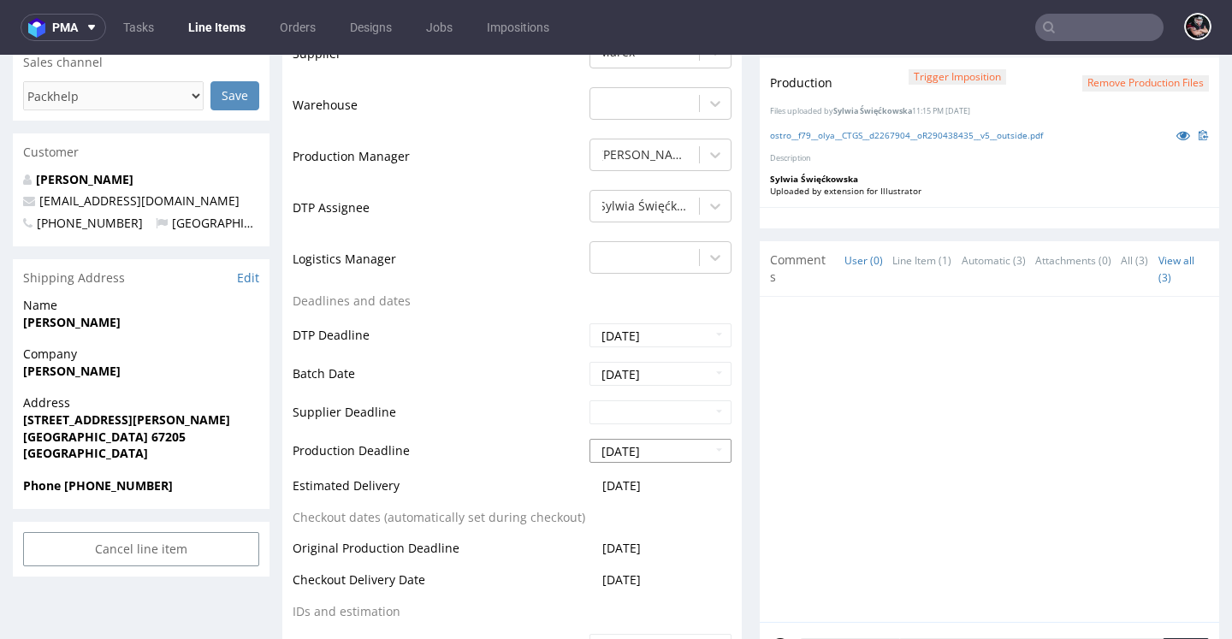
scroll to position [637, 0]
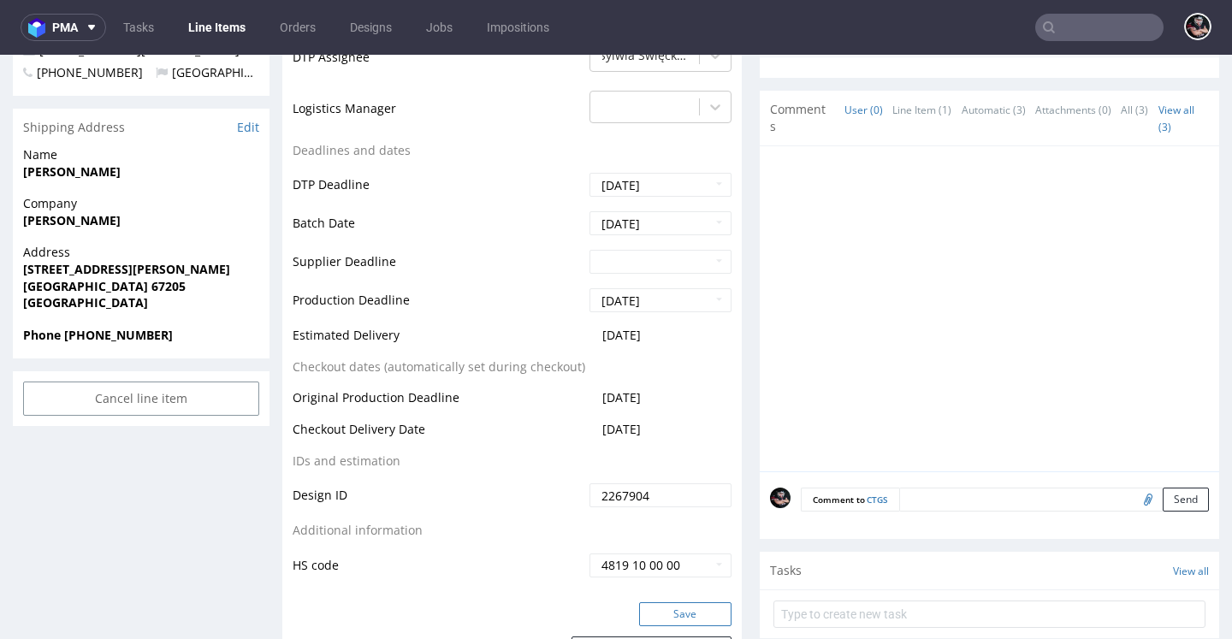
click at [651, 602] on button "Save" at bounding box center [685, 614] width 92 height 24
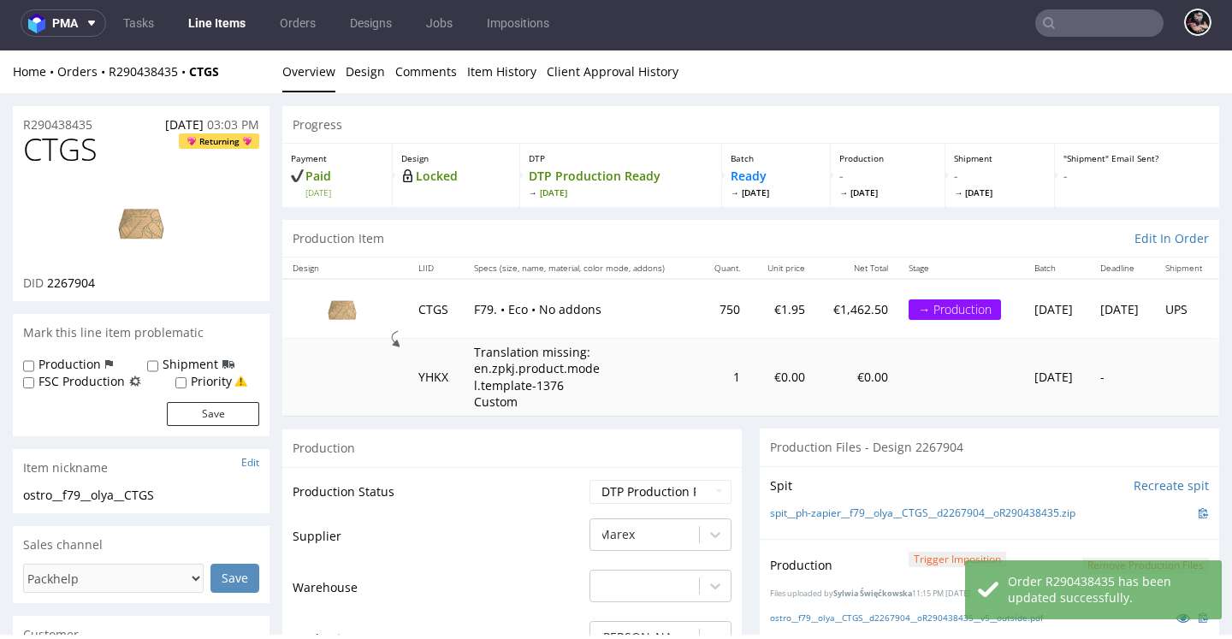
scroll to position [0, 0]
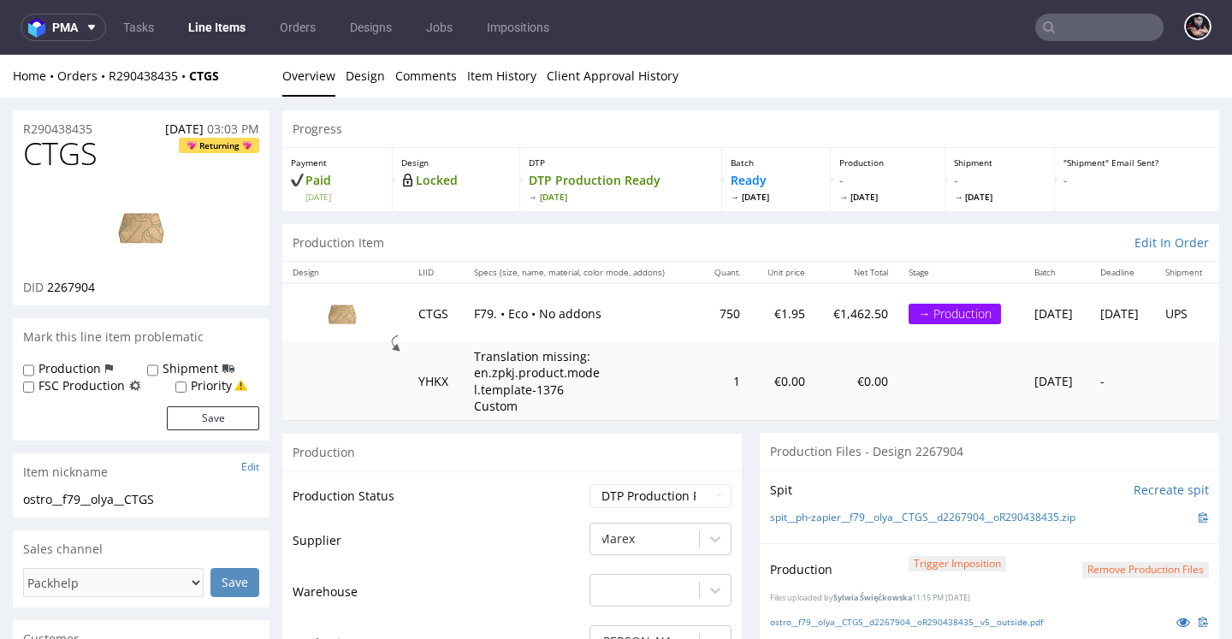
click at [232, 33] on link "Line Items" at bounding box center [217, 27] width 78 height 27
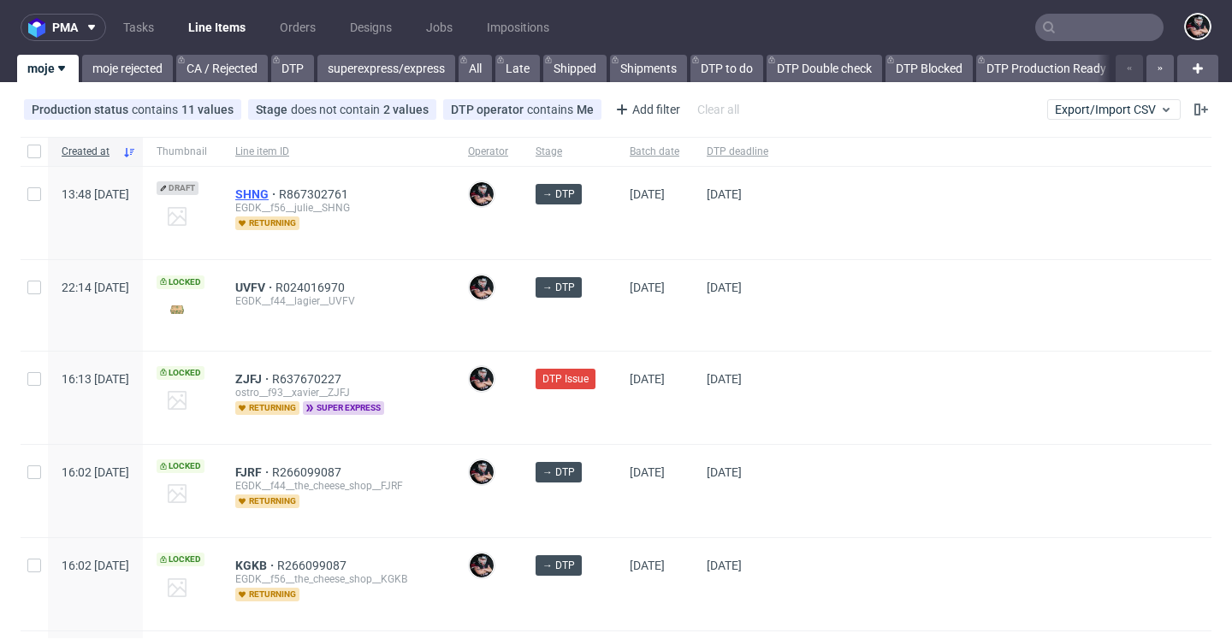
click at [279, 188] on span "SHNG" at bounding box center [257, 194] width 44 height 14
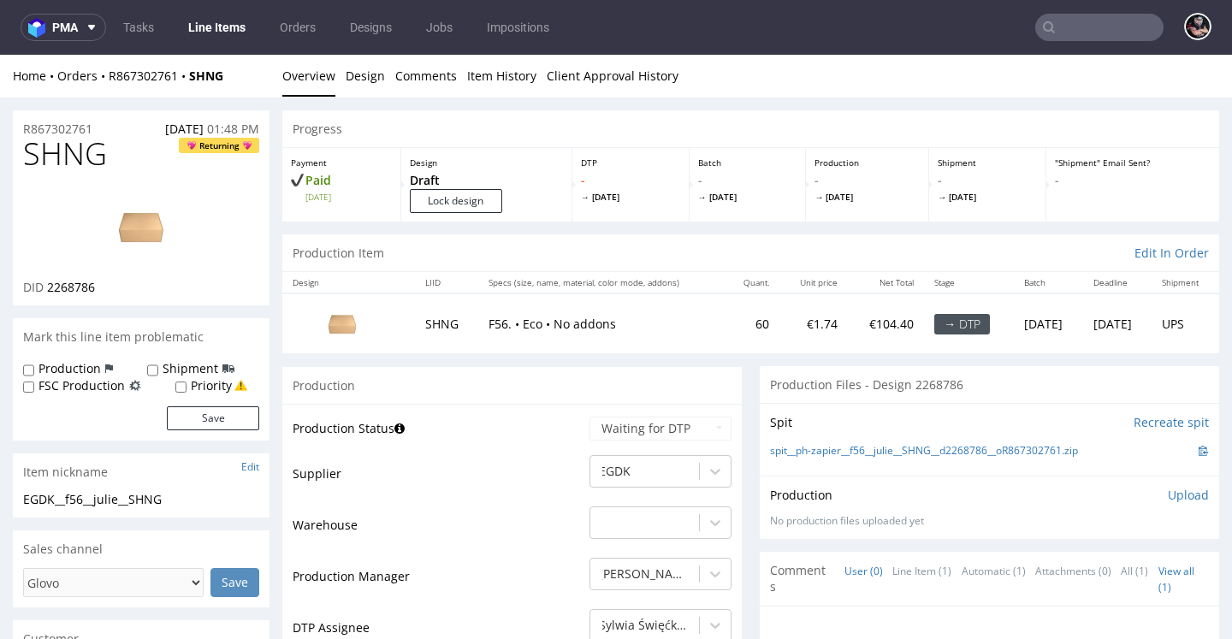
click at [62, 158] on span "SHNG" at bounding box center [65, 154] width 84 height 34
click at [371, 89] on link "Design" at bounding box center [365, 76] width 39 height 42
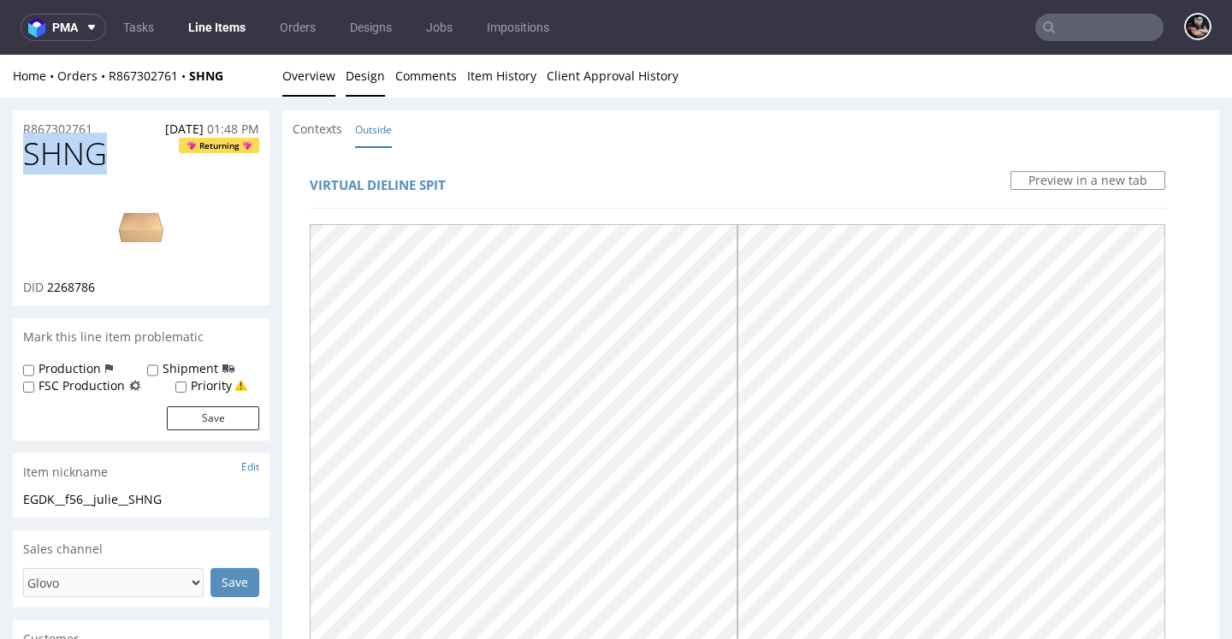
click at [316, 77] on link "Overview" at bounding box center [308, 76] width 53 height 42
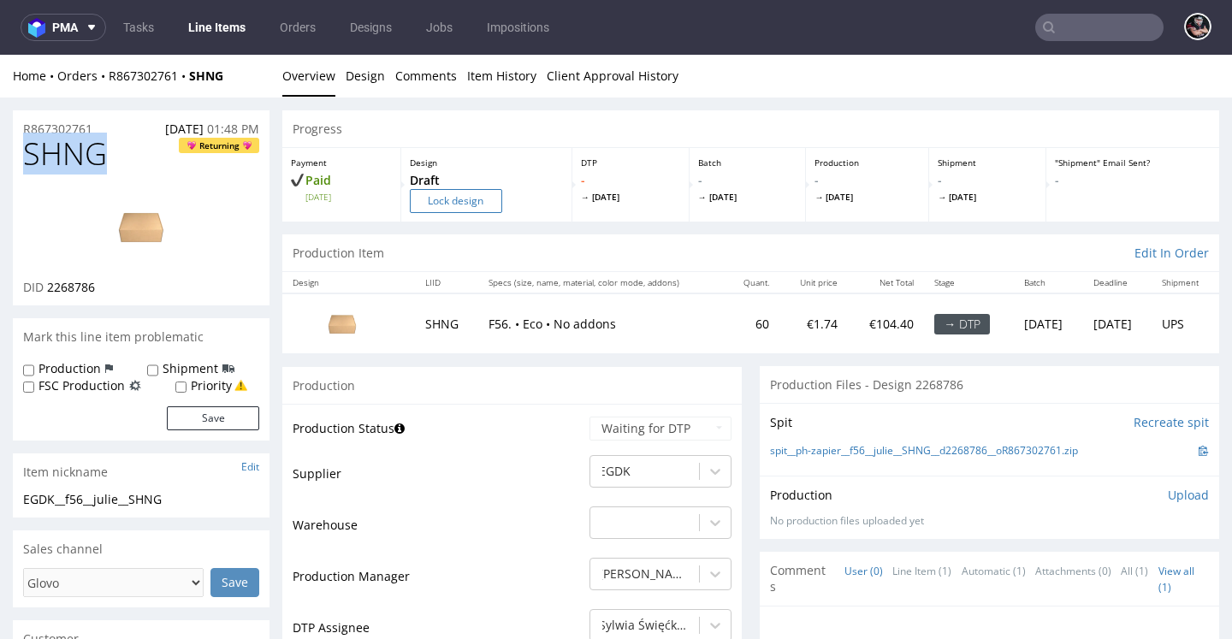
click at [443, 202] on input "Lock design" at bounding box center [456, 201] width 92 height 24
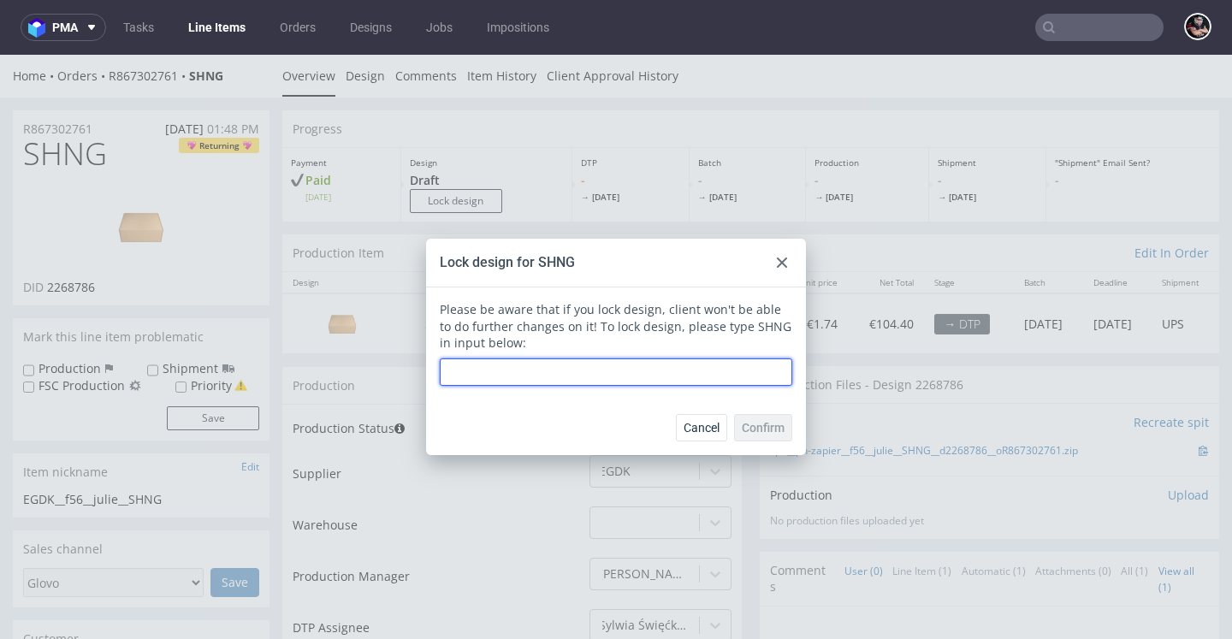
click at [532, 364] on input "text" at bounding box center [616, 371] width 352 height 27
click at [621, 375] on input "songs" at bounding box center [616, 371] width 352 height 27
type input "SHNG"
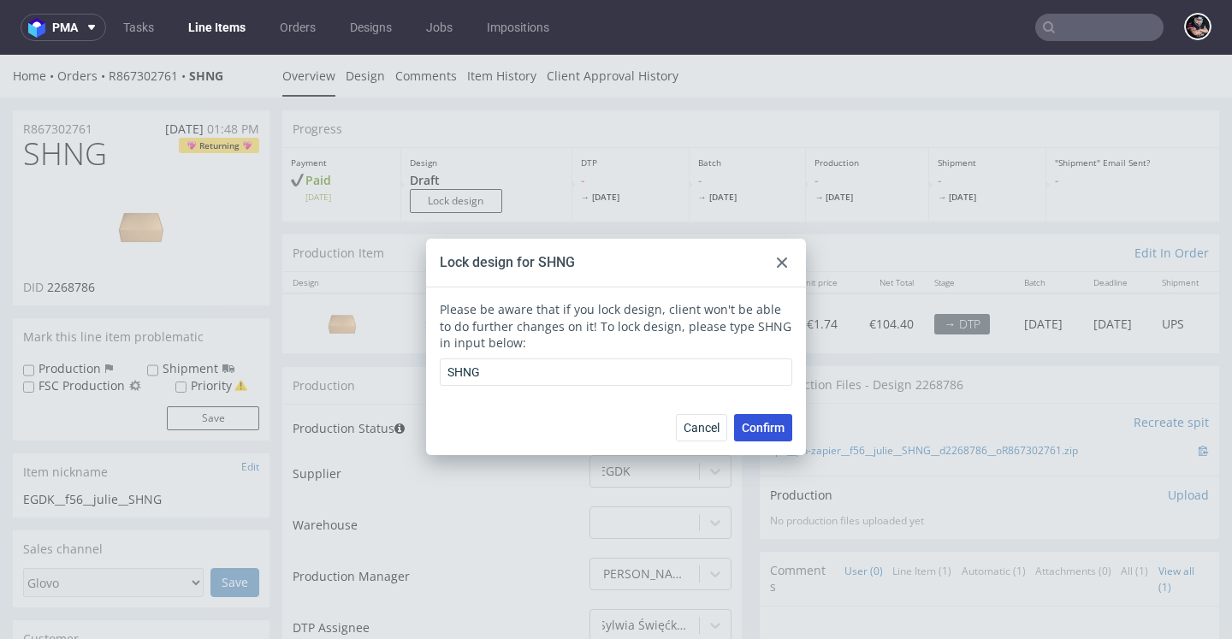
click at [753, 415] on button "Confirm" at bounding box center [763, 427] width 58 height 27
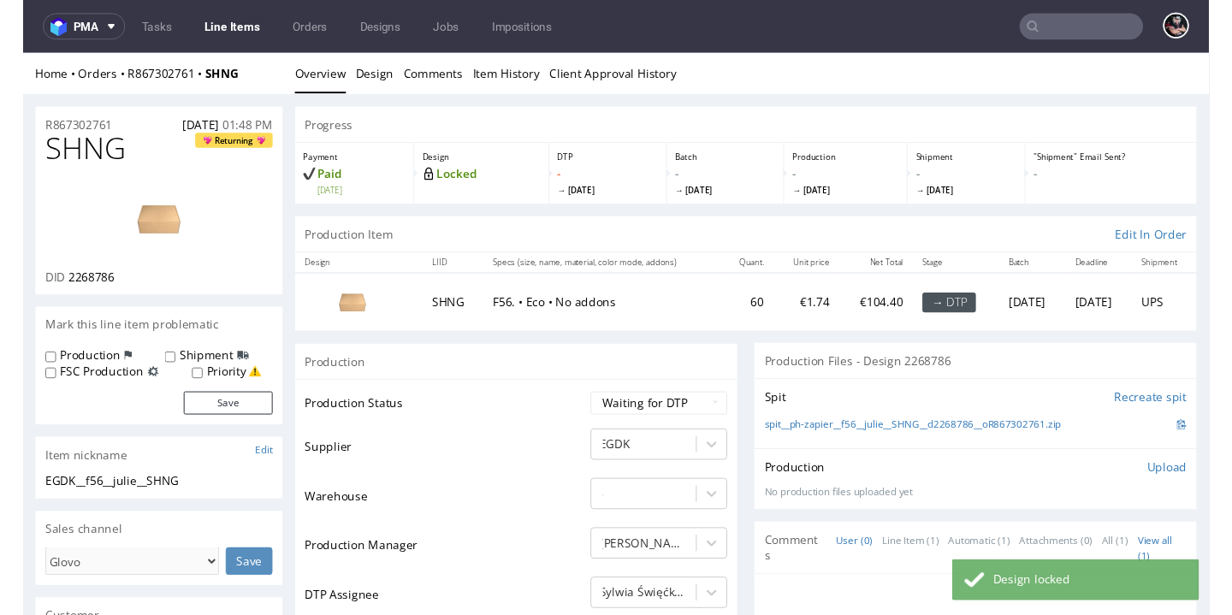
scroll to position [31, 0]
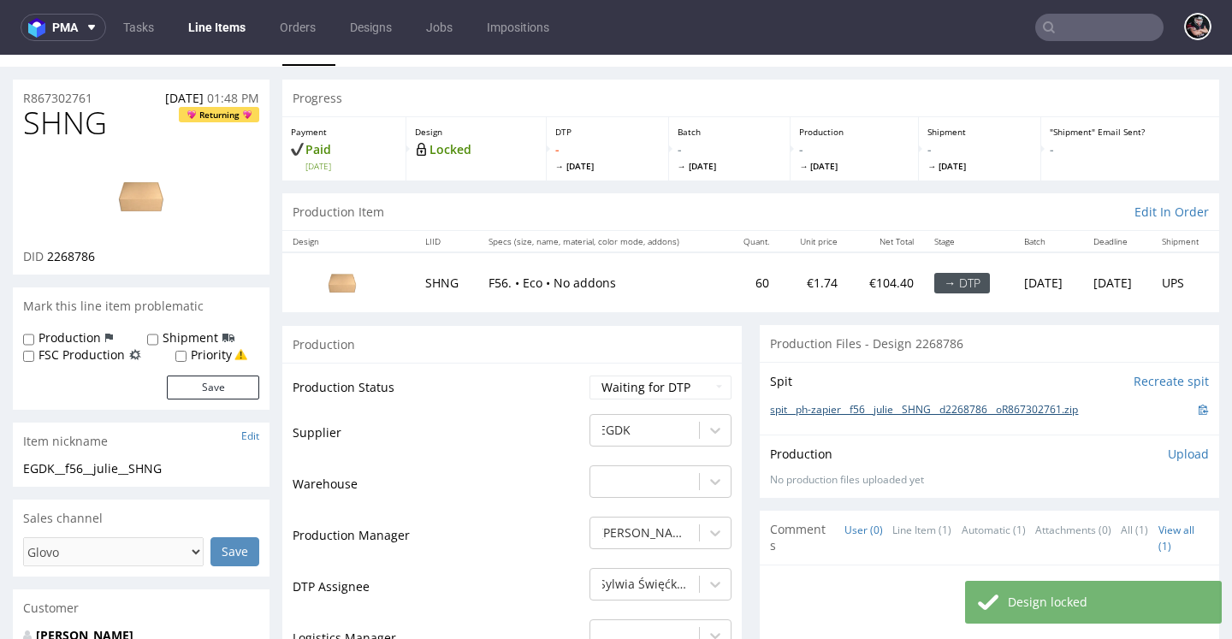
click at [867, 417] on link "spit__ph-zapier__f56__julie__SHNG__d2268786__oR867302761.zip" at bounding box center [924, 410] width 308 height 15
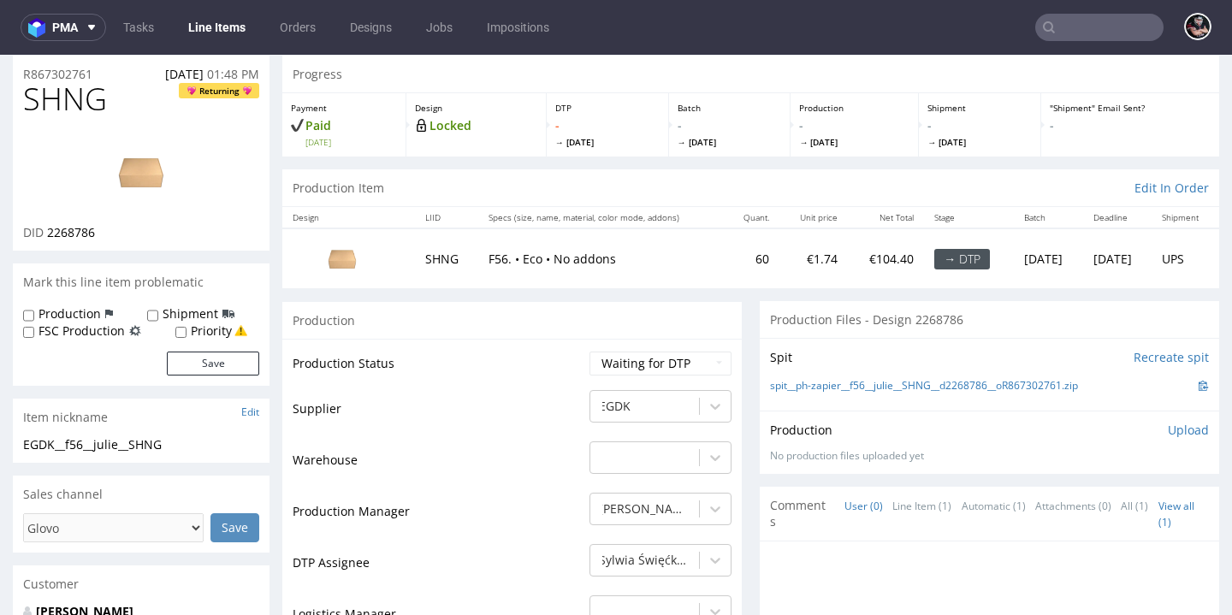
scroll to position [0, 0]
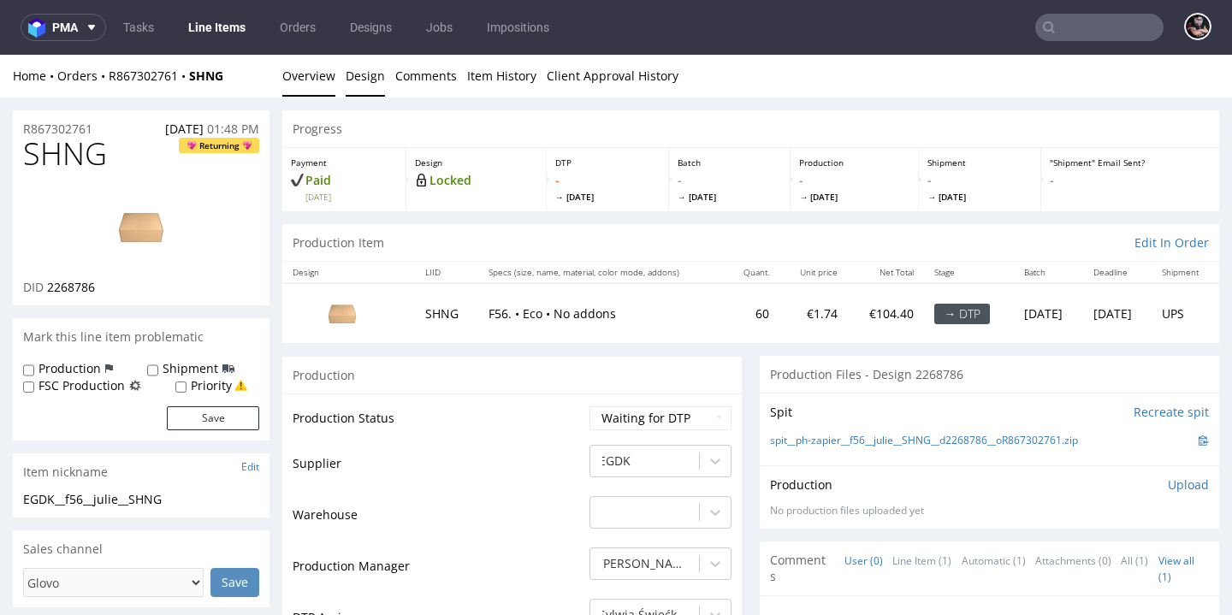
click at [350, 71] on link "Design" at bounding box center [365, 76] width 39 height 42
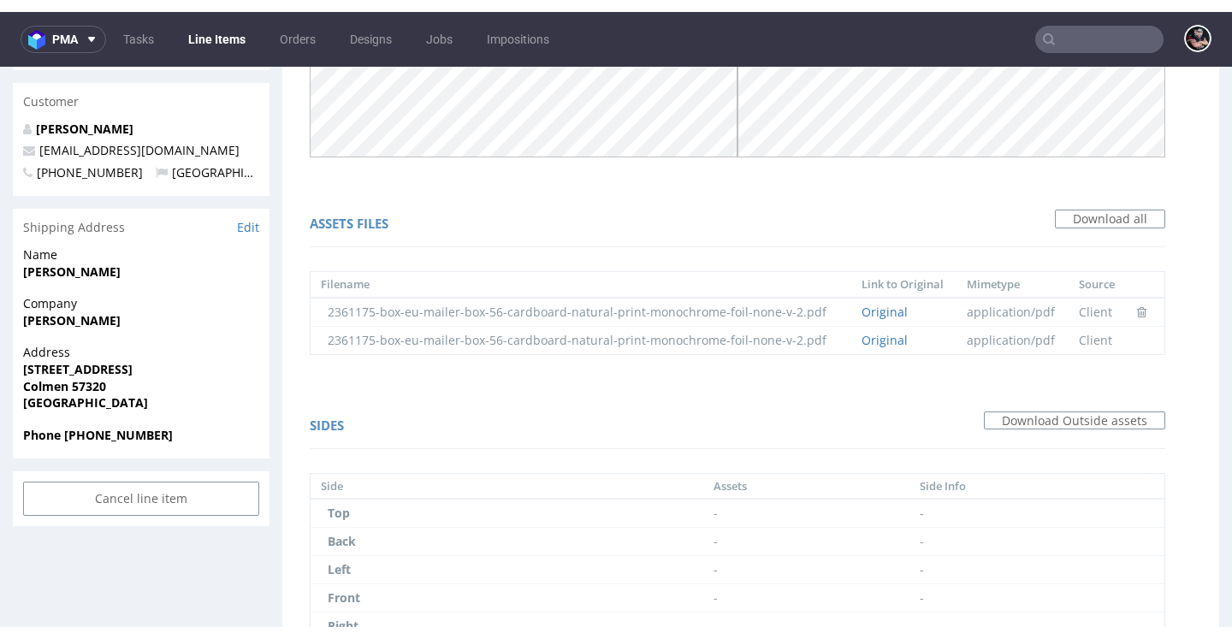
scroll to position [575, 0]
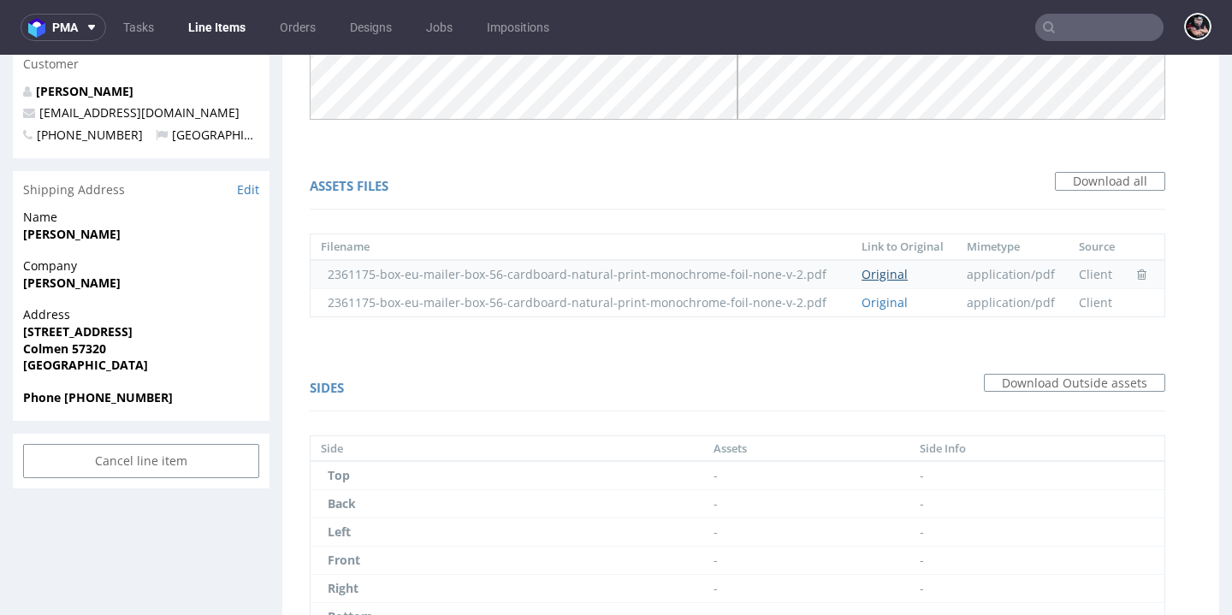
click at [871, 273] on link "Original" at bounding box center [884, 274] width 46 height 16
click at [867, 301] on link "Original" at bounding box center [884, 302] width 46 height 16
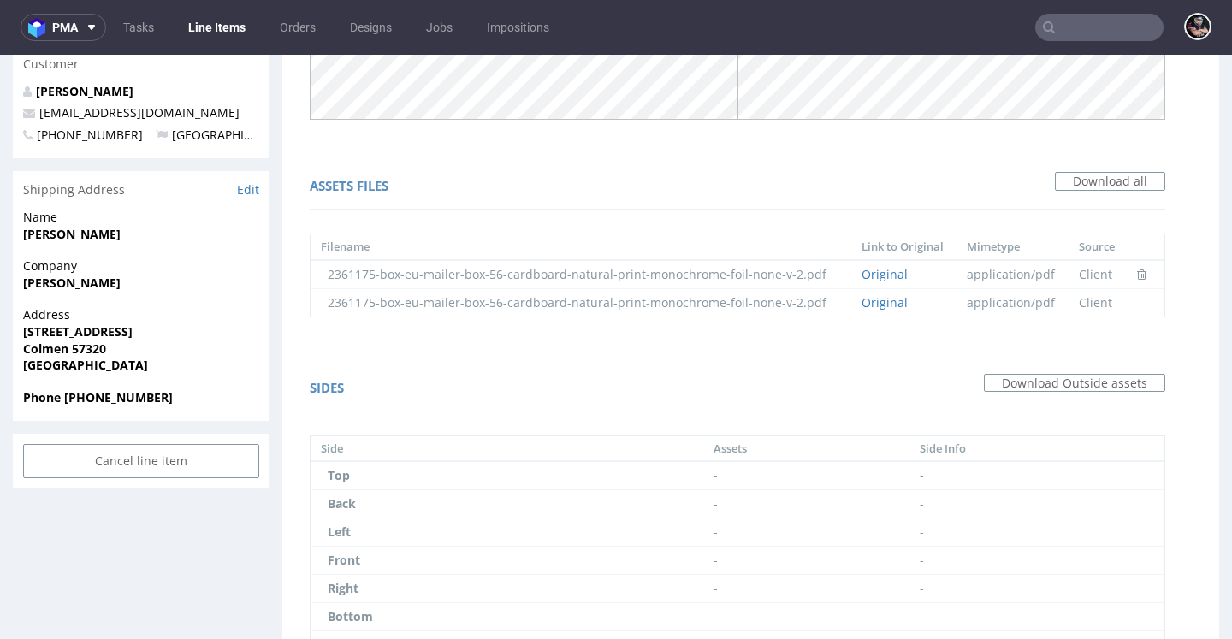
scroll to position [0, 0]
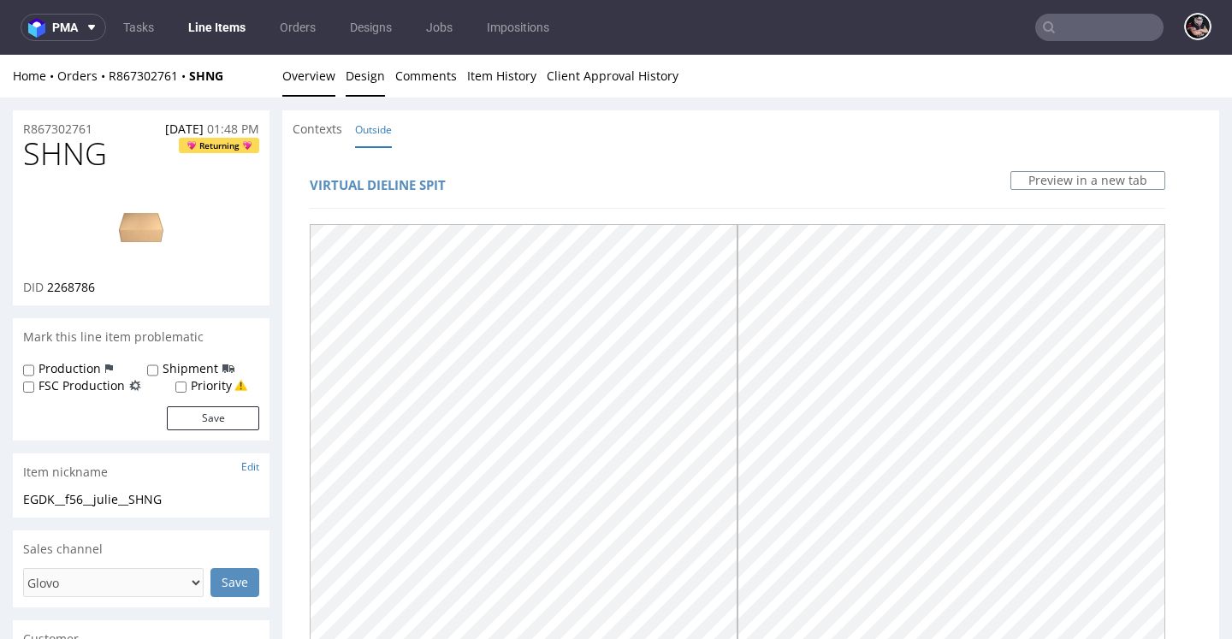
click at [323, 72] on link "Overview" at bounding box center [308, 76] width 53 height 42
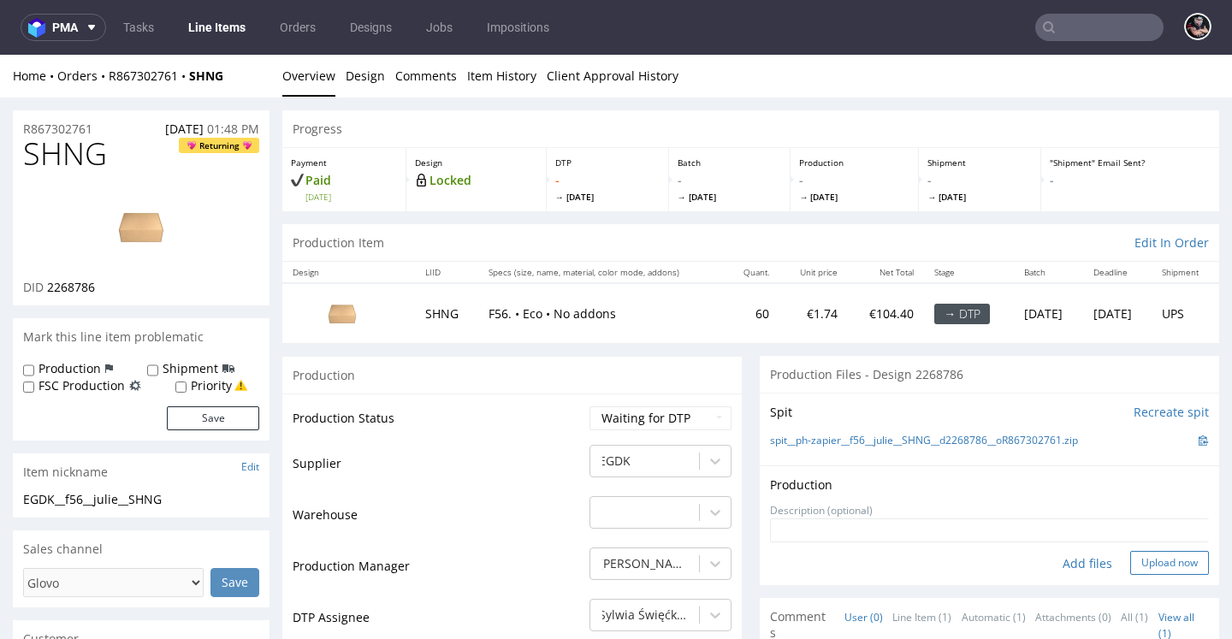
click at [1131, 575] on button "Upload now" at bounding box center [1169, 563] width 79 height 24
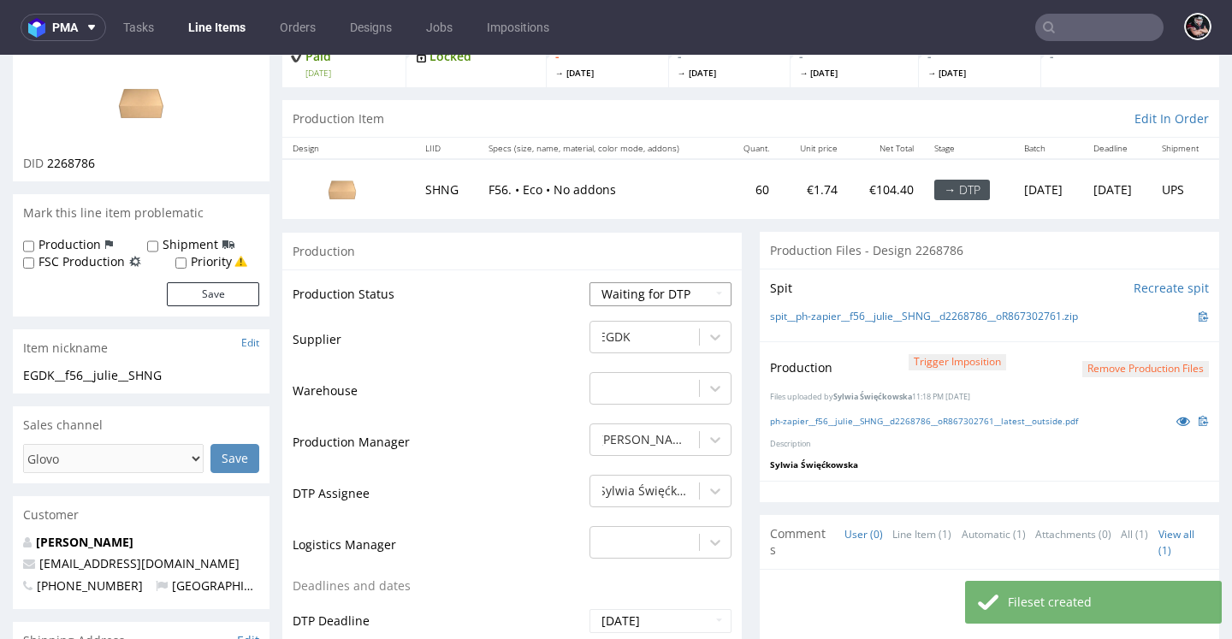
scroll to position [236, 0]
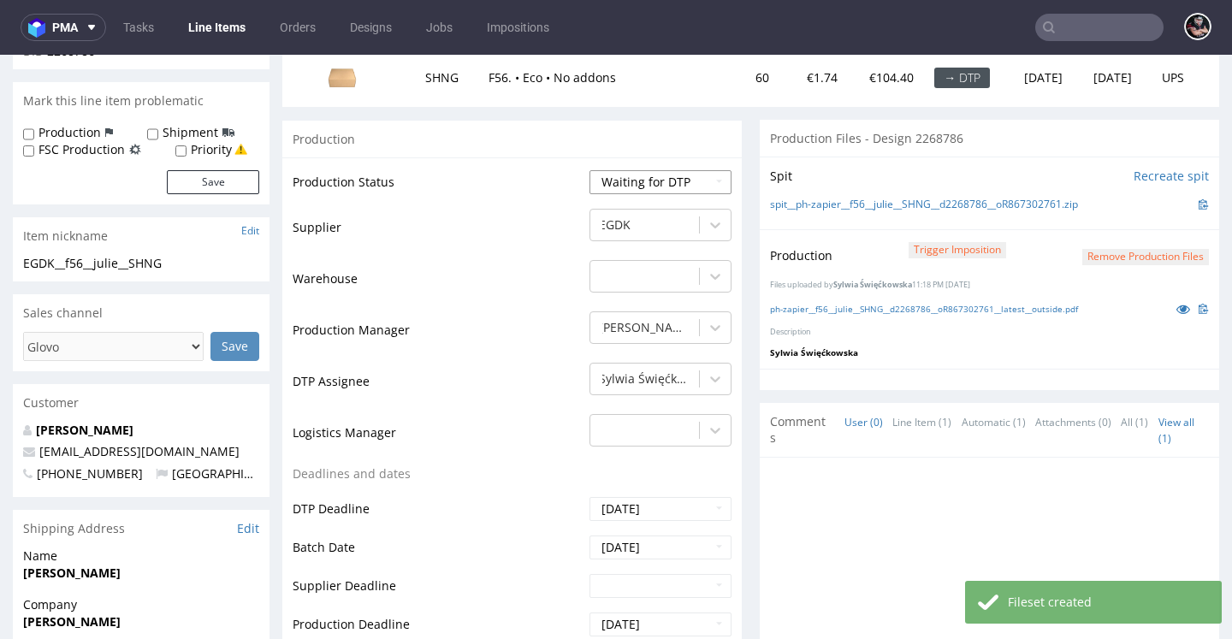
select select "dtp_production_ready"
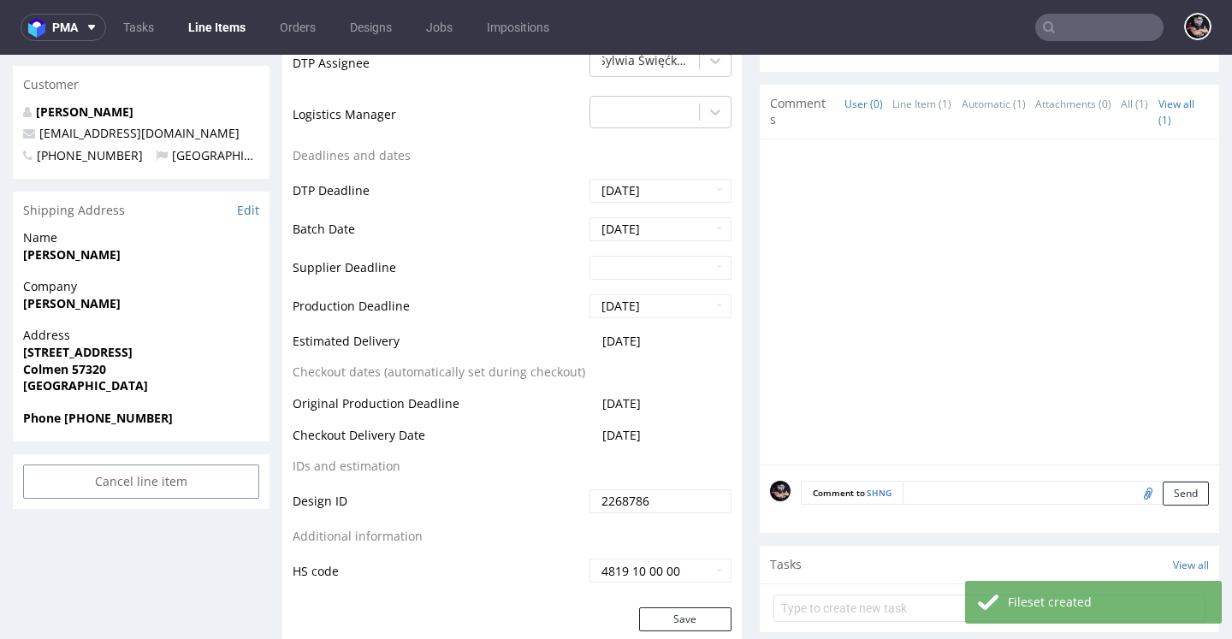
scroll to position [753, 0]
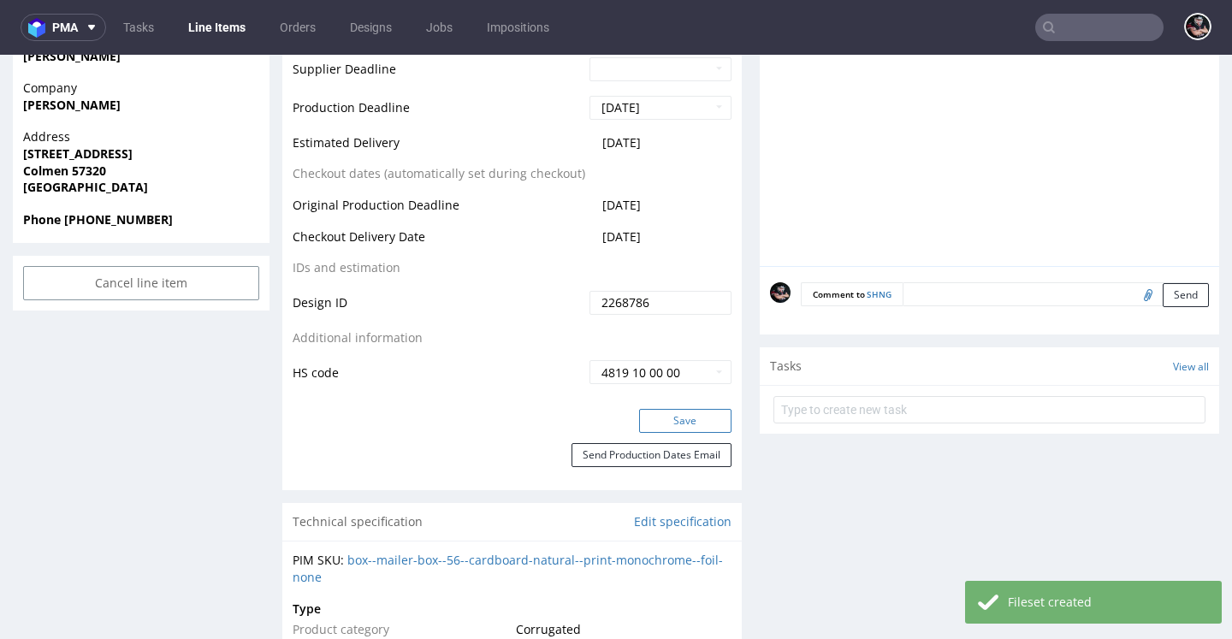
click at [680, 433] on button "Save" at bounding box center [685, 421] width 92 height 24
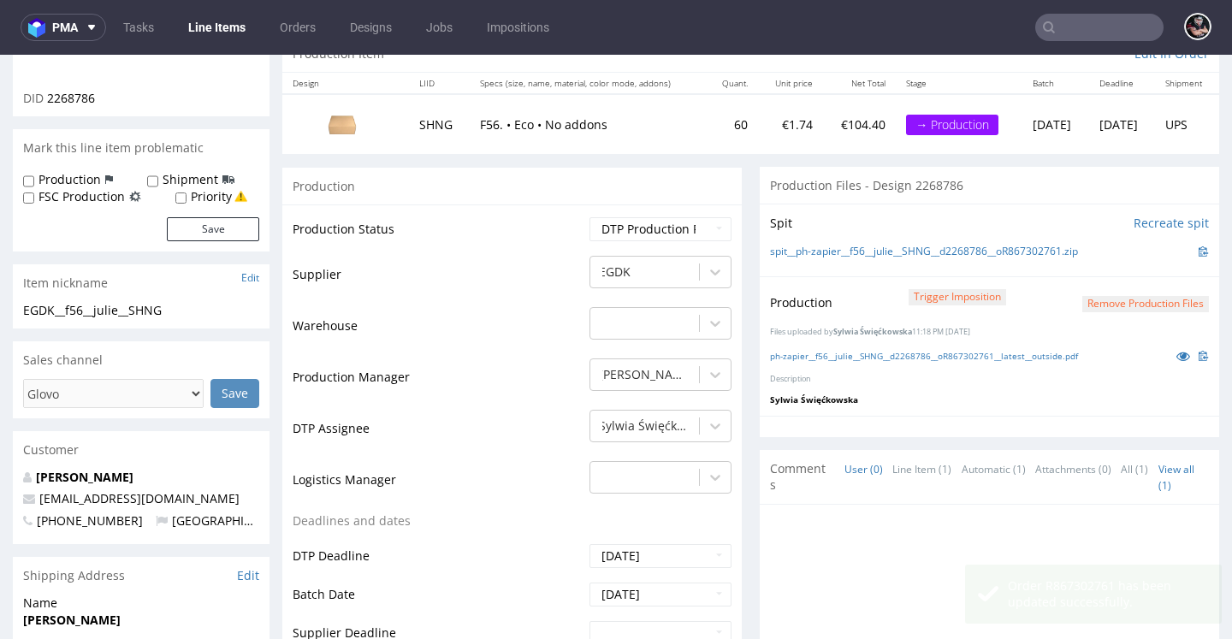
scroll to position [0, 0]
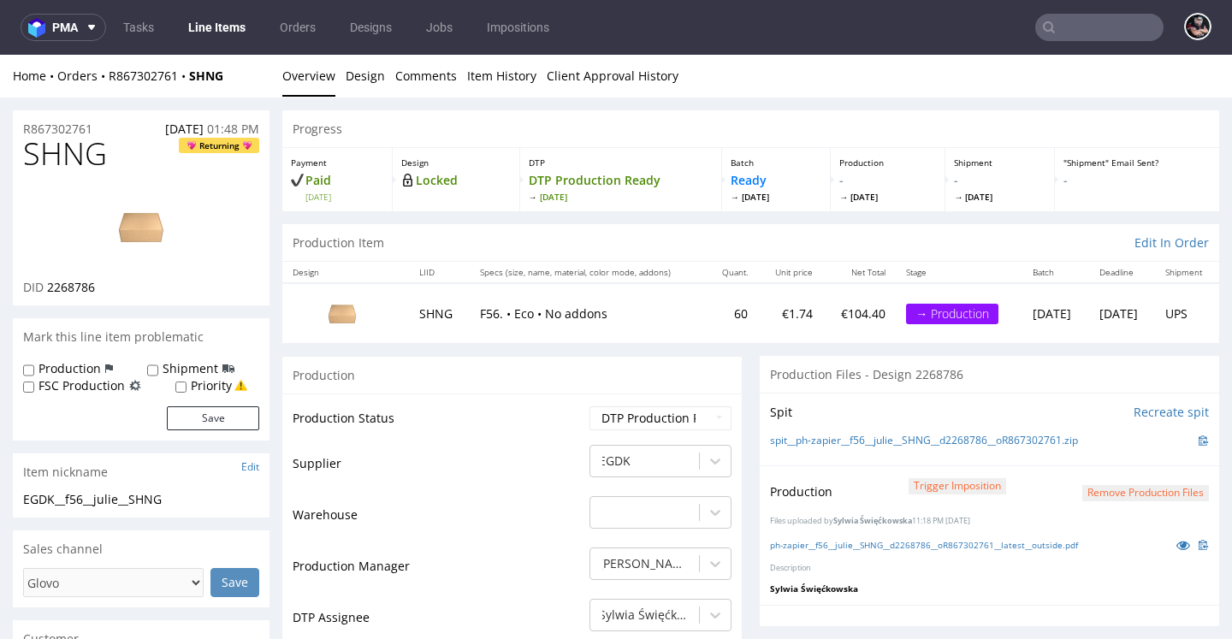
click at [235, 18] on link "Line Items" at bounding box center [217, 27] width 78 height 27
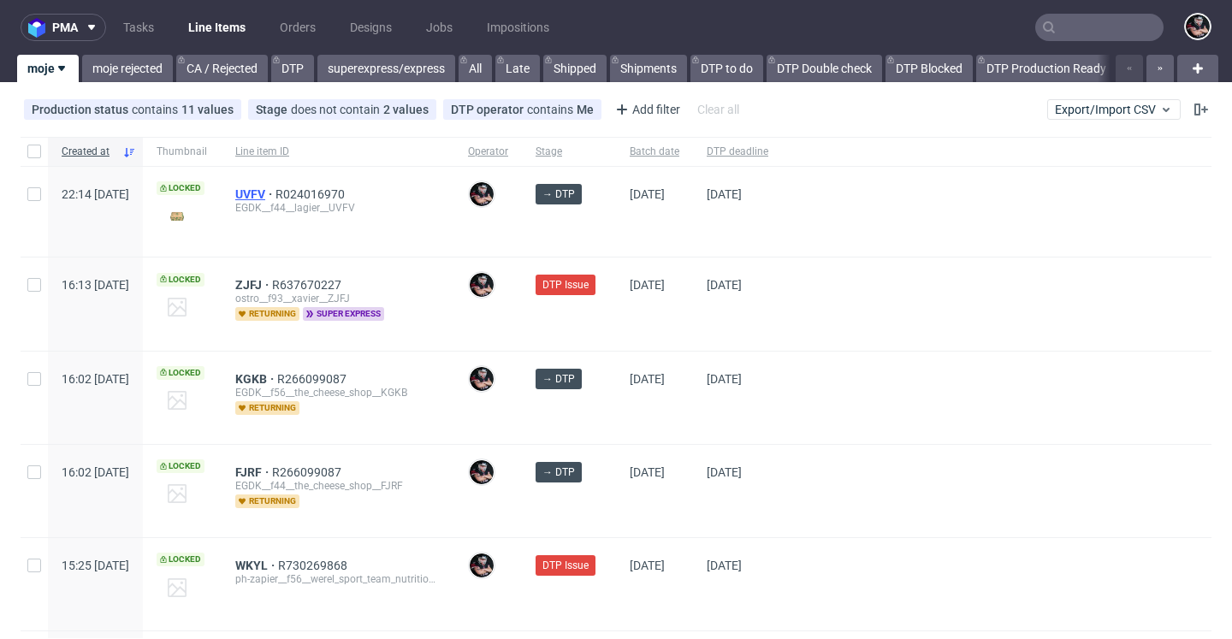
click at [275, 197] on span "UVFV" at bounding box center [255, 194] width 40 height 14
